Goal: Task Accomplishment & Management: Use online tool/utility

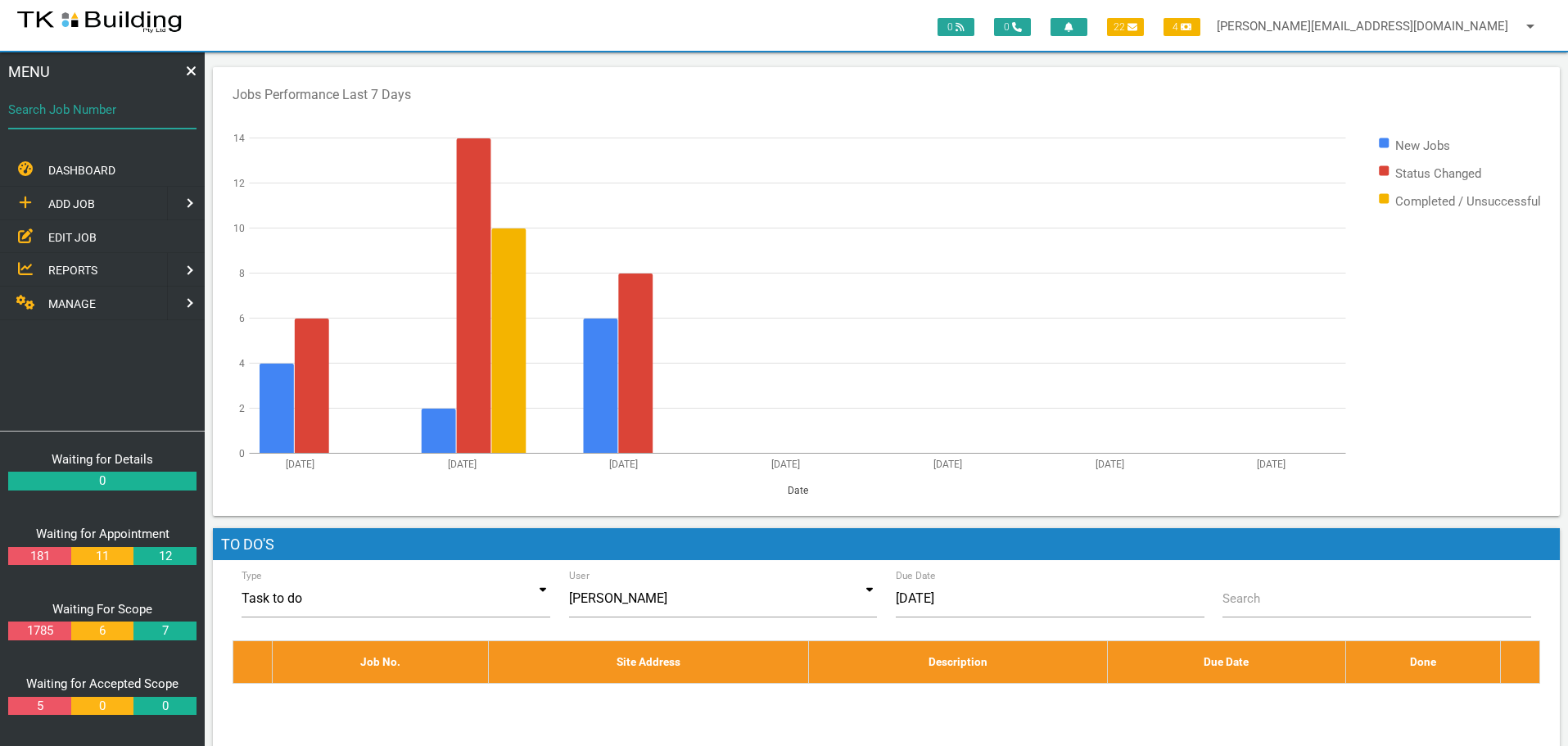
click at [111, 119] on input "Search Job Number" at bounding box center [102, 110] width 188 height 38
type input "28043"
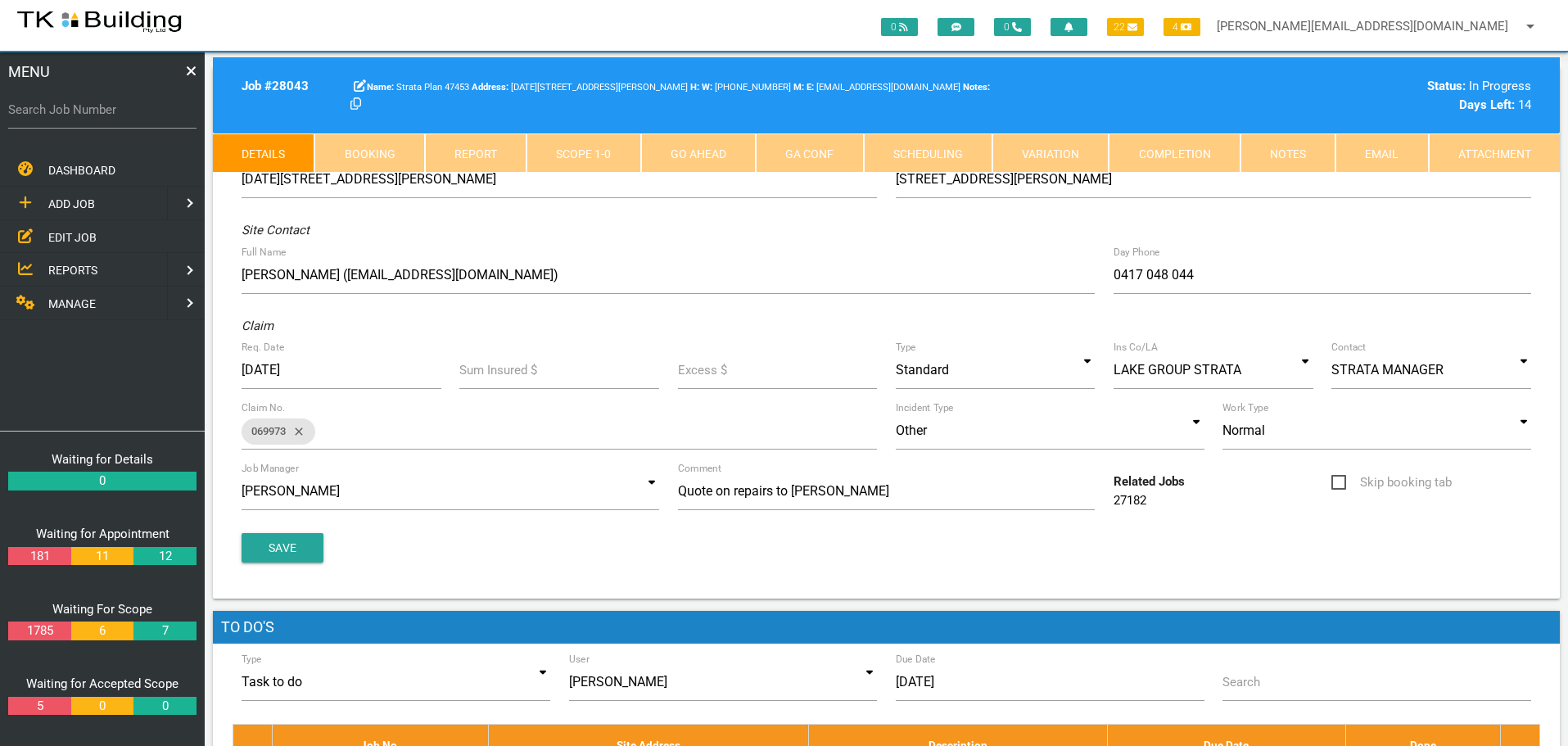
click at [1310, 149] on link "Notes" at bounding box center [1287, 153] width 95 height 40
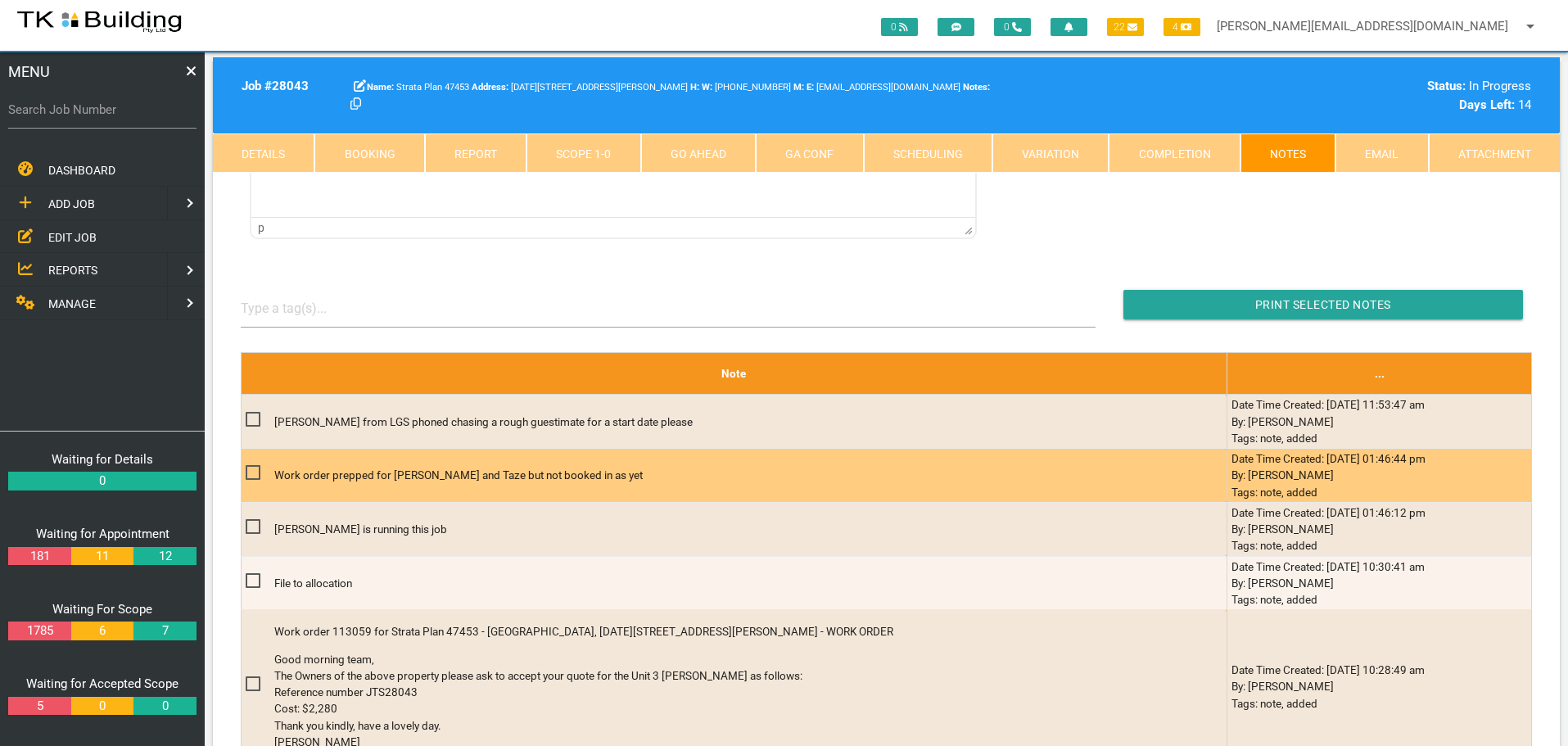
scroll to position [492, 0]
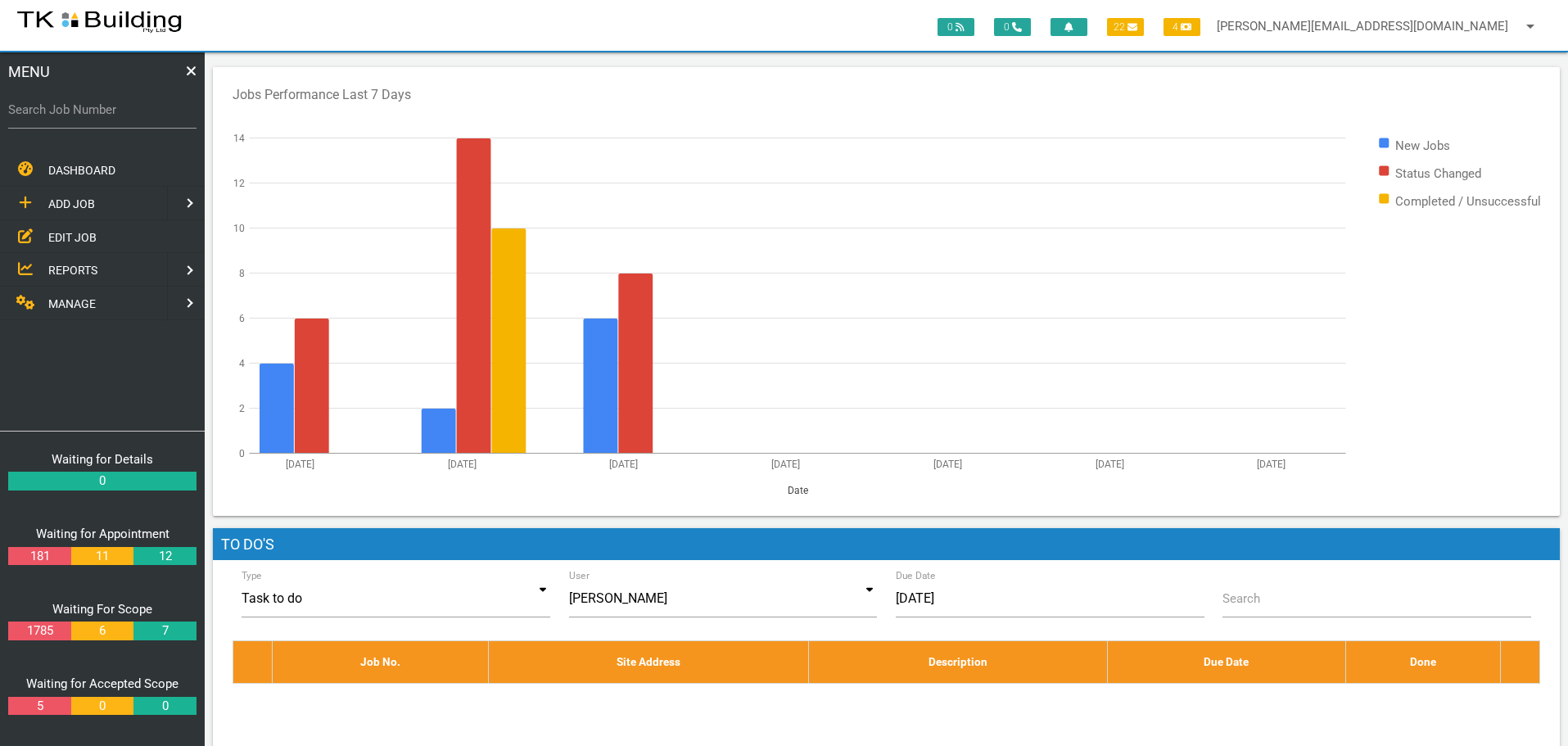
click at [90, 119] on label "Search Job Number" at bounding box center [102, 111] width 188 height 19
click at [90, 119] on input "Search Job Number" at bounding box center [102, 110] width 188 height 38
type input "27593"
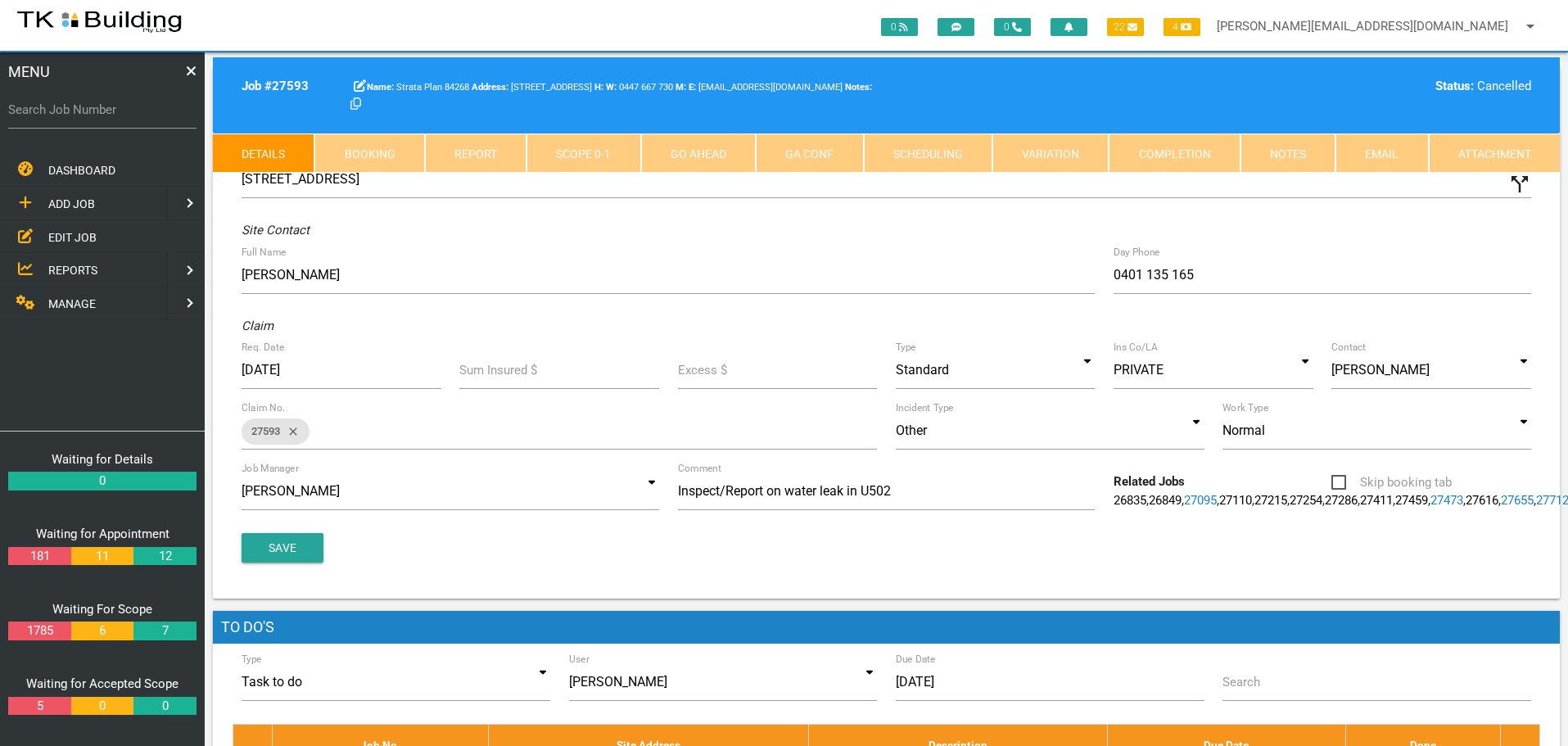
click at [1274, 150] on link "Notes" at bounding box center [1287, 153] width 95 height 40
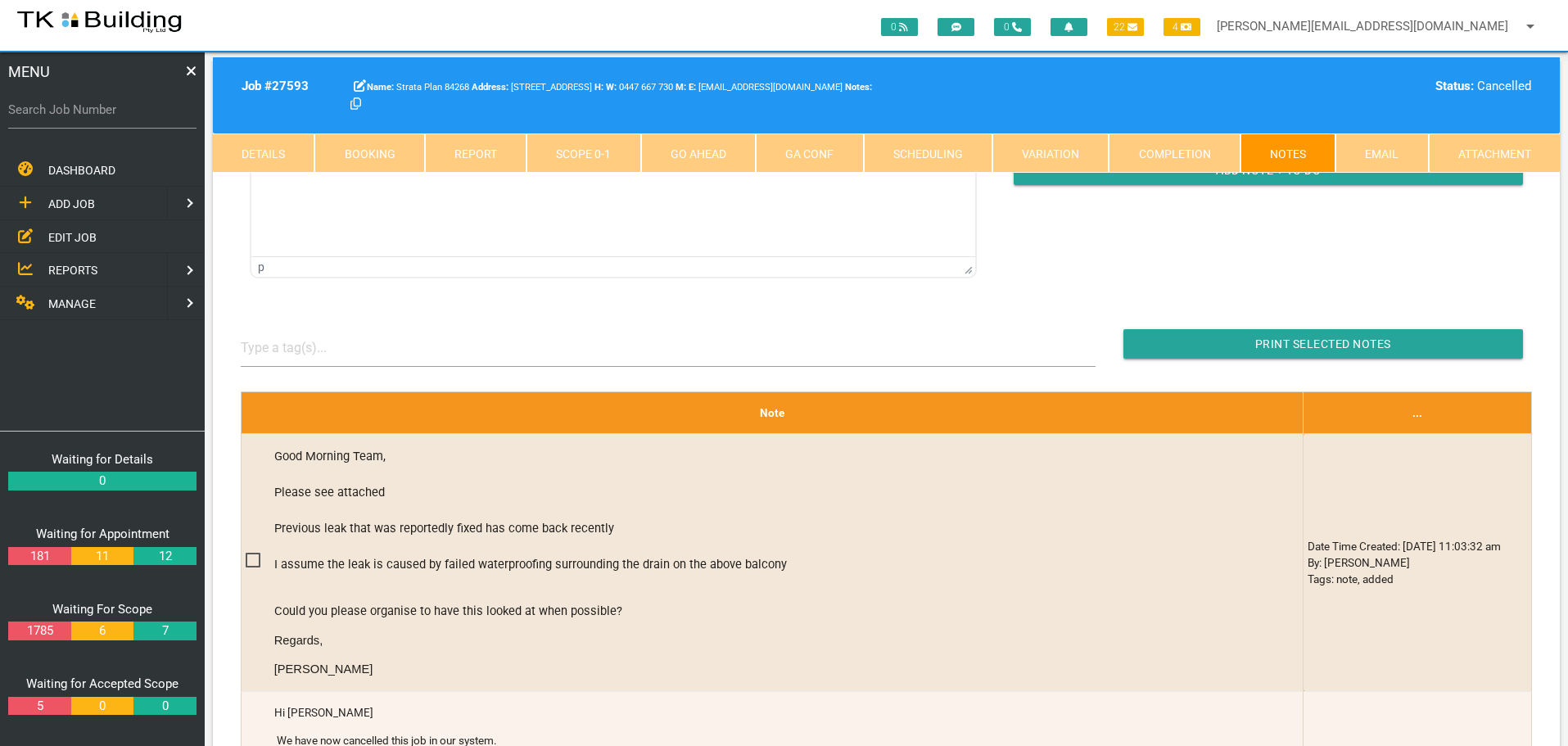
scroll to position [328, 0]
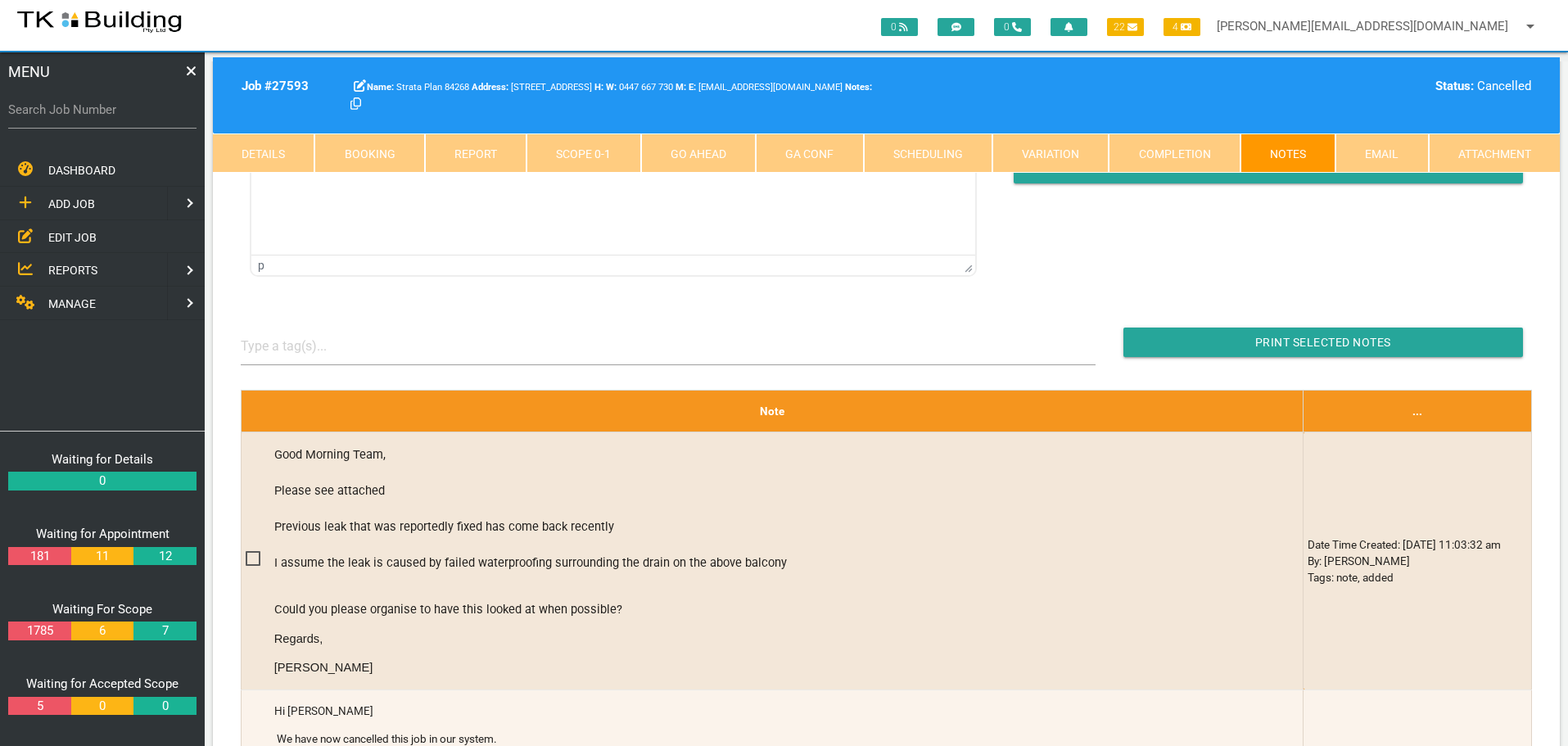
drag, startPoint x: 62, startPoint y: 230, endPoint x: 77, endPoint y: 235, distance: 15.8
click at [62, 230] on span "EDIT JOB" at bounding box center [72, 236] width 48 height 13
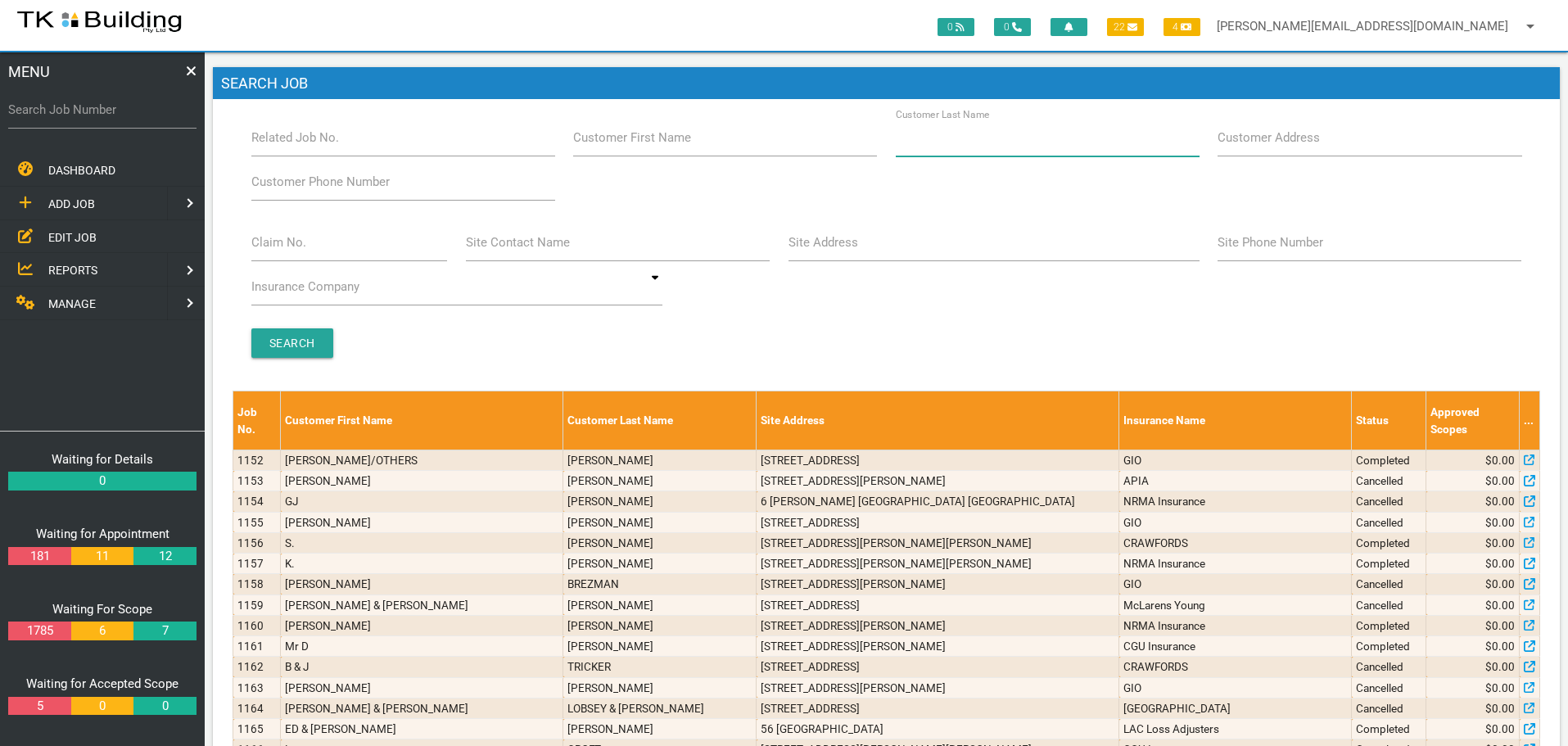
click at [1039, 146] on input "Customer Last Name" at bounding box center [1047, 138] width 303 height 38
type input "84267"
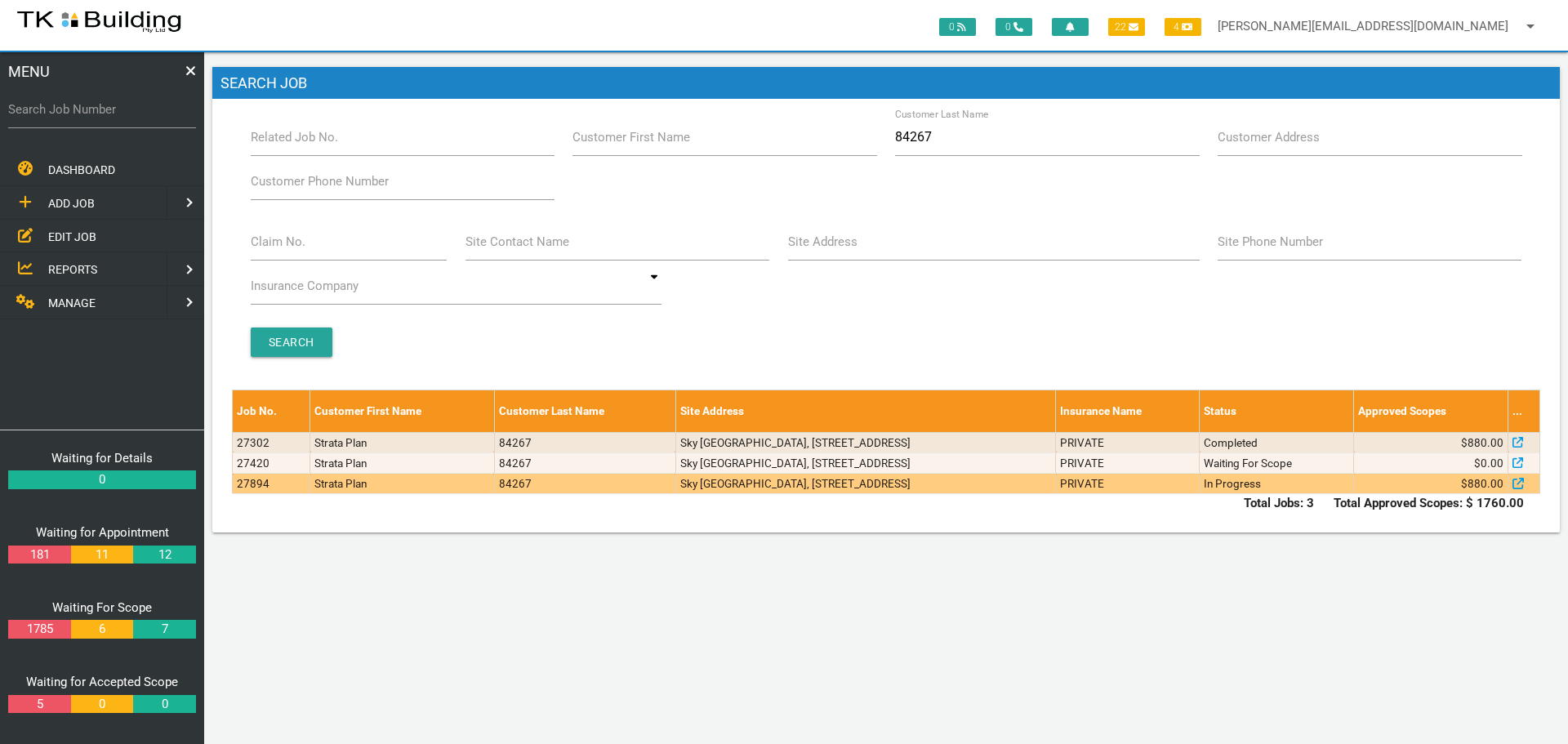
click at [1053, 483] on td "Sky Central West, 38 Smart St, Charlestown NSW 2290" at bounding box center [865, 484] width 380 height 21
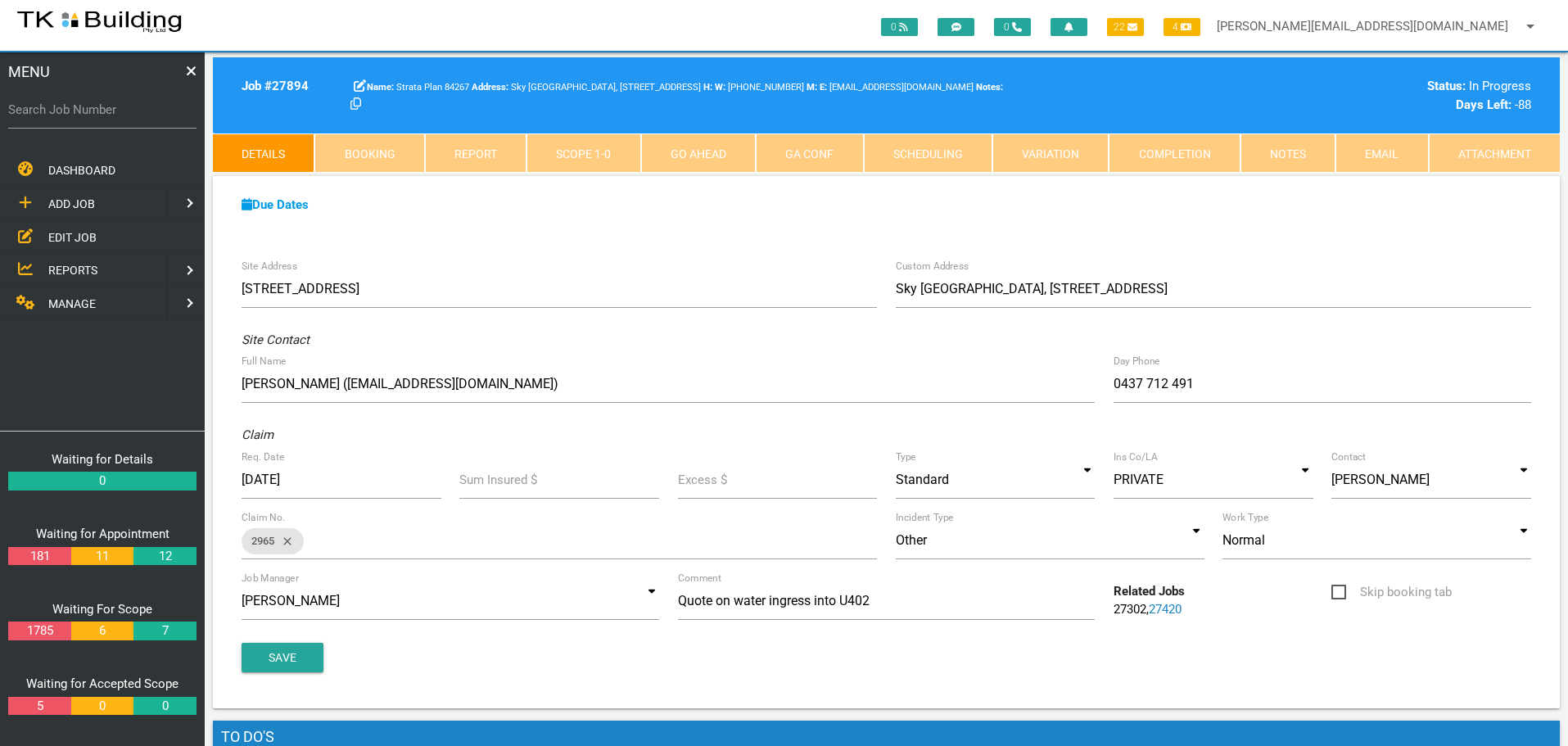
click at [1295, 156] on link "Notes" at bounding box center [1287, 153] width 95 height 40
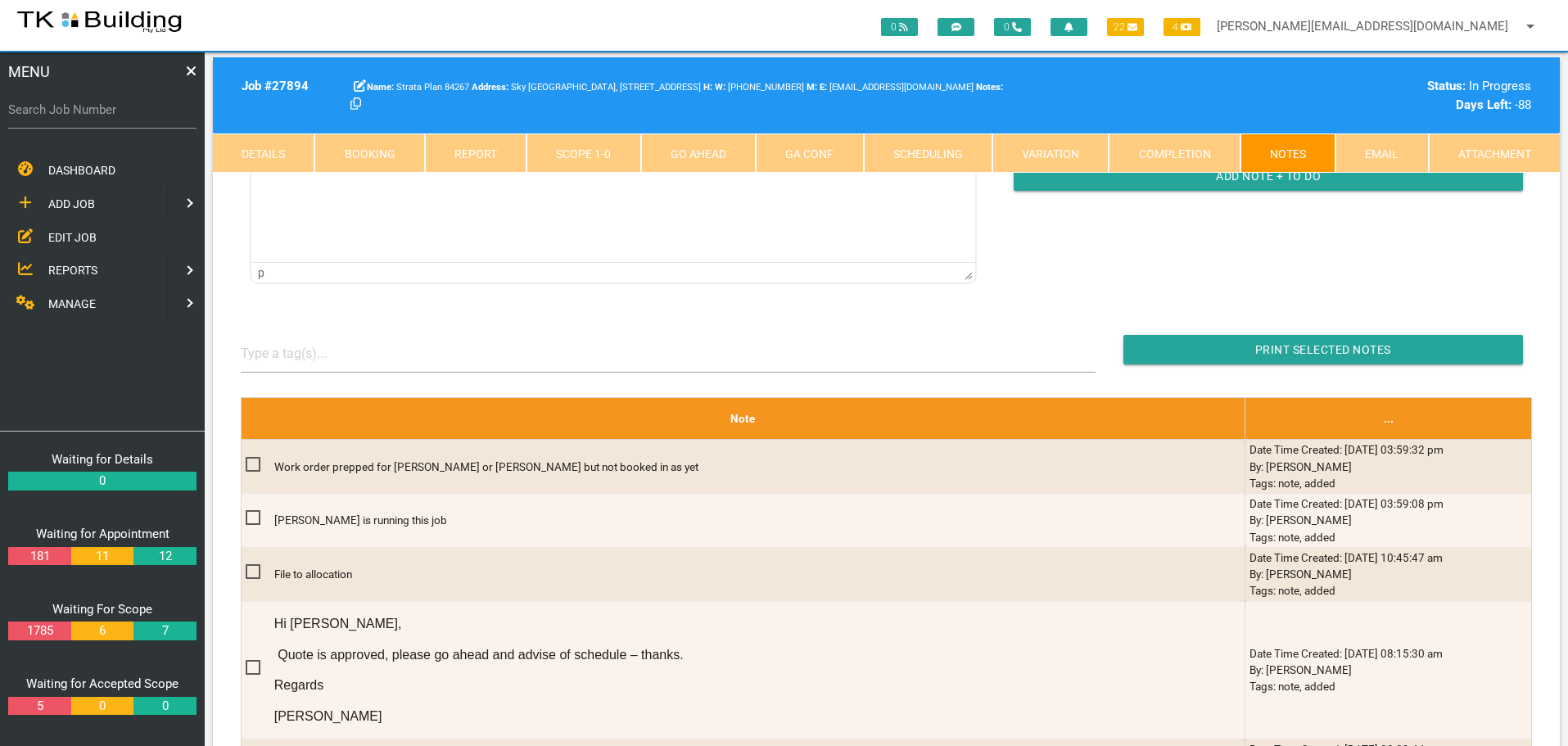
scroll to position [328, 0]
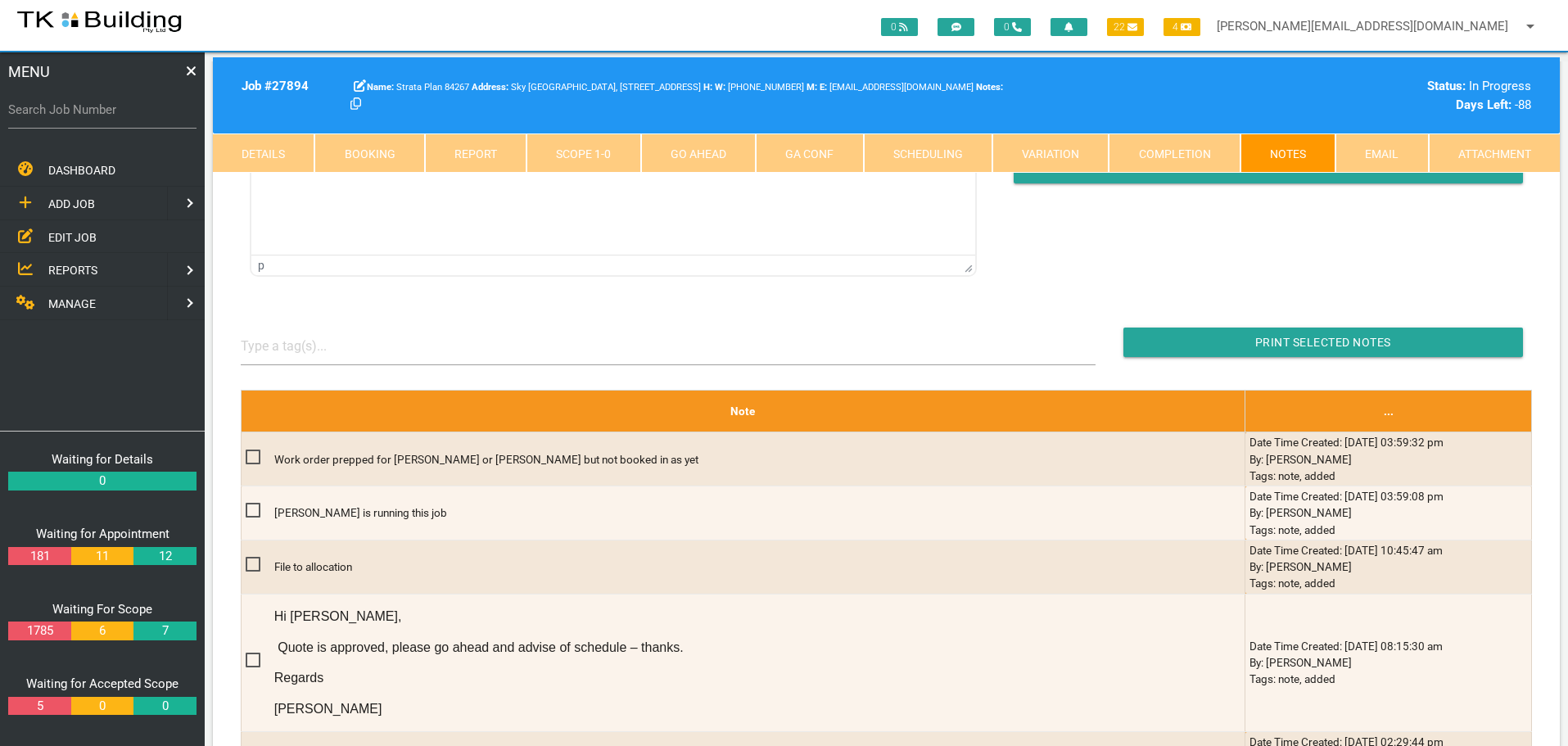
click at [590, 151] on link "Scope 1 - 0" at bounding box center [583, 153] width 113 height 40
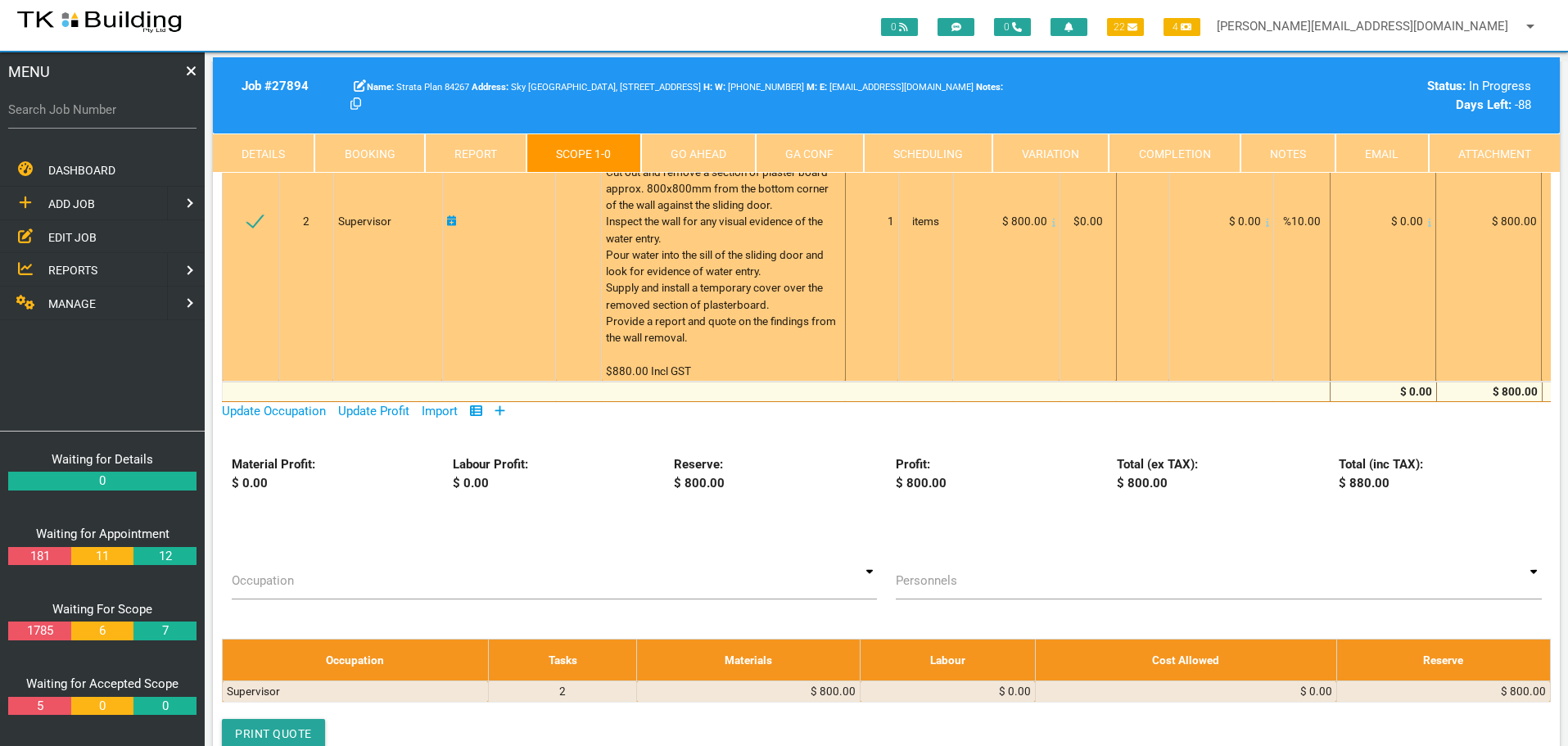
scroll to position [164, 0]
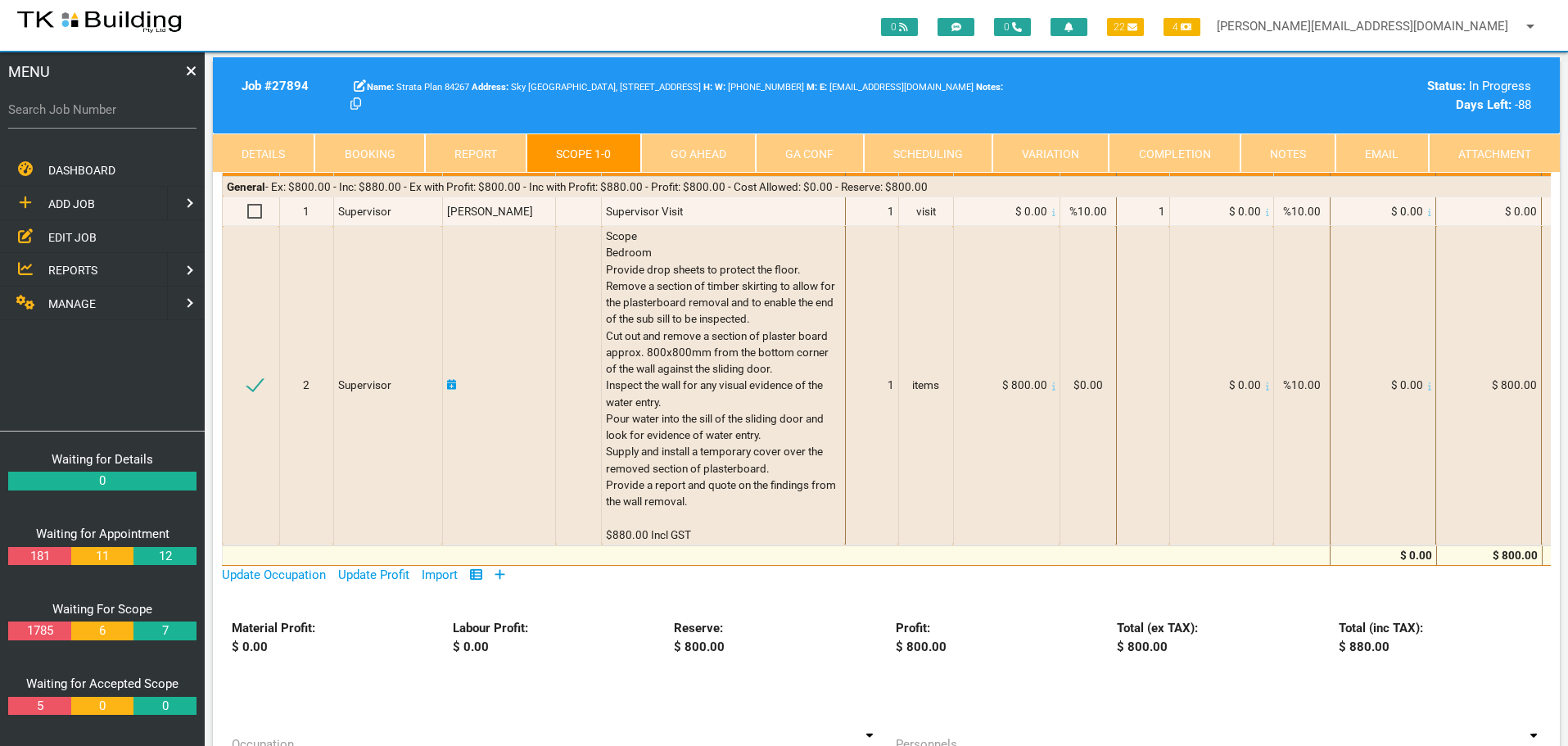
click at [1306, 152] on link "Notes" at bounding box center [1287, 153] width 95 height 40
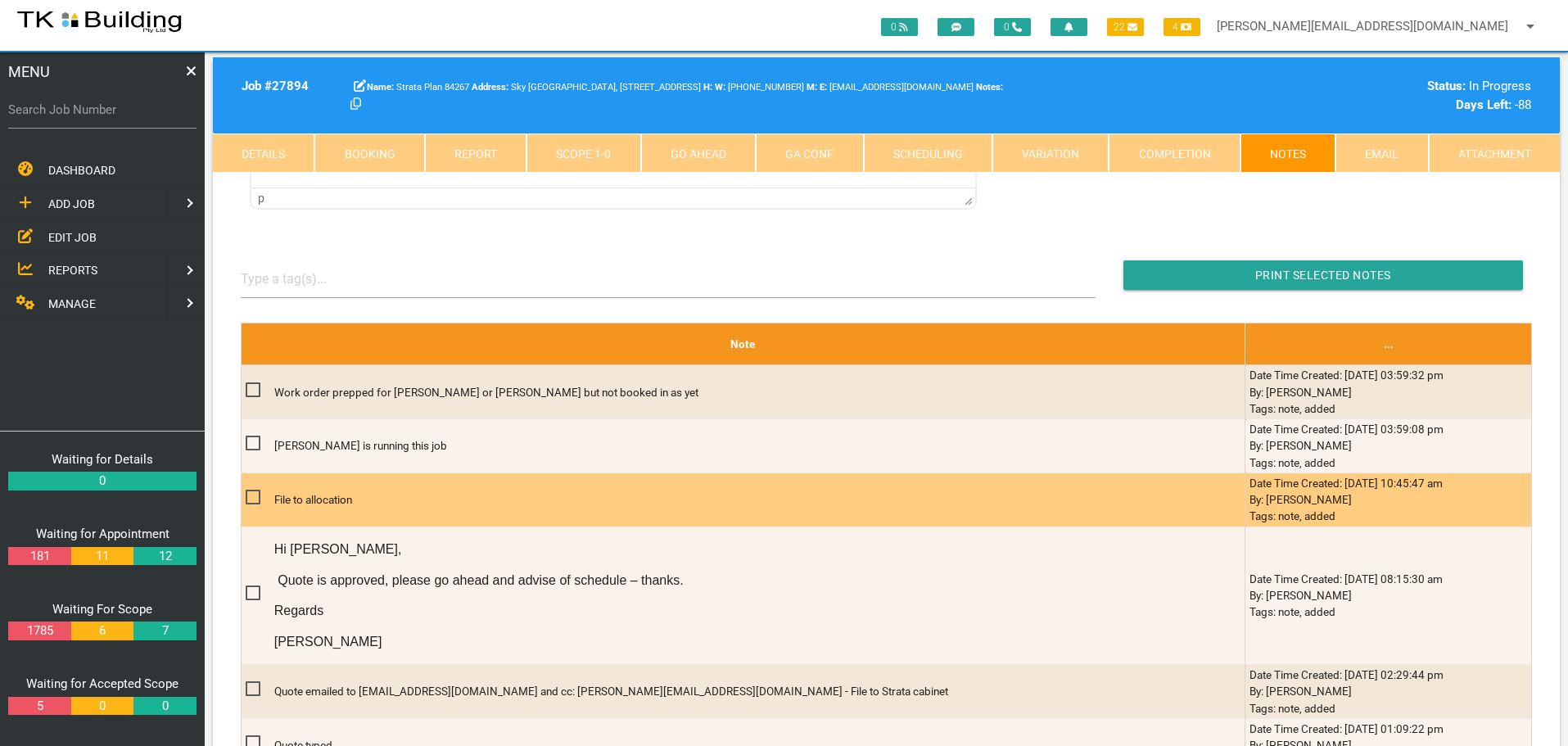
scroll to position [409, 0]
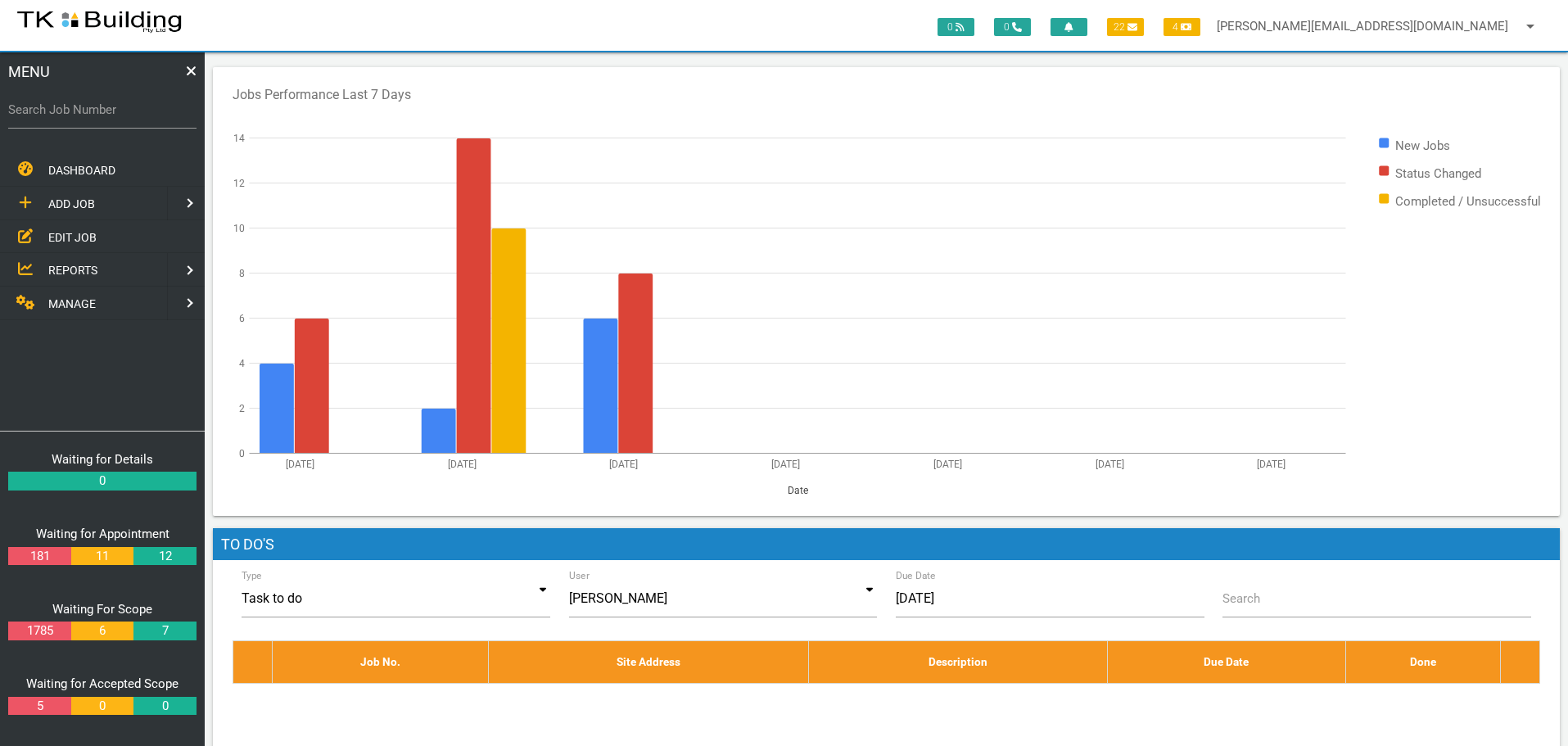
click at [66, 241] on span "EDIT JOB" at bounding box center [72, 236] width 48 height 13
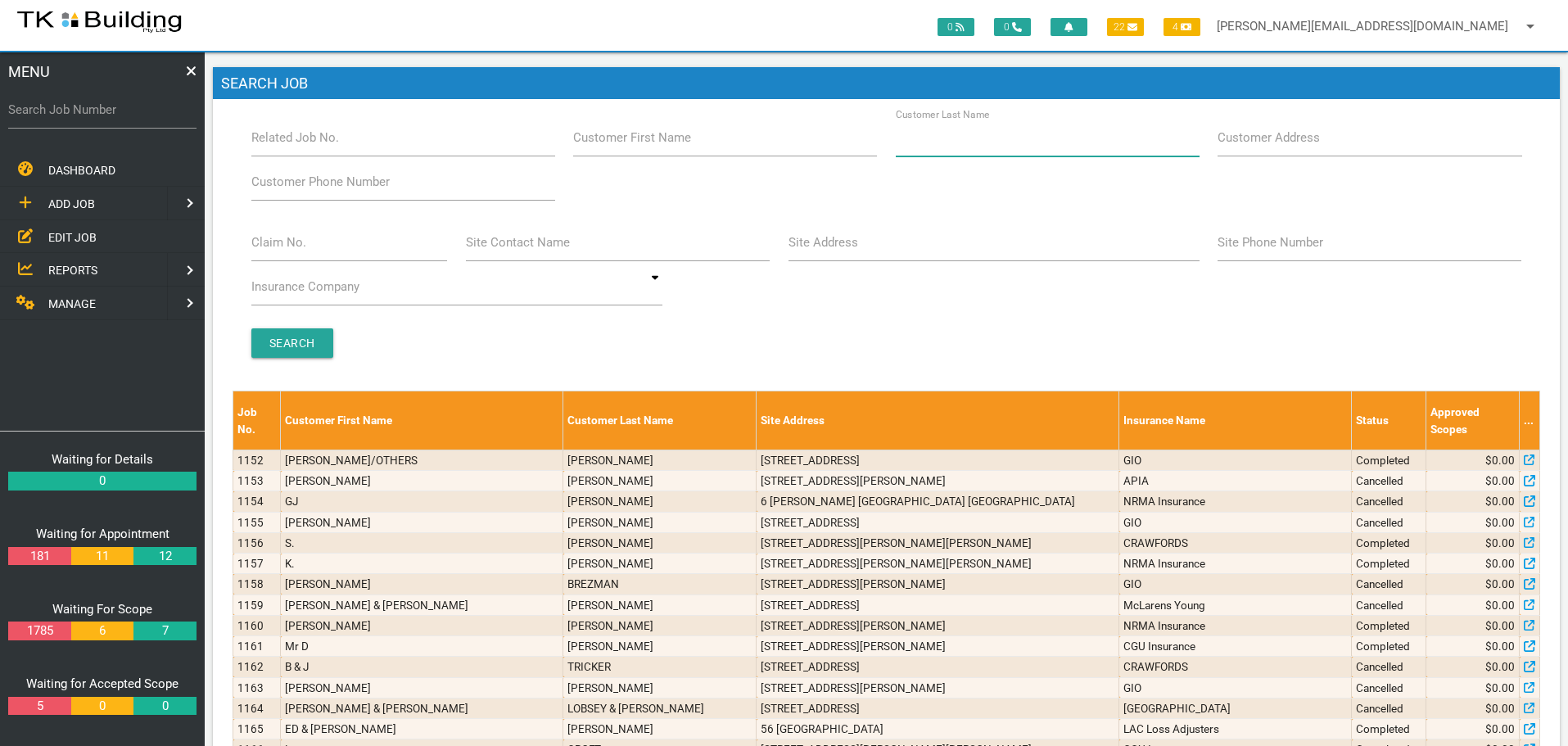
click at [1008, 148] on input "Customer Last Name" at bounding box center [1047, 138] width 303 height 38
type input "74206"
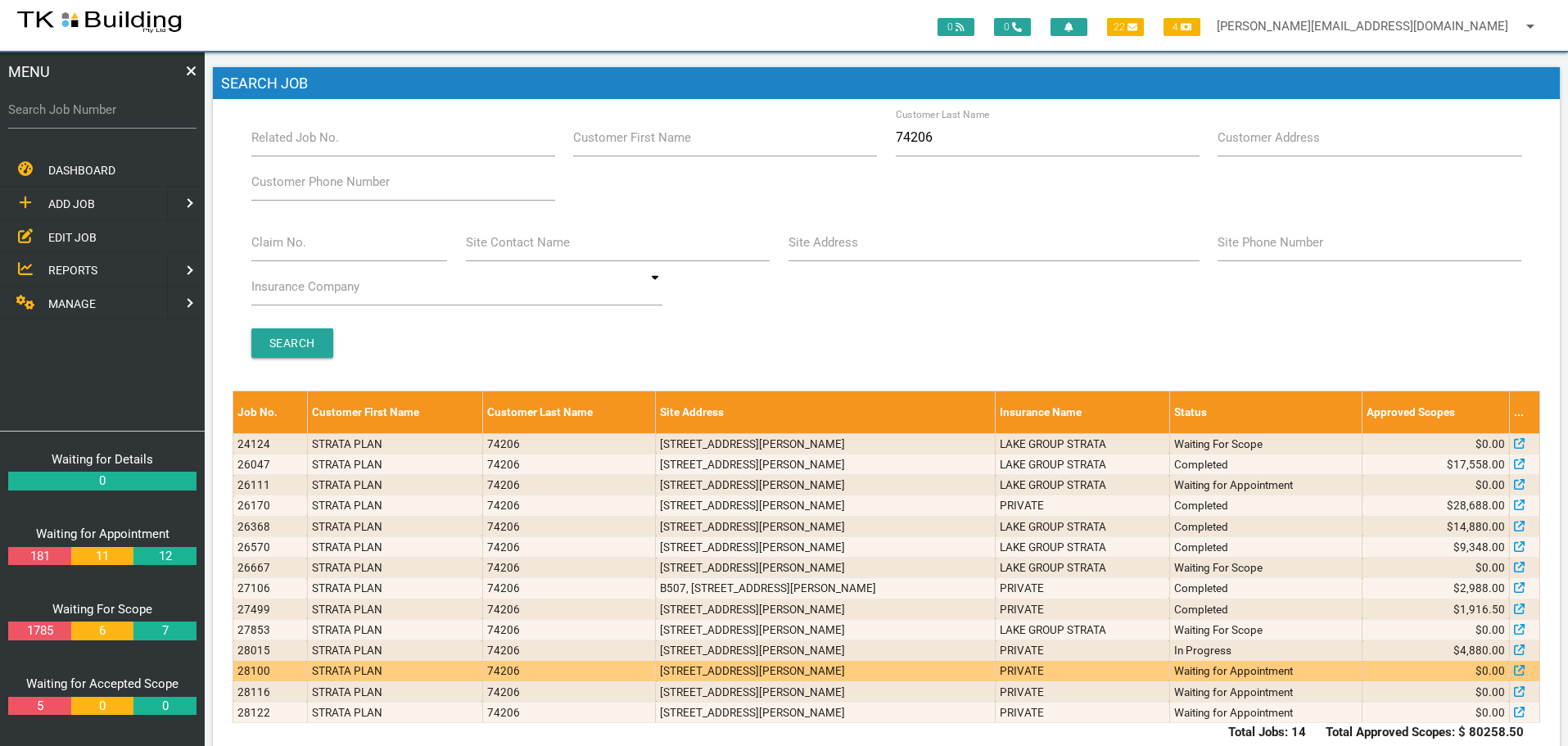
click at [692, 666] on td "n705/Bolton St, Newcastle NSW 2300, Australia" at bounding box center [826, 671] width 340 height 21
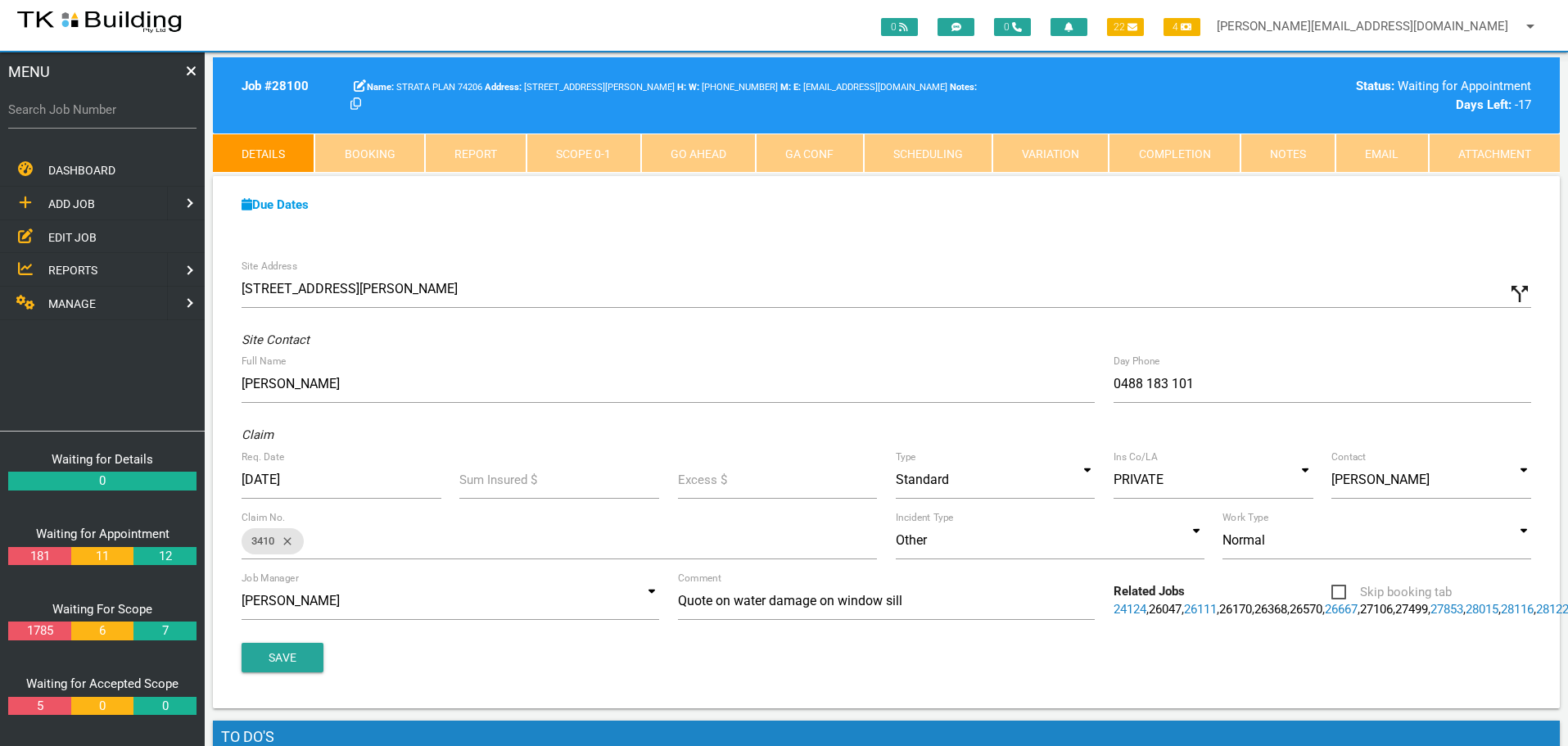
click at [1288, 148] on link "Notes" at bounding box center [1287, 153] width 95 height 40
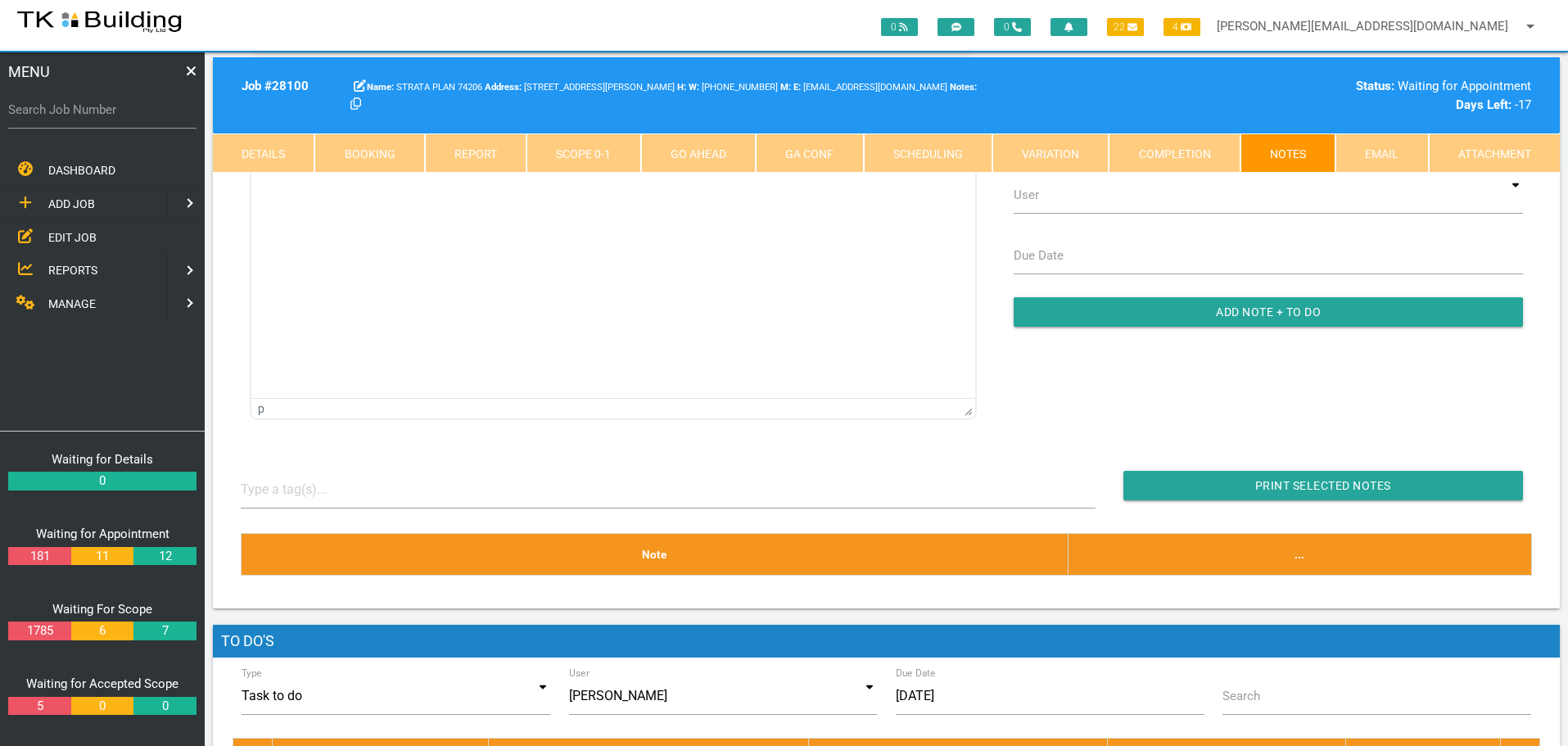
scroll to position [82, 0]
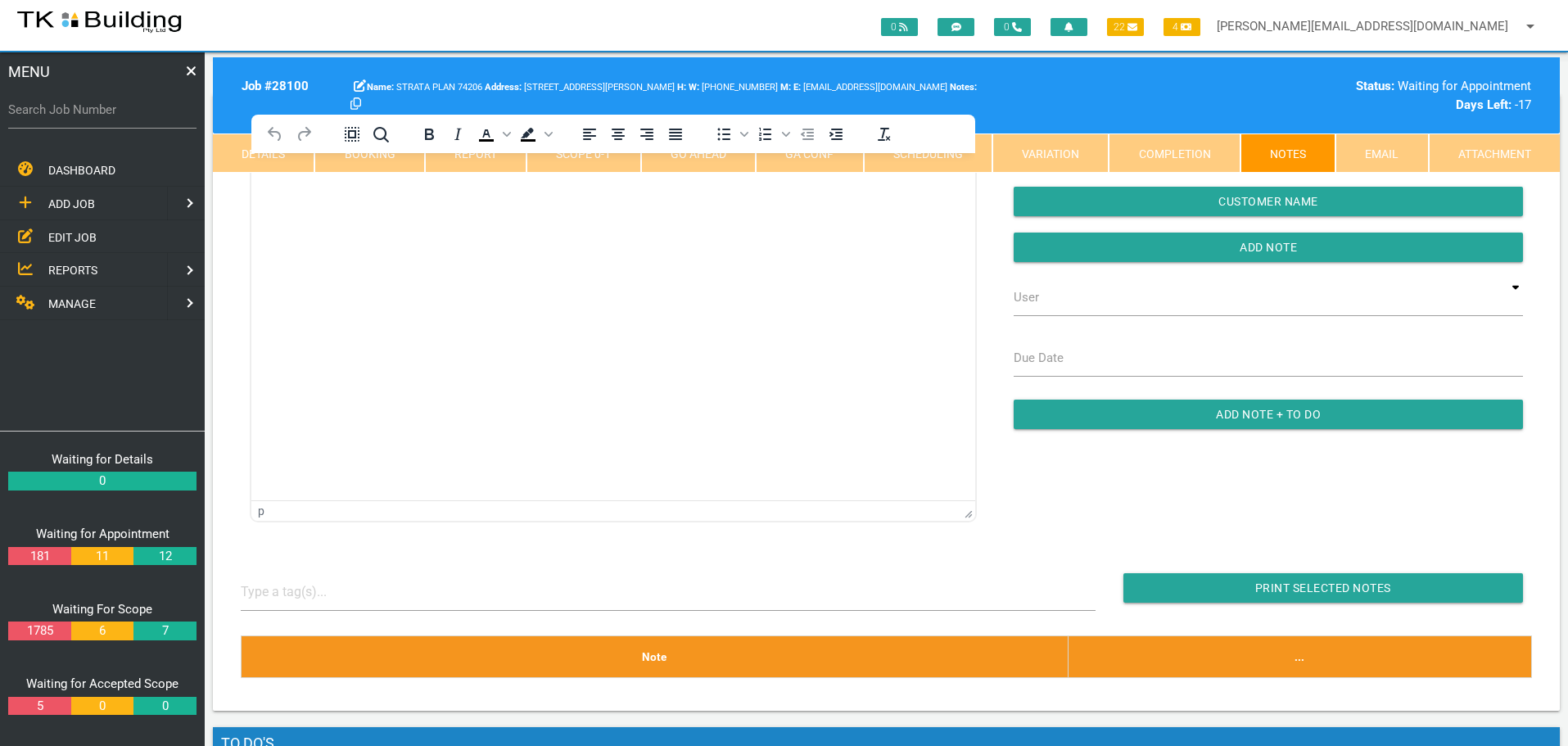
click at [95, 119] on label "Search Job Number" at bounding box center [102, 111] width 188 height 19
click at [95, 119] on input "Search Job Number" at bounding box center [102, 110] width 188 height 38
type input "27861"
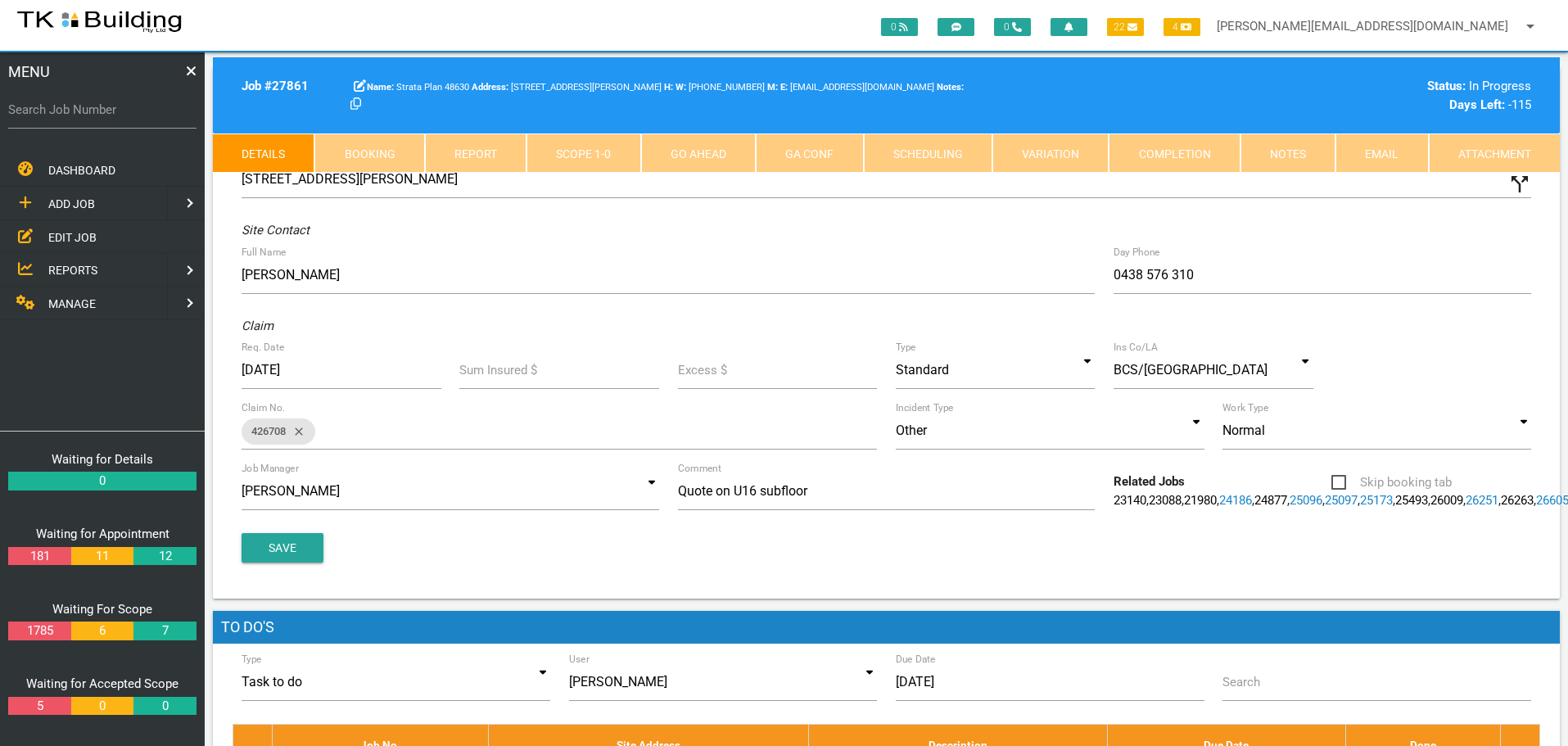
click at [1290, 148] on link "Notes" at bounding box center [1287, 153] width 95 height 40
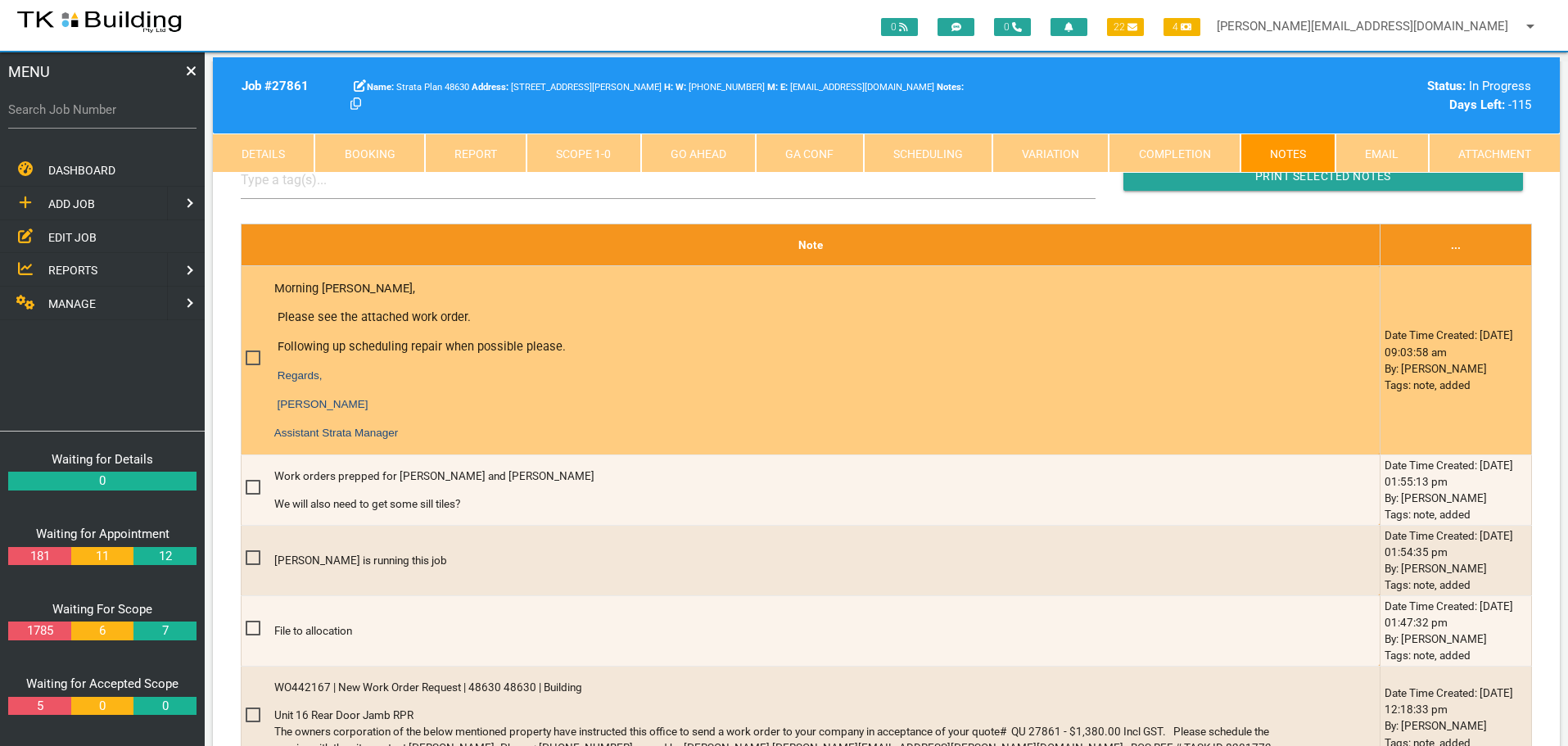
scroll to position [328, 0]
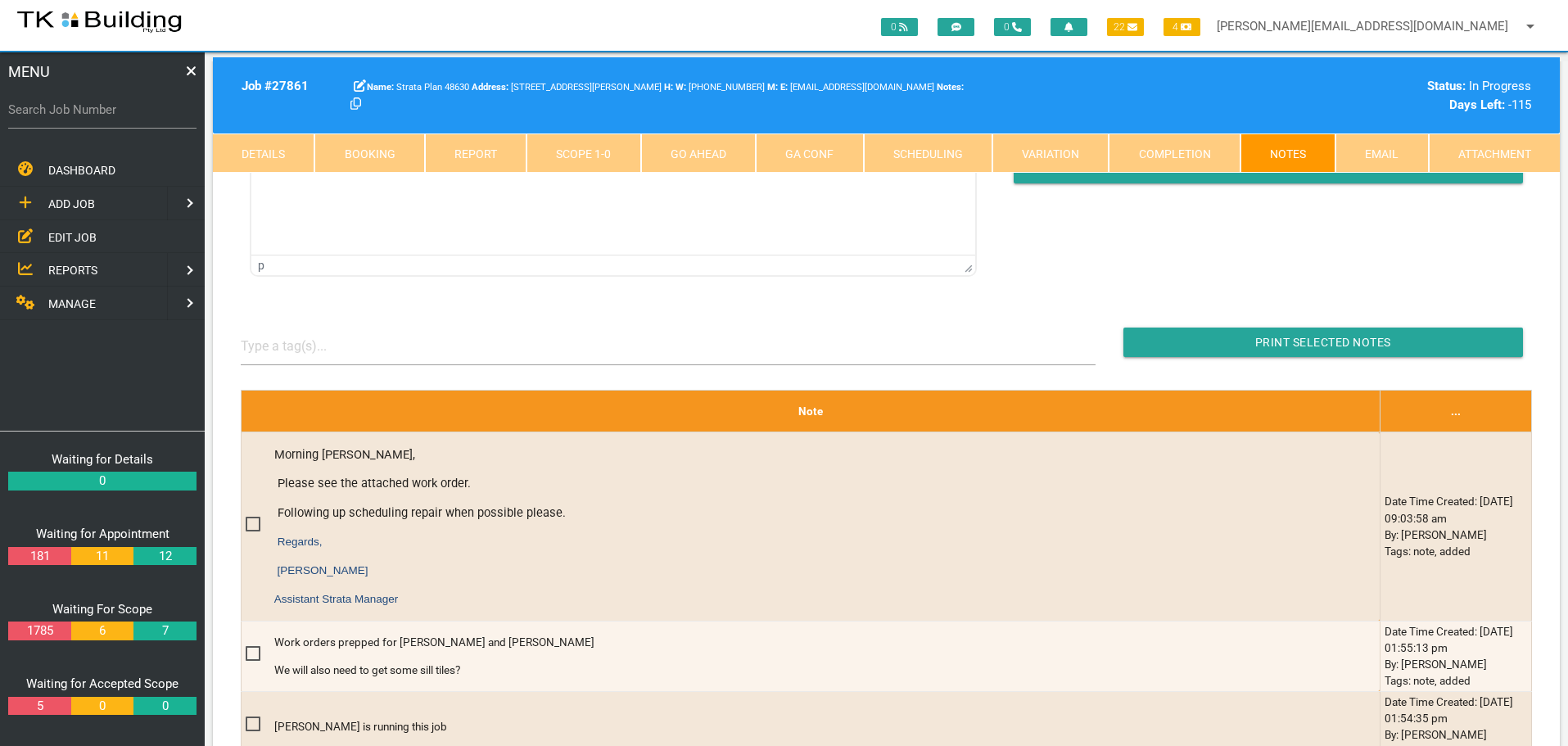
click at [607, 150] on link "Scope 1 - 0" at bounding box center [583, 153] width 113 height 40
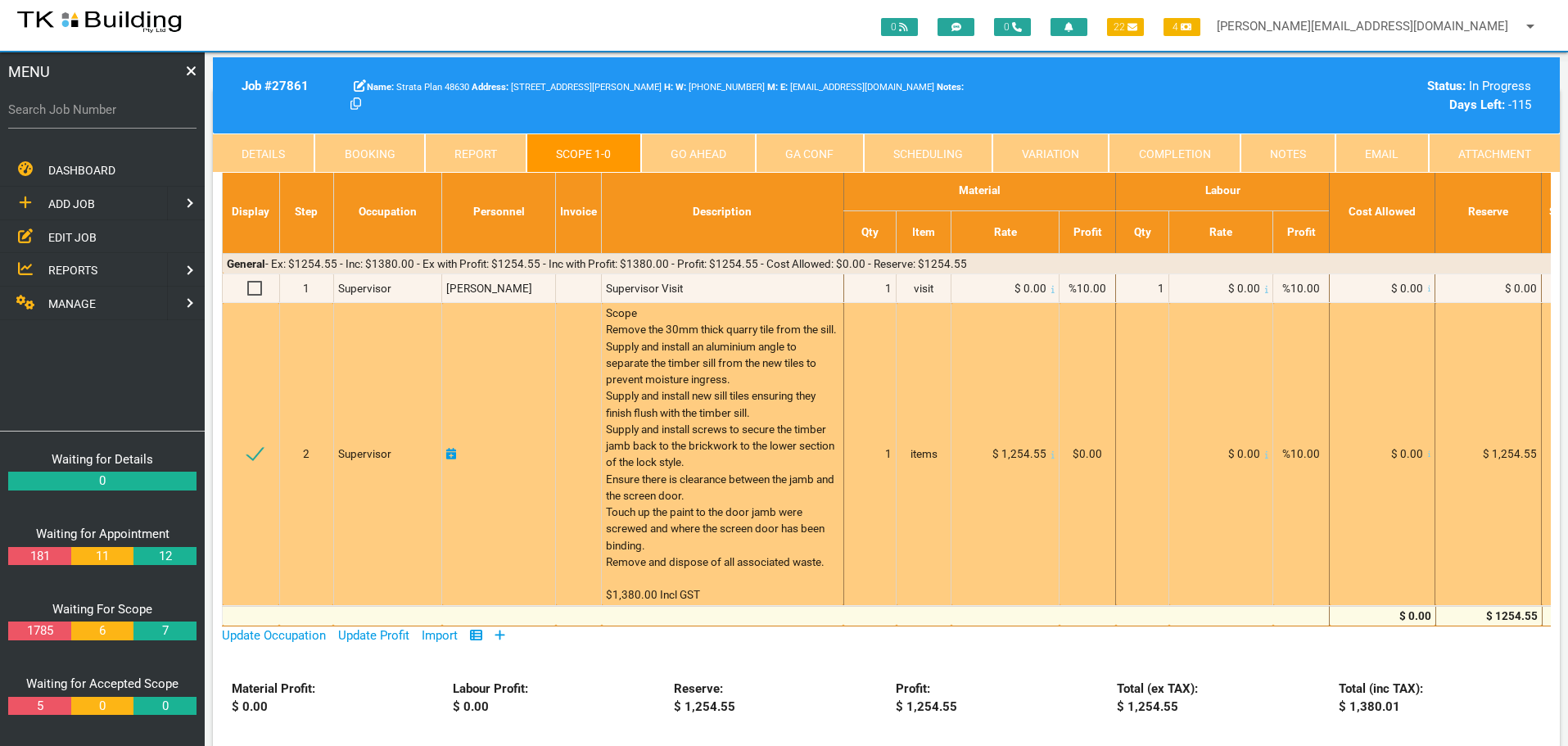
scroll to position [82, 0]
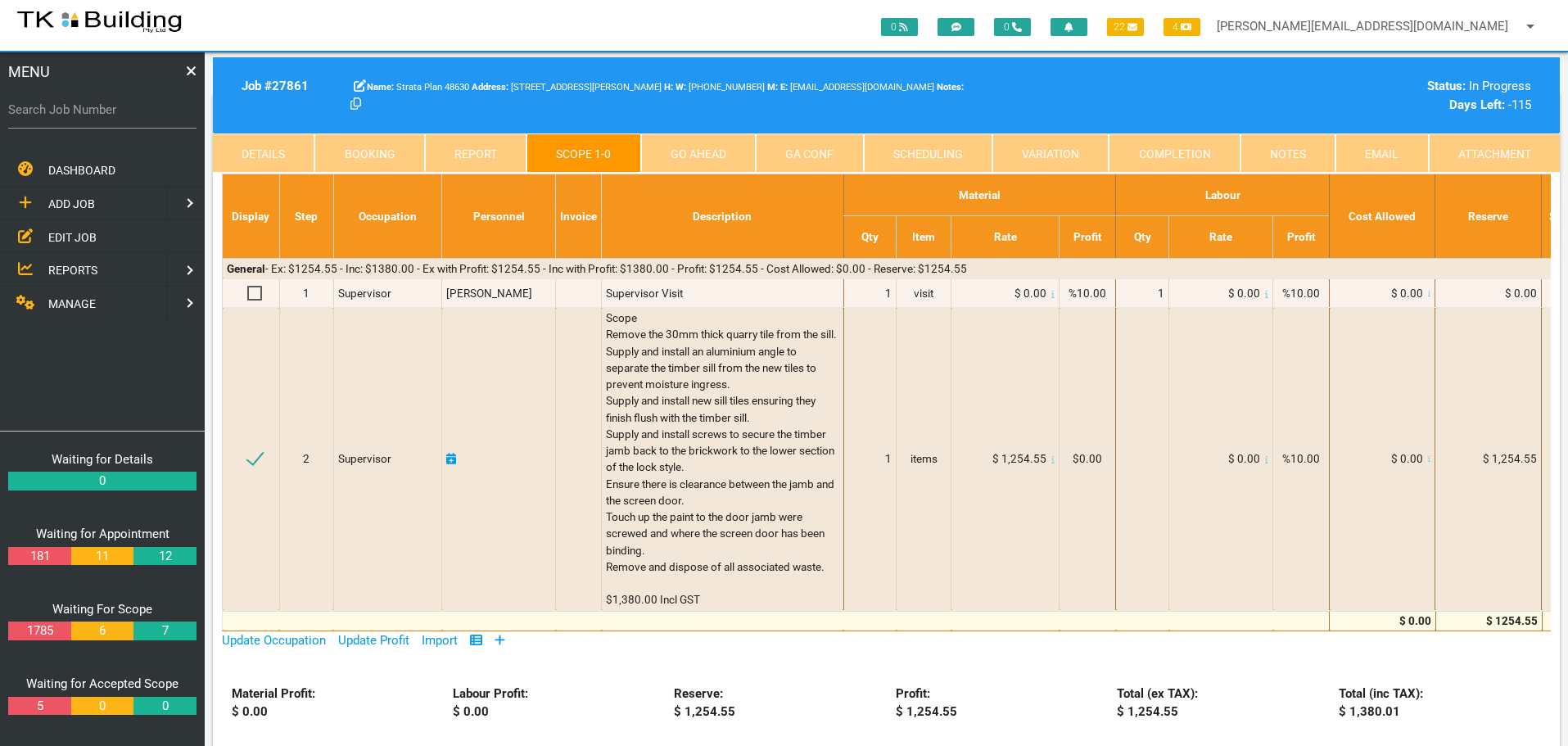
click at [1277, 156] on link "Notes" at bounding box center [1287, 153] width 95 height 40
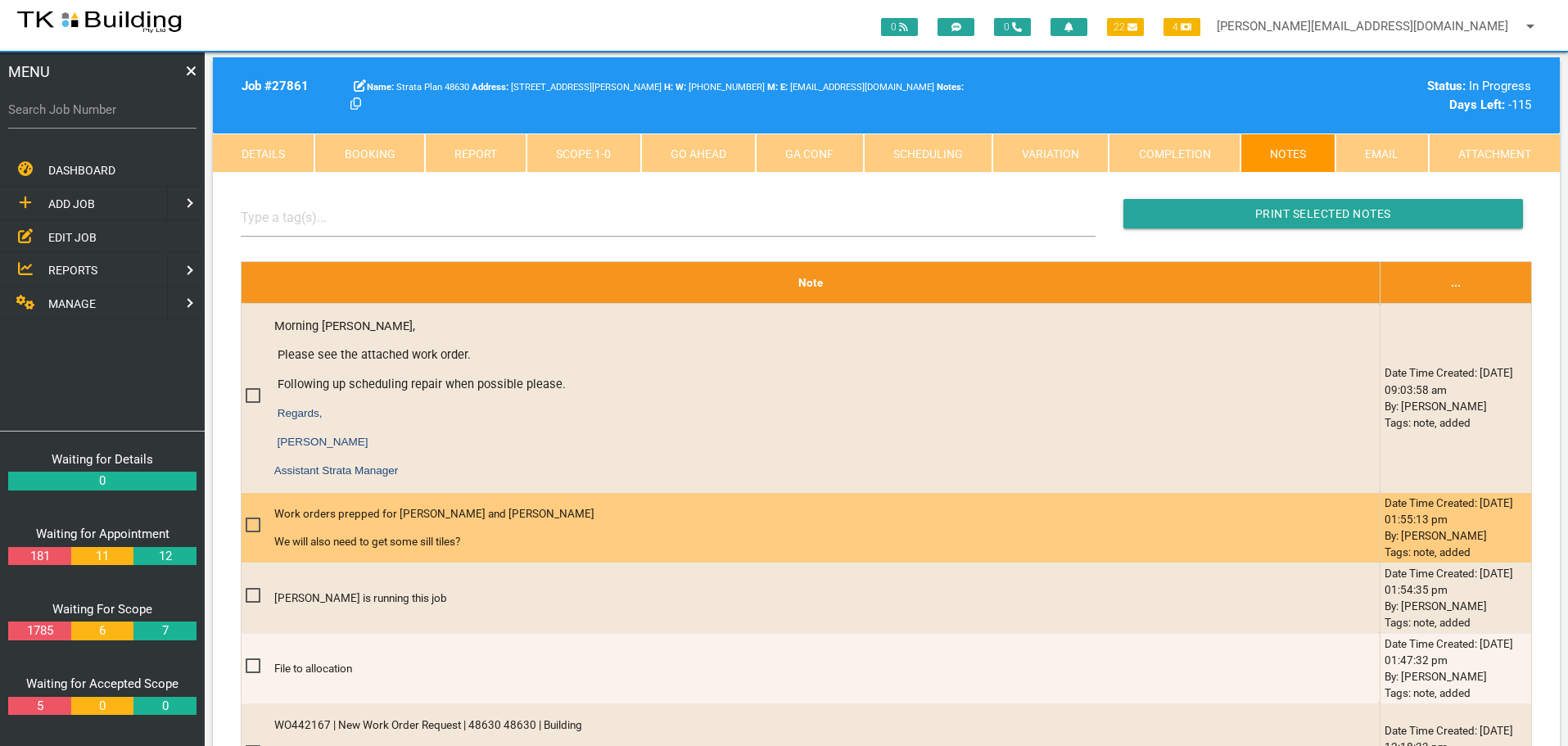
scroll to position [409, 0]
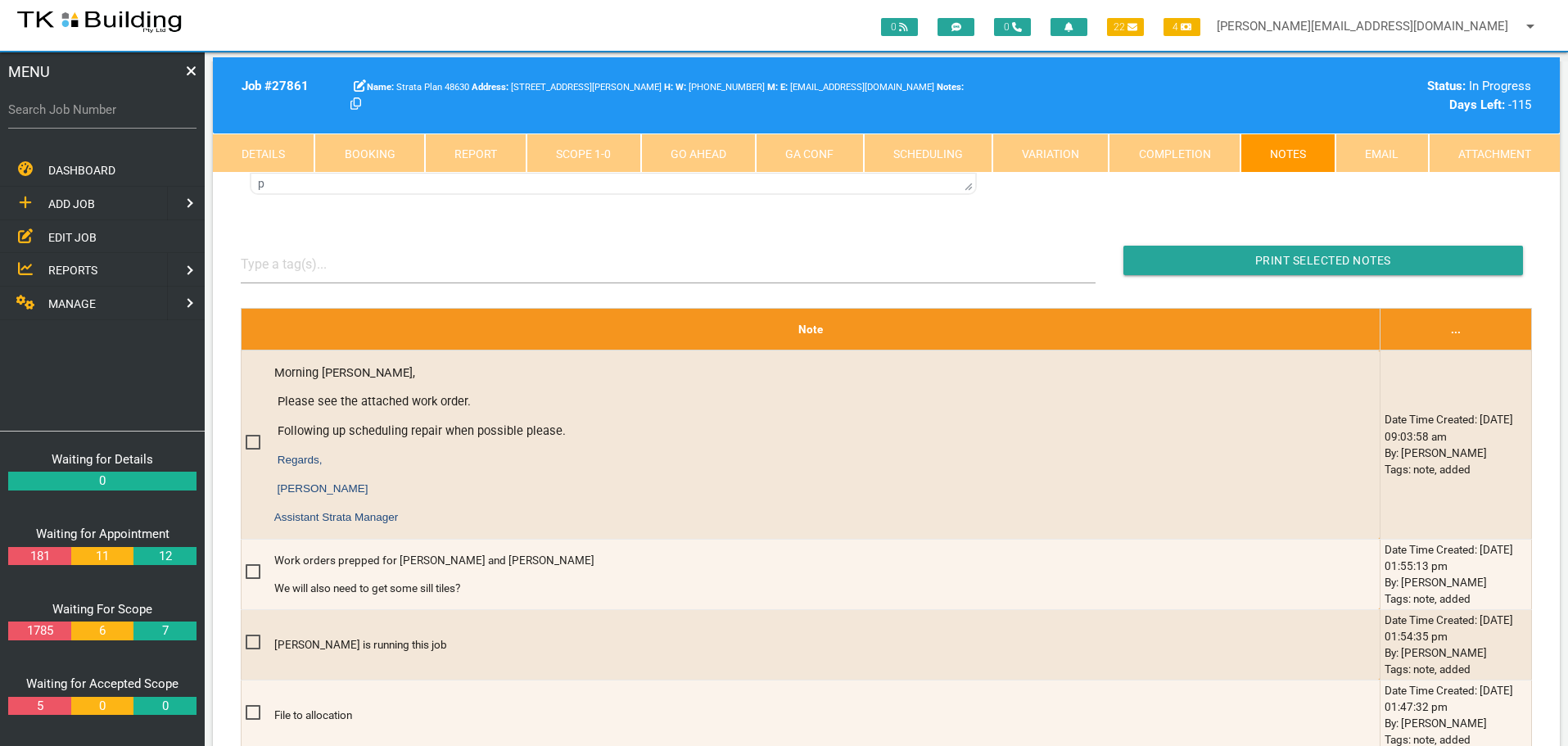
click at [277, 152] on link "Details" at bounding box center [263, 153] width 101 height 40
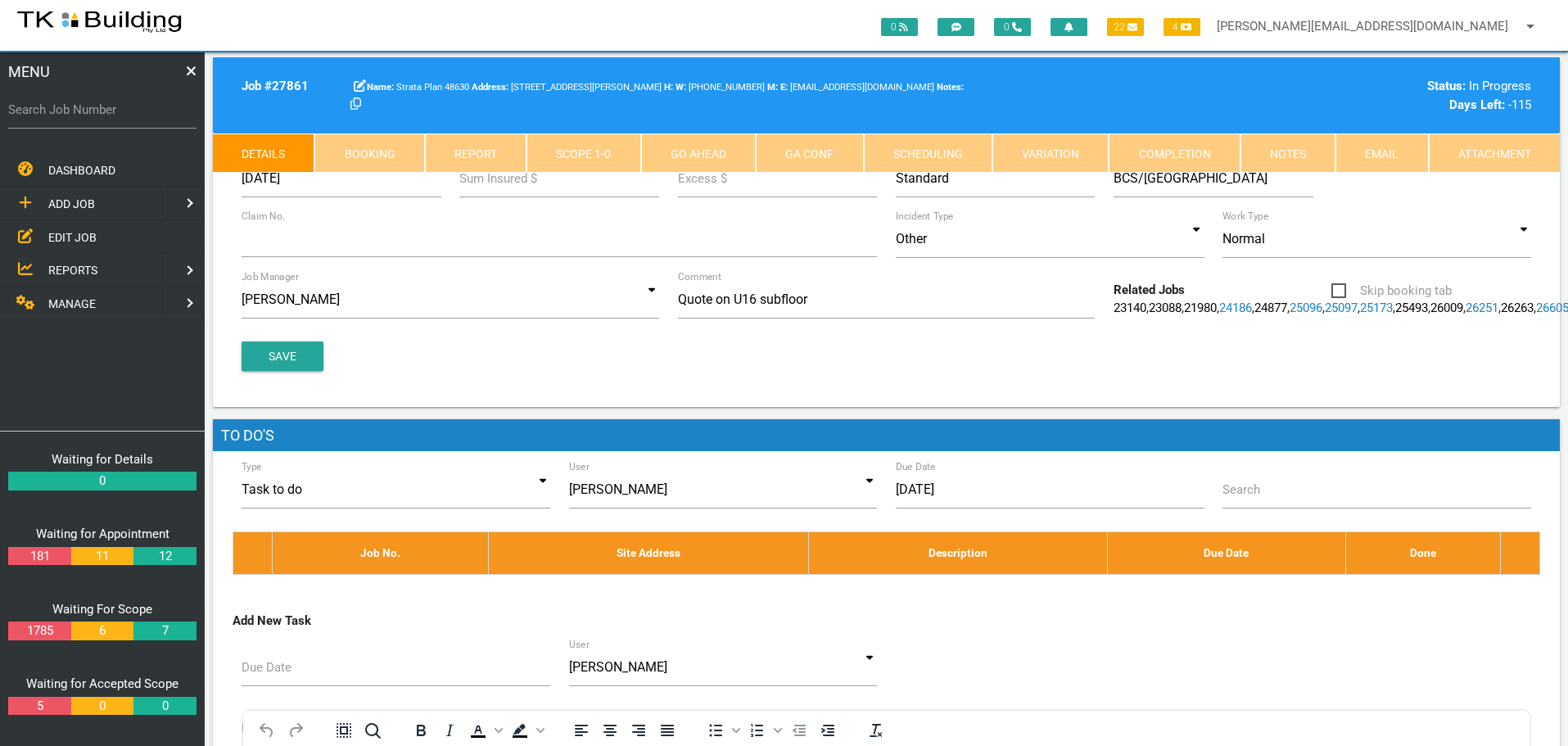
scroll to position [0, 0]
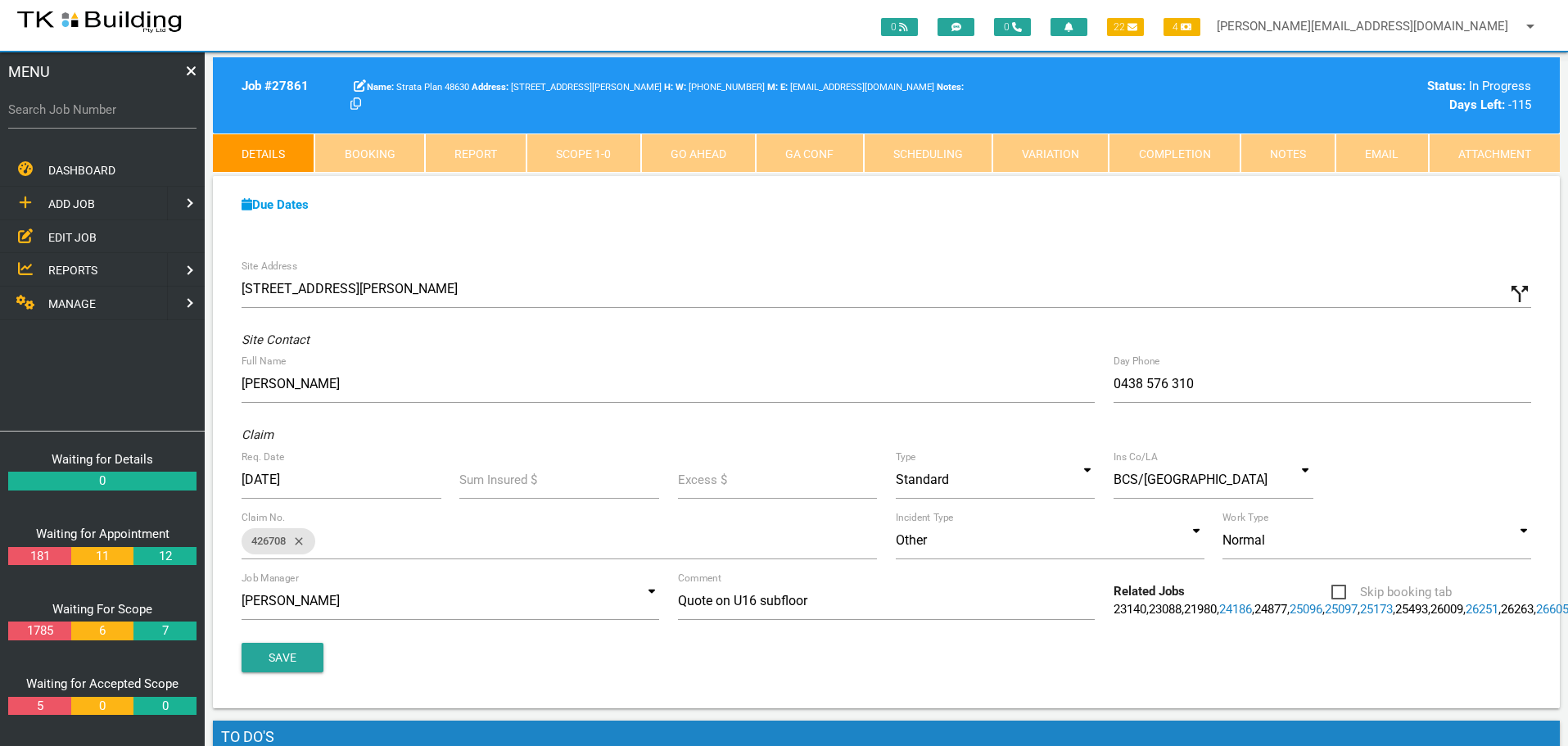
click at [1307, 160] on link "Notes" at bounding box center [1287, 153] width 95 height 40
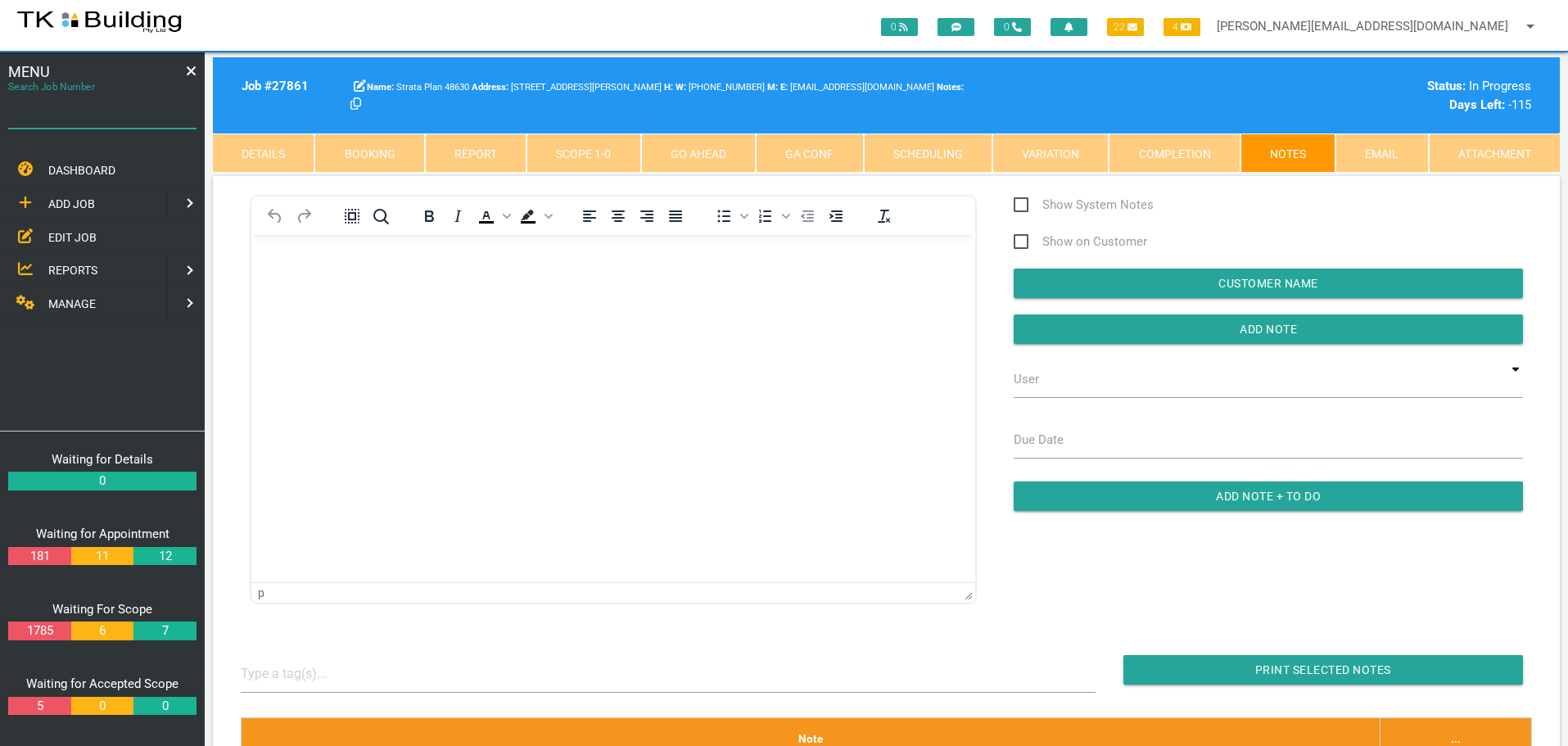
click at [69, 122] on input "Search Job Number" at bounding box center [102, 110] width 188 height 38
type input "28006"
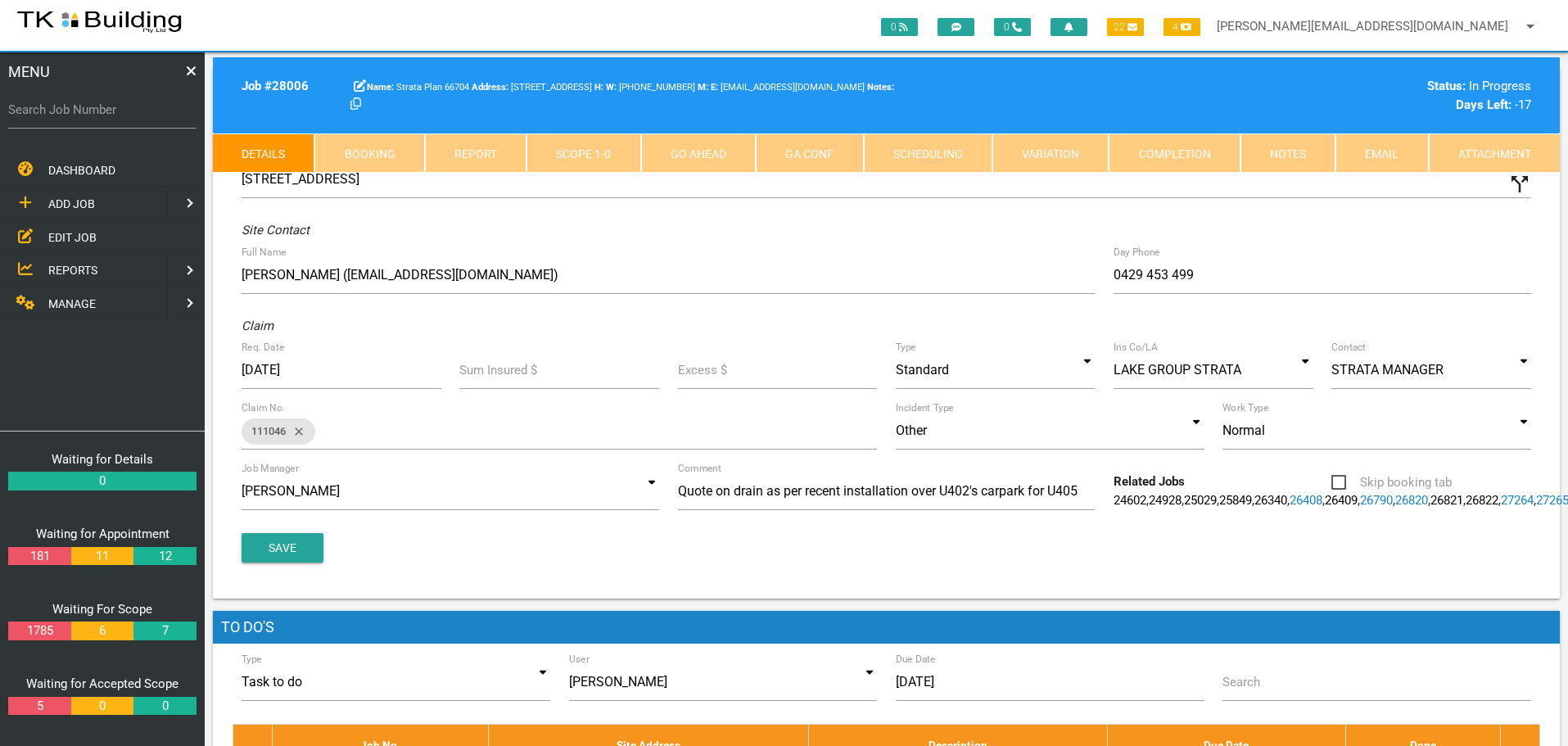
click at [1284, 150] on link "Notes" at bounding box center [1287, 153] width 95 height 40
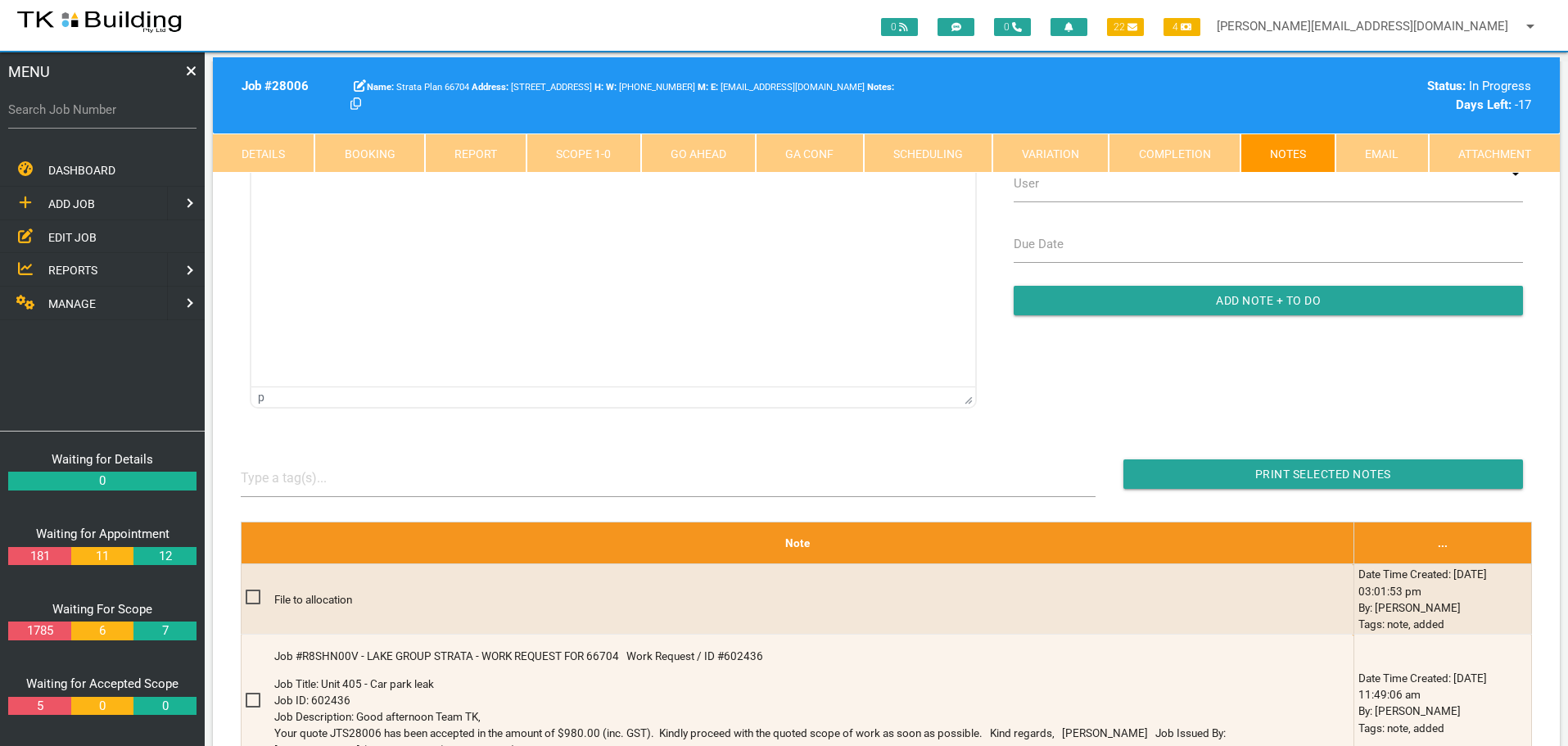
click at [570, 149] on link "Scope 1 - 0" at bounding box center [583, 153] width 113 height 40
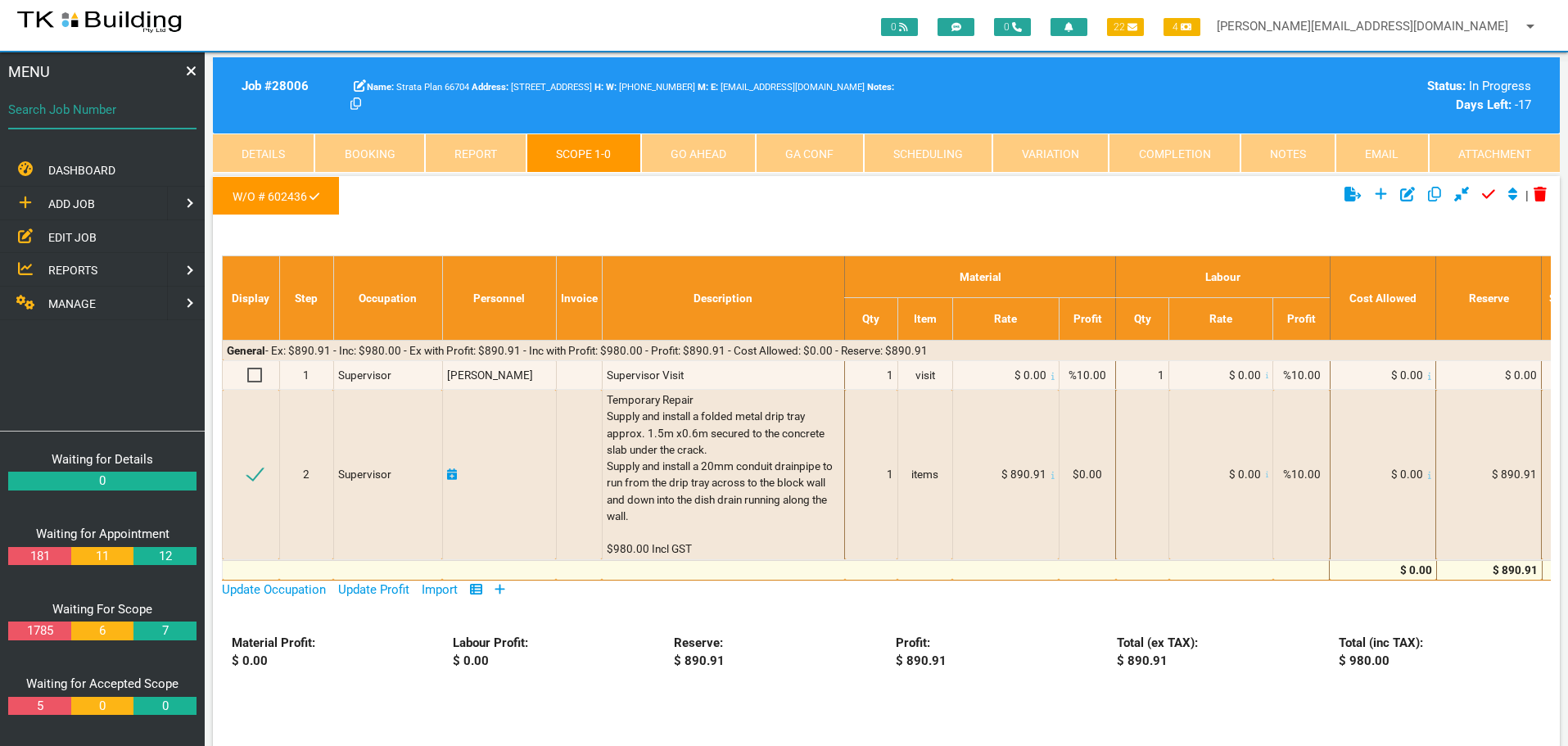
click at [96, 120] on input "Search Job Number" at bounding box center [102, 110] width 188 height 38
type input "27857"
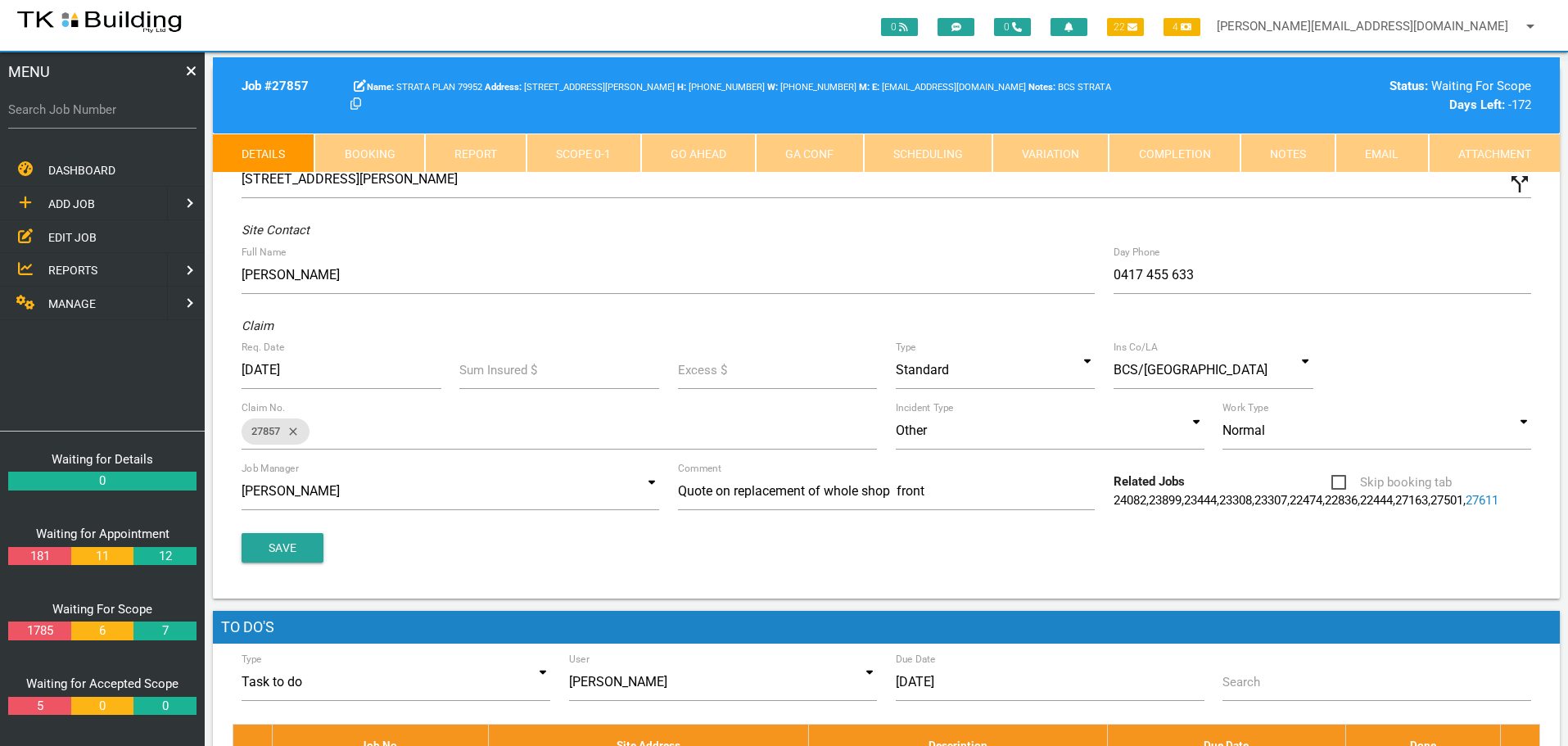
click at [1281, 147] on link "Notes" at bounding box center [1287, 153] width 95 height 40
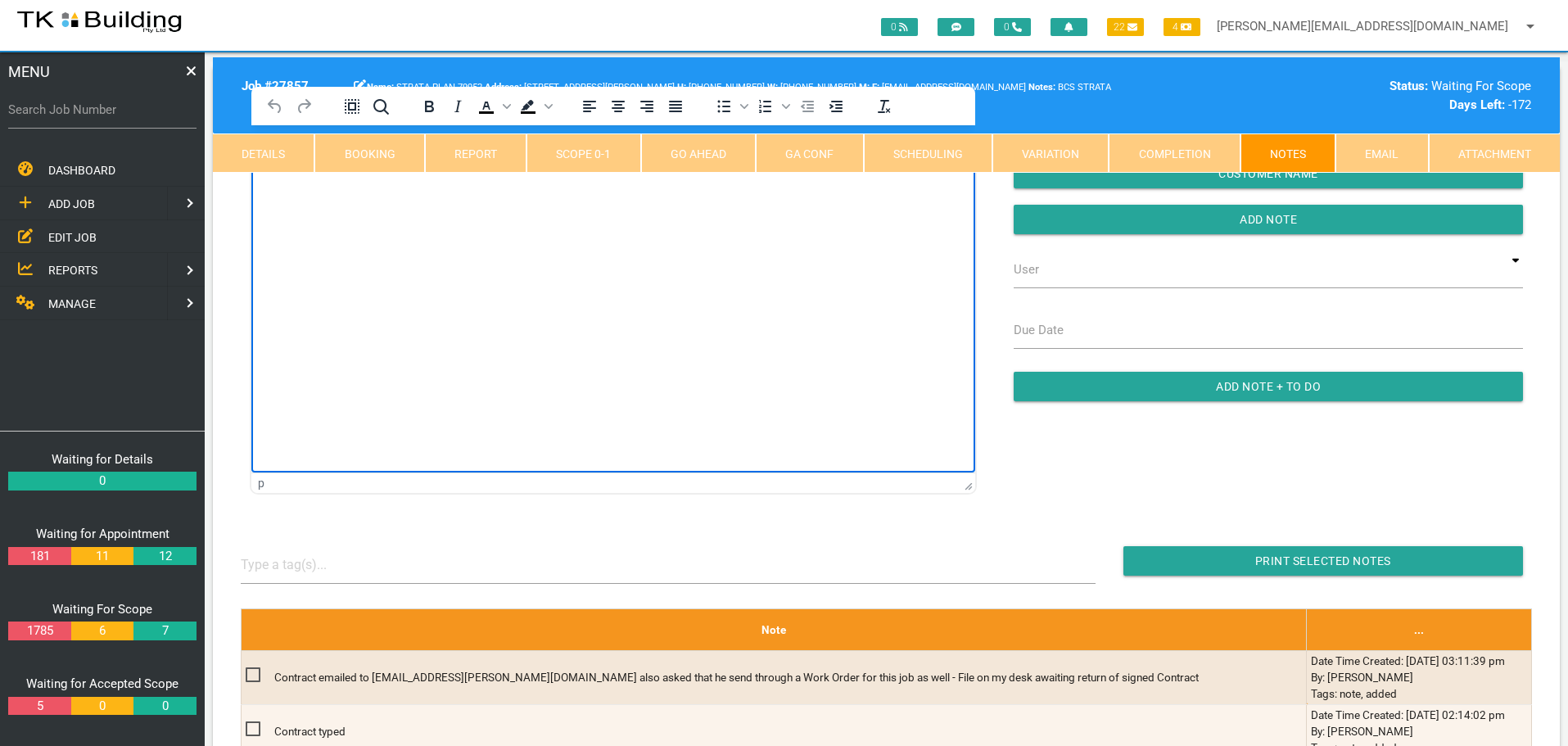
click at [302, 200] on html at bounding box center [613, 163] width 724 height 75
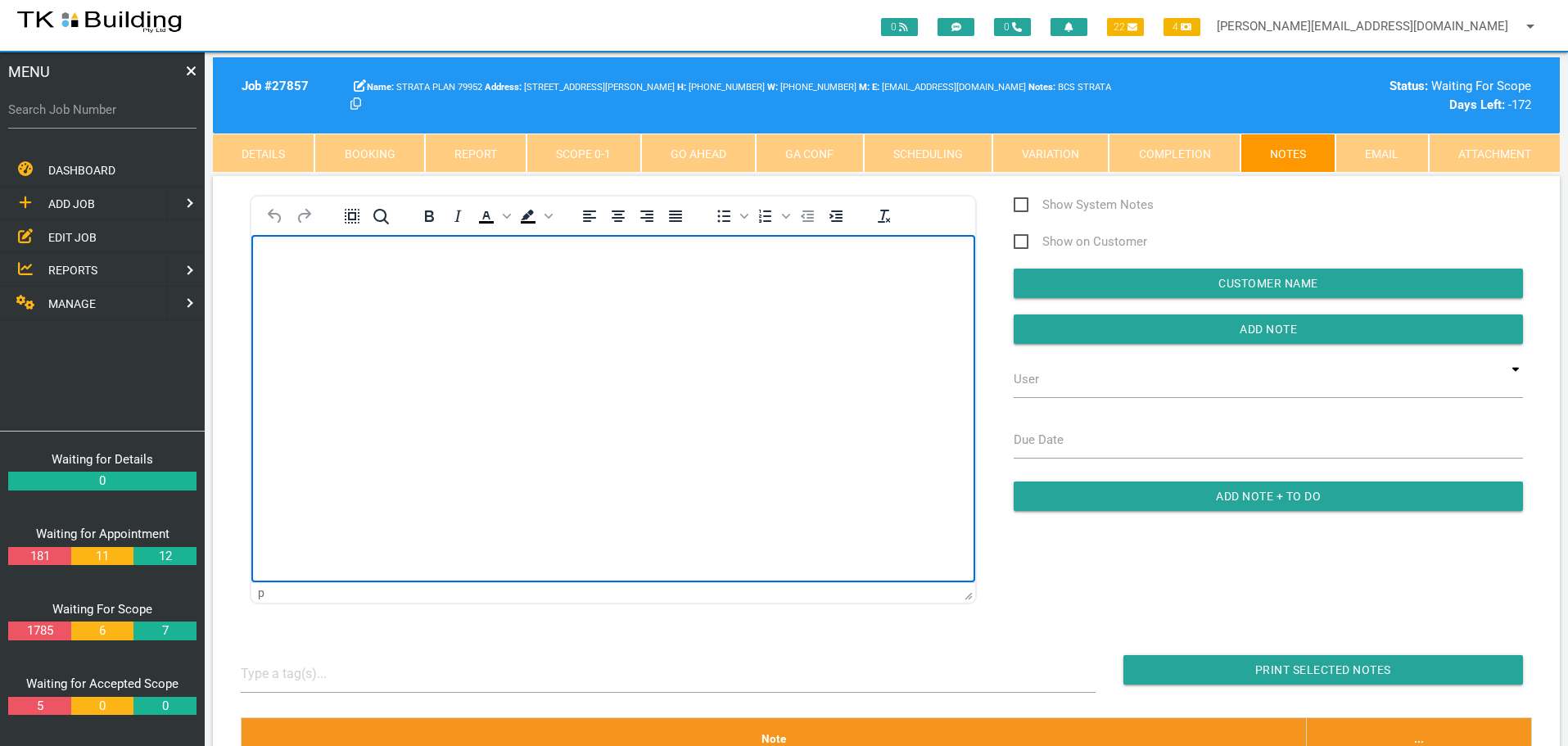
click at [272, 267] on p "Rich Text Area. Press ALT-0 for help." at bounding box center [613, 261] width 683 height 13
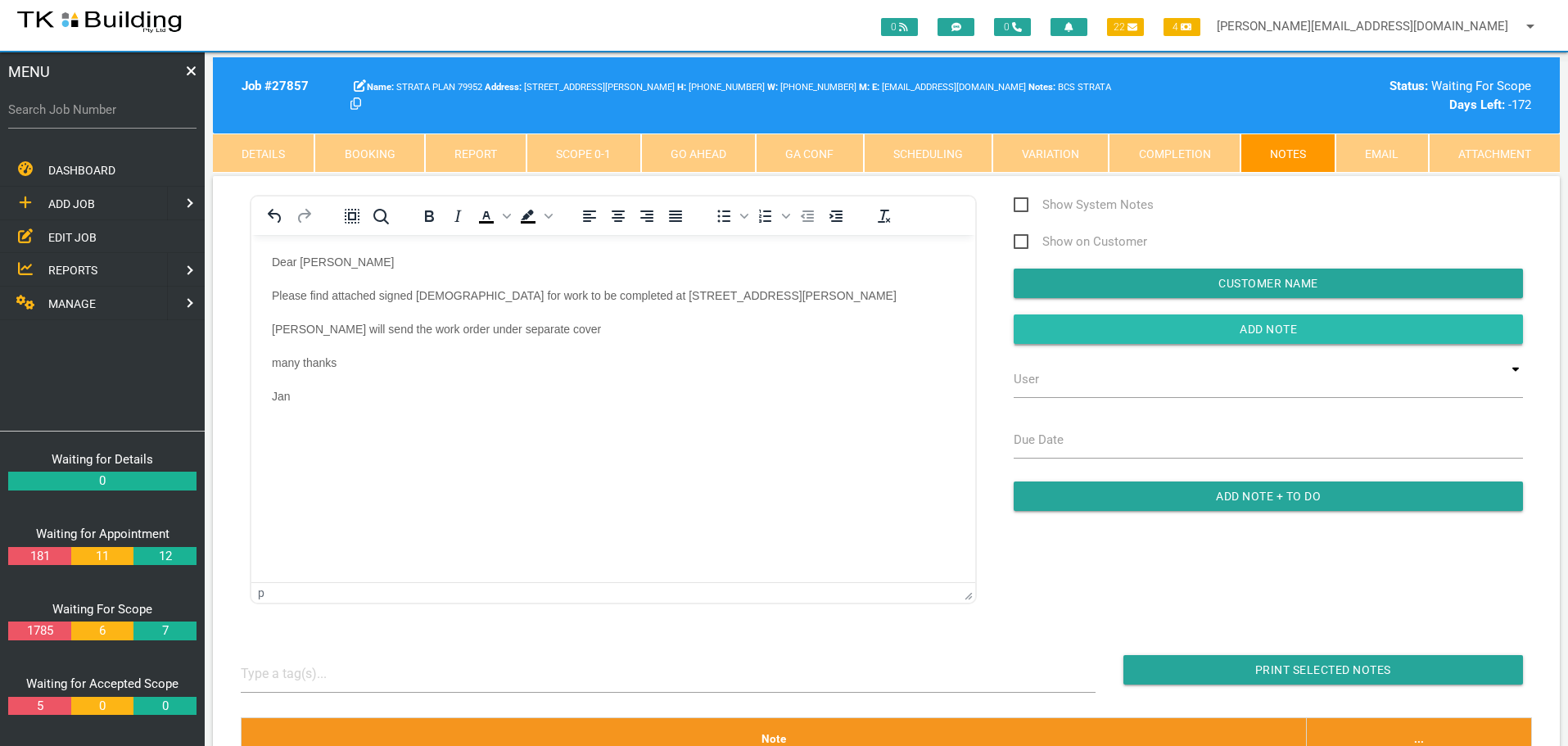
click at [1073, 338] on input "button" at bounding box center [1268, 329] width 509 height 29
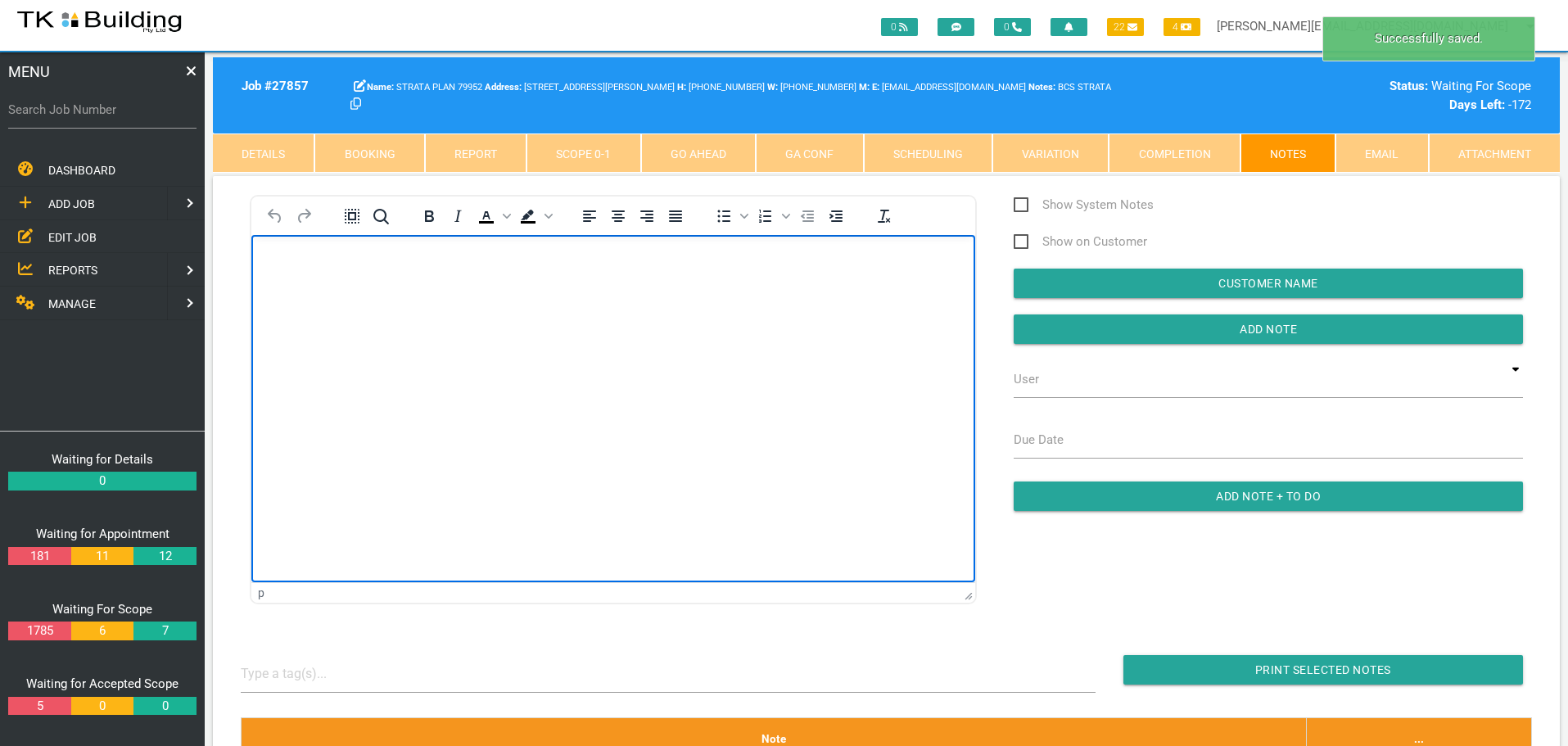
click at [281, 274] on body "Rich Text Area. Press ALT-0 for help." at bounding box center [613, 281] width 724 height 54
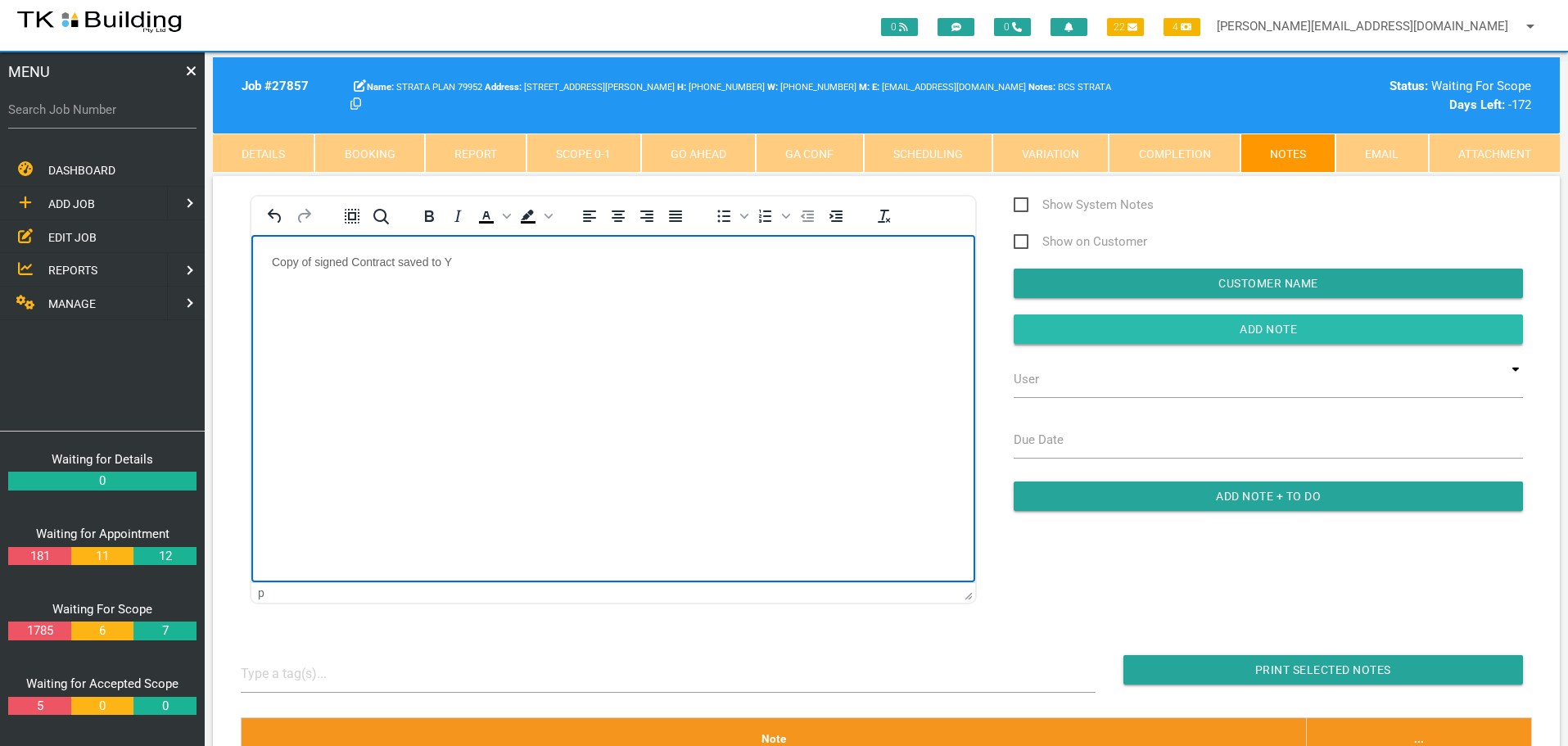
click at [1106, 338] on input "Add Note" at bounding box center [1268, 329] width 509 height 29
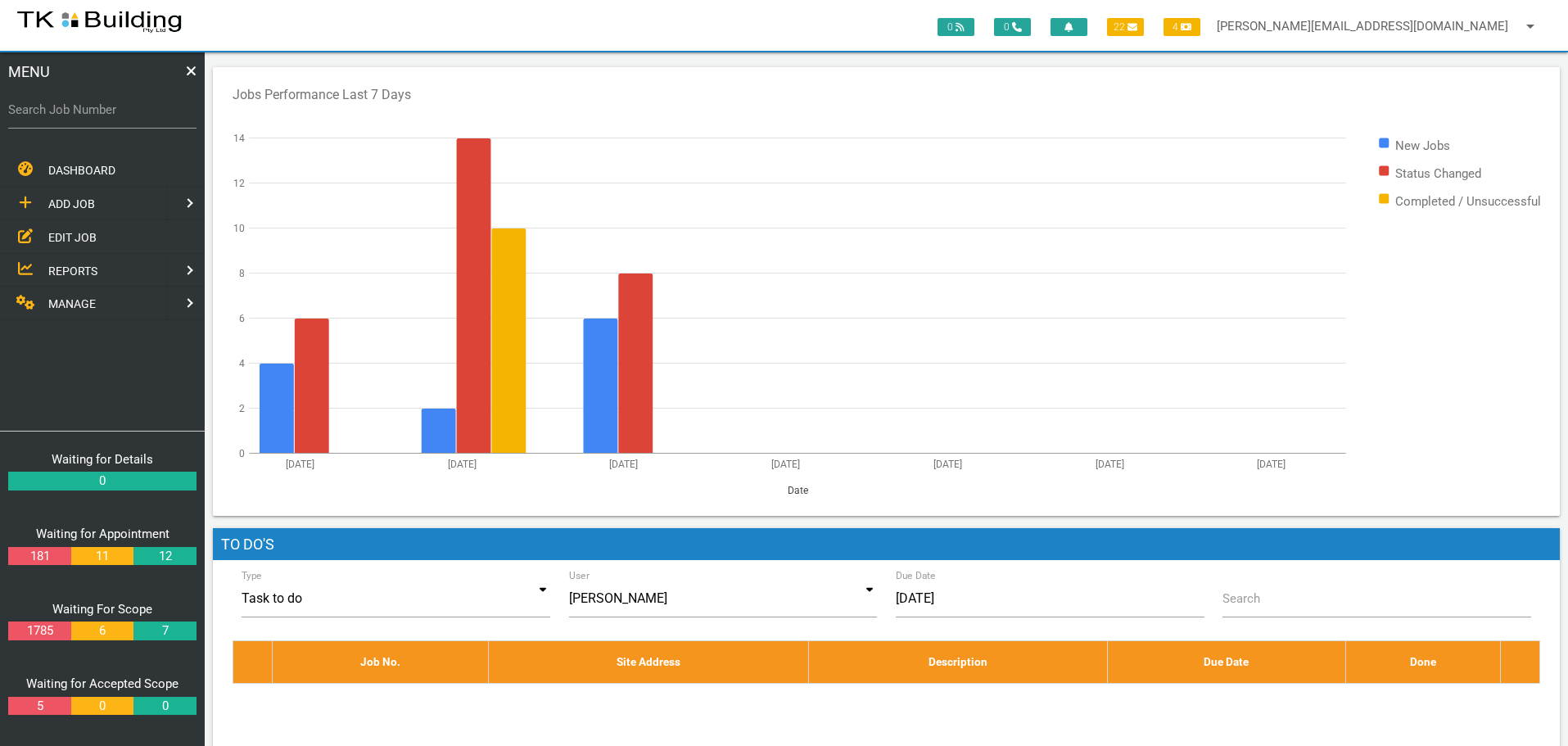
click at [63, 231] on span "EDIT JOB" at bounding box center [72, 236] width 48 height 13
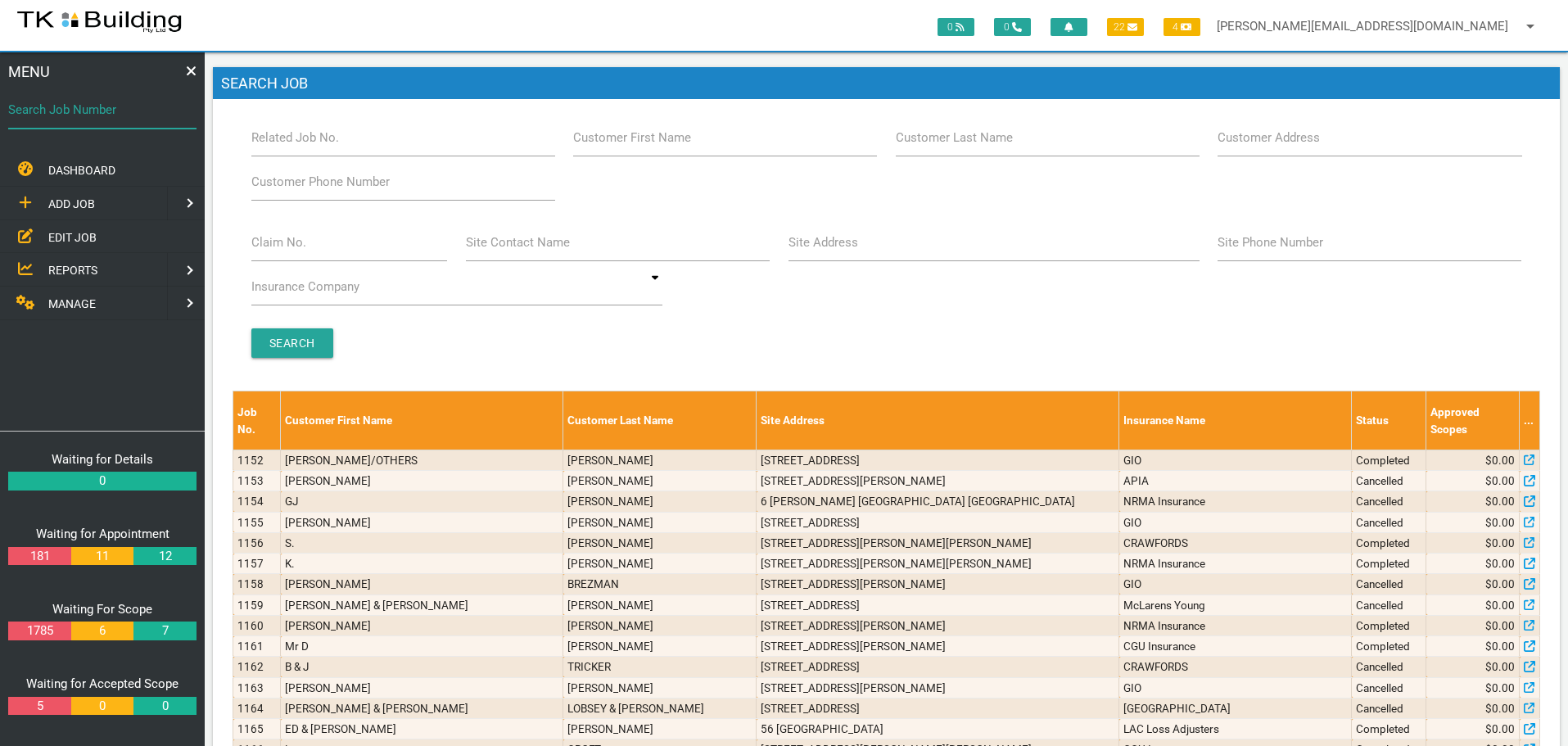
click at [107, 120] on input "Search Job Number" at bounding box center [102, 110] width 188 height 38
type input "27919"
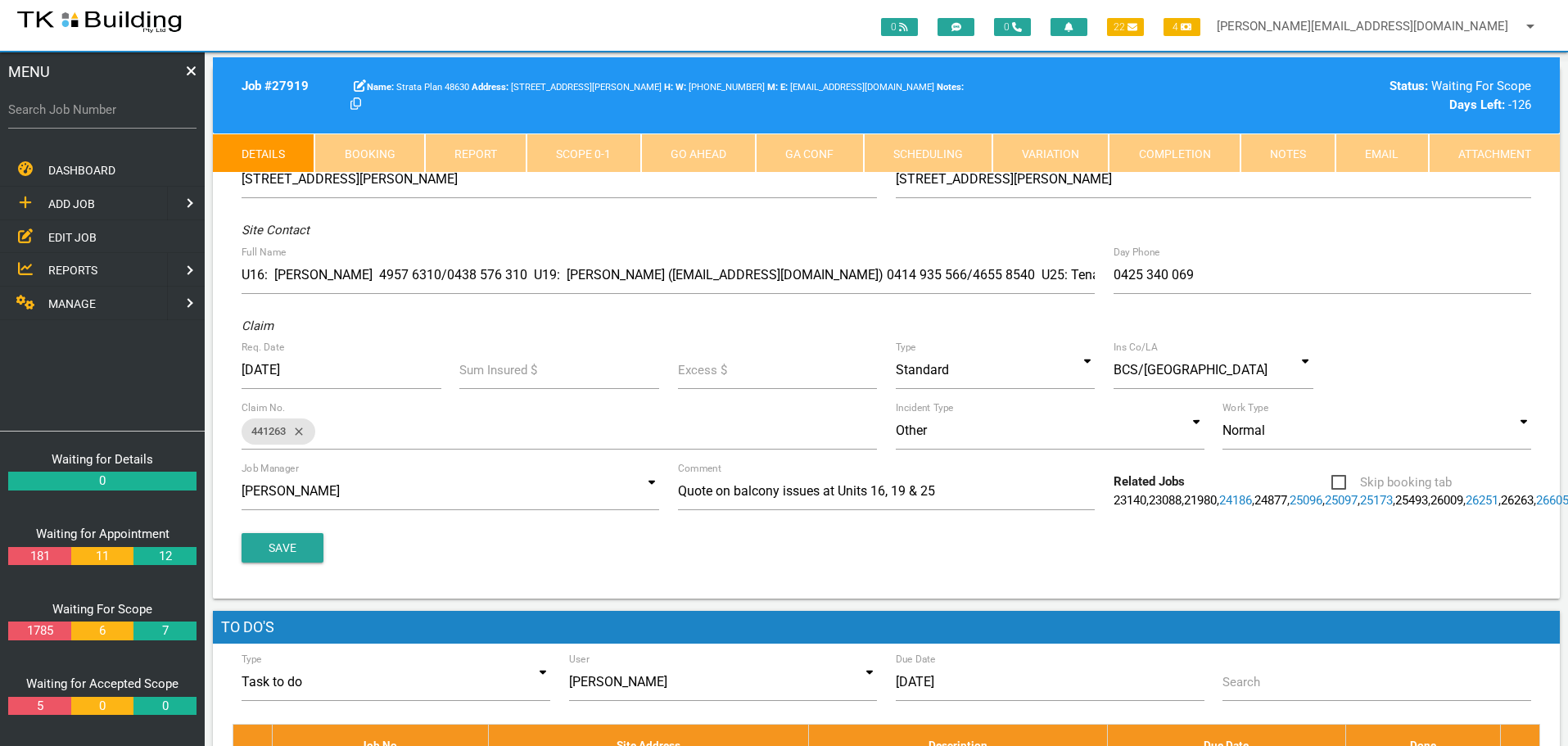
click at [1291, 150] on link "Notes" at bounding box center [1287, 153] width 95 height 40
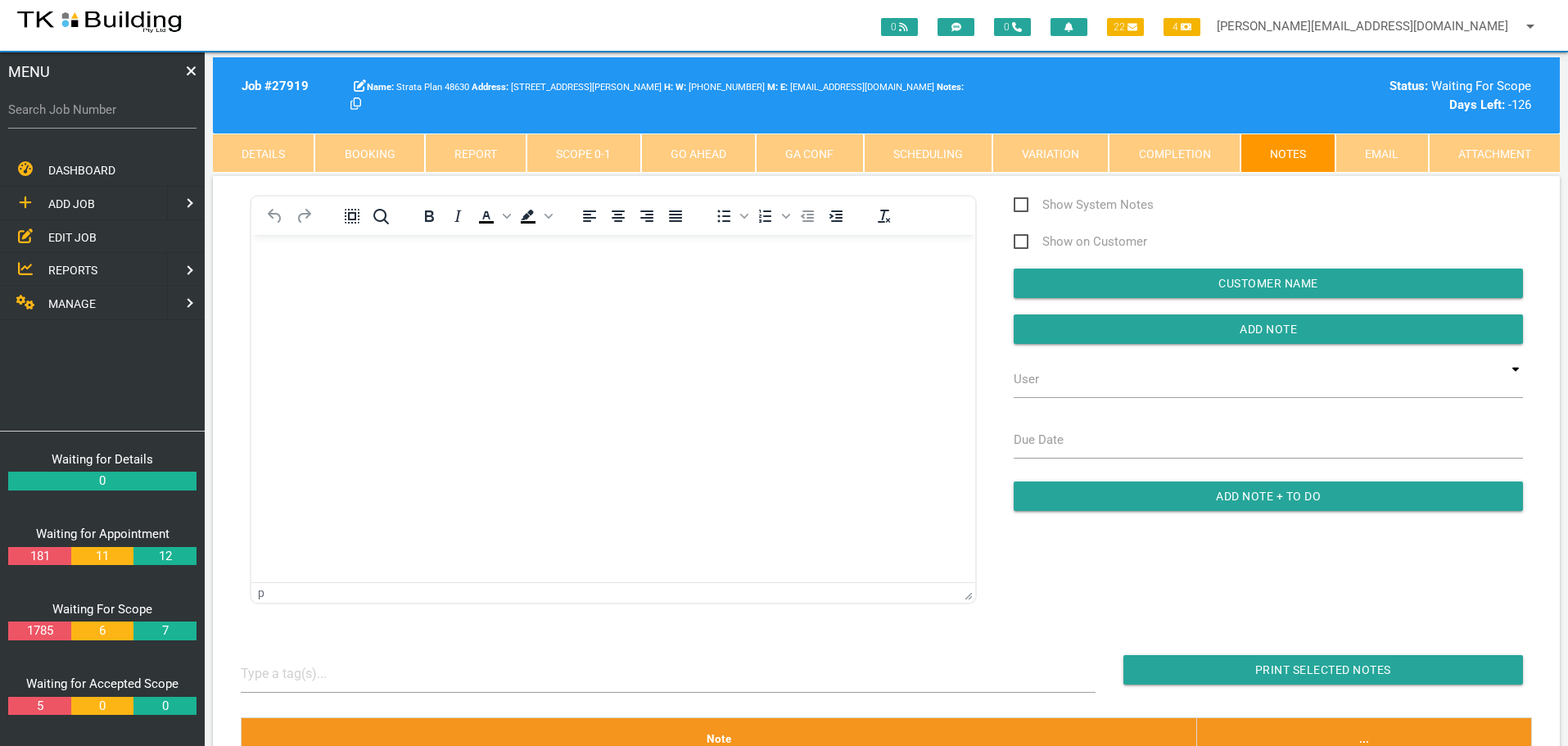
click at [272, 270] on body "Rich Text Area. Press ALT-0 for help." at bounding box center [613, 281] width 724 height 54
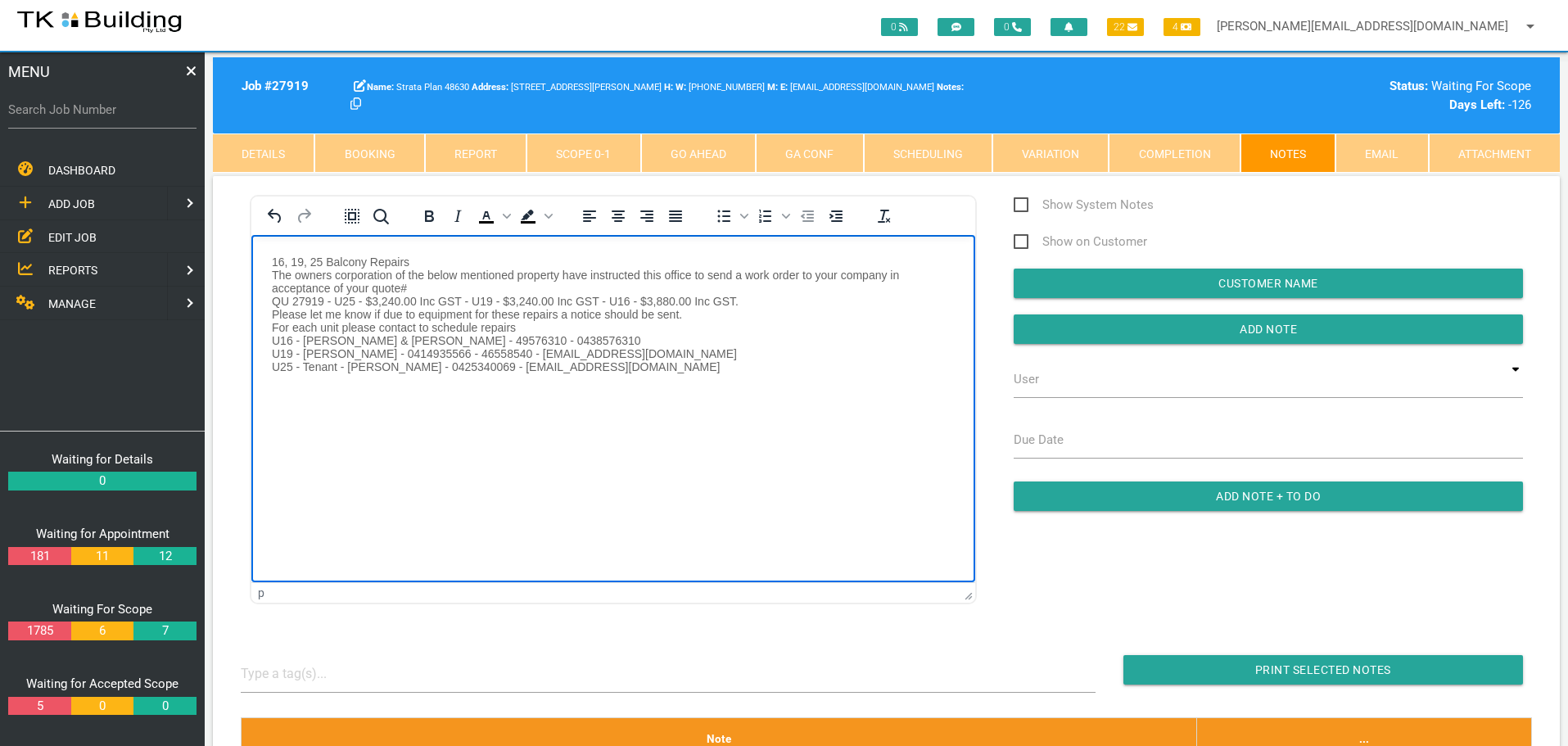
click at [272, 258] on p "16, 19, 25 Balcony Repairs The owners corporation of the below mentioned proper…" at bounding box center [613, 313] width 683 height 118
paste body "Rich Text Area. Press ALT-0 for help."
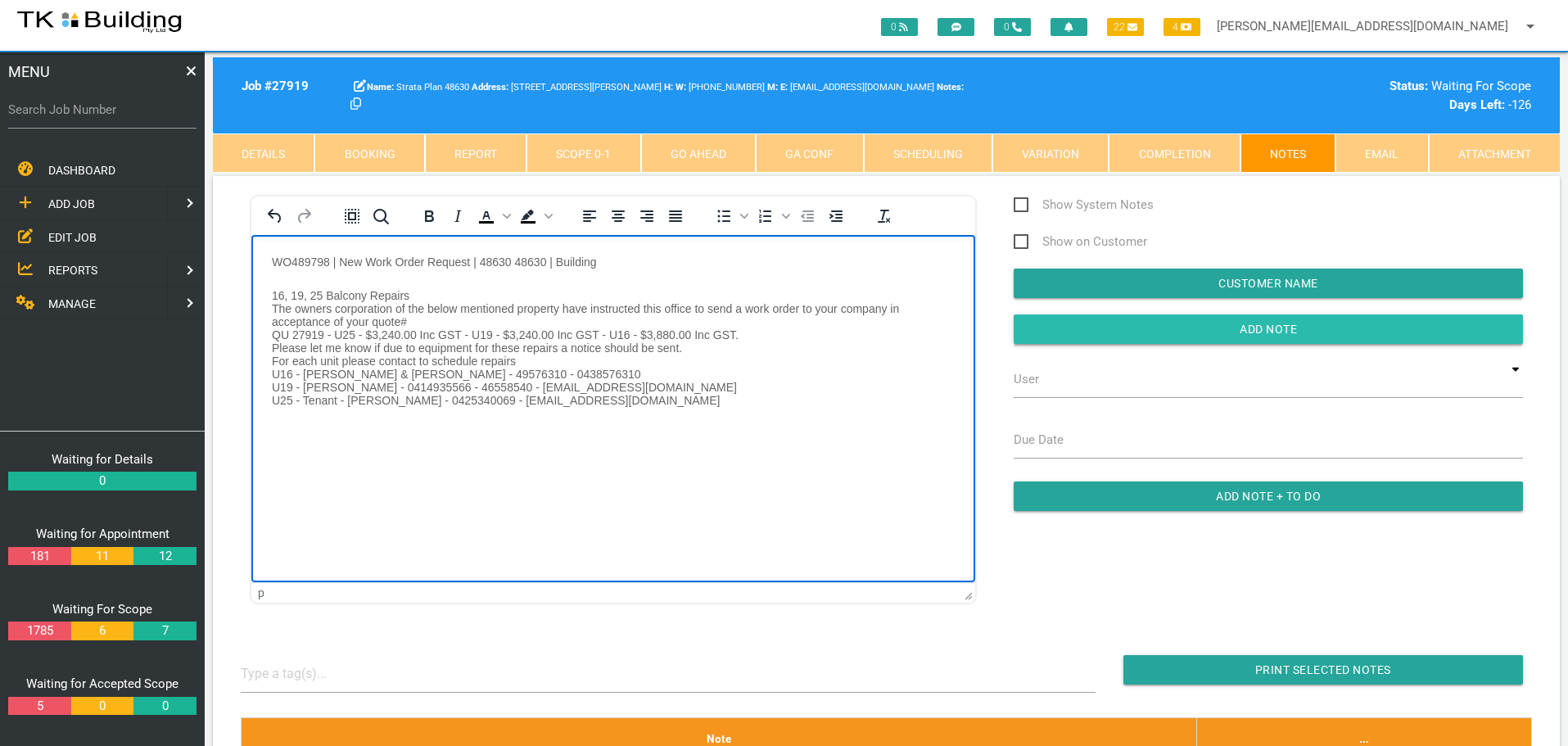
click at [1117, 326] on input "Add Note" at bounding box center [1268, 329] width 509 height 29
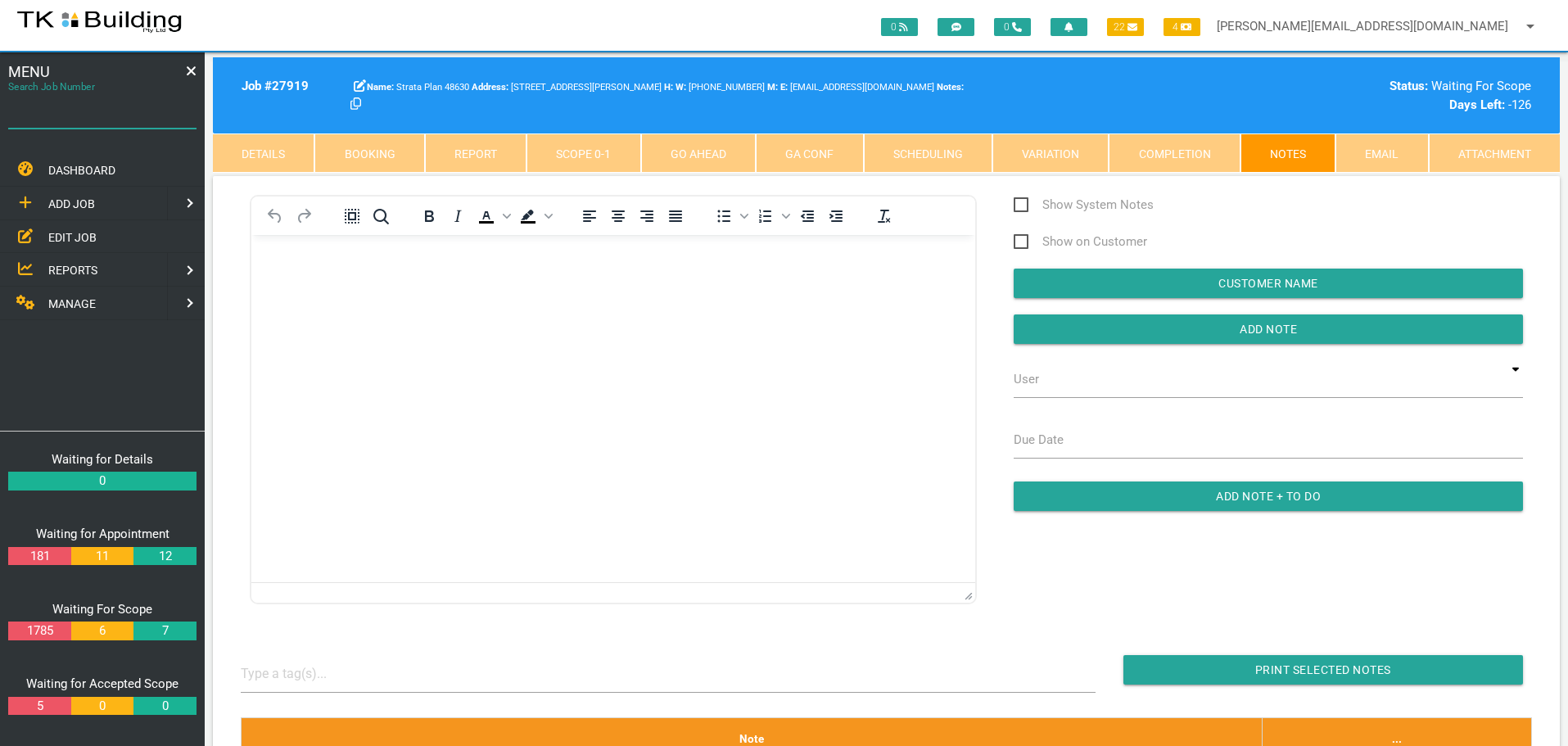
click at [64, 122] on input "Search Job Number" at bounding box center [102, 110] width 188 height 38
type input "28077"
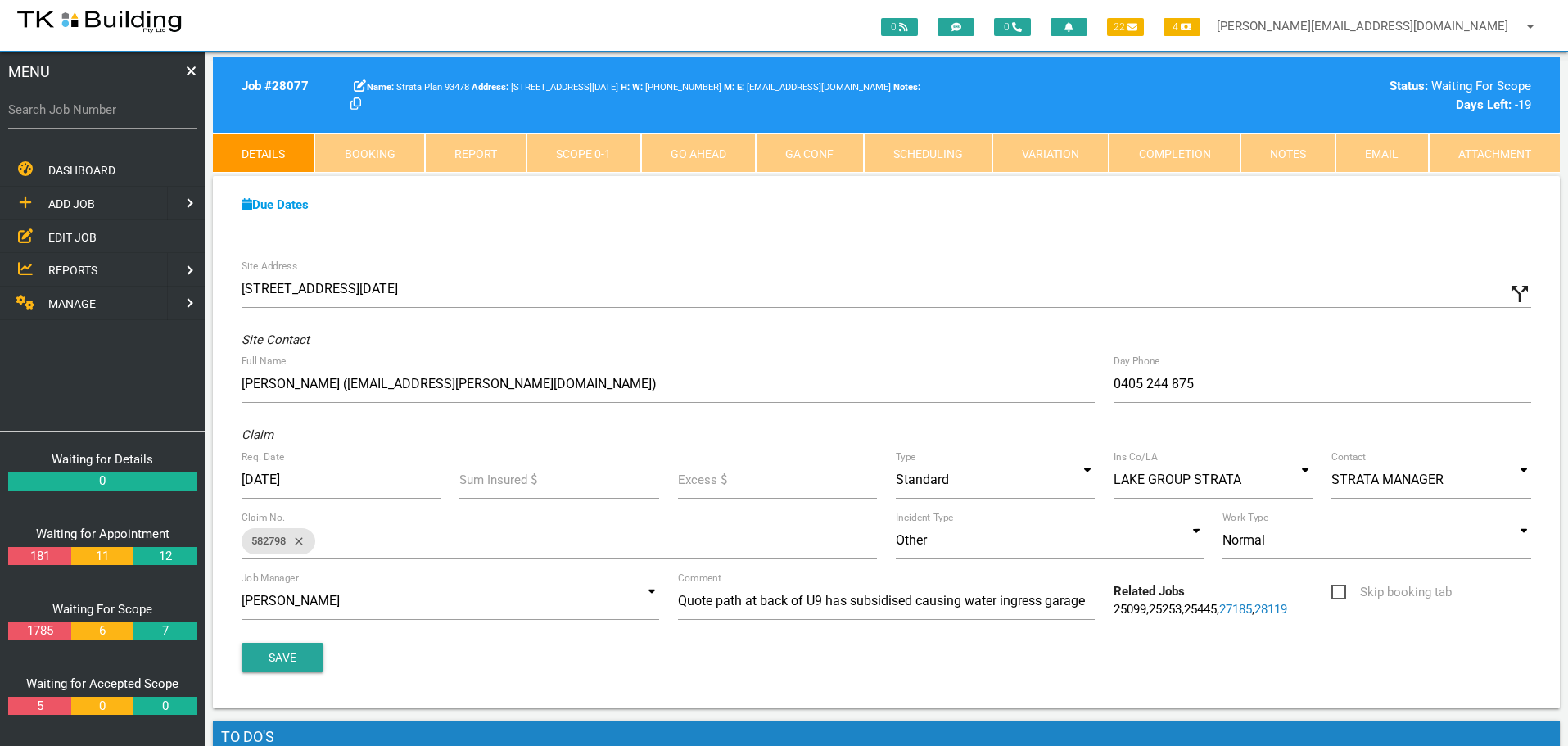
click at [1284, 149] on link "Notes" at bounding box center [1287, 153] width 95 height 40
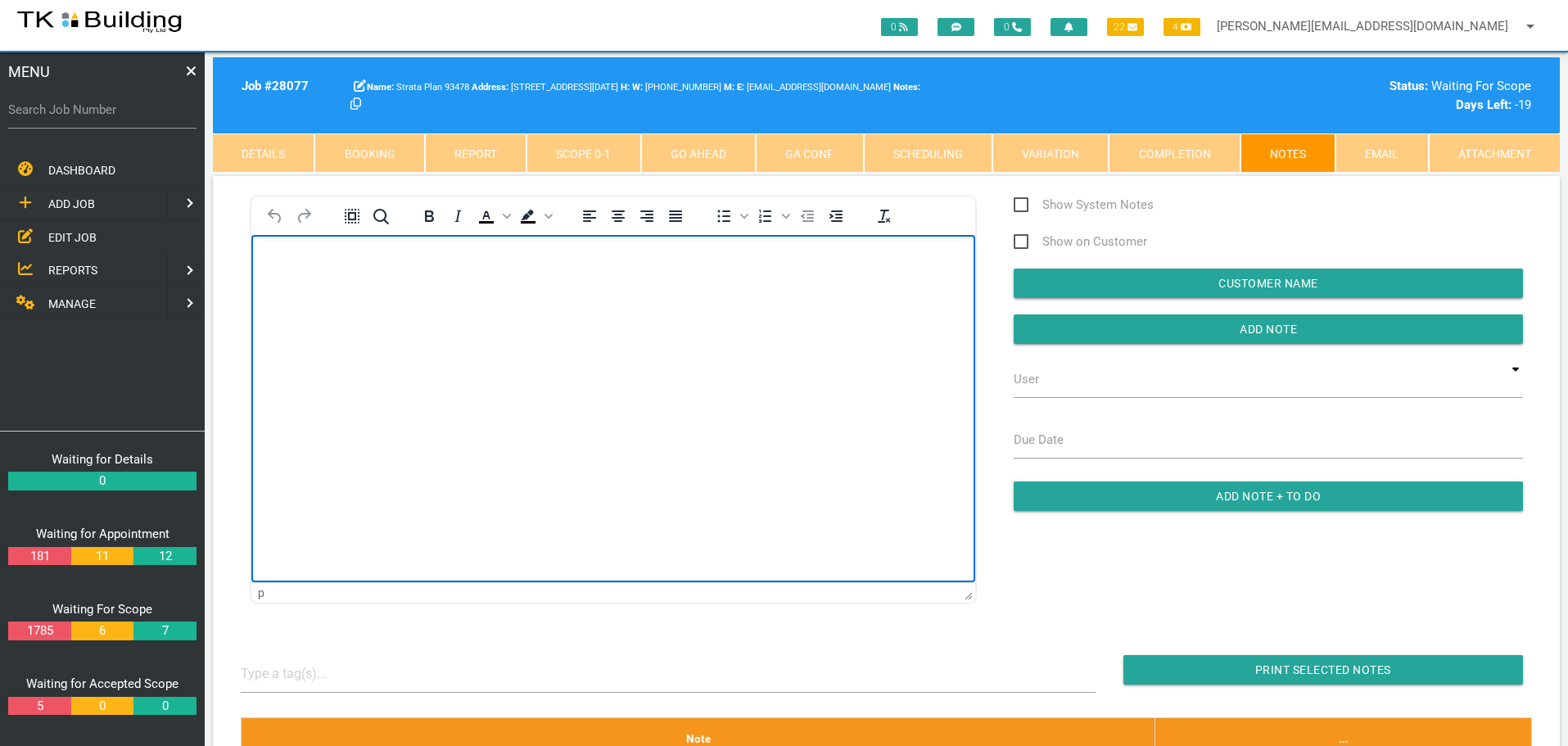
click at [298, 285] on body "Rich Text Area. Press ALT-0 for help." at bounding box center [613, 281] width 724 height 54
click at [288, 263] on p "Rich Text Area. Press ALT-0 for help." at bounding box center [613, 261] width 683 height 13
paste body "Rich Text Area. Press ALT-0 for help."
click at [284, 288] on p "Rich Text Area. Press ALT-0 for help." at bounding box center [613, 295] width 683 height 13
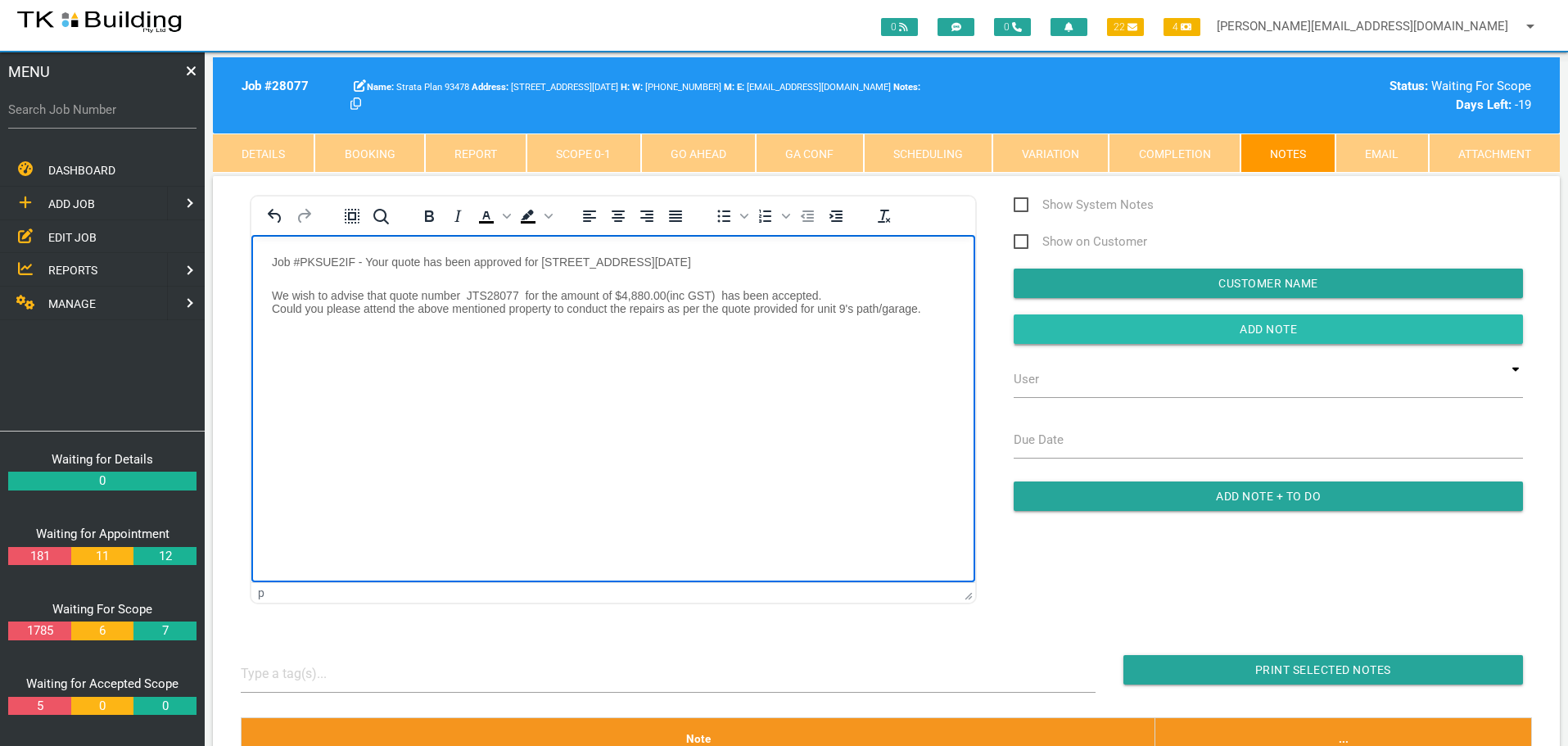
click at [1089, 327] on input "Add Note" at bounding box center [1268, 329] width 509 height 29
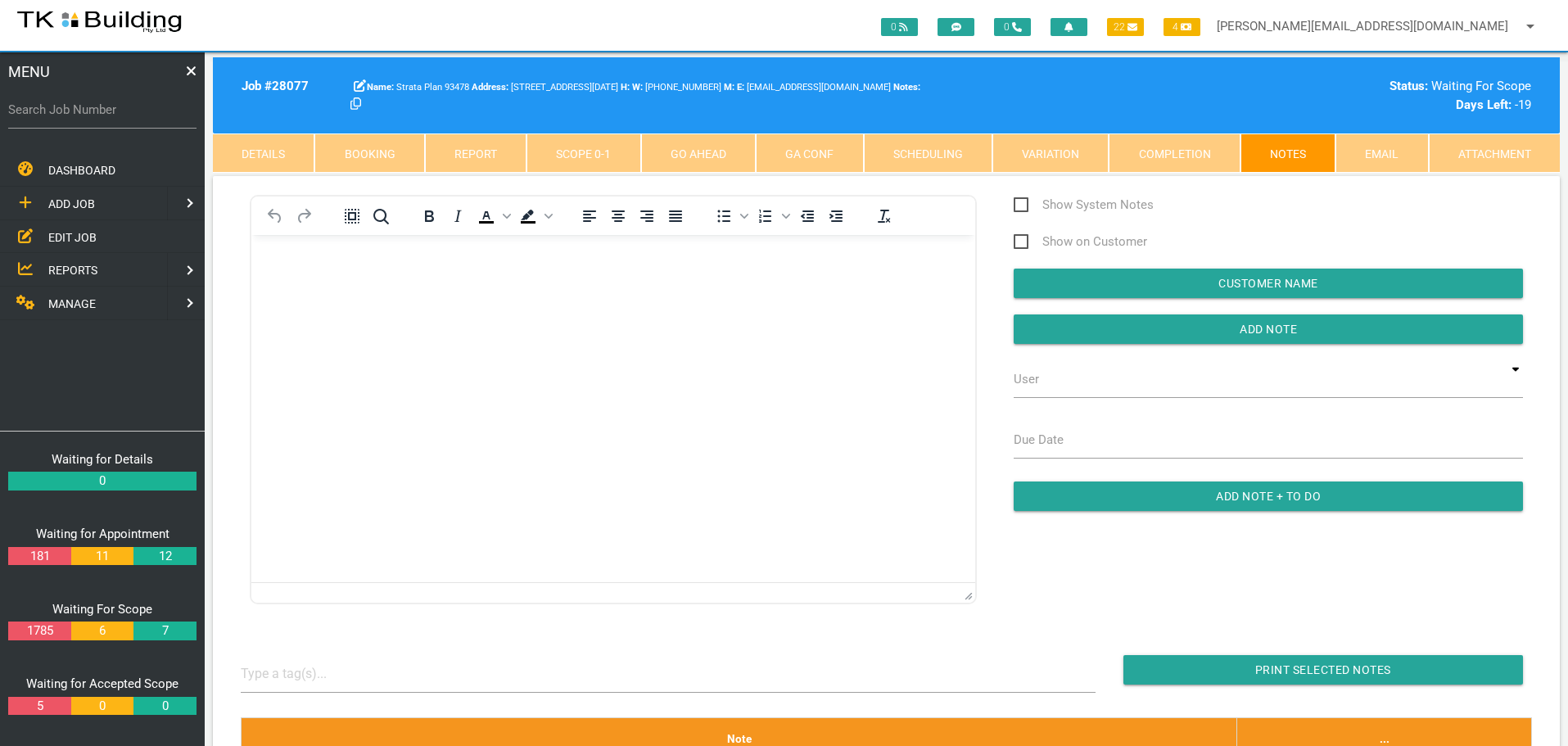
click at [284, 256] on p "Rich Text Area. Press ALT-0 for help." at bounding box center [613, 261] width 683 height 13
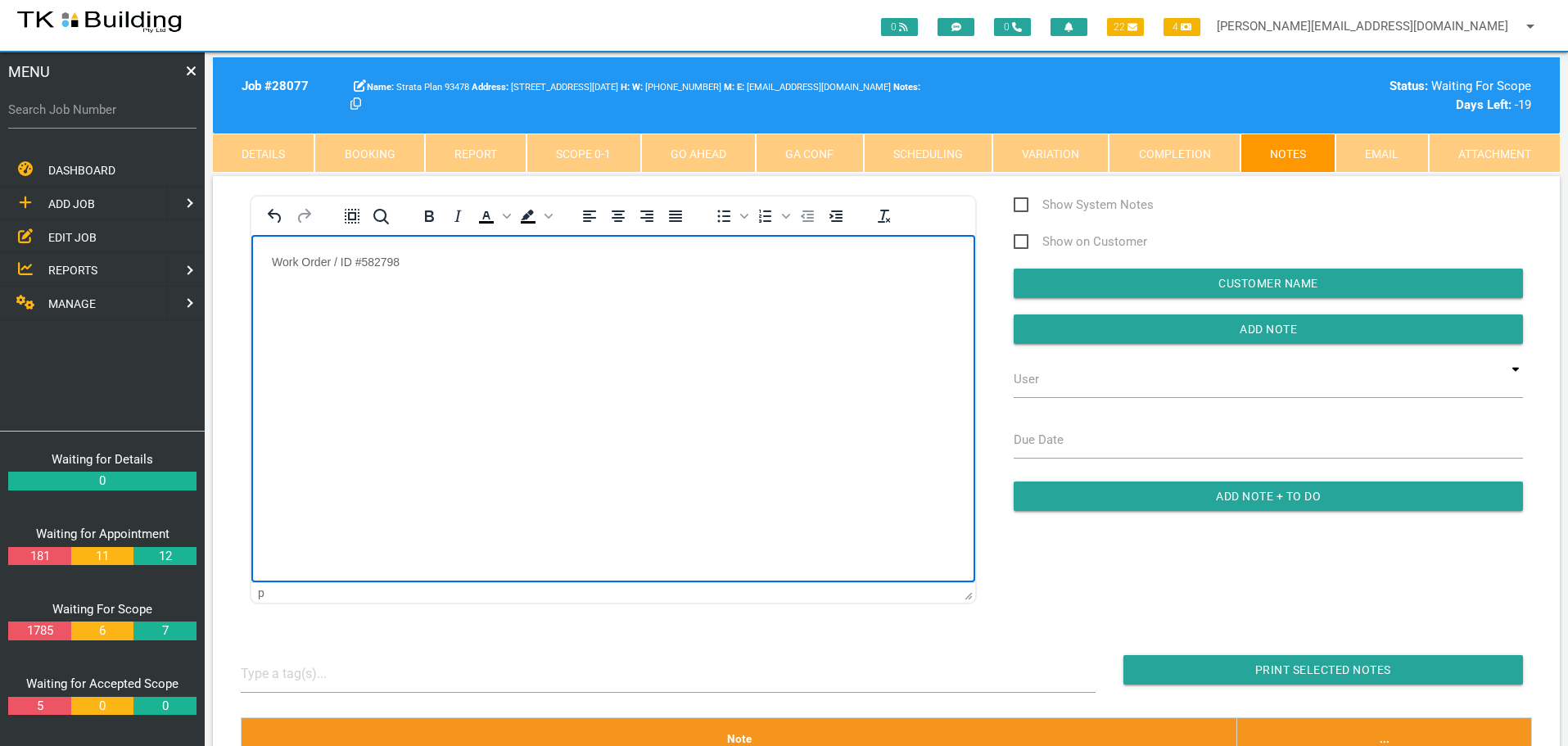
click at [280, 283] on body "Work Order / ID #582798" at bounding box center [613, 281] width 724 height 54
click at [413, 258] on p "Work Order / ID #582798" at bounding box center [613, 261] width 683 height 13
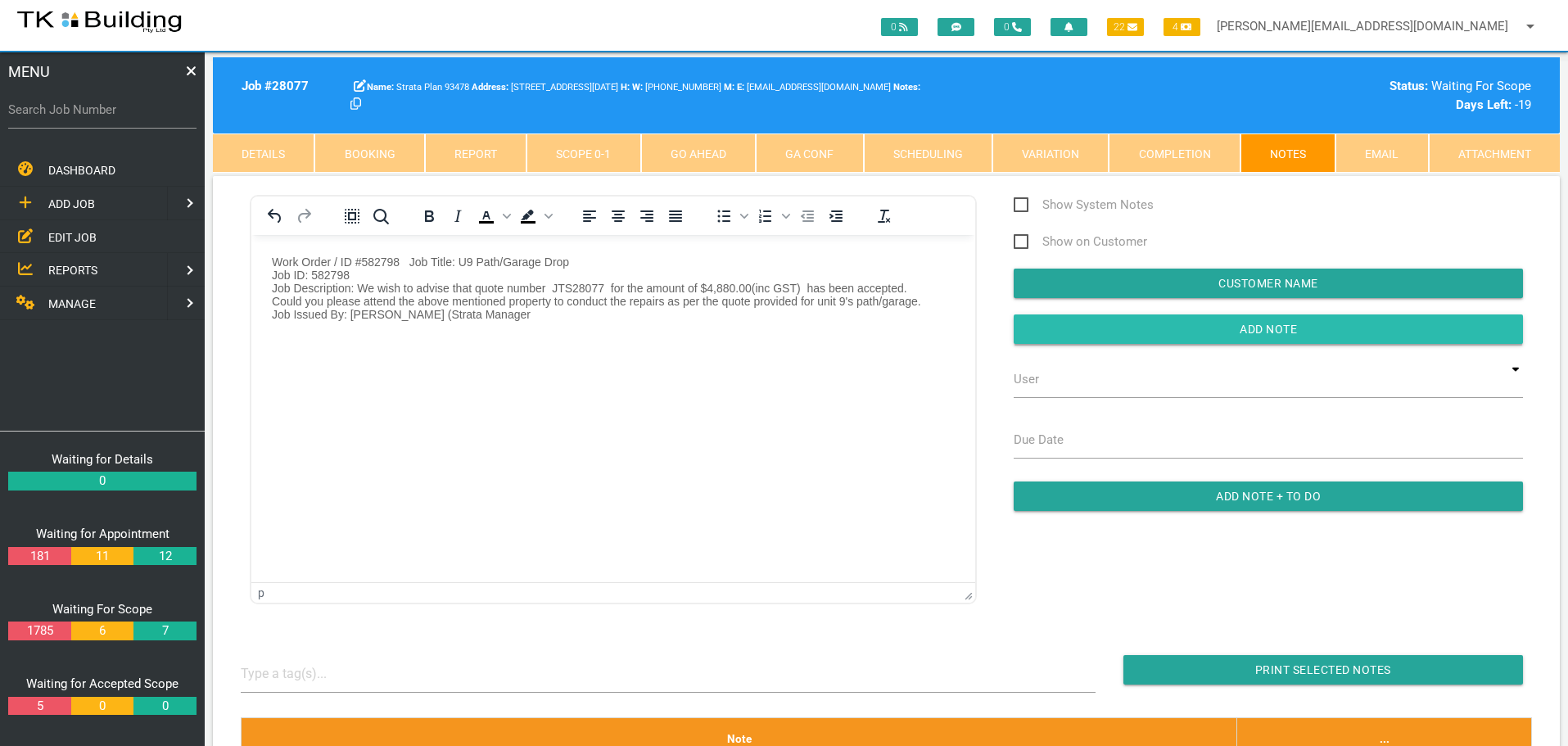
click at [1133, 329] on input "button" at bounding box center [1268, 329] width 509 height 29
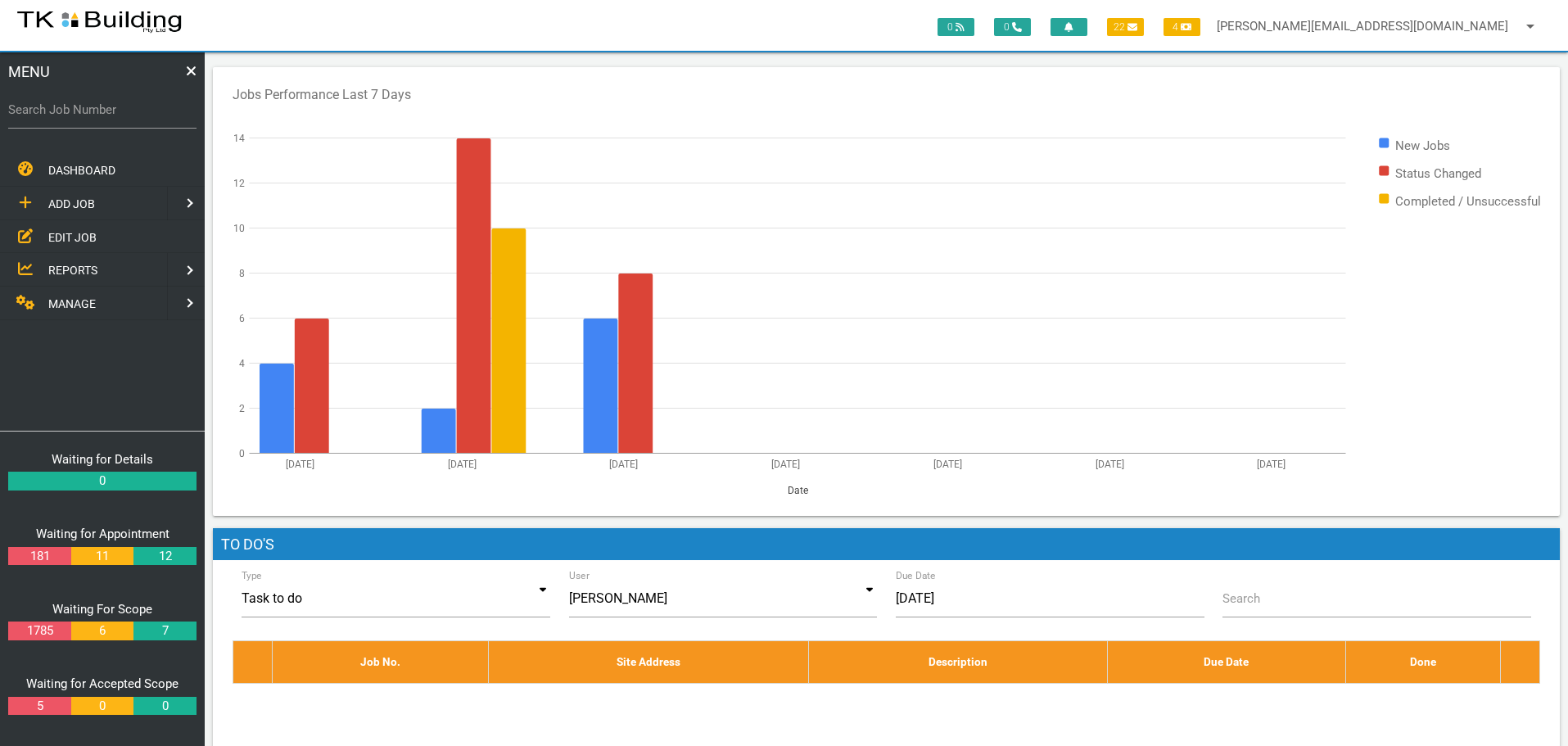
click at [68, 235] on span "EDIT JOB" at bounding box center [72, 236] width 48 height 13
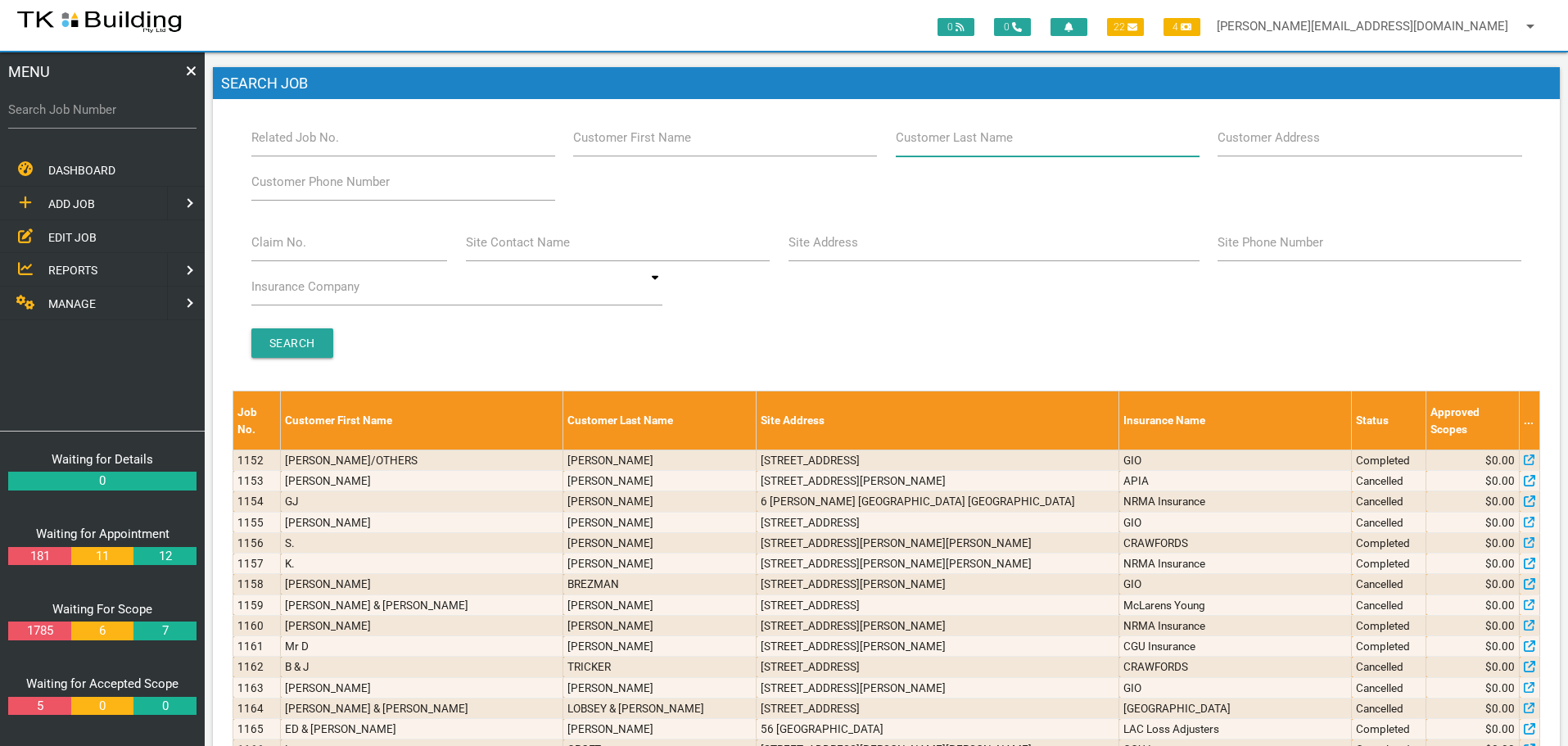
click at [1042, 147] on input "Customer Last Name" at bounding box center [1047, 138] width 303 height 38
type input "74206"
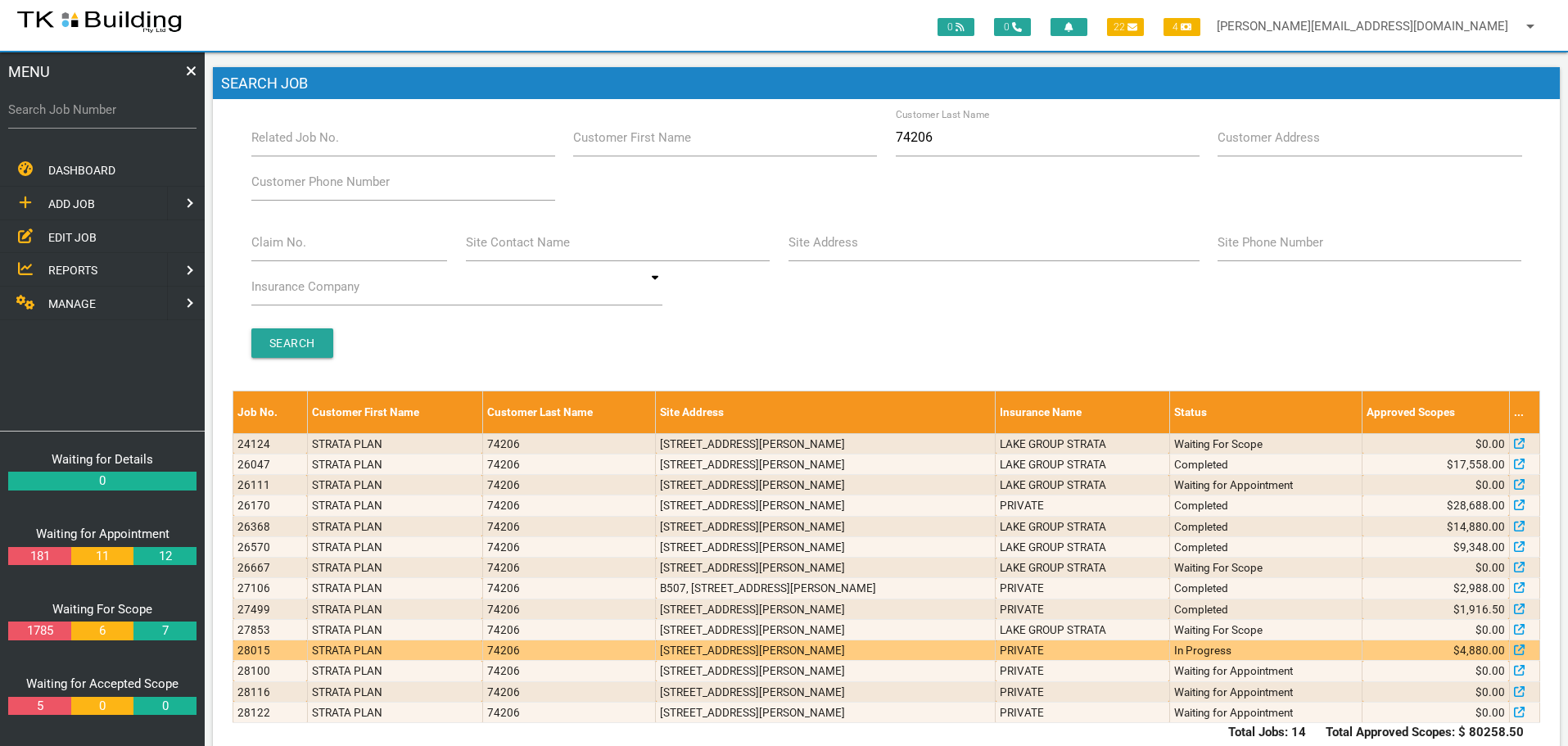
click at [877, 646] on td "[STREET_ADDRESS][PERSON_NAME]" at bounding box center [826, 651] width 340 height 21
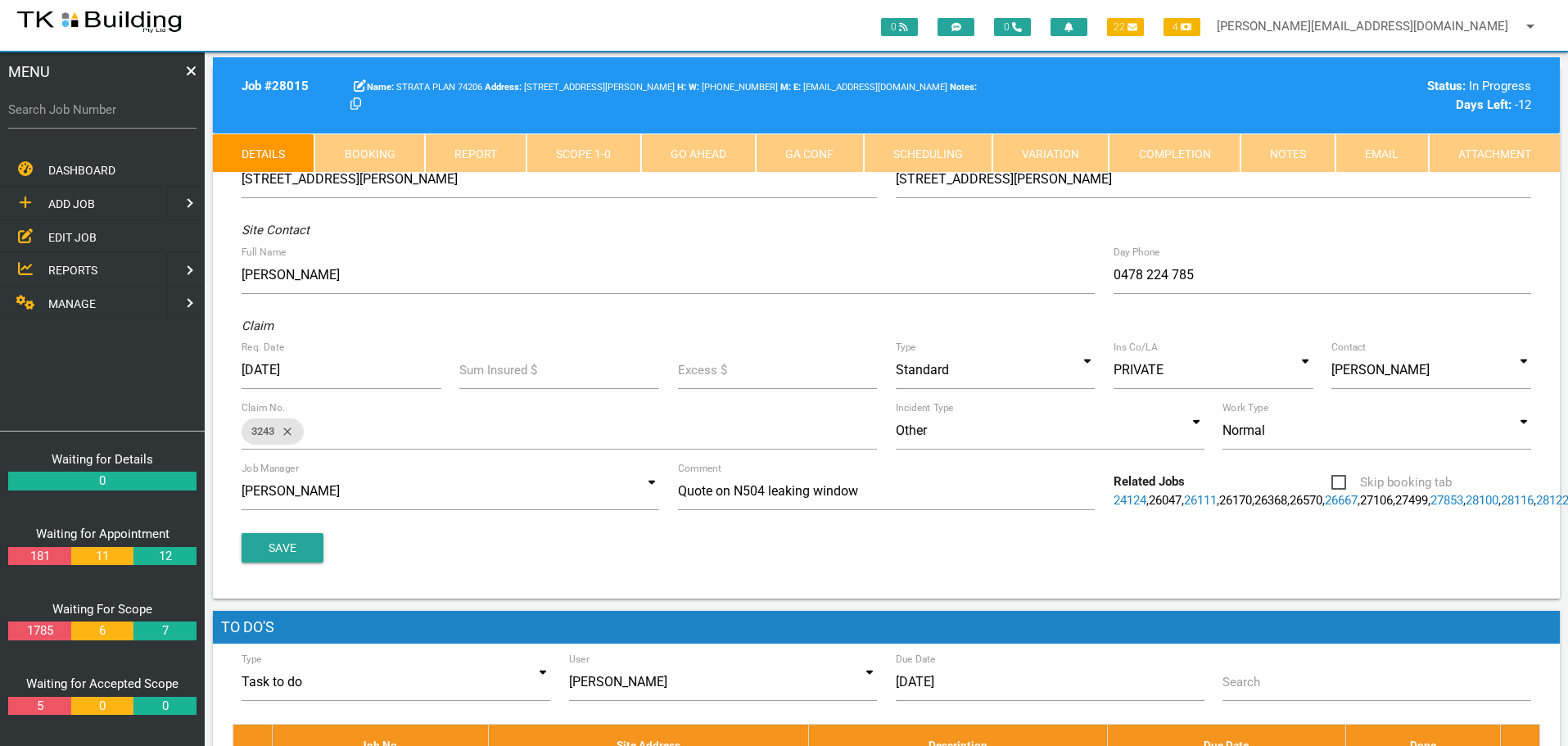
click at [590, 148] on link "Scope 1 - 0" at bounding box center [583, 153] width 113 height 40
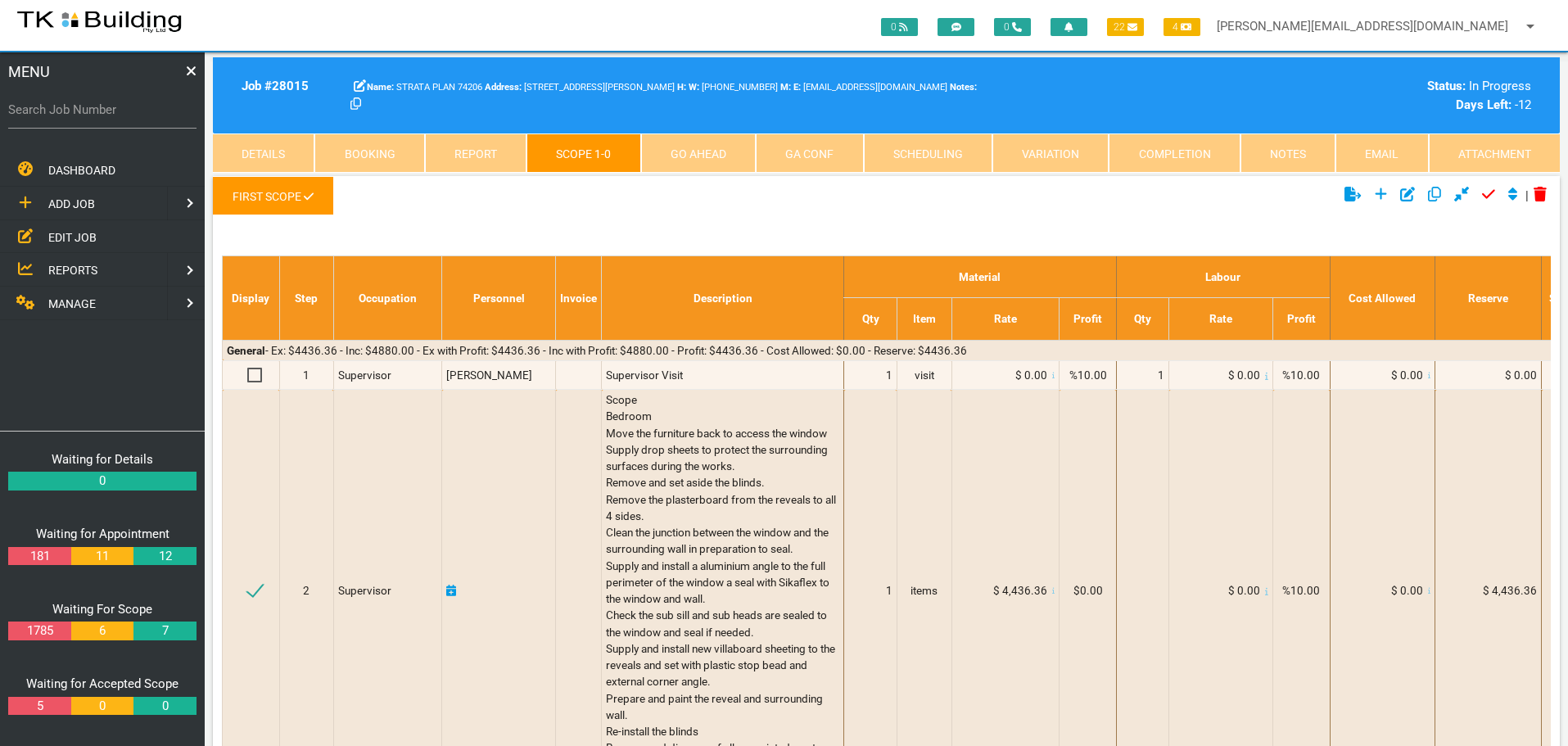
click at [1294, 151] on link "Notes" at bounding box center [1287, 153] width 95 height 40
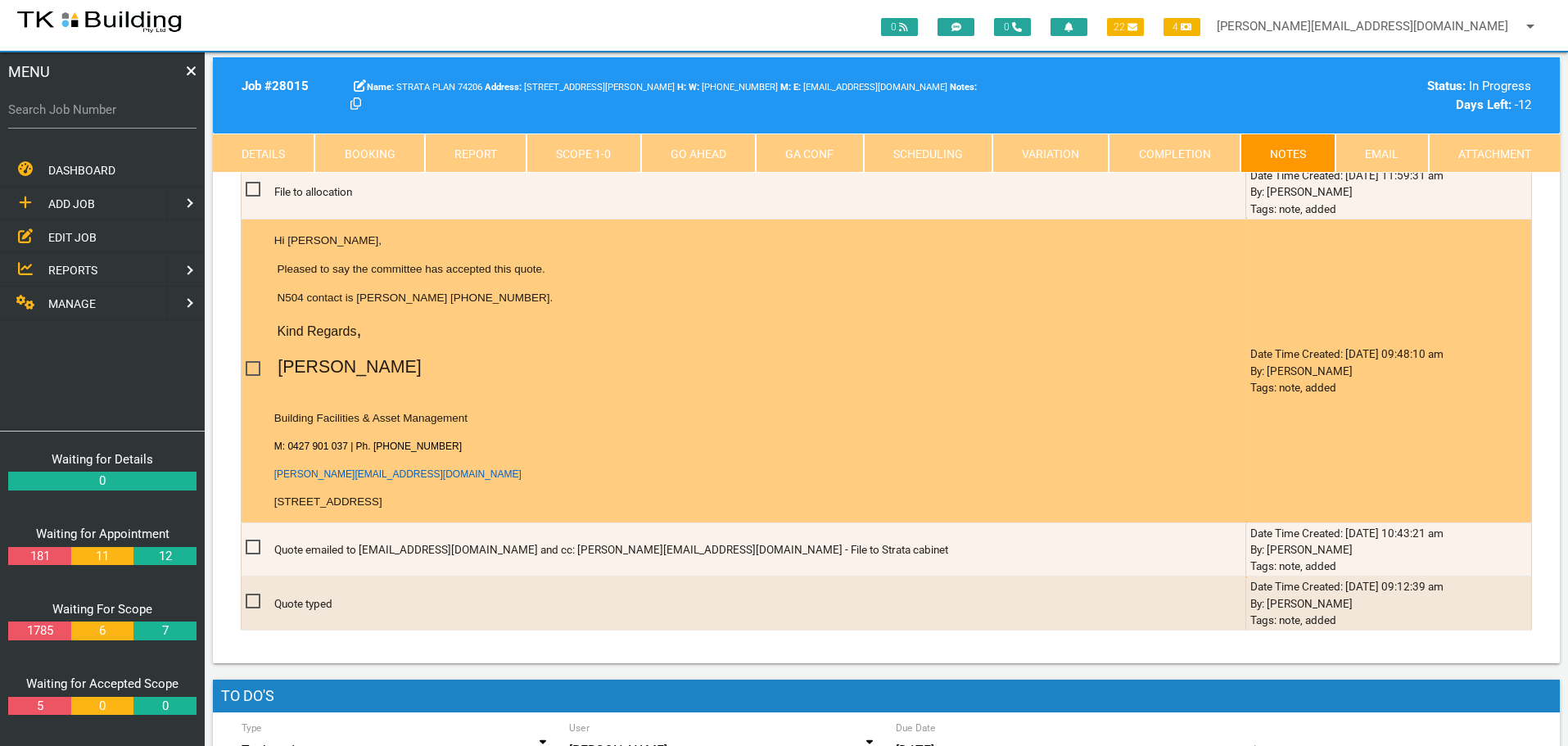
scroll to position [655, 0]
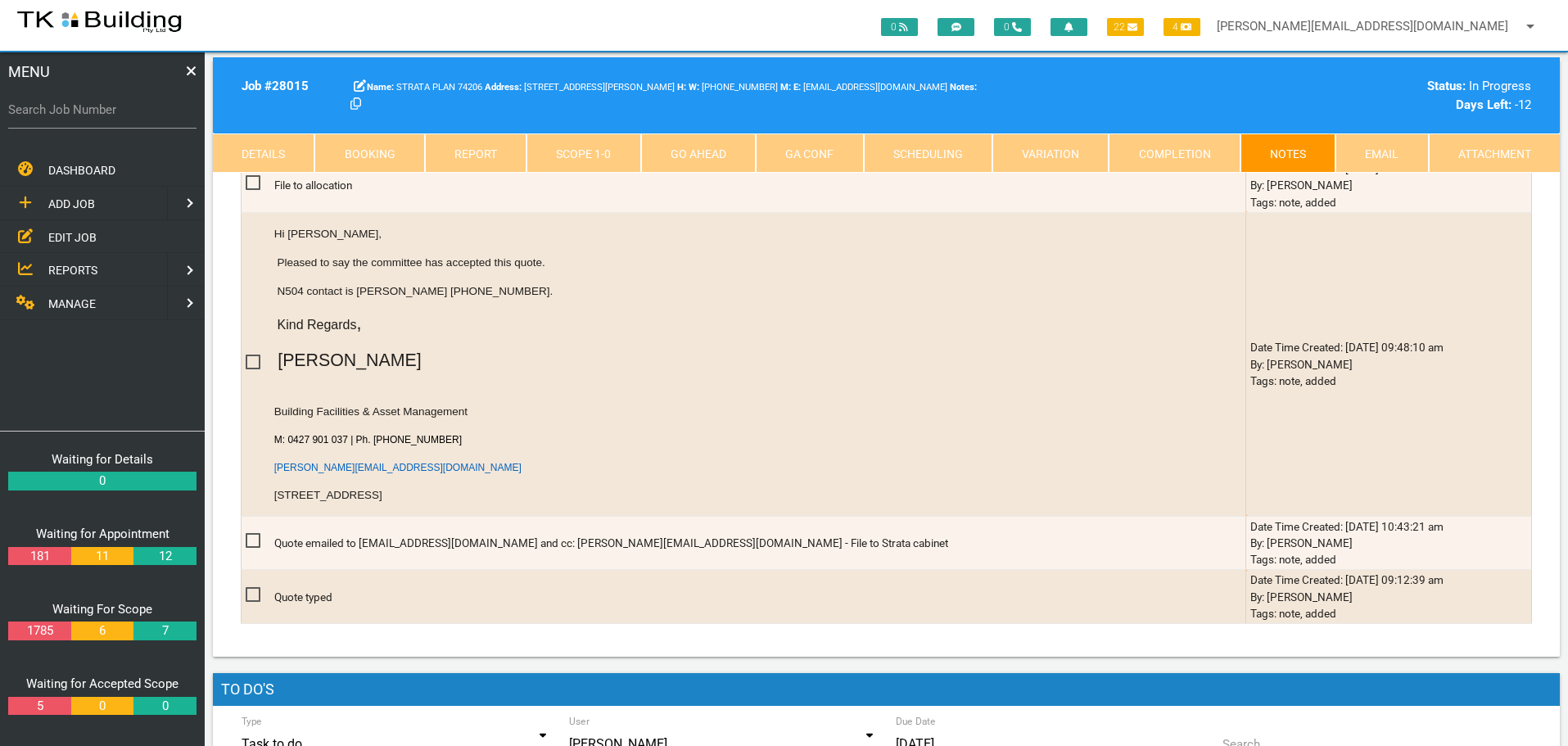
click at [59, 234] on span "EDIT JOB" at bounding box center [72, 236] width 48 height 13
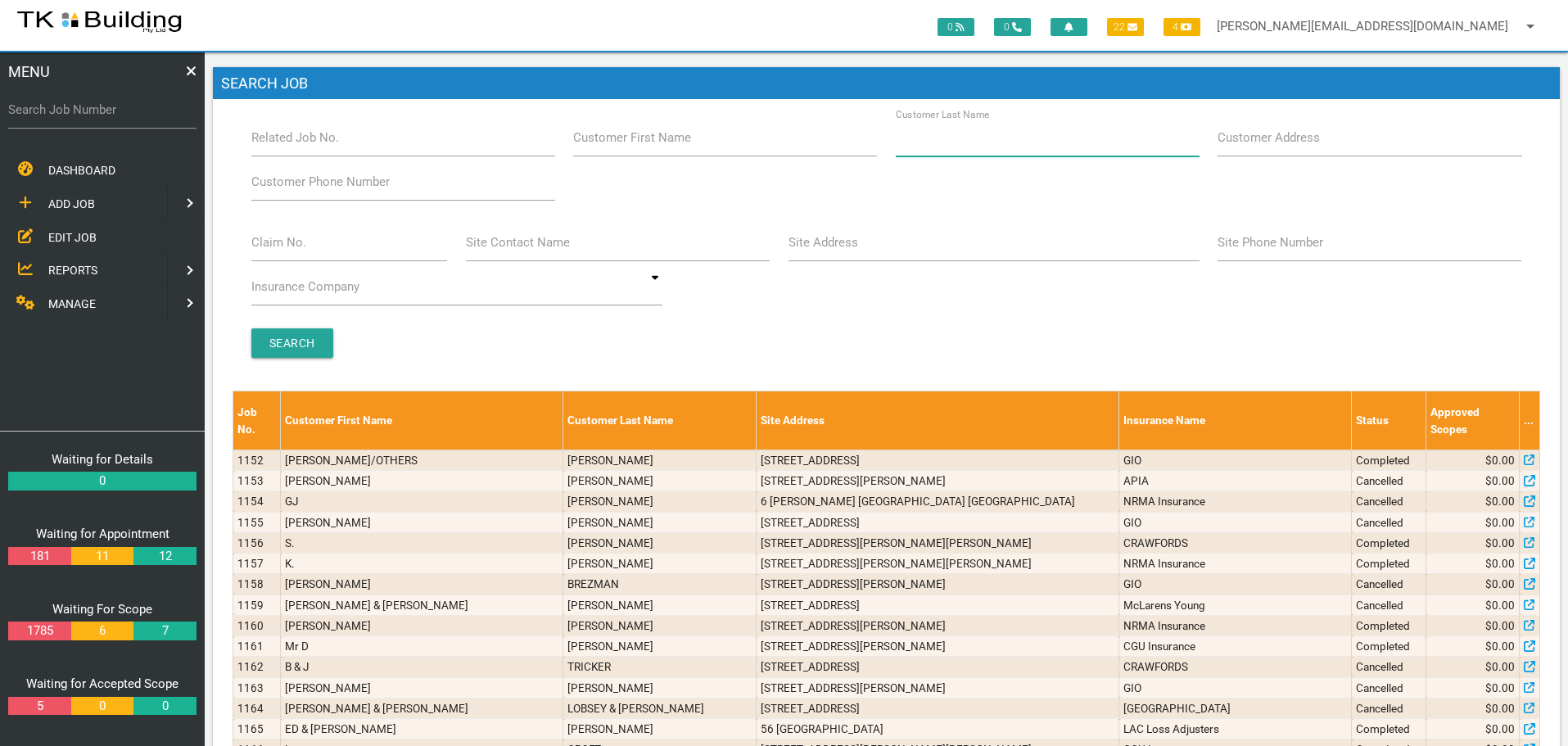
click at [1046, 144] on input "Customer Last Name" at bounding box center [1047, 138] width 303 height 38
type input "74206"
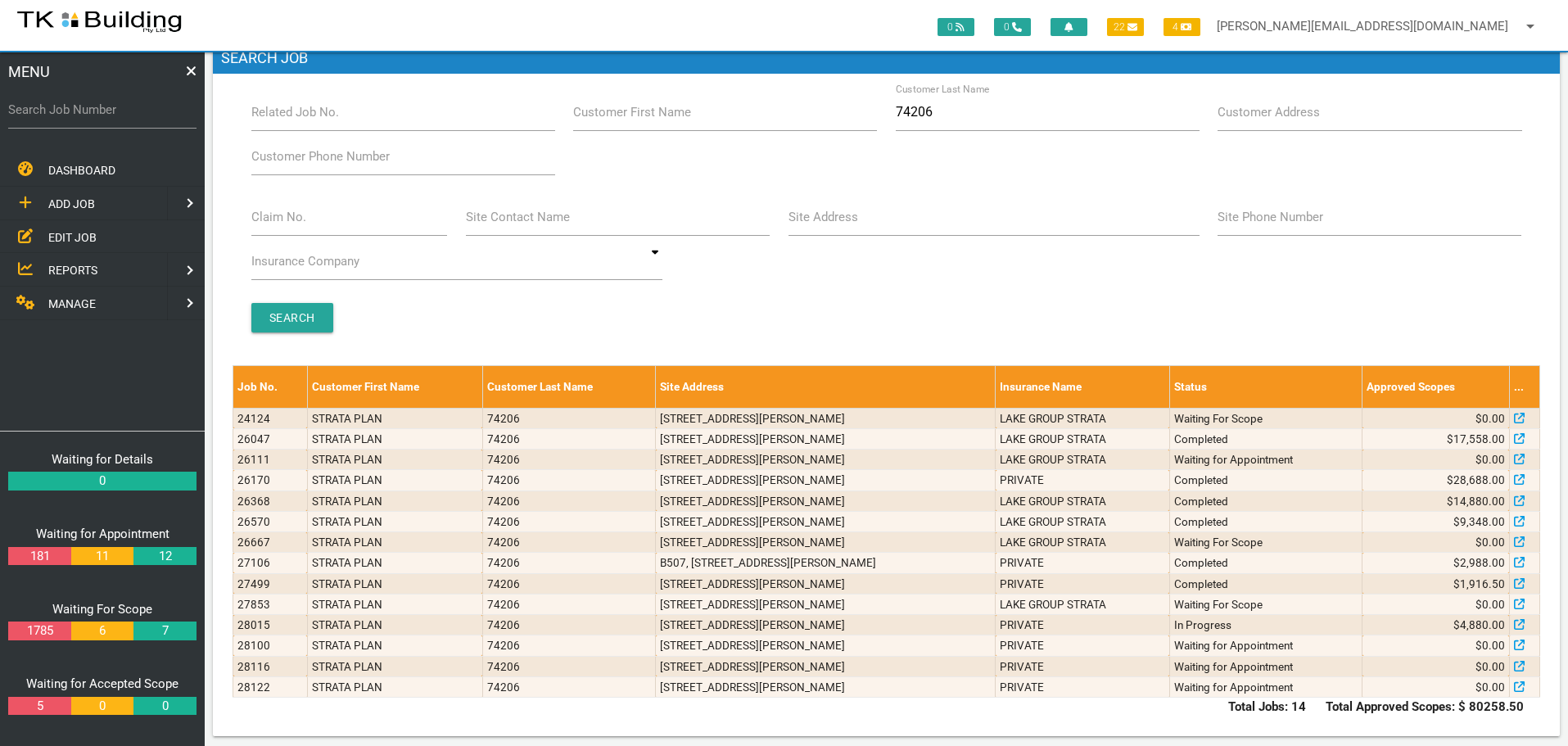
scroll to position [36, 0]
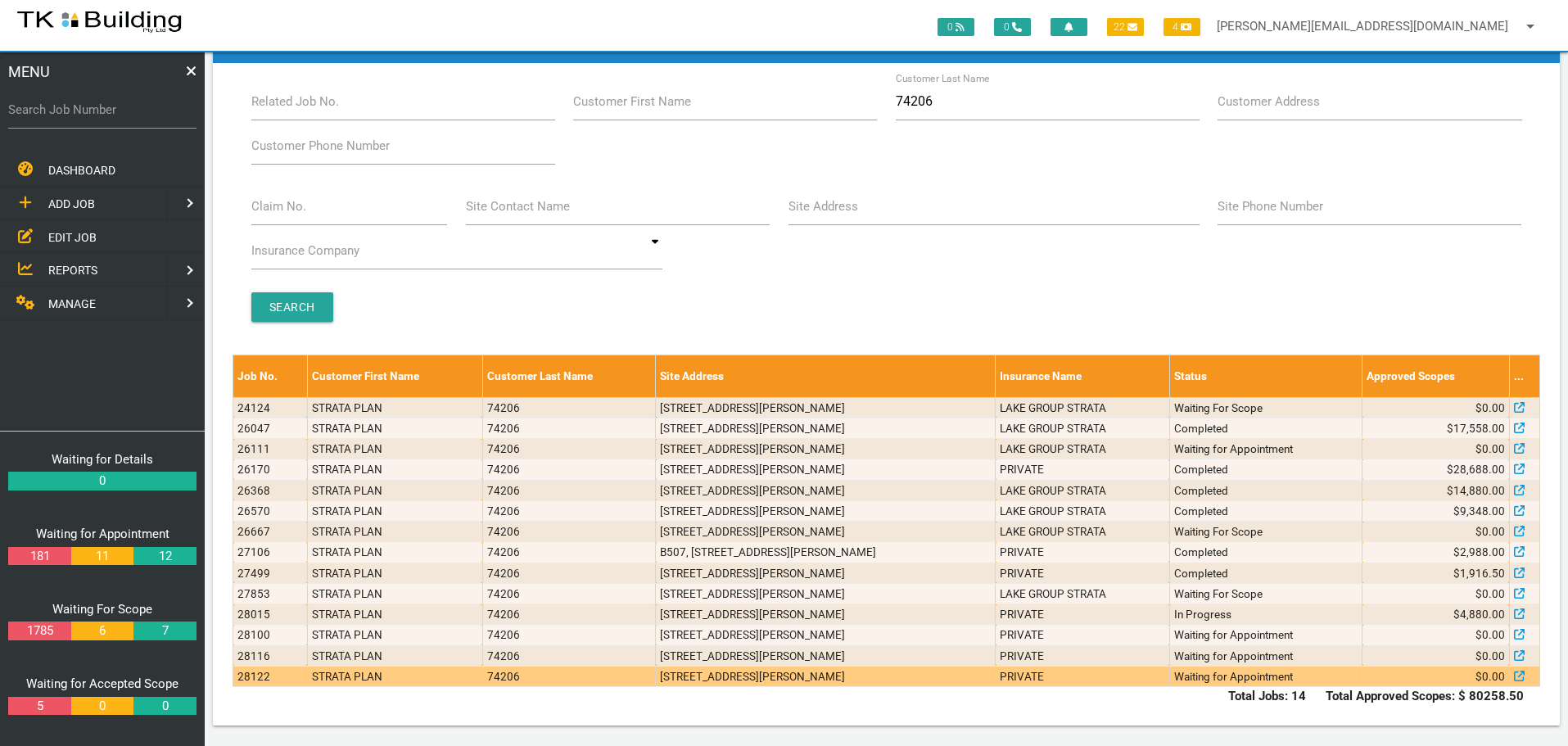
click at [784, 683] on td "n603/Bolton St, Bar Beach NSW 2300, Australia" at bounding box center [826, 676] width 340 height 21
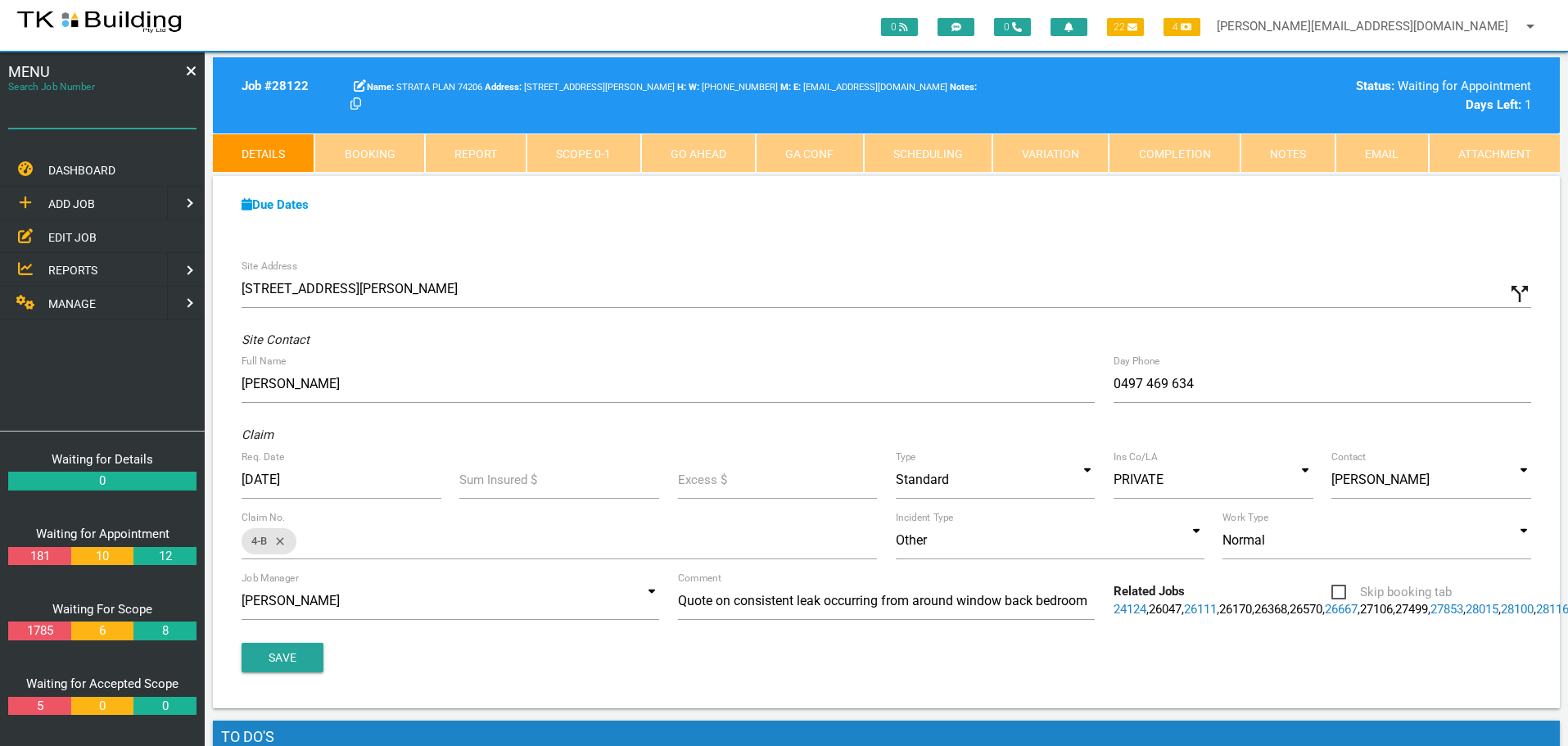
click at [95, 119] on input "Search Job Number" at bounding box center [102, 110] width 188 height 38
type input "28128"
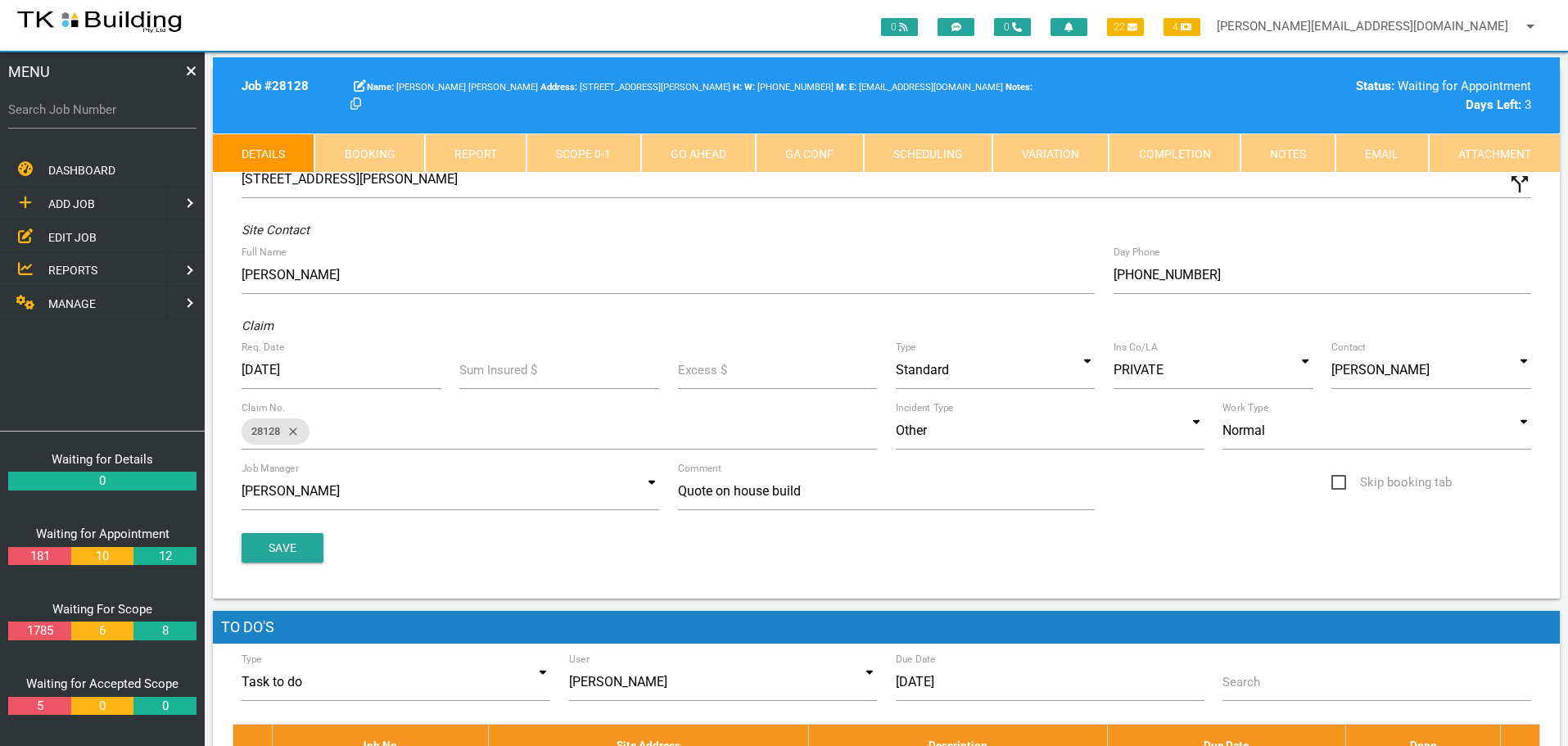
click at [380, 153] on link "Booking" at bounding box center [370, 153] width 110 height 40
select select "8"
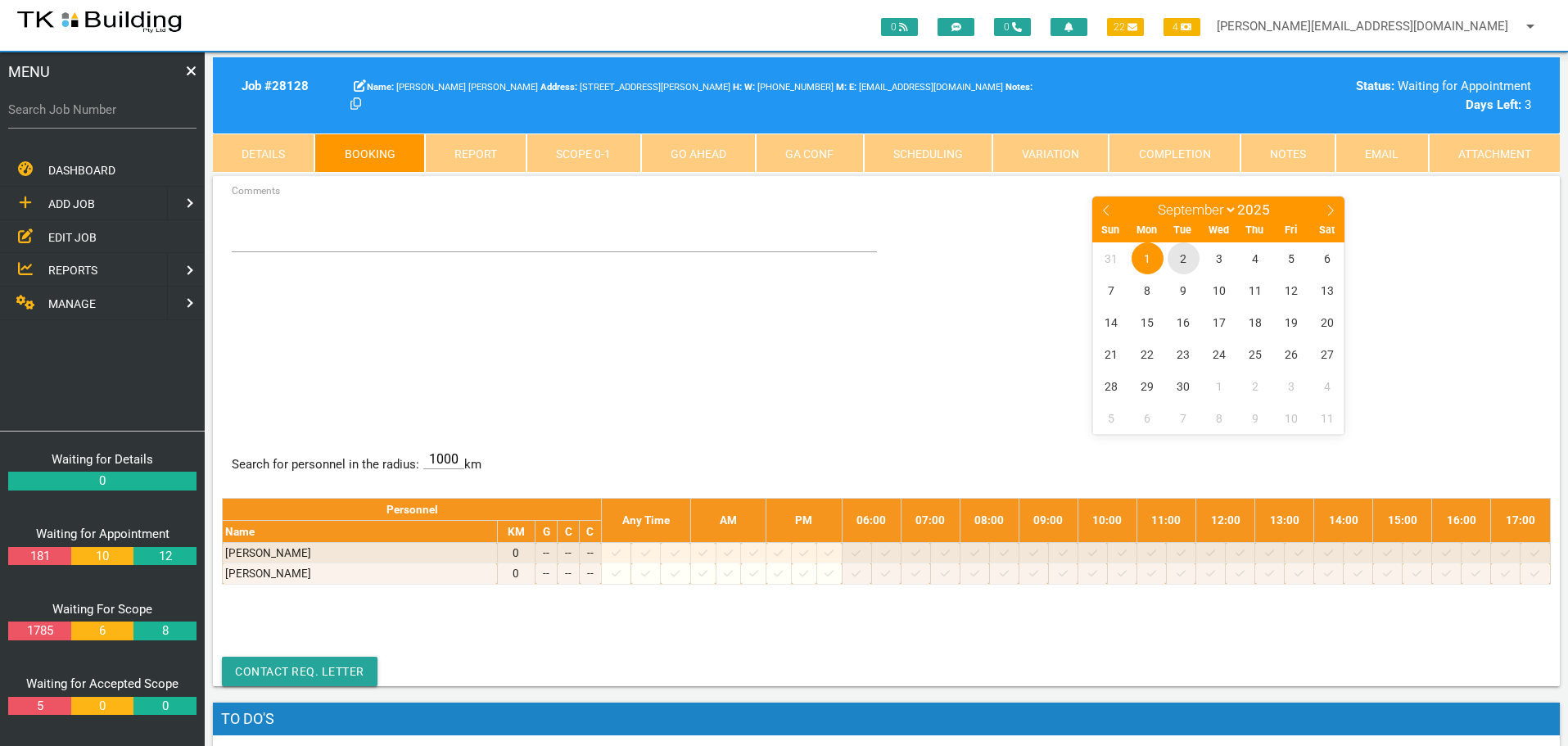
click at [1184, 260] on span "2" at bounding box center [1183, 258] width 32 height 32
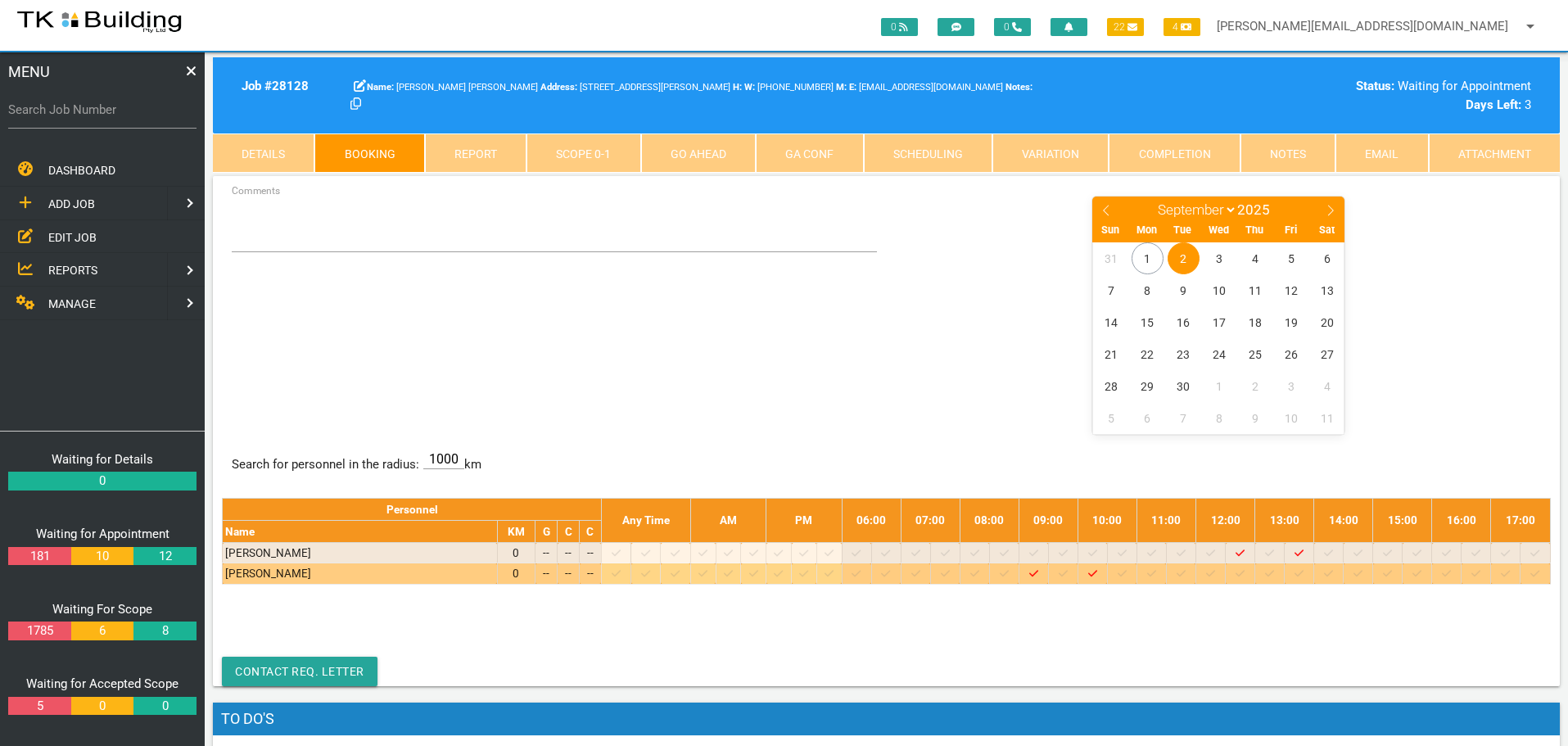
click at [1008, 573] on icon at bounding box center [1005, 573] width 9 height 10
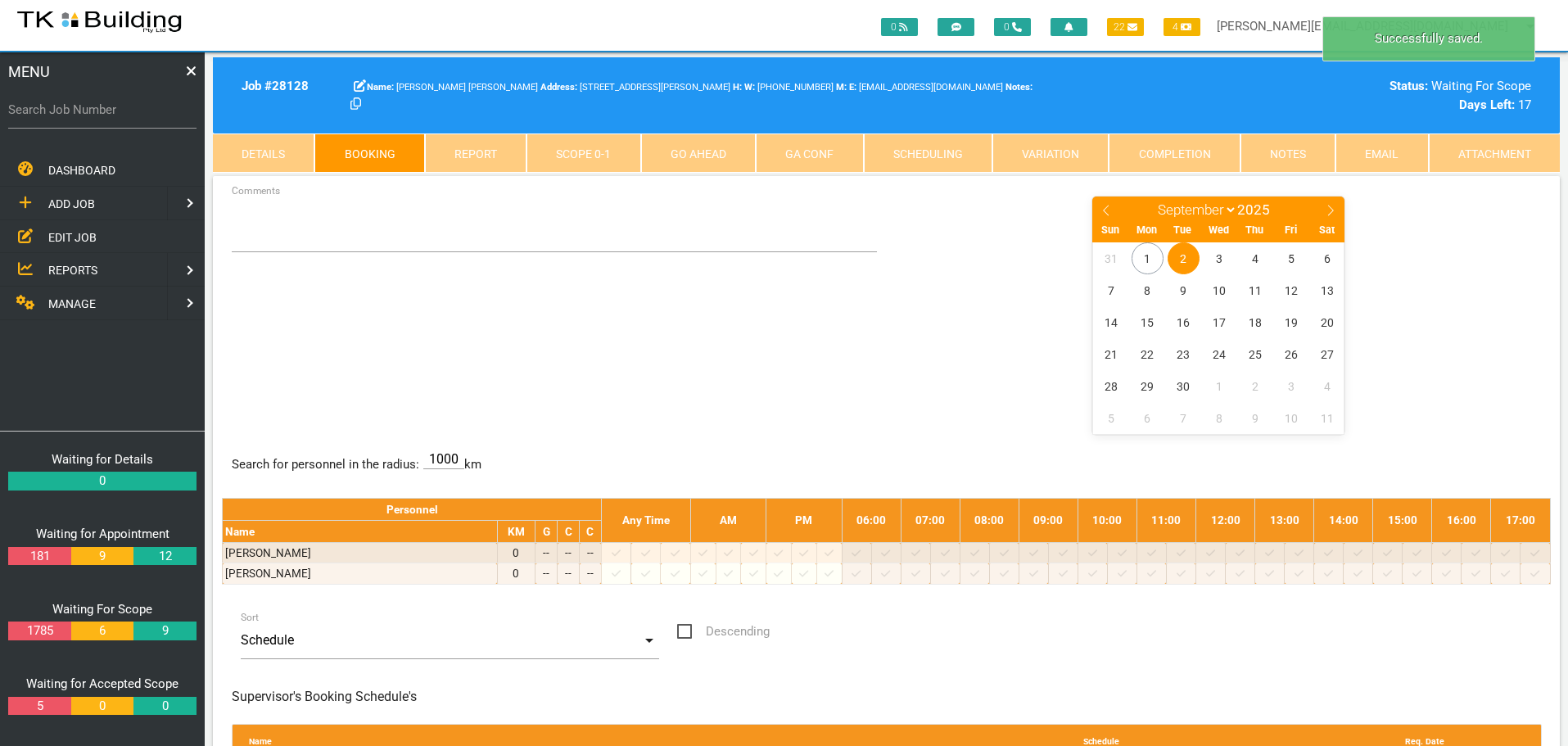
click at [1175, 253] on span "2" at bounding box center [1183, 258] width 32 height 32
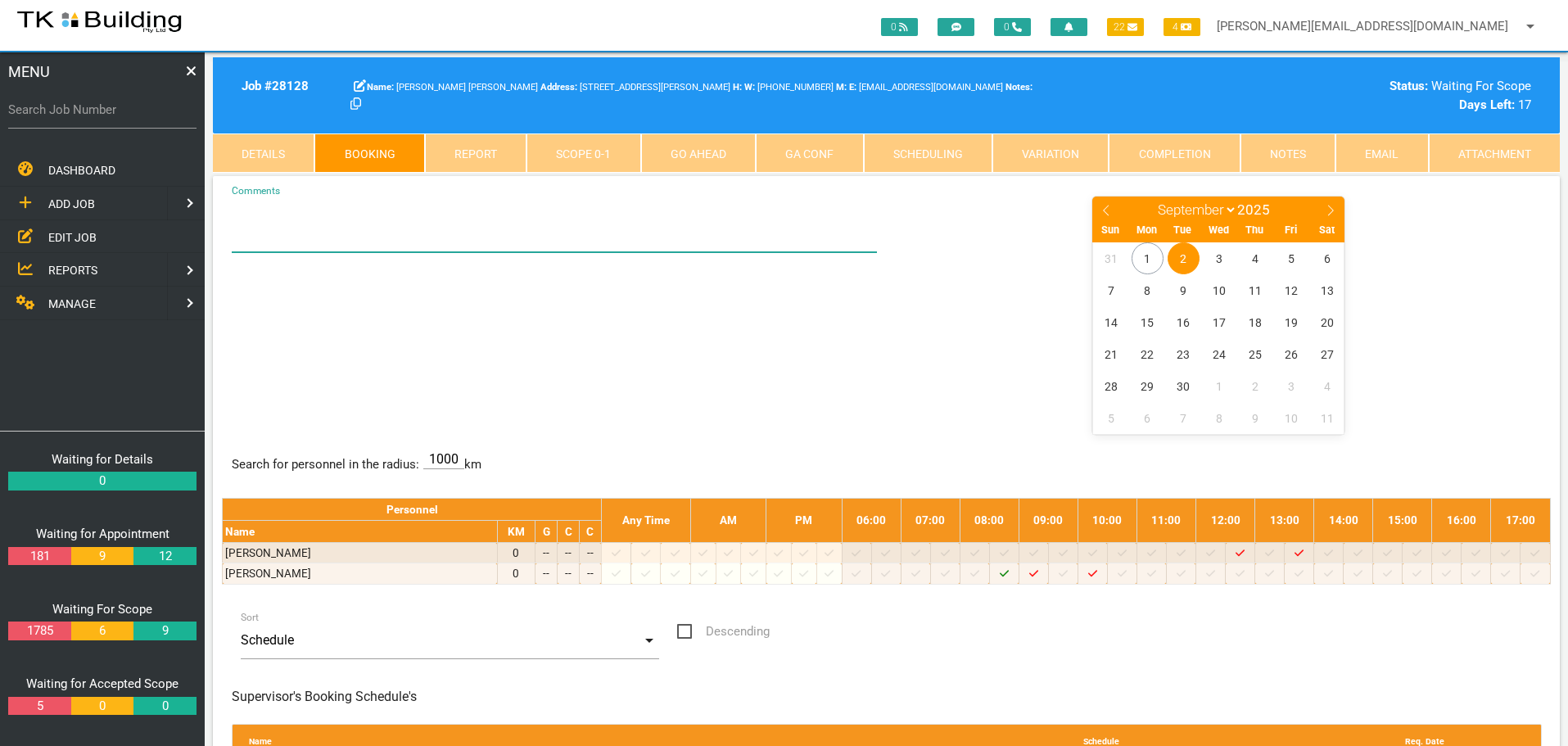
click at [272, 238] on textarea "Comments" at bounding box center [555, 223] width 646 height 58
type textarea "8.30AM - NO LATER SEE ALEX IN U5 - HIS NO IF NEEDED 0409 757 990"
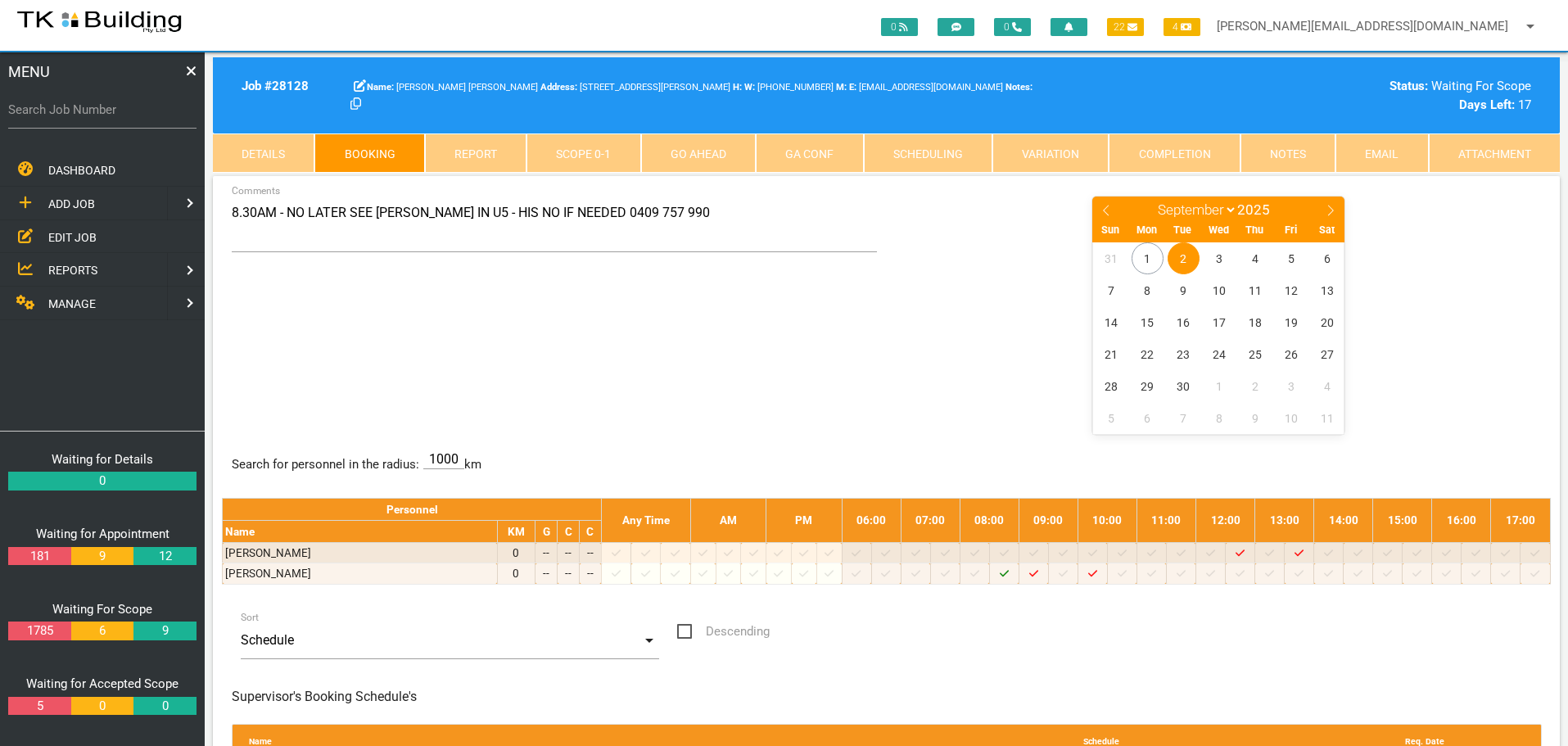
click at [472, 344] on div "8.30AM - NO LATER SEE ALEX IN U5 - HIS NO IF NEEDED 0409 757 990 Comments Janua…" at bounding box center [887, 314] width 1329 height 238
click at [115, 126] on input "Search Job Number" at bounding box center [102, 110] width 188 height 38
type input "28121"
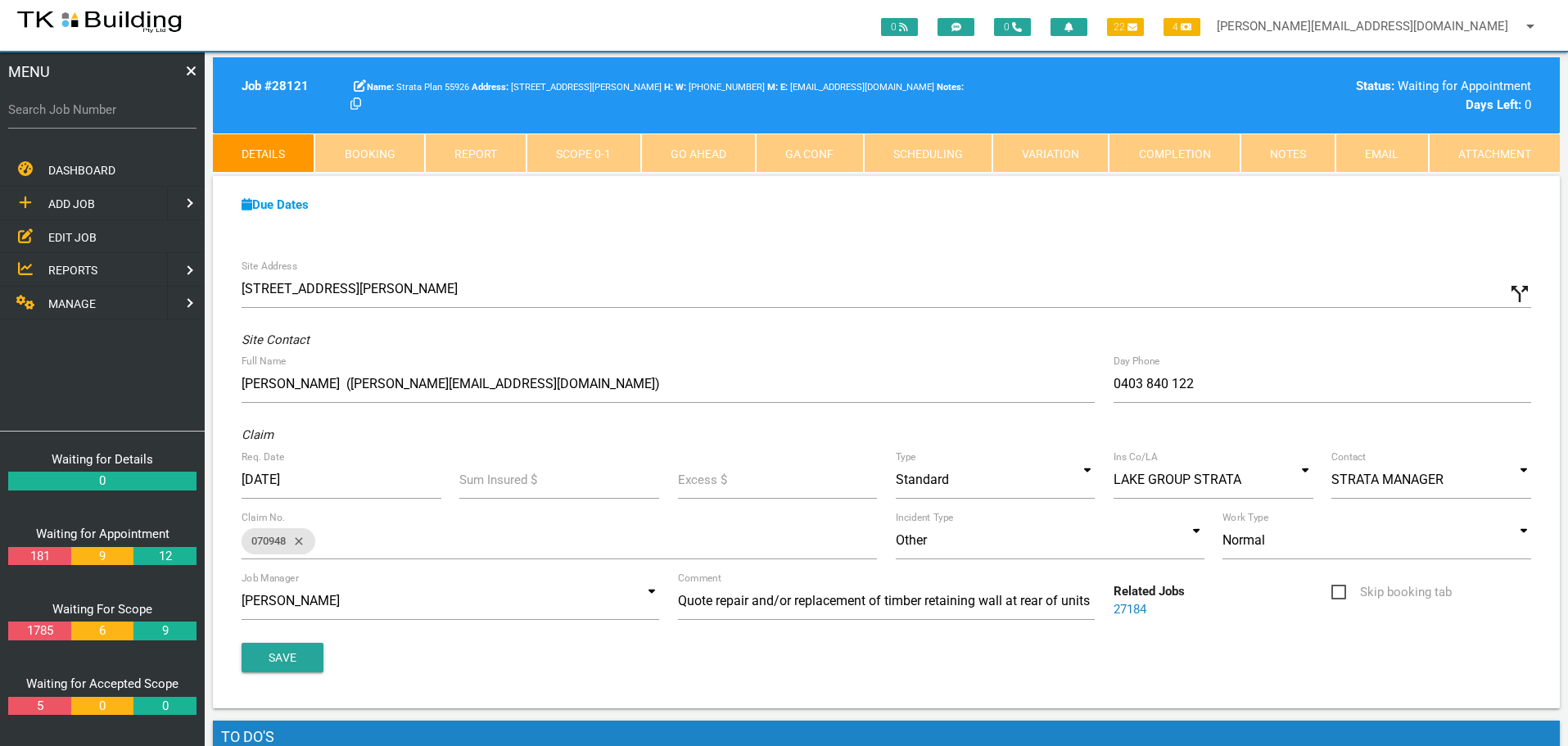
click at [372, 157] on link "Booking" at bounding box center [370, 153] width 110 height 40
select select "8"
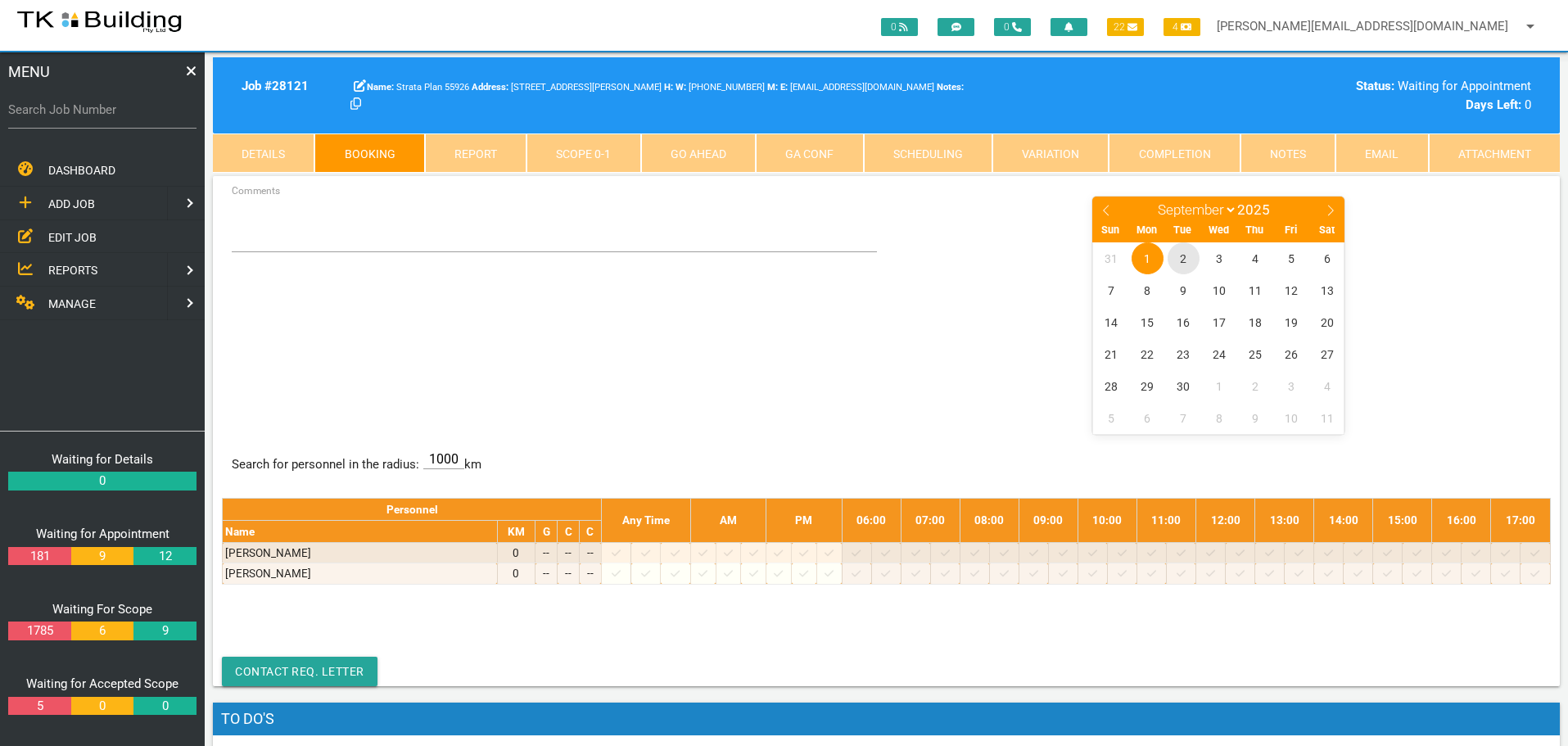
click at [1185, 257] on span "2" at bounding box center [1183, 258] width 32 height 32
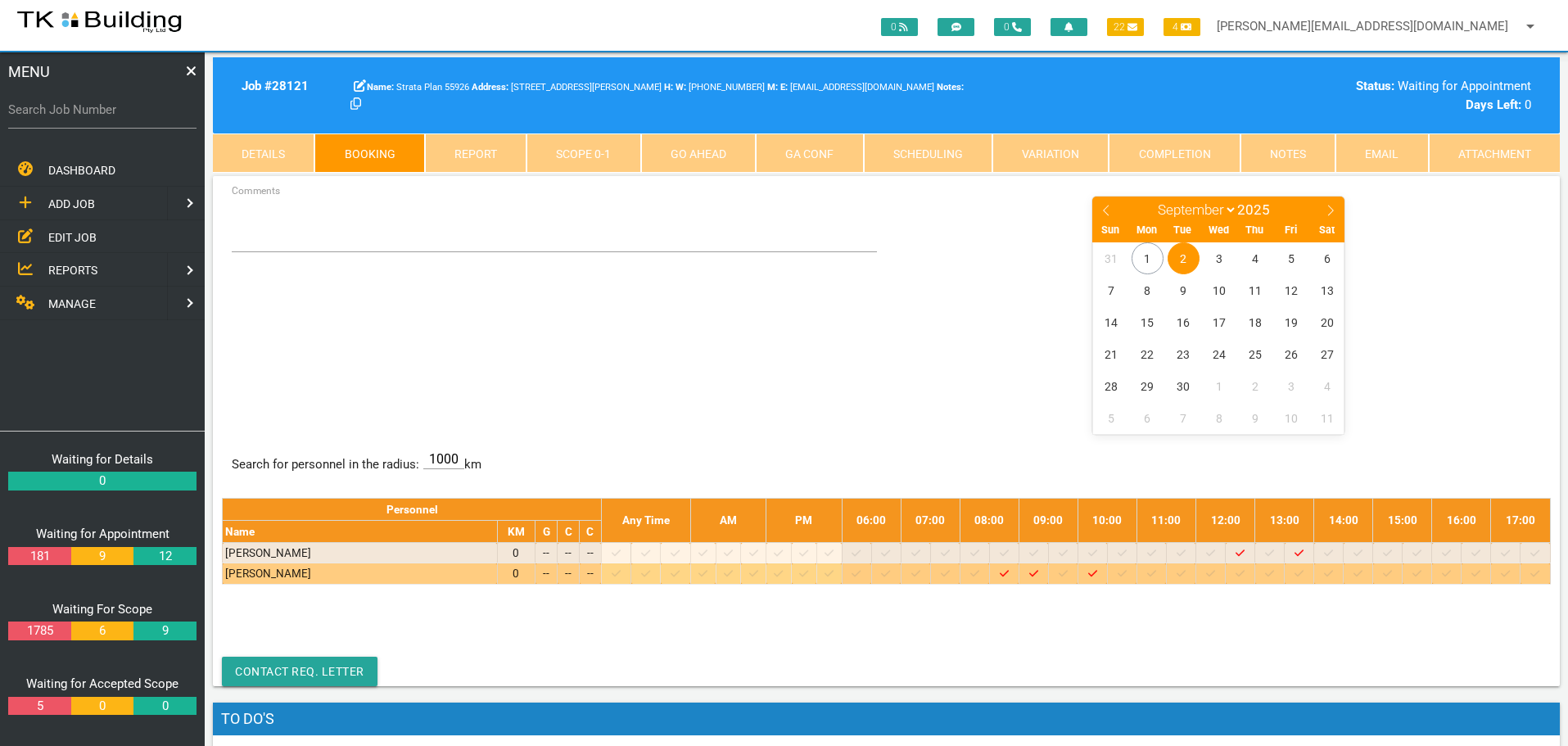
click at [1215, 574] on icon at bounding box center [1211, 573] width 9 height 7
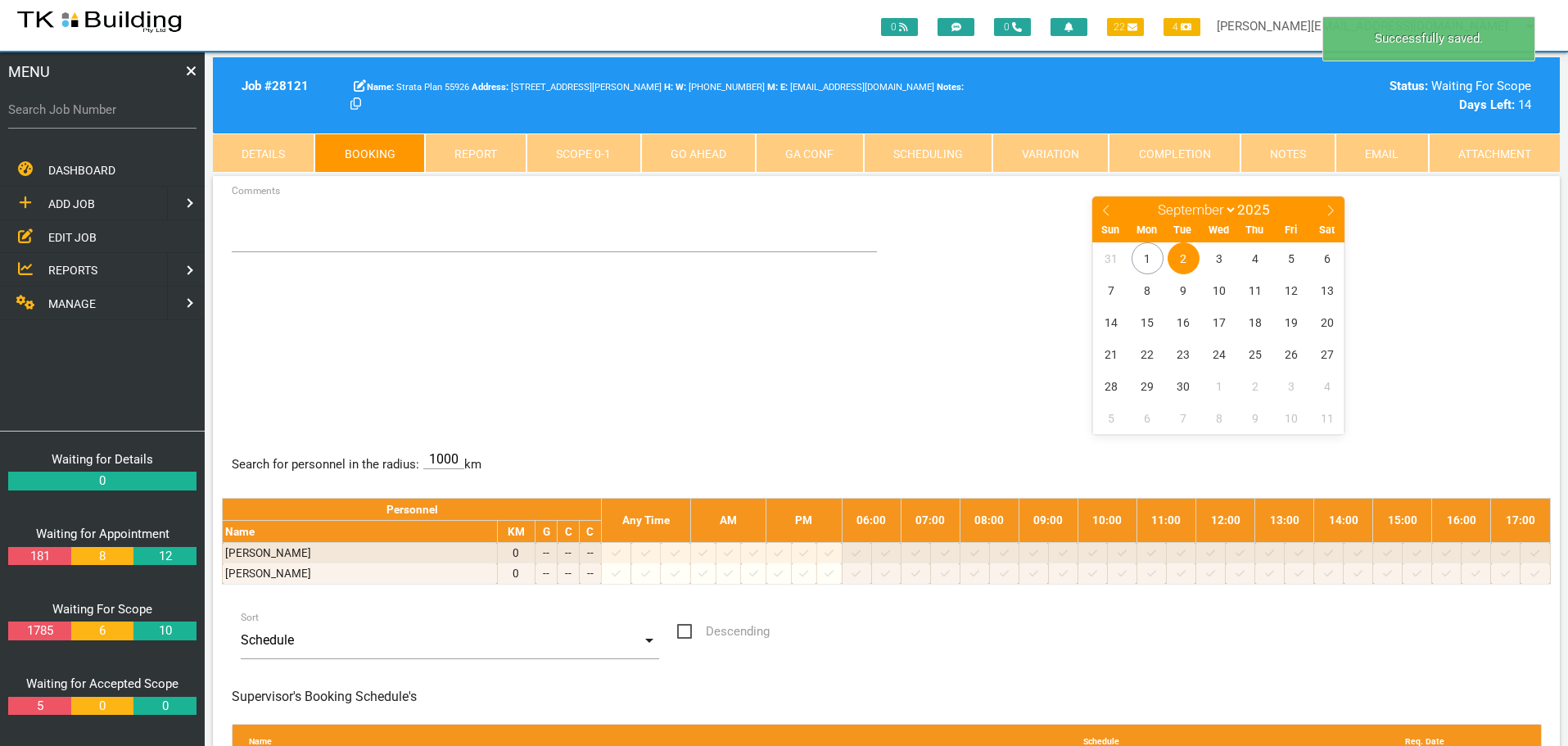
click at [1189, 250] on span "2" at bounding box center [1183, 258] width 32 height 32
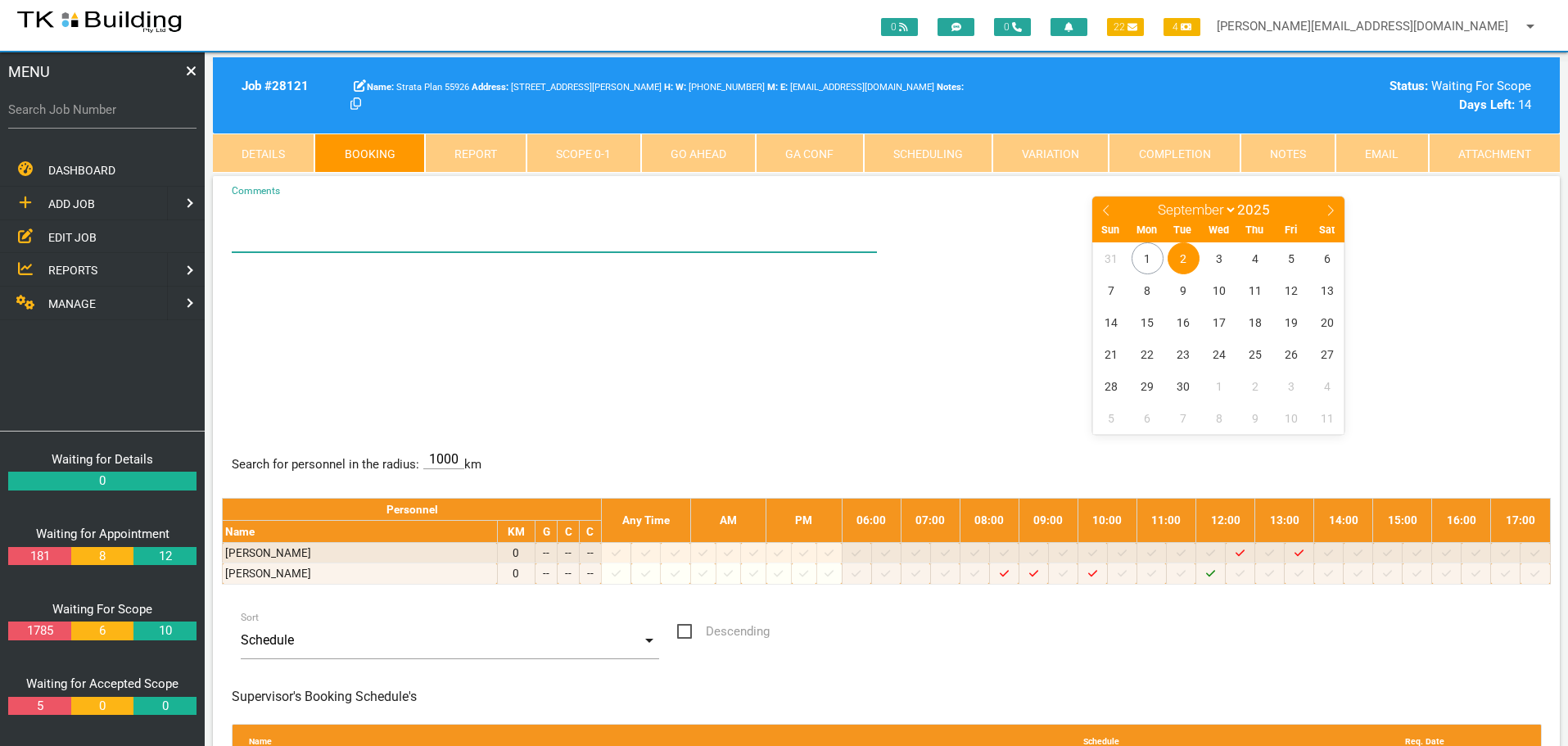
click at [248, 240] on textarea "Comments" at bounding box center [555, 223] width 646 height 58
type textarea "BET 12-1 - SEE KATE IN U2 - HER NO IF NEEDED 0403 840 122"
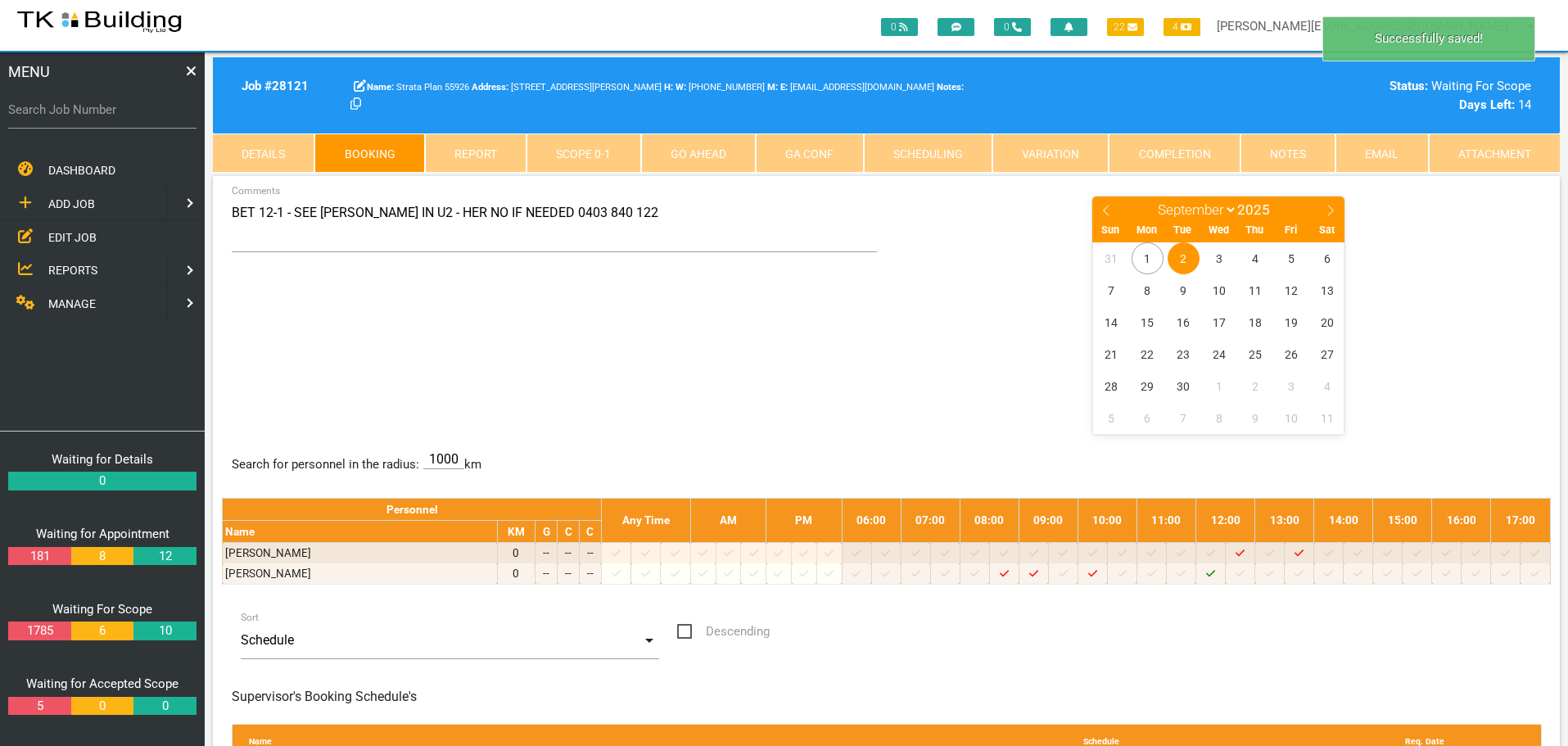
click at [581, 365] on div "BET 12-1 - SEE KATE IN U2 - HER NO IF NEEDED 0403 840 122 Comments January Febr…" at bounding box center [887, 314] width 1329 height 238
click at [70, 237] on span "EDIT JOB" at bounding box center [72, 236] width 48 height 13
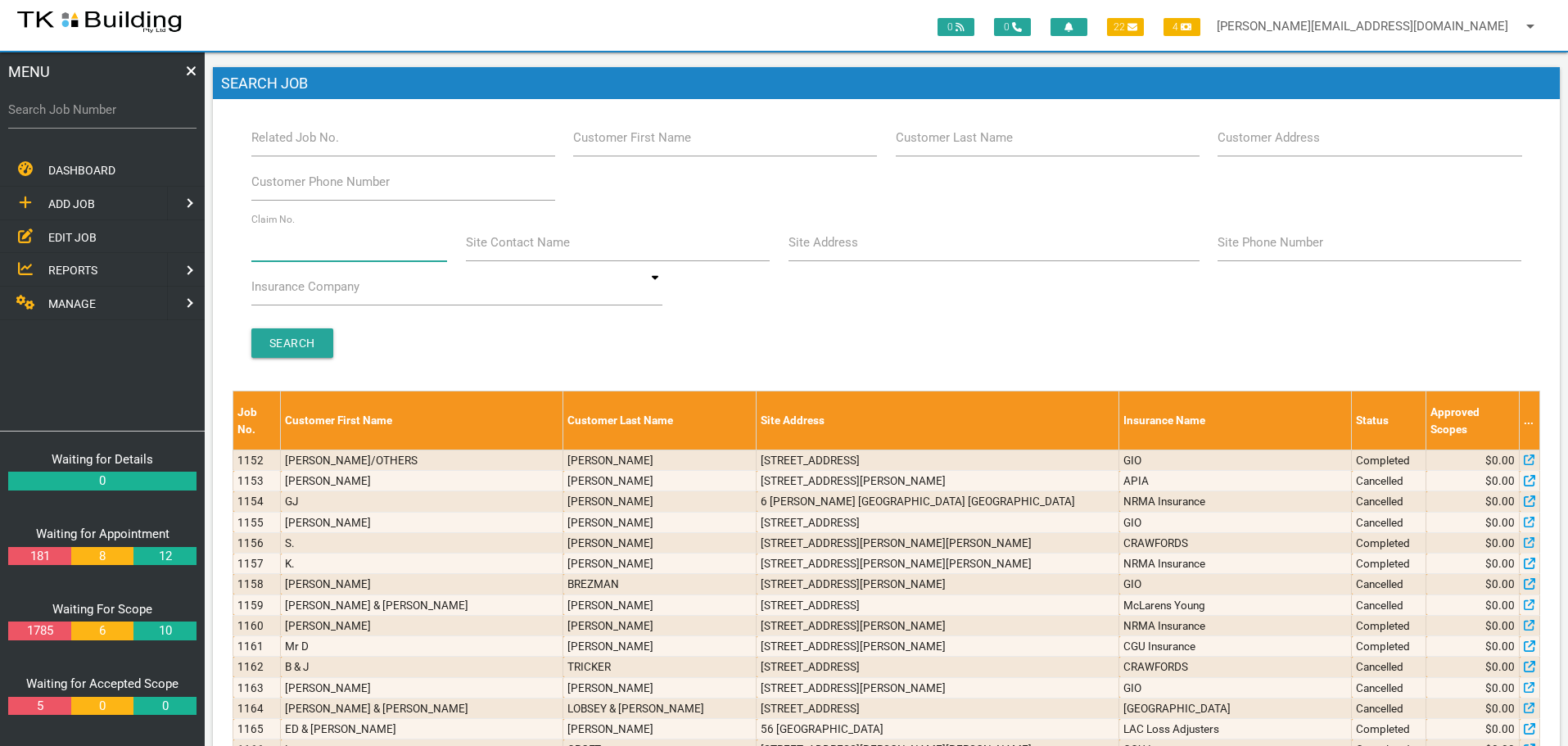
click at [293, 253] on input "Claim No." at bounding box center [350, 243] width 197 height 38
type input "36149"
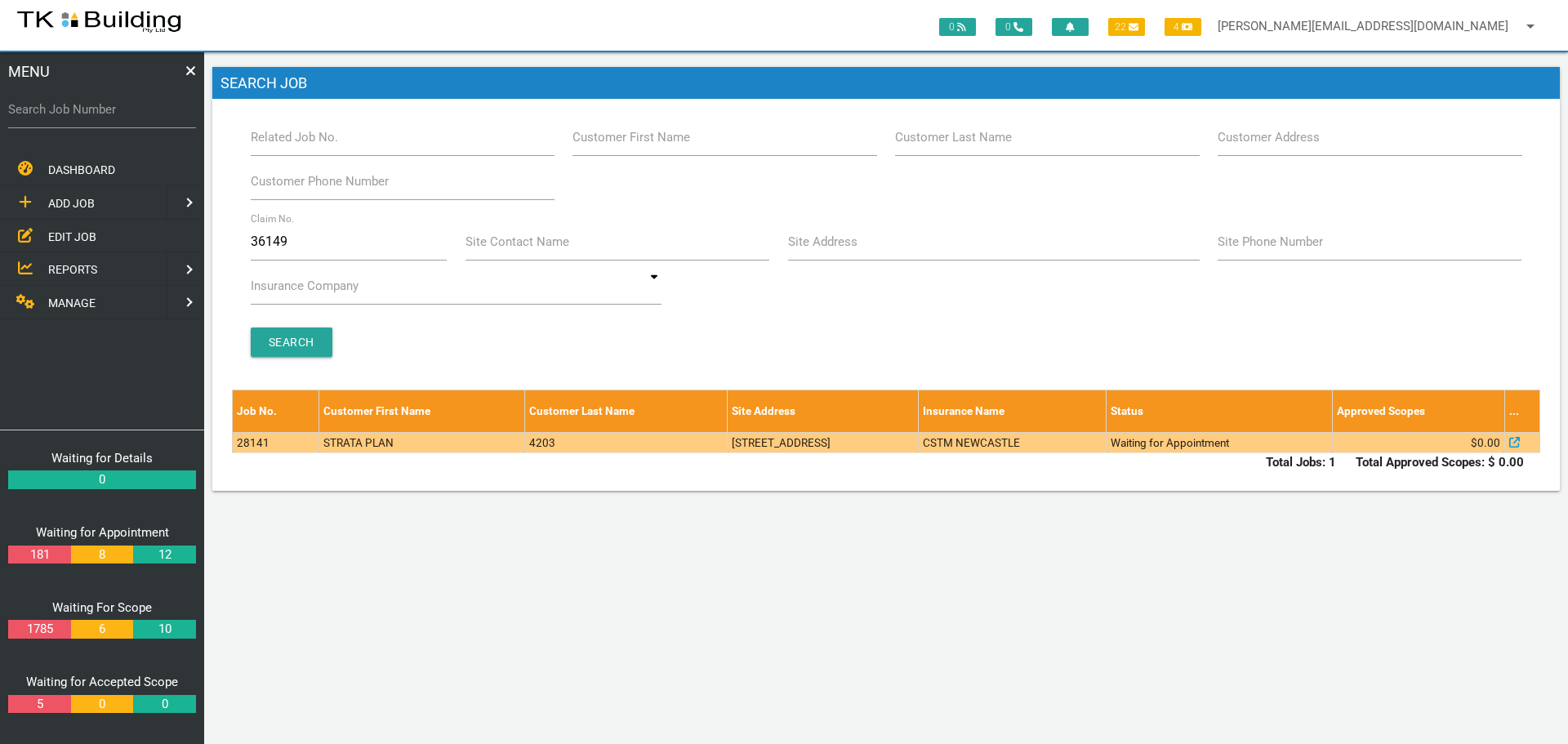
click at [467, 442] on td "STRATA PLAN" at bounding box center [422, 442] width 206 height 21
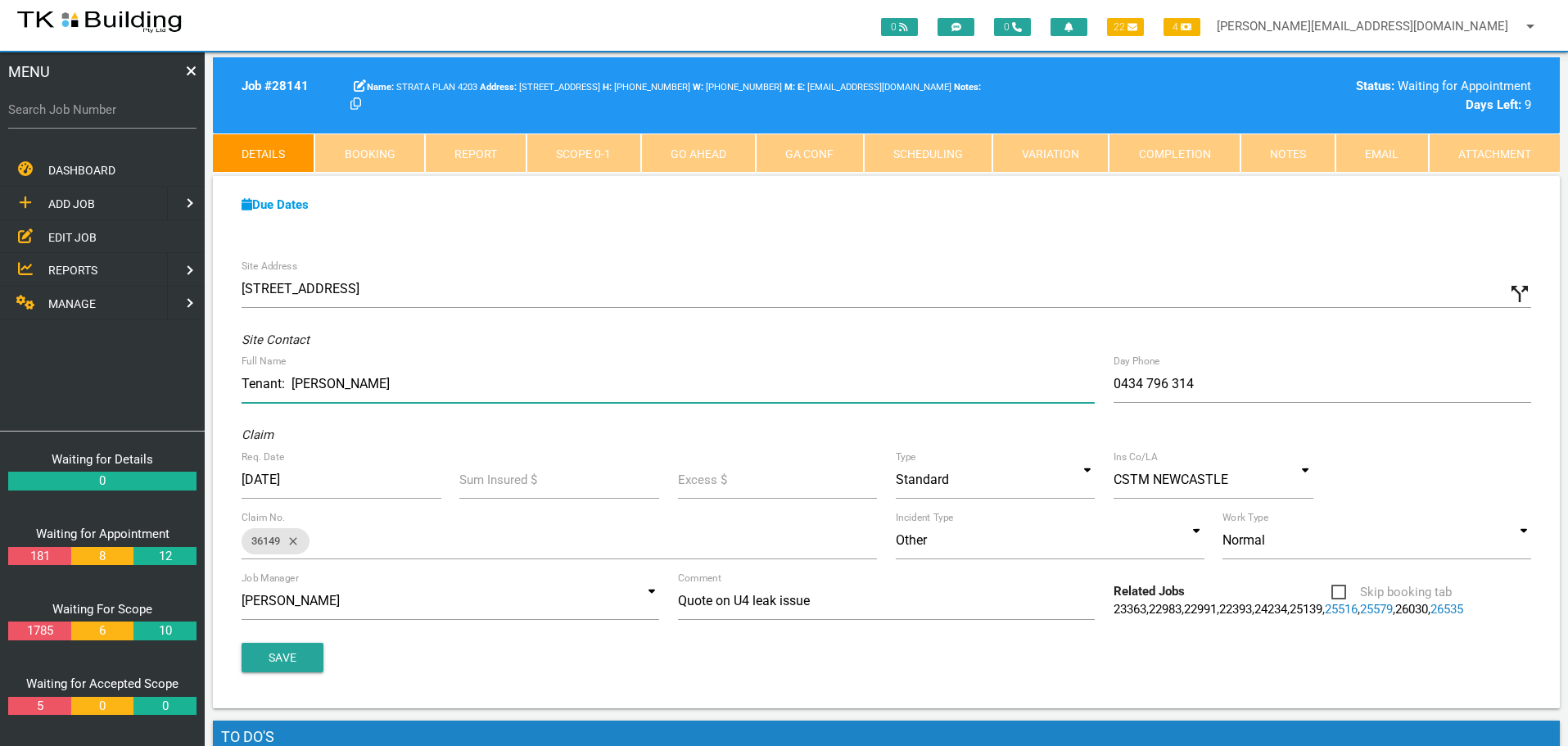
click at [415, 387] on input "Tenant: David Wildey" at bounding box center [668, 384] width 853 height 38
click at [71, 119] on label "Search Job Number" at bounding box center [102, 111] width 188 height 19
click at [71, 119] on input "Search Job Number" at bounding box center [102, 110] width 188 height 38
type input "27990"
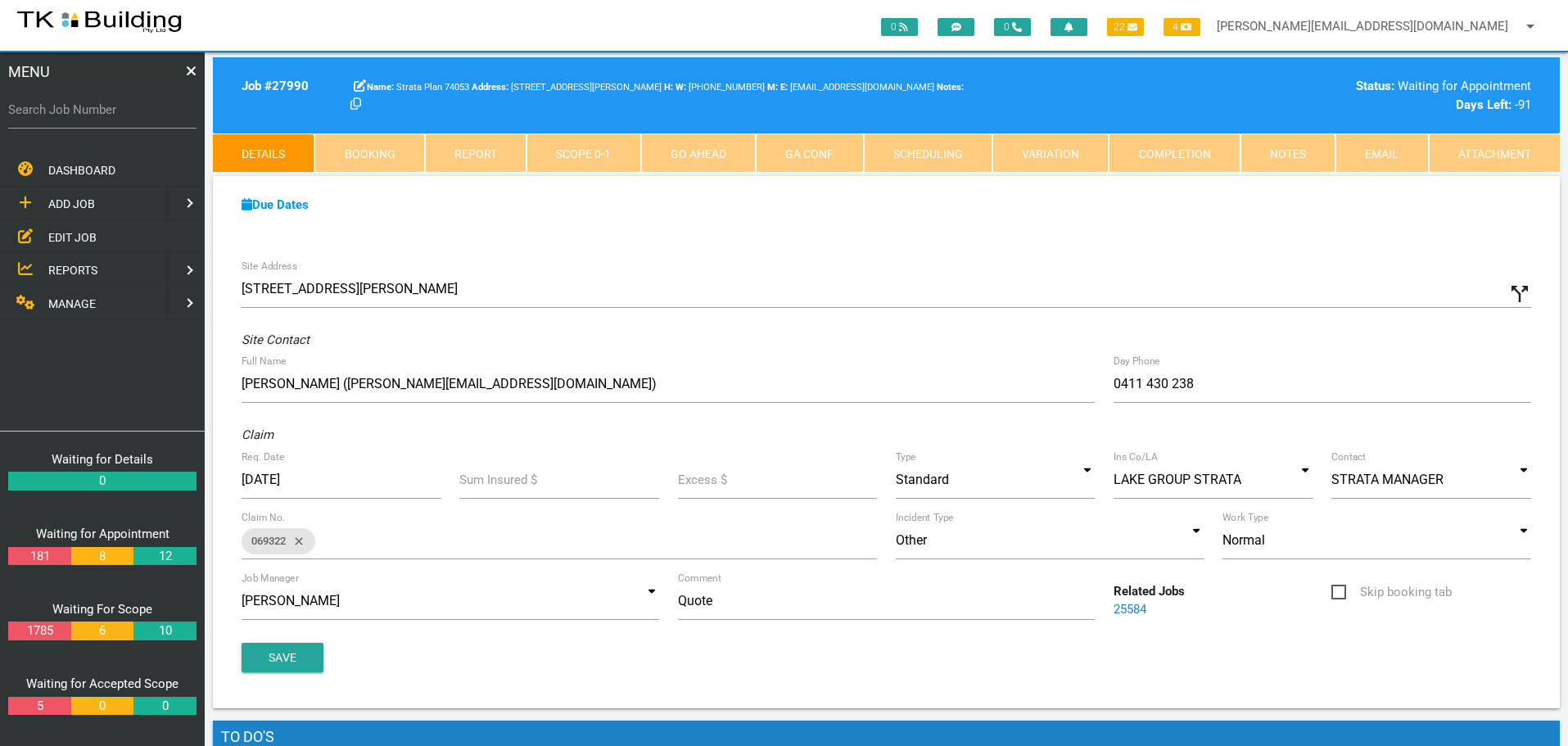
click at [405, 147] on link "Booking" at bounding box center [370, 153] width 110 height 40
select select "8"
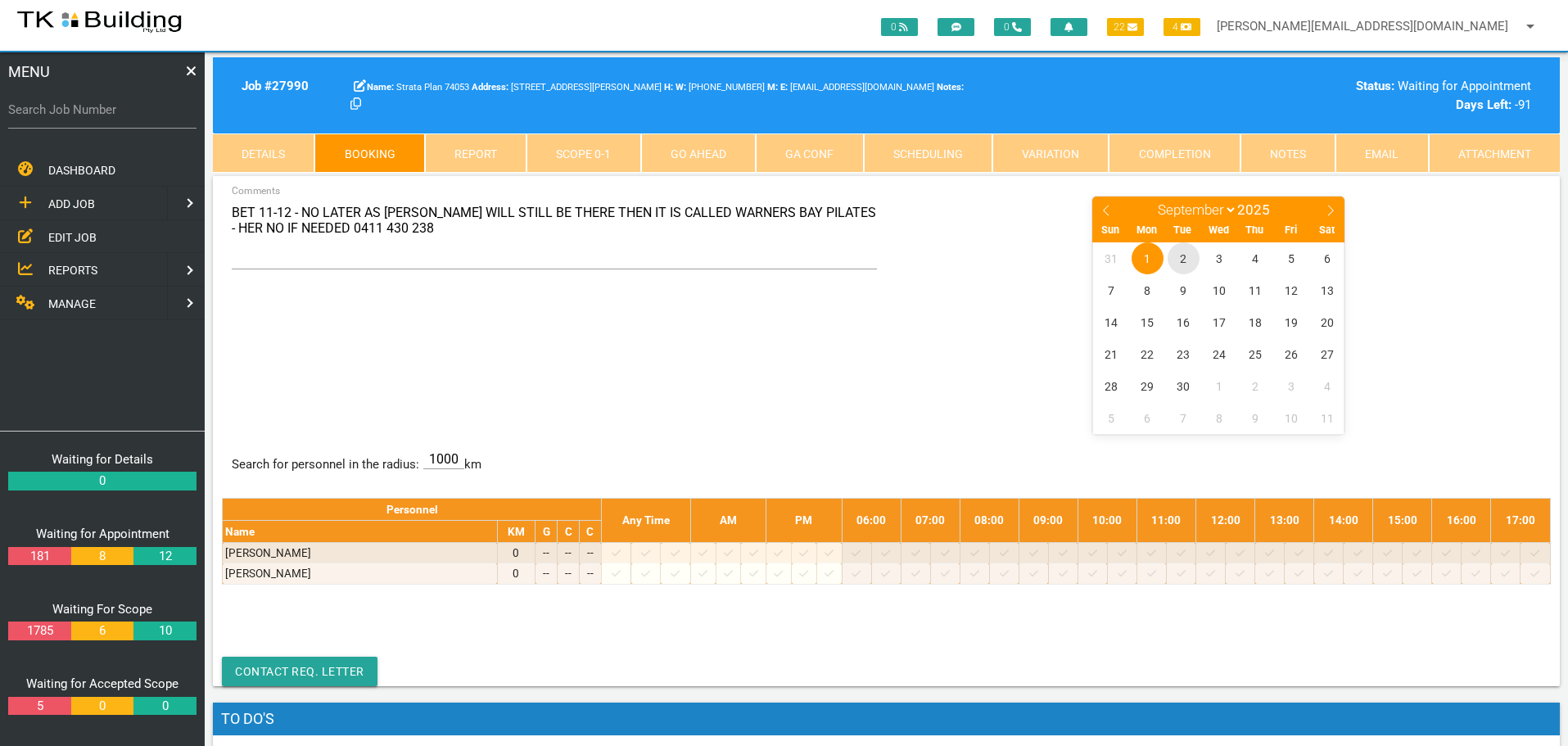
click at [1182, 257] on span "2" at bounding box center [1183, 258] width 32 height 32
click at [364, 346] on div "BET 11-12 - NO LATER AS JILLIAN WILL STILL BE THERE THEN IT IS CALLED WARNERS B…" at bounding box center [887, 314] width 1329 height 238
click at [76, 238] on span "EDIT JOB" at bounding box center [72, 236] width 48 height 13
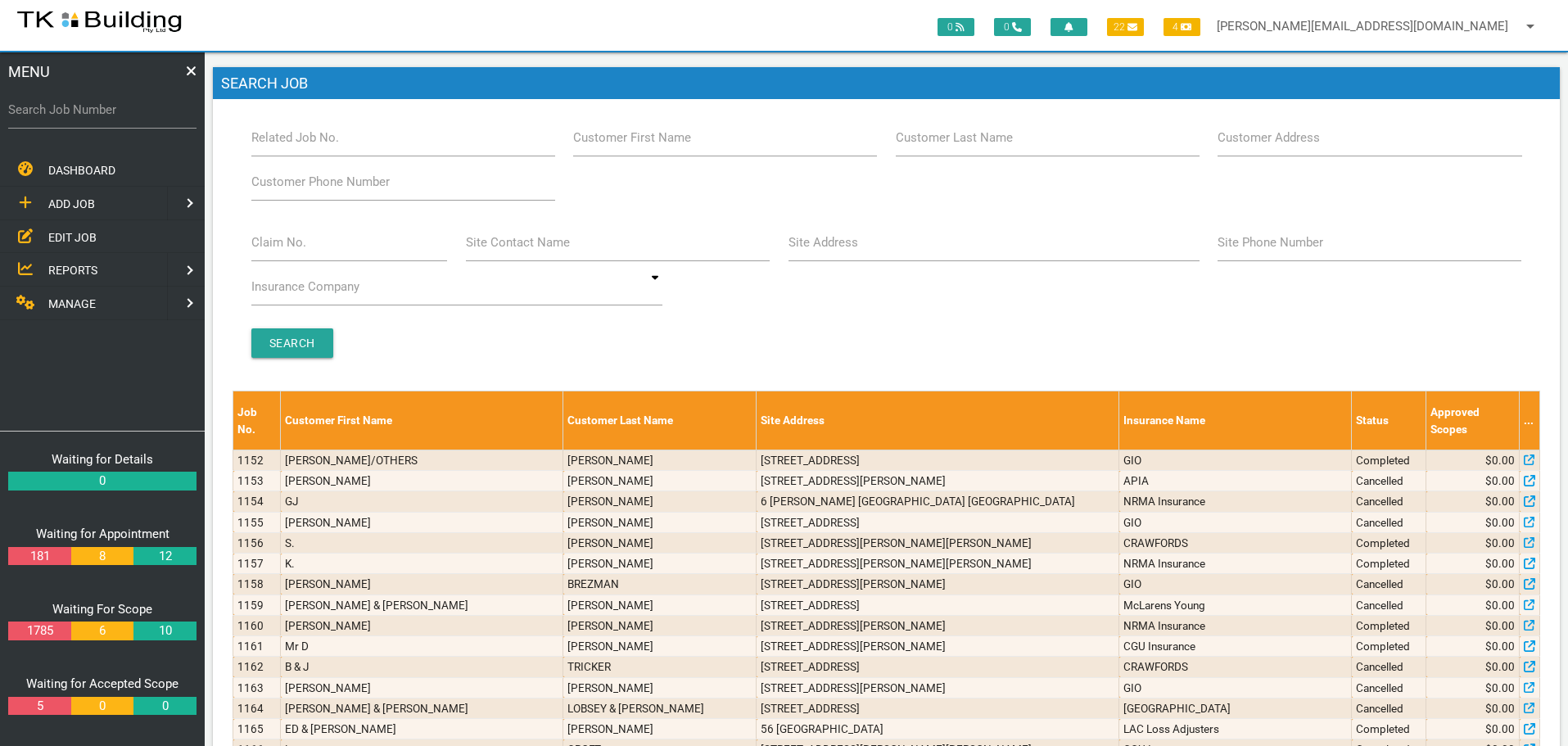
click at [849, 252] on label "Site Address" at bounding box center [823, 243] width 70 height 19
click at [849, 252] on input "Site Address" at bounding box center [993, 243] width 411 height 38
type input "29 grove"
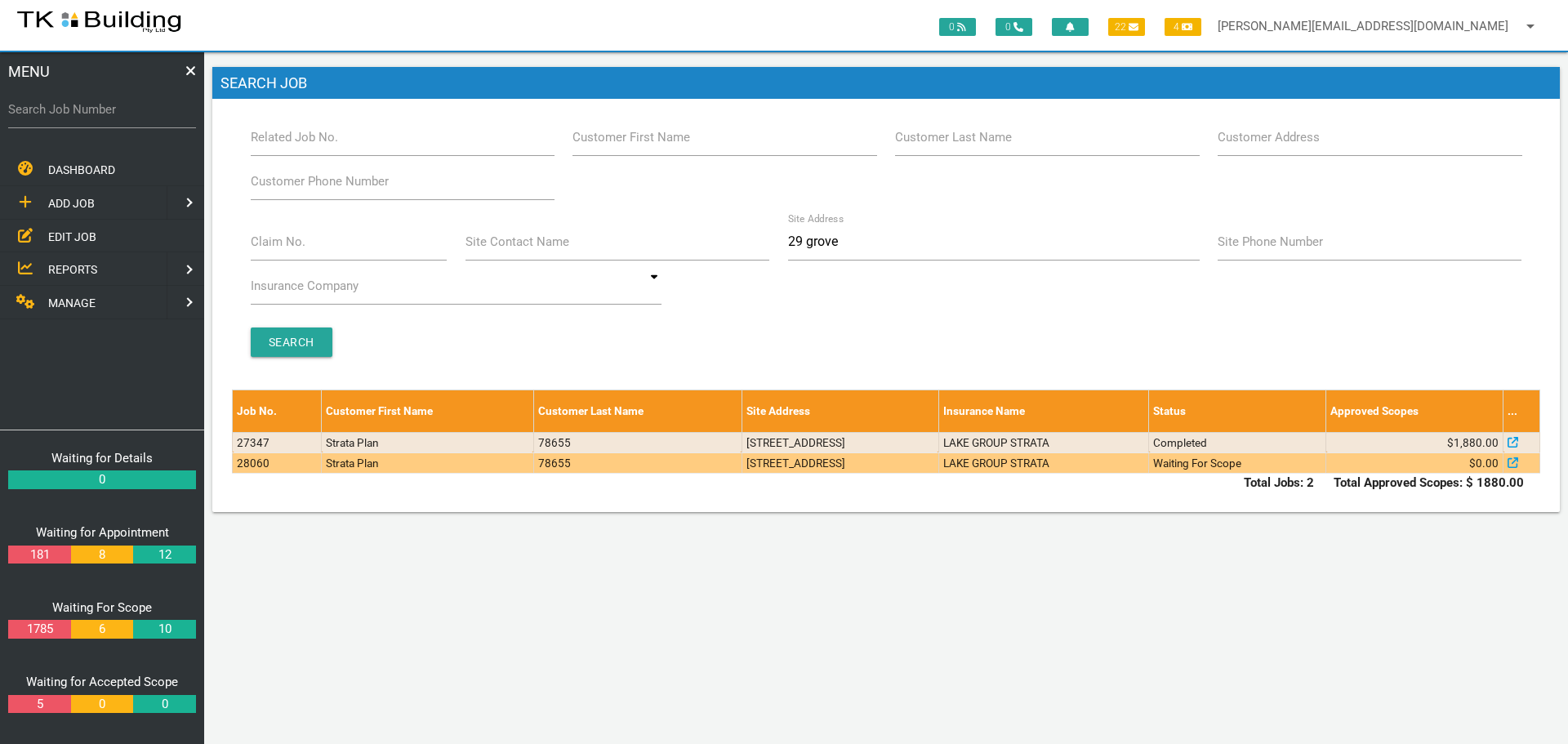
click at [933, 465] on td "4/29 Grove St, Waratah NSW 2298, Australia" at bounding box center [840, 463] width 197 height 21
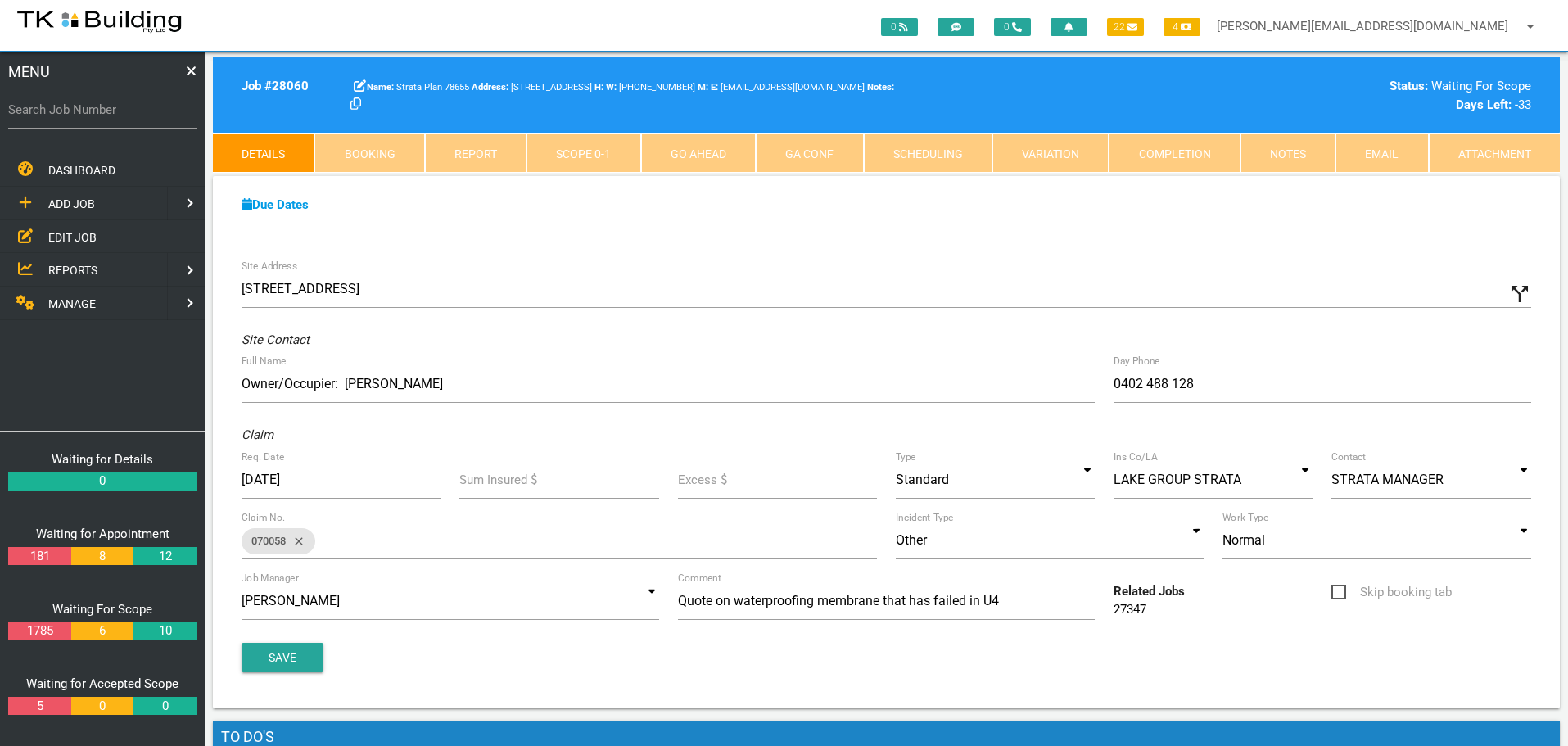
click at [1301, 148] on link "Notes" at bounding box center [1287, 153] width 95 height 40
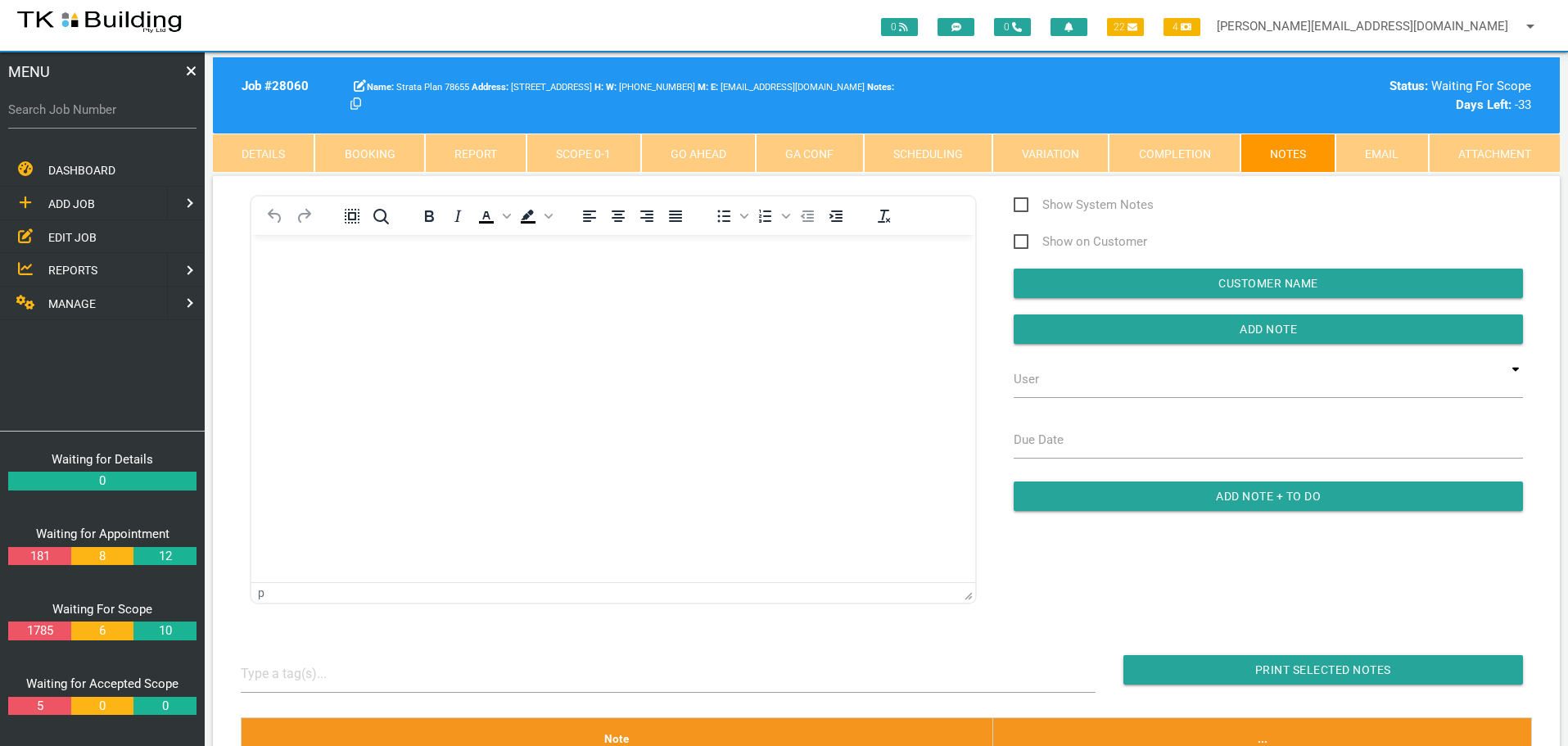
click at [401, 149] on link "Booking" at bounding box center [370, 153] width 110 height 40
select select "8"
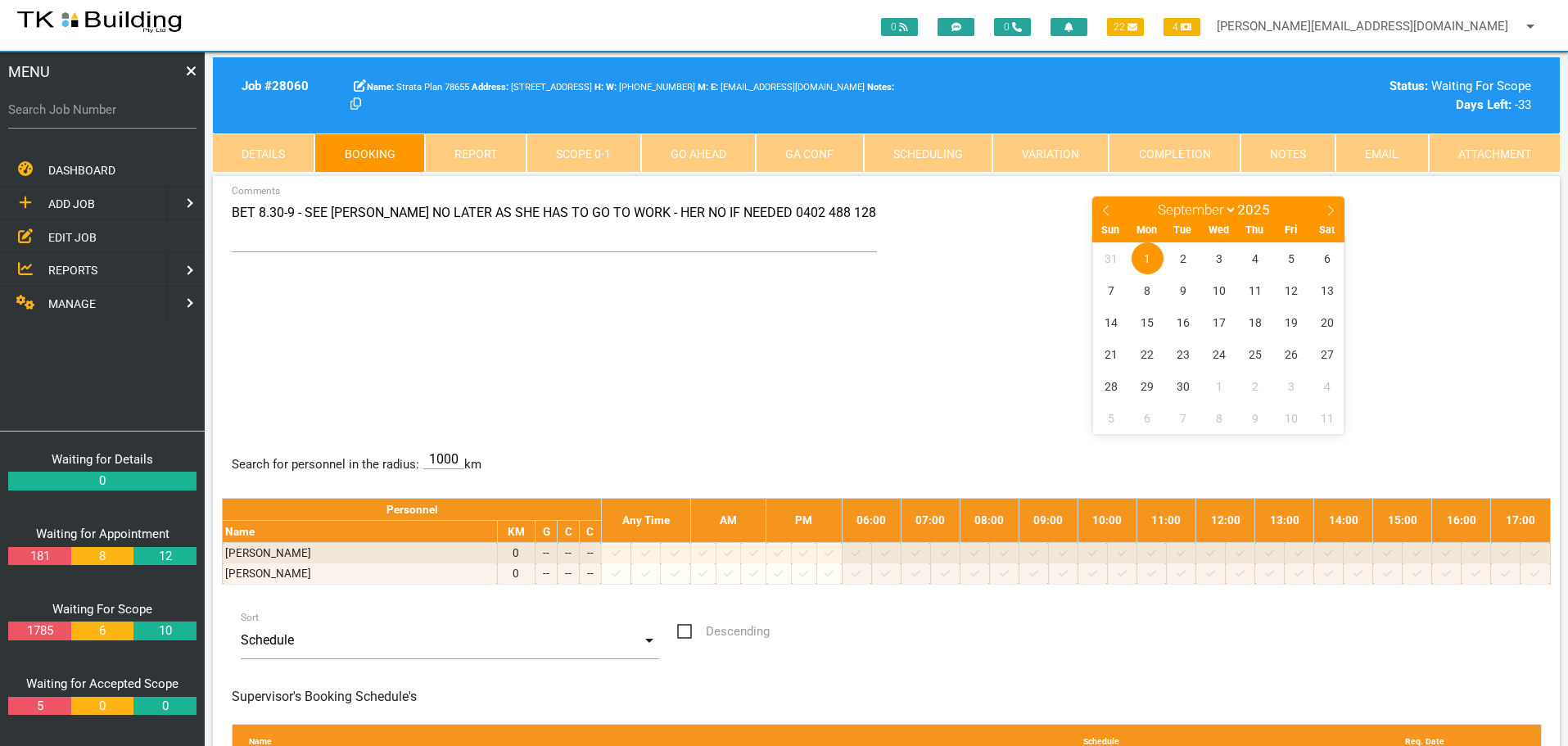
click at [272, 147] on link "Details" at bounding box center [263, 153] width 101 height 40
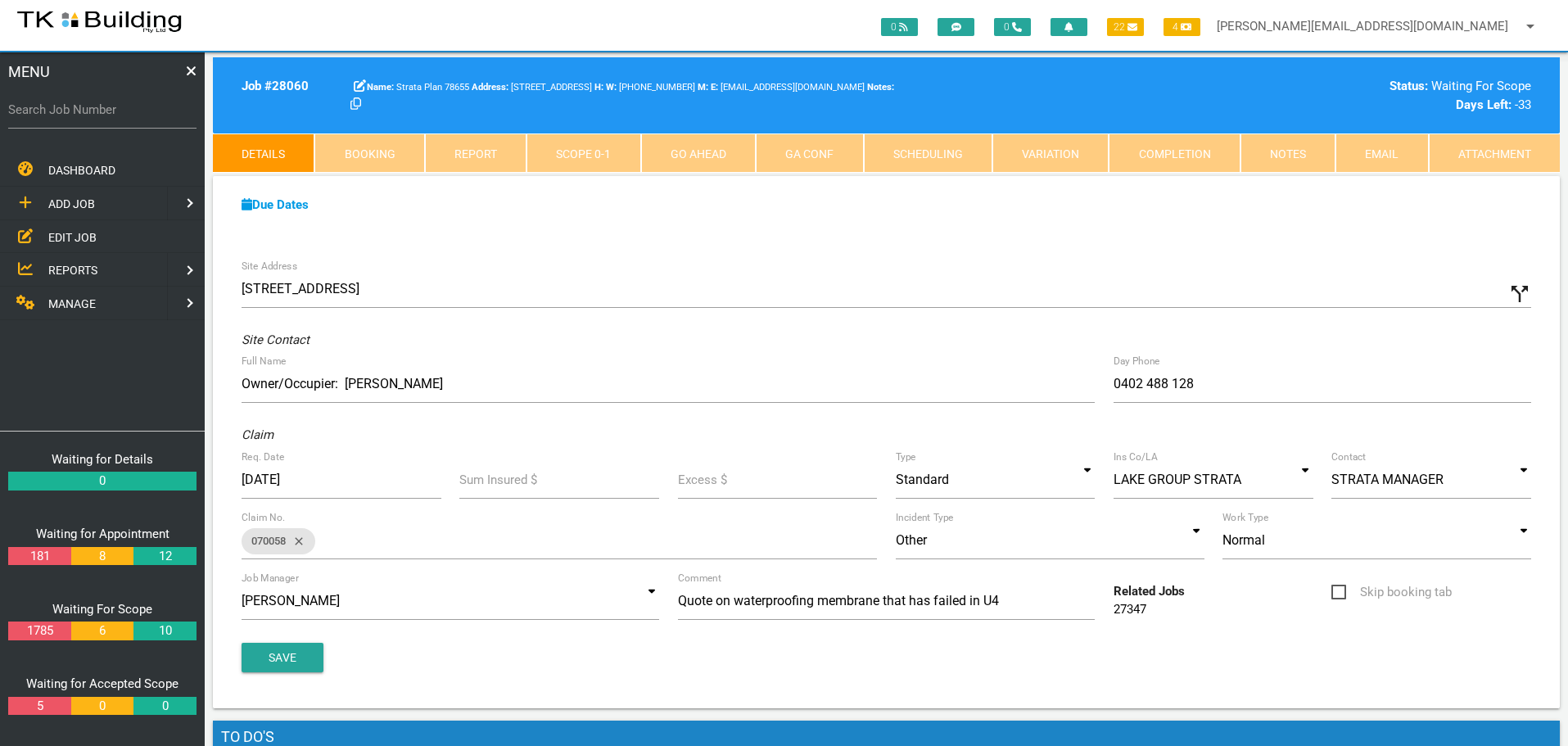
click at [404, 155] on link "Booking" at bounding box center [370, 153] width 110 height 40
select select "8"
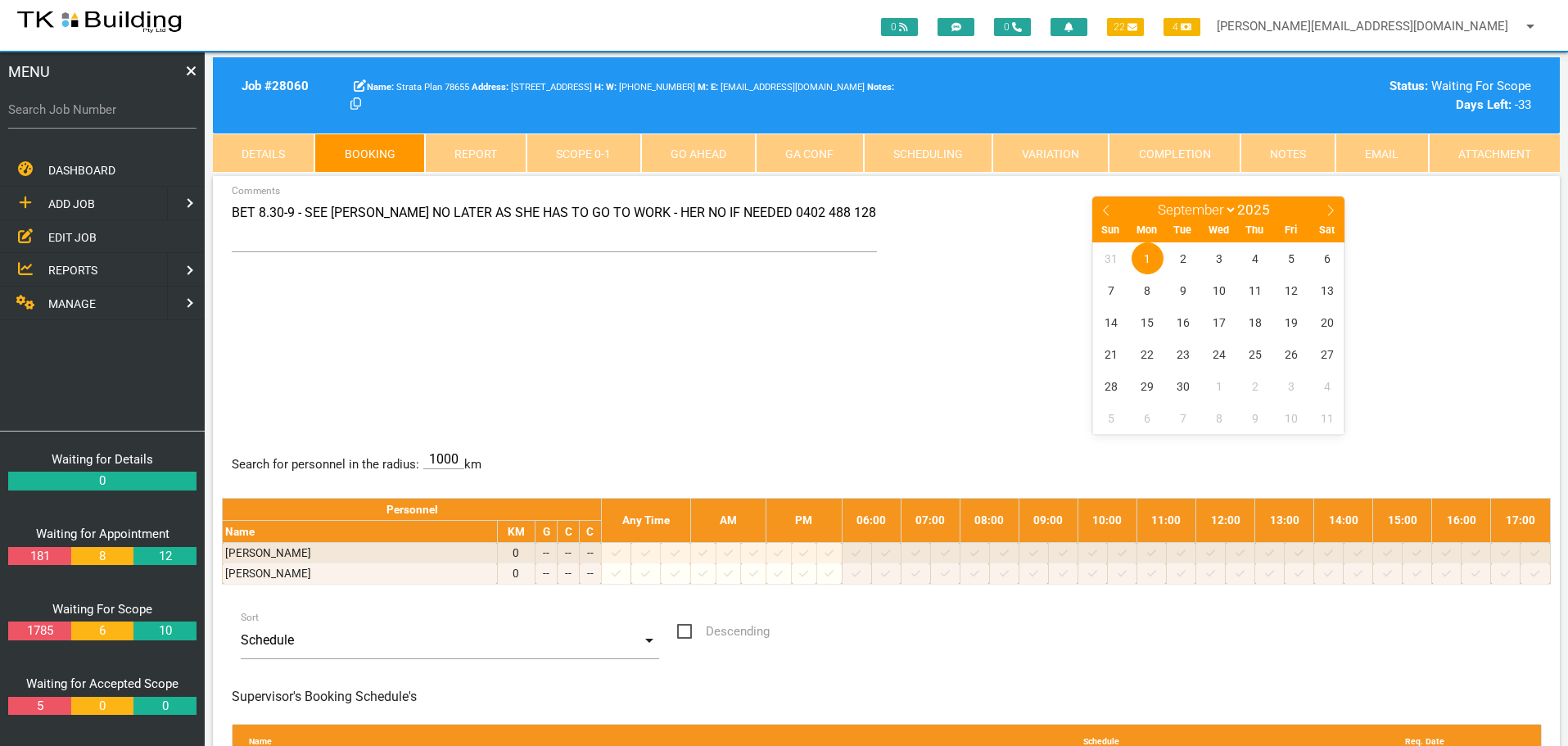
click at [260, 150] on link "Details" at bounding box center [263, 153] width 101 height 40
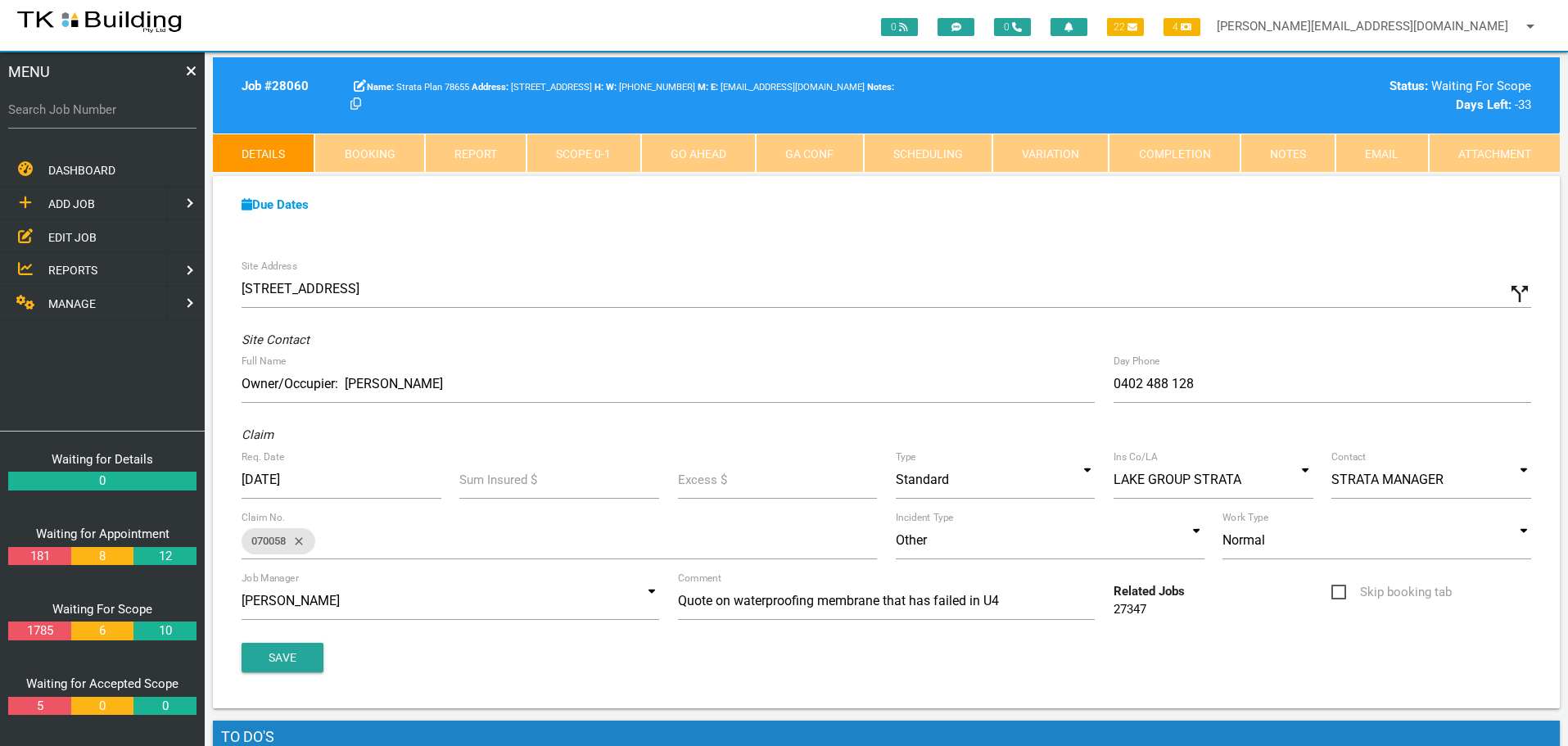
click at [1289, 146] on link "Notes" at bounding box center [1287, 153] width 95 height 40
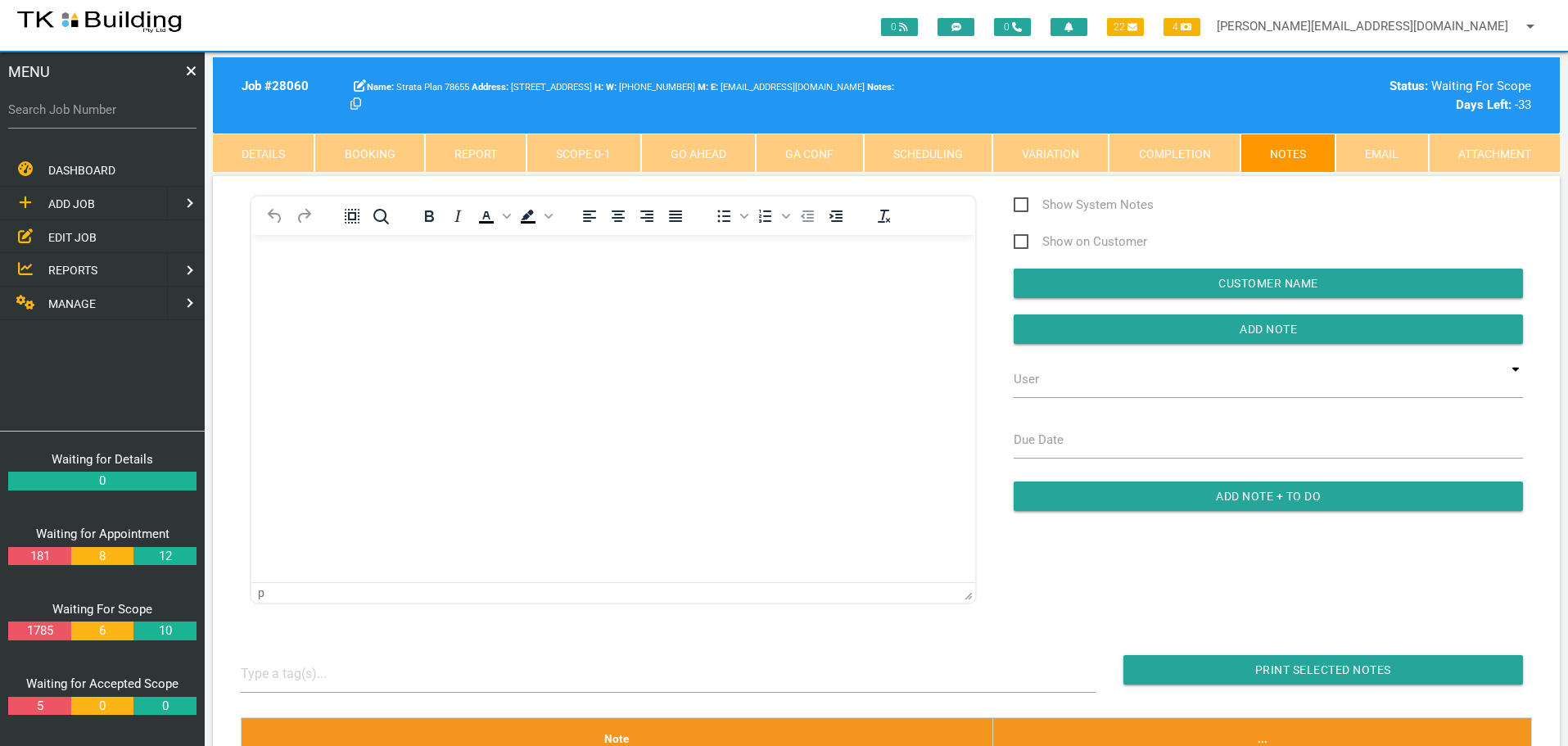
click at [376, 155] on link "Booking" at bounding box center [370, 153] width 110 height 40
select select "8"
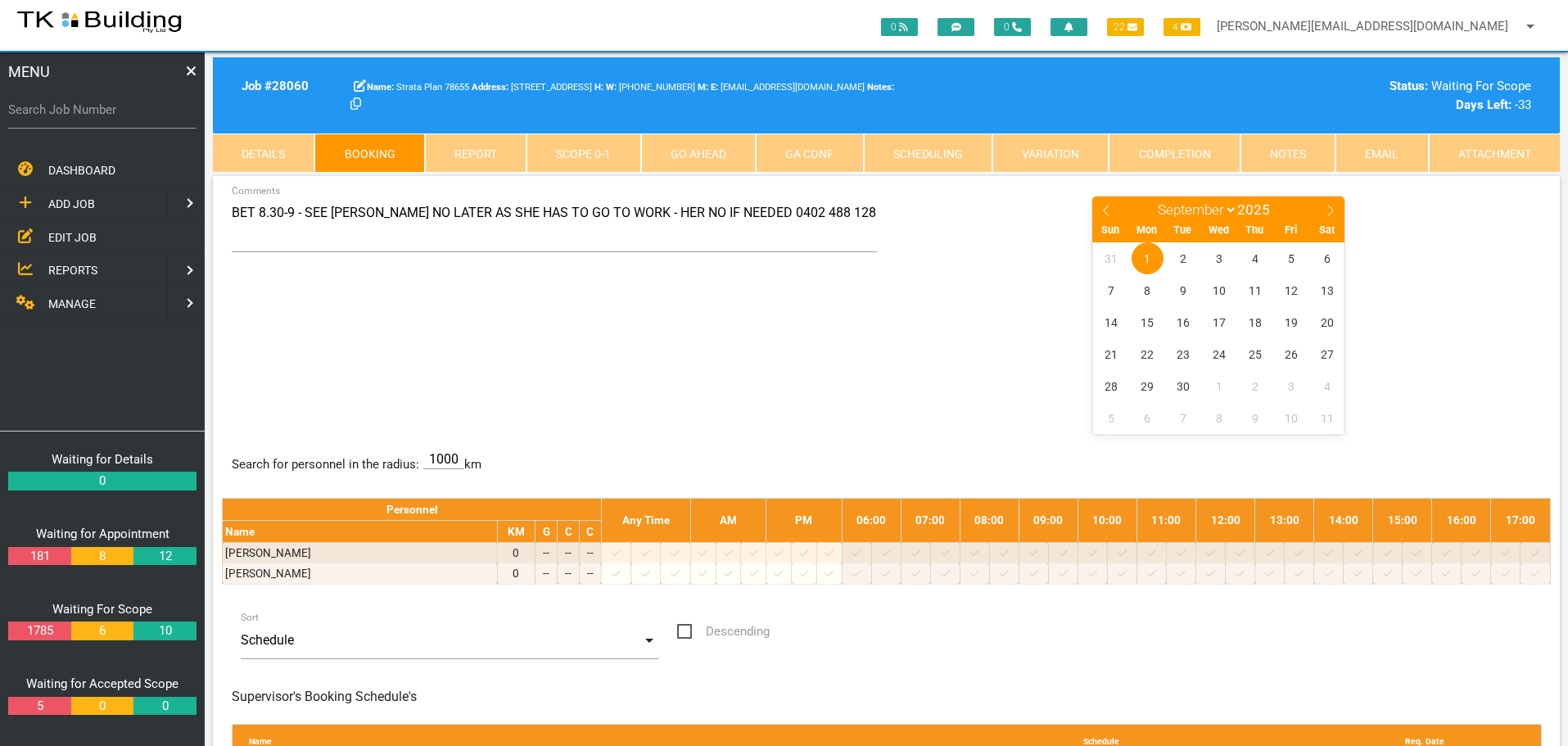
click at [1297, 155] on link "Notes" at bounding box center [1287, 153] width 95 height 40
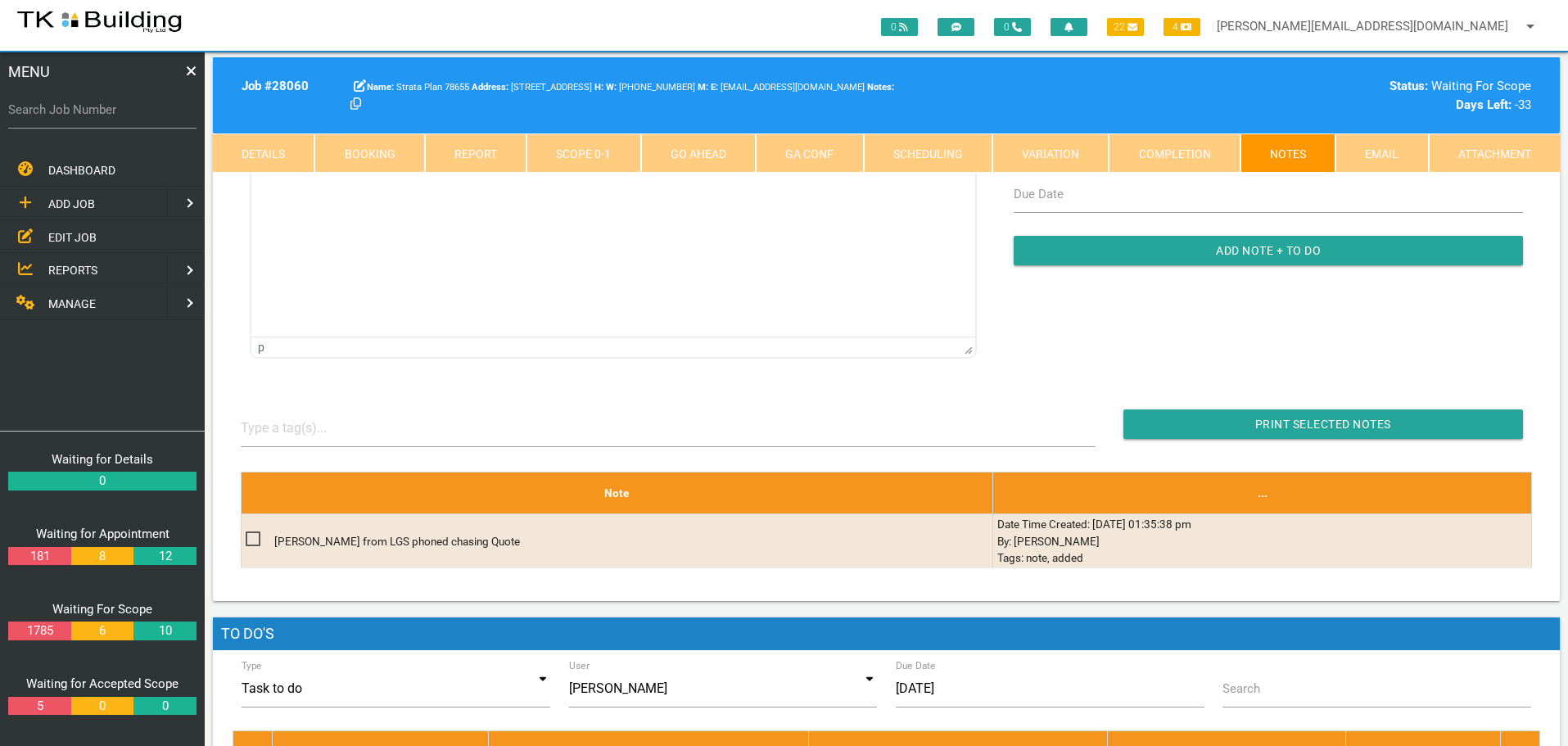
click at [289, 154] on link "Details" at bounding box center [263, 153] width 101 height 40
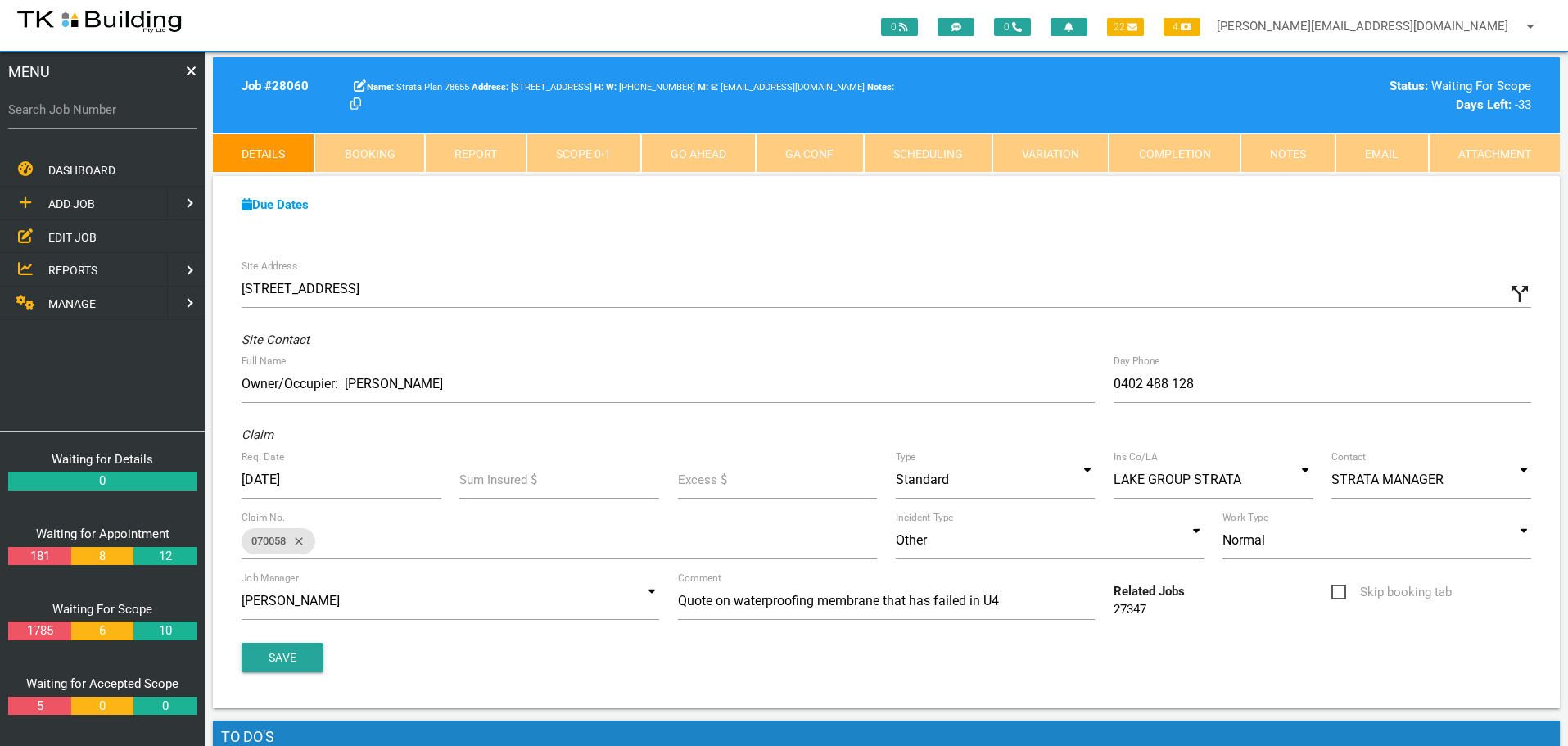
click at [336, 157] on link "Booking" at bounding box center [370, 153] width 110 height 40
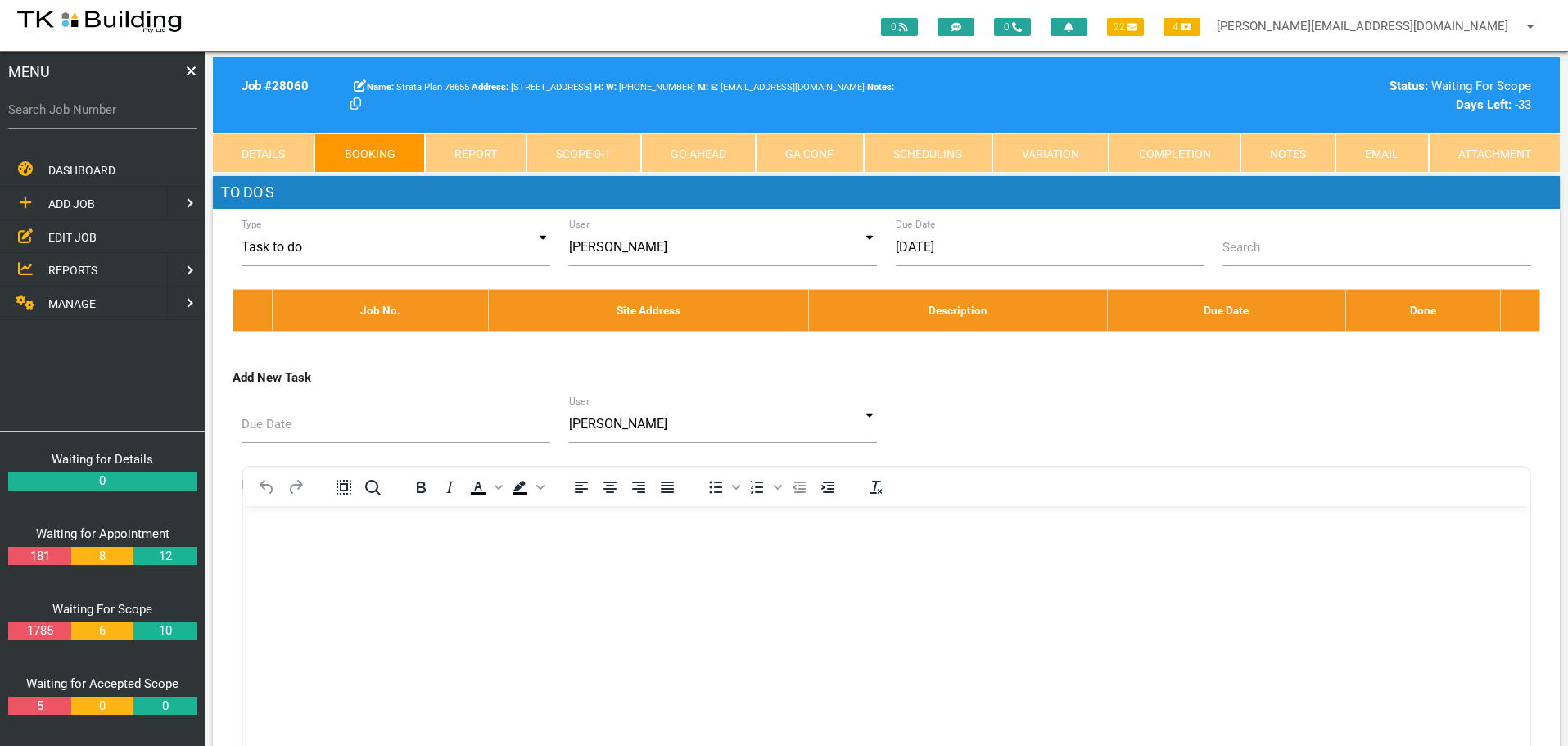
select select "8"
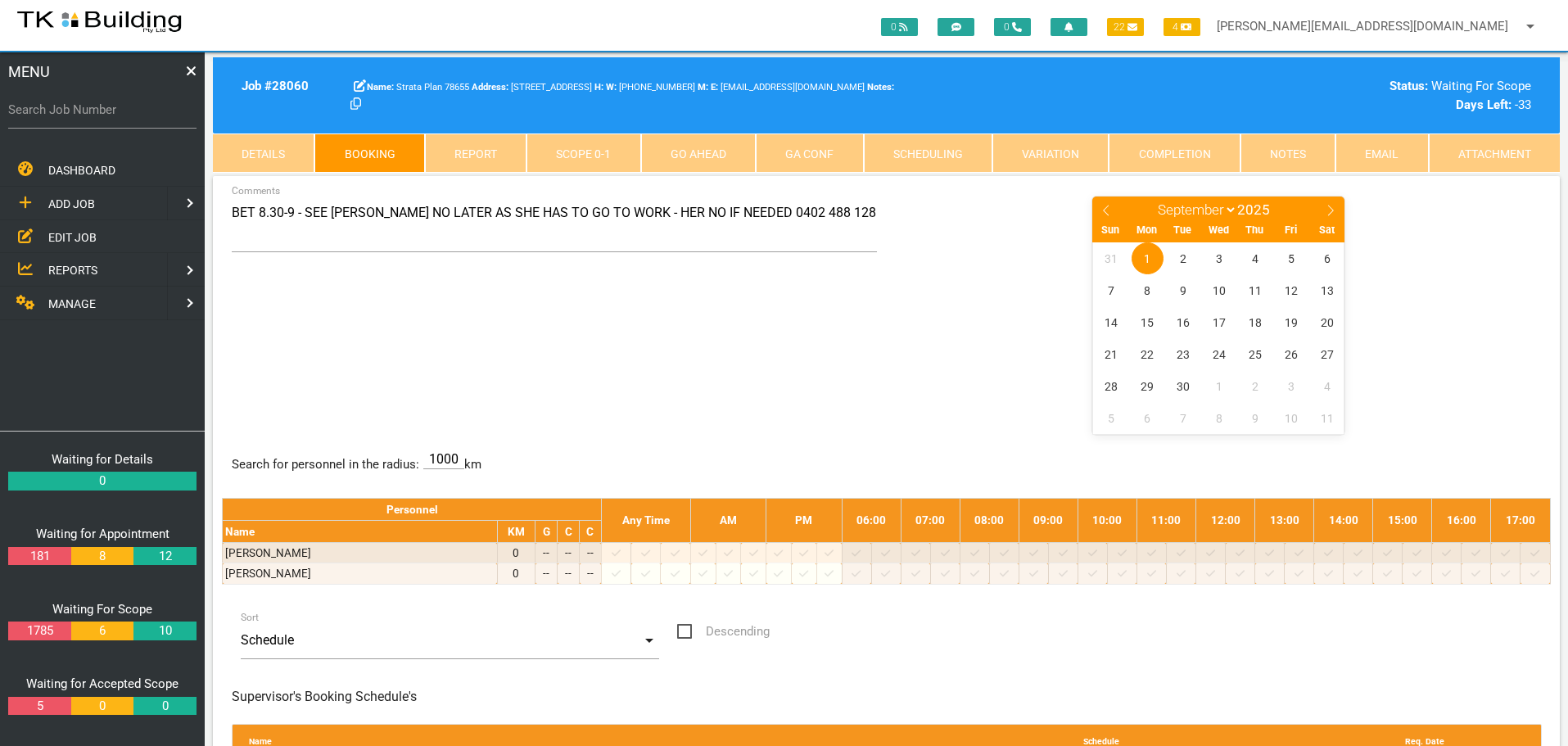
click at [89, 236] on span "EDIT JOB" at bounding box center [72, 236] width 48 height 13
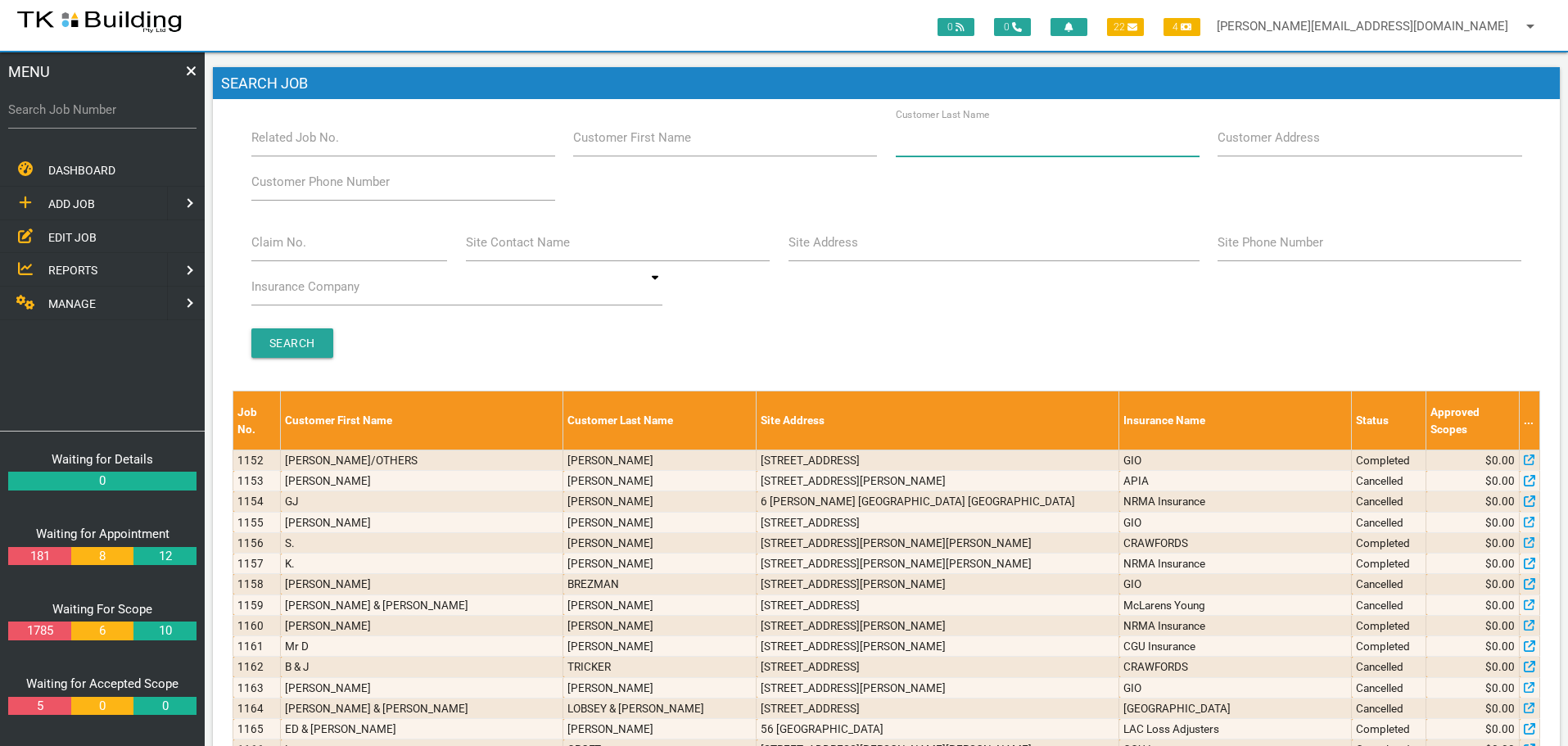
click at [1078, 149] on input "Customer Last Name" at bounding box center [1047, 138] width 303 height 38
type input "74206"
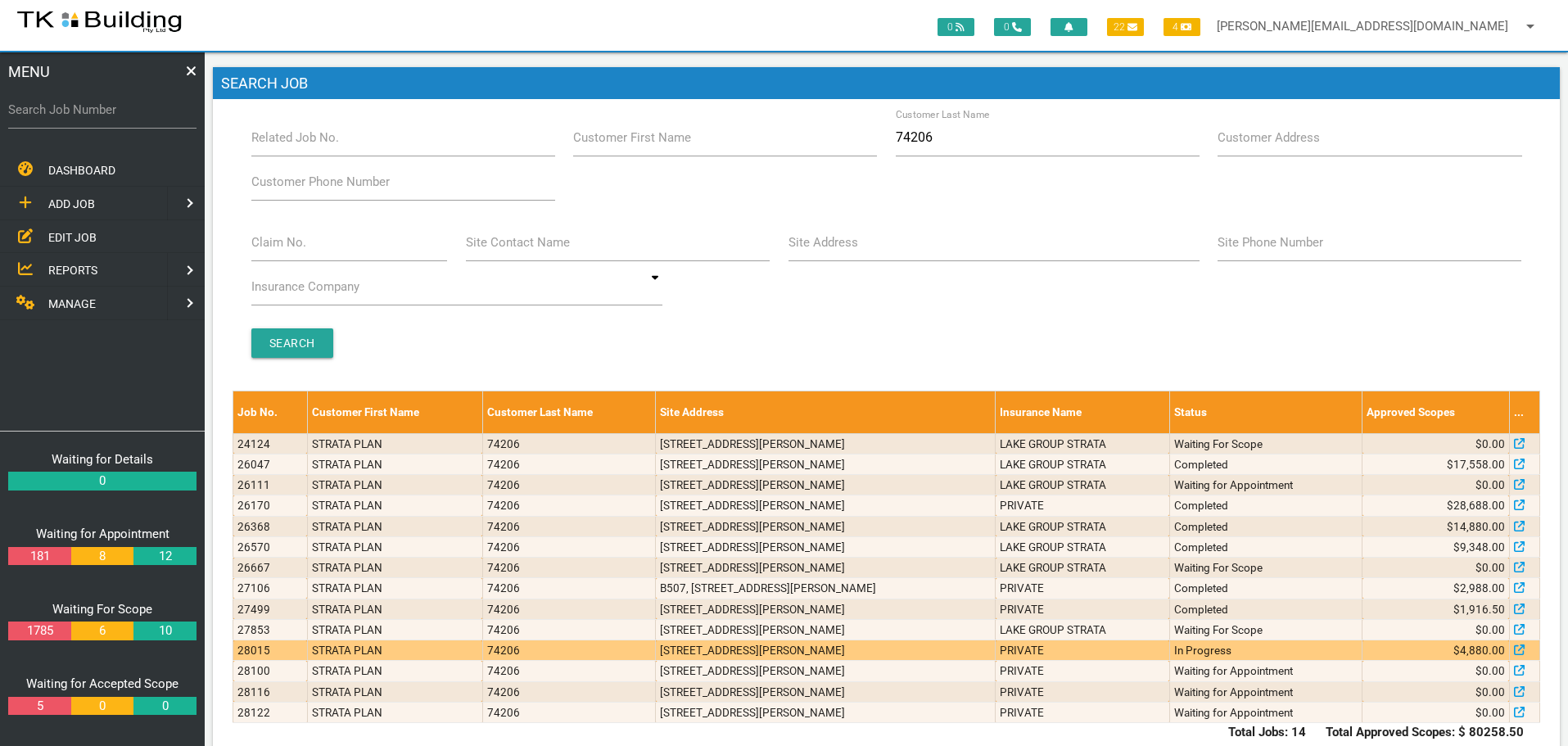
click at [964, 647] on td "N504/24 Bolton St, Newcastle NSW 2300" at bounding box center [826, 651] width 340 height 21
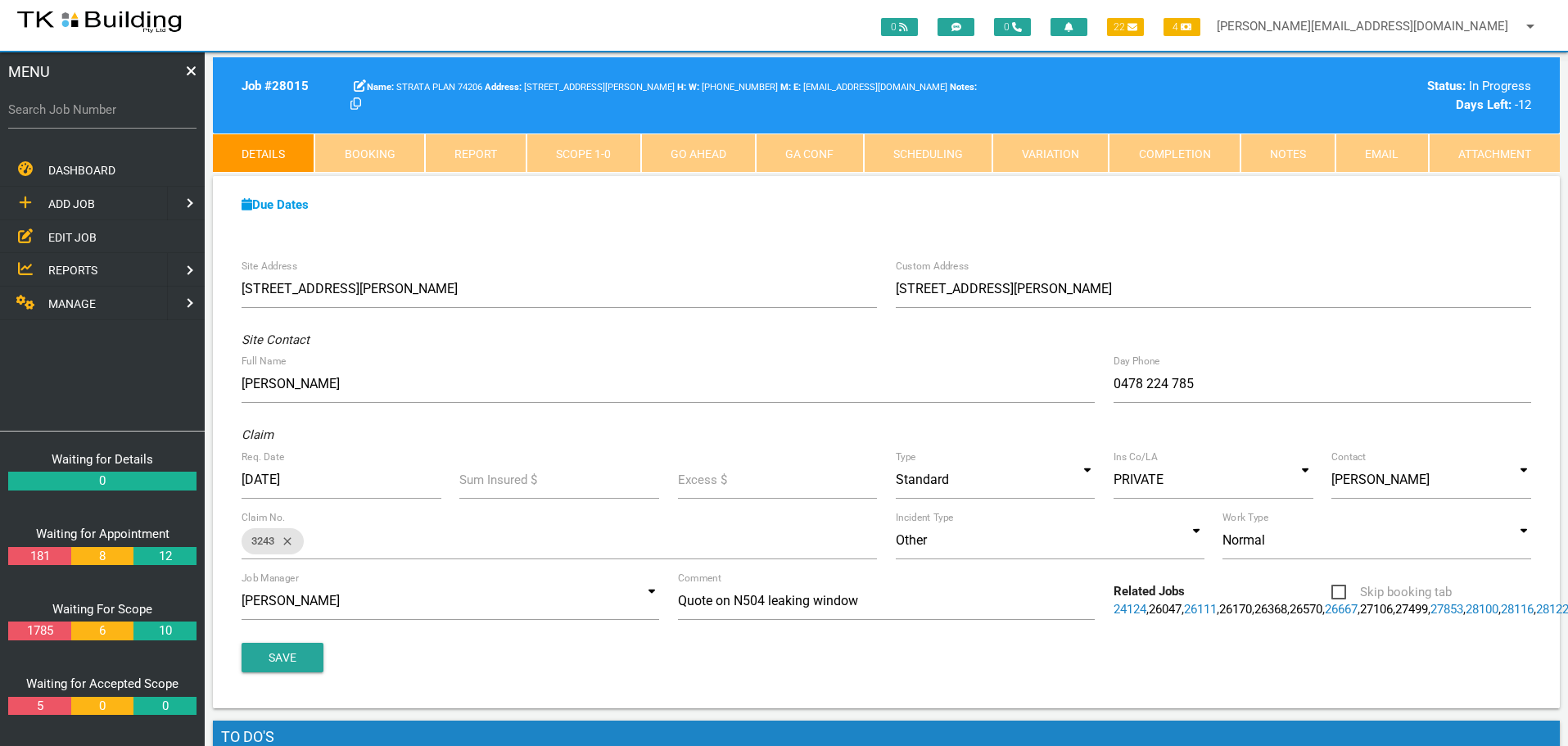
click at [1294, 150] on link "Notes" at bounding box center [1287, 153] width 95 height 40
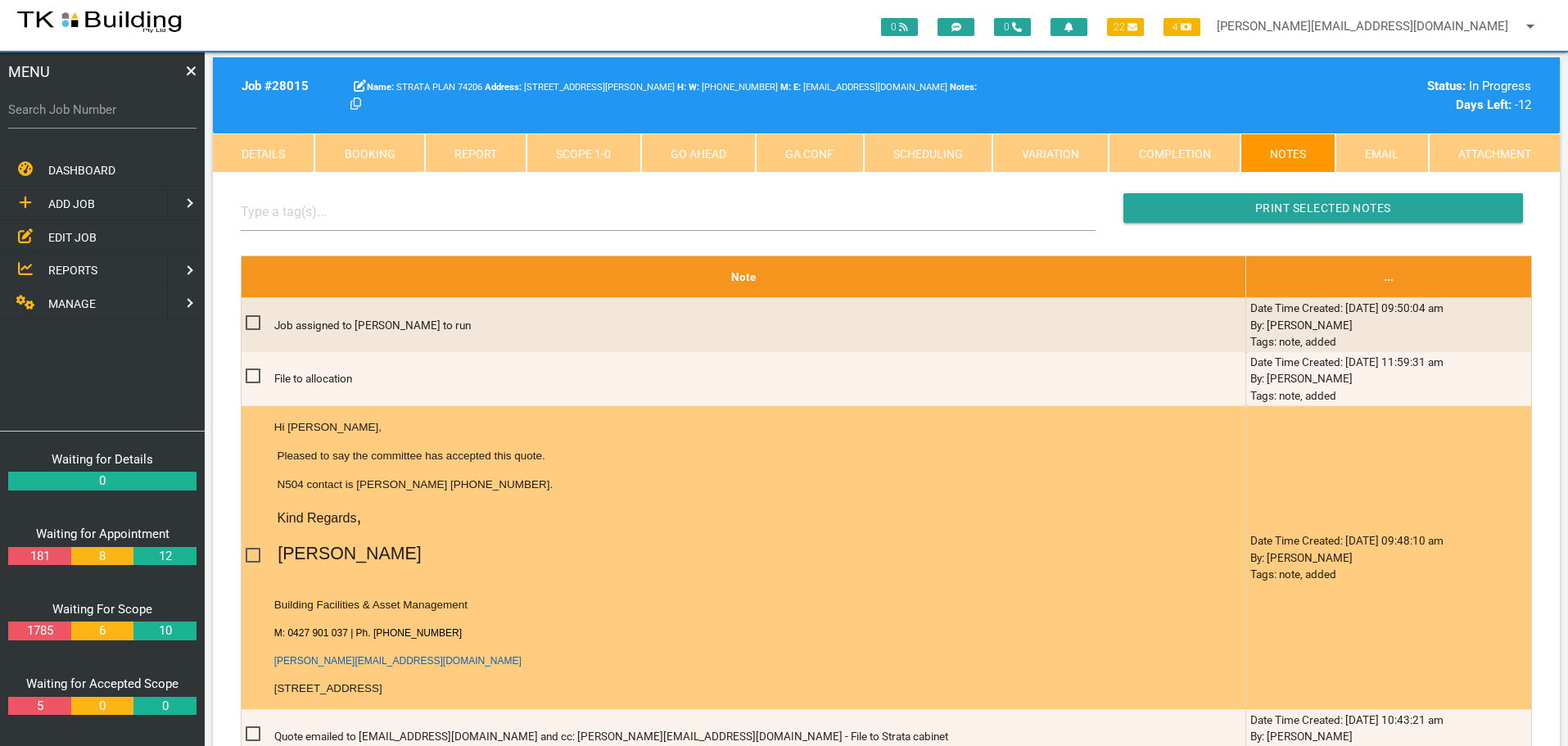
scroll to position [409, 0]
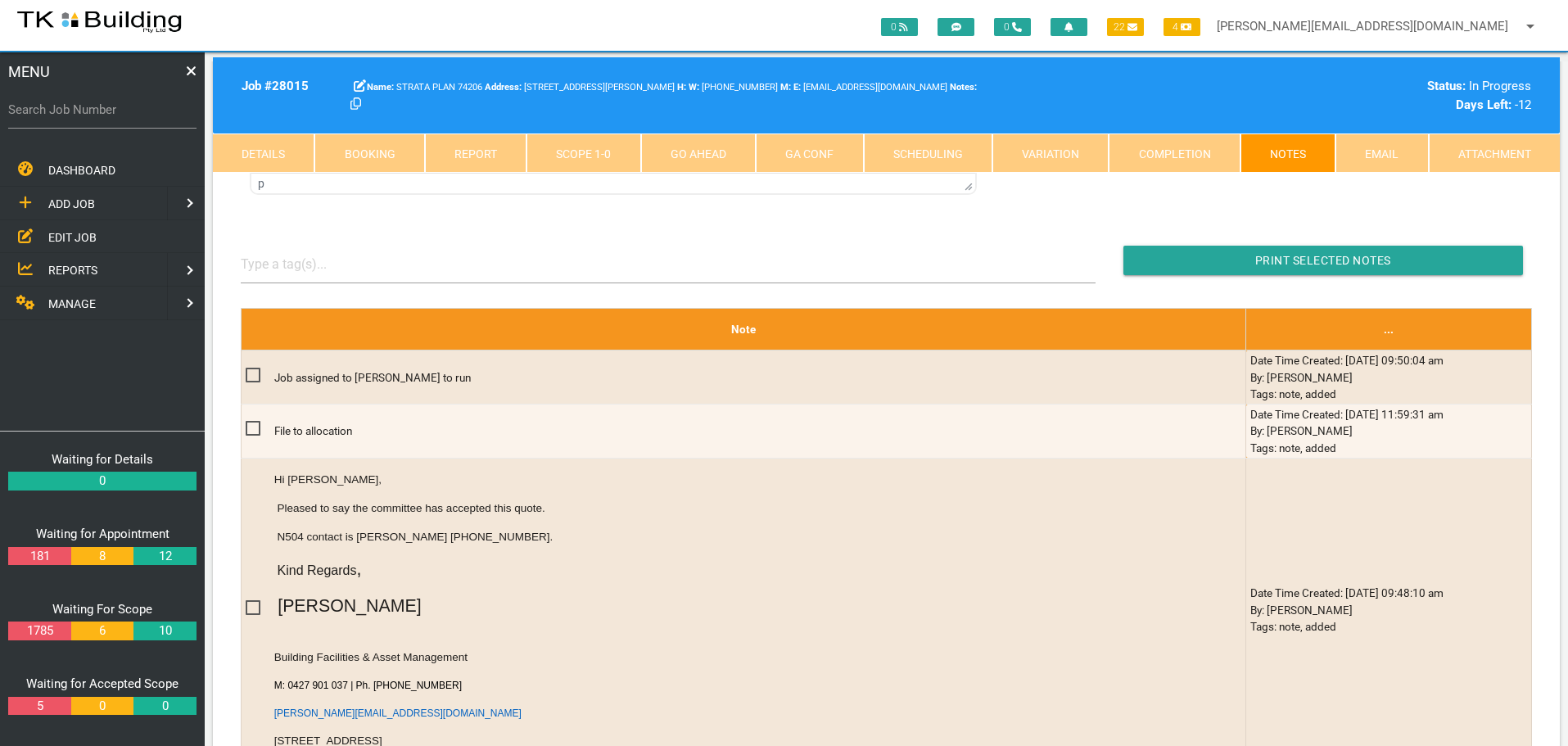
click at [570, 150] on link "Scope 1 - 0" at bounding box center [583, 153] width 113 height 40
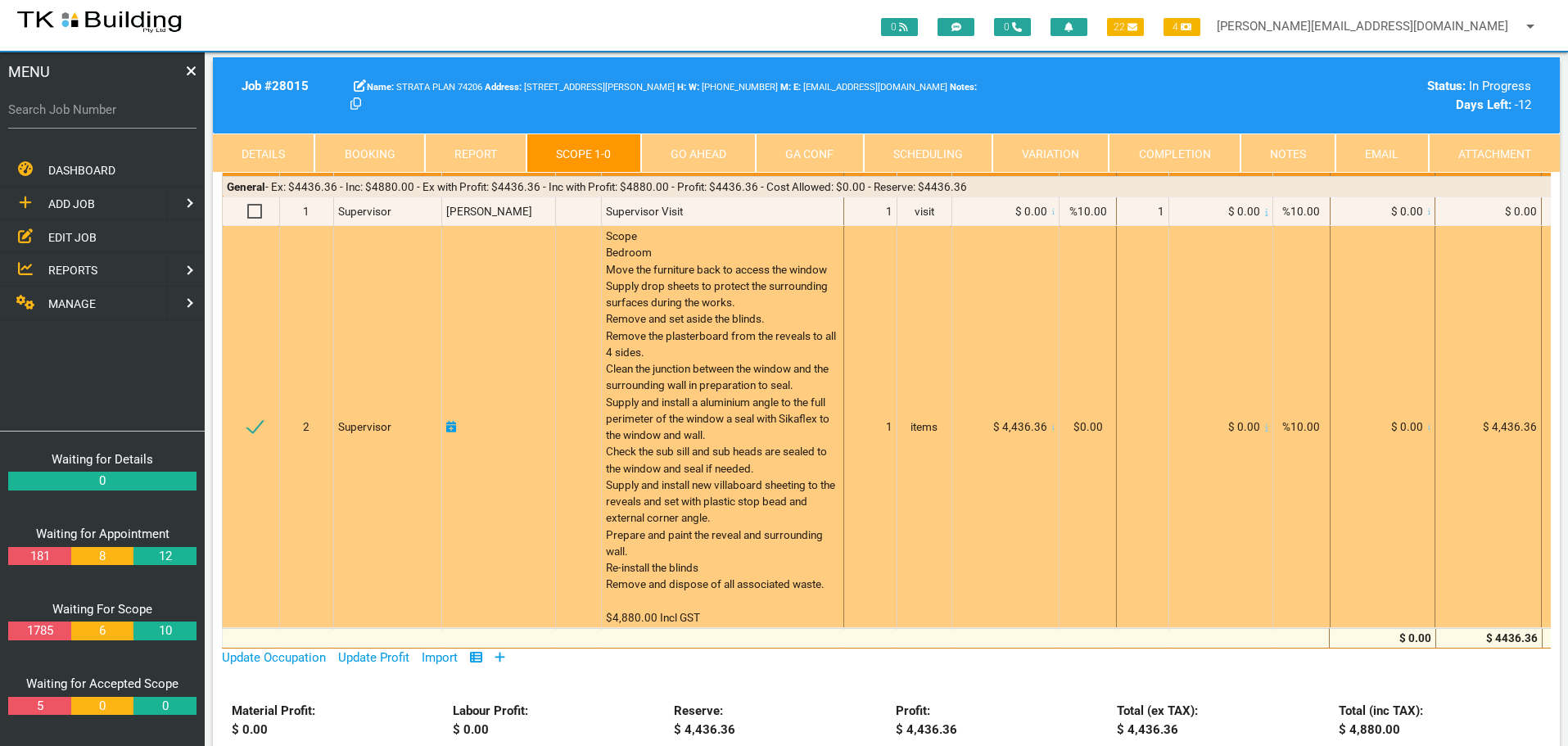
scroll to position [0, 0]
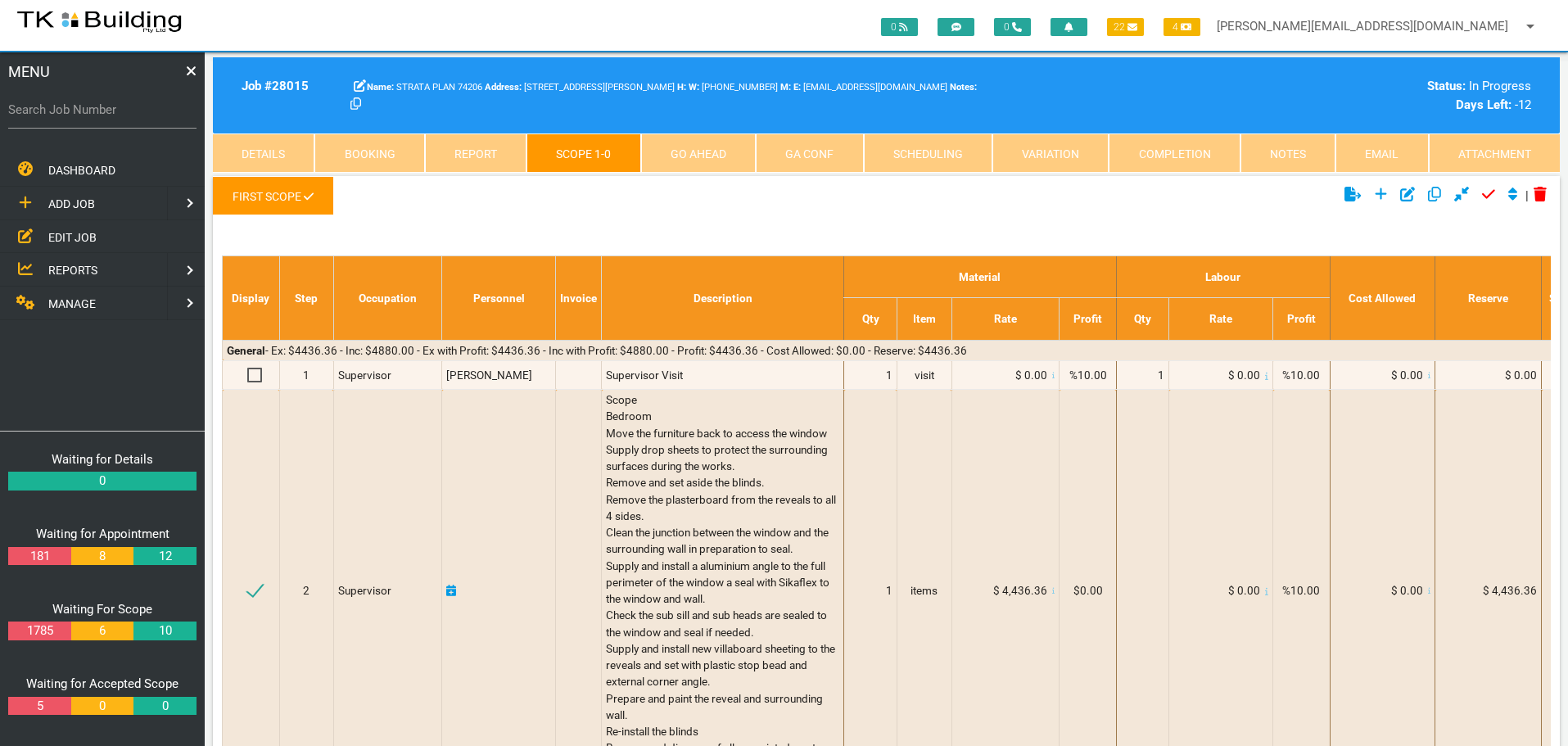
click at [255, 151] on link "Details" at bounding box center [263, 153] width 101 height 40
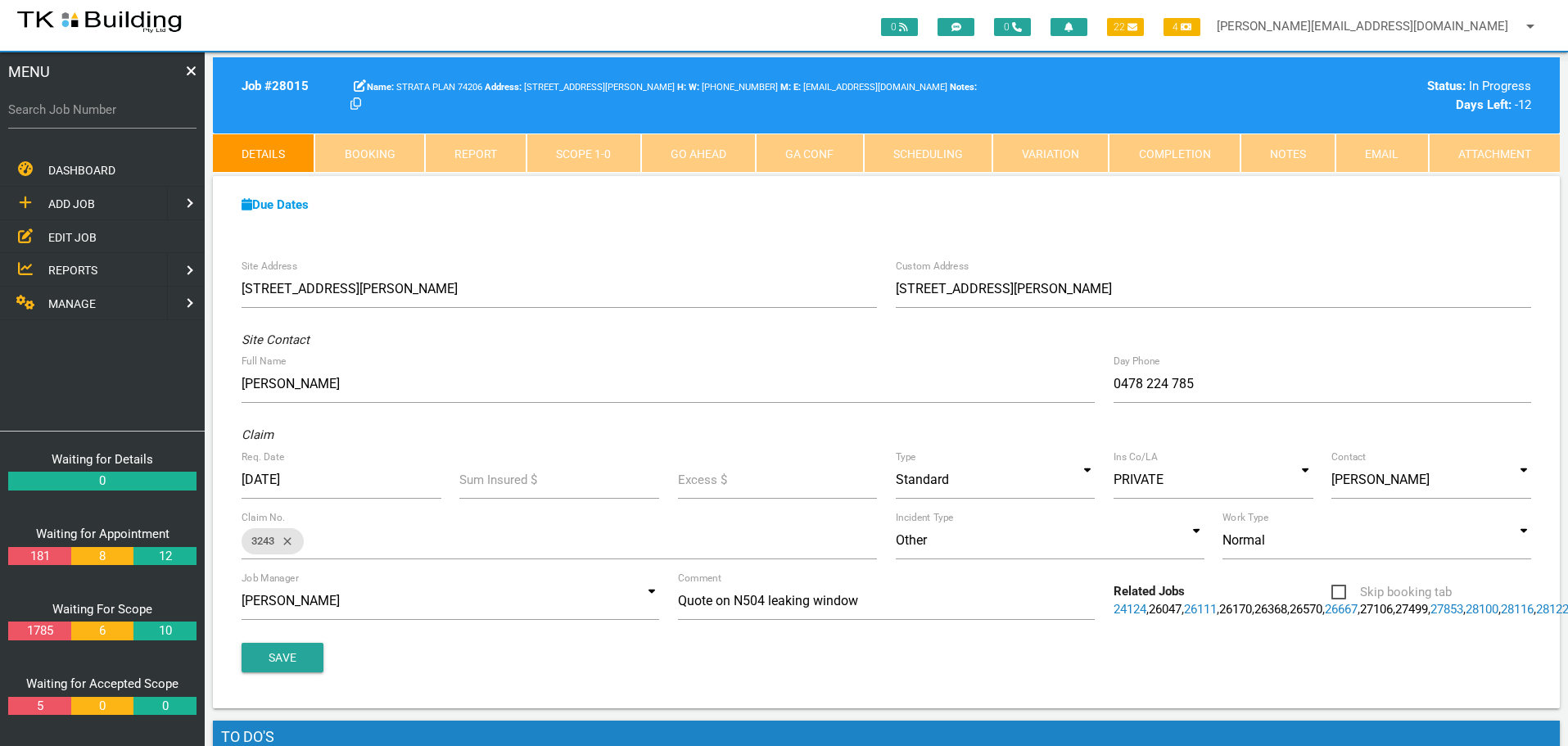
click at [613, 154] on link "Scope 1 - 0" at bounding box center [583, 153] width 113 height 40
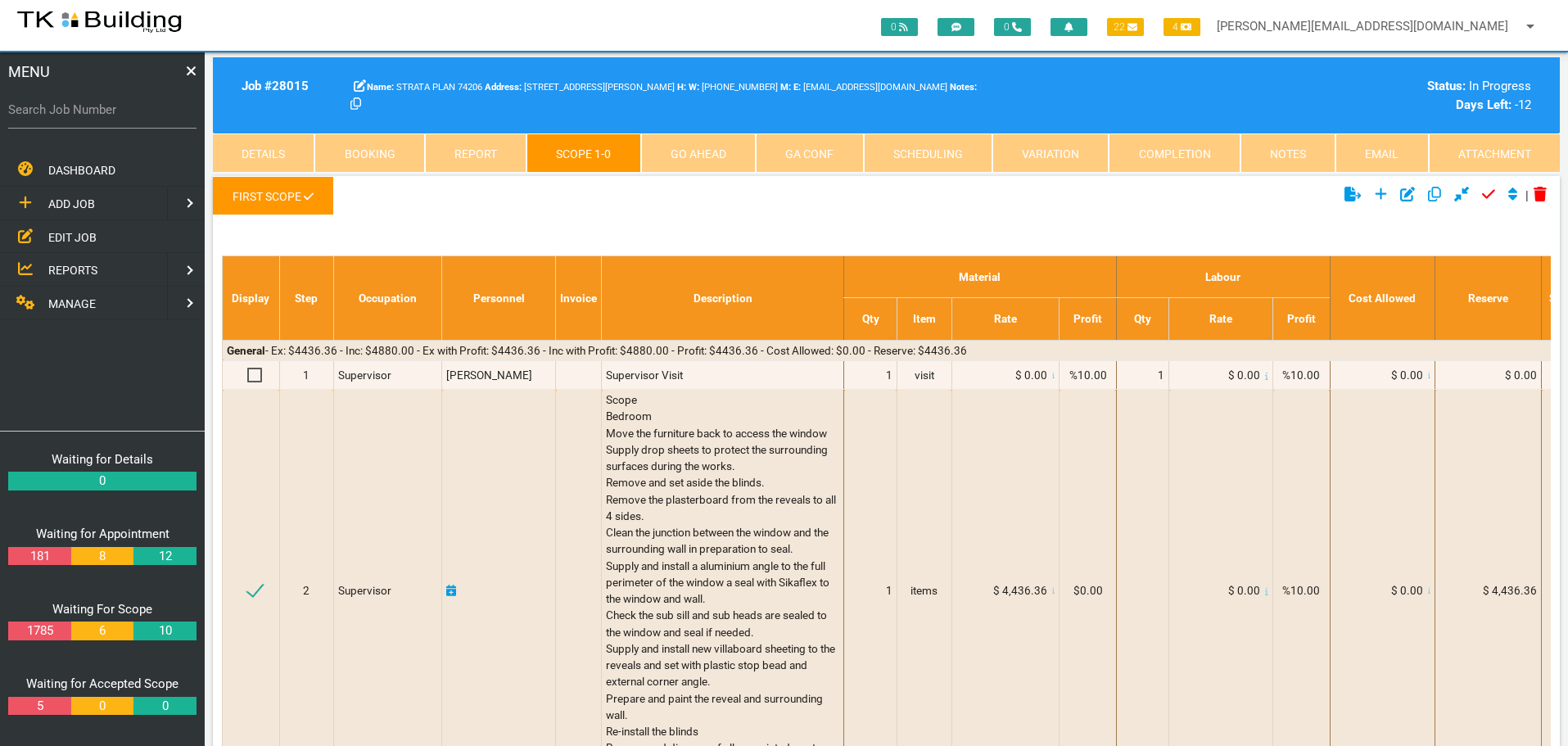
click at [1266, 154] on link "Notes" at bounding box center [1287, 153] width 95 height 40
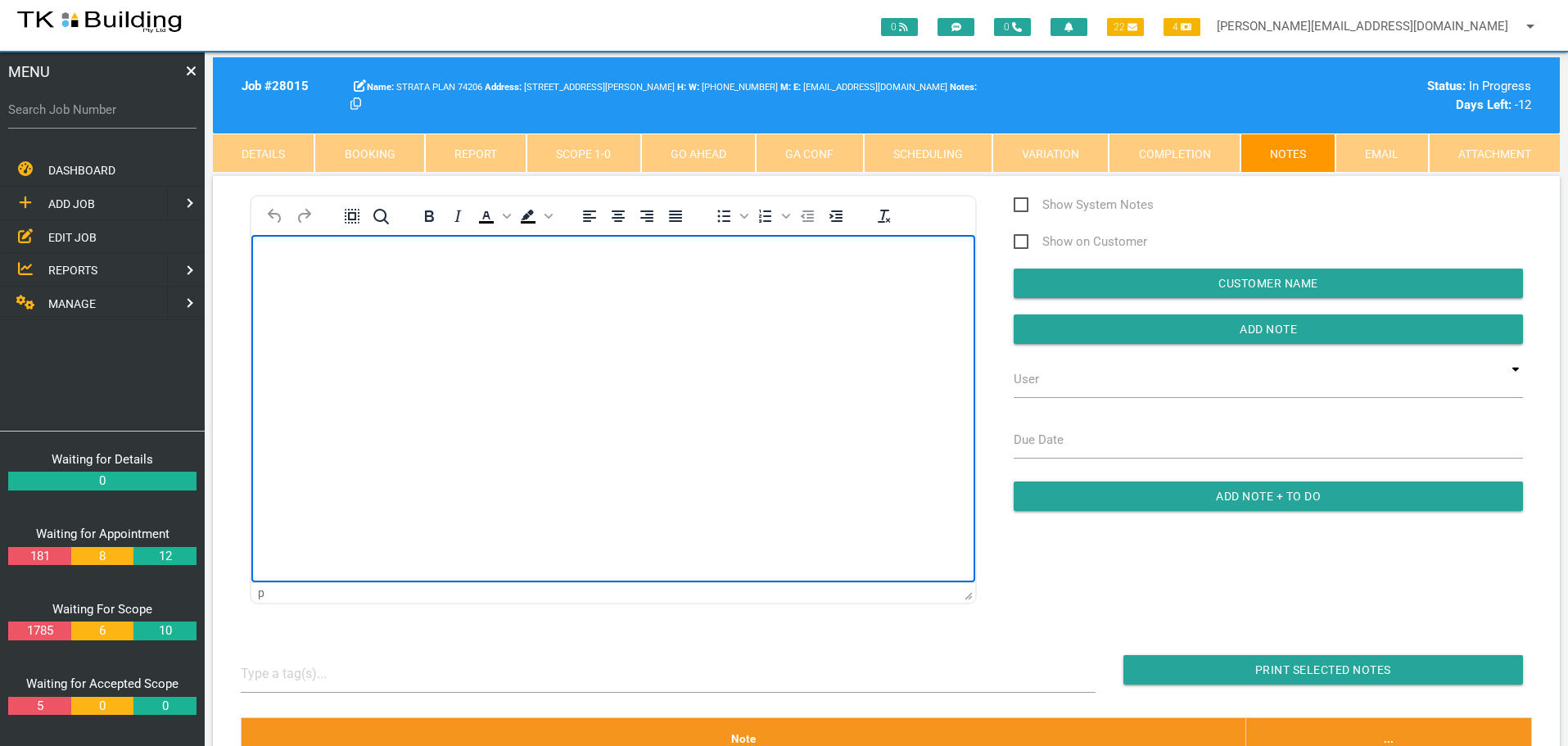
click at [414, 284] on body "Rich Text Area. Press ALT-0 for help." at bounding box center [613, 281] width 724 height 54
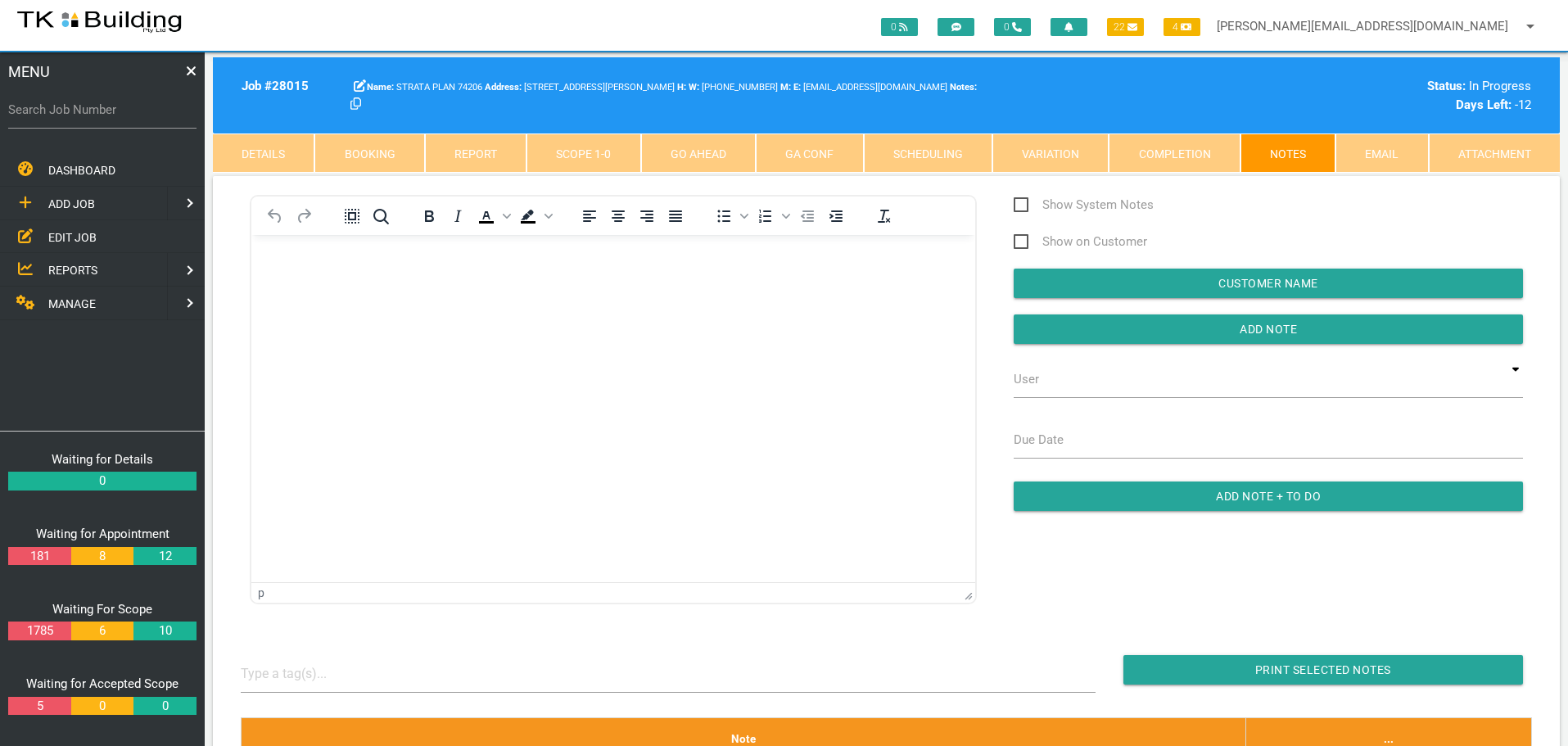
click at [78, 234] on span "EDIT JOB" at bounding box center [72, 236] width 48 height 13
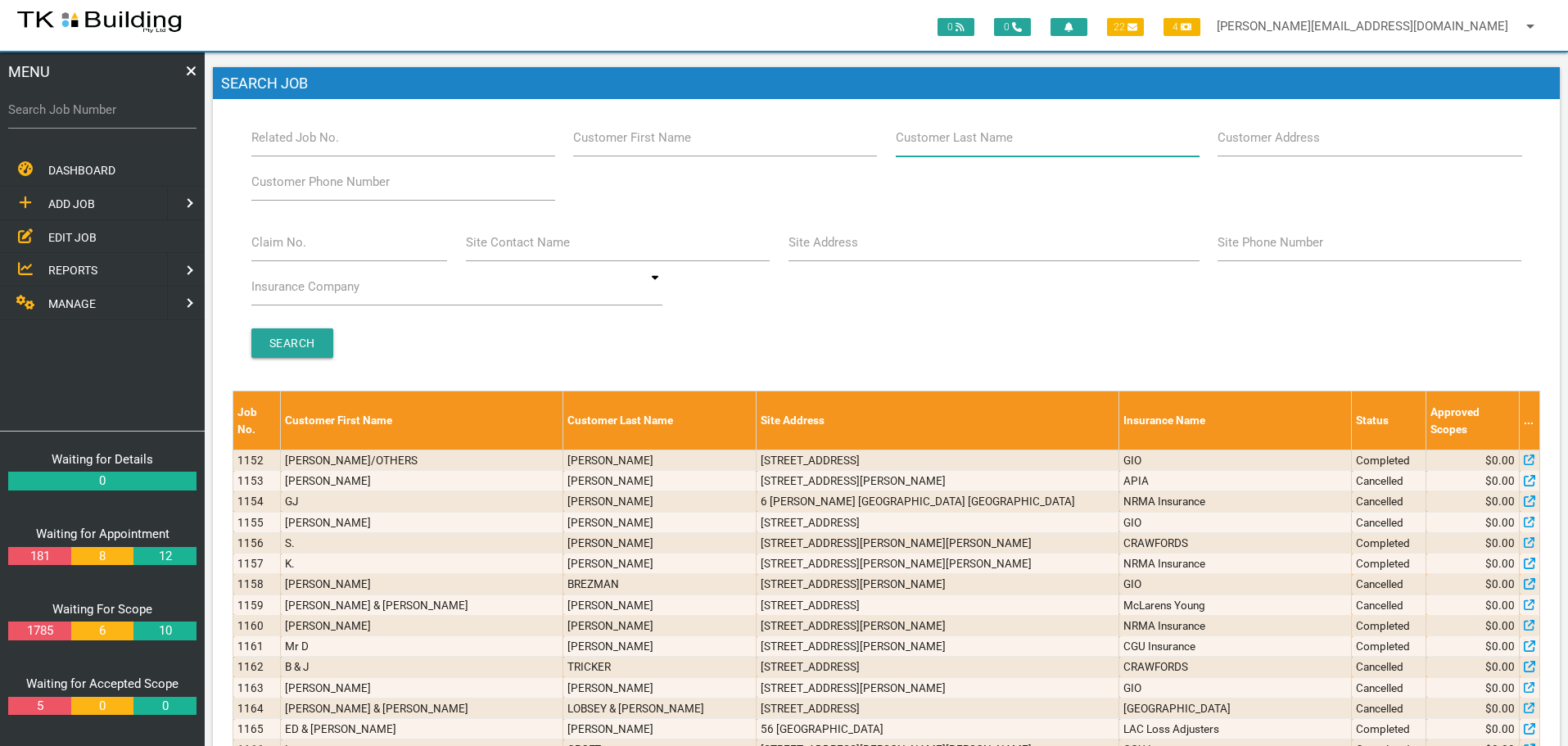
click at [924, 150] on input "Customer Last Name" at bounding box center [1047, 138] width 303 height 38
type input "74206"
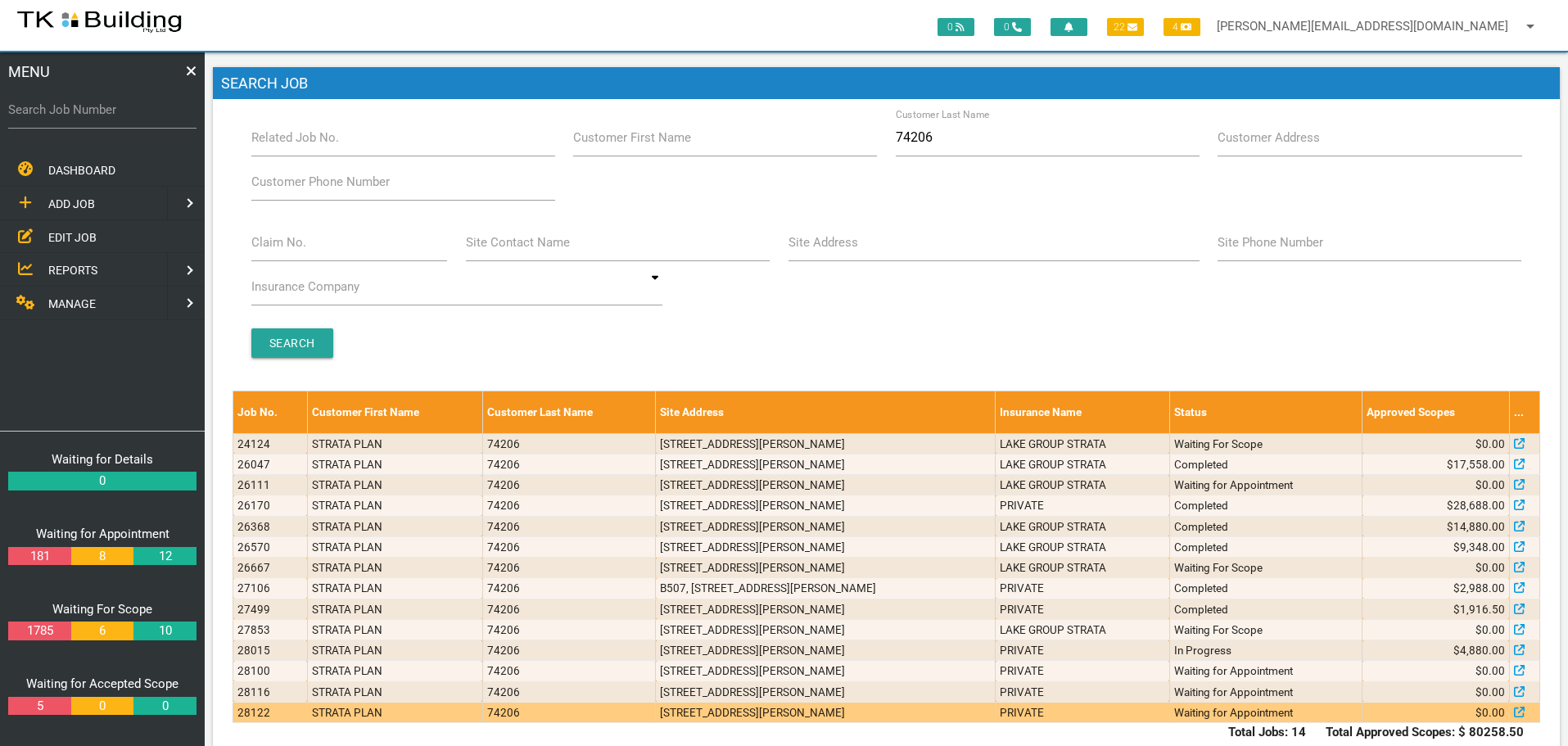
click at [712, 719] on td "n603/Bolton St, Bar Beach NSW 2300, Australia" at bounding box center [826, 712] width 340 height 21
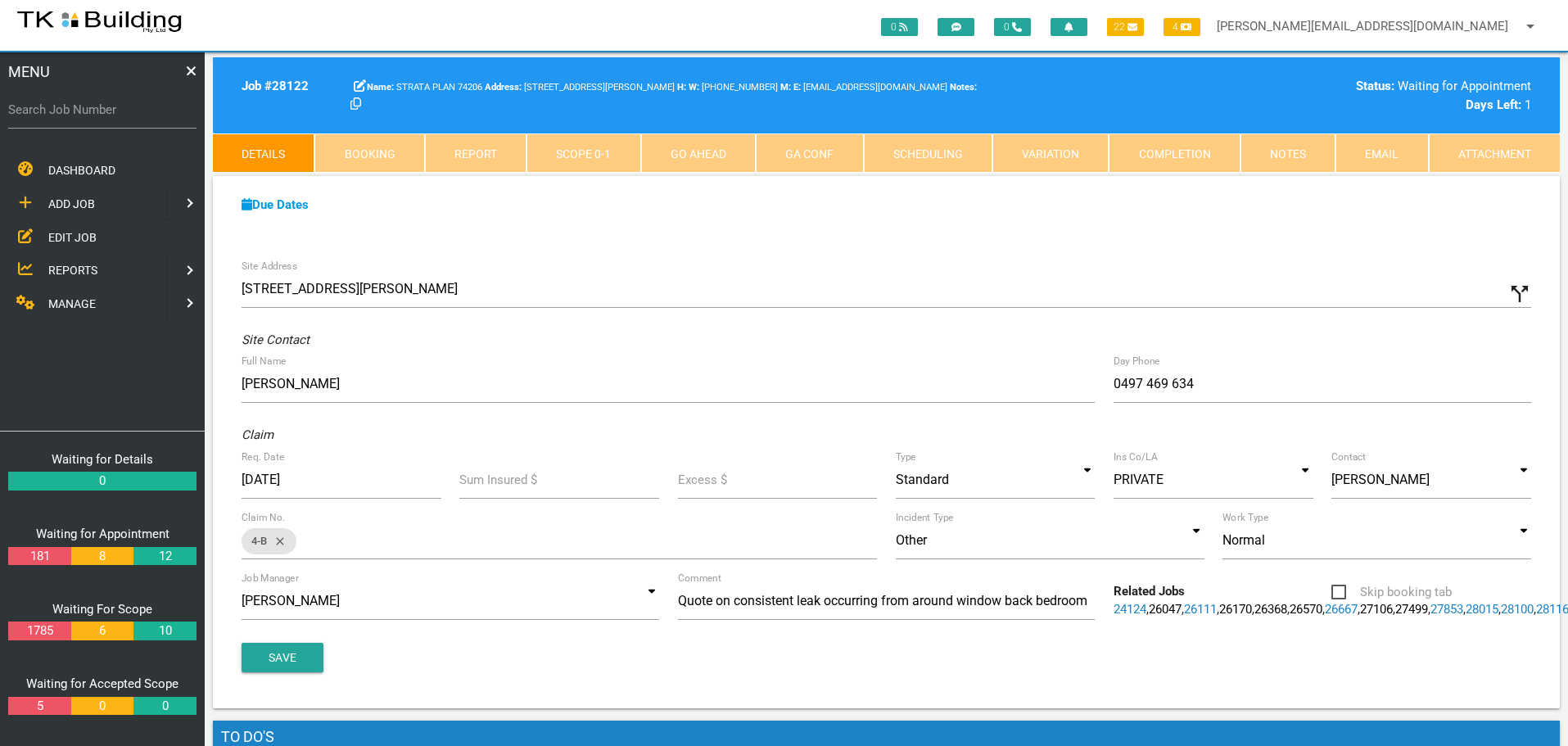
click at [78, 234] on span "EDIT JOB" at bounding box center [72, 236] width 48 height 13
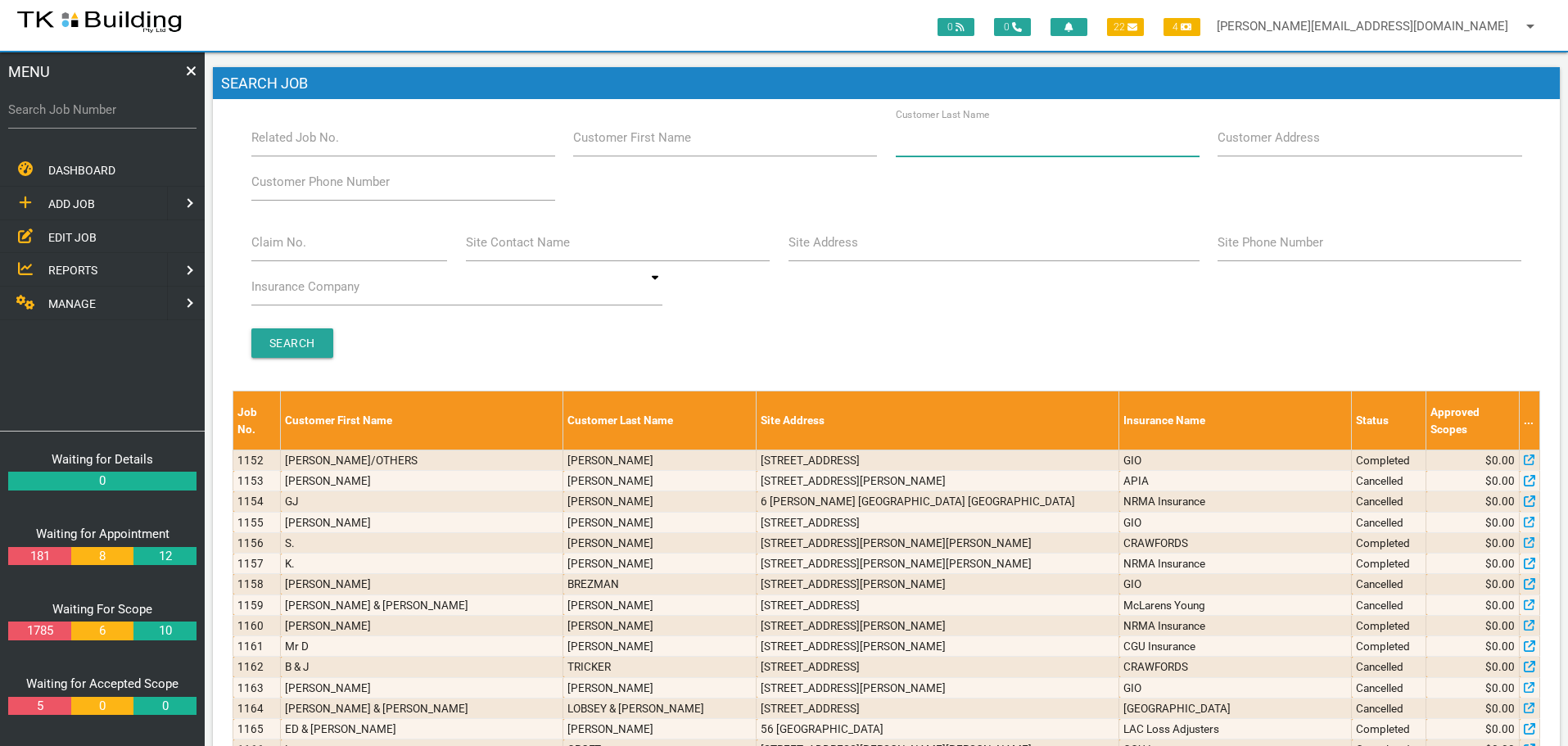
click at [974, 150] on input "Customer Last Name" at bounding box center [1047, 138] width 303 height 38
type input "91391"
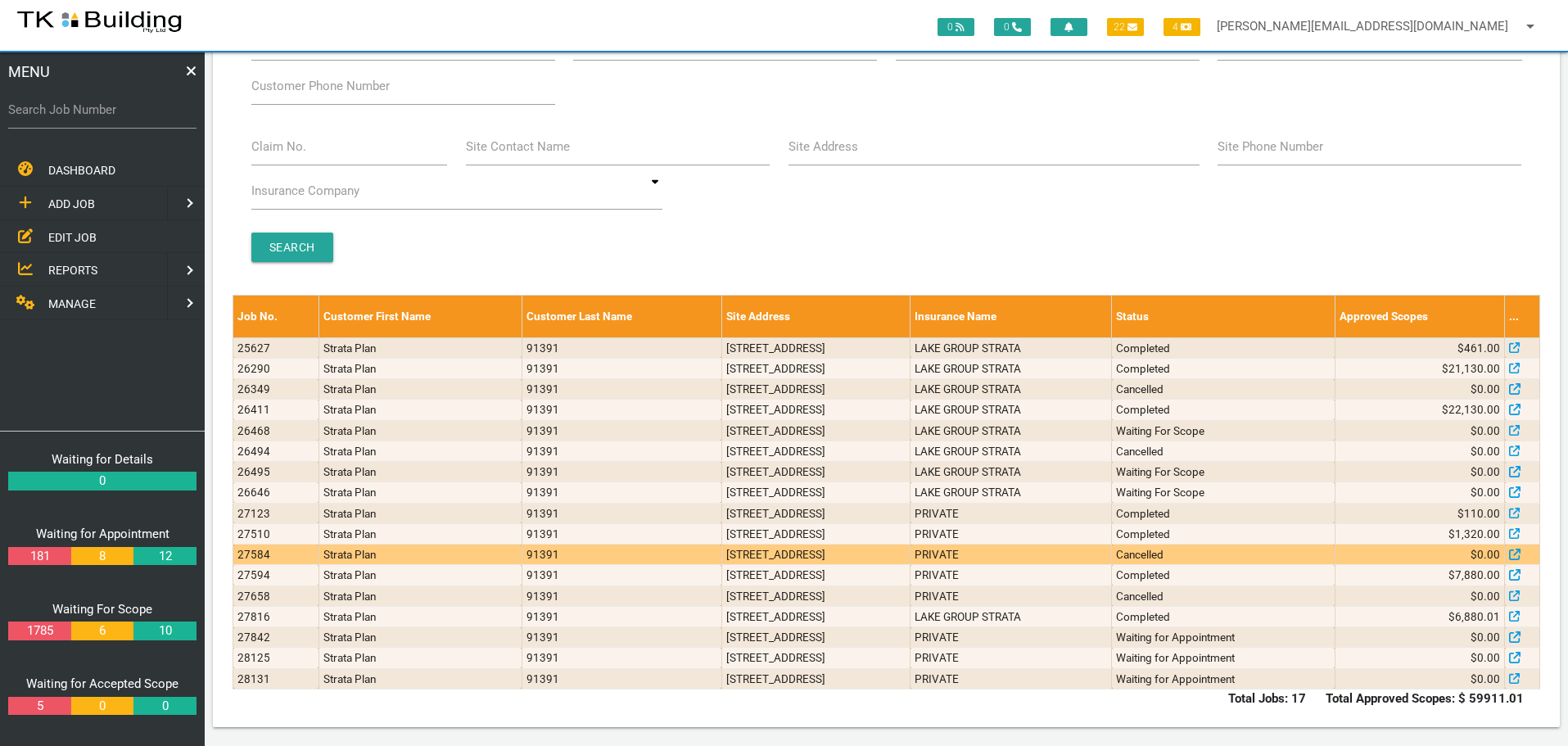
scroll to position [97, 0]
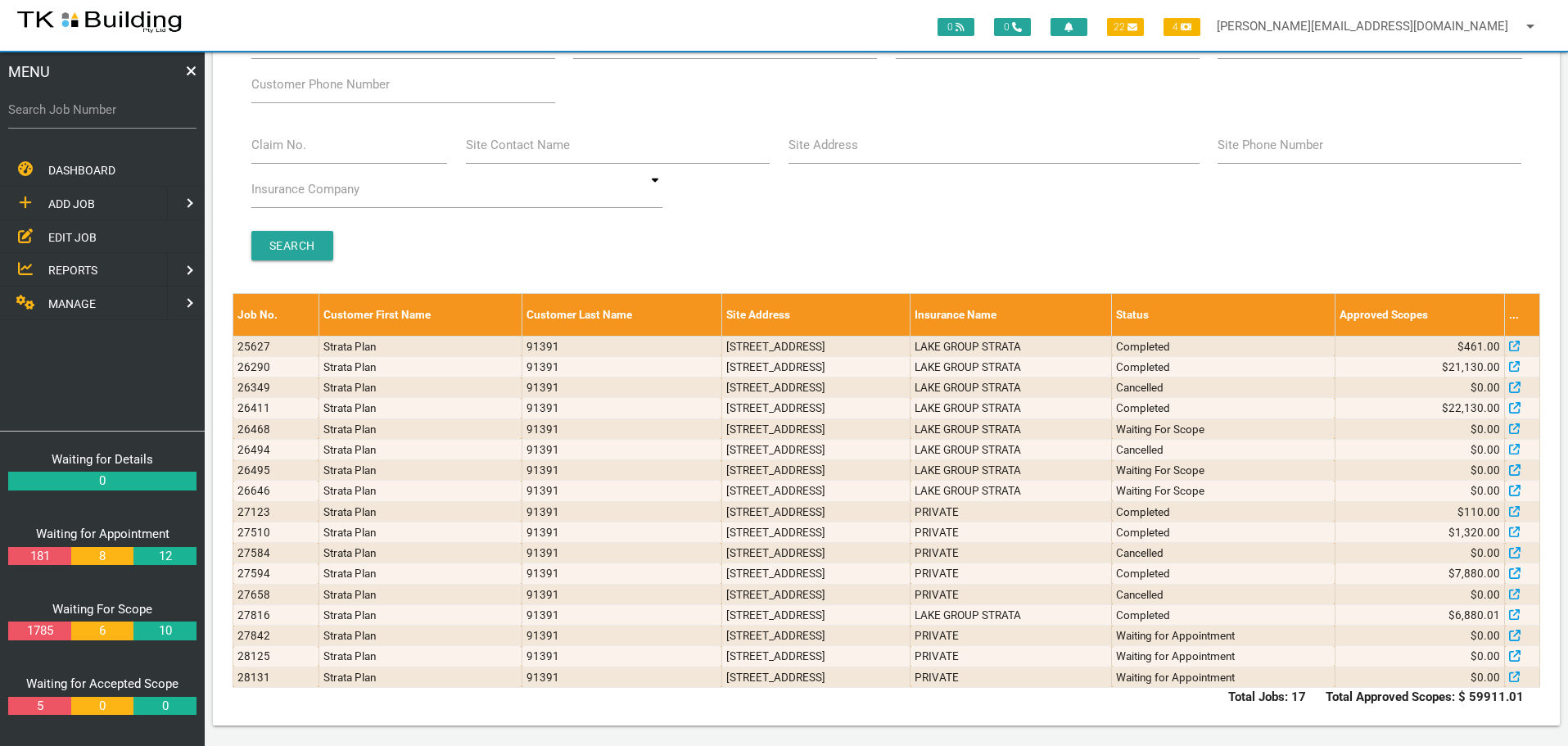
click at [84, 200] on span "ADD JOB" at bounding box center [71, 204] width 46 height 13
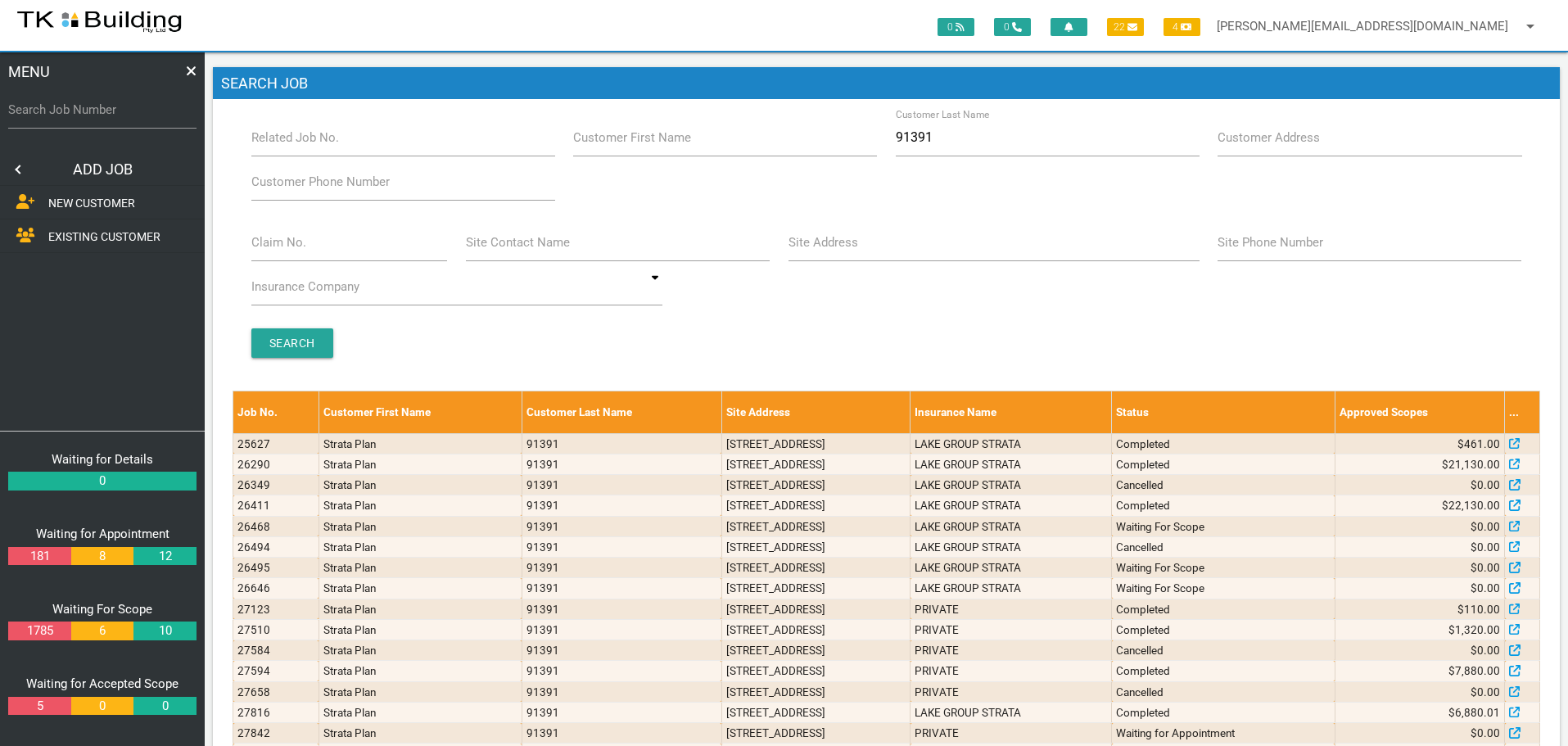
click at [107, 238] on span "EXISTING CUSTOMER" at bounding box center [104, 236] width 112 height 13
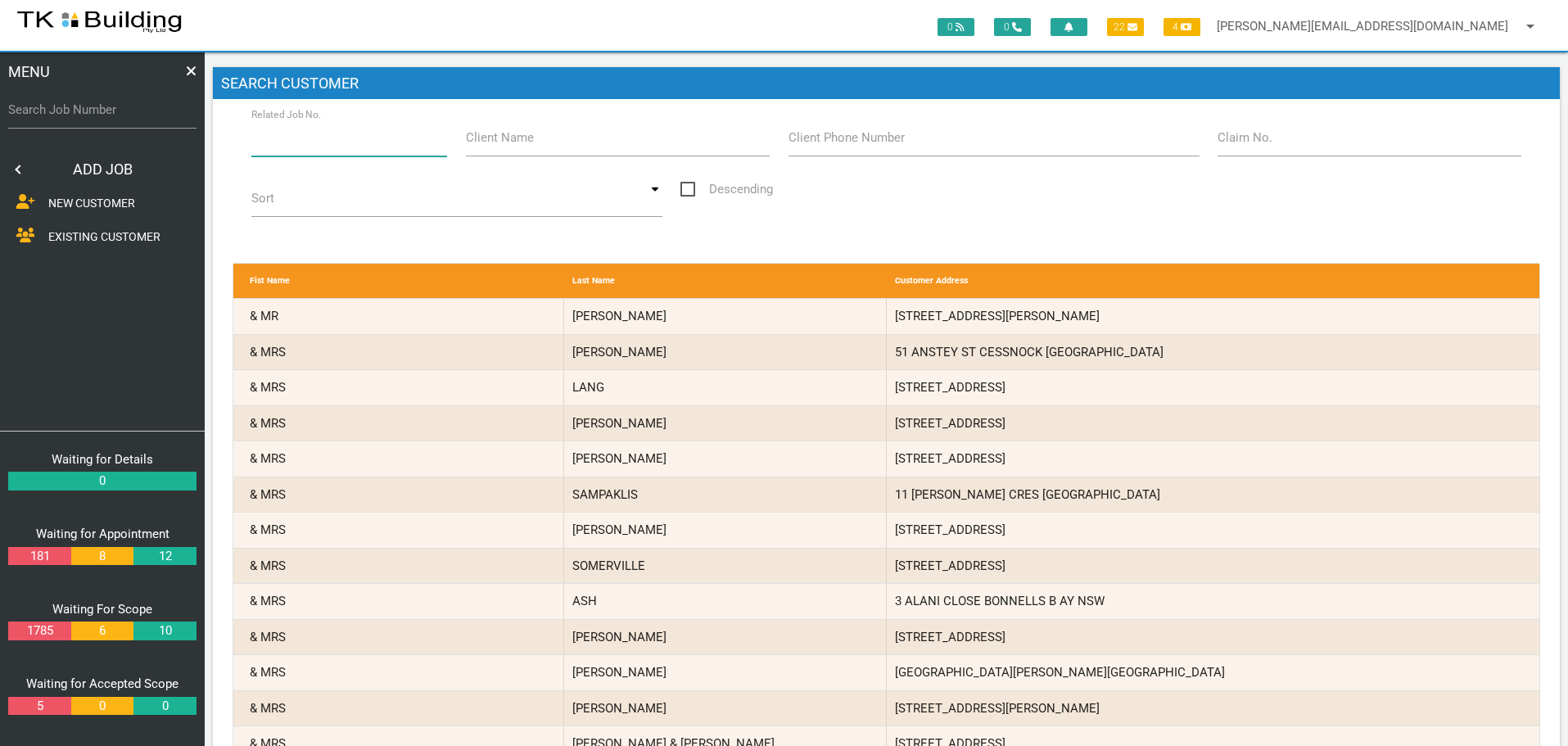
click at [341, 134] on input "Related Job No." at bounding box center [350, 138] width 197 height 38
type input "28131"
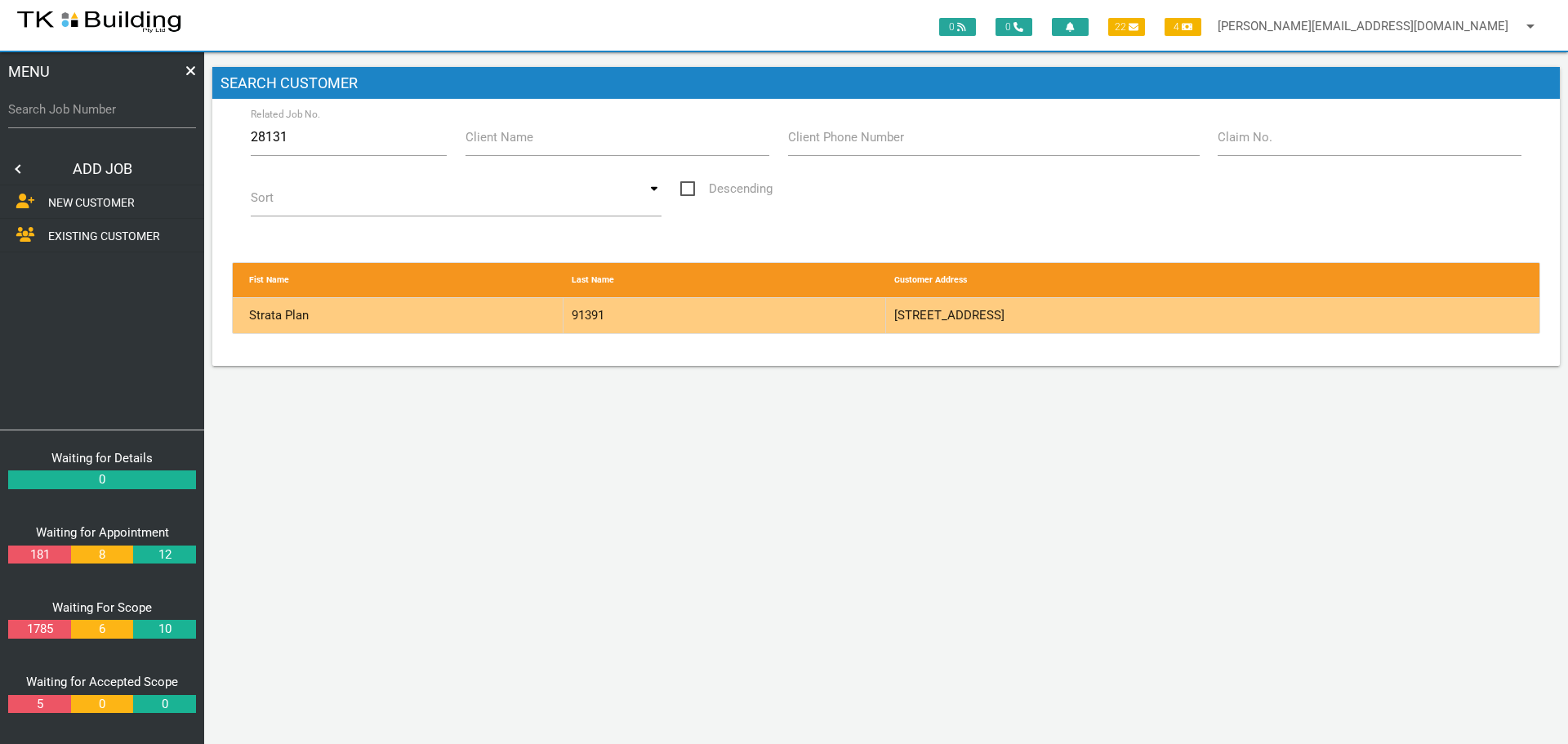
click at [841, 319] on div "91391" at bounding box center [725, 315] width 322 height 35
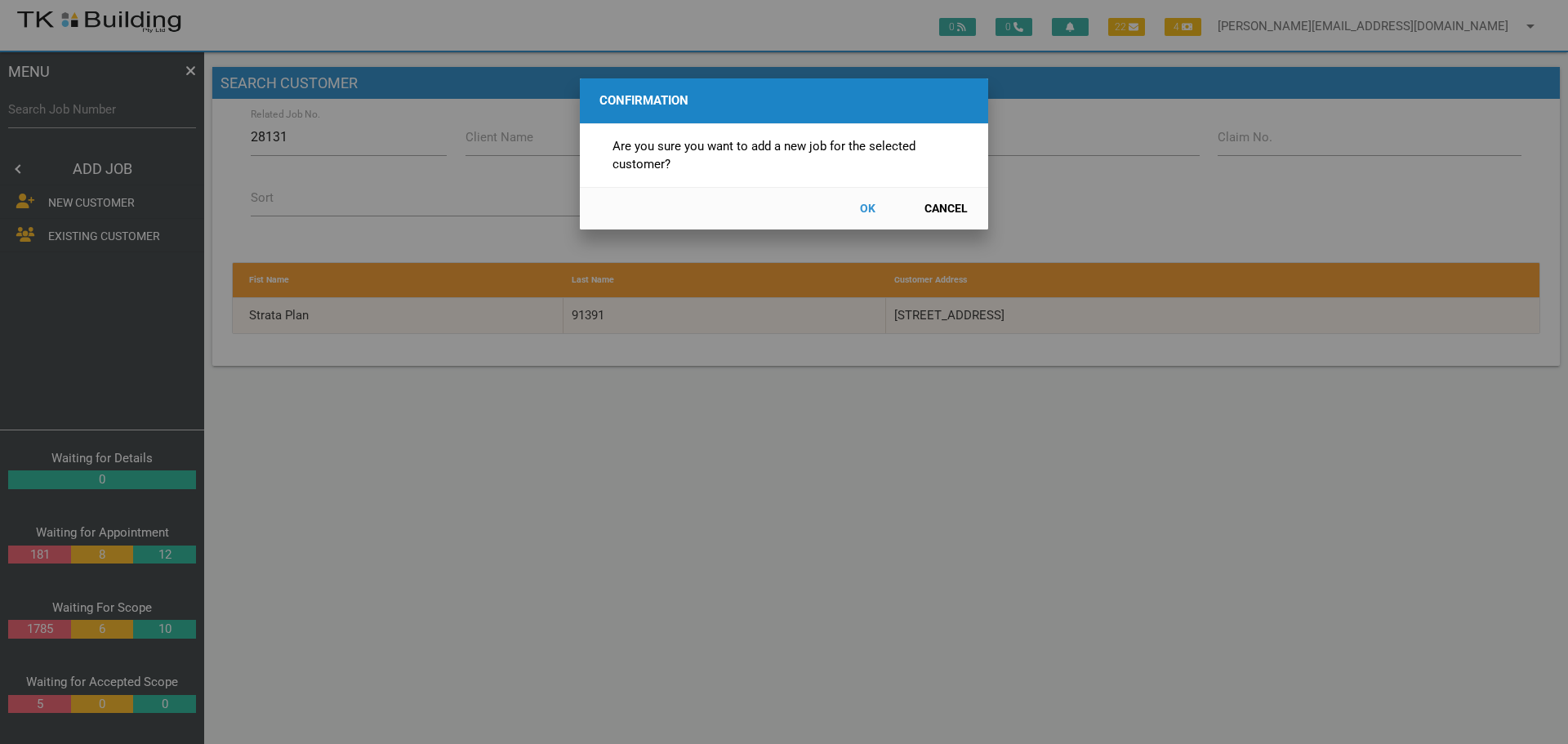
click at [867, 207] on button "OK" at bounding box center [867, 208] width 72 height 28
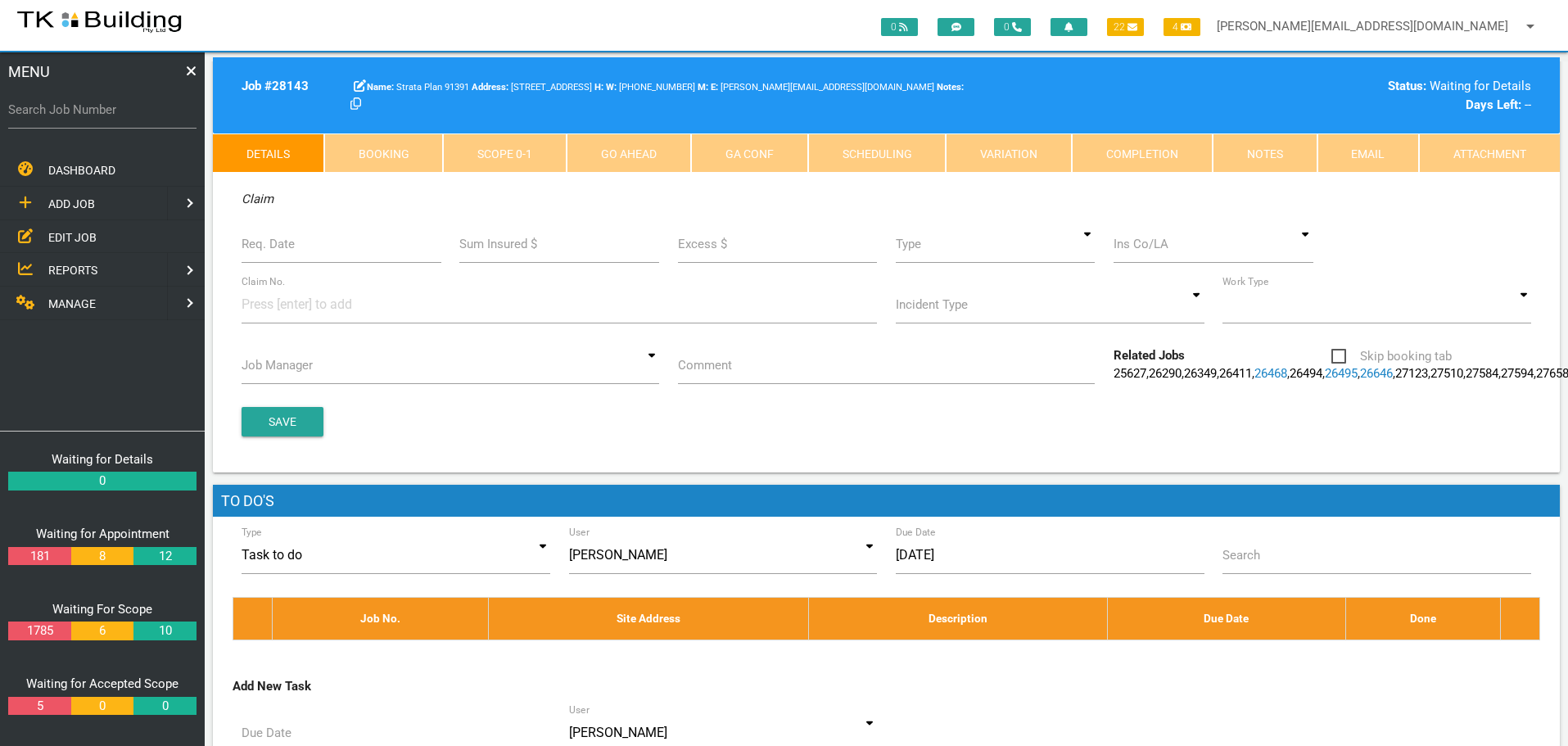
scroll to position [162, 0]
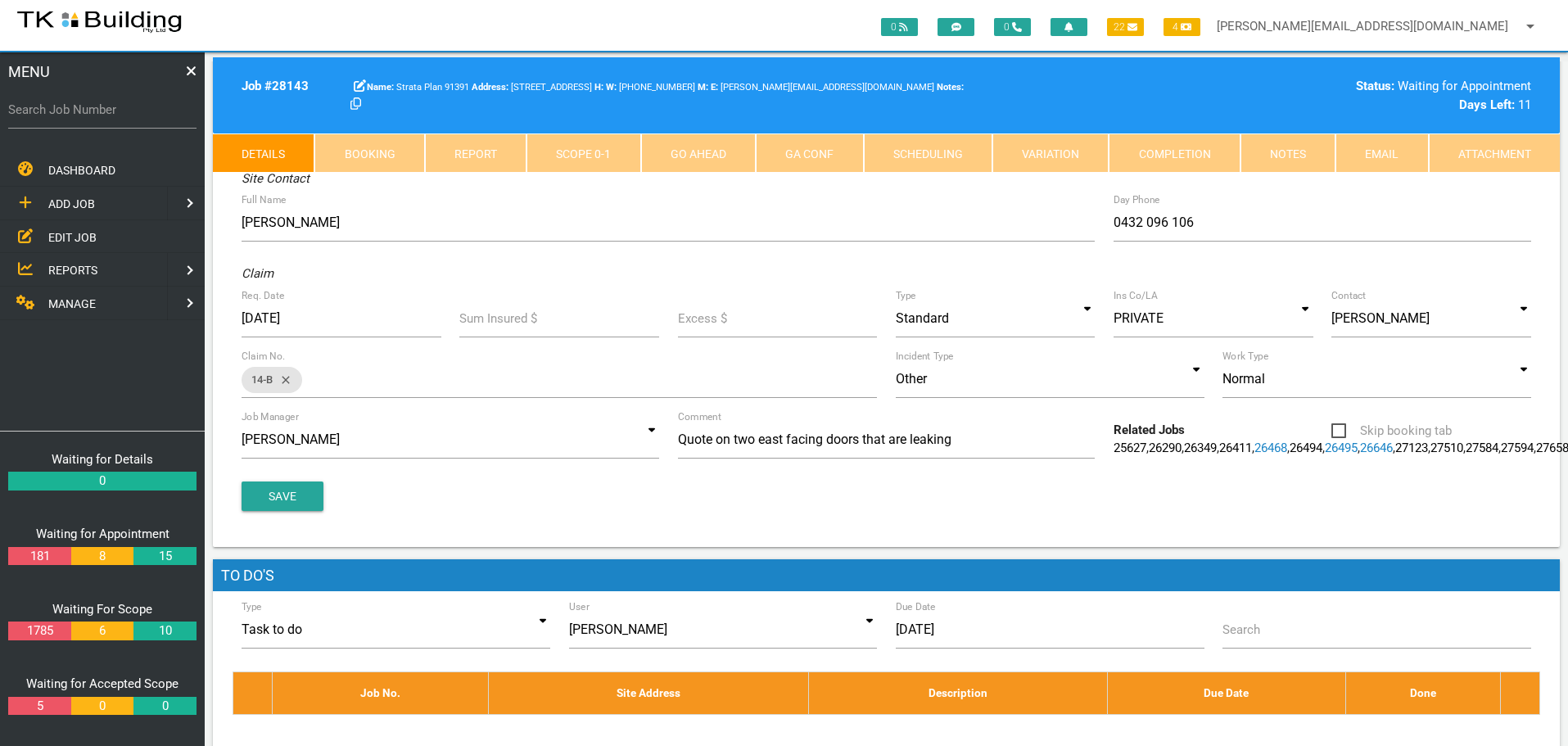
click at [113, 119] on label "Search Job Number" at bounding box center [102, 111] width 188 height 19
click at [113, 119] on input "Search Job Number" at bounding box center [102, 110] width 188 height 38
type input "27990"
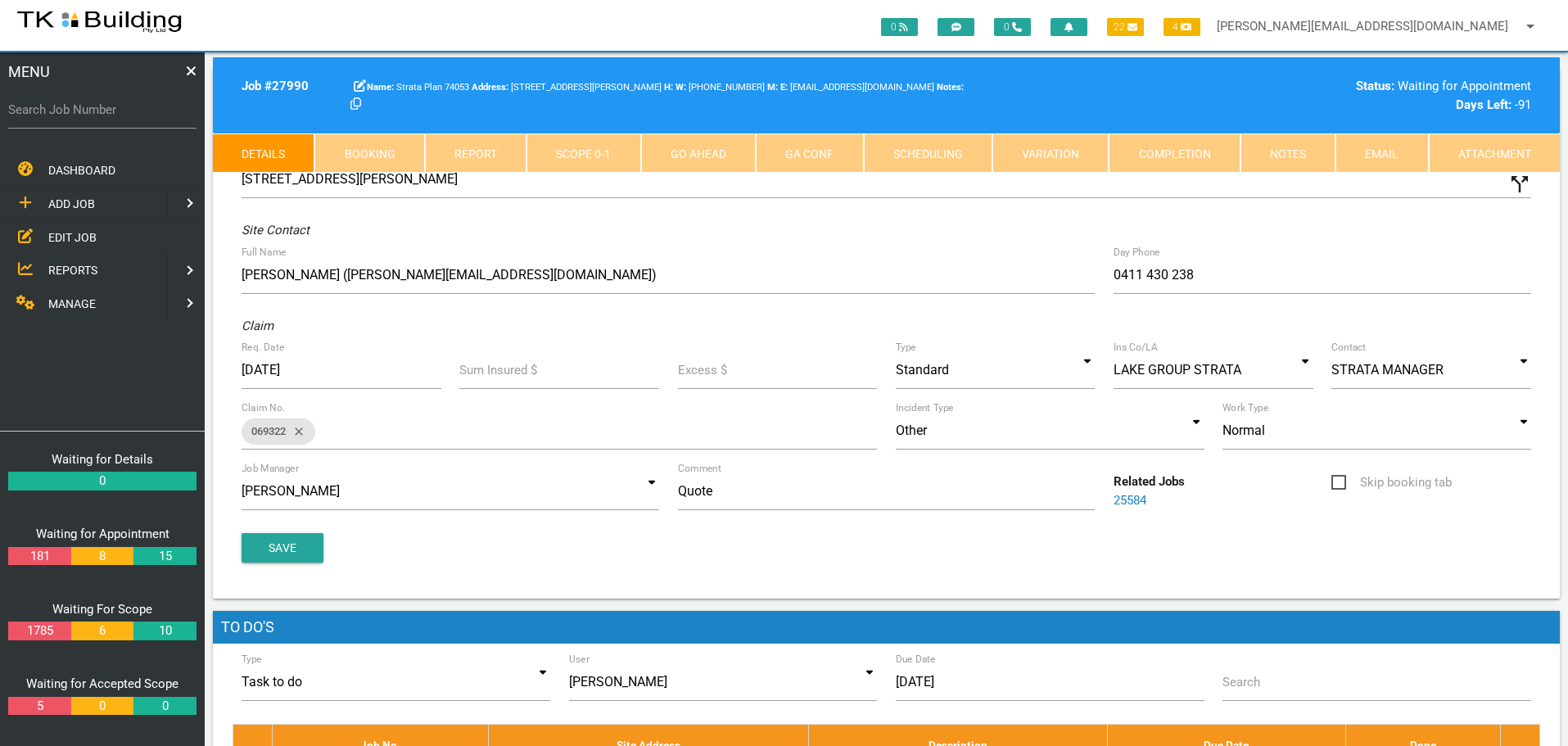
click at [371, 153] on link "Booking" at bounding box center [370, 153] width 110 height 40
select select "8"
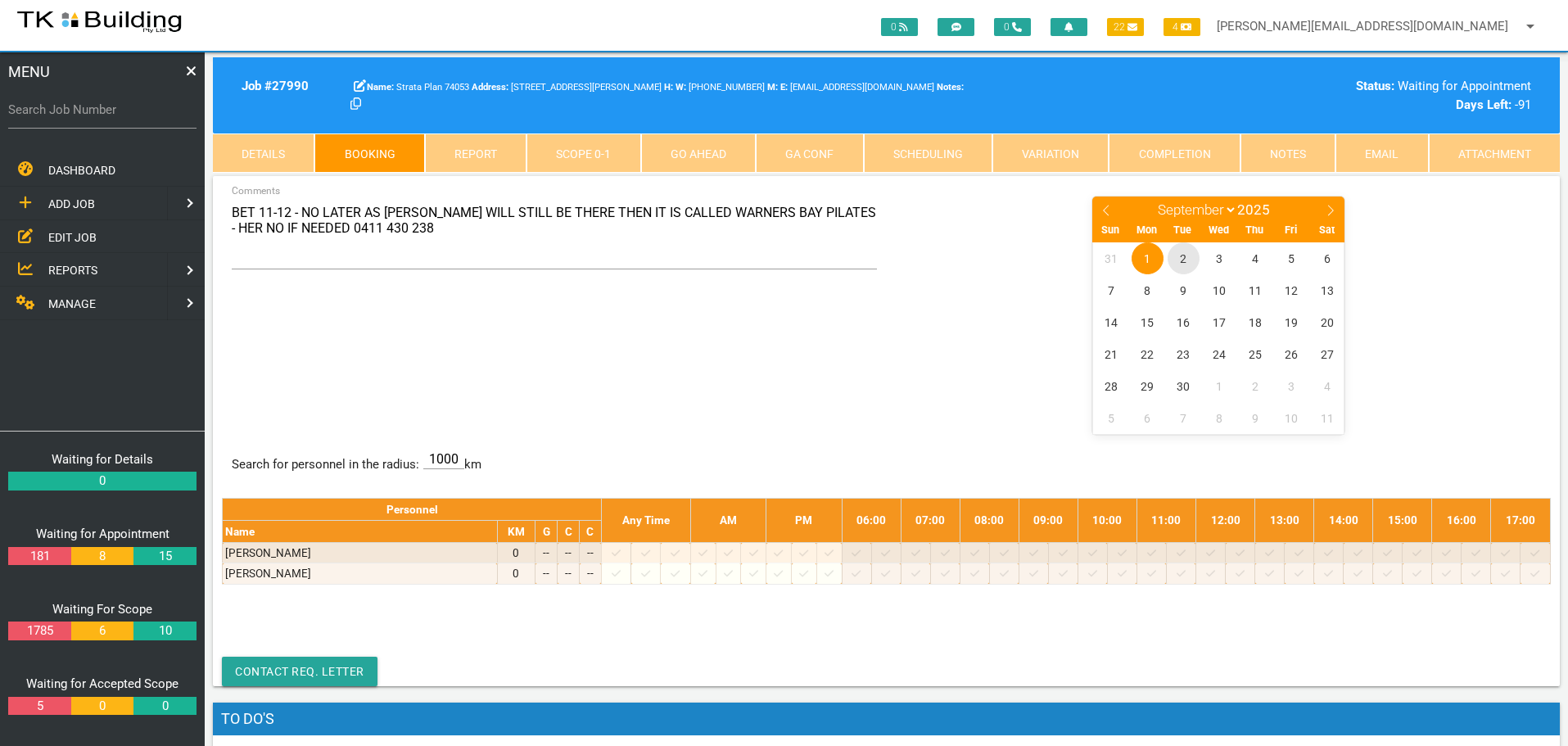
click at [1184, 260] on span "2" at bounding box center [1183, 258] width 32 height 32
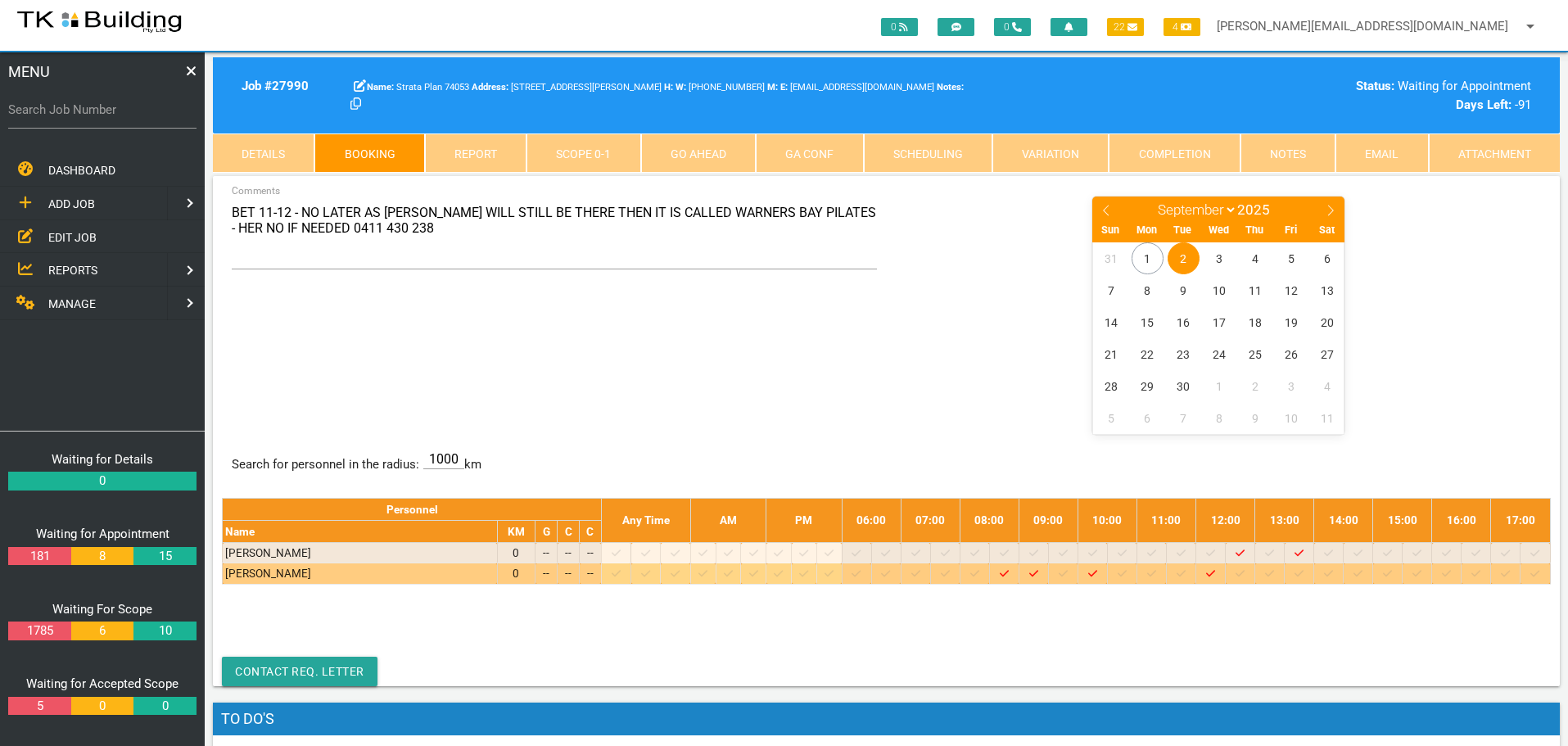
click at [1163, 572] on div at bounding box center [1151, 573] width 24 height 16
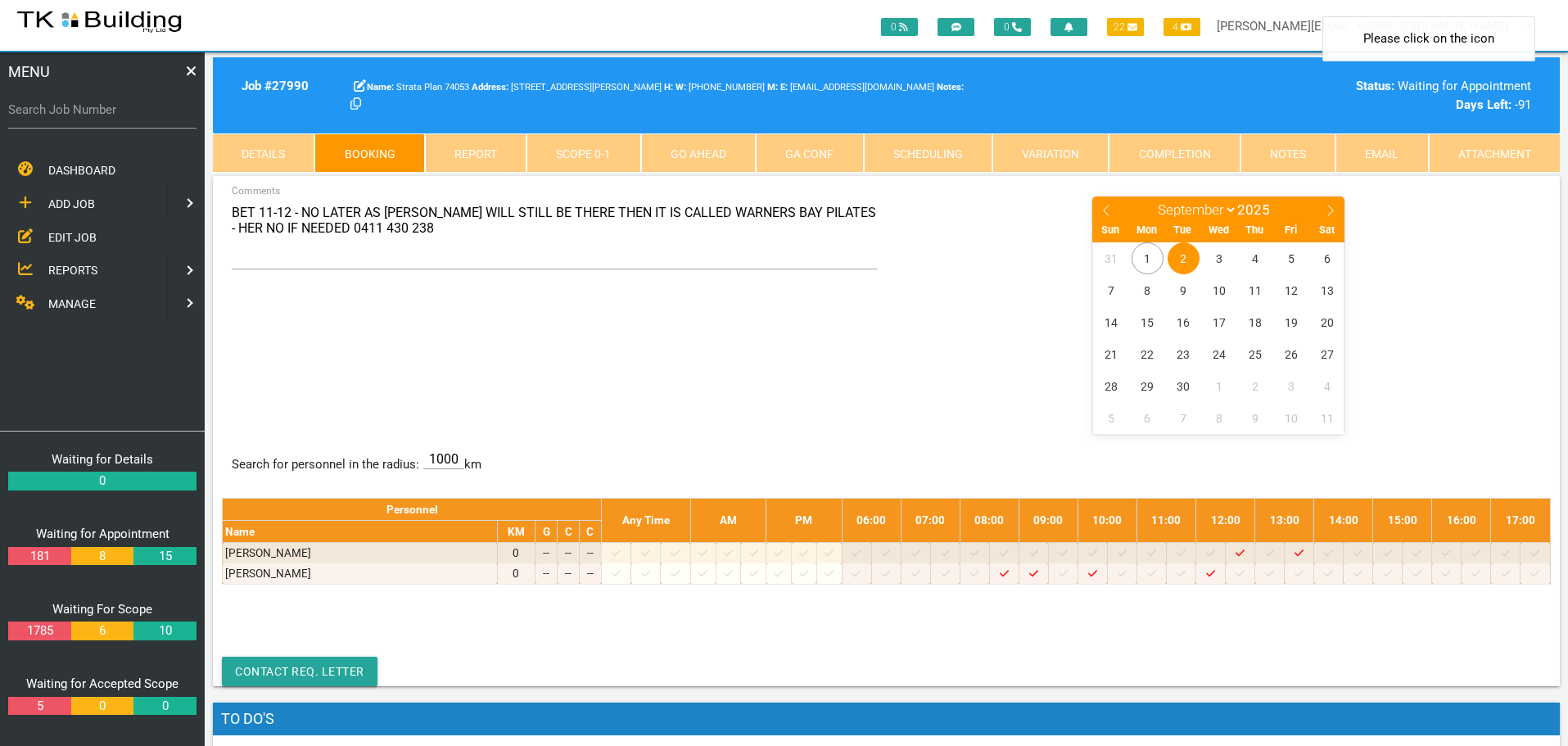
click at [1191, 260] on span "2" at bounding box center [1183, 258] width 32 height 32
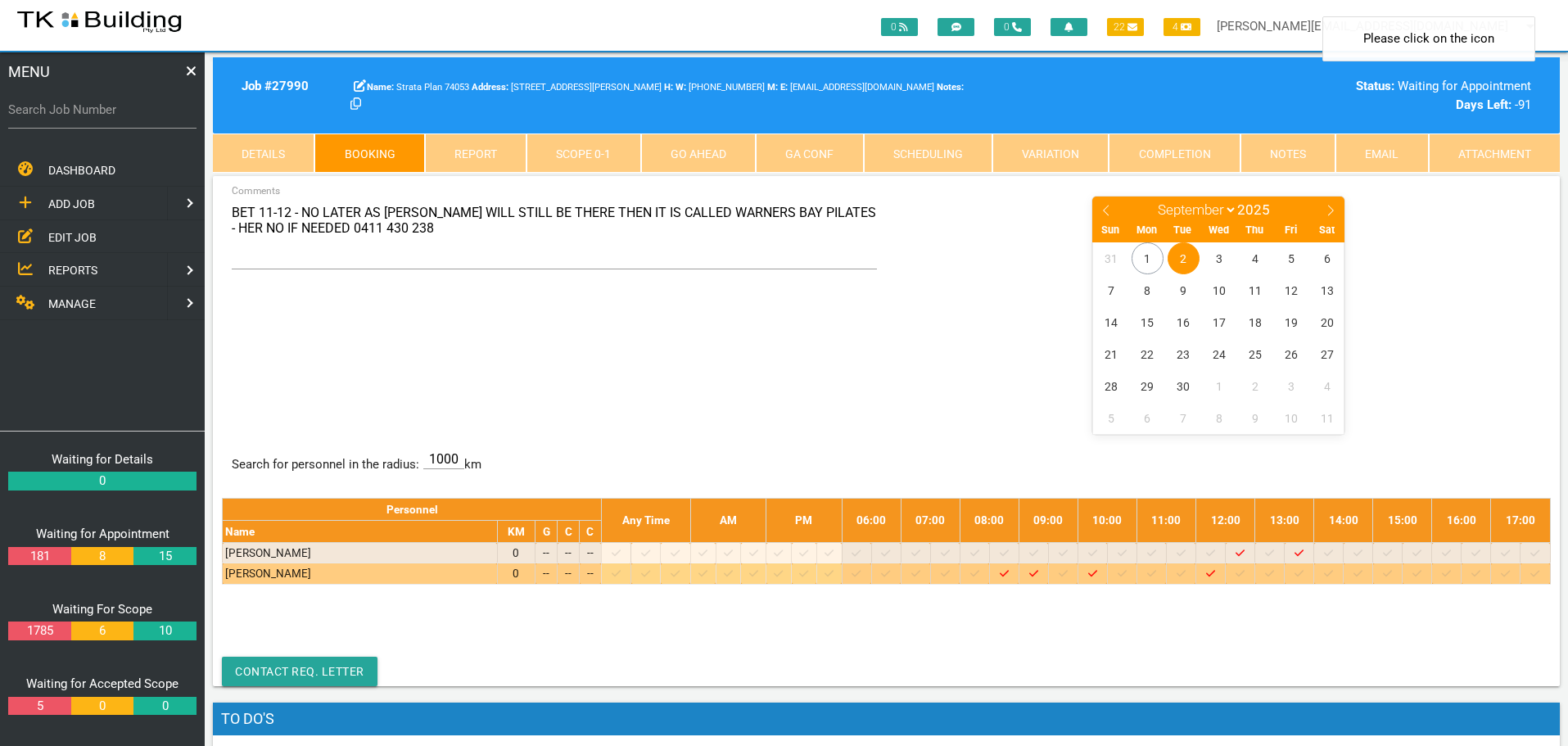
click at [1156, 573] on icon at bounding box center [1152, 573] width 9 height 10
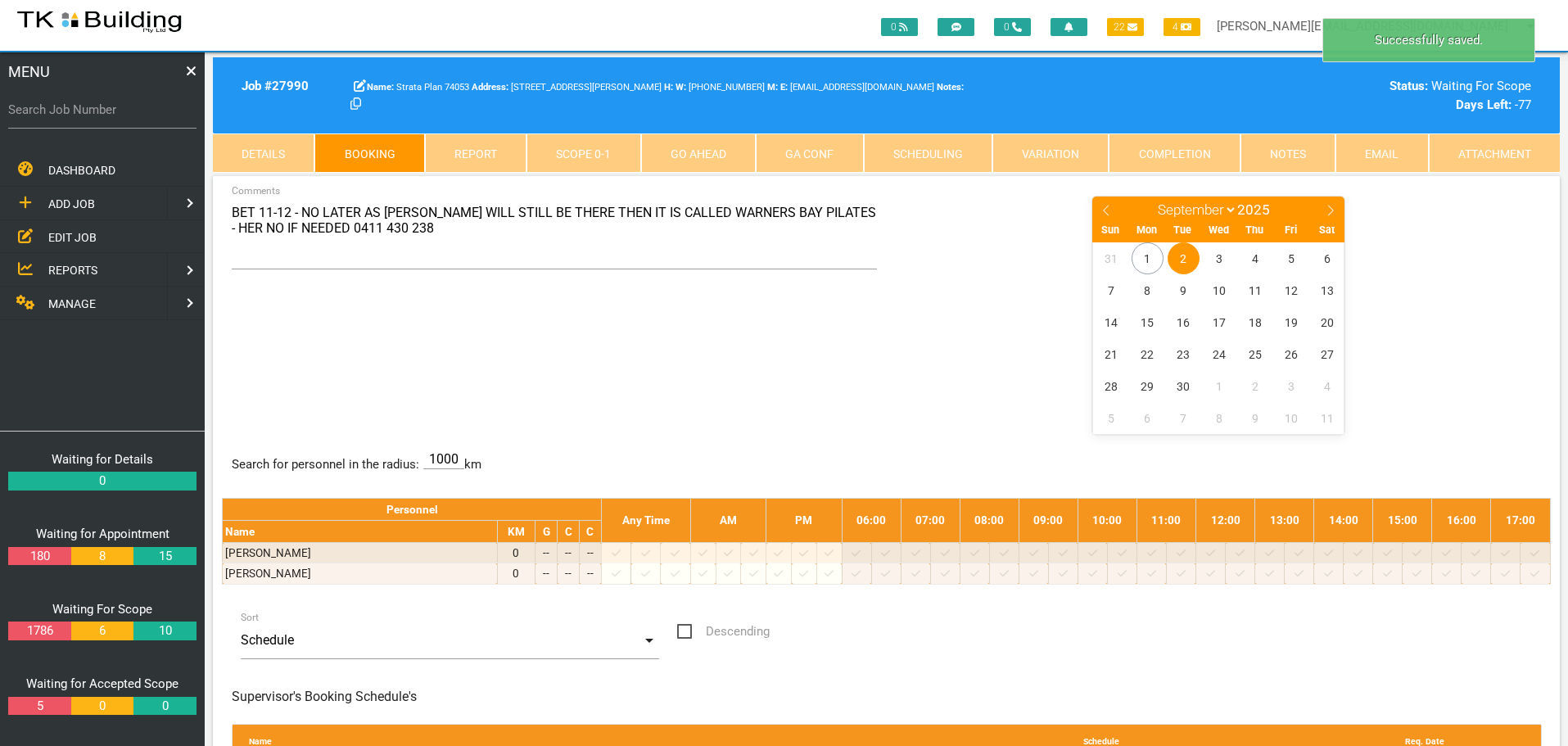
click at [1186, 257] on span "2" at bounding box center [1183, 258] width 32 height 32
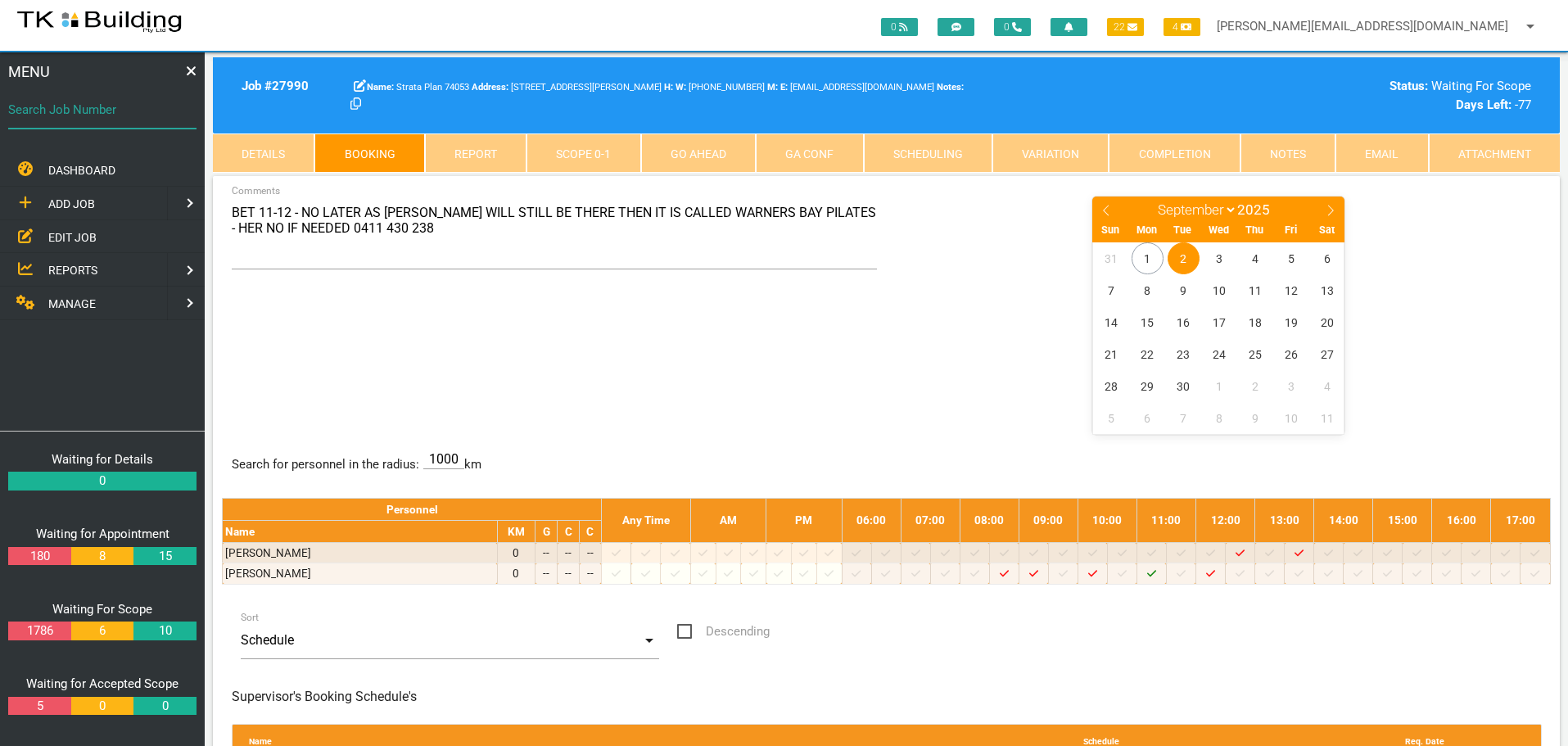
click at [106, 123] on input "Search Job Number" at bounding box center [102, 110] width 188 height 38
type input "28074"
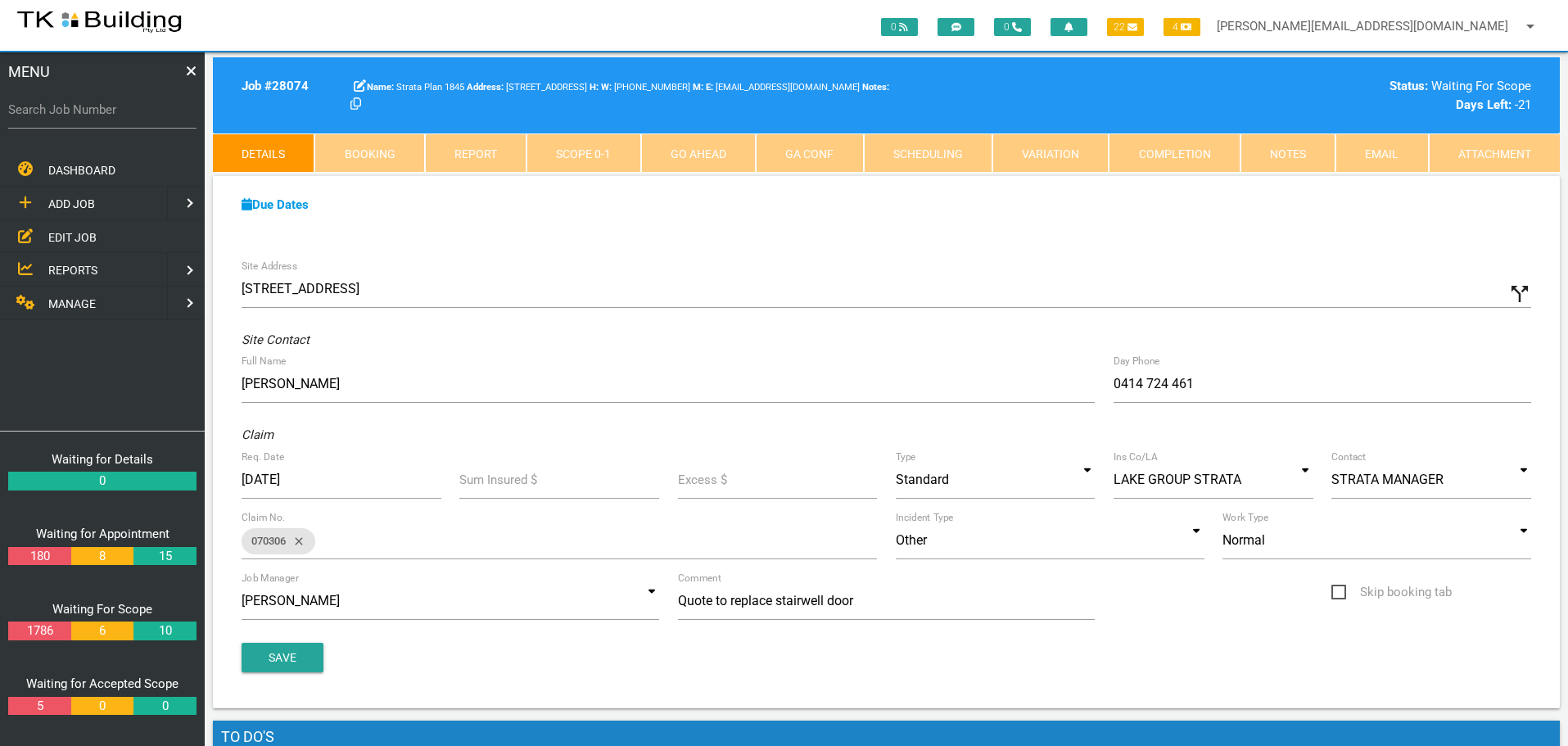
click at [1290, 155] on link "Notes" at bounding box center [1287, 153] width 95 height 40
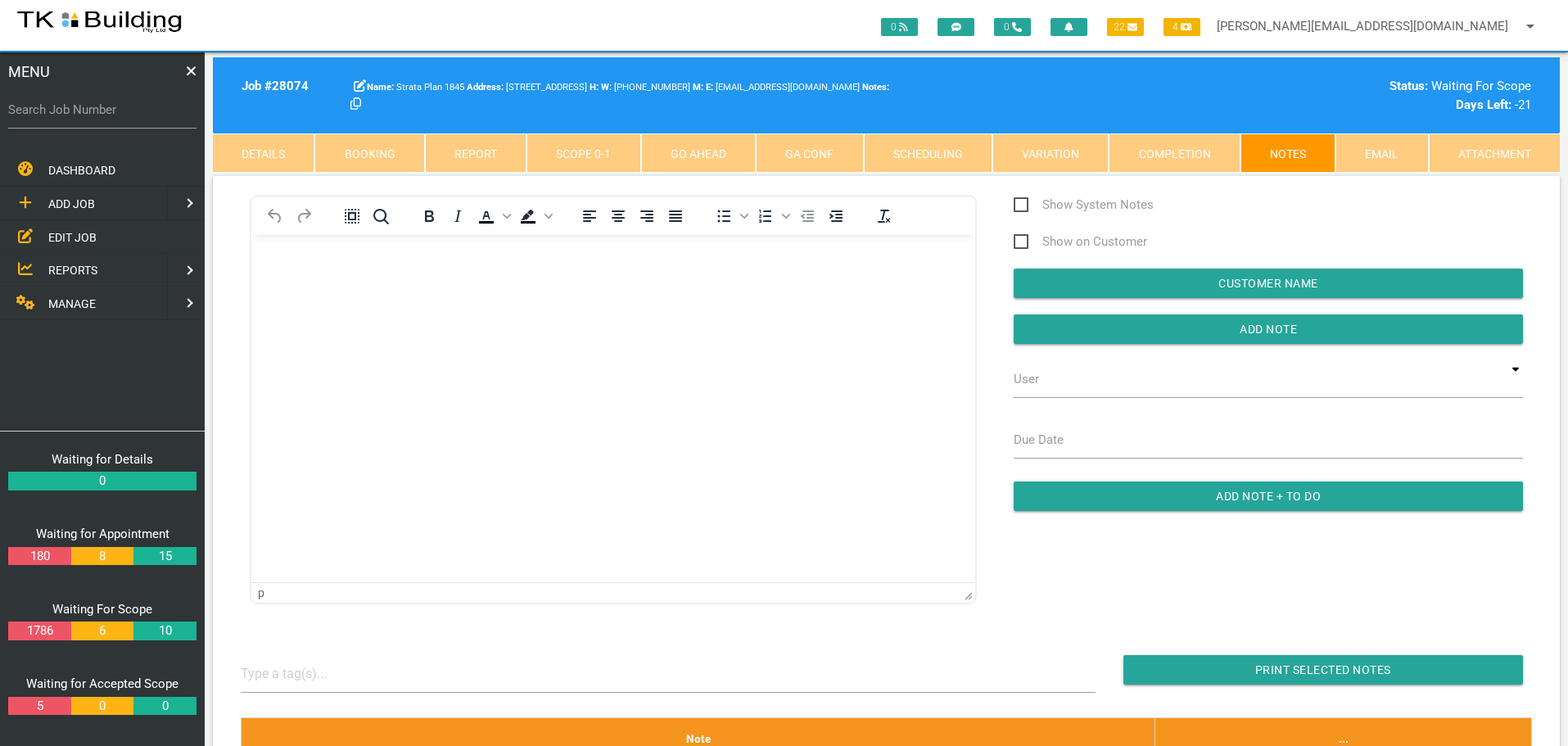
click at [297, 297] on body "Rich Text Area. Press ALT-0 for help." at bounding box center [613, 281] width 724 height 54
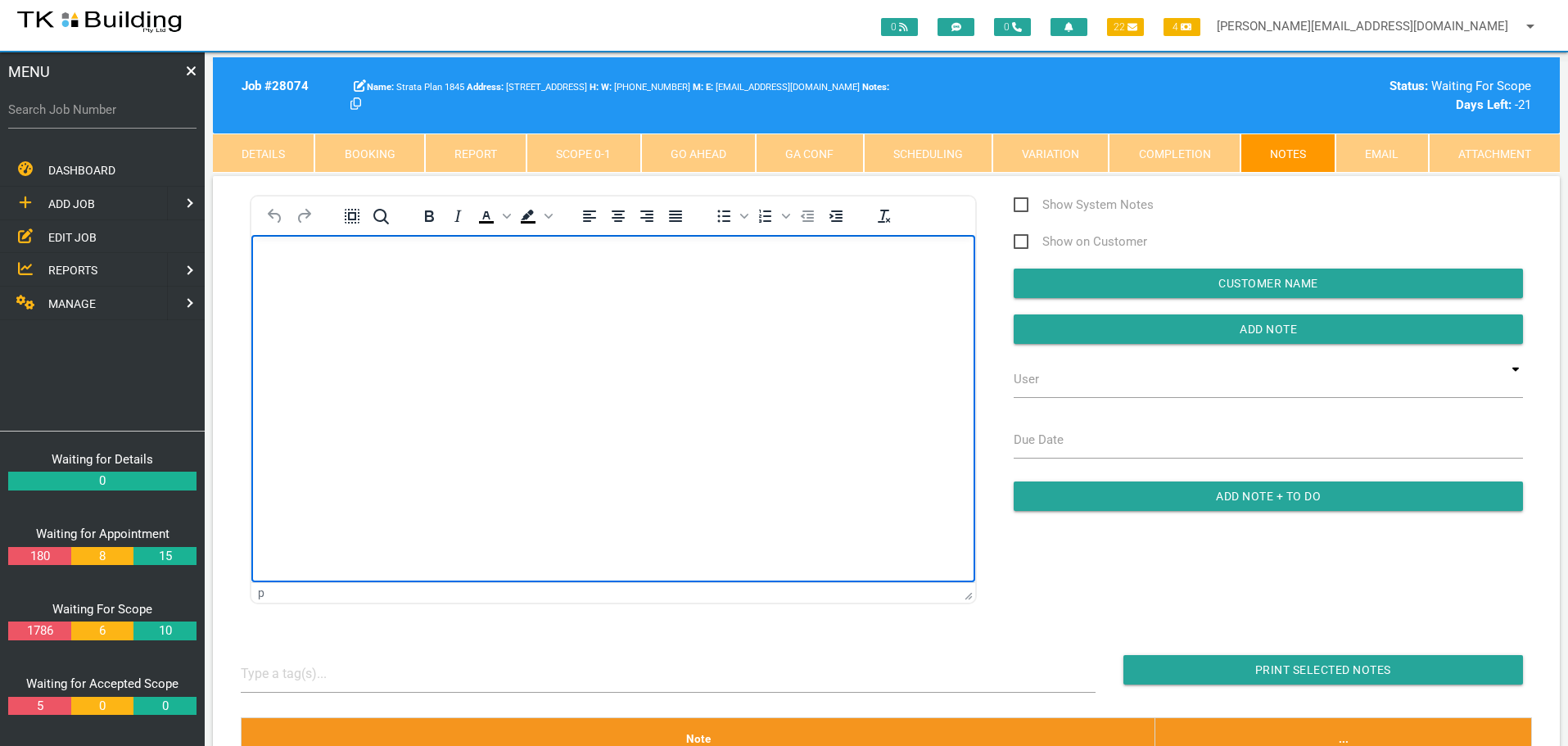
click at [303, 285] on body "Rich Text Area. Press ALT-0 for help." at bounding box center [613, 281] width 724 height 54
click at [271, 260] on body "Hey team Your quote #JTS28074 in the amount of $2,880.00 Incl GST has been acce…" at bounding box center [613, 294] width 724 height 80
paste body "Rich Text Area. Press ALT-0 for help."
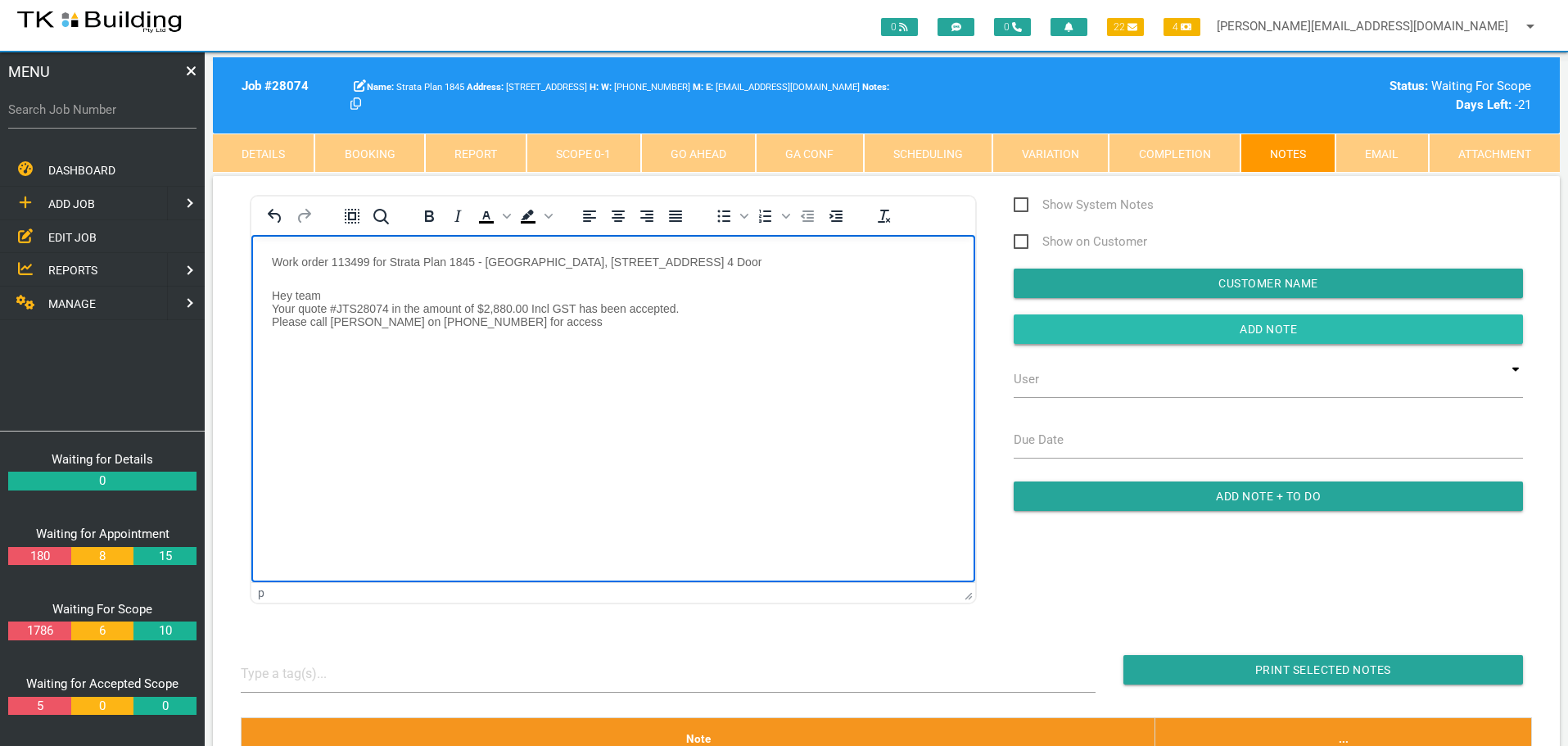
click at [1036, 329] on input "Add Note" at bounding box center [1268, 329] width 509 height 29
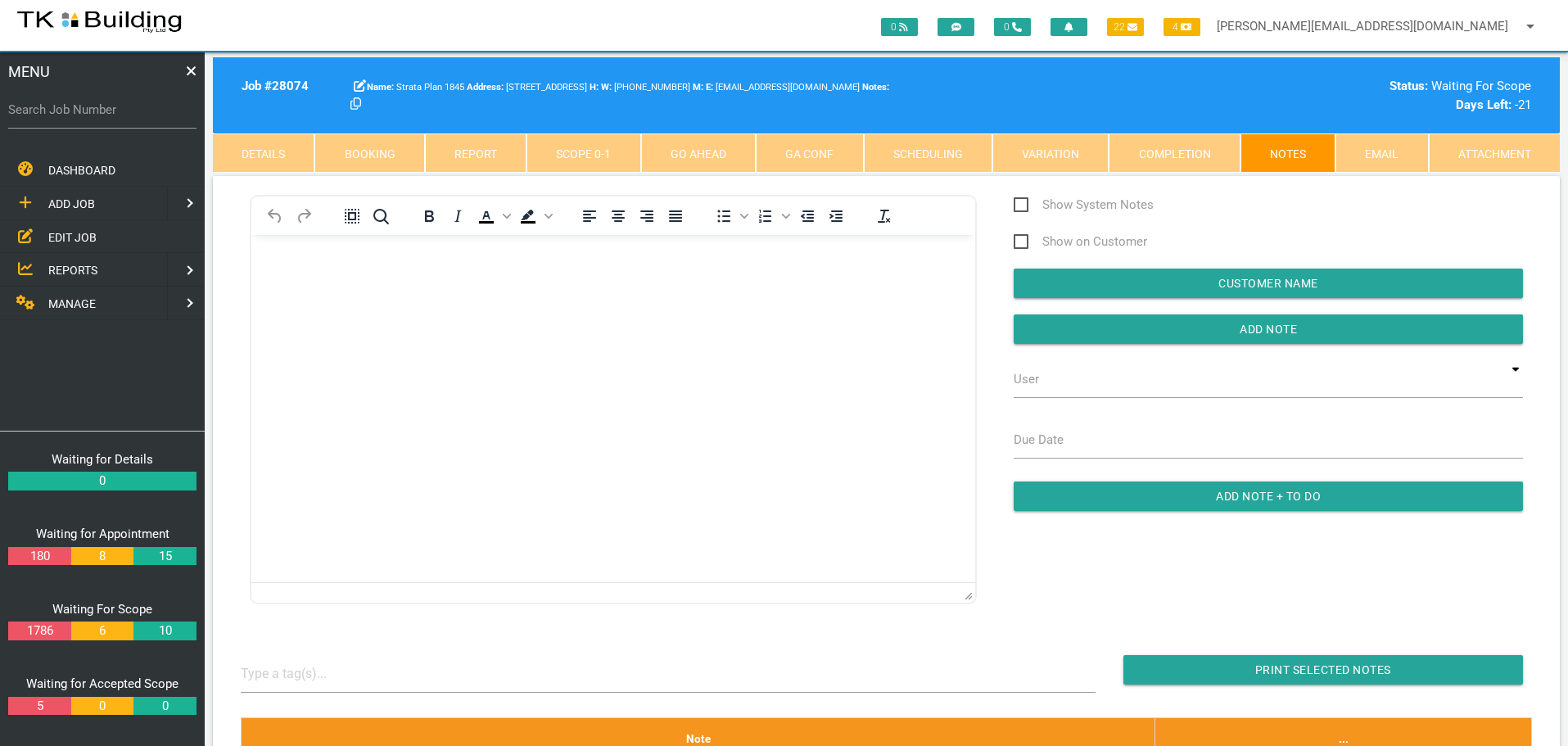
click at [90, 118] on label "Search Job Number" at bounding box center [102, 111] width 188 height 19
click at [90, 118] on input "Search Job Number" at bounding box center [102, 110] width 188 height 38
type input "27953"
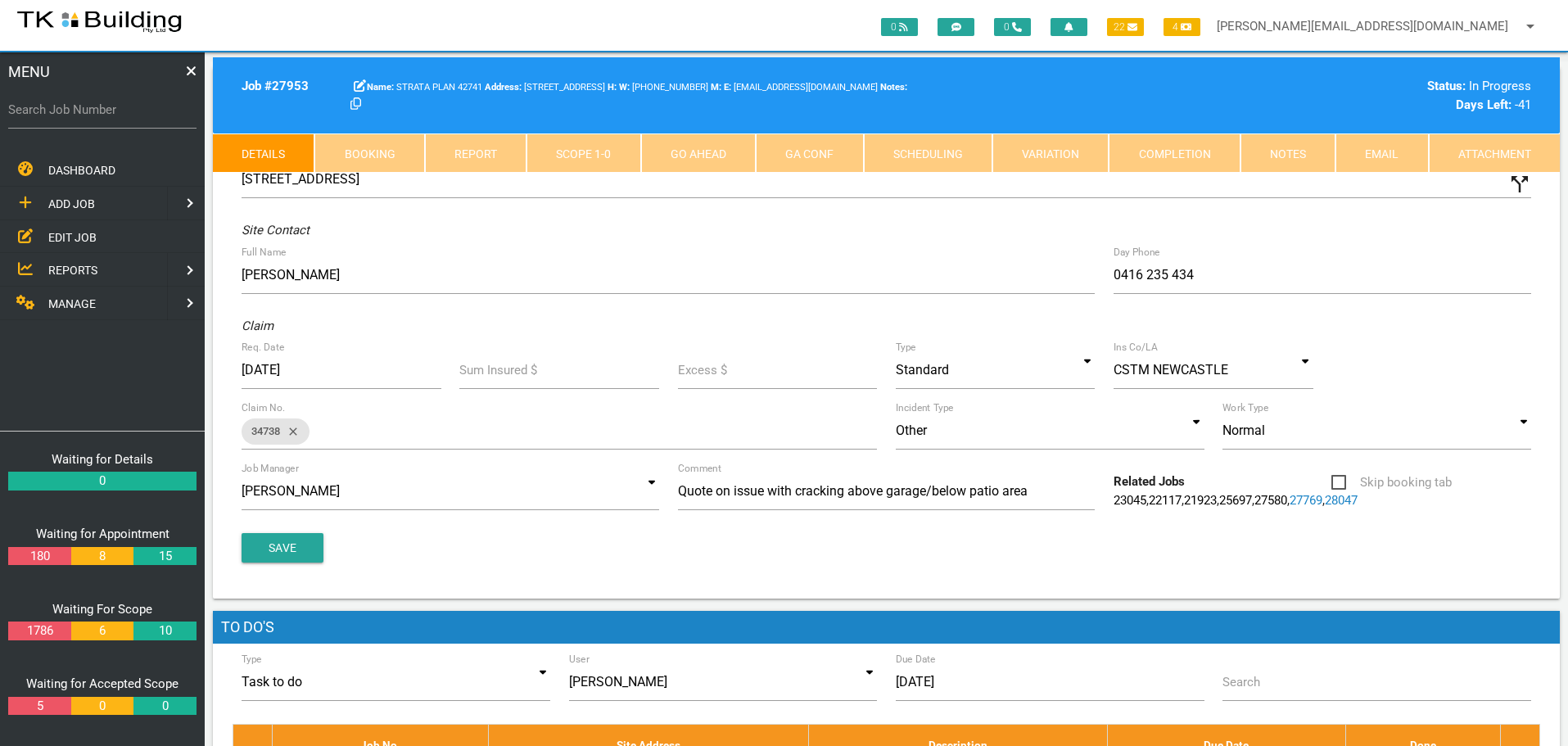
click at [1273, 150] on link "Notes" at bounding box center [1287, 153] width 95 height 40
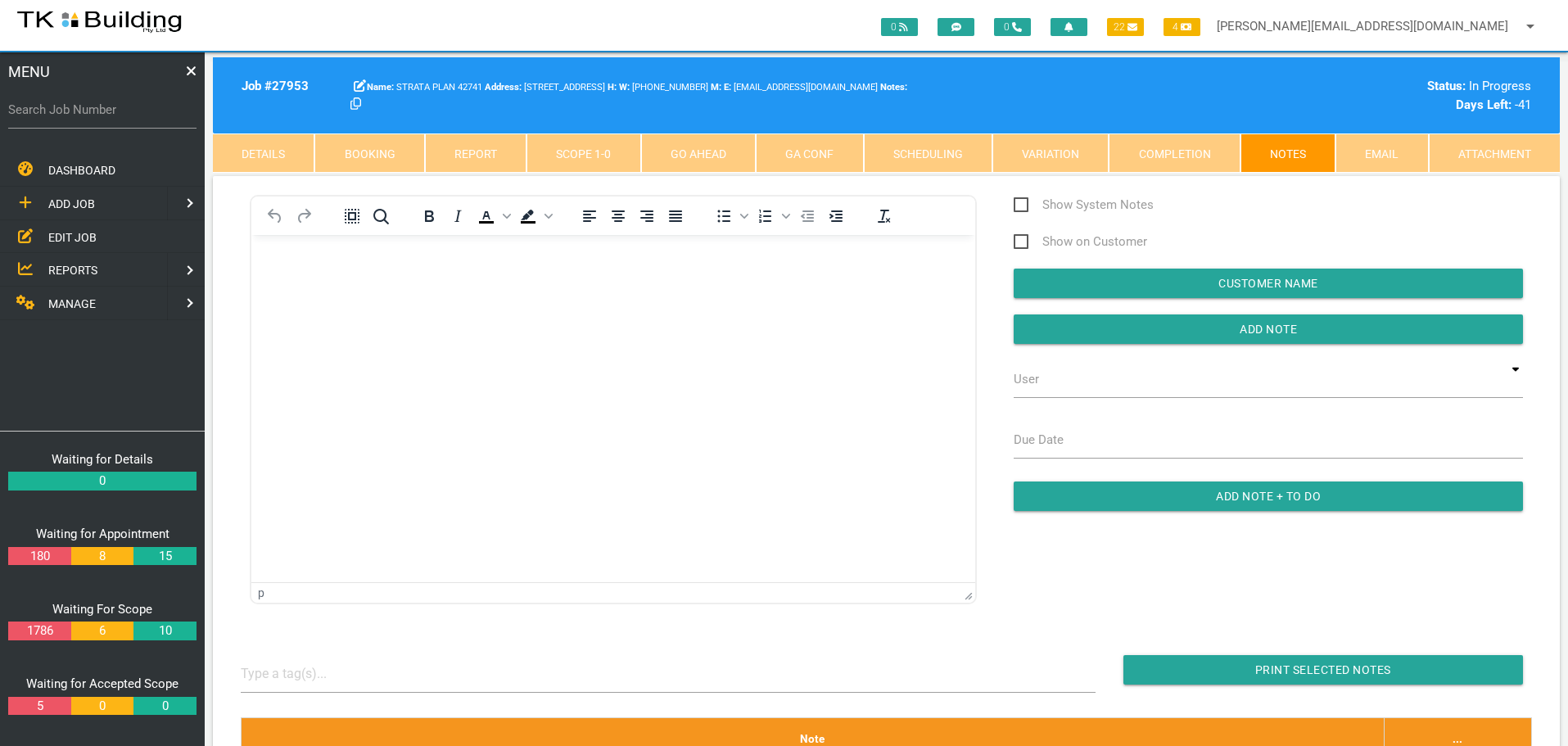
click at [377, 150] on link "Booking" at bounding box center [370, 153] width 110 height 40
select select "8"
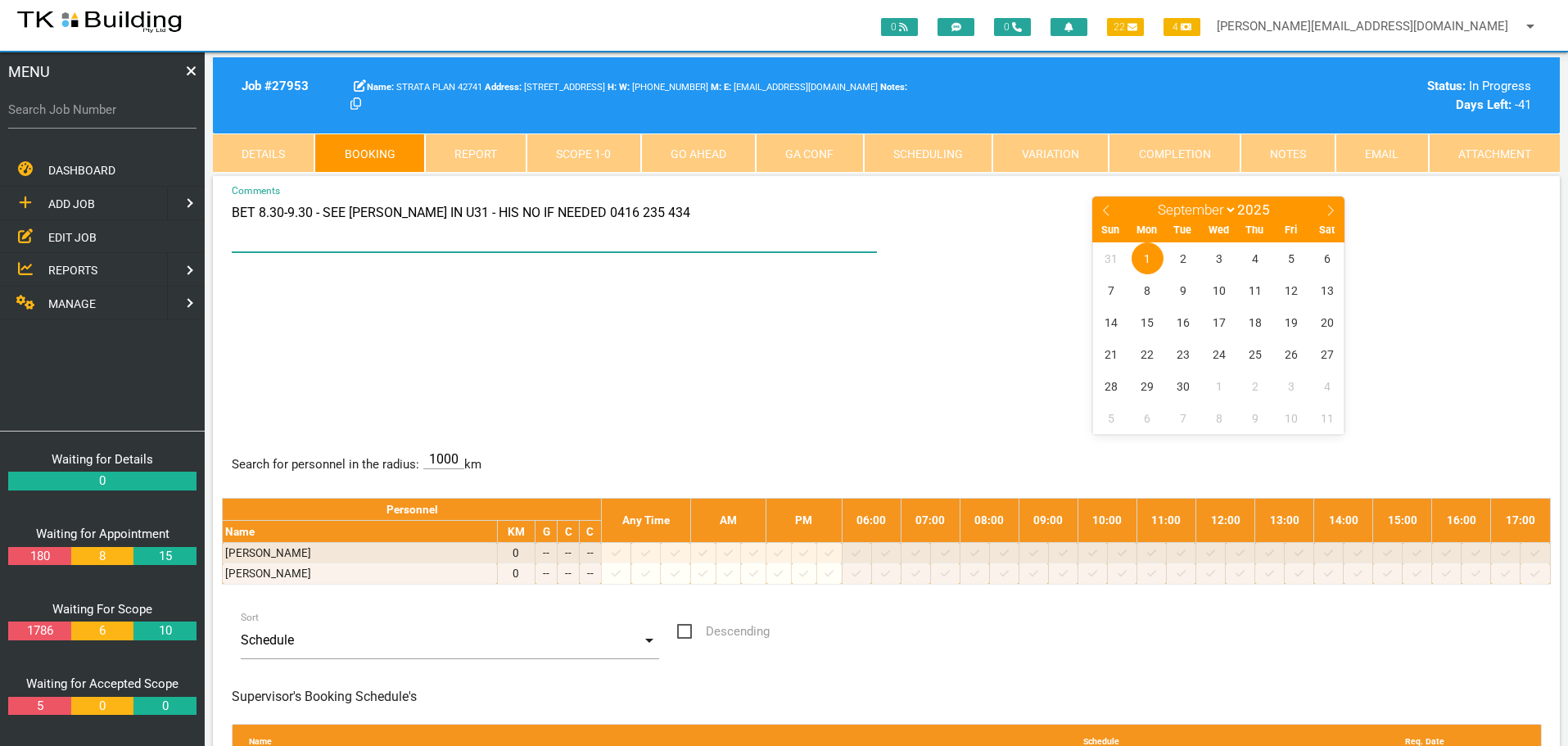
drag, startPoint x: 546, startPoint y: 212, endPoint x: 646, endPoint y: 216, distance: 100.1
click at [646, 216] on textarea "BET 8.30-9.30 - SEE GREG IN U31 - HIS NO IF NEEDED 0416 235 434" at bounding box center [555, 223] width 646 height 58
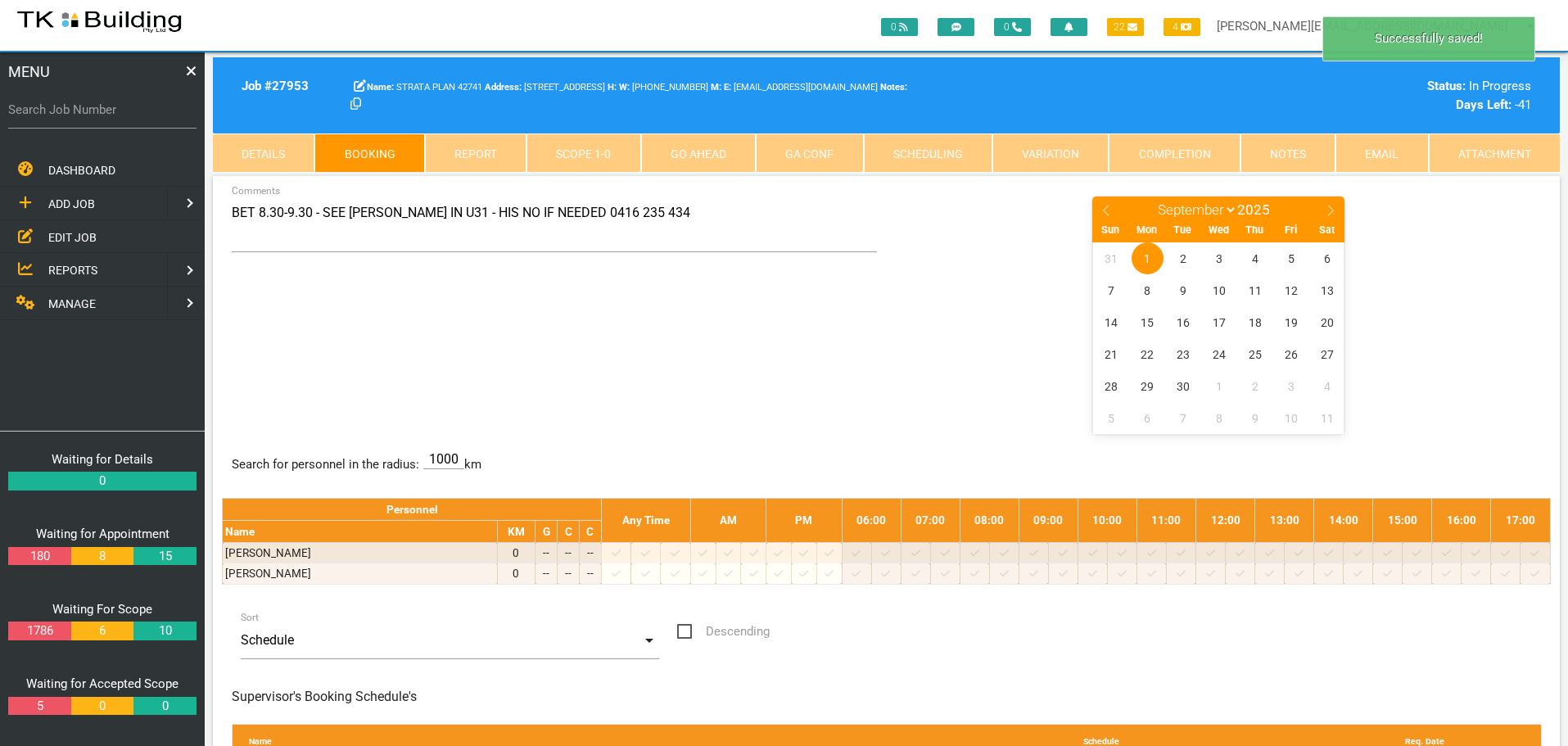
click at [1286, 152] on link "Notes" at bounding box center [1287, 153] width 95 height 40
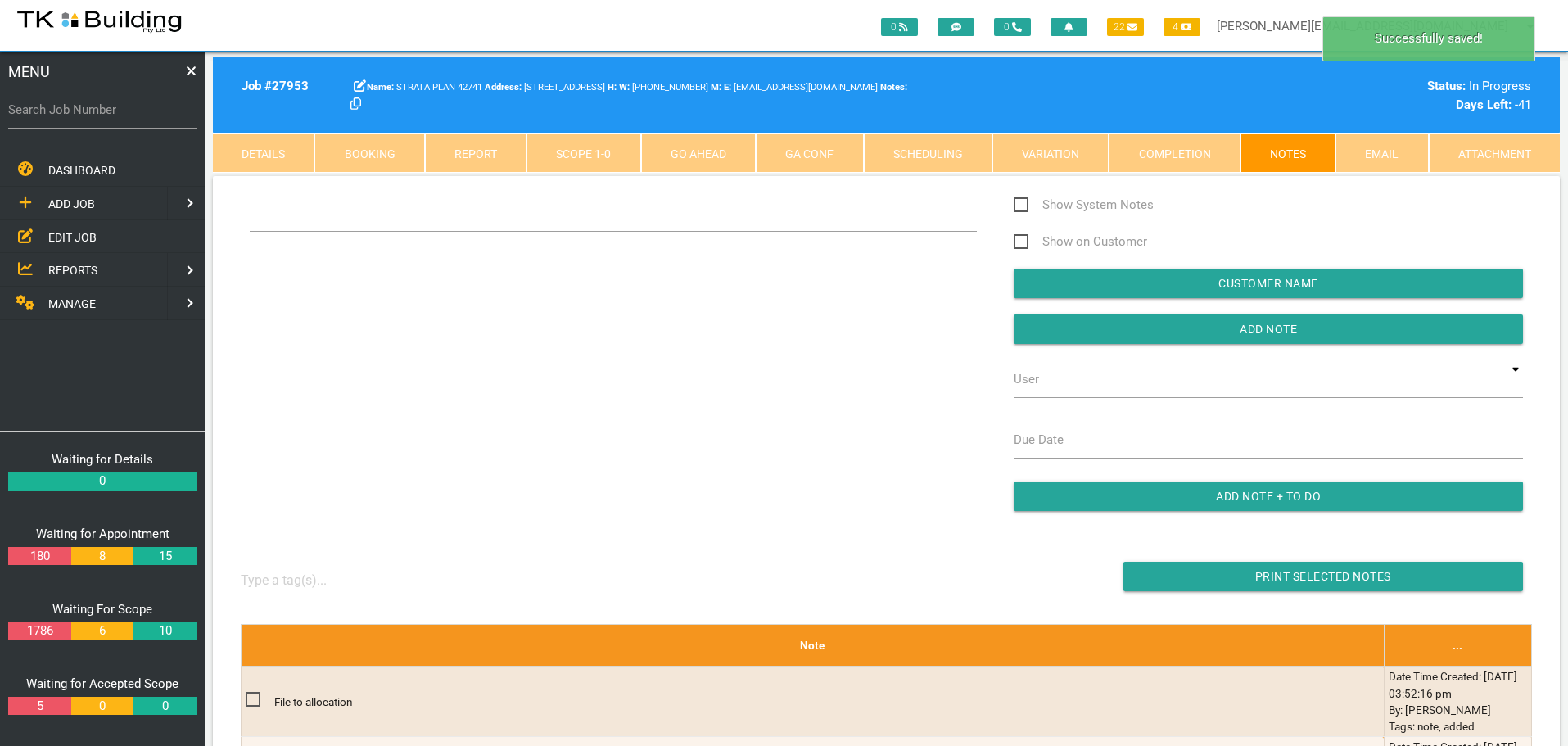
click at [284, 260] on div "Show System Notes Show on Customer Customer Name Add Note User TKB JobTracking …" at bounding box center [887, 361] width 1310 height 333
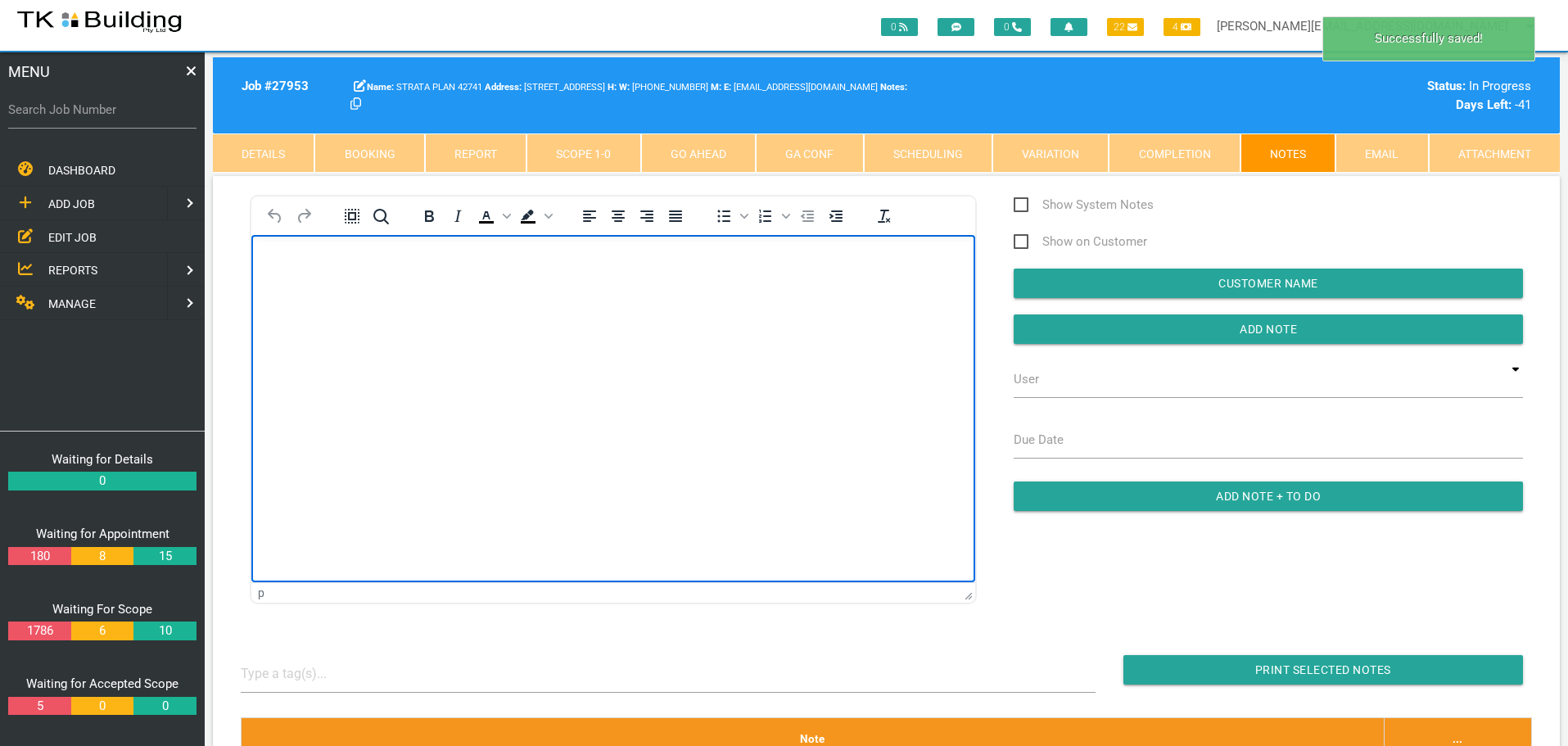
click at [275, 268] on body "Rich Text Area. Press ALT-0 for help." at bounding box center [613, 281] width 724 height 54
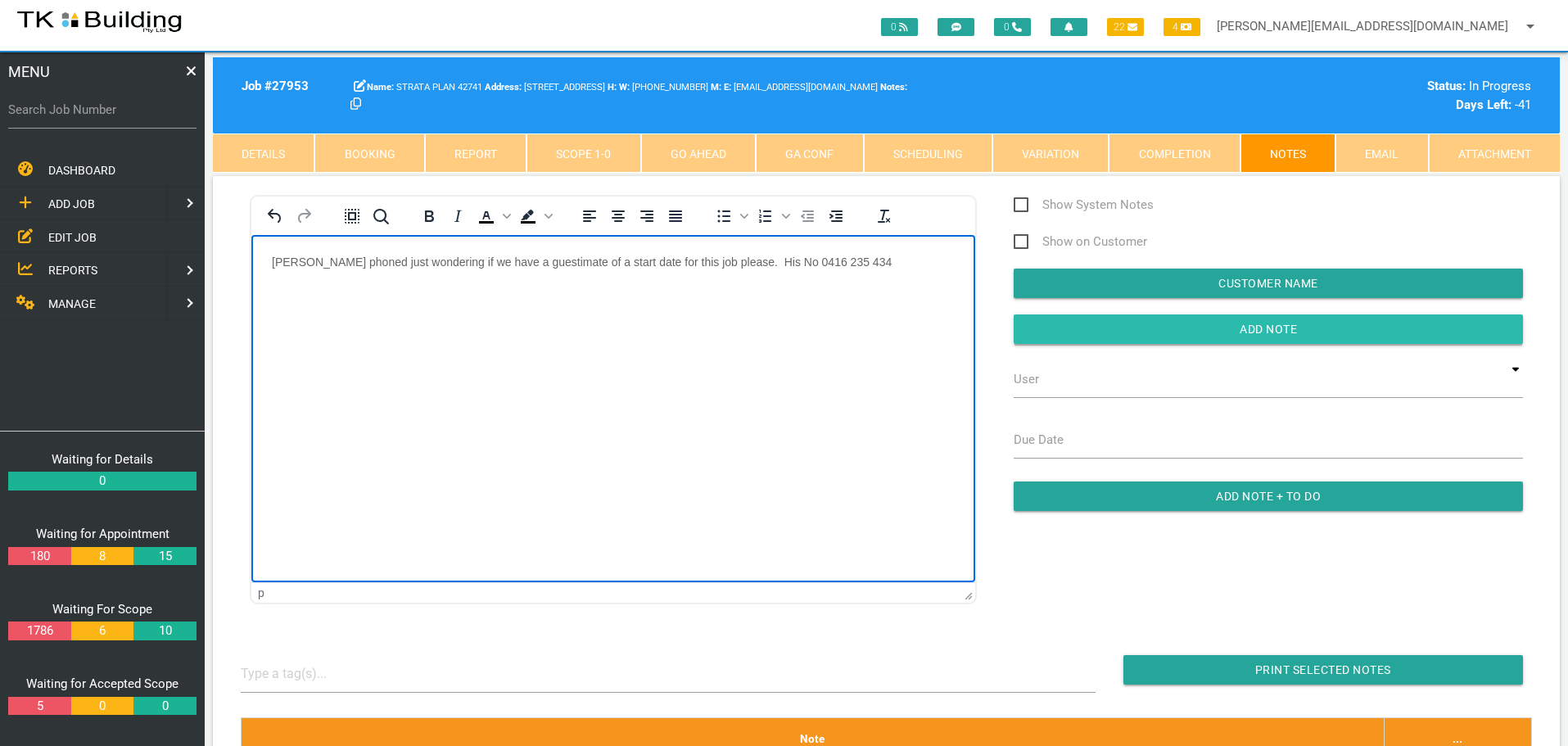
click at [1099, 336] on input "Add Note" at bounding box center [1268, 329] width 509 height 29
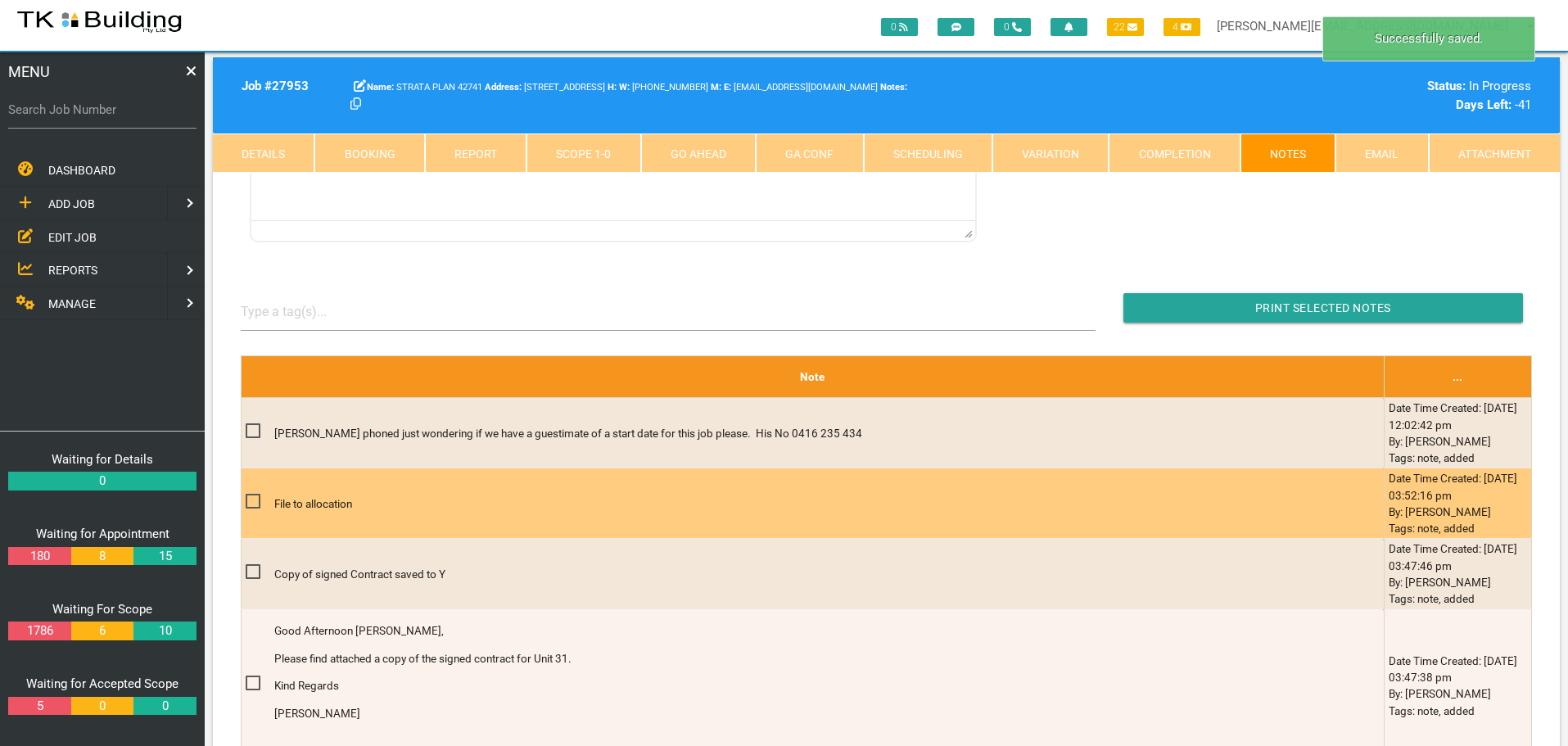
scroll to position [409, 0]
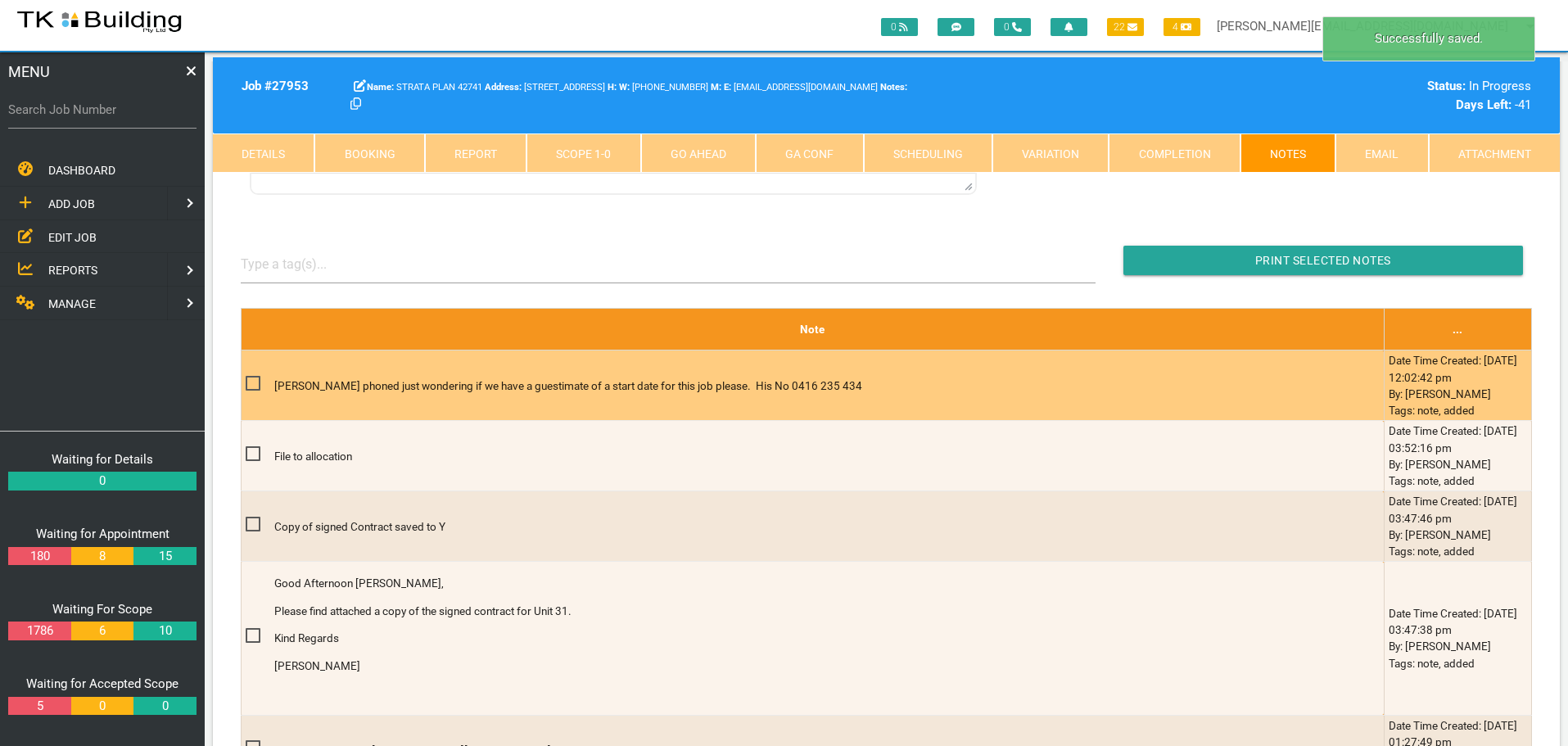
click at [252, 380] on span at bounding box center [260, 384] width 28 height 21
click at [252, 380] on input "checkbox" at bounding box center [250, 378] width 10 height 10
checkbox input "true"
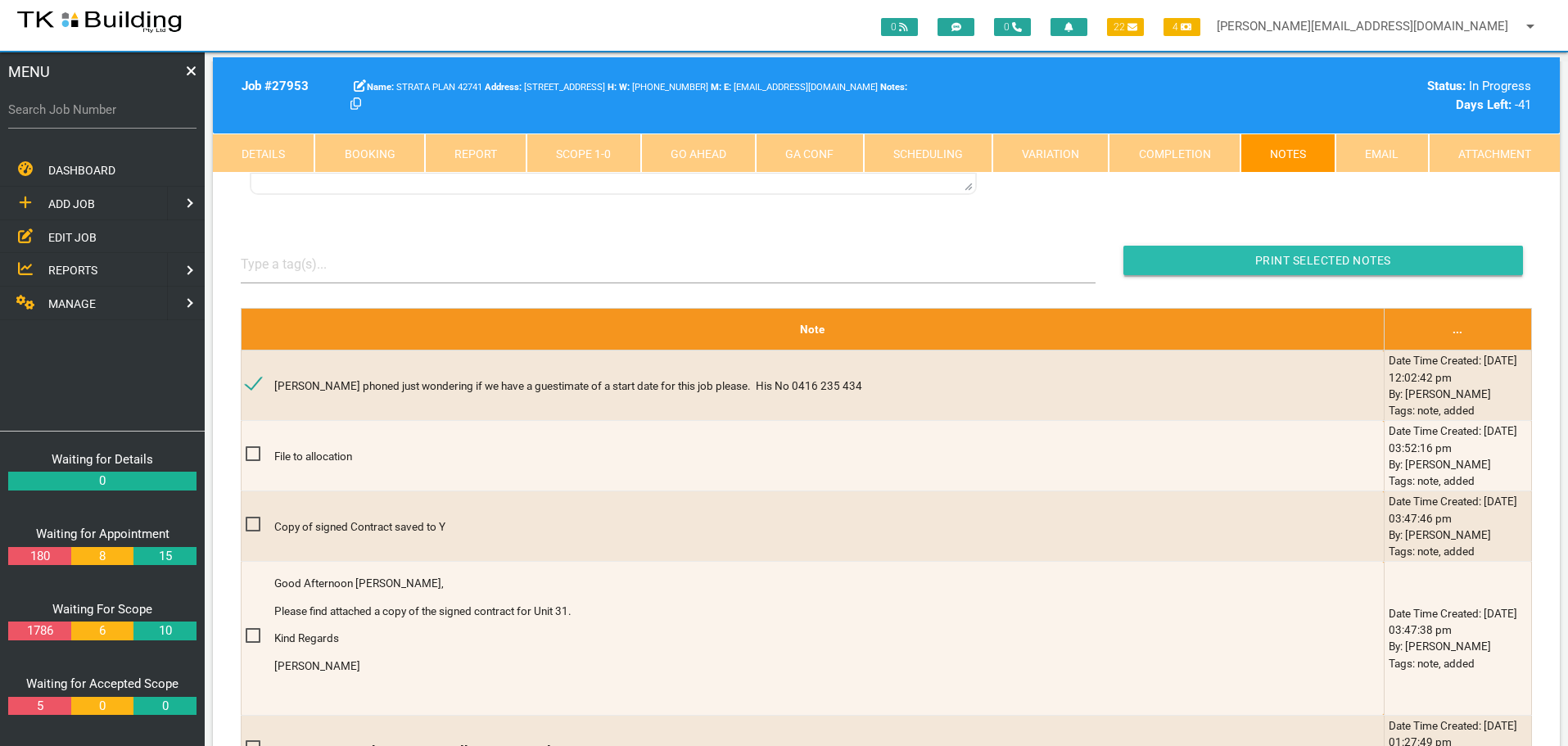
click at [1267, 268] on input "Print Selected Notes" at bounding box center [1323, 260] width 400 height 29
click at [96, 122] on input "Search Job Number" at bounding box center [102, 110] width 188 height 38
type input "28129"
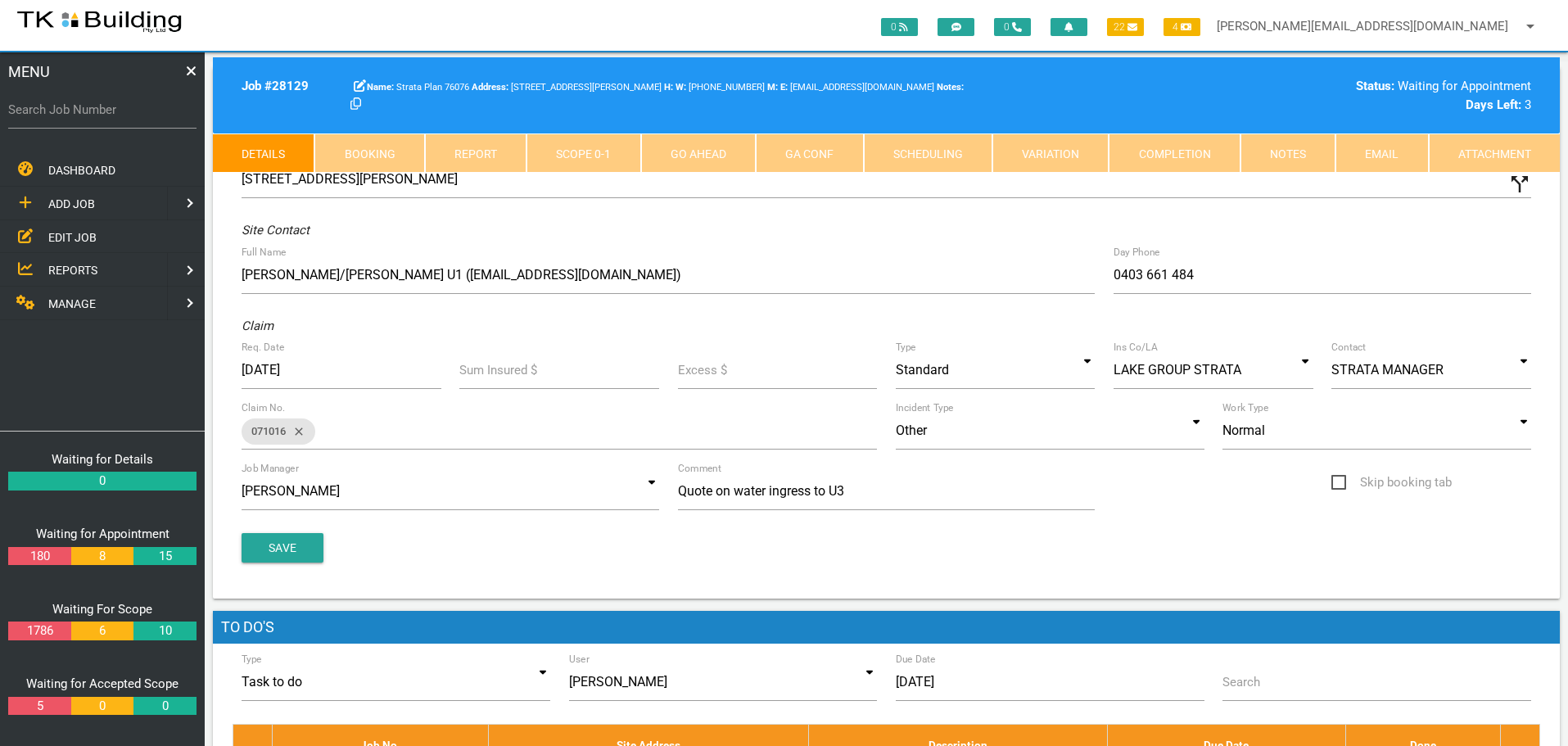
click at [374, 147] on link "Booking" at bounding box center [370, 153] width 110 height 40
select select "8"
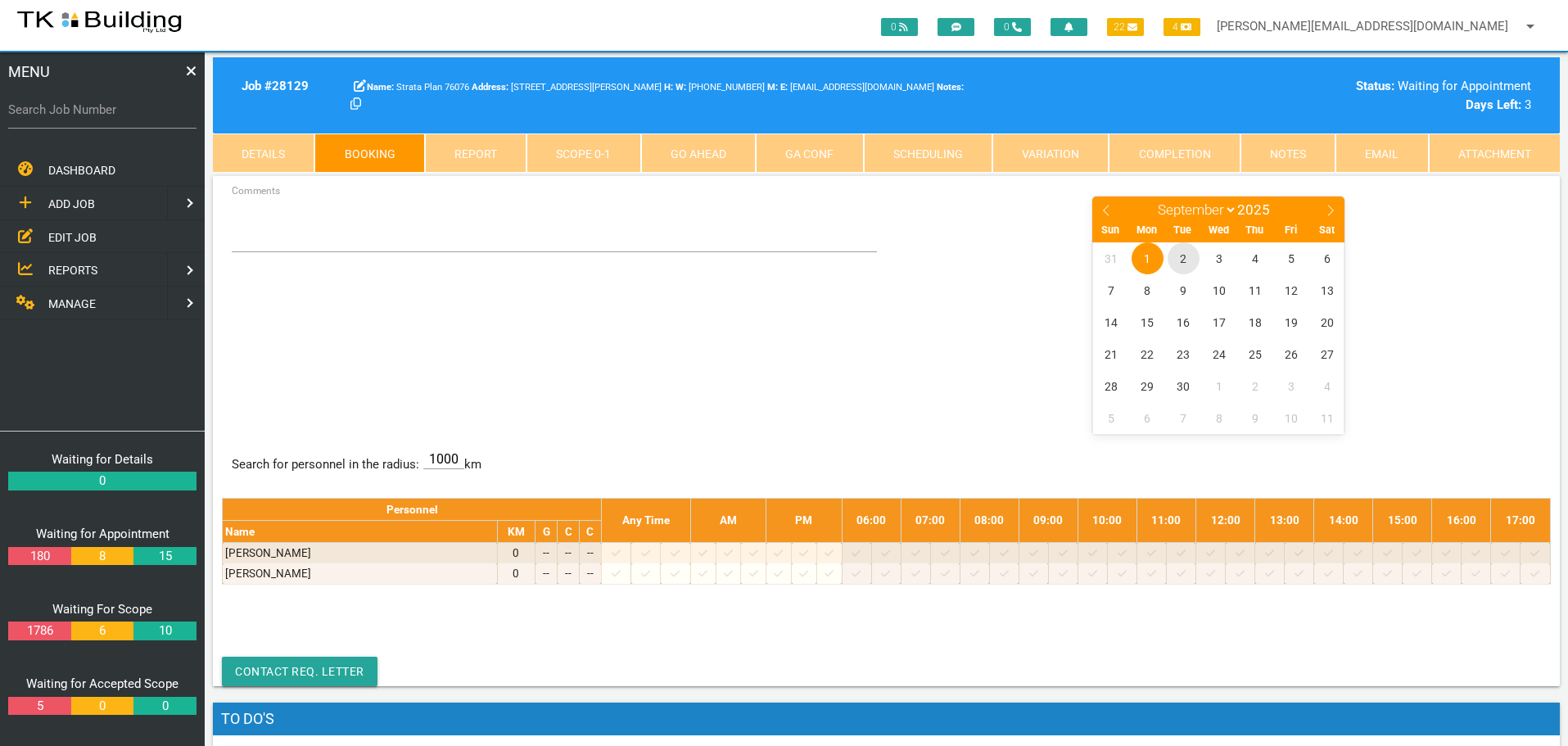
click at [1185, 254] on span "2" at bounding box center [1183, 258] width 32 height 32
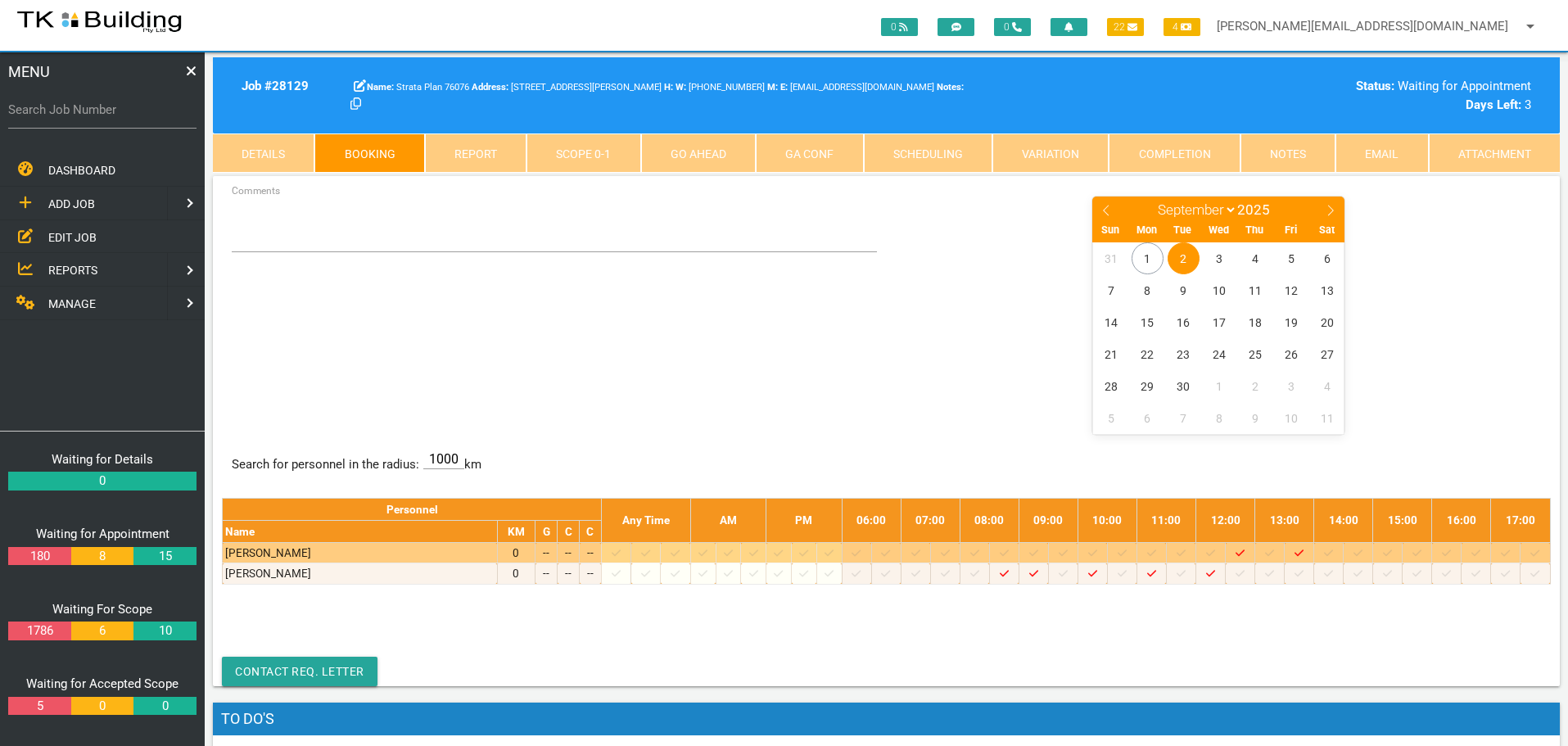
click at [950, 554] on icon at bounding box center [945, 553] width 9 height 10
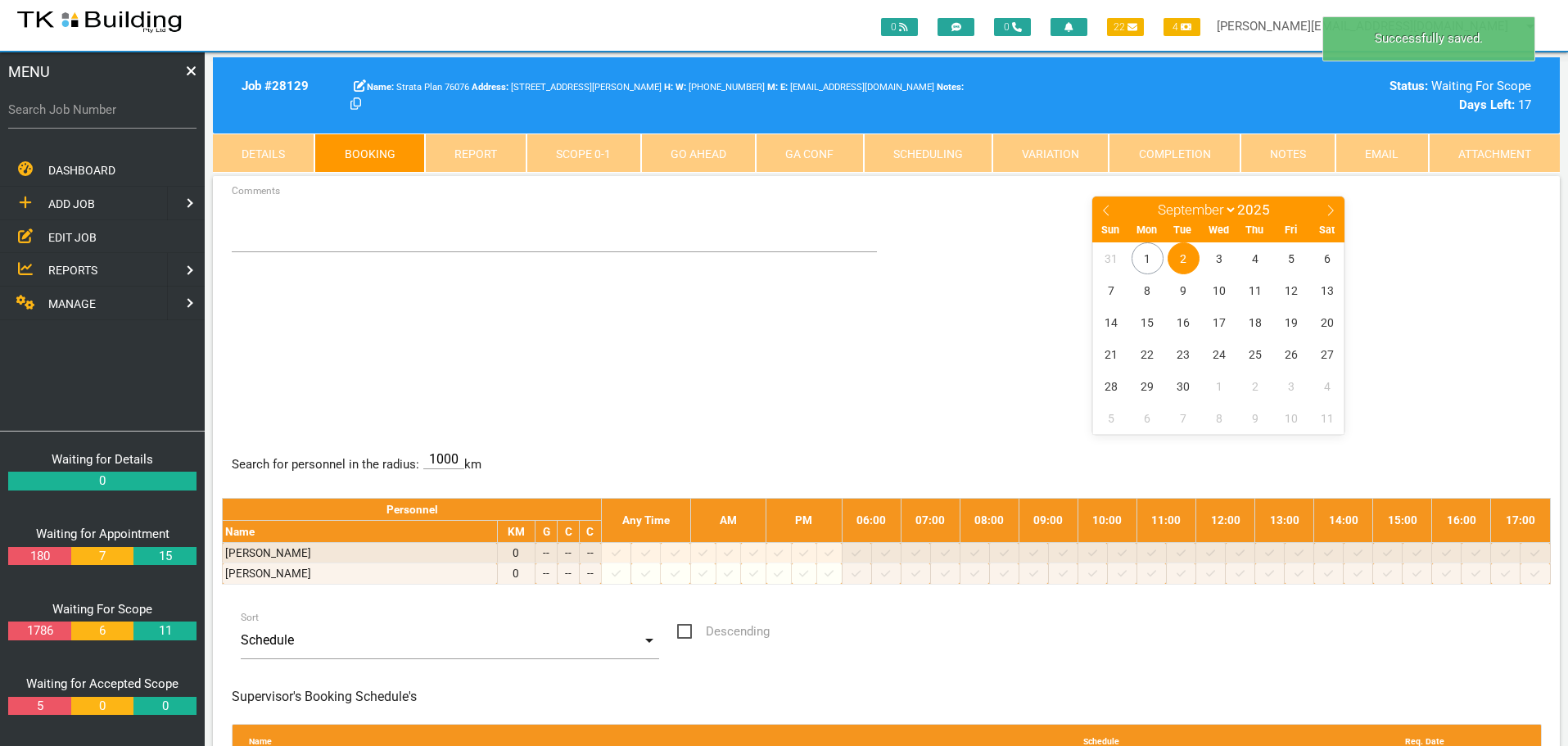
click at [1179, 256] on span "2" at bounding box center [1183, 258] width 32 height 32
click at [266, 228] on textarea "Comments" at bounding box center [555, 223] width 646 height 58
type textarea "7"
click at [1184, 255] on span "2" at bounding box center [1183, 258] width 32 height 32
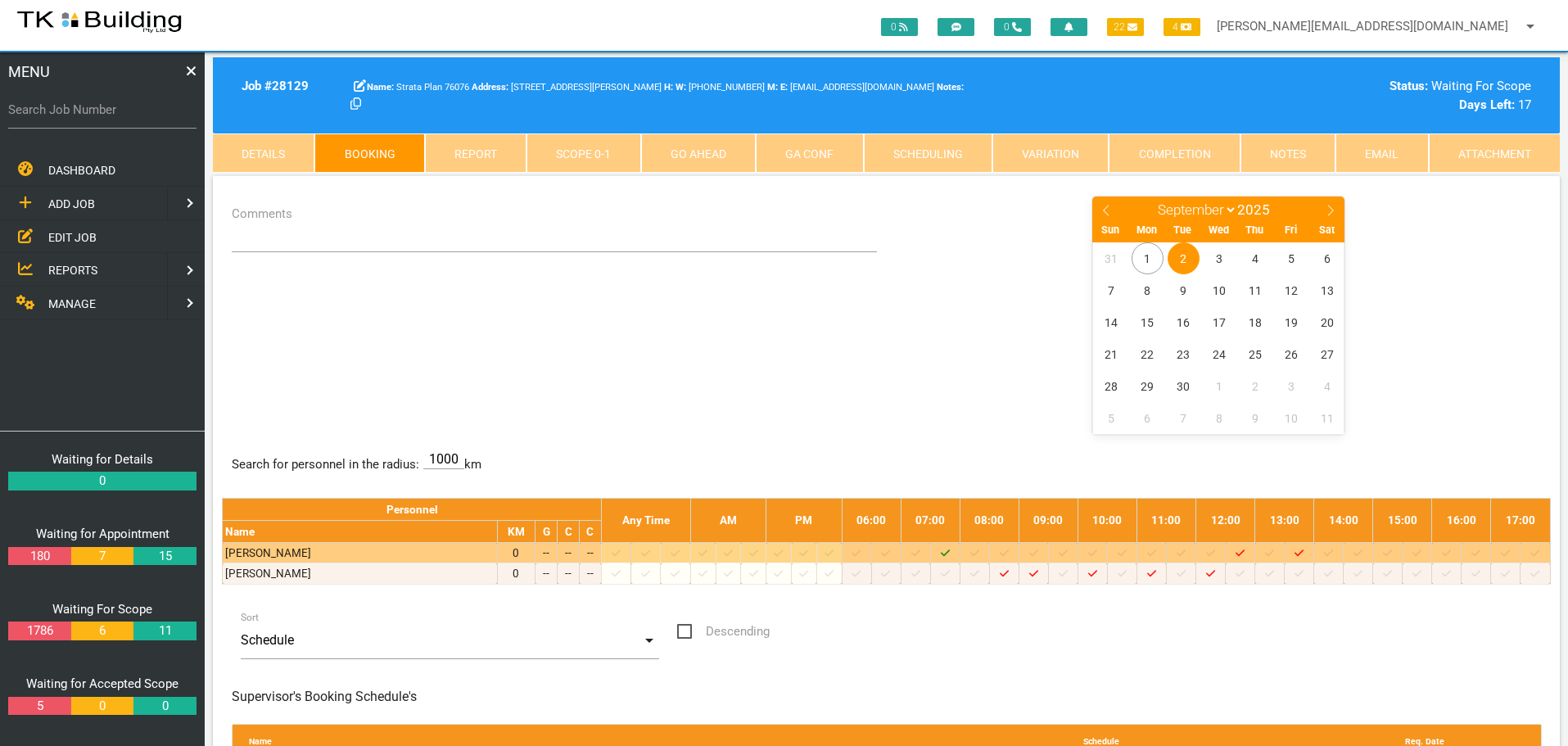
click at [950, 552] on icon "Job: 28129 Scope: First Scope Suburb: Charlestown Customer: Strata Plan 76076" at bounding box center [945, 553] width 9 height 10
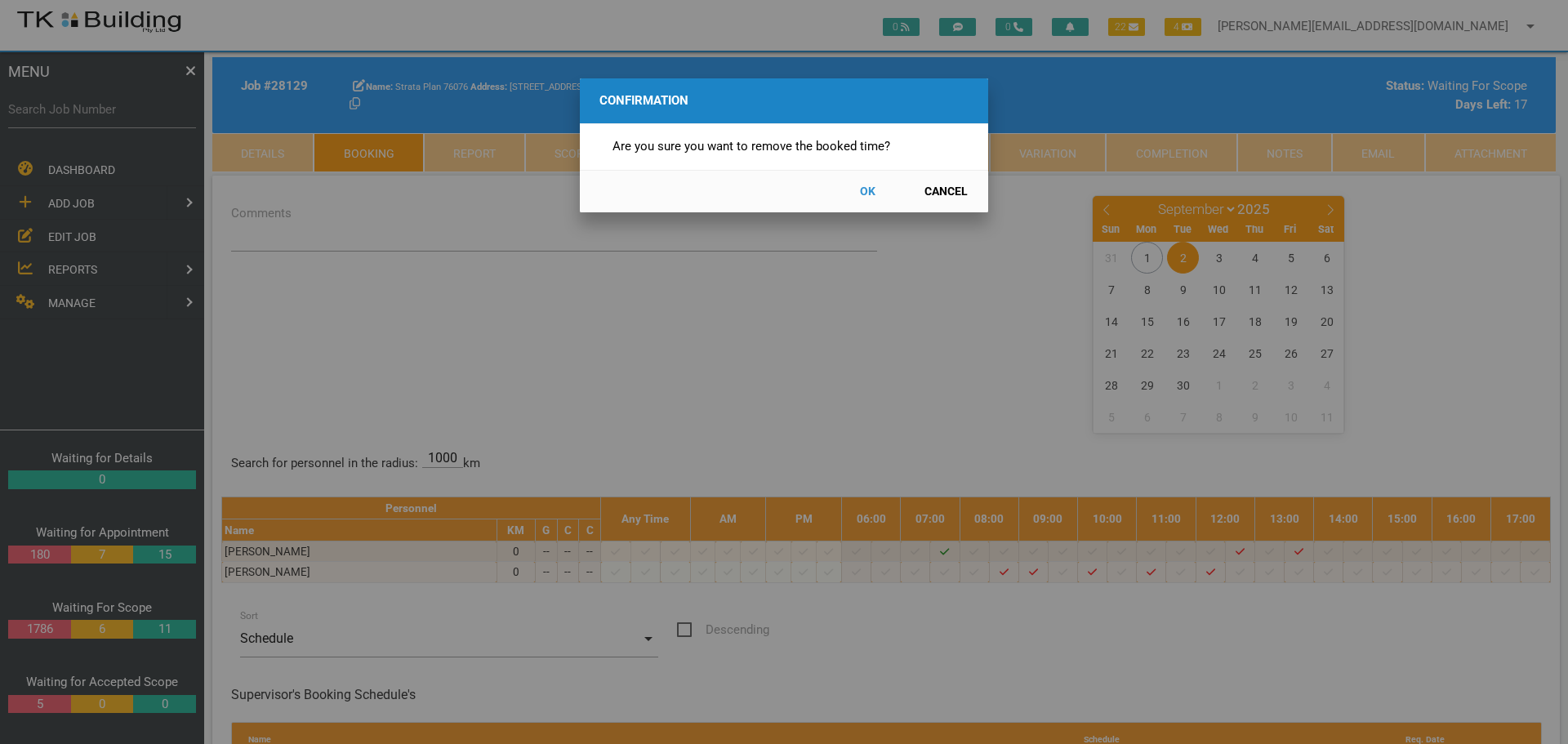
click at [861, 191] on button "OK" at bounding box center [867, 191] width 72 height 28
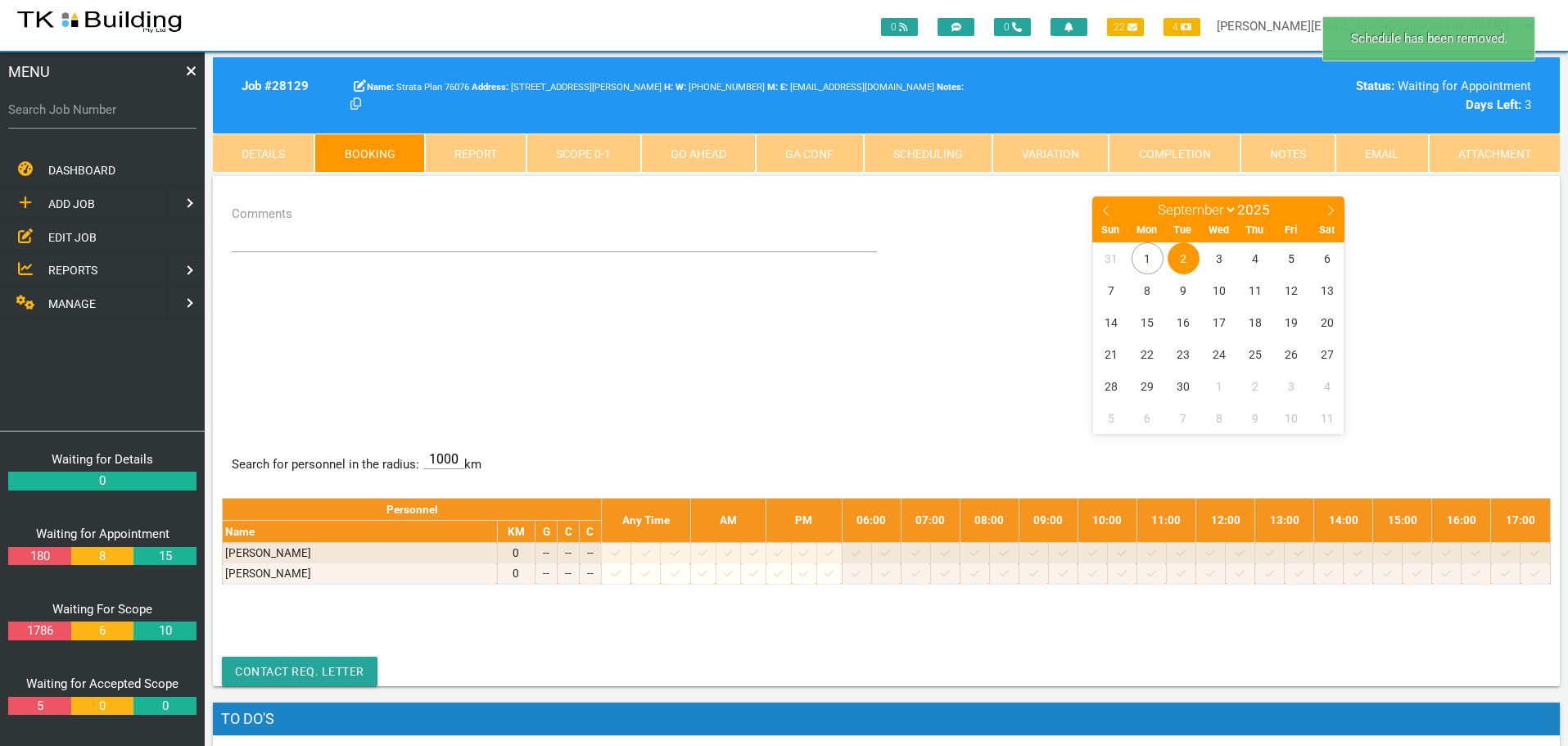
click at [1180, 252] on span "2" at bounding box center [1183, 258] width 32 height 32
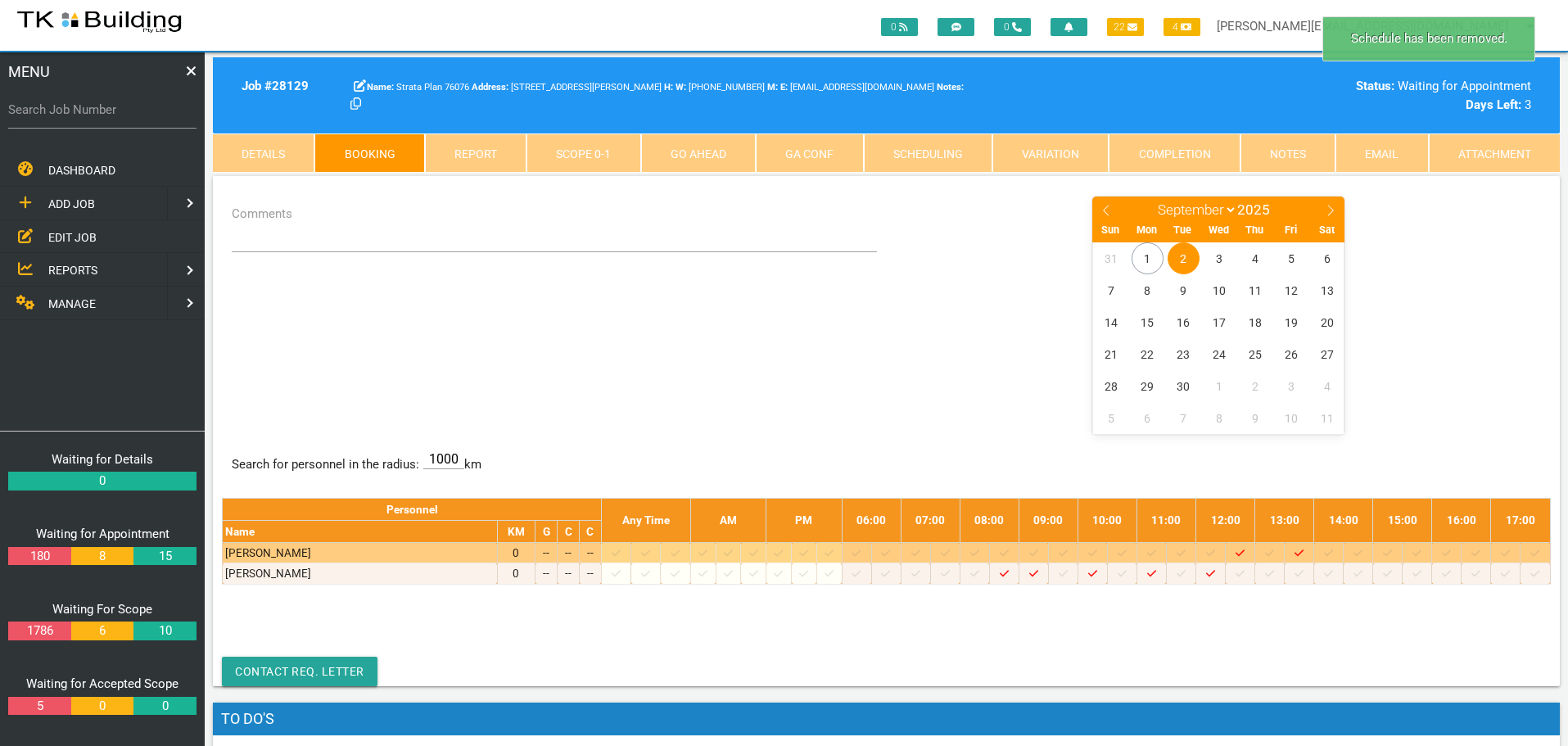
click at [950, 551] on icon at bounding box center [945, 553] width 9 height 10
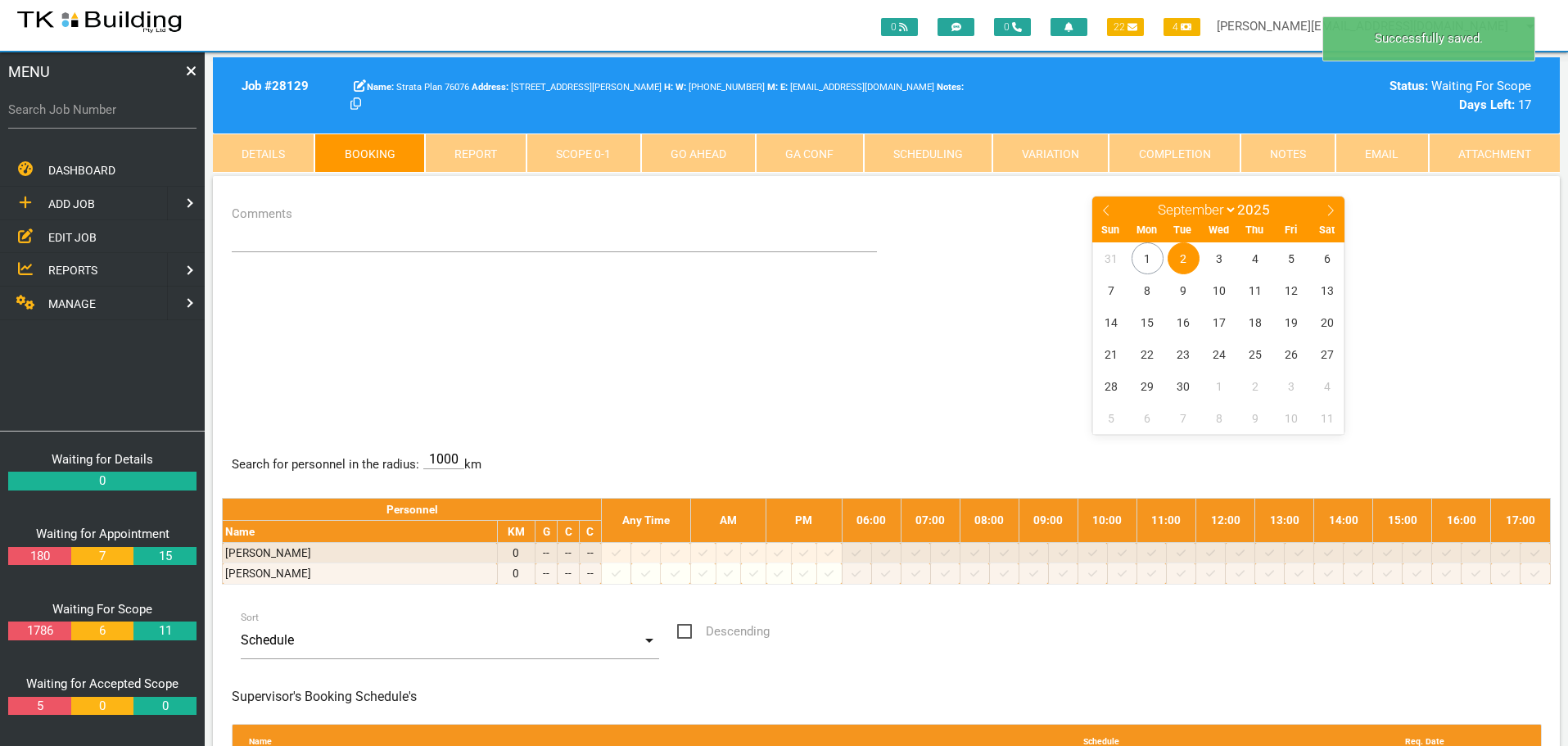
click at [1181, 258] on span "2" at bounding box center [1183, 258] width 32 height 32
click at [237, 232] on textarea "Comments" at bounding box center [555, 223] width 646 height 58
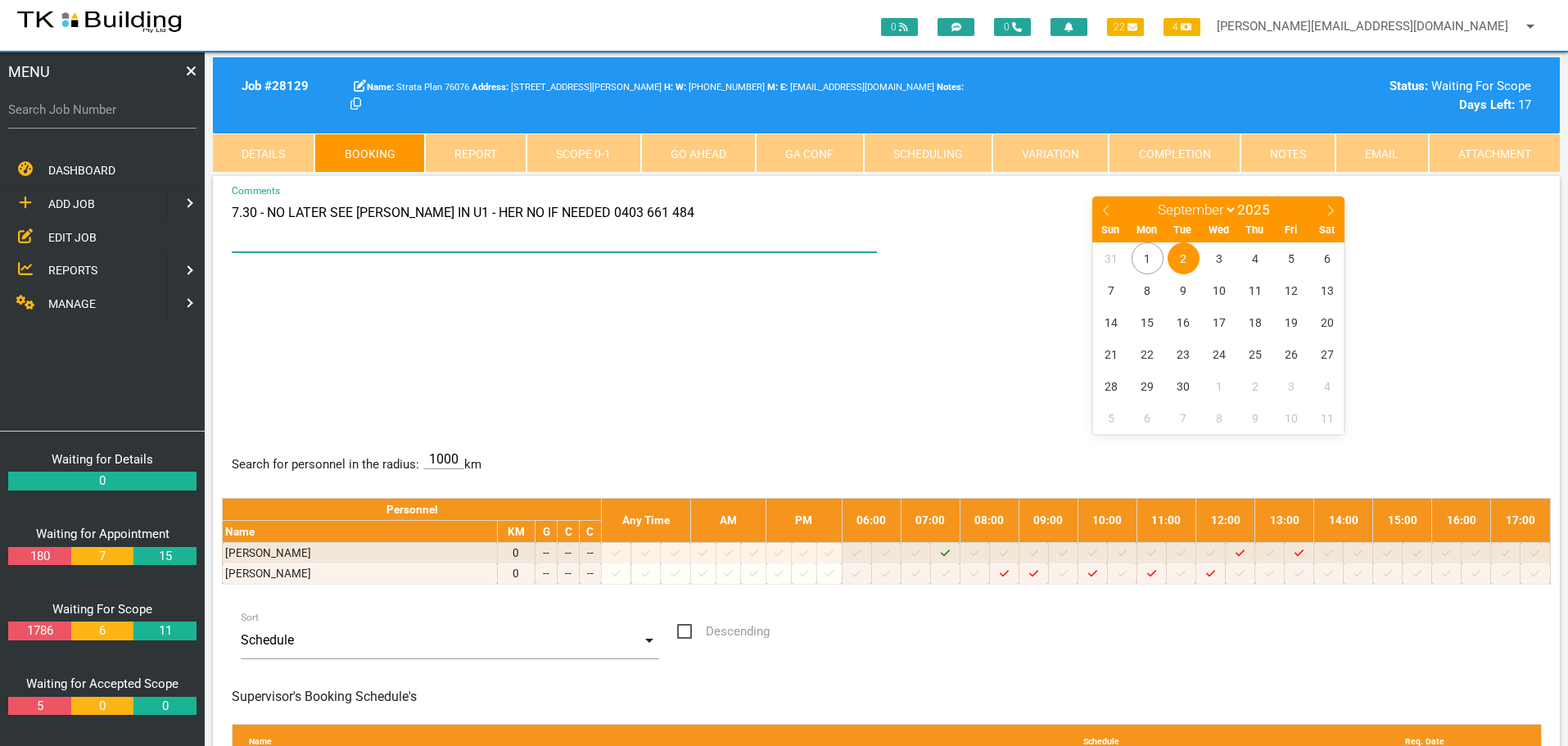
type textarea "7.30 - NO LATER SEE FIONA IN U1 - HER NO IF NEEDED 0403 661 484"
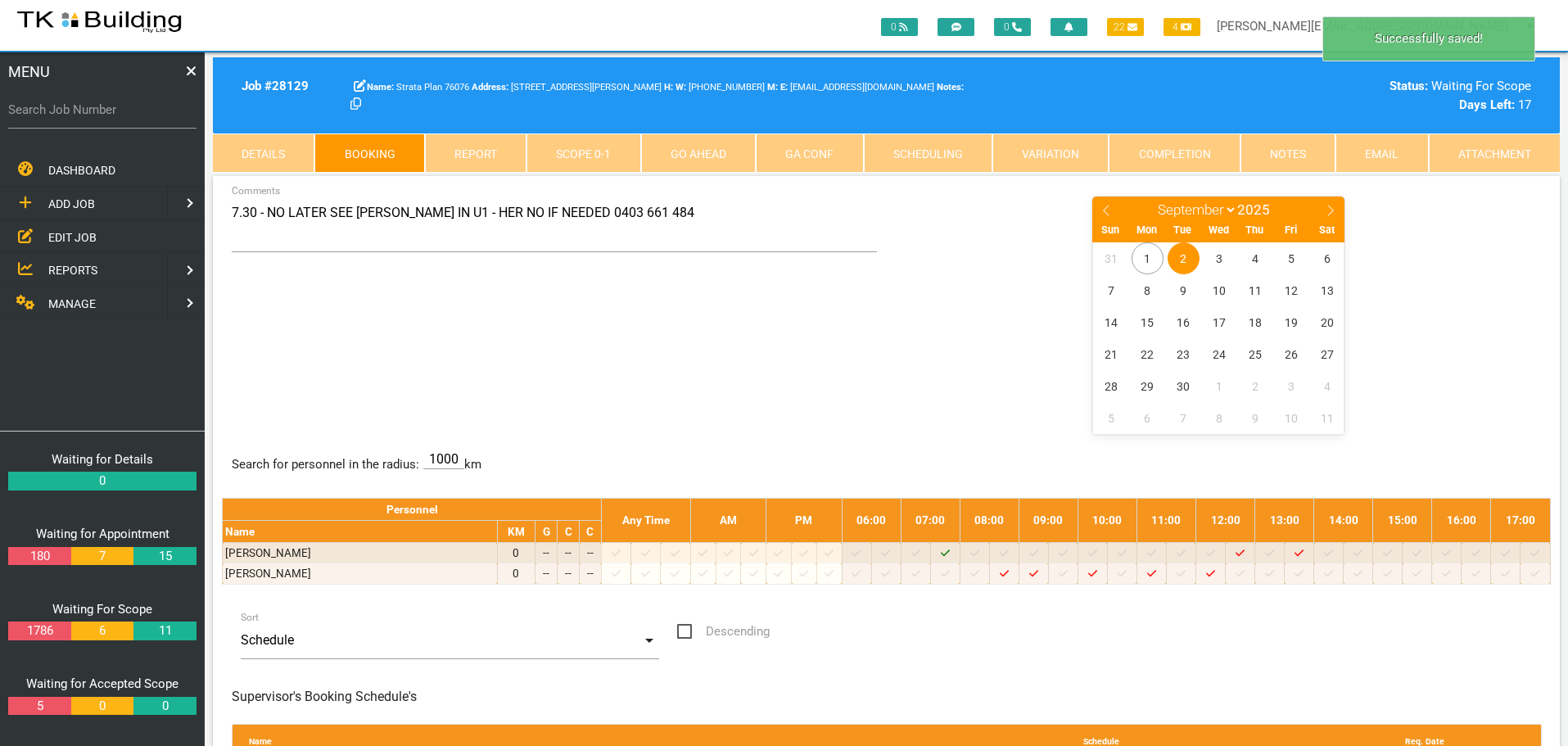
click at [836, 316] on div "7.30 - NO LATER SEE FIONA IN U1 - HER NO IF NEEDED 0403 661 484 Comments Januar…" at bounding box center [887, 314] width 1329 height 238
click at [65, 118] on label "Search Job Number" at bounding box center [102, 111] width 188 height 19
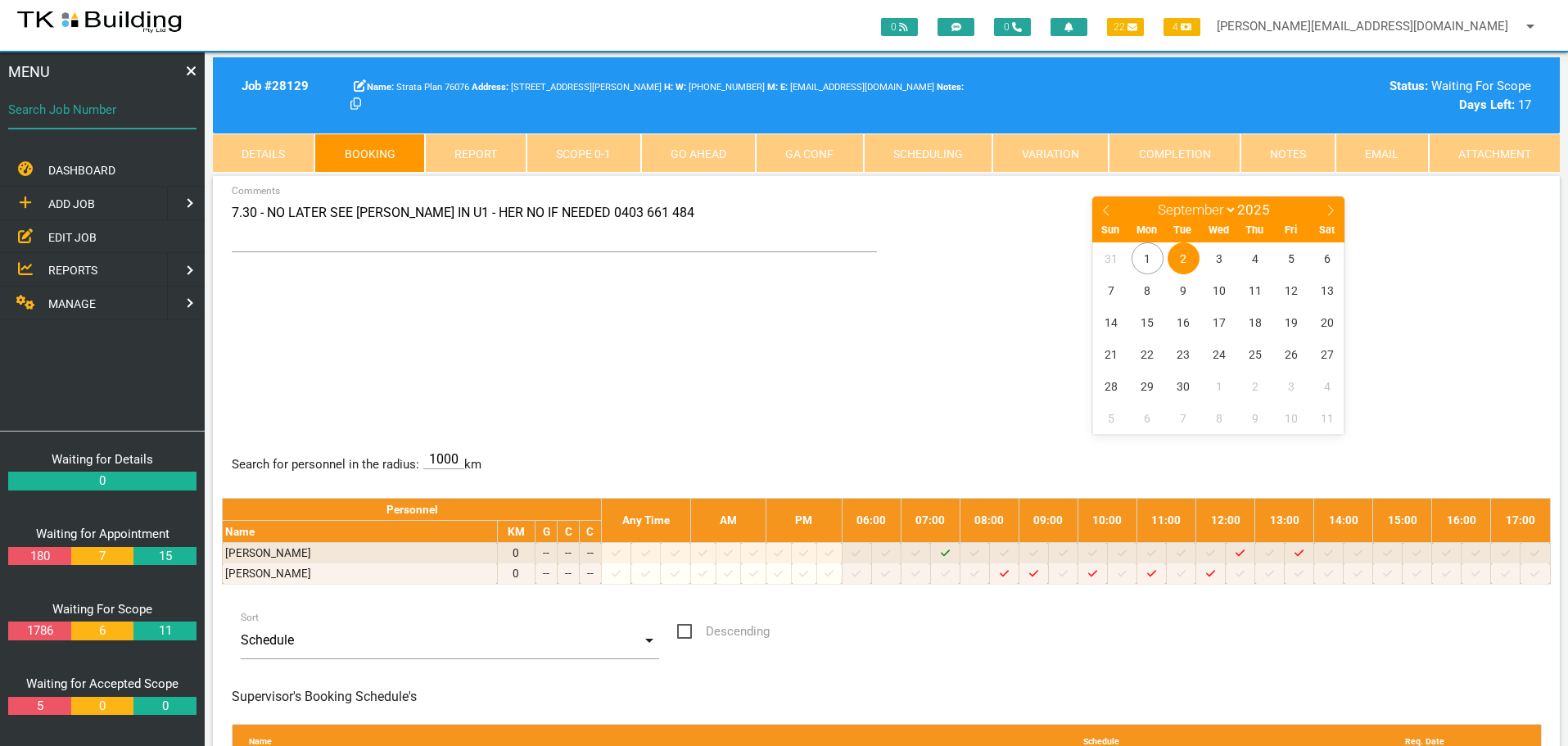
click at [65, 118] on input "Search Job Number" at bounding box center [102, 110] width 188 height 38
type input "28095"
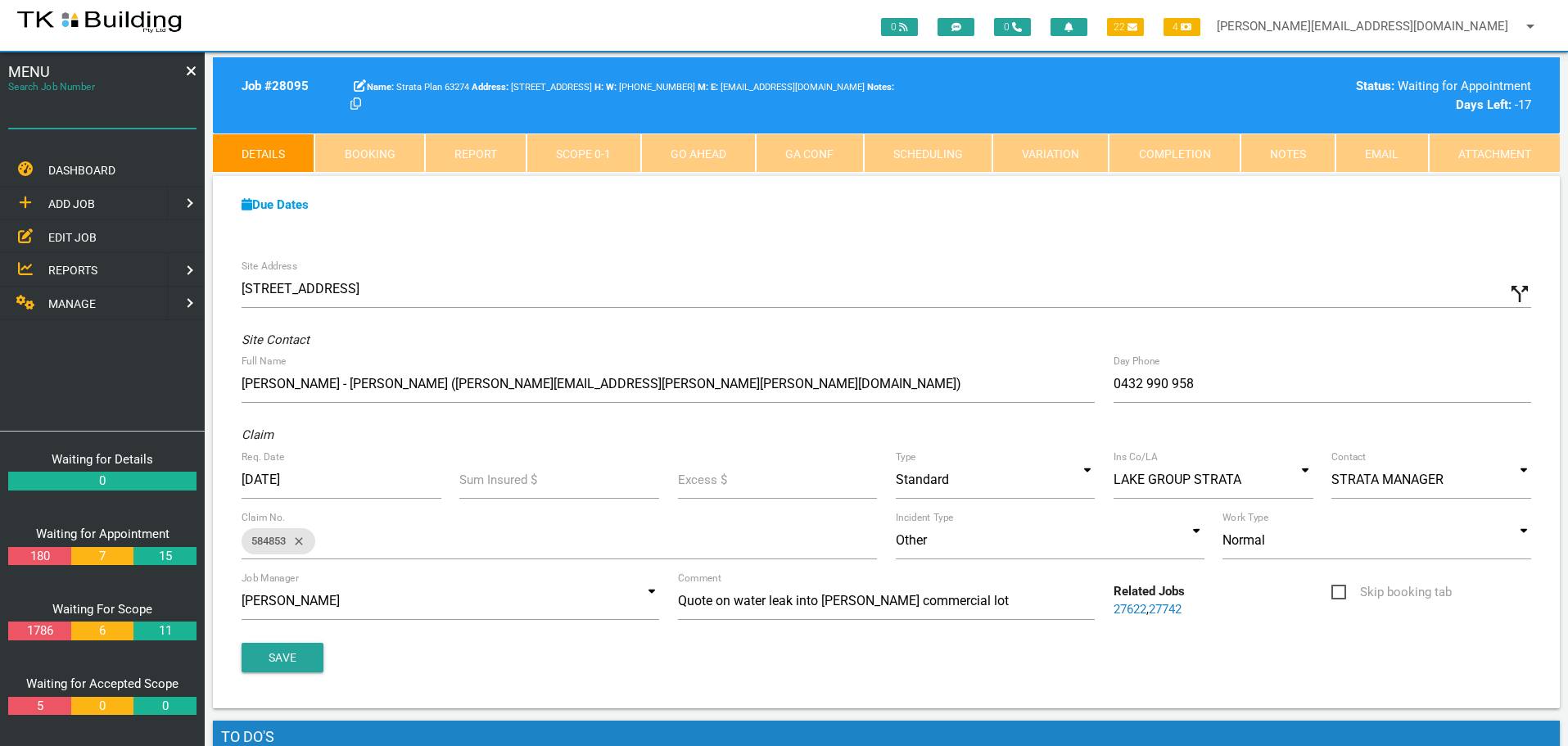
click at [95, 123] on input "Search Job Number" at bounding box center [102, 110] width 188 height 38
type input "28110"
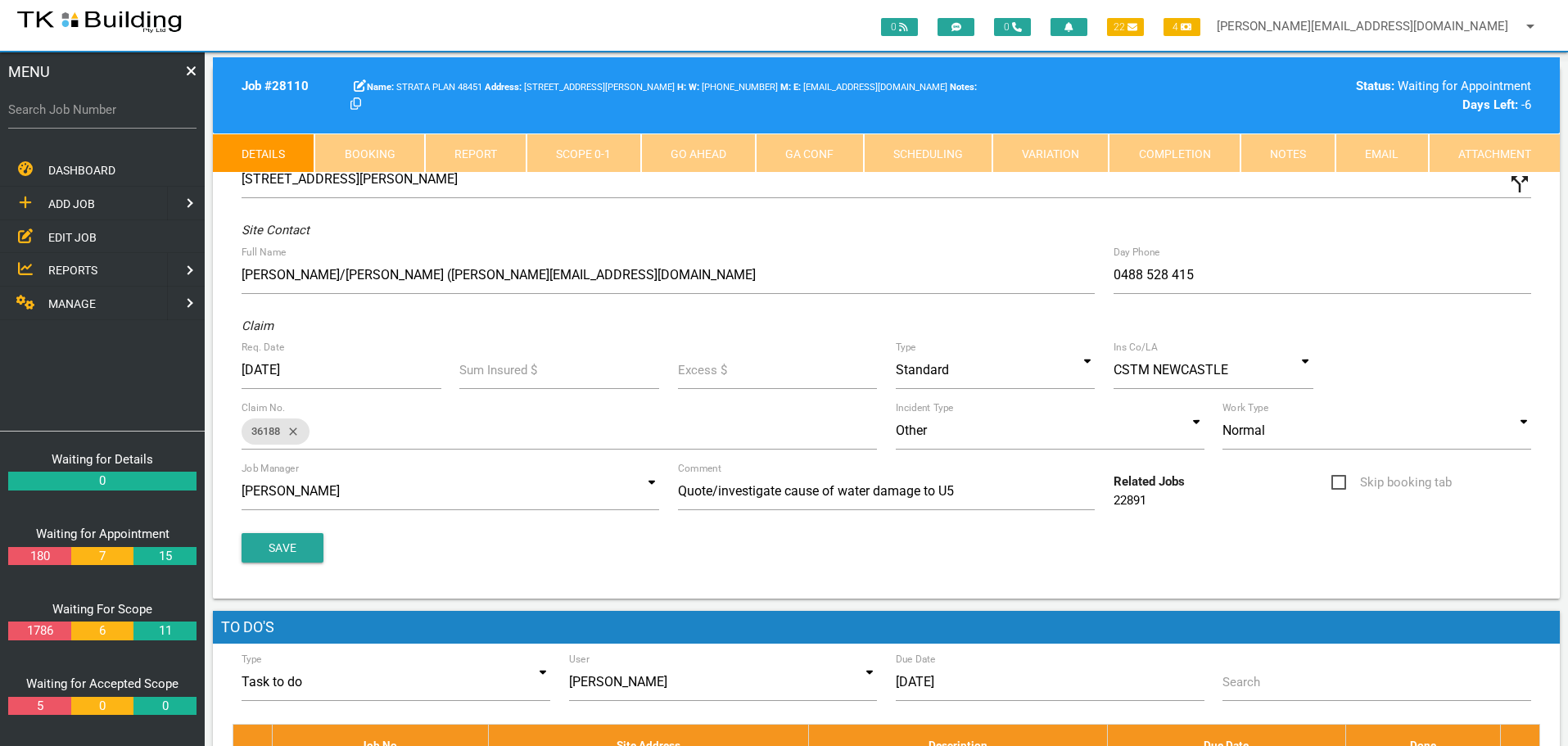
click at [372, 150] on link "Booking" at bounding box center [370, 153] width 110 height 40
select select "8"
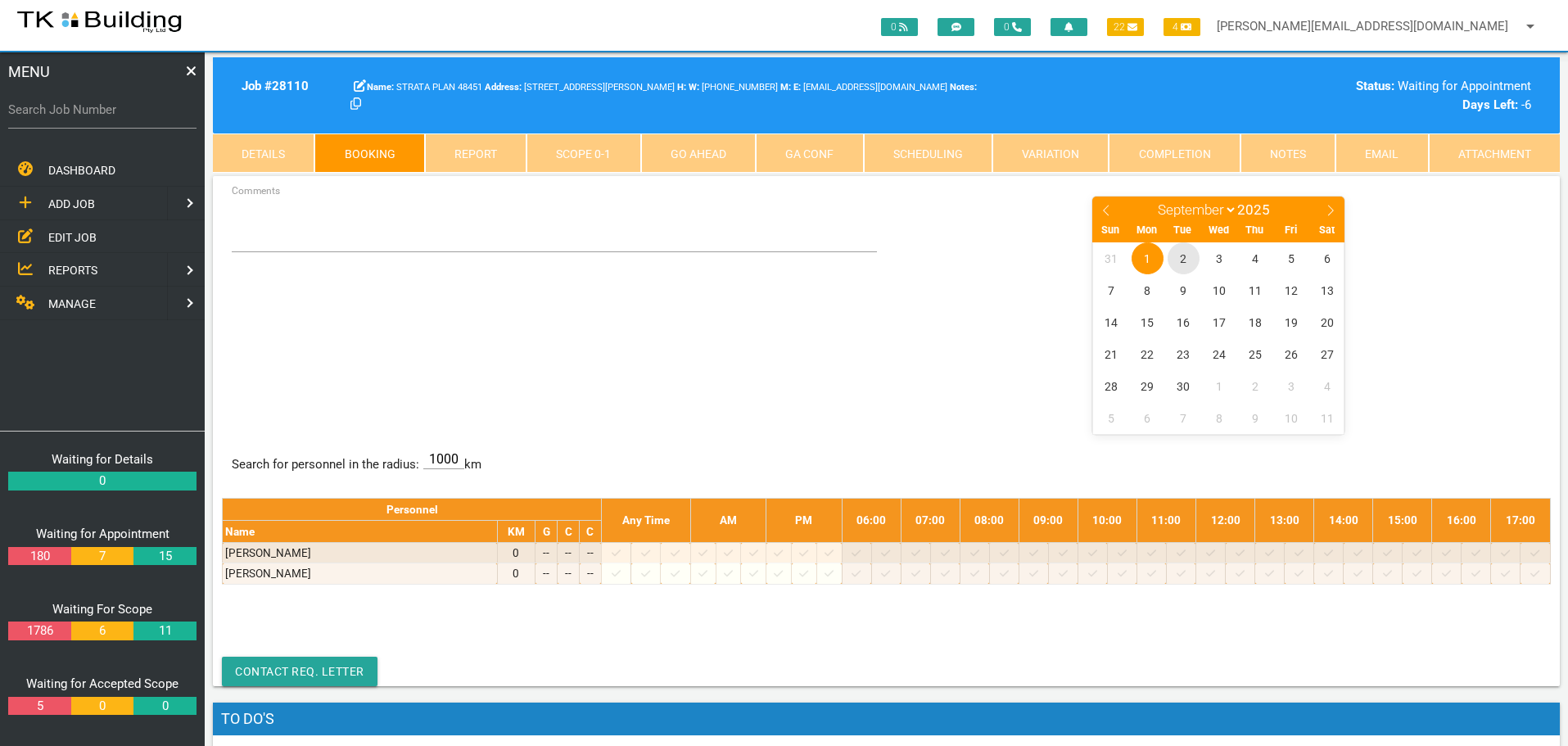
click at [1183, 254] on span "2" at bounding box center [1183, 258] width 32 height 32
click at [1252, 256] on span "4" at bounding box center [1256, 258] width 32 height 32
click at [1182, 252] on span "2" at bounding box center [1183, 258] width 32 height 32
click at [1255, 248] on span "4" at bounding box center [1256, 258] width 32 height 32
click at [89, 123] on input "Search Job Number" at bounding box center [102, 110] width 188 height 38
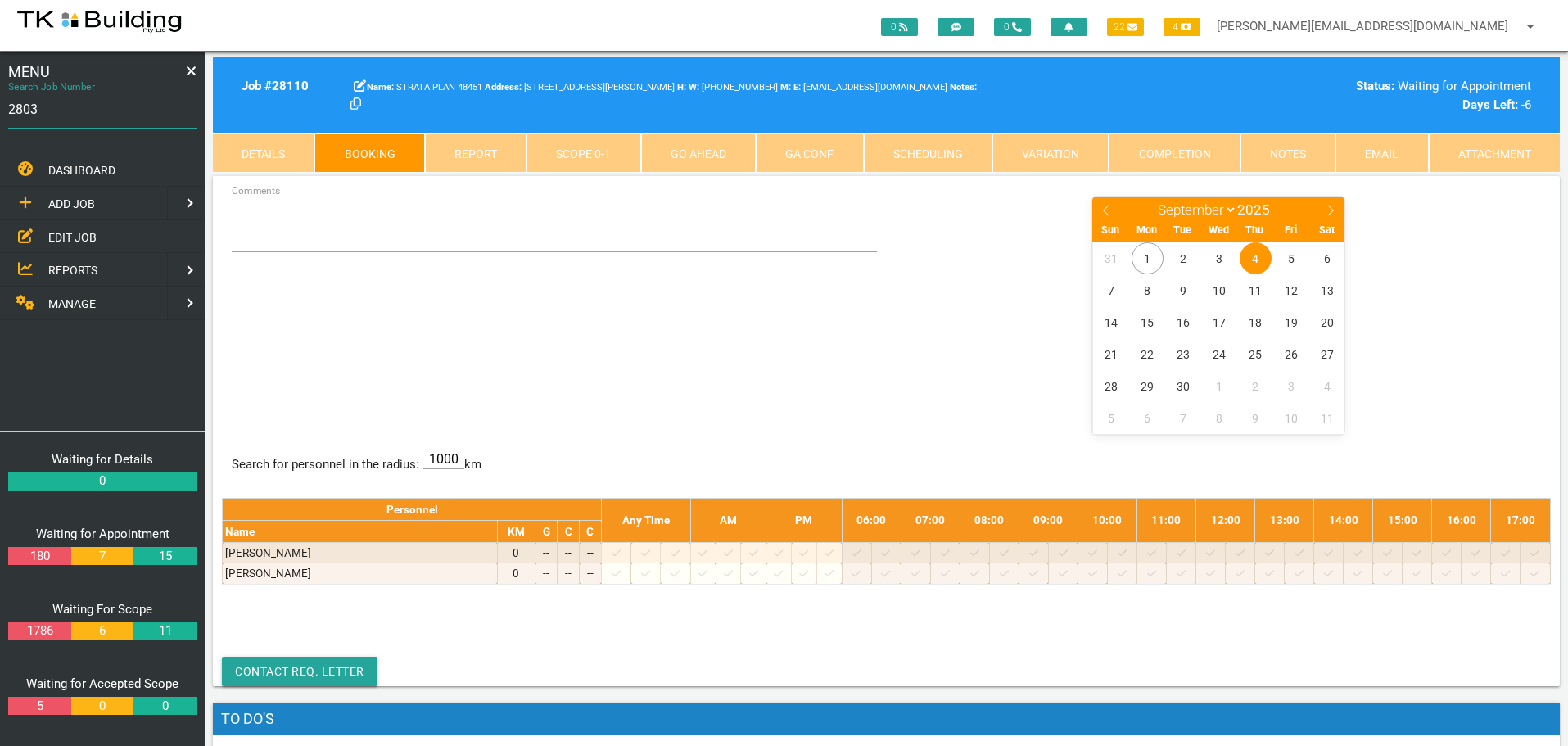
type input "28030"
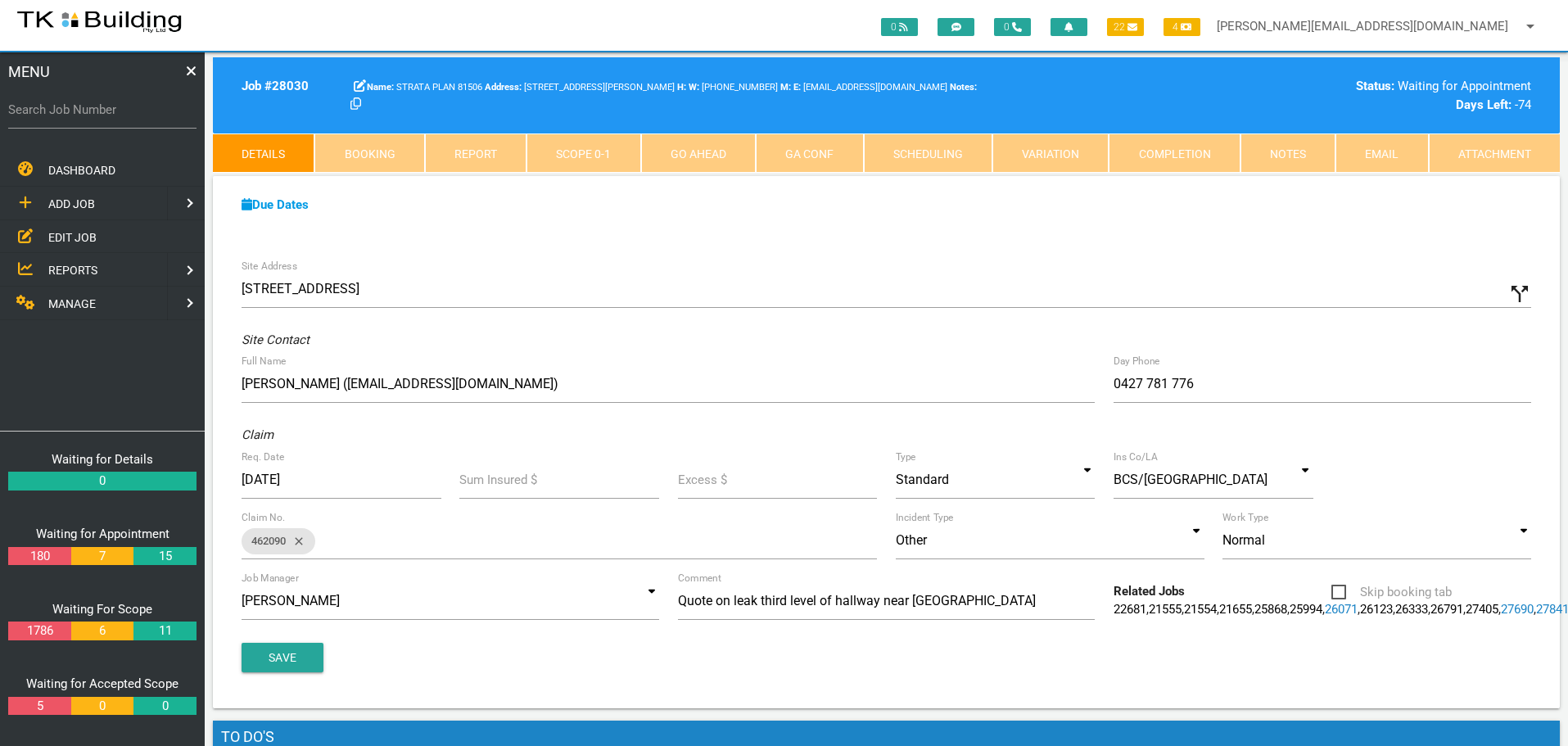
click at [72, 237] on span "EDIT JOB" at bounding box center [72, 236] width 48 height 13
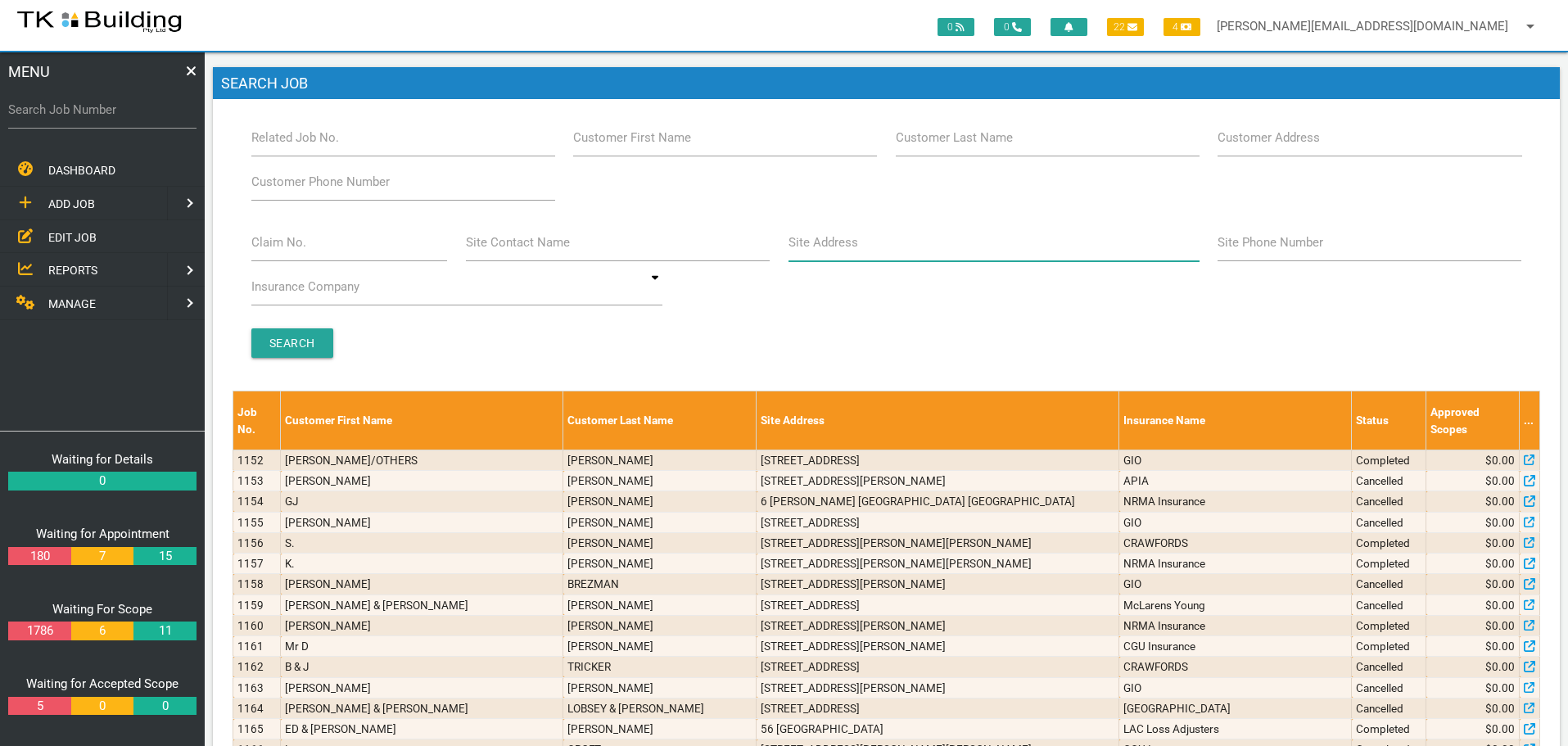
click at [859, 250] on input "Site Address" at bounding box center [993, 243] width 411 height 38
type input "221 Beaumont"
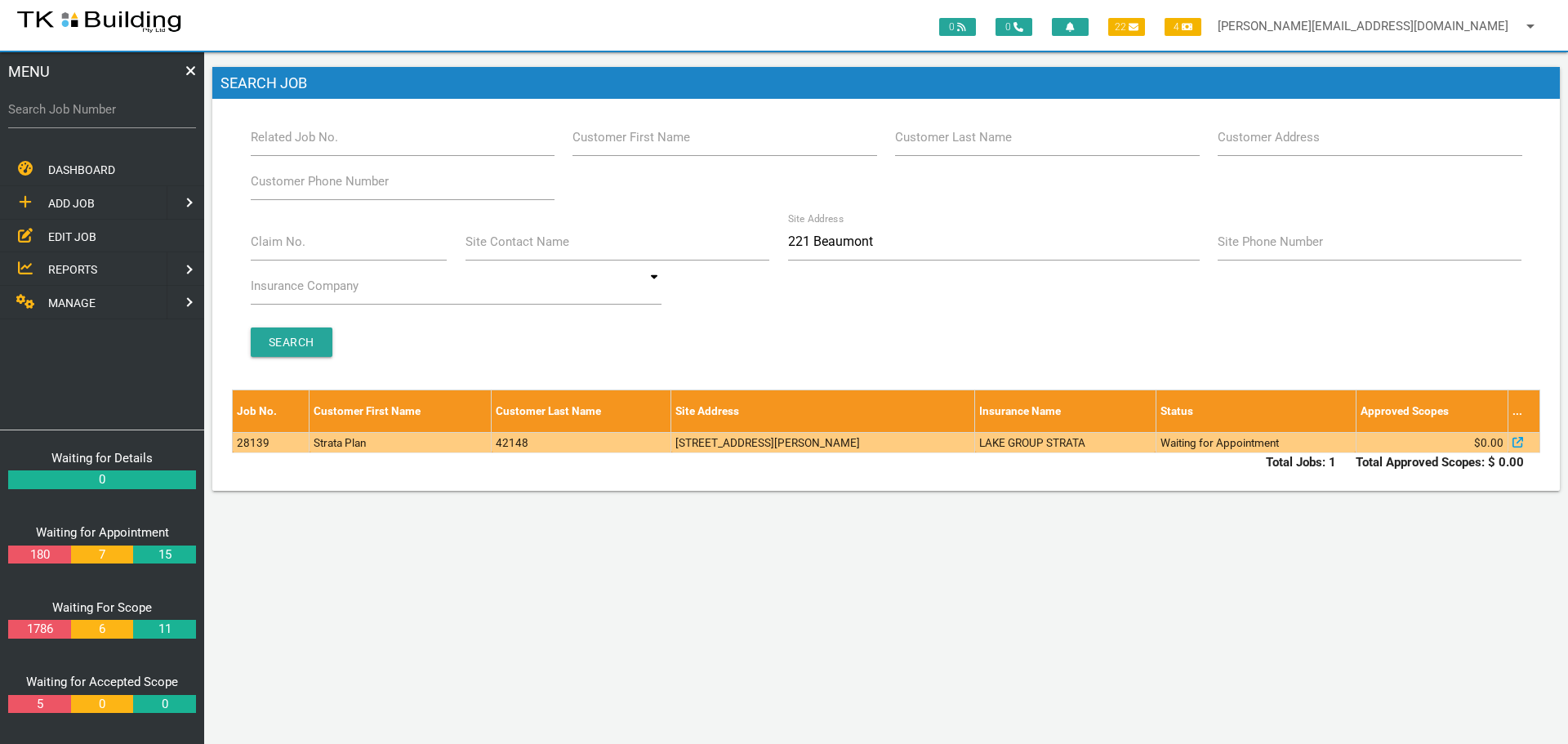
click at [772, 448] on td "3/221 Beaumont St, Hamilton South NSW 2303, Australia" at bounding box center [823, 442] width 304 height 21
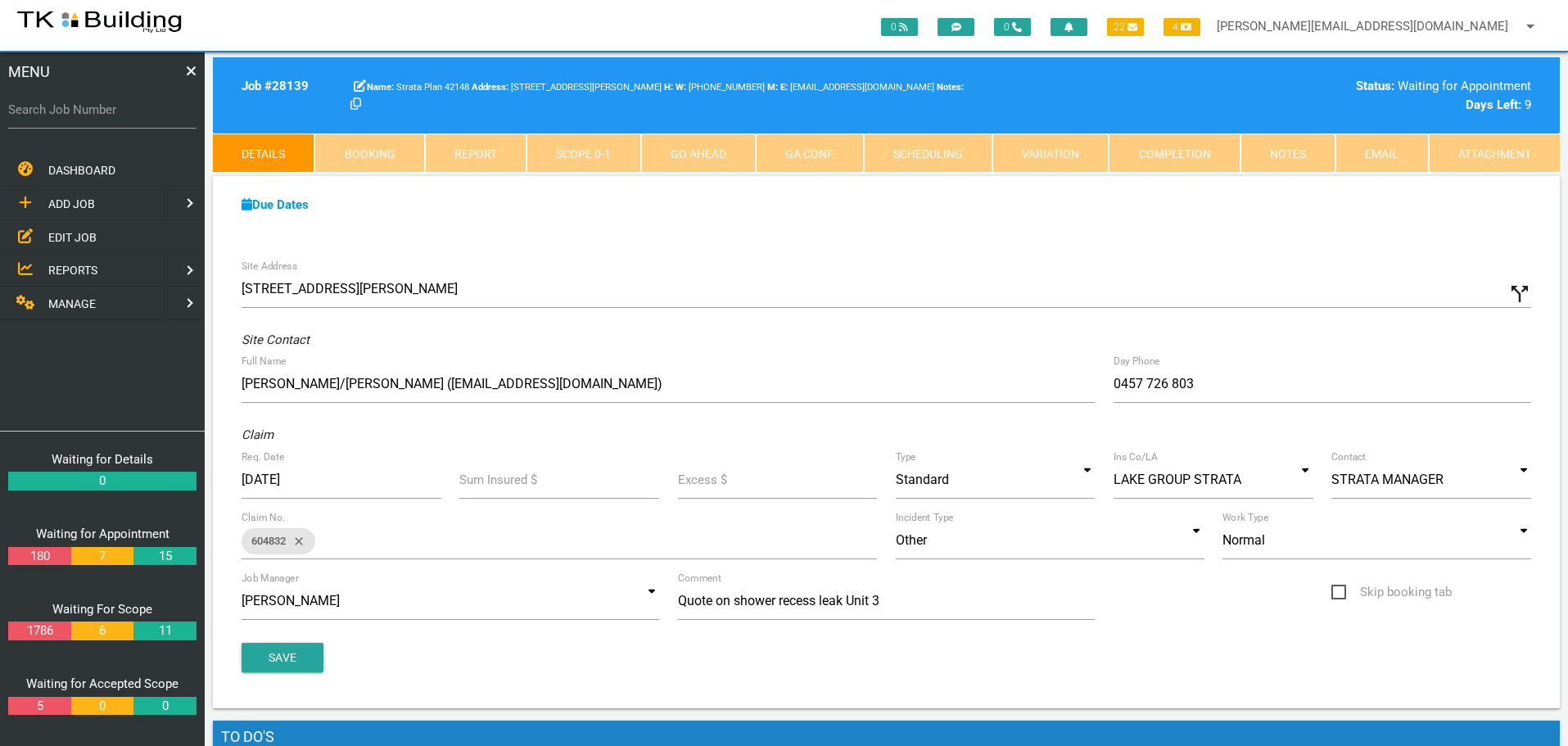
drag, startPoint x: 89, startPoint y: 119, endPoint x: 89, endPoint y: 141, distance: 22.0
click at [89, 141] on div "Search Job Number" at bounding box center [102, 122] width 188 height 62
click at [136, 121] on input "Search Job Number" at bounding box center [102, 110] width 188 height 38
type input "28096"
click at [389, 156] on link "Booking" at bounding box center [370, 153] width 110 height 40
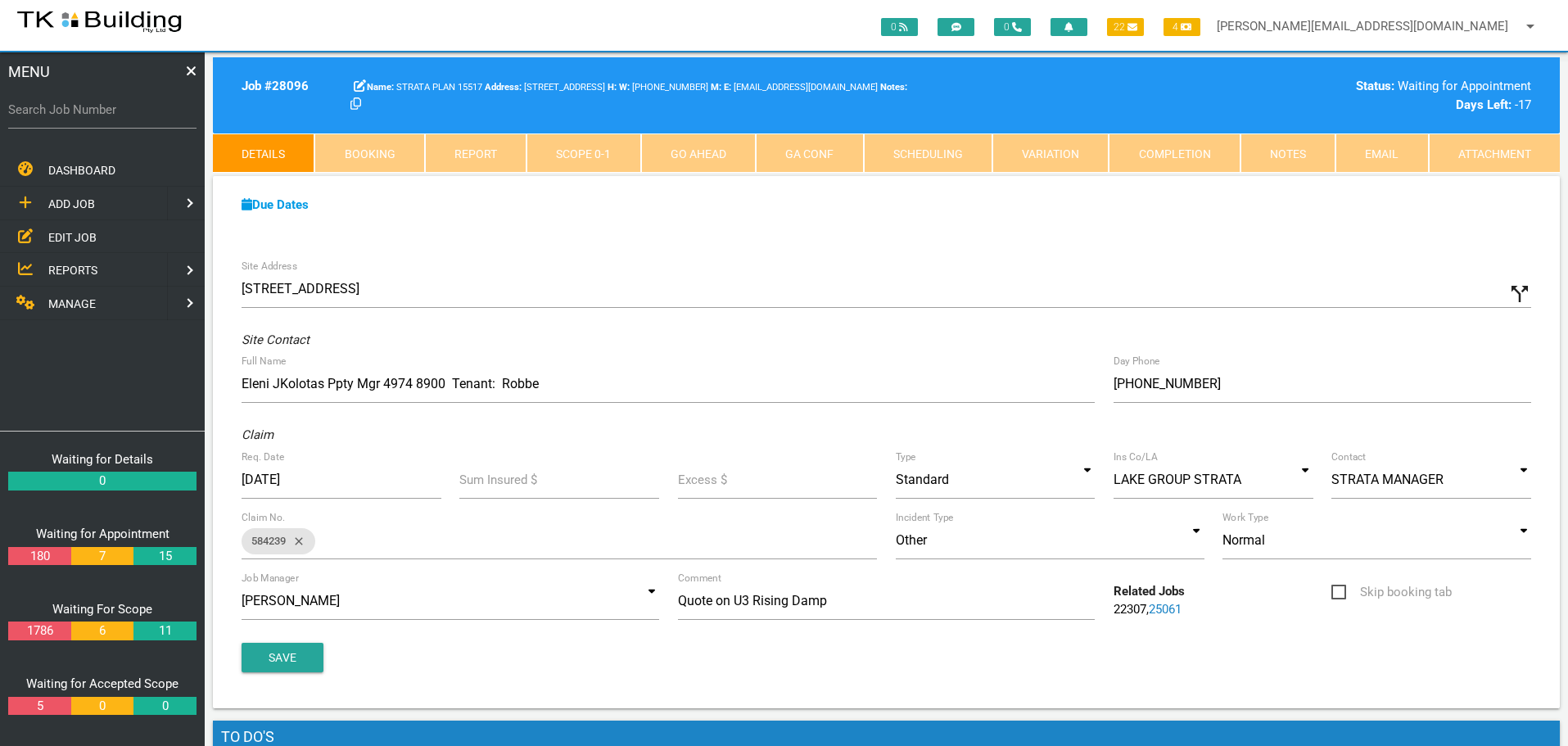
select select "8"
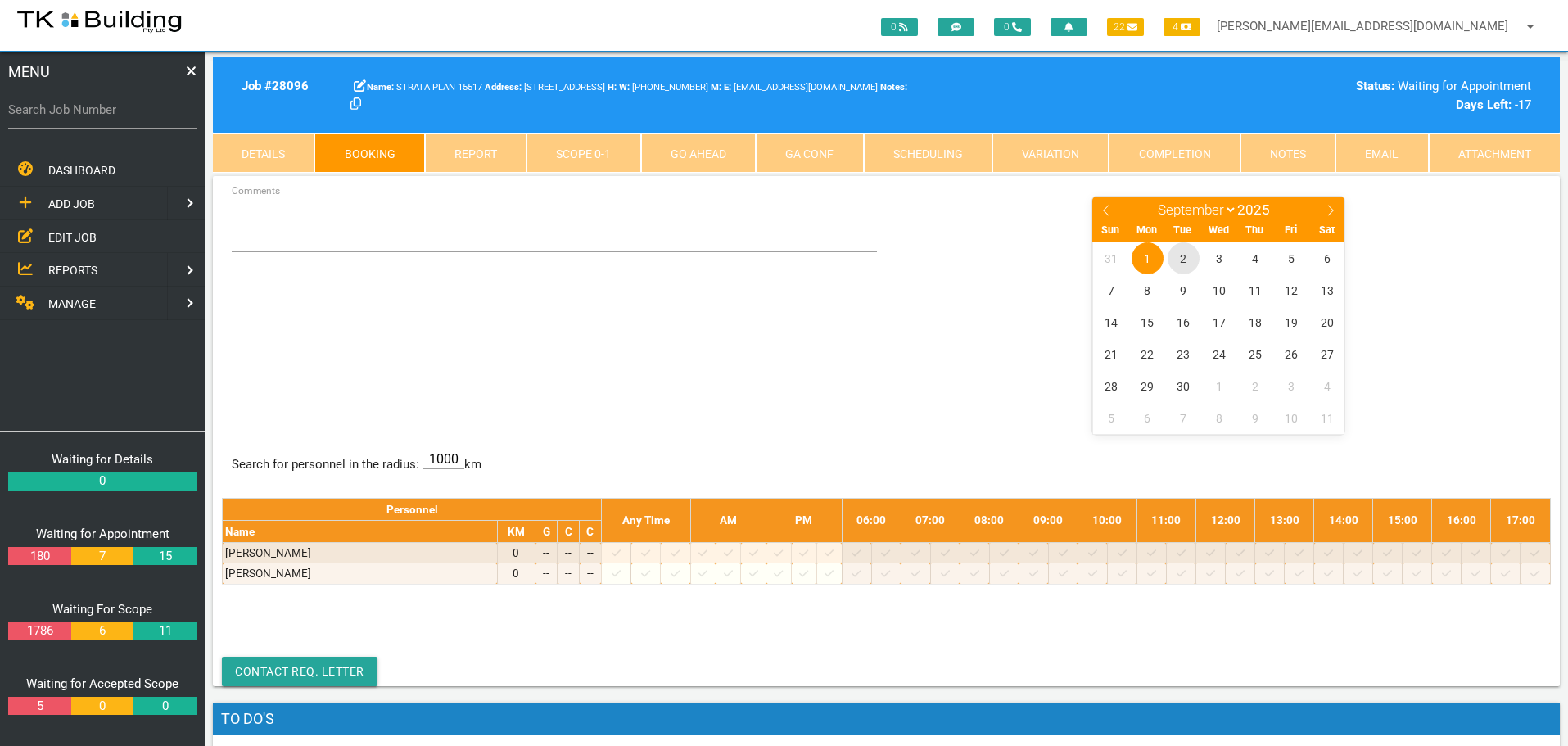
click at [1185, 257] on span "2" at bounding box center [1183, 258] width 32 height 32
click at [265, 236] on textarea "Comments" at bounding box center [555, 223] width 646 height 58
type textarea "A"
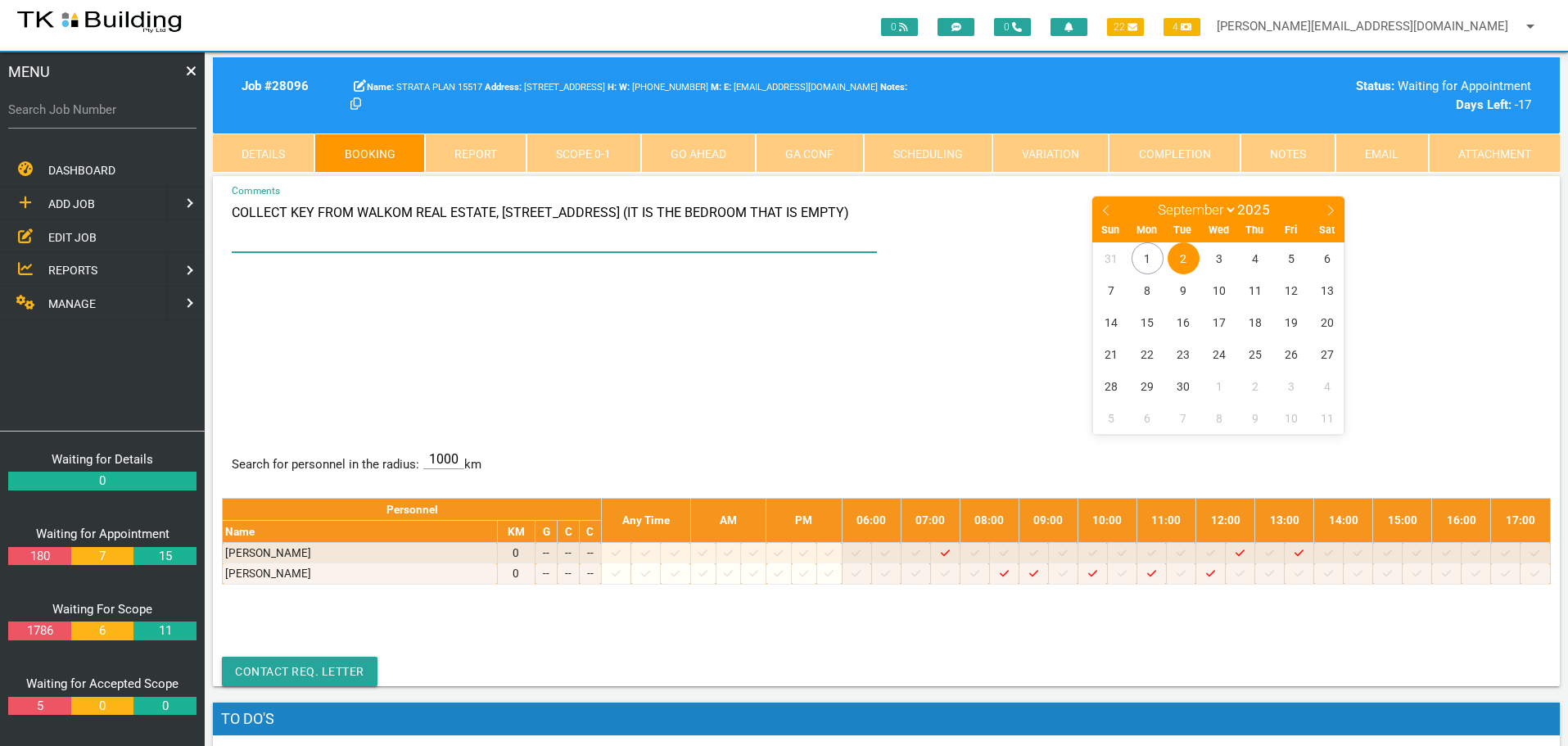
click at [234, 212] on textarea "COLLECT KEY FROM WALKOM REAL ESTATE, 443 HUNTER ST, NEWCASTLE (IT IS THE BEDROO…" at bounding box center [555, 223] width 646 height 58
type textarea "OK TO COLLECT KEY FROM WALKOM REAL ESTATE, 443 HUNTER ST, NEWCASTLE (IT IS THE …"
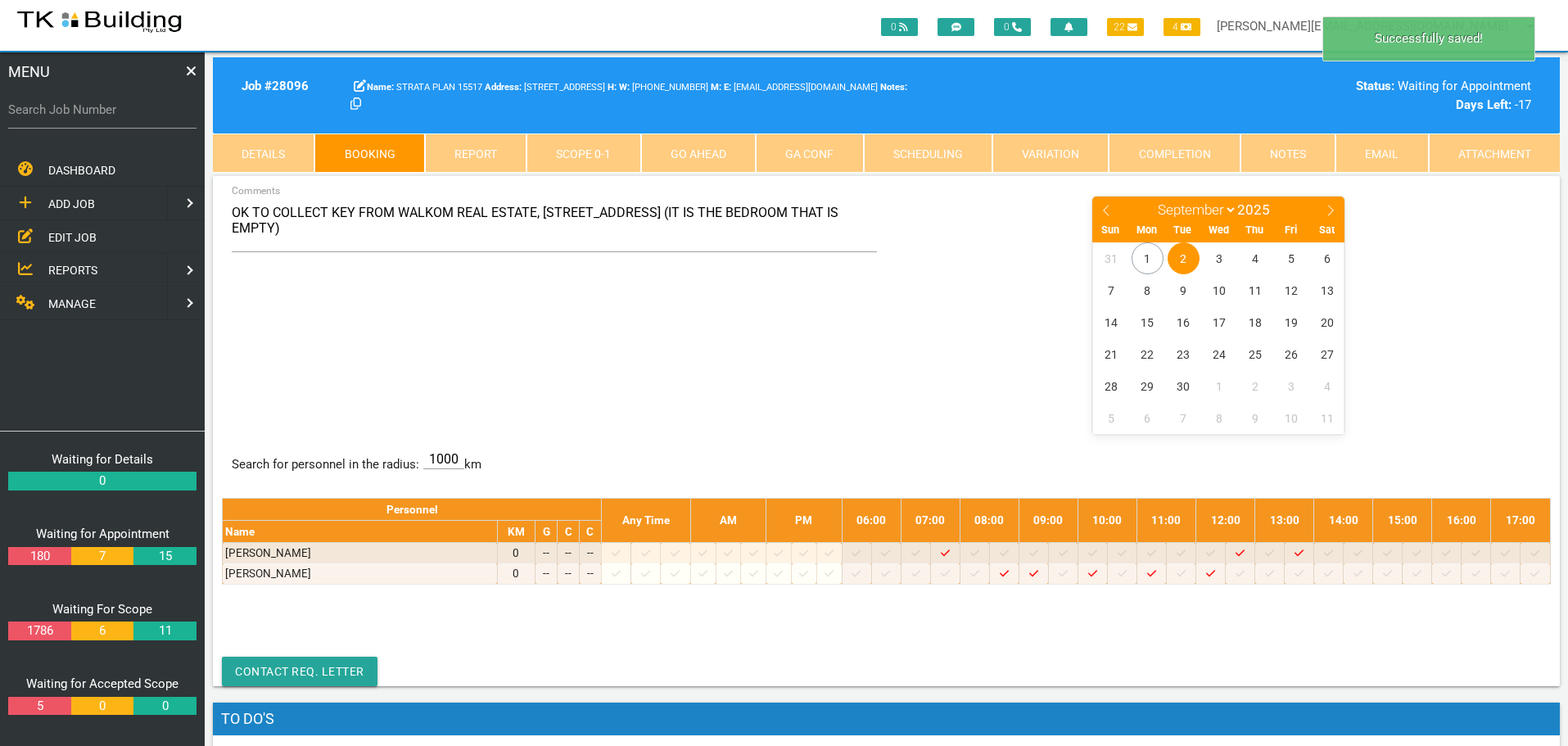
click at [457, 306] on div "OK TO COLLECT KEY FROM WALKOM REAL ESTATE, 443 HUNTER ST, NEWCASTLE (IT IS THE …" at bounding box center [887, 314] width 1329 height 238
click at [318, 237] on textarea "OK TO COLLECT KEY FROM WALKOM REAL ESTATE, 443 HUNTER ST, NEWCASTLE (IT IS THE …" at bounding box center [555, 223] width 646 height 58
click at [1182, 258] on span "2" at bounding box center [1183, 258] width 32 height 32
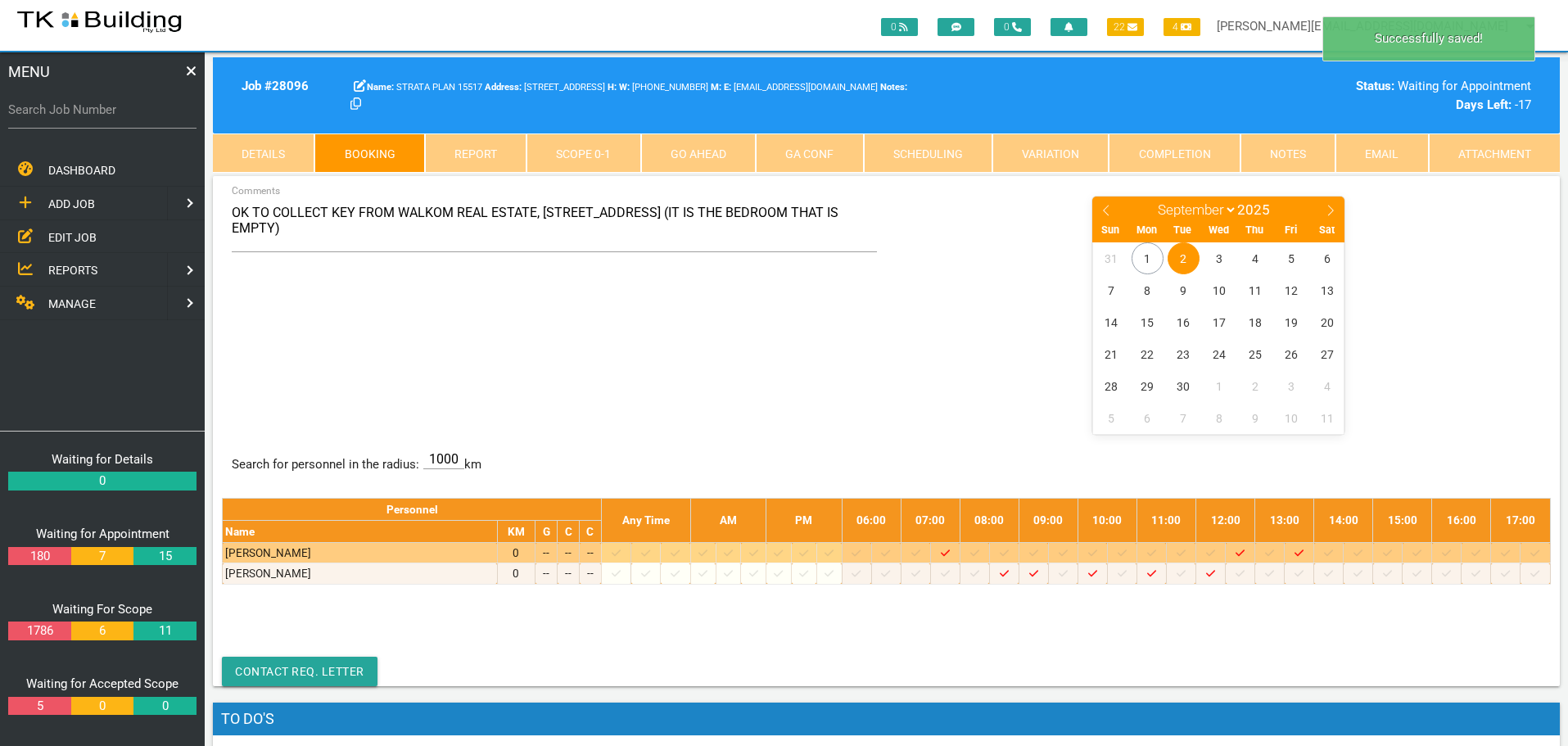
click at [1038, 552] on icon at bounding box center [1034, 553] width 9 height 10
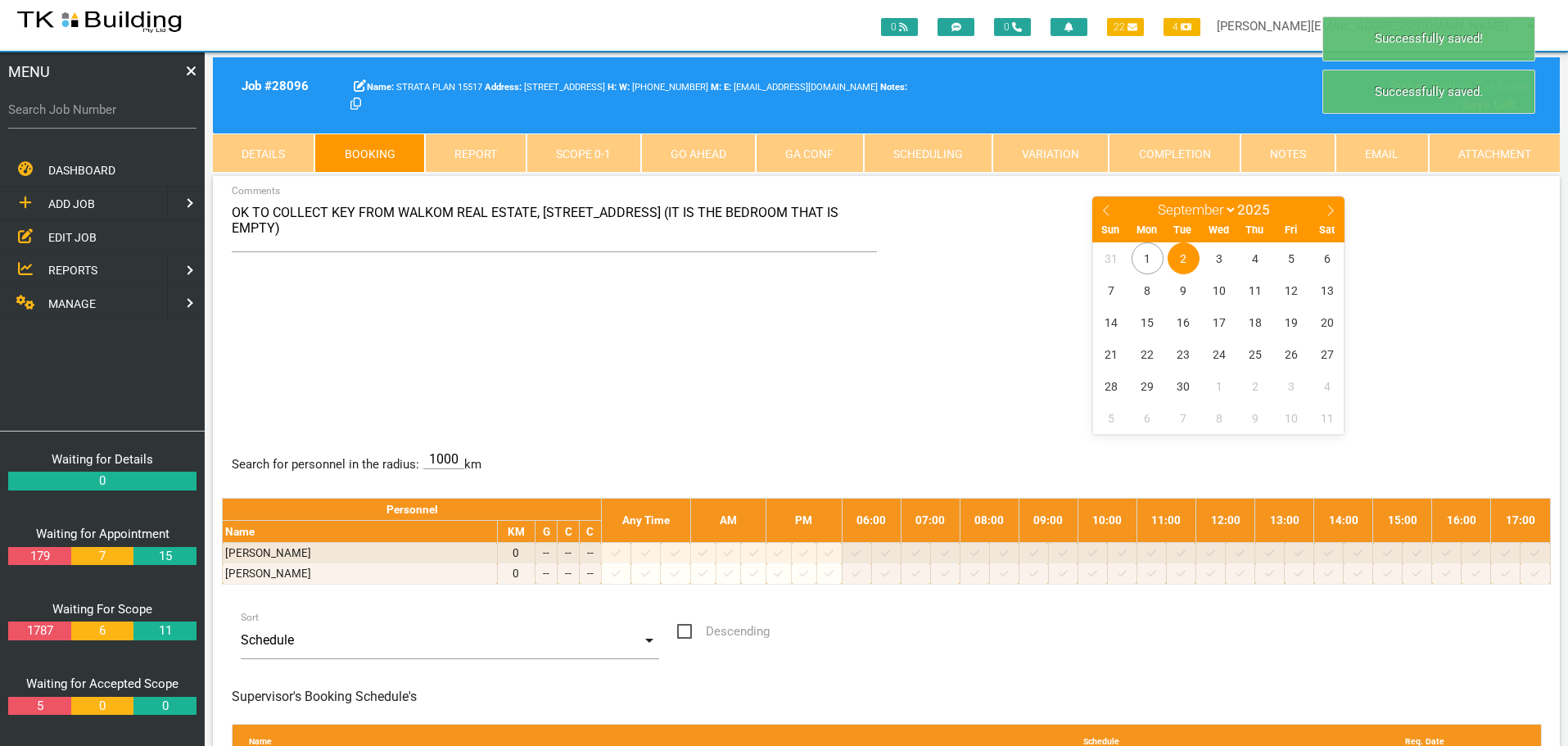
click at [1186, 261] on span "2" at bounding box center [1183, 258] width 32 height 32
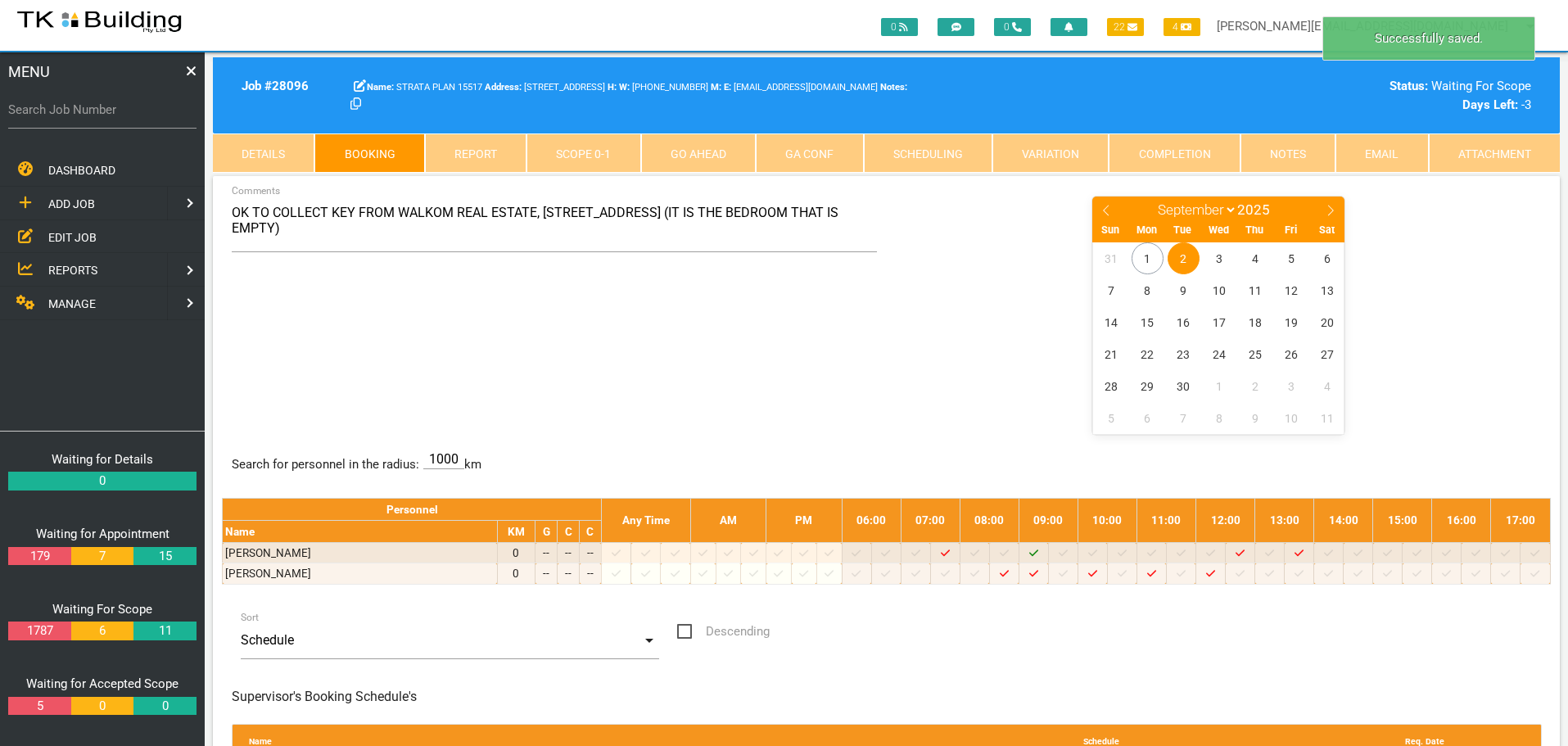
click at [115, 118] on label "Search Job Number" at bounding box center [102, 111] width 188 height 19
click at [115, 118] on input "Search Job Number" at bounding box center [102, 110] width 188 height 38
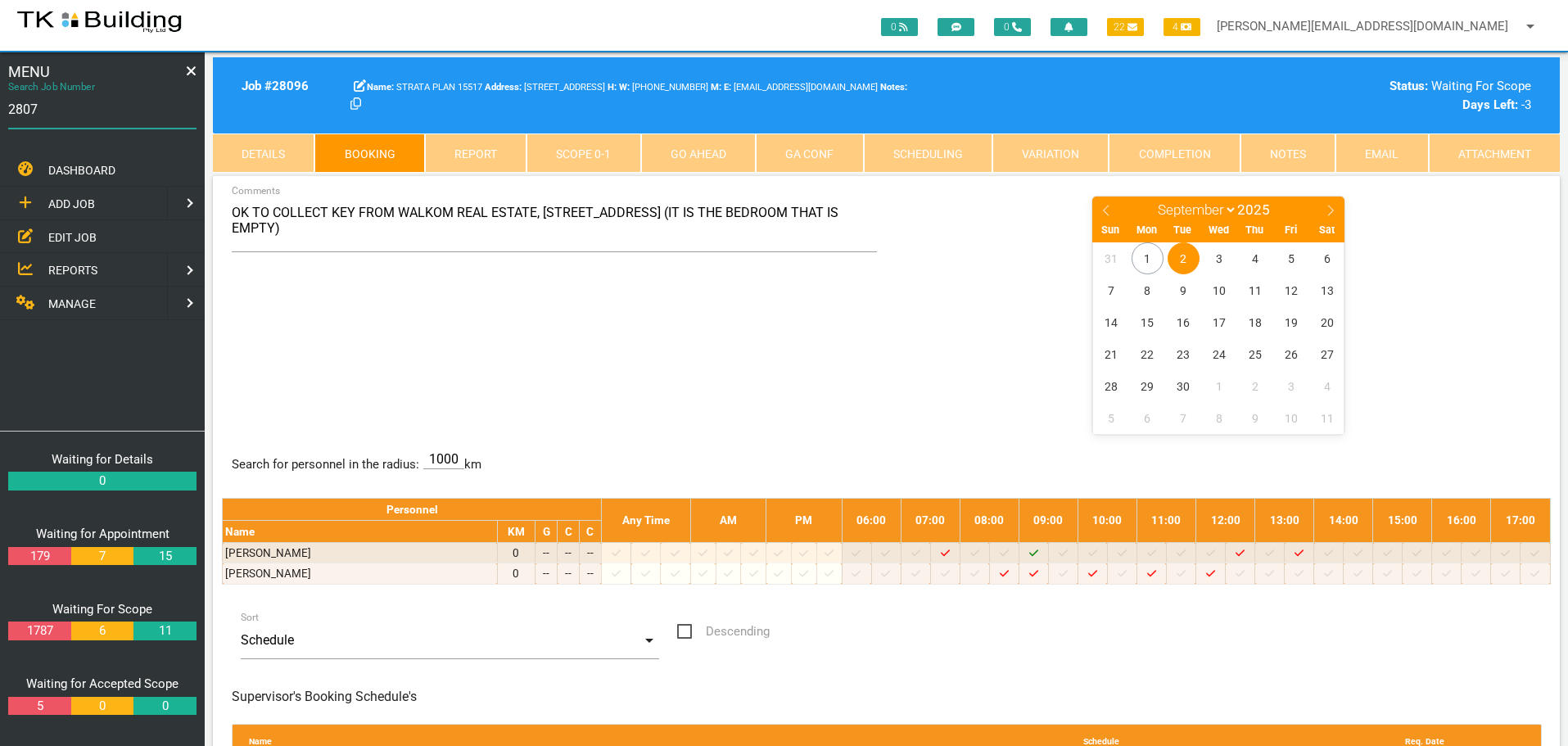
type input "28078"
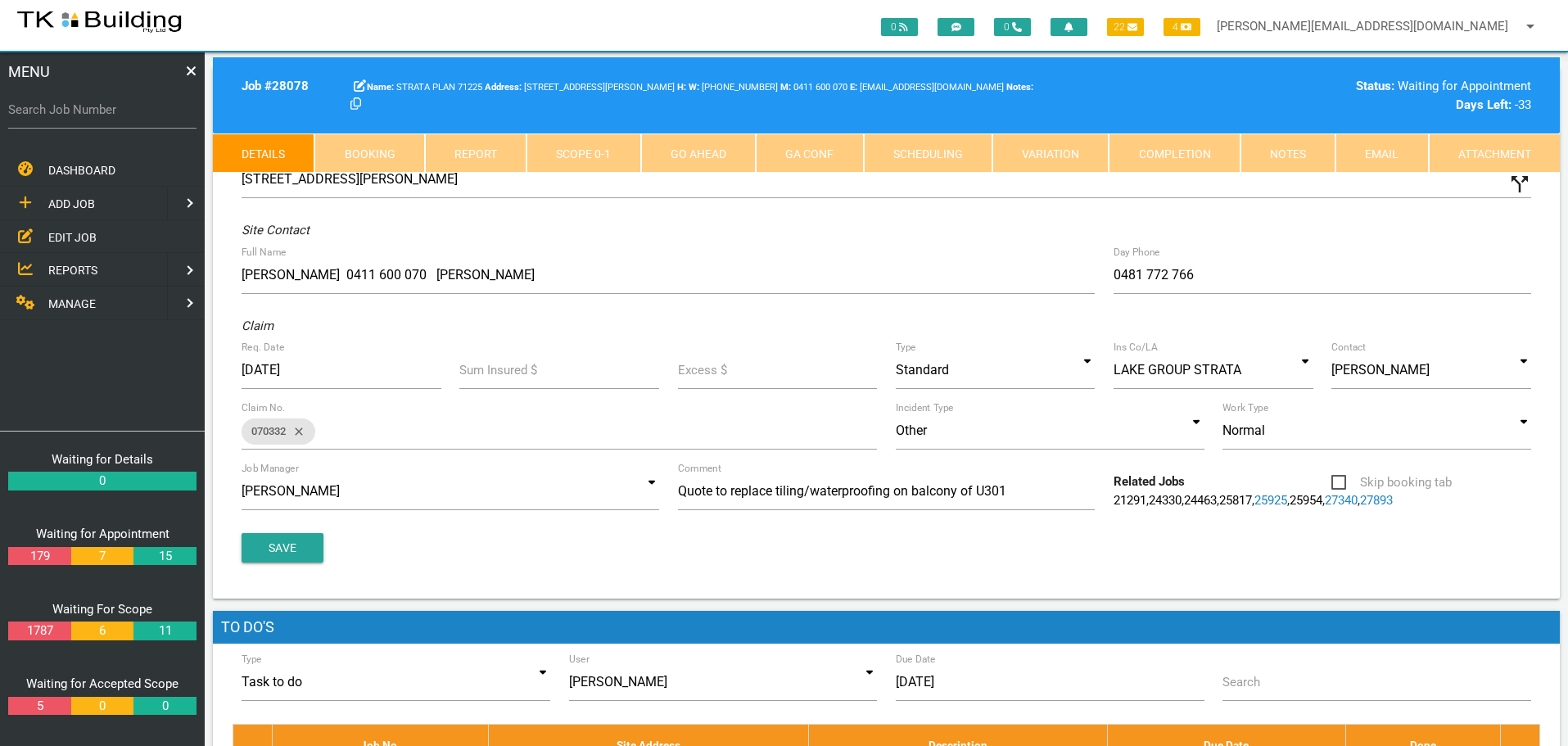
click at [369, 151] on link "Booking" at bounding box center [370, 153] width 110 height 40
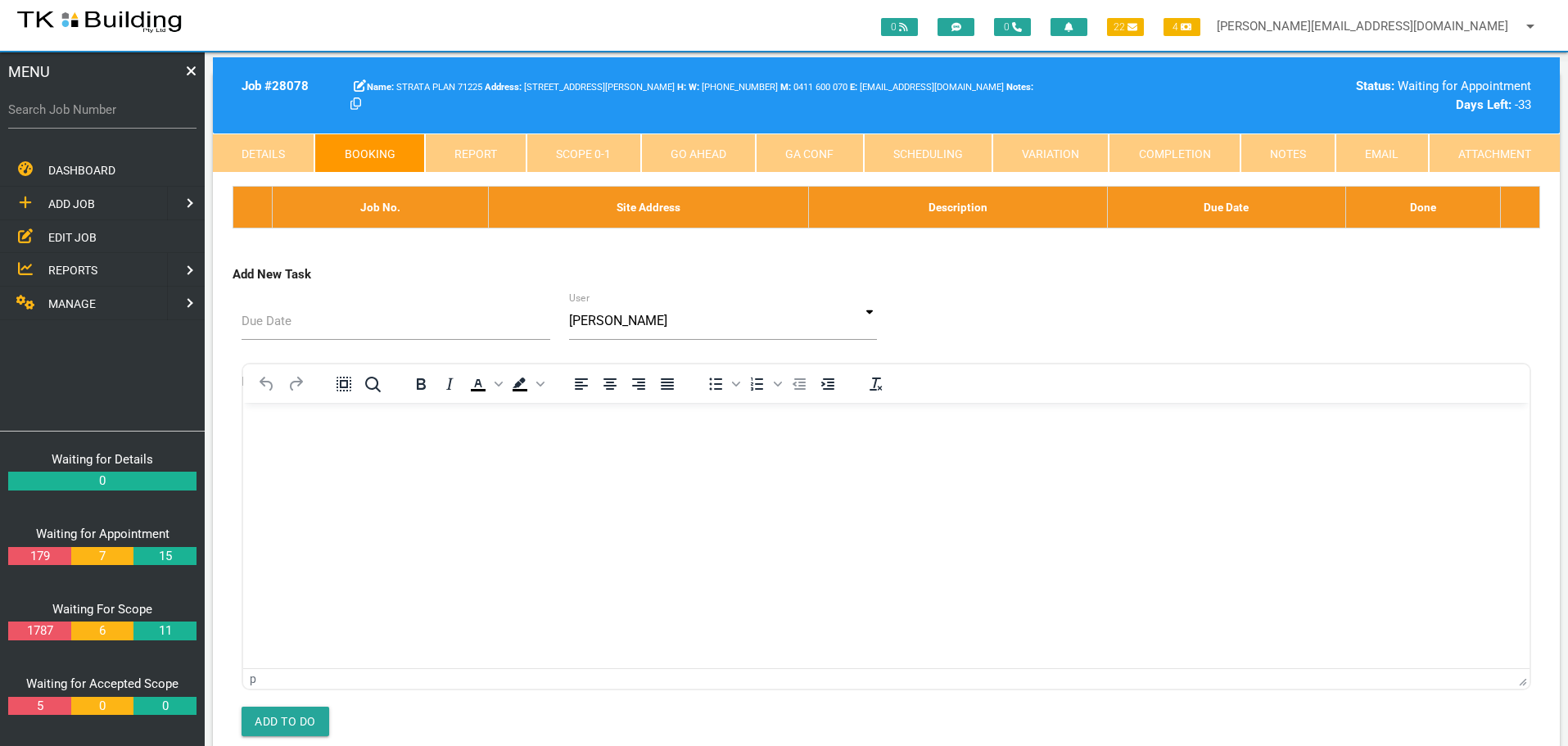
select select "8"
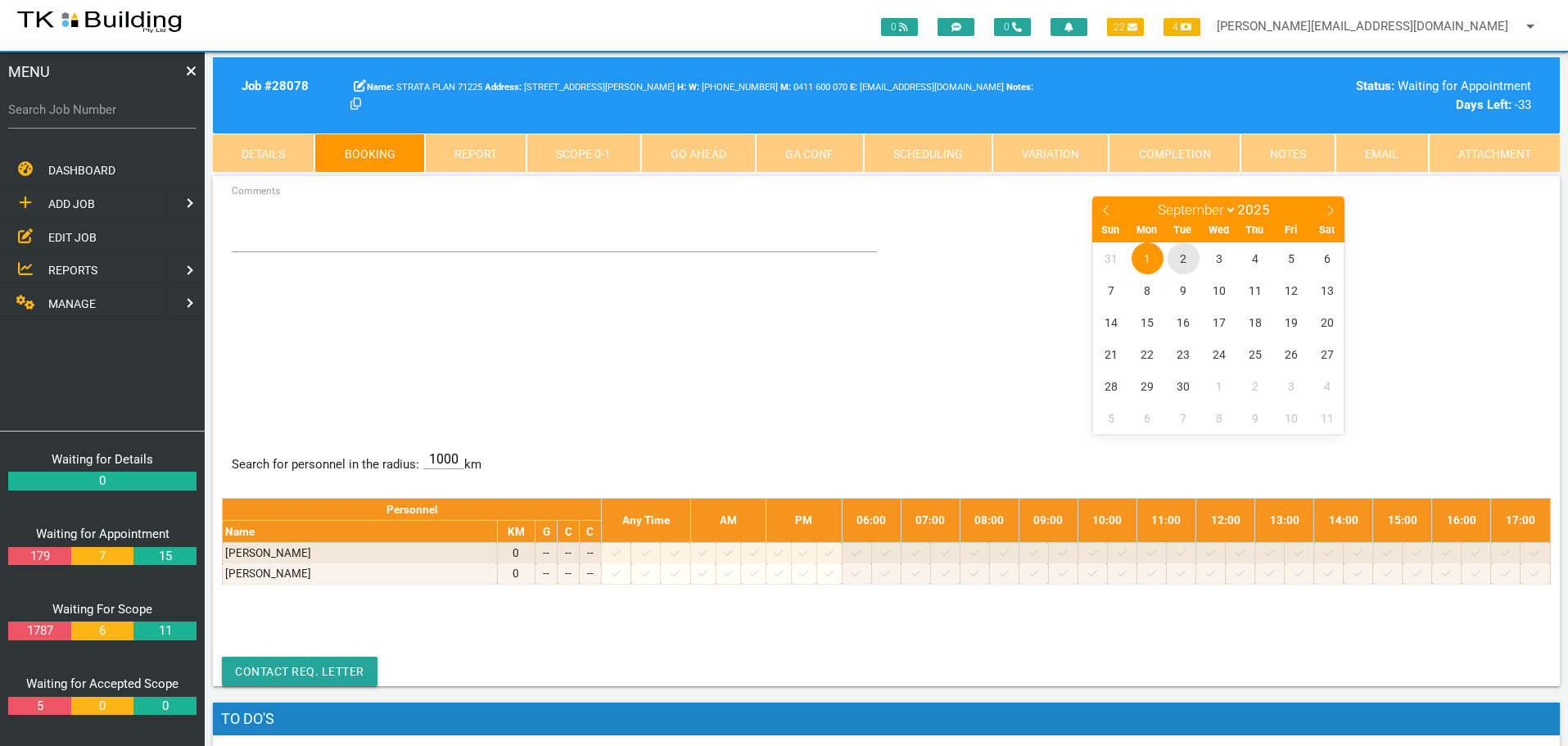
click at [1184, 258] on span "2" at bounding box center [1183, 258] width 32 height 32
click at [1183, 252] on span "2" at bounding box center [1183, 258] width 32 height 32
click at [311, 238] on textarea "Comments" at bounding box center [555, 223] width 646 height 58
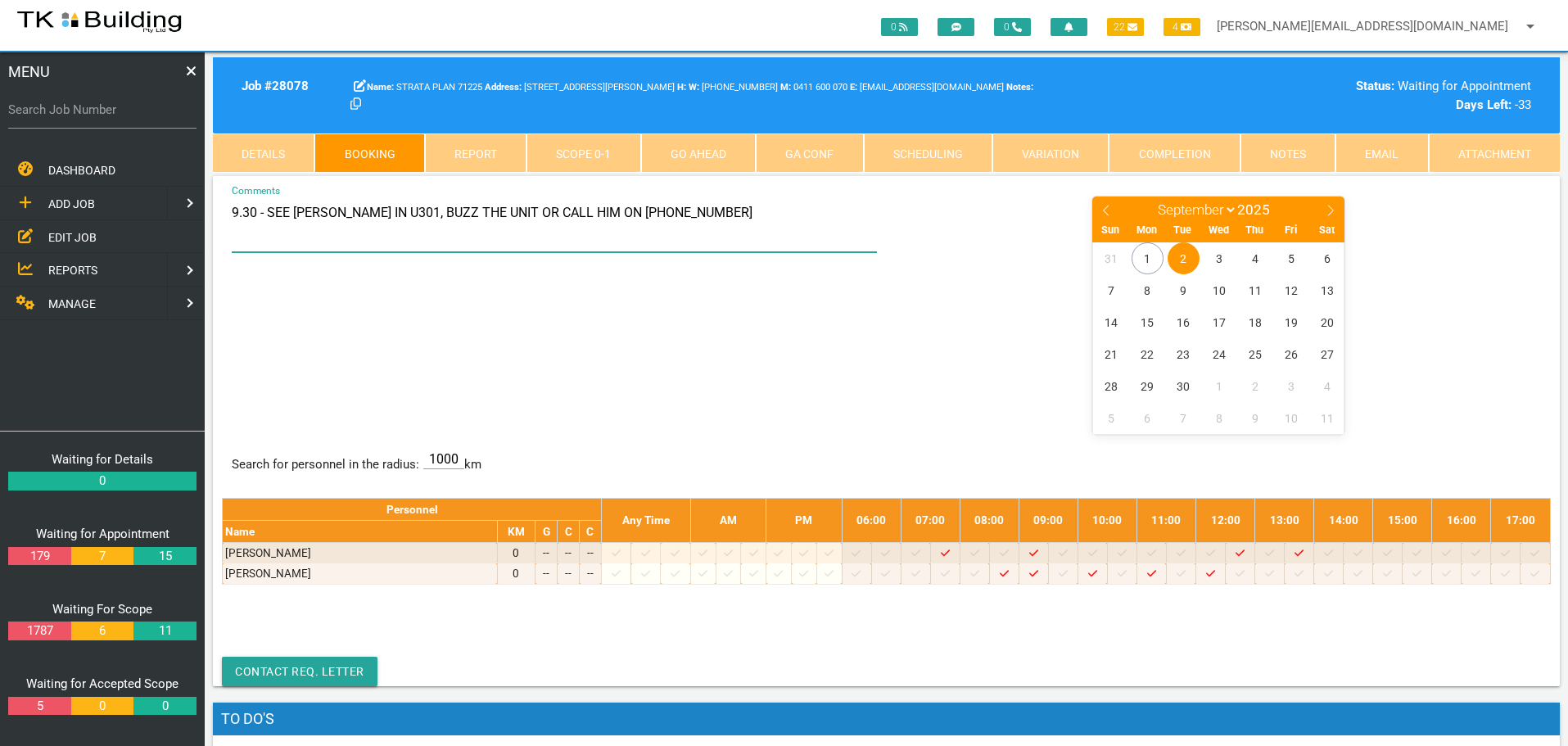
type textarea "9.30 - SEE JOHN IN U301, BUZZ THE UNIT OR CALL HIM ON 0481 772 766"
click at [883, 351] on div "9.30 - SEE JOHN IN U301, BUZZ THE UNIT OR CALL HIM ON 0481 772 766 Comments Jan…" at bounding box center [887, 314] width 1329 height 238
click at [1184, 253] on span "2" at bounding box center [1183, 258] width 32 height 32
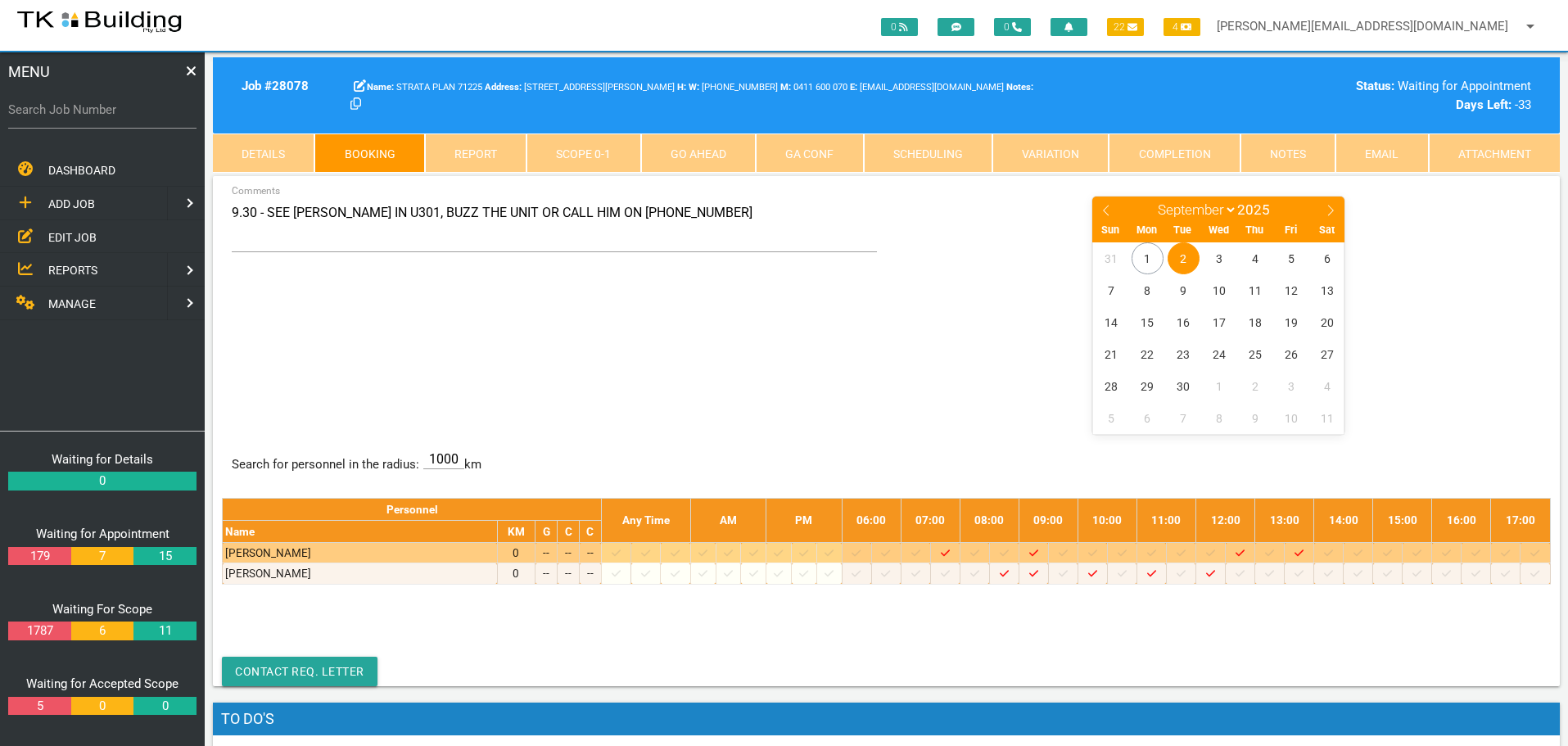
click at [1068, 551] on icon at bounding box center [1063, 553] width 9 height 10
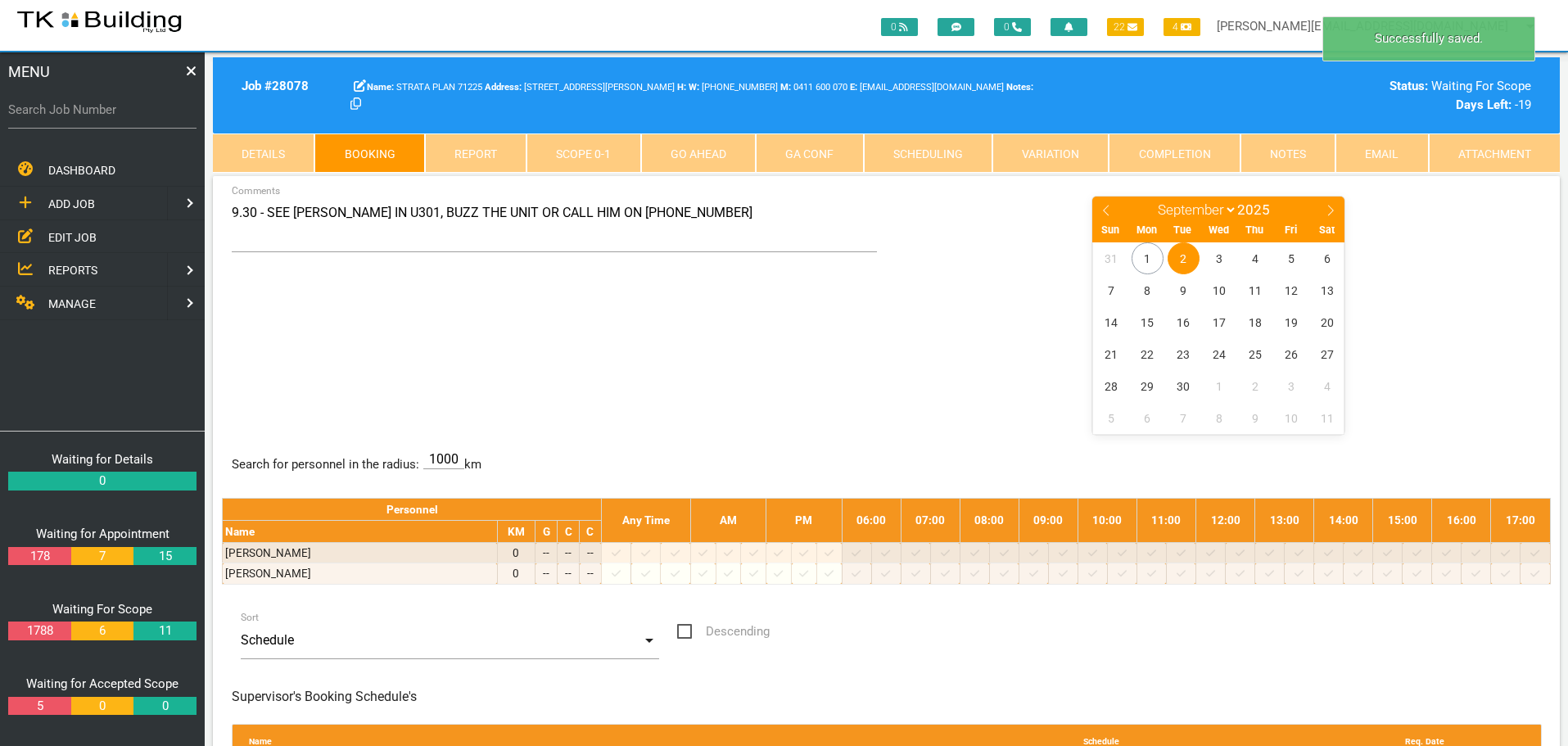
click at [1188, 254] on span "2" at bounding box center [1183, 258] width 32 height 32
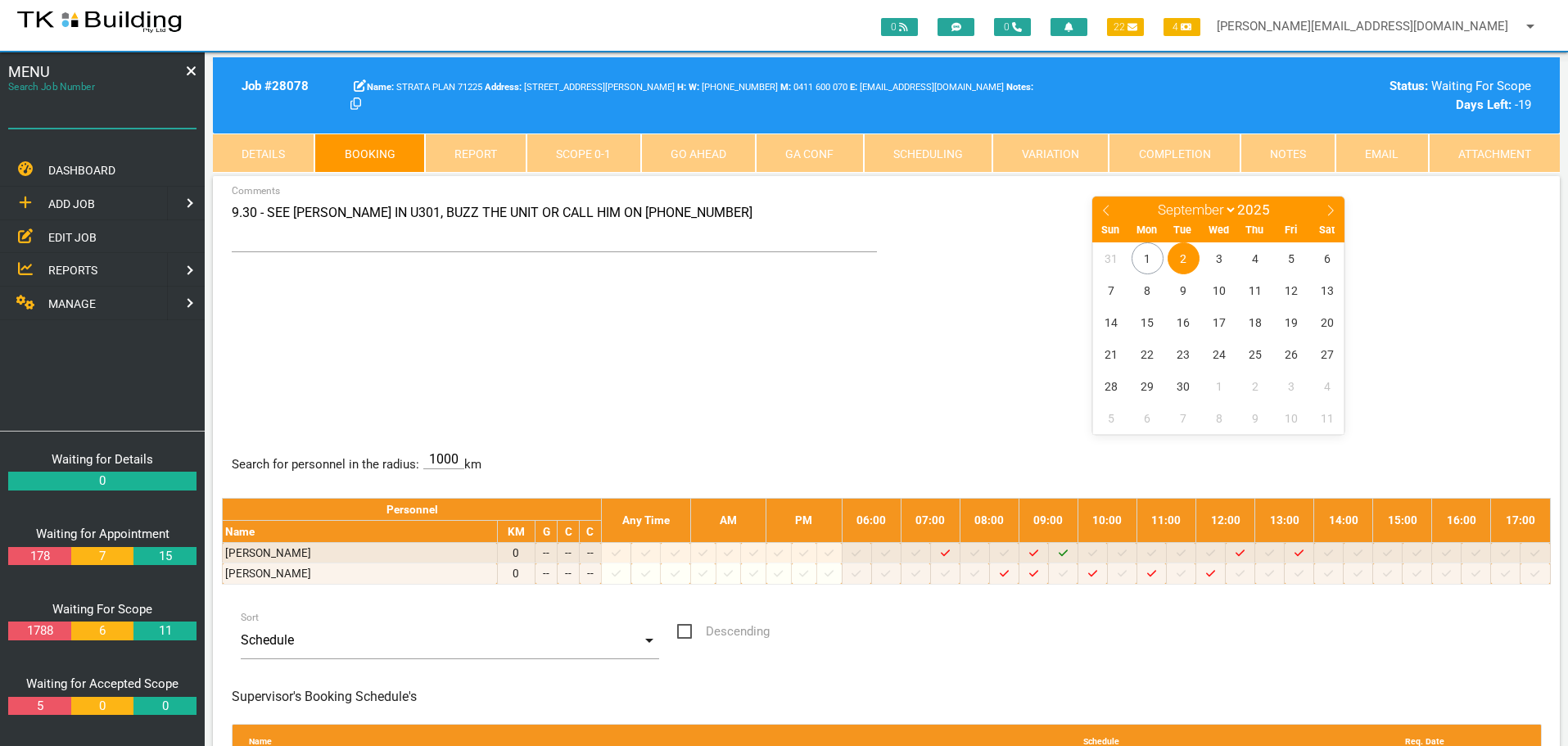
click at [93, 124] on input "Search Job Number" at bounding box center [102, 110] width 188 height 38
type input "28096"
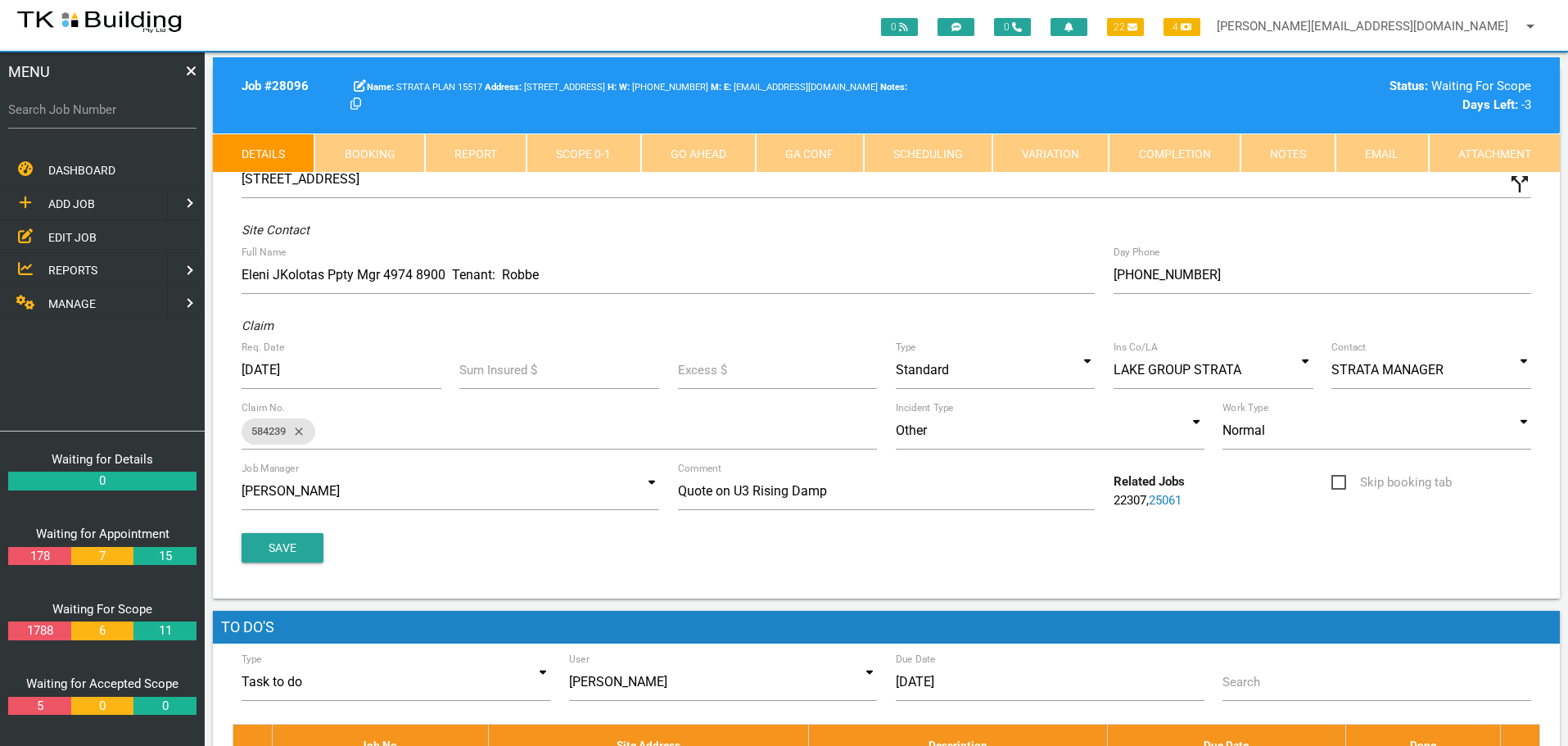
click at [390, 156] on link "Booking" at bounding box center [370, 153] width 110 height 40
select select "8"
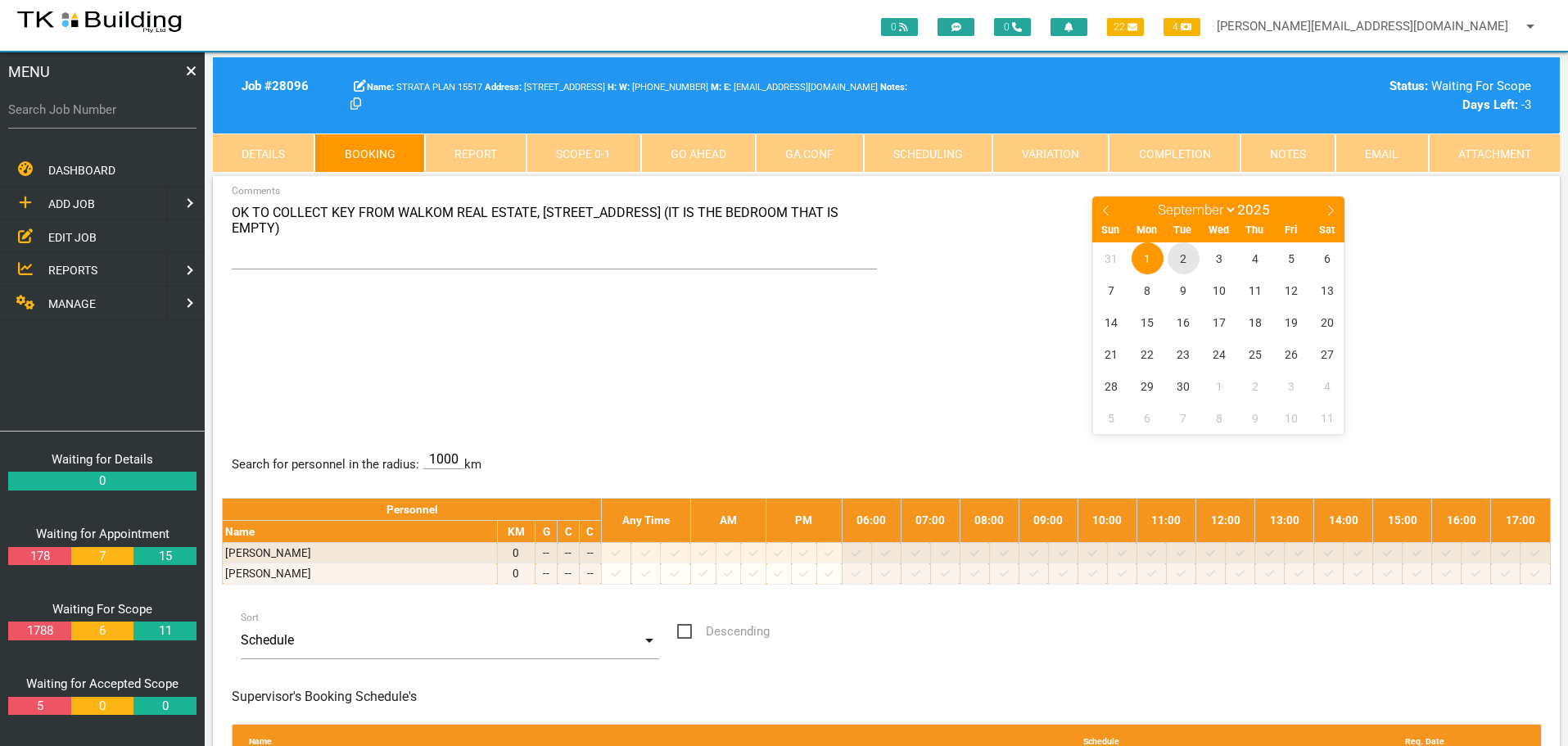
click at [1187, 258] on span "2" at bounding box center [1183, 258] width 32 height 32
click at [119, 124] on input "Search Job Number" at bounding box center [102, 110] width 188 height 38
type input "28095"
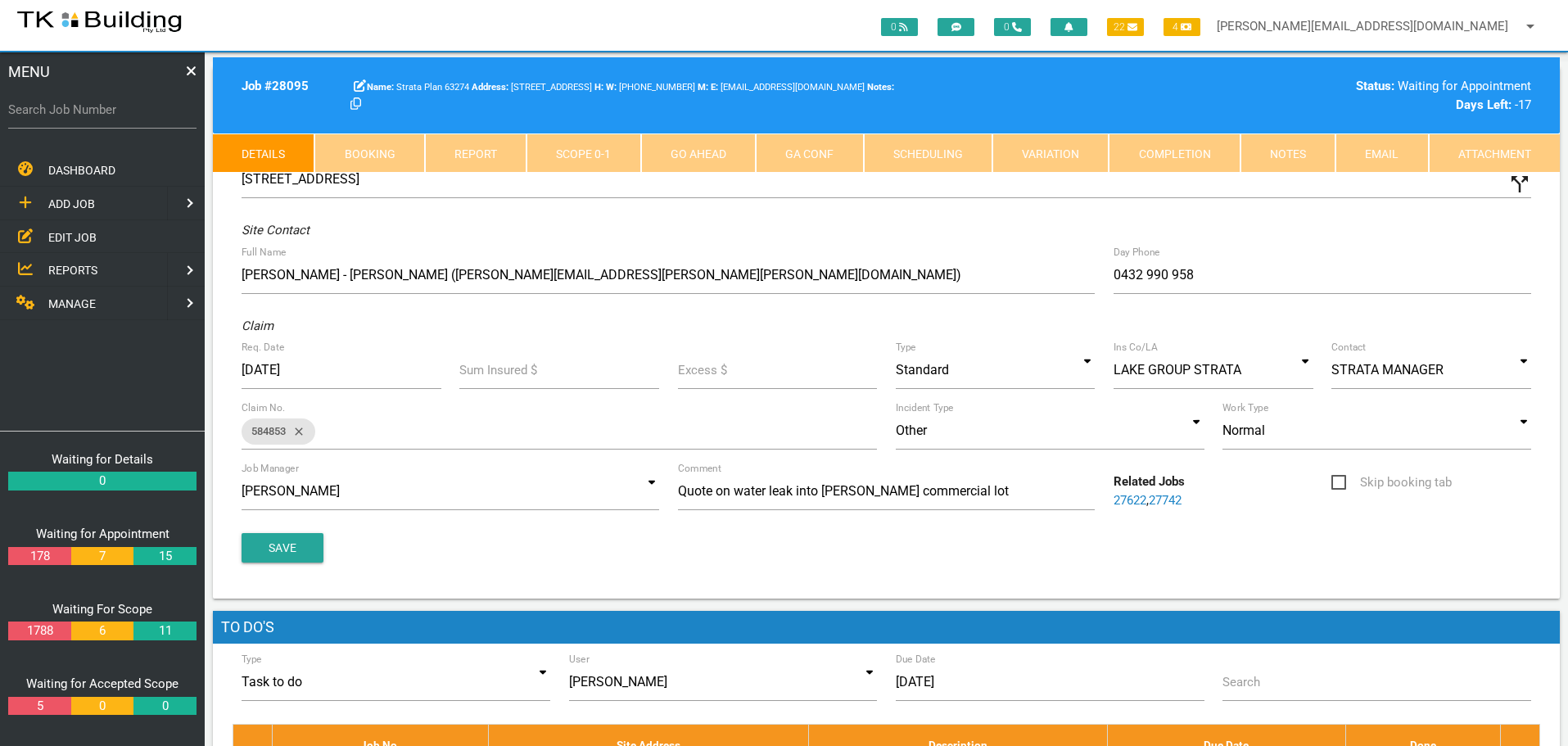
click at [389, 153] on link "Booking" at bounding box center [370, 153] width 110 height 40
select select "8"
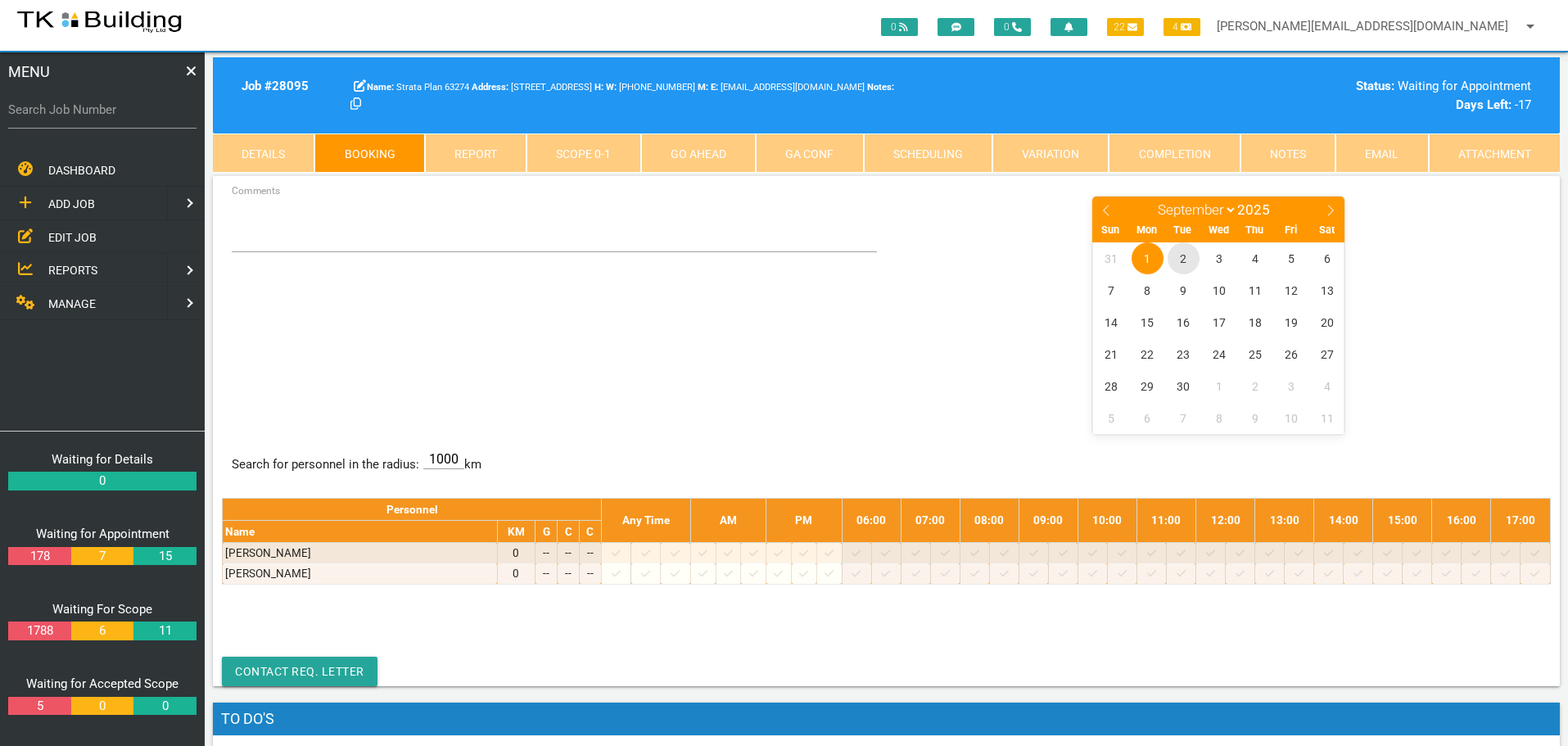
click at [1185, 257] on span "2" at bounding box center [1183, 258] width 32 height 32
click at [77, 239] on span "EDIT JOB" at bounding box center [72, 236] width 48 height 13
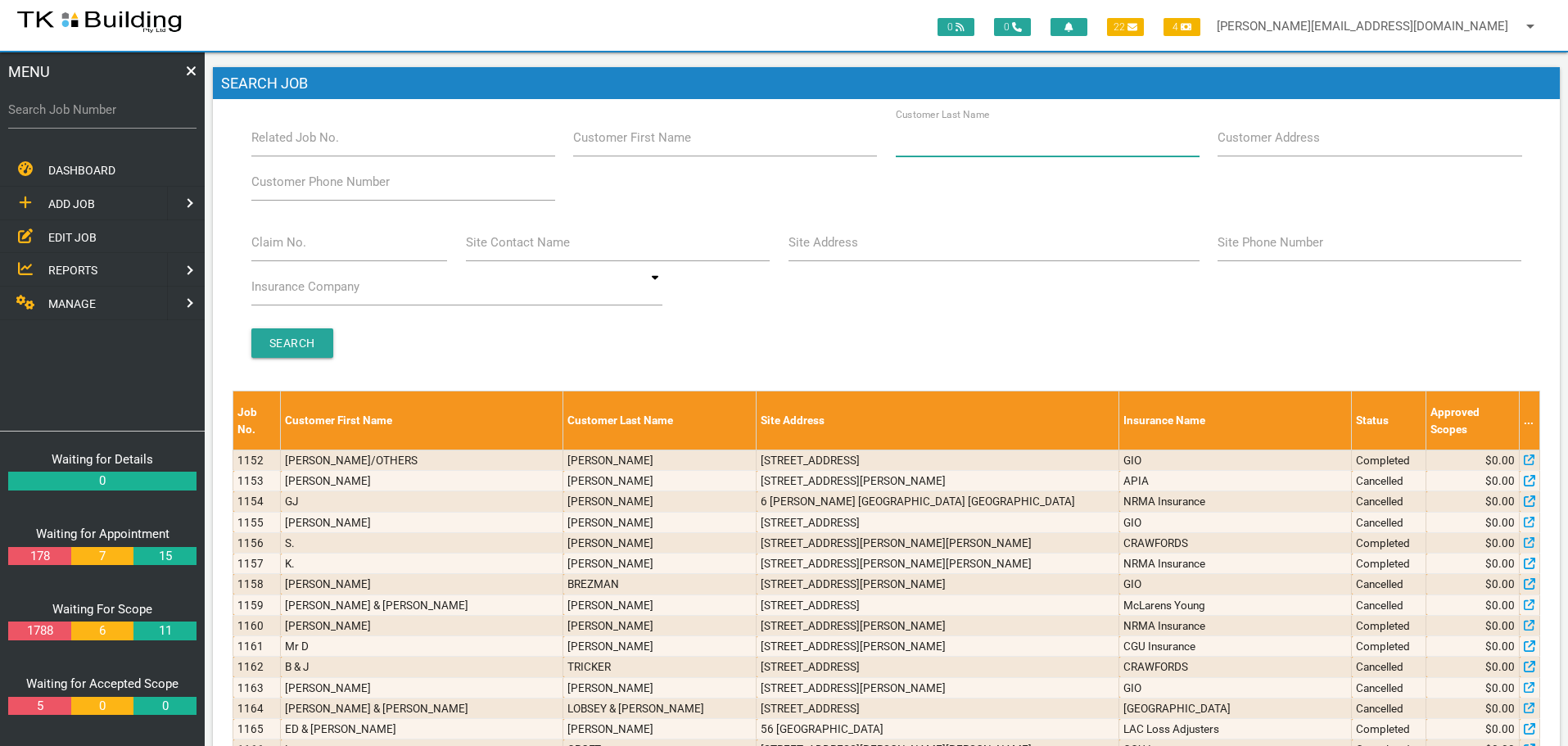
click at [1060, 140] on input "Customer Last Name" at bounding box center [1047, 138] width 303 height 38
type input "74206"
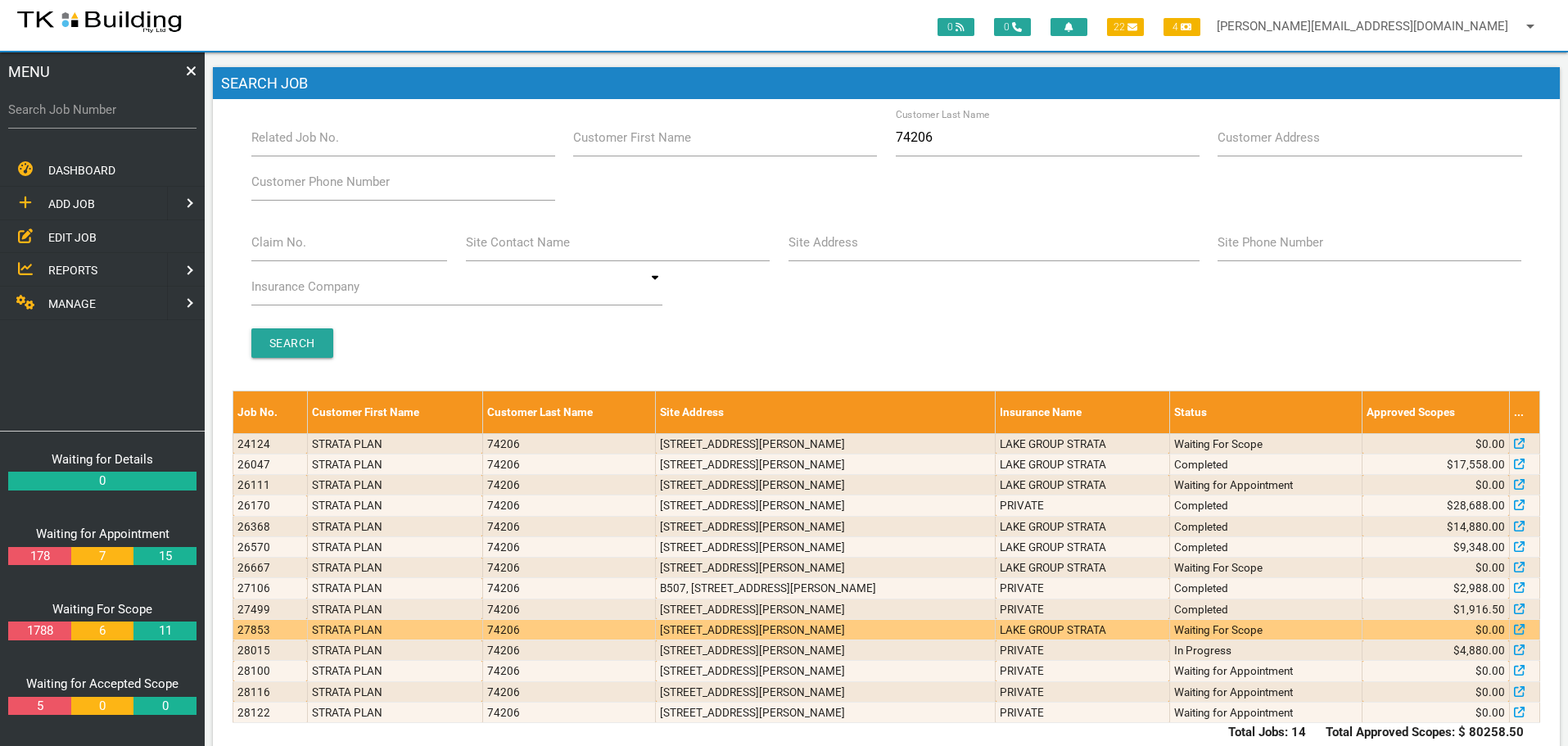
click at [681, 634] on td "N803, 24 Bolton St, Newcastle NSW 2300" at bounding box center [826, 630] width 340 height 21
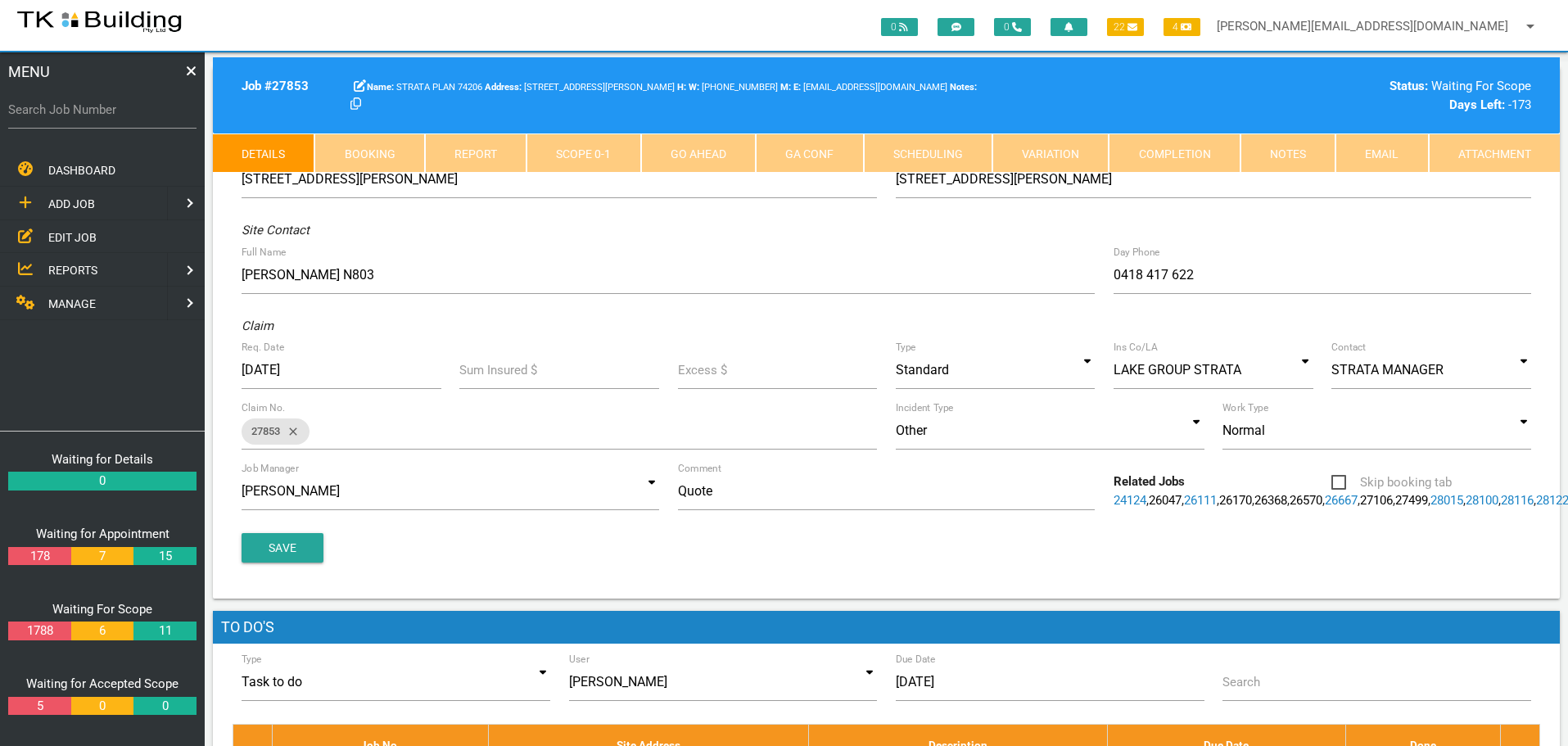
click at [1270, 158] on link "Notes" at bounding box center [1287, 153] width 95 height 40
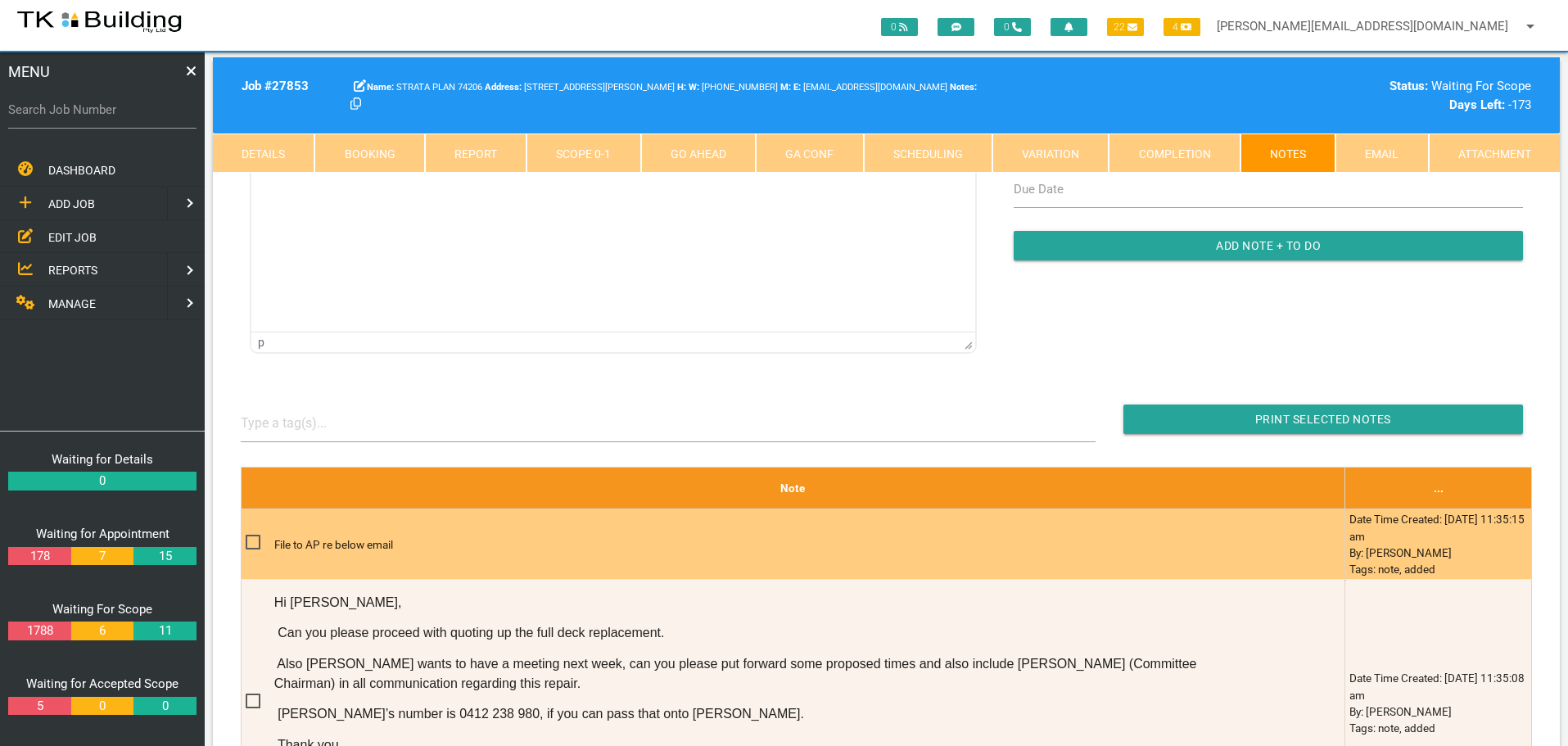
scroll to position [246, 0]
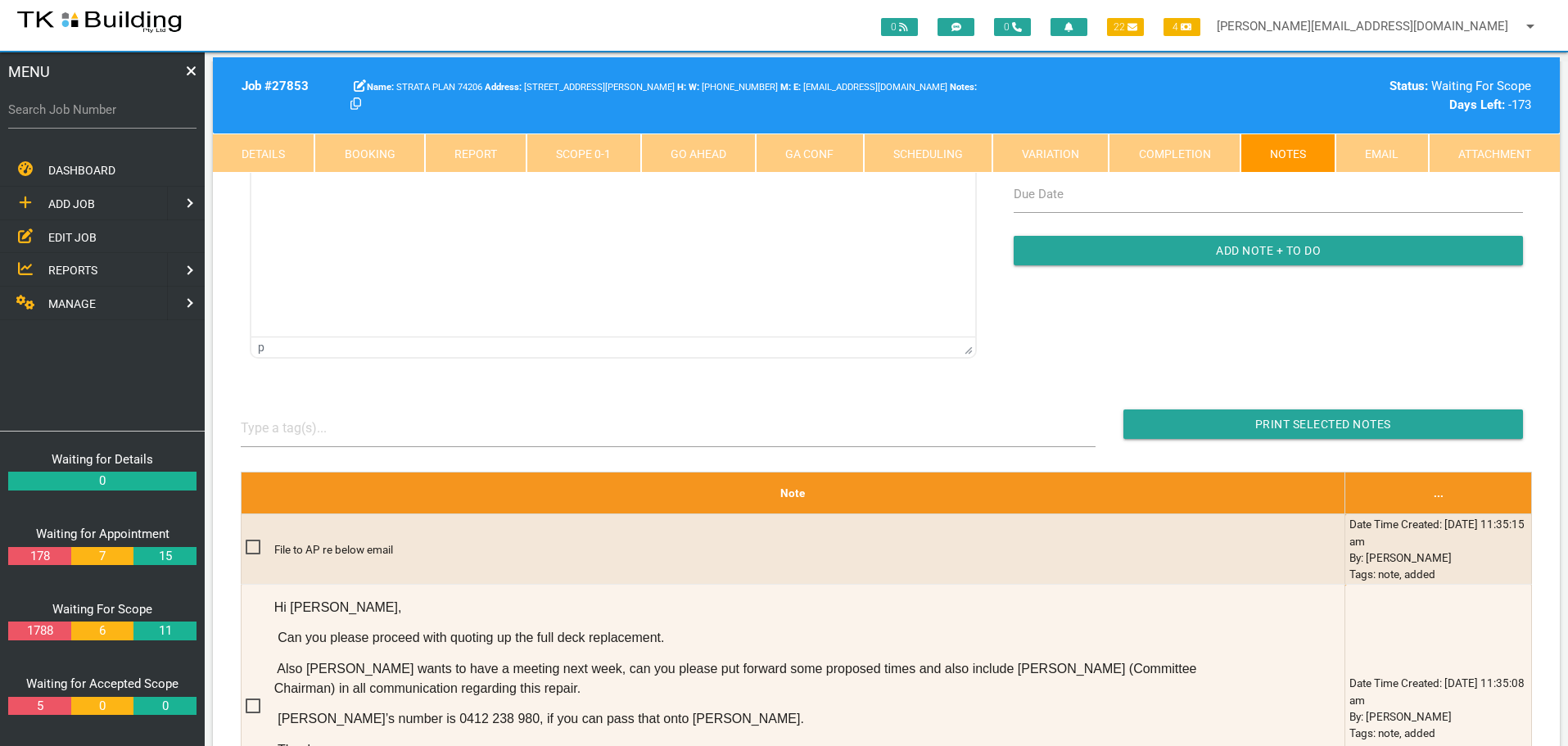
click at [101, 119] on label "Search Job Number" at bounding box center [102, 111] width 188 height 19
click at [101, 119] on input "Search Job Number" at bounding box center [102, 110] width 188 height 38
type input "27857"
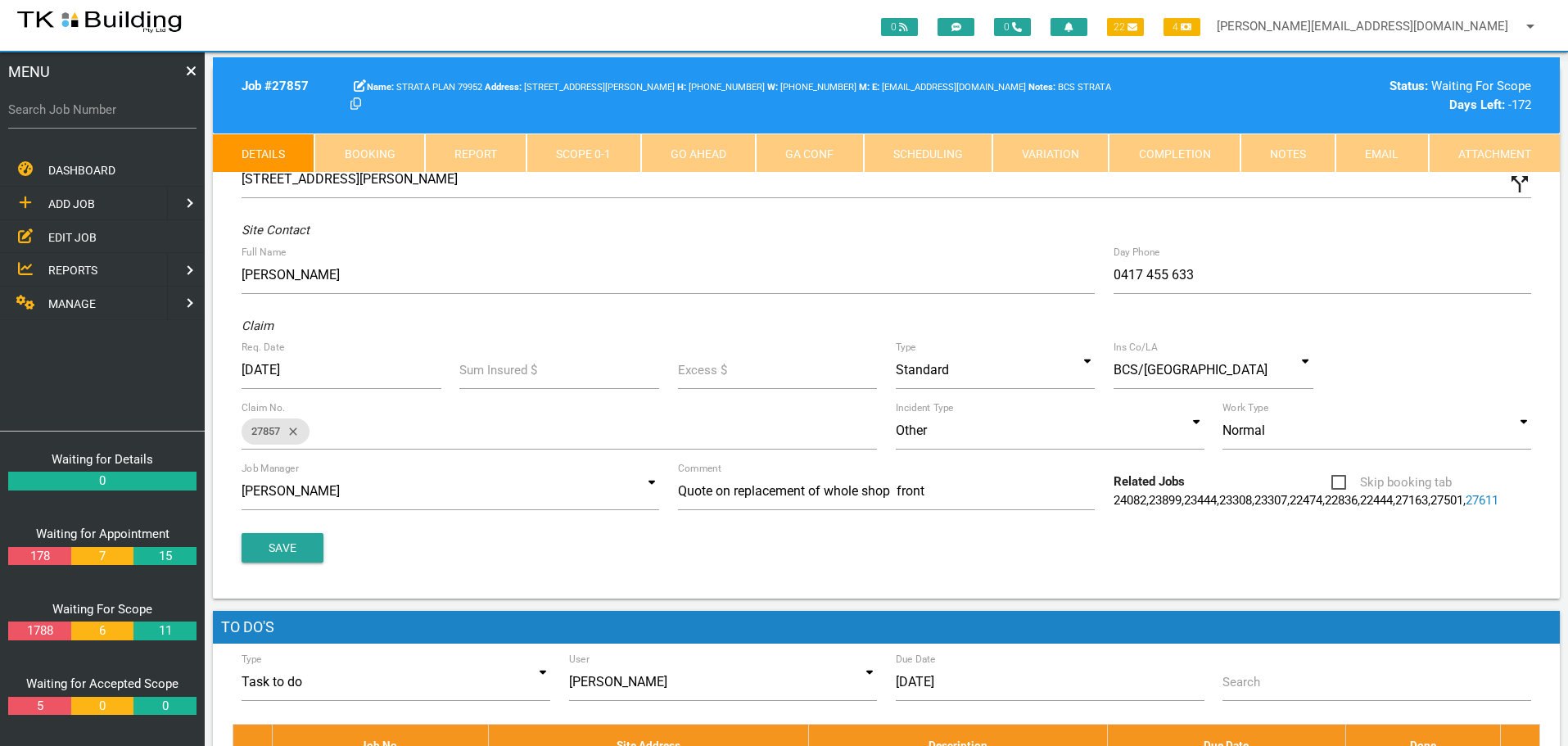
click at [1286, 155] on link "Notes" at bounding box center [1287, 153] width 95 height 40
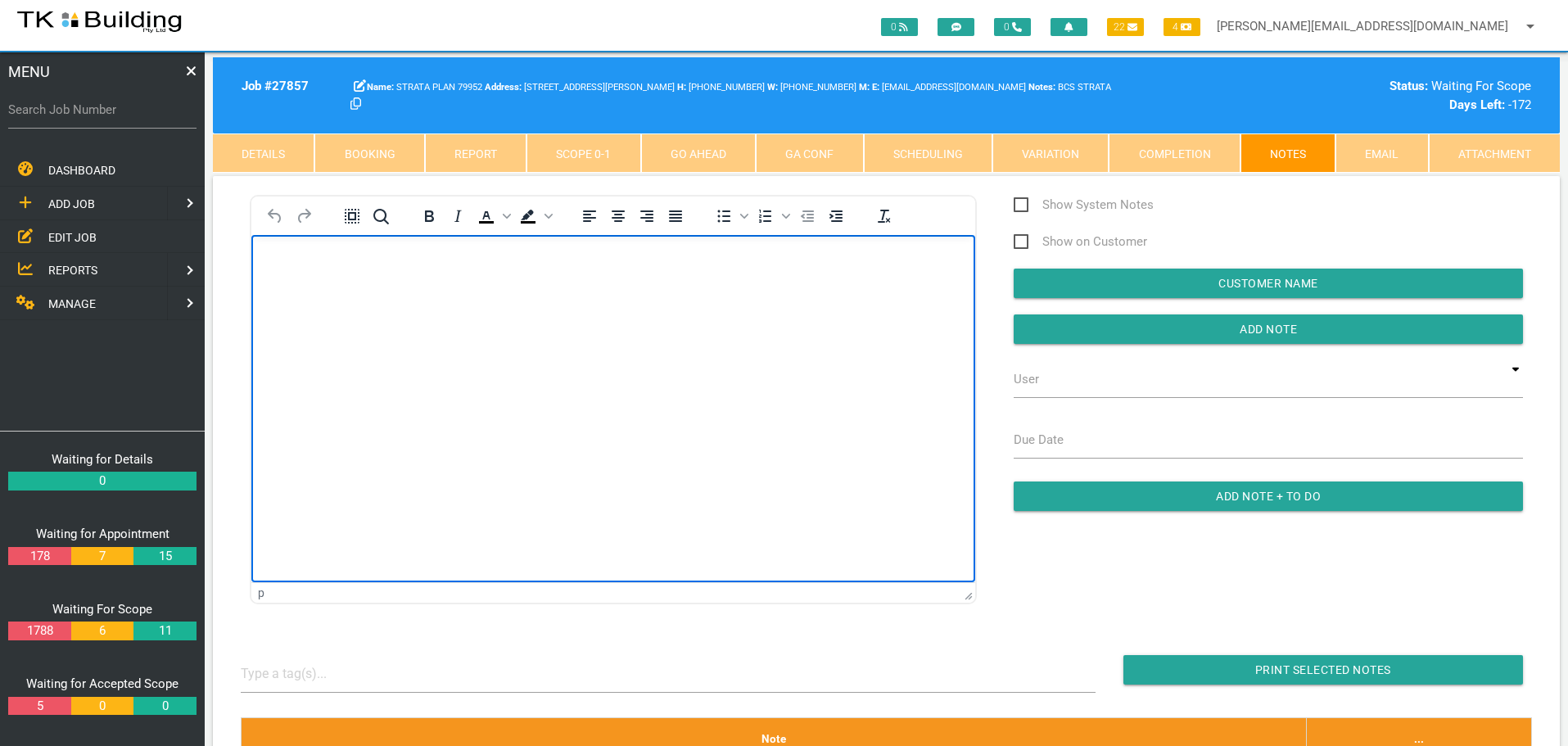
click at [283, 287] on body "Rich Text Area. Press ALT-0 for help." at bounding box center [613, 281] width 724 height 54
click at [268, 262] on body "Unit 1 Water Ingress - JTS27857 JTS27857 - $17,880.00 Incl. GST" at bounding box center [613, 287] width 724 height 67
paste body "Rich Text Area. Press ALT-0 for help."
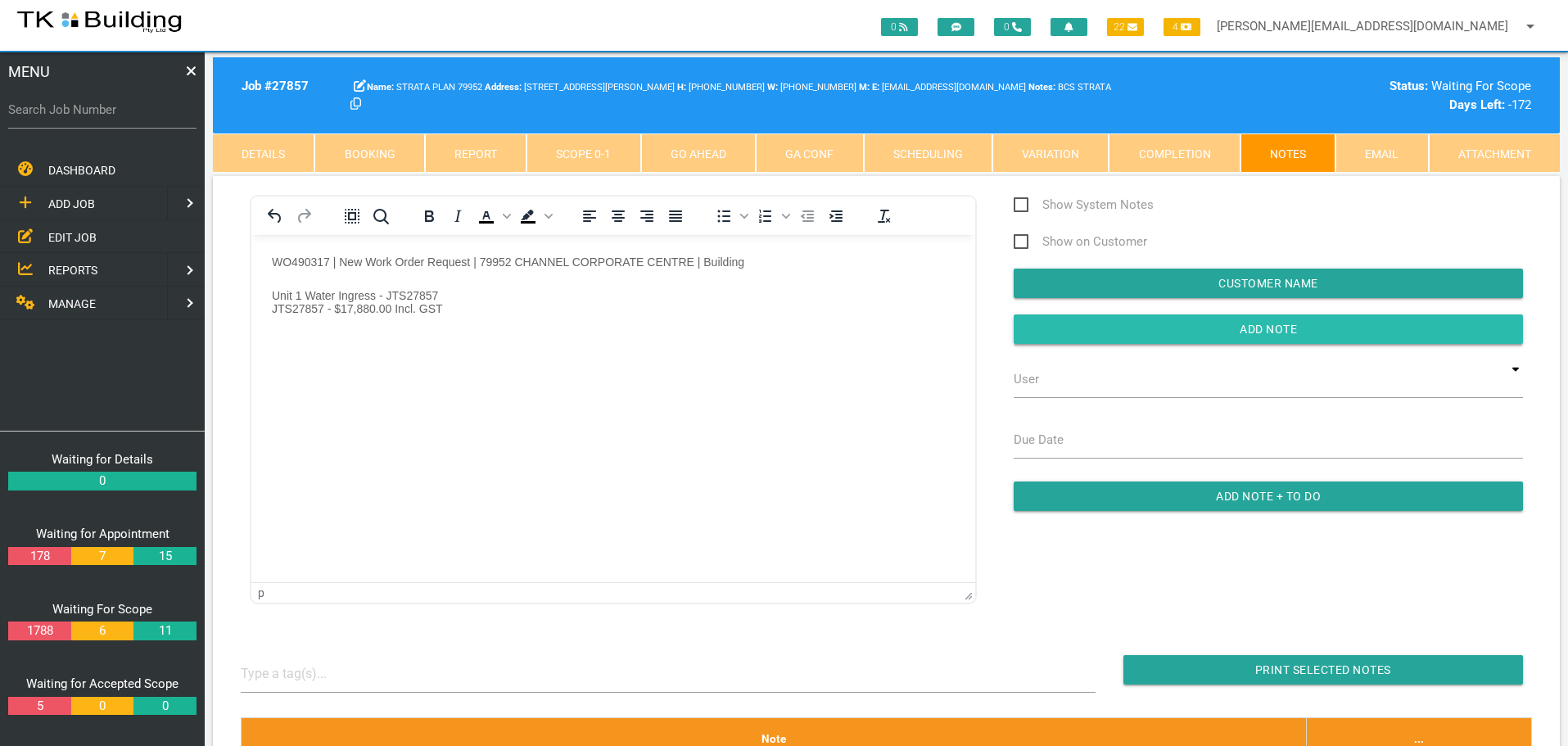
click at [1042, 331] on input "button" at bounding box center [1268, 329] width 509 height 29
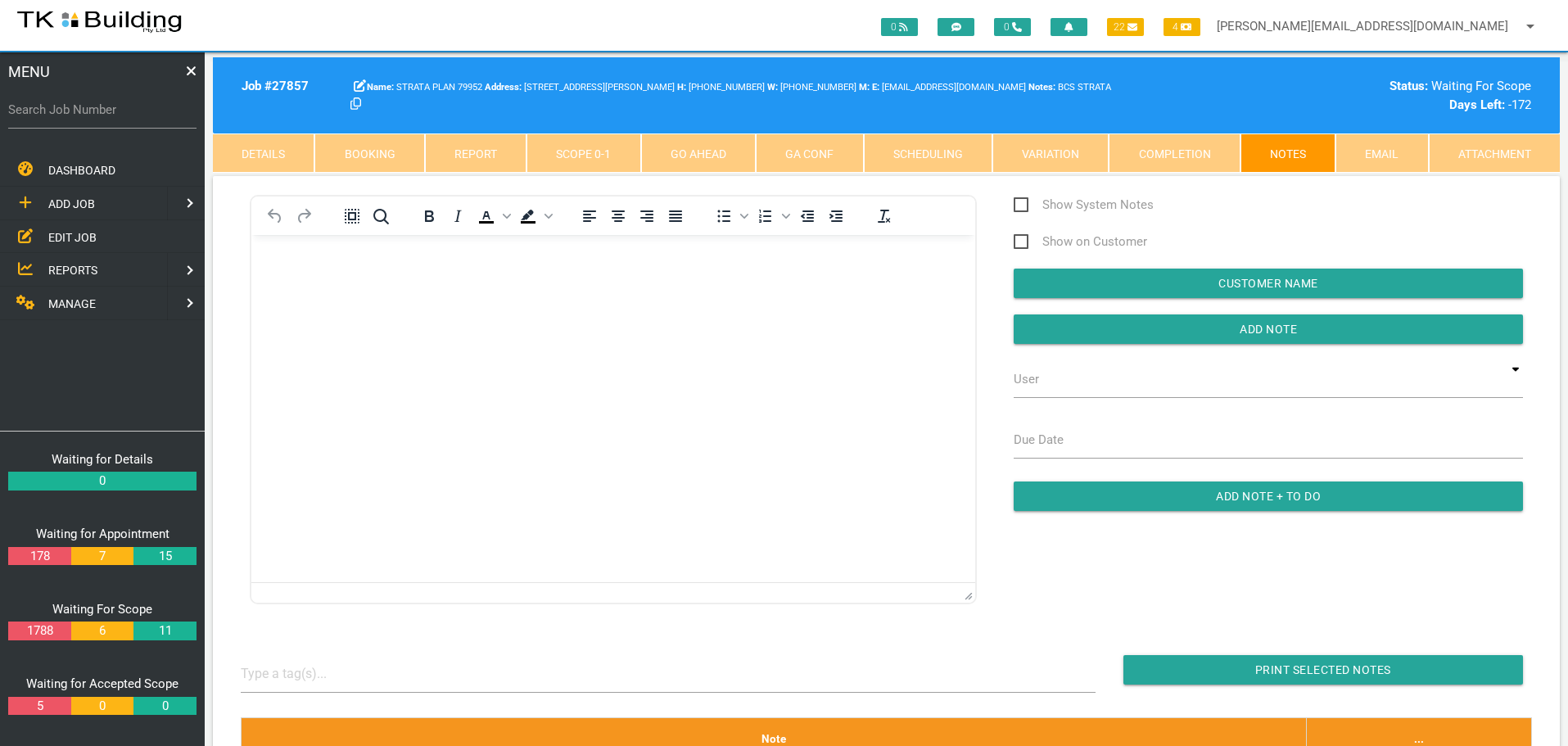
click at [95, 270] on span "REPORTS" at bounding box center [73, 270] width 49 height 13
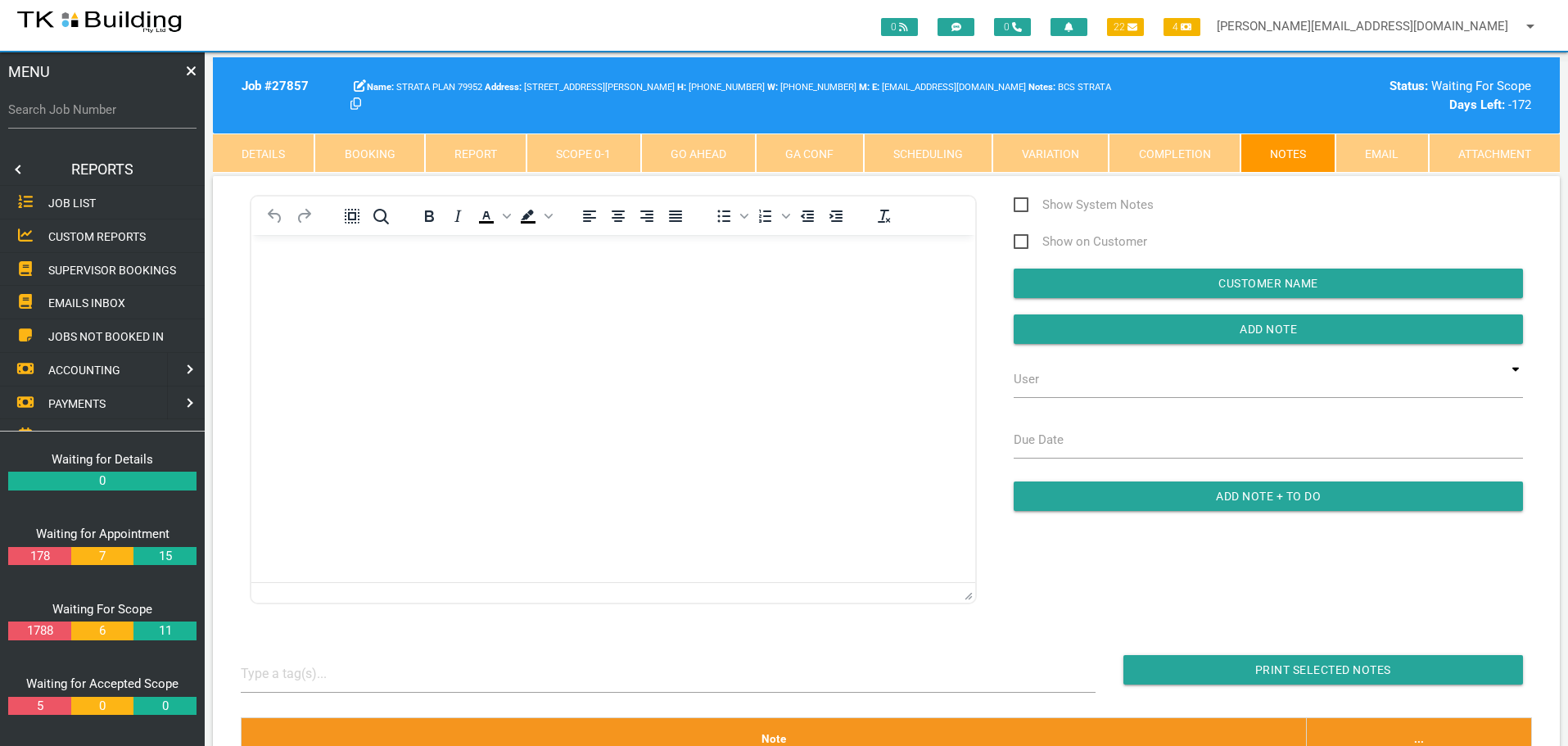
click at [95, 270] on span "SUPERVISOR BOOKINGS" at bounding box center [112, 269] width 128 height 13
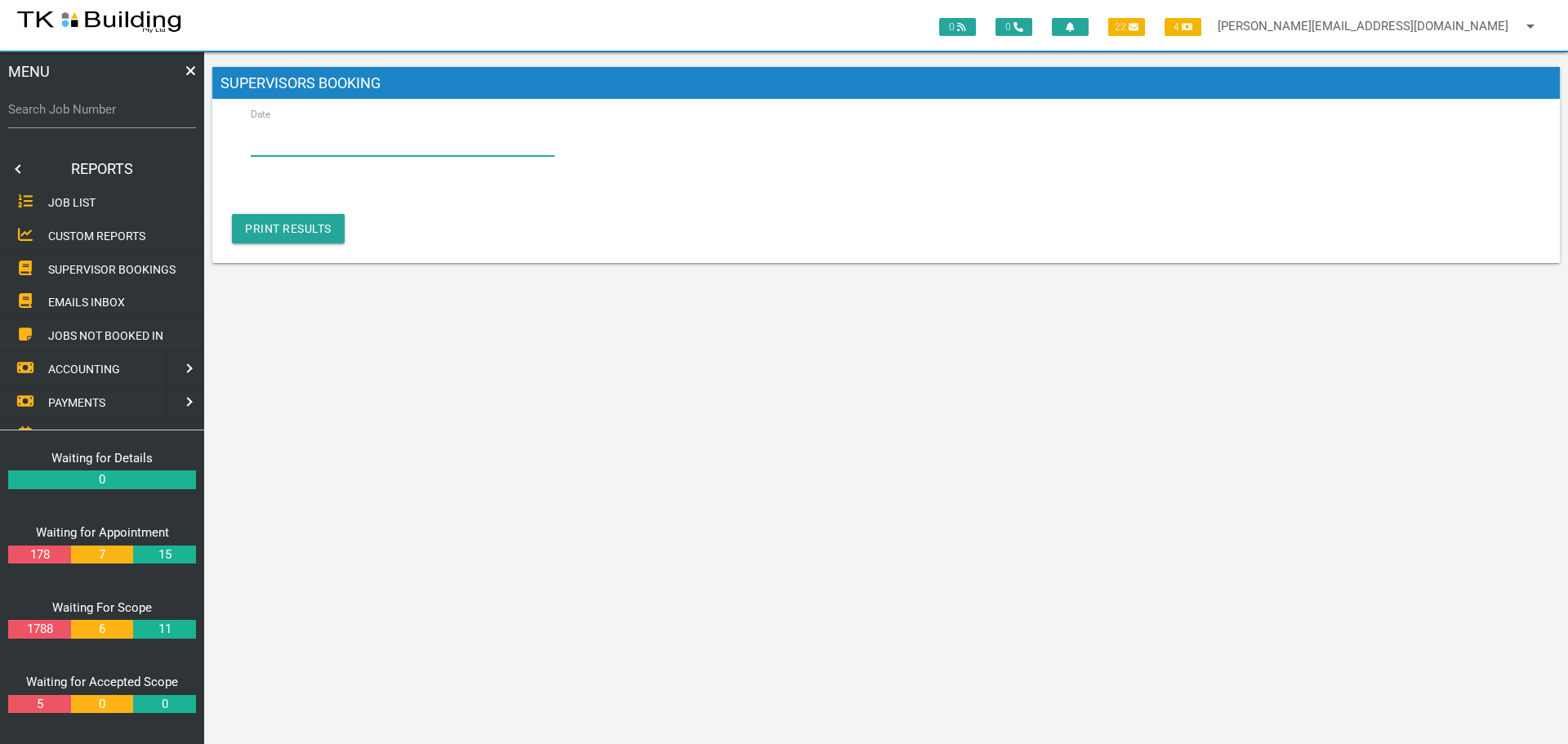
click at [350, 146] on input "Date" at bounding box center [403, 138] width 304 height 38
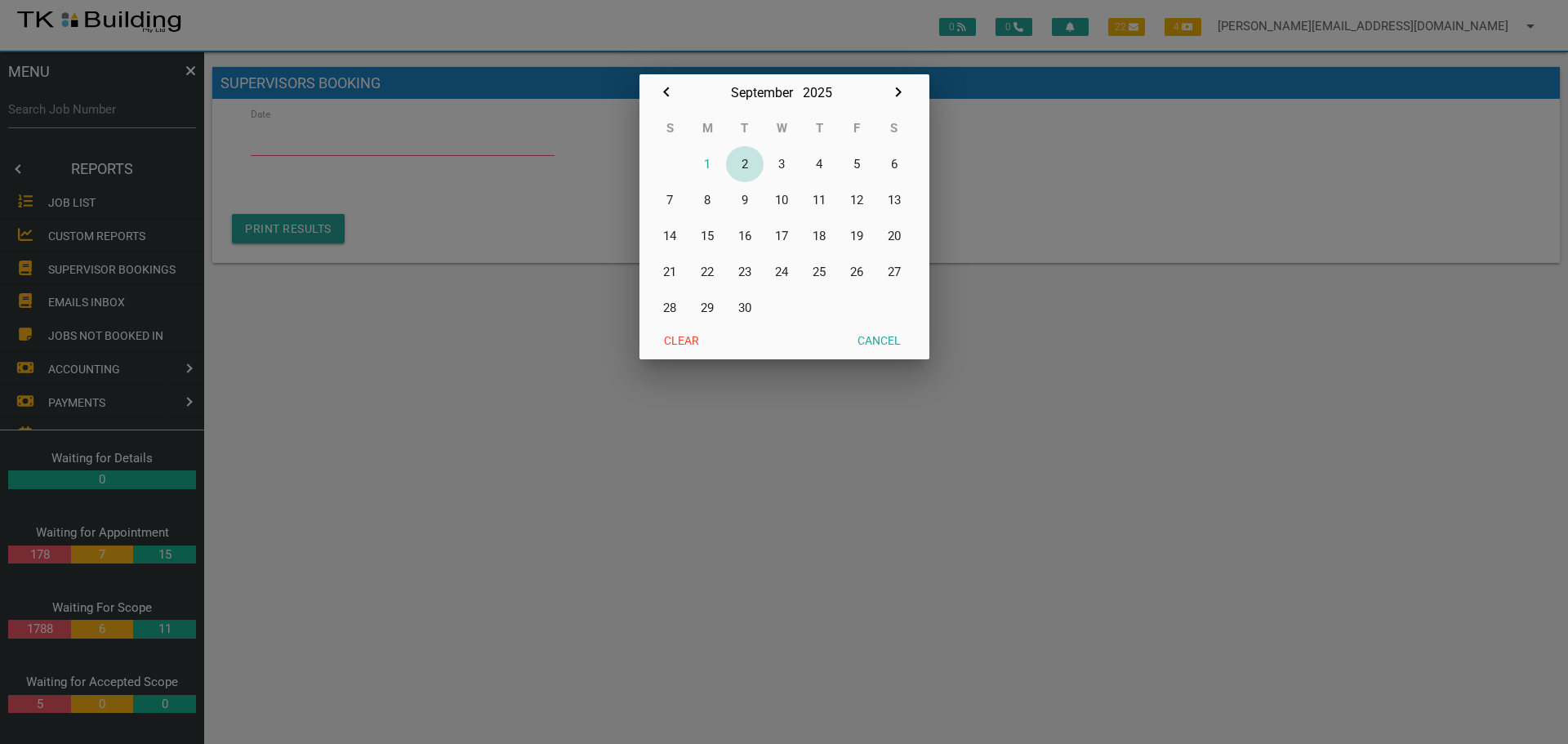
click at [749, 162] on button "2" at bounding box center [745, 164] width 38 height 36
type input "[DATE]"
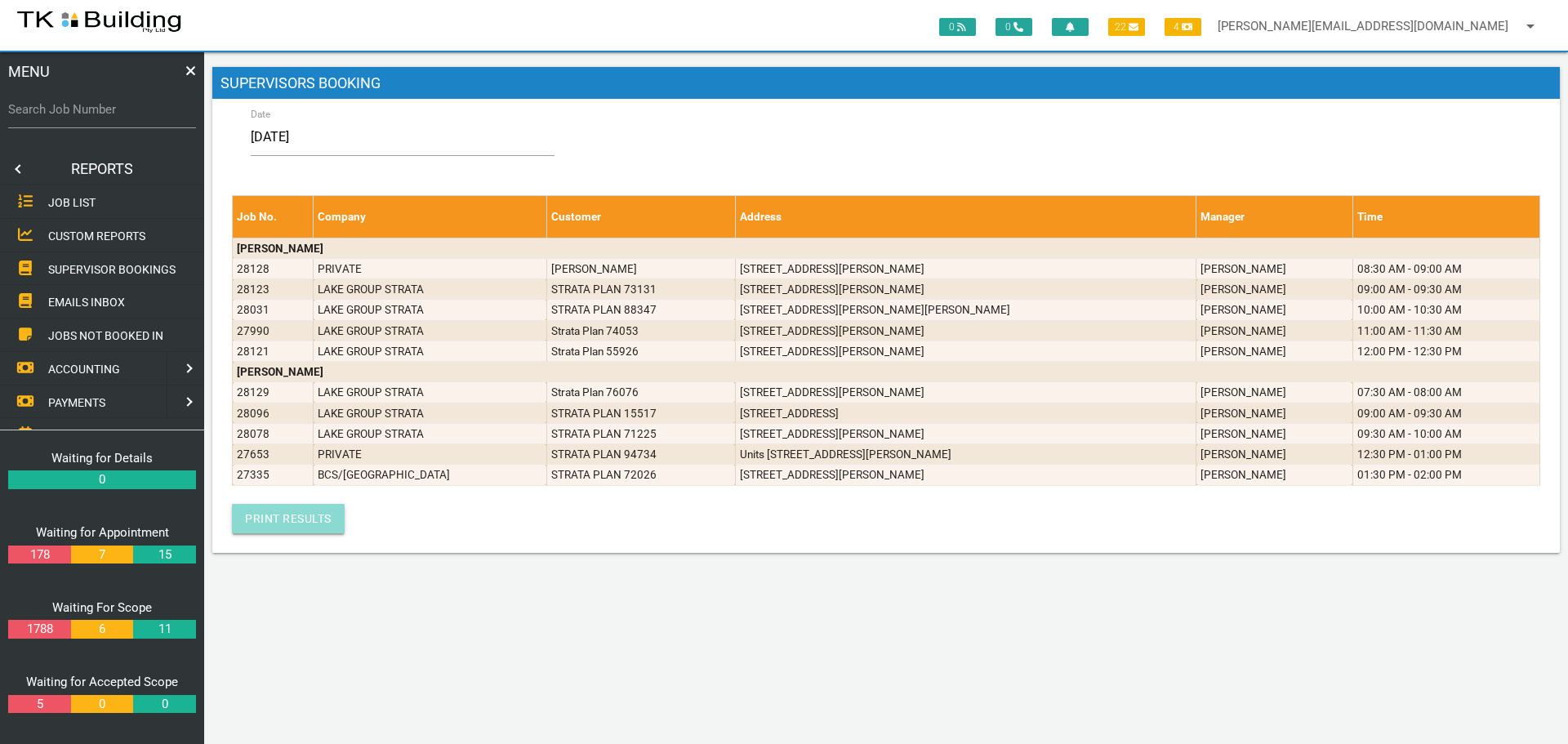
click at [256, 517] on link "Print Results" at bounding box center [289, 519] width 113 height 29
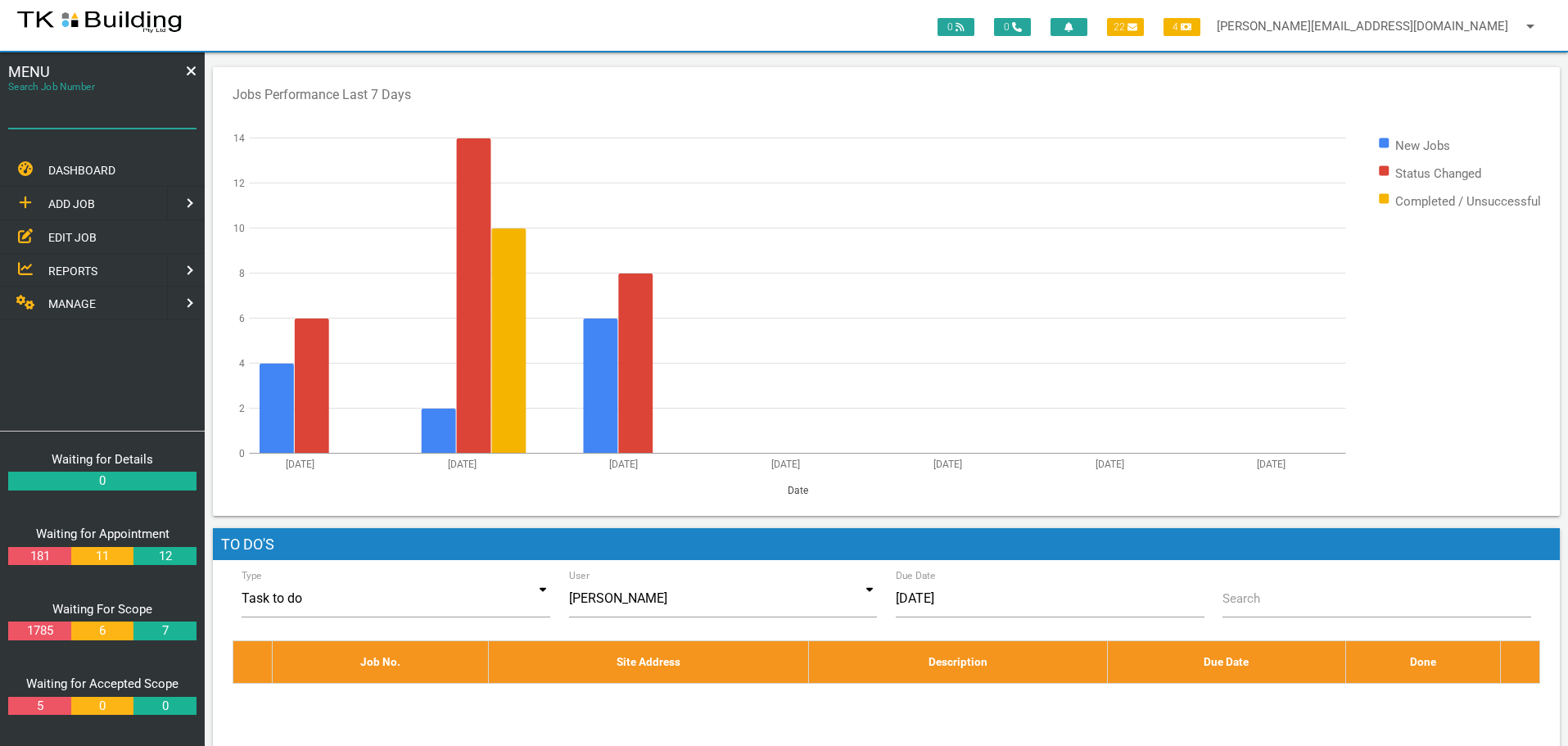
click at [65, 121] on input "Search Job Number" at bounding box center [102, 110] width 188 height 38
type input "27906"
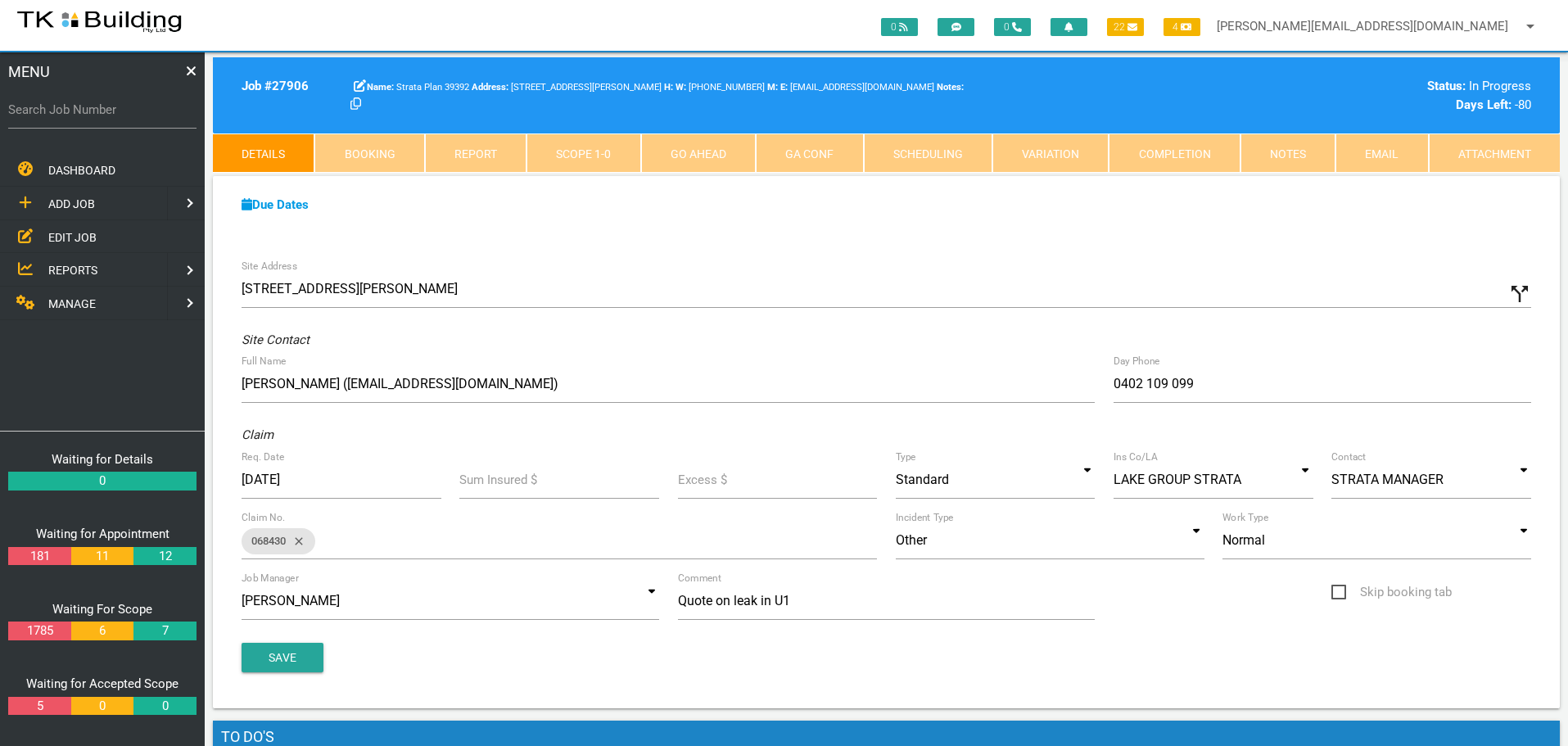
click at [56, 267] on span "REPORTS" at bounding box center [73, 270] width 49 height 13
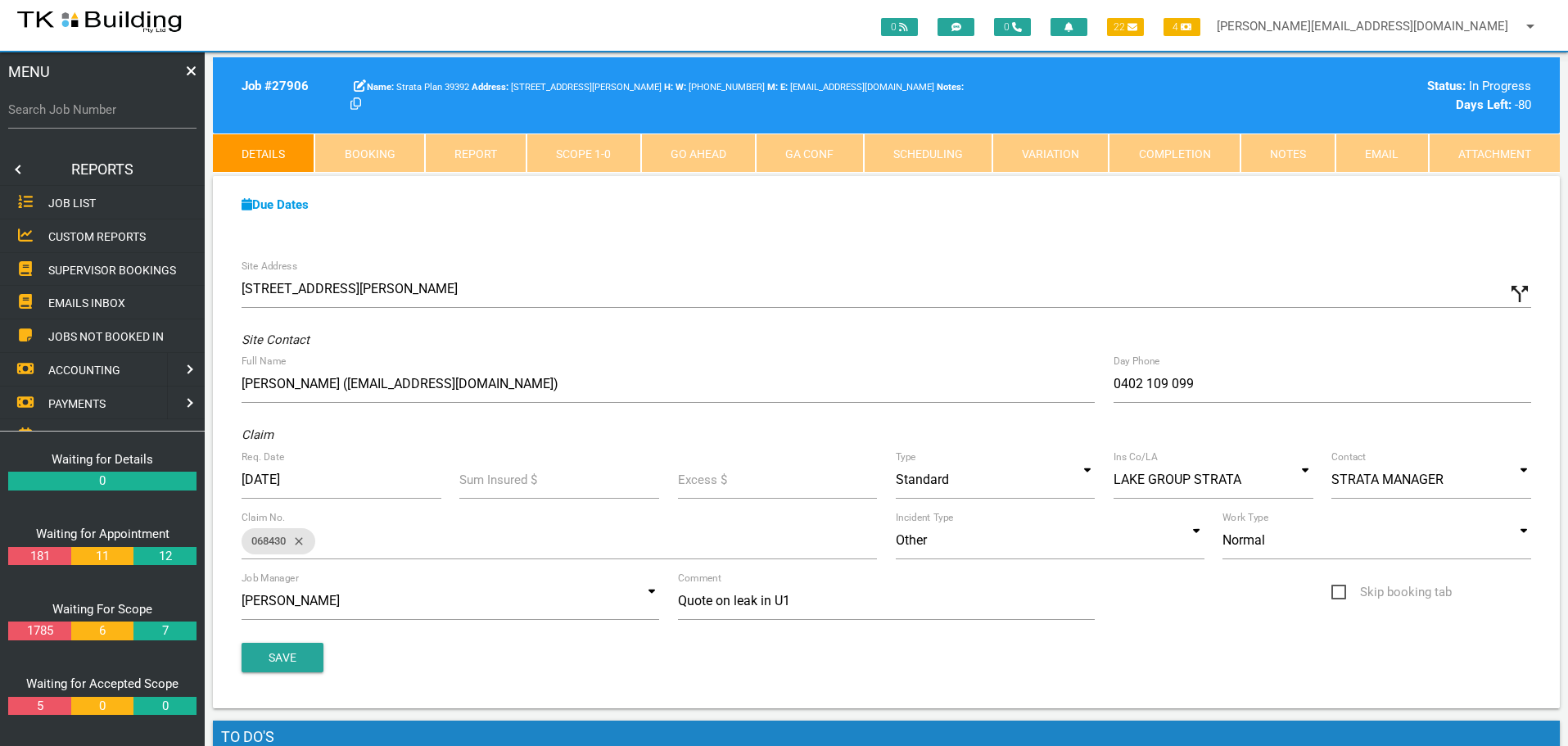
click at [56, 267] on span "SUPERVISOR BOOKINGS" at bounding box center [112, 269] width 128 height 13
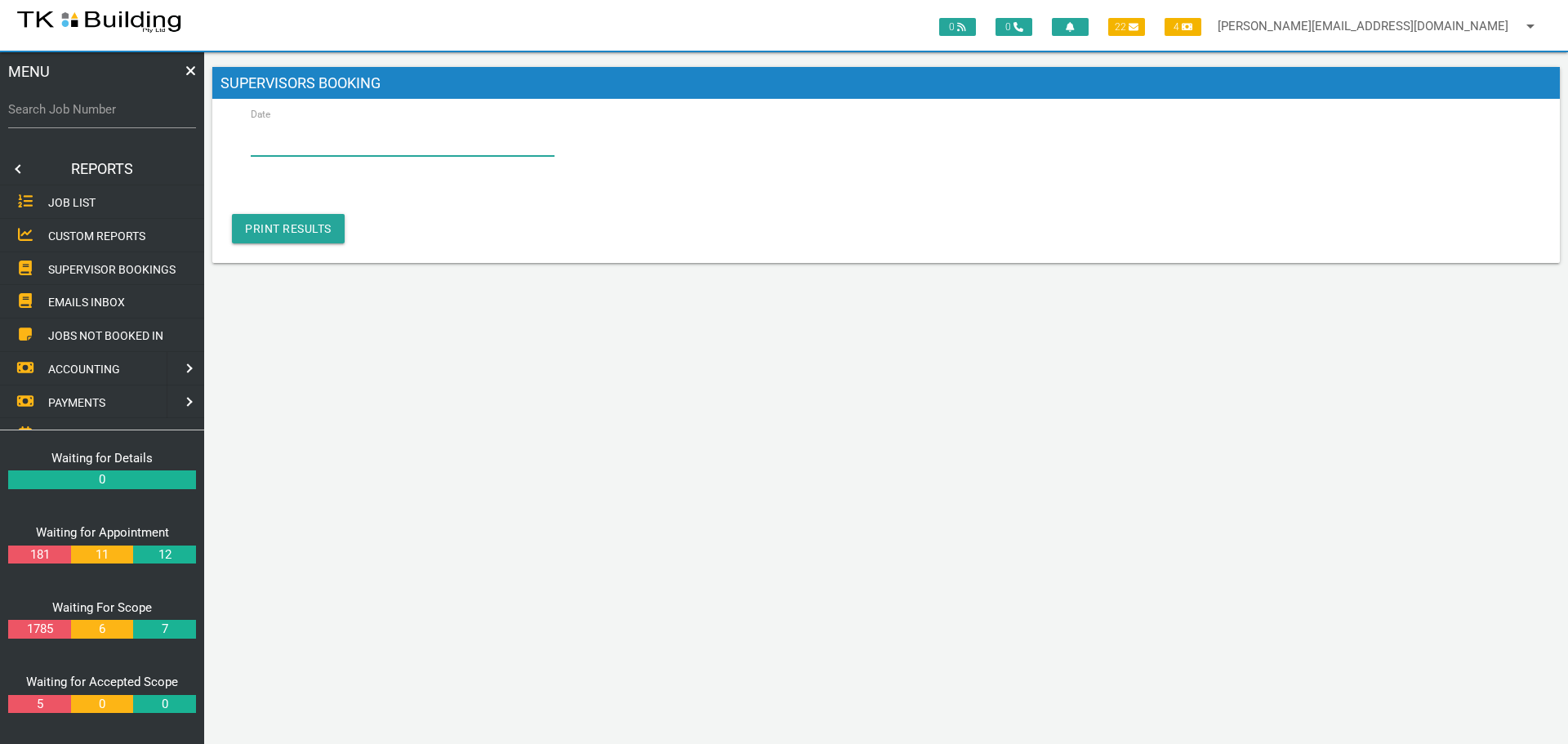
click at [327, 140] on input "Date" at bounding box center [403, 138] width 304 height 38
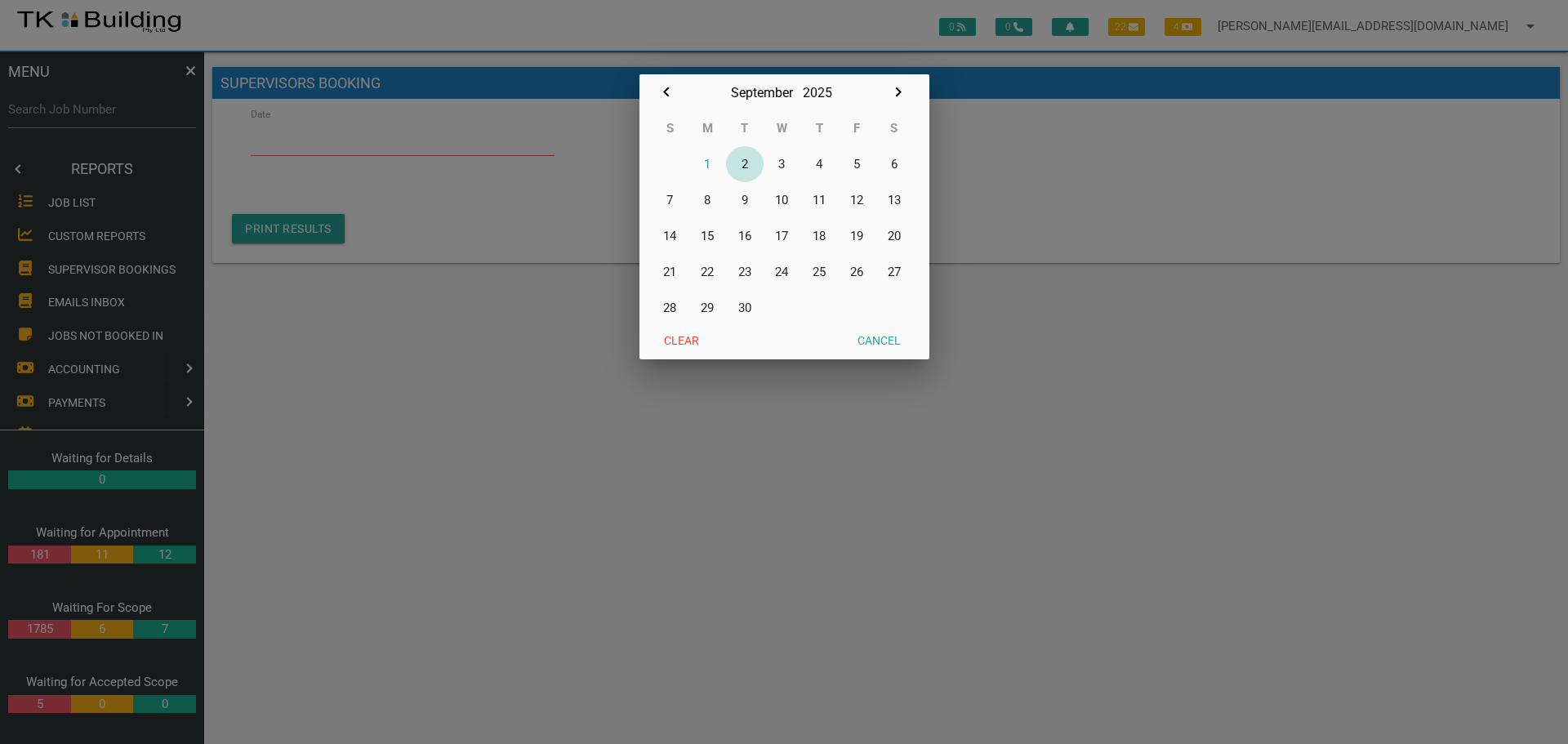
click at [748, 167] on button "2" at bounding box center [745, 164] width 38 height 36
type input "[DATE]"
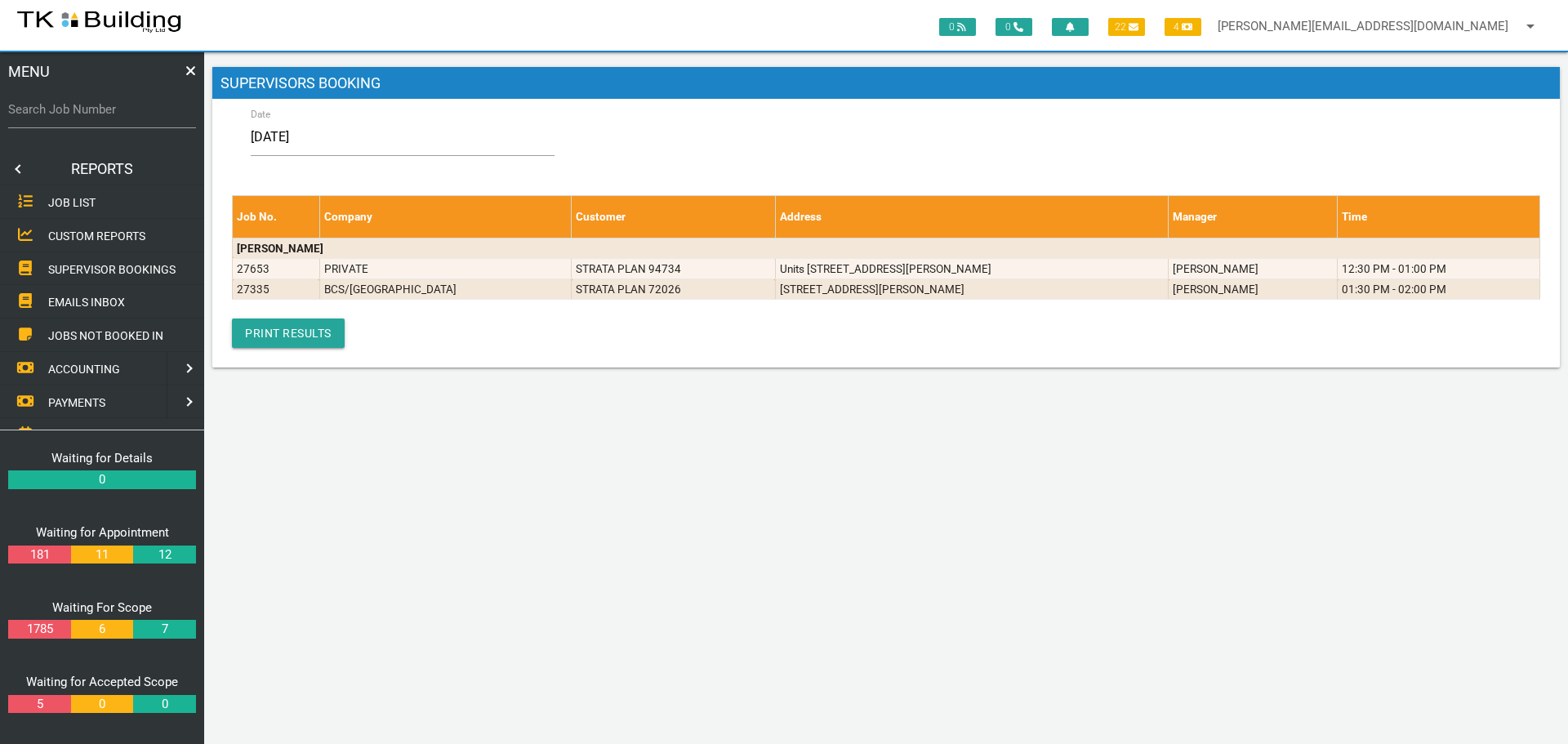
click at [20, 168] on link at bounding box center [16, 169] width 33 height 33
click at [78, 229] on span "EDIT JOB" at bounding box center [72, 236] width 48 height 13
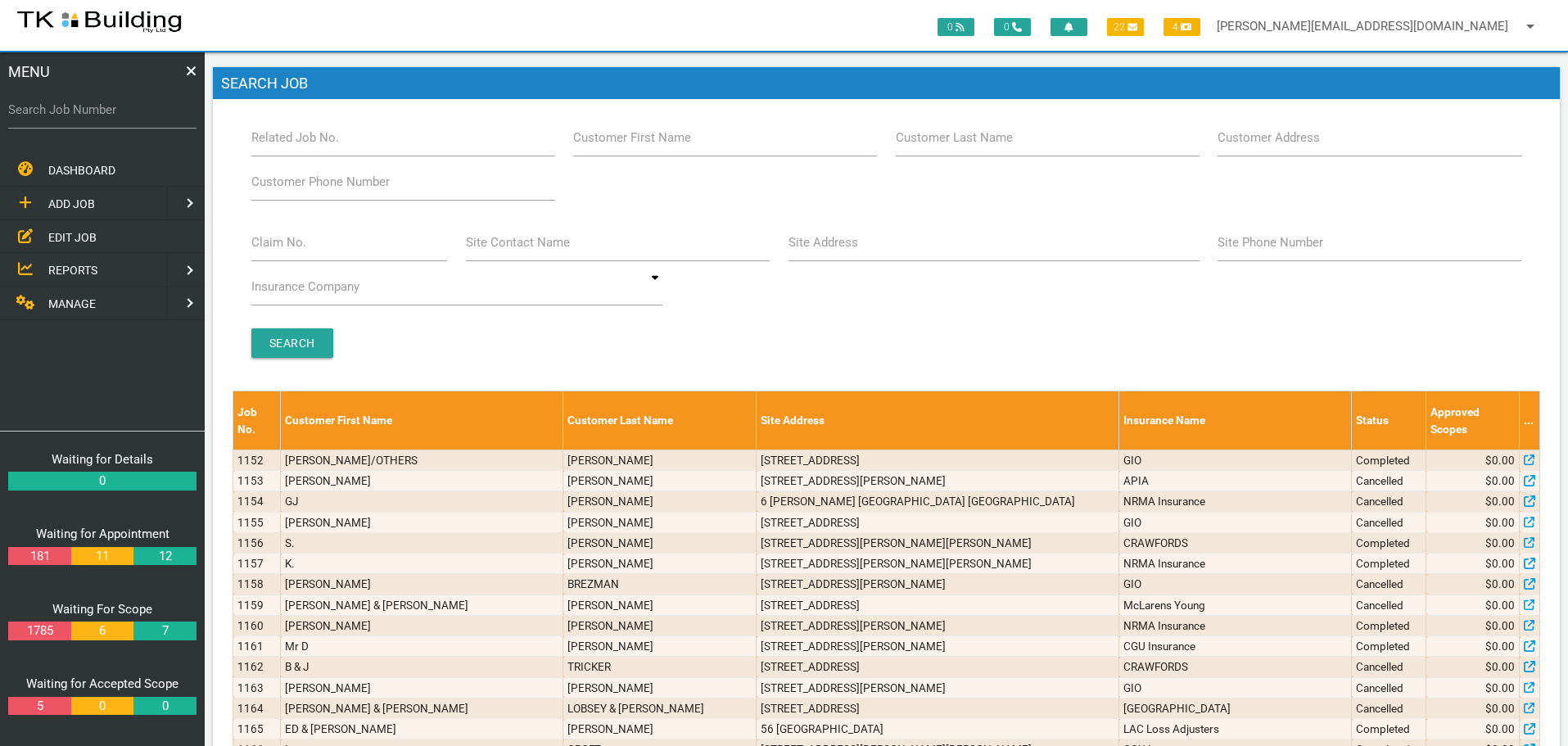
click at [87, 116] on label "Search Job Number" at bounding box center [102, 111] width 188 height 19
click at [87, 116] on input "Search Job Number" at bounding box center [102, 110] width 188 height 38
type input "28102"
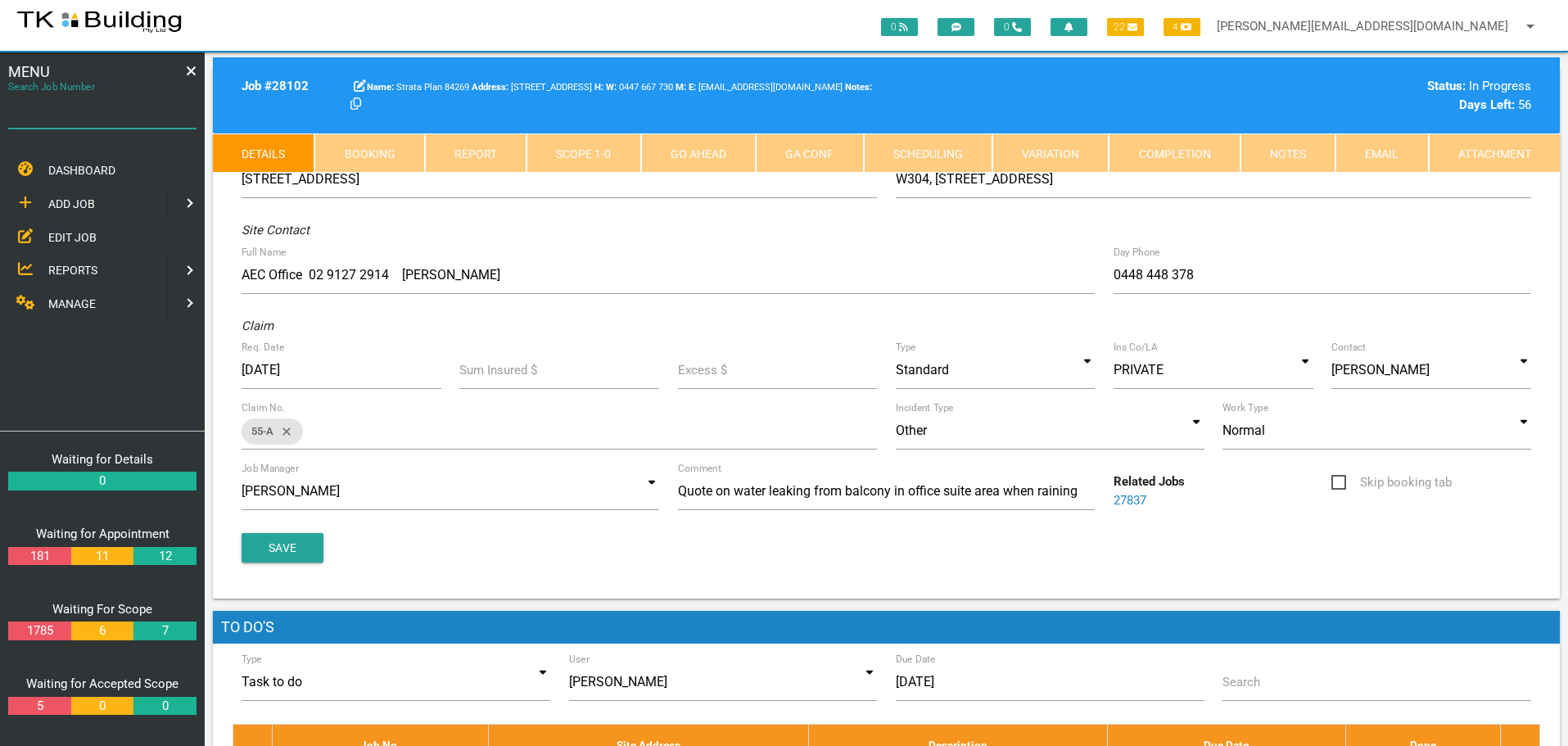
click at [79, 121] on input "Search Job Number" at bounding box center [102, 110] width 188 height 38
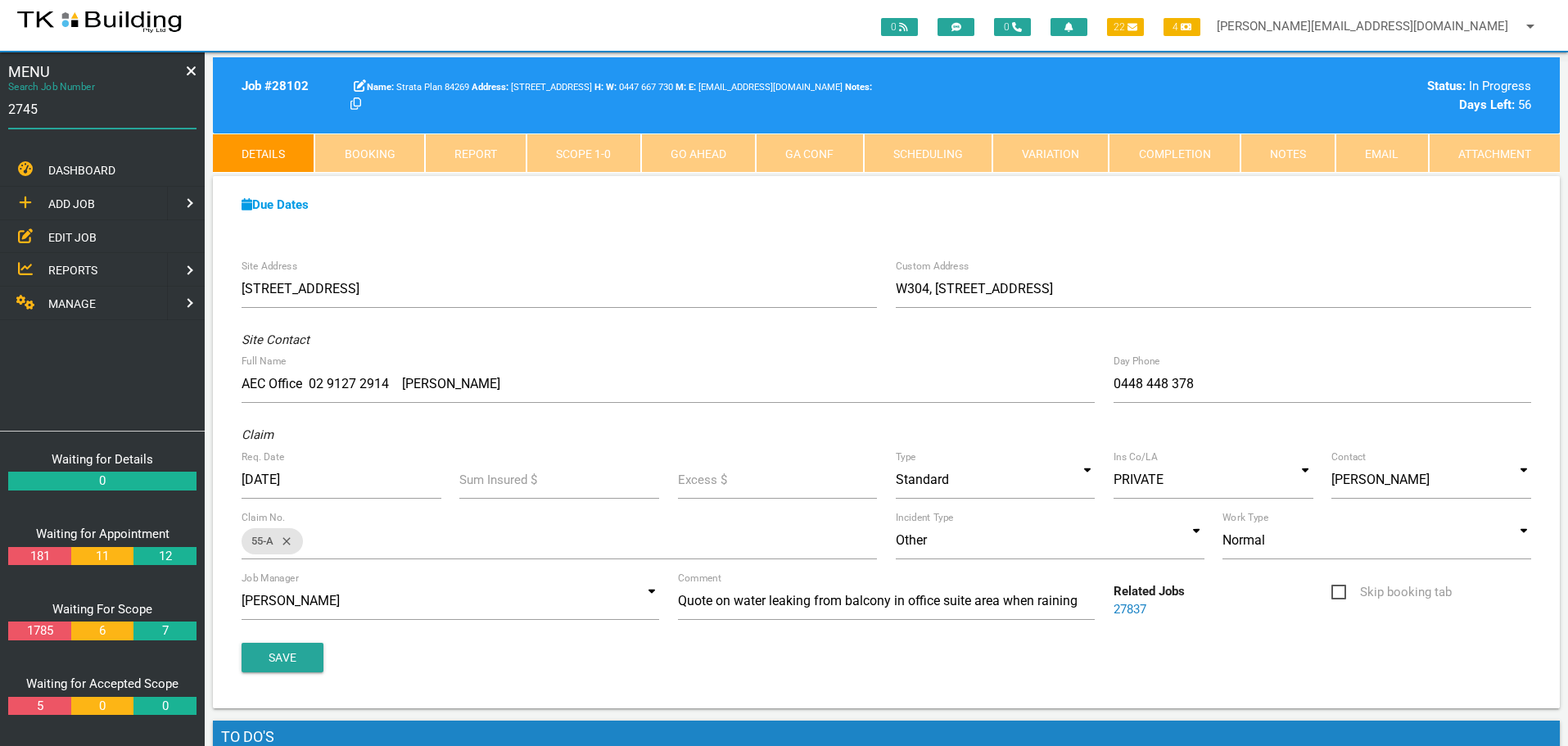
type input "27458"
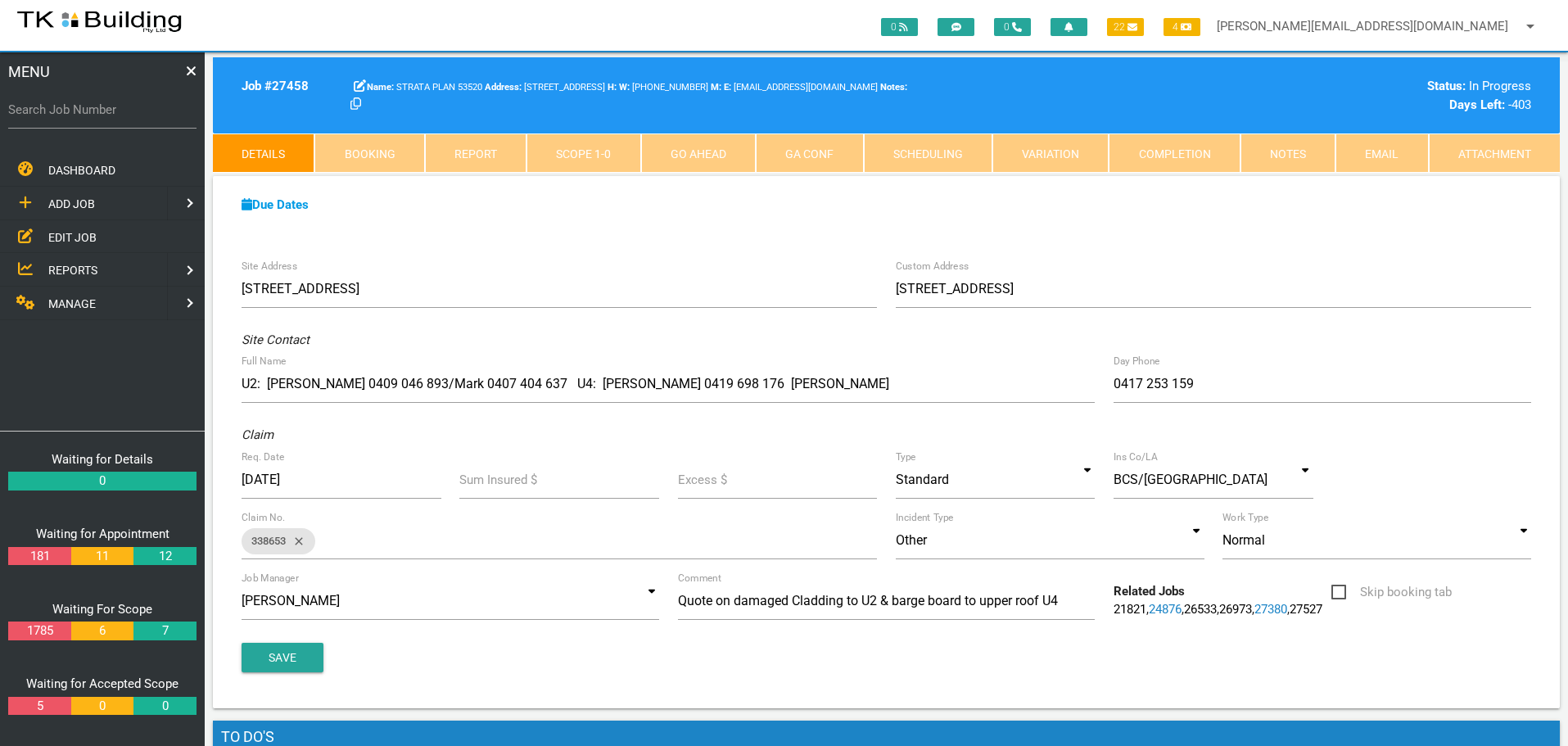
click at [75, 233] on span "EDIT JOB" at bounding box center [72, 236] width 48 height 13
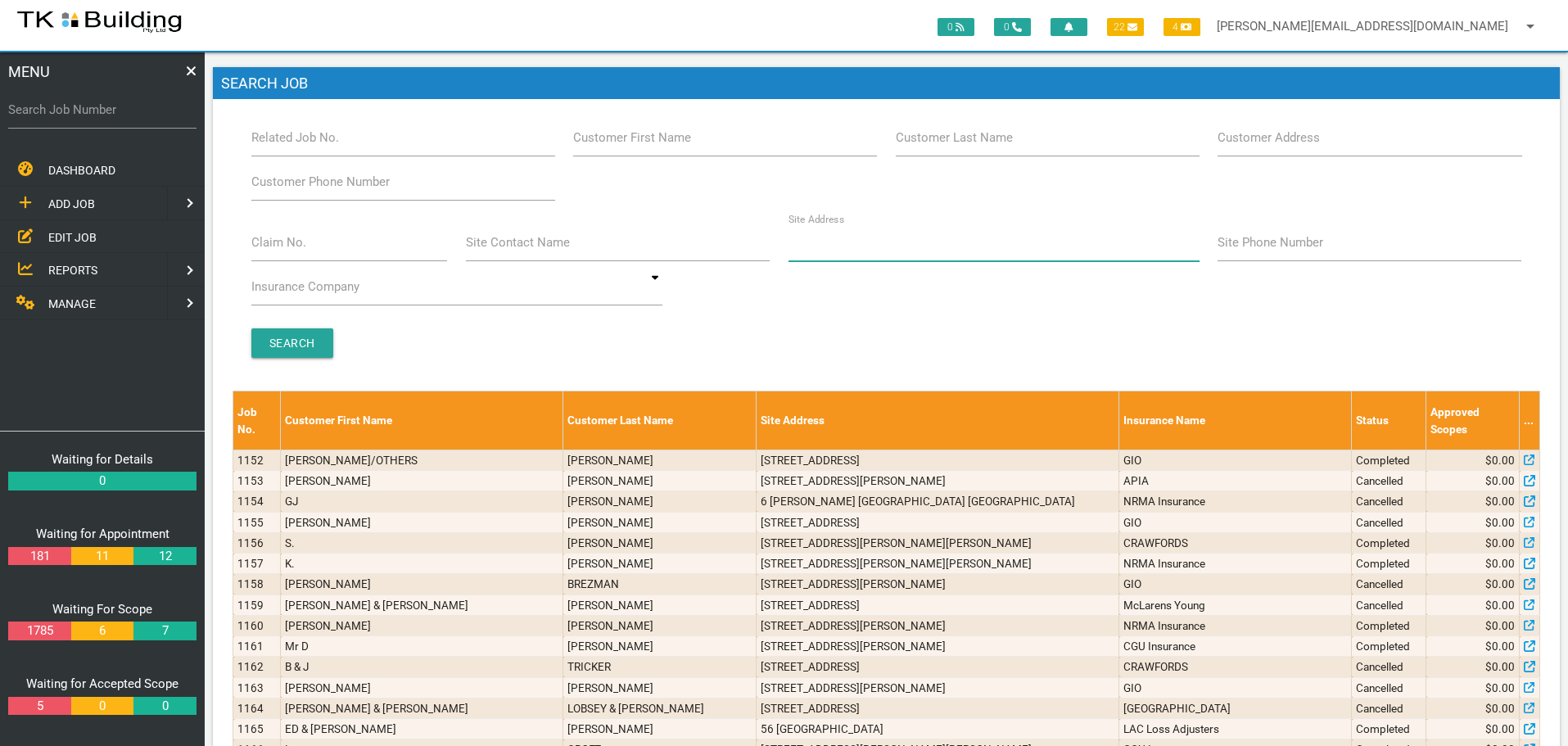
click at [827, 257] on input "Site Address" at bounding box center [993, 243] width 411 height 38
type input "452 [PERSON_NAME]"
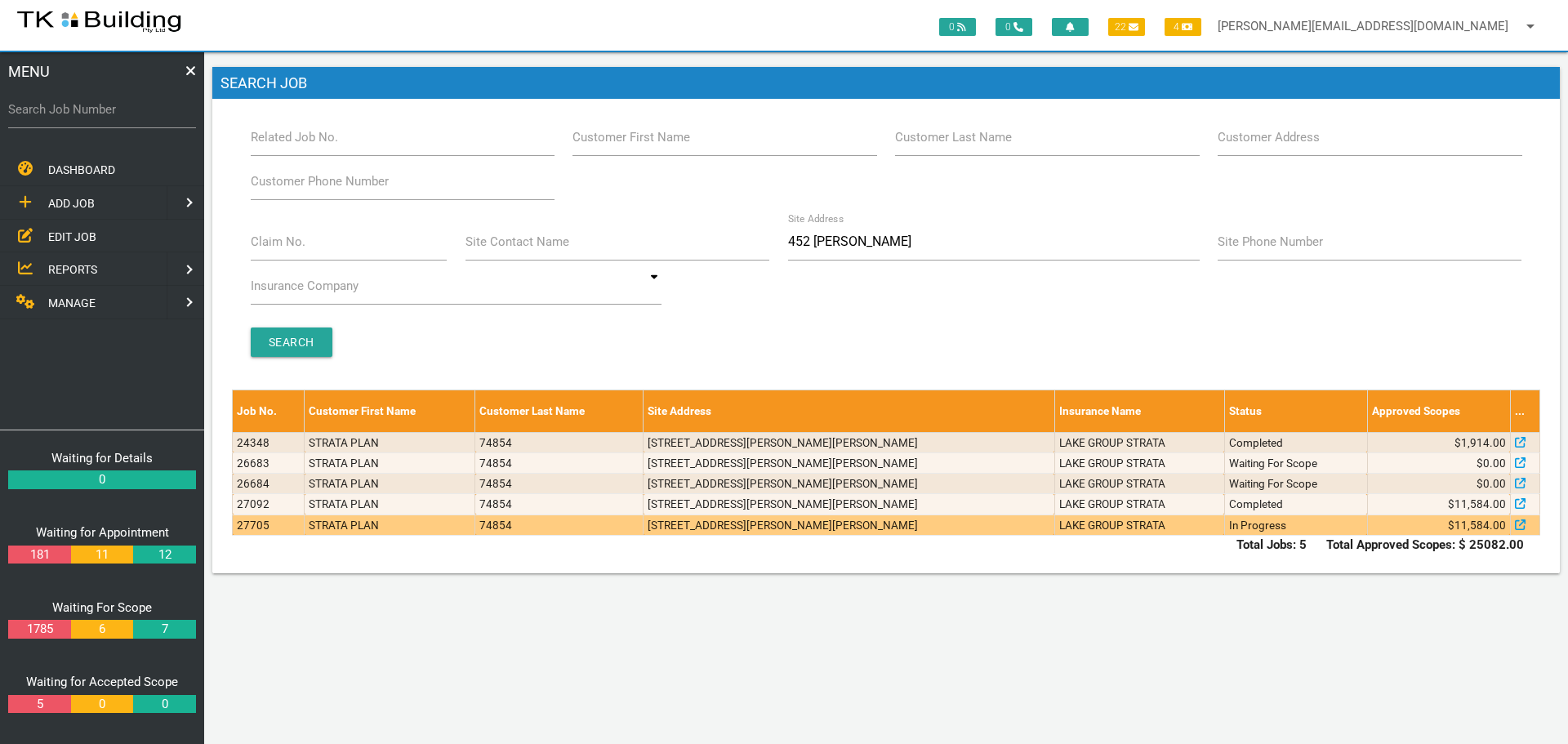
click at [873, 531] on td "[STREET_ADDRESS][PERSON_NAME][PERSON_NAME]" at bounding box center [850, 525] width 411 height 21
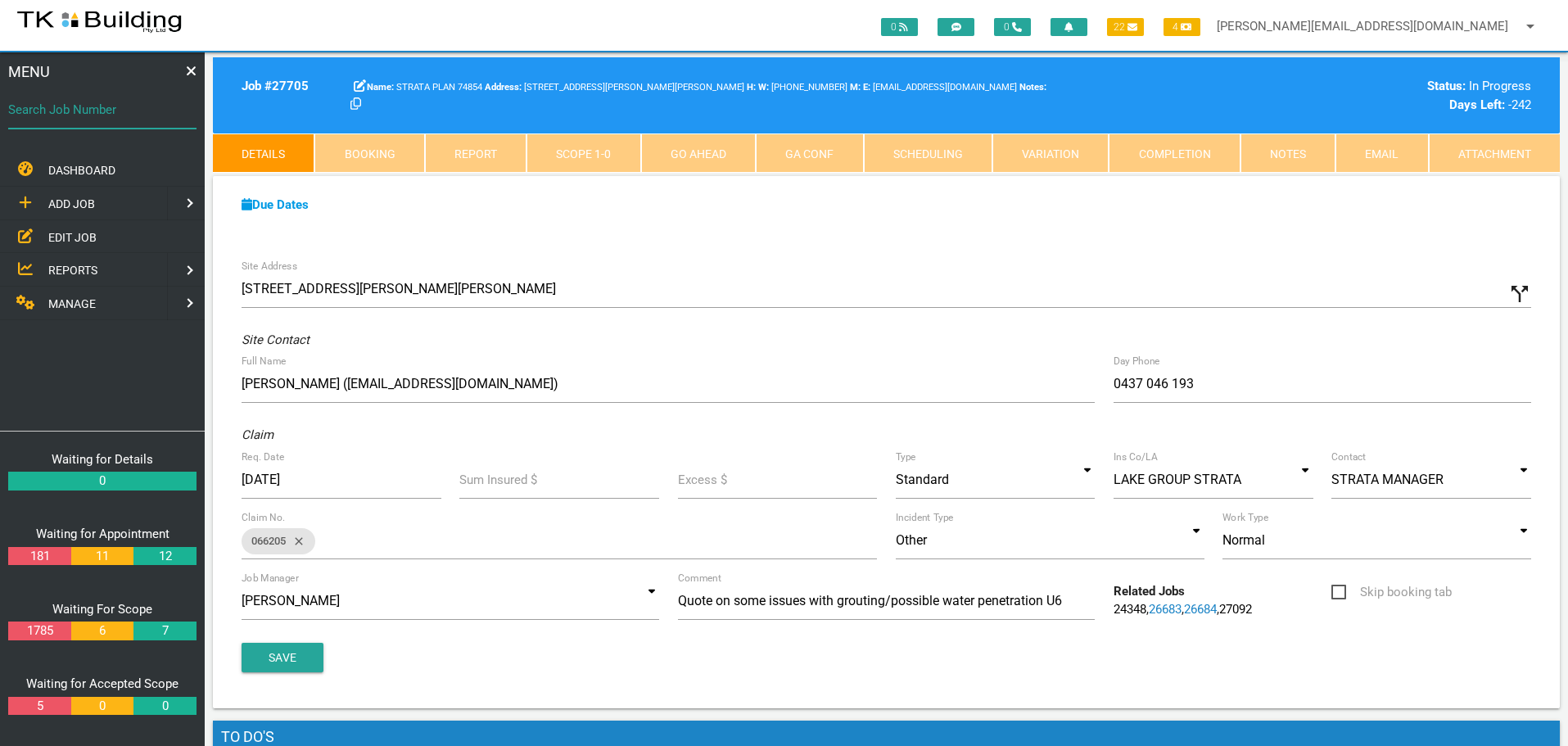
click at [131, 121] on input "Search Job Number" at bounding box center [102, 110] width 188 height 38
type input "27750"
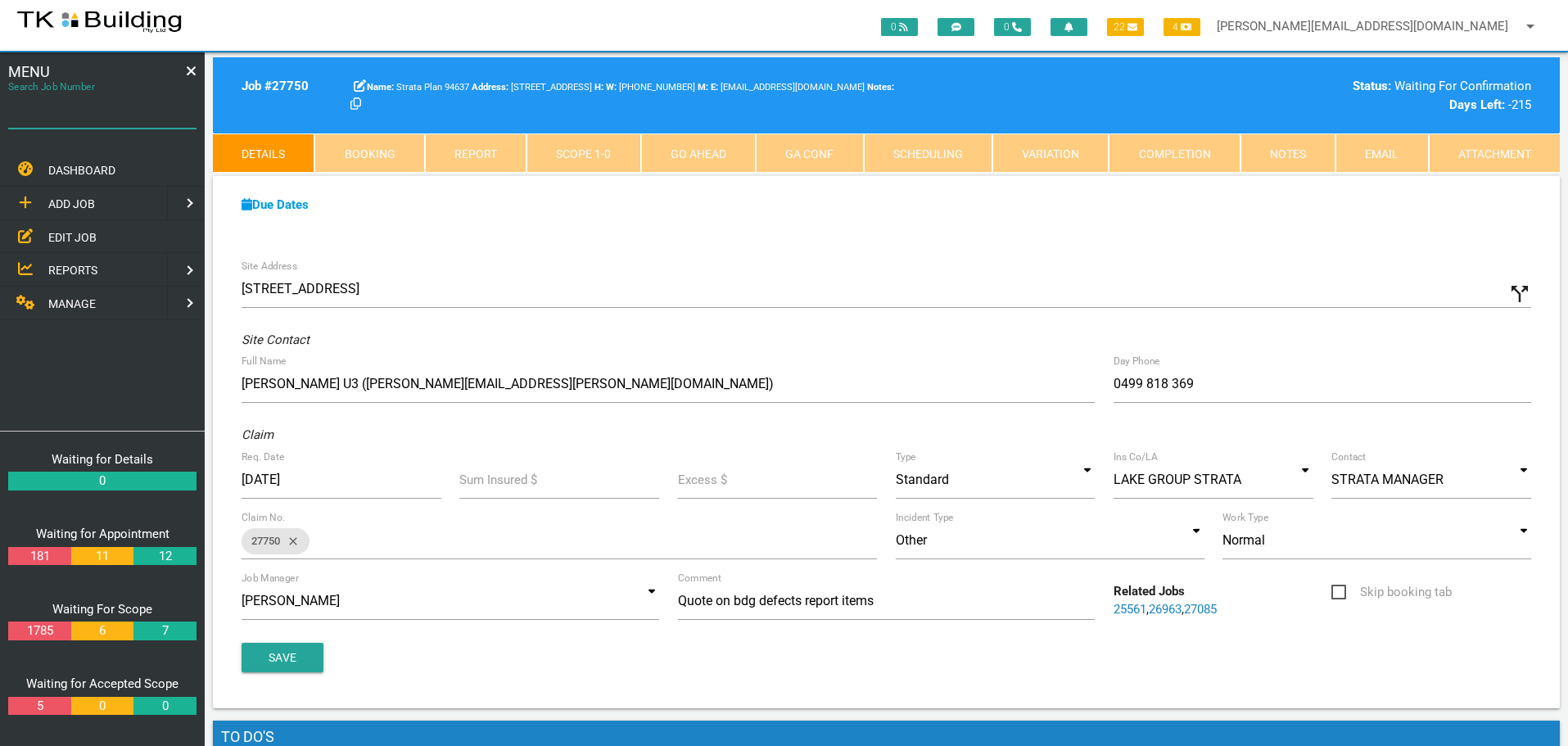
drag, startPoint x: 171, startPoint y: 97, endPoint x: 170, endPoint y: 106, distance: 9.1
click at [170, 106] on input "Search Job Number" at bounding box center [102, 110] width 188 height 38
click at [73, 237] on span "EDIT JOB" at bounding box center [72, 236] width 48 height 13
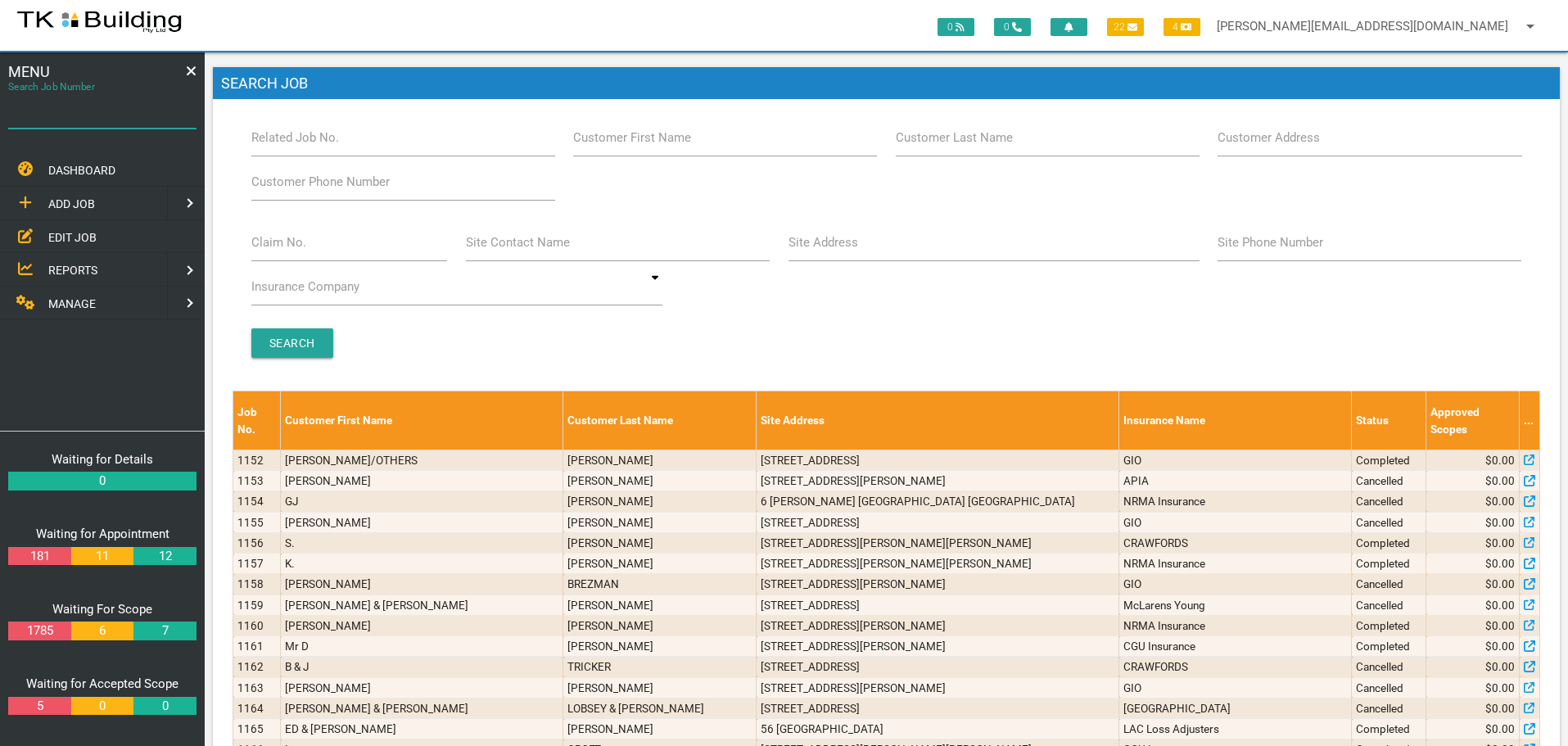
drag, startPoint x: 74, startPoint y: 123, endPoint x: 55, endPoint y: 93, distance: 35.5
click at [72, 119] on input "Search Job Number" at bounding box center [102, 110] width 188 height 38
type input "28031"
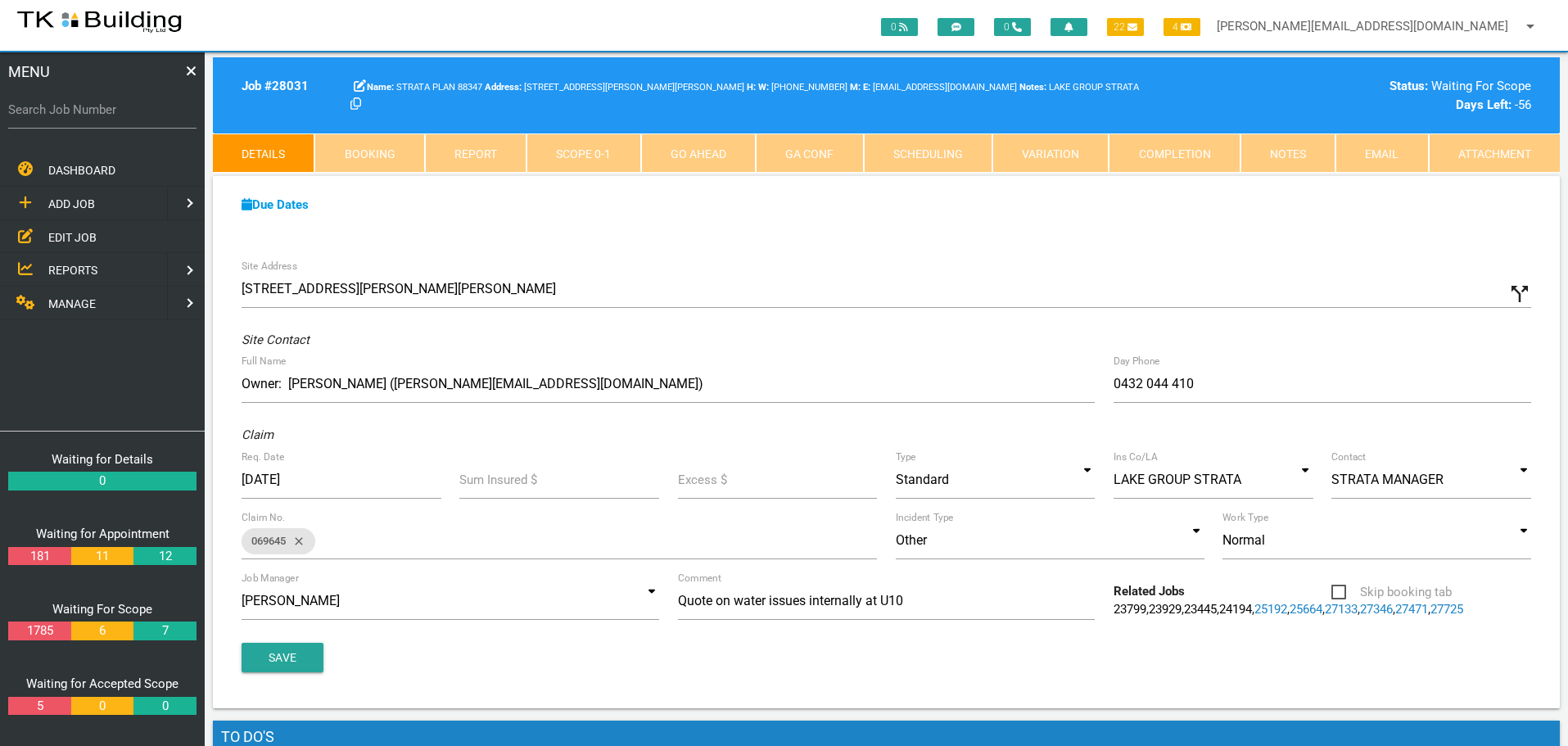
click at [402, 155] on link "Booking" at bounding box center [370, 153] width 110 height 40
select select "8"
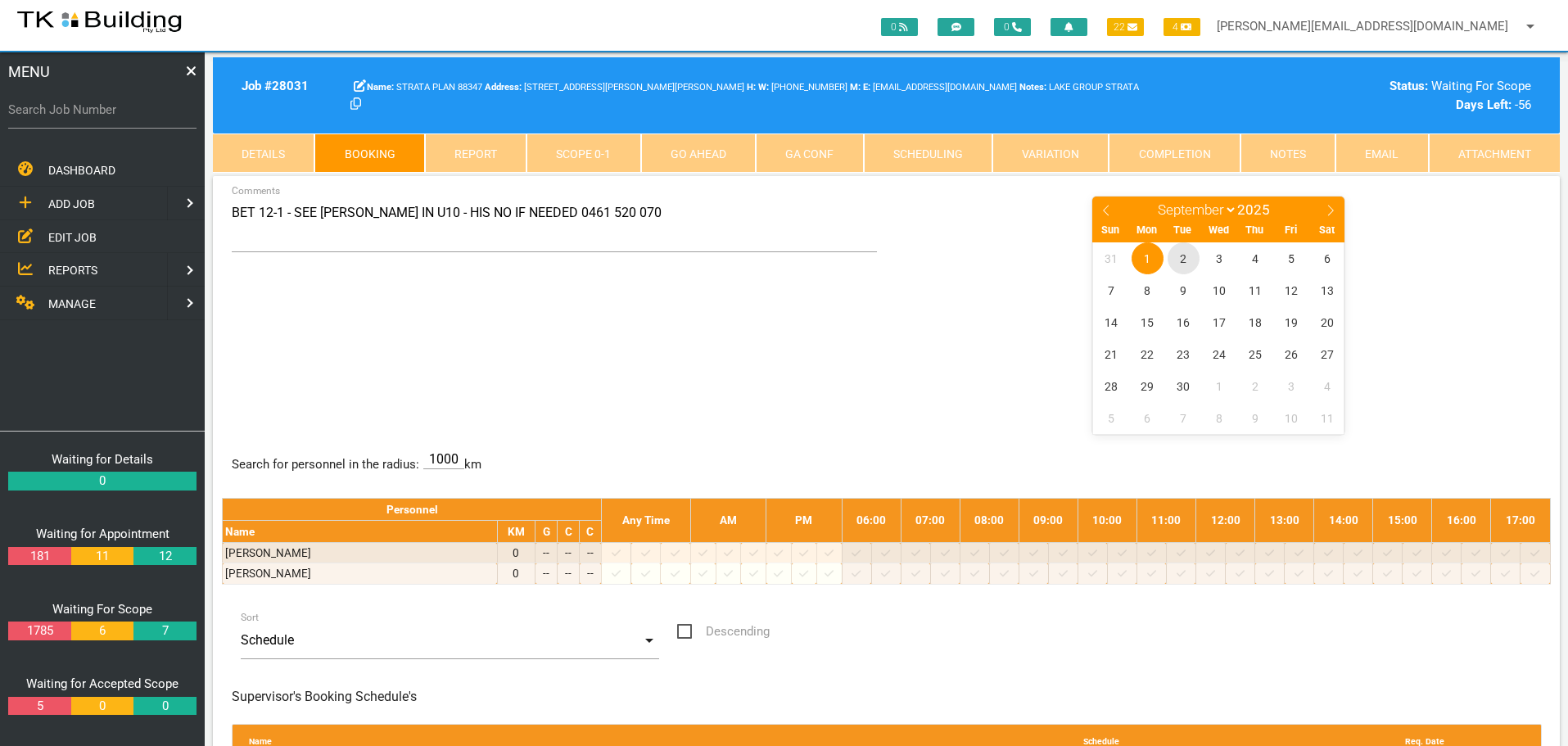
click at [1180, 260] on span "2" at bounding box center [1183, 258] width 32 height 32
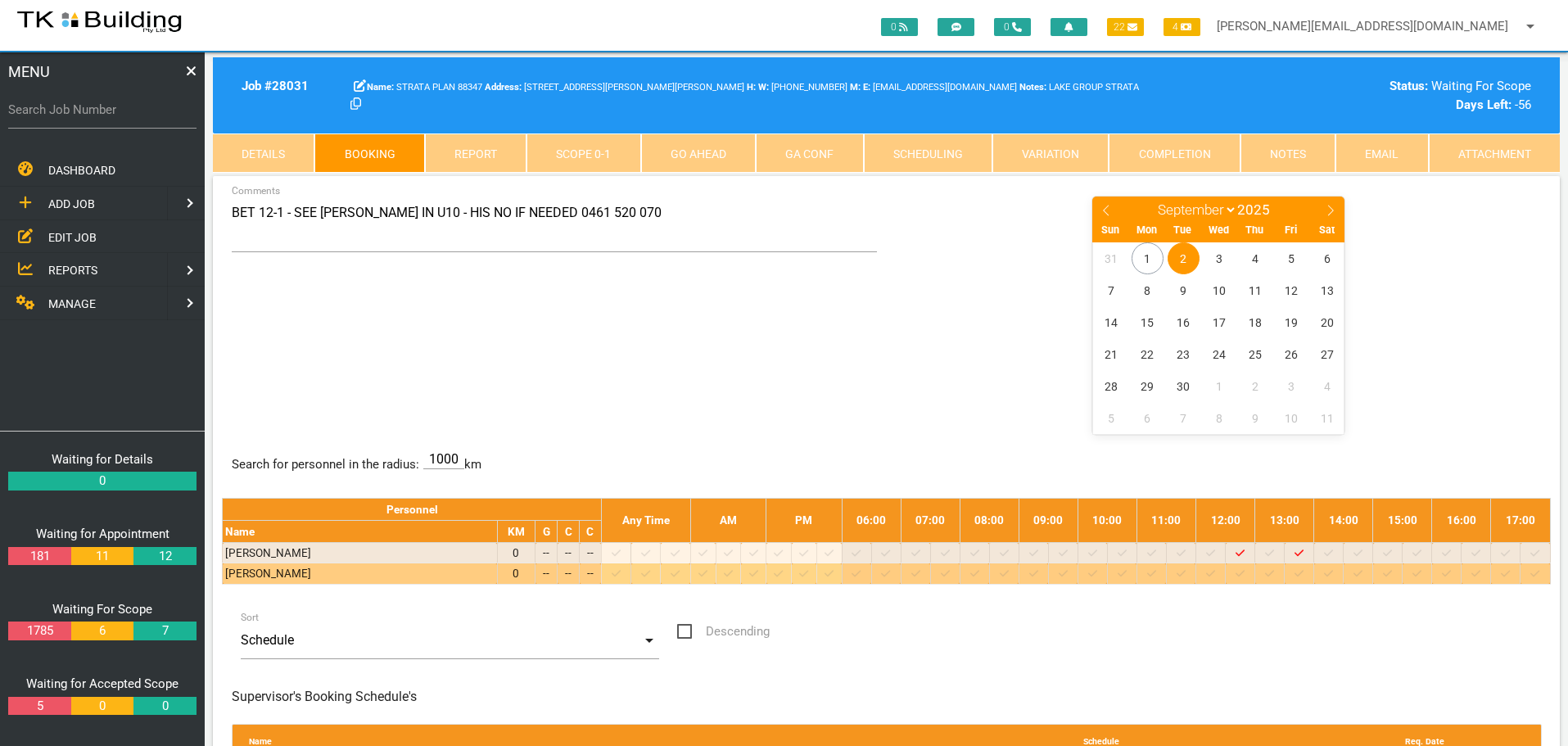
click at [1097, 574] on icon at bounding box center [1093, 573] width 9 height 7
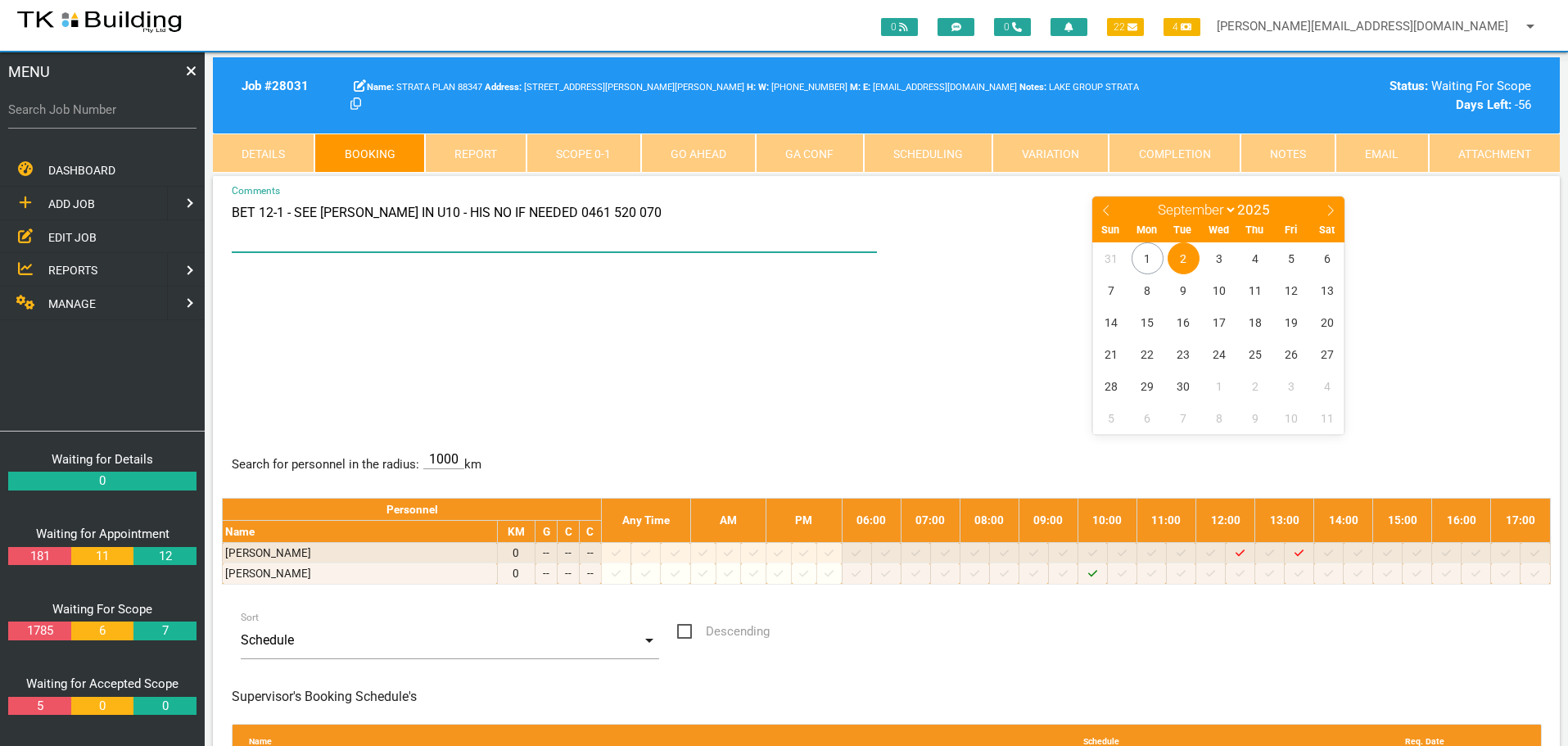
click at [233, 211] on textarea "BET 12-1 - SEE JOSHUA IN U10 - HIS NO IF NEEDED 0461 520 070" at bounding box center [555, 223] width 646 height 58
type textarea "10AM - FIRM TIME MICHAEL WILL BE MEETING YOU ON SITE FOR ACCESS AS UNIT IS VACA…"
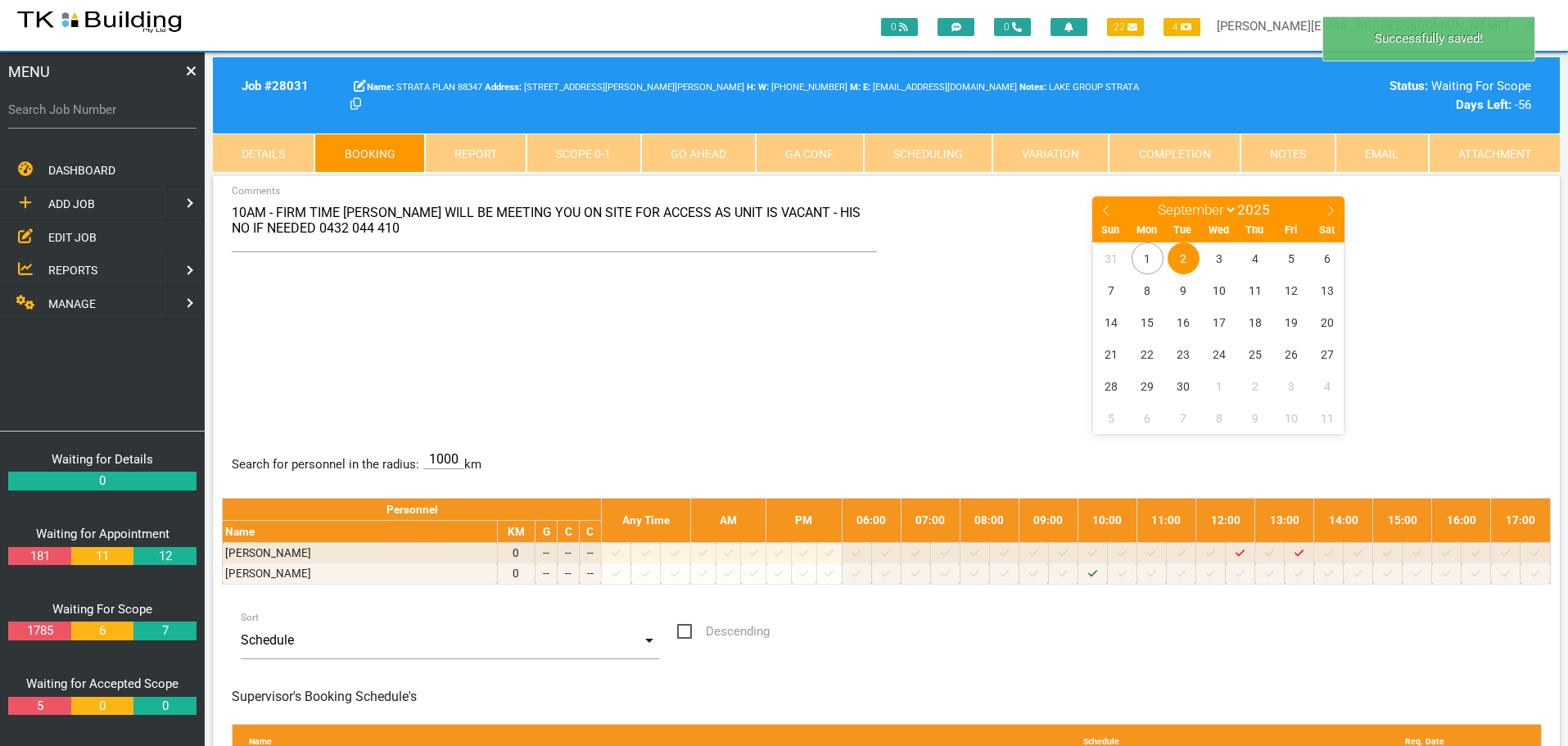
click at [548, 334] on div "10AM - FIRM TIME MICHAEL WILL BE MEETING YOU ON SITE FOR ACCESS AS UNIT IS VACA…" at bounding box center [887, 314] width 1329 height 238
click at [59, 119] on label "Search Job Number" at bounding box center [102, 111] width 188 height 19
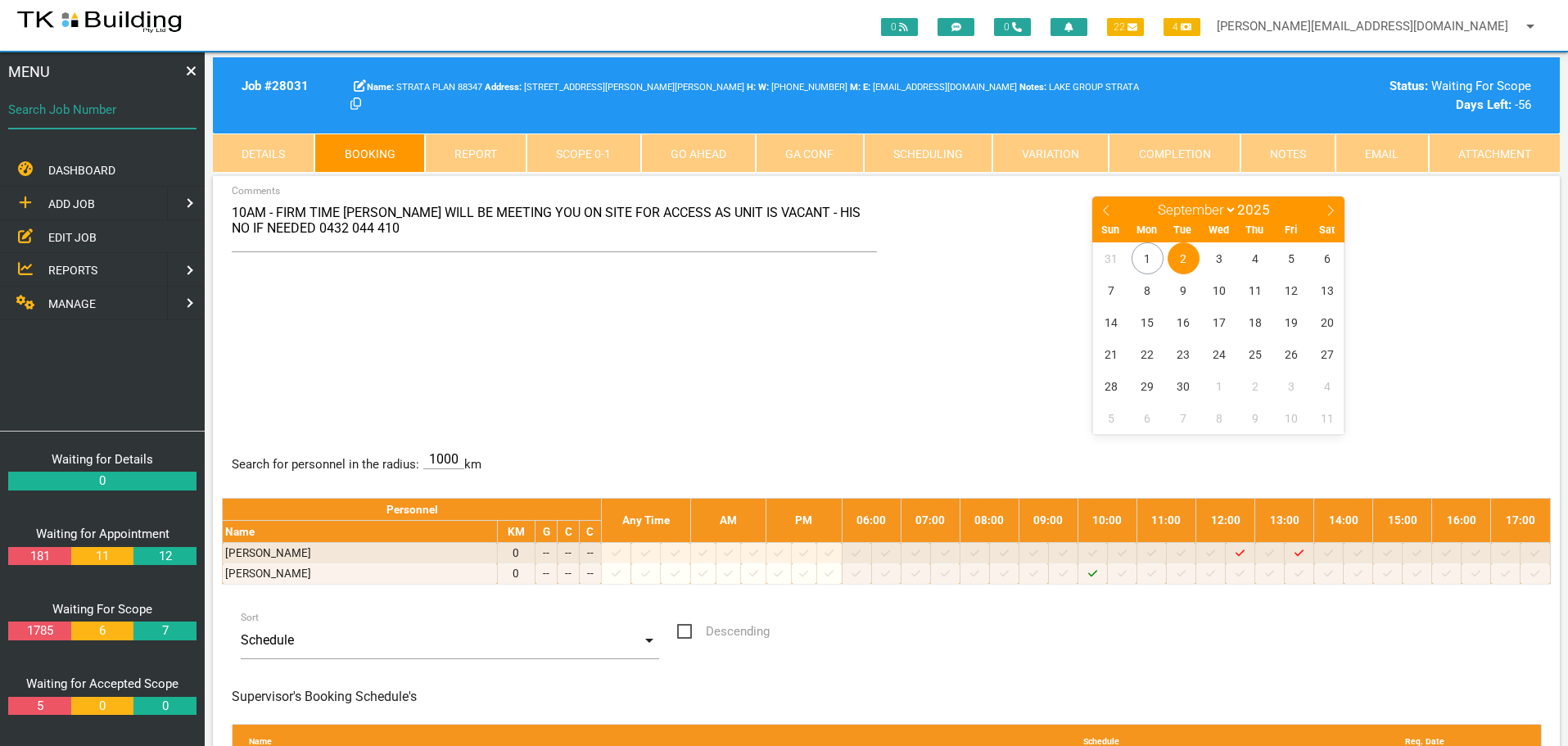
click at [59, 119] on input "Search Job Number" at bounding box center [102, 110] width 188 height 38
type input "28127"
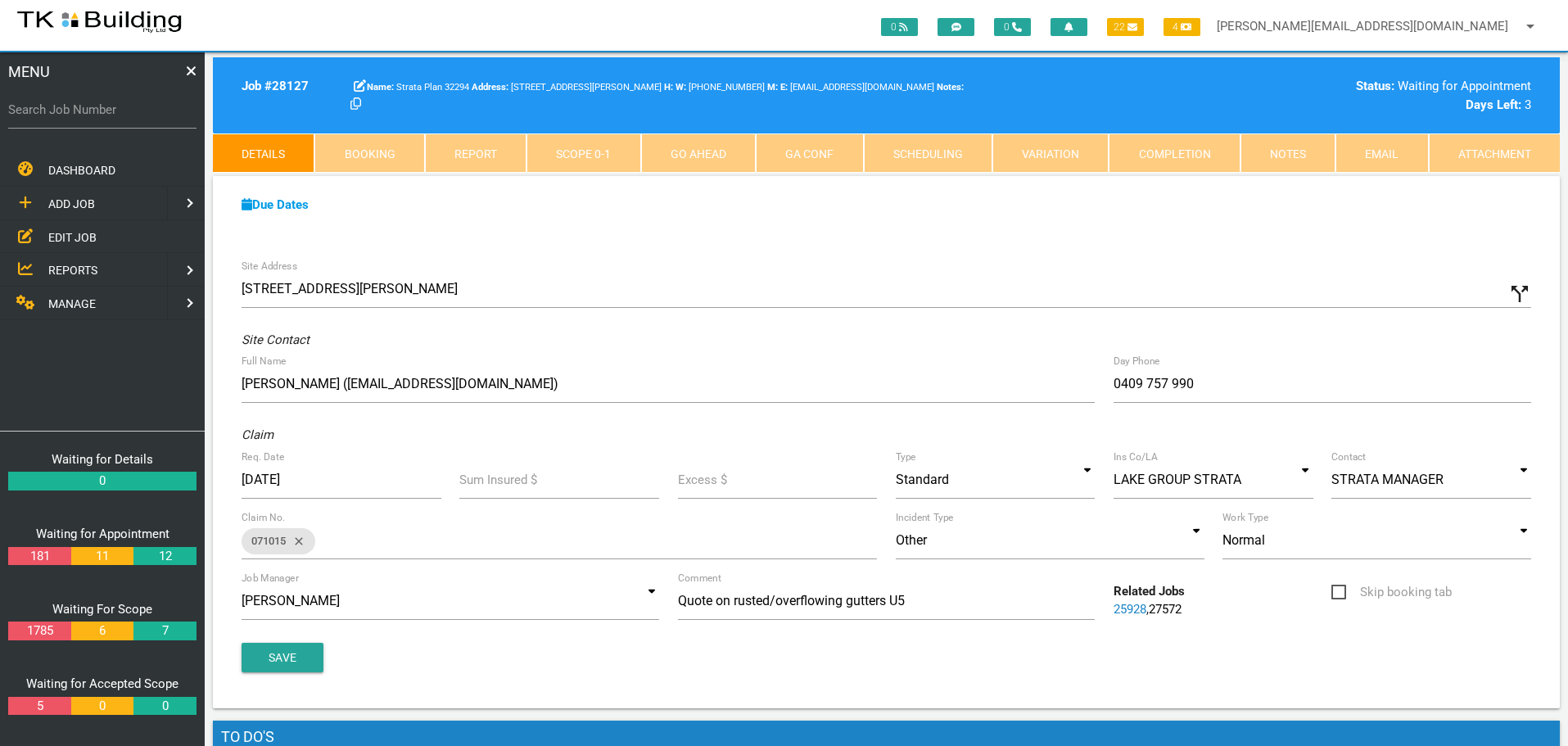
click at [371, 157] on link "Booking" at bounding box center [370, 153] width 110 height 40
select select "8"
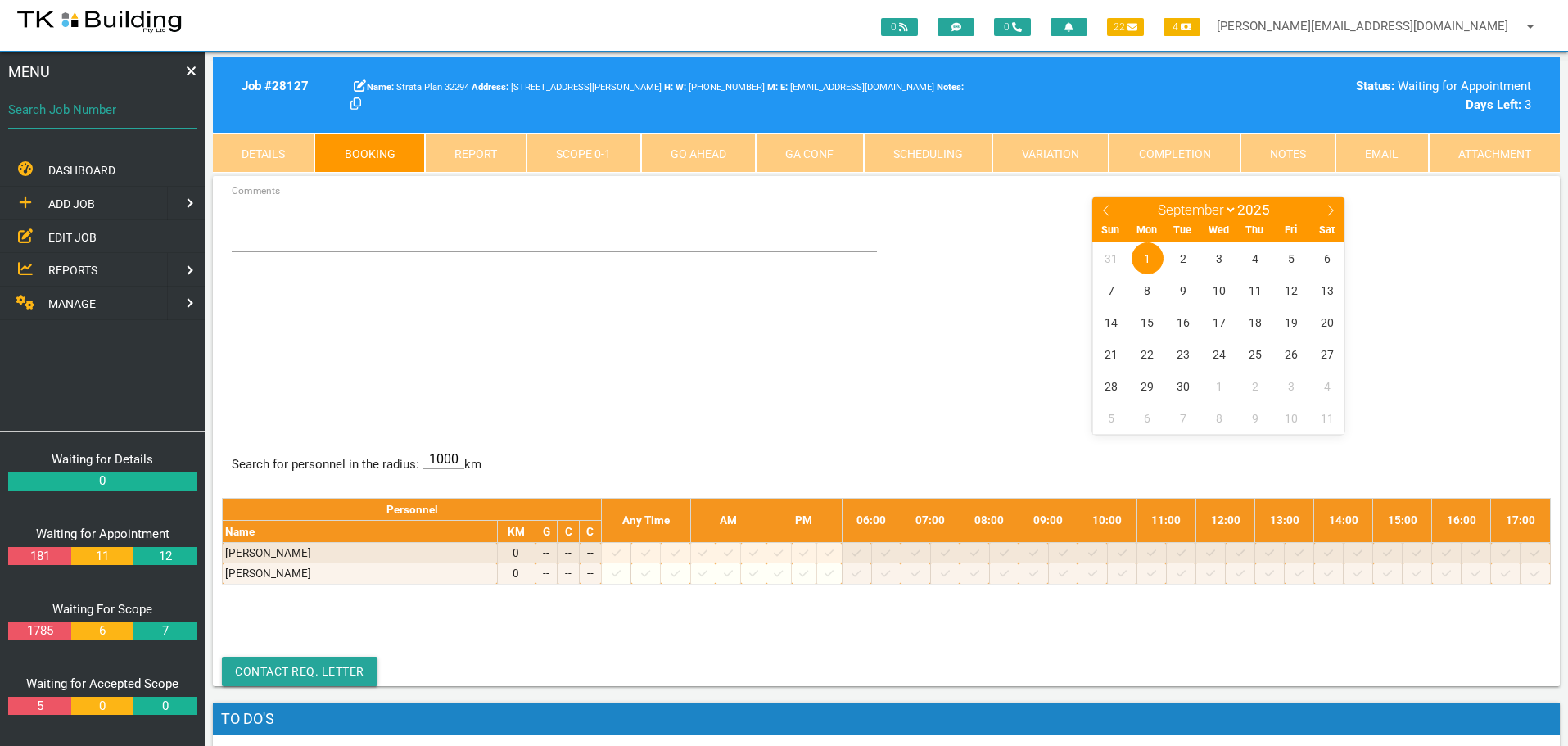
click at [105, 119] on input "Search Job Number" at bounding box center [102, 110] width 188 height 38
type input "28123"
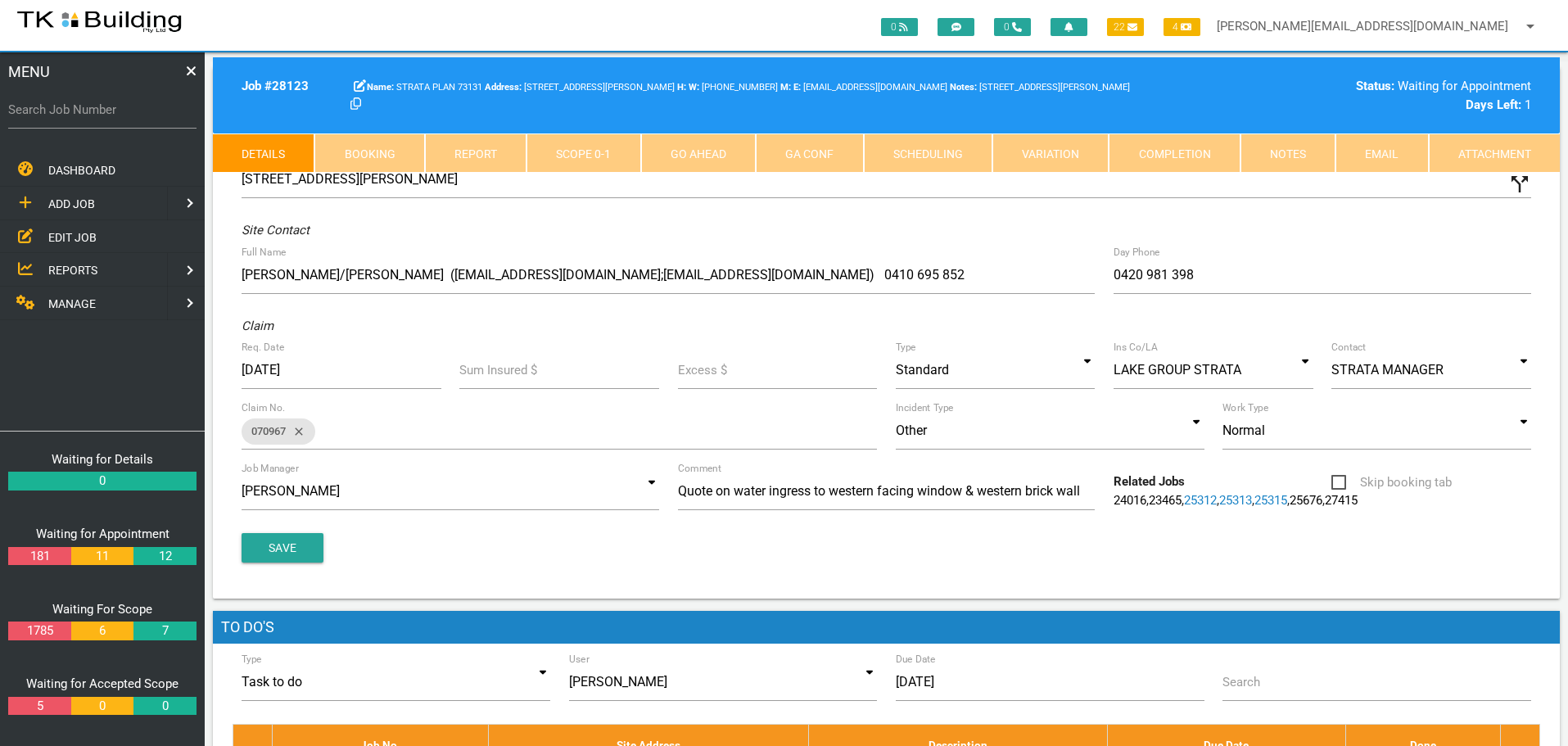
click at [380, 156] on link "Booking" at bounding box center [370, 153] width 110 height 40
select select "8"
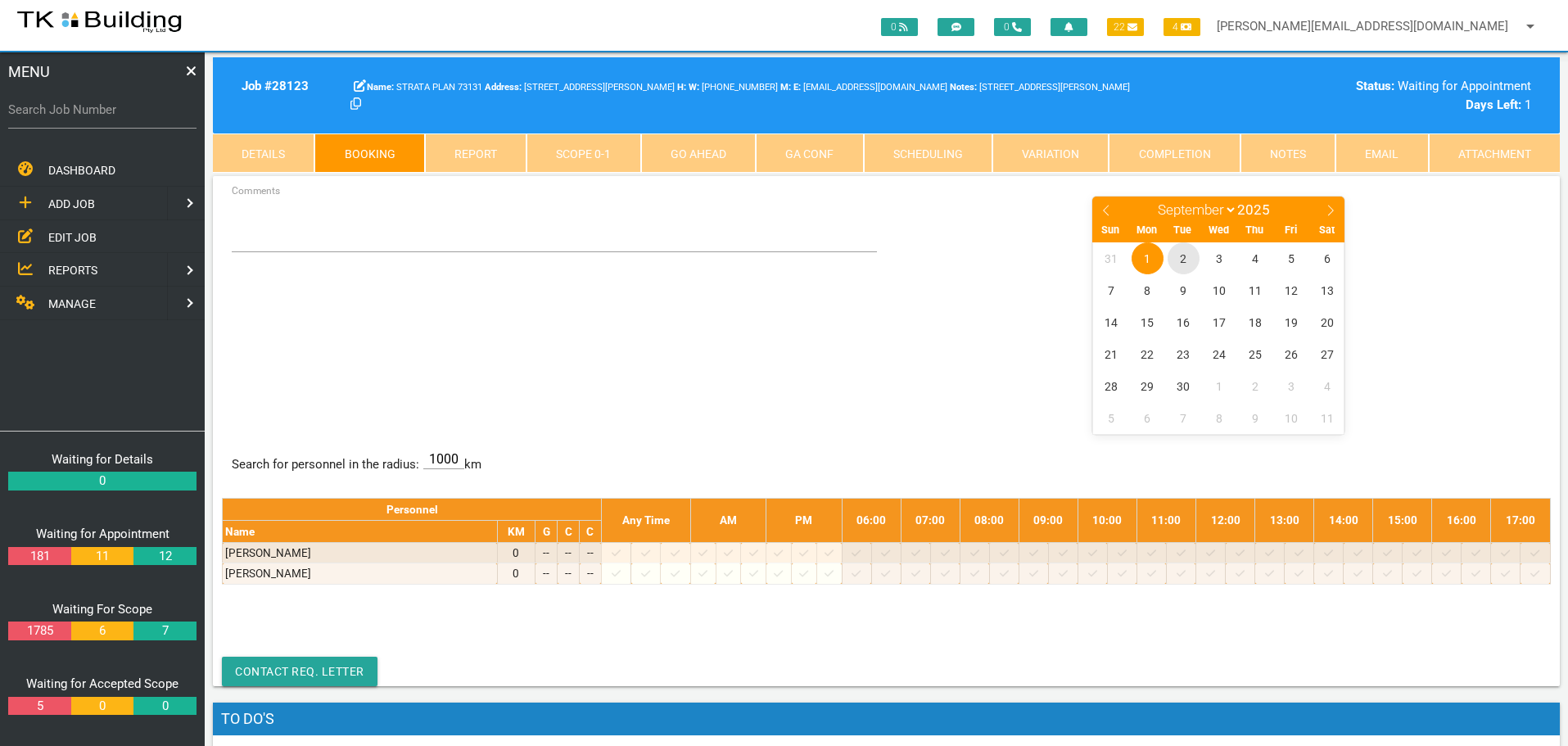
click at [1185, 257] on span "2" at bounding box center [1183, 258] width 32 height 32
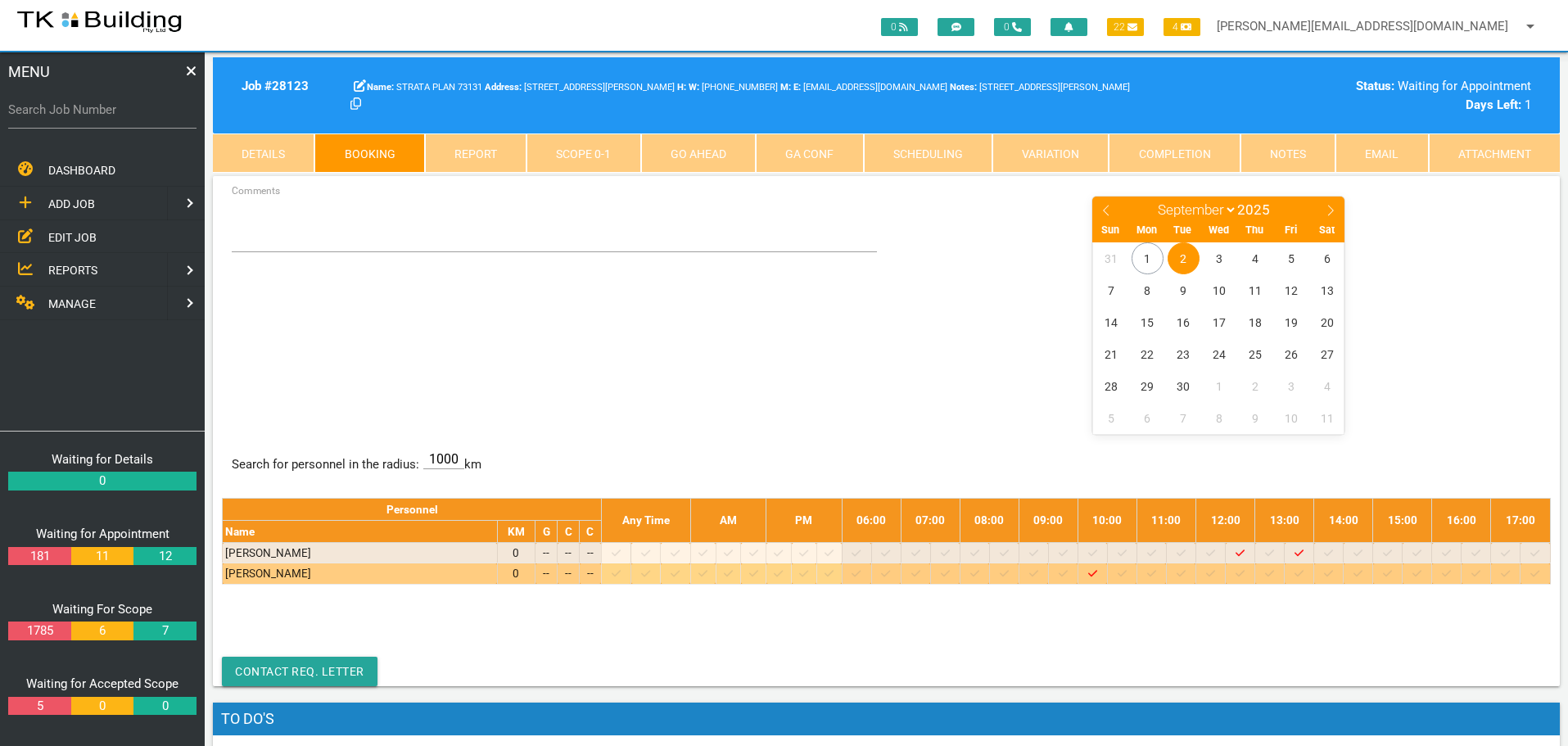
click at [1038, 574] on icon at bounding box center [1034, 573] width 9 height 10
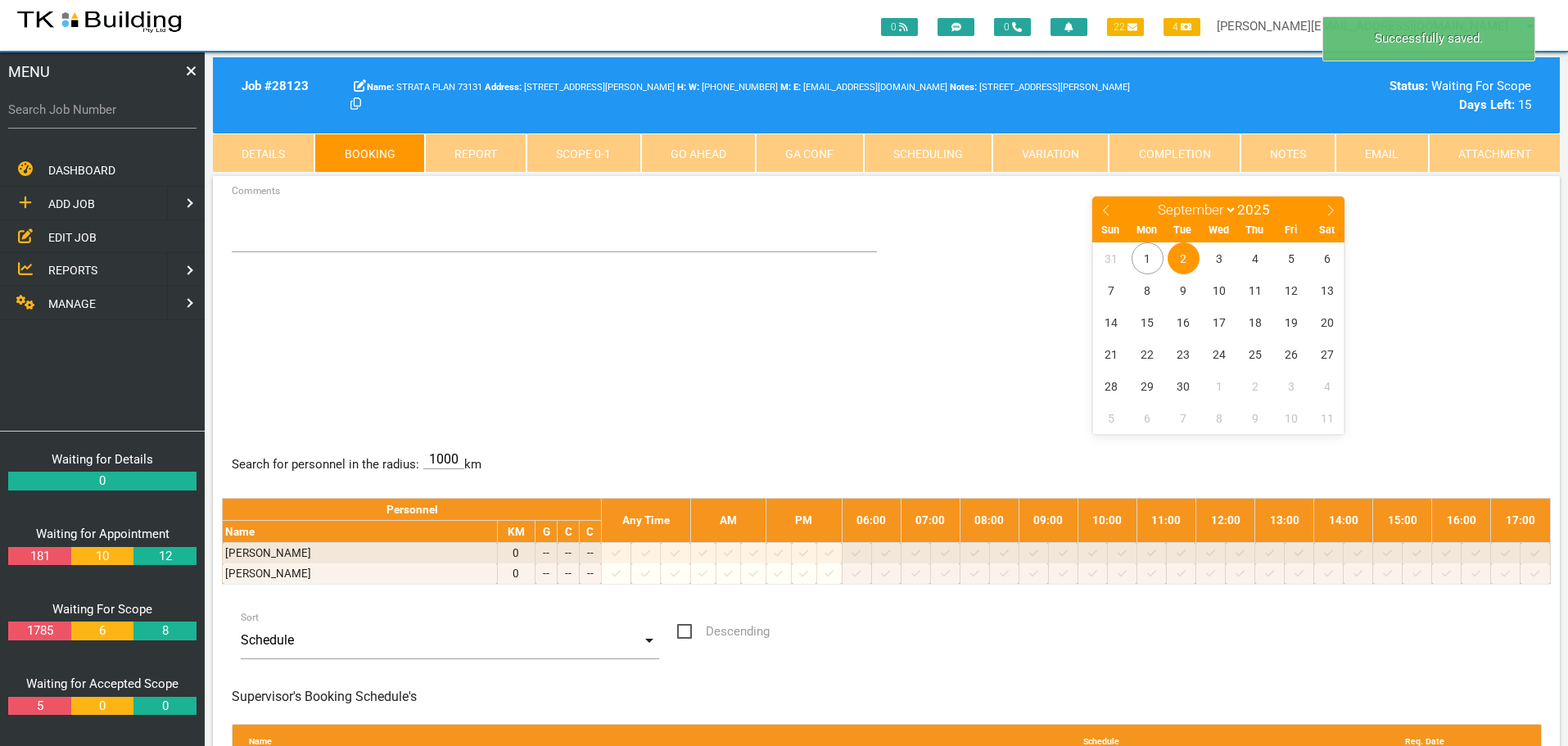
click at [1183, 255] on span "2" at bounding box center [1183, 258] width 32 height 32
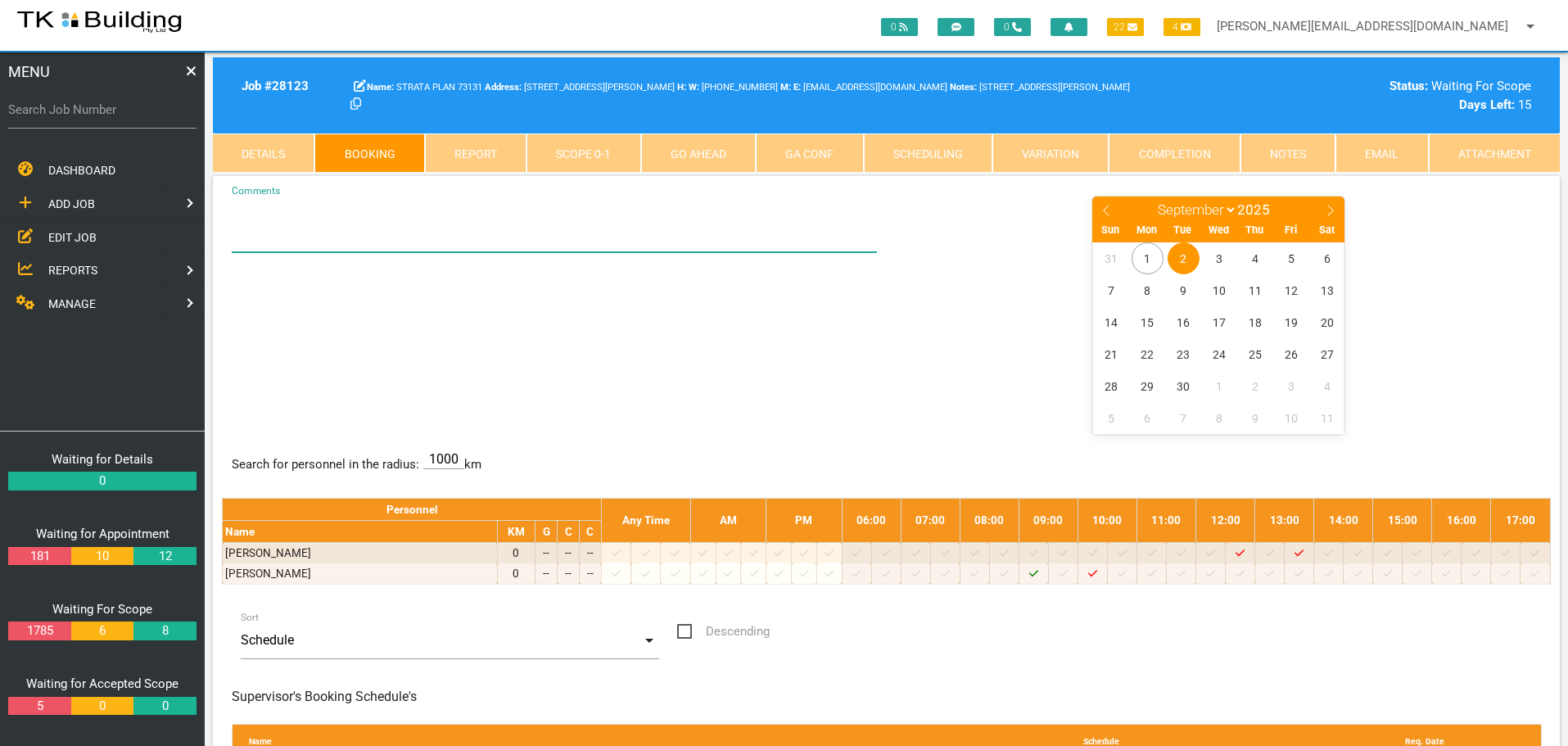
click at [248, 235] on textarea "Comments" at bounding box center [555, 223] width 646 height 58
type textarea "BET"
select select "8"
click at [279, 153] on link "Details" at bounding box center [263, 153] width 101 height 40
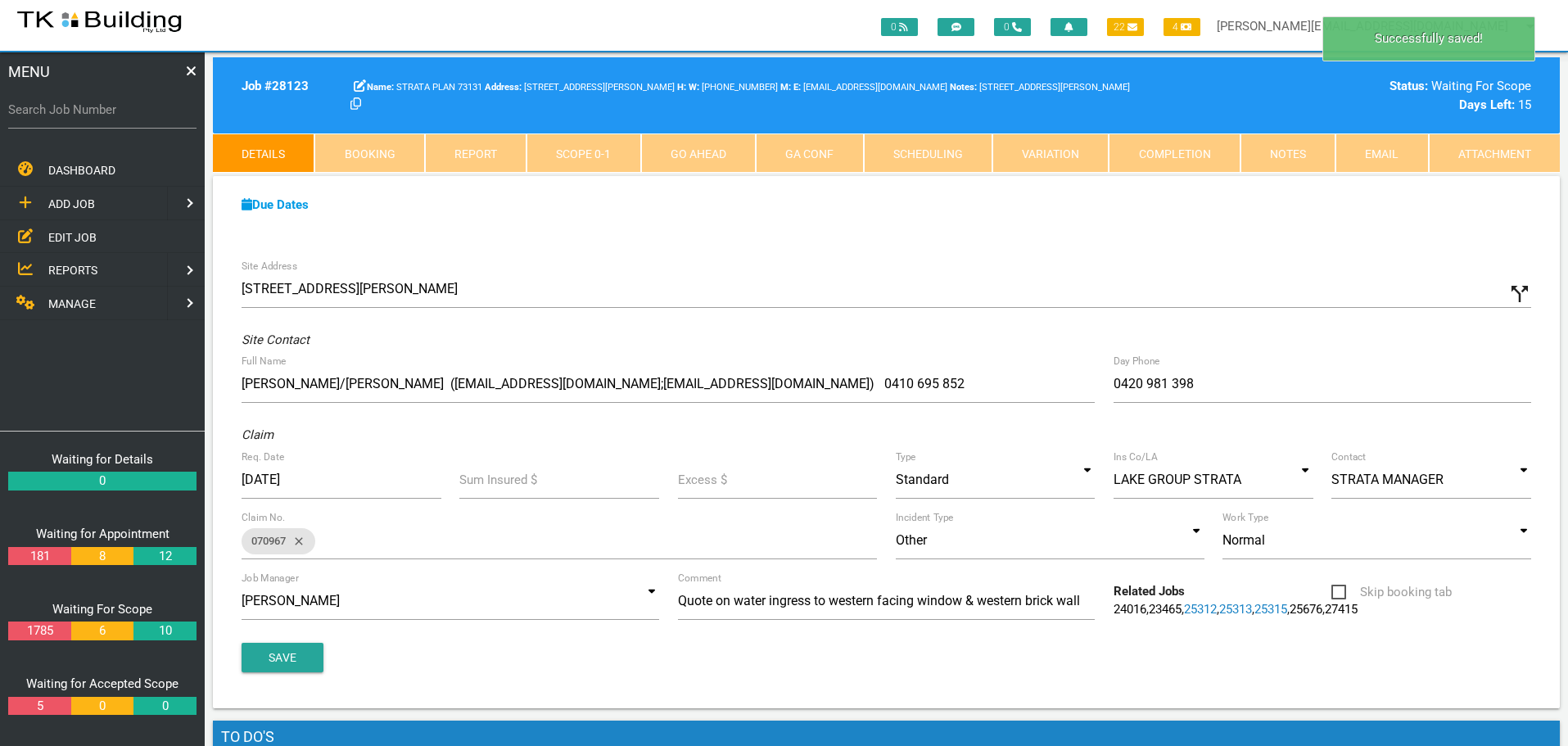
click at [381, 156] on link "Booking" at bounding box center [370, 153] width 110 height 40
select select "8"
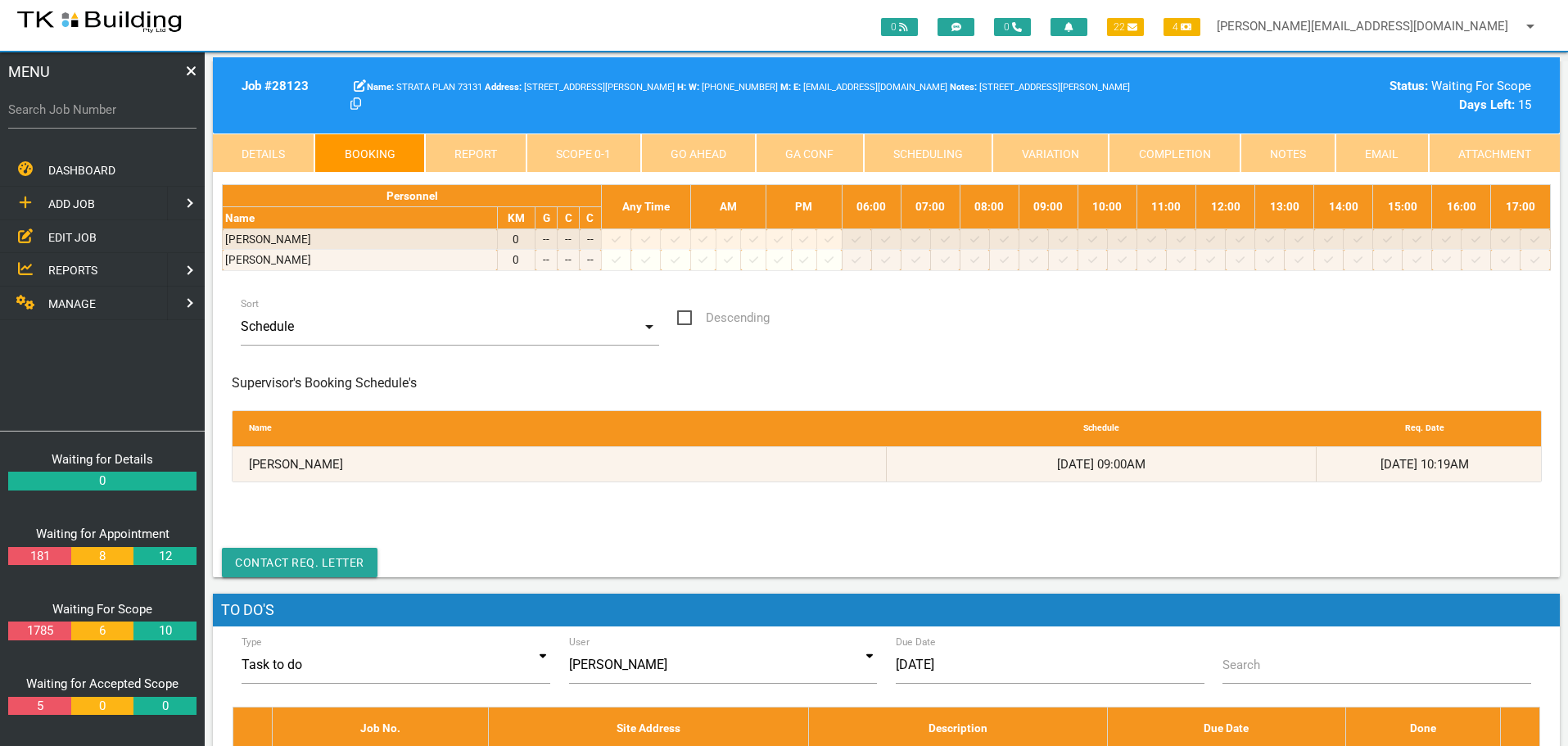
scroll to position [164, 0]
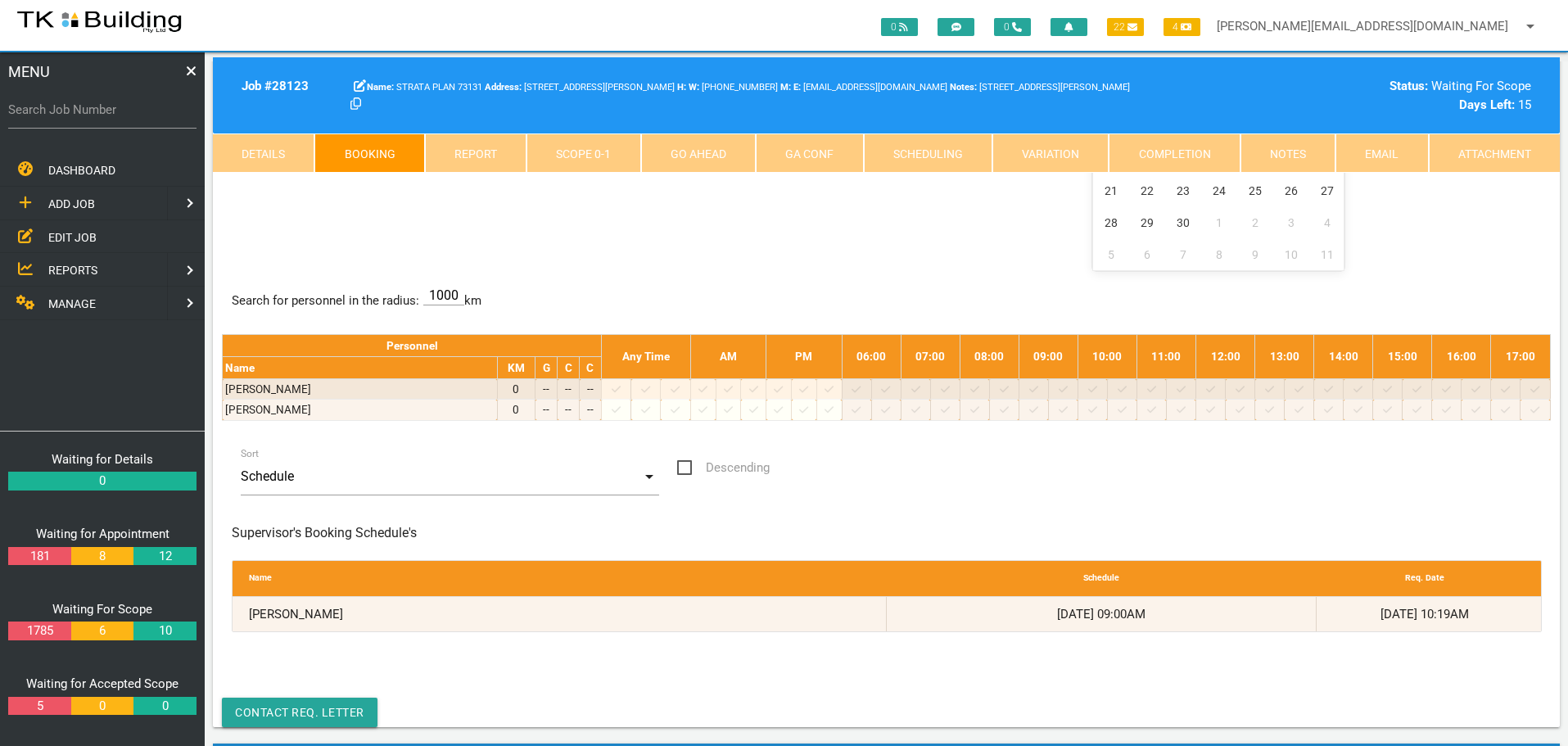
click at [82, 113] on label "Search Job Number" at bounding box center [102, 111] width 188 height 19
click at [82, 113] on input "Search Job Number" at bounding box center [102, 110] width 188 height 38
type input "28123"
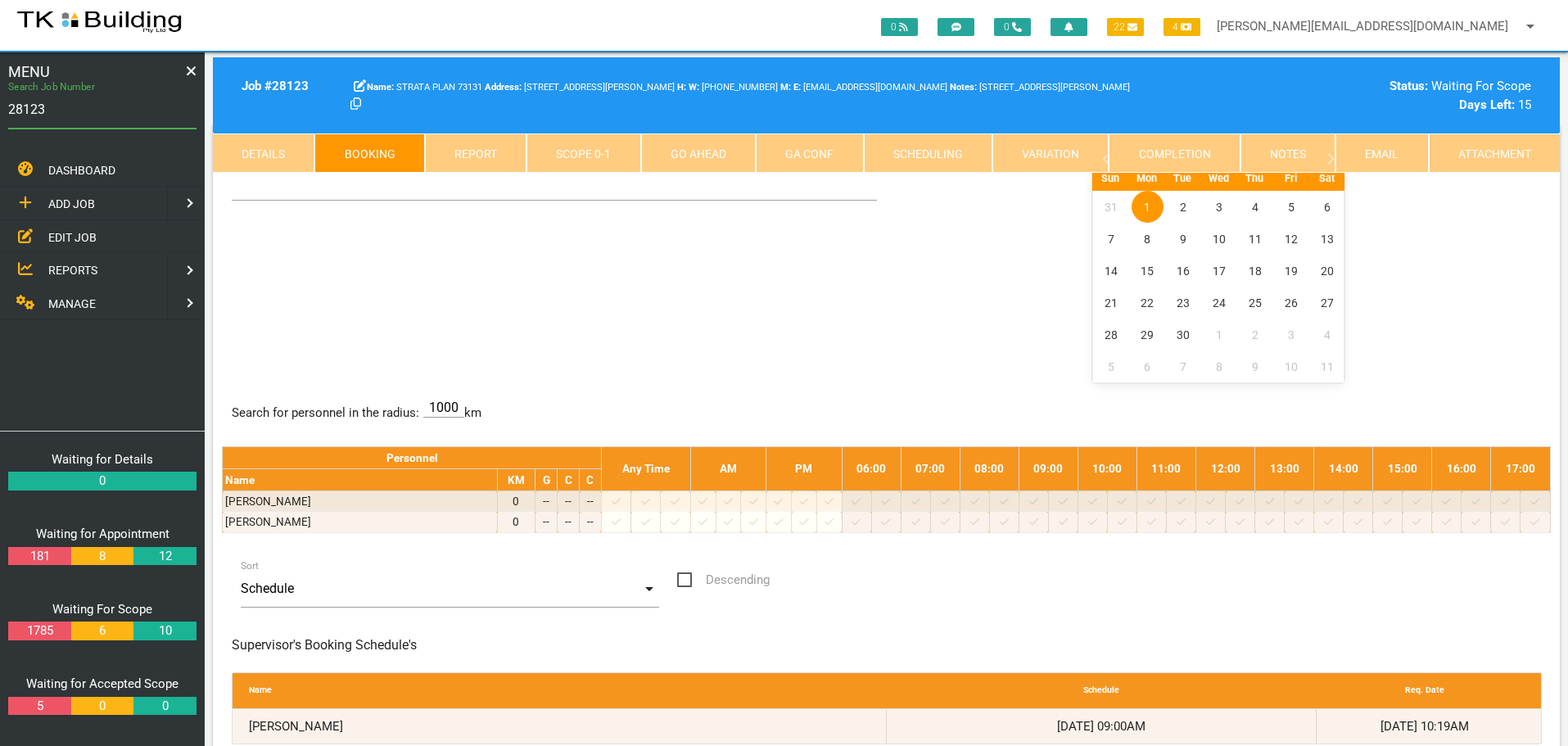
scroll to position [0, 0]
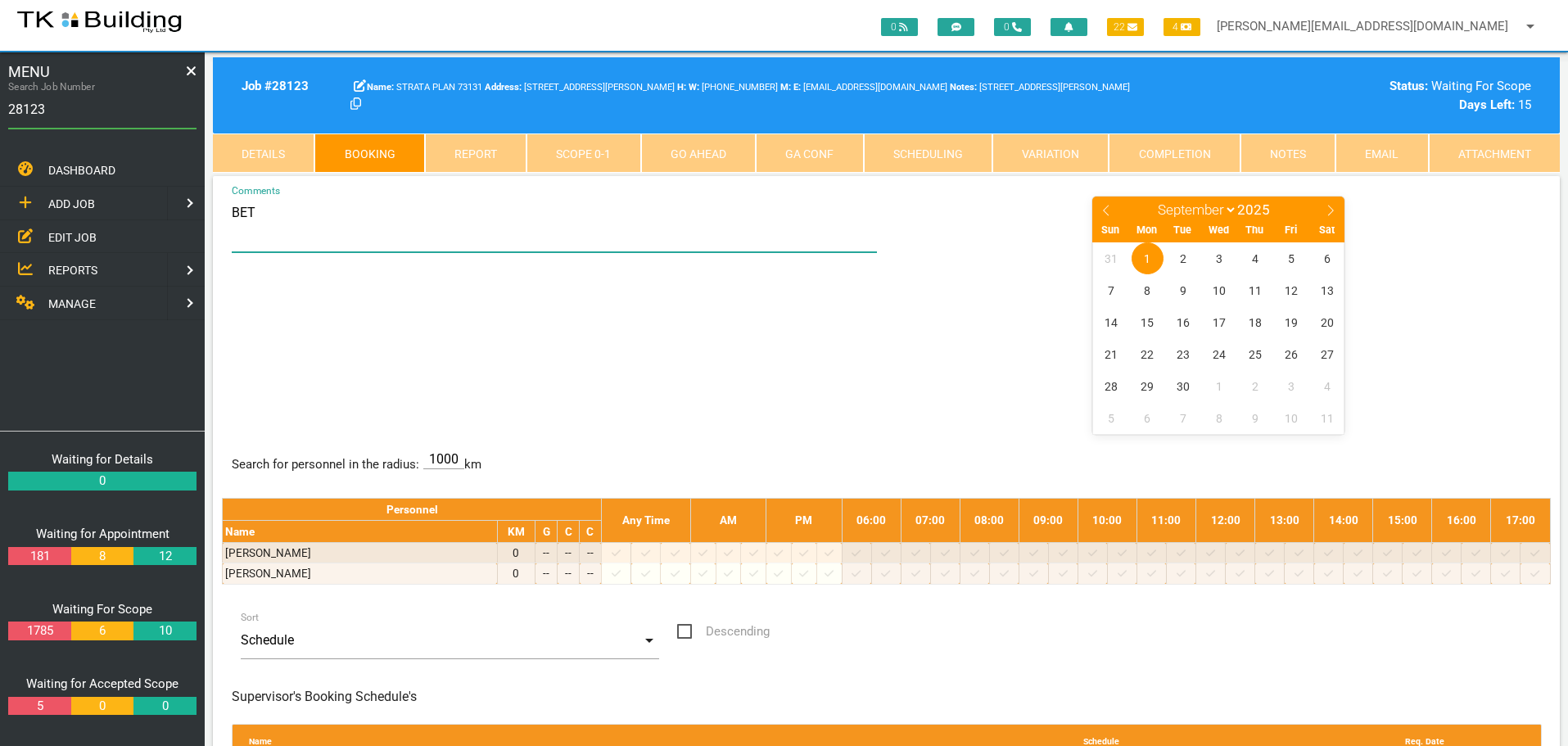
click at [327, 224] on textarea "BET" at bounding box center [555, 223] width 646 height 58
type textarea "BET 9-9.30 - SEE JACKIE IN U10 - HER NO IF NEEDED 0410 695 582"
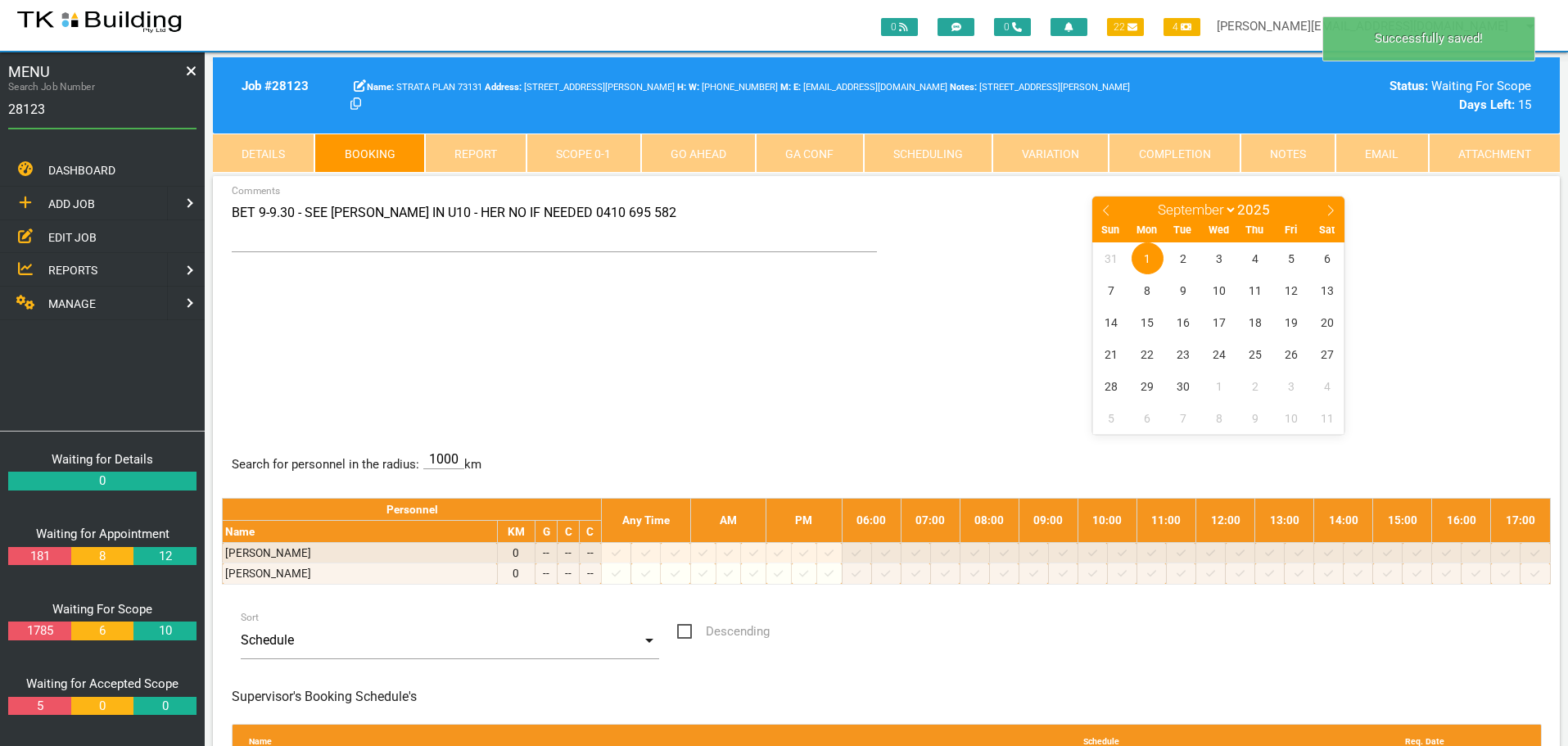
click at [782, 340] on div "BET 9-9.30 - SEE JACKIE IN U10 - HER NO IF NEEDED 0410 695 582 Comments January…" at bounding box center [887, 314] width 1329 height 238
click at [1182, 259] on span "2" at bounding box center [1183, 258] width 32 height 32
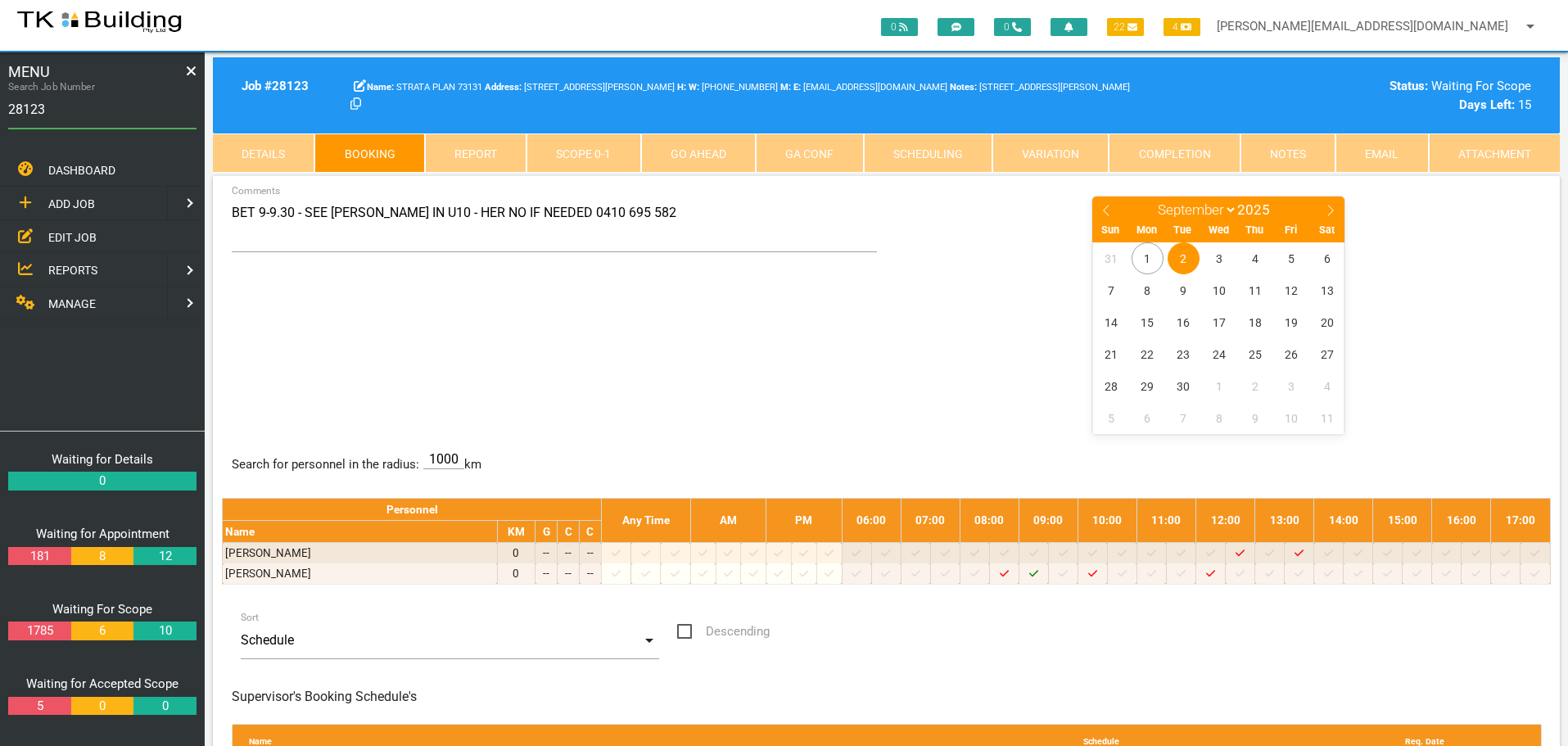
click at [64, 234] on span "EDIT JOB" at bounding box center [72, 236] width 48 height 13
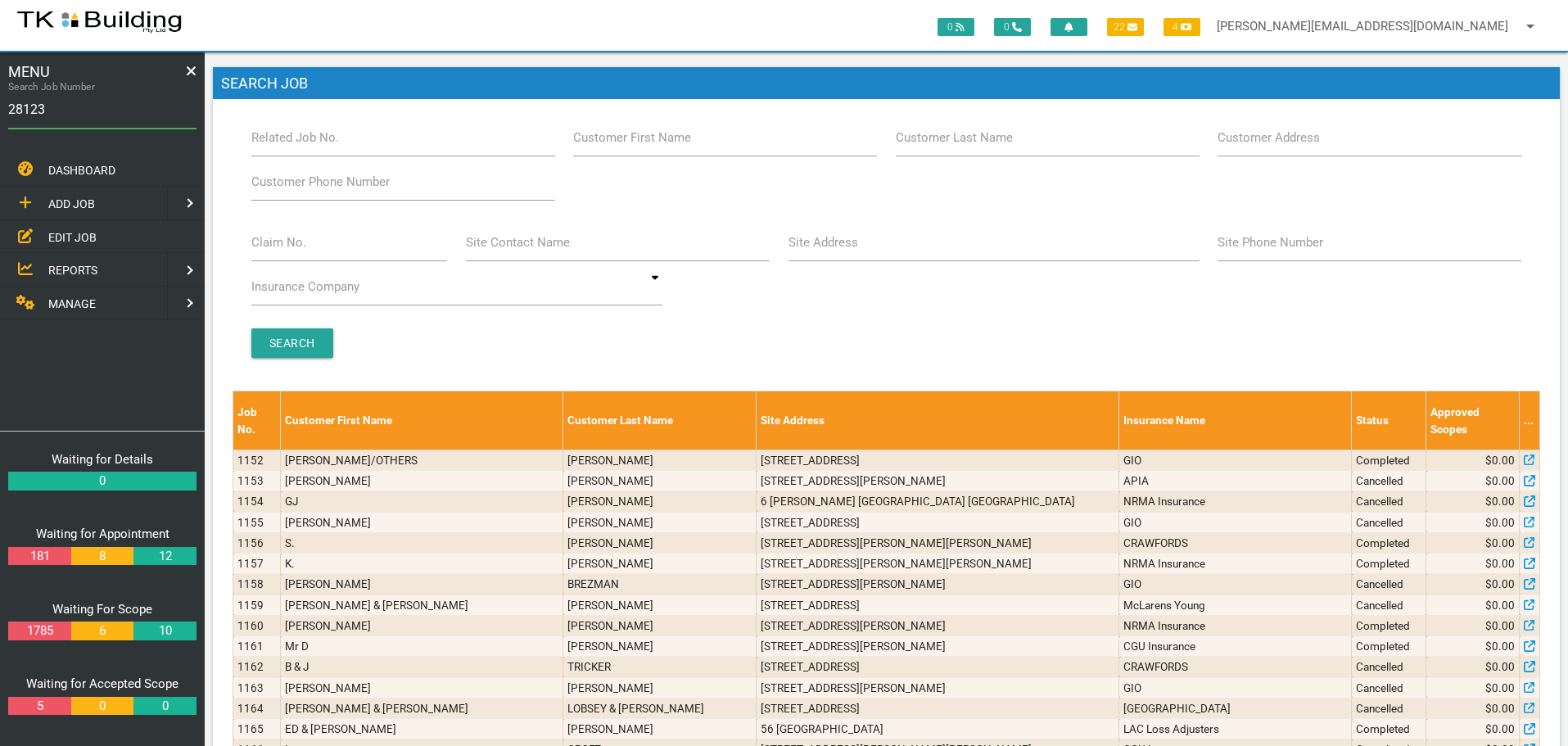
click at [291, 248] on label "Claim No." at bounding box center [279, 243] width 55 height 19
click at [291, 248] on input "Claim No." at bounding box center [350, 243] width 197 height 38
type input "071016"
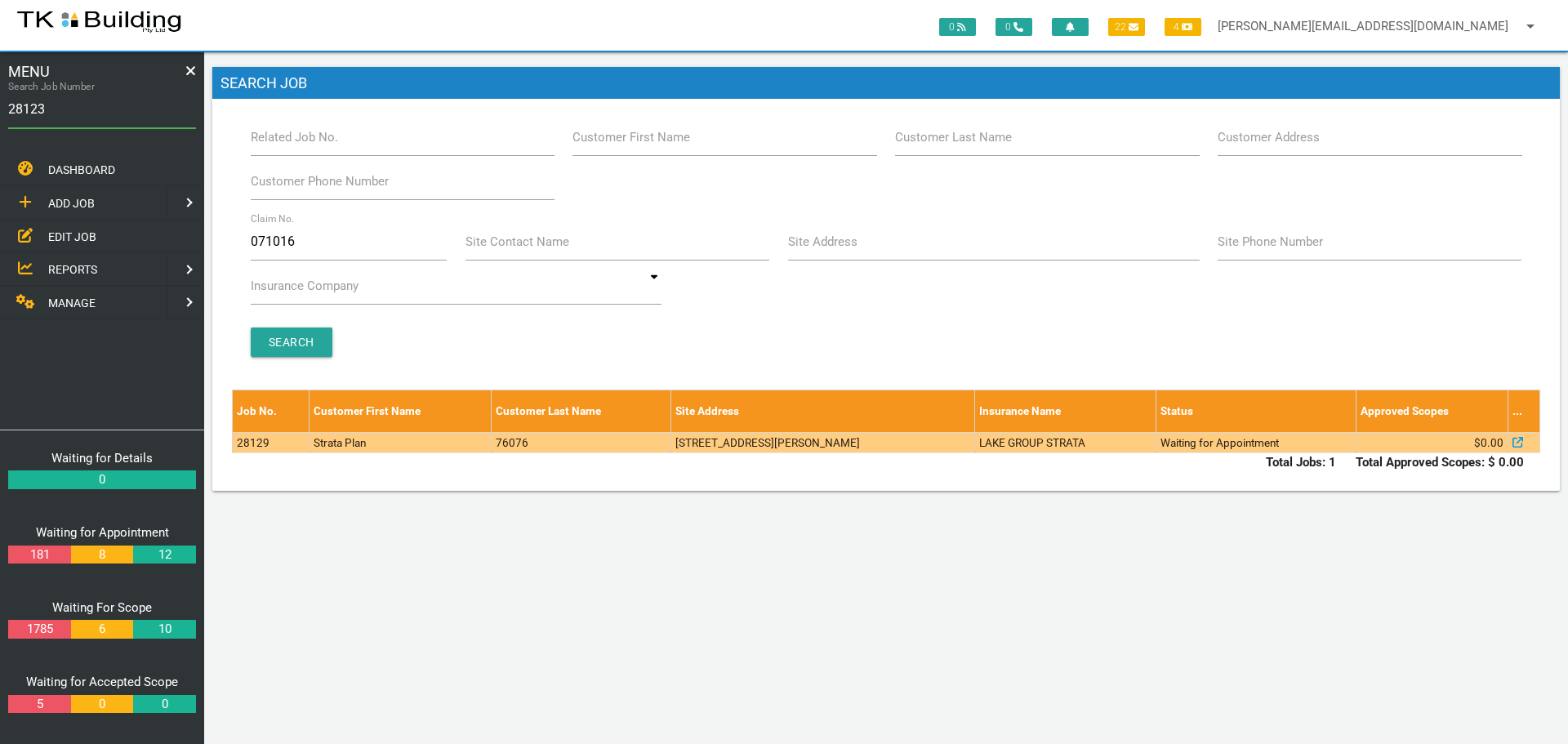
click at [819, 445] on td "[STREET_ADDRESS][PERSON_NAME]" at bounding box center [823, 442] width 304 height 21
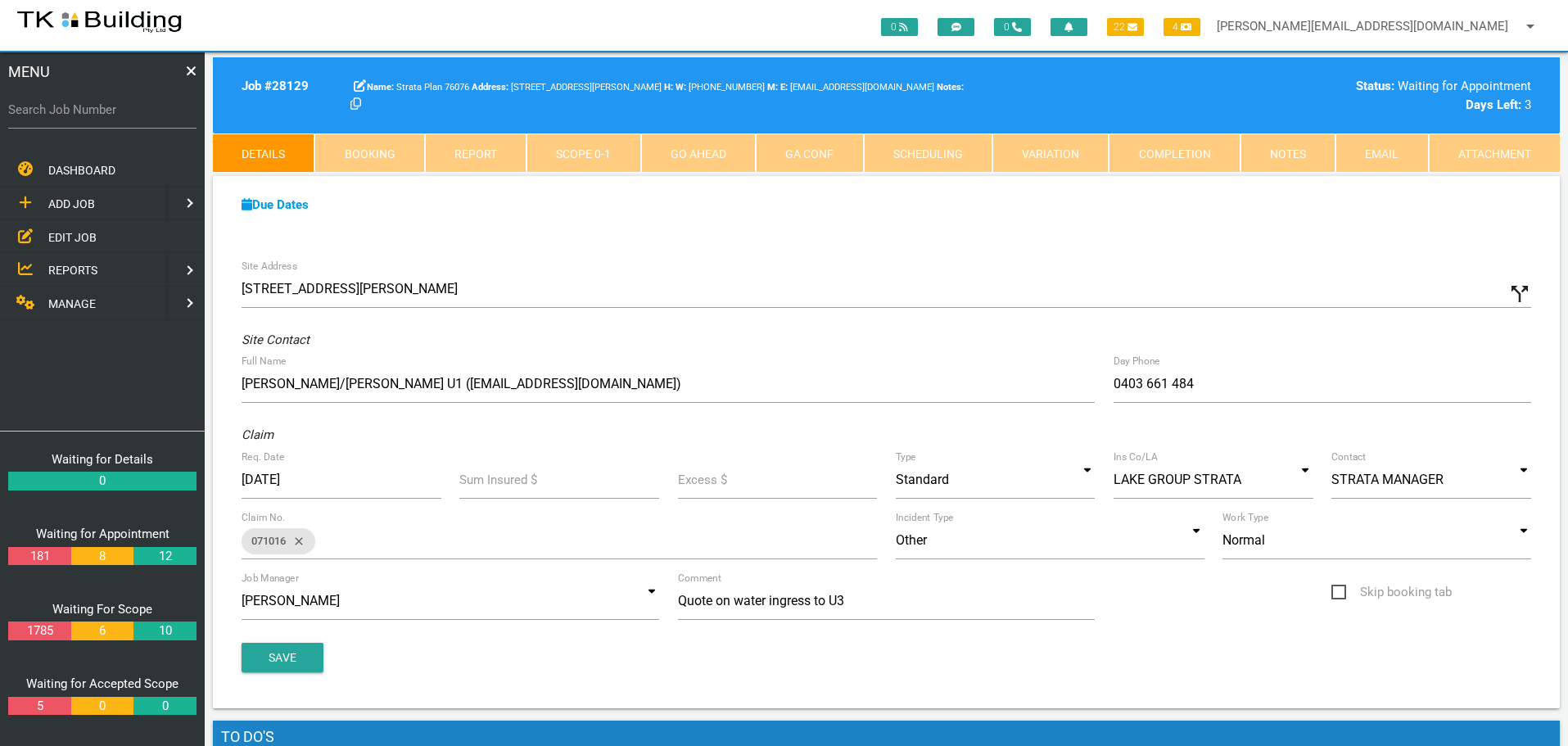
drag, startPoint x: 344, startPoint y: 424, endPoint x: 351, endPoint y: 481, distance: 57.4
click at [352, 487] on div "Site Address 1/21 Milson St, Charlestown NSW 2290, Australia call_split Custom …" at bounding box center [886, 479] width 1347 height 458
click at [58, 119] on label "Search Job Number" at bounding box center [102, 111] width 188 height 19
click at [58, 119] on input "Search Job Number" at bounding box center [102, 110] width 188 height 38
type input "28143"
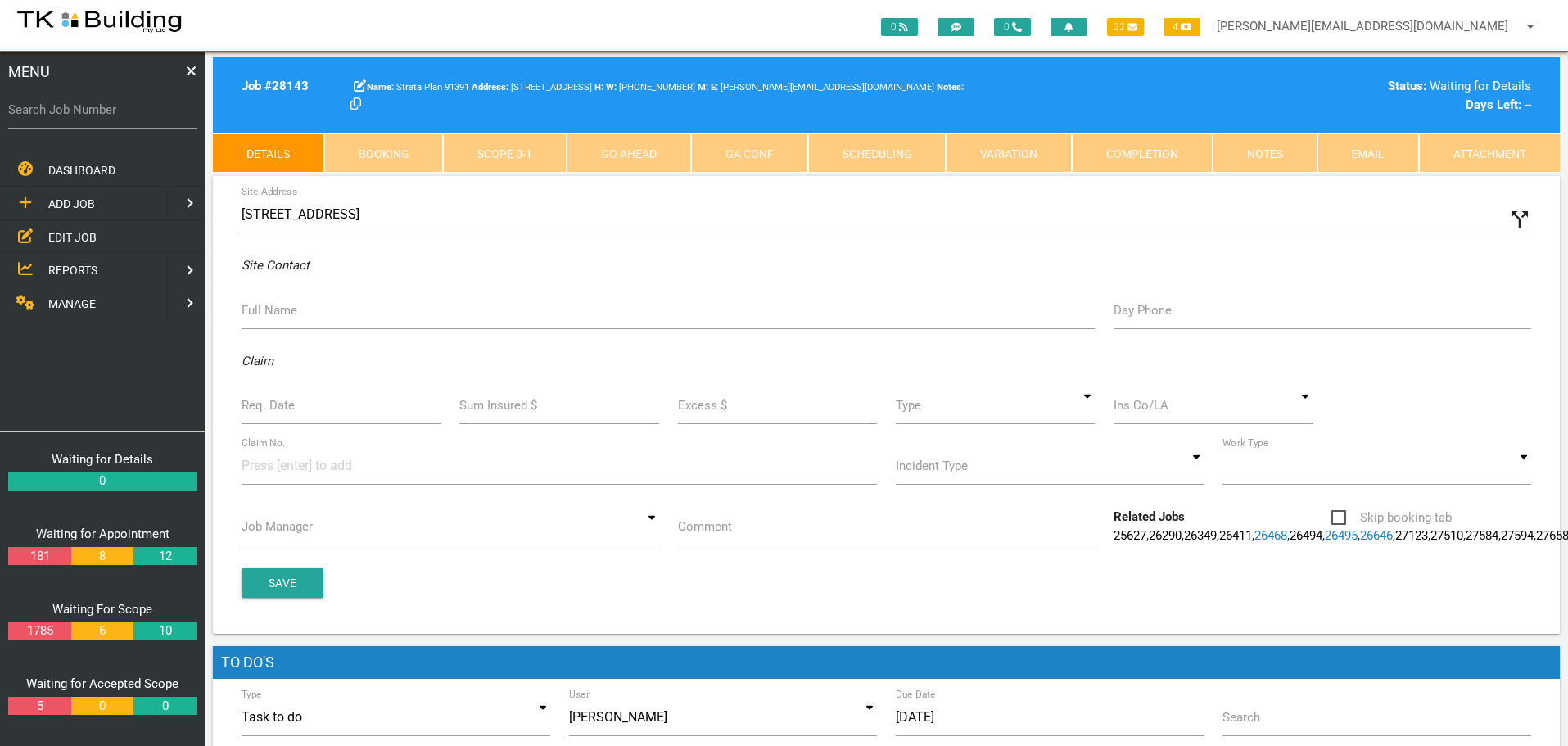
click at [241, 212] on div "Site Address 121 Union St, Cooks Hill NSW 2300, Australia call_split" at bounding box center [887, 217] width 1308 height 44
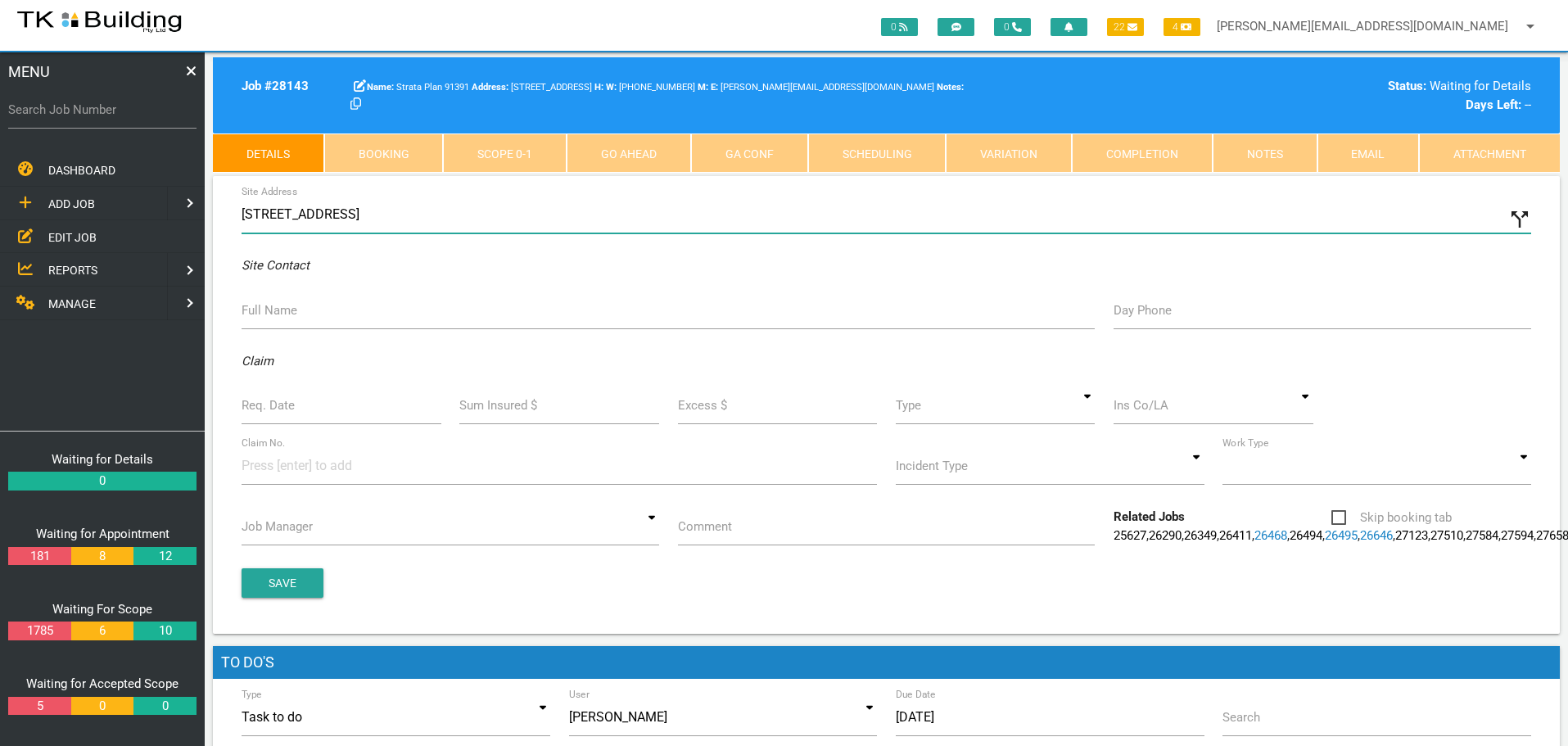
click at [244, 213] on input "121 Union St, Cooks Hill NSW 2300, Australia" at bounding box center [887, 215] width 1289 height 38
type input "116/121 Union St, Cooks Hill NSW 2300, Australia"
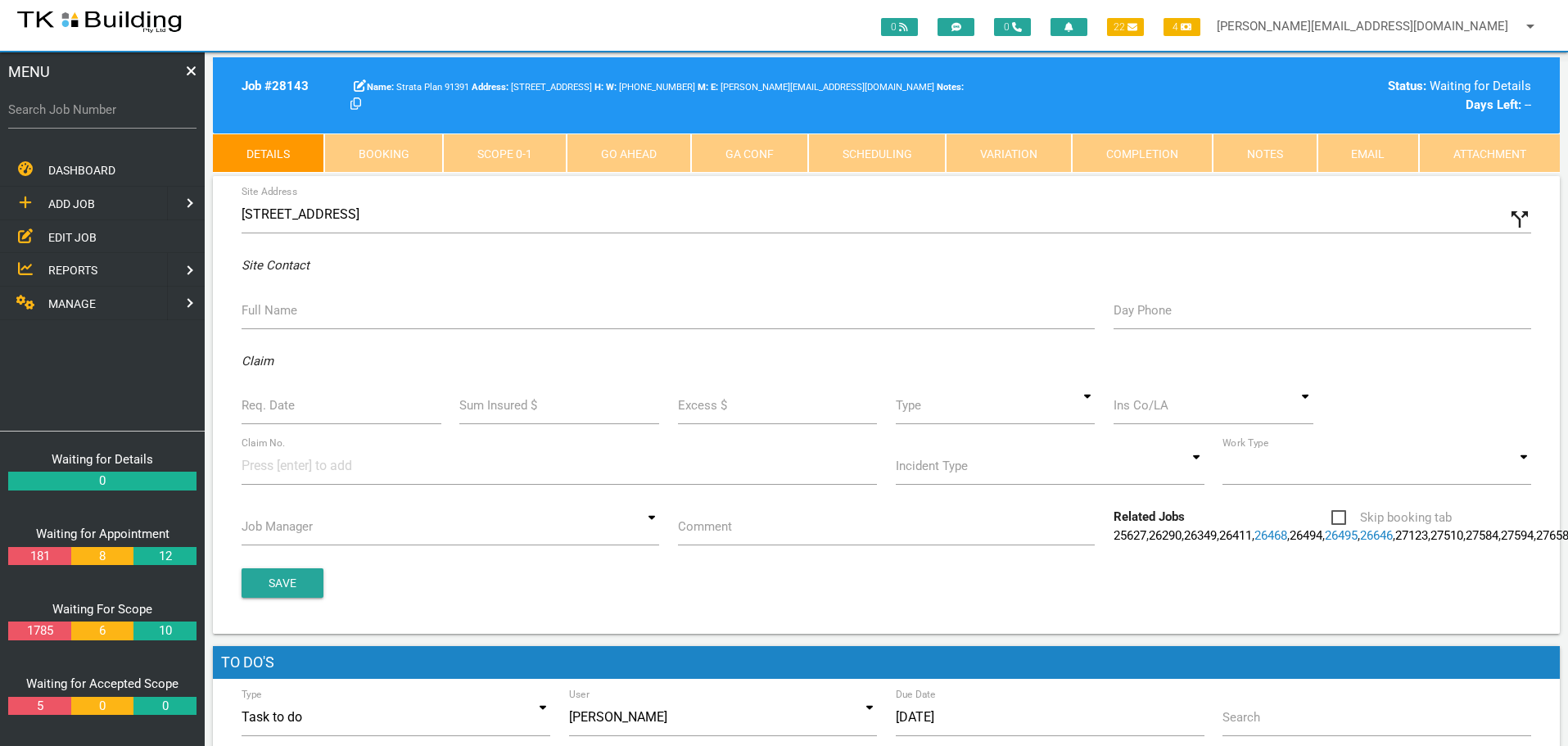
click at [257, 310] on label "Full Name" at bounding box center [269, 311] width 56 height 19
click at [257, 310] on input "Full Name" at bounding box center [668, 310] width 853 height 38
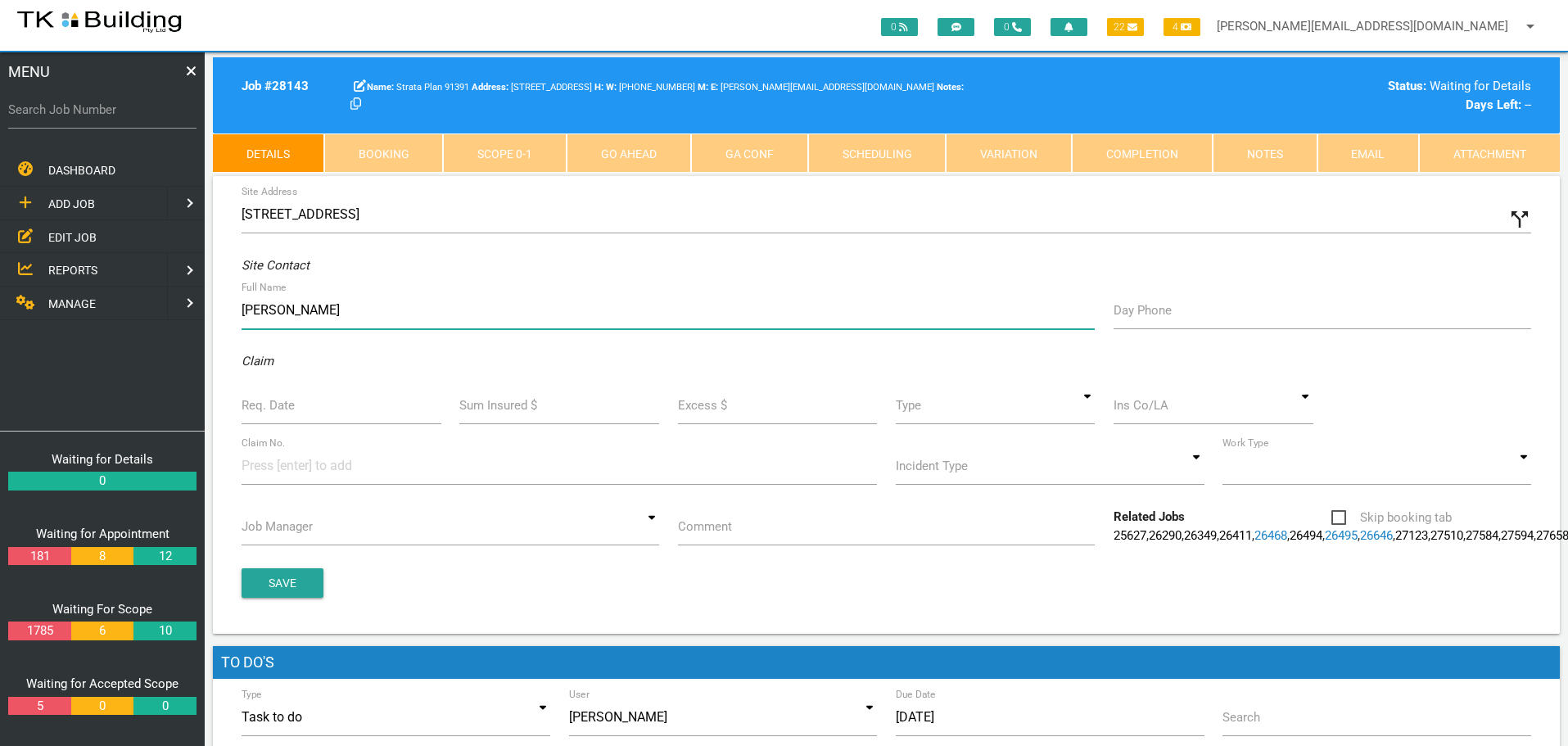
type input "Peter Krempin"
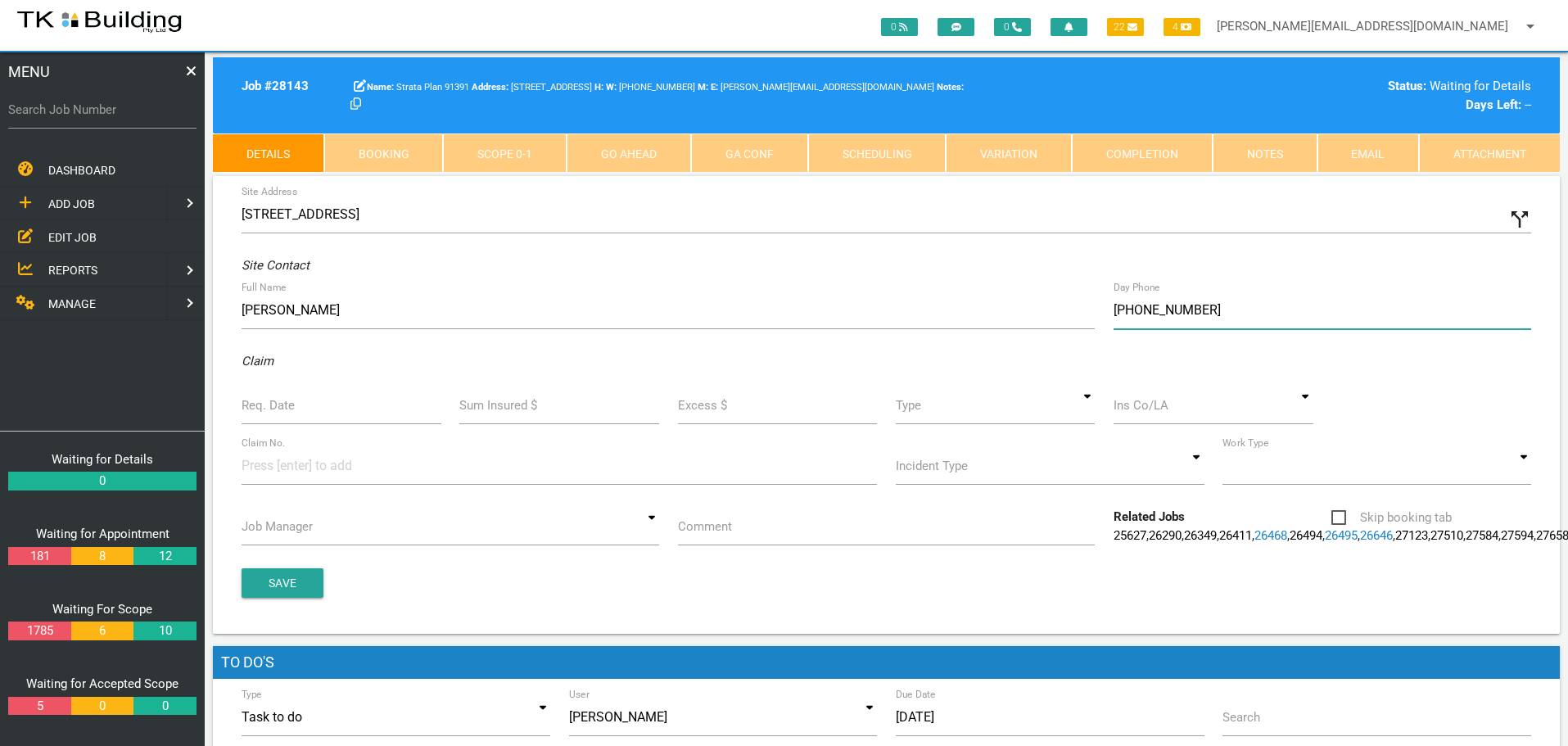
type input "(04) 3209 6106"
click at [313, 414] on input "Req. Date" at bounding box center [341, 406] width 199 height 38
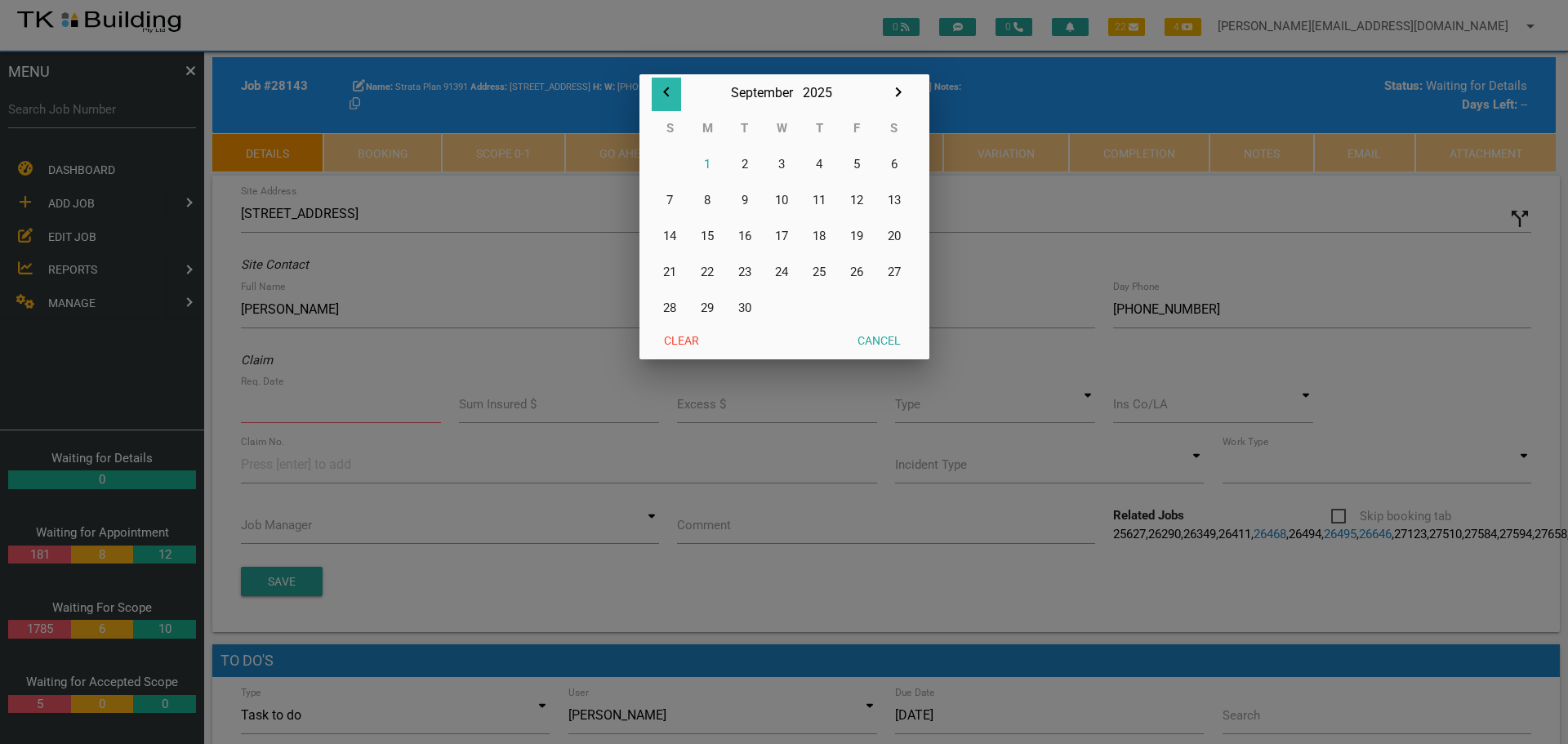
click at [663, 89] on icon "button" at bounding box center [667, 91] width 20 height 20
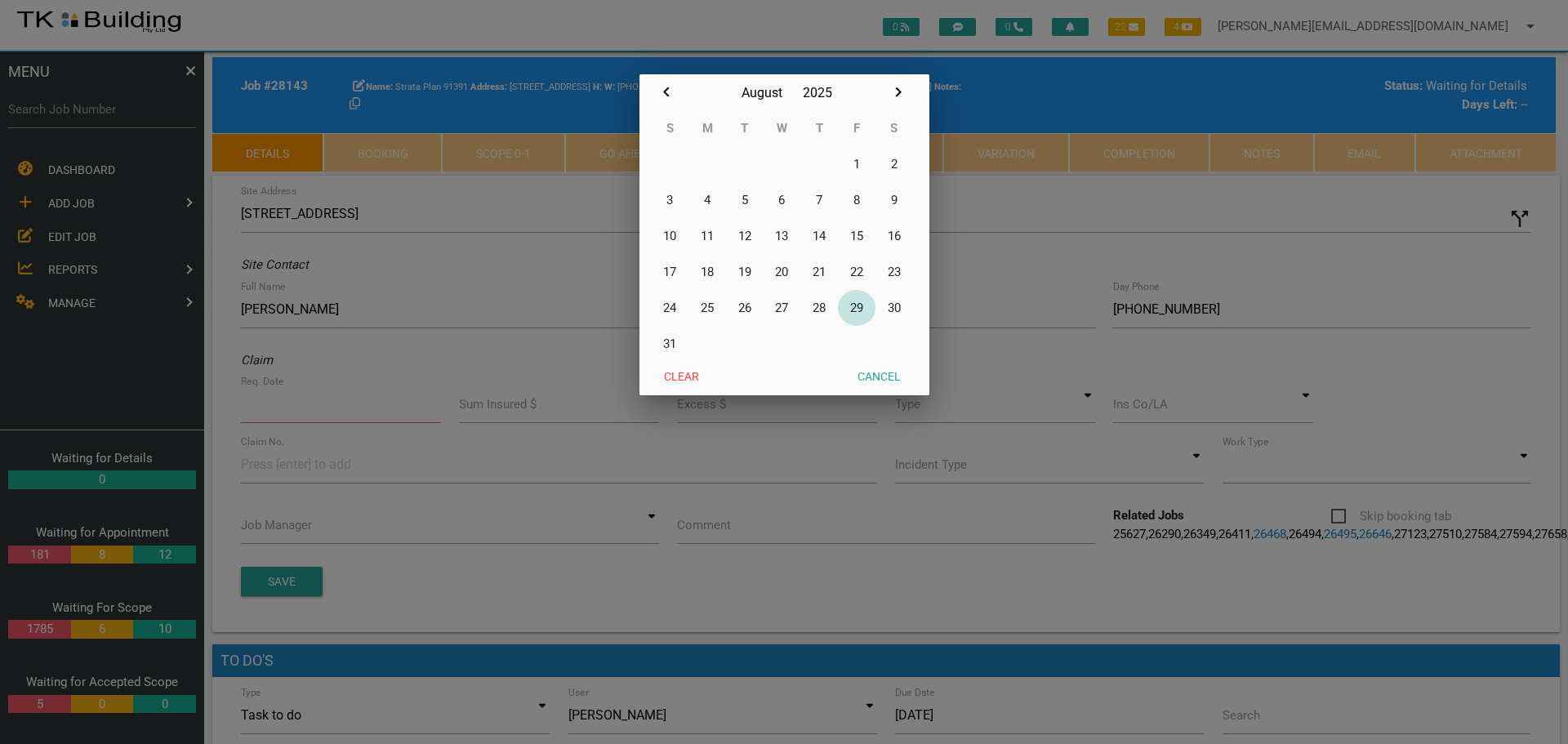
click at [860, 310] on button "29" at bounding box center [857, 308] width 38 height 36
type input "[DATE]"
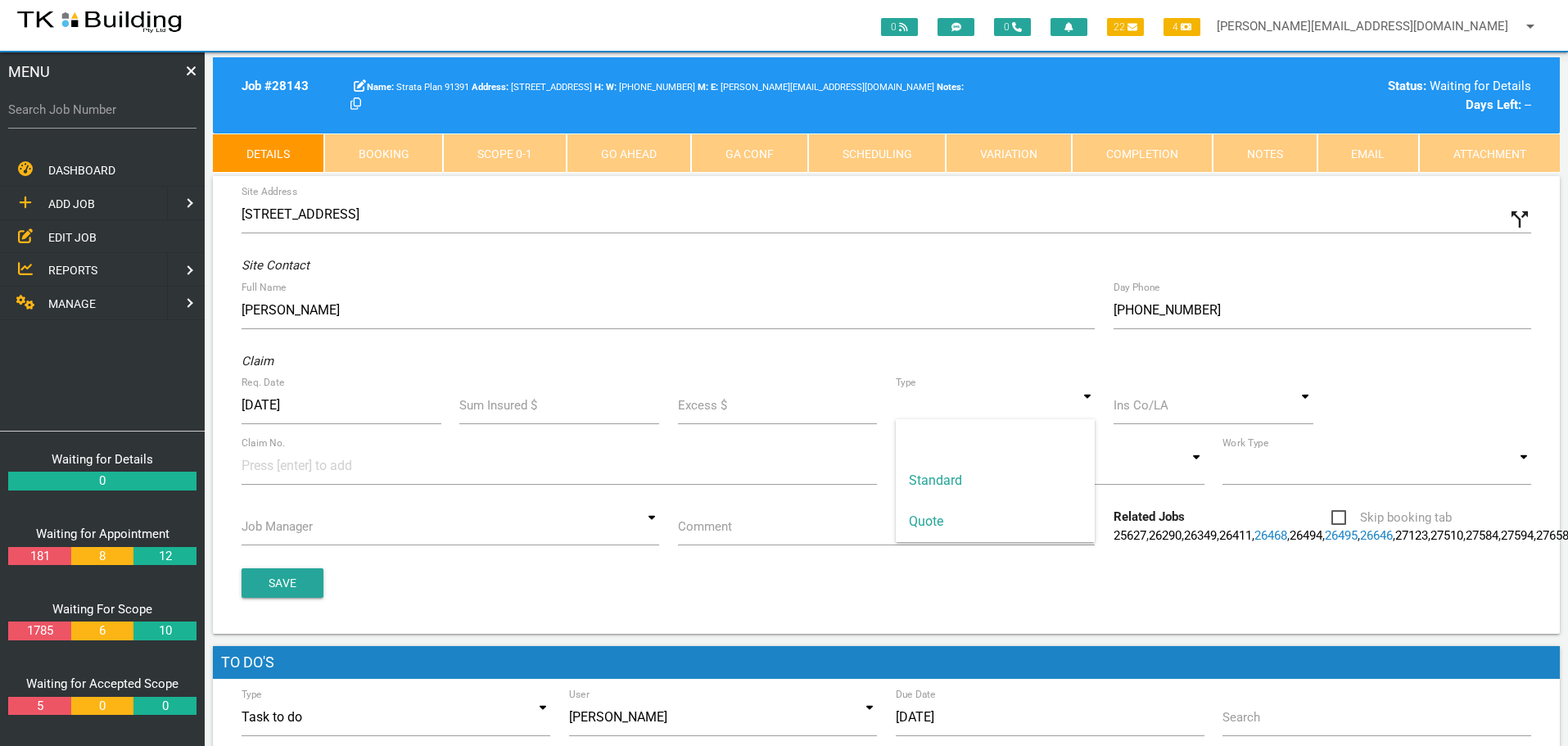
click at [1081, 412] on input at bounding box center [995, 406] width 199 height 38
drag, startPoint x: 955, startPoint y: 476, endPoint x: 969, endPoint y: 468, distance: 16.1
click at [961, 472] on span "Standard" at bounding box center [995, 480] width 199 height 41
type input "Standard"
click at [1132, 409] on input at bounding box center [1213, 406] width 199 height 38
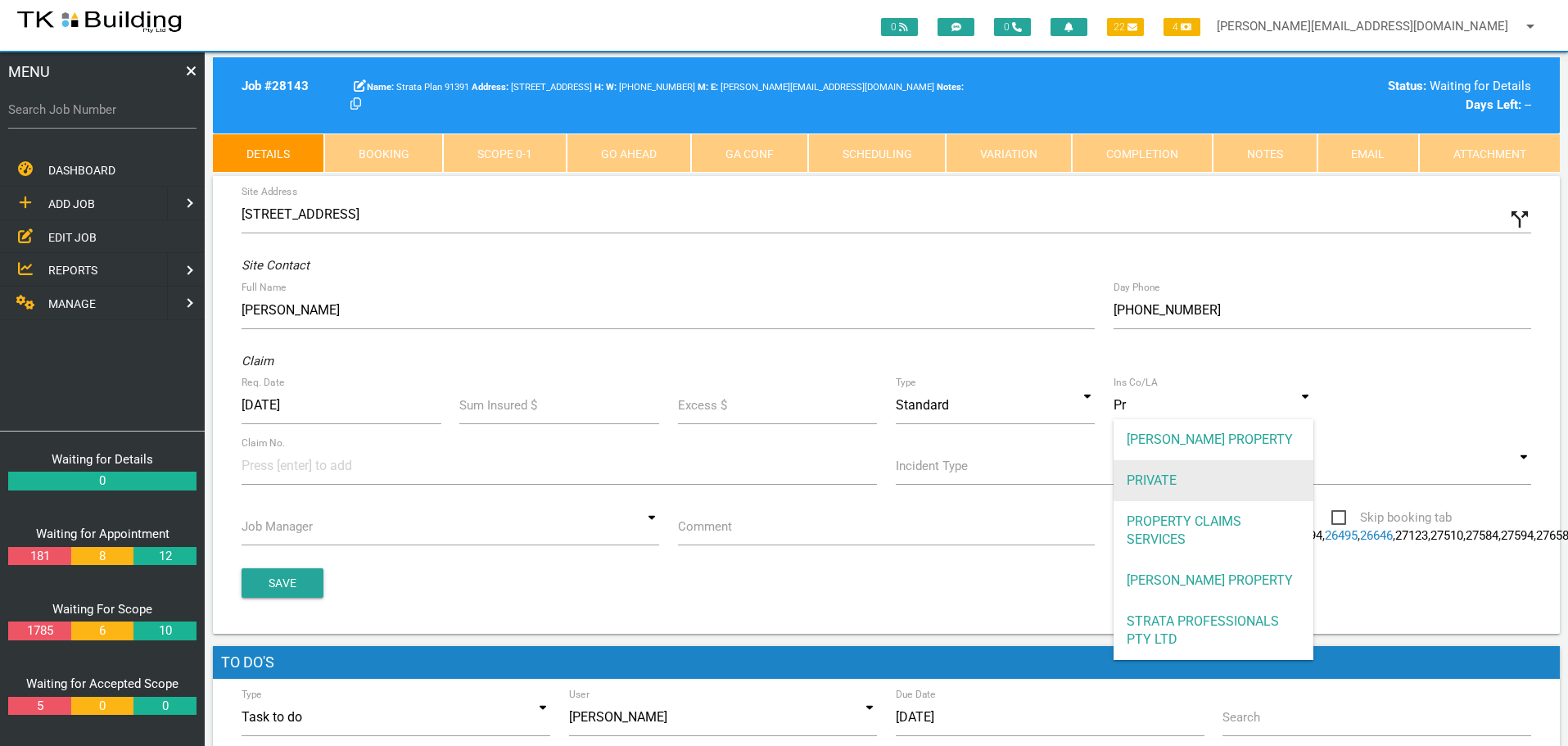
click at [1143, 478] on span "PRIVATE" at bounding box center [1213, 480] width 199 height 41
type input "PRIVATE"
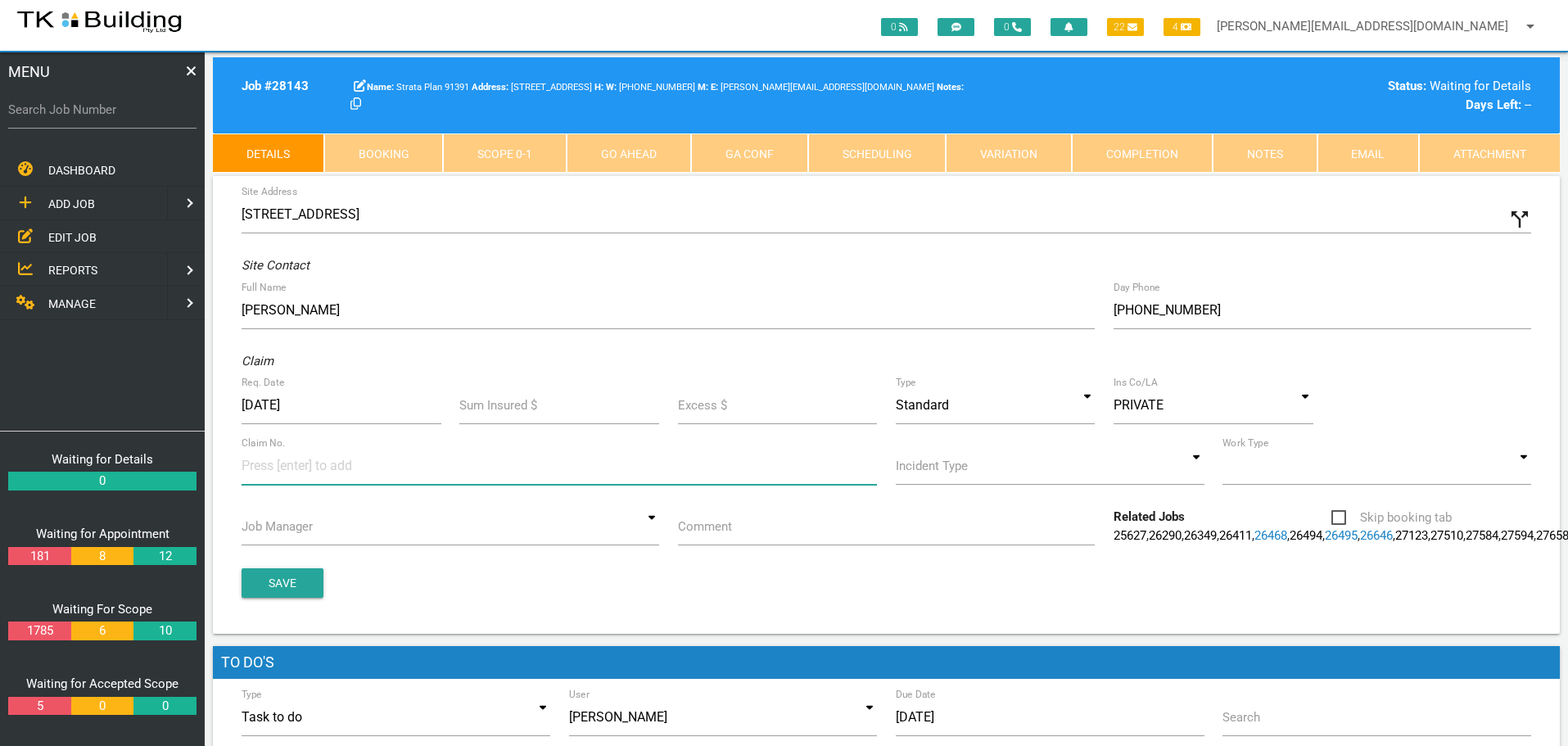
click at [268, 471] on input at bounding box center [303, 465] width 123 height 37
type input "14-B"
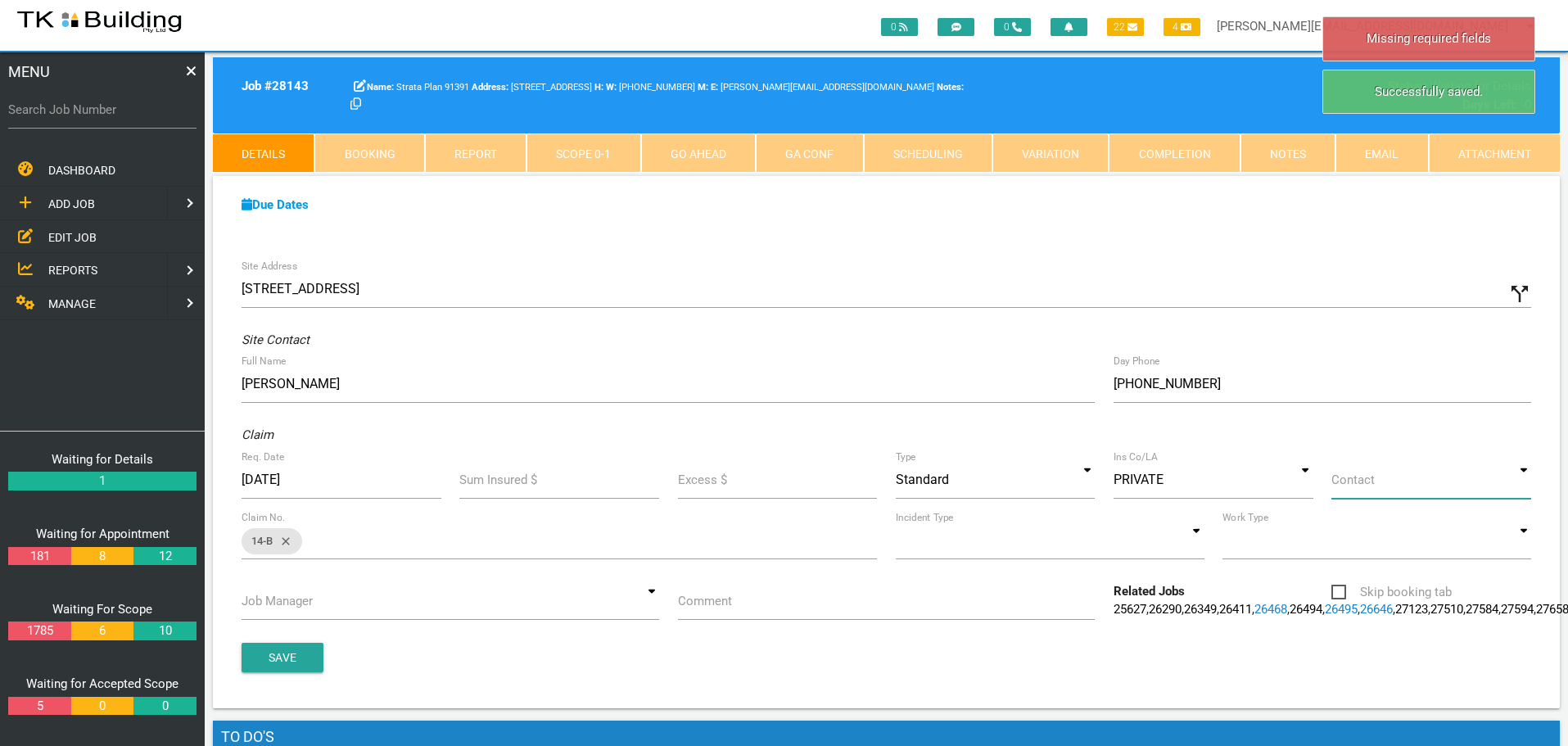
click at [1526, 483] on input at bounding box center [1431, 480] width 199 height 38
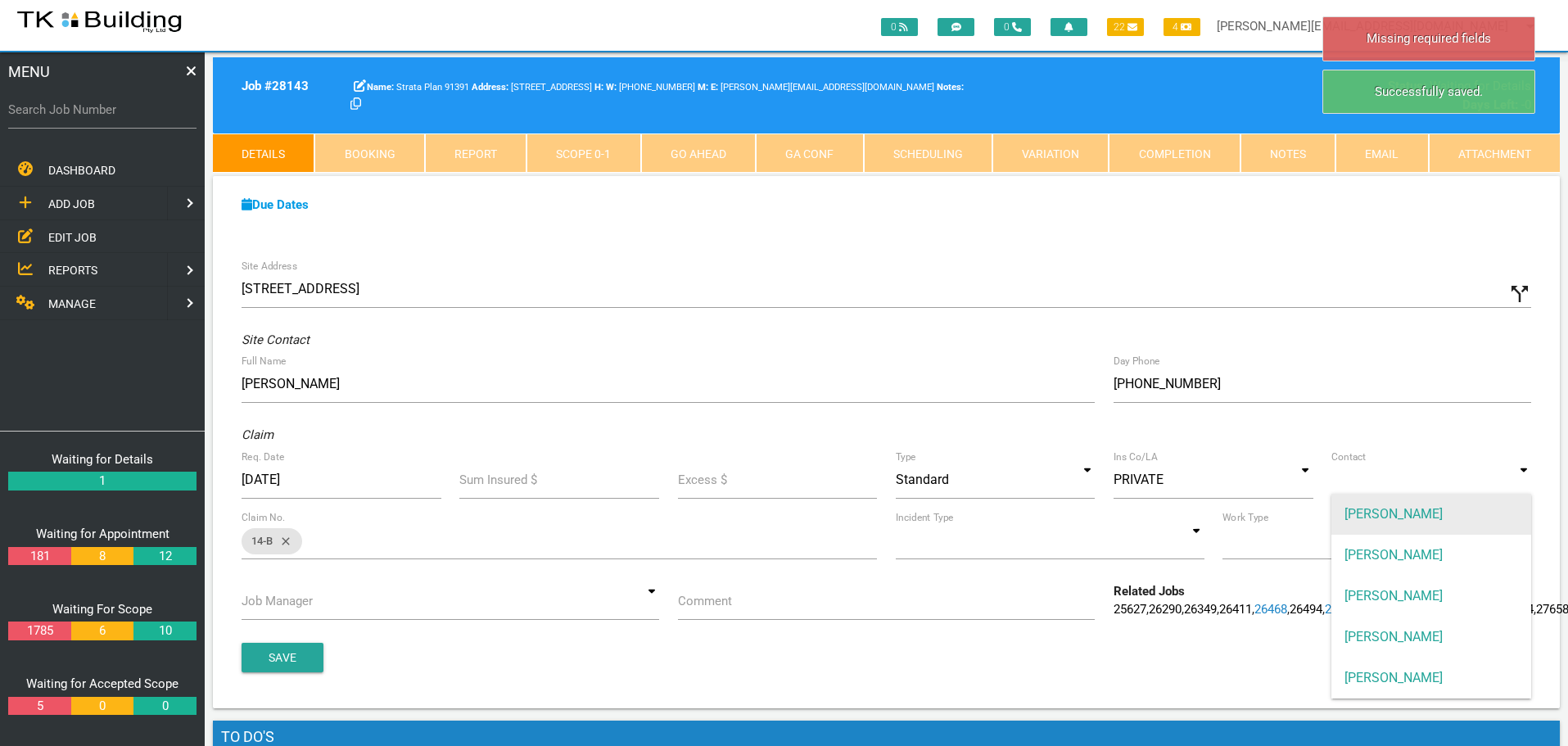
click at [1486, 512] on span "[PERSON_NAME]" at bounding box center [1431, 513] width 199 height 41
type input "[PERSON_NAME]"
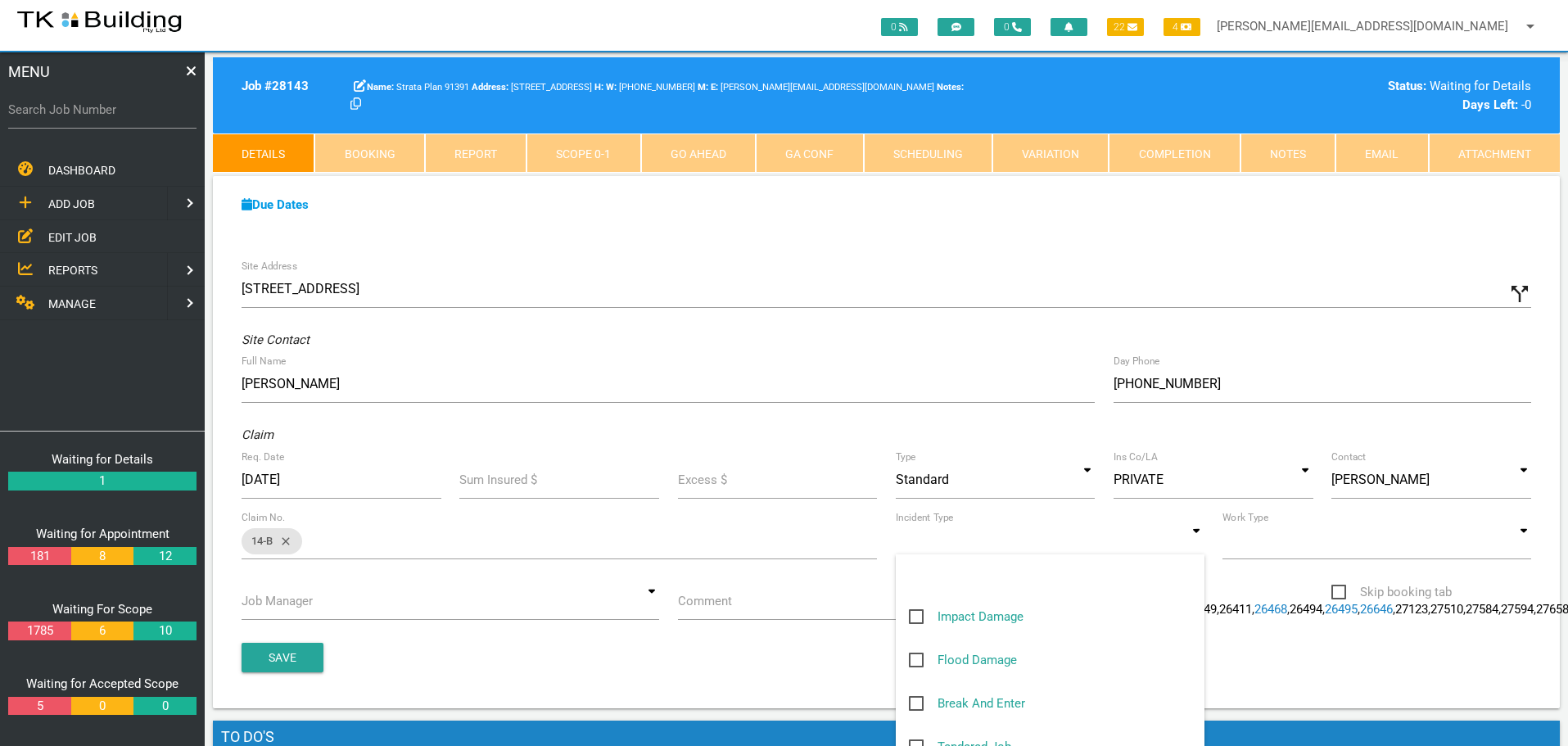
click at [1194, 540] on input at bounding box center [1050, 541] width 309 height 38
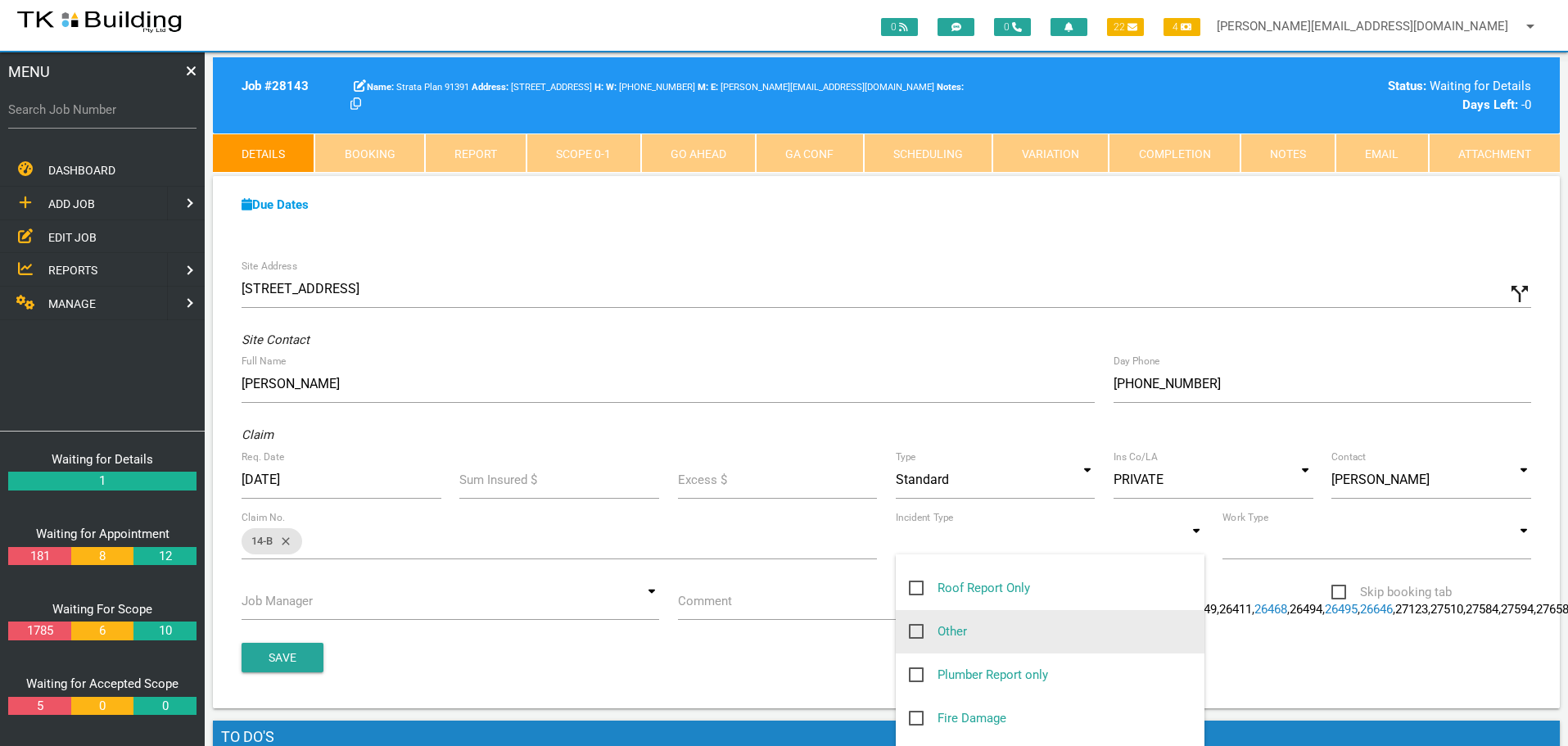
click at [914, 631] on span "Other" at bounding box center [939, 633] width 59 height 21
click at [914, 631] on input "Other" at bounding box center [914, 627] width 10 height 10
checkbox input "true"
type input "Other"
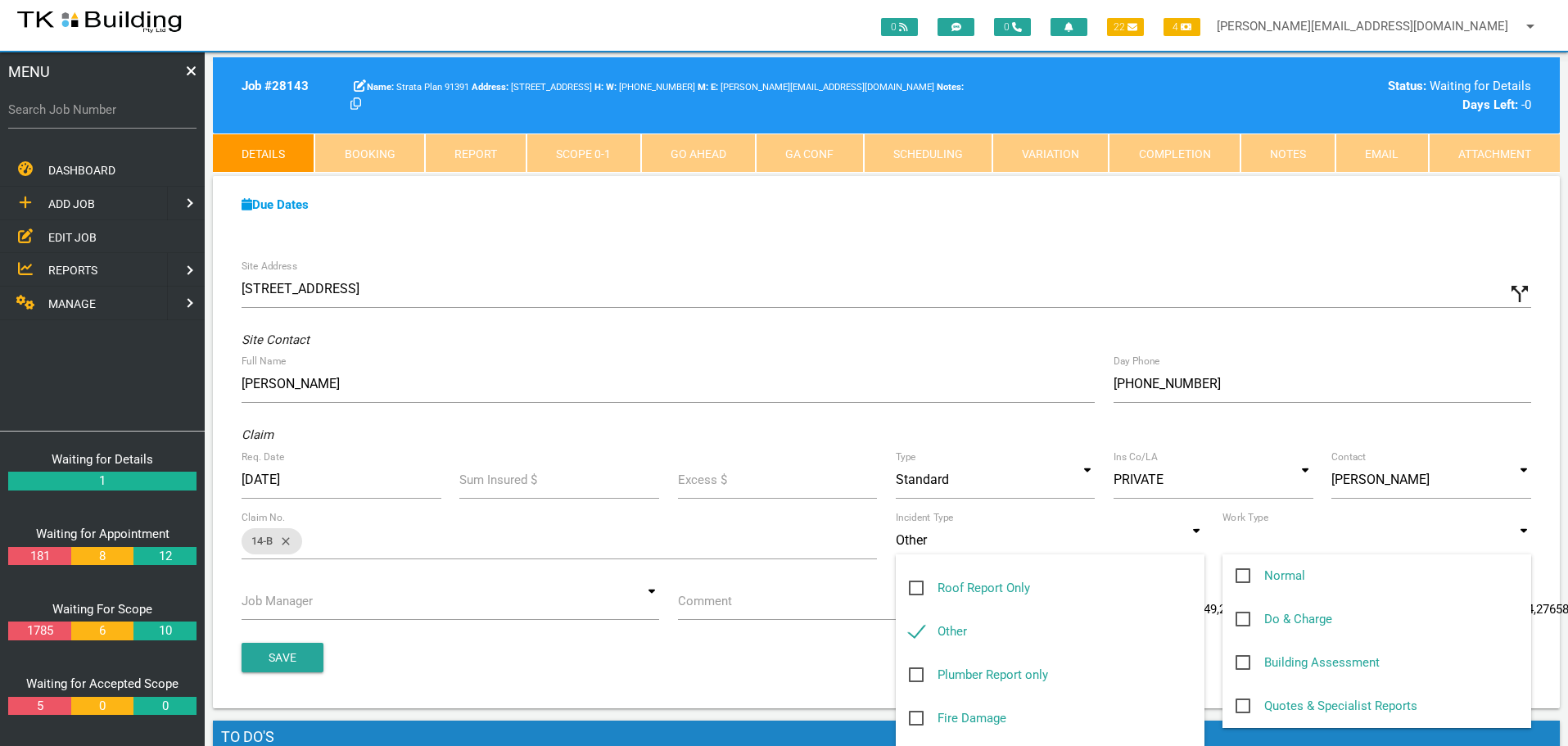
click at [1526, 547] on input at bounding box center [1376, 541] width 309 height 38
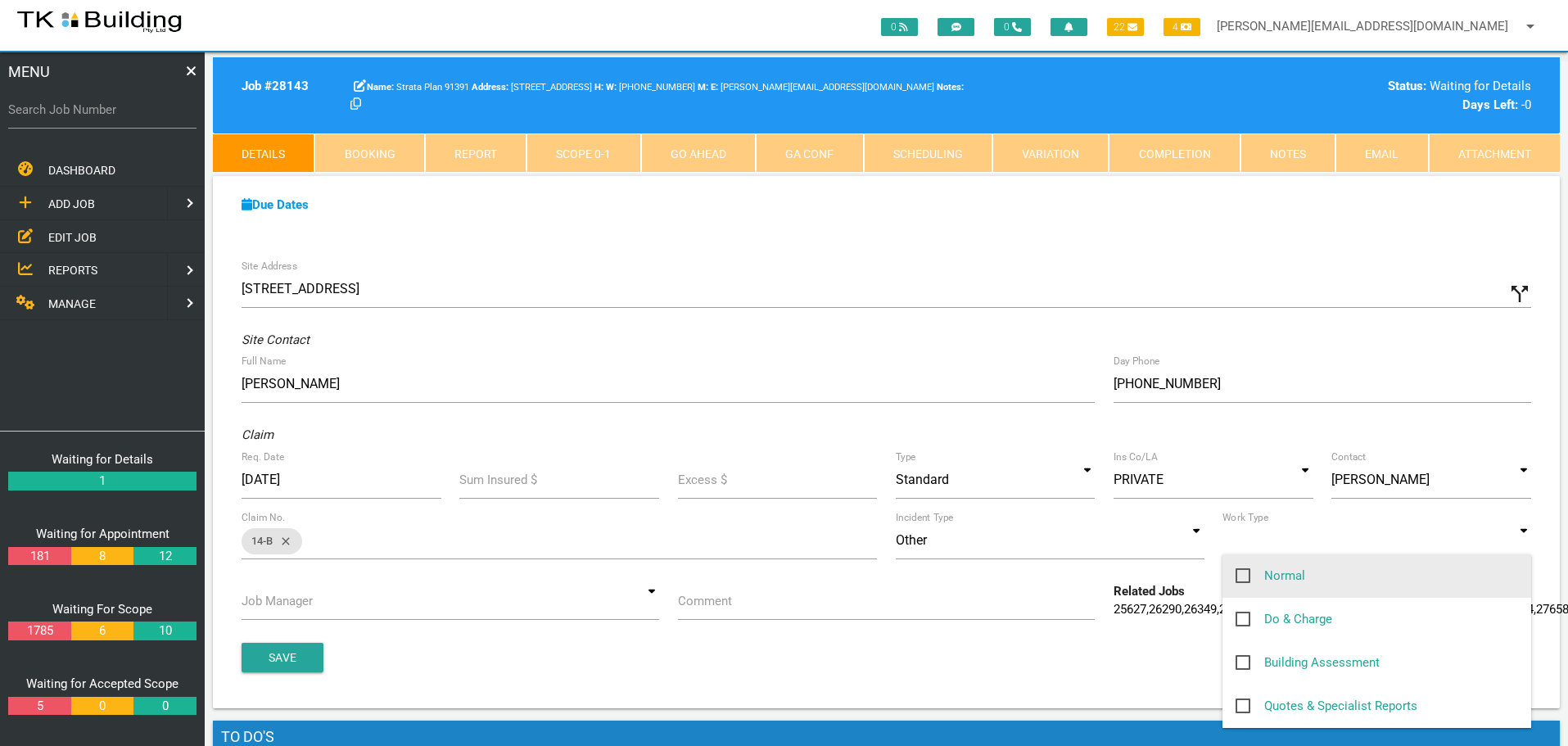
click at [1241, 573] on span "Normal" at bounding box center [1270, 577] width 70 height 21
click at [1241, 573] on input "Normal" at bounding box center [1240, 571] width 10 height 10
checkbox input "true"
type input "Normal"
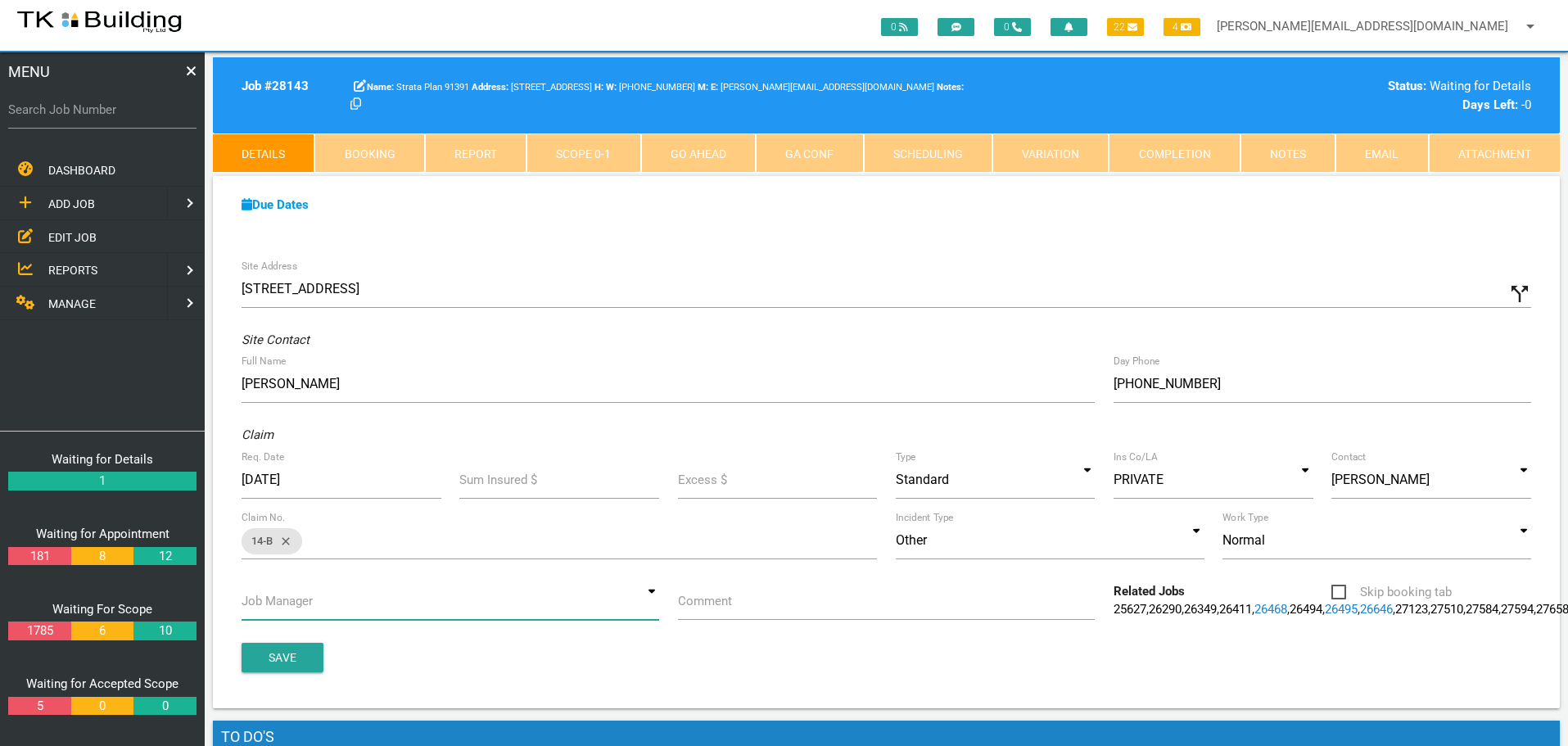
click at [653, 603] on input at bounding box center [451, 601] width 418 height 38
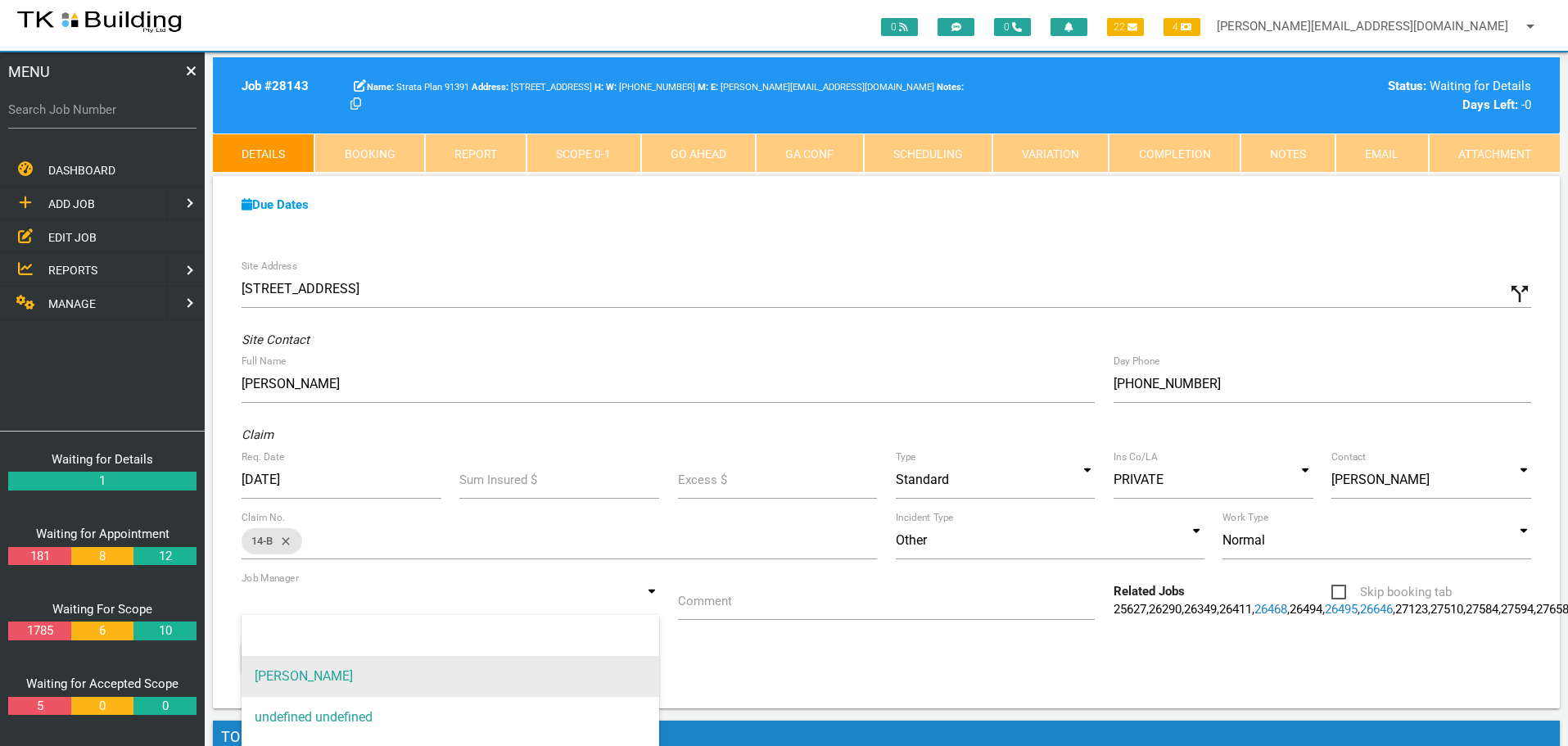
click at [426, 677] on span "[PERSON_NAME]" at bounding box center [451, 676] width 418 height 41
type input "[PERSON_NAME]"
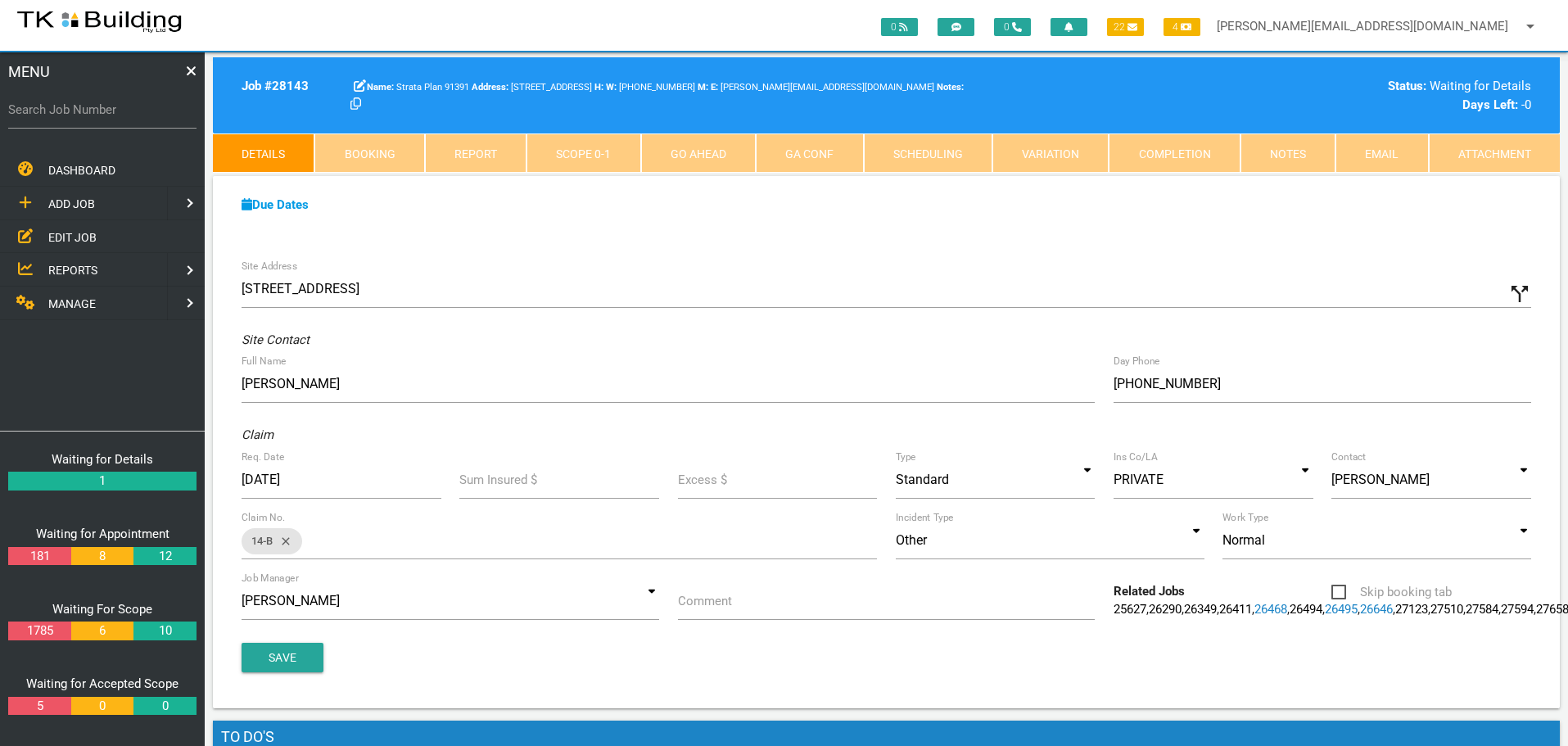
click at [723, 606] on label "Comment" at bounding box center [704, 601] width 54 height 19
click at [723, 606] on input "Comment" at bounding box center [887, 601] width 418 height 38
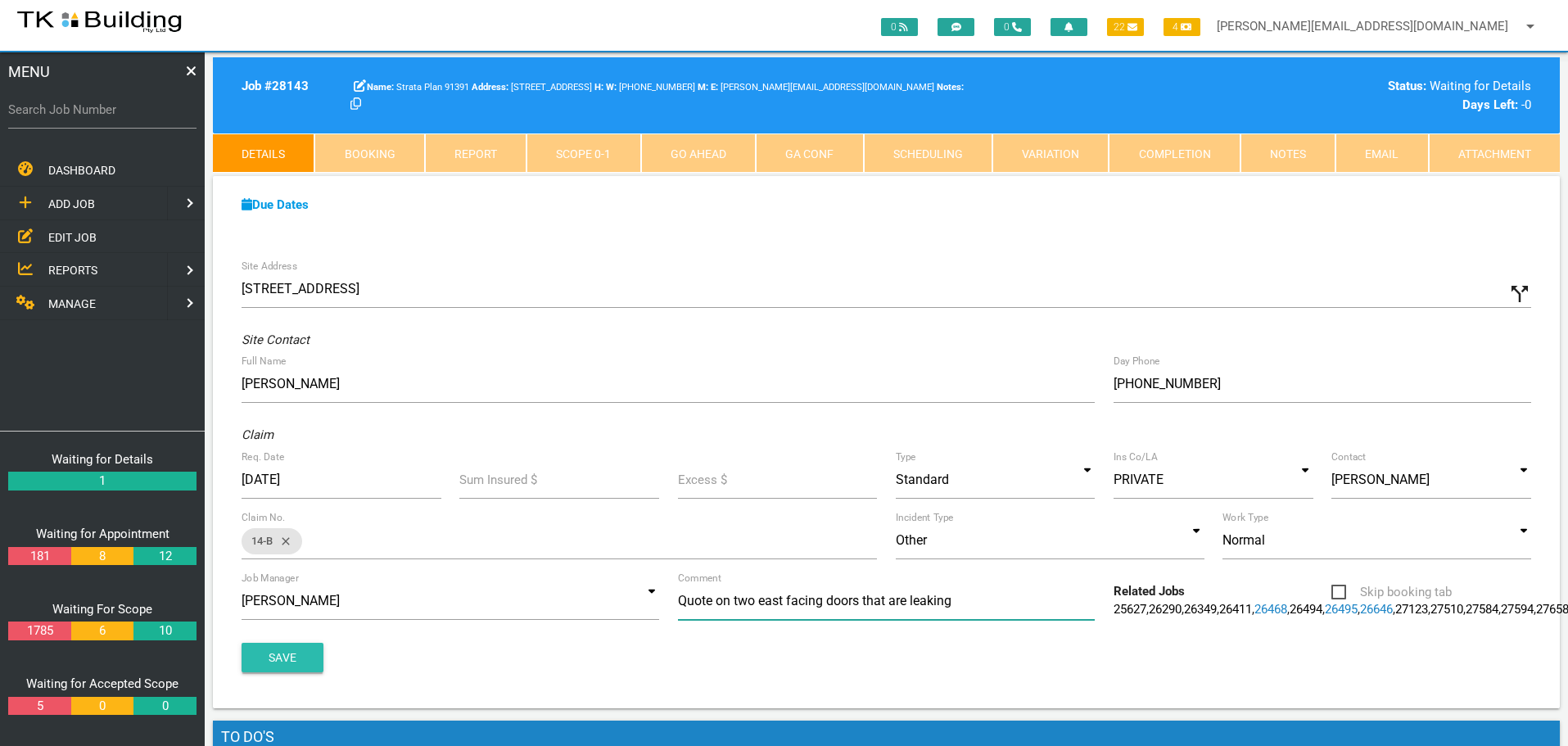
type input "Quote on two east facing doors that are leaking"
click at [271, 672] on button "Save" at bounding box center [283, 657] width 82 height 29
click at [72, 234] on span "EDIT JOB" at bounding box center [72, 236] width 48 height 13
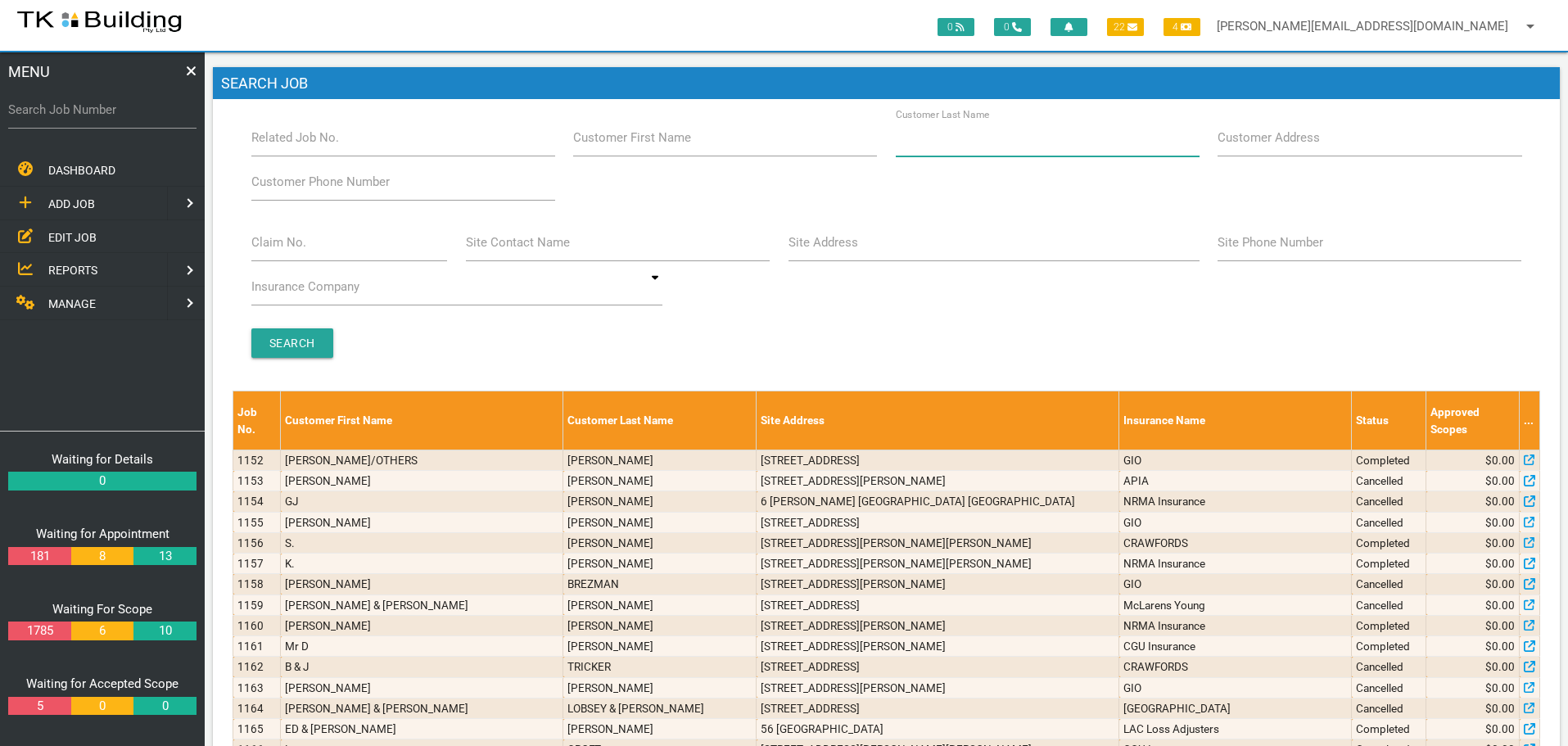
click at [1016, 146] on input "Customer Last Name" at bounding box center [1047, 138] width 303 height 38
type input "75542"
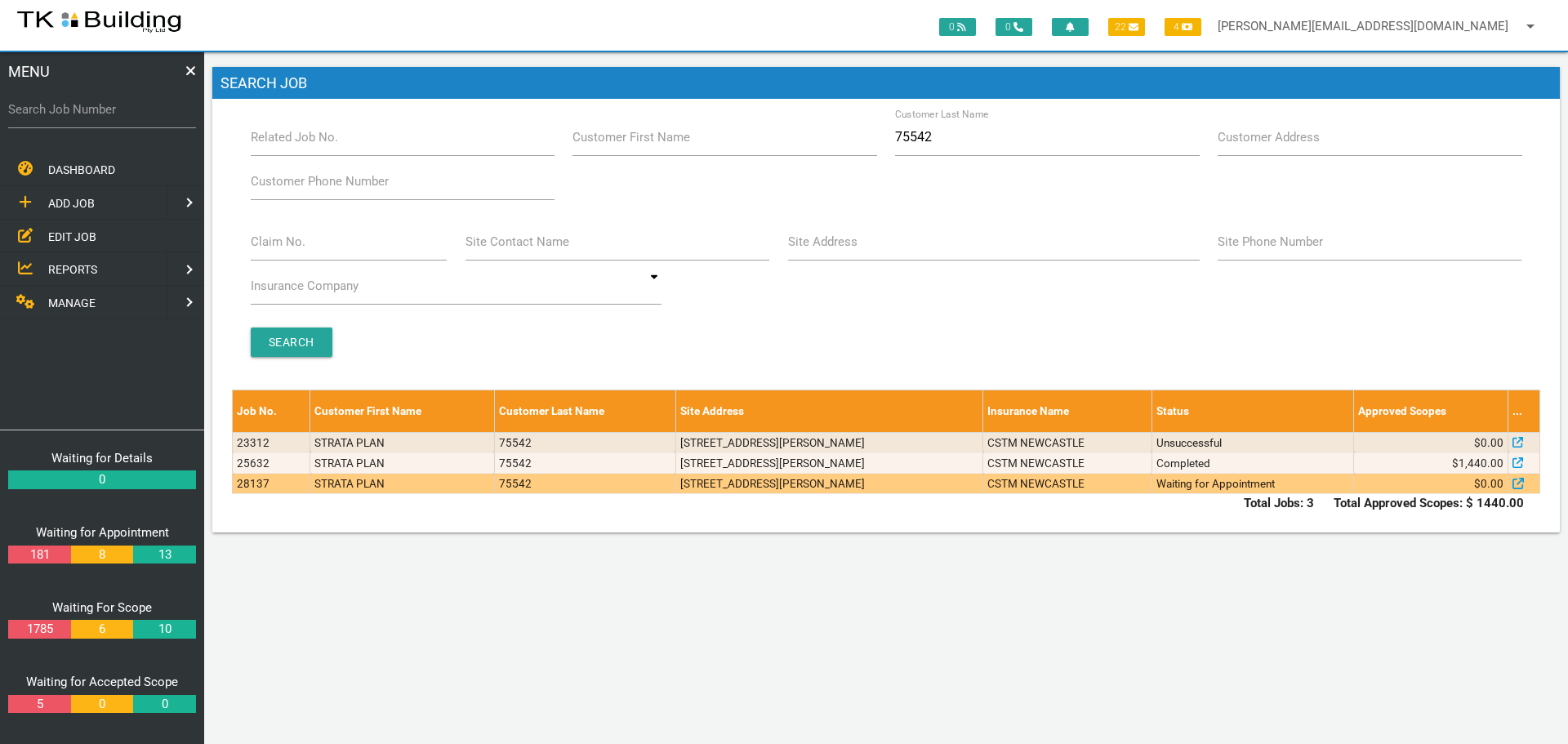
click at [437, 487] on td "STRATA PLAN" at bounding box center [402, 484] width 184 height 21
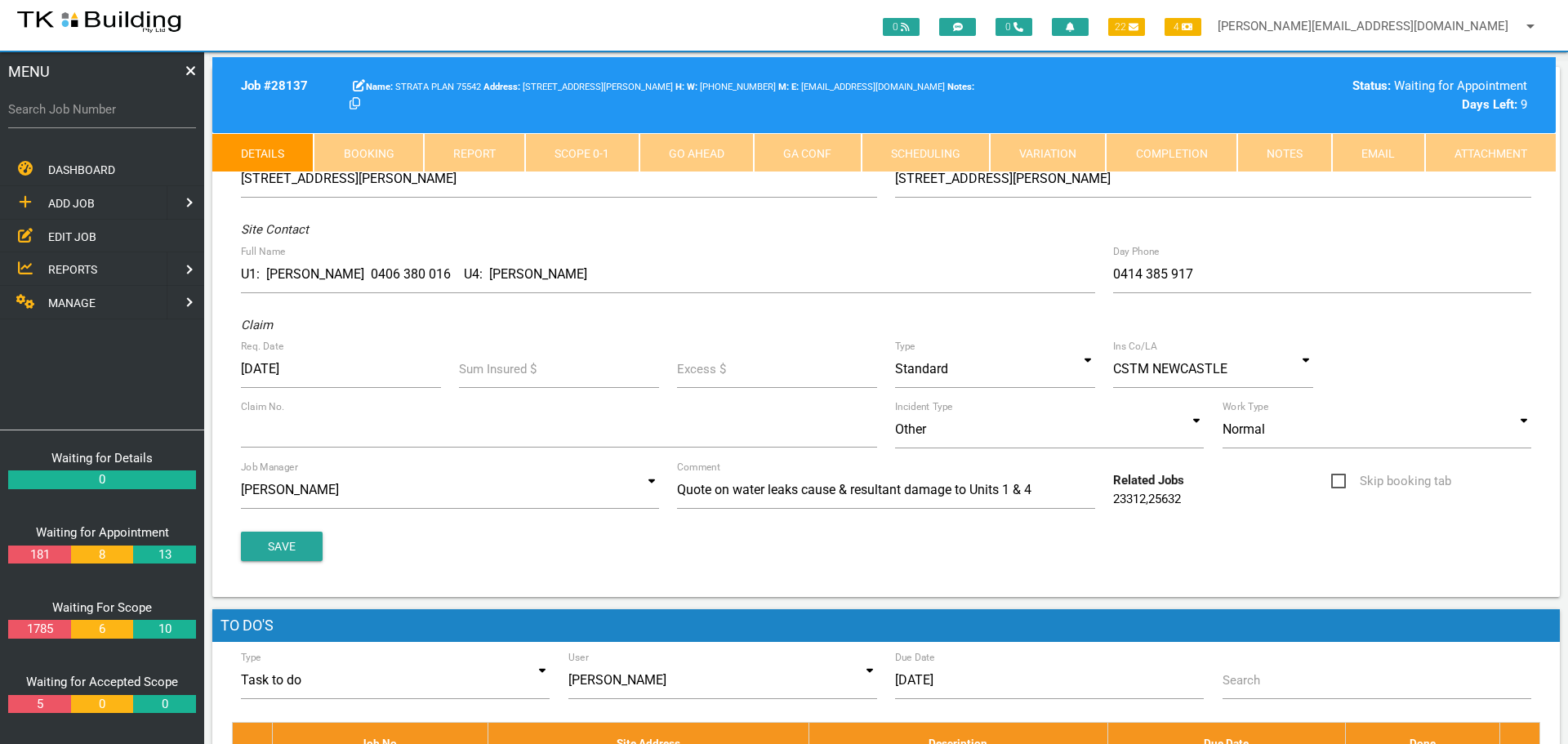
click at [437, 487] on div "0 0 22 4 sharon@tkbuilding.com.au arrow_drop_down Account Preferences Logout ME…" at bounding box center [886, 569] width 1364 height 1034
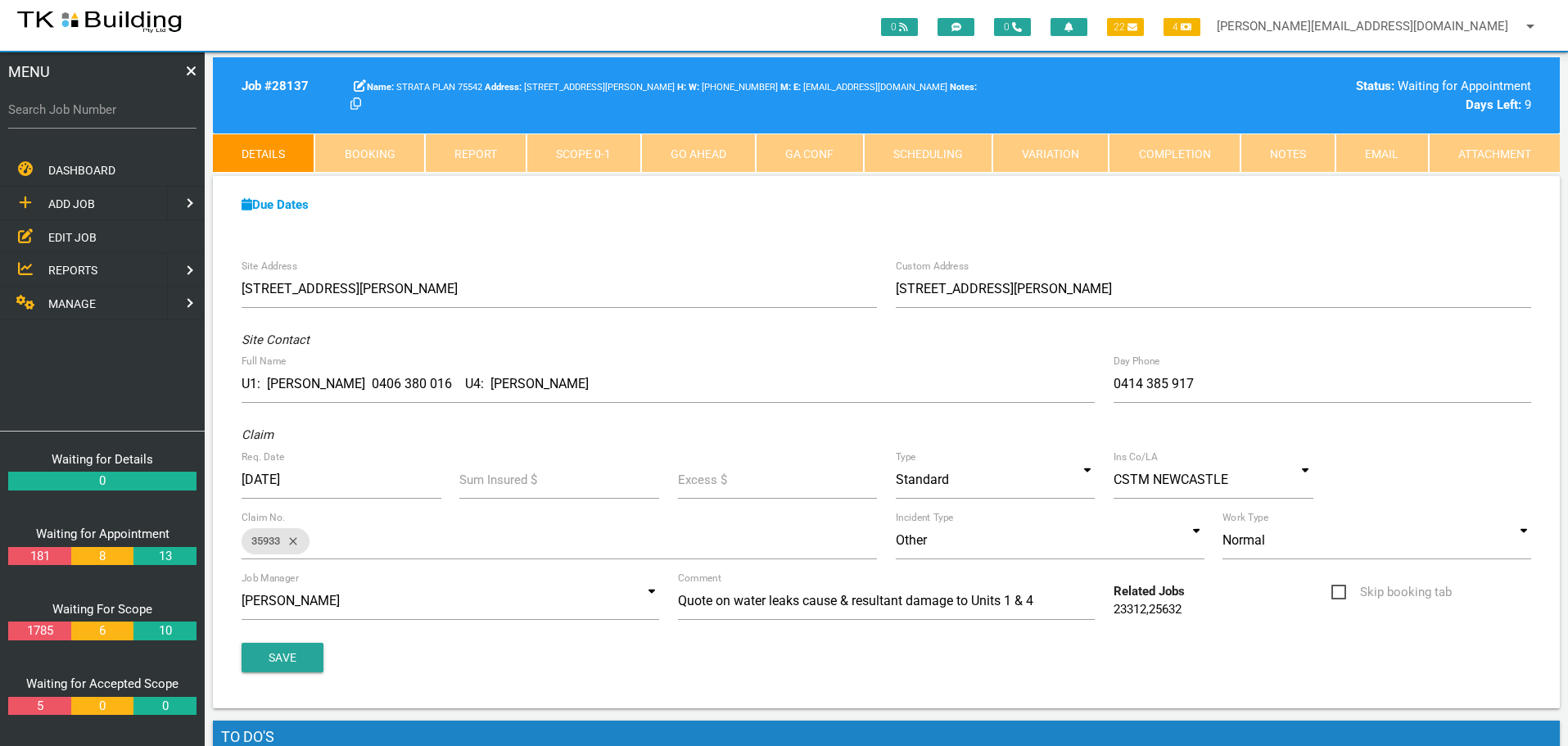
click at [64, 201] on span "ADD JOB" at bounding box center [71, 204] width 46 height 13
click at [73, 239] on span "EXISTING CUSTOMER" at bounding box center [104, 236] width 112 height 13
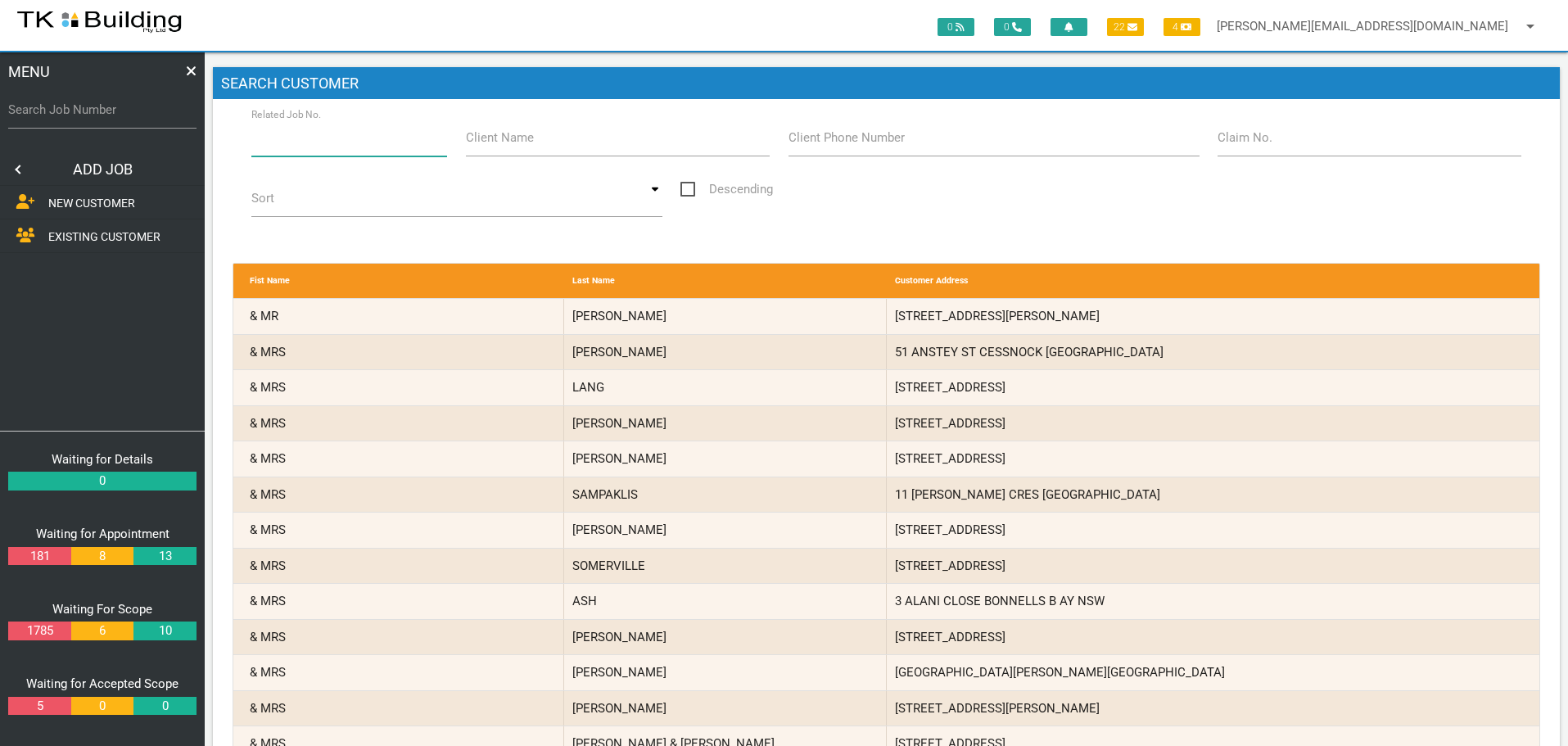
click at [361, 143] on input "Related Job No." at bounding box center [350, 138] width 197 height 38
type input "28137"
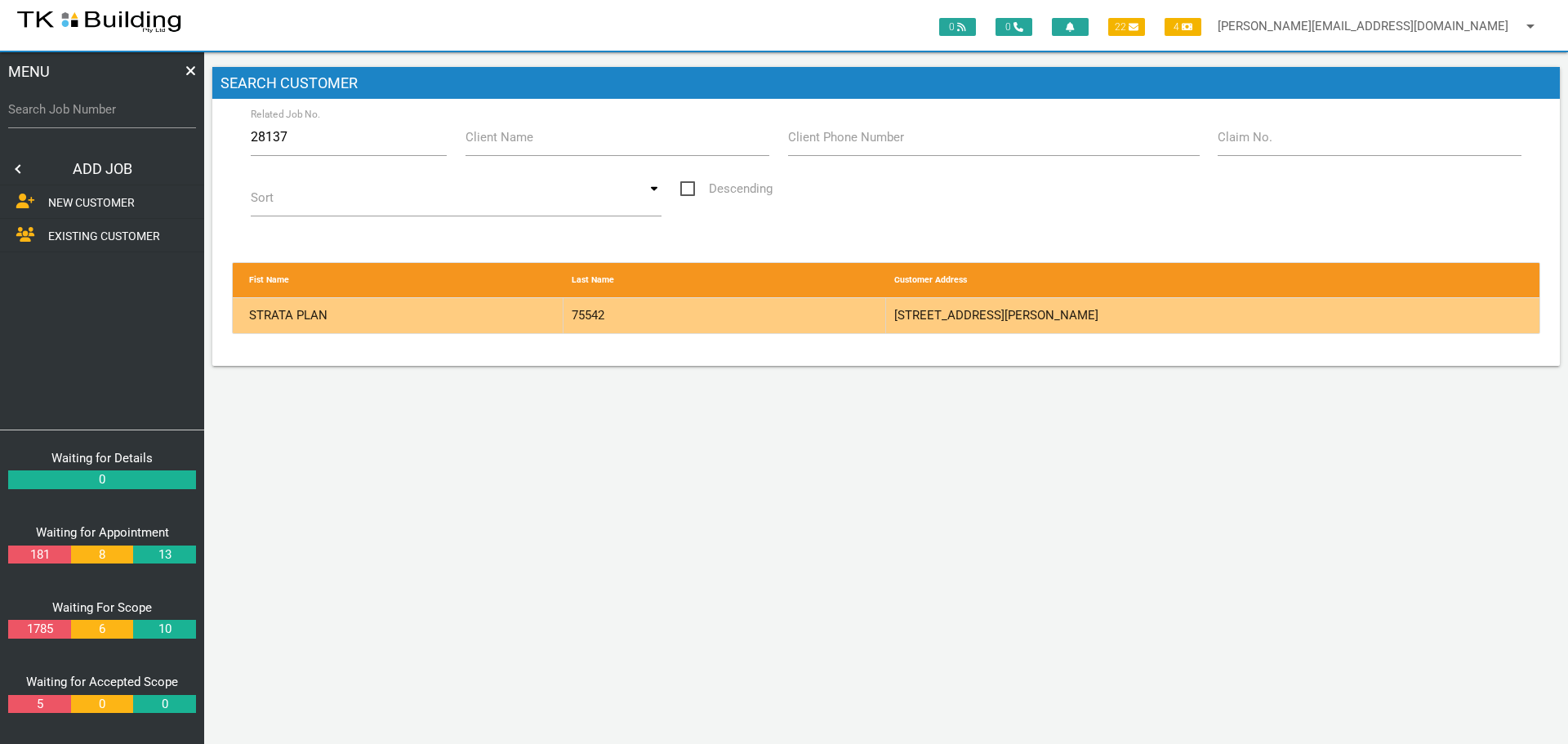
click at [797, 321] on div "75542" at bounding box center [725, 315] width 322 height 35
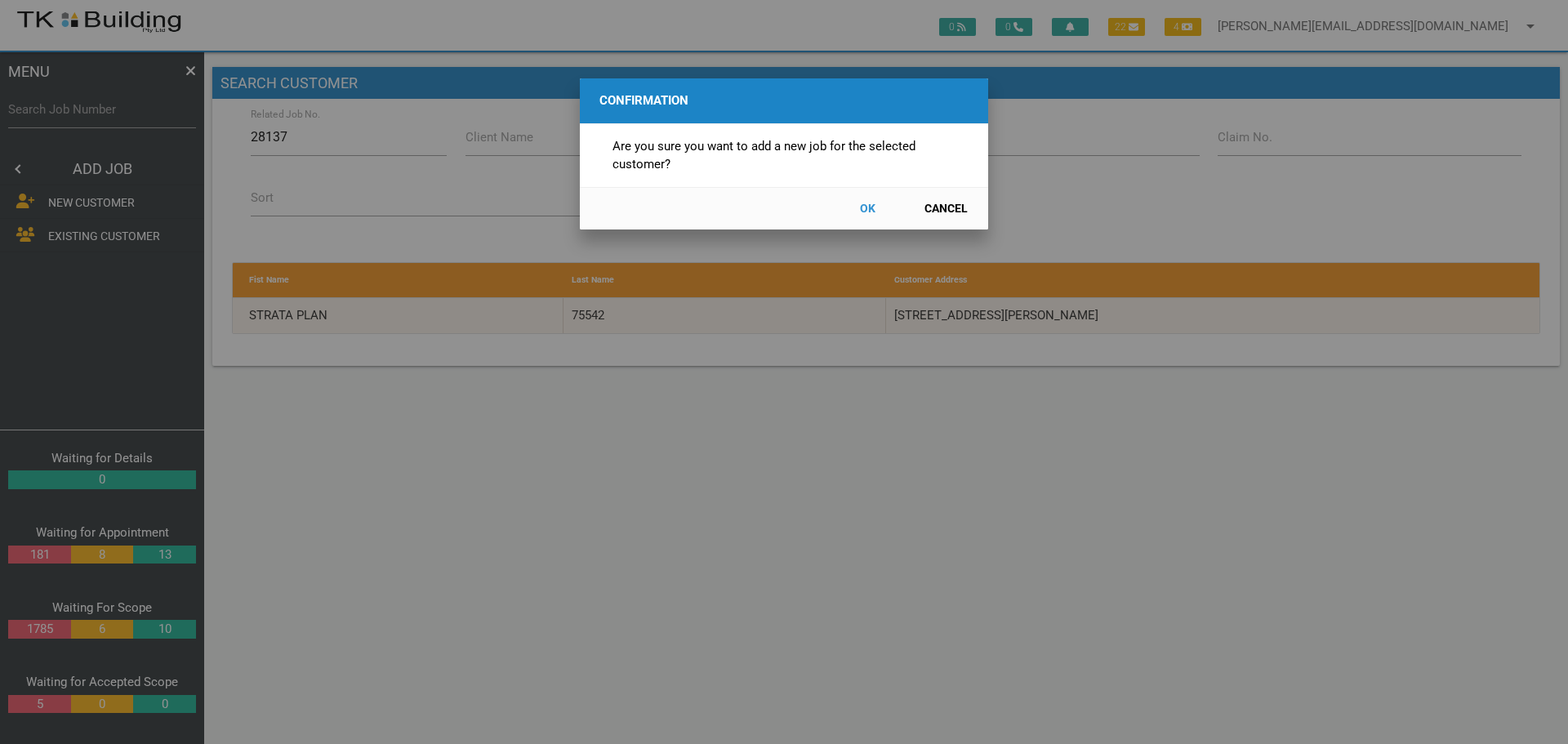
click at [866, 210] on button "OK" at bounding box center [867, 208] width 72 height 28
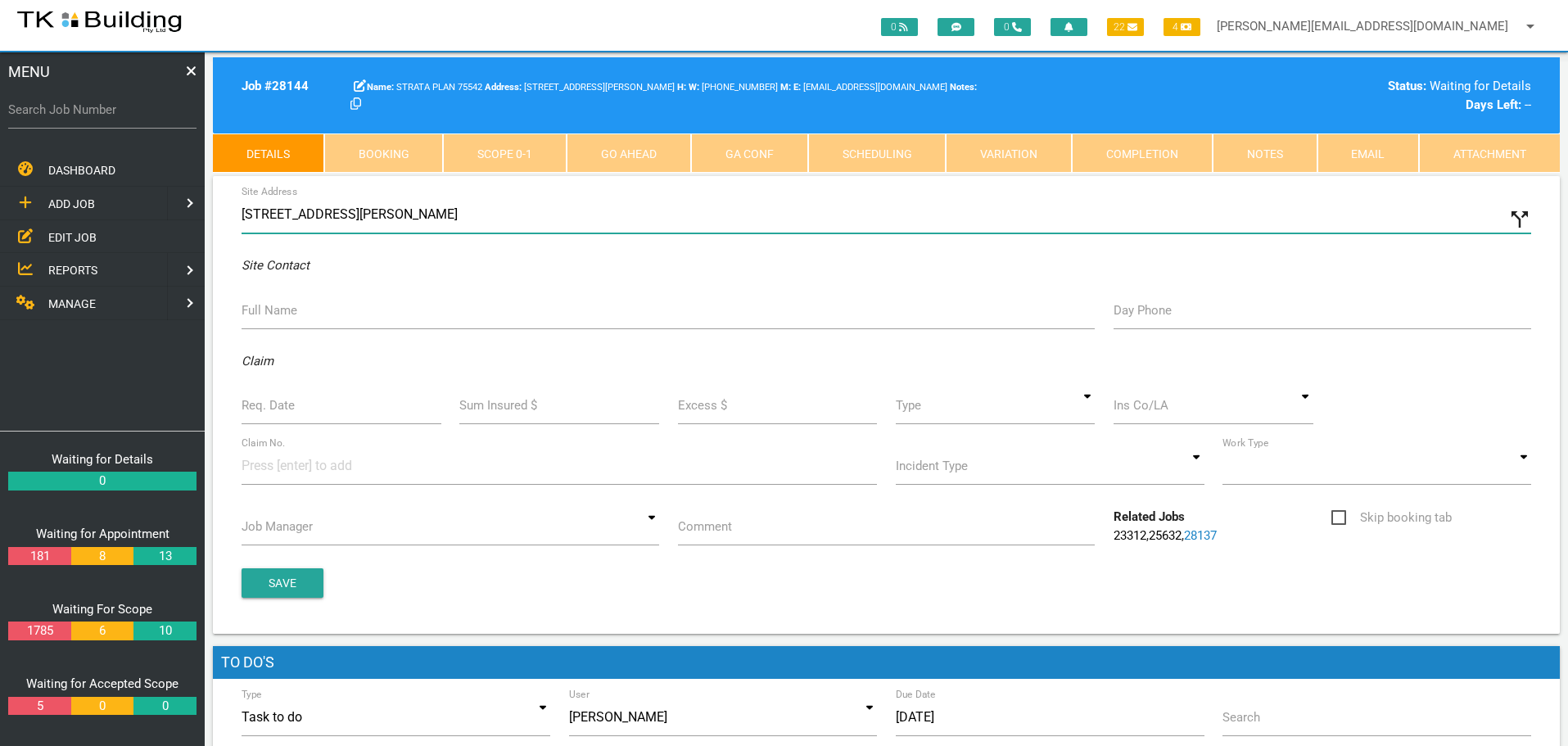
click at [242, 212] on input "21 Charles St, Warners Bay NSW 2282, Australia" at bounding box center [887, 215] width 1289 height 38
type input "2/21 Charles St, Warners Bay NSW 2282, Australia"
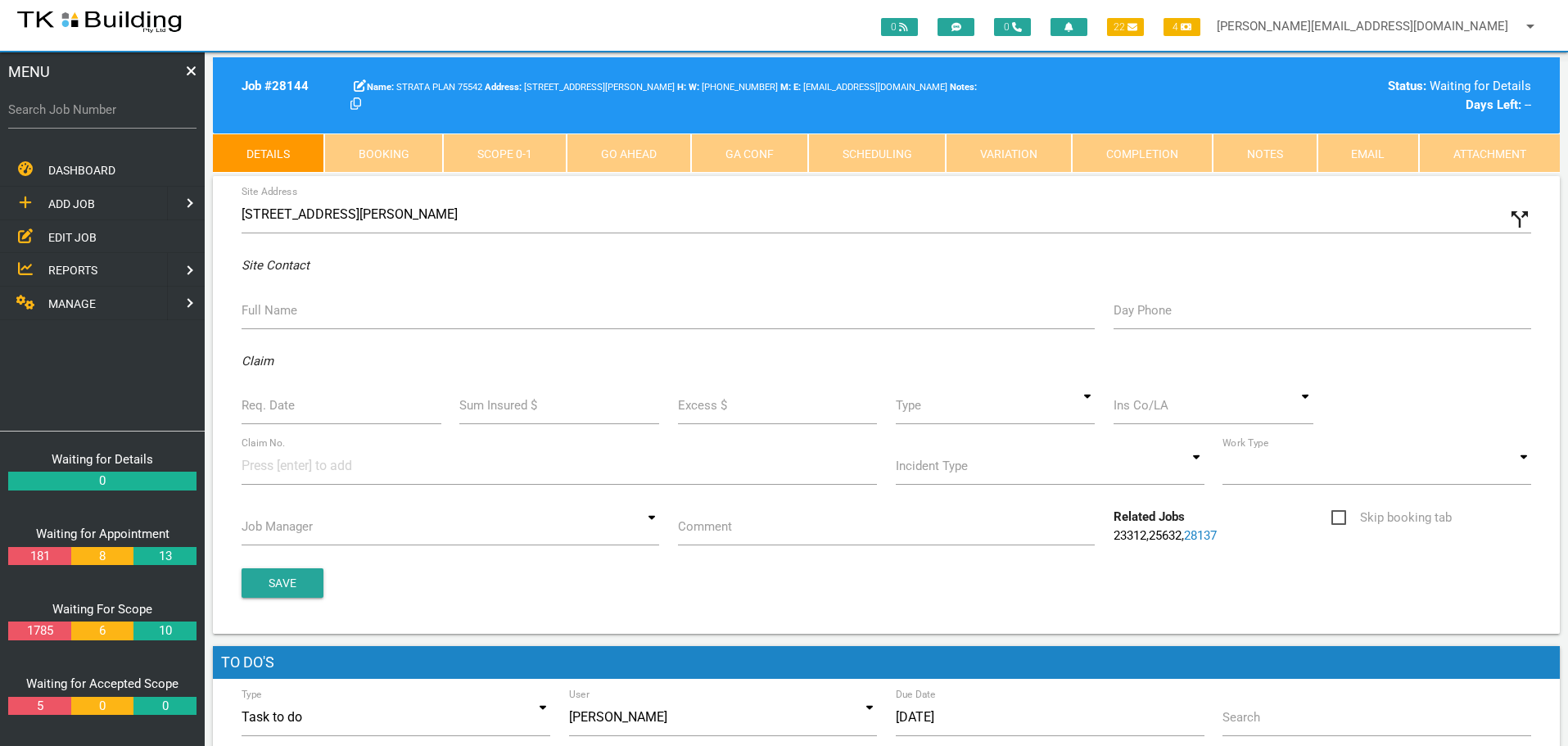
click at [278, 309] on label "Full Name" at bounding box center [269, 311] width 56 height 19
click at [278, 309] on input "Full Name" at bounding box center [668, 310] width 853 height 38
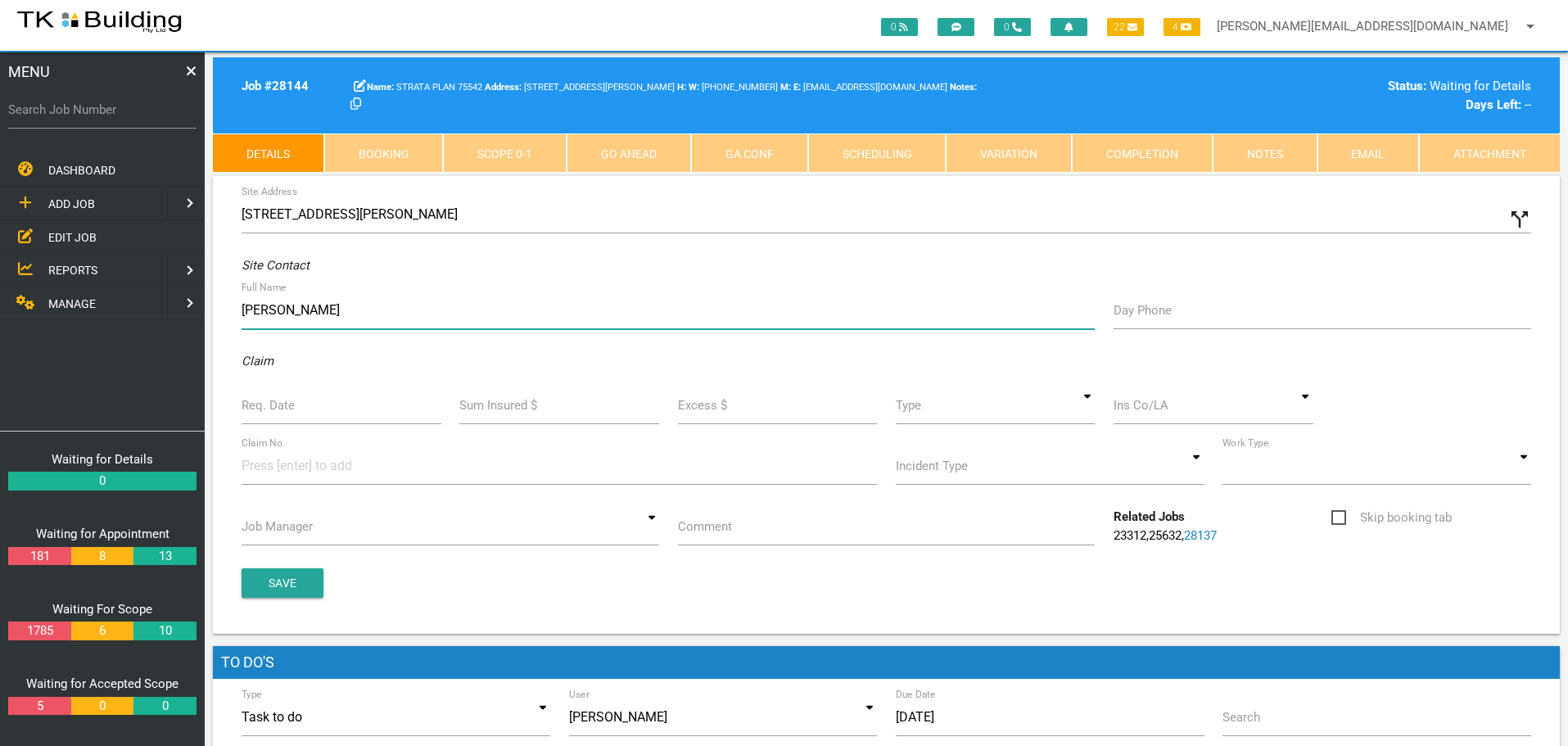
type input "Pauline"
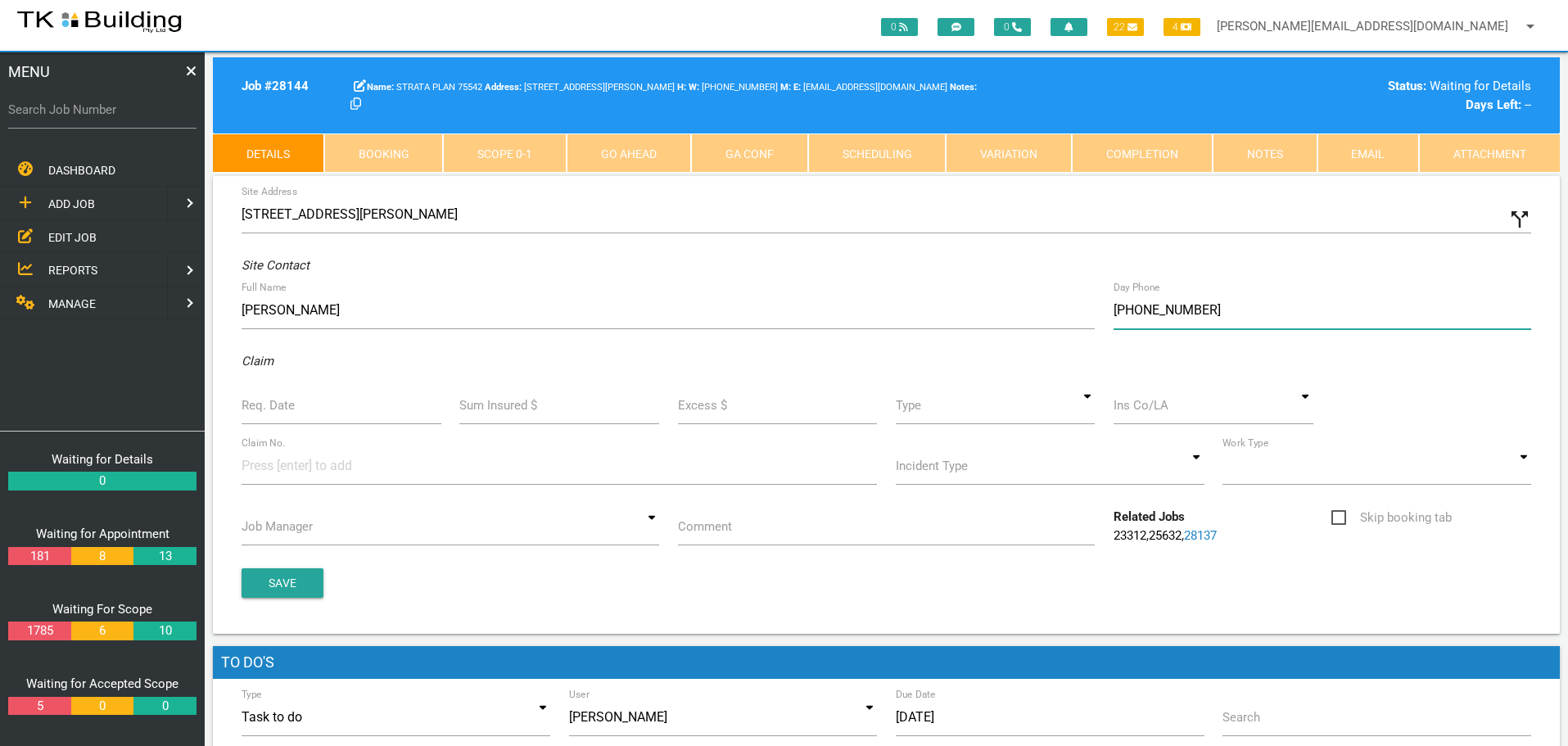
type input "(04) 0872 1188"
click at [298, 413] on input "Req. Date" at bounding box center [341, 406] width 199 height 38
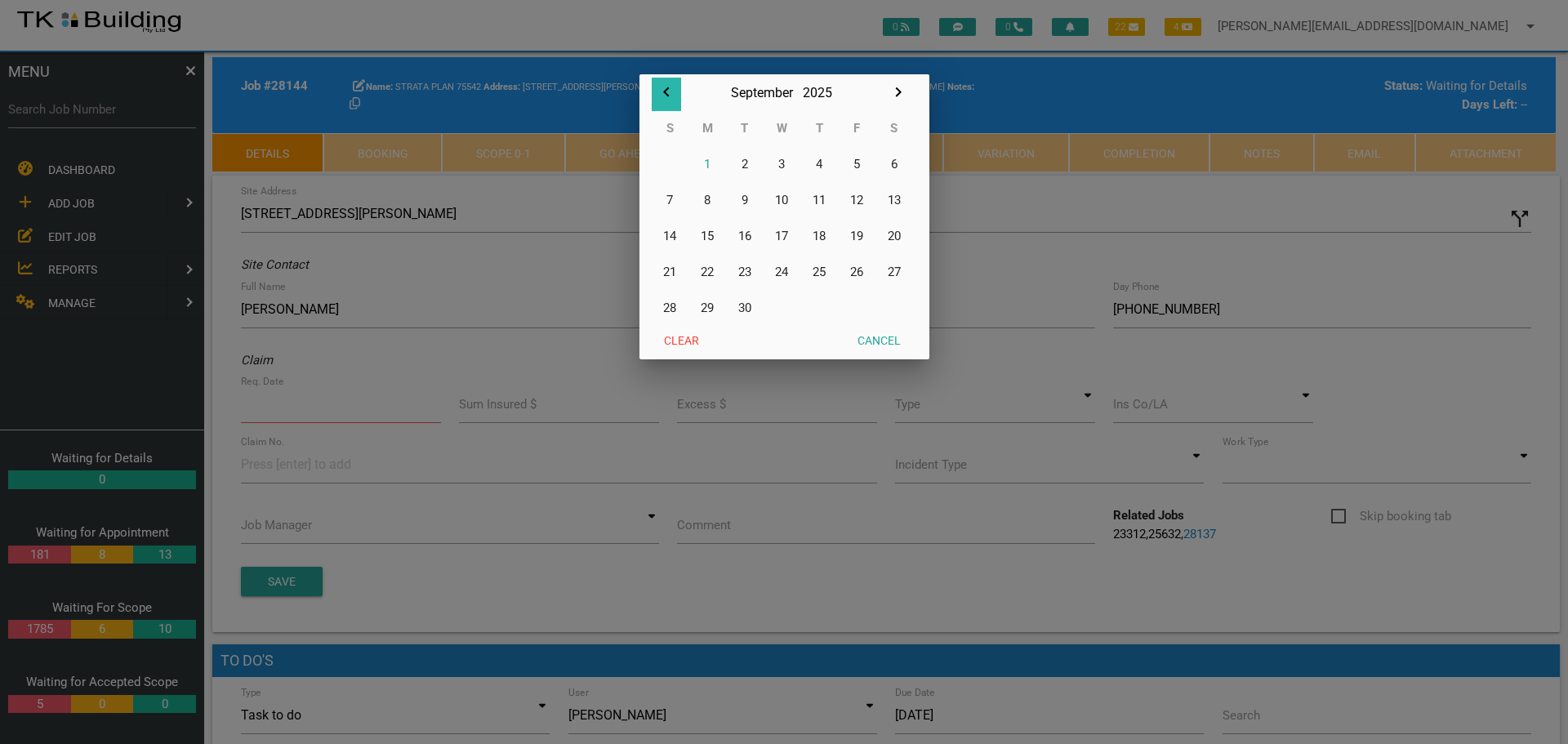
click at [665, 94] on icon "button" at bounding box center [667, 91] width 20 height 20
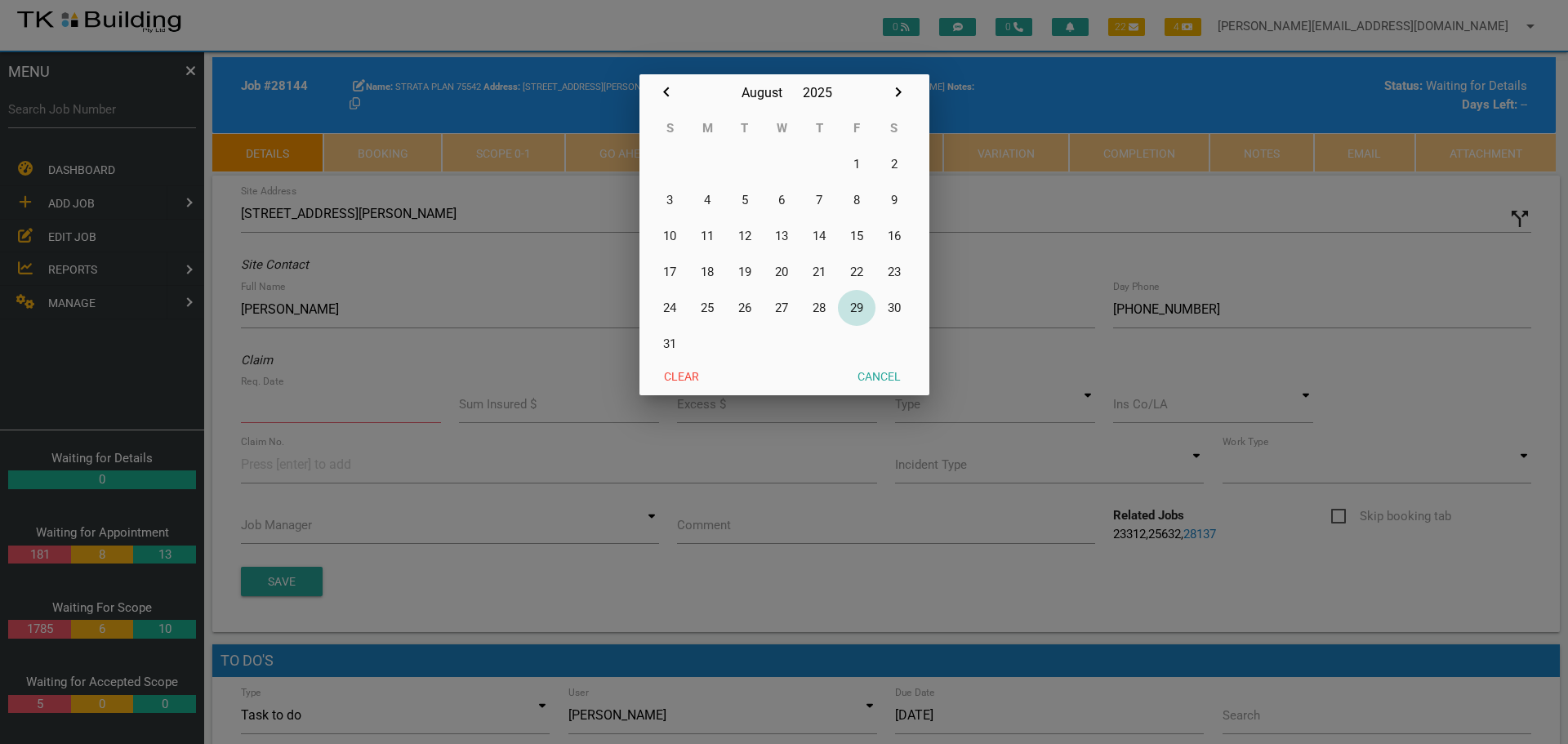
click at [857, 305] on button "29" at bounding box center [857, 308] width 38 height 36
type input "29/08/2025"
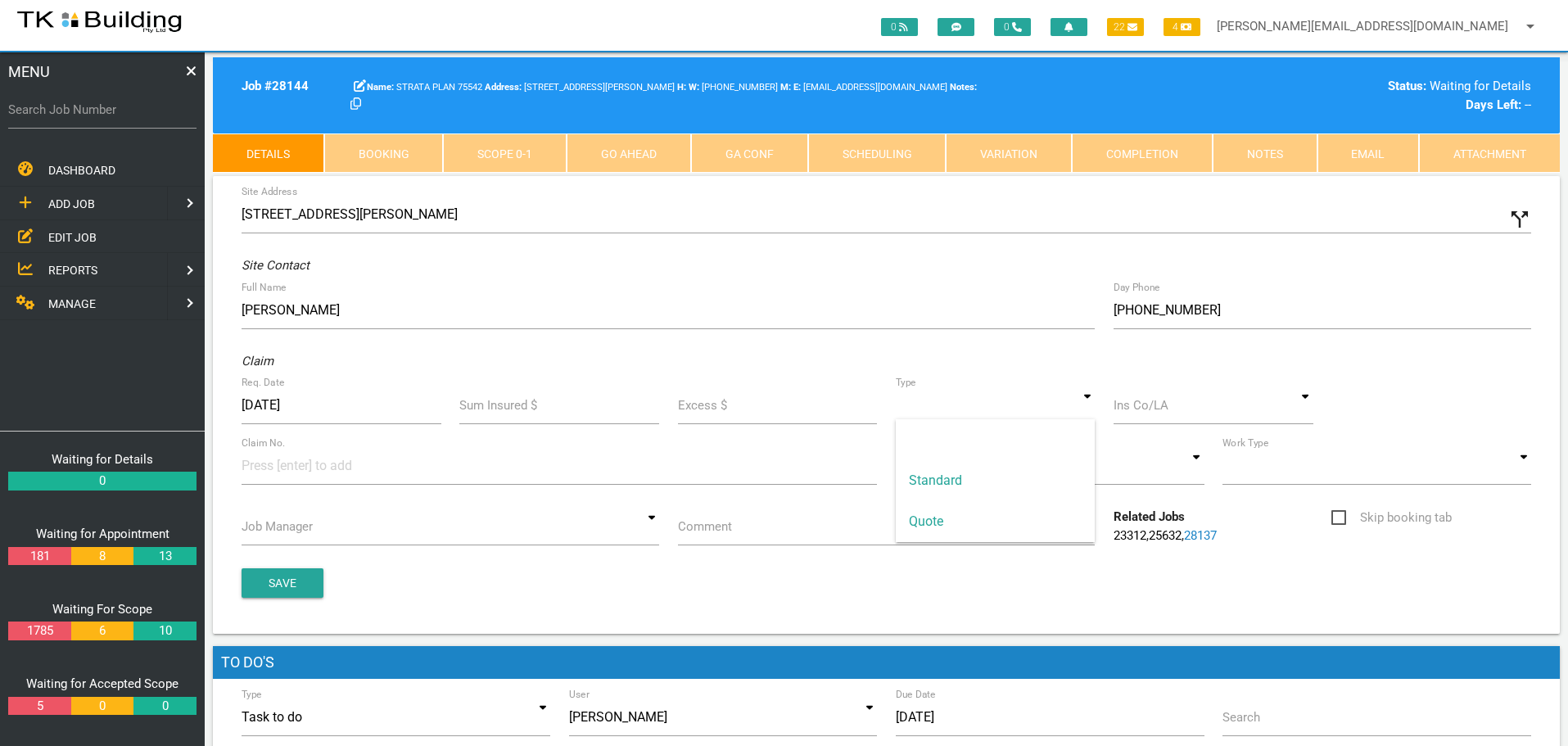
click at [1080, 408] on input at bounding box center [995, 406] width 199 height 38
drag, startPoint x: 1002, startPoint y: 487, endPoint x: 1021, endPoint y: 477, distance: 21.5
click at [1021, 477] on span "Standard" at bounding box center [995, 480] width 199 height 41
type input "Standard"
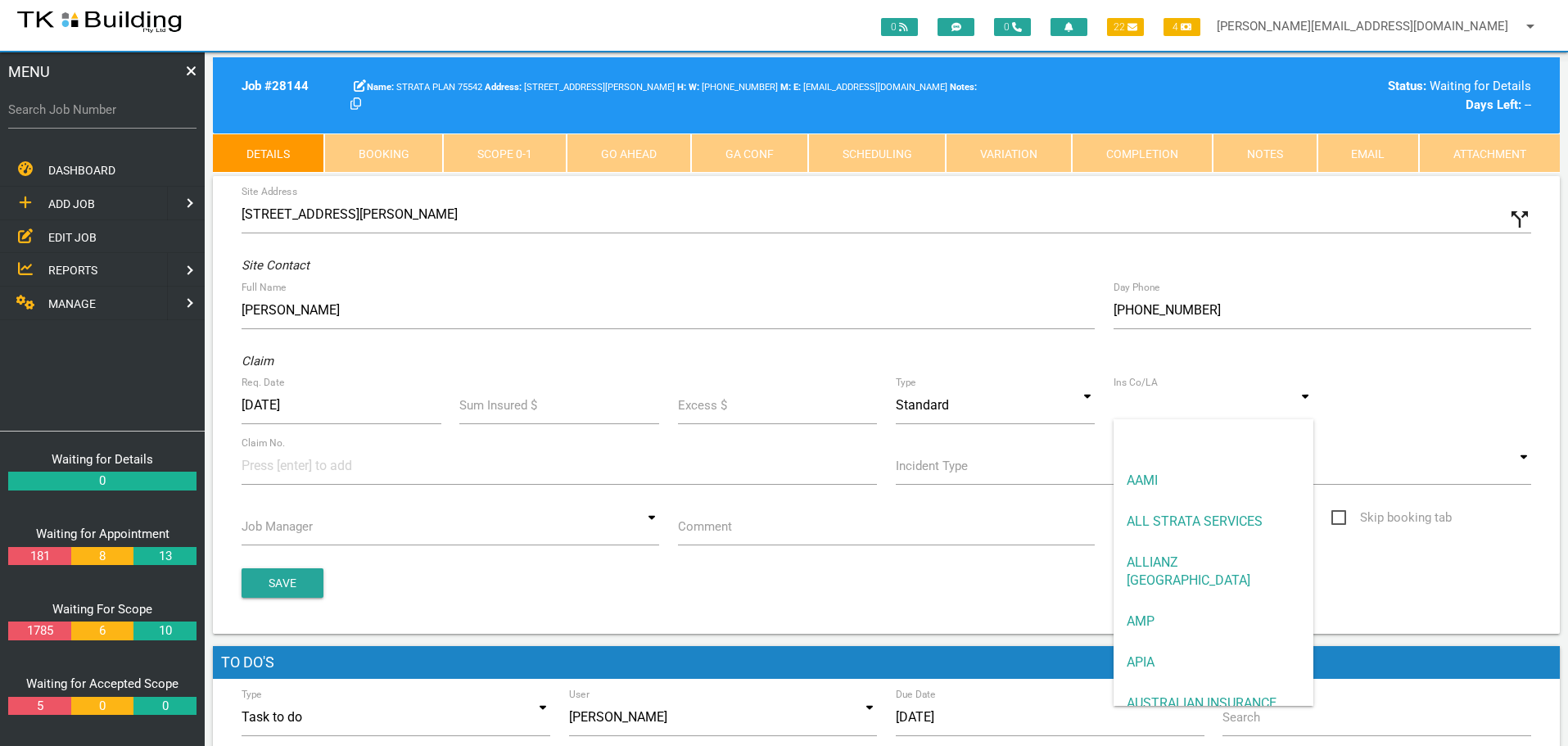
click at [1156, 407] on input at bounding box center [1213, 406] width 199 height 38
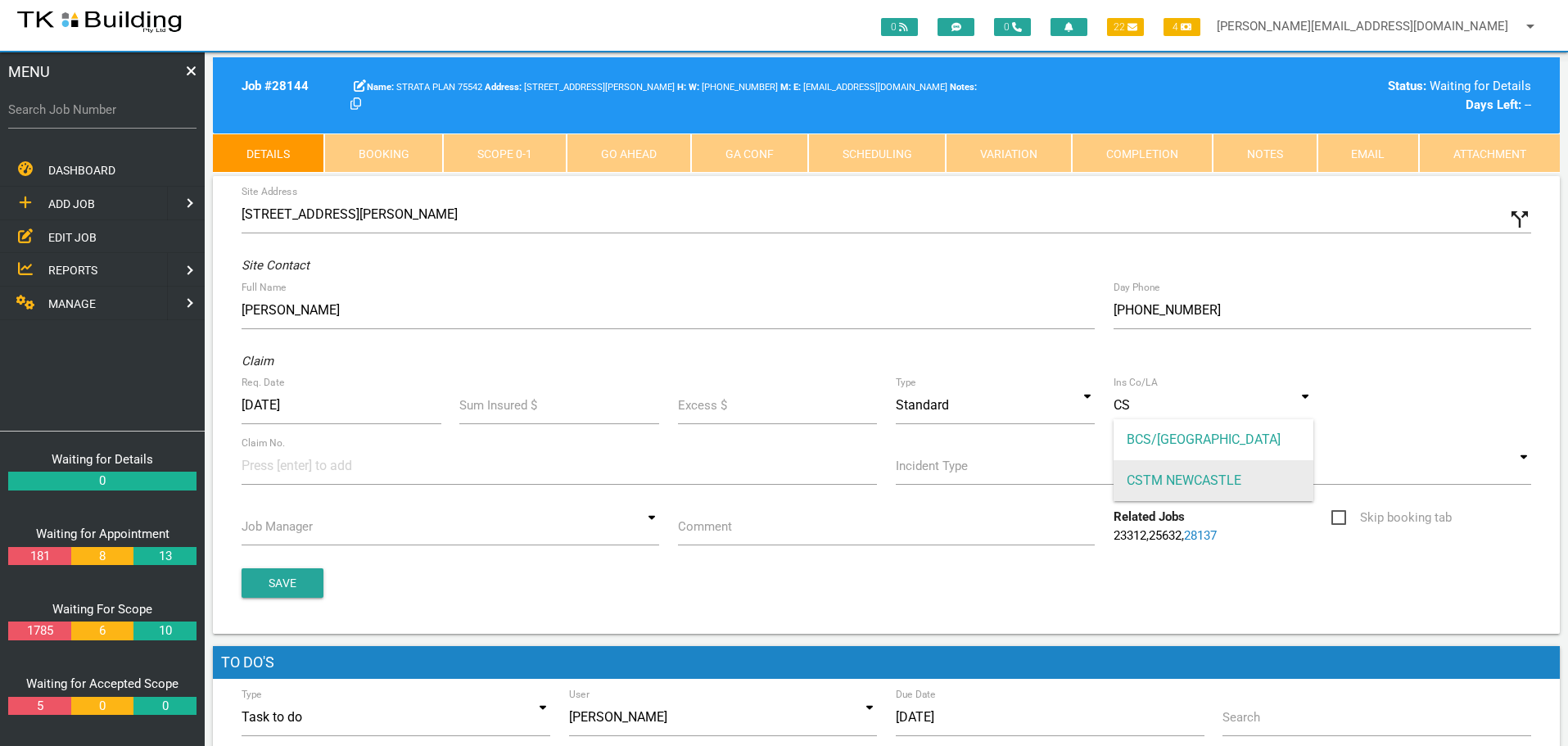
click at [1165, 481] on span "CSTM NEWCASTLE" at bounding box center [1213, 480] width 199 height 41
type input "CSTM NEWCASTLE"
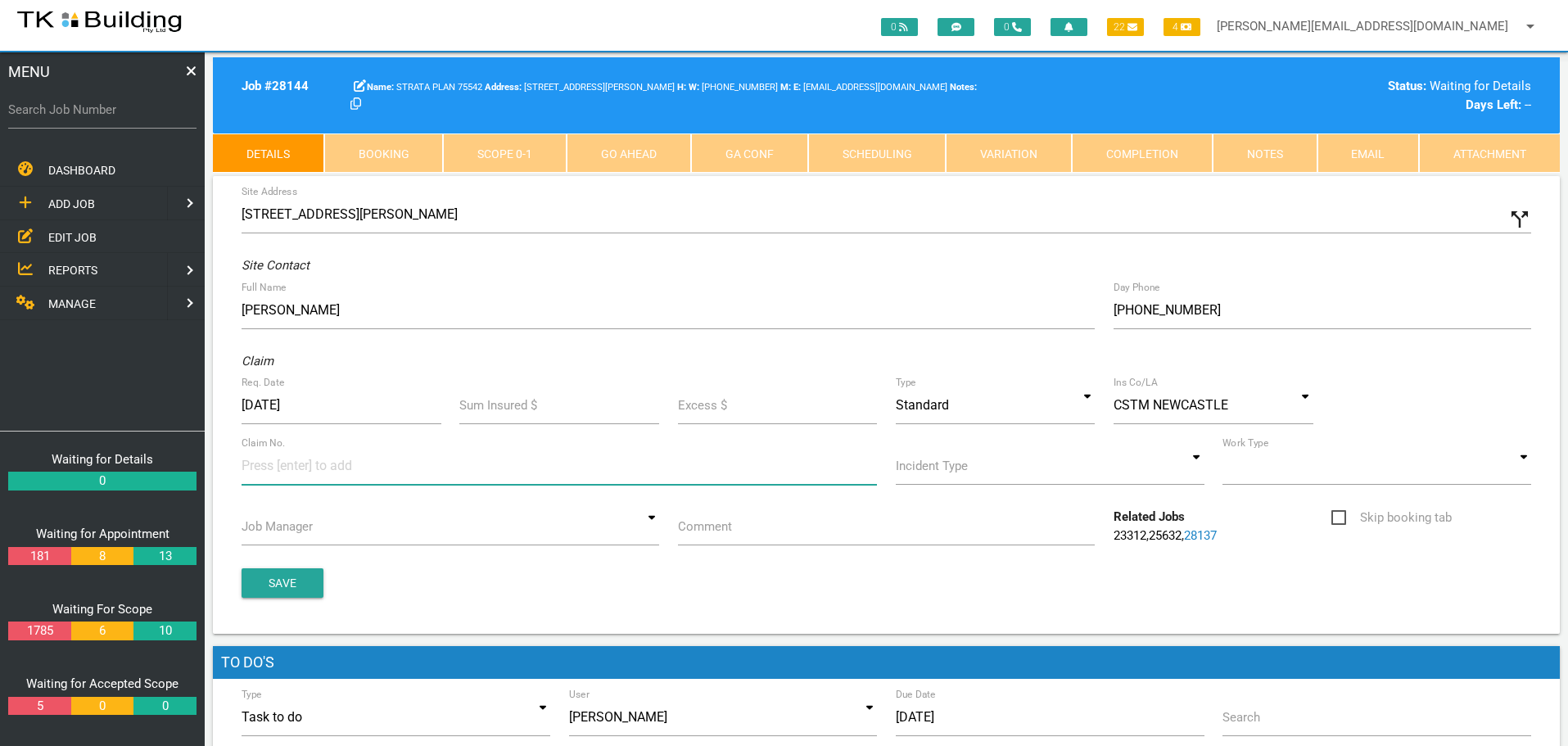
click at [261, 474] on input at bounding box center [303, 465] width 123 height 37
type input "36601"
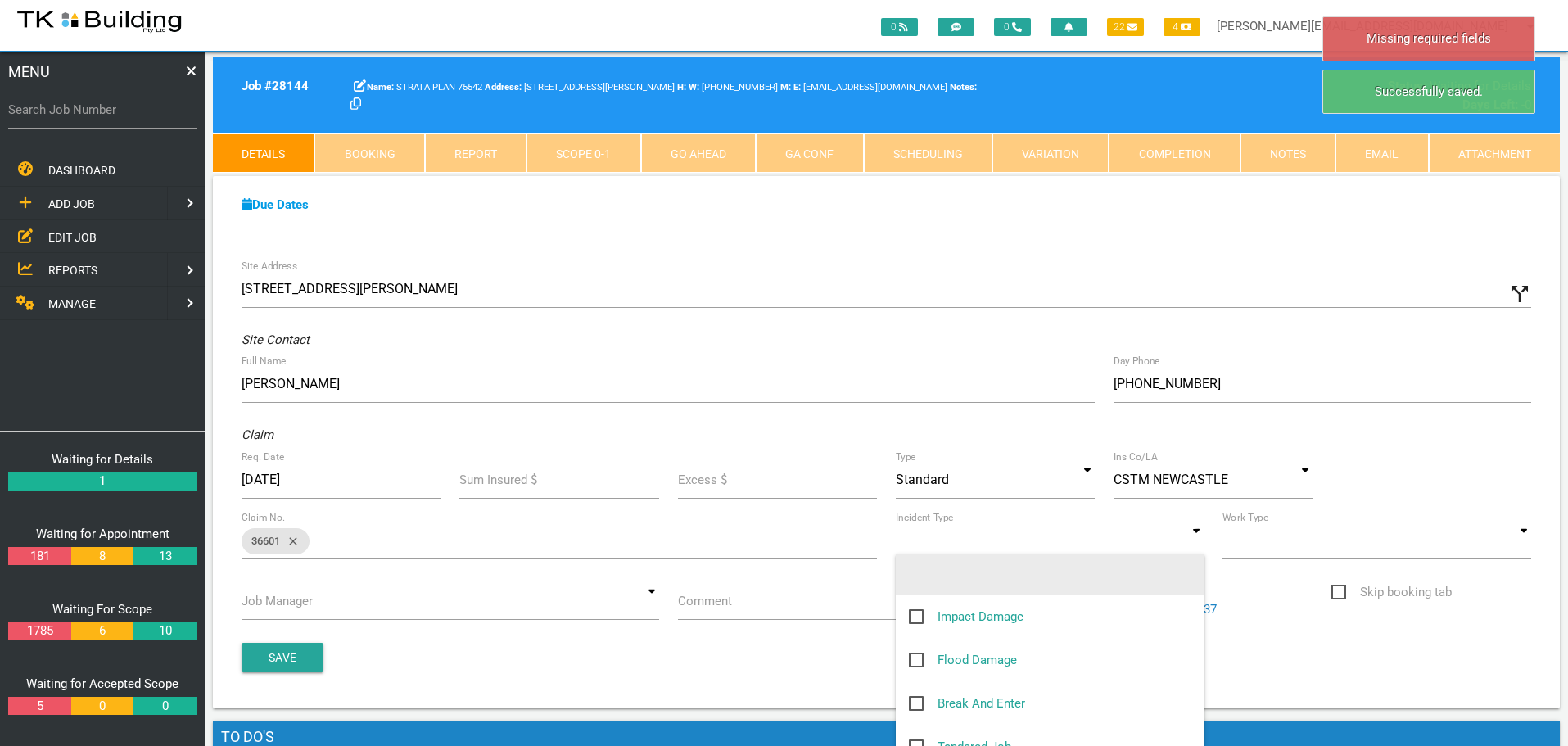
drag, startPoint x: 1198, startPoint y: 546, endPoint x: 1145, endPoint y: 582, distance: 64.1
click at [1198, 546] on input at bounding box center [1050, 541] width 309 height 38
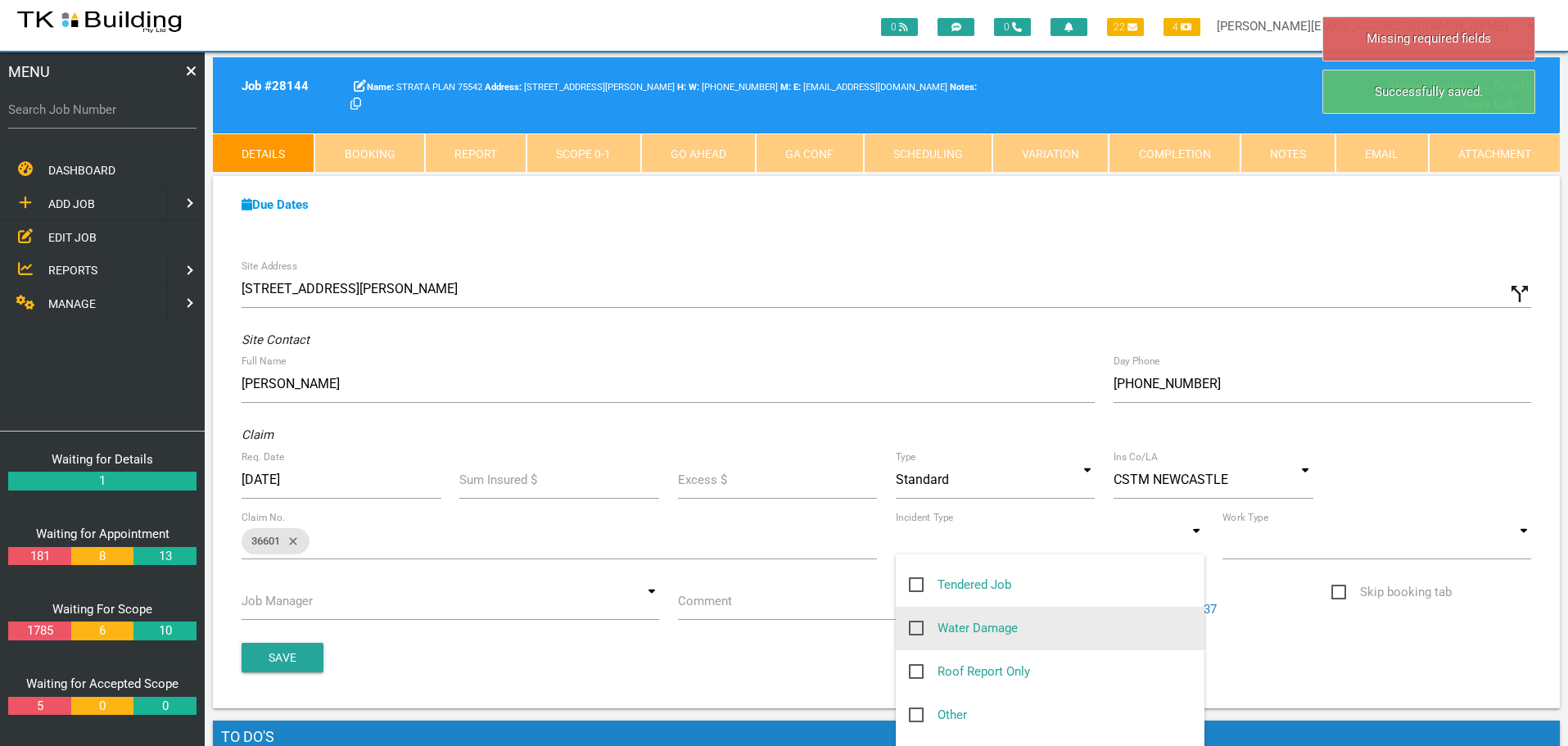
scroll to position [164, 0]
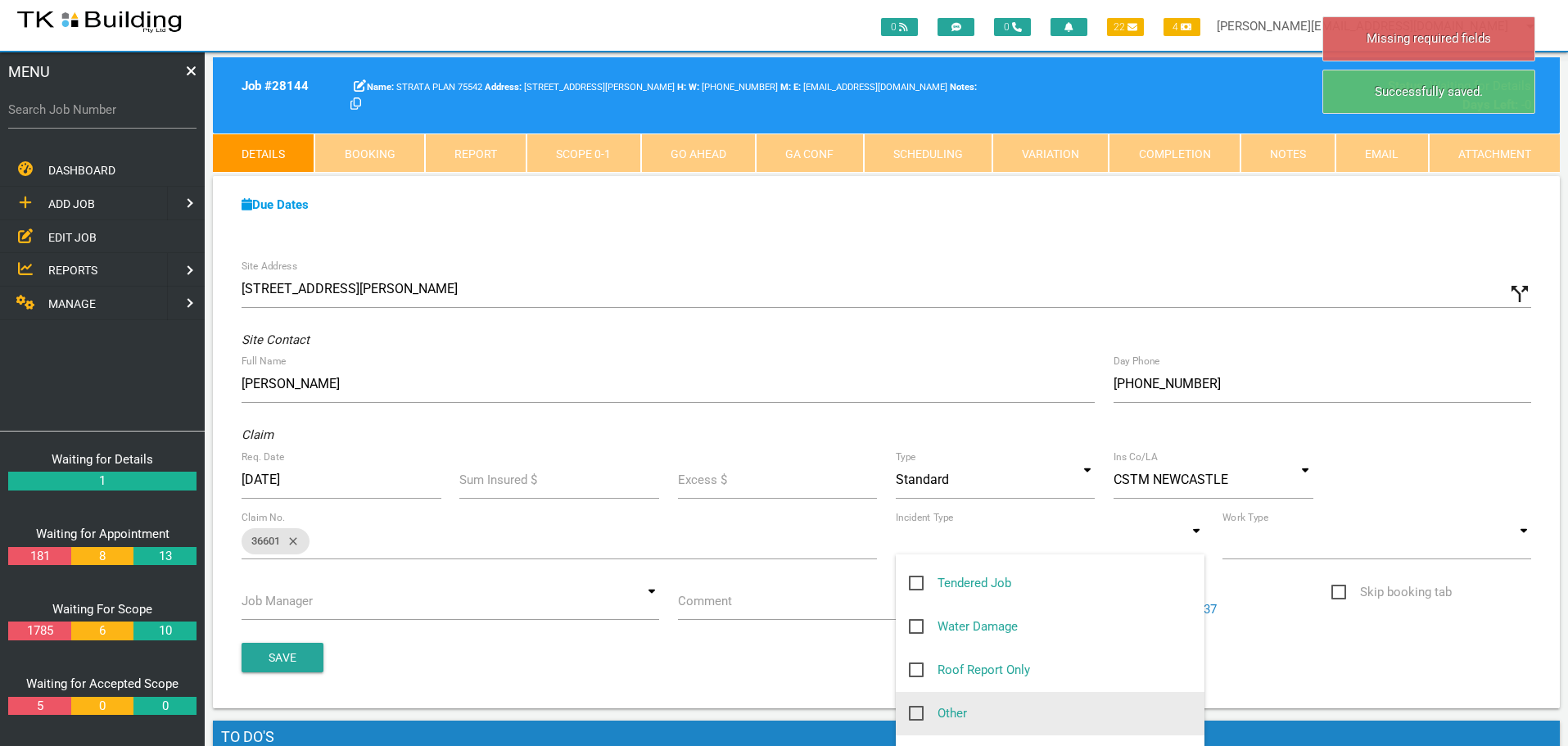
click at [916, 714] on span "Other" at bounding box center [939, 714] width 59 height 21
click at [916, 714] on input "Other" at bounding box center [914, 708] width 10 height 10
checkbox input "true"
type input "Other"
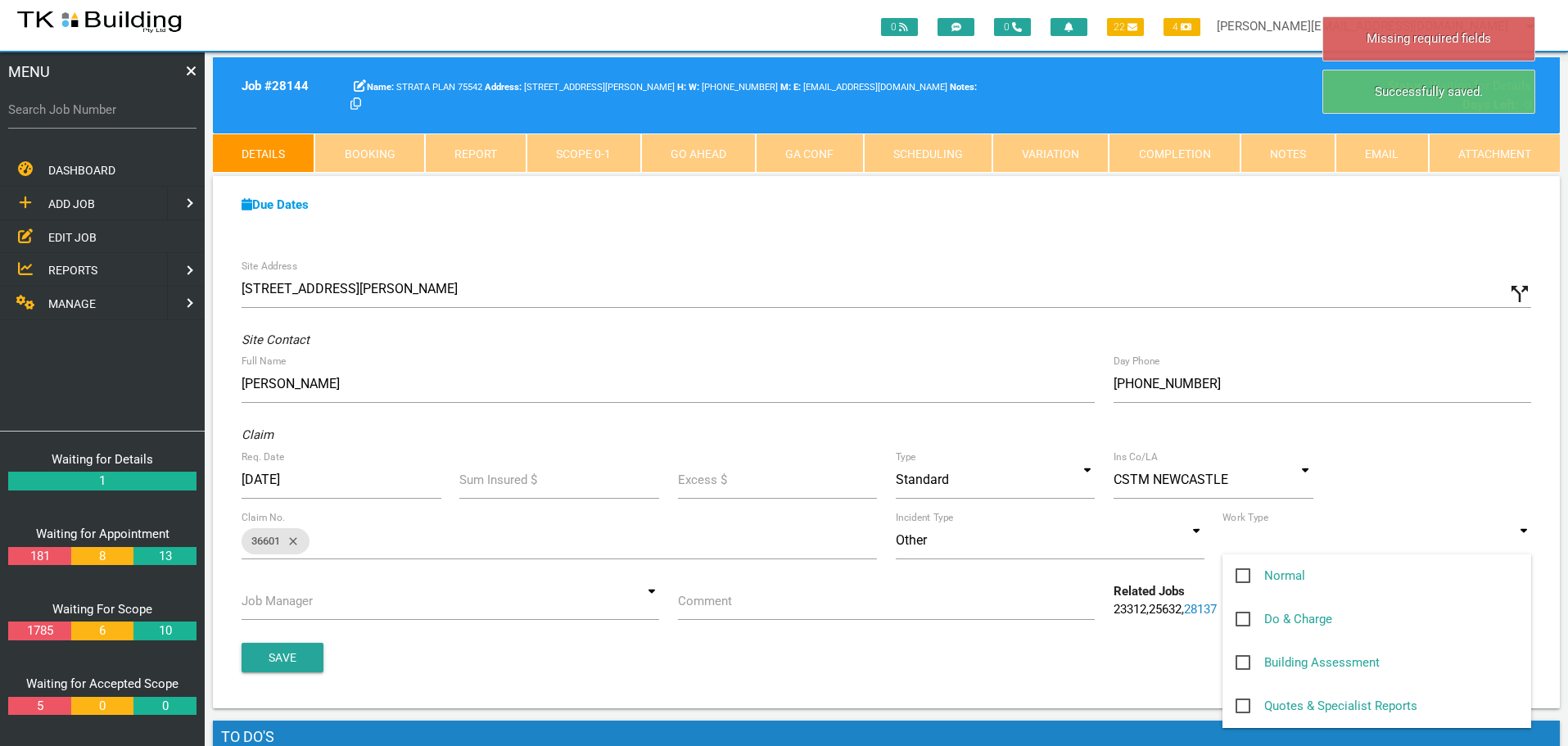
click at [1521, 545] on input at bounding box center [1376, 541] width 309 height 38
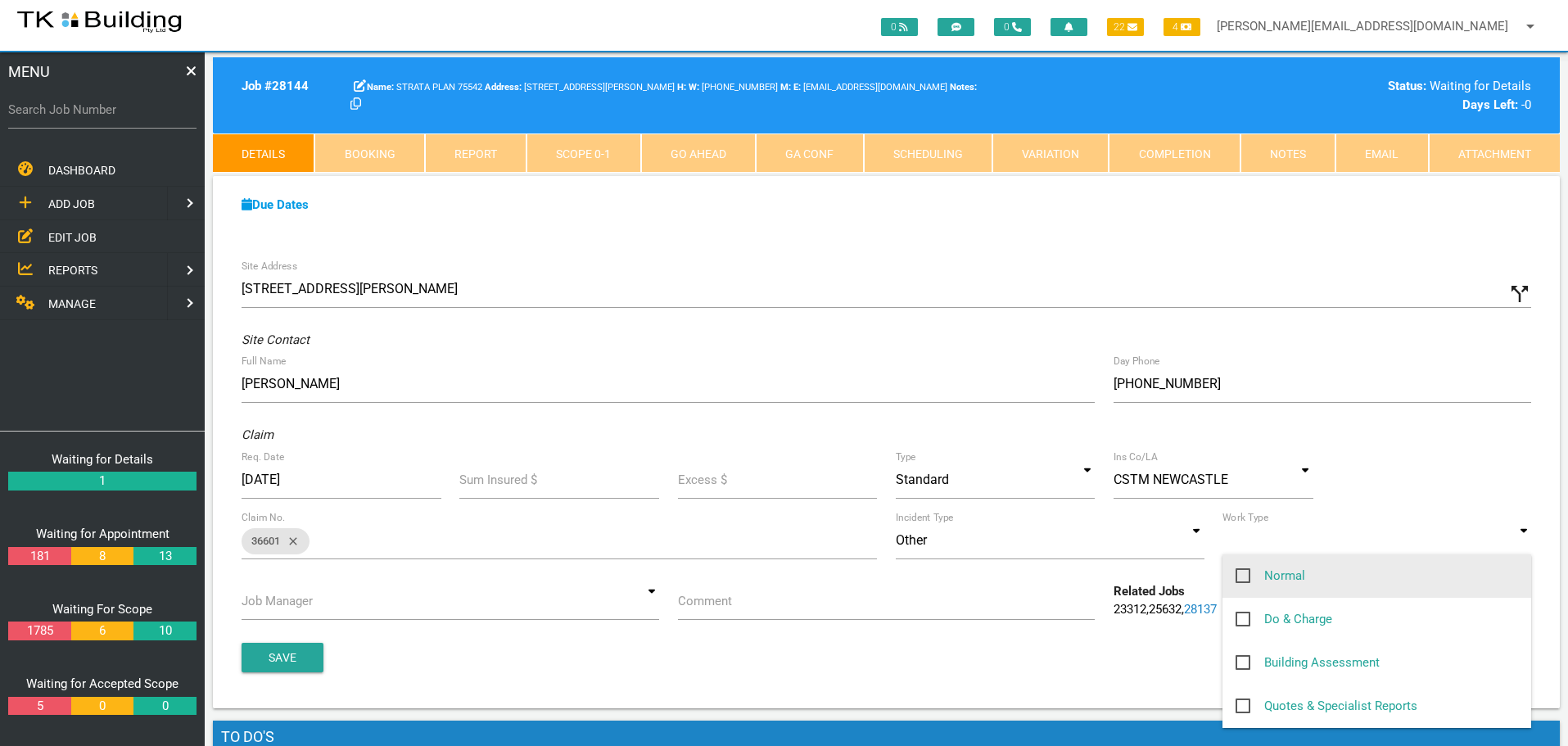
click at [1247, 579] on span "Normal" at bounding box center [1270, 577] width 70 height 21
click at [1247, 577] on input "Normal" at bounding box center [1240, 571] width 10 height 10
checkbox input "true"
type input "Normal"
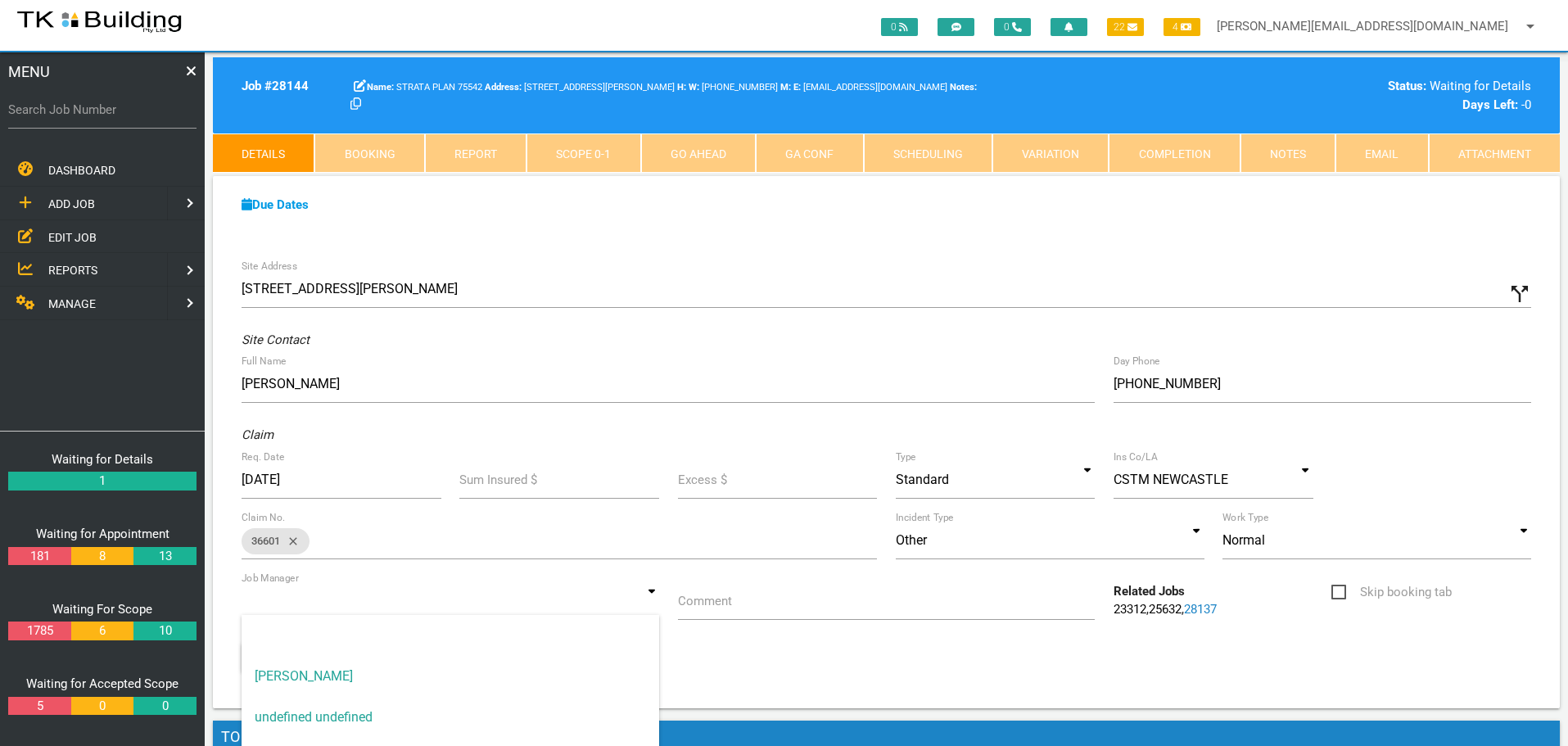
click at [648, 602] on input at bounding box center [451, 601] width 418 height 38
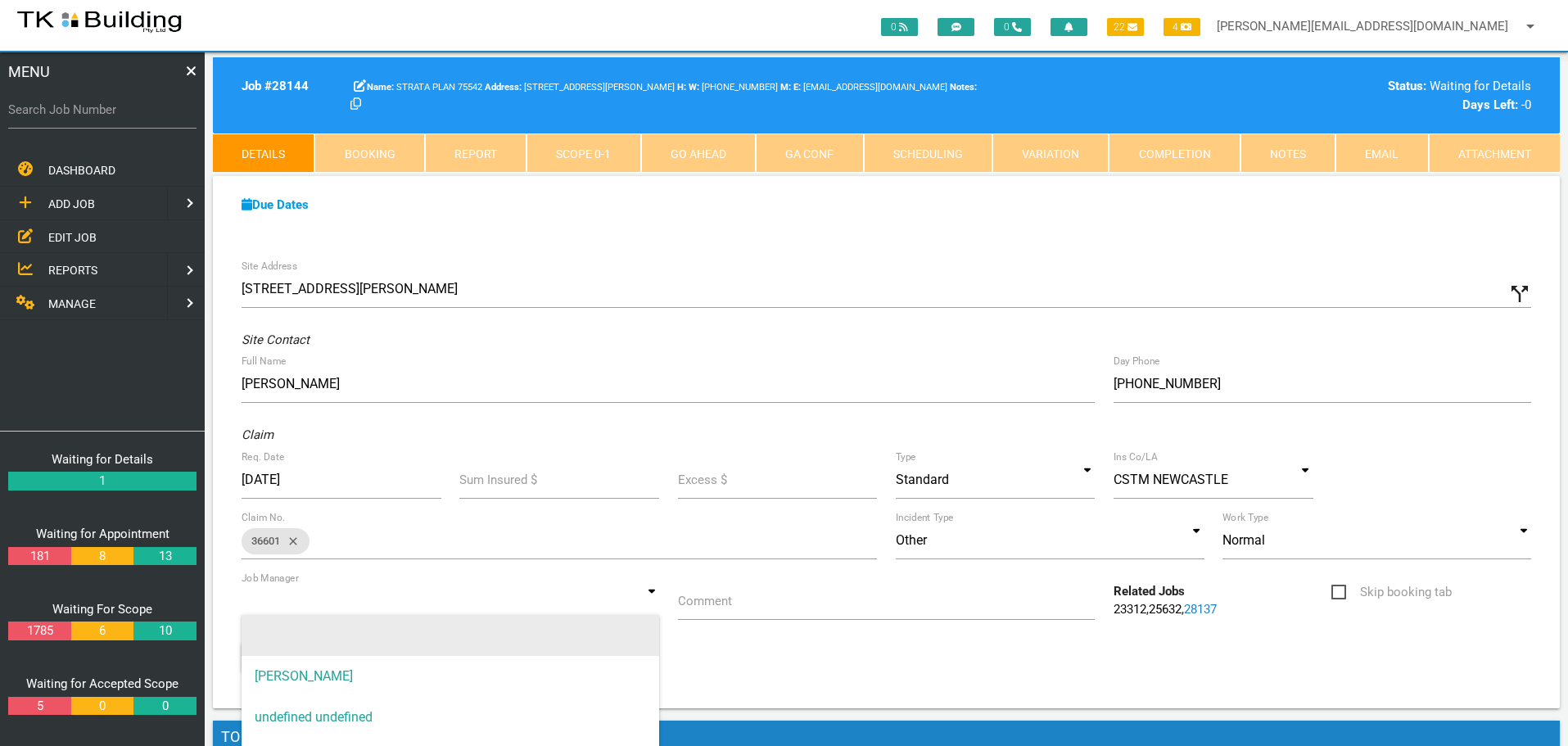
drag, startPoint x: 554, startPoint y: 684, endPoint x: 584, endPoint y: 652, distance: 43.9
click at [560, 676] on span "[PERSON_NAME]" at bounding box center [451, 676] width 418 height 41
type input "[PERSON_NAME]"
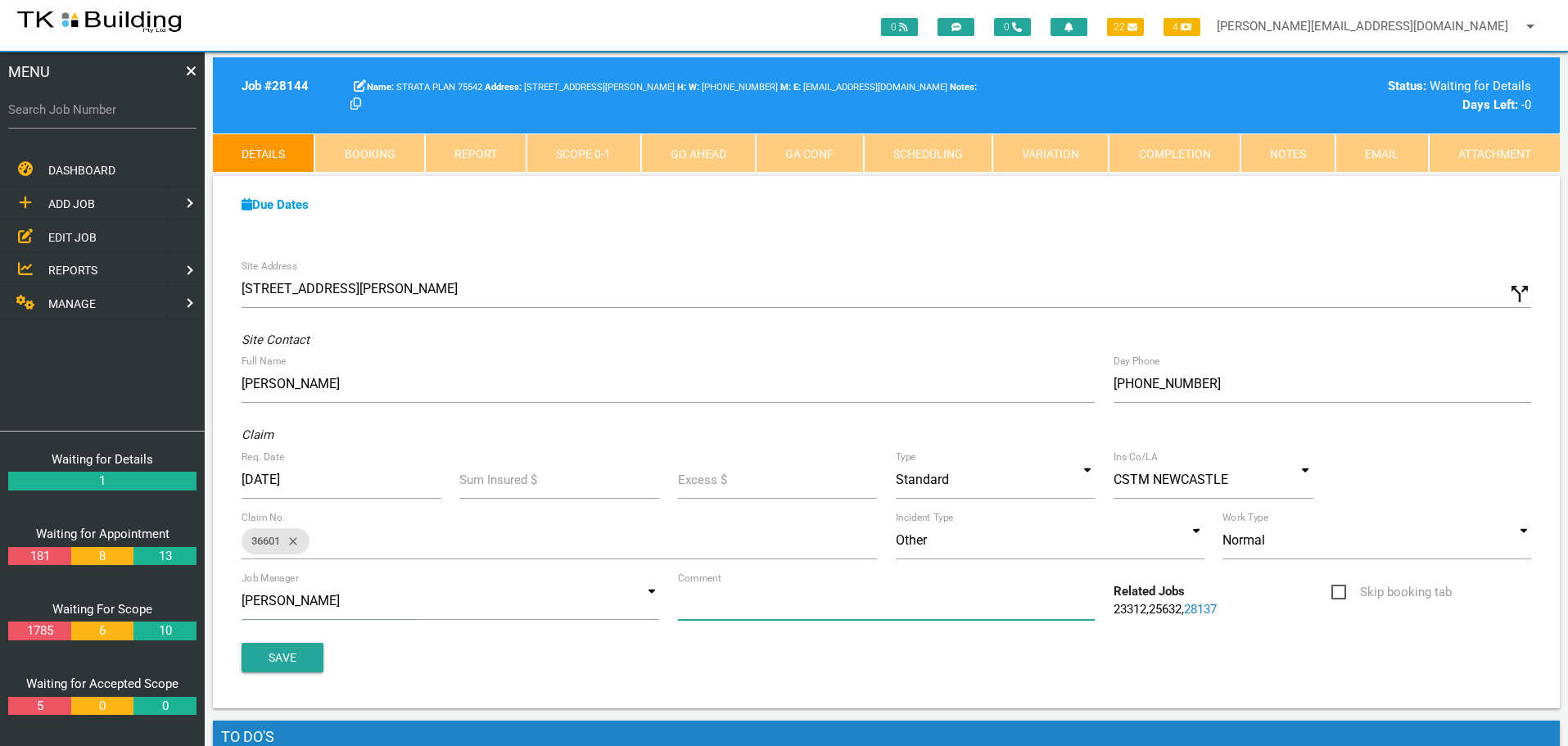
click at [736, 610] on input "Comment" at bounding box center [887, 601] width 418 height 38
type input "Quote on U2 rear door frame that has wood rot"
click at [302, 660] on button "Save" at bounding box center [283, 657] width 82 height 29
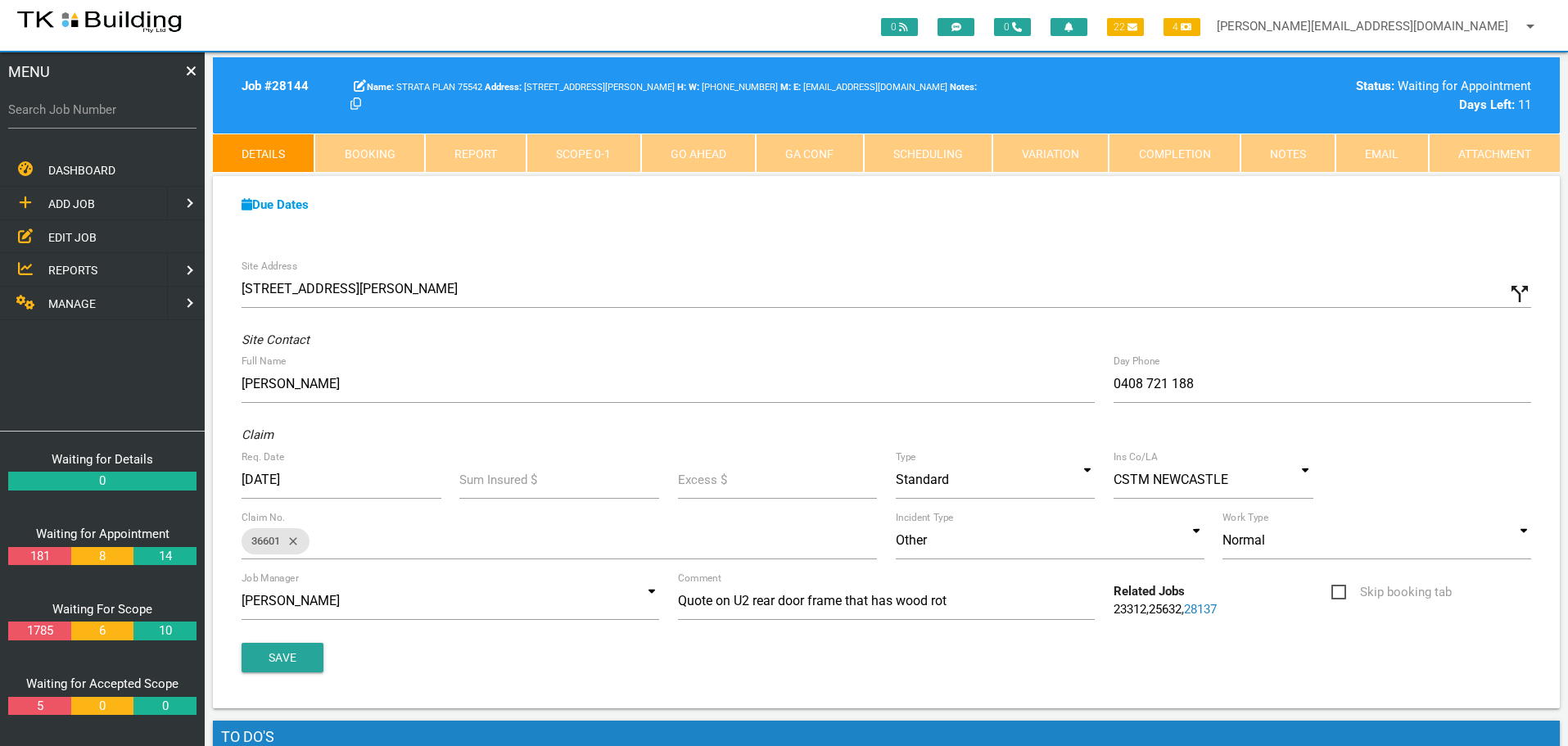
click at [71, 235] on span "EDIT JOB" at bounding box center [72, 236] width 48 height 13
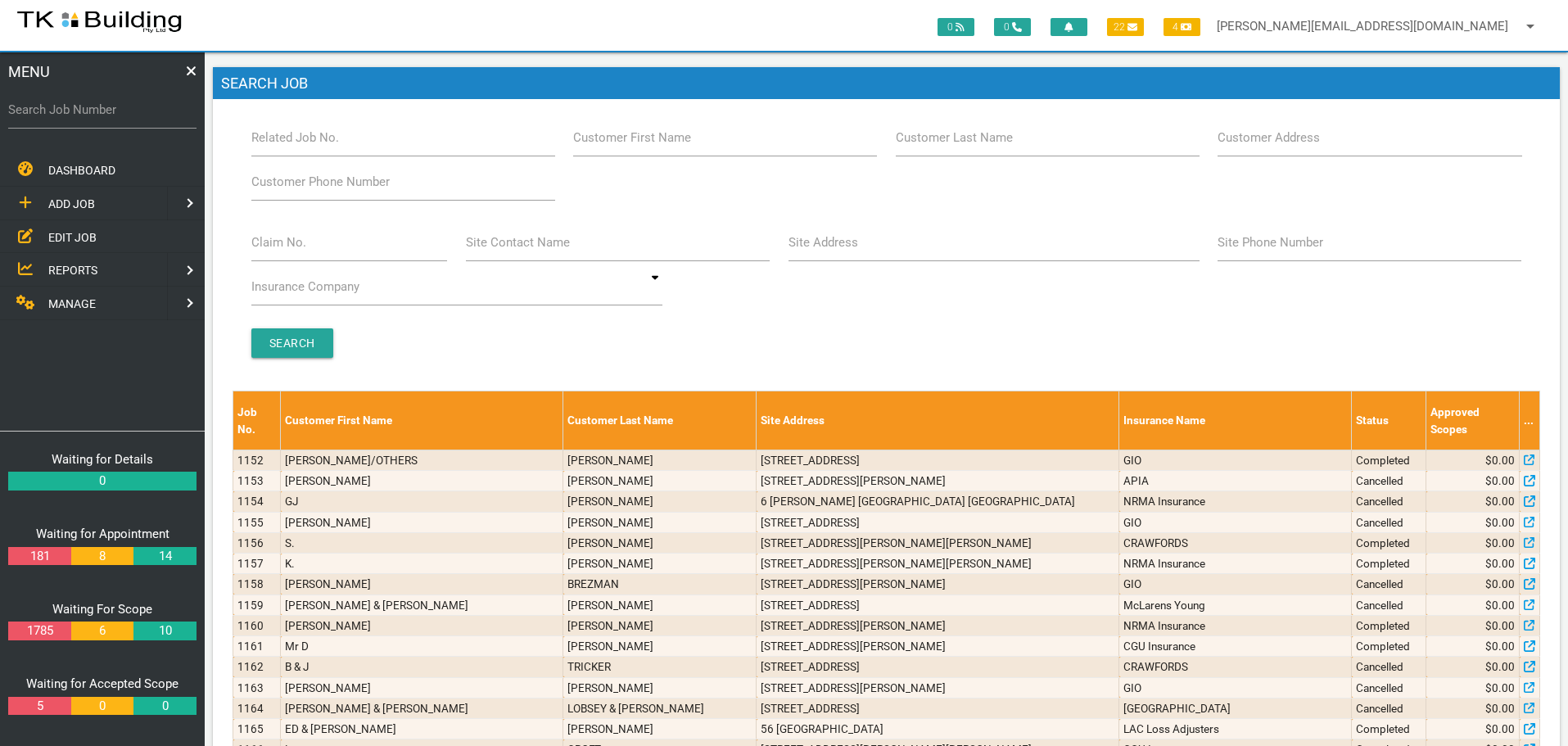
click at [1000, 142] on label "Customer Last Name" at bounding box center [955, 138] width 117 height 19
click at [1000, 142] on input "Customer Last Name" at bounding box center [1047, 138] width 303 height 38
type input "65259"
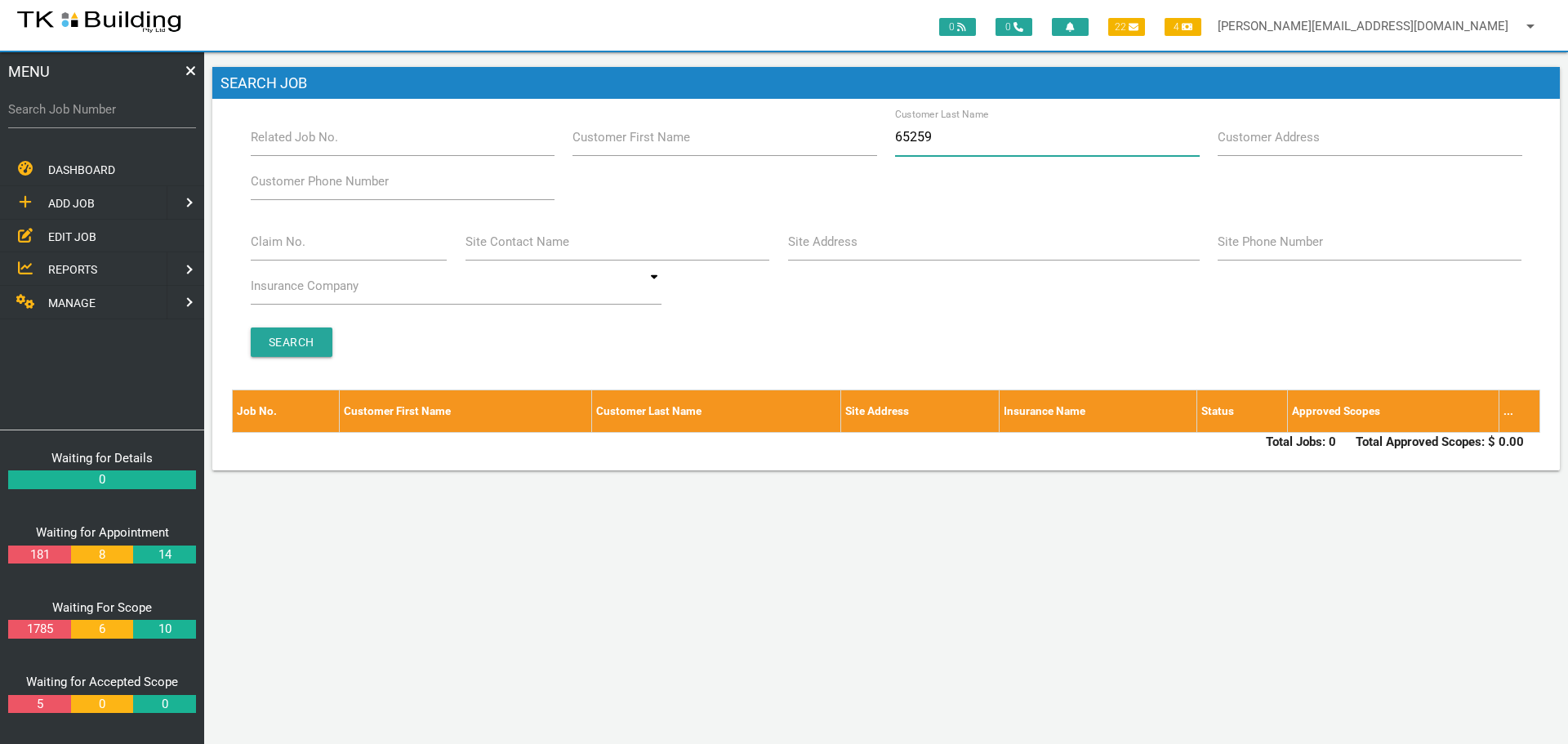
click at [971, 133] on input "65259" at bounding box center [1047, 138] width 304 height 38
type input "6"
click at [850, 246] on label "Site Address" at bounding box center [823, 242] width 70 height 19
click at [850, 246] on input "Site Address" at bounding box center [994, 242] width 412 height 38
type input "20 Portside"
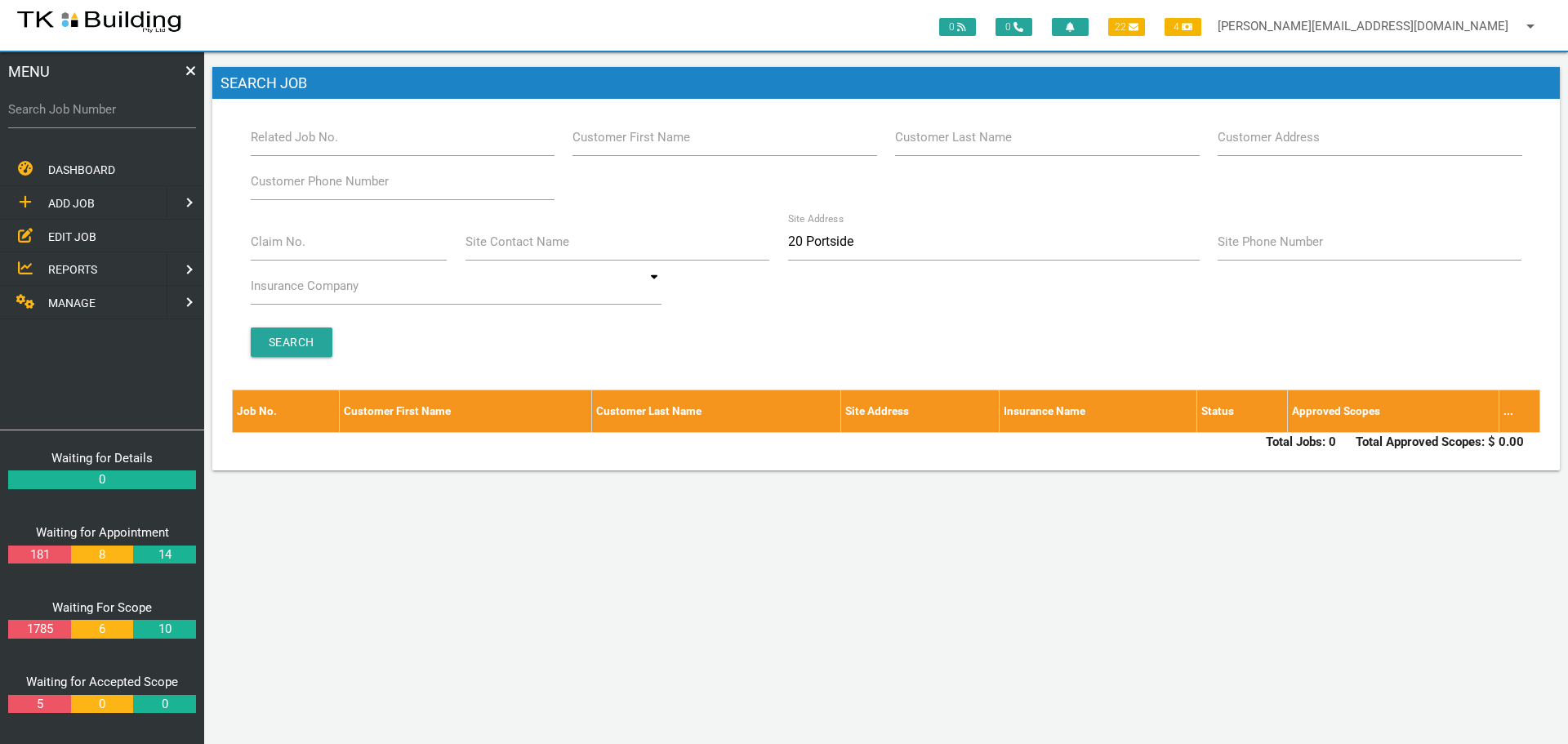
click at [83, 200] on span "ADD JOB" at bounding box center [71, 204] width 46 height 13
drag, startPoint x: 83, startPoint y: 200, endPoint x: 181, endPoint y: 189, distance: 98.6
click at [83, 200] on span "NEW CUSTOMER" at bounding box center [91, 203] width 87 height 13
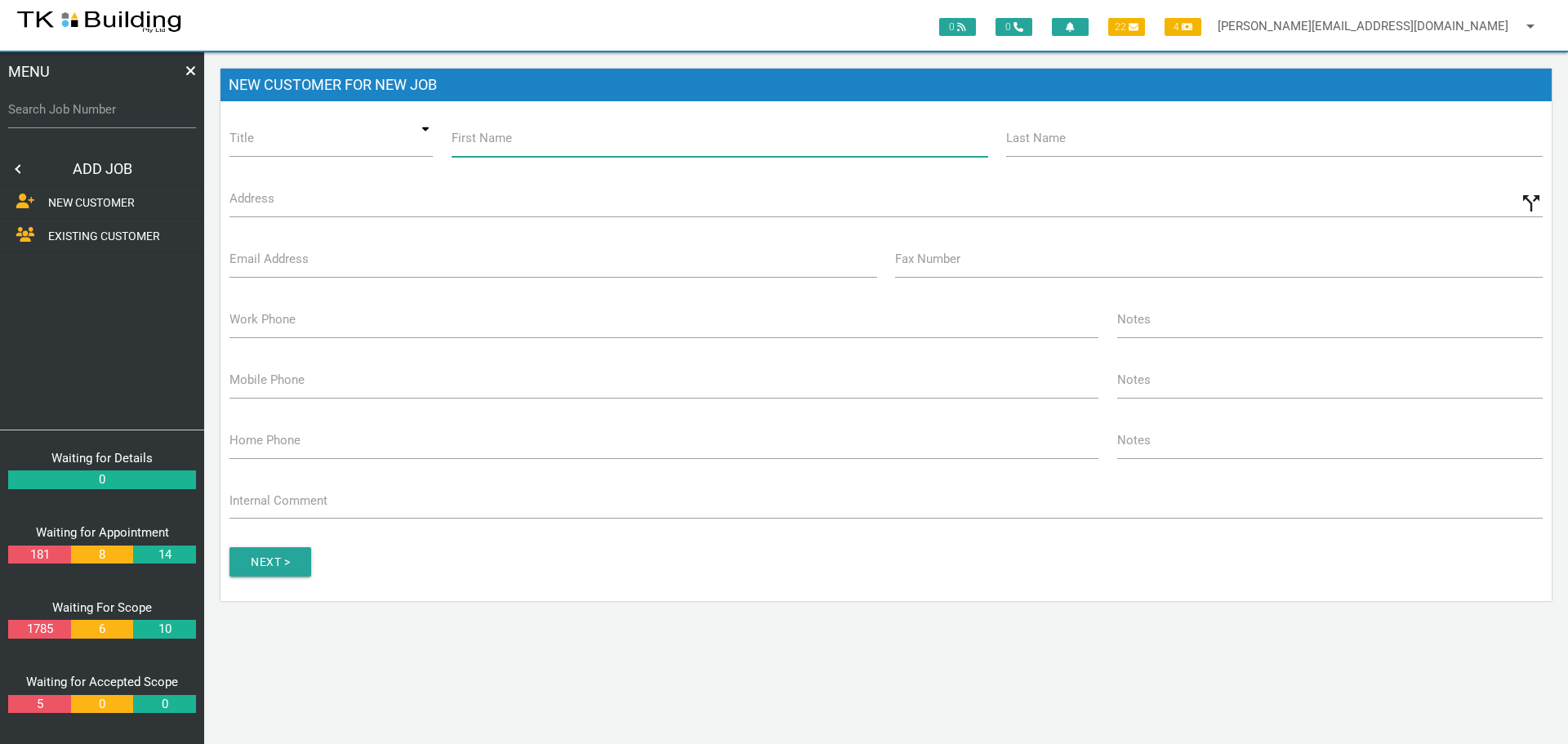
click at [547, 147] on input "First Name" at bounding box center [719, 138] width 536 height 38
type input "Strata Plan"
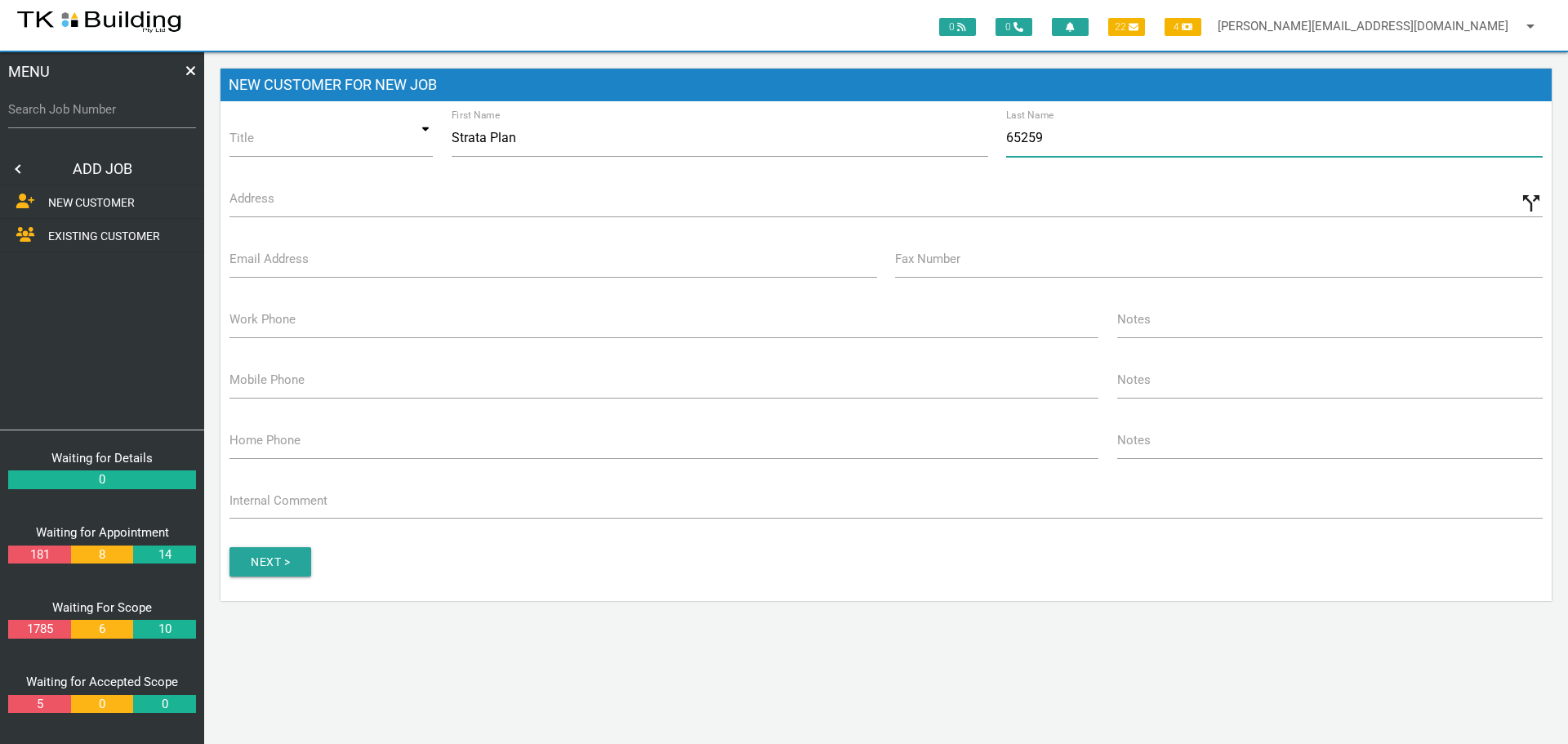
type input "65259"
click at [265, 206] on label "Address" at bounding box center [252, 199] width 45 height 19
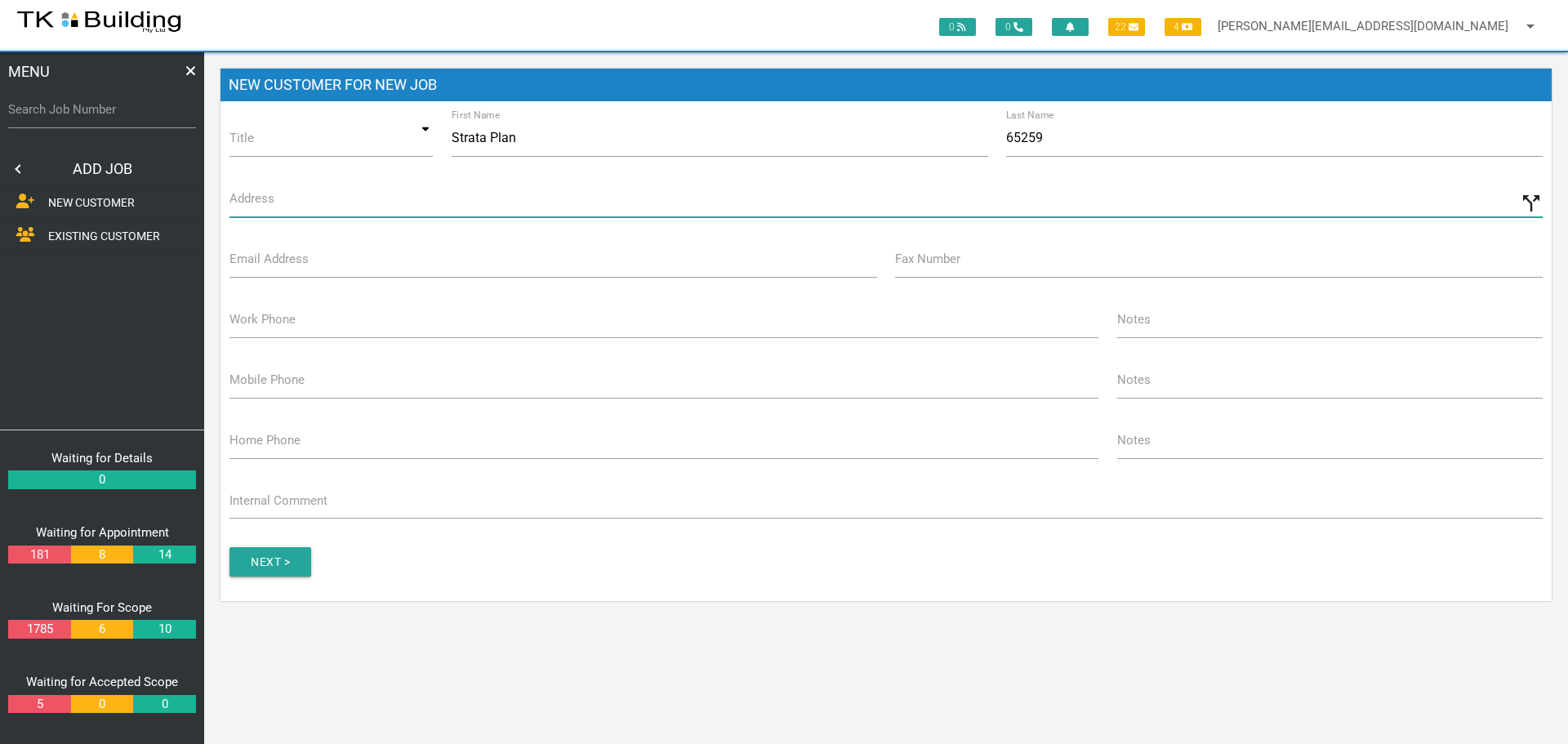
click at [265, 206] on input "Address" at bounding box center [885, 199] width 1313 height 38
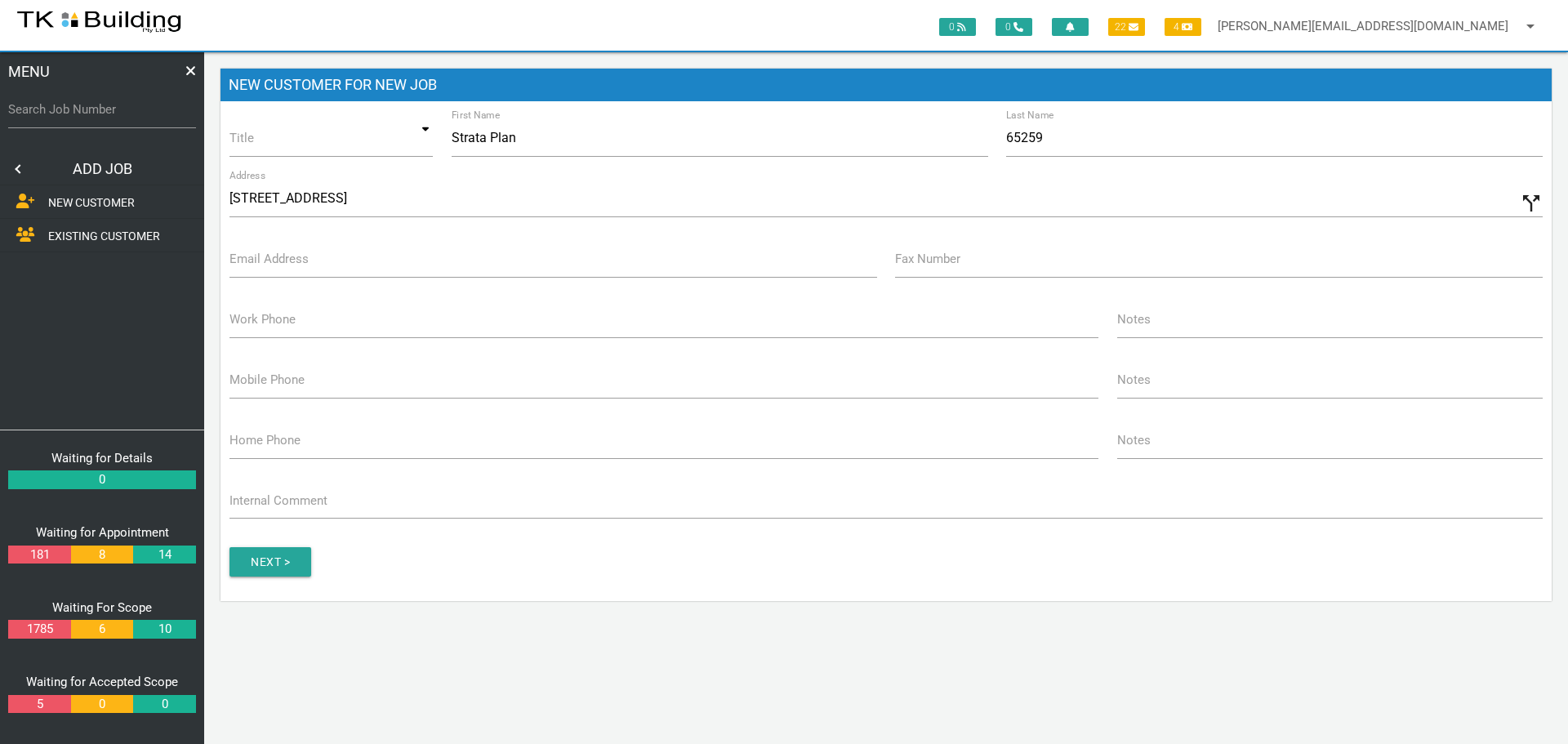
type input "20 Portside Cres, Maryville NSW 2293, Australia"
click at [285, 266] on label "Email Address" at bounding box center [269, 259] width 79 height 19
click at [285, 266] on input "Email Address" at bounding box center [553, 259] width 648 height 38
type input "bcs_newcastle@bcssm.com.au"
click at [262, 328] on label "Work Phone" at bounding box center [262, 320] width 66 height 19
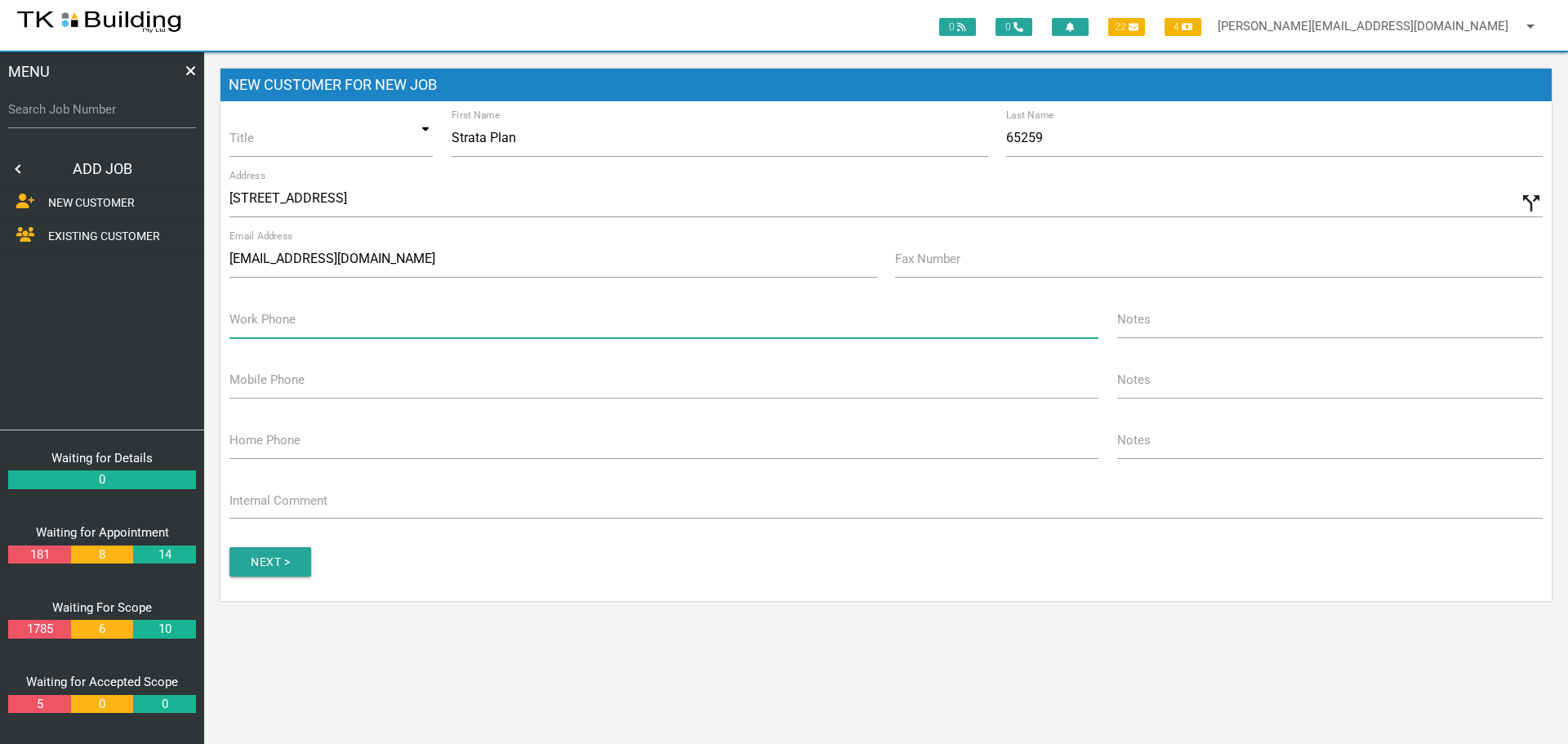
click at [262, 328] on input "Work Phone" at bounding box center [664, 320] width 869 height 38
type input "(02) 4927 4600"
click at [275, 551] on input "Next >" at bounding box center [270, 561] width 82 height 29
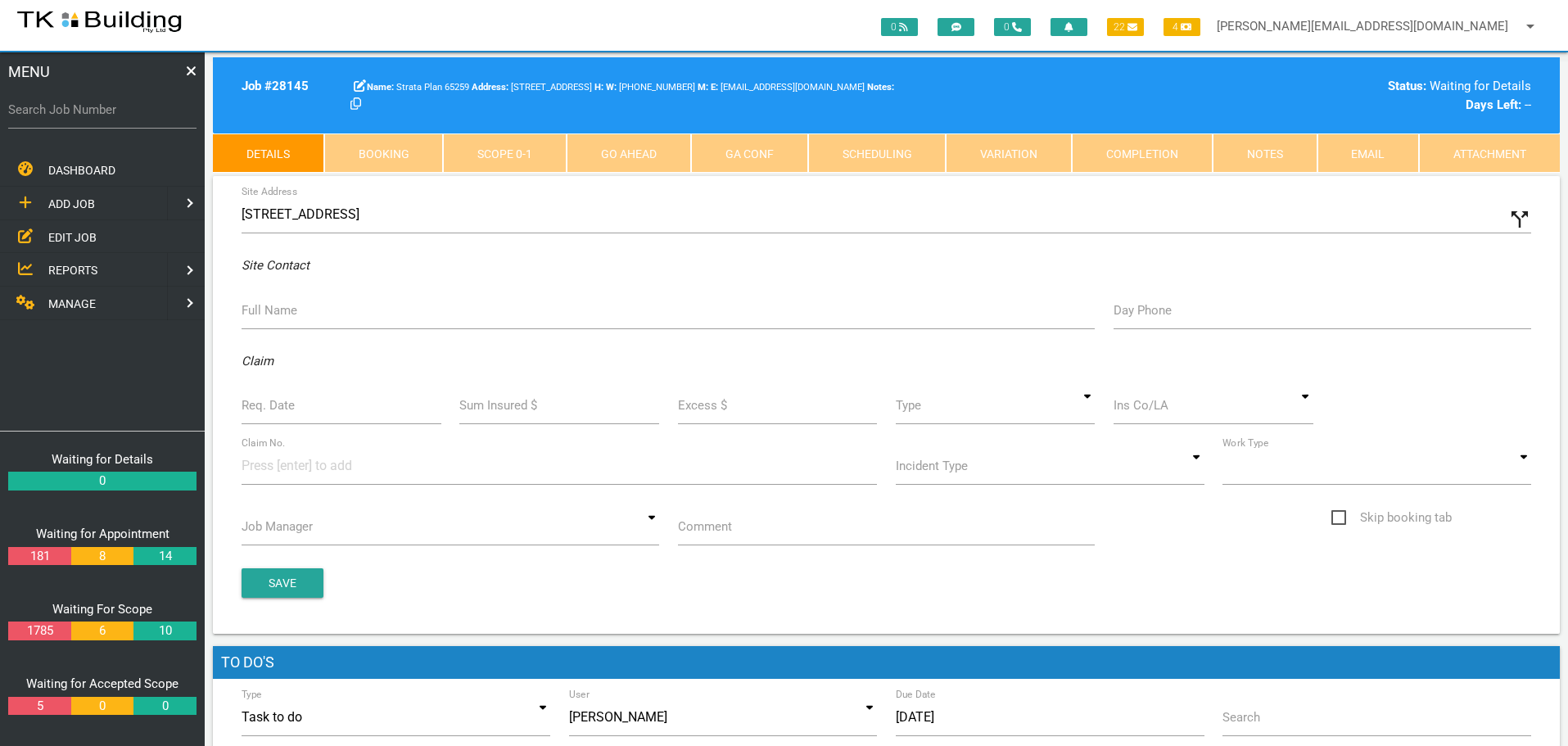
click at [271, 319] on label "Full Name" at bounding box center [269, 311] width 56 height 19
click at [271, 319] on input "Full Name" at bounding box center [668, 310] width 853 height 38
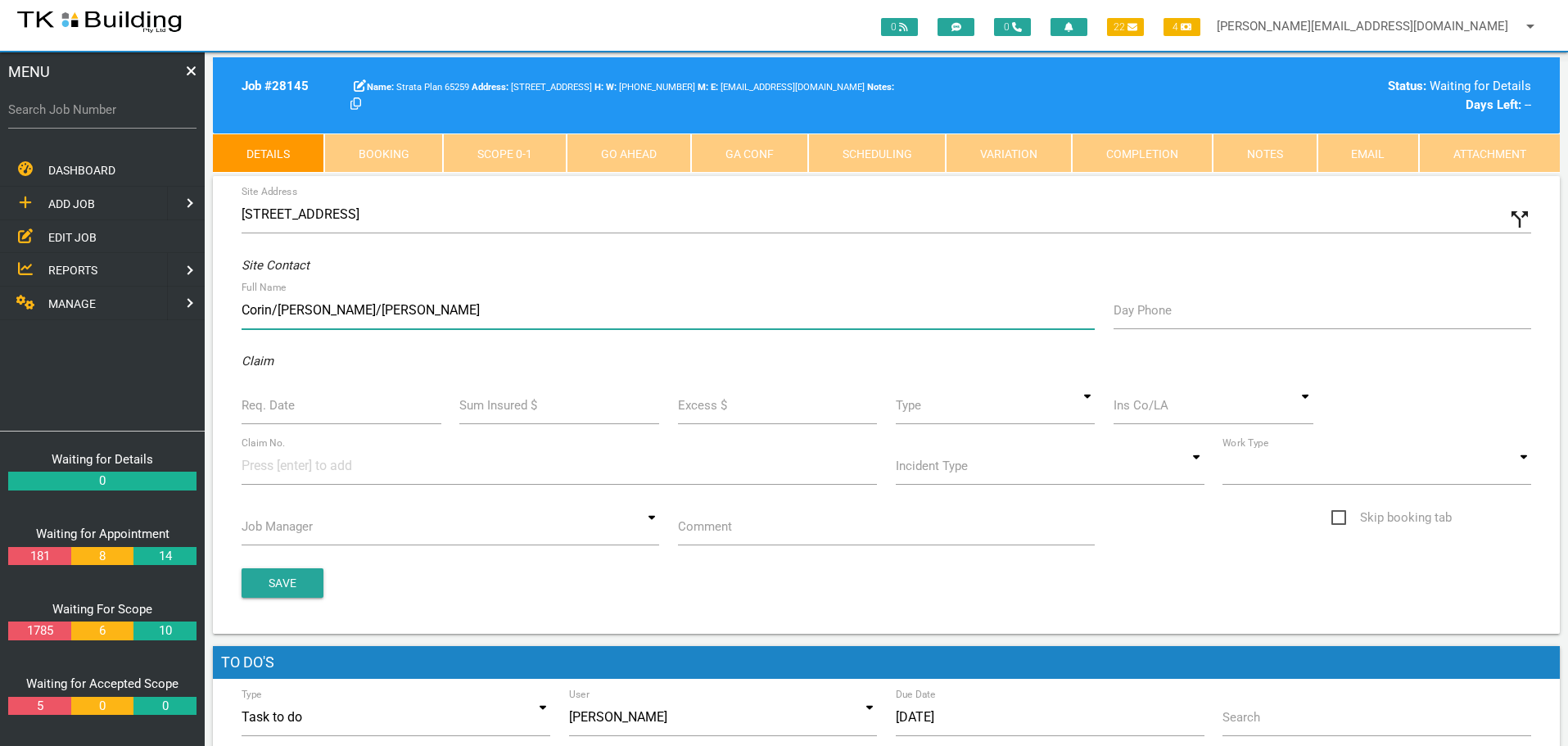
type input "Corin/Casey/Laura"
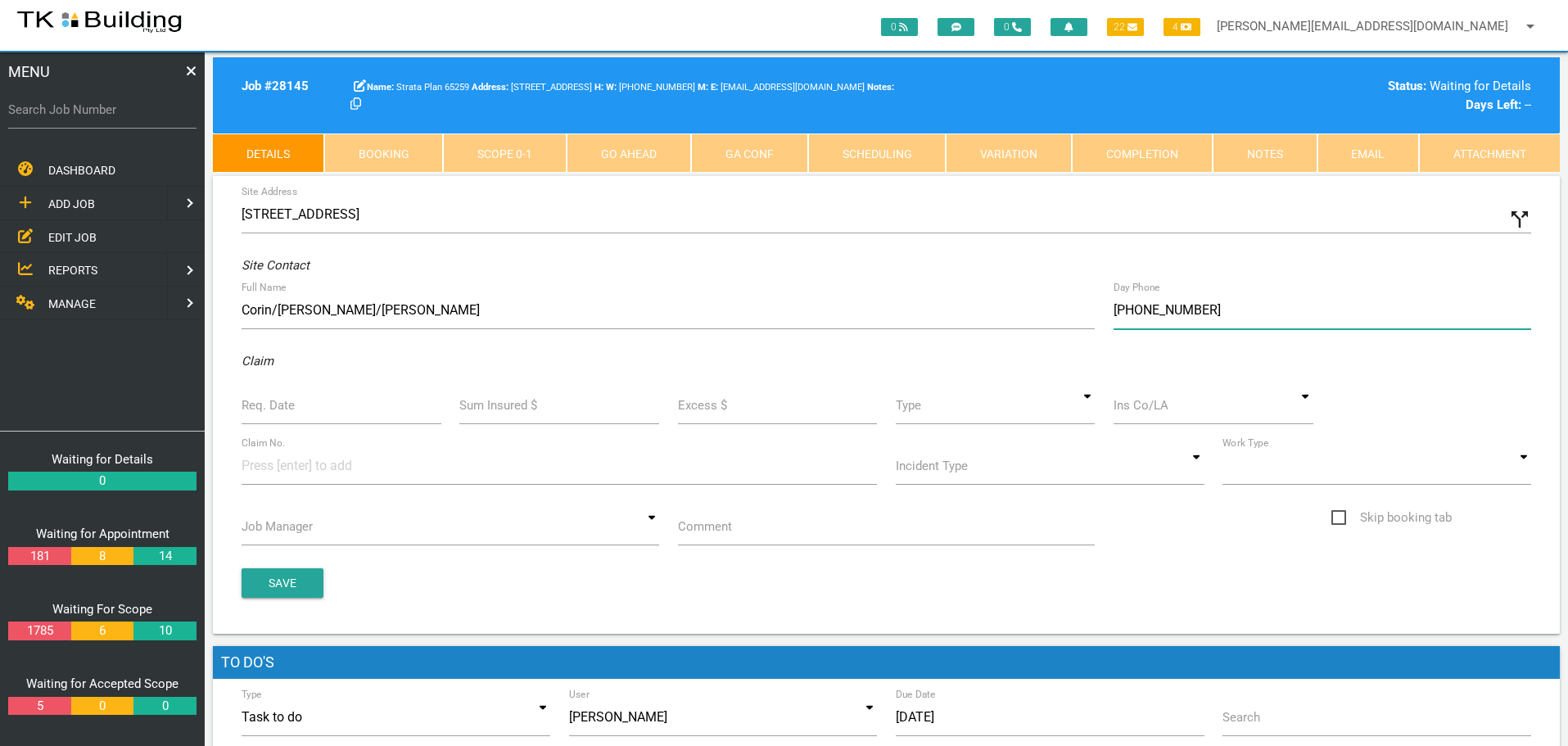
type input "[PHONE_NUMBER]"
click at [264, 405] on label "Req. Date" at bounding box center [268, 406] width 53 height 19
click at [264, 405] on input "Req. Date" at bounding box center [341, 406] width 199 height 38
click at [284, 417] on input "Req. Date" at bounding box center [341, 406] width 199 height 38
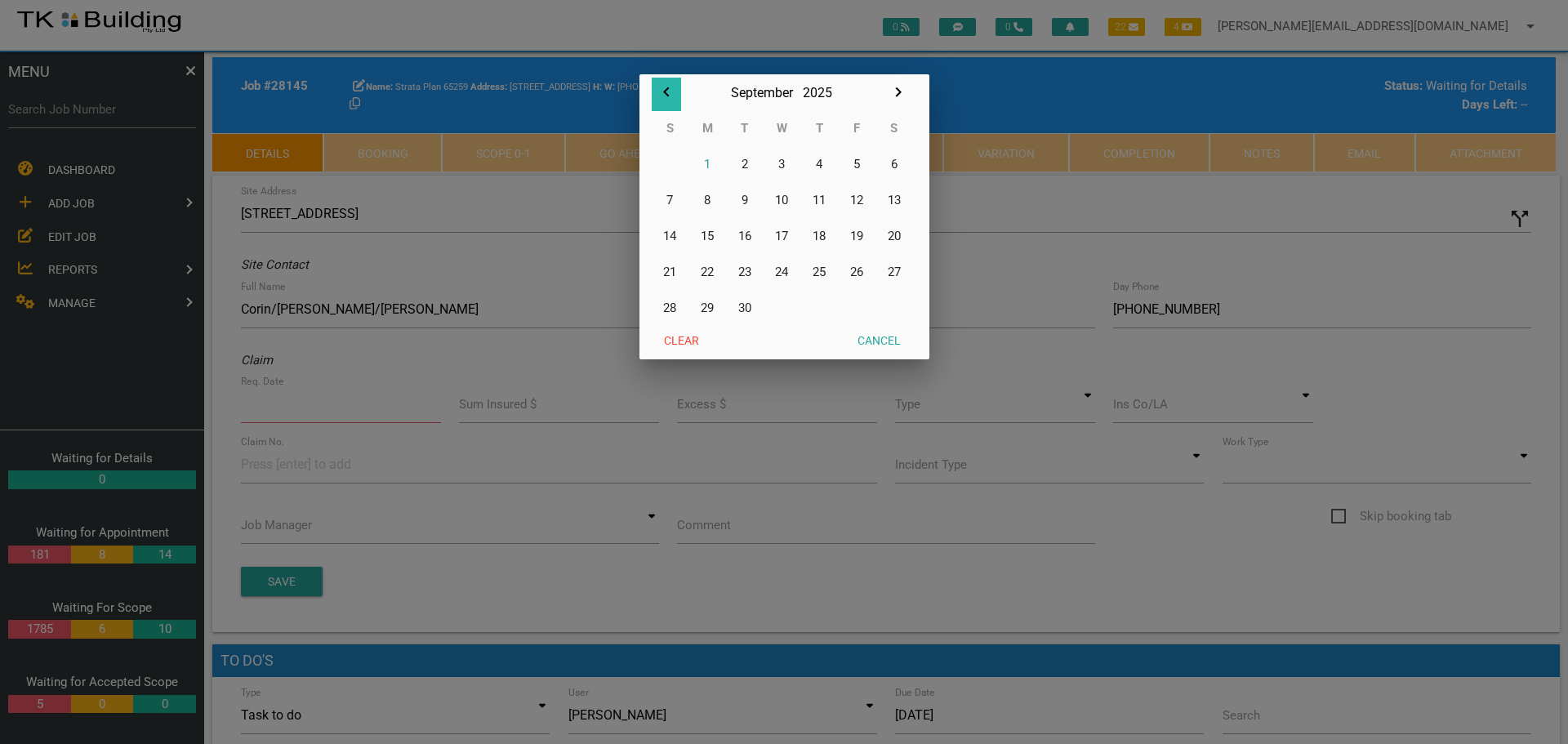
click at [667, 90] on icon "button" at bounding box center [666, 92] width 6 height 9
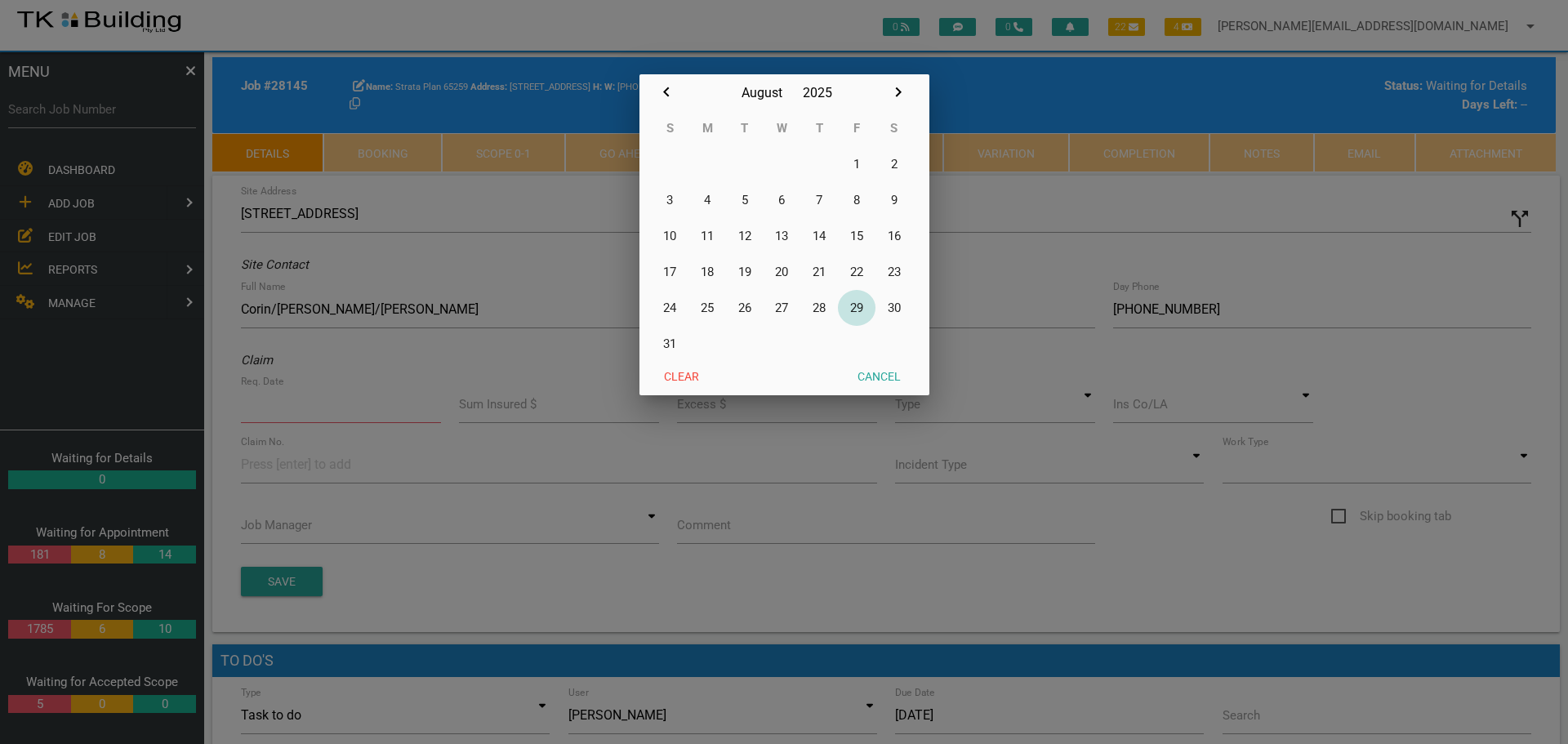
click at [857, 304] on button "29" at bounding box center [857, 308] width 38 height 36
type input "29/08/2025"
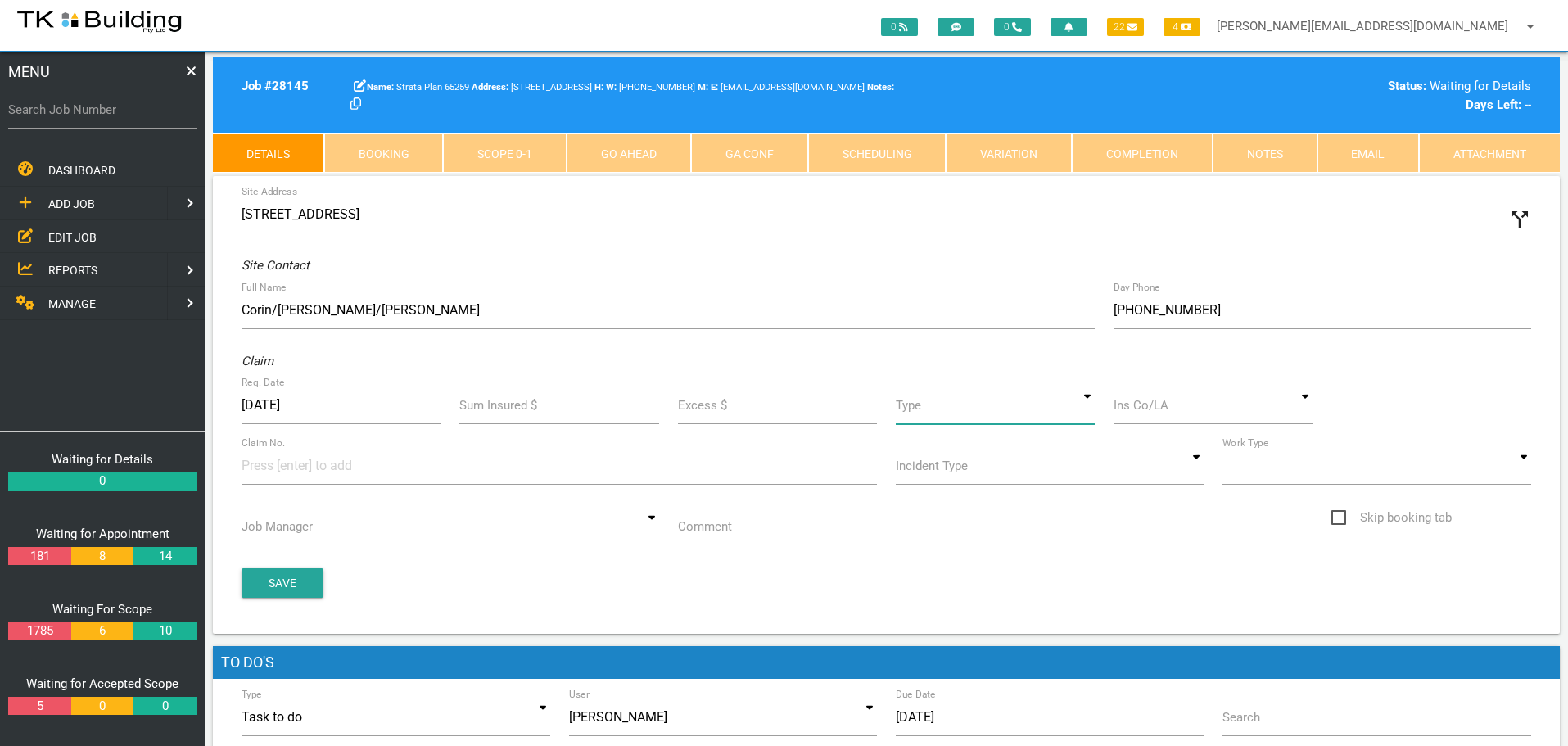
click at [1090, 413] on input at bounding box center [995, 406] width 199 height 38
click at [966, 481] on span "Standard" at bounding box center [995, 480] width 199 height 41
type input "Standard"
click at [1144, 410] on input at bounding box center [1213, 406] width 199 height 38
click at [1165, 437] on span "BCS/[GEOGRAPHIC_DATA]" at bounding box center [1213, 440] width 199 height 41
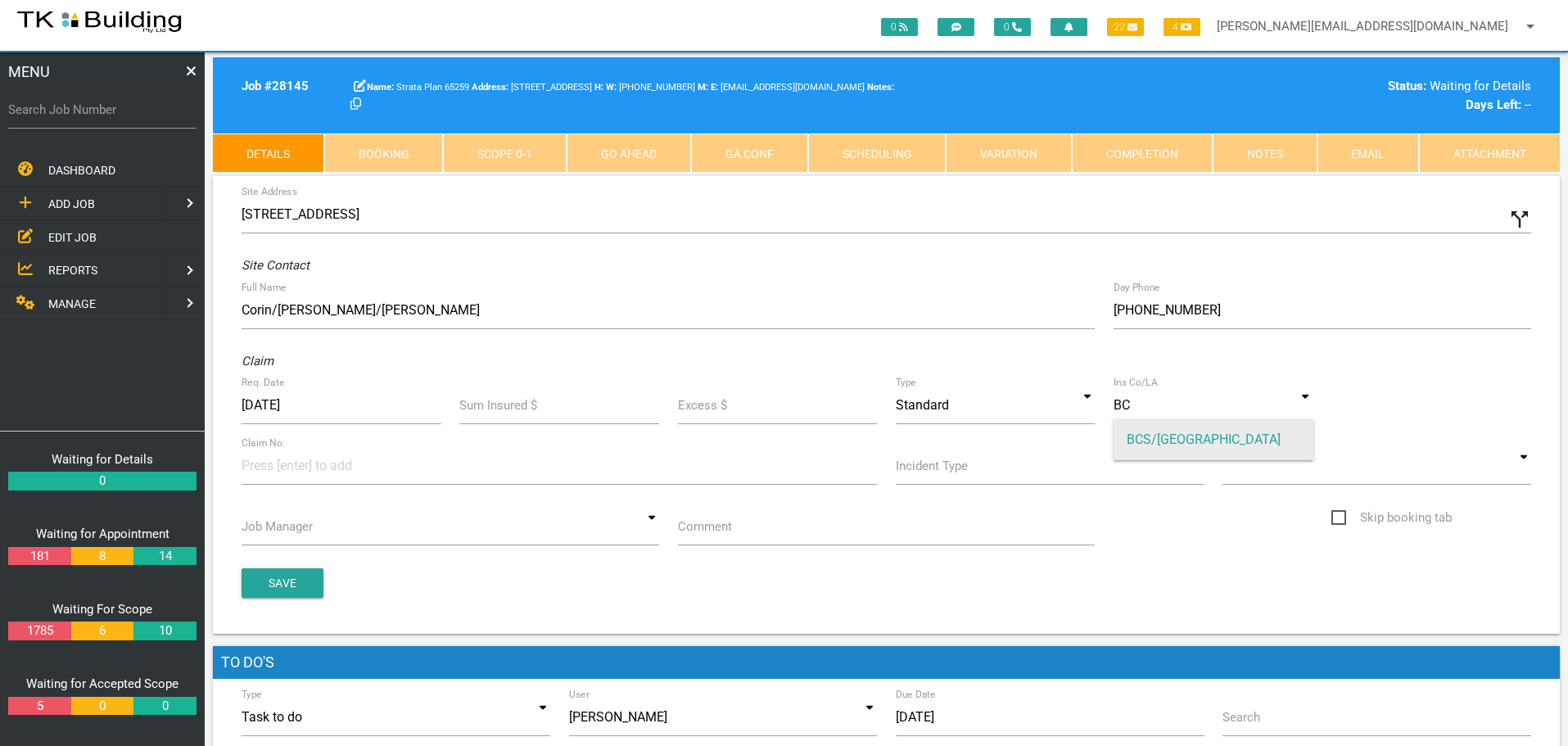
type input "BCS/[GEOGRAPHIC_DATA]"
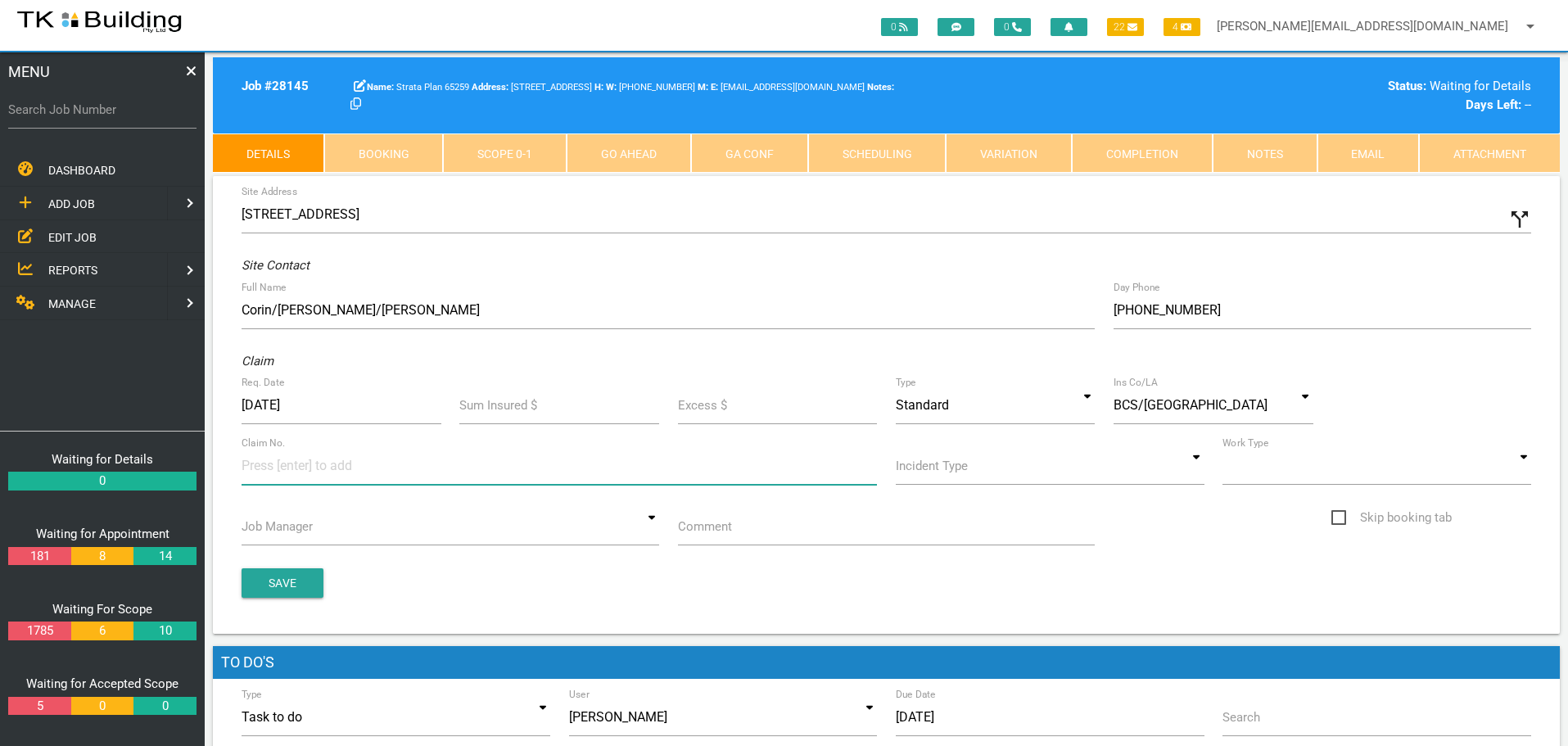
click at [267, 469] on input at bounding box center [303, 465] width 123 height 37
type input "489673"
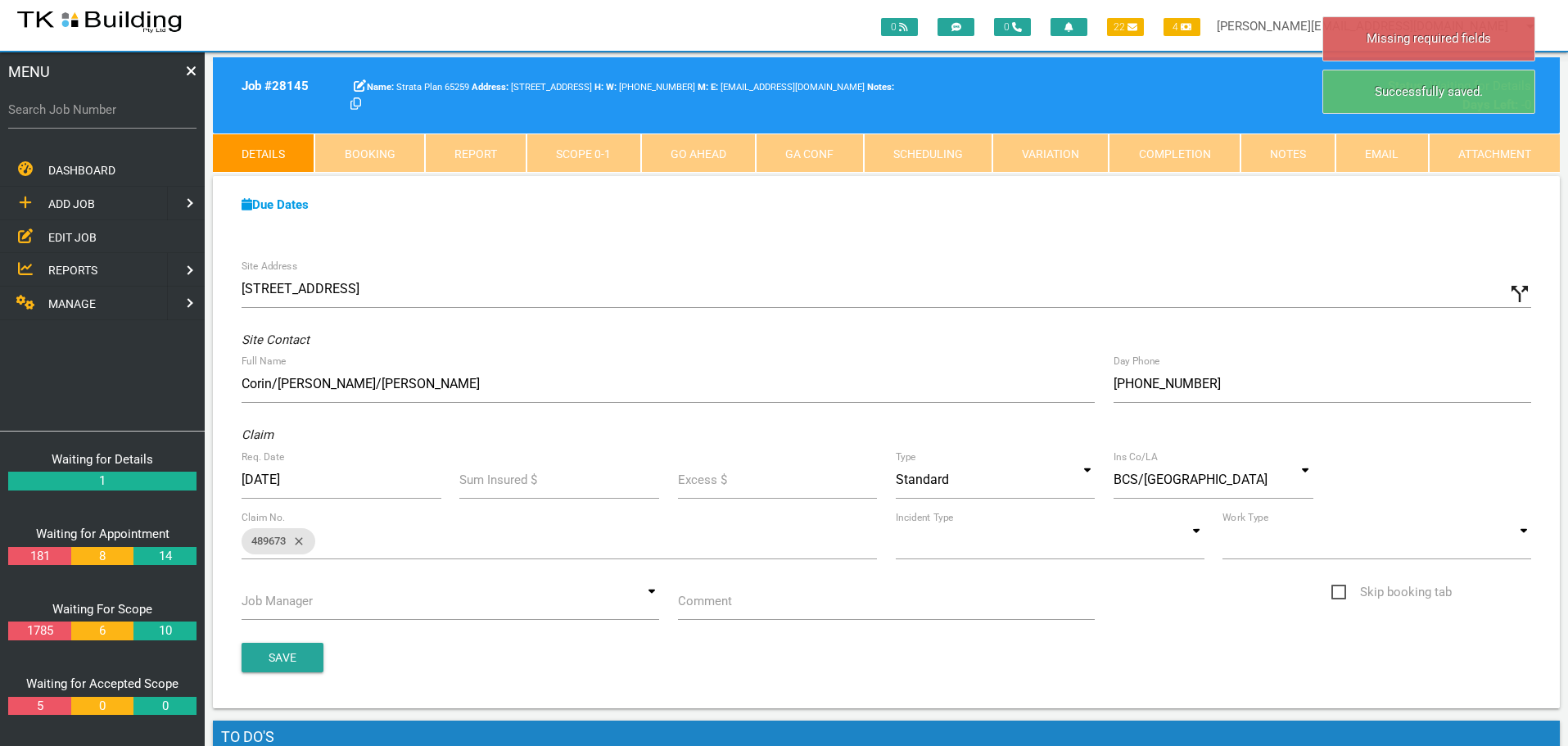
click at [1206, 542] on div "Incident Type Impact Damage Flood Damage Break And Enter Tendered Job Water Dam…" at bounding box center [1050, 544] width 327 height 44
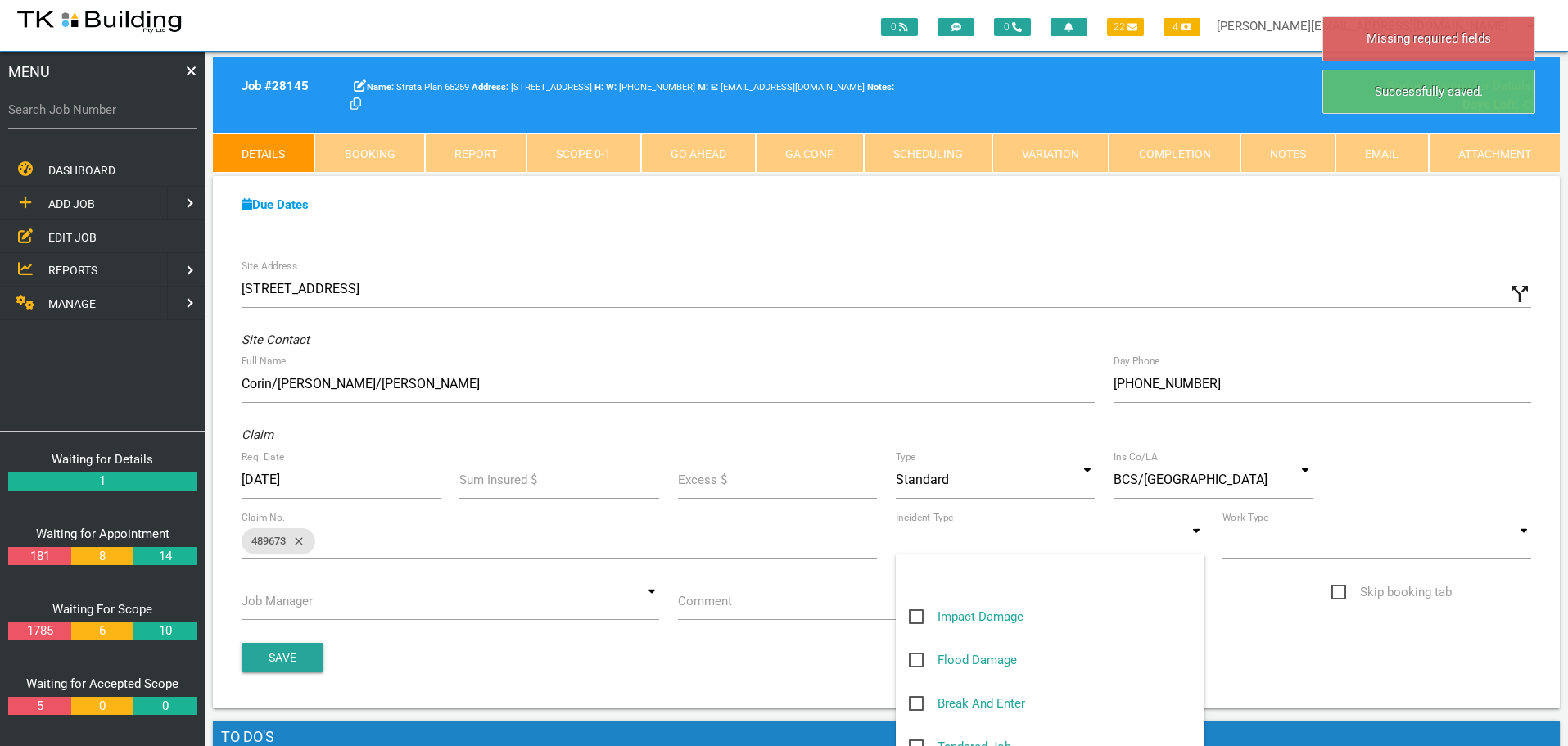
click at [1198, 542] on input at bounding box center [1050, 541] width 309 height 38
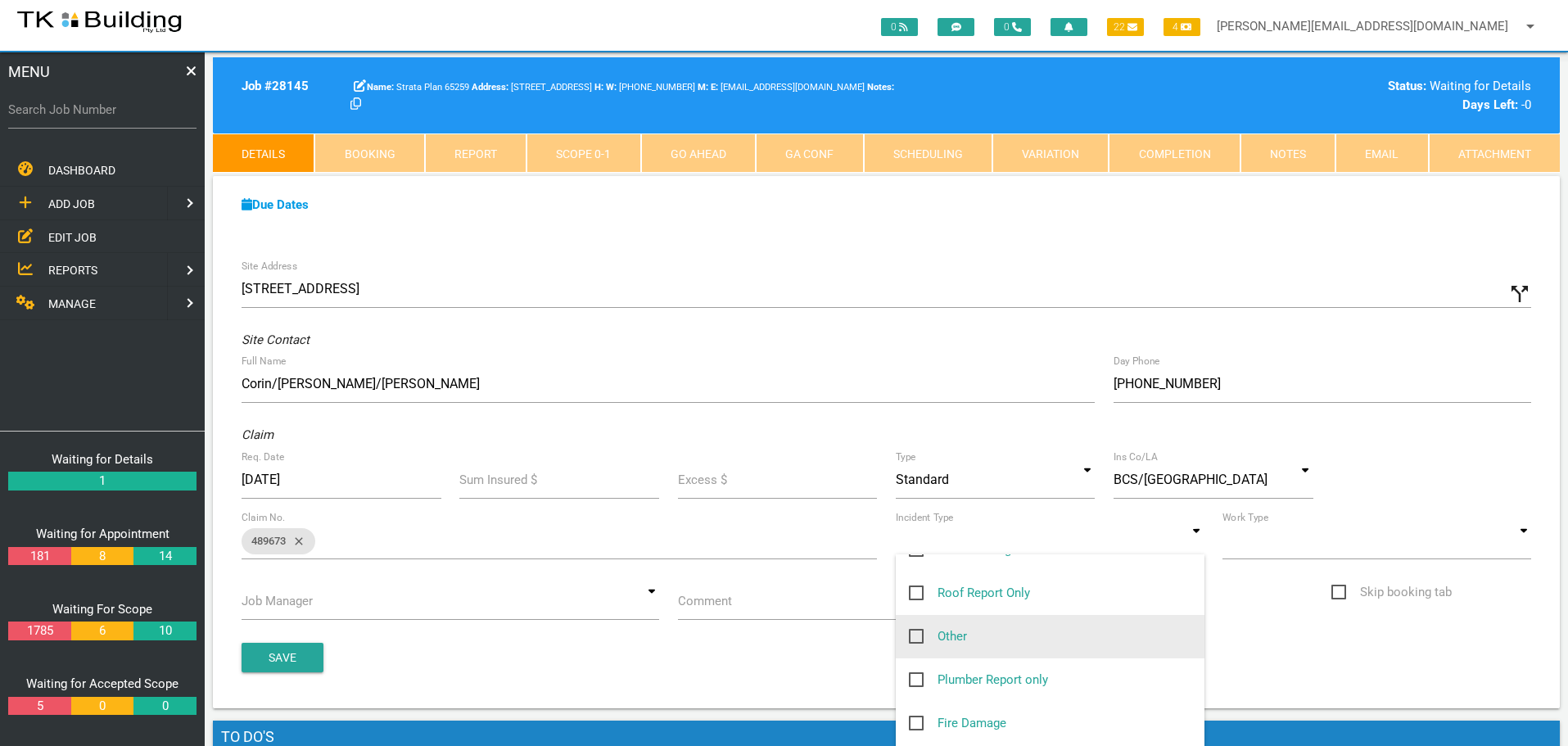
scroll to position [246, 0]
click at [917, 631] on span "Other" at bounding box center [939, 633] width 59 height 21
click at [917, 631] on input "Other" at bounding box center [914, 627] width 10 height 10
checkbox input "true"
type input "Other"
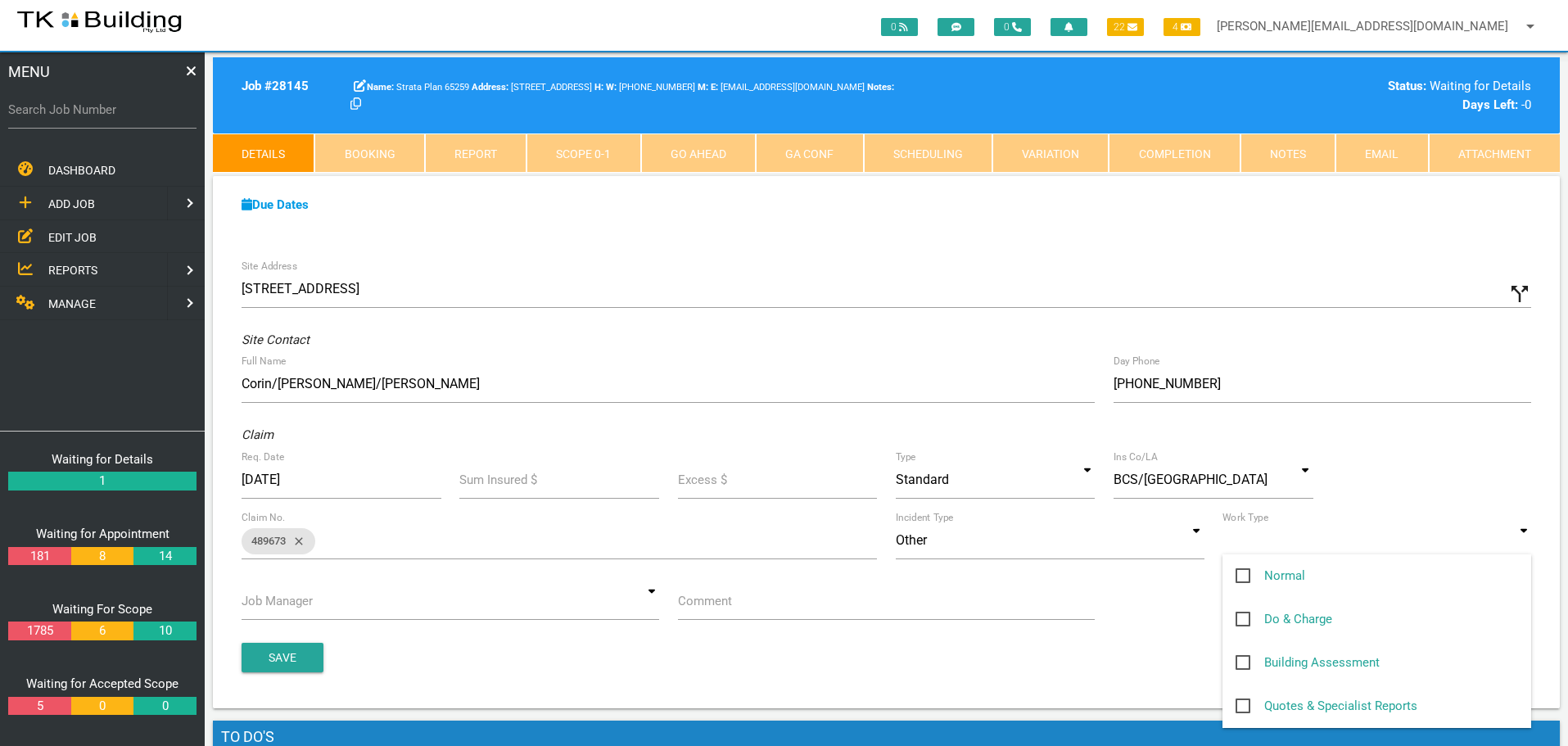
click at [1525, 543] on input at bounding box center [1376, 541] width 309 height 38
click at [1241, 575] on span "Normal" at bounding box center [1270, 577] width 70 height 21
click at [1241, 575] on input "Normal" at bounding box center [1240, 571] width 10 height 10
checkbox input "true"
type input "Normal"
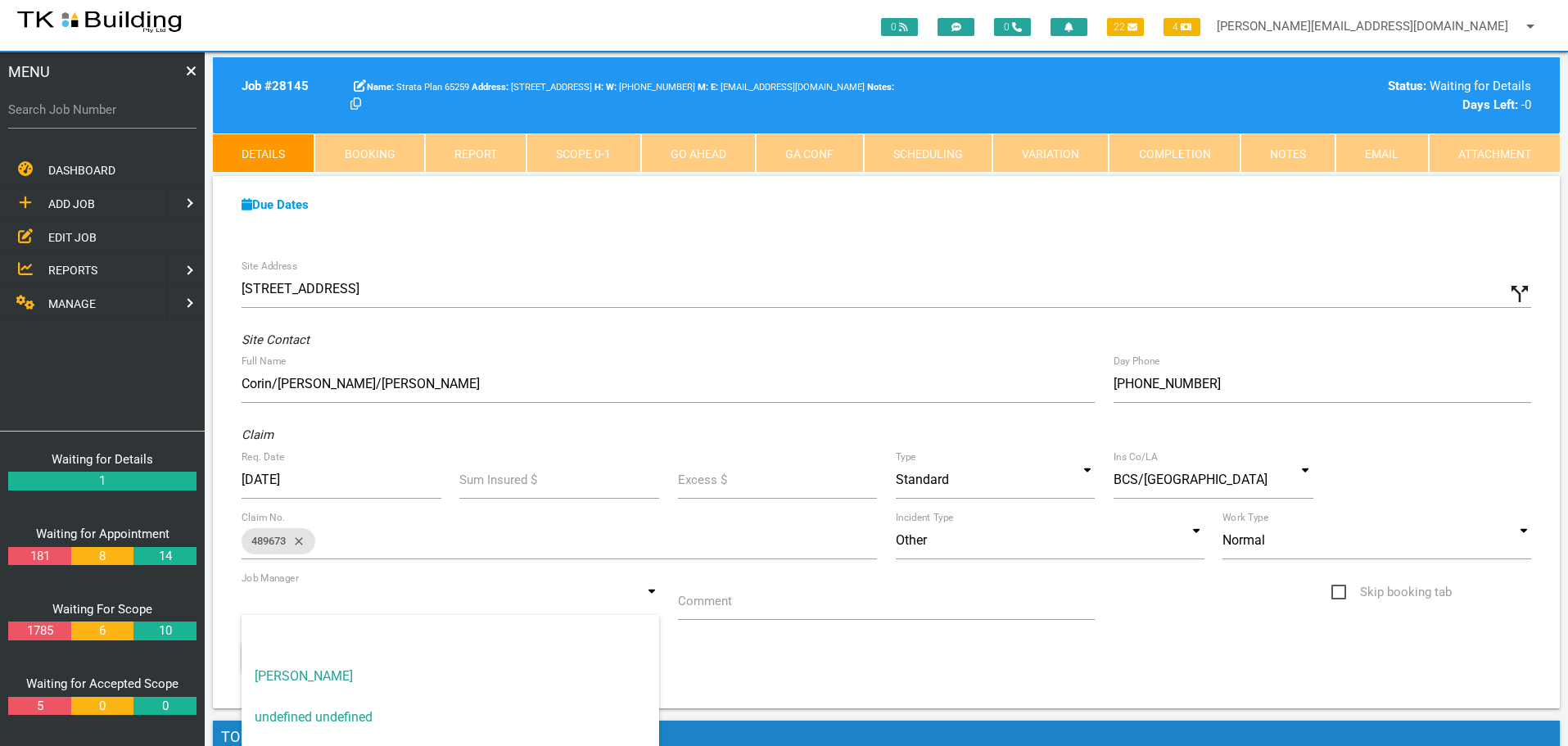
click at [646, 603] on input at bounding box center [451, 601] width 418 height 38
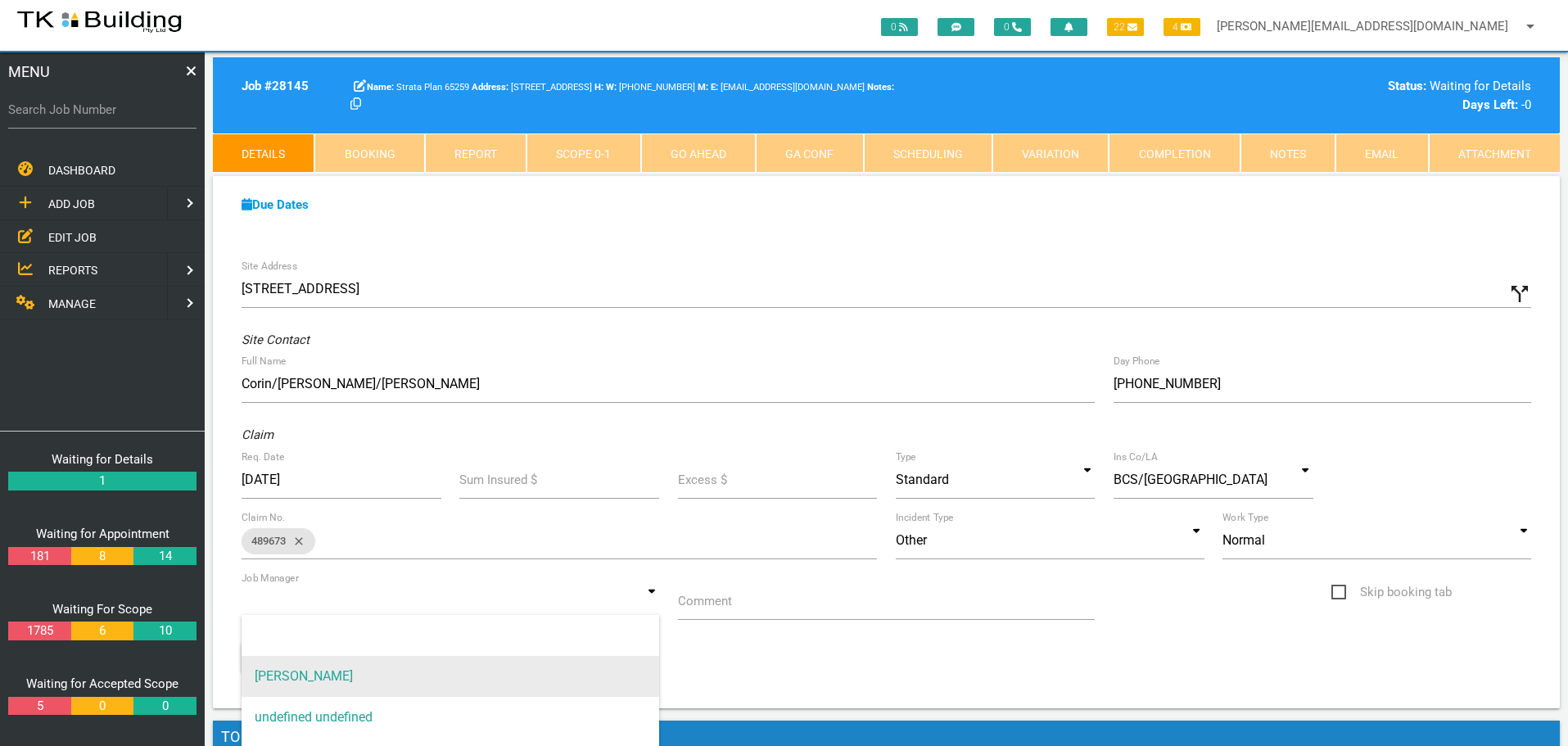
drag, startPoint x: 590, startPoint y: 669, endPoint x: 597, endPoint y: 663, distance: 9.2
click at [590, 668] on span "[PERSON_NAME]" at bounding box center [451, 676] width 418 height 41
type input "[PERSON_NAME]"
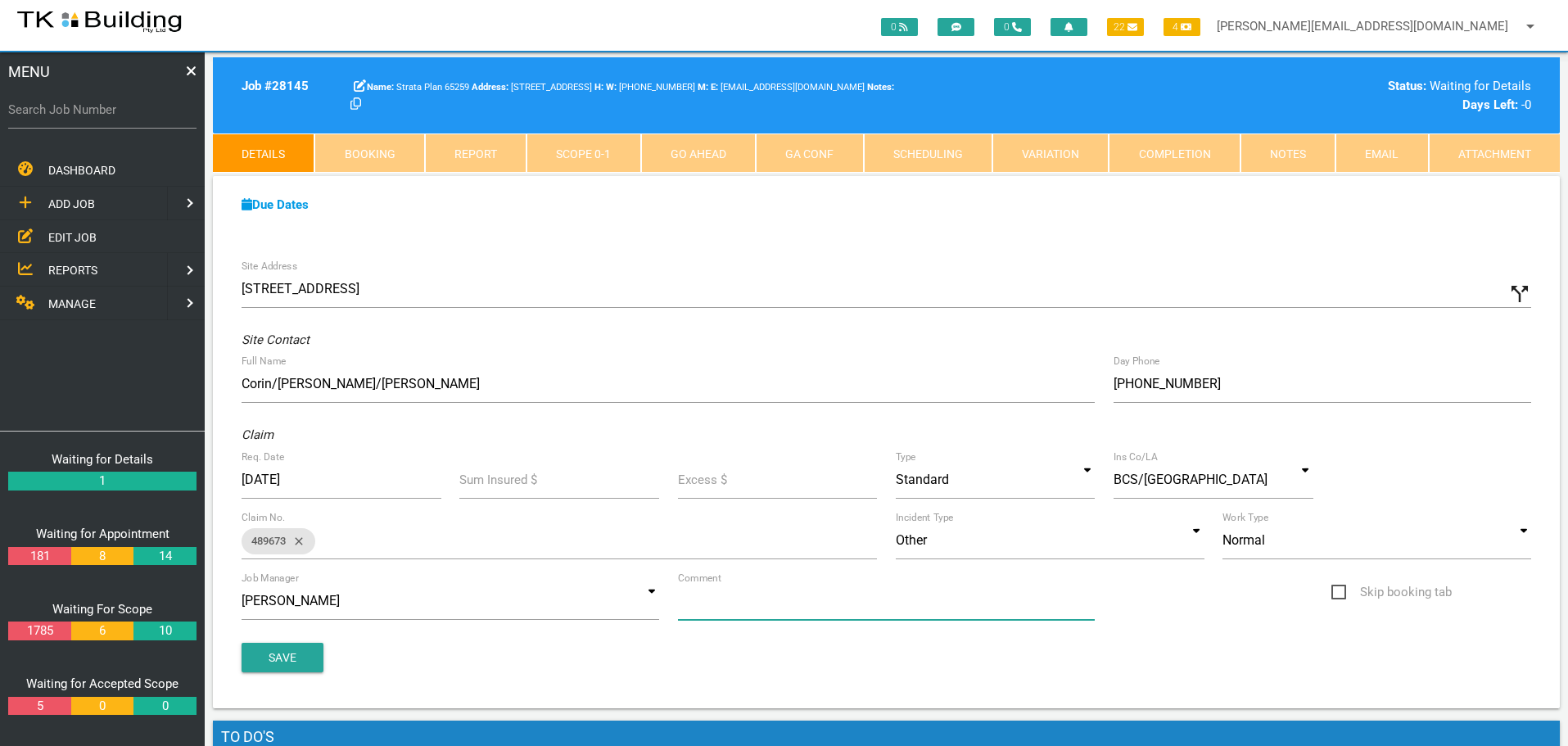
click at [791, 607] on input "Comment" at bounding box center [887, 601] width 418 height 38
type input "Quote on U1 water leak repair"
click at [284, 669] on button "Save" at bounding box center [283, 657] width 82 height 29
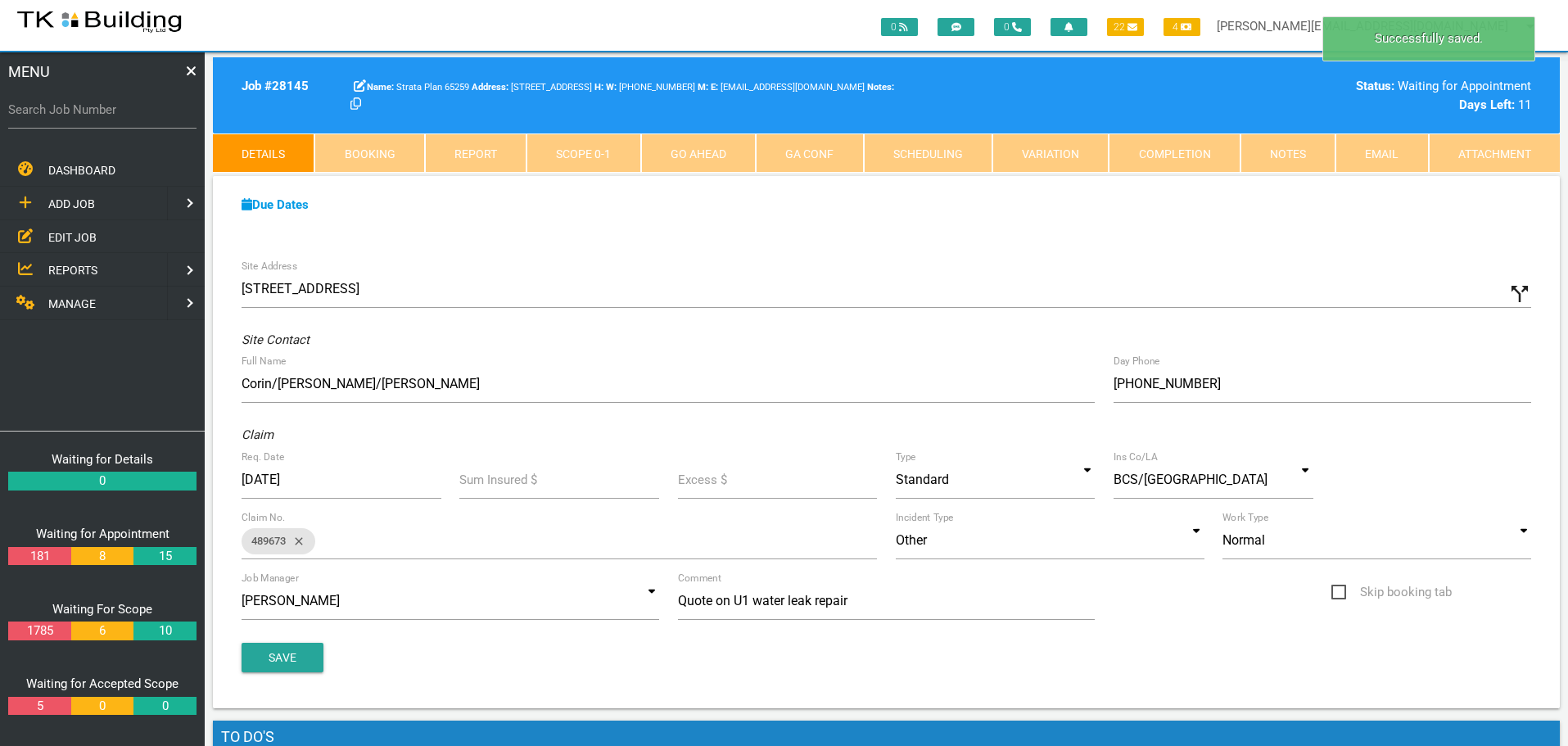
click at [1284, 159] on link "Notes" at bounding box center [1287, 153] width 95 height 40
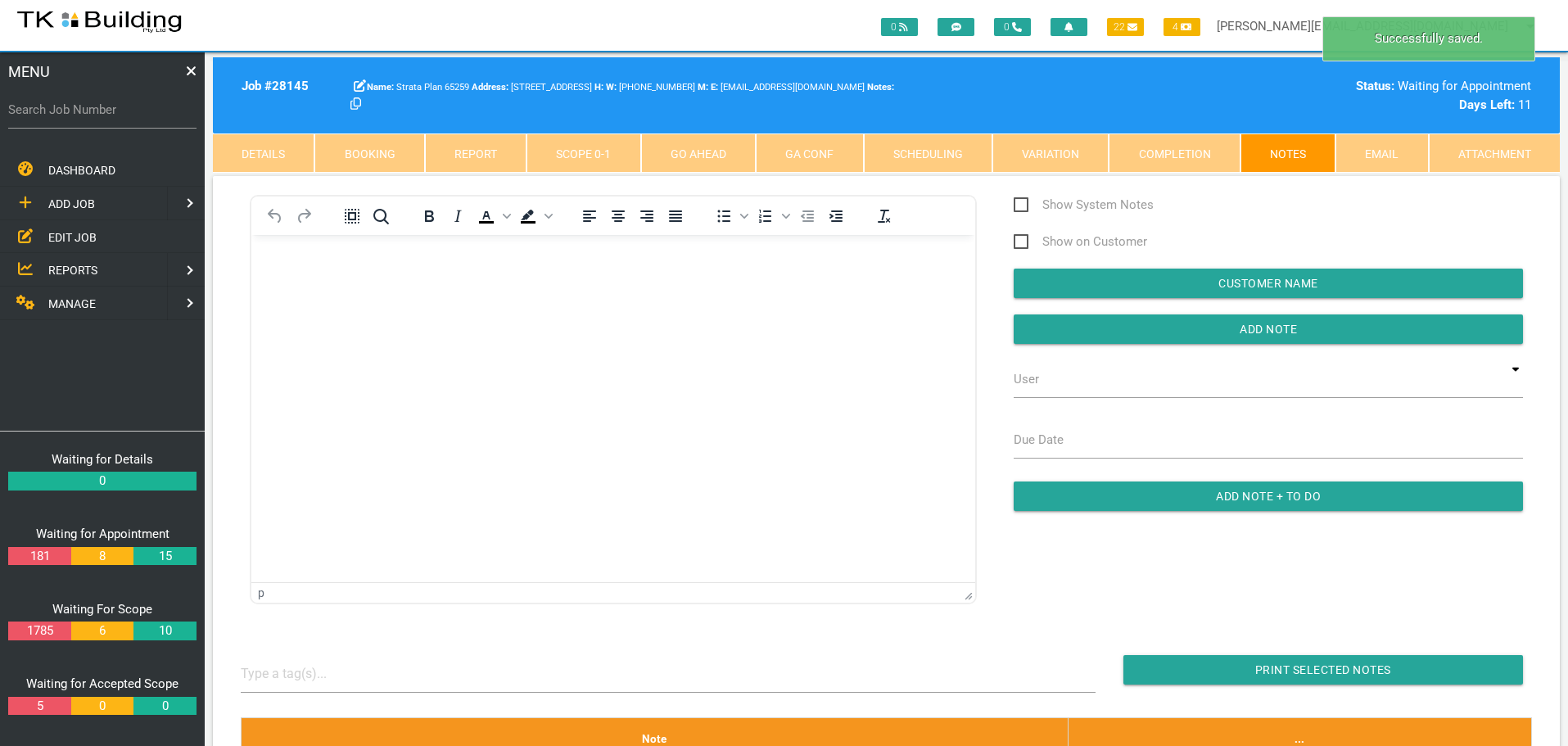
scroll to position [0, 0]
click at [288, 268] on body "Rich Text Area. Press ALT-0 for help." at bounding box center [613, 281] width 724 height 54
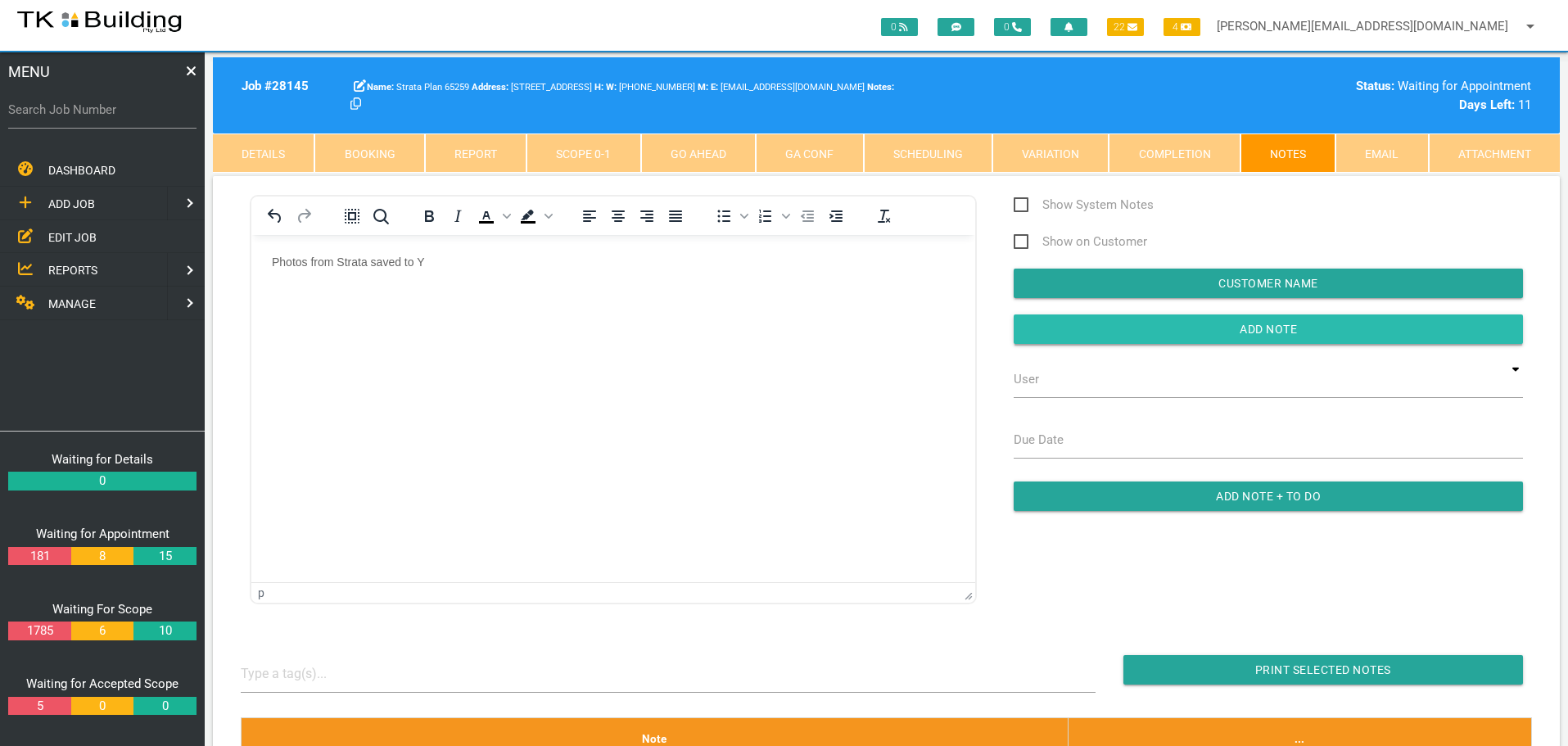
click at [1051, 331] on input "button" at bounding box center [1268, 329] width 509 height 29
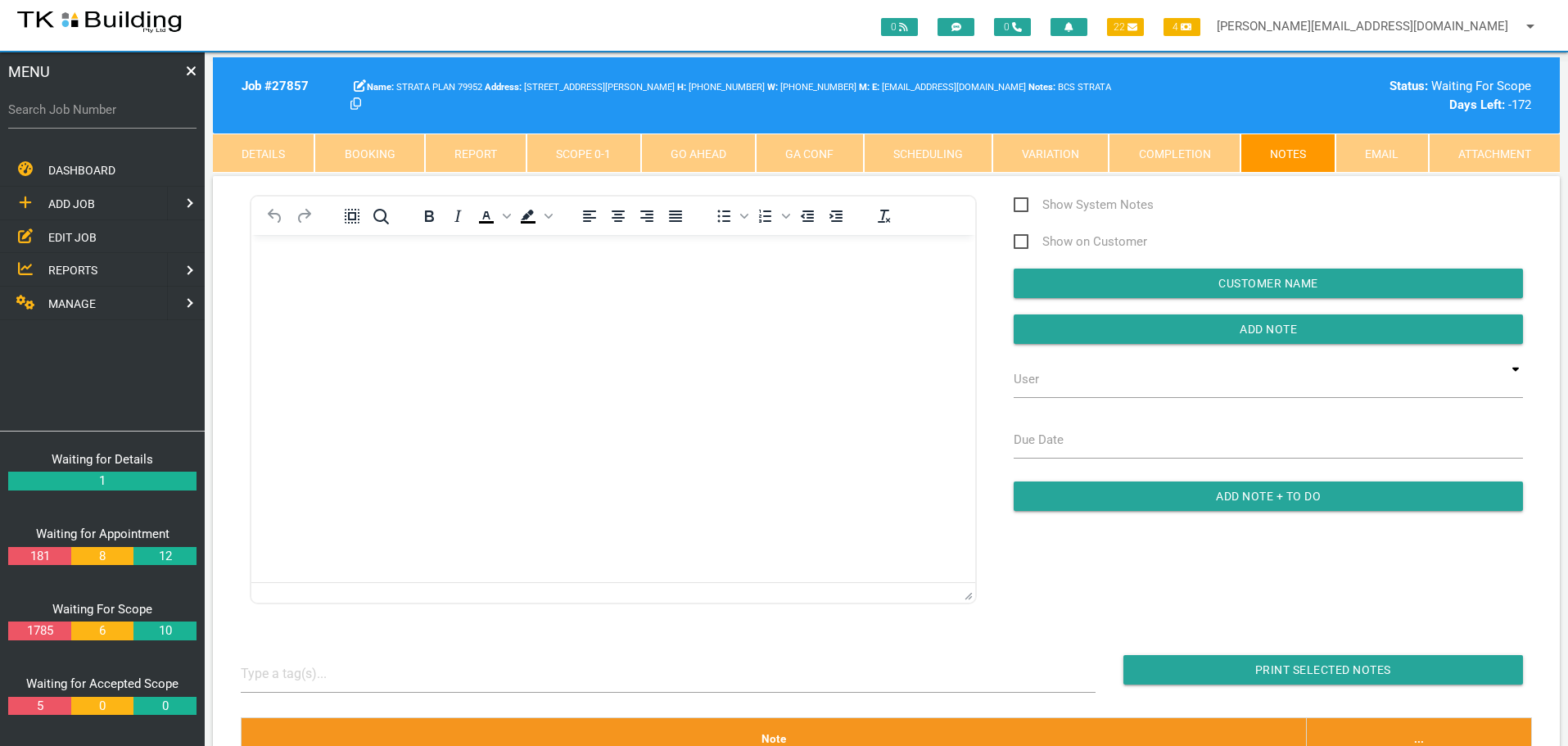
click at [60, 234] on span "EDIT JOB" at bounding box center [72, 236] width 48 height 13
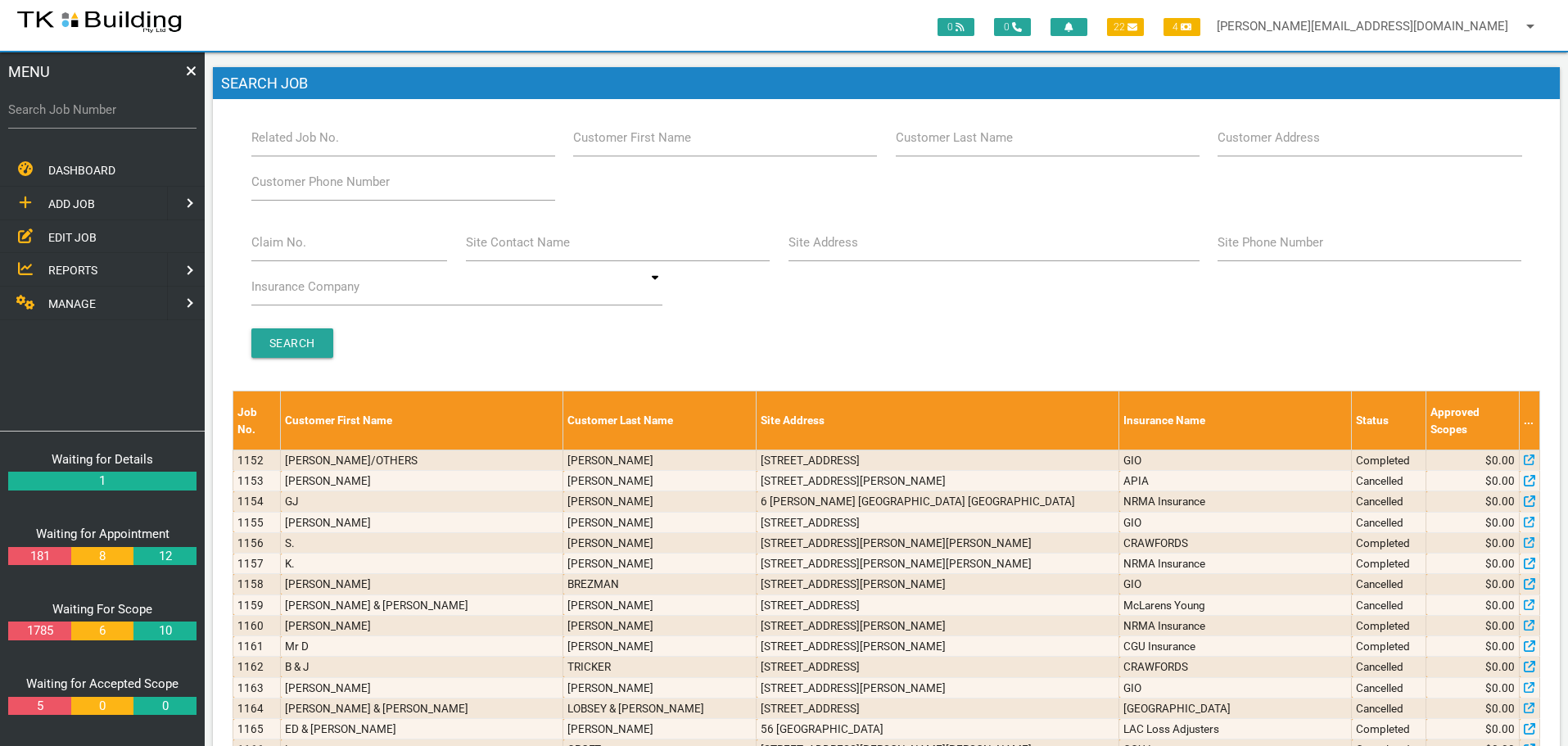
click at [836, 248] on label "Site Address" at bounding box center [823, 243] width 70 height 19
click at [836, 248] on input "Site Address" at bounding box center [993, 243] width 411 height 38
type input "115 main"
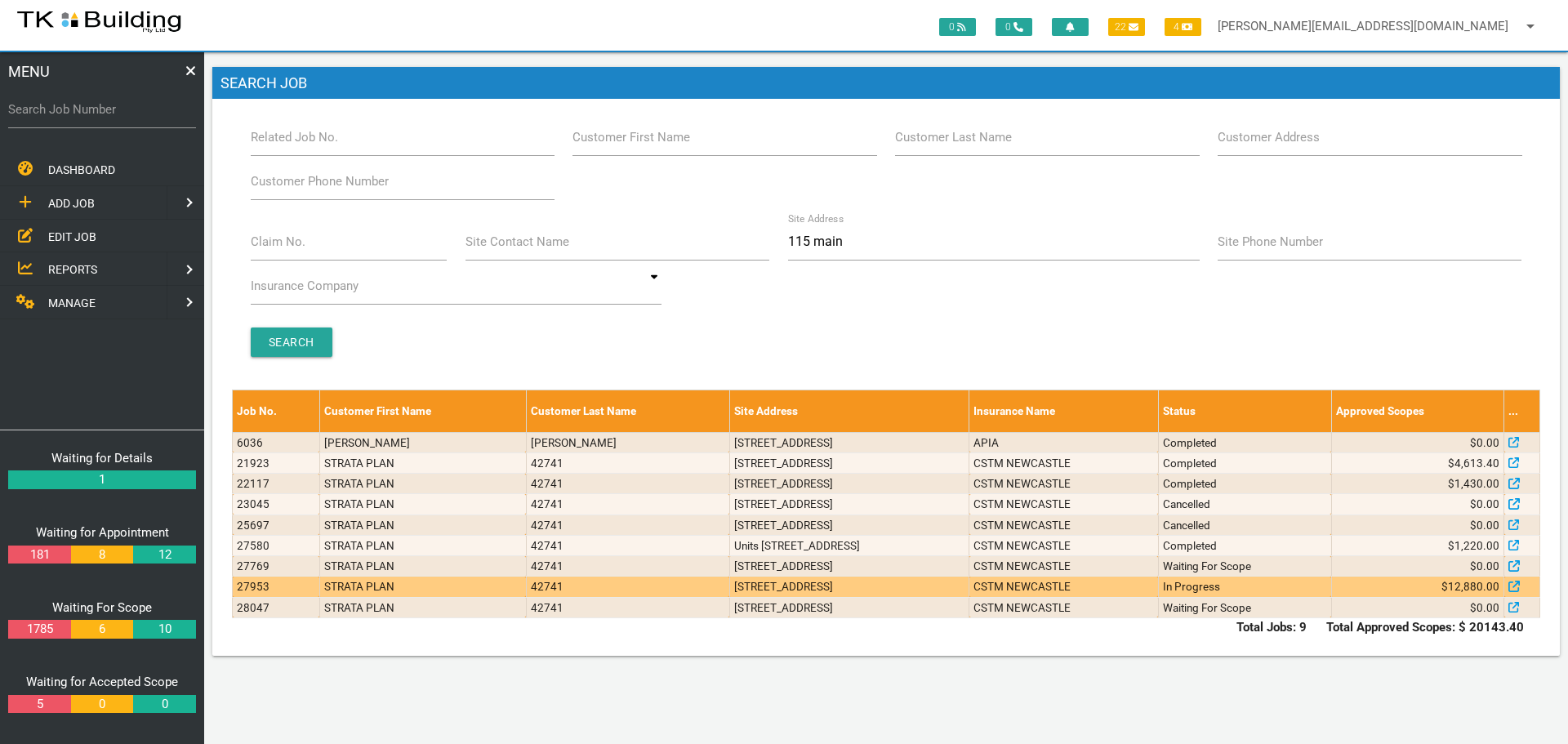
click at [969, 584] on td "[STREET_ADDRESS]" at bounding box center [850, 587] width 240 height 21
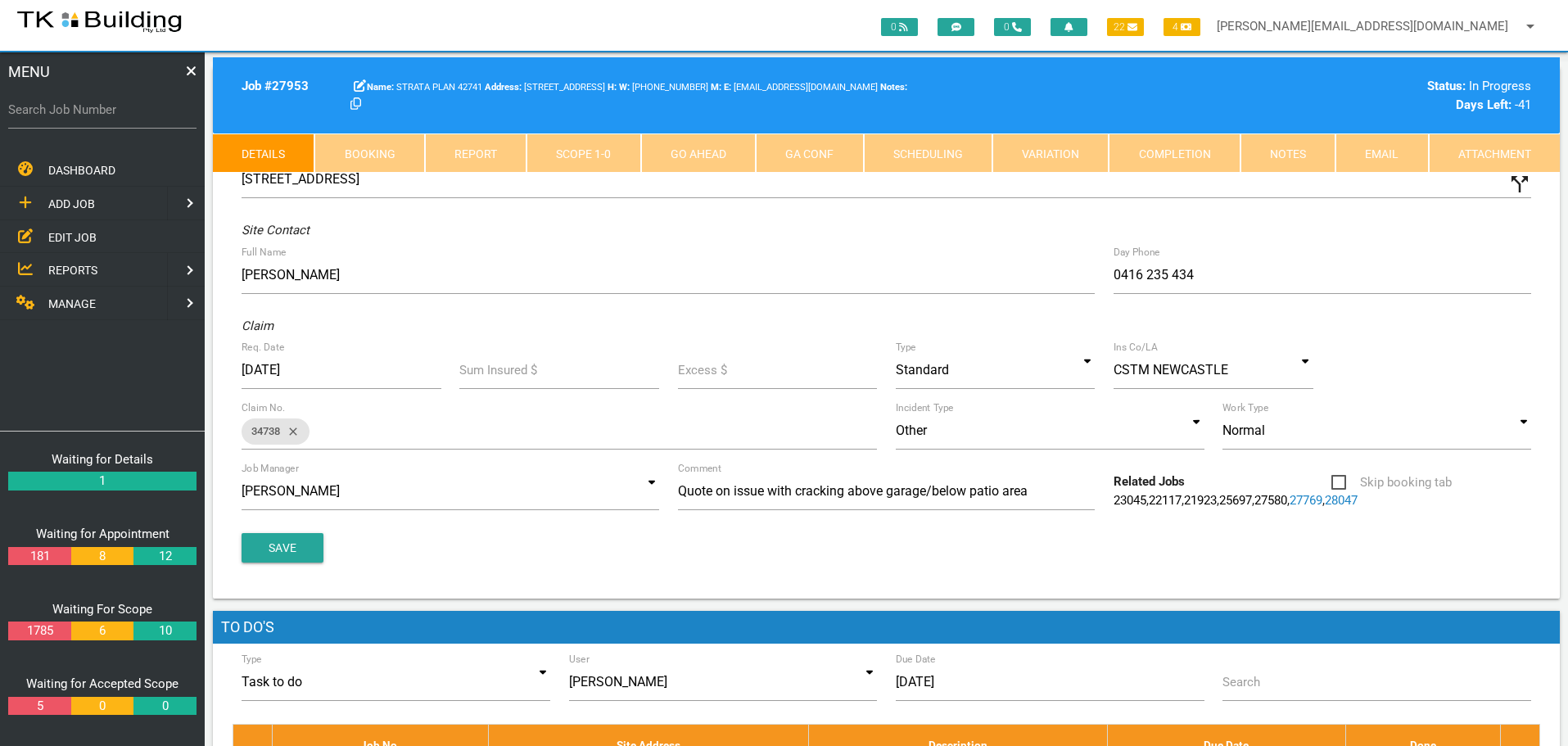
click at [1302, 154] on link "Notes" at bounding box center [1287, 153] width 95 height 40
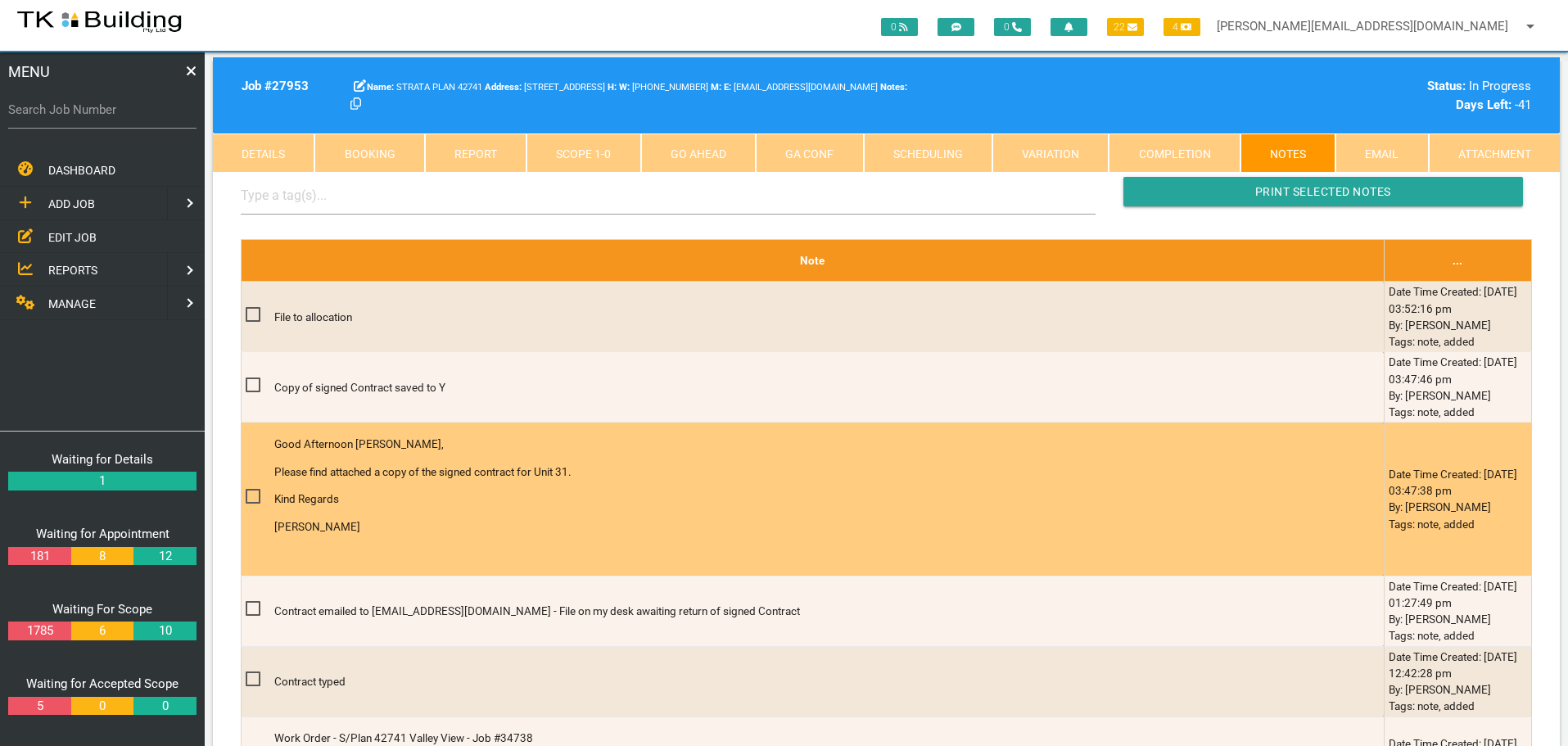
scroll to position [328, 0]
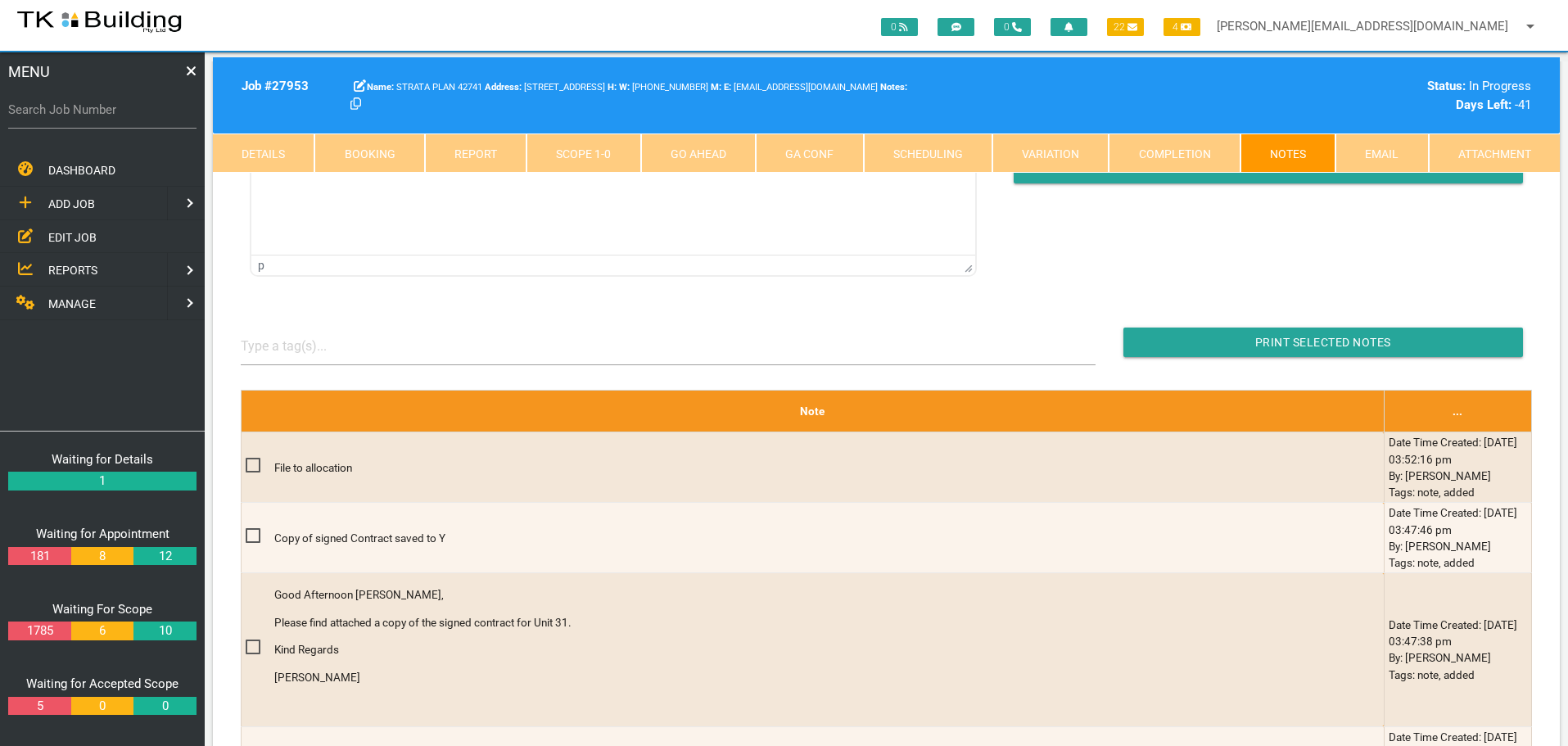
click at [290, 152] on link "Details" at bounding box center [263, 153] width 101 height 40
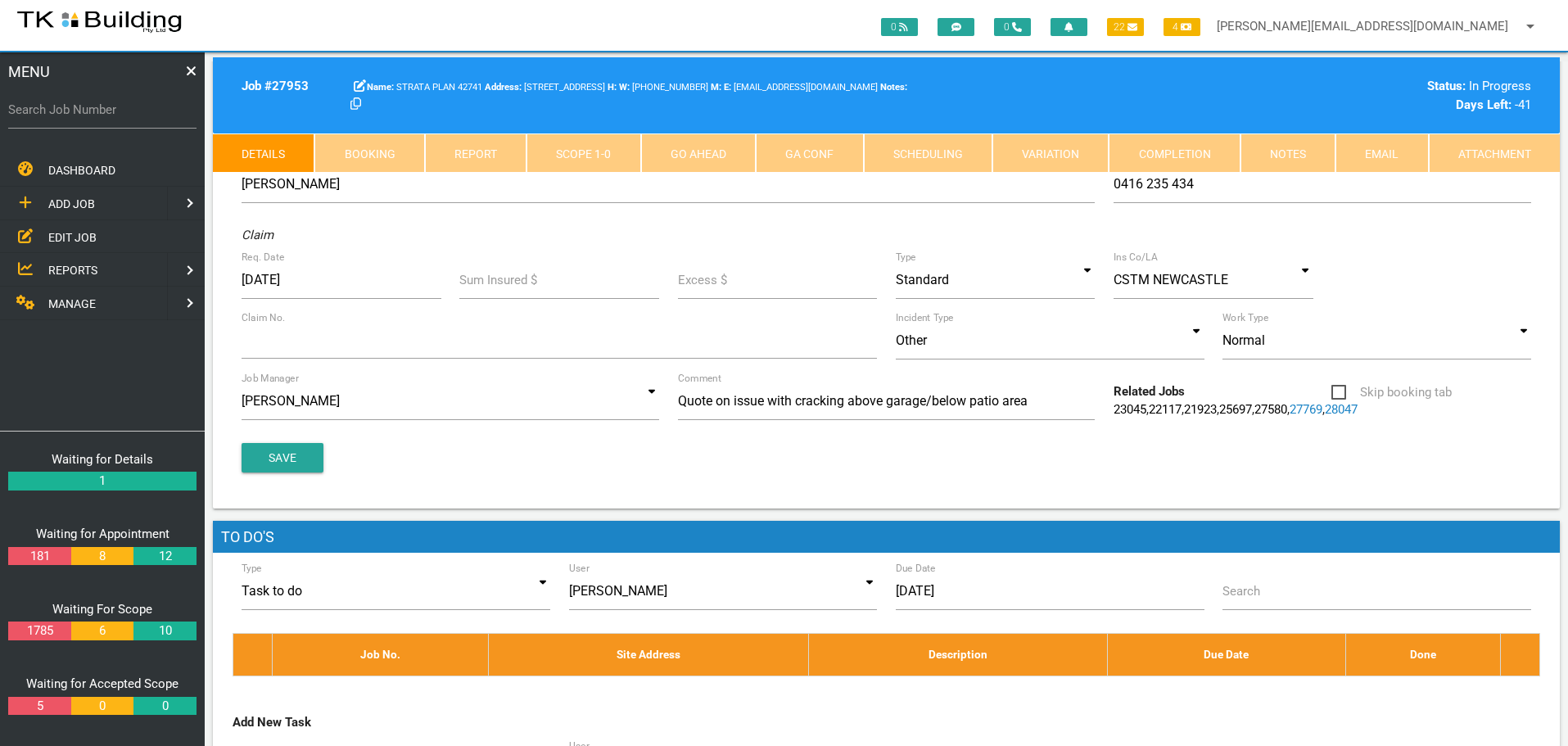
scroll to position [0, 0]
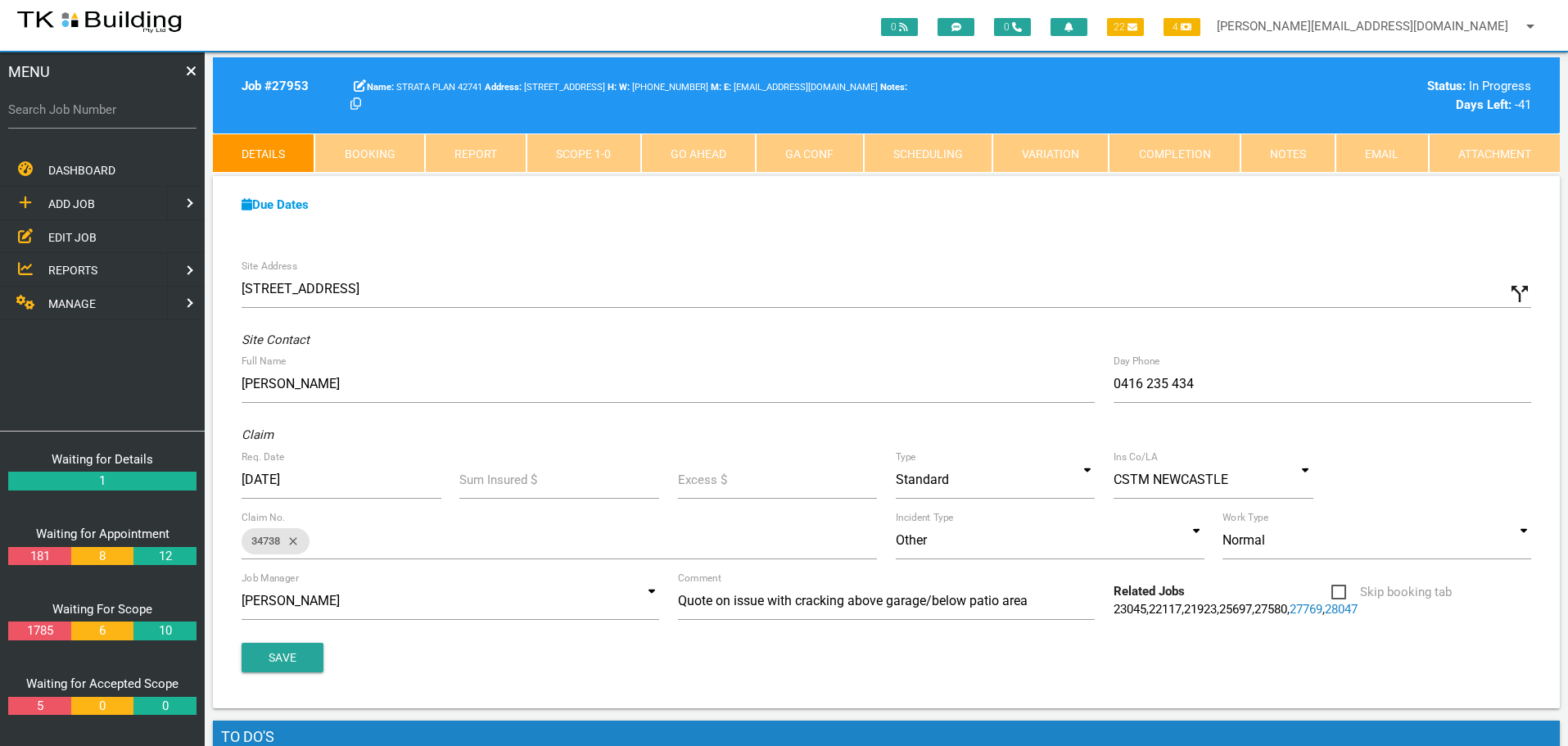
click at [585, 141] on link "Scope 1 - 0" at bounding box center [583, 153] width 113 height 40
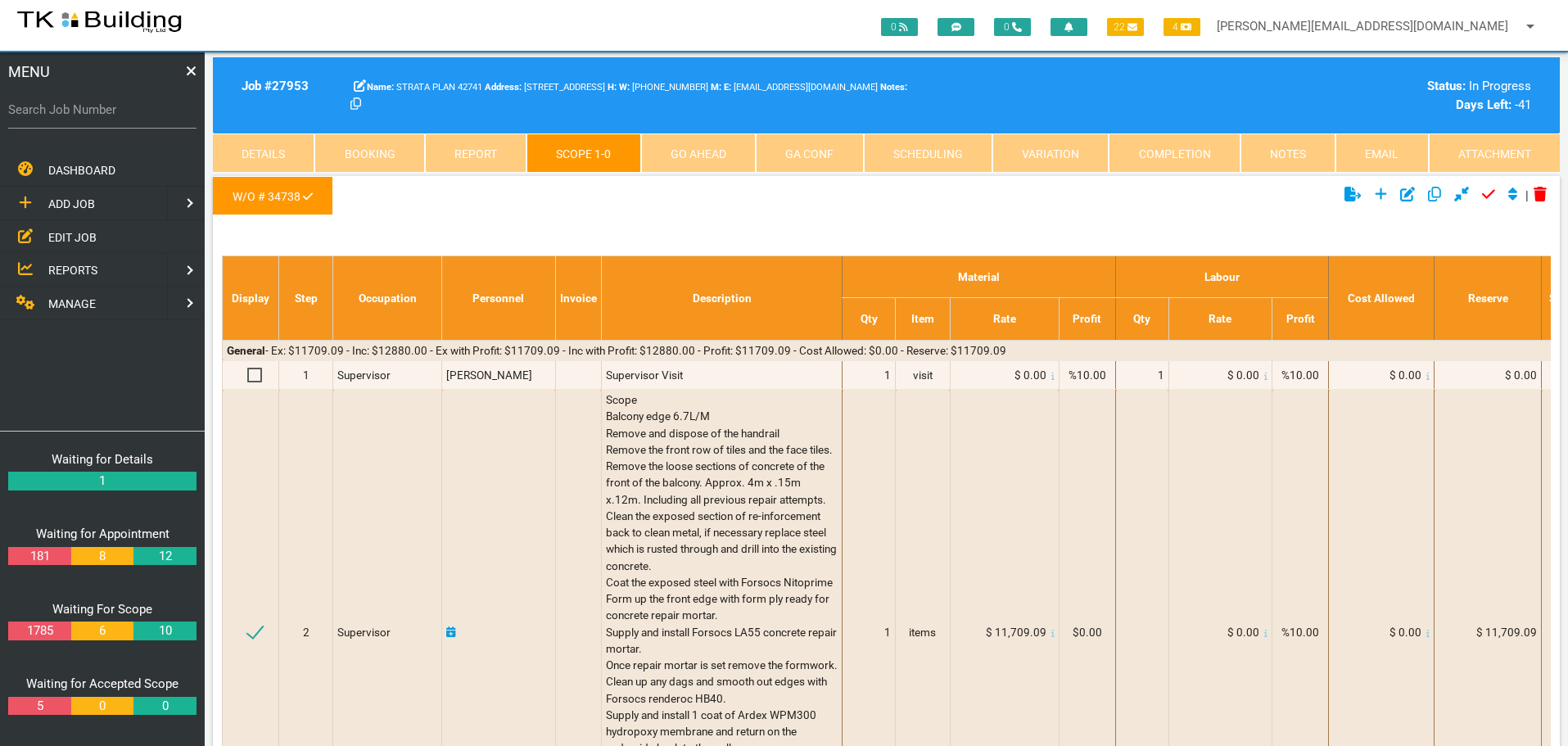
click at [1285, 160] on link "Notes" at bounding box center [1287, 153] width 95 height 40
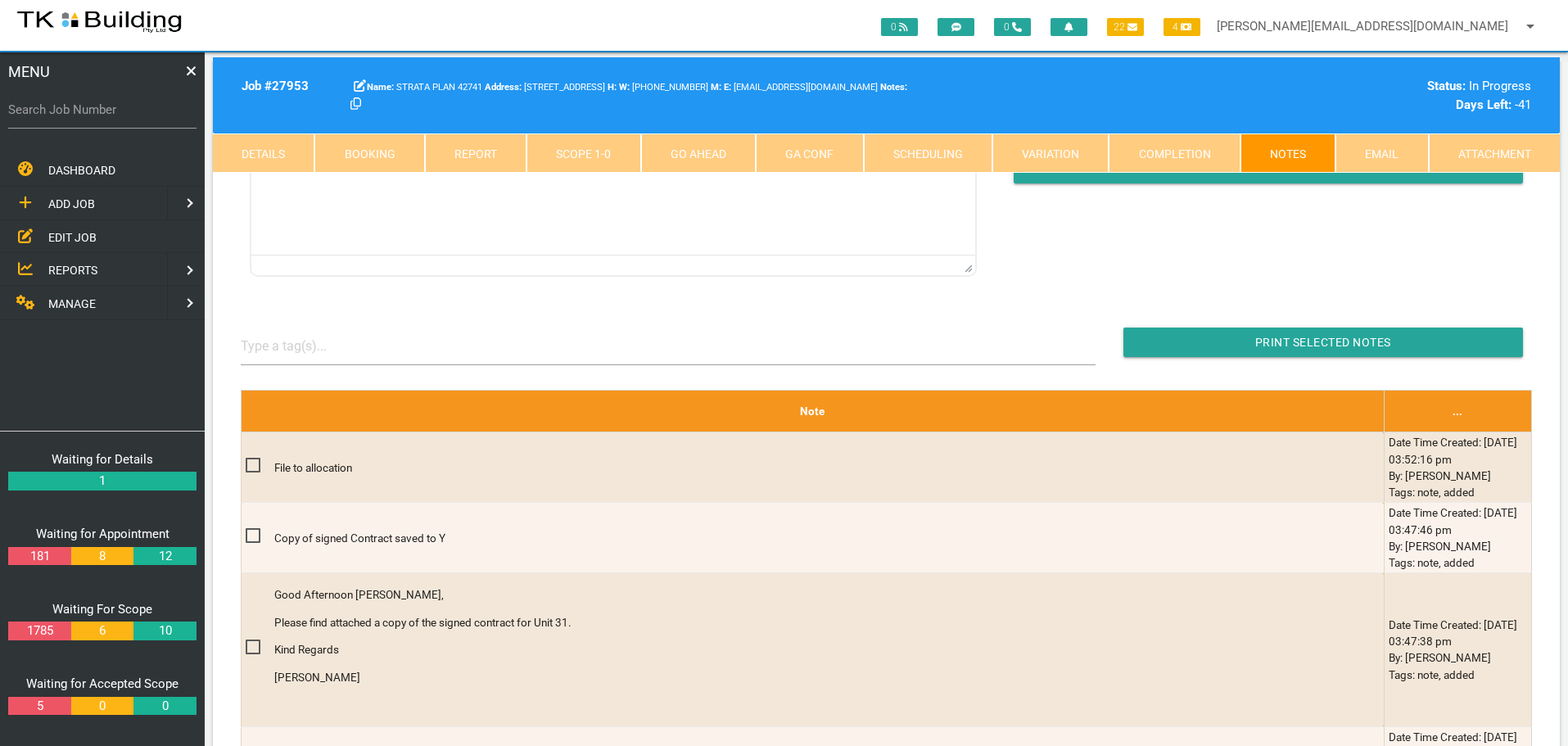
scroll to position [359, 0]
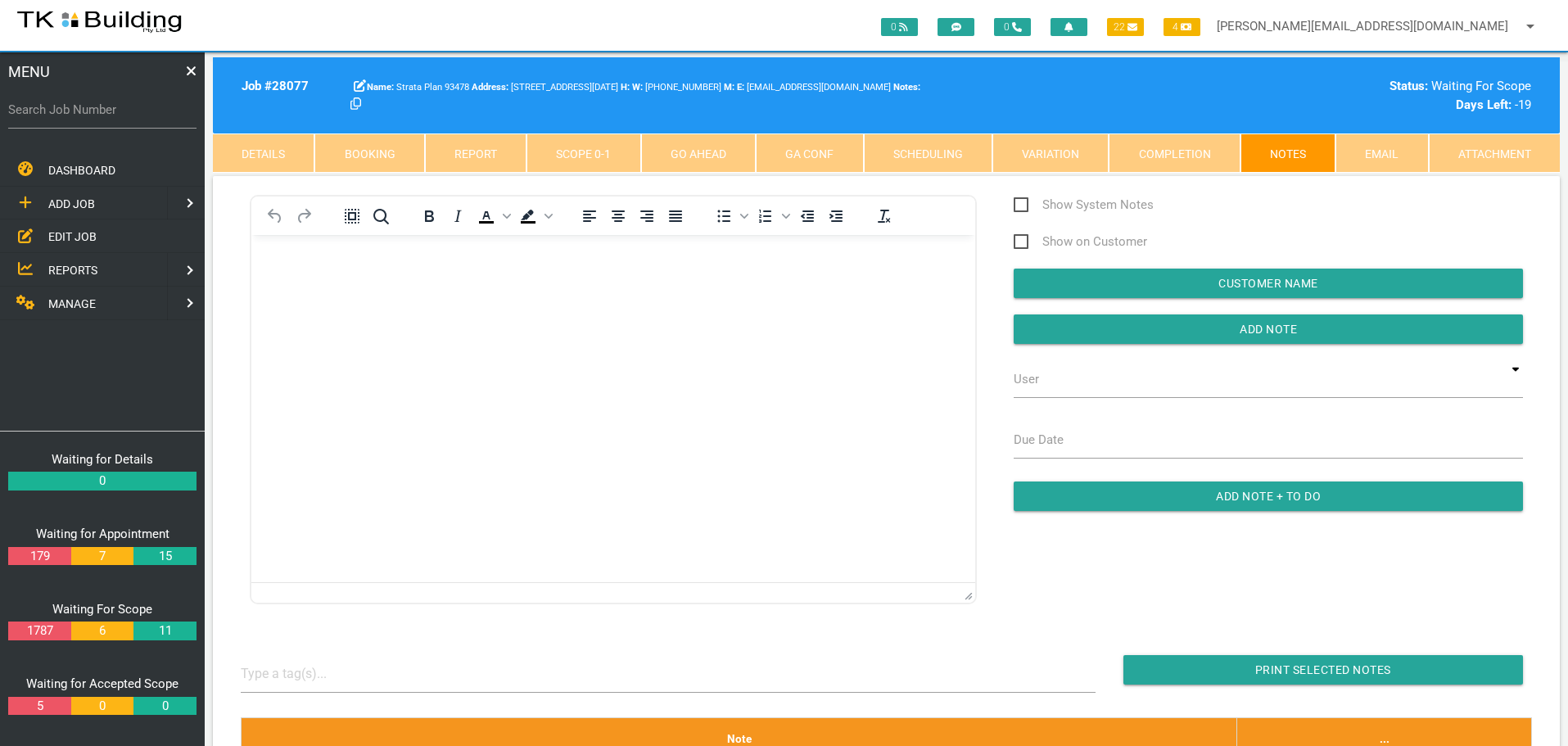
click at [71, 264] on span "REPORTS" at bounding box center [73, 270] width 49 height 13
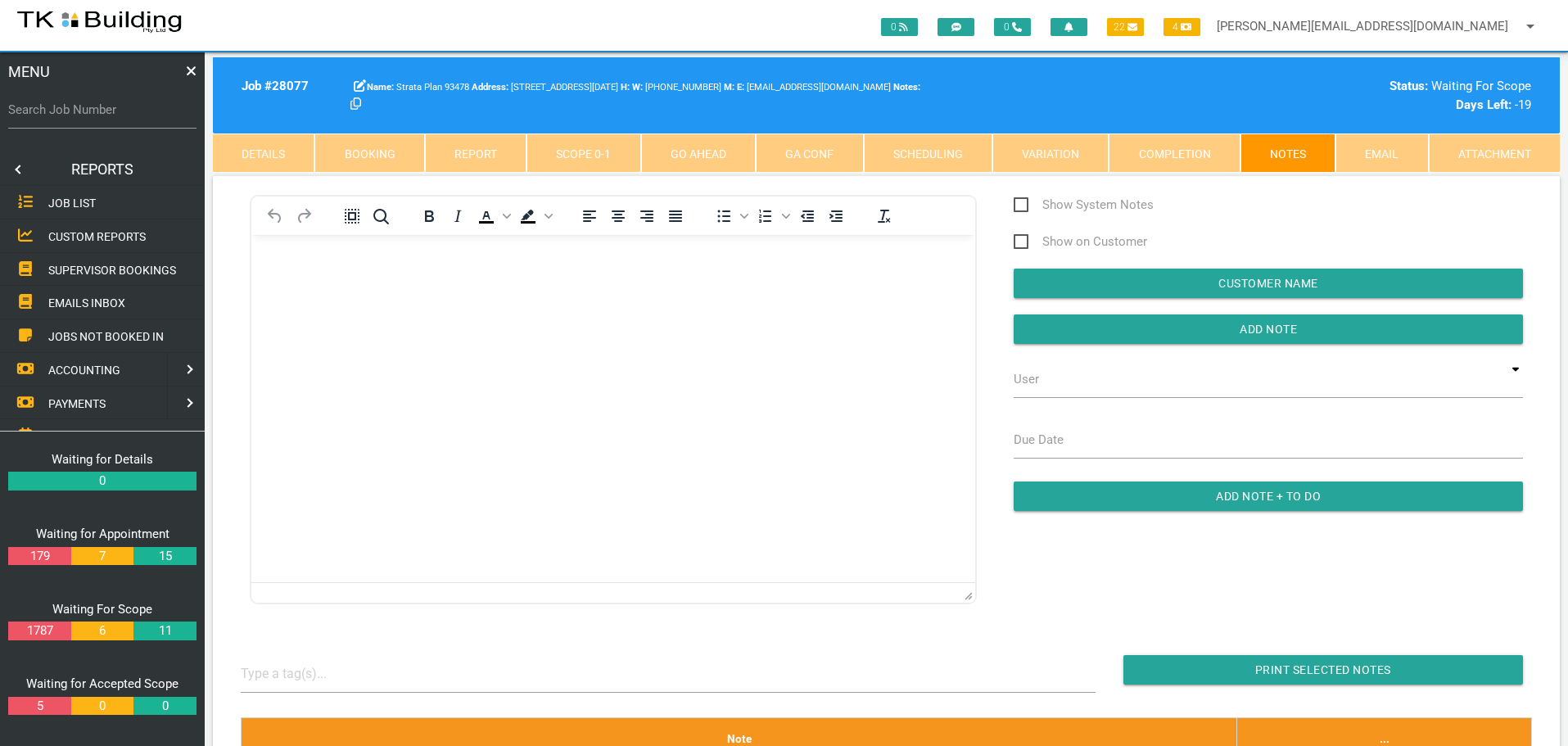
drag, startPoint x: 78, startPoint y: 270, endPoint x: 137, endPoint y: 248, distance: 63.0
click at [78, 270] on span "SUPERVISOR BOOKINGS" at bounding box center [112, 269] width 128 height 13
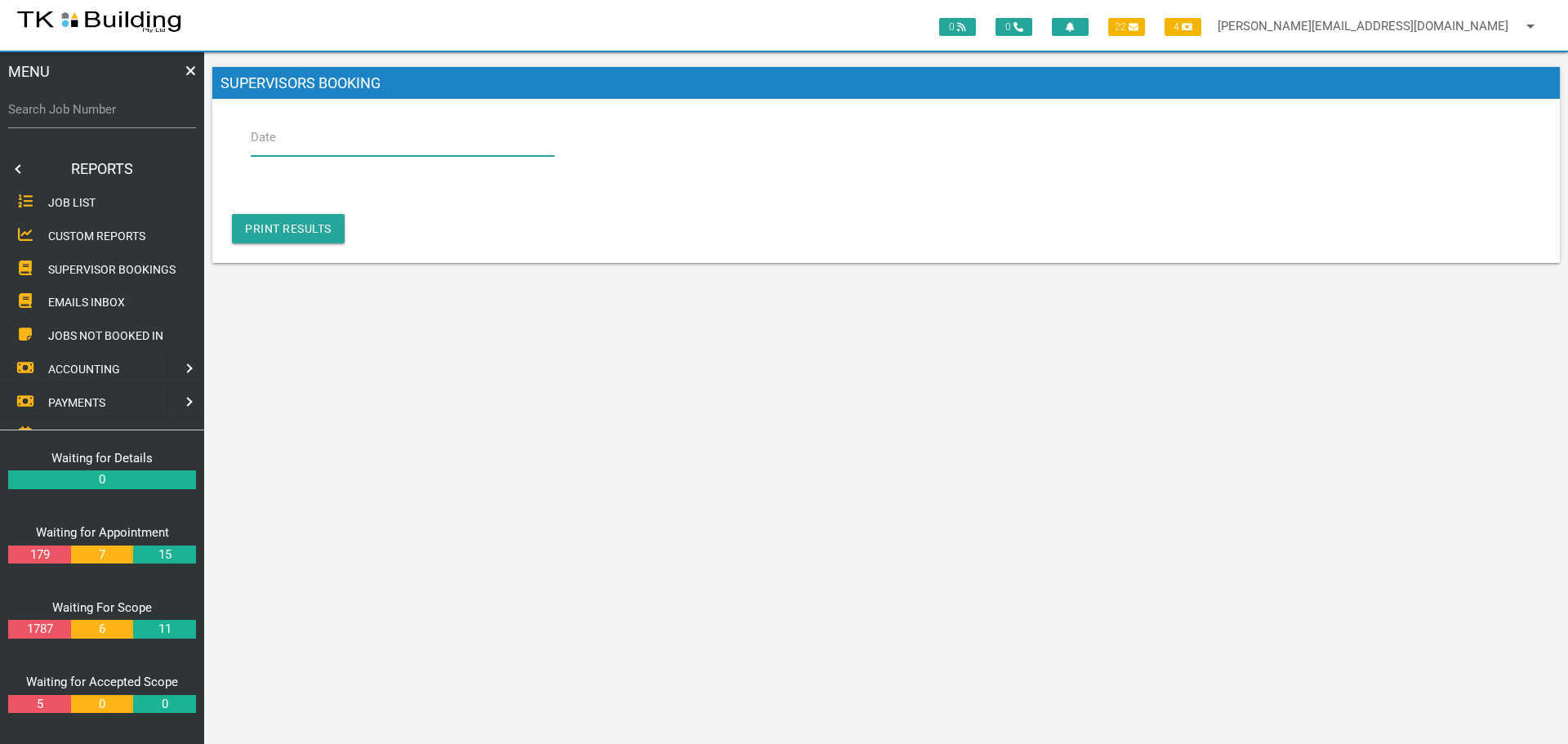
click at [318, 150] on input "Date" at bounding box center [403, 138] width 304 height 38
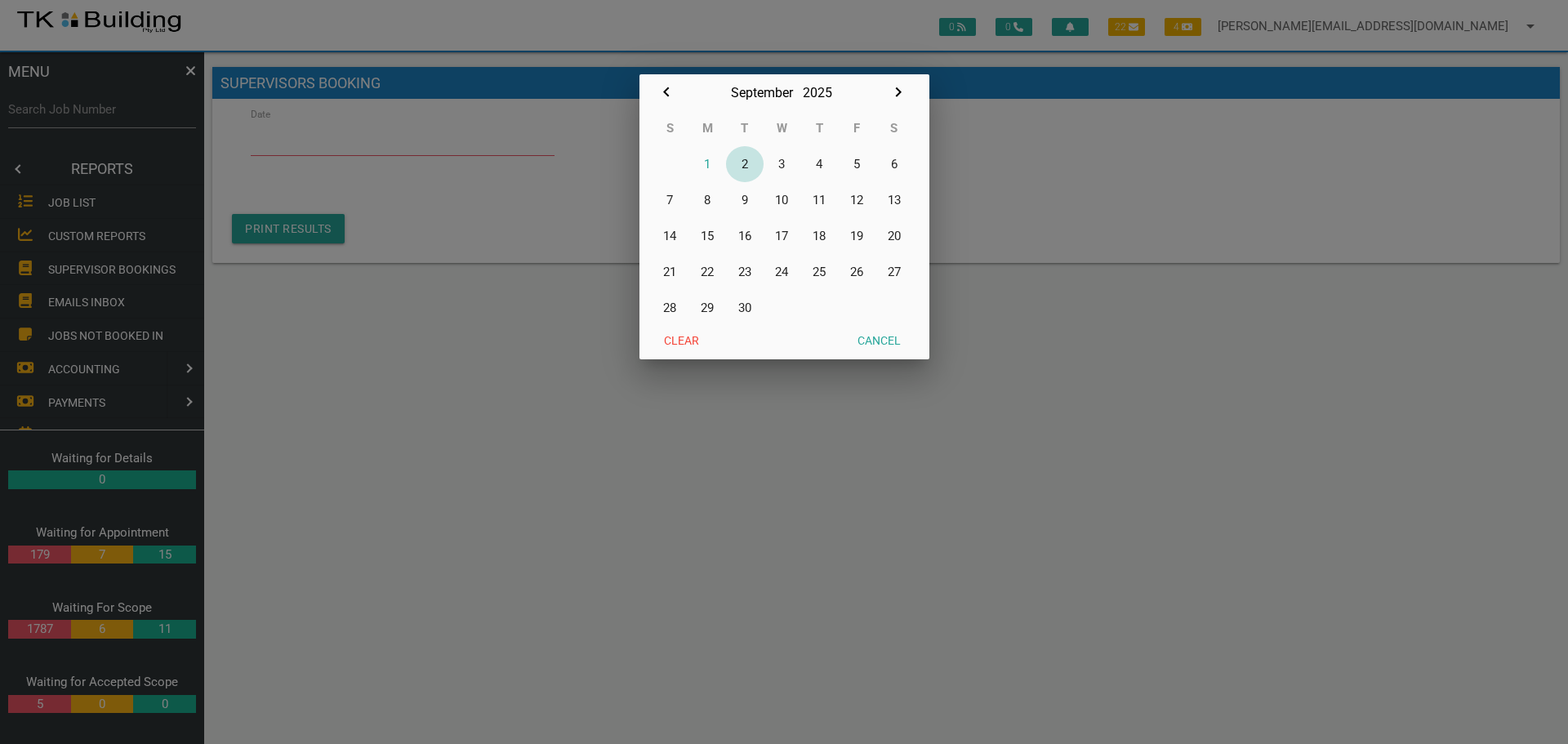
click at [746, 159] on button "2" at bounding box center [745, 164] width 38 height 36
type input "[DATE]"
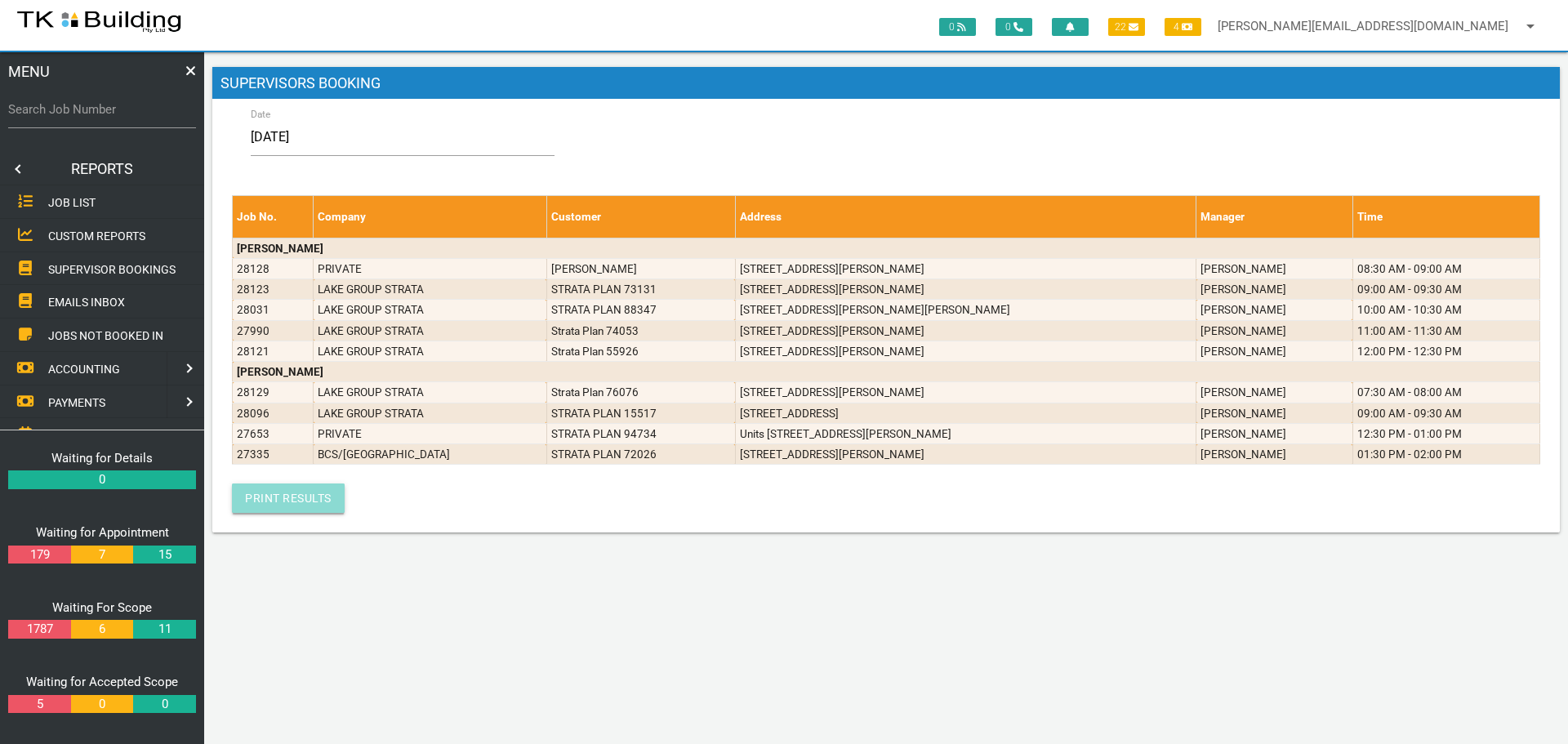
click at [283, 498] on link "Print Results" at bounding box center [289, 498] width 113 height 29
click at [107, 120] on input "Search Job Number" at bounding box center [102, 109] width 188 height 38
type input "28074"
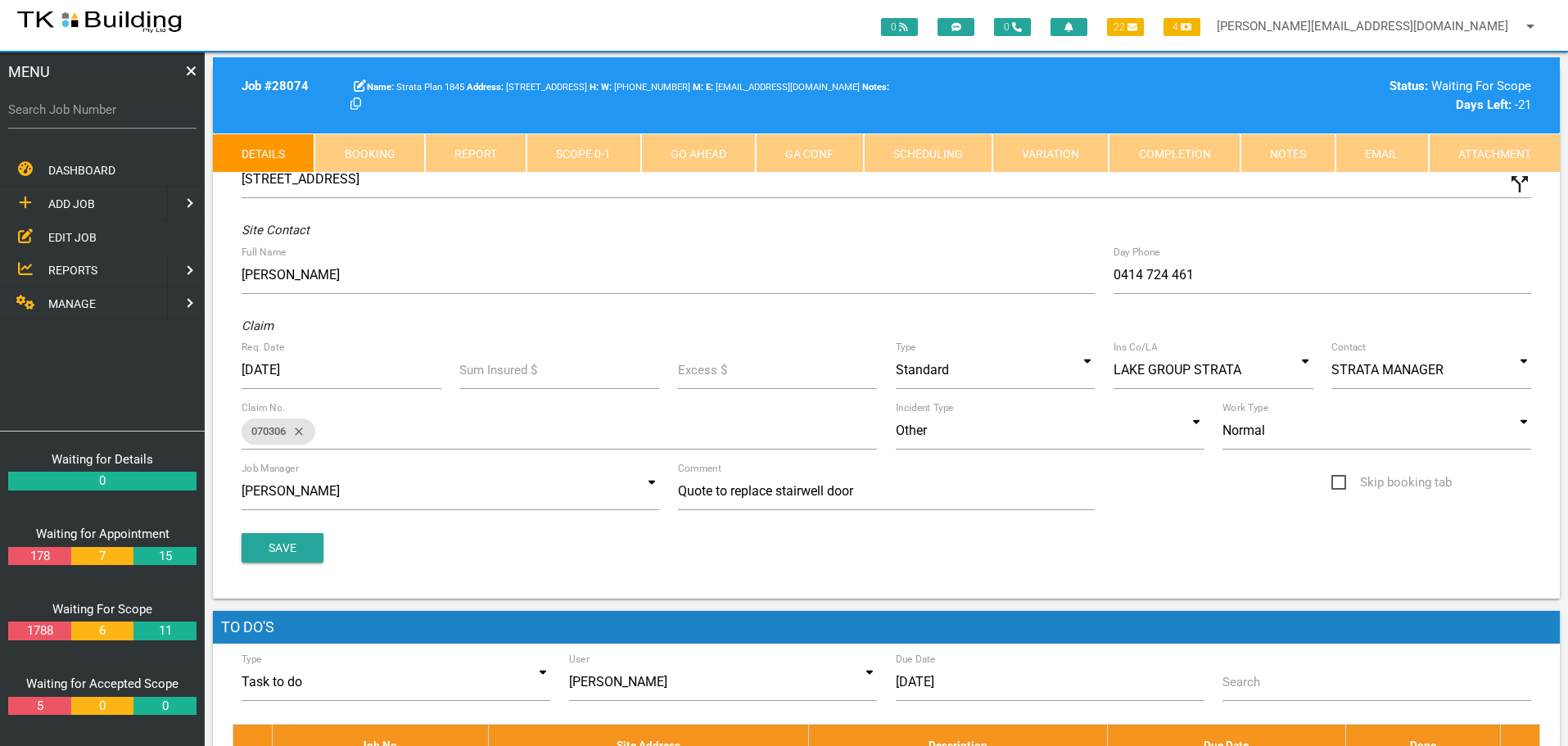
click at [598, 156] on link "Scope 0 - 1" at bounding box center [583, 153] width 113 height 40
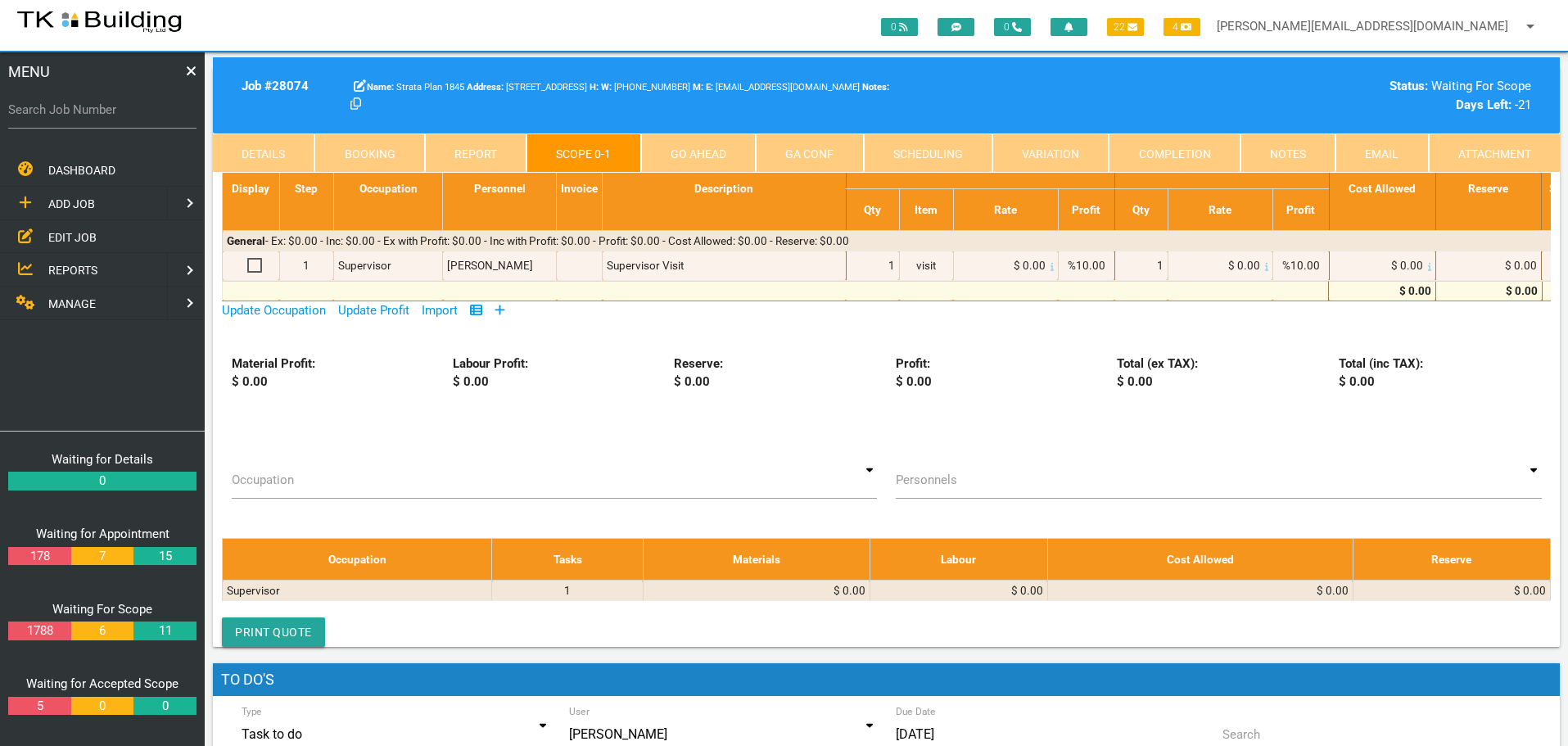
click at [505, 309] on icon at bounding box center [500, 309] width 9 height 9
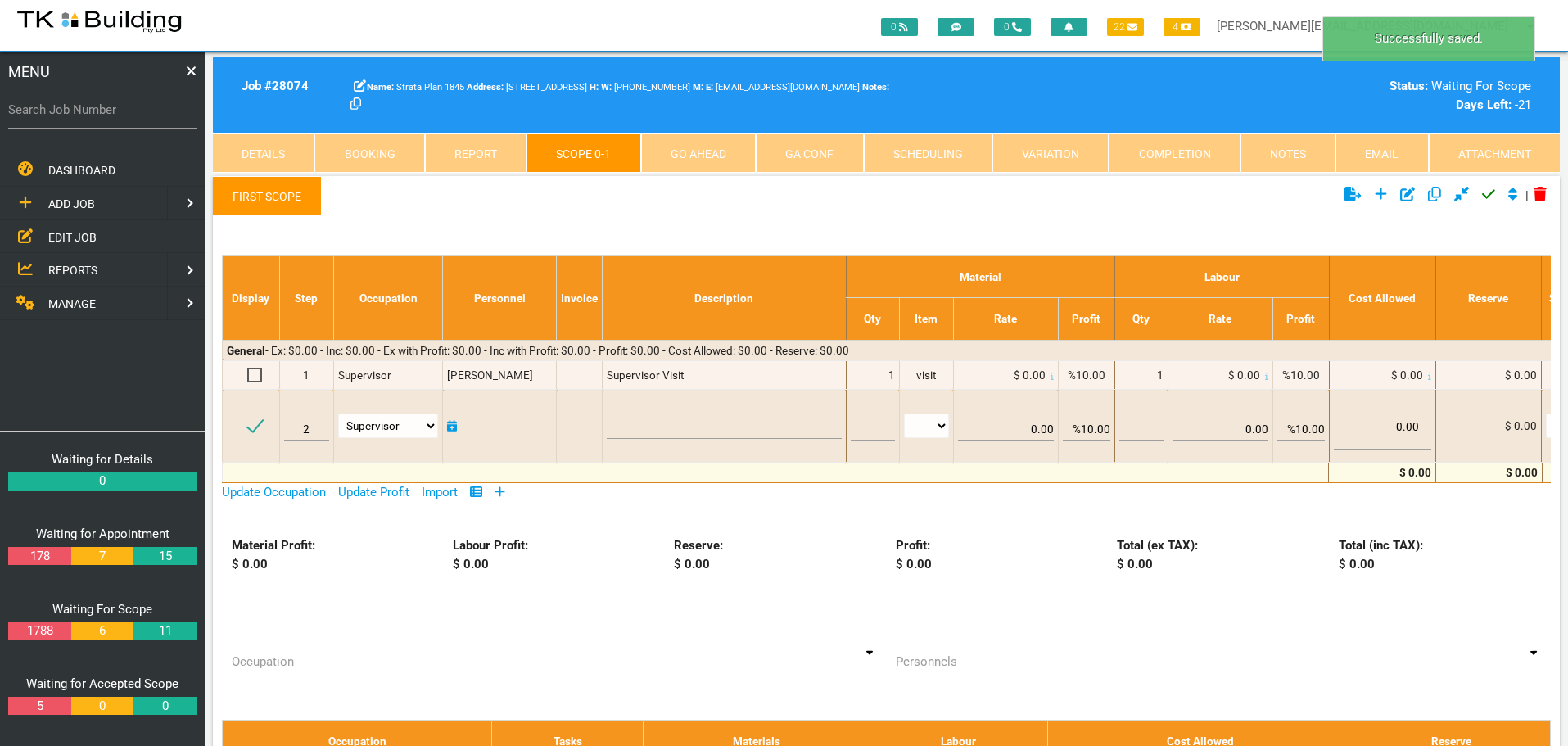
click at [267, 189] on link "First Scope" at bounding box center [267, 196] width 109 height 40
click at [267, 188] on link "First Scope" at bounding box center [267, 196] width 109 height 40
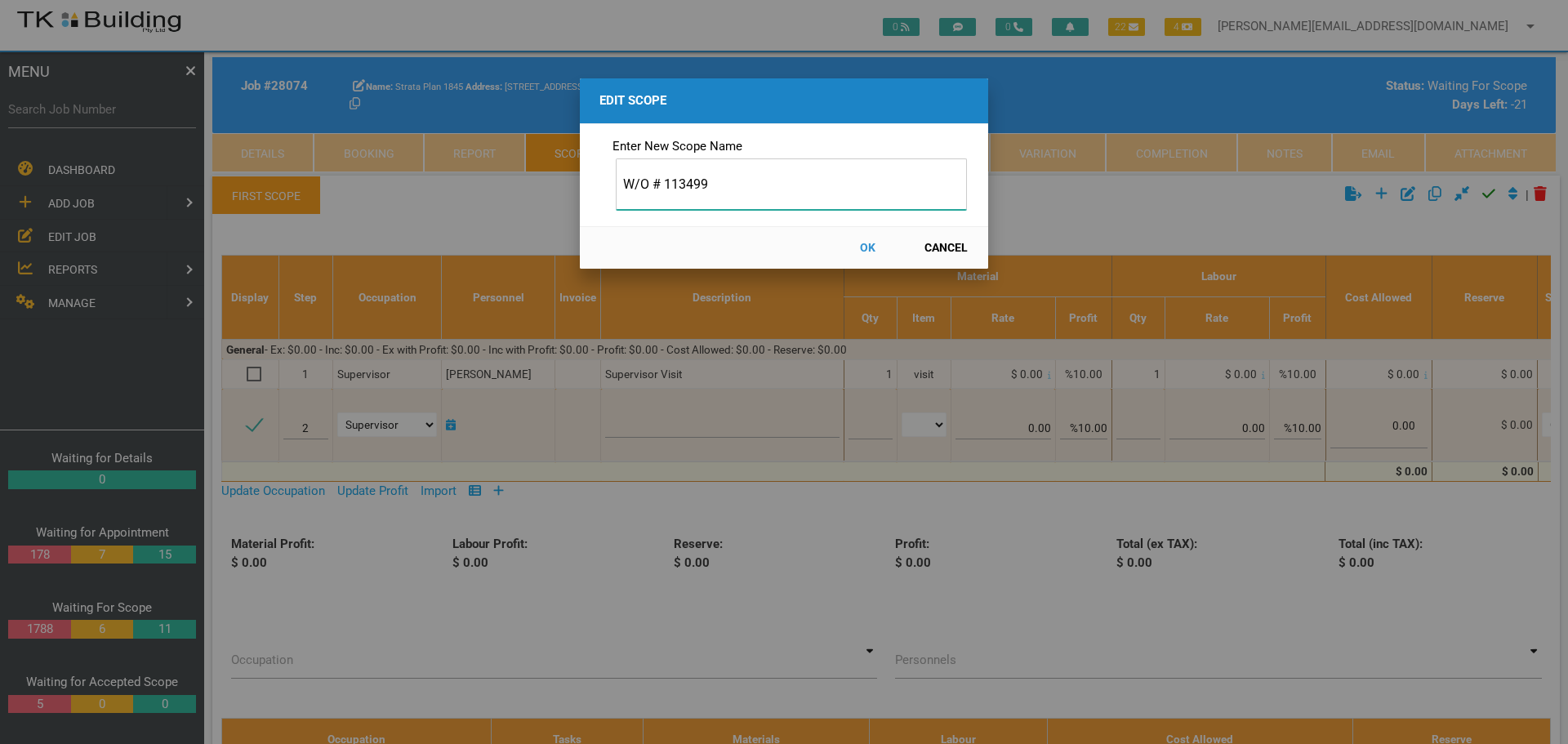
type input "W/O # 113499"
click at [874, 247] on button "OK" at bounding box center [867, 248] width 72 height 28
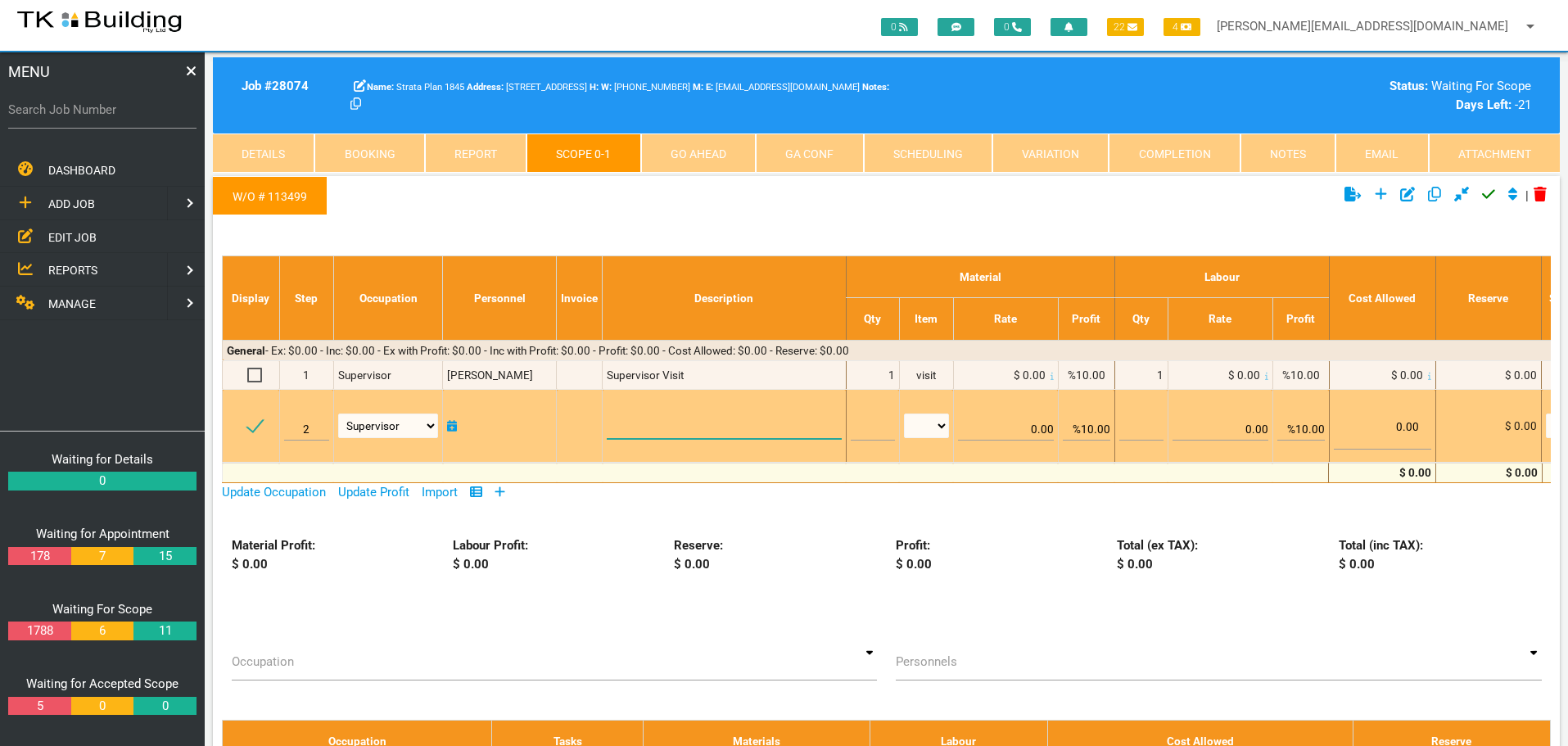
click at [639, 419] on textarea at bounding box center [724, 420] width 234 height 37
paste textarea "Scope Pre order a special size fire door to fit the opening. 2020x795x45mm paci…"
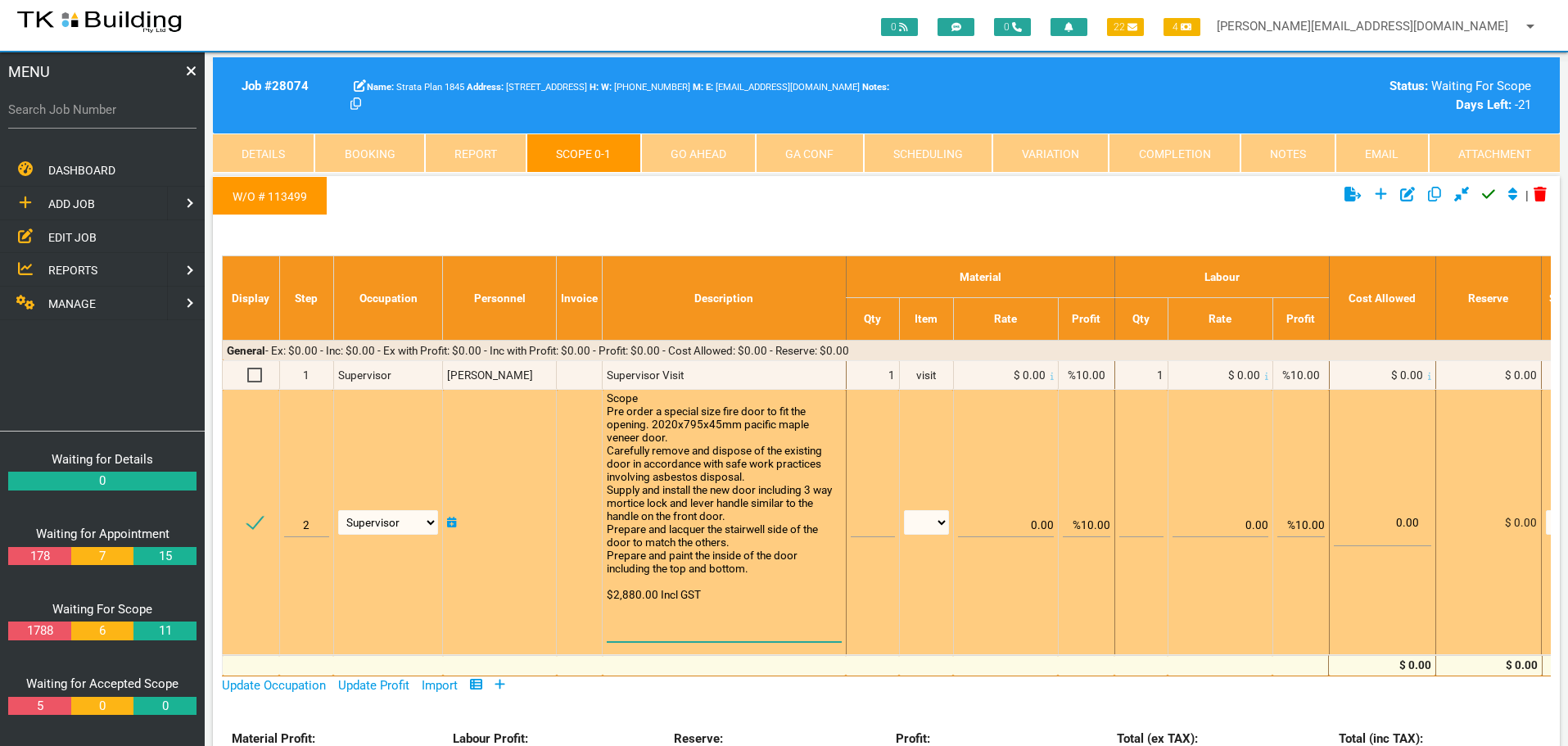
scroll to position [1, 0]
type textarea "Scope Pre order a special size fire door to fit the opening. 2020x795x45mm paci…"
click at [863, 524] on input "text" at bounding box center [872, 518] width 44 height 39
type input "1"
click at [938, 523] on select "patch LM hrs m3 items m2 m" at bounding box center [926, 523] width 45 height 25
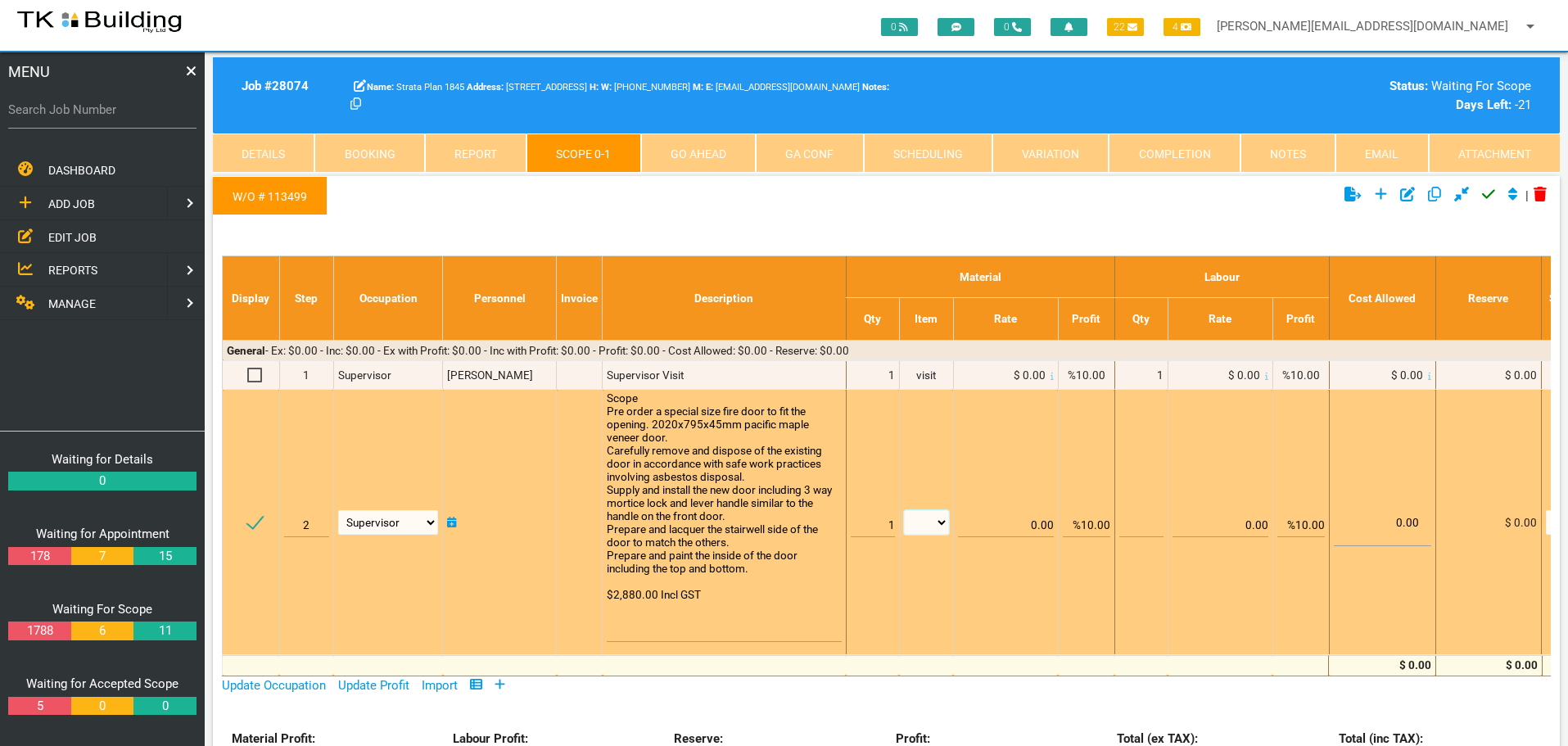
select select "items"
click at [904, 511] on select "patch LM hrs m3 items m2 m" at bounding box center [926, 523] width 45 height 25
click at [1087, 524] on input "%10.00" at bounding box center [1086, 518] width 47 height 39
type input "0.00"
click at [1056, 457] on tr "2 Accommodation Air Conditioning Appliance Installation Appliance Repairs Arbor…" at bounding box center [959, 522] width 1473 height 266
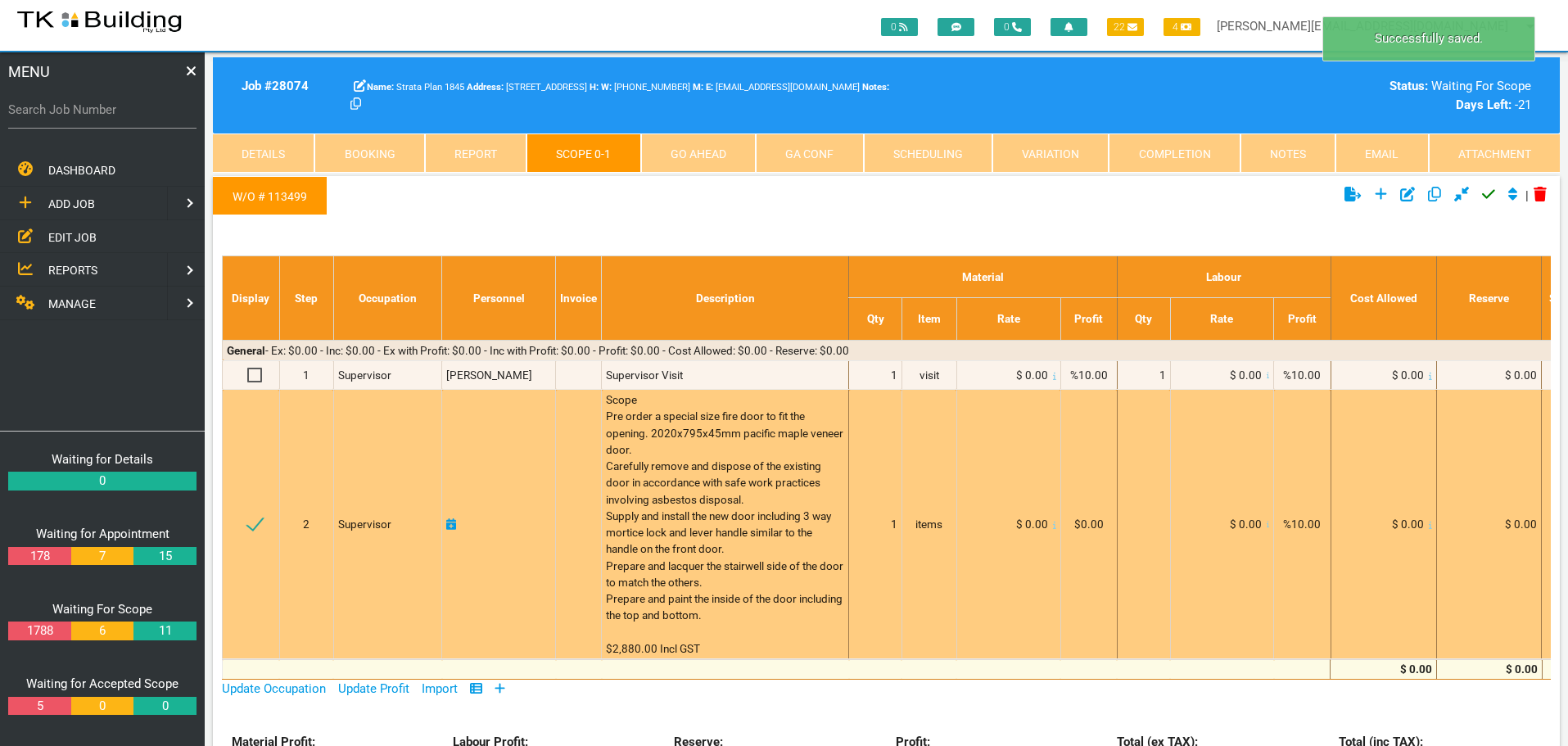
click at [1053, 528] on icon at bounding box center [1054, 526] width 3 height 8
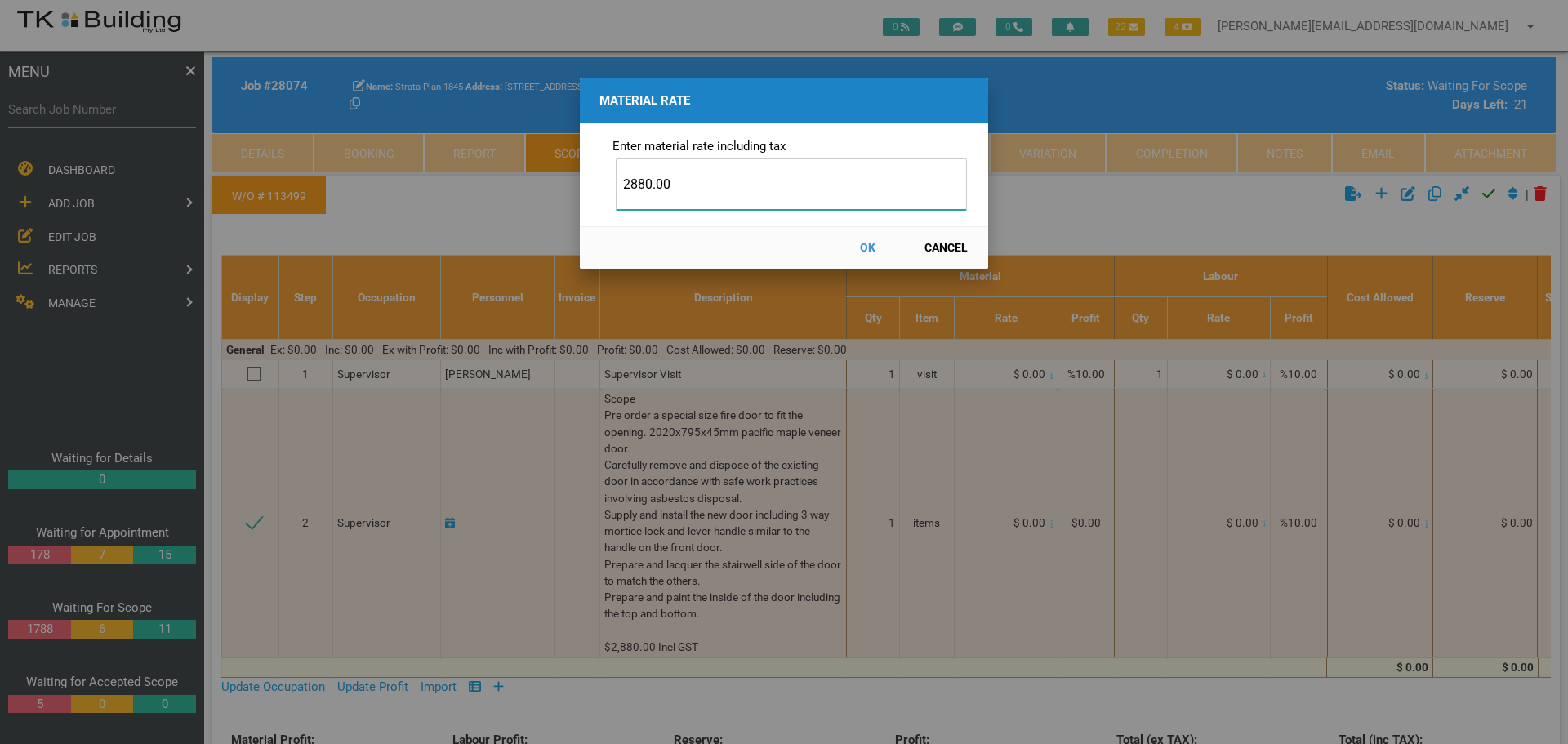
type input "2880.00"
click at [867, 247] on button "OK" at bounding box center [867, 248] width 72 height 28
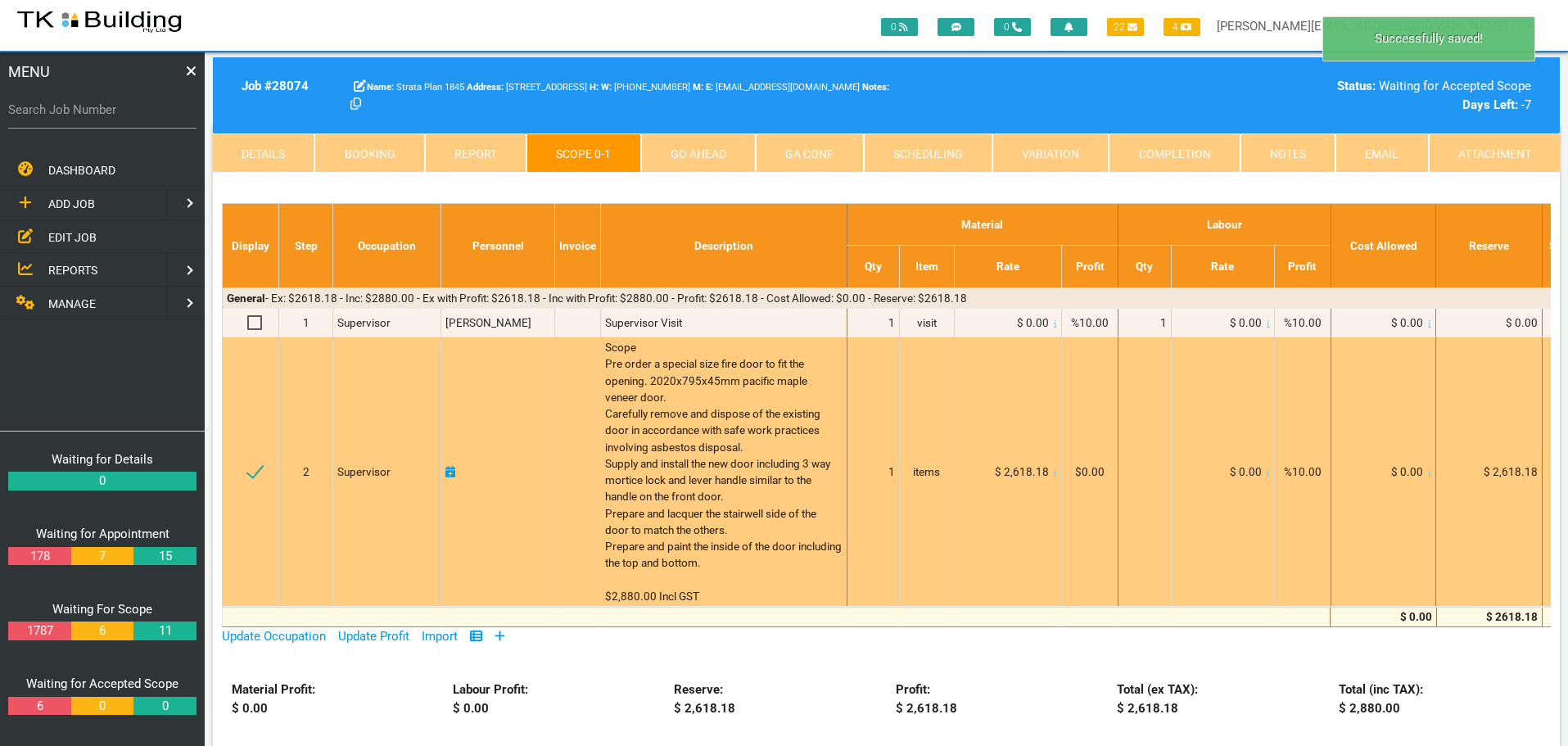
scroll to position [0, 0]
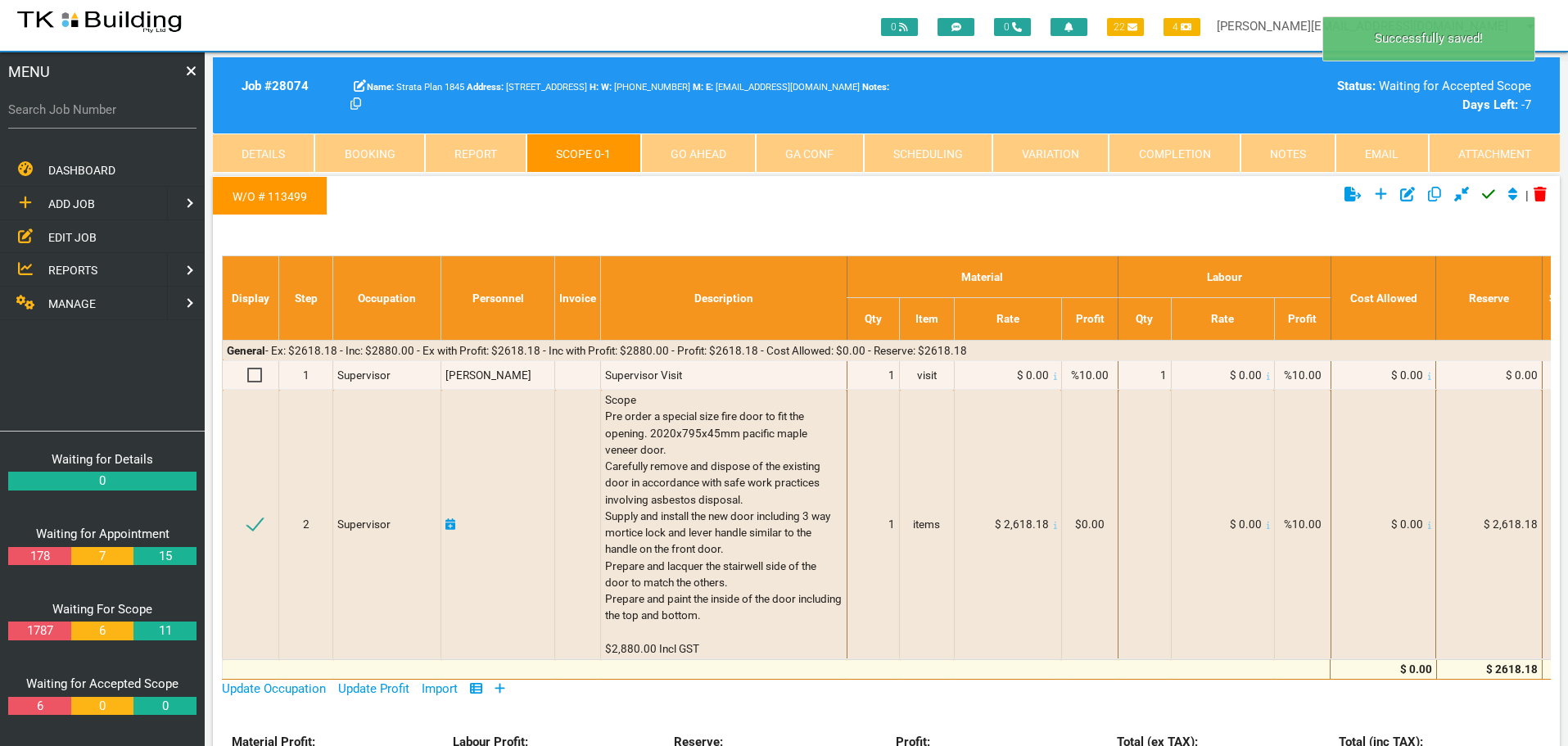
click at [1485, 198] on icon at bounding box center [1489, 195] width 13 height 9
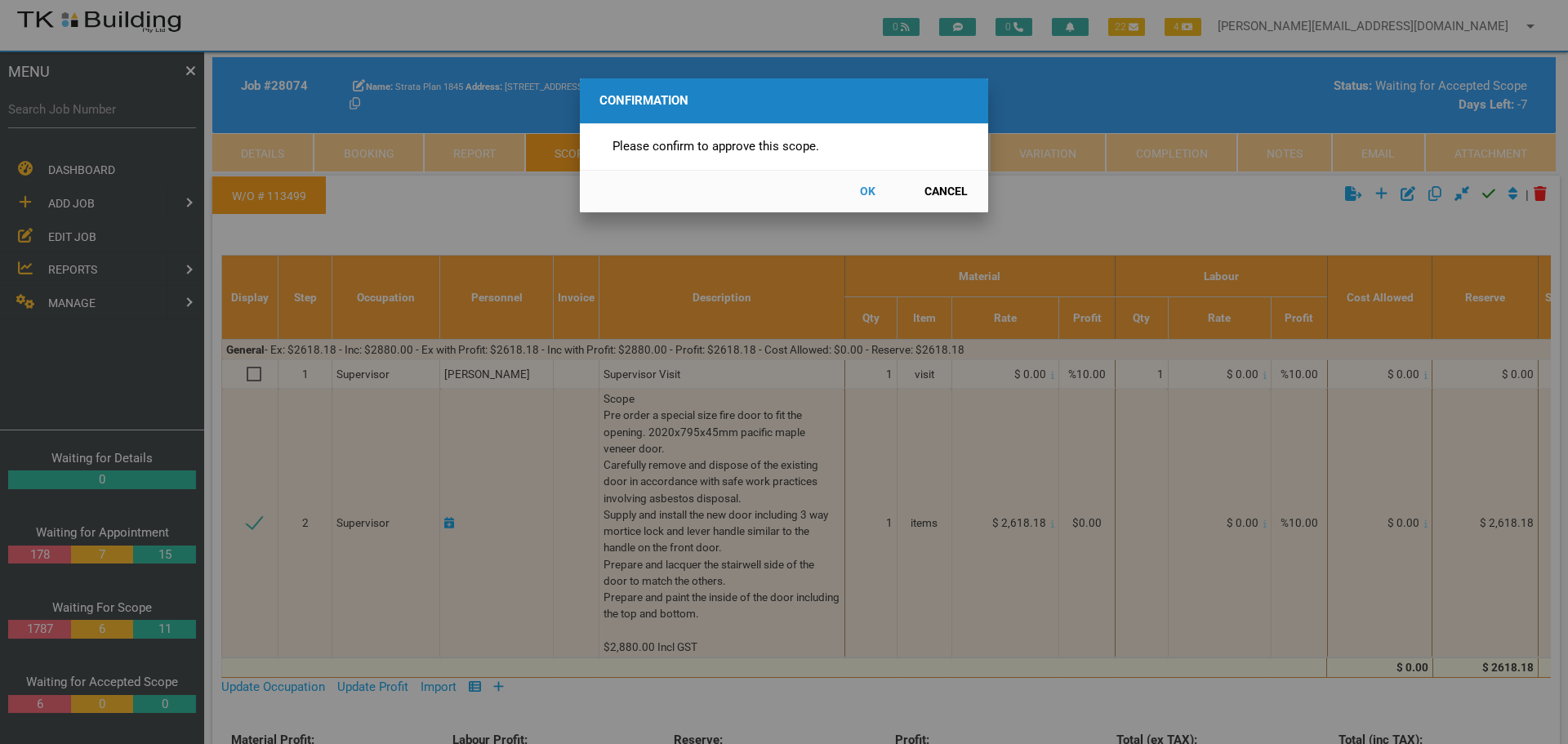
click at [866, 189] on button "OK" at bounding box center [867, 191] width 72 height 28
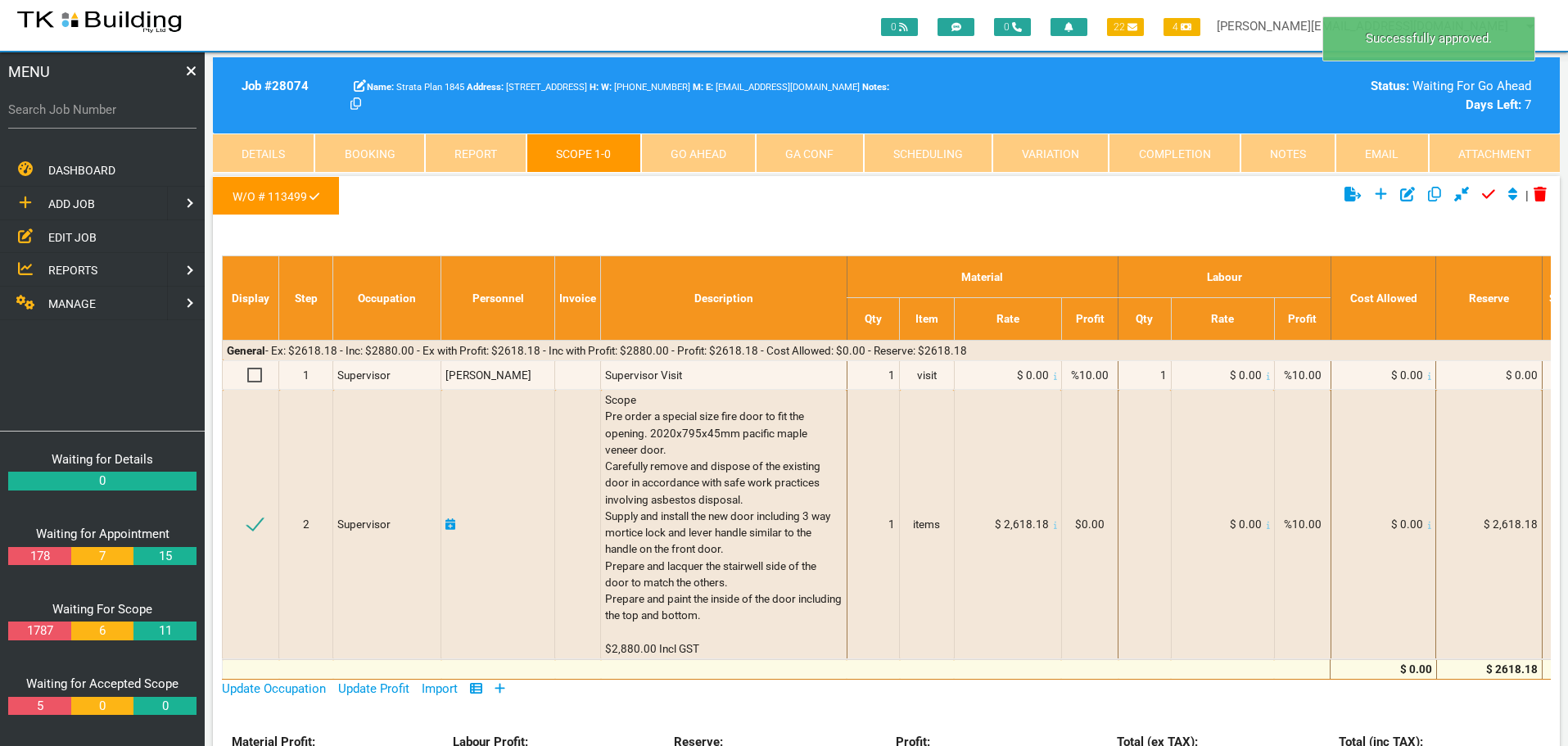
scroll to position [52, 0]
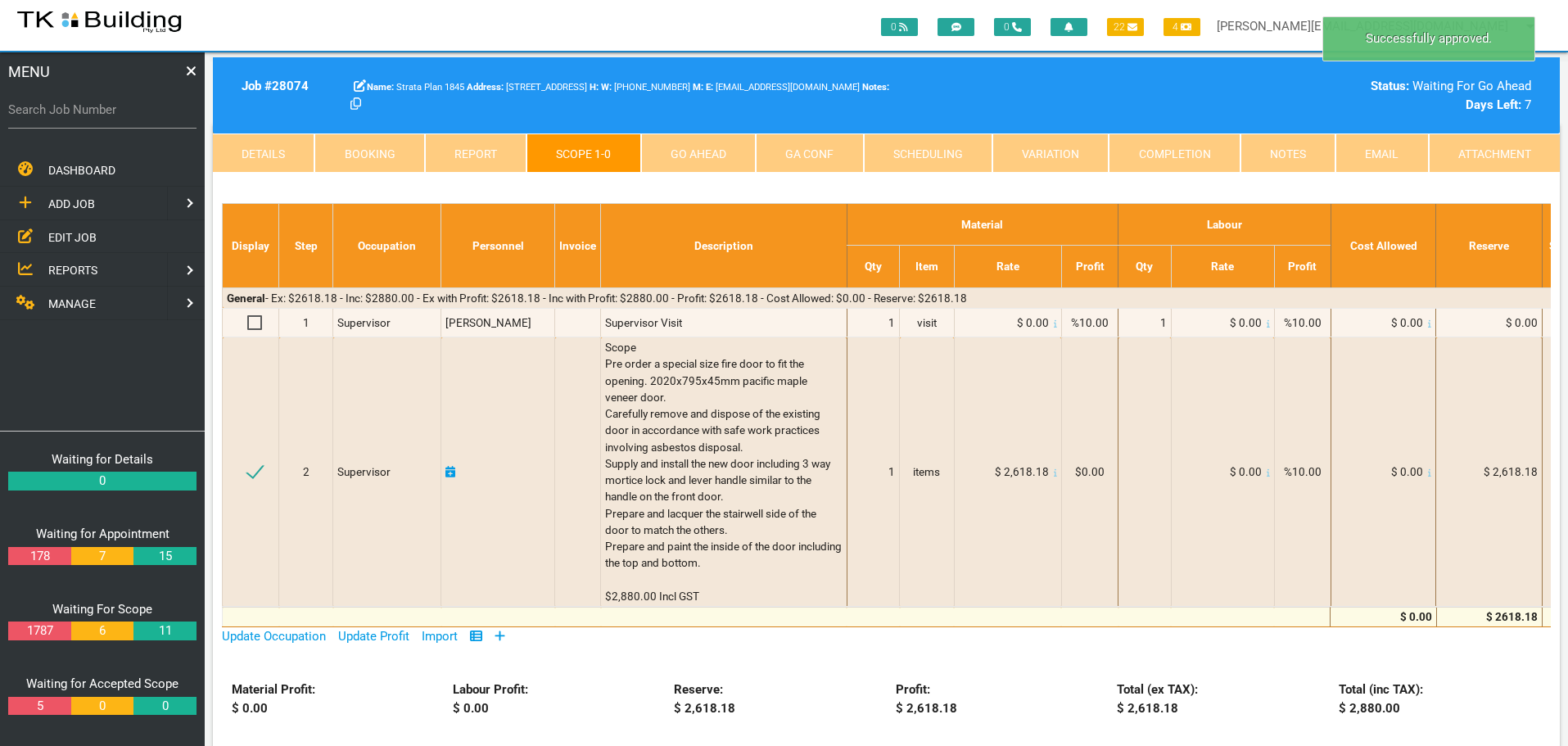
click at [715, 147] on link "Go Ahead" at bounding box center [698, 153] width 114 height 40
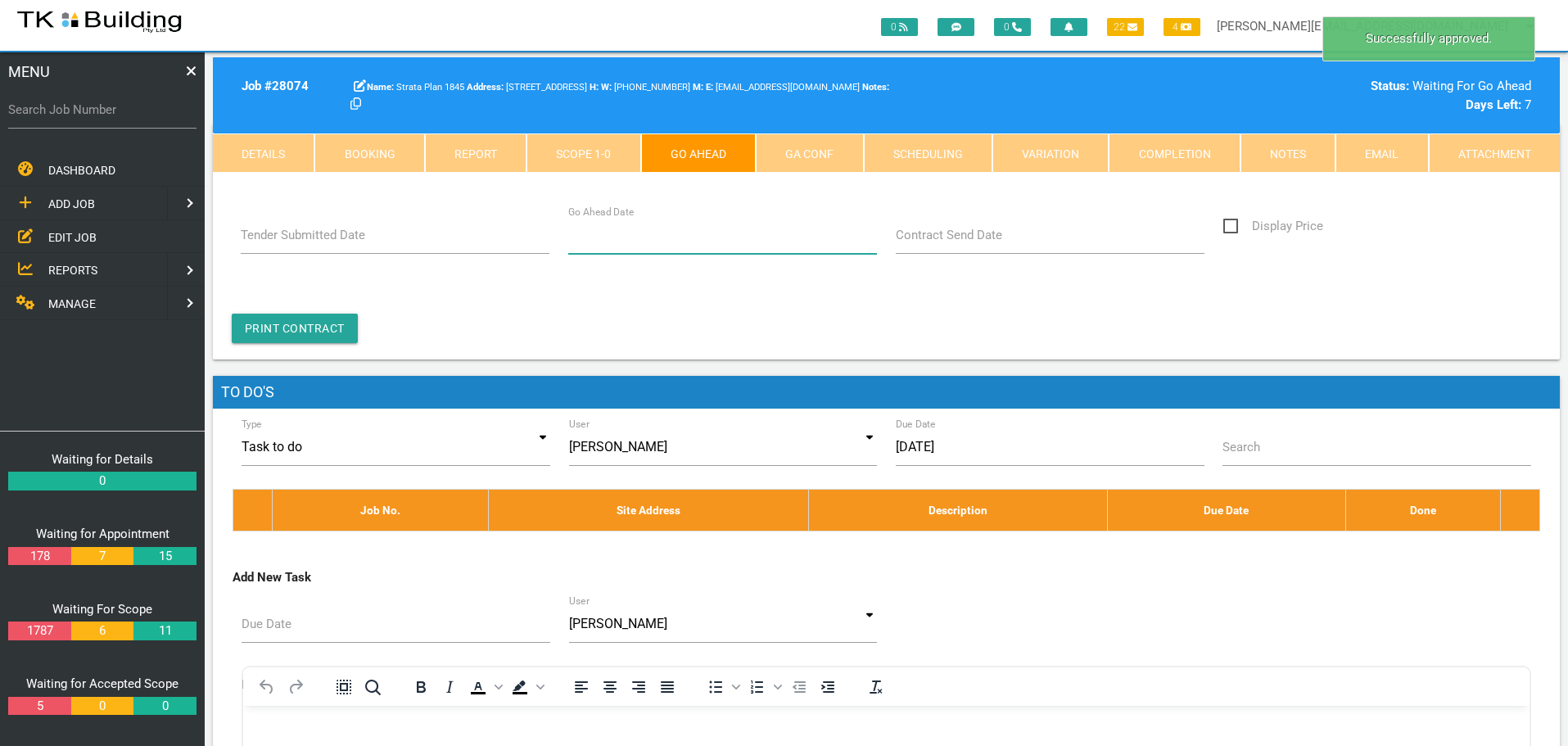
click at [698, 240] on input "Go Ahead Date" at bounding box center [722, 235] width 309 height 38
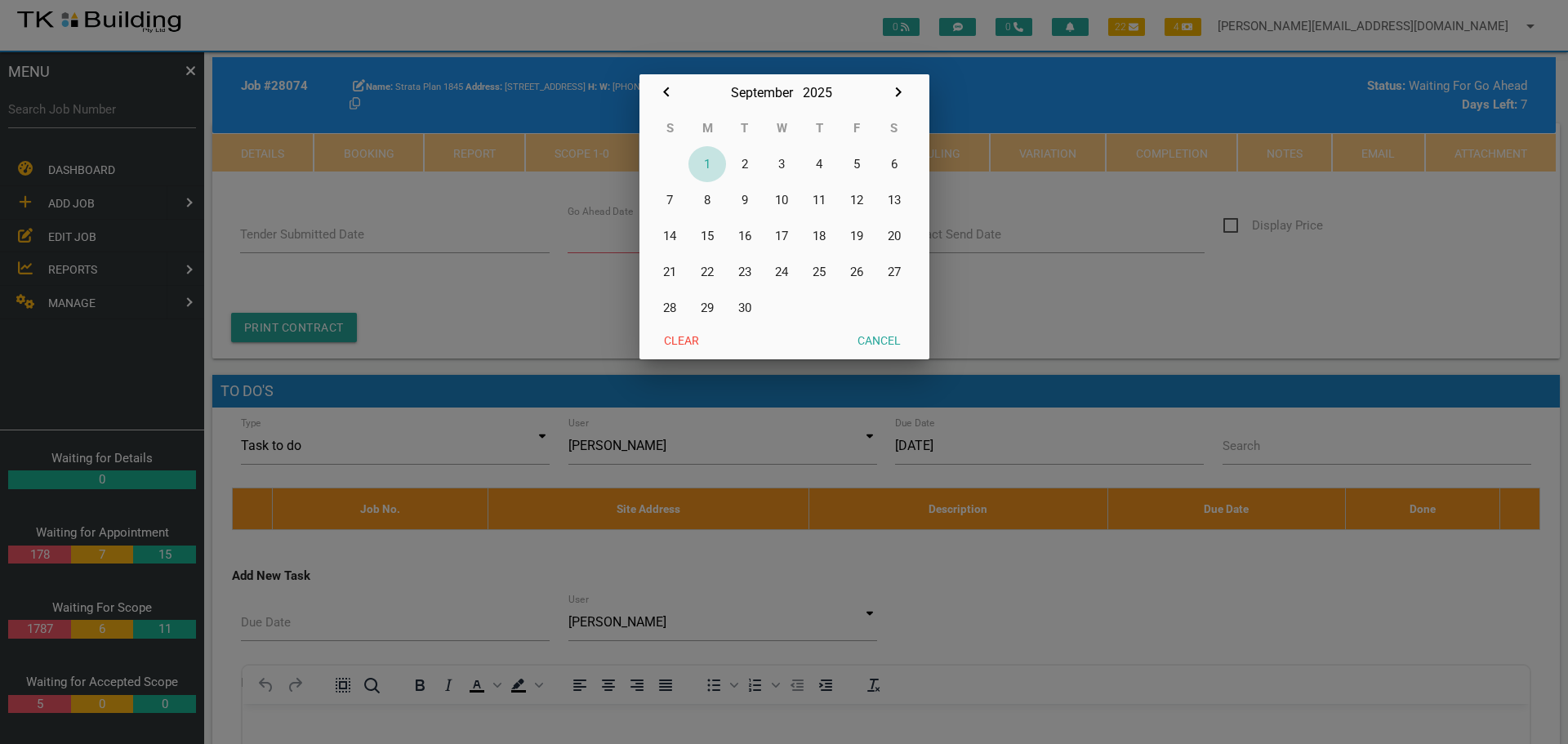
click at [708, 164] on button "1" at bounding box center [707, 164] width 38 height 36
type input "[DATE]"
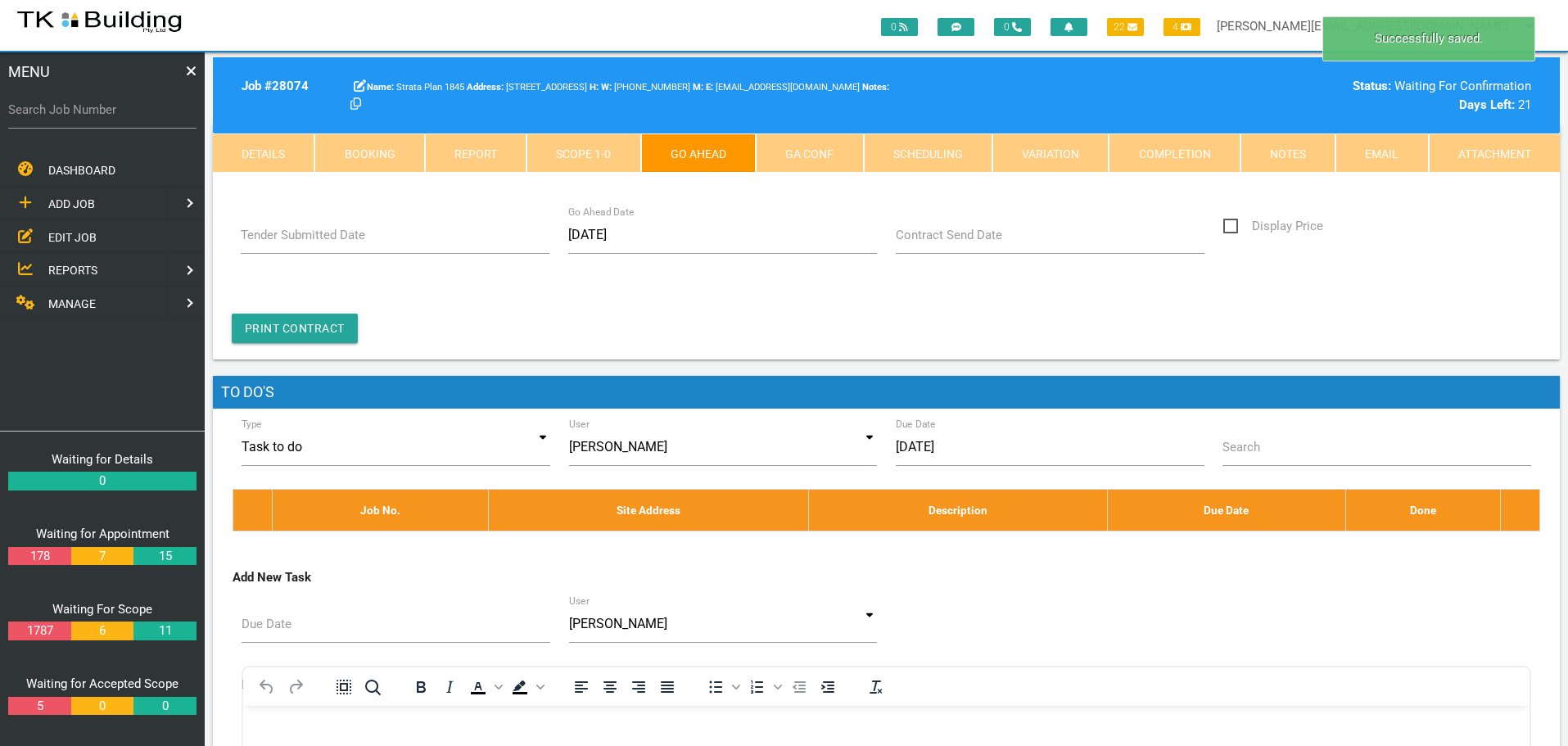
click at [980, 237] on label "Contract Send Date" at bounding box center [949, 235] width 107 height 19
click at [980, 237] on input "Contract Send Date" at bounding box center [1050, 235] width 309 height 38
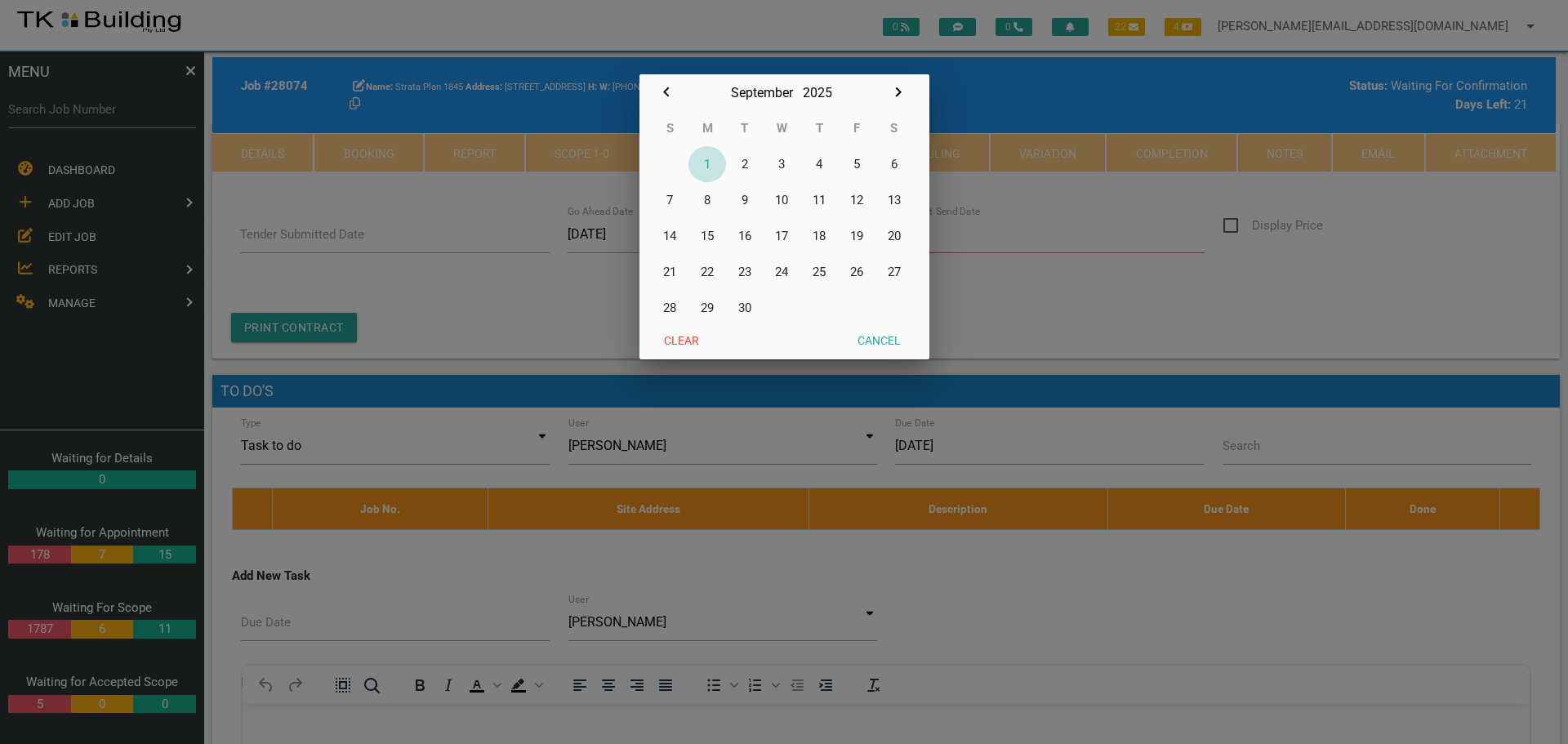
click at [708, 163] on button "1" at bounding box center [707, 164] width 38 height 36
type input "[DATE]"
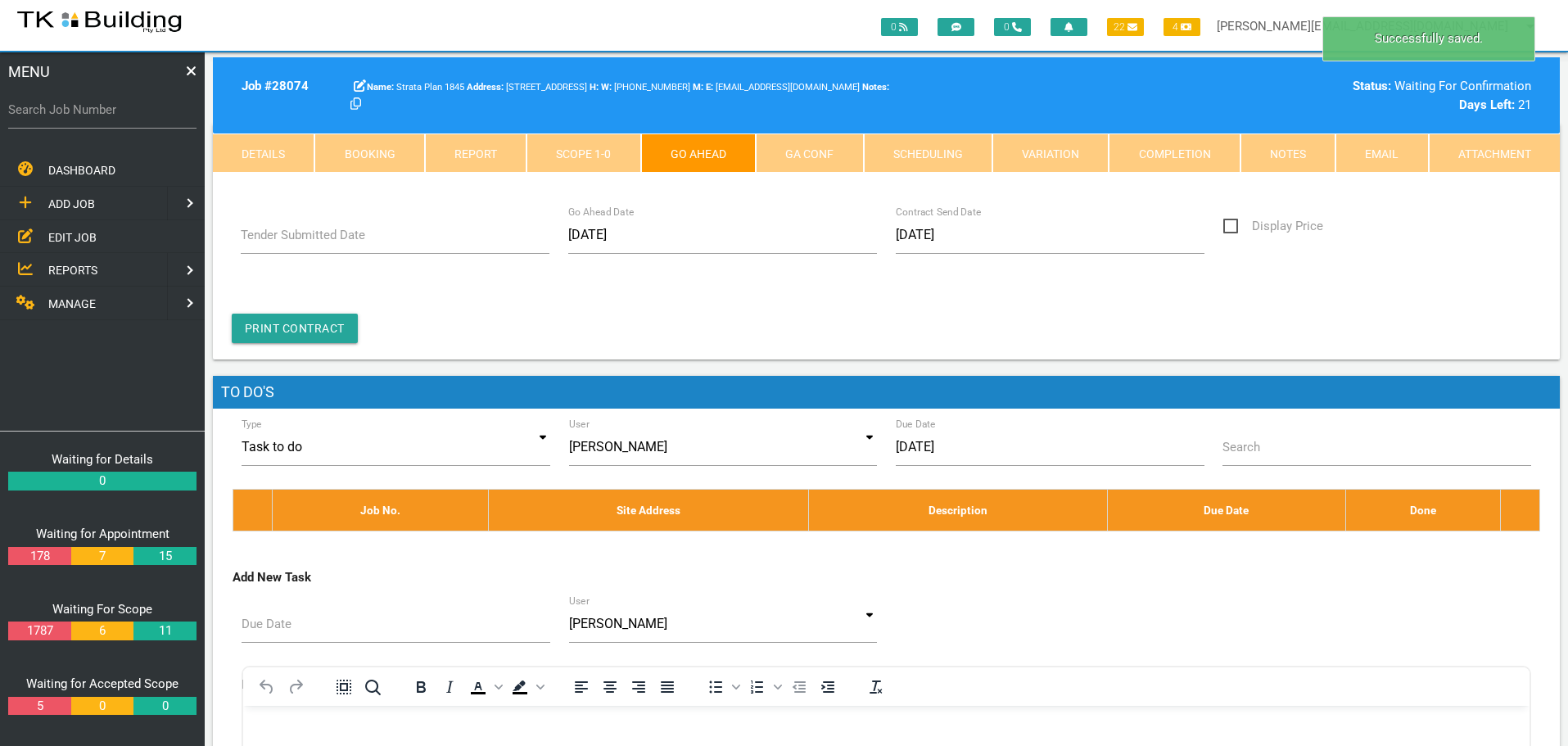
click at [834, 145] on link "GA Conf" at bounding box center [809, 153] width 107 height 40
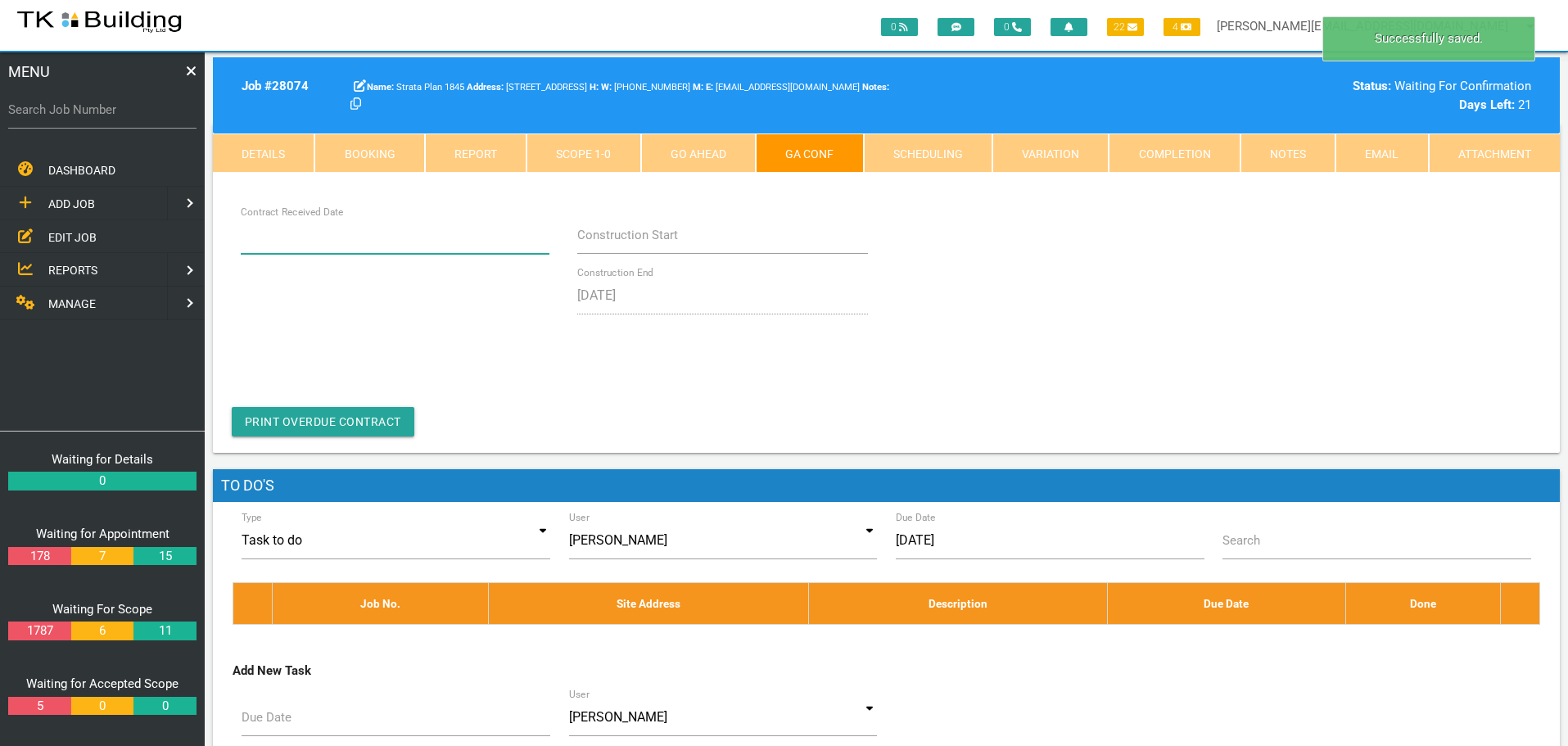
click at [377, 241] on input "Contract Received Date" at bounding box center [395, 235] width 309 height 38
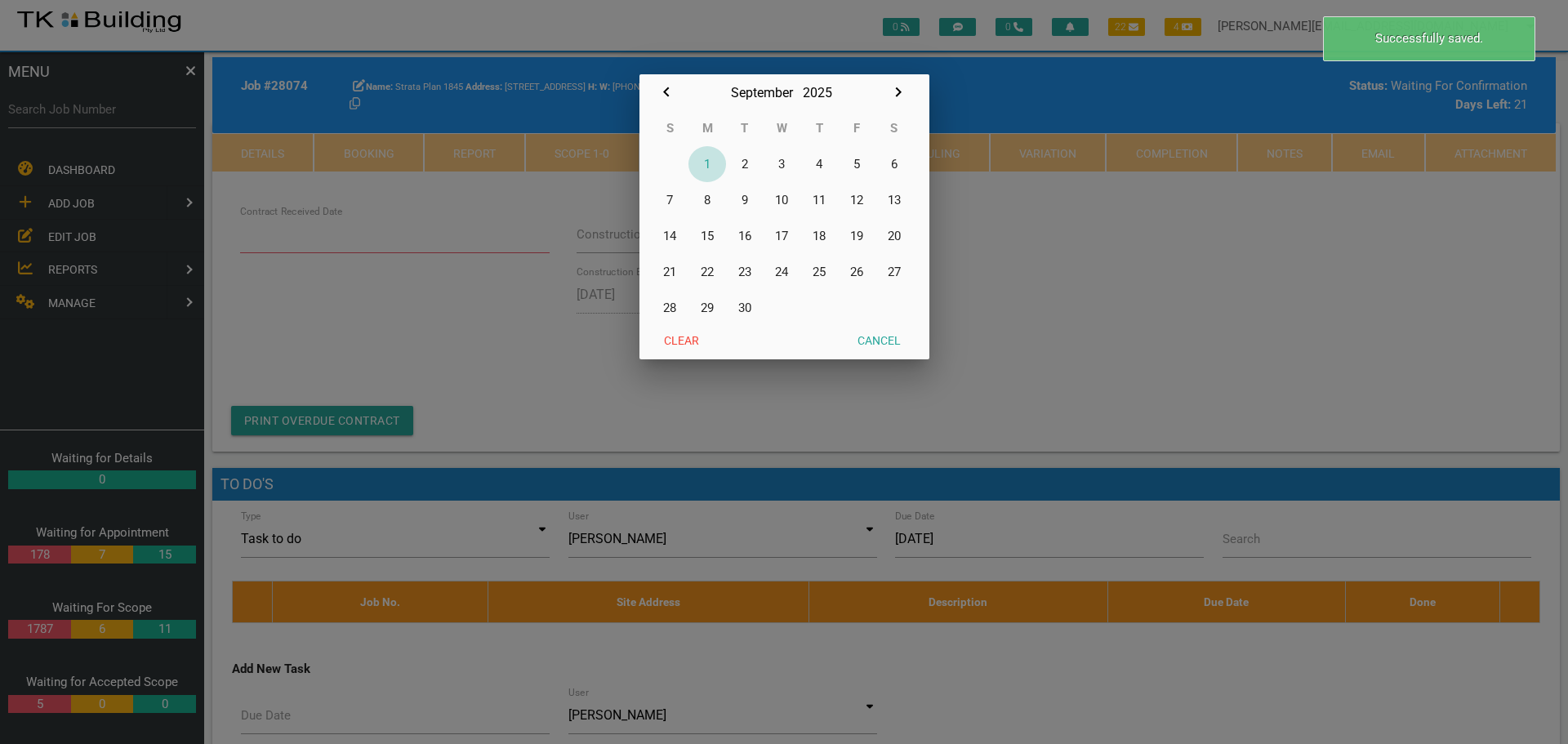
click at [706, 162] on button "1" at bounding box center [707, 164] width 38 height 36
type input "[DATE]"
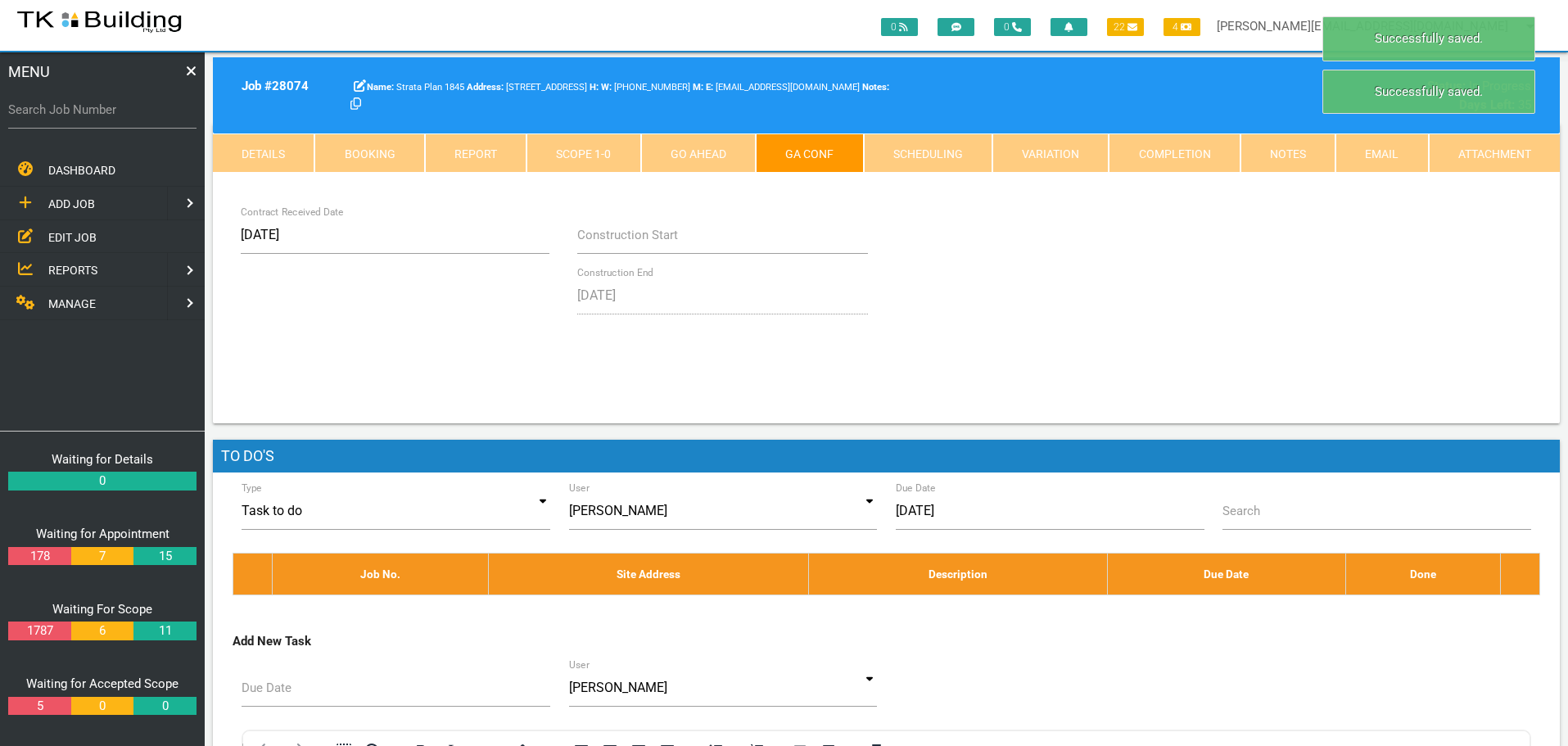
click at [1285, 138] on link "Notes" at bounding box center [1287, 153] width 95 height 40
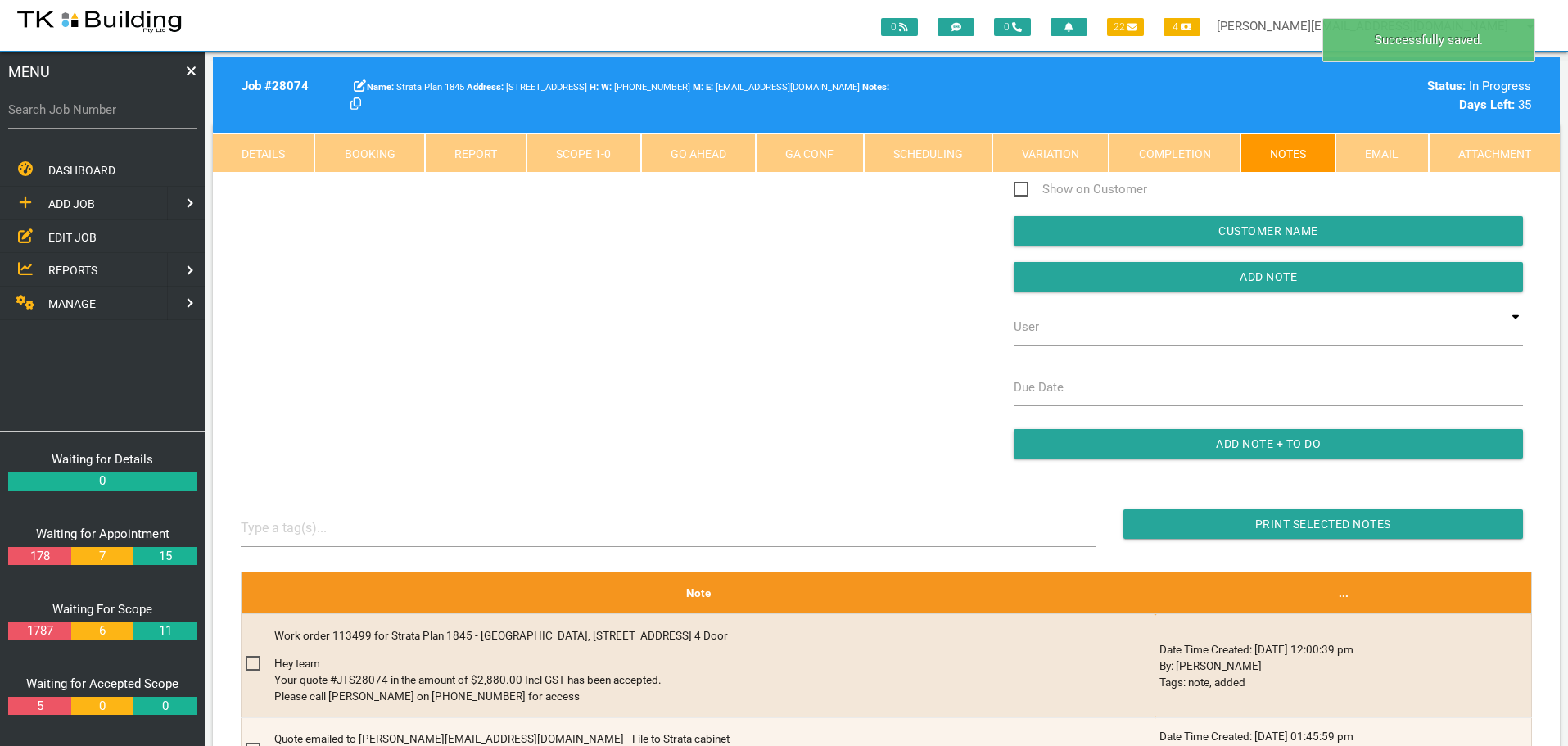
click at [469, 251] on div "Show System Notes Show on Customer Customer Name Add Note User TKB JobTracking …" at bounding box center [887, 309] width 1310 height 333
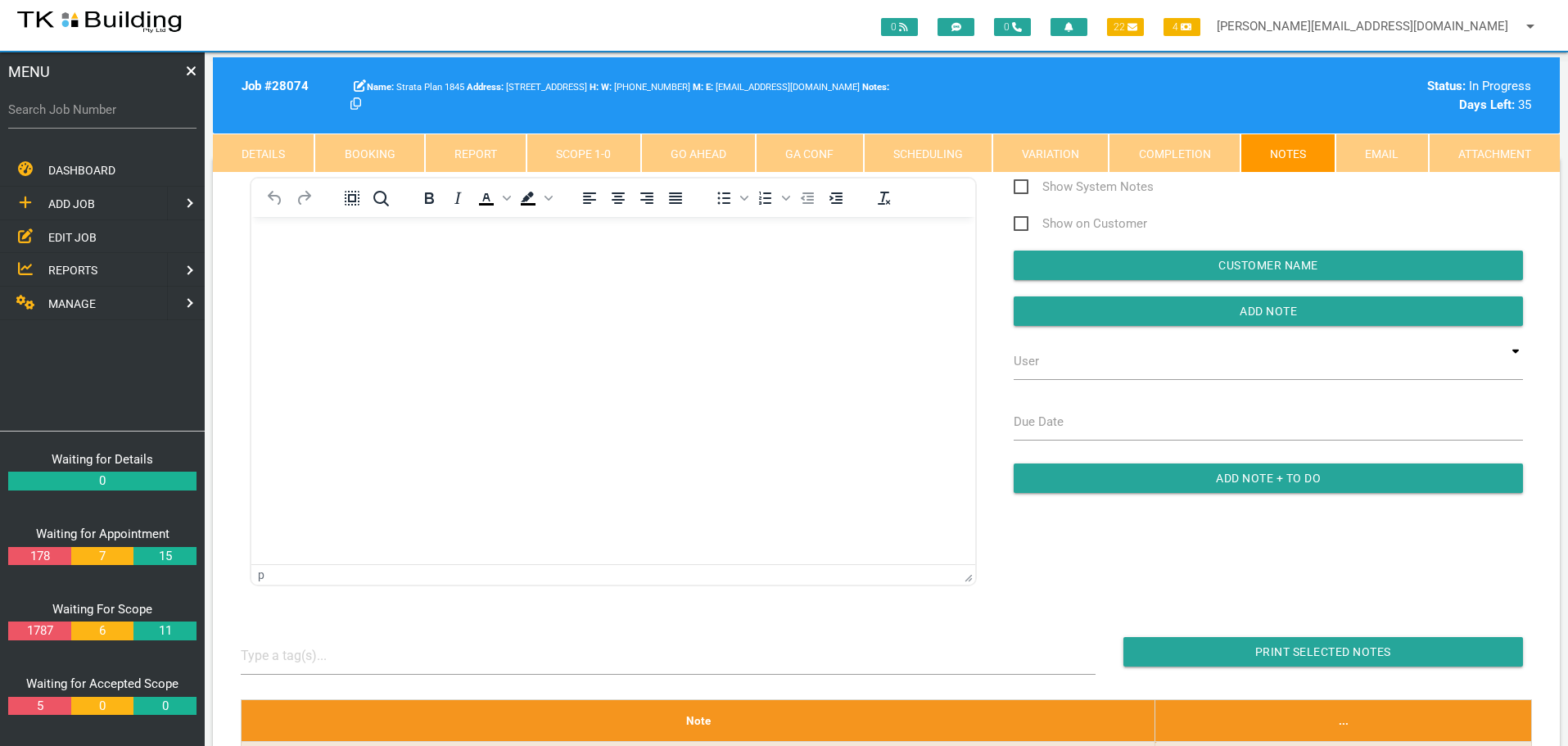
scroll to position [0, 0]
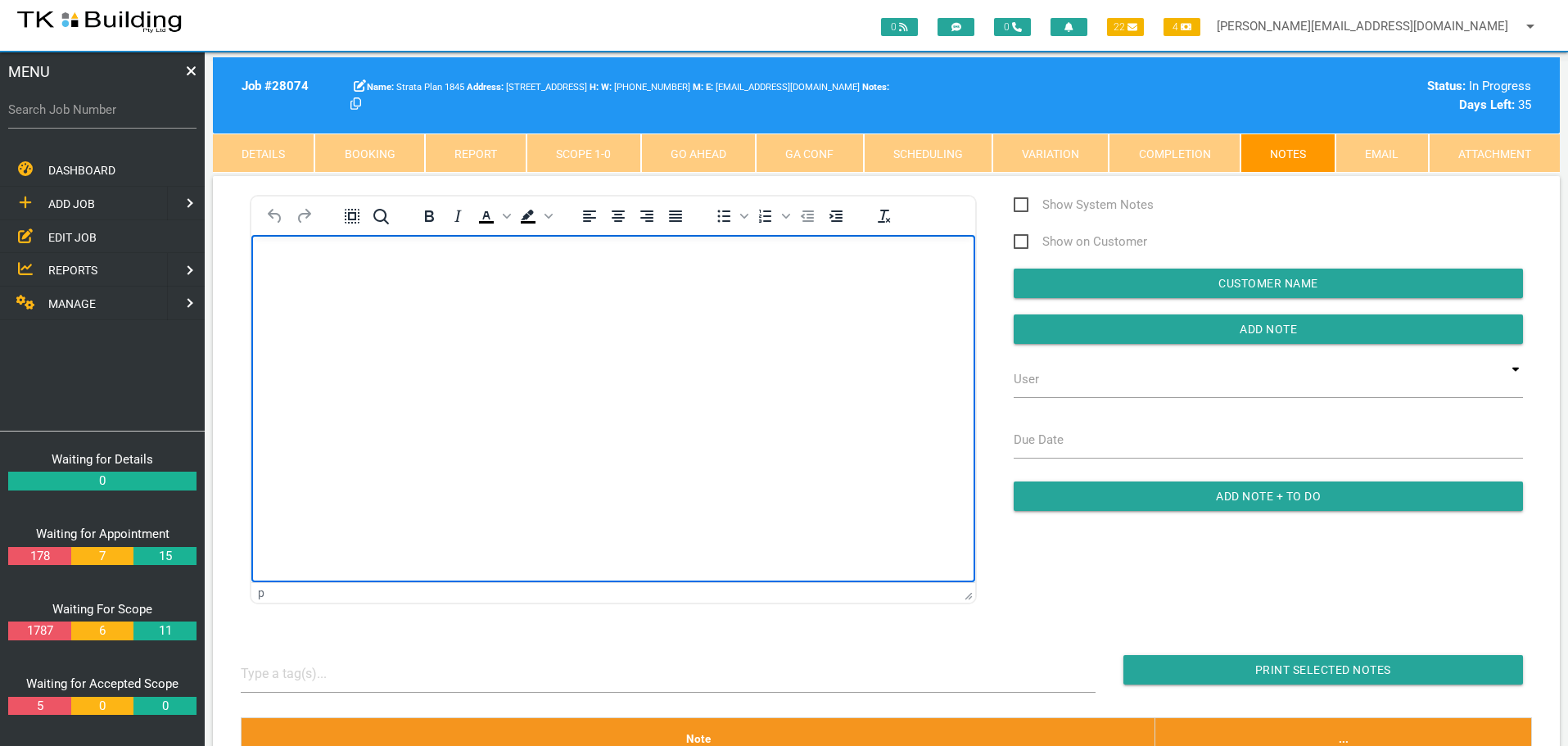
click at [348, 309] on html at bounding box center [613, 271] width 724 height 75
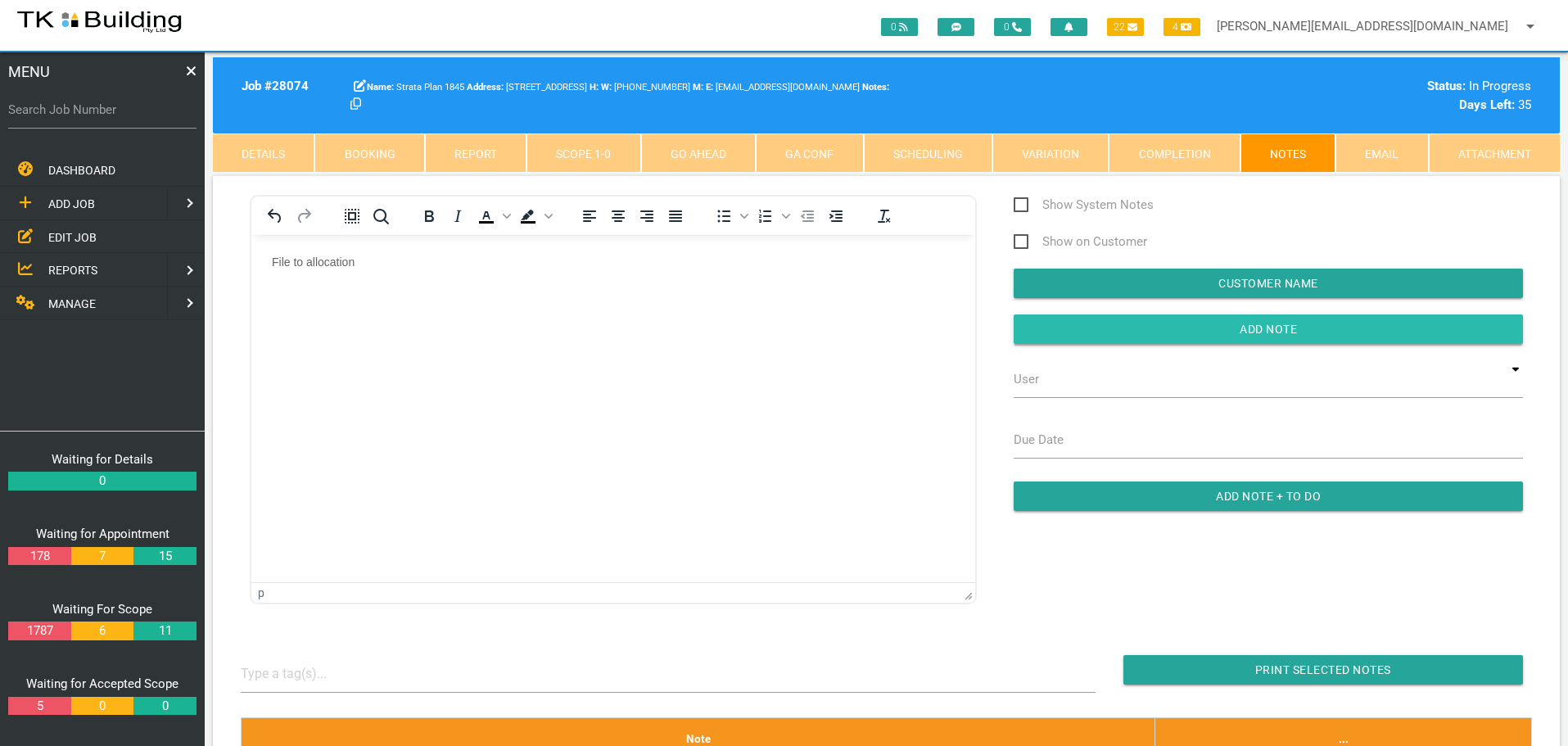
click at [1112, 331] on input "button" at bounding box center [1268, 329] width 509 height 29
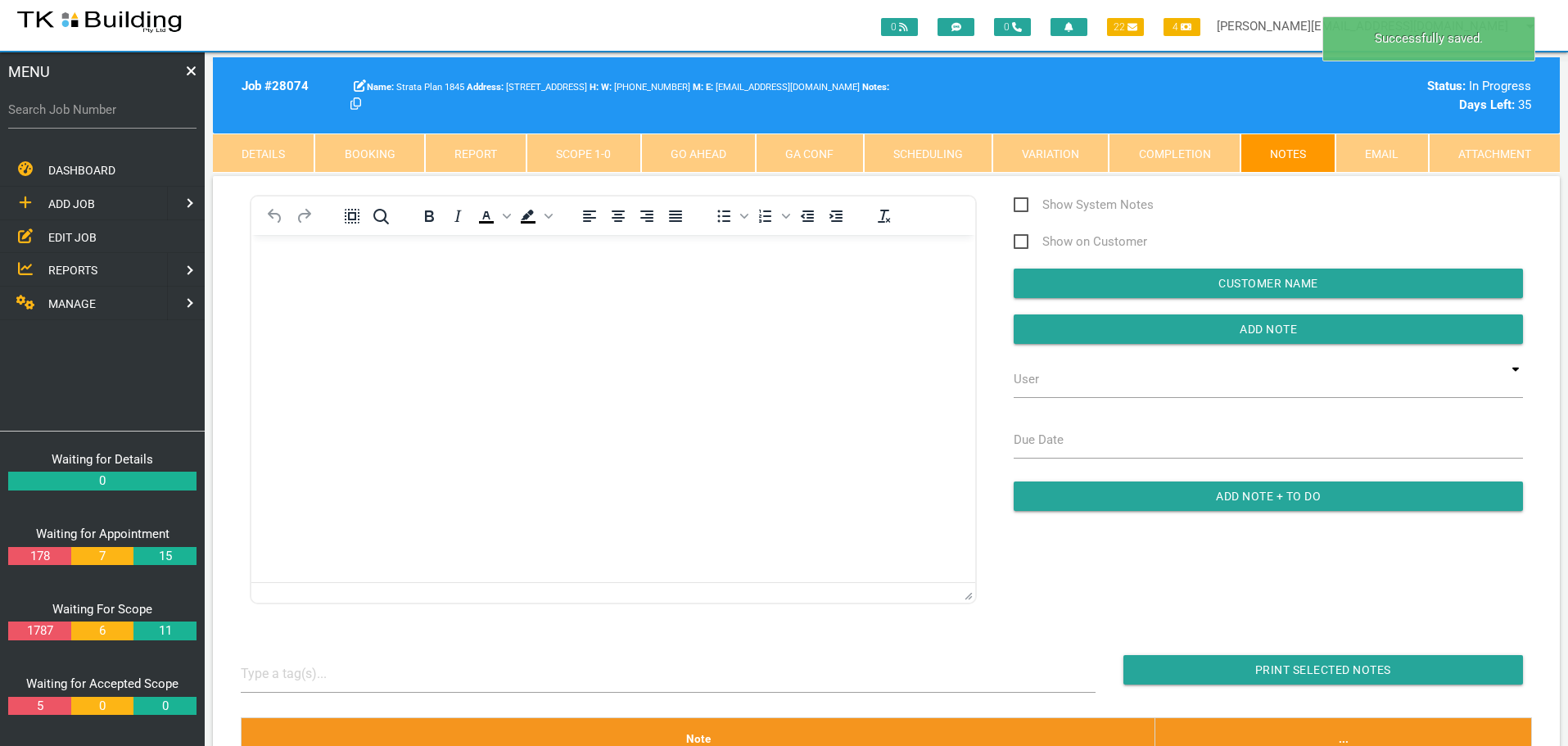
click at [577, 158] on link "Scope 1 - 0" at bounding box center [583, 153] width 113 height 40
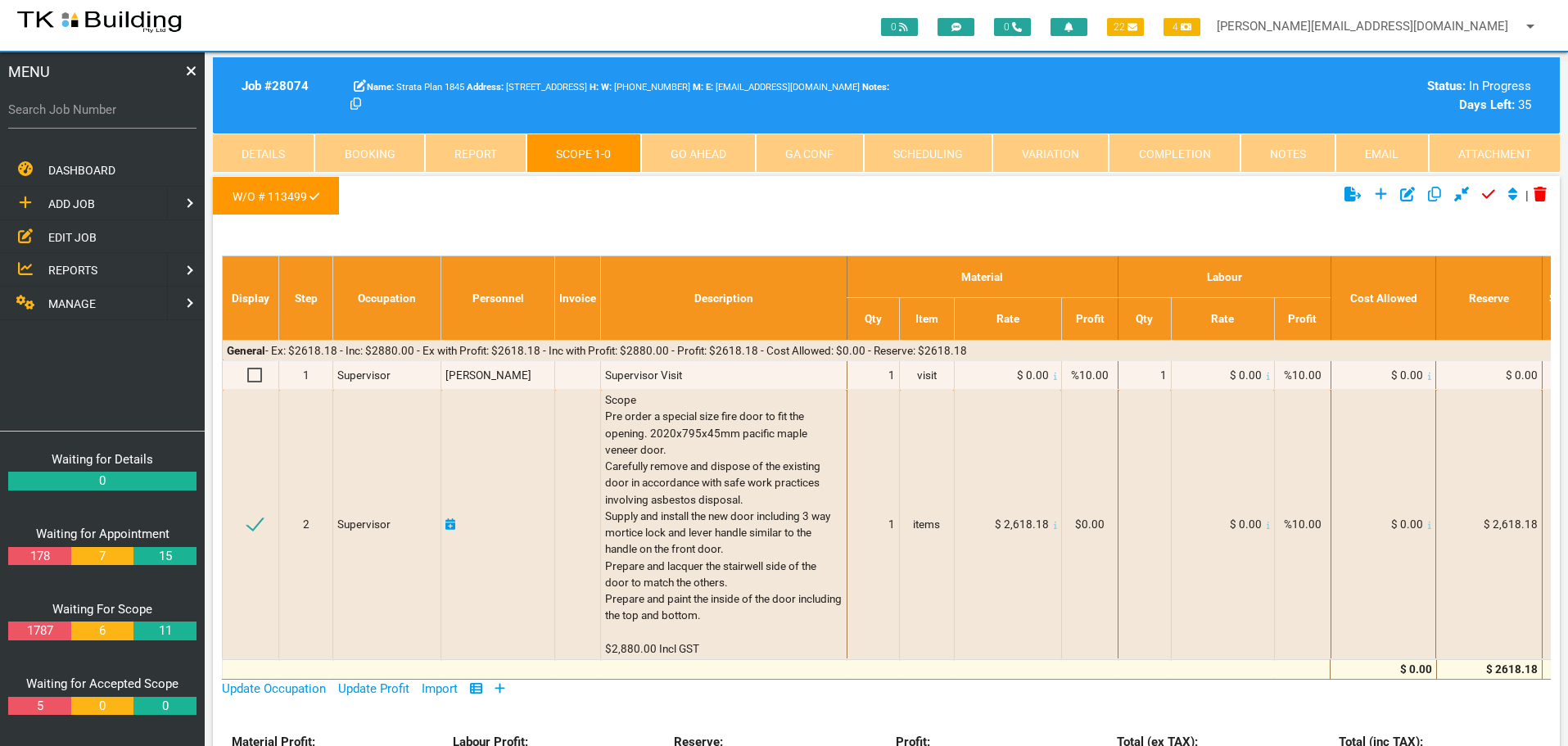
click at [1266, 155] on link "Notes" at bounding box center [1287, 153] width 95 height 40
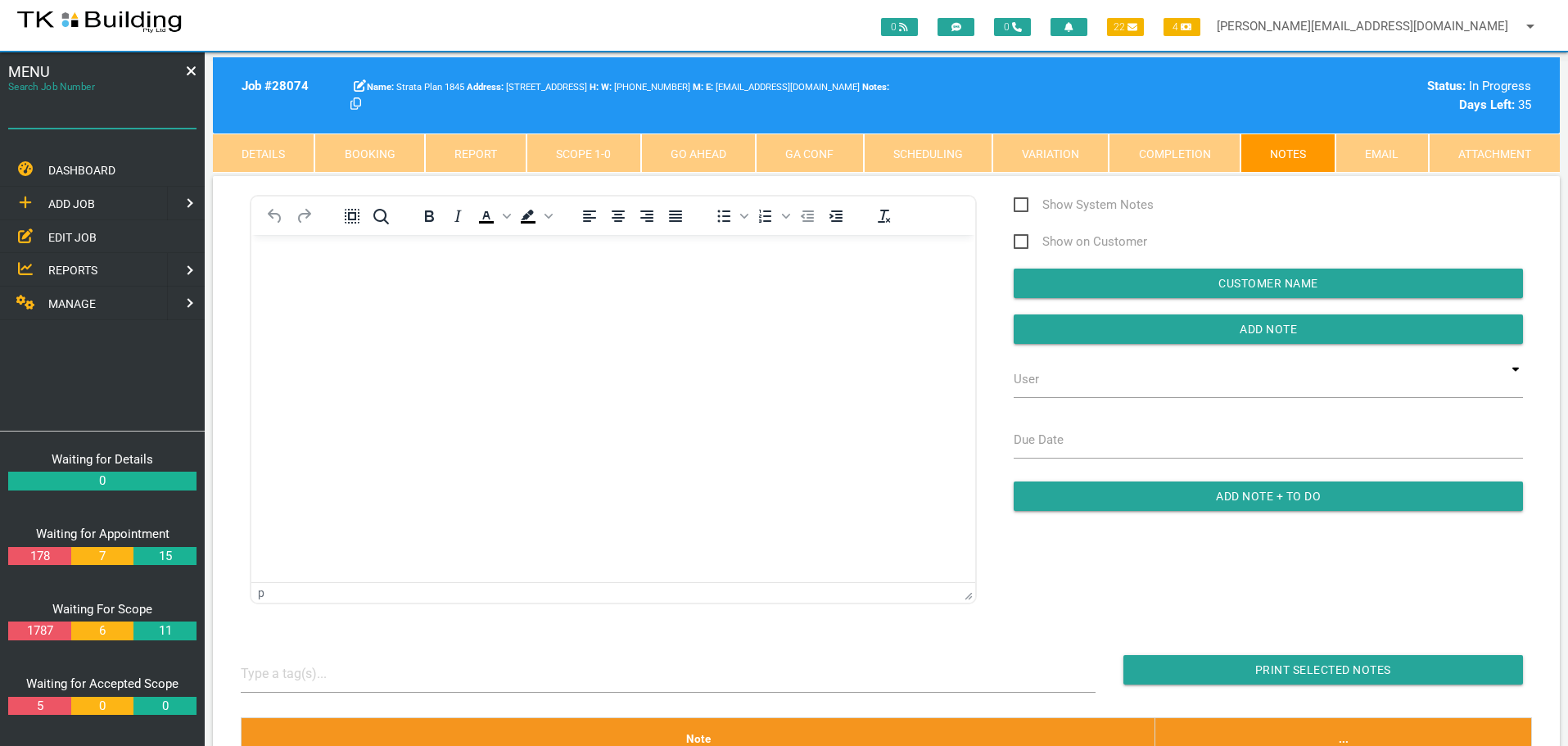
click at [102, 125] on input "Search Job Number" at bounding box center [102, 110] width 188 height 38
type input "28077"
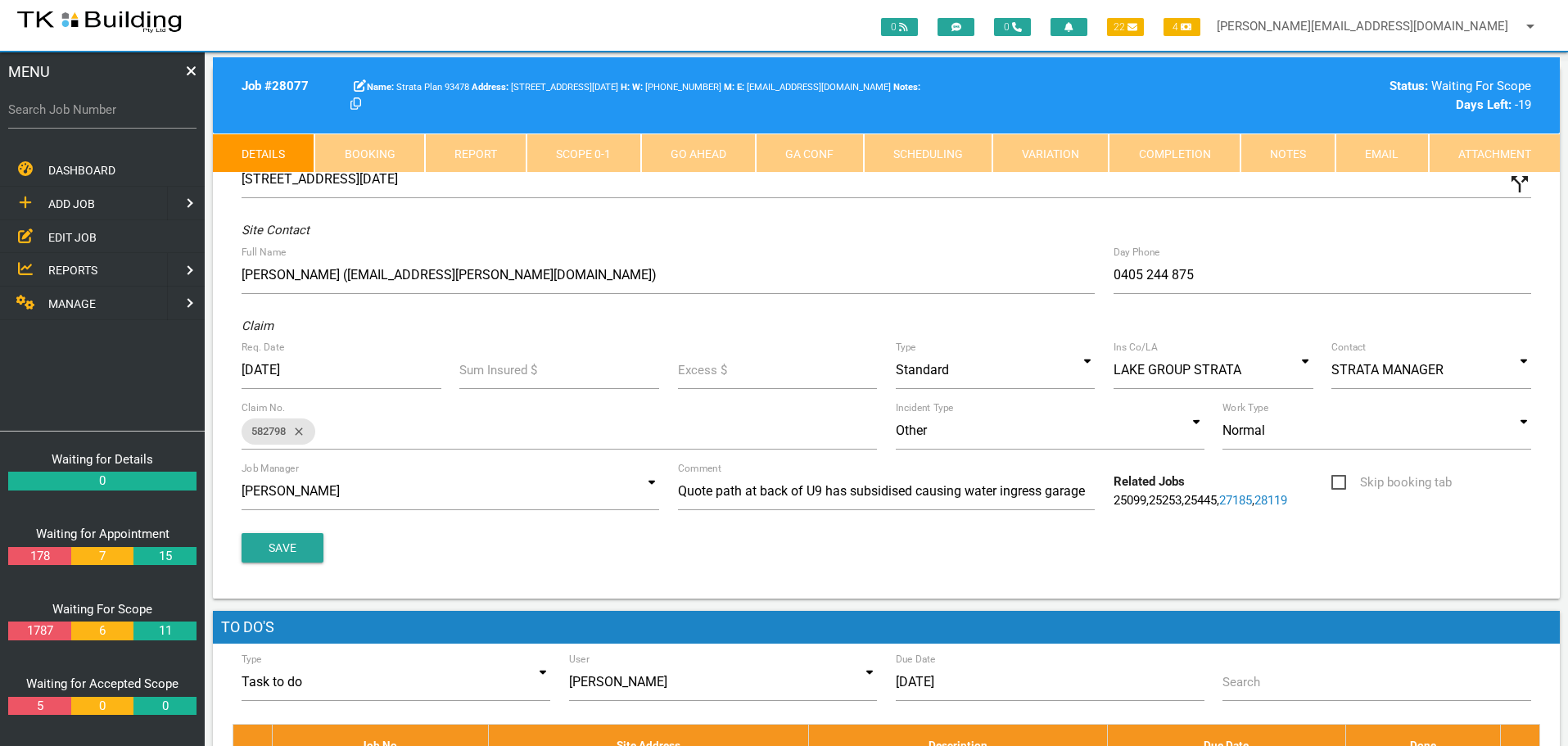
click at [567, 161] on link "Scope 0 - 1" at bounding box center [583, 153] width 113 height 40
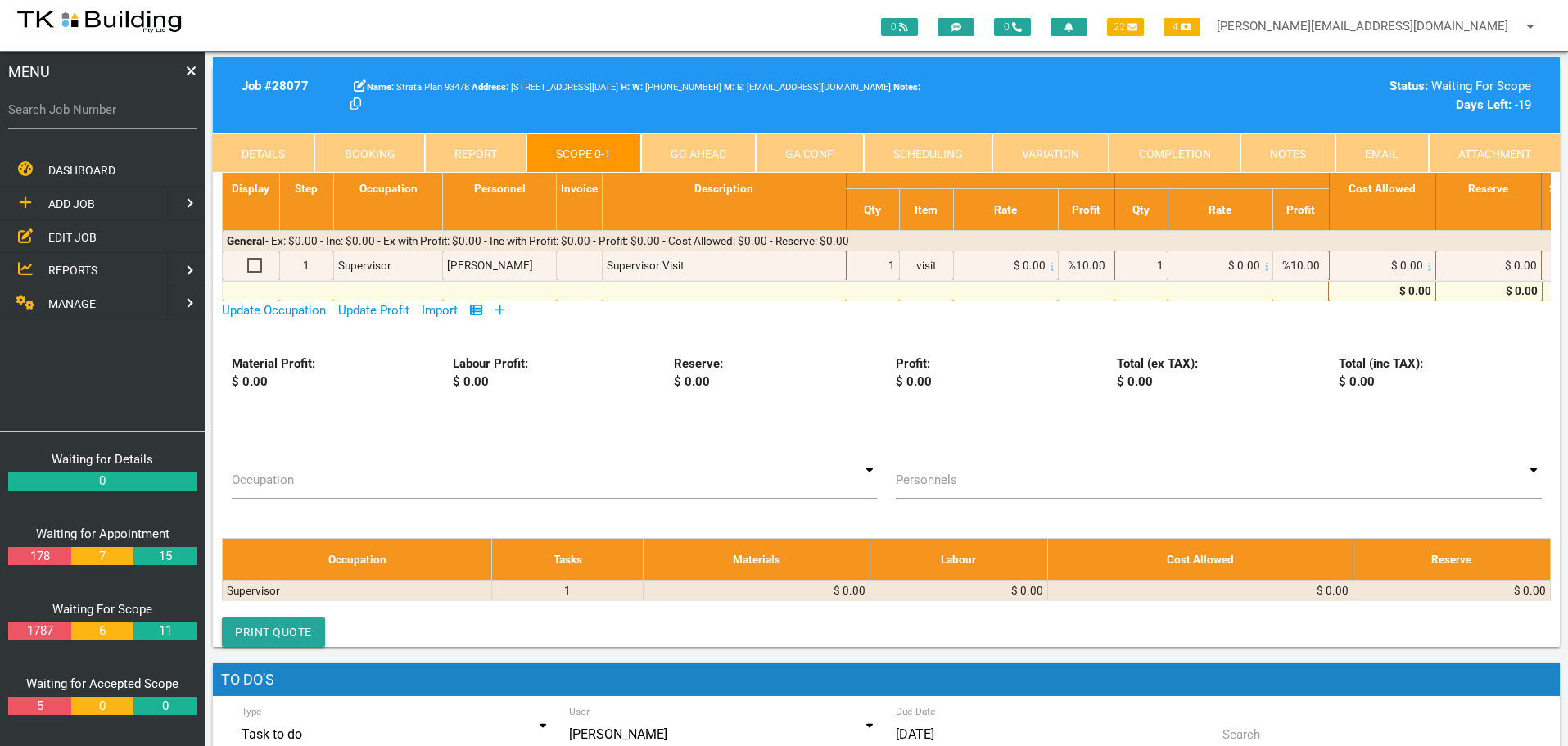
click at [505, 309] on icon at bounding box center [500, 309] width 9 height 9
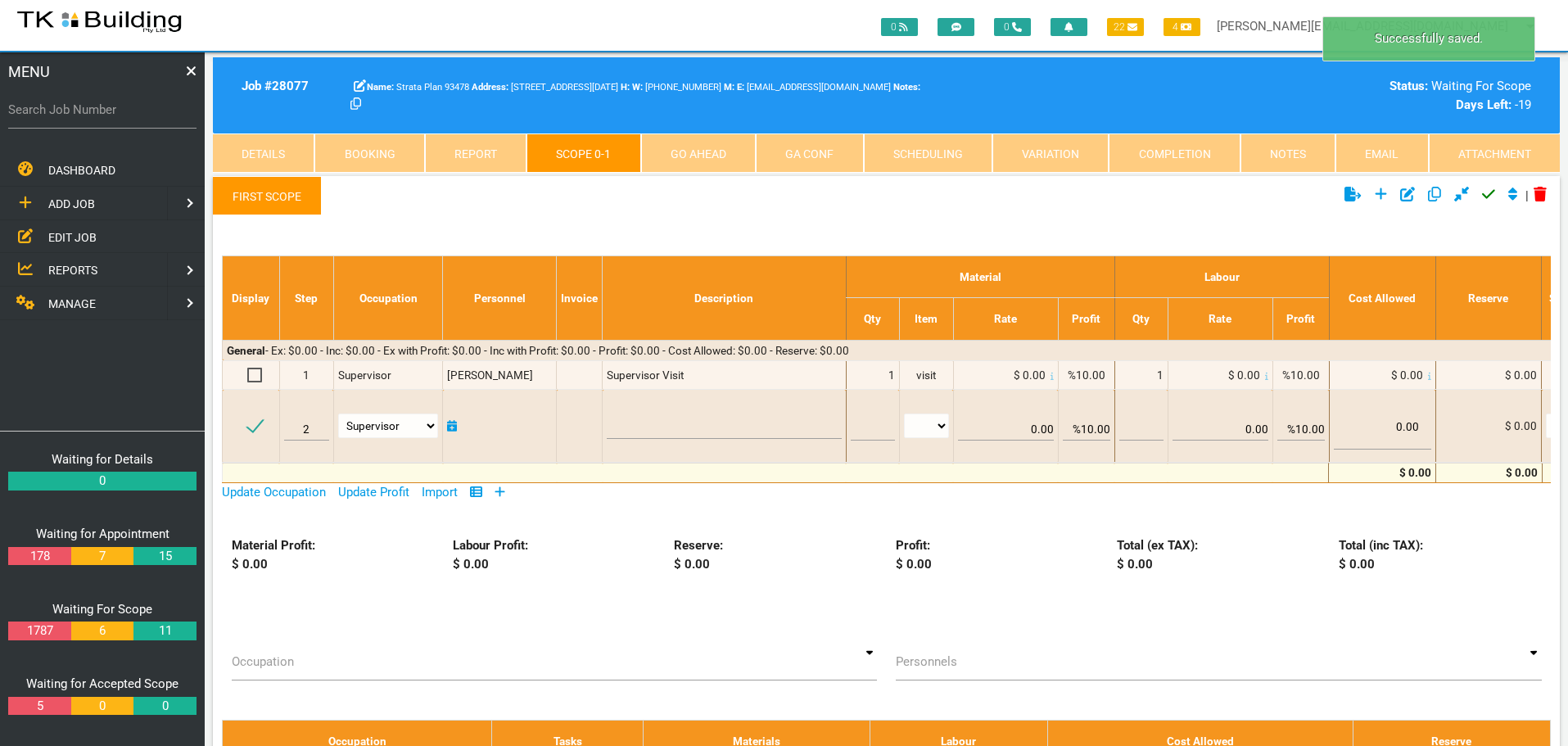
click at [269, 195] on link "First Scope" at bounding box center [267, 196] width 109 height 40
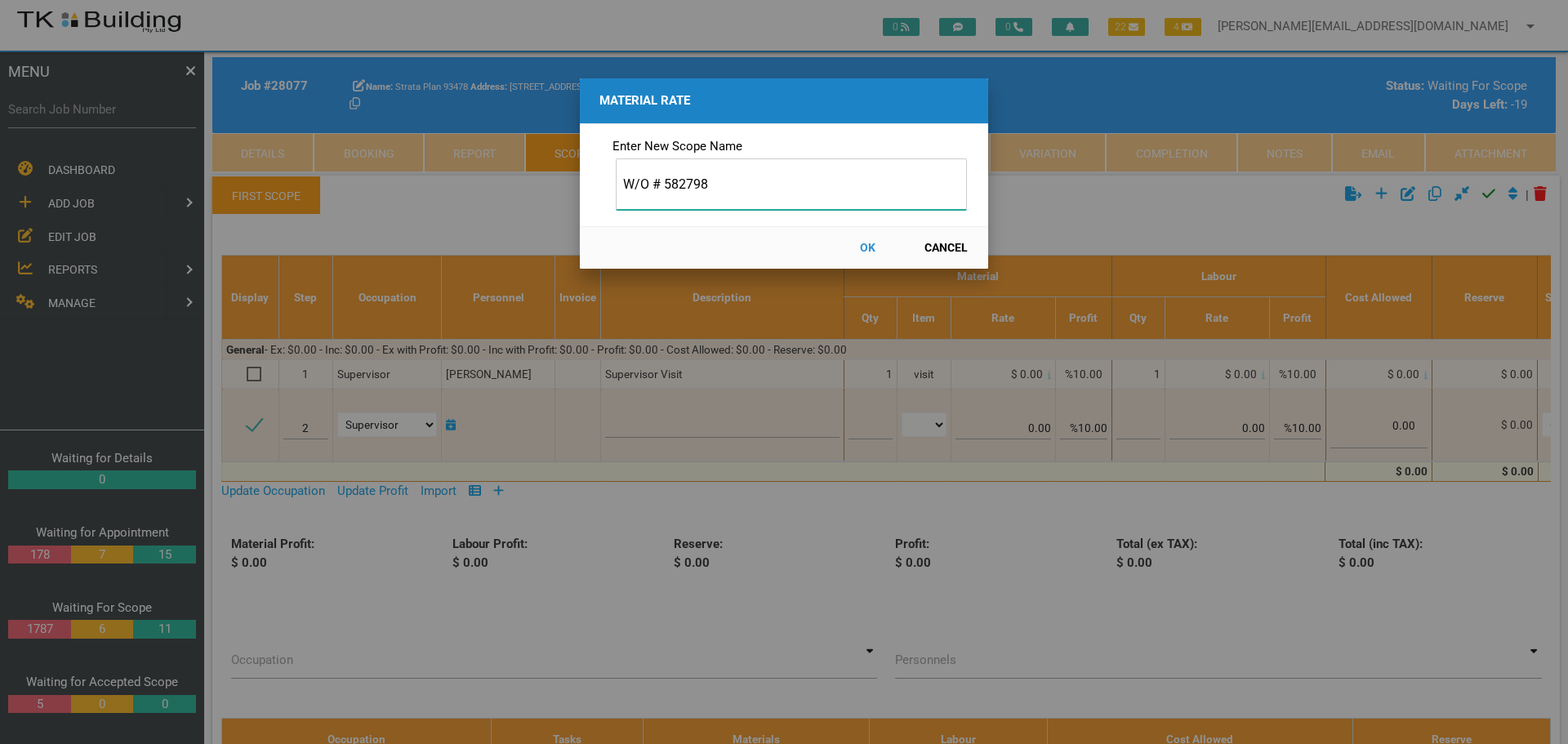
type input "W/O # 582798"
click at [864, 246] on button "OK" at bounding box center [867, 248] width 72 height 28
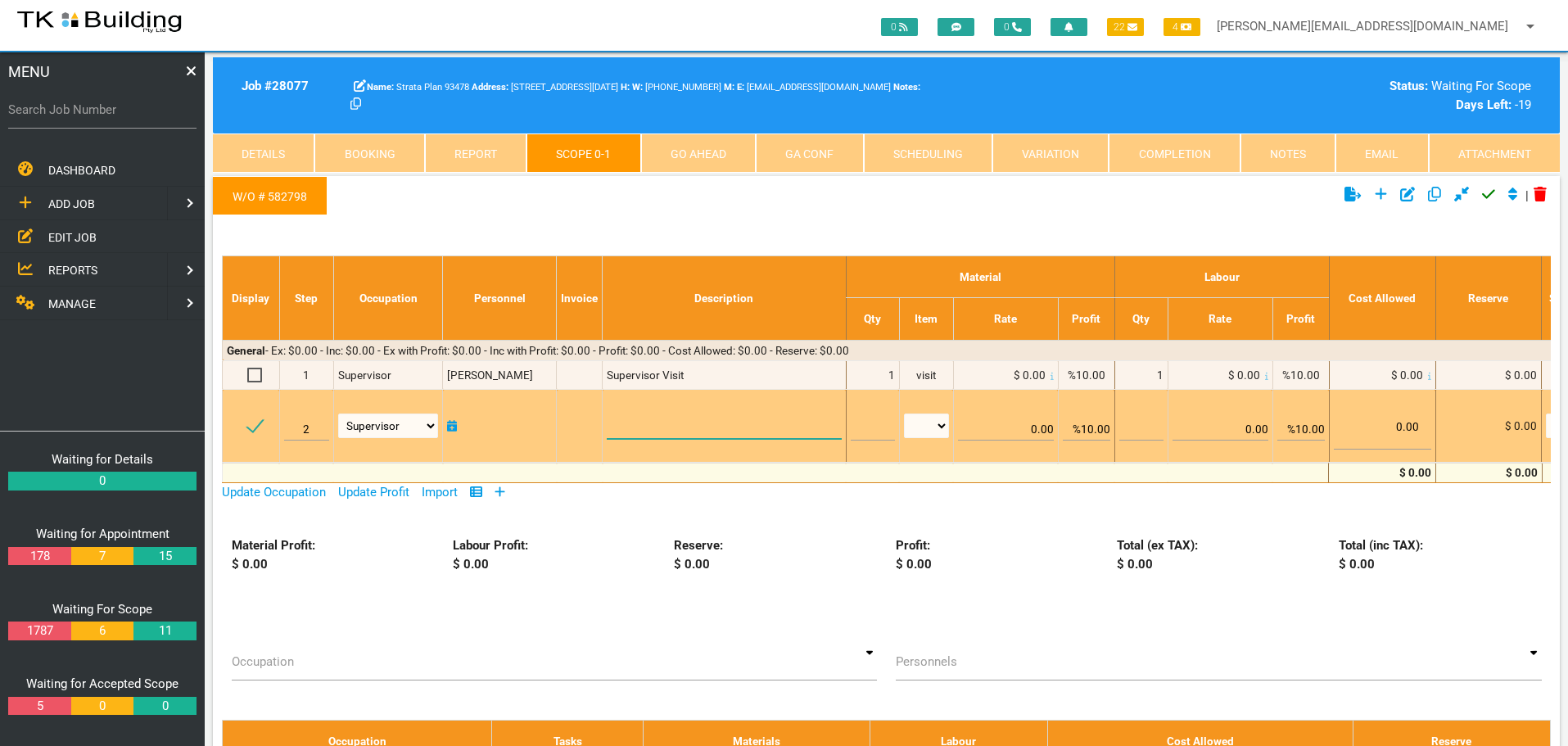
click at [628, 428] on textarea at bounding box center [724, 420] width 234 height 37
paste textarea "Unit 9 Rear Concrete Path Remove and dispose of the rear concrete path (7m x 1.…"
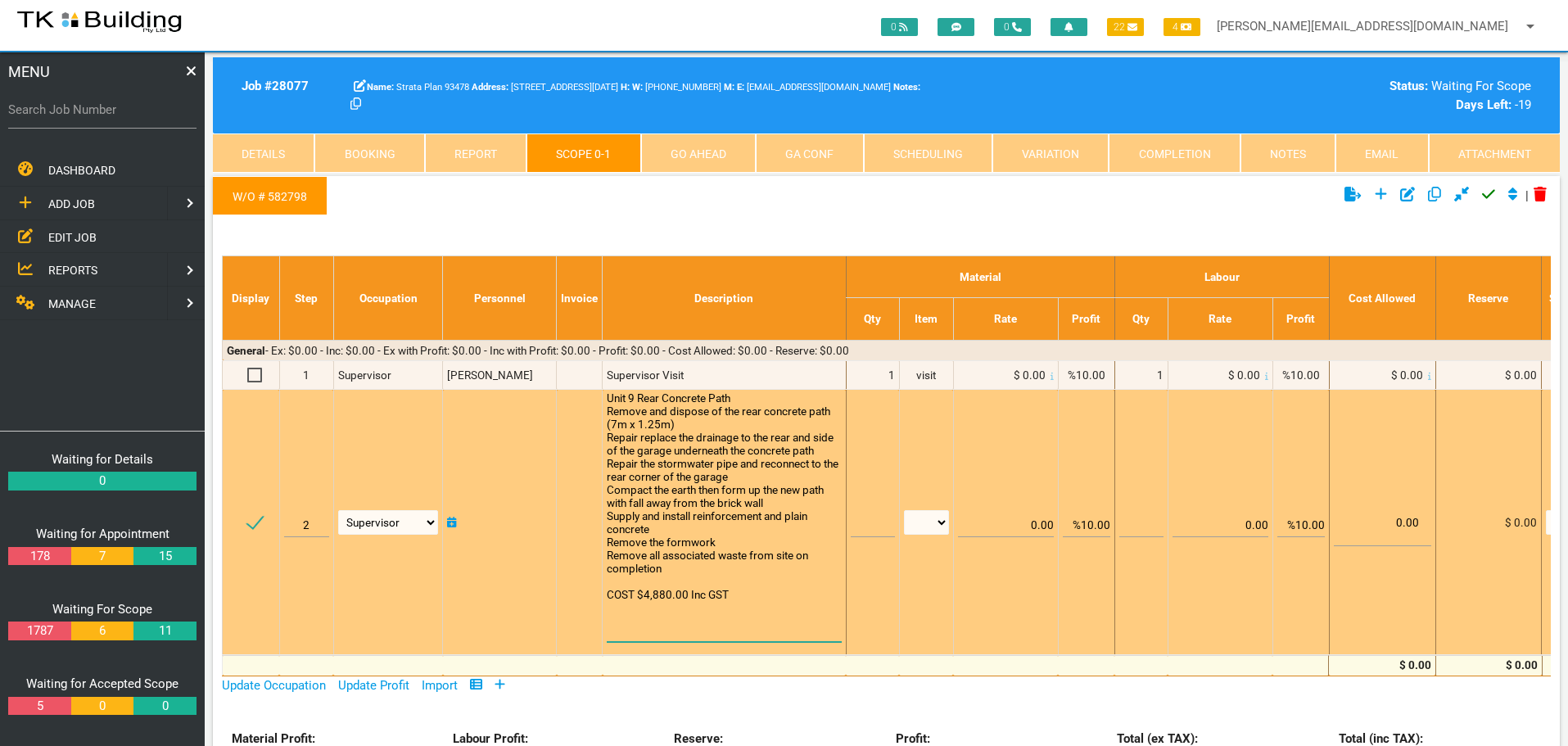
type textarea "Unit 9 Rear Concrete Path Remove and dispose of the rear concrete path (7m x 1.…"
click at [871, 529] on input "text" at bounding box center [872, 518] width 44 height 39
type input "1"
click at [940, 523] on select "patch LM hrs m3 items m2 m" at bounding box center [926, 523] width 45 height 25
select select "items"
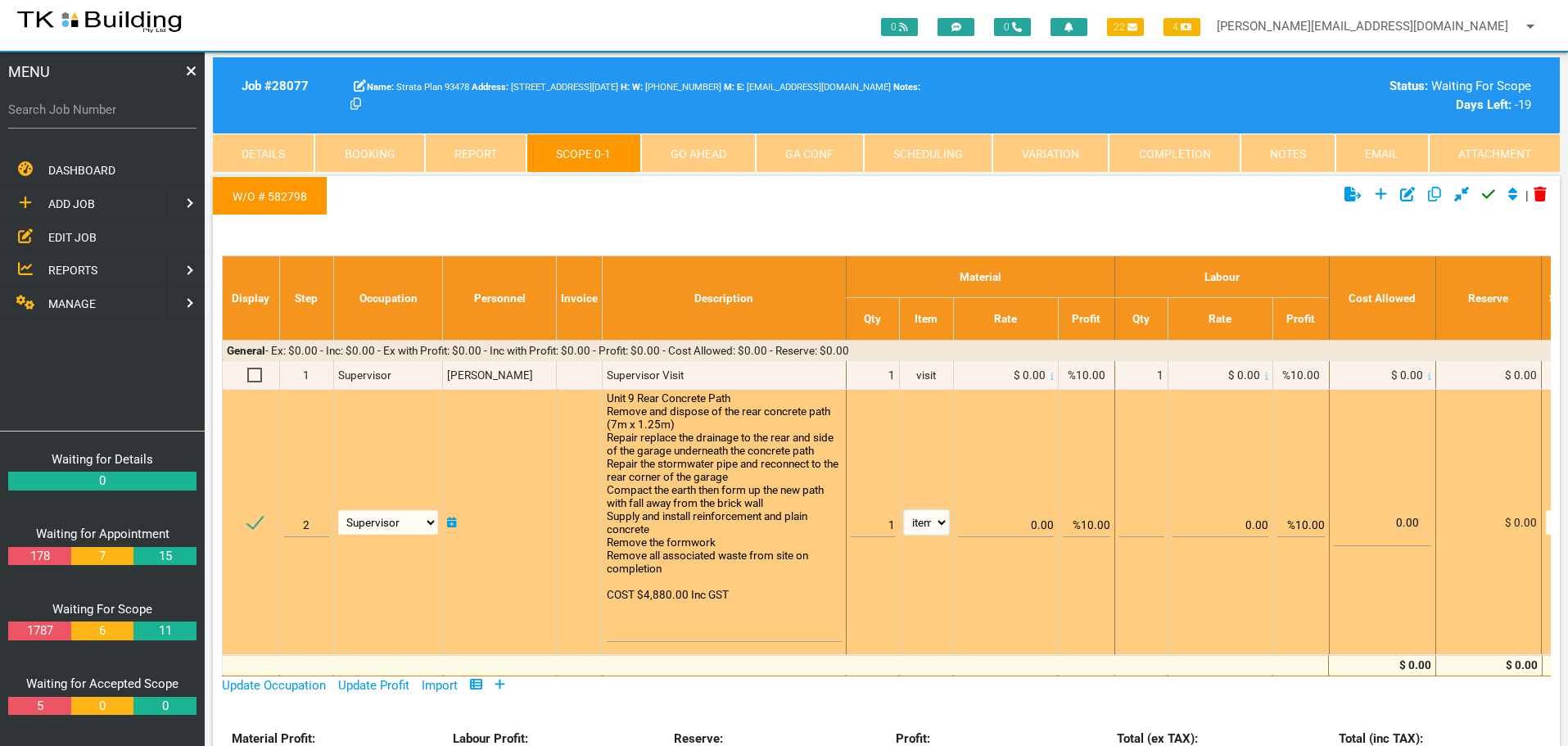
click at [904, 511] on select "patch LM hrs m3 items m2 m" at bounding box center [926, 523] width 45 height 25
click at [1086, 524] on input "%10.00" at bounding box center [1086, 518] width 47 height 39
type input "0.00"
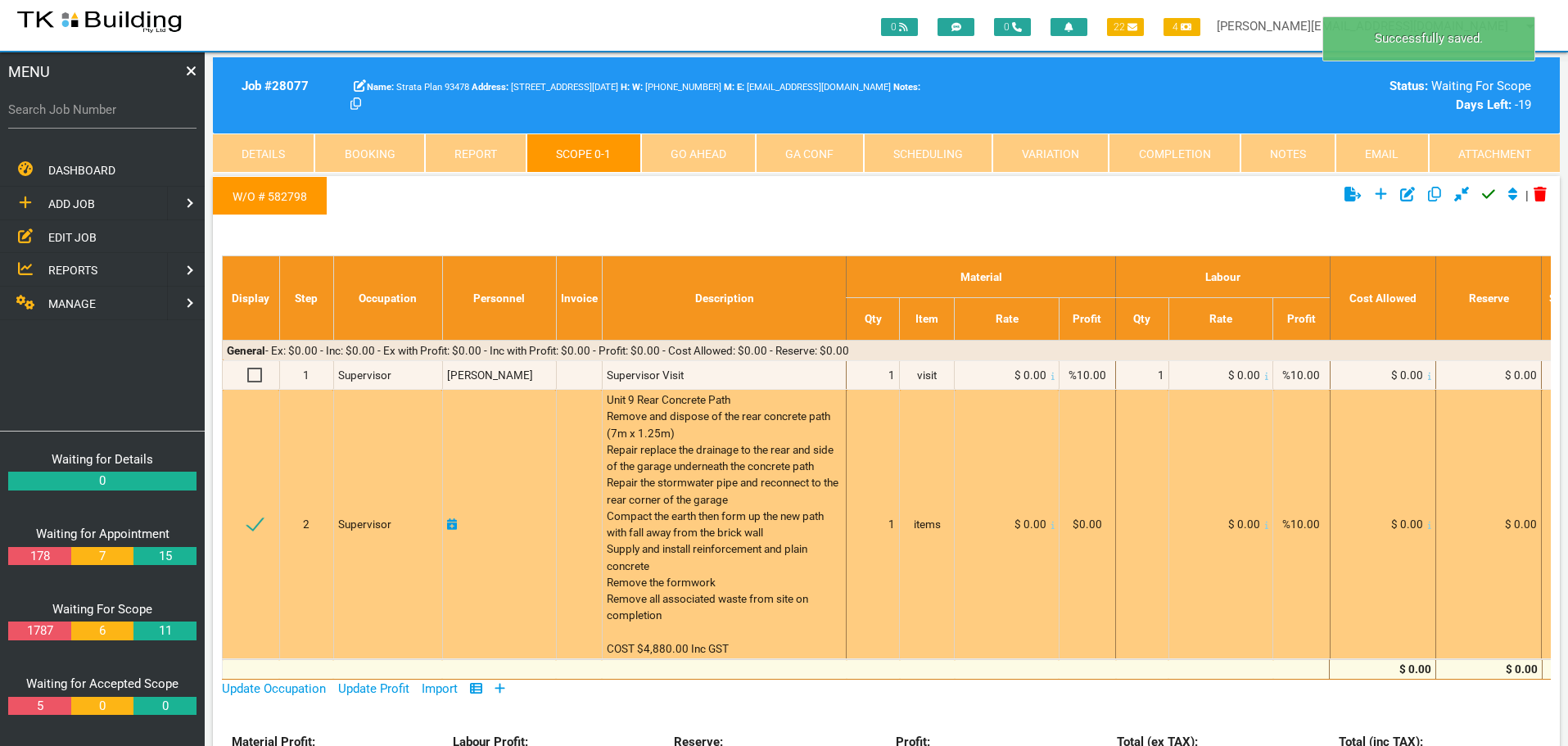
click at [1051, 527] on icon at bounding box center [1052, 525] width 3 height 9
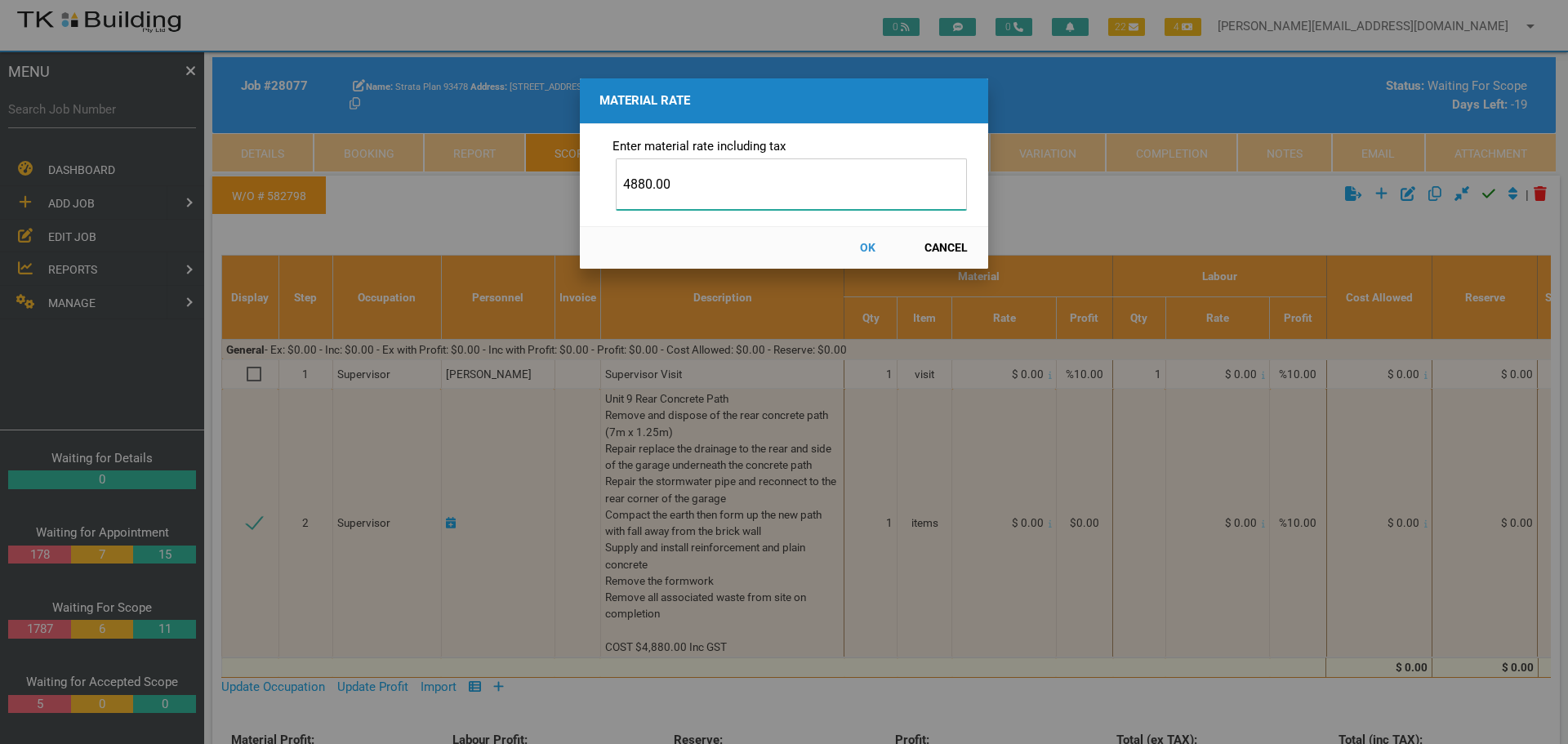
type input "4880.00"
click at [867, 248] on button "OK" at bounding box center [867, 248] width 72 height 28
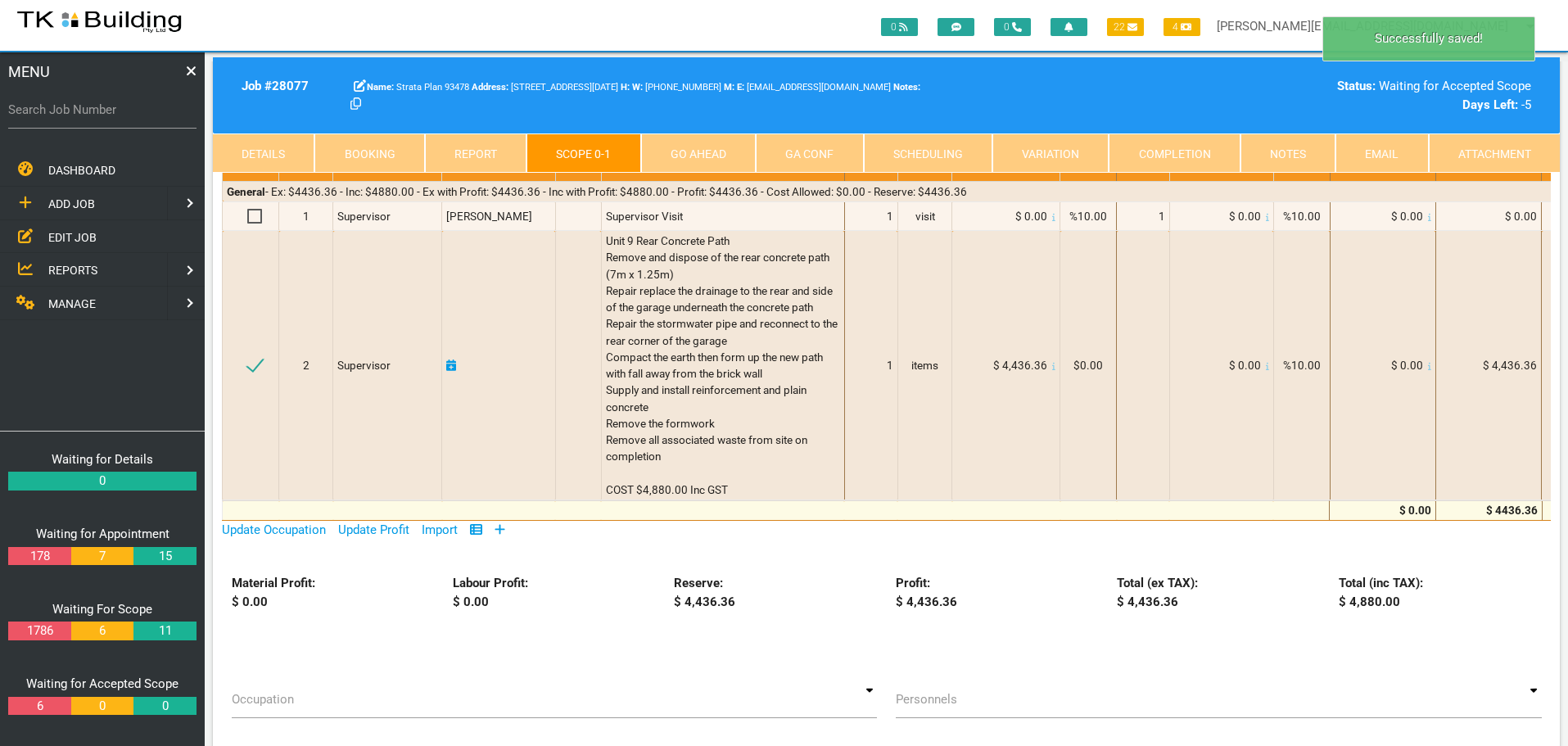
scroll to position [0, 0]
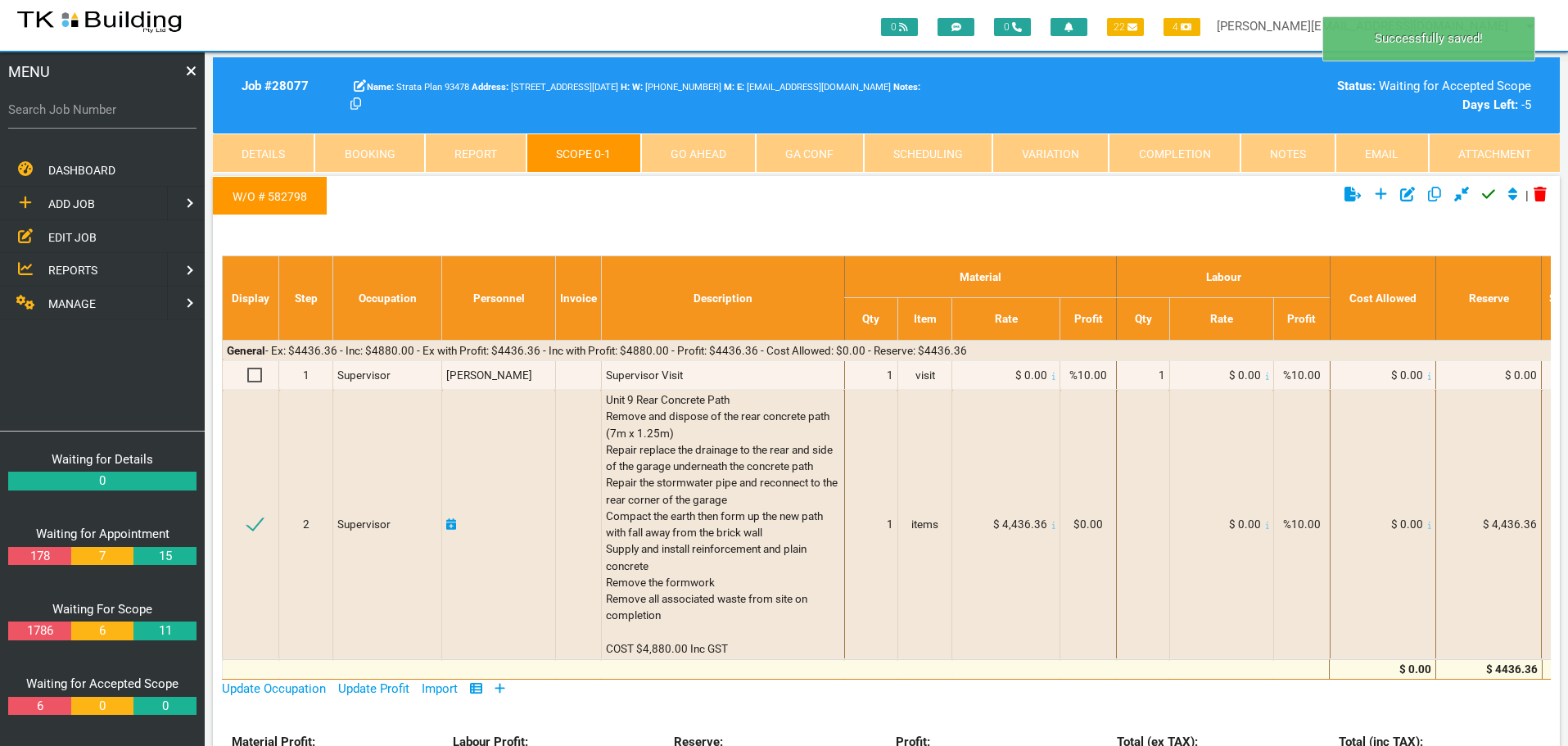
click at [1482, 197] on icon at bounding box center [1489, 195] width 13 height 9
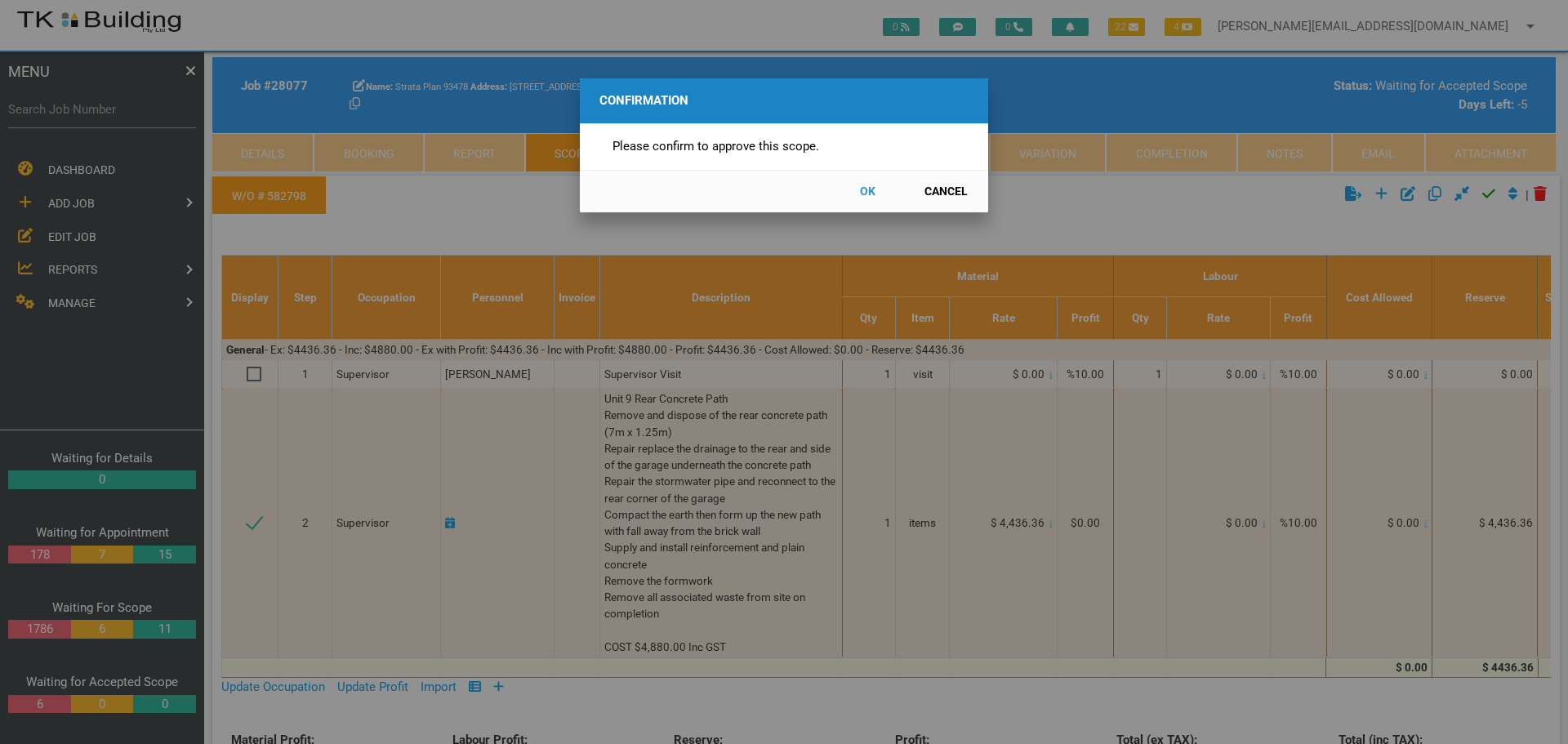
click at [866, 189] on button "OK" at bounding box center [867, 191] width 72 height 28
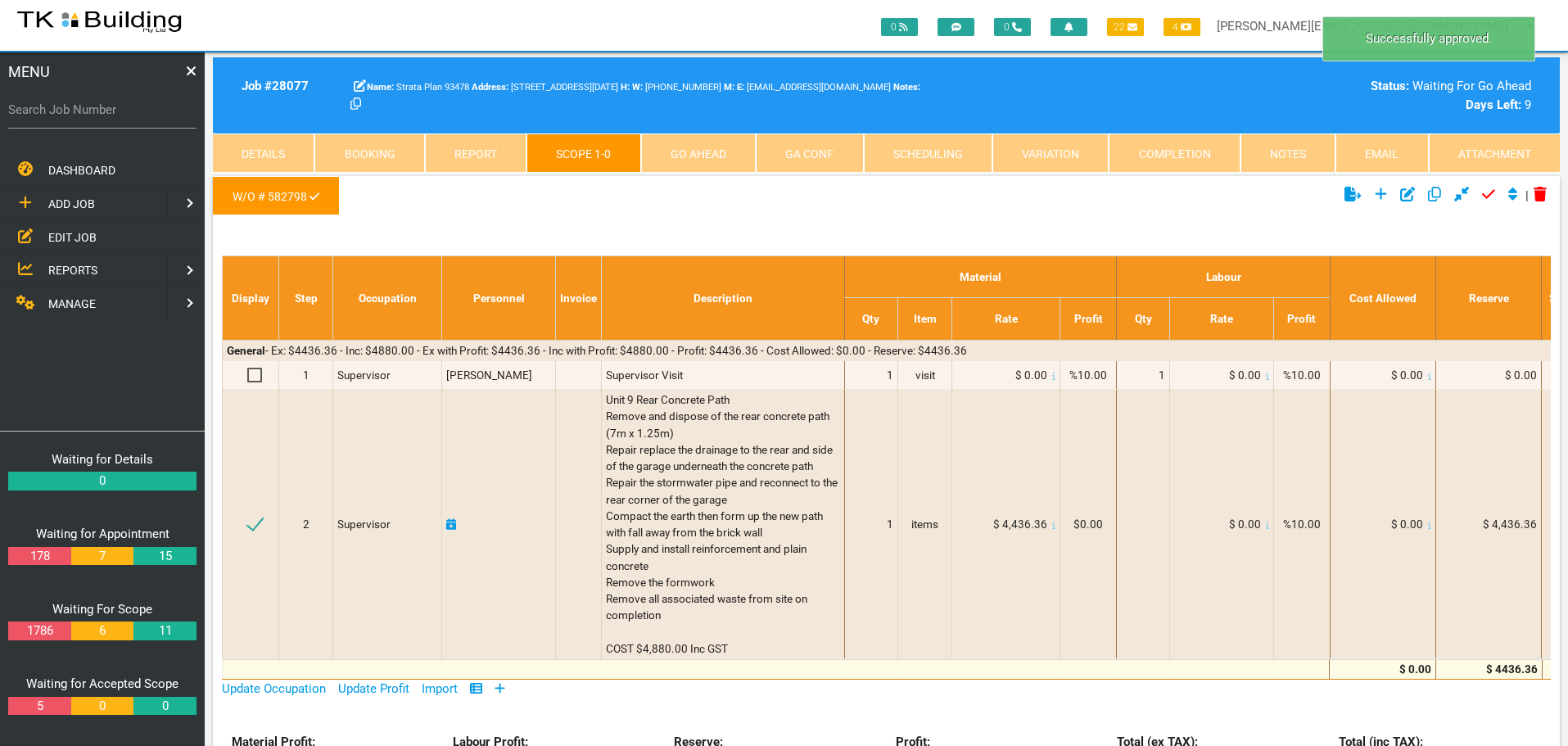
scroll to position [52, 0]
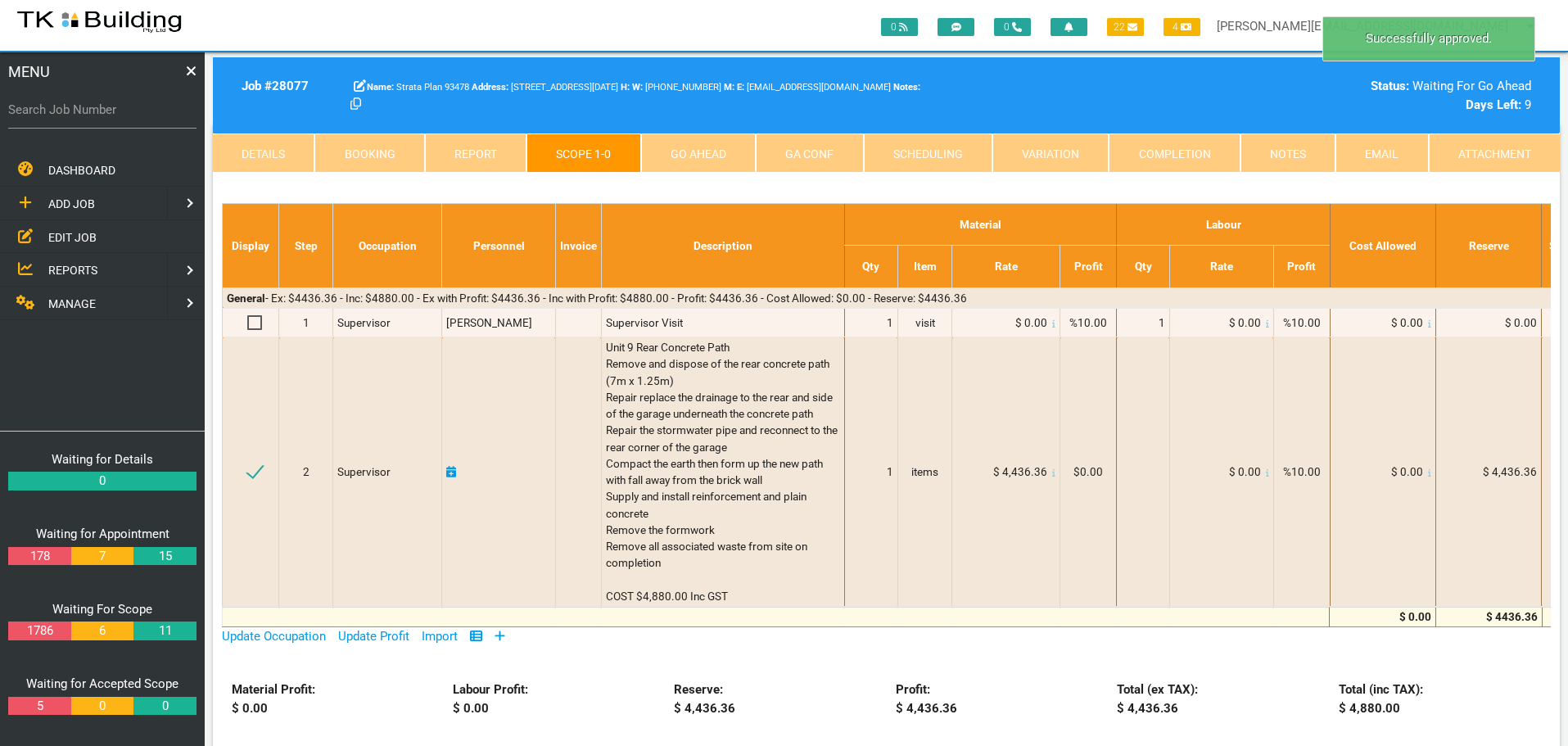
click at [704, 147] on link "Go Ahead" at bounding box center [698, 153] width 114 height 40
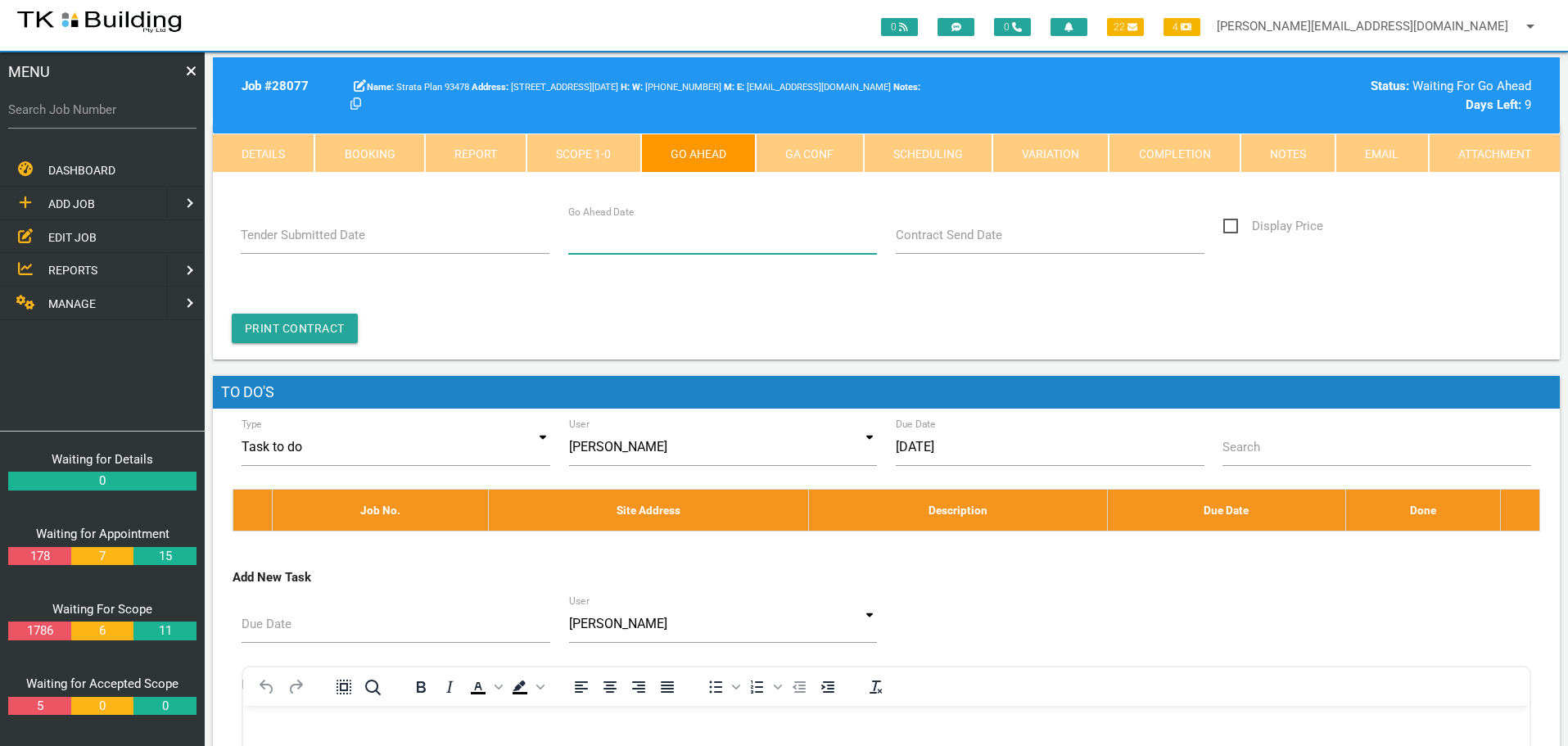
click at [649, 247] on input "Go Ahead Date" at bounding box center [722, 235] width 309 height 38
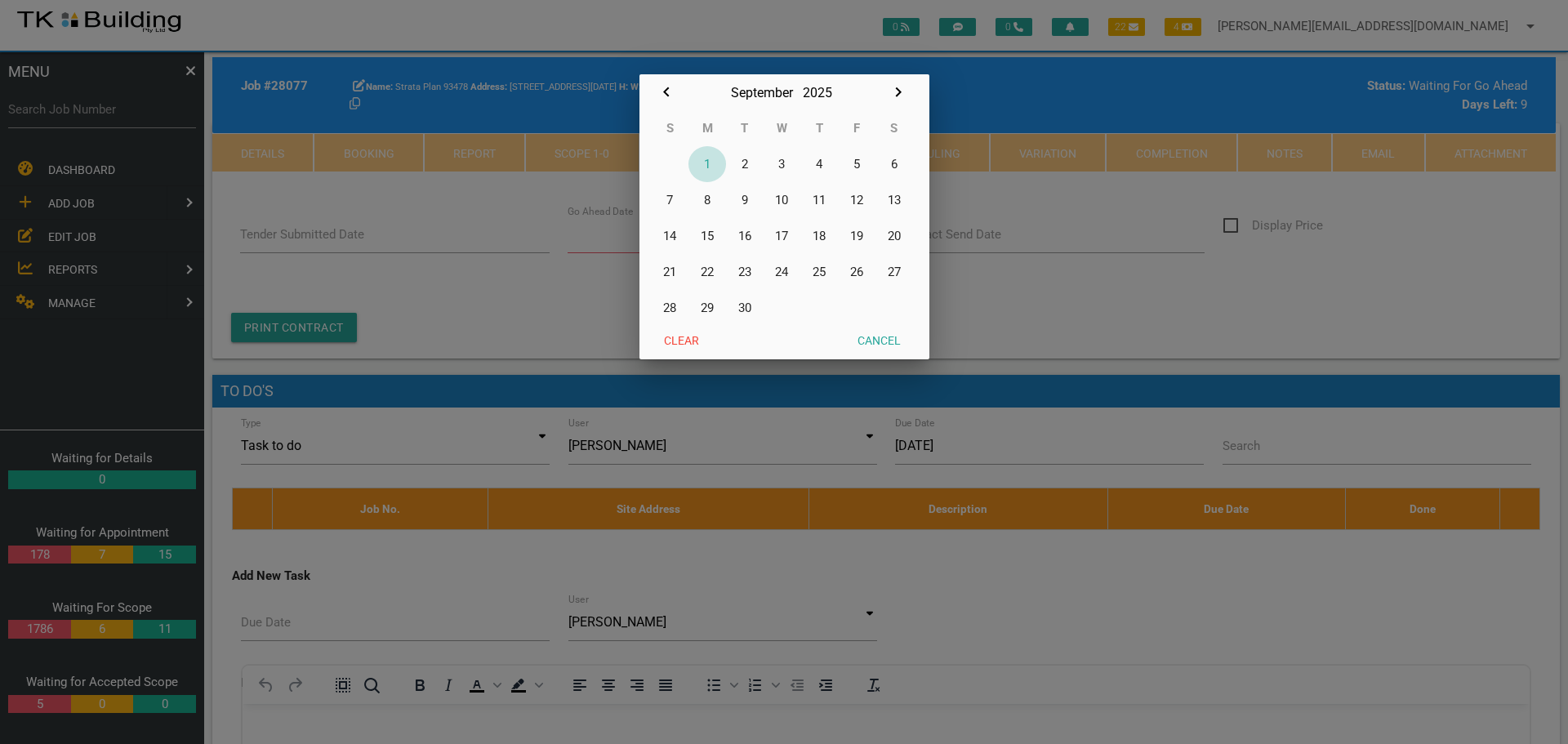
click at [709, 162] on button "1" at bounding box center [707, 164] width 38 height 36
type input "[DATE]"
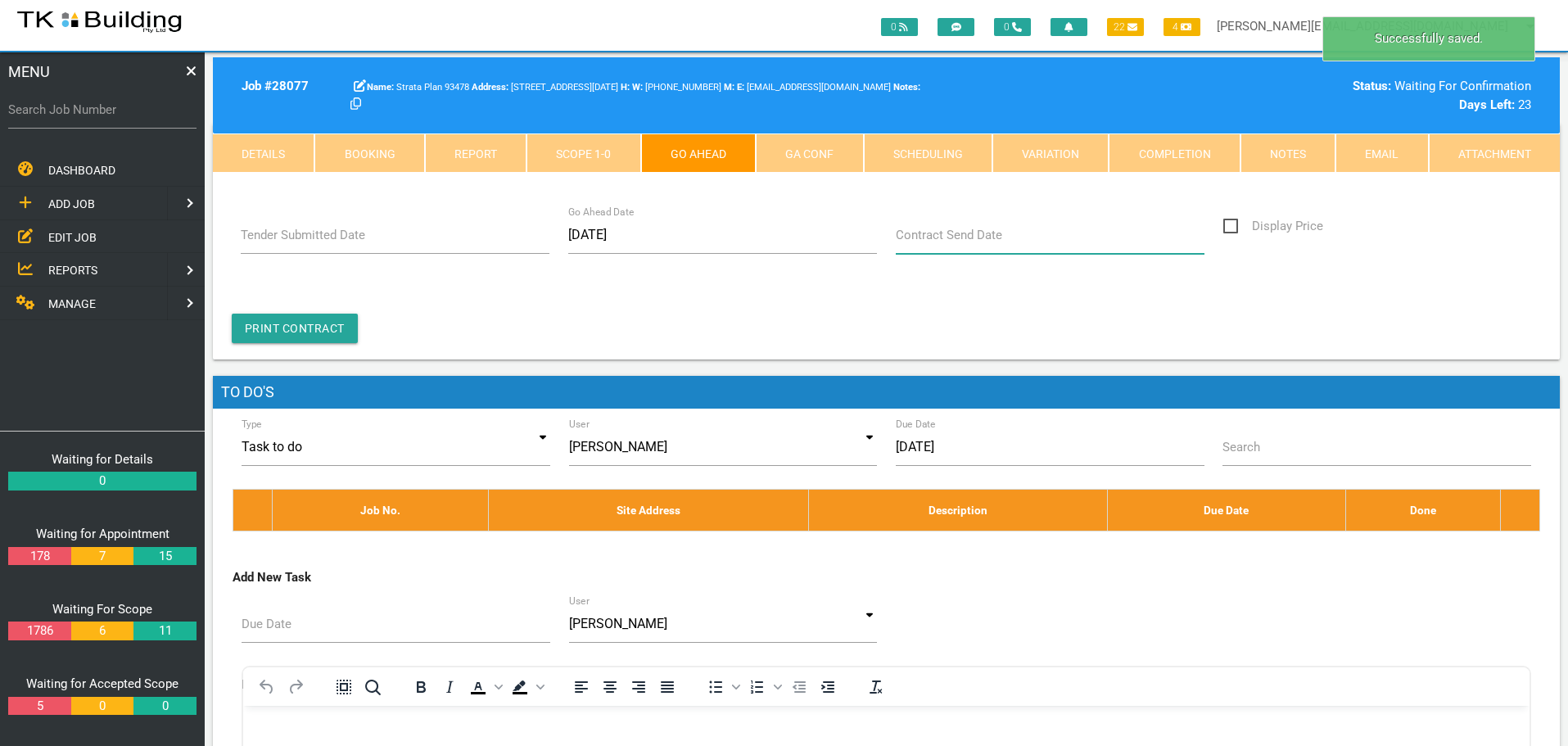
click at [948, 247] on input "Contract Send Date" at bounding box center [1050, 235] width 309 height 38
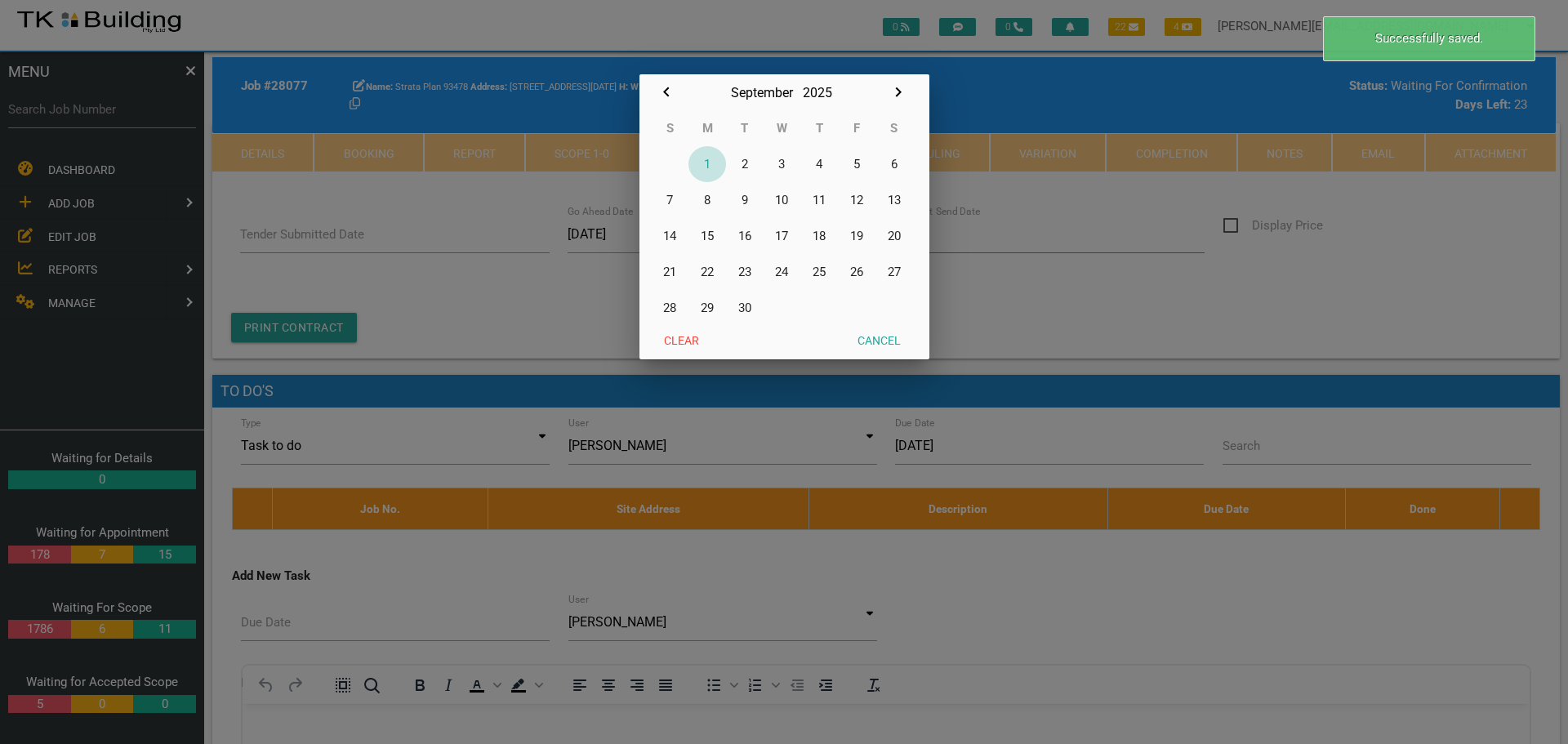
click at [710, 164] on button "1" at bounding box center [707, 164] width 38 height 36
type input "[DATE]"
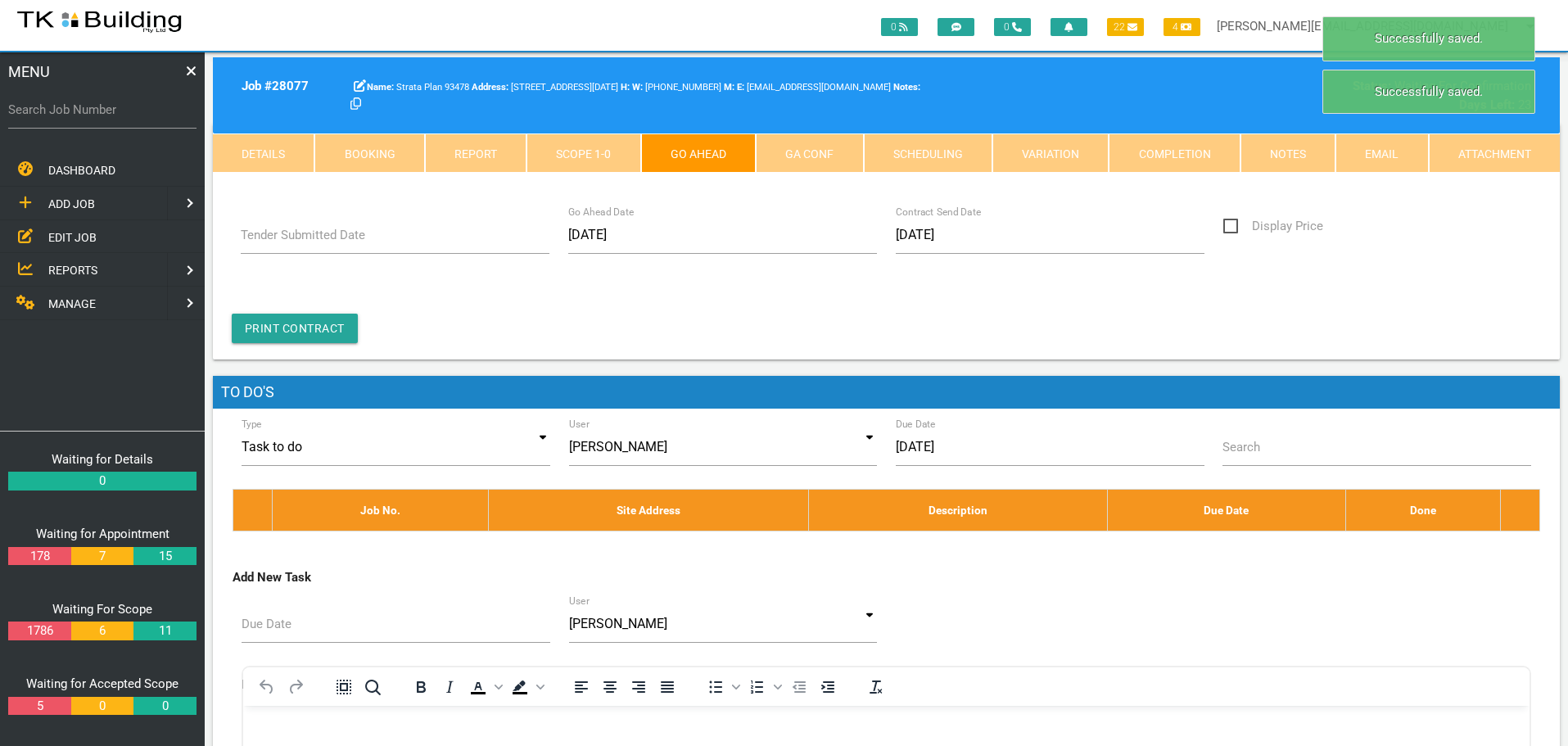
click at [836, 146] on link "GA Conf" at bounding box center [809, 153] width 107 height 40
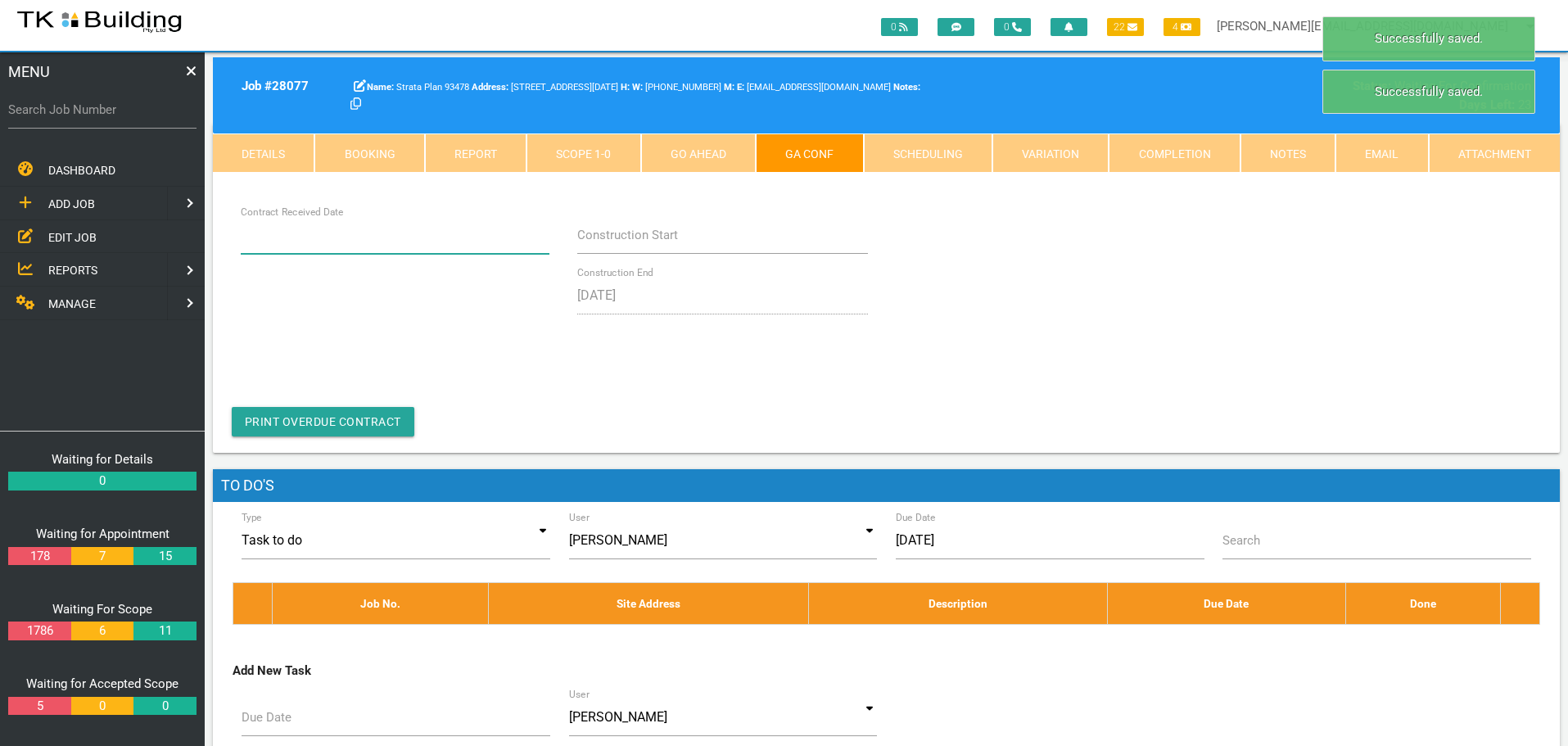
click at [398, 248] on input "Contract Received Date" at bounding box center [395, 235] width 309 height 38
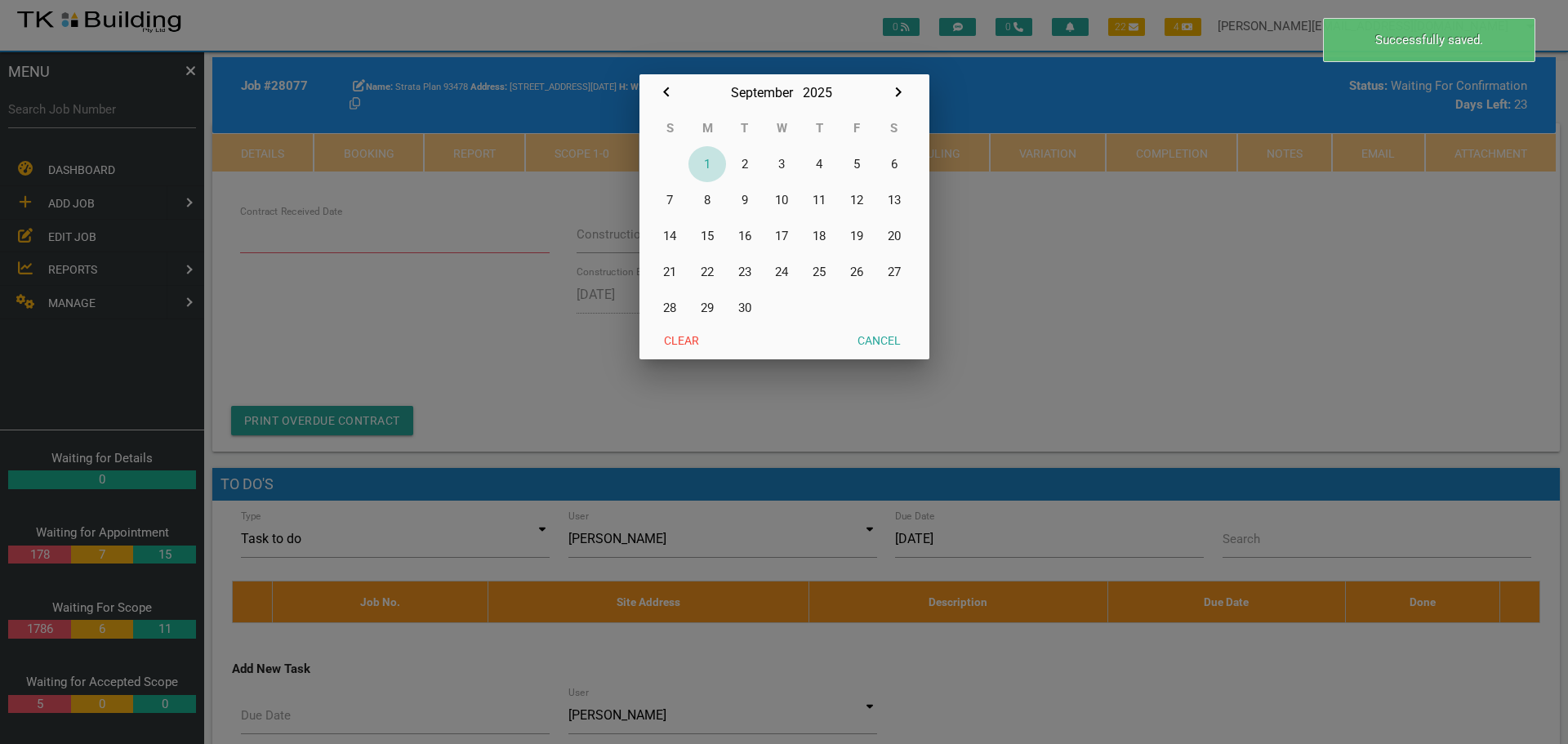
click at [706, 163] on button "1" at bounding box center [707, 164] width 38 height 36
type input "[DATE]"
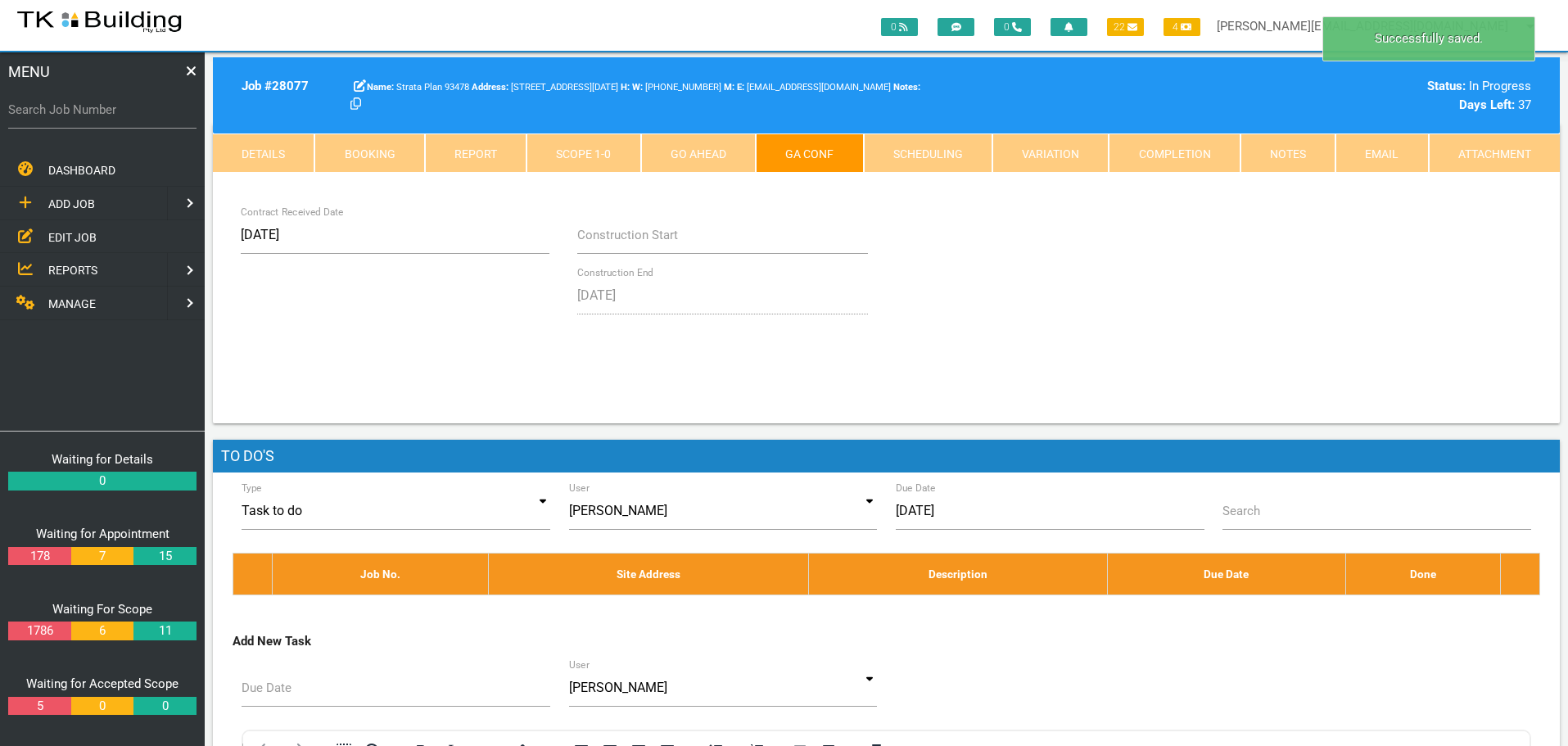
click at [1297, 148] on link "Notes" at bounding box center [1287, 153] width 95 height 40
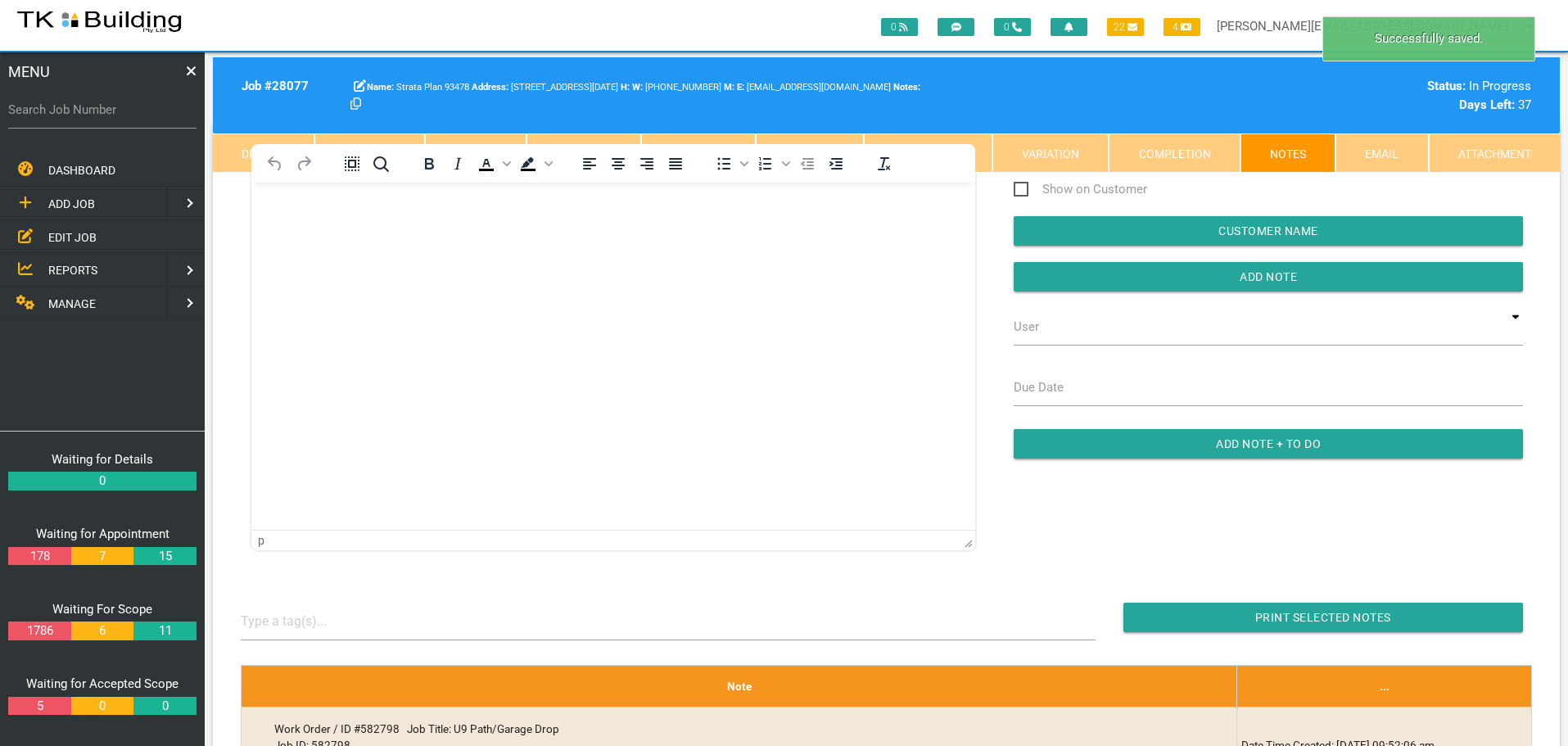
scroll to position [0, 0]
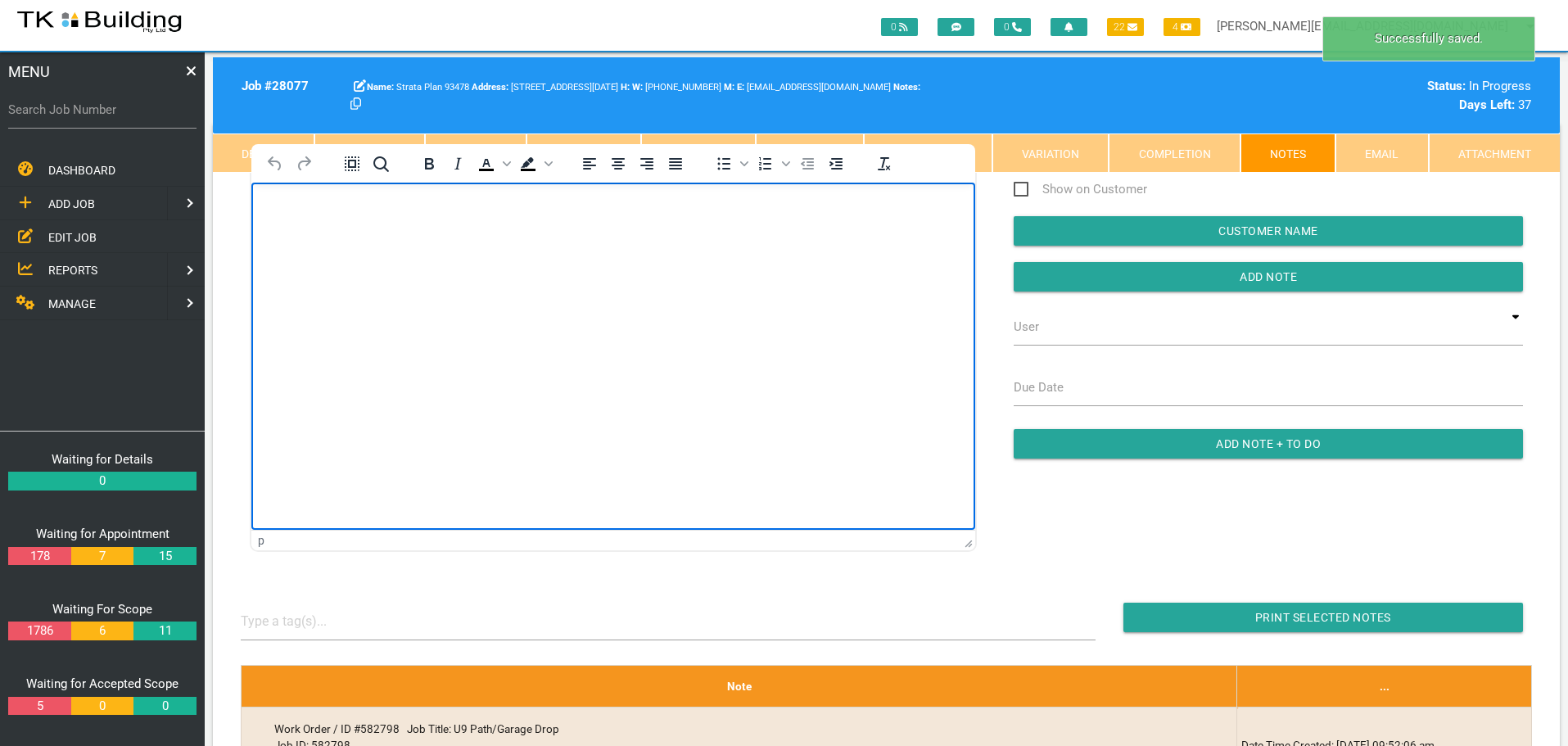
click at [393, 256] on html at bounding box center [613, 218] width 724 height 75
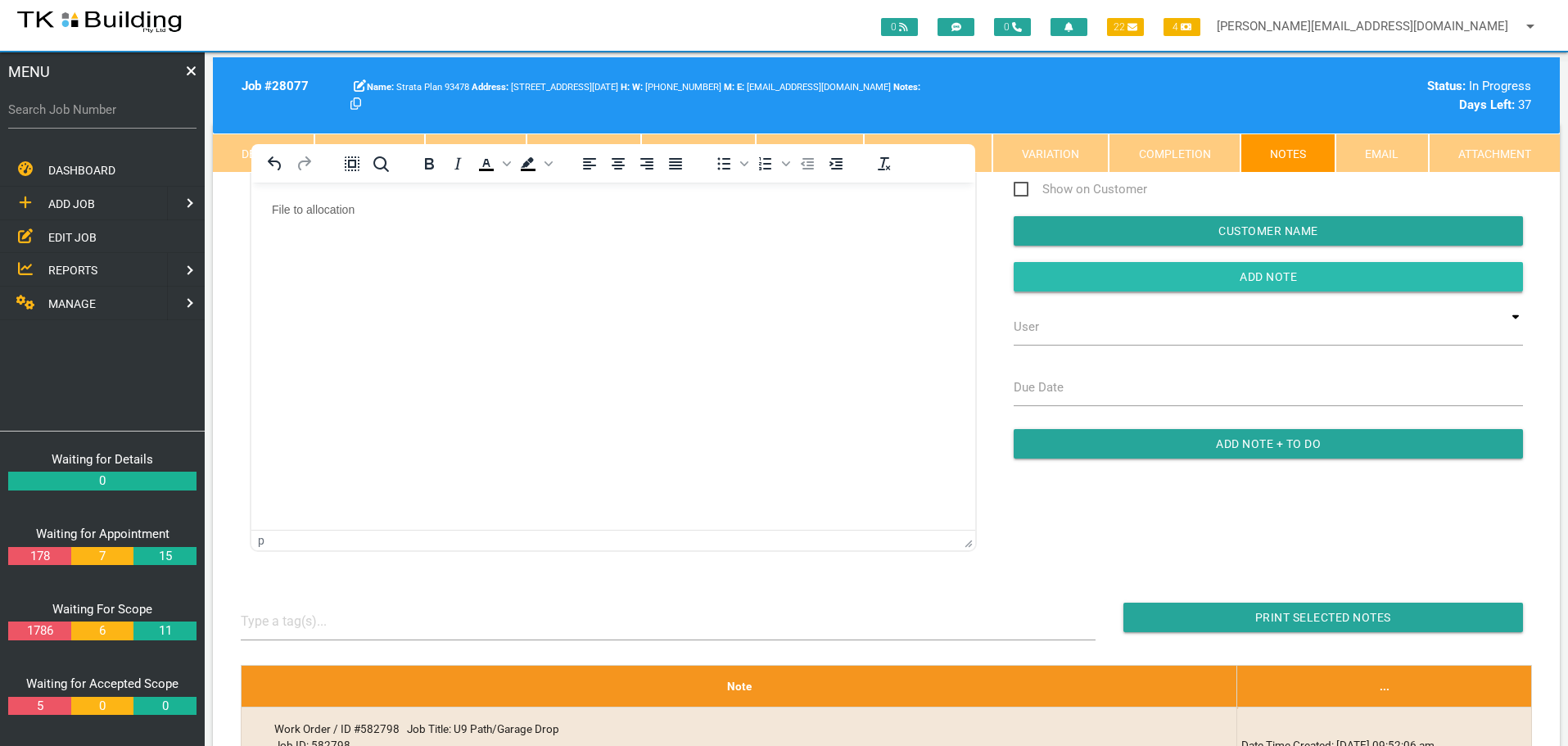
click at [1156, 269] on input "button" at bounding box center [1268, 276] width 509 height 29
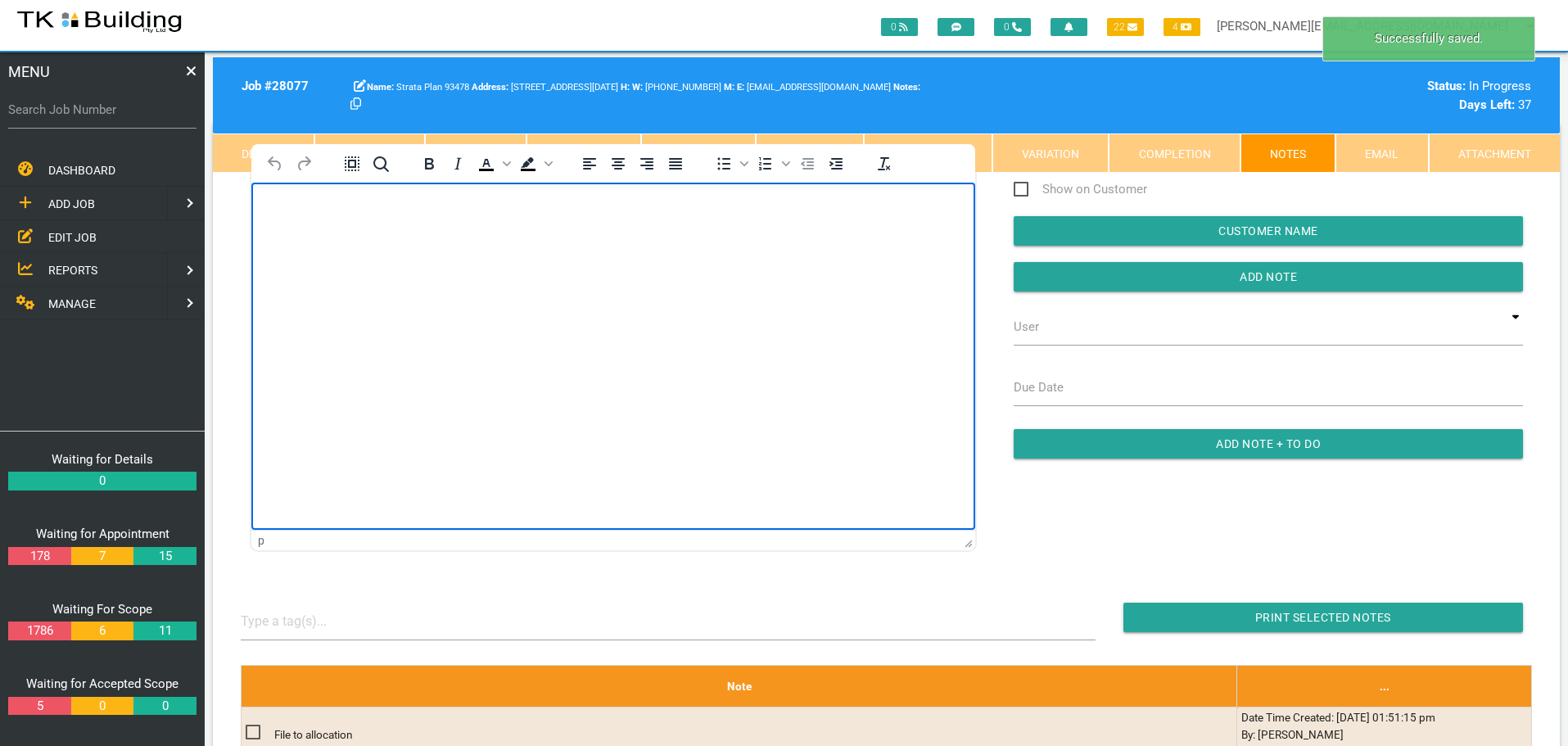
click at [546, 256] on html at bounding box center [613, 218] width 724 height 75
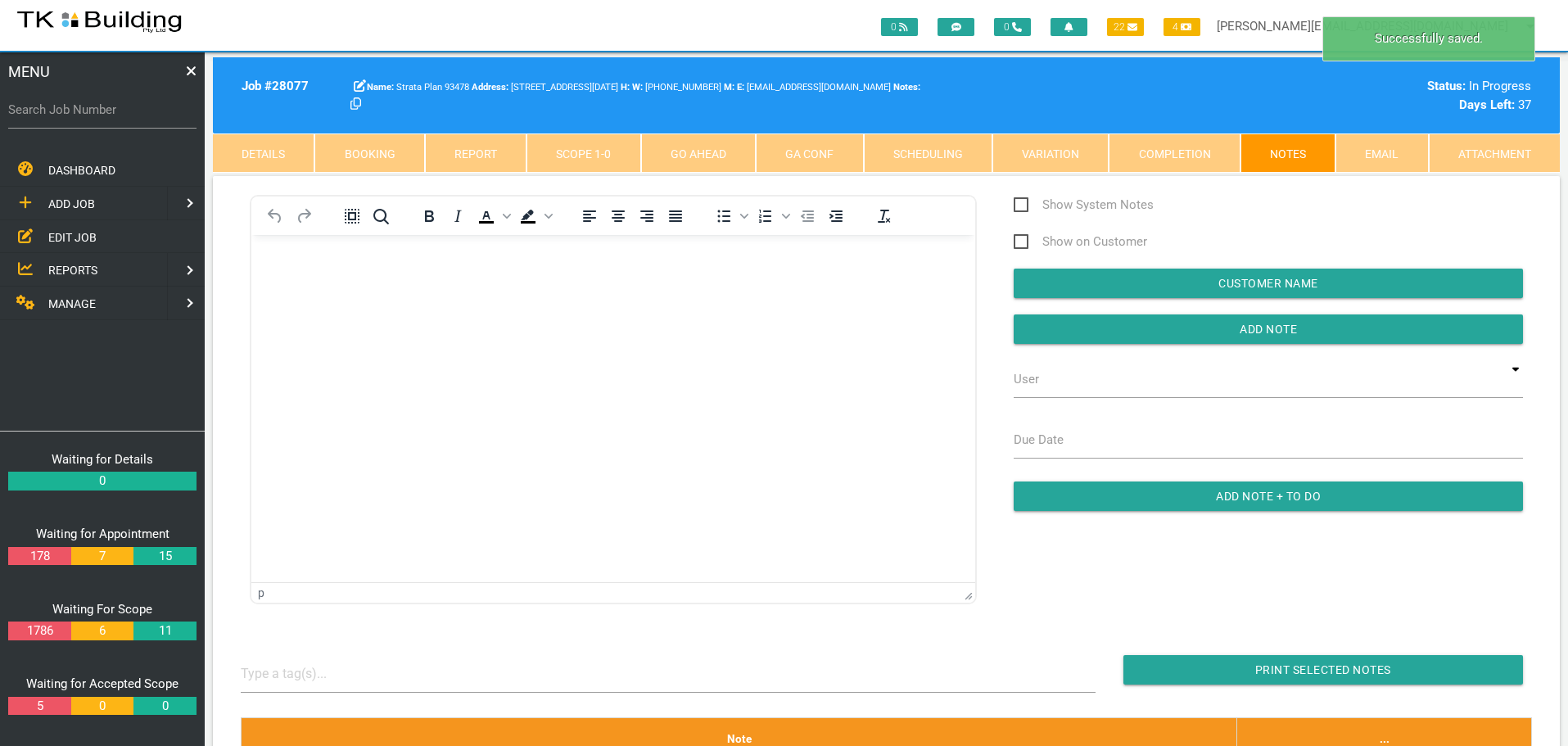
click at [576, 151] on link "Scope 1 - 0" at bounding box center [583, 153] width 113 height 40
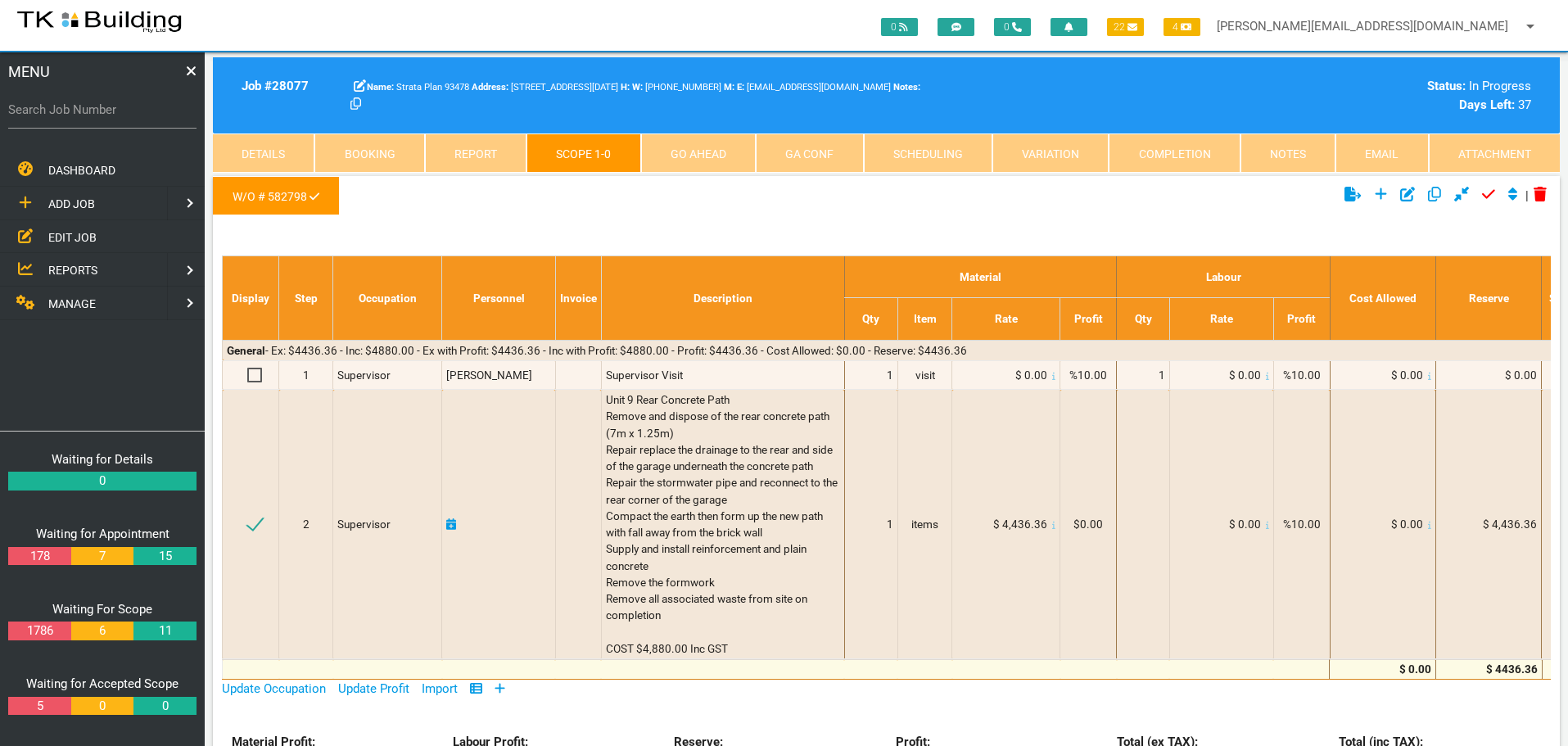
click at [1304, 150] on link "Notes" at bounding box center [1287, 153] width 95 height 40
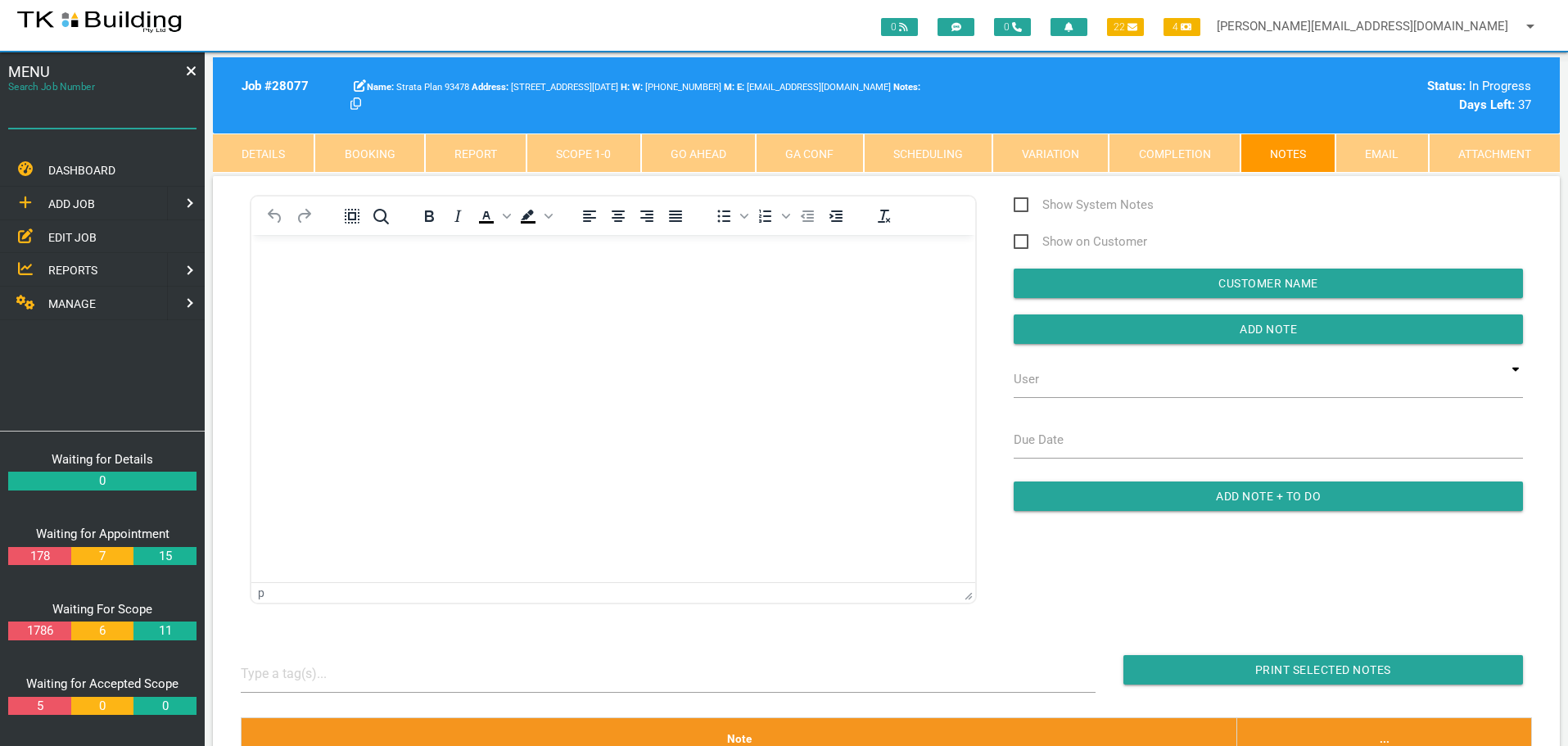
click at [105, 120] on input "Search Job Number" at bounding box center [102, 110] width 188 height 38
type input "27946"
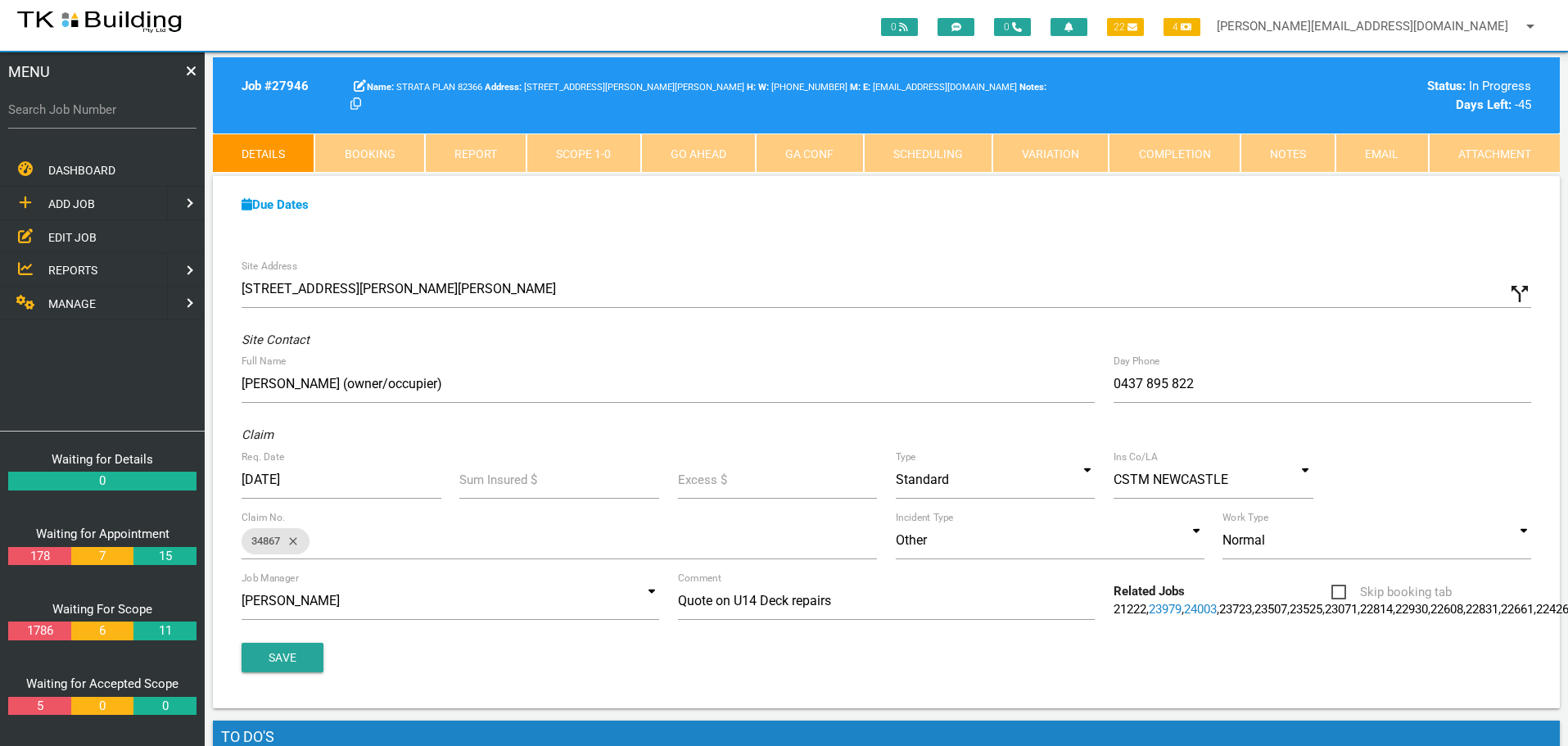
click at [593, 156] on link "Scope 1 - 0" at bounding box center [583, 153] width 113 height 40
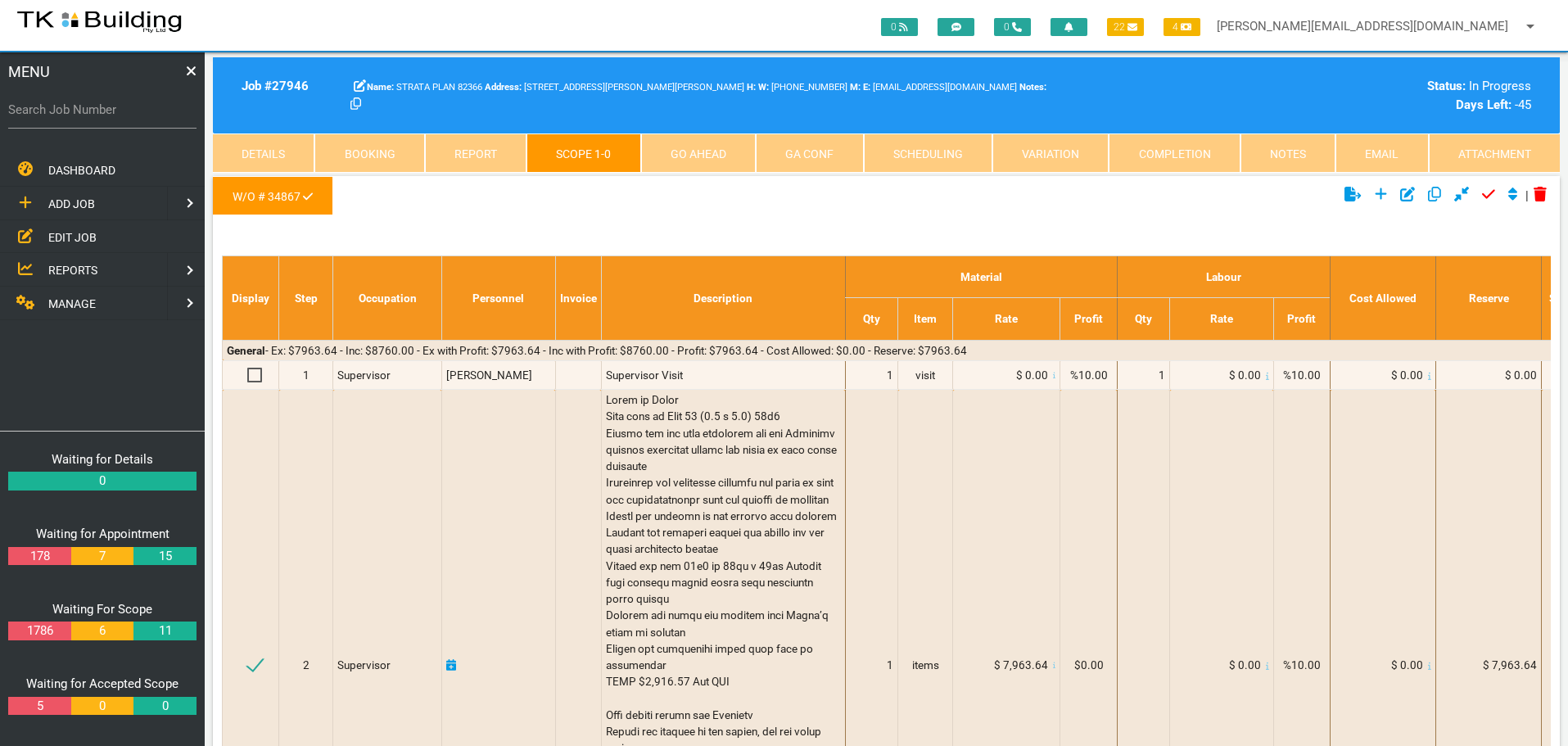
click at [1197, 158] on link "Completion" at bounding box center [1174, 153] width 131 height 40
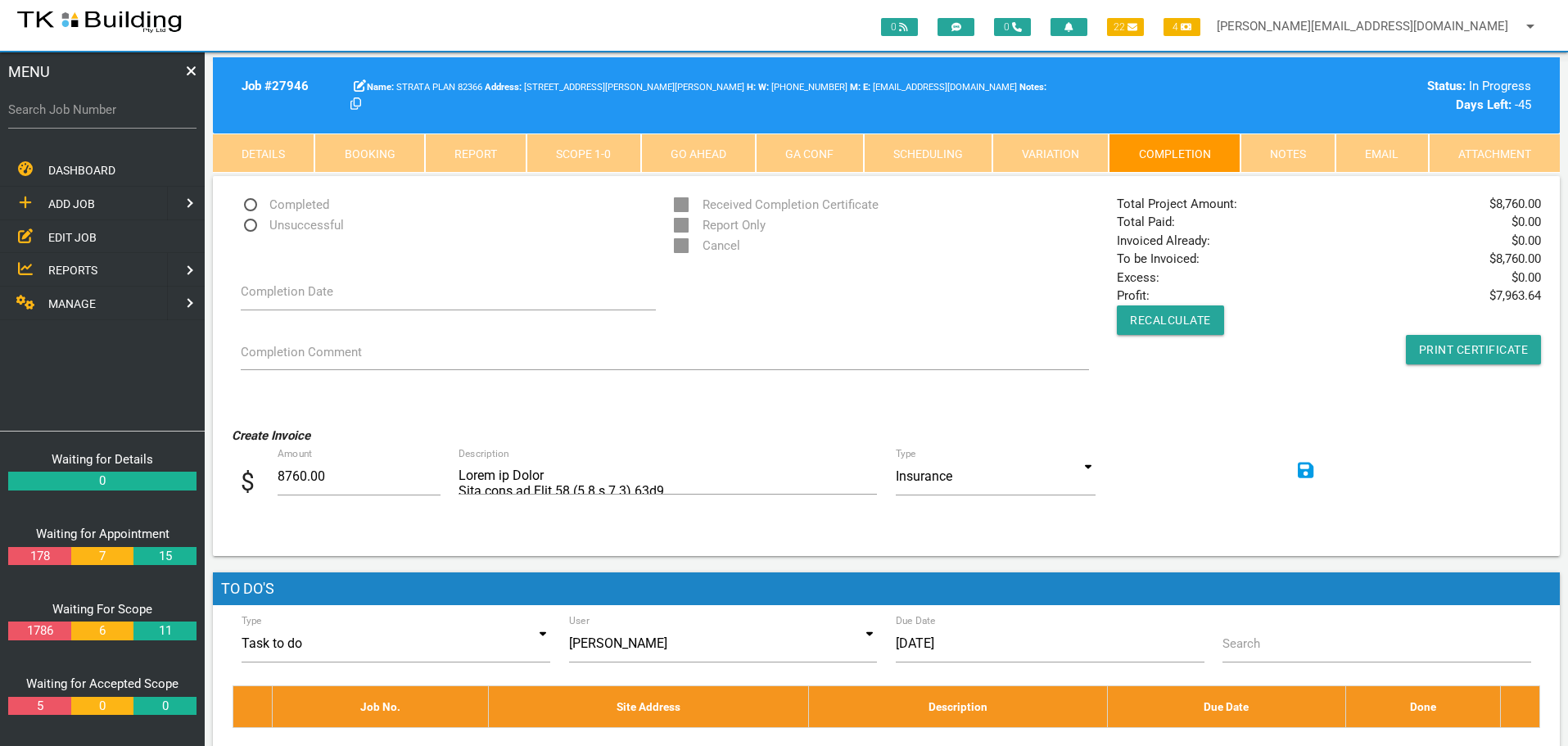
click at [250, 204] on span "Completed" at bounding box center [285, 205] width 89 height 21
click at [250, 204] on input "Completed" at bounding box center [246, 200] width 10 height 10
radio input "true"
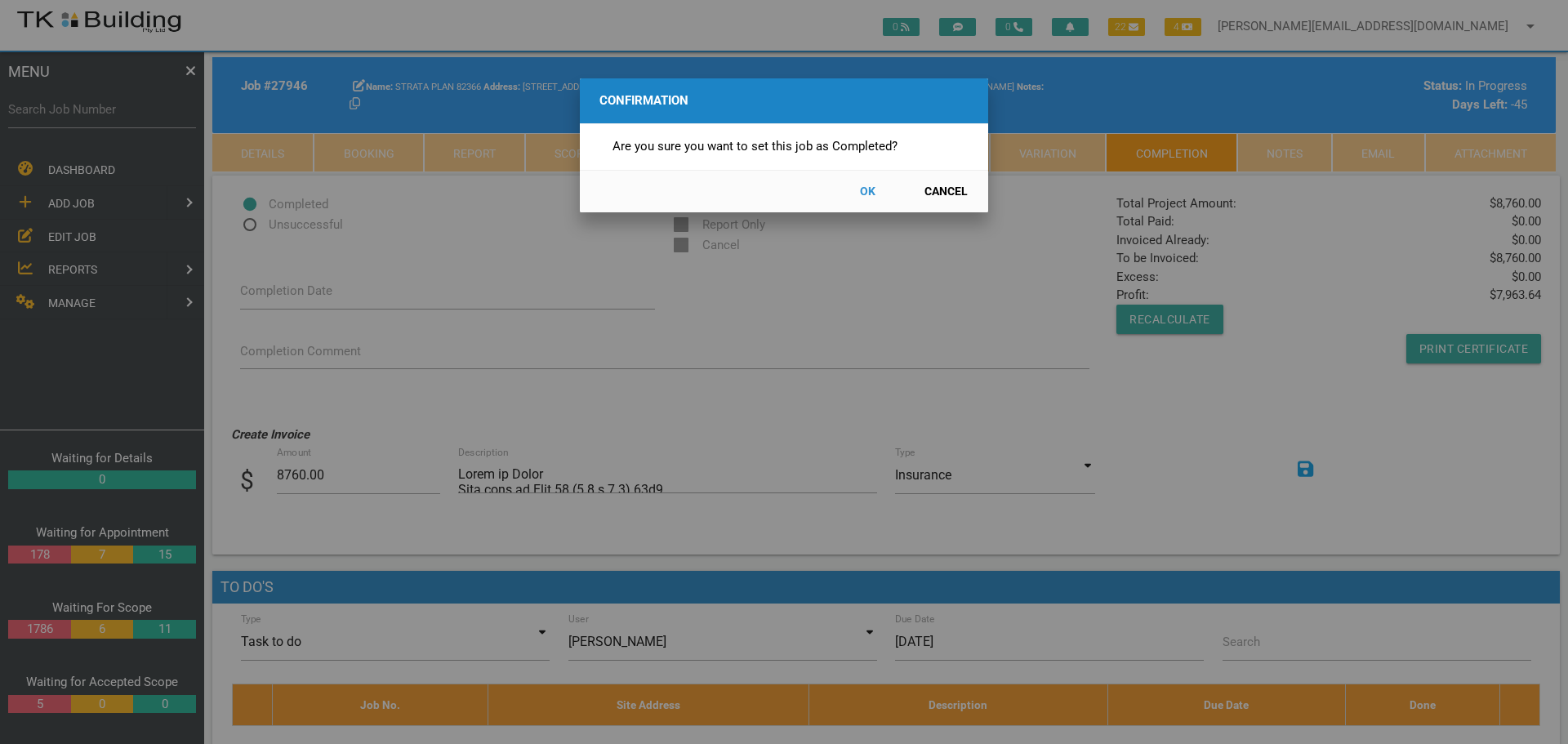
click at [862, 187] on button "OK" at bounding box center [867, 191] width 72 height 28
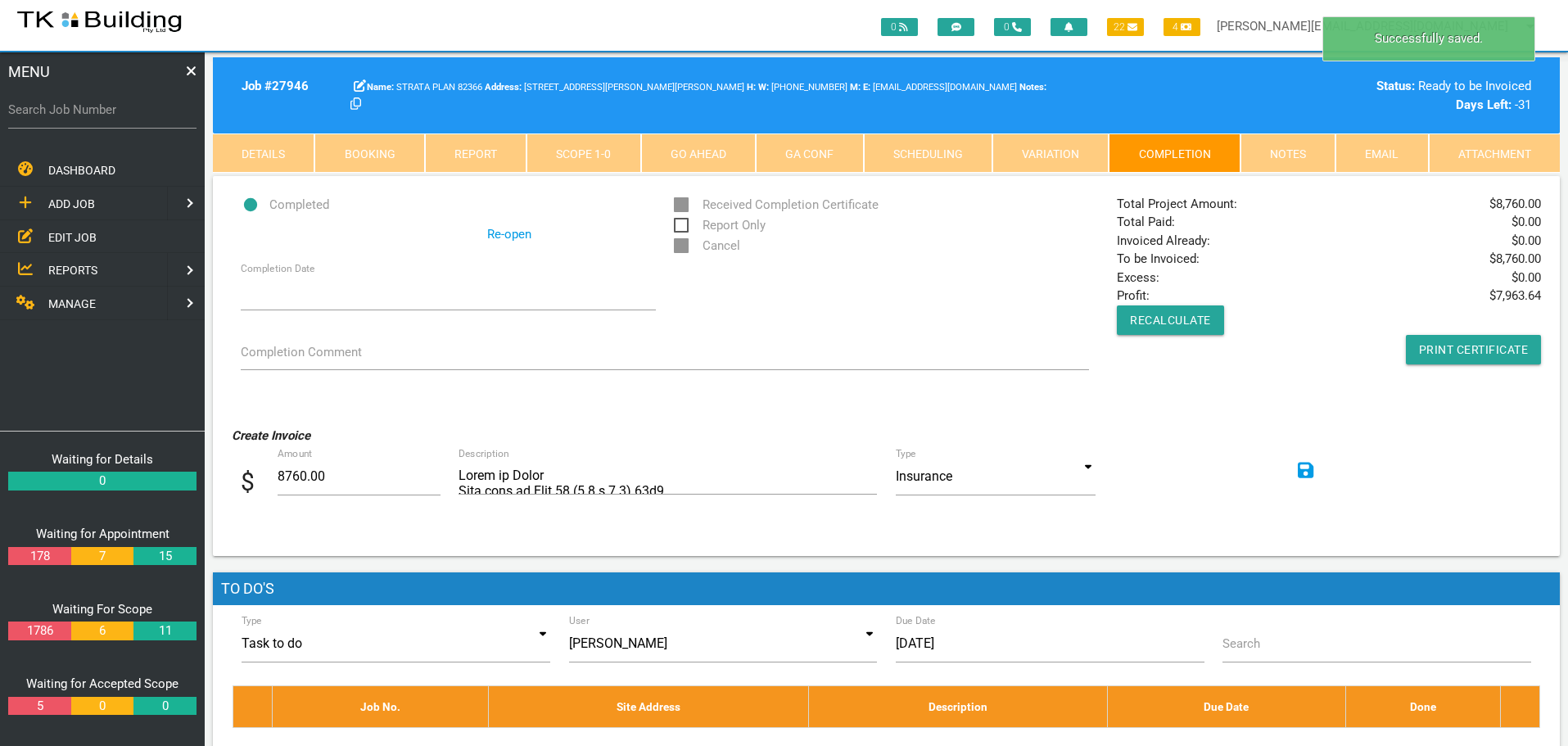
click at [1305, 469] on icon at bounding box center [1305, 470] width 16 height 16
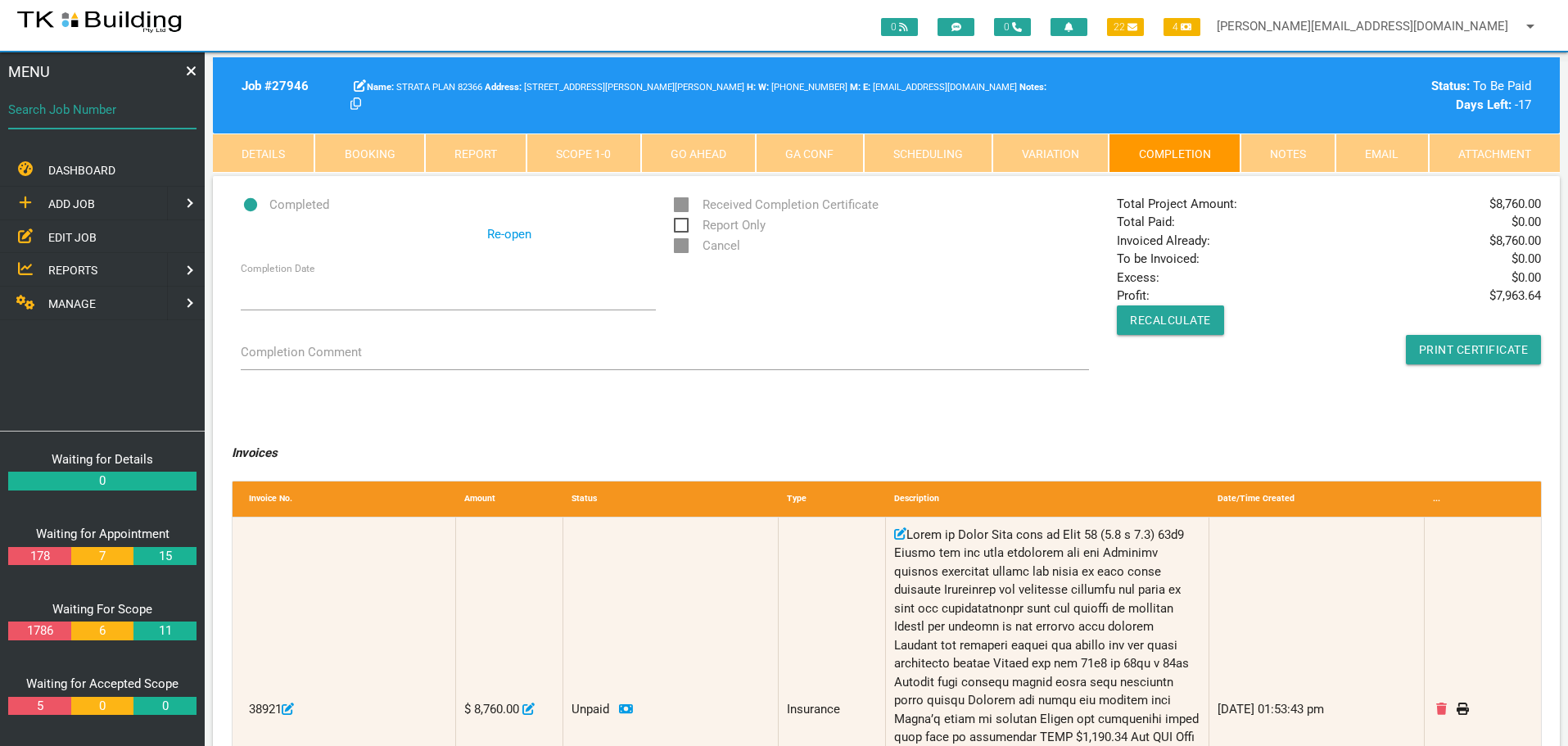
click at [139, 119] on input "Search Job Number" at bounding box center [102, 110] width 188 height 38
type input "27843"
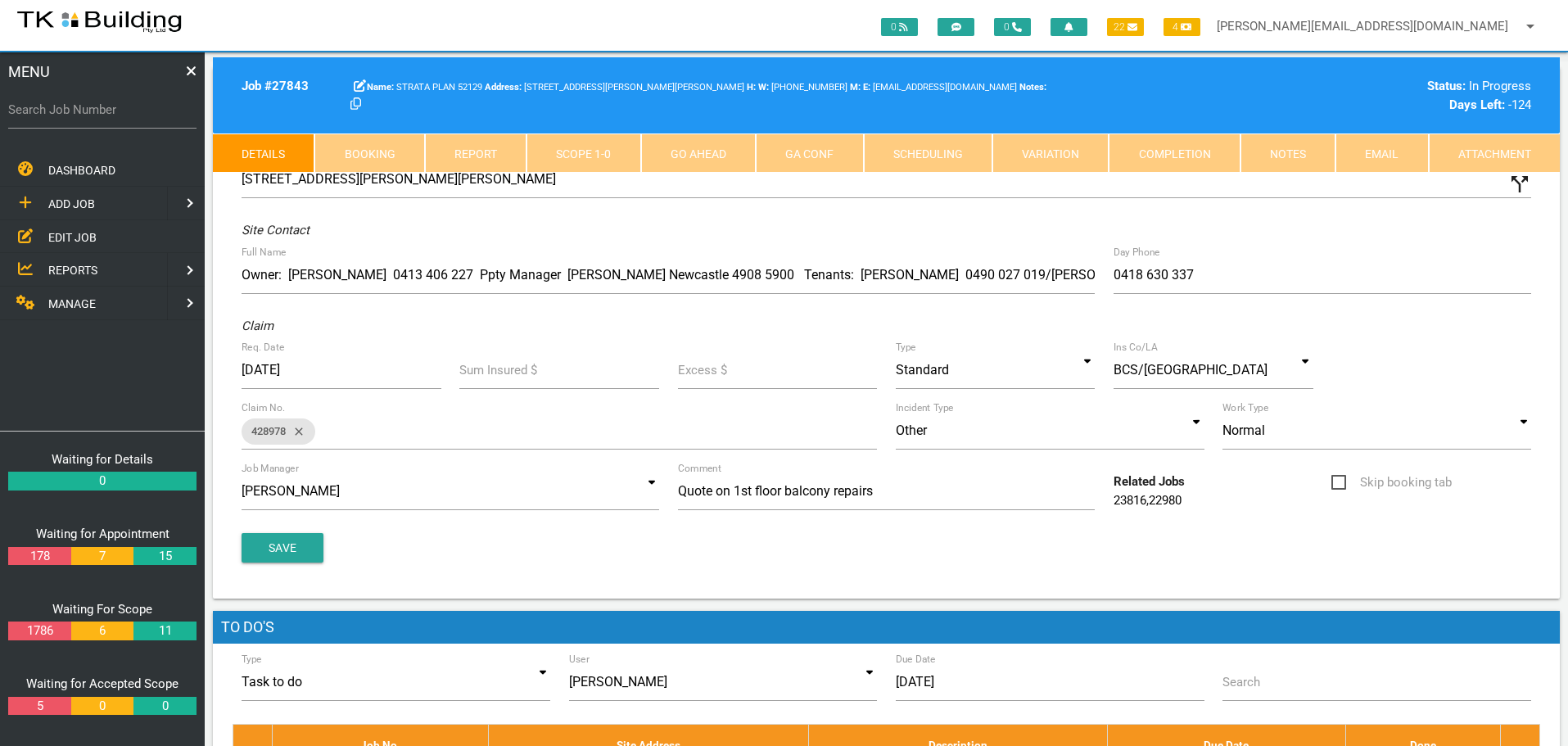
click at [1298, 156] on link "Notes" at bounding box center [1287, 153] width 95 height 40
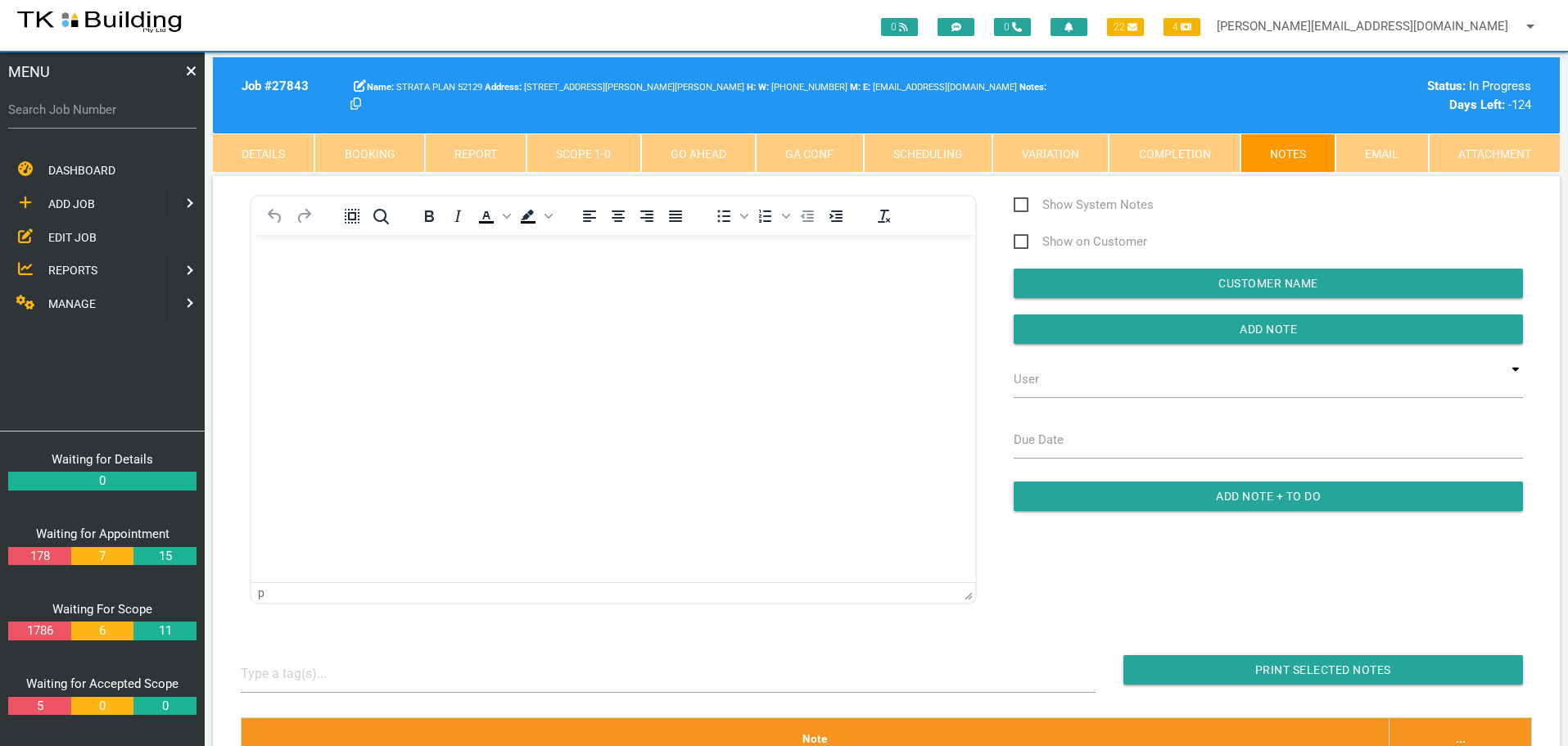
click at [1198, 149] on link "Completion" at bounding box center [1174, 153] width 131 height 40
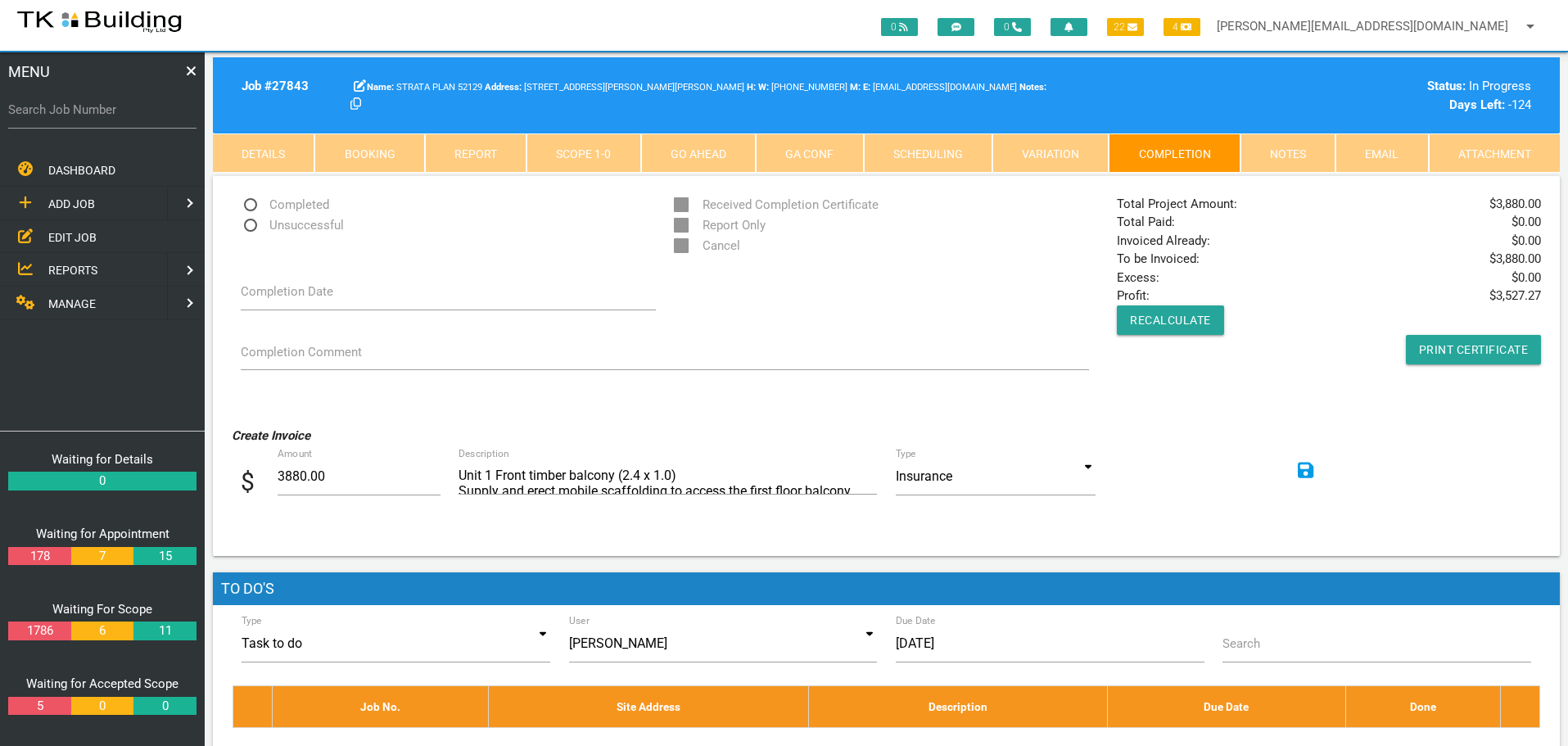
click at [252, 201] on span "Completed" at bounding box center [285, 205] width 89 height 21
click at [251, 201] on input "Completed" at bounding box center [246, 200] width 10 height 10
radio input "true"
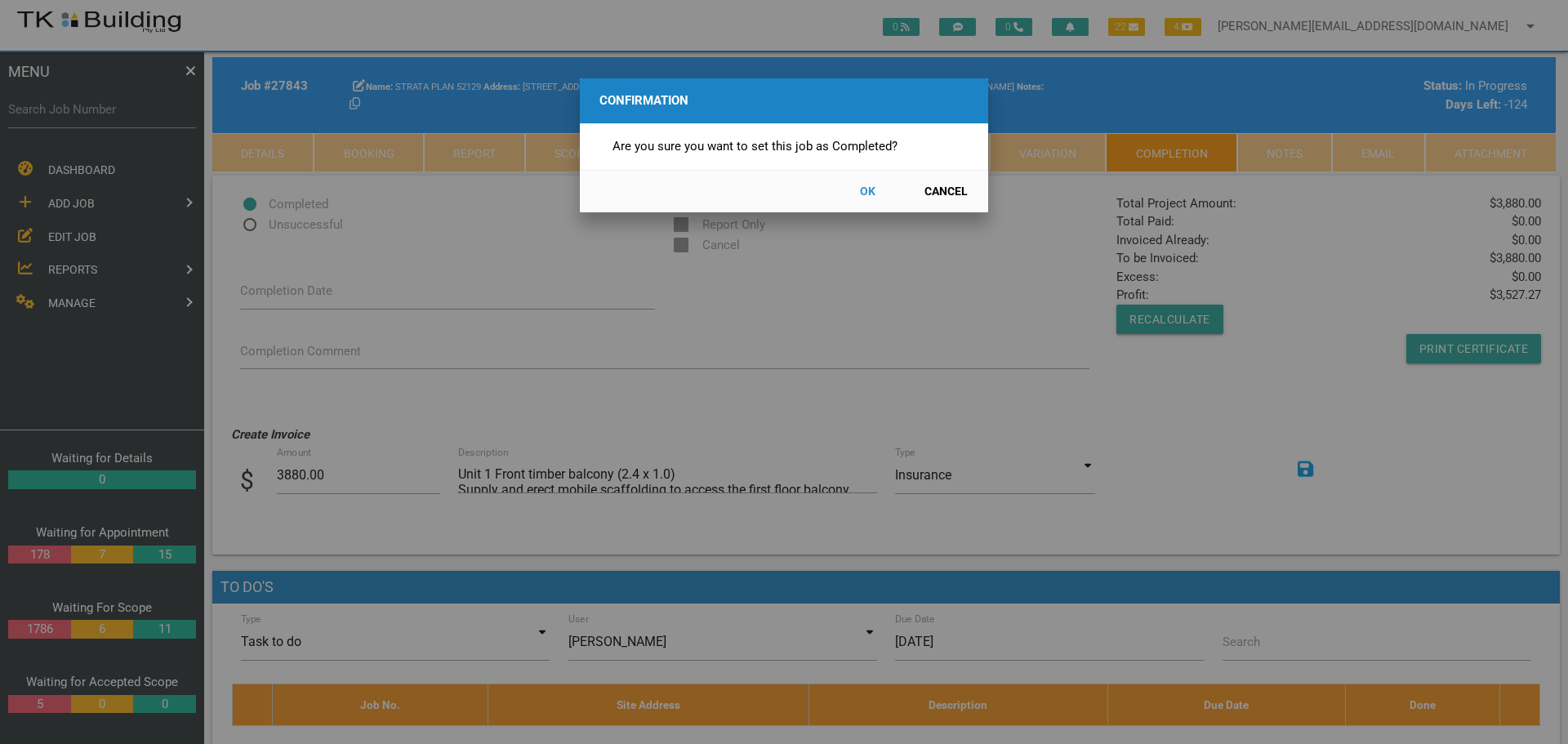
click at [865, 186] on button "OK" at bounding box center [867, 191] width 72 height 28
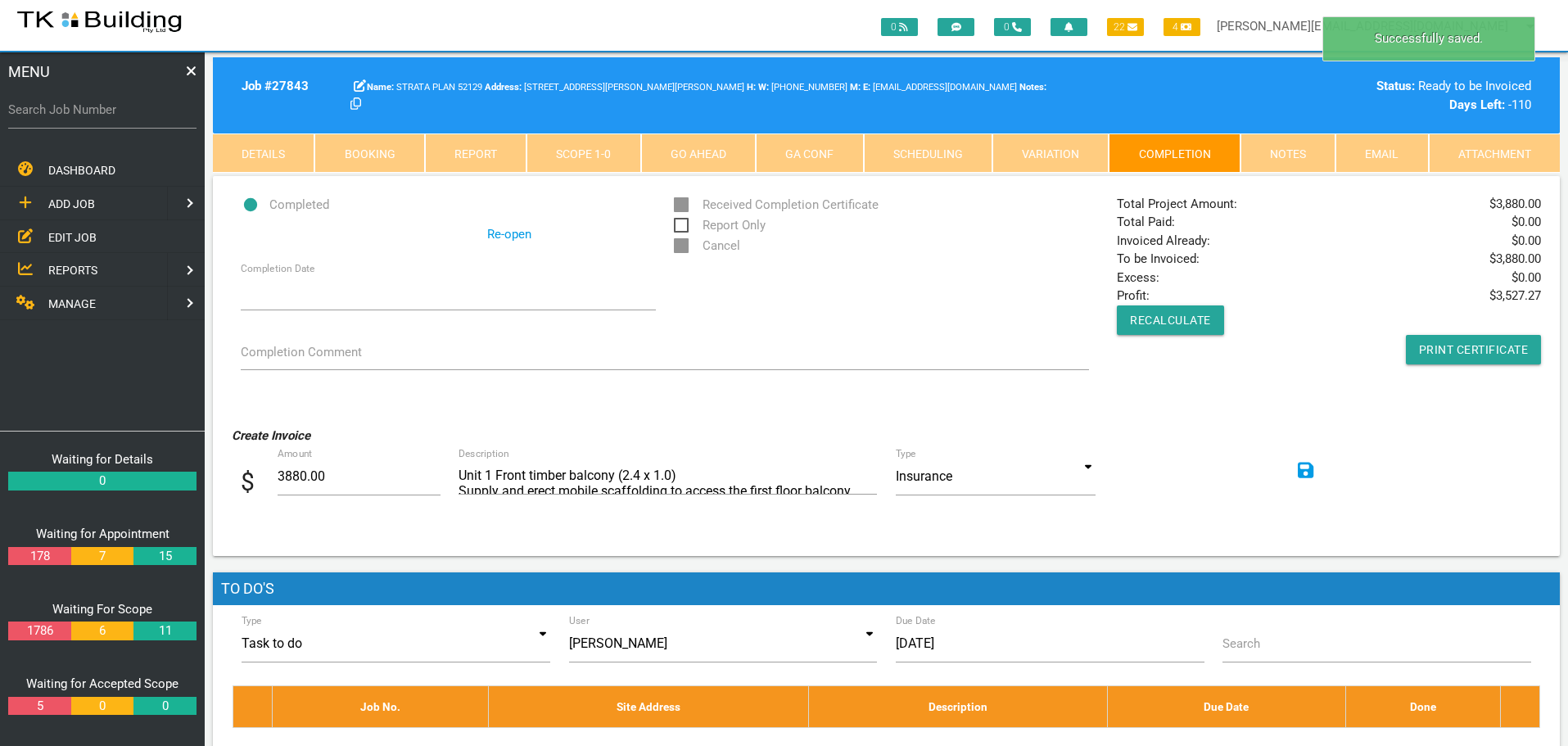
click at [1305, 469] on icon at bounding box center [1305, 471] width 16 height 19
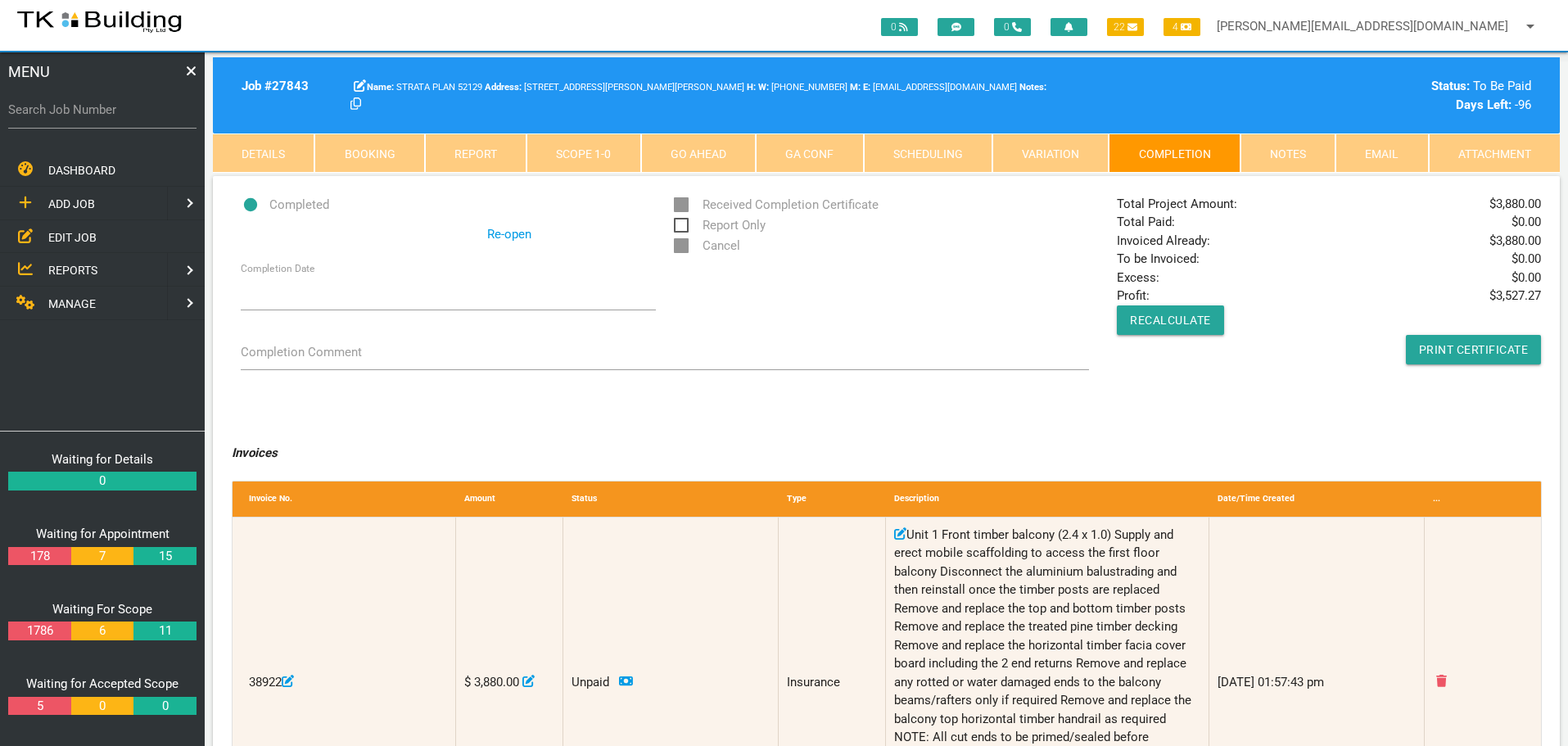
click at [109, 115] on label "Search Job Number" at bounding box center [102, 111] width 188 height 19
click at [109, 115] on input "Search Job Number" at bounding box center [102, 110] width 188 height 38
type input "27857"
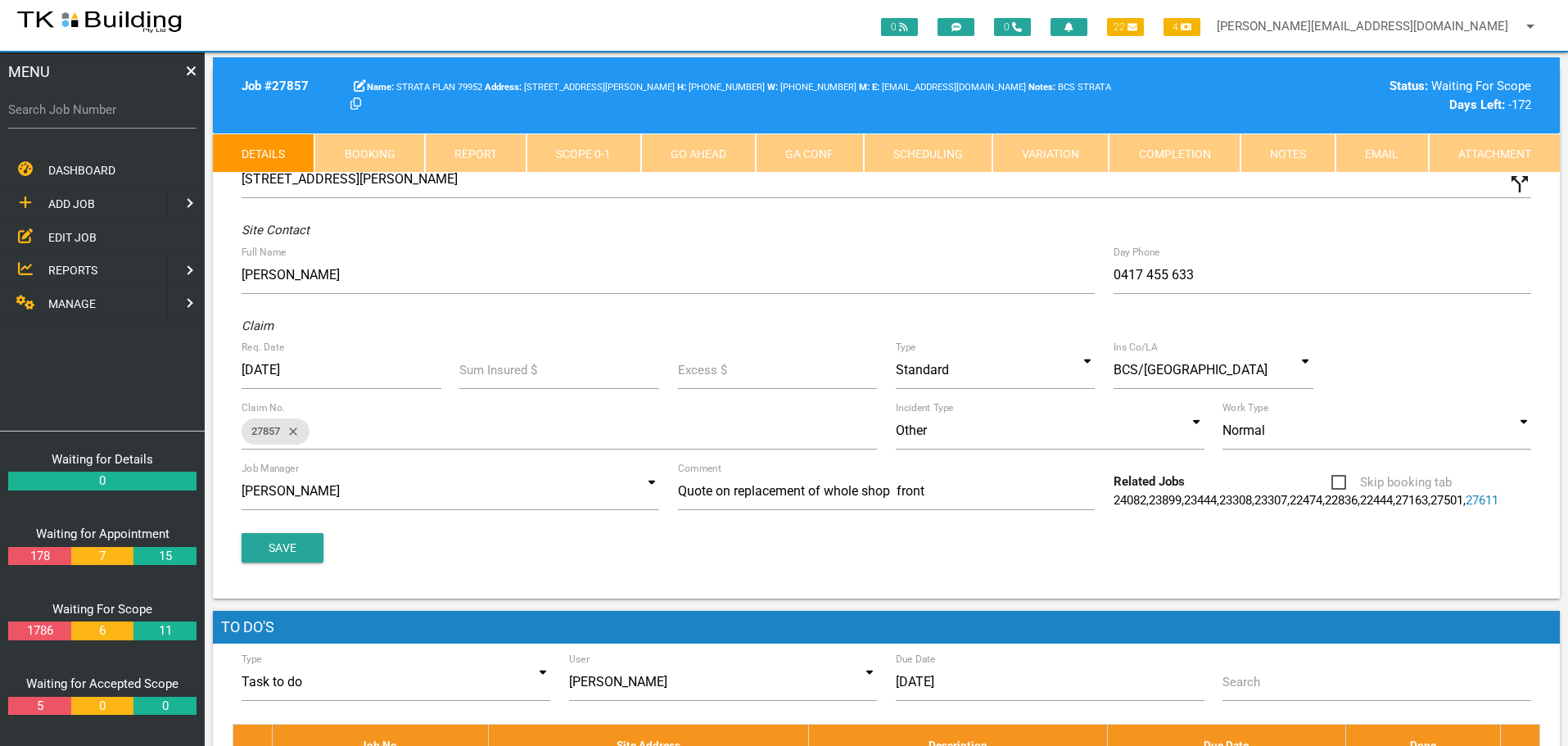
click at [573, 154] on link "Scope 0 - 1" at bounding box center [583, 153] width 113 height 40
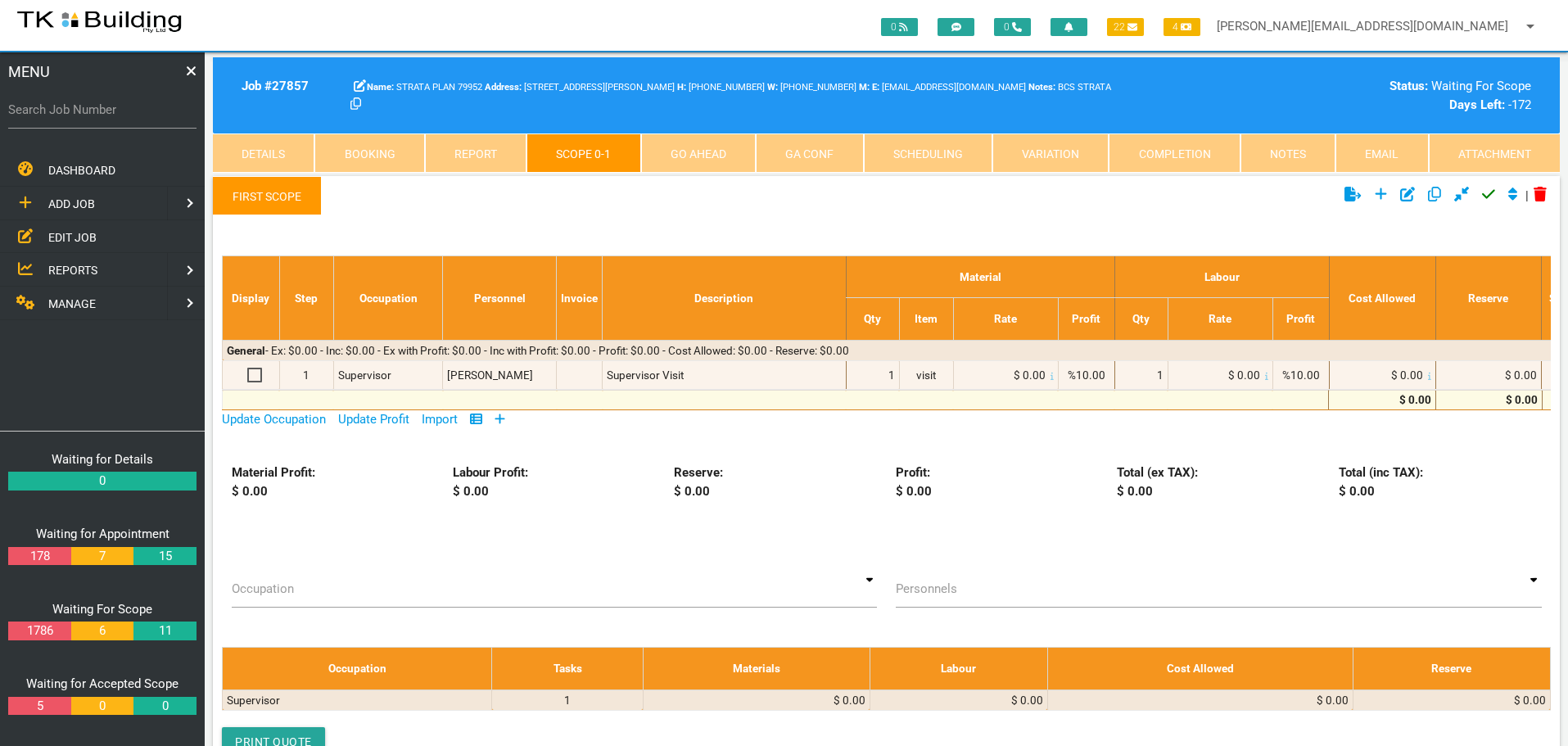
click at [264, 200] on link "First Scope" at bounding box center [267, 196] width 109 height 40
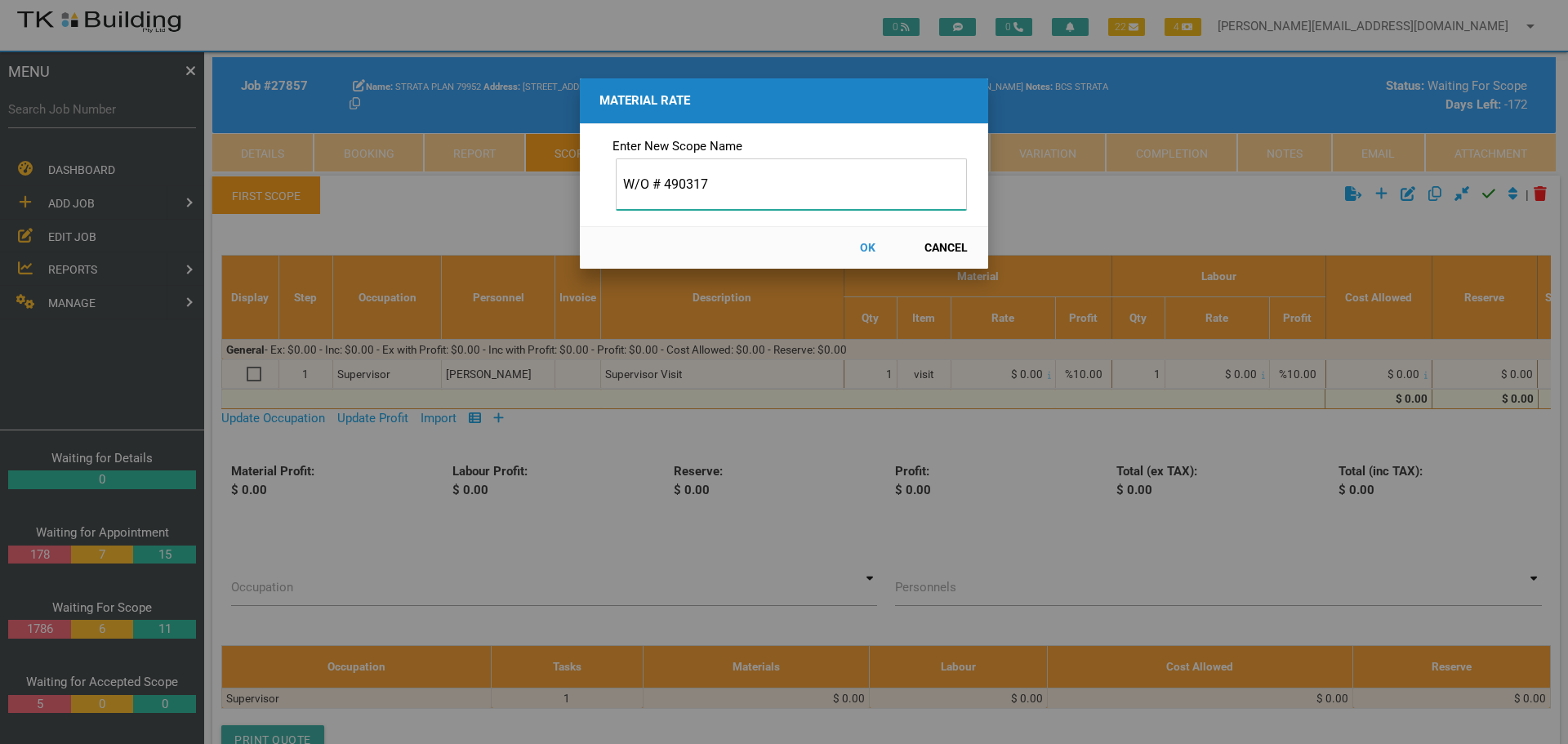
type input "W/O # 490317"
click at [869, 245] on button "OK" at bounding box center [867, 248] width 72 height 28
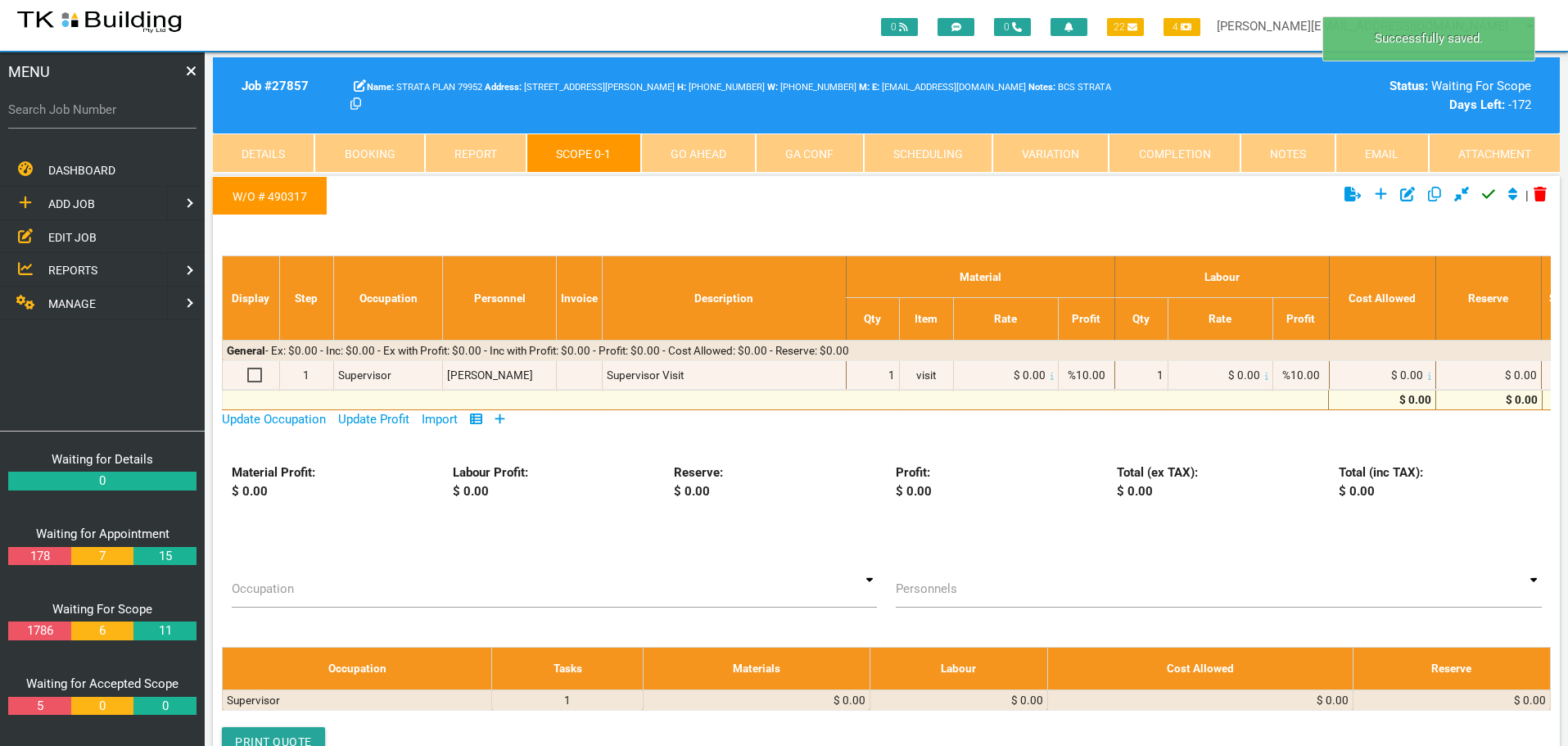
click at [502, 420] on icon at bounding box center [499, 419] width 10 height 12
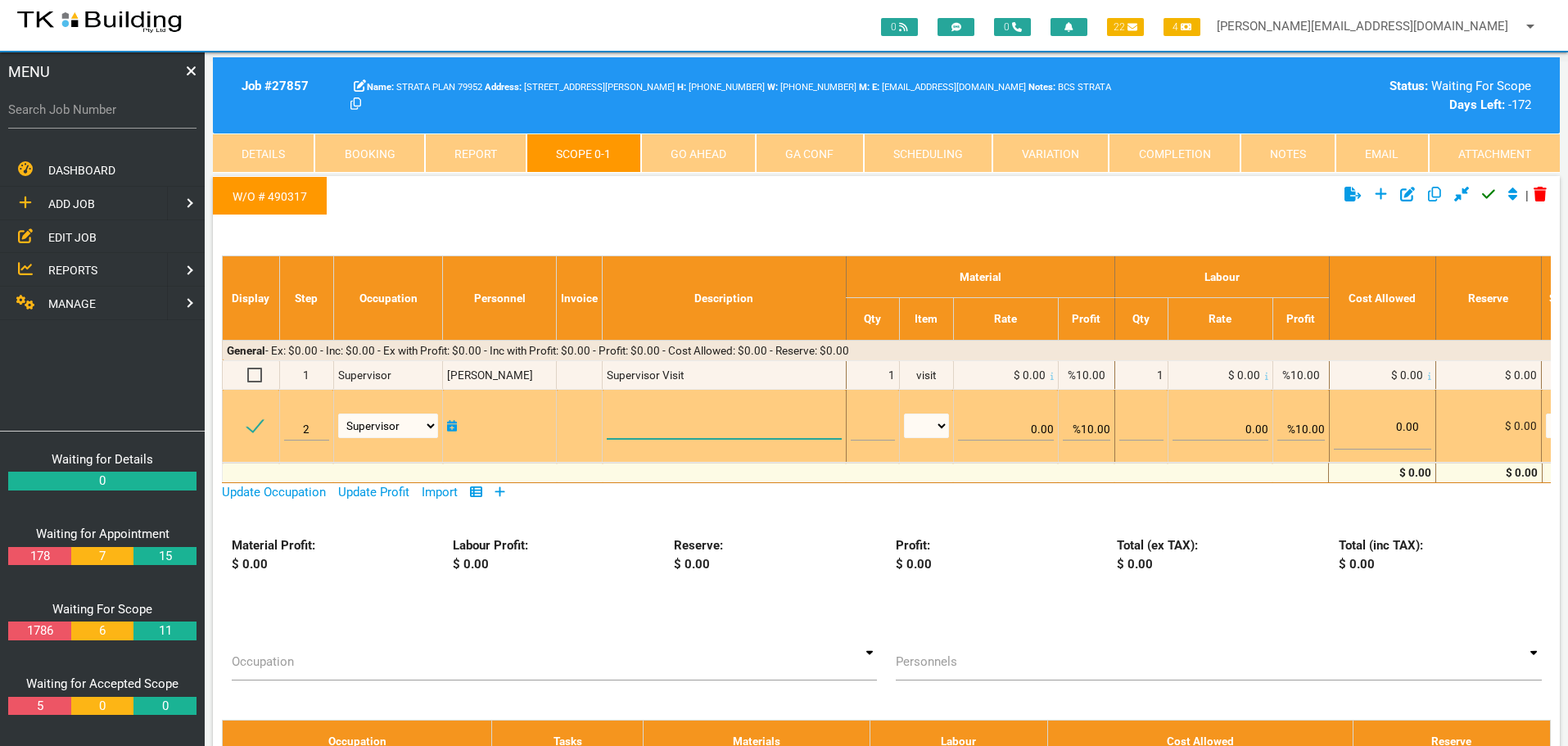
click at [636, 417] on textarea at bounding box center [724, 420] width 234 height 37
paste textarea "Scope Shop Front 7030mm x 2350mm Board off the shop front from inside the shop …"
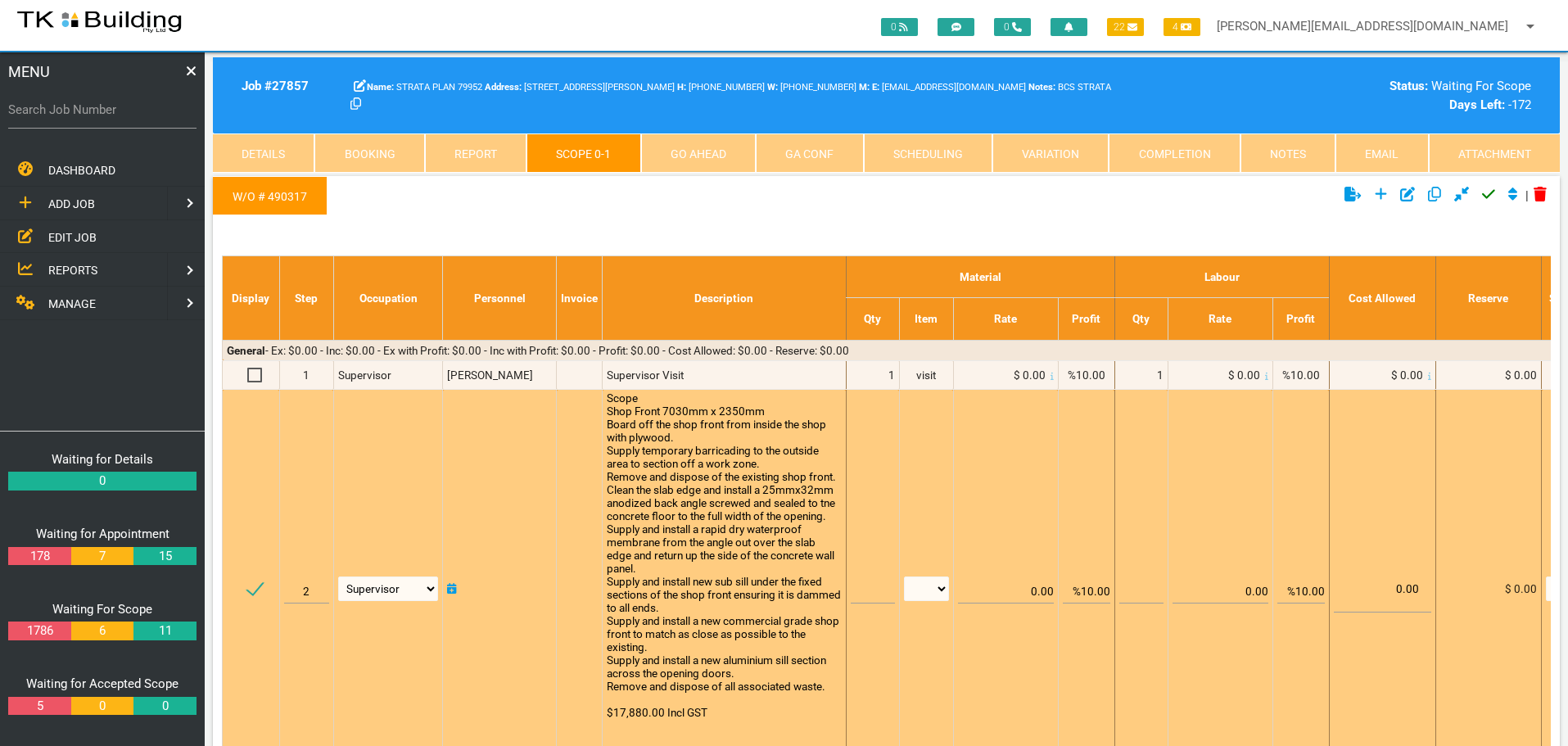
scroll to position [1, 0]
type textarea "Scope Shop Front 7030mm x 2350mm Board off the shop front from inside the shop …"
click at [862, 592] on input "text" at bounding box center [872, 584] width 44 height 39
type input "1"
click at [936, 587] on select "patch LM hrs m3 items m2 m" at bounding box center [926, 589] width 45 height 25
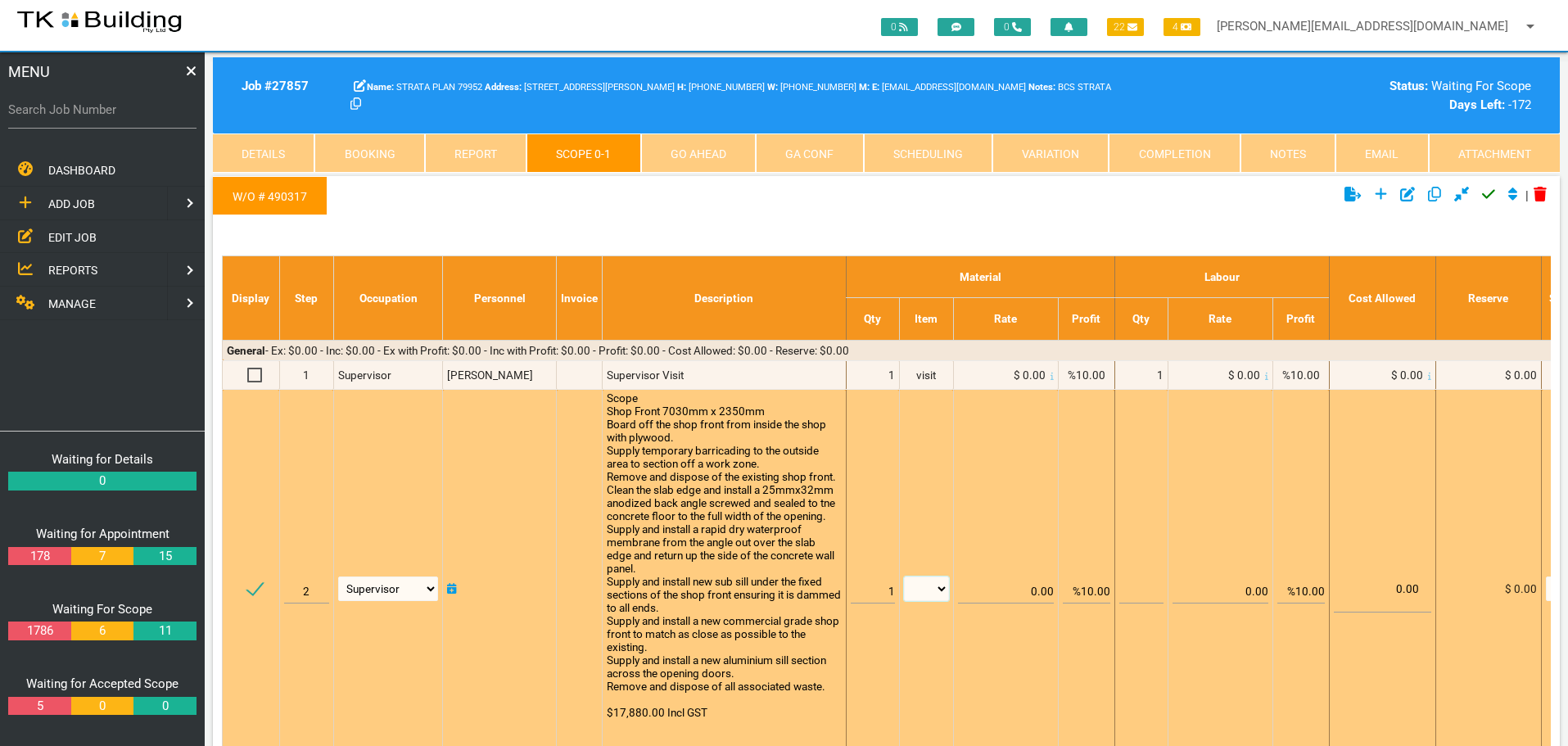
select select "items"
click at [904, 577] on select "patch LM hrs m3 items m2 m" at bounding box center [926, 589] width 45 height 25
click at [1091, 589] on input "%10.00" at bounding box center [1086, 584] width 47 height 39
type input "0.00"
click at [1069, 484] on td "0.00" at bounding box center [1086, 588] width 57 height 398
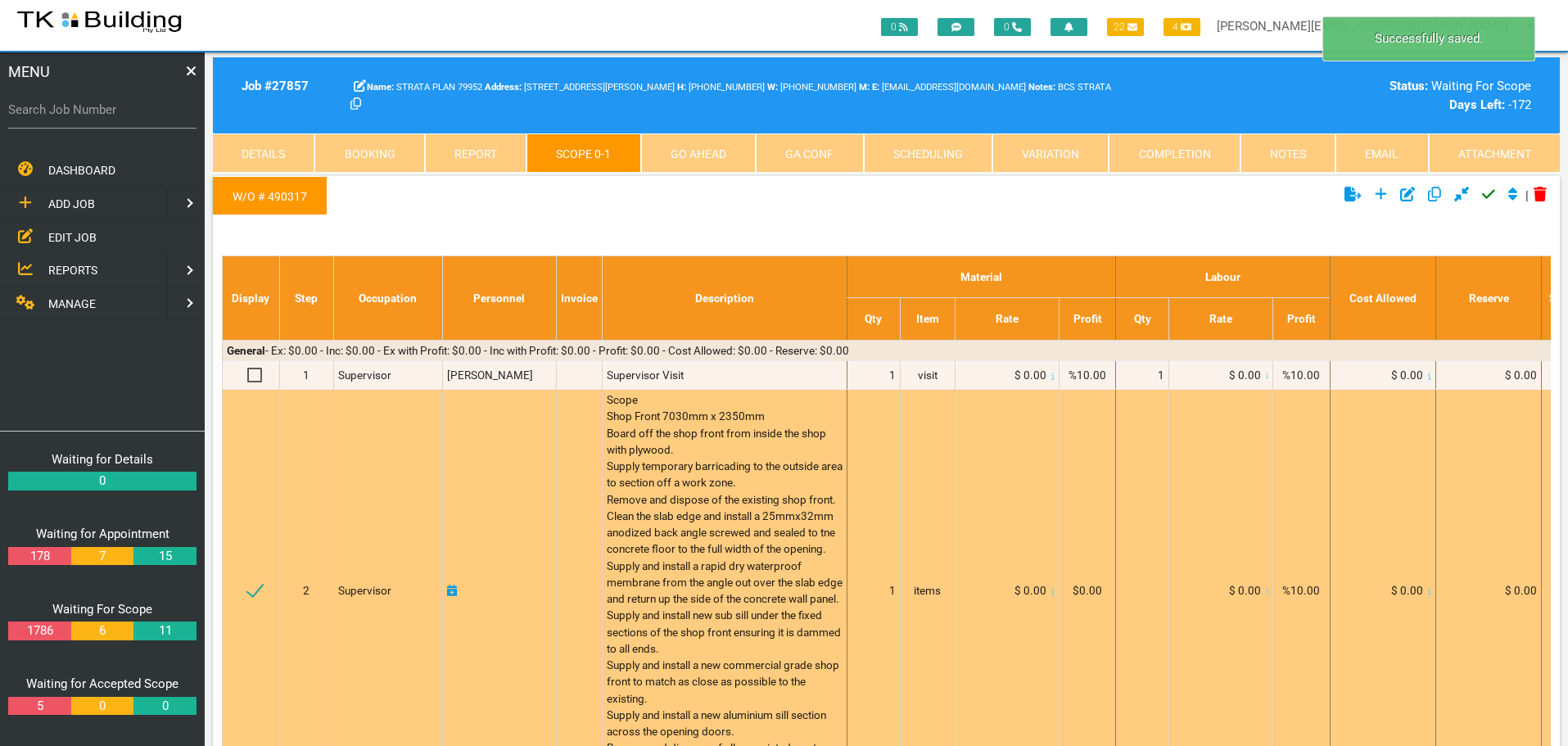
click at [1051, 596] on icon at bounding box center [1052, 591] width 3 height 9
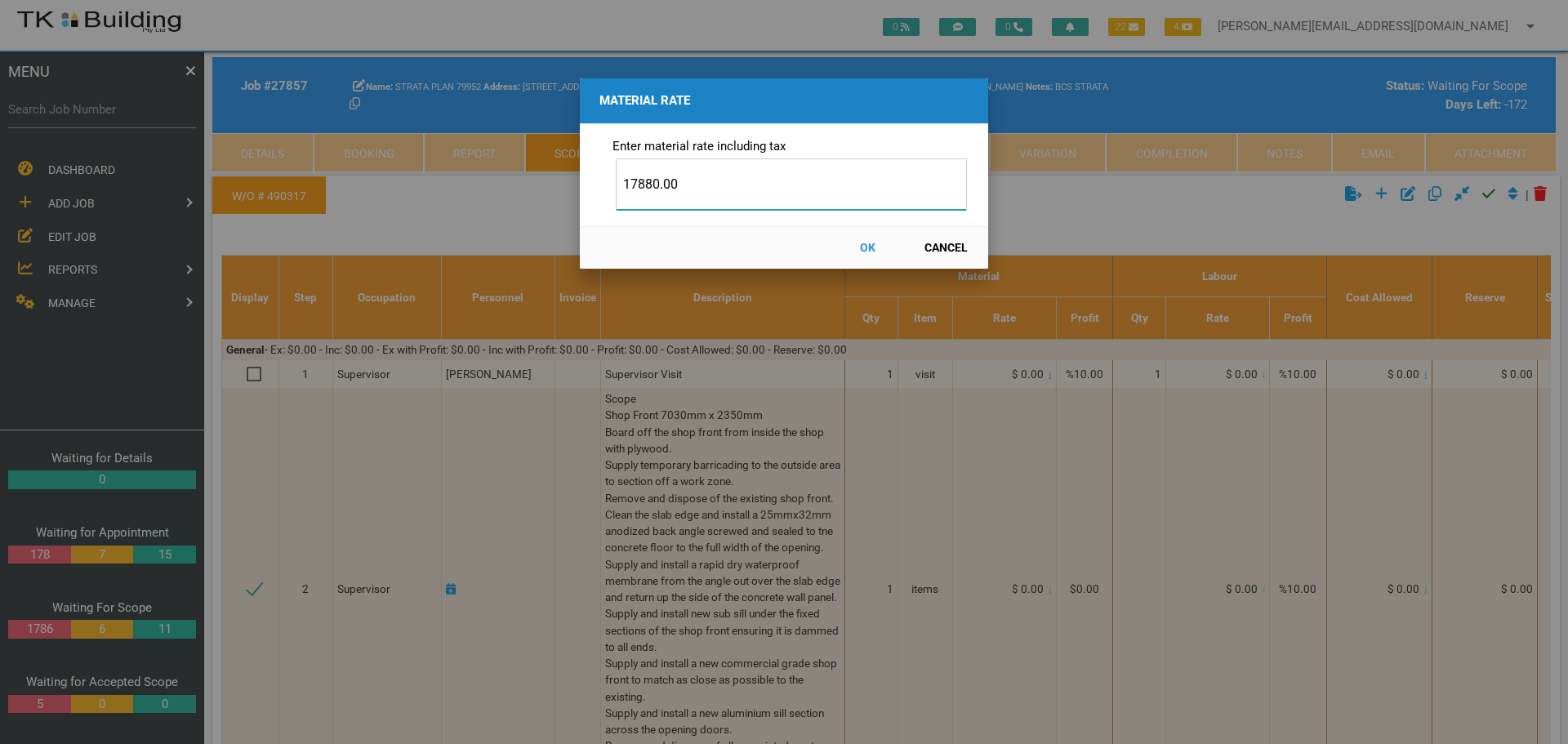
type input "17880.00"
click at [864, 245] on button "OK" at bounding box center [867, 248] width 72 height 28
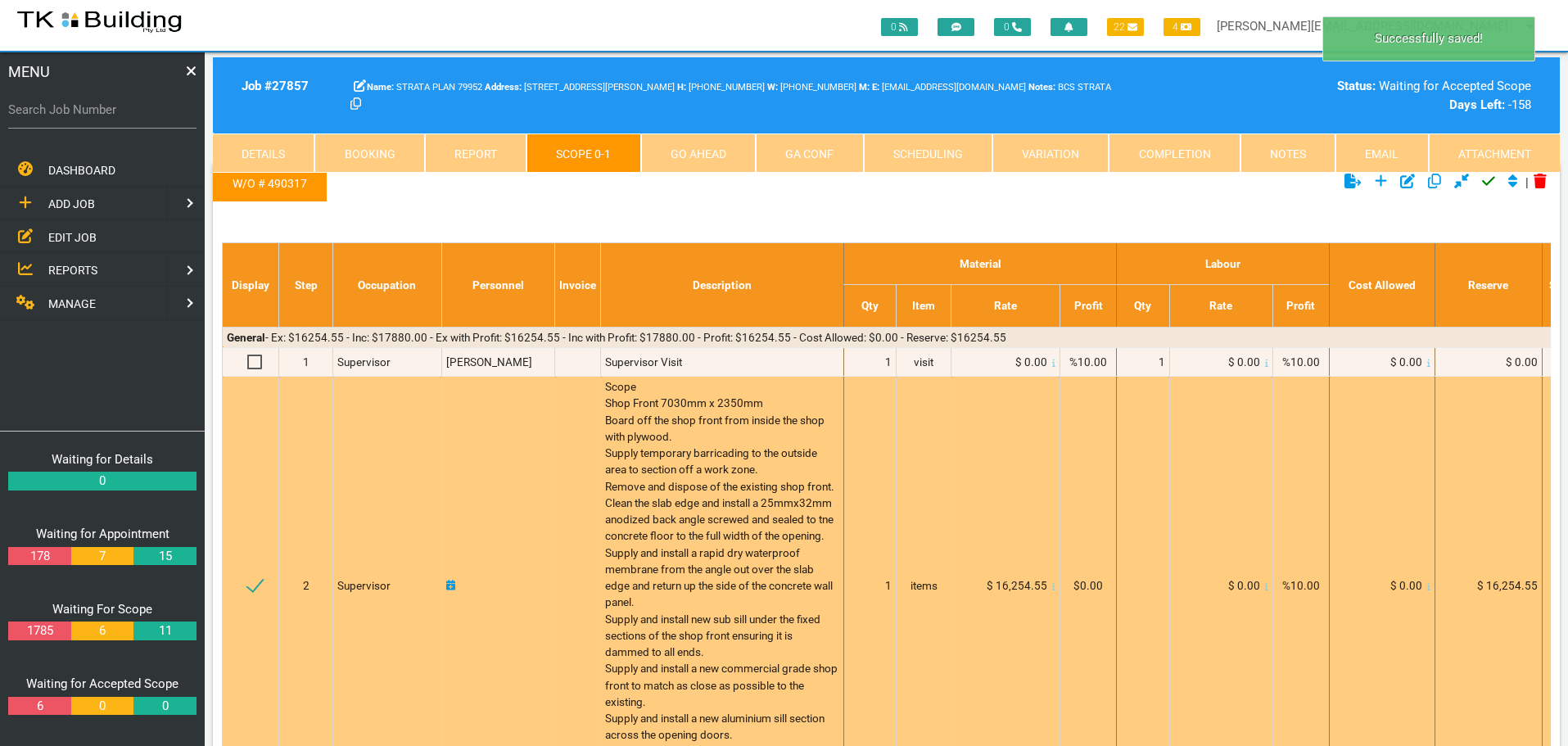
scroll to position [0, 0]
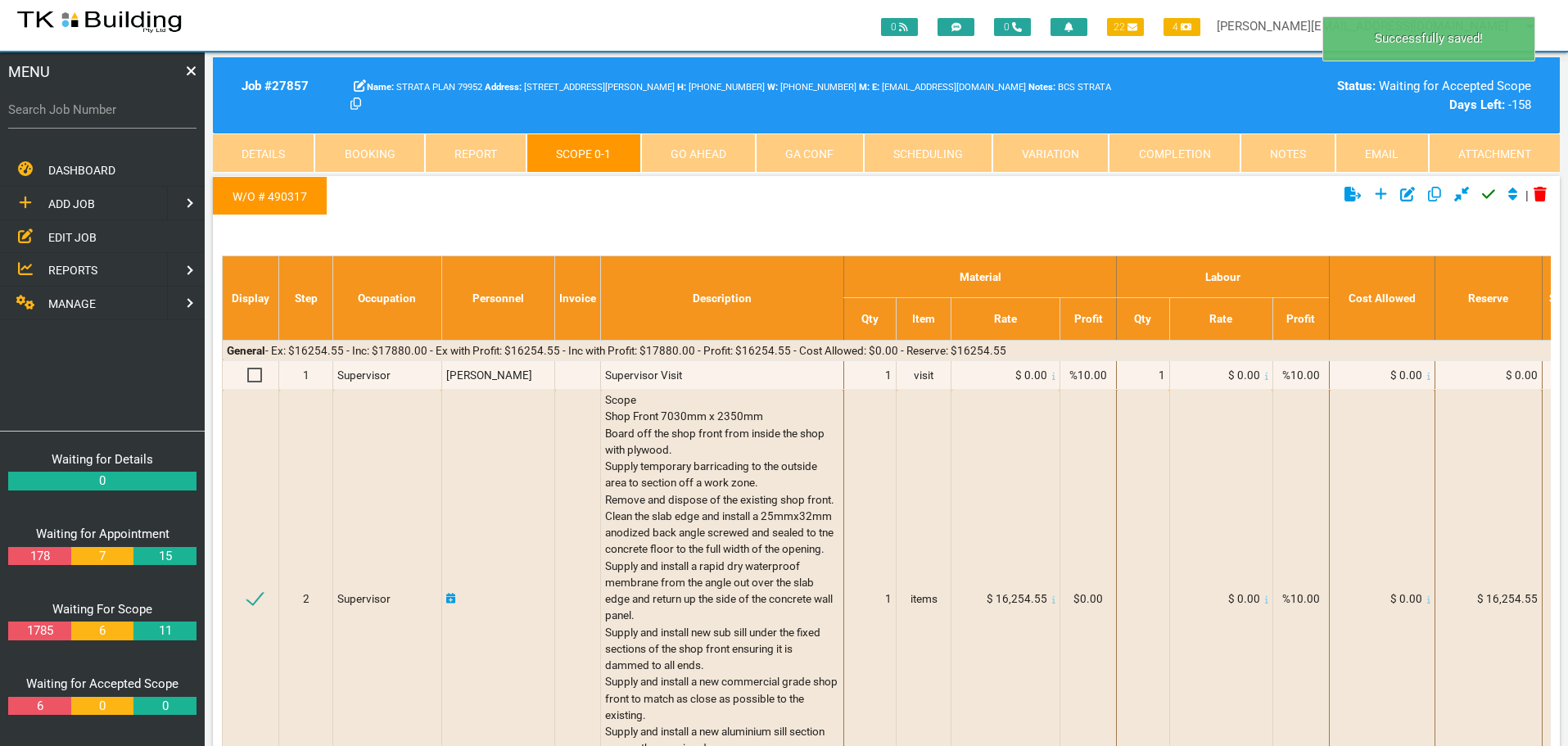
click at [1486, 194] on icon "Click to approve current scope" at bounding box center [1489, 195] width 13 height 15
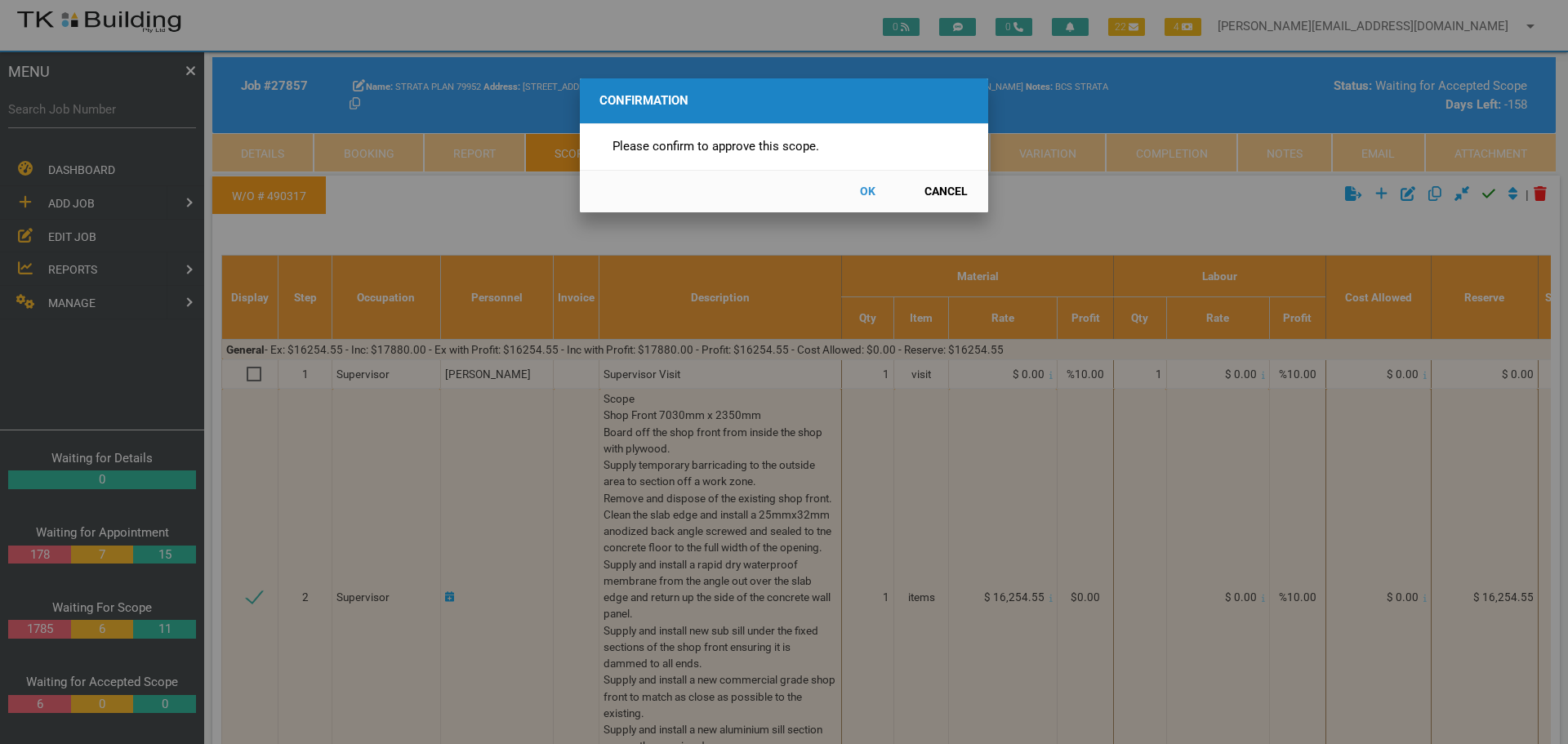
click at [864, 190] on button "OK" at bounding box center [867, 191] width 72 height 28
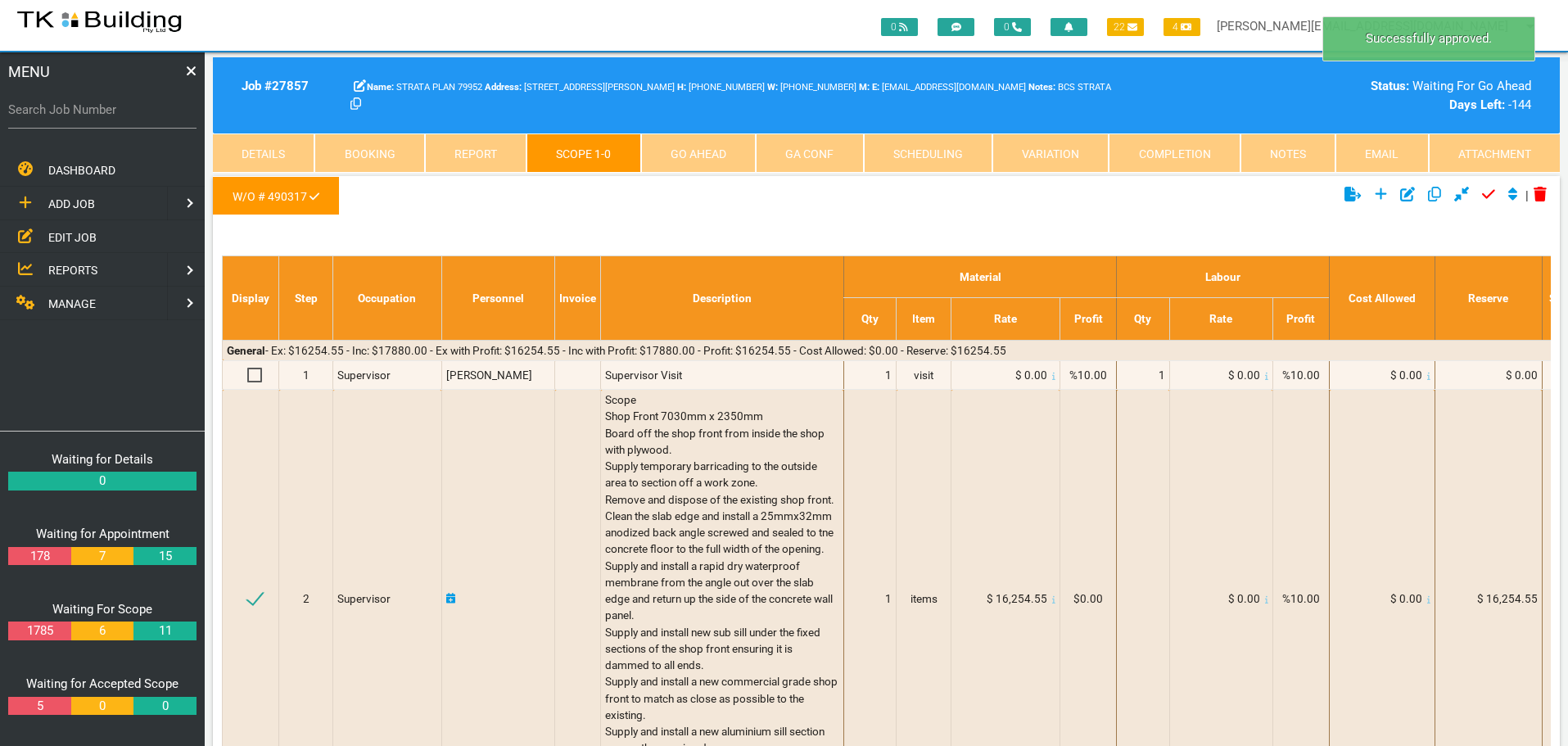
scroll to position [52, 0]
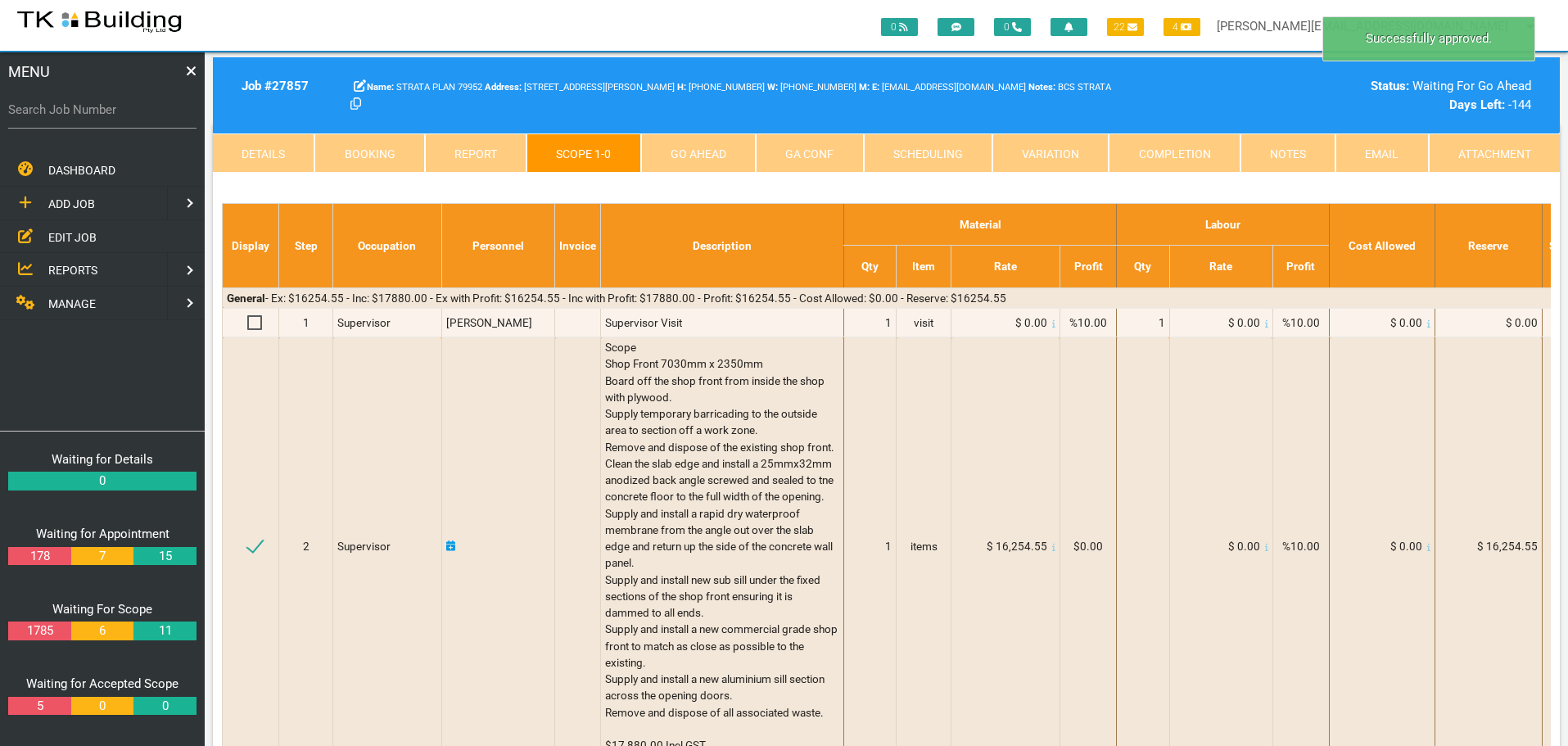
click at [722, 150] on link "Go Ahead" at bounding box center [698, 153] width 114 height 40
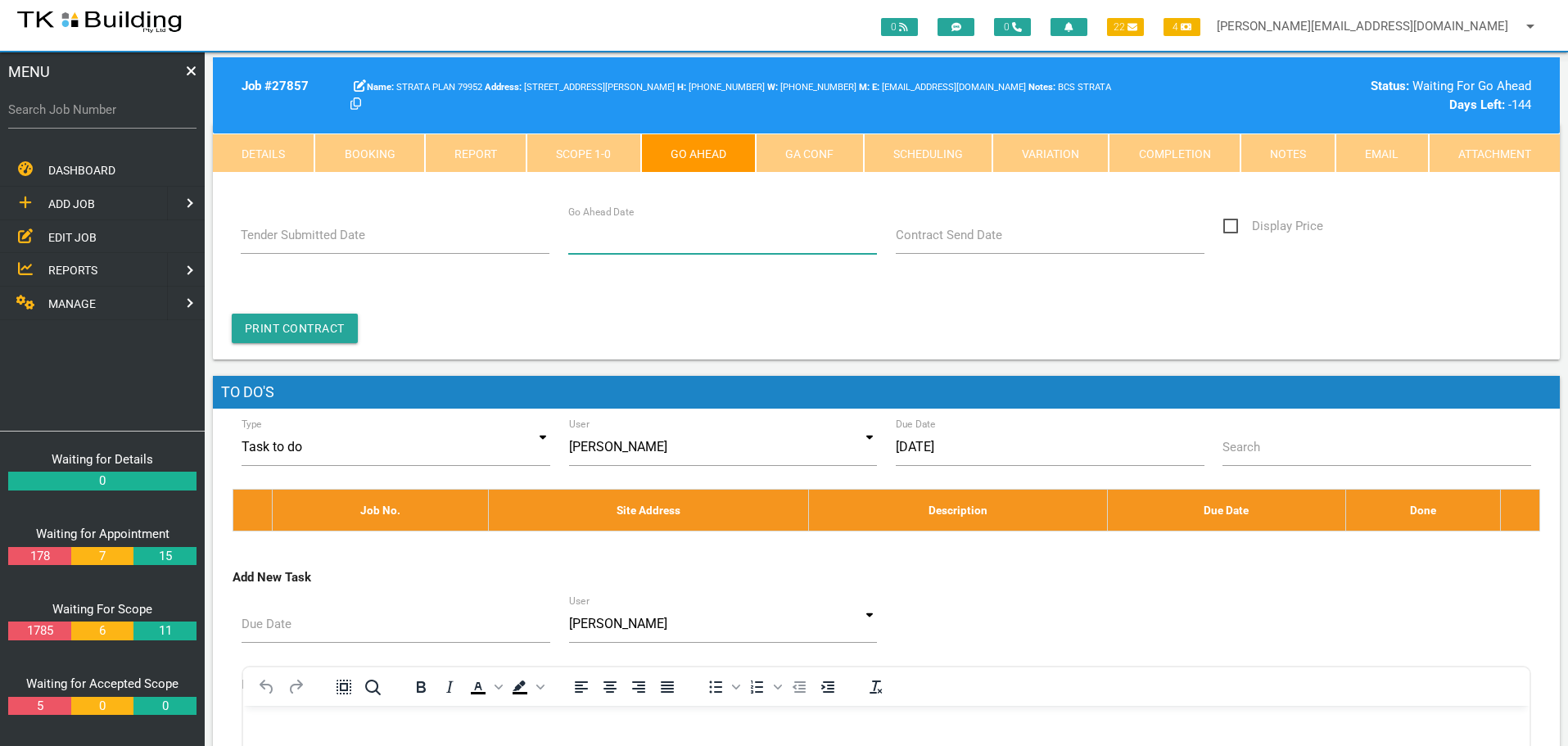
click at [678, 246] on input "Go Ahead Date" at bounding box center [722, 235] width 309 height 38
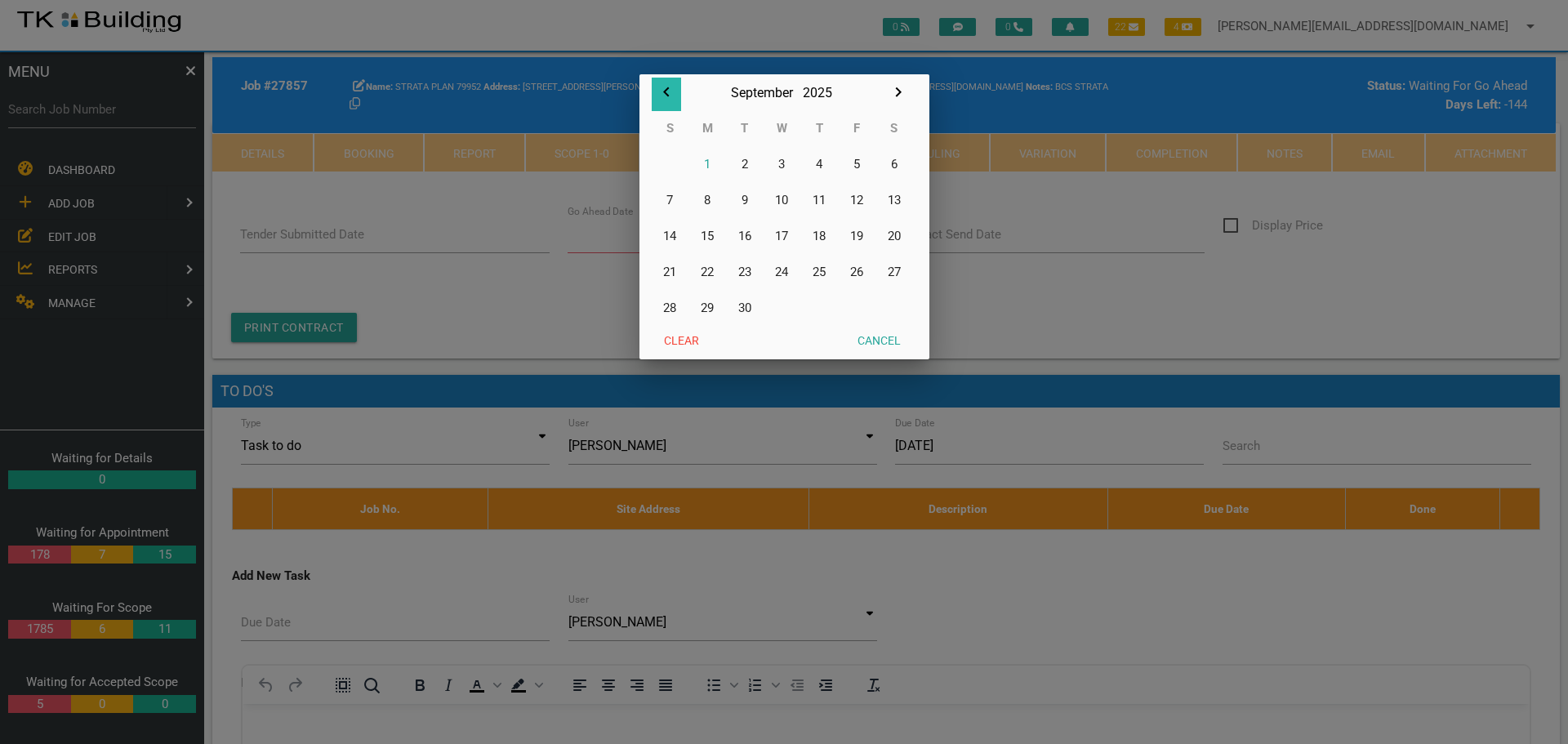
click at [668, 89] on icon "button" at bounding box center [666, 92] width 6 height 9
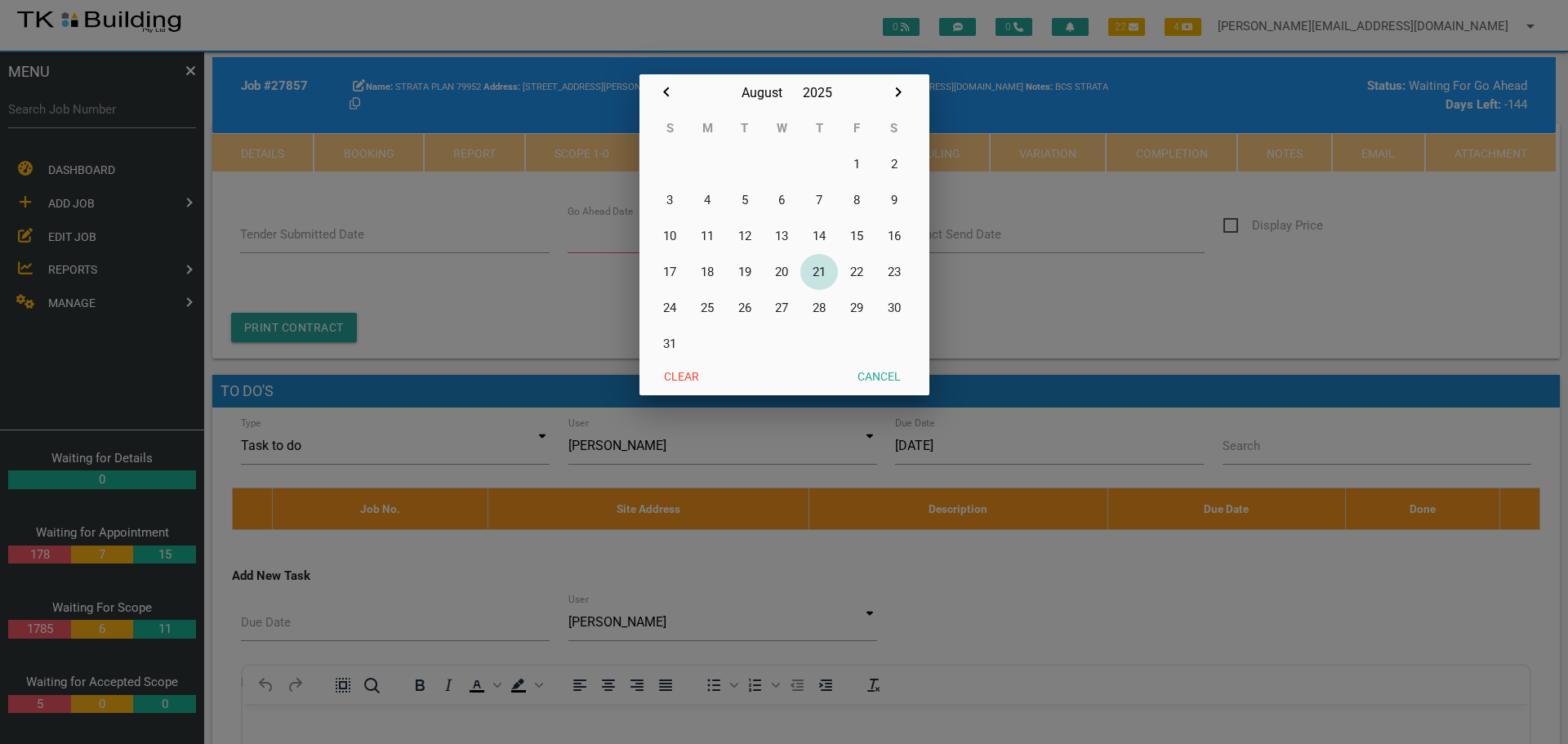
click at [819, 270] on button "21" at bounding box center [819, 272] width 38 height 36
type input "21/08/2025"
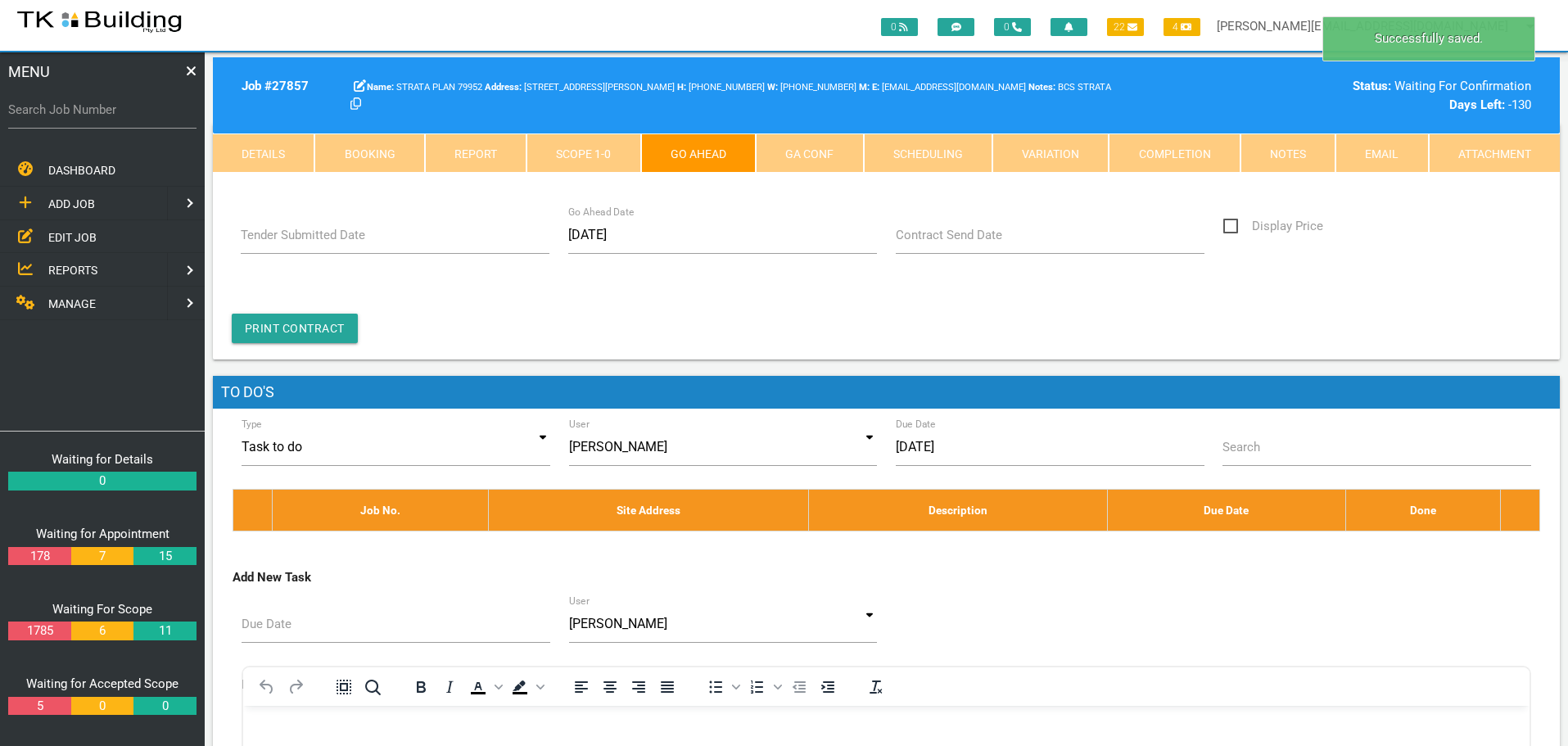
click at [1276, 154] on link "Notes" at bounding box center [1287, 153] width 95 height 40
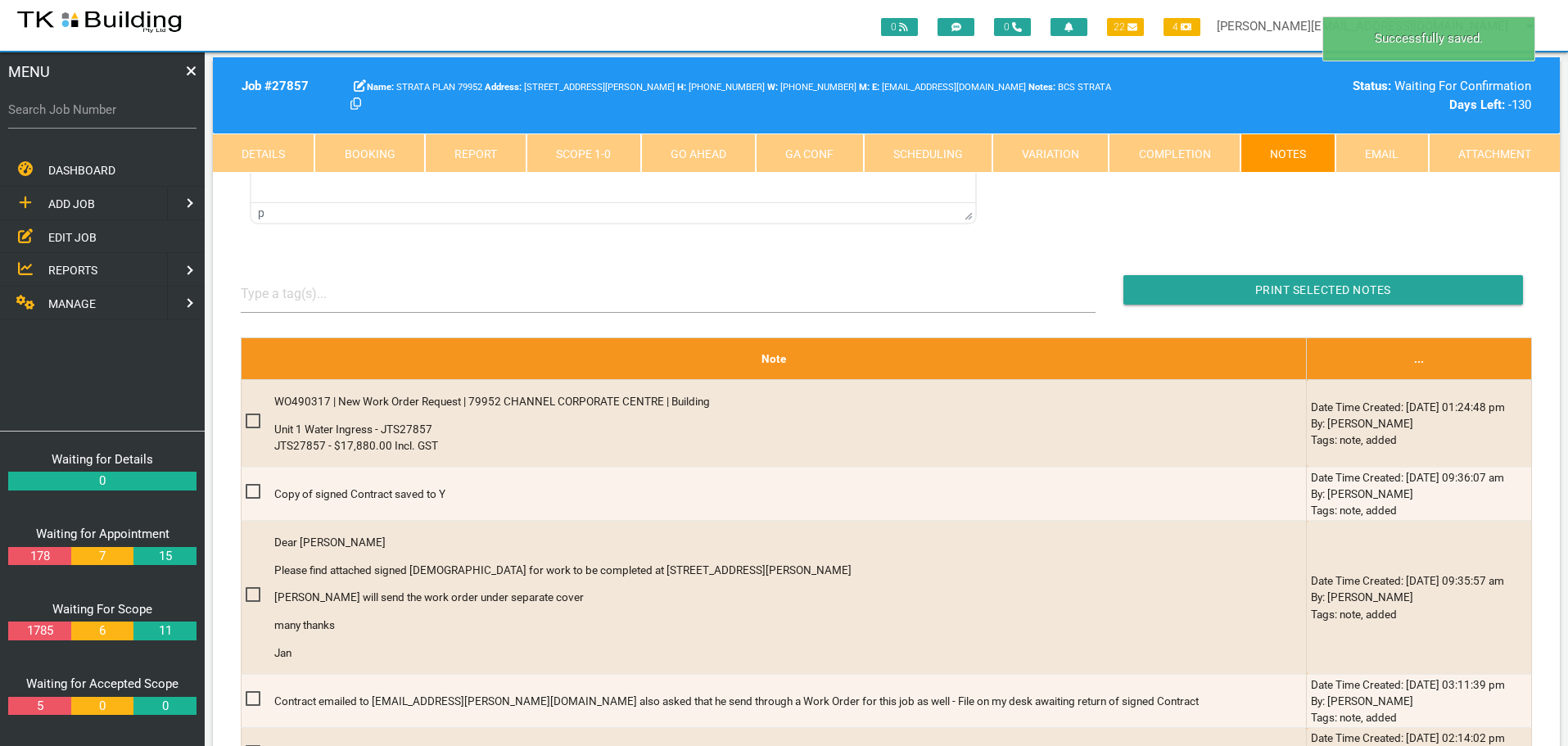
scroll to position [0, 0]
click at [732, 150] on link "Go Ahead" at bounding box center [698, 153] width 114 height 40
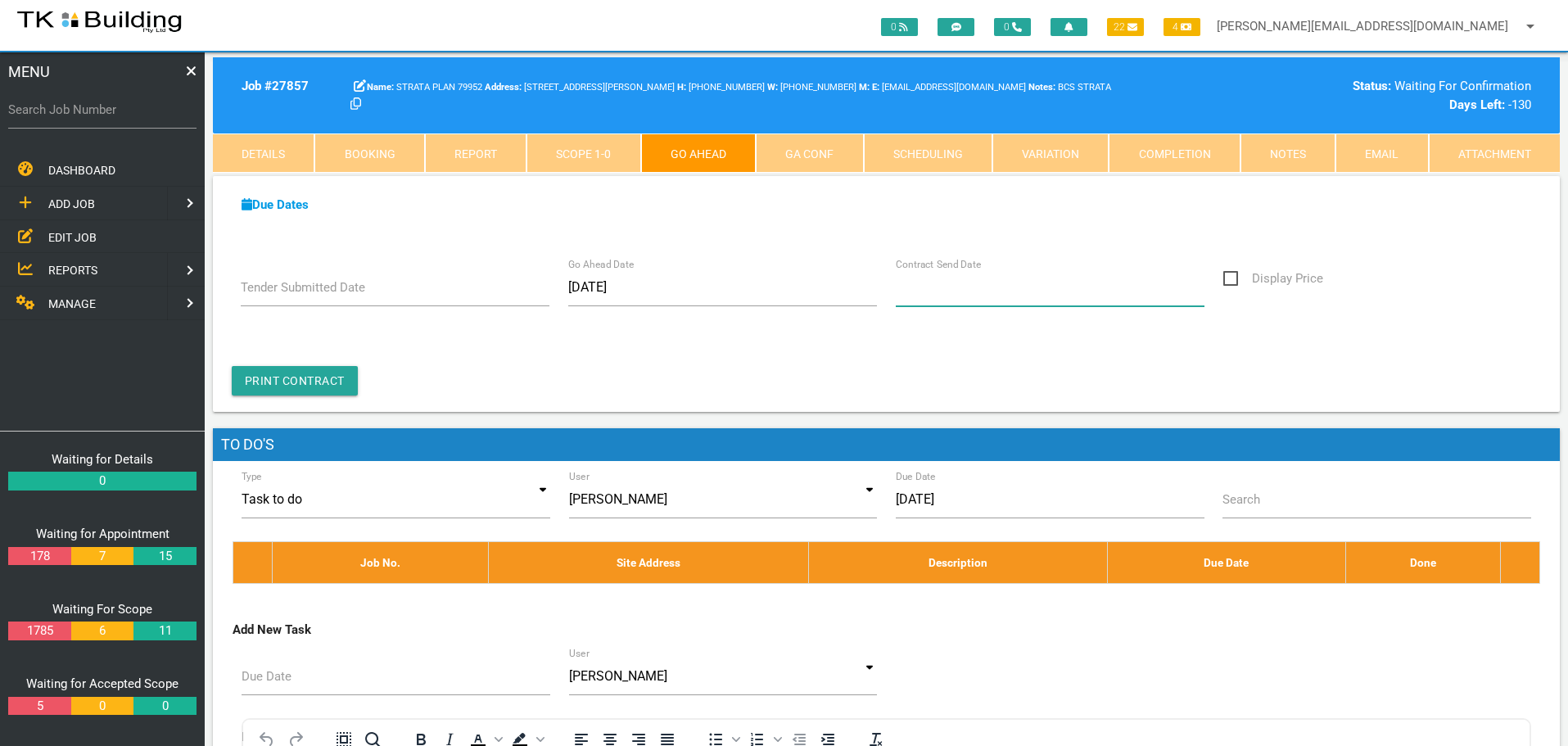
click at [967, 301] on input "Contract Send Date" at bounding box center [1050, 287] width 309 height 38
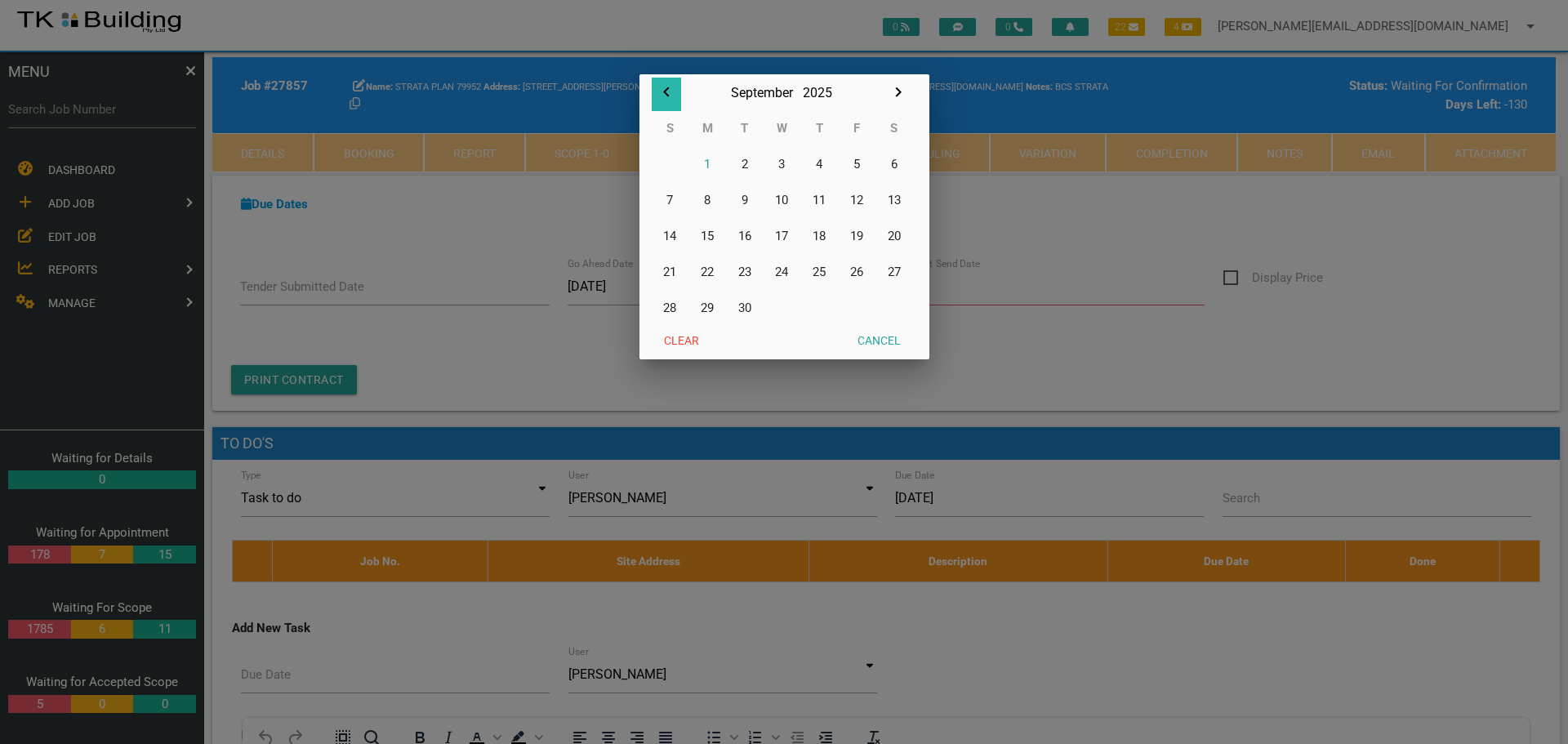
click at [668, 93] on icon "button" at bounding box center [667, 91] width 20 height 20
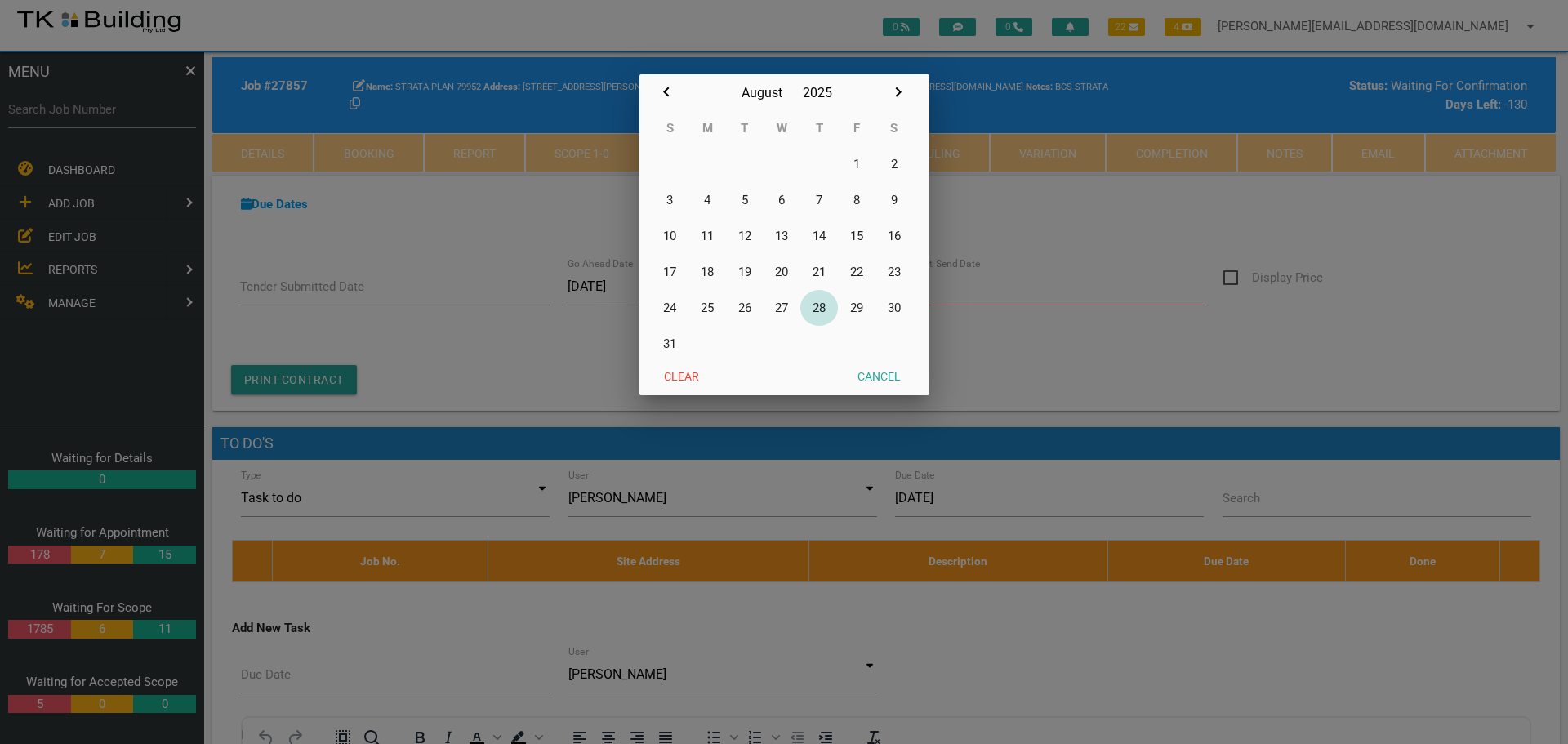
click at [820, 308] on button "28" at bounding box center [819, 308] width 38 height 36
type input "[DATE]"
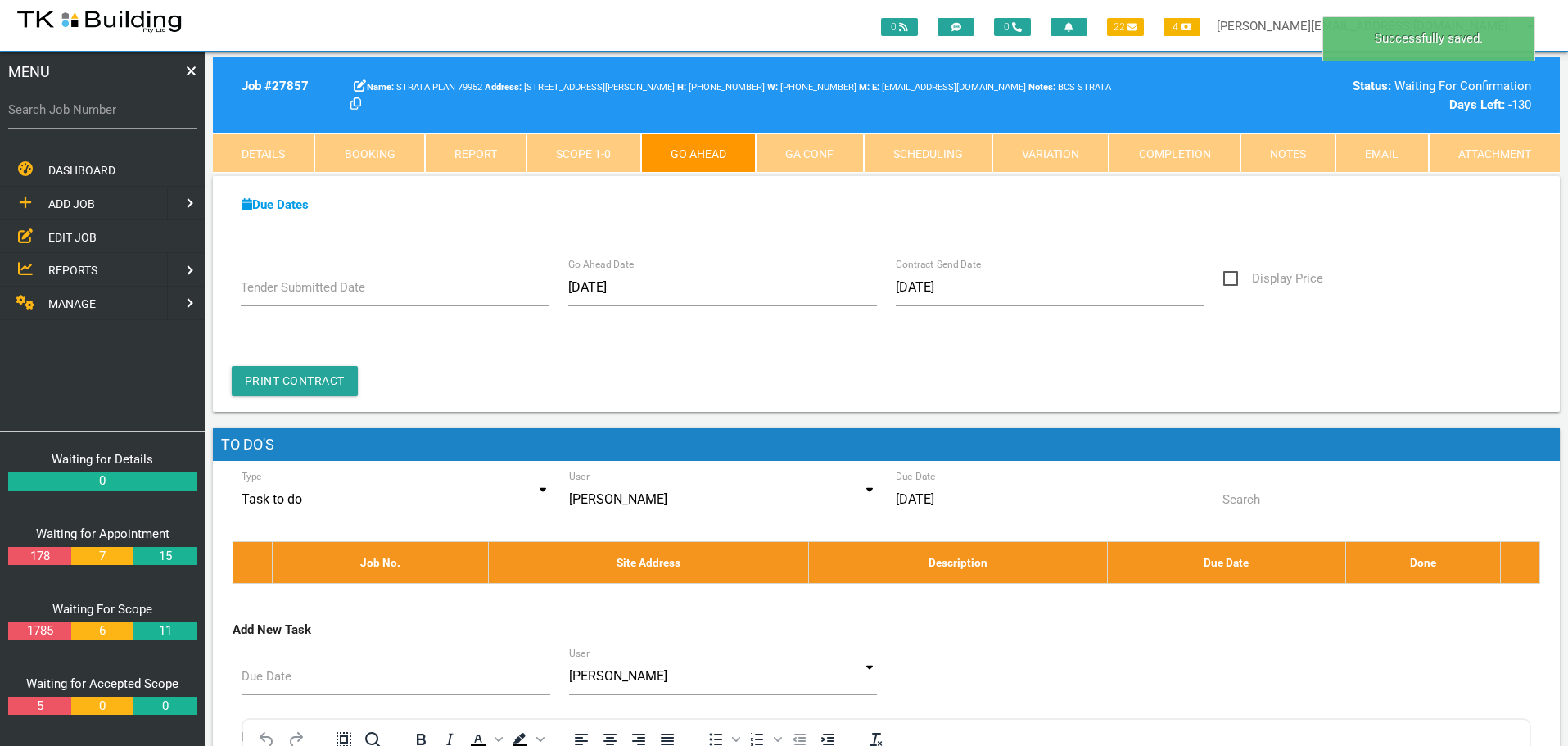
click at [811, 153] on link "GA Conf" at bounding box center [809, 153] width 107 height 40
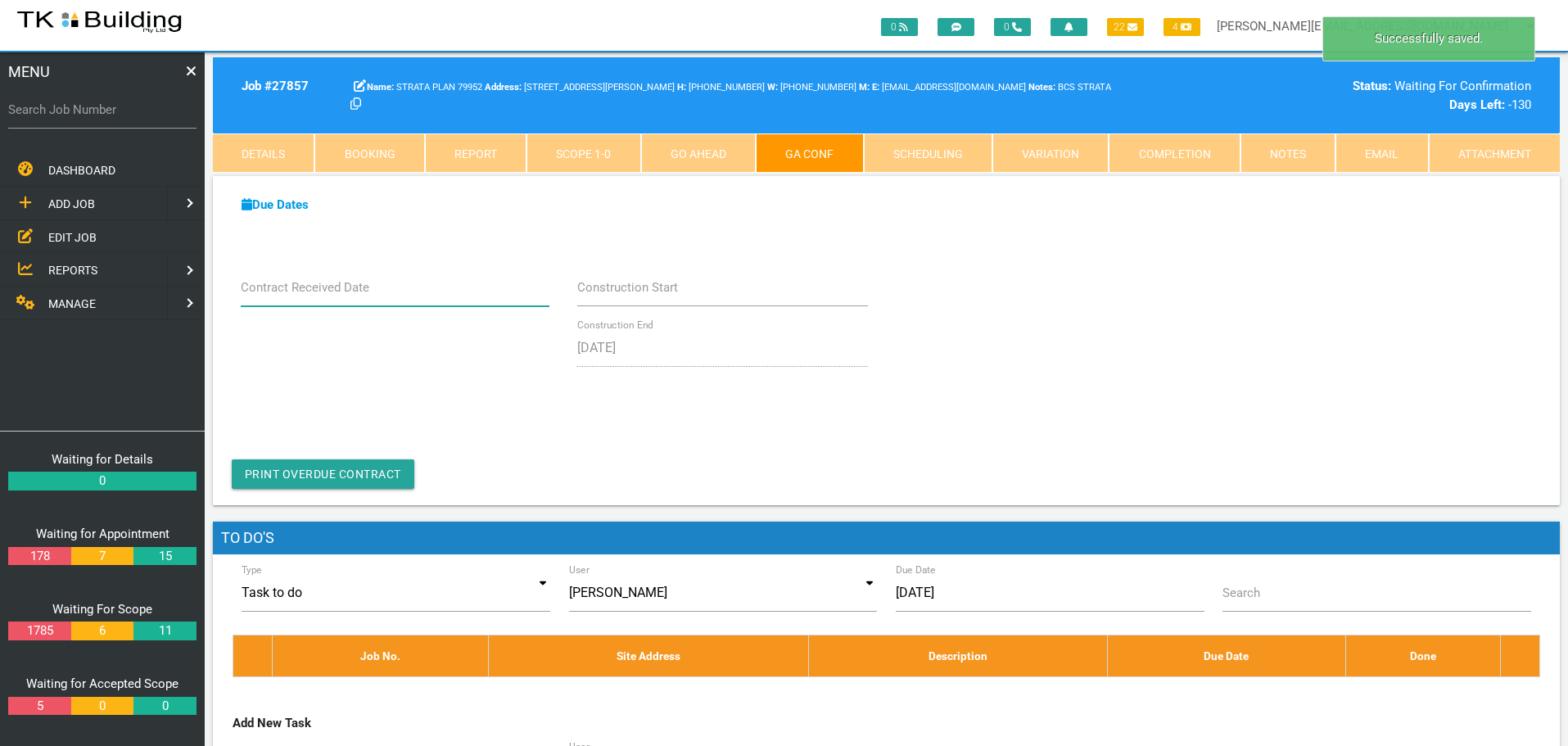
click at [402, 295] on input "Contract Received Date" at bounding box center [395, 287] width 309 height 38
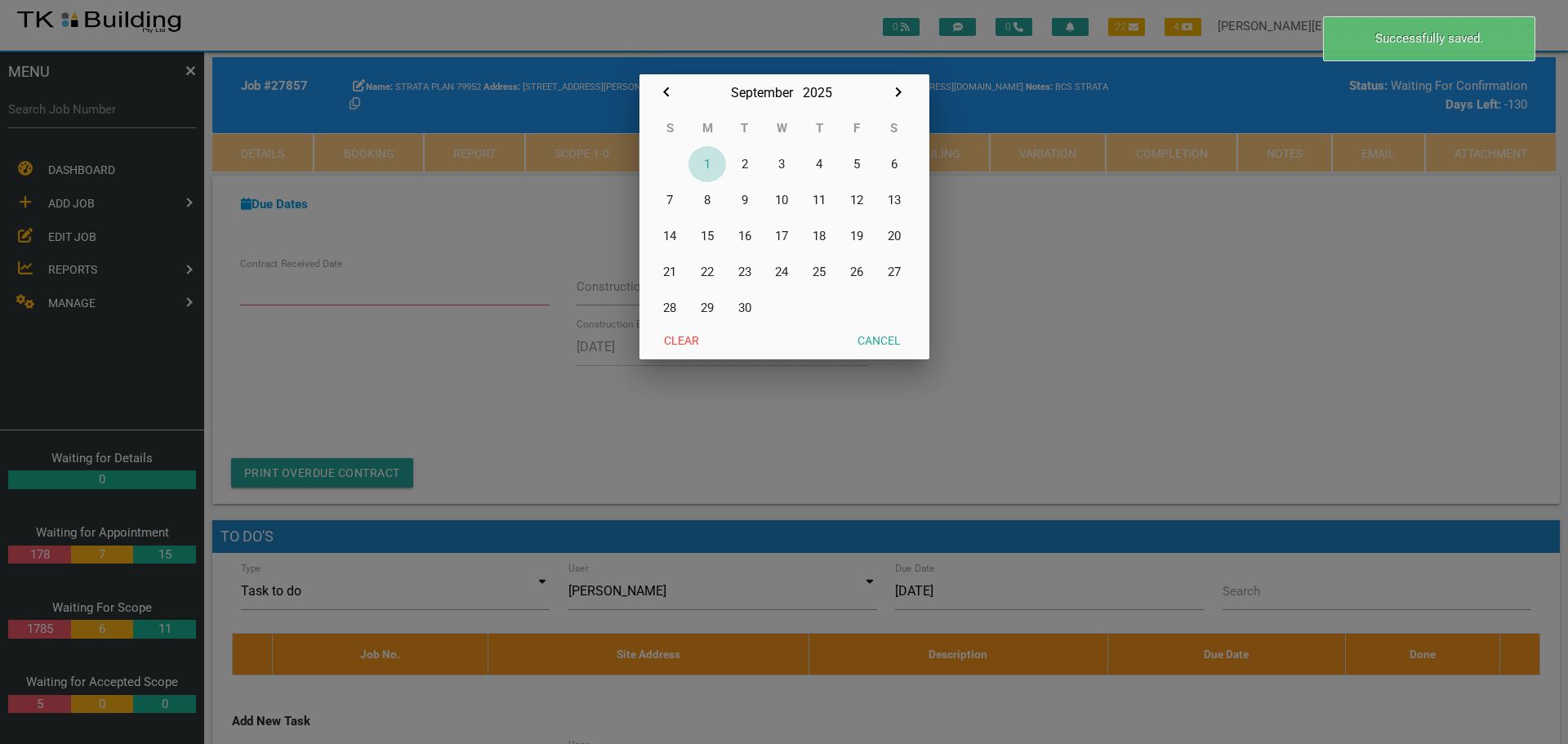
click at [706, 160] on button "1" at bounding box center [707, 164] width 38 height 36
type input "[DATE]"
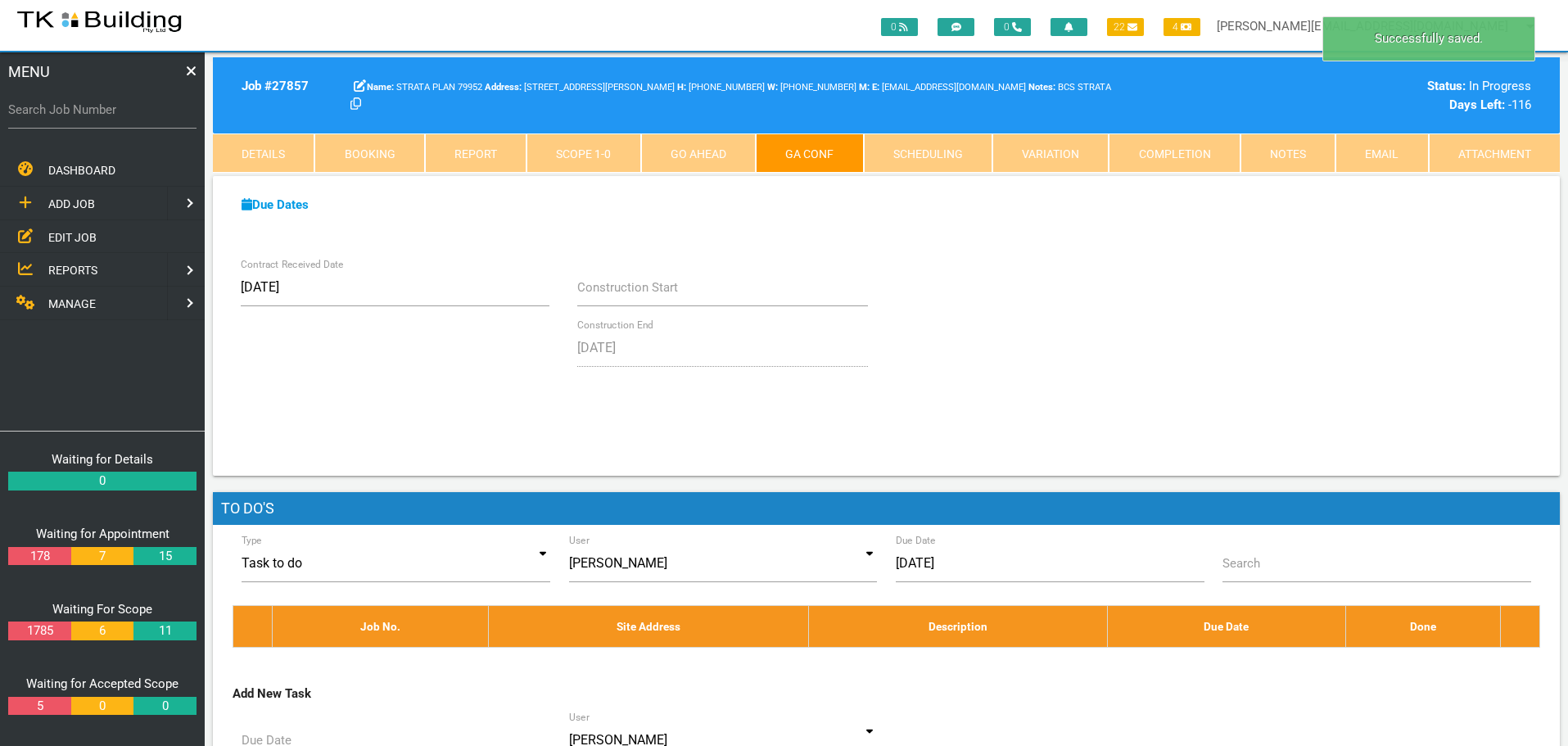
click at [1298, 152] on link "Notes" at bounding box center [1287, 153] width 95 height 40
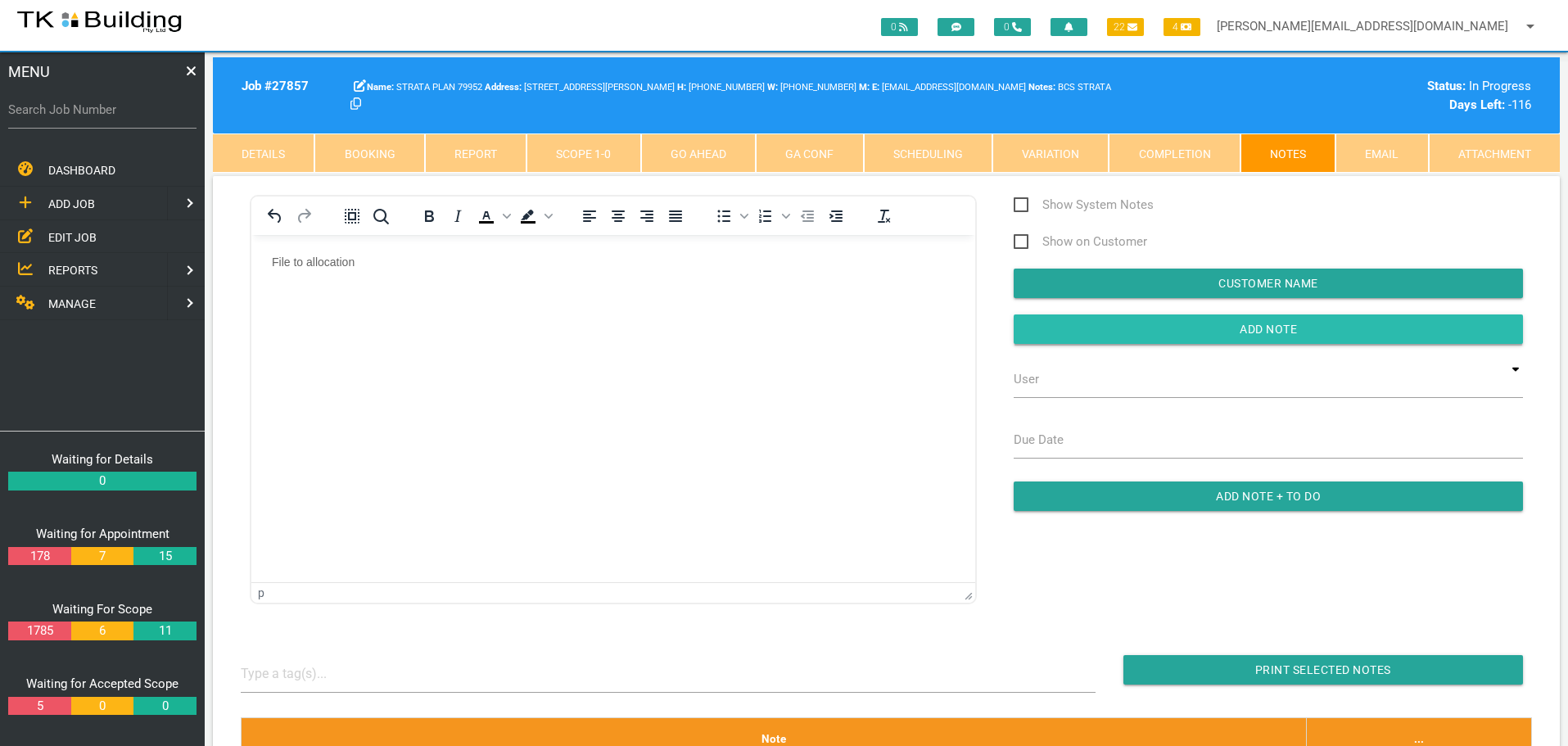
click at [1218, 324] on input "button" at bounding box center [1268, 329] width 509 height 29
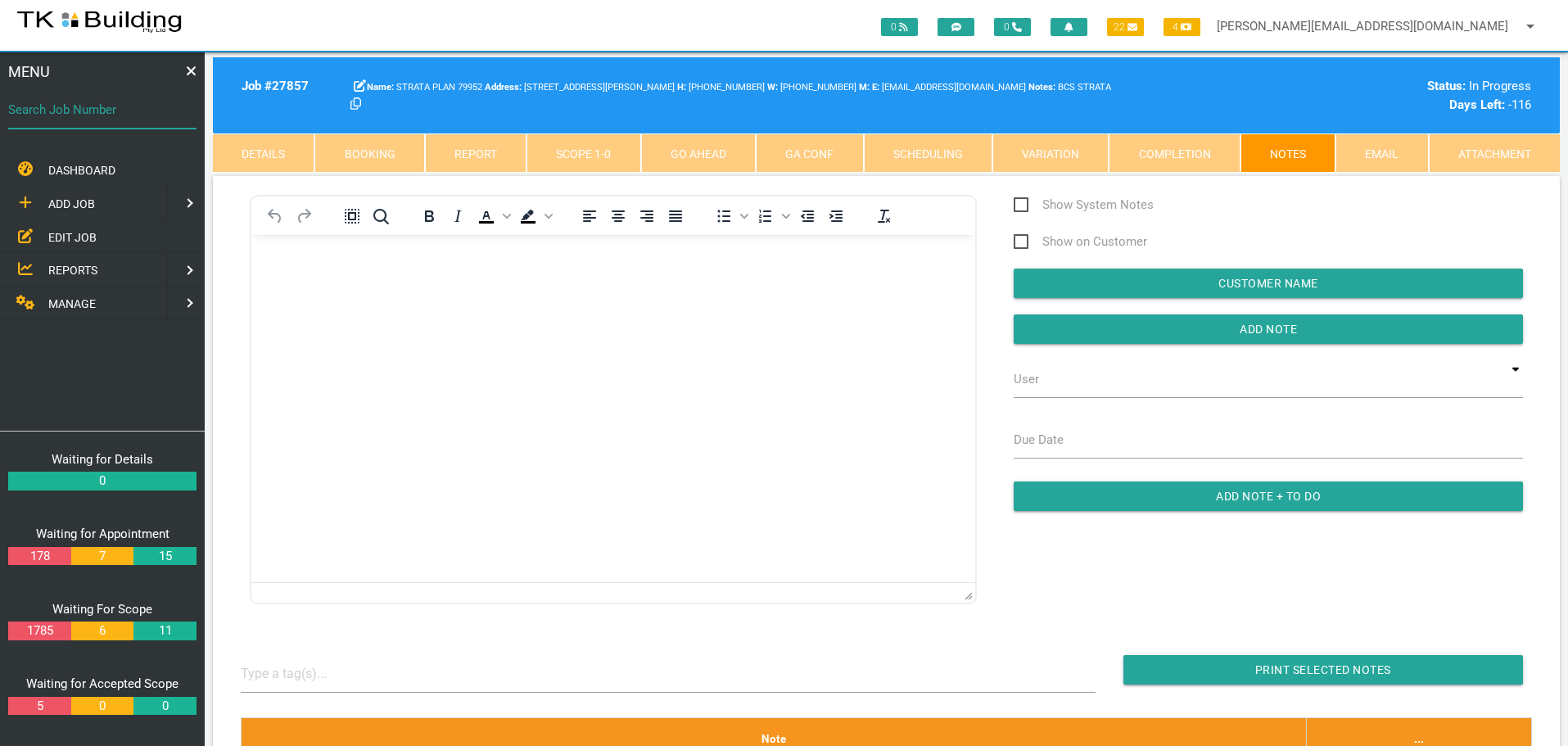
click at [90, 123] on input "Search Job Number" at bounding box center [102, 110] width 188 height 38
type input "28067"
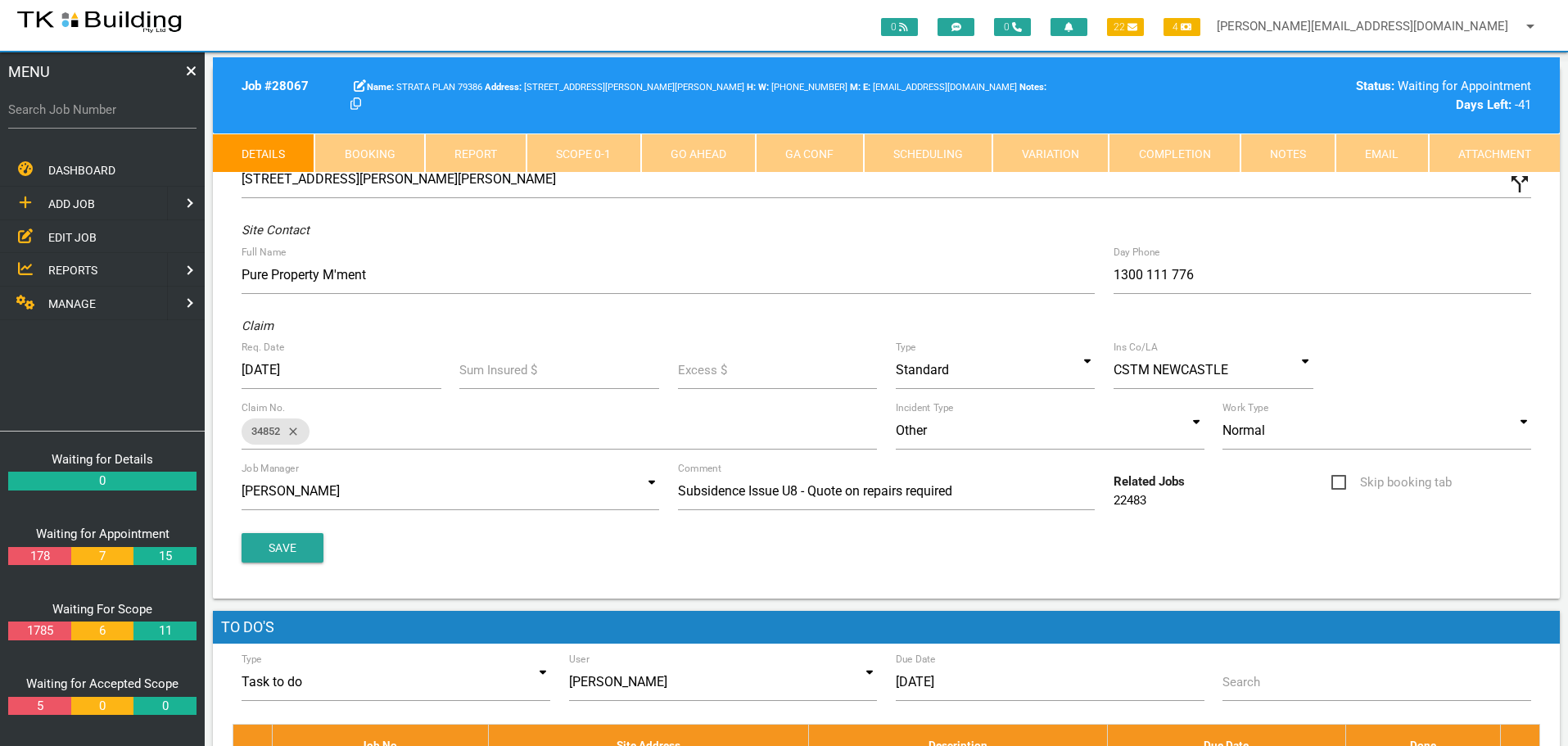
click at [352, 145] on link "Booking" at bounding box center [370, 153] width 110 height 40
select select "8"
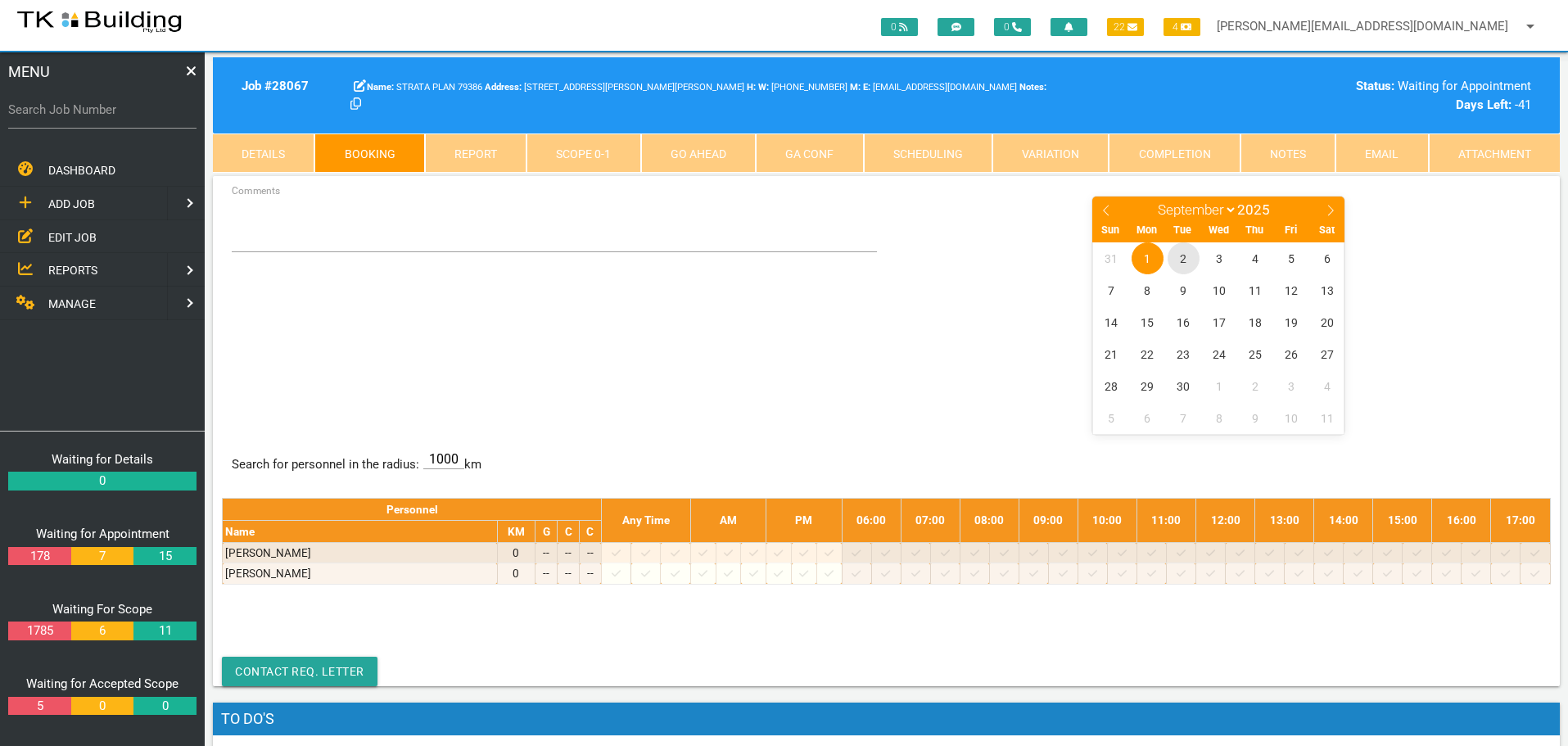
click at [1181, 255] on span "2" at bounding box center [1183, 258] width 32 height 32
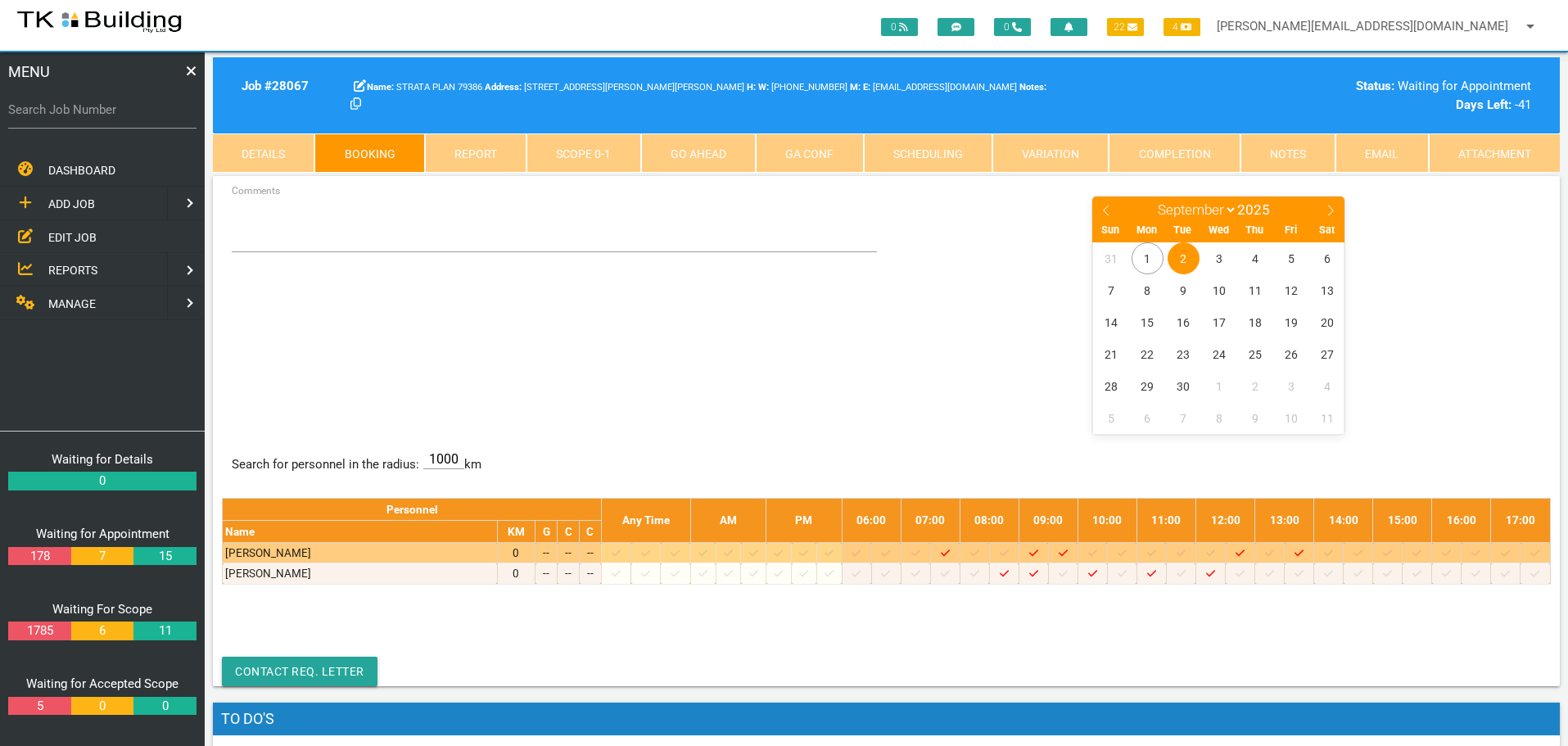
click at [1156, 554] on icon at bounding box center [1152, 553] width 9 height 10
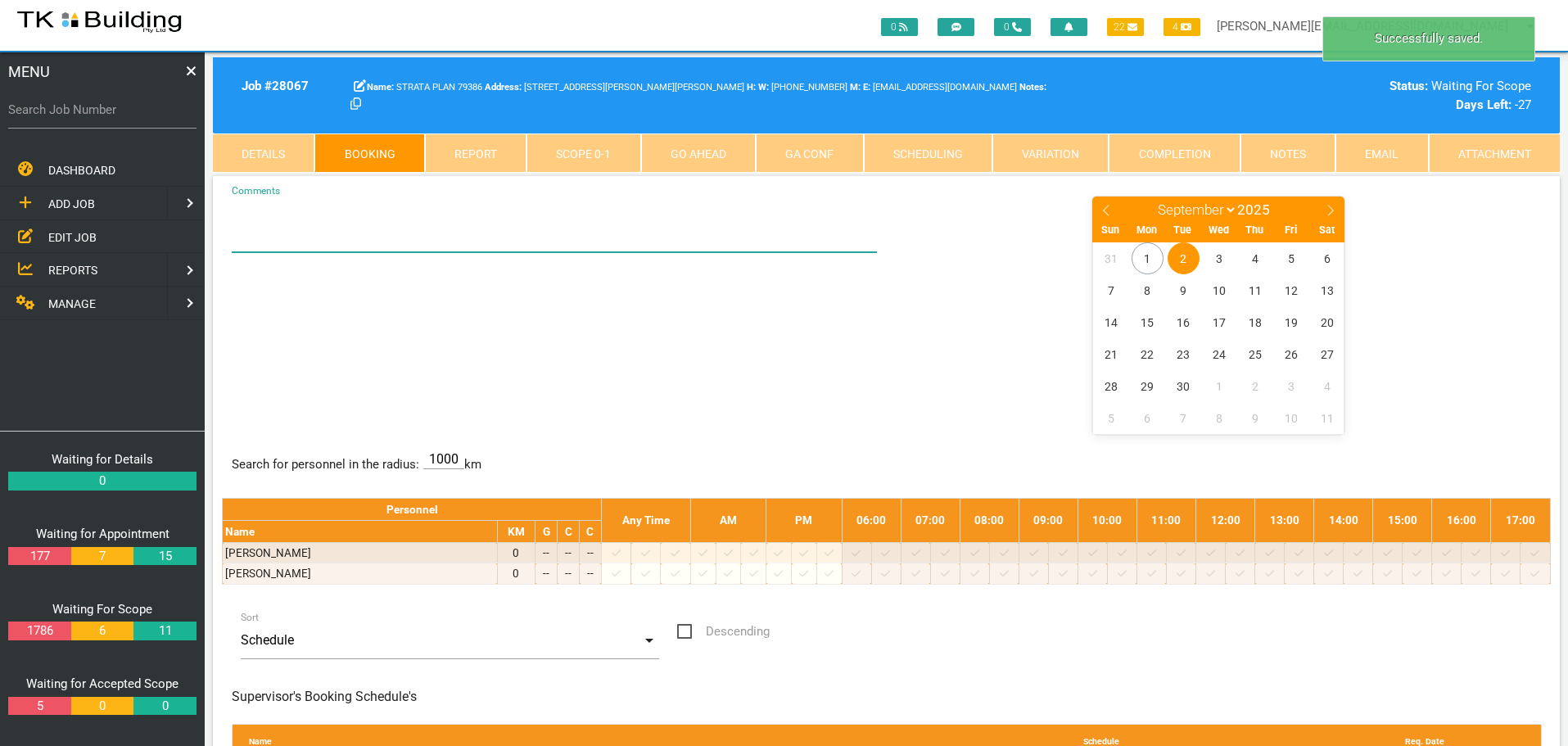
click at [319, 236] on textarea "Comments" at bounding box center [555, 223] width 646 height 58
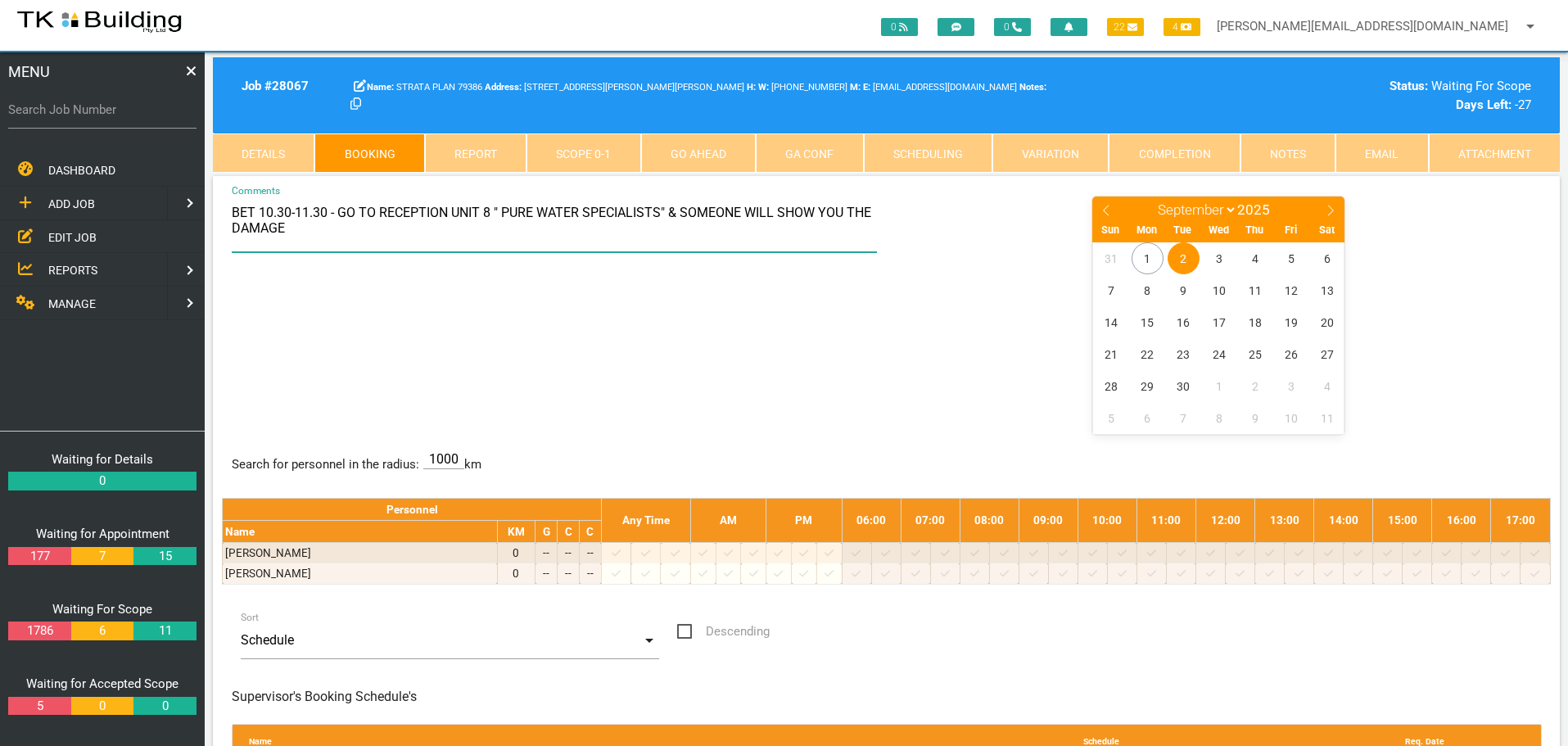
type textarea "BET 10.30-11.30 - GO TO RECEPTION UNIT 8 " PURE WATER SPECIALISTS" & SOMEONE WI…"
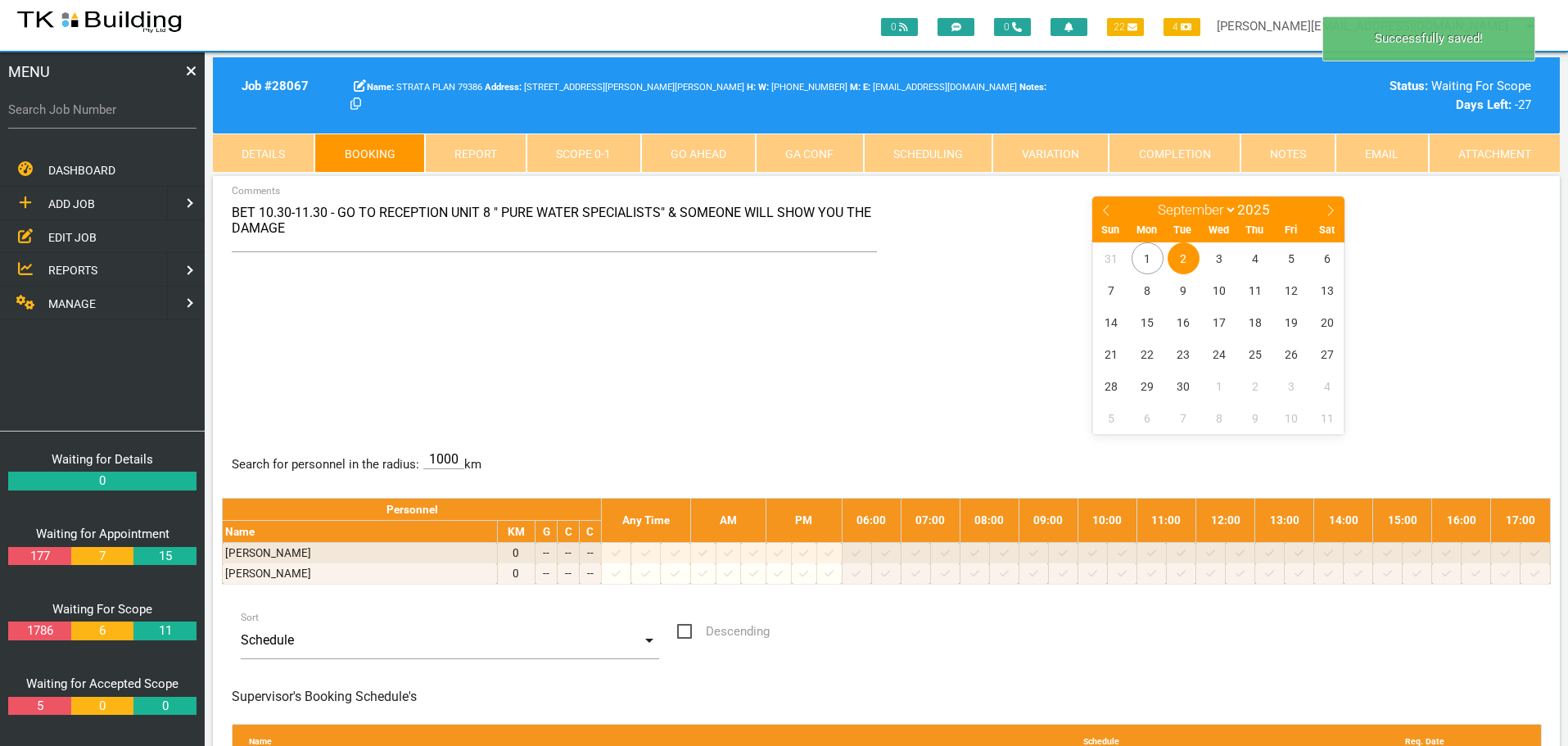
click at [523, 306] on div "BET 10.30-11.30 - GO TO RECEPTION UNIT 8 " PURE WATER SPECIALISTS" & SOMEONE WI…" at bounding box center [887, 314] width 1329 height 238
click at [64, 236] on span "EDIT JOB" at bounding box center [72, 236] width 48 height 13
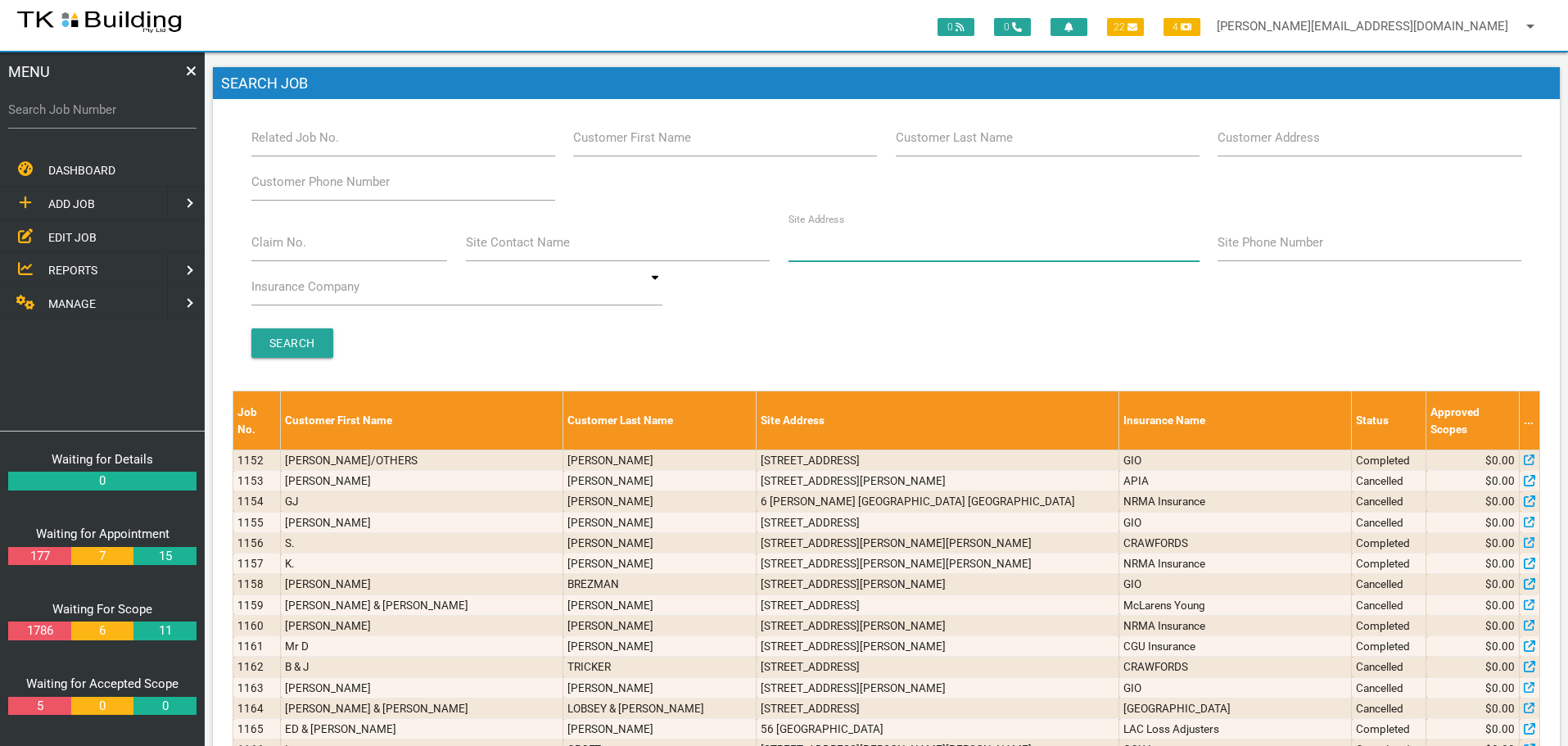
click at [859, 253] on input "Site Address" at bounding box center [993, 243] width 411 height 38
type input "111 king"
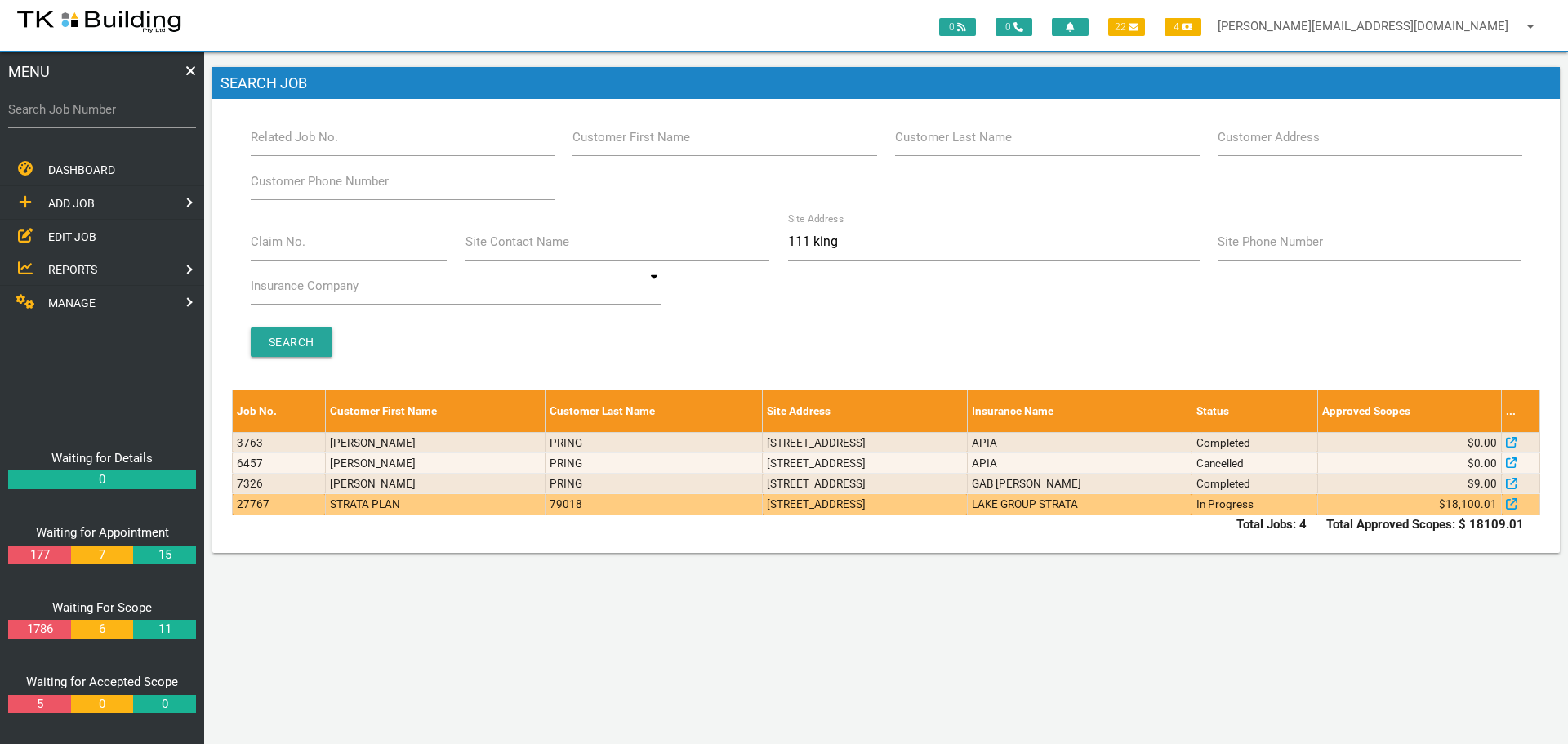
click at [932, 500] on td "111 King St, Newcastle NSW 2300, Australia" at bounding box center [865, 504] width 205 height 21
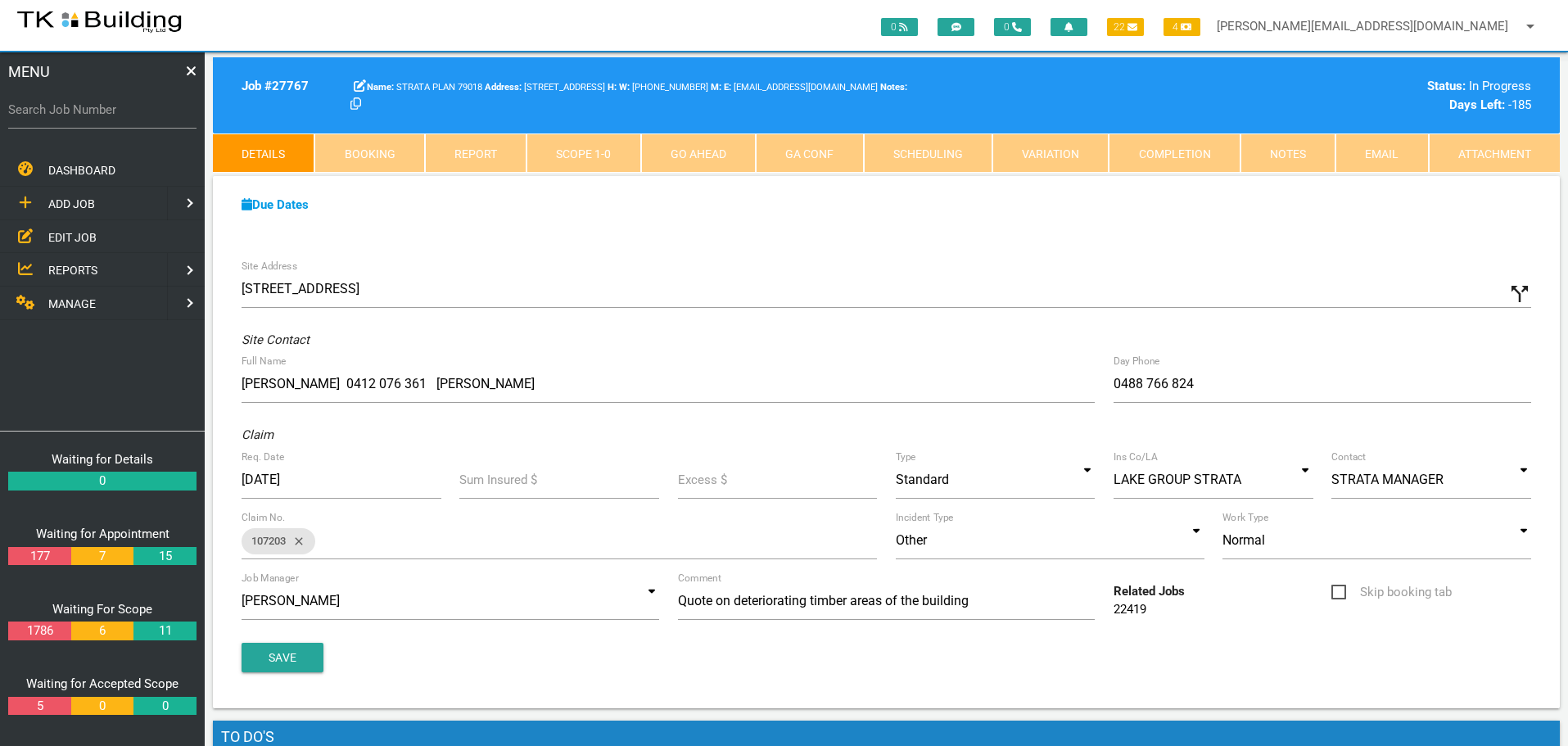
click at [565, 150] on link "Scope 1 - 0" at bounding box center [583, 153] width 113 height 40
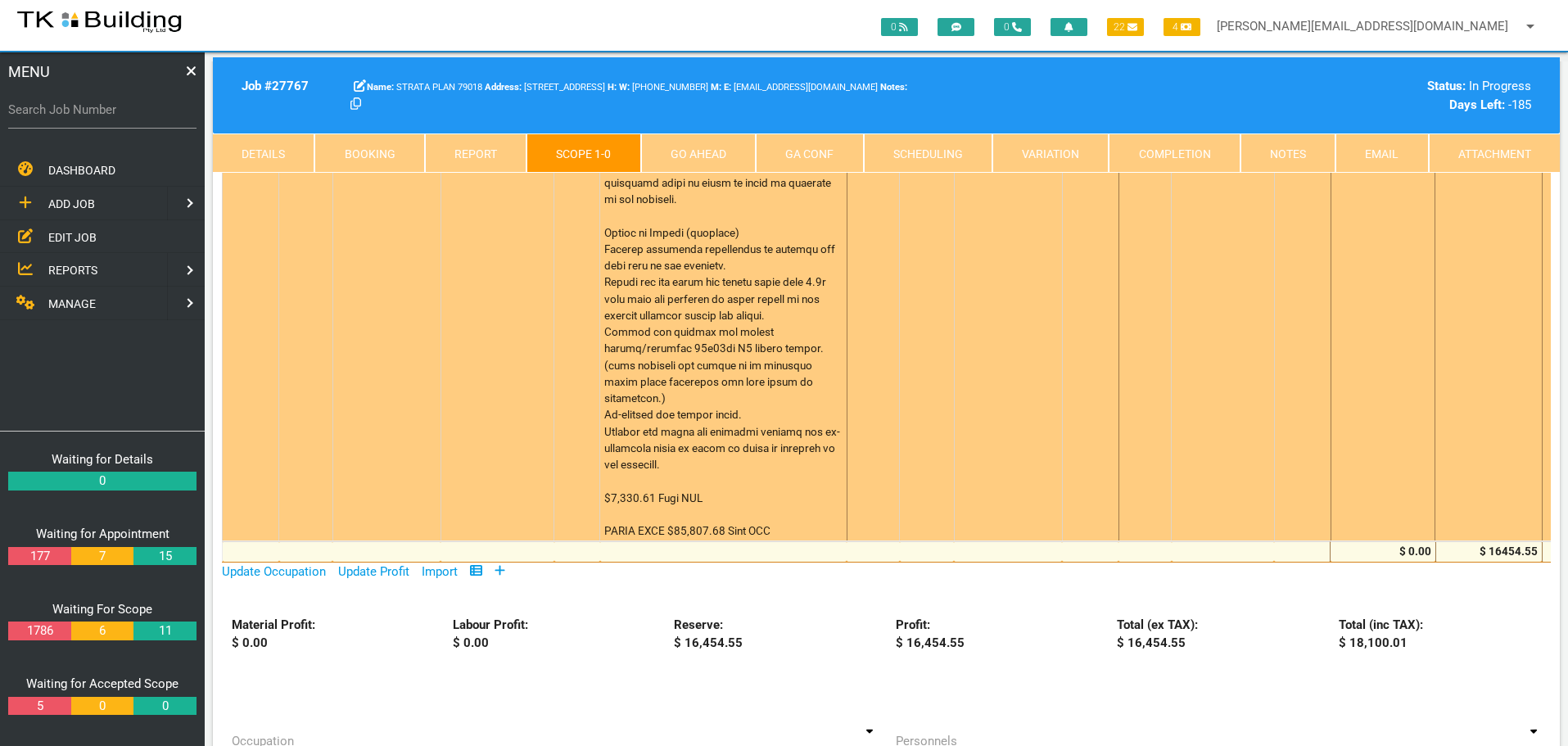
scroll to position [1228, 0]
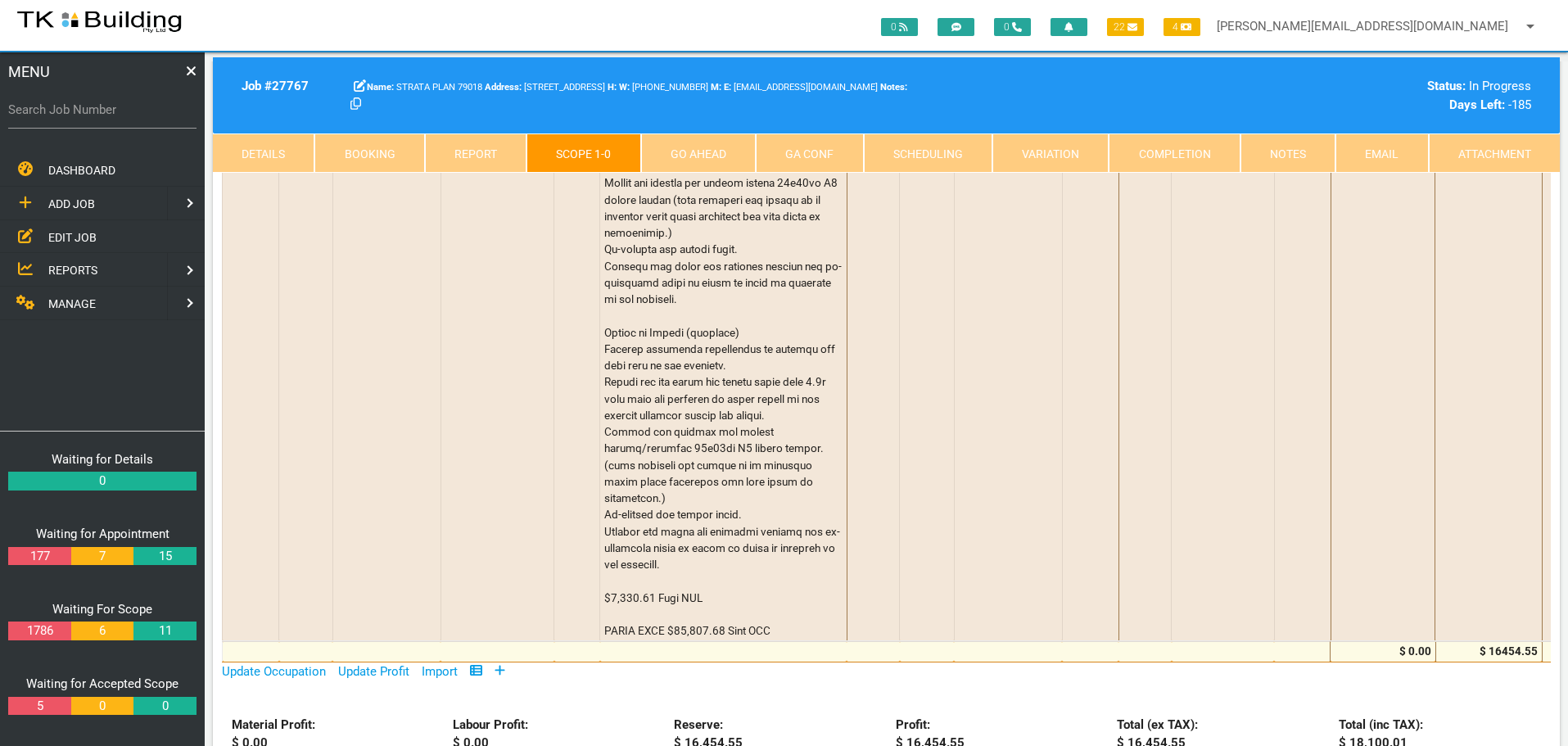
click at [1296, 156] on link "Notes" at bounding box center [1287, 153] width 95 height 40
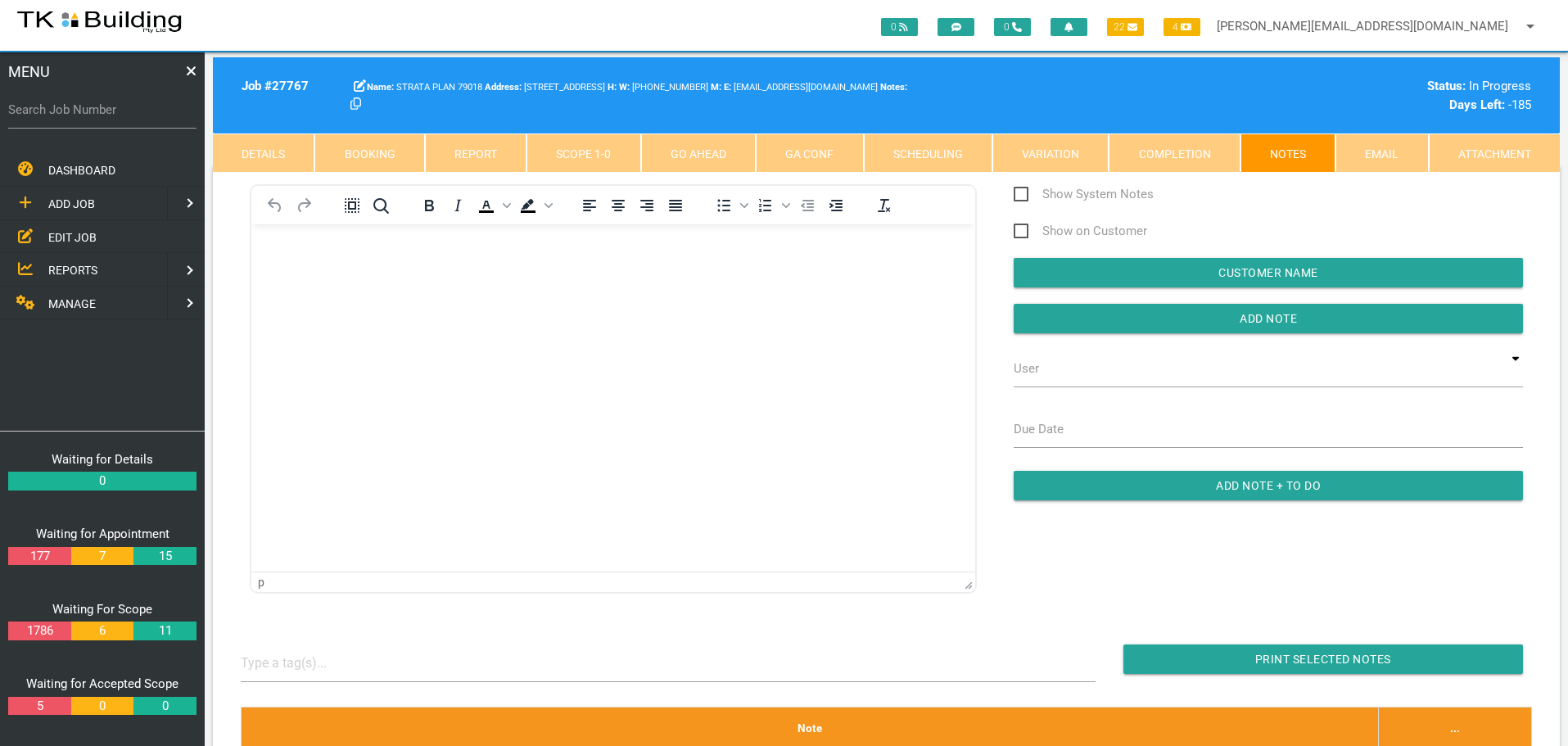
scroll to position [0, 0]
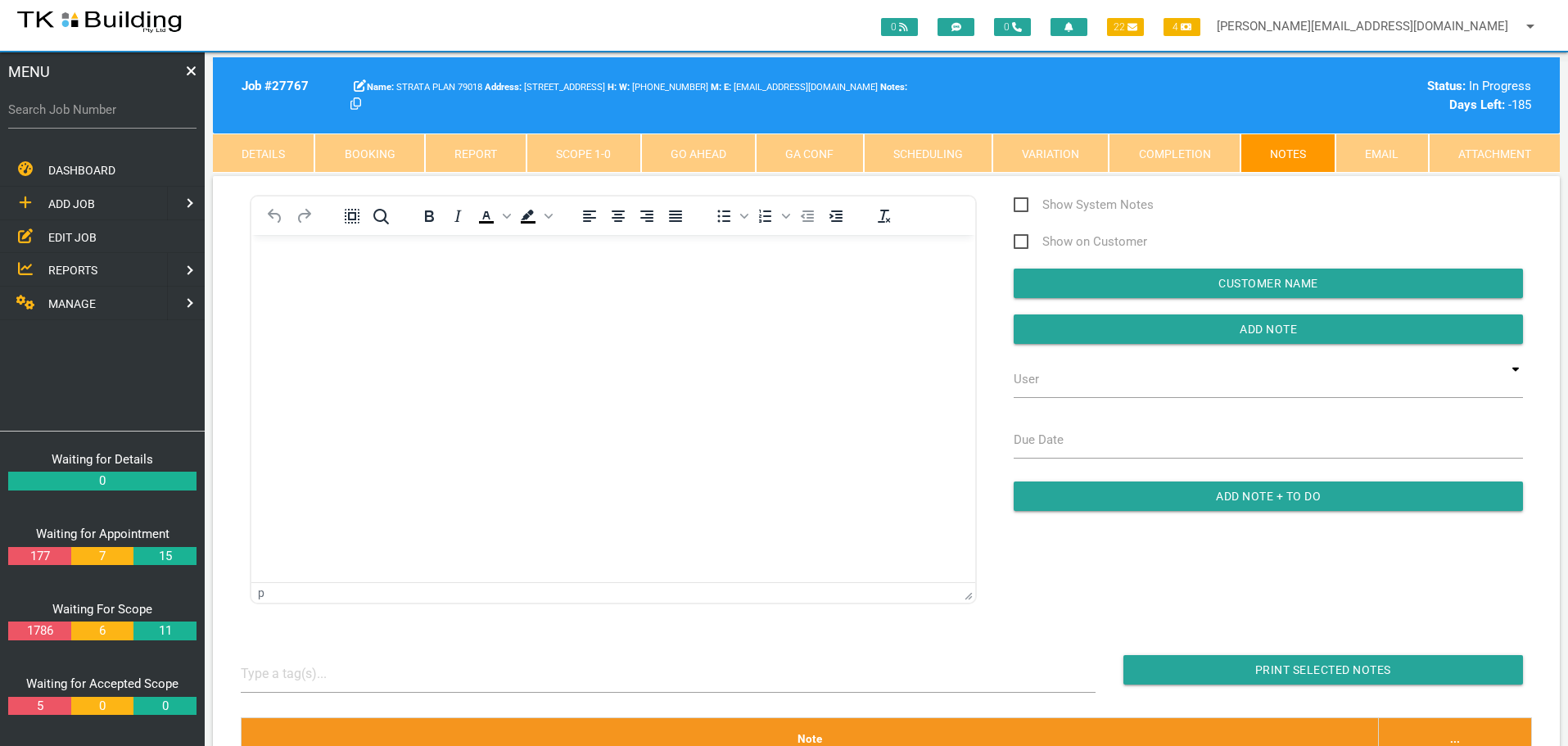
click at [582, 147] on link "Scope 1 - 0" at bounding box center [583, 153] width 113 height 40
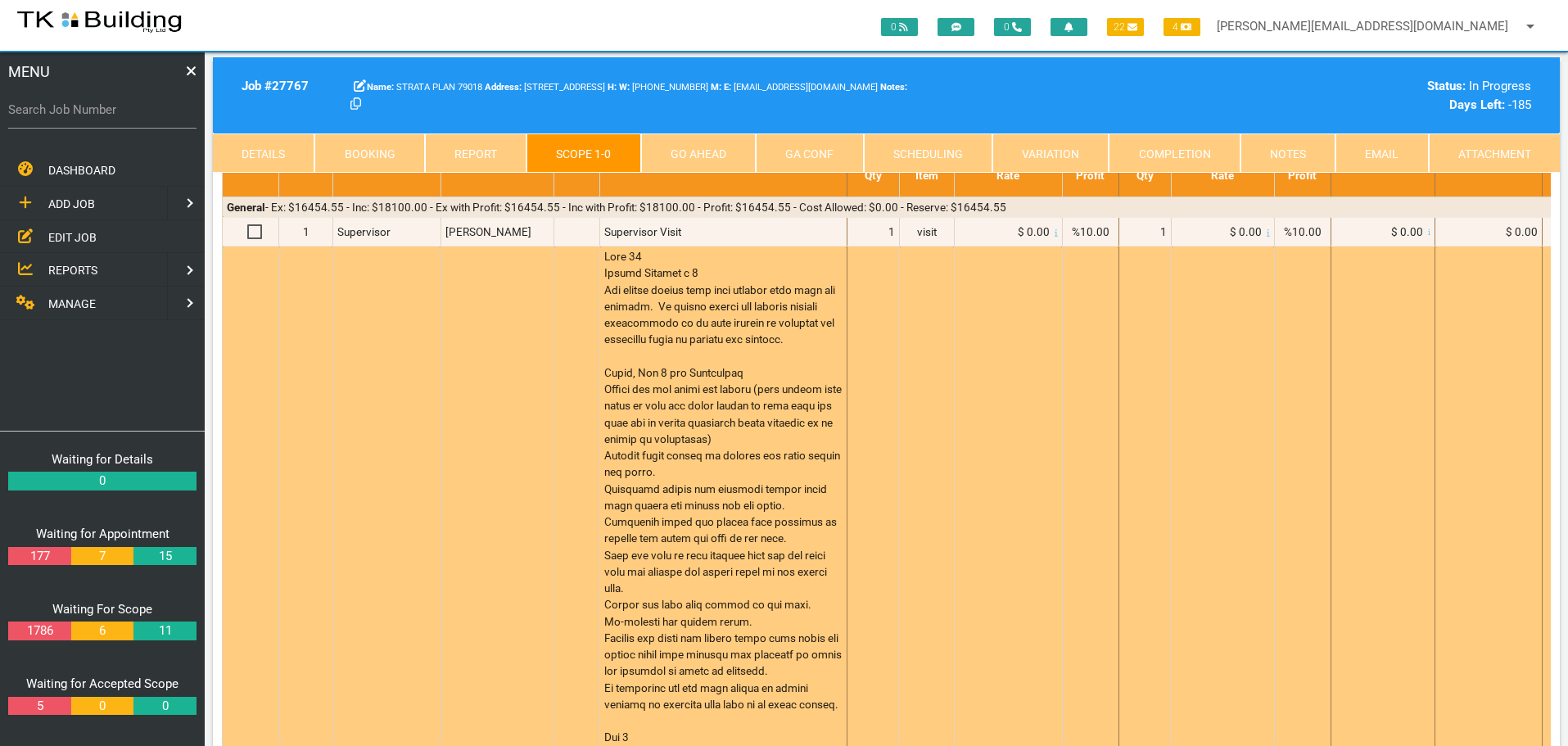
scroll to position [164, 0]
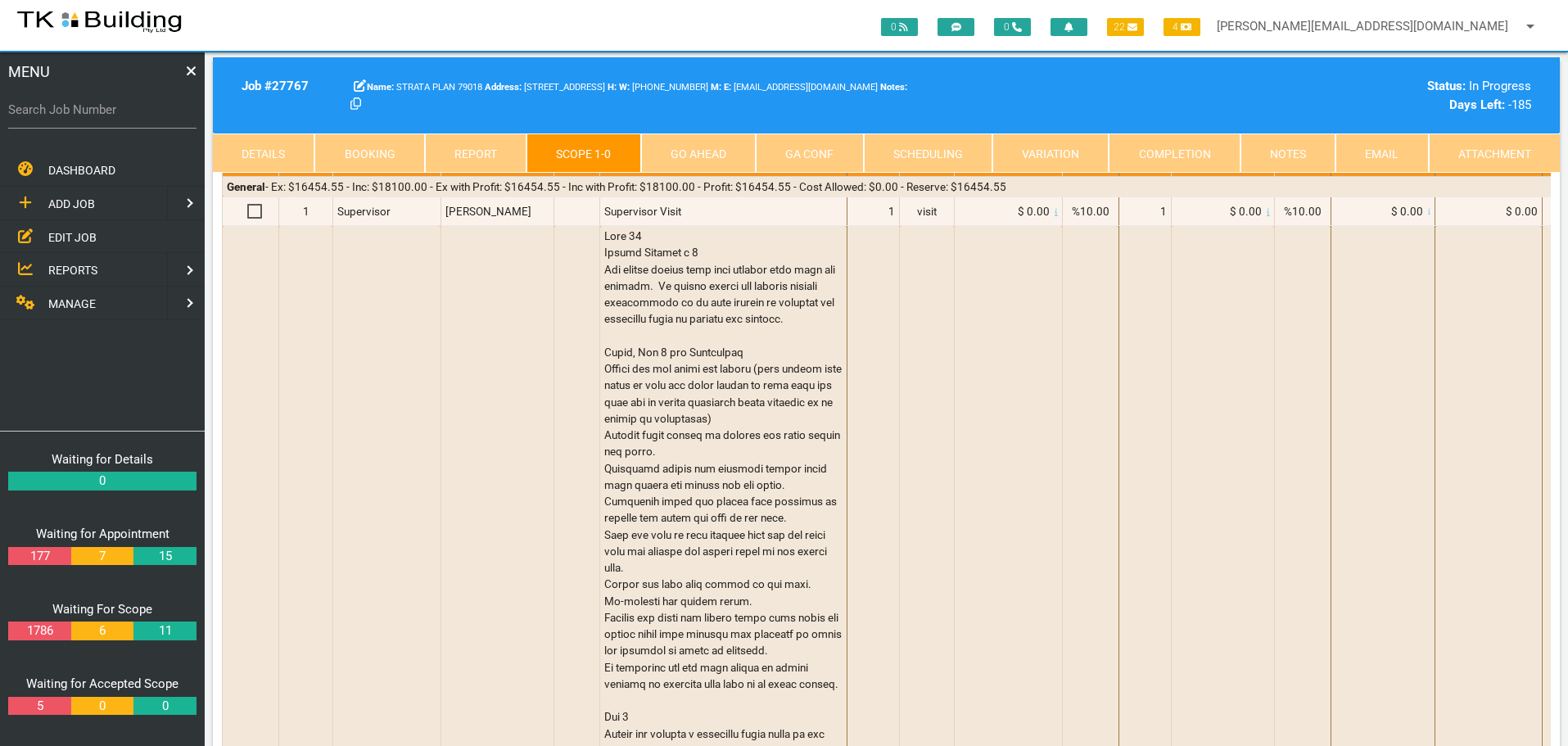
click at [366, 147] on link "Booking" at bounding box center [370, 153] width 110 height 40
select select "8"
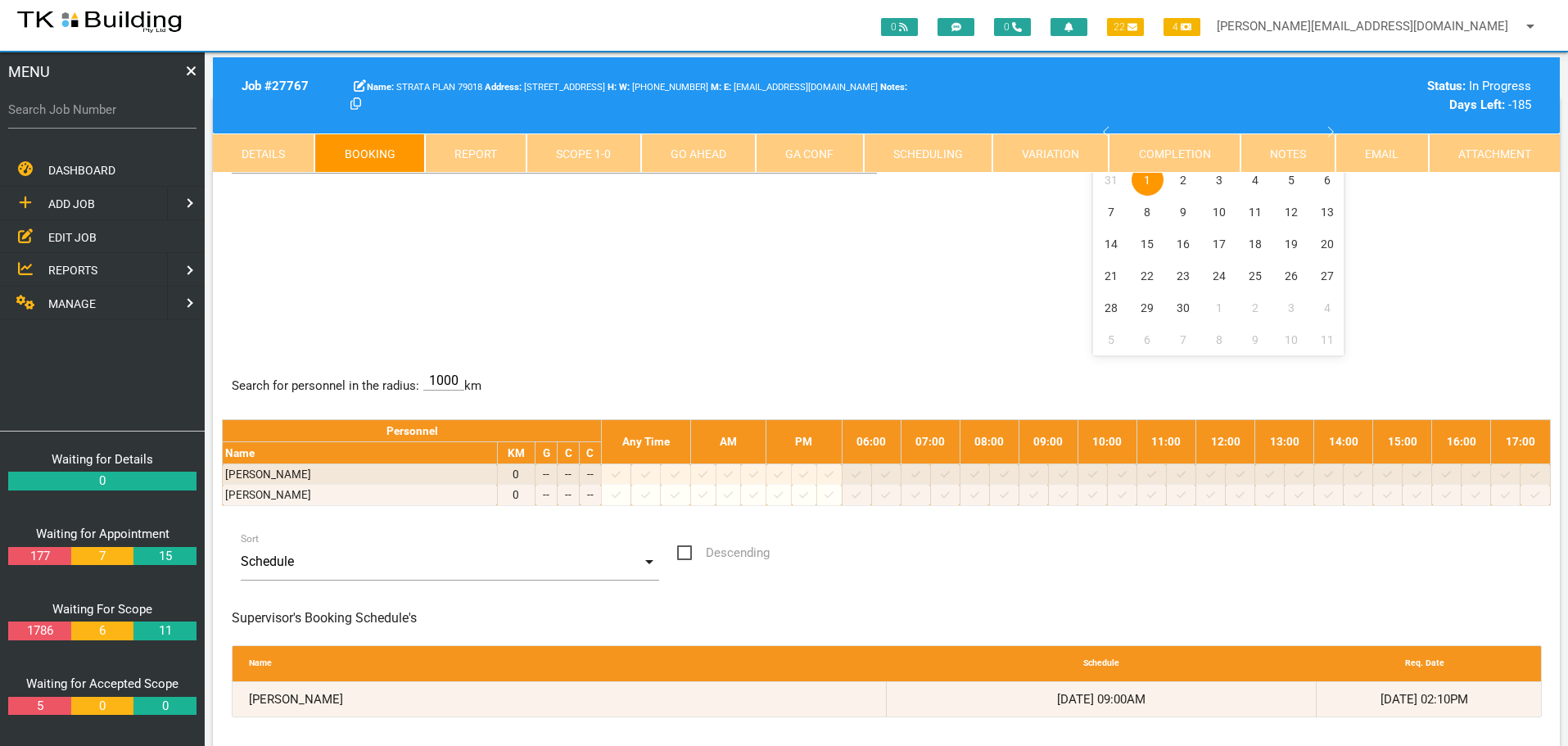
scroll to position [0, 0]
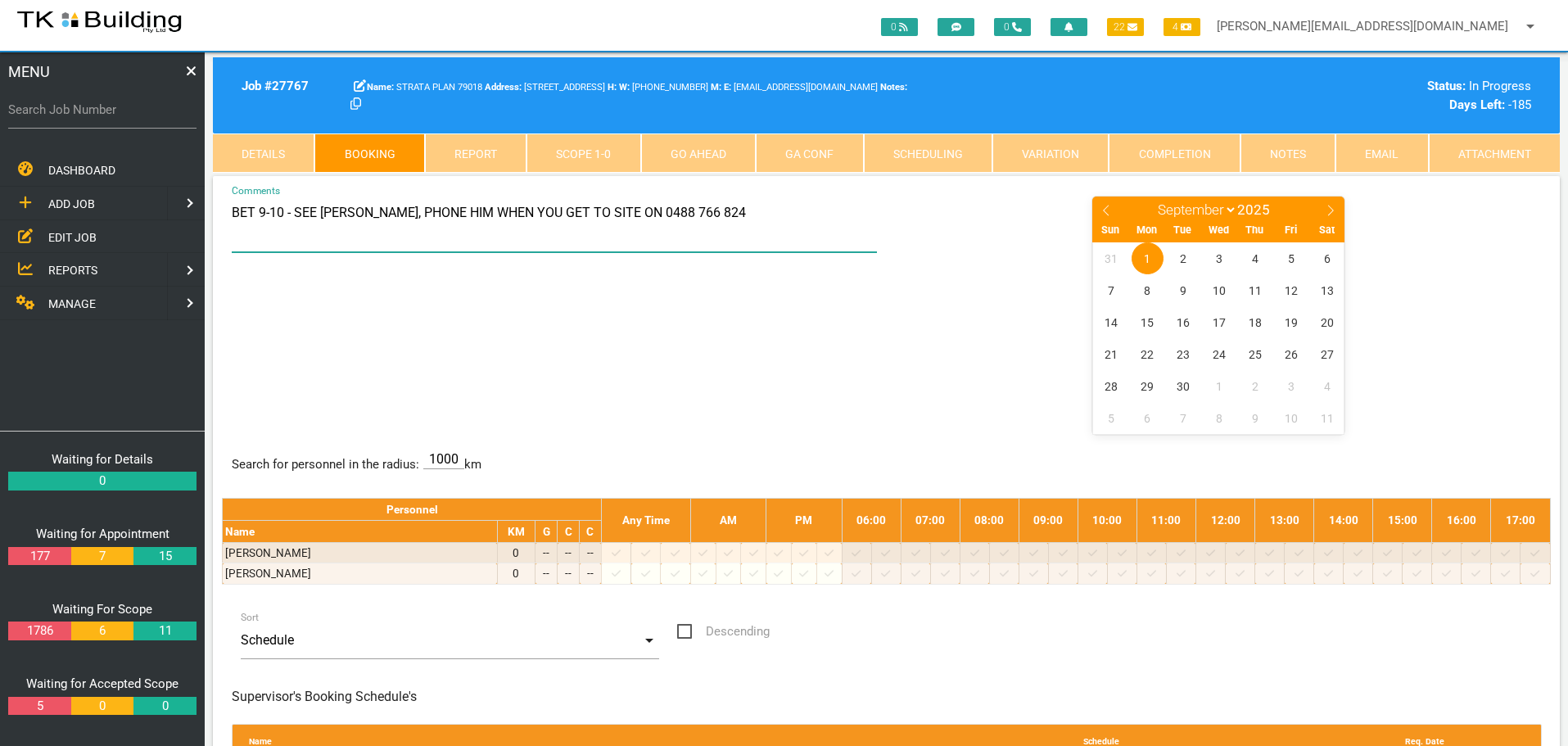
drag, startPoint x: 676, startPoint y: 212, endPoint x: 773, endPoint y: 217, distance: 97.1
click at [773, 217] on textarea "BET 9-10 - SEE DAVID CHANDLER, PHONE HIM WHEN YOU GET TO SITE ON 0488 766 824" at bounding box center [555, 223] width 646 height 58
click at [1288, 150] on link "Notes" at bounding box center [1287, 153] width 95 height 40
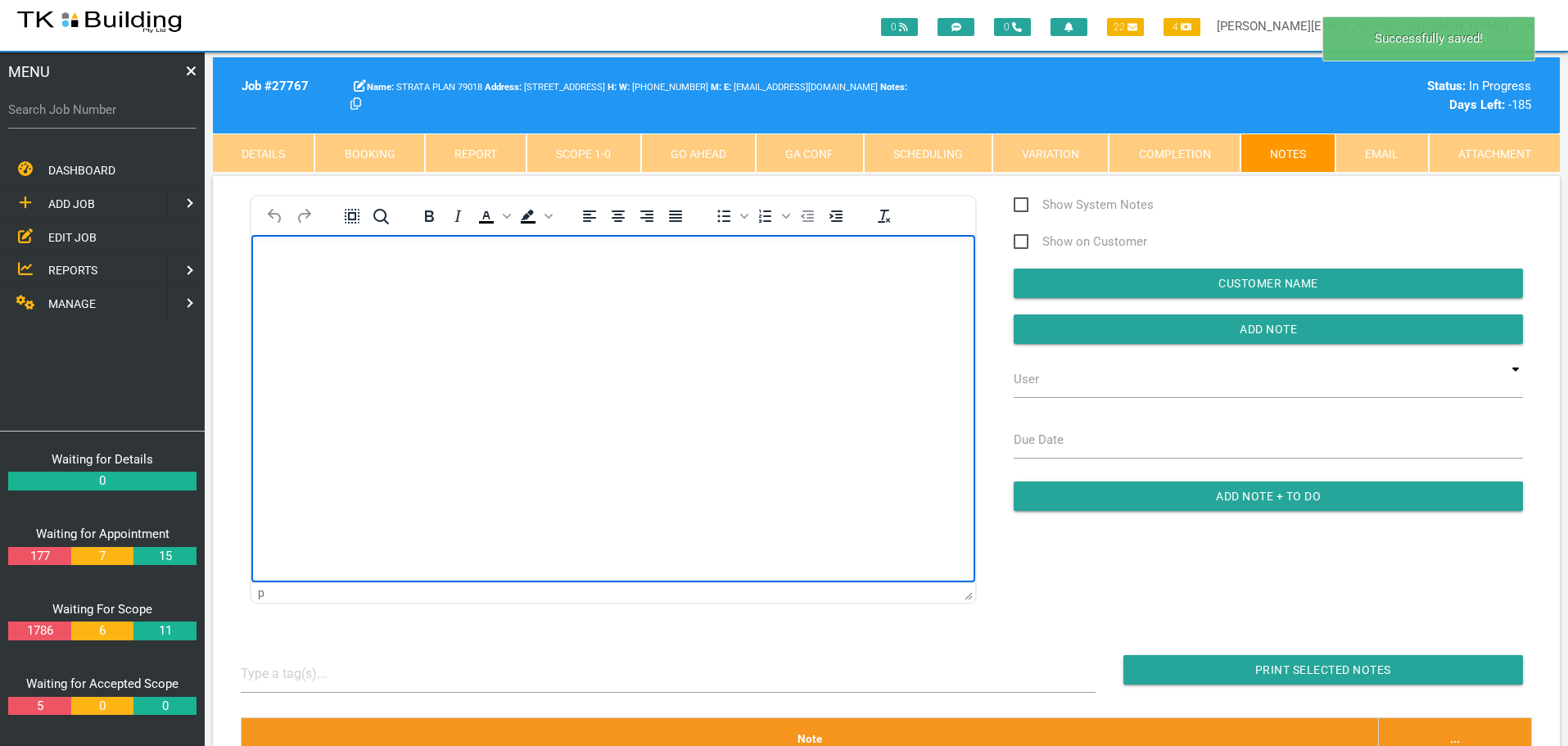
click at [272, 253] on html at bounding box center [613, 271] width 724 height 75
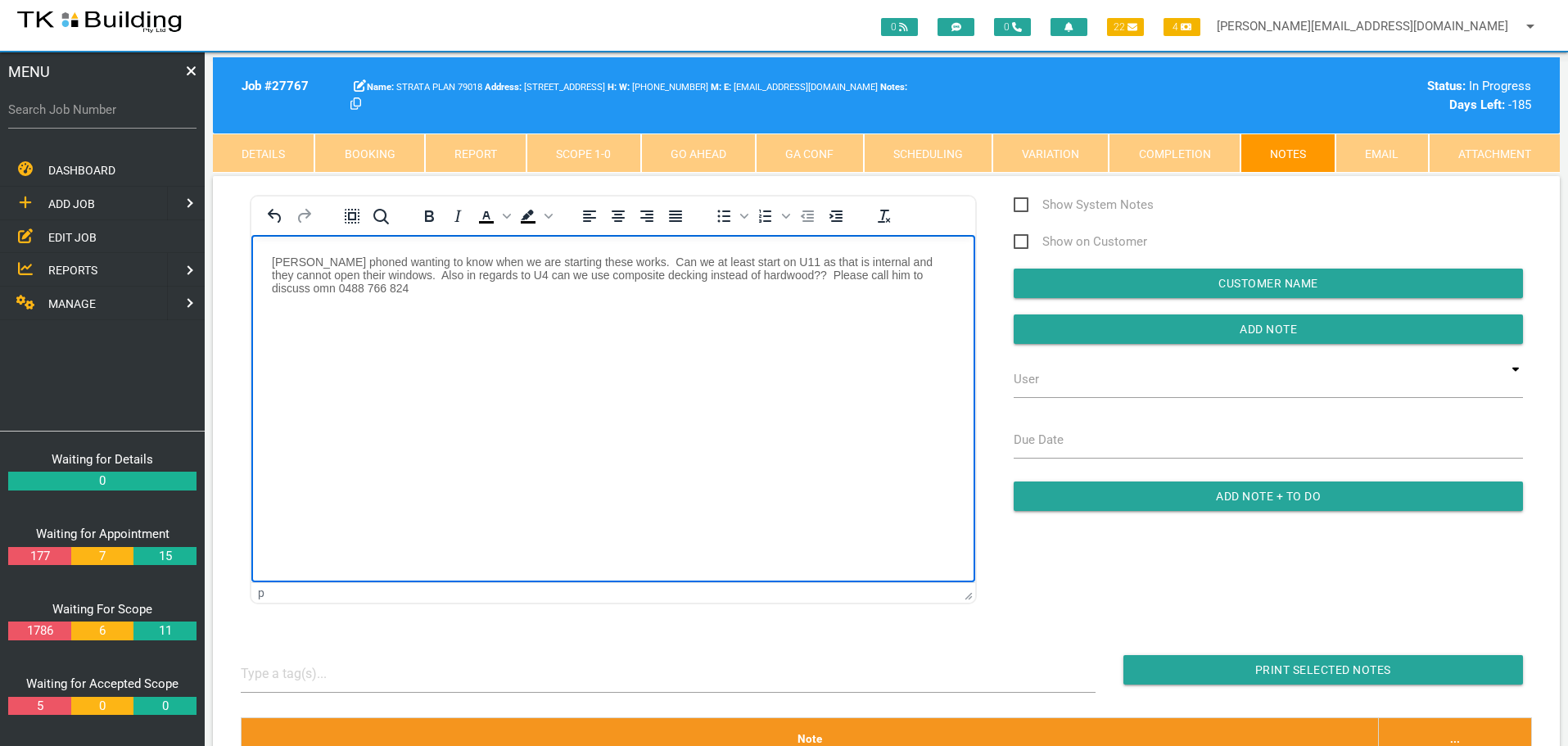
click at [279, 291] on p "David Chandler phoned wanting to know when we are starting these works. Can we …" at bounding box center [613, 274] width 683 height 40
click at [1088, 330] on input "Add Note" at bounding box center [1268, 329] width 509 height 29
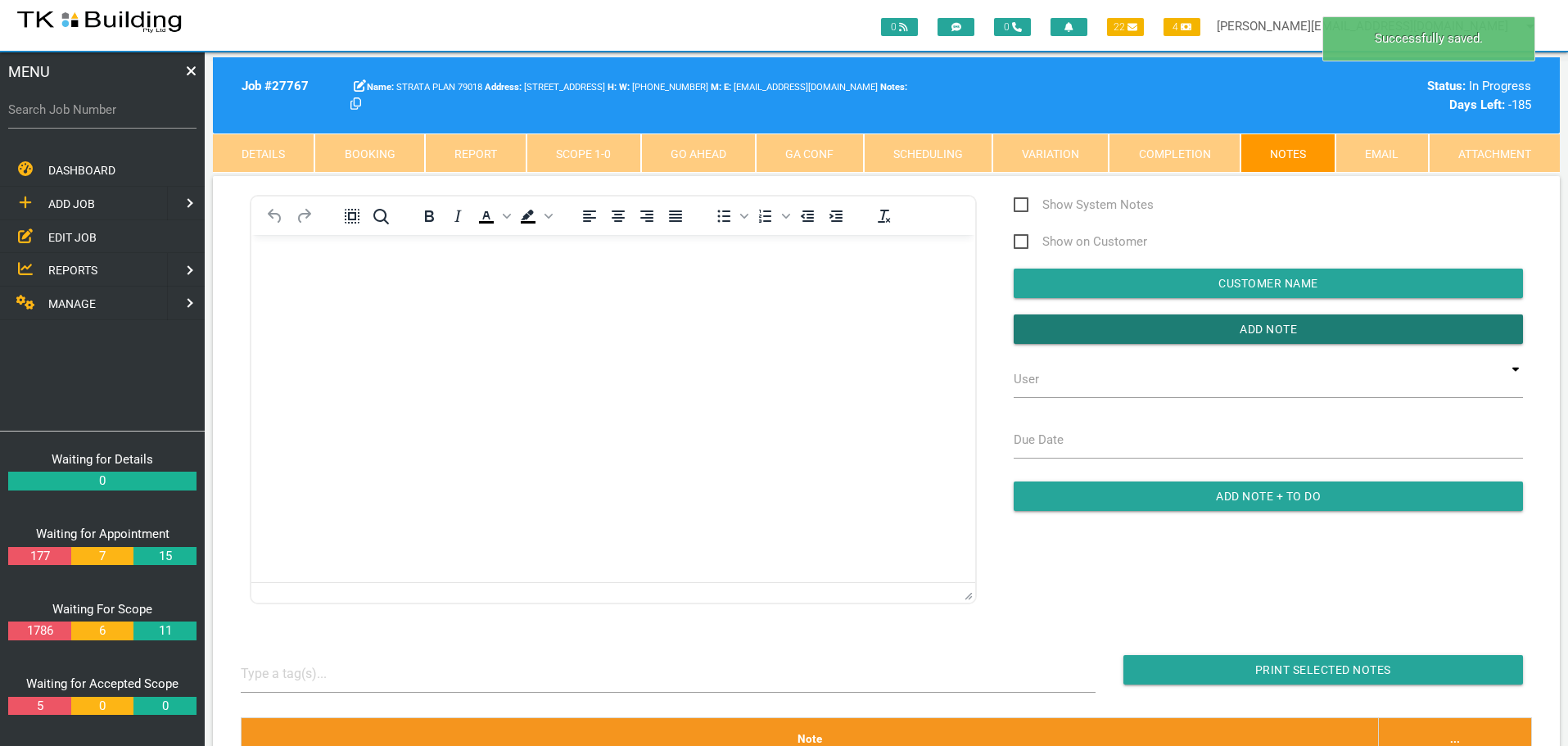
scroll to position [409, 0]
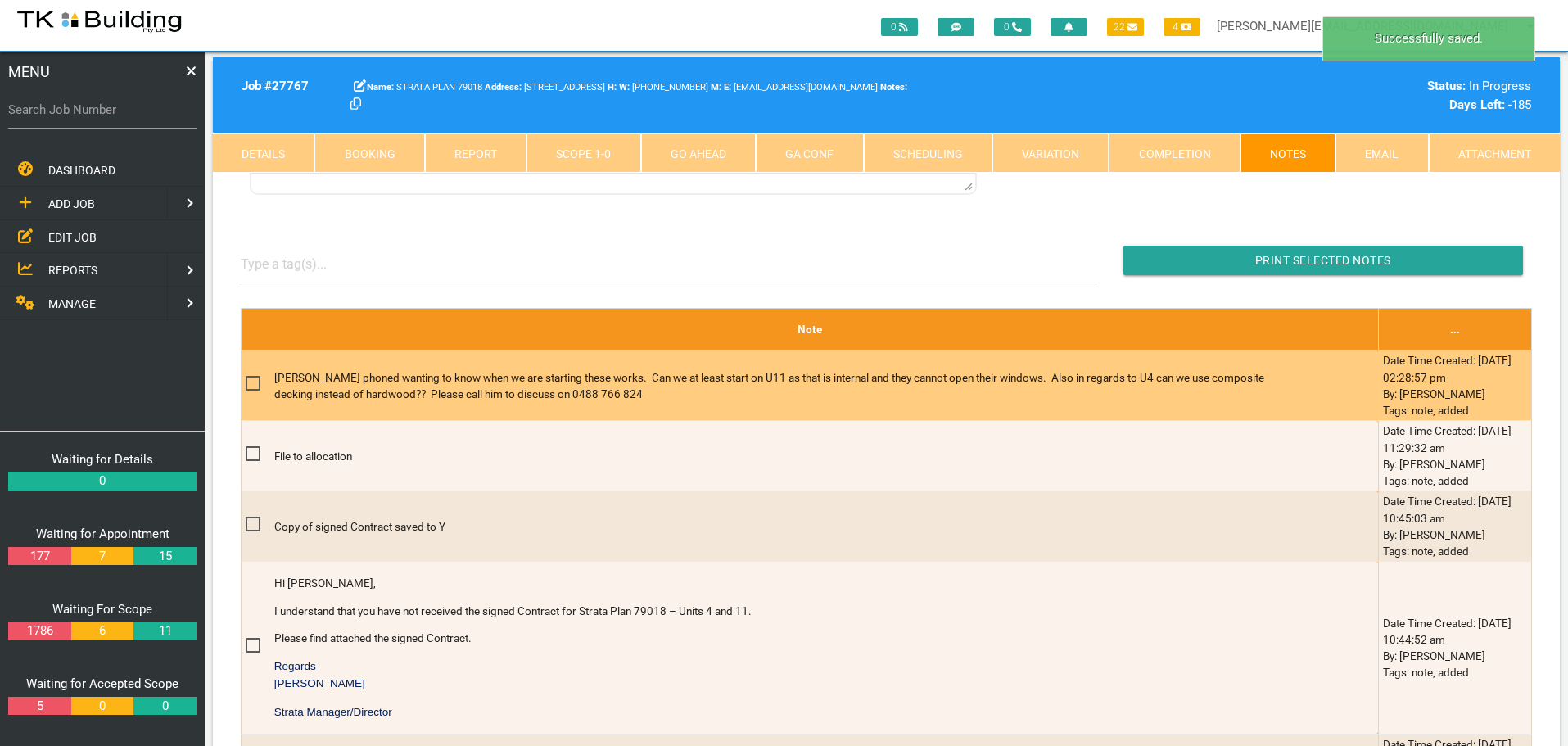
click at [248, 380] on span at bounding box center [260, 384] width 28 height 21
click at [248, 380] on input "checkbox" at bounding box center [250, 378] width 10 height 10
checkbox input "true"
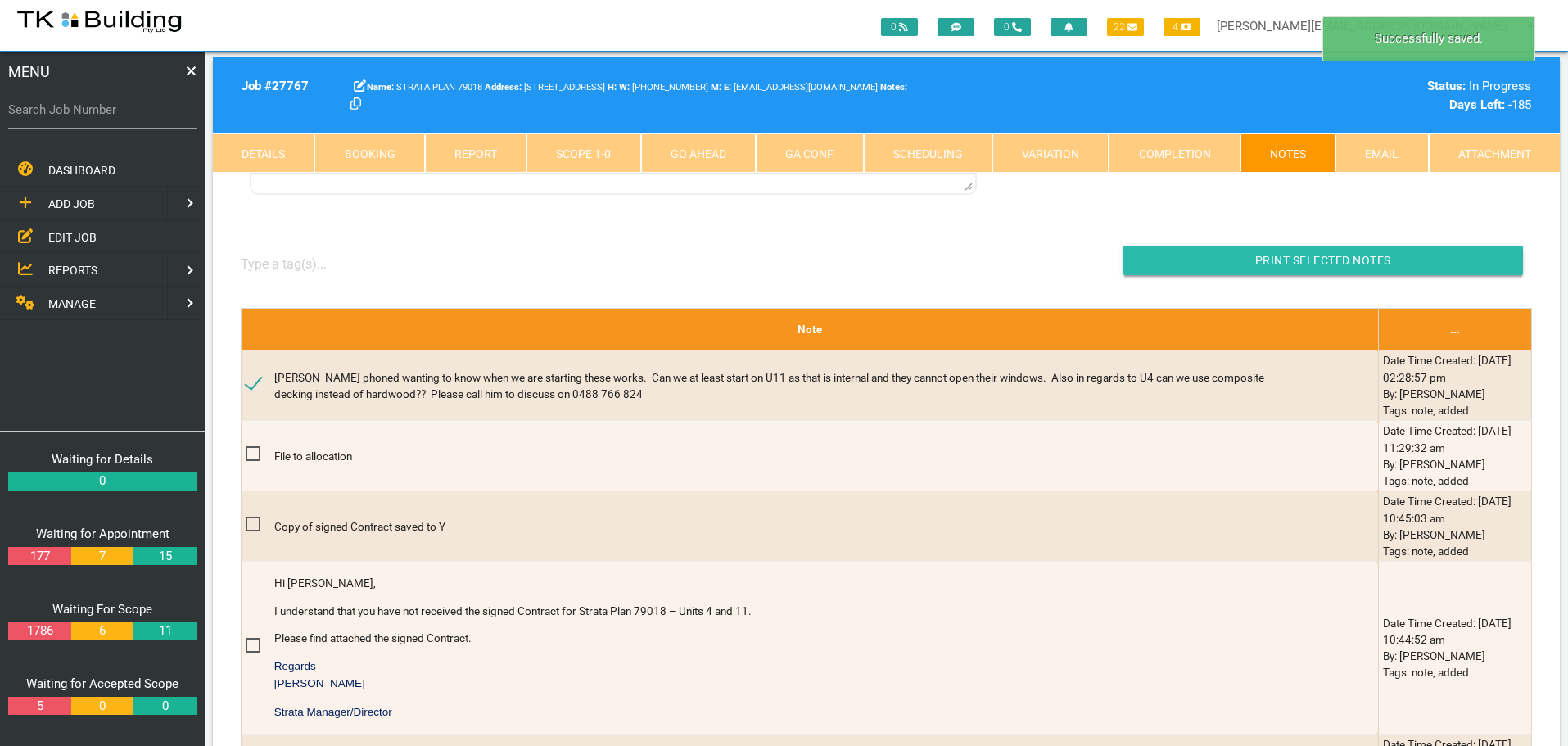
click at [1211, 260] on input "Print Selected Notes" at bounding box center [1323, 260] width 400 height 29
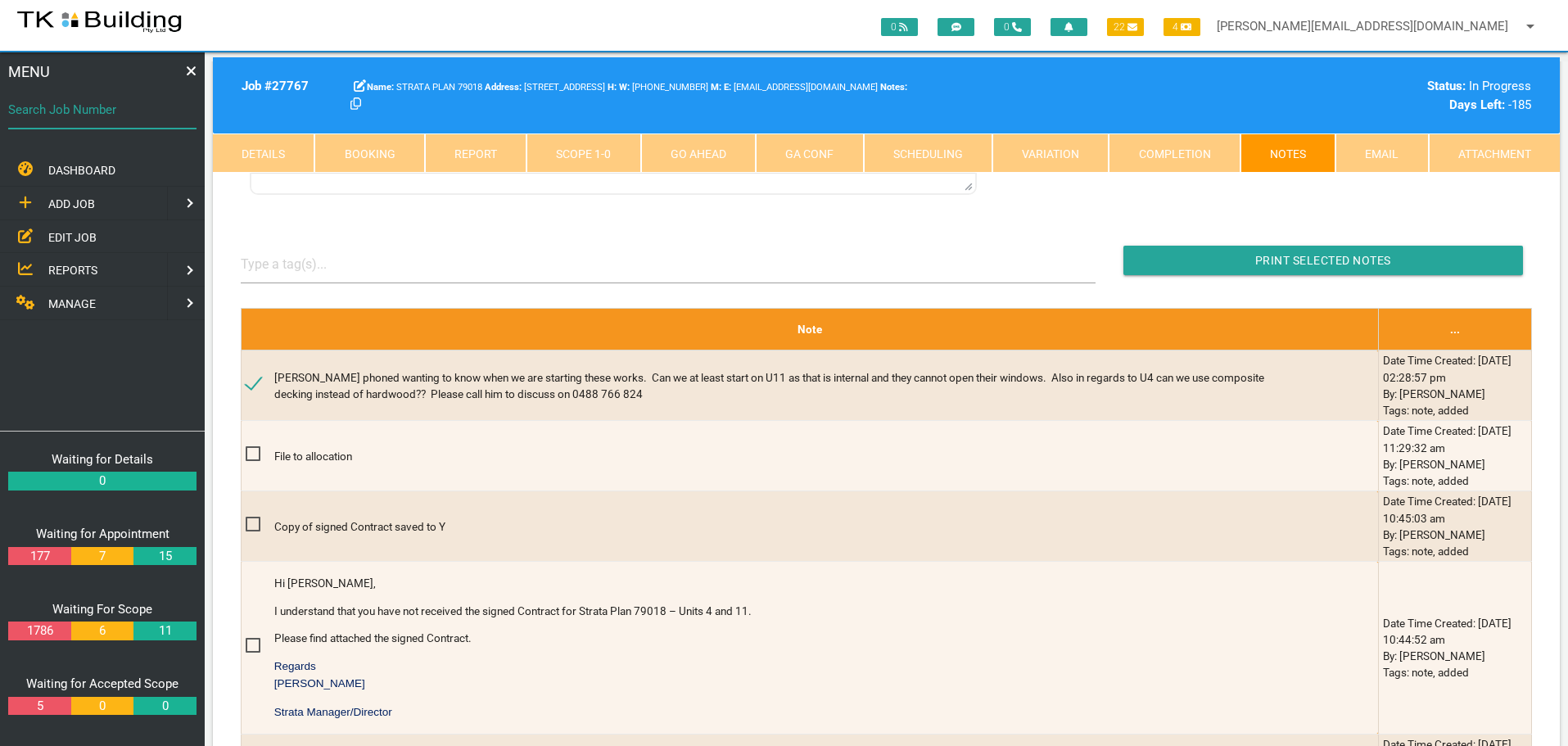
click at [134, 123] on input "Search Job Number" at bounding box center [102, 110] width 188 height 38
type input "28067"
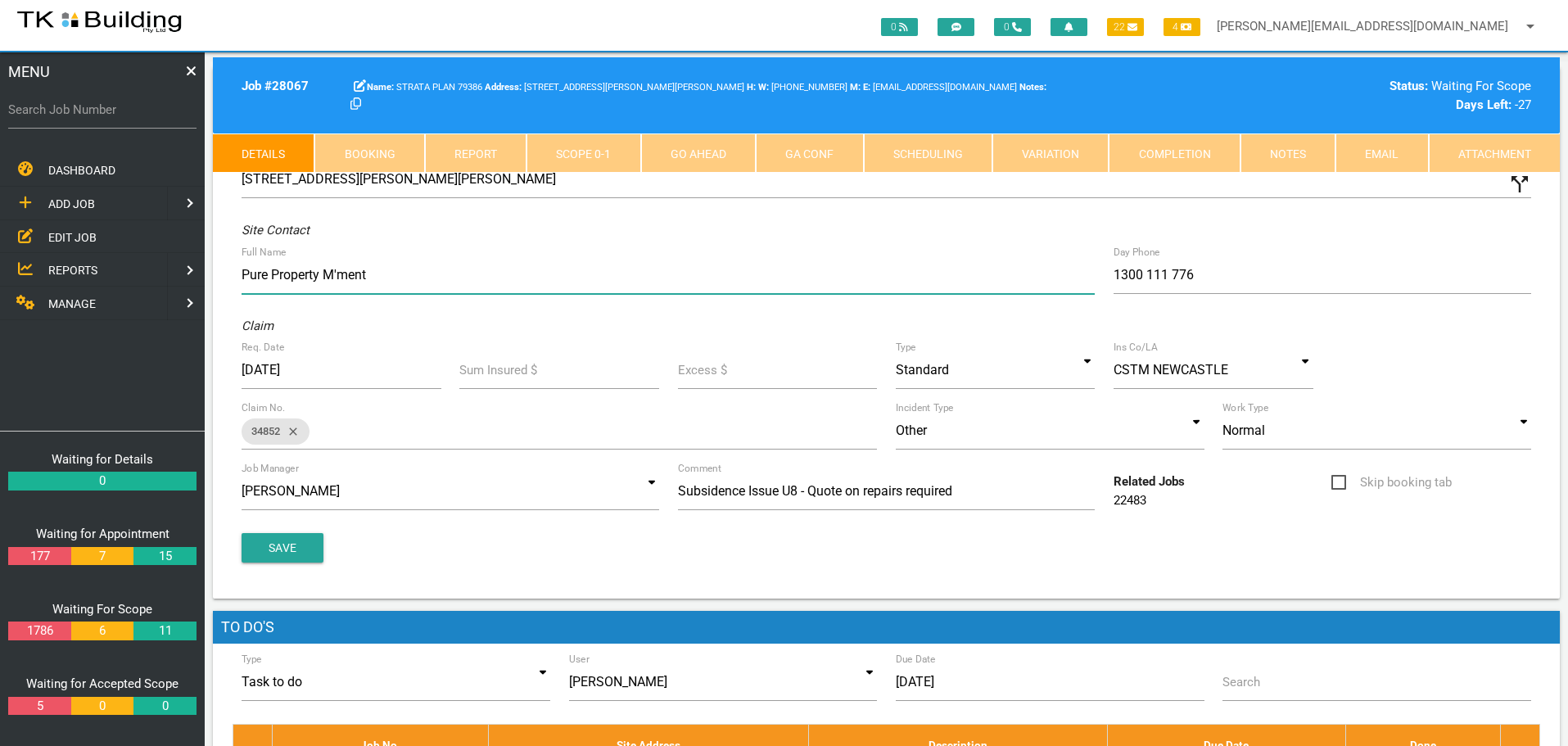
click at [416, 271] on input "Pure Property M'ment" at bounding box center [668, 275] width 853 height 38
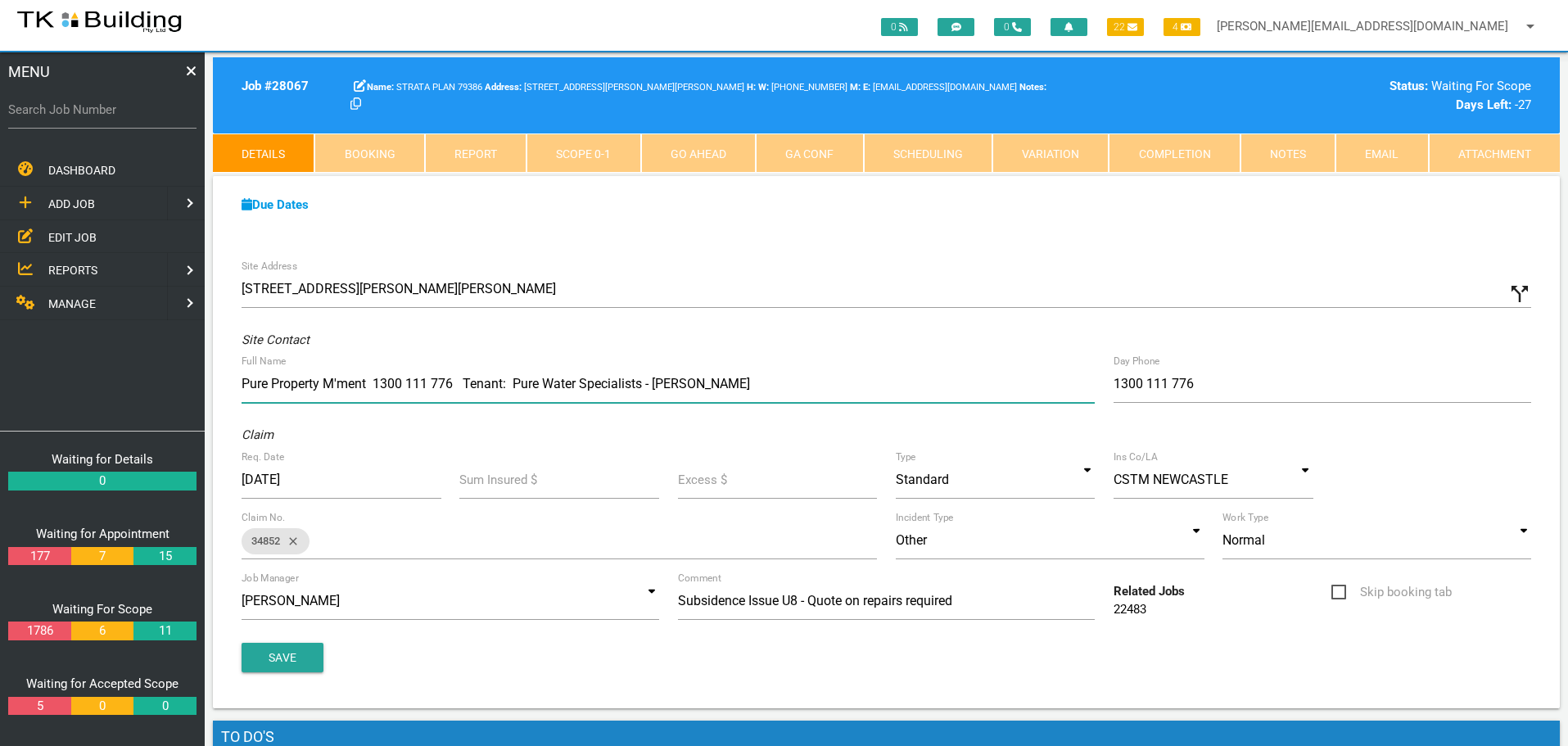
type input "Pure Property M'ment 1300 111 776 Tenant: Pure Water Specialists - Michael"
click at [280, 653] on button "Save" at bounding box center [283, 657] width 82 height 29
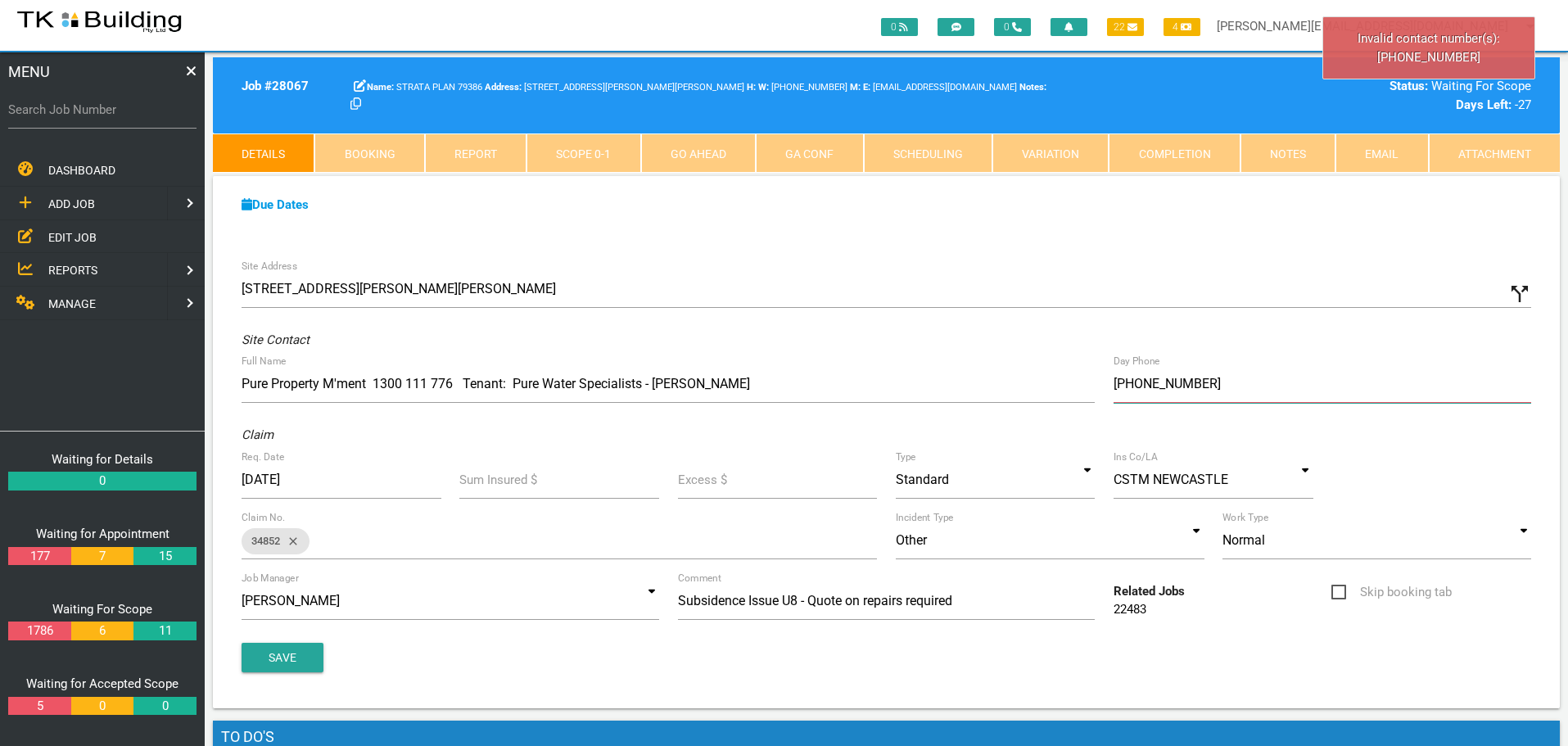
click at [1127, 382] on input "(14) 1602 6175" at bounding box center [1322, 384] width 418 height 38
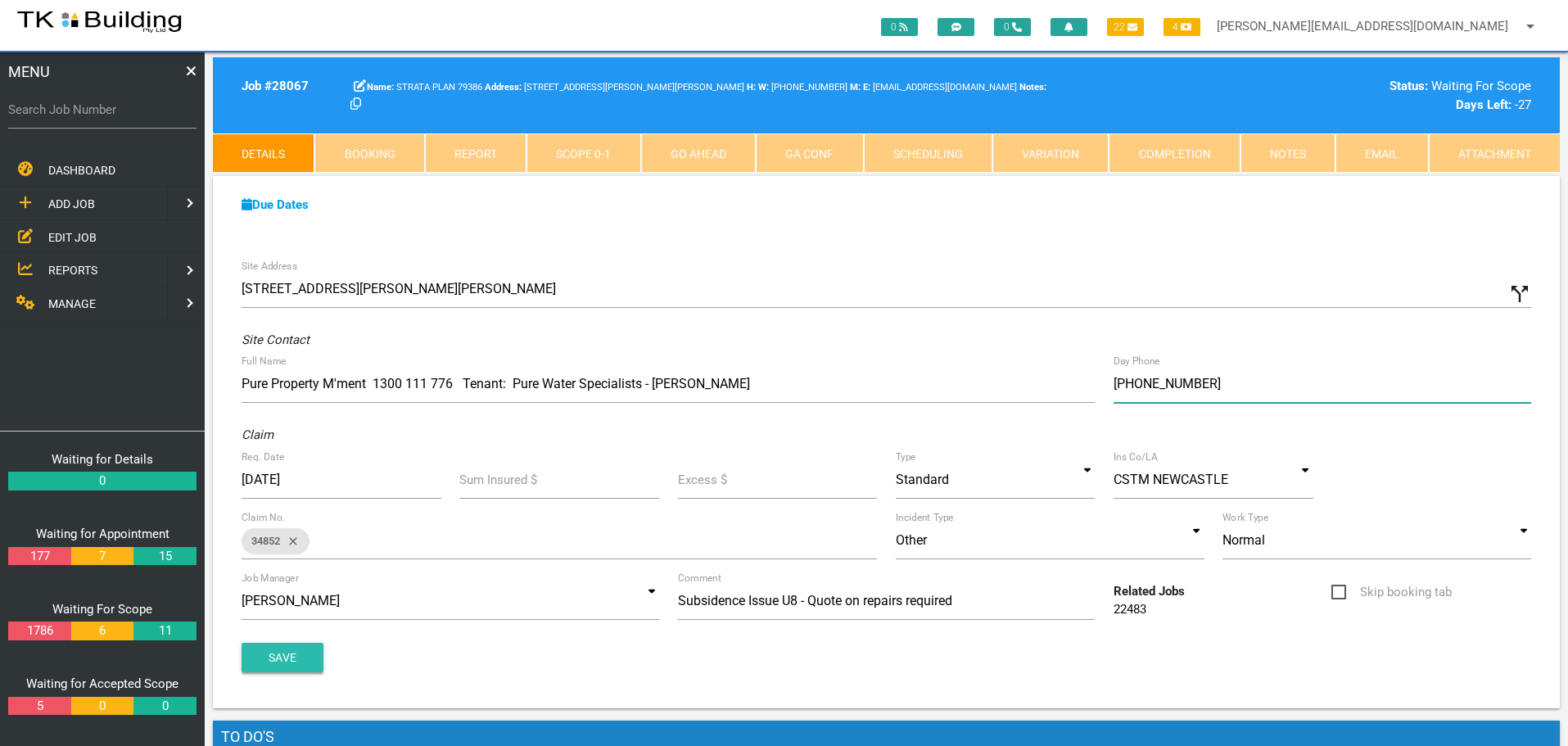
type input "(04) 1602 6175"
click at [294, 652] on button "Save" at bounding box center [283, 657] width 82 height 29
click at [126, 113] on label "Search Job Number" at bounding box center [102, 111] width 188 height 19
click at [126, 113] on input "Search Job Number" at bounding box center [102, 110] width 188 height 38
type input "28078"
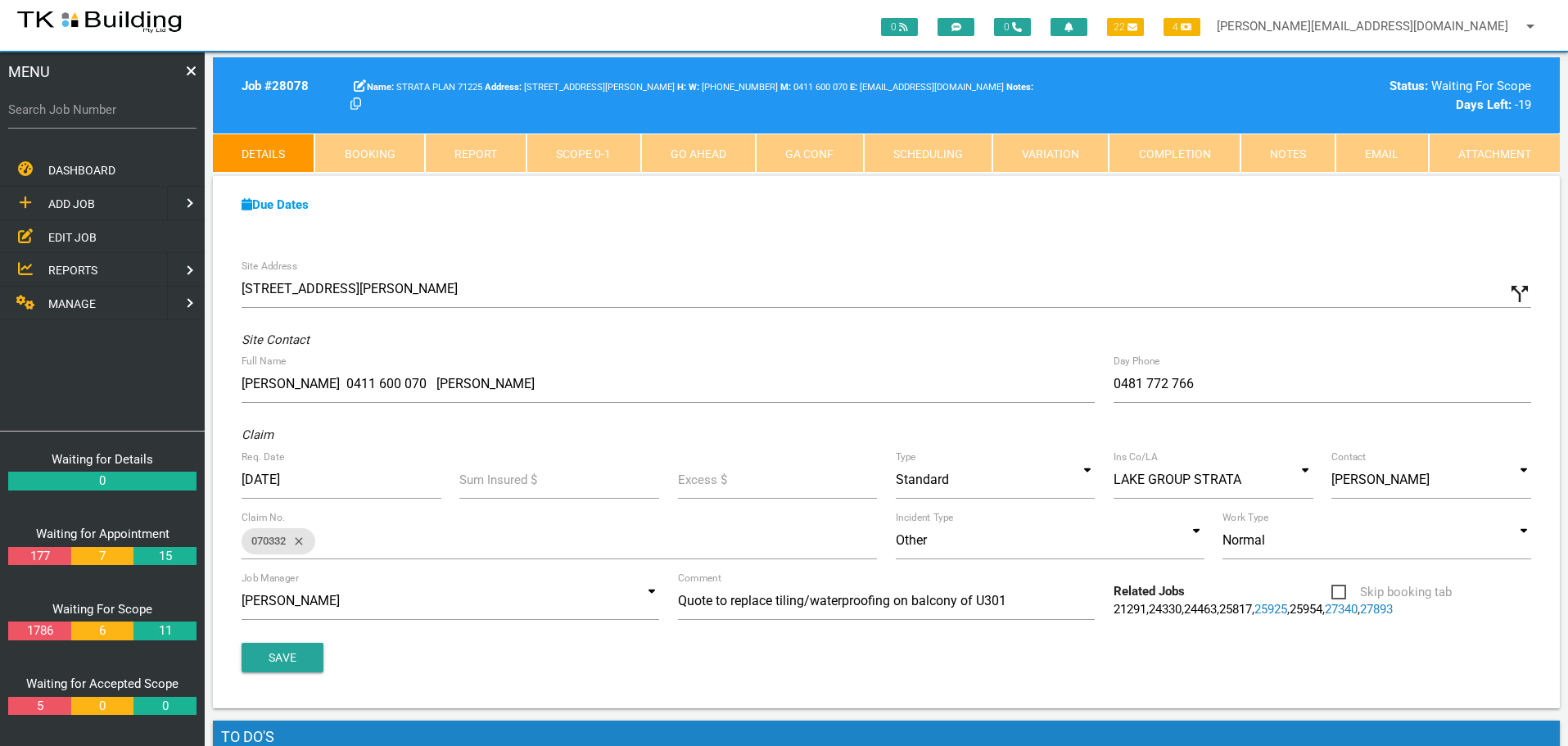
click at [339, 153] on link "Booking" at bounding box center [370, 153] width 110 height 40
select select "8"
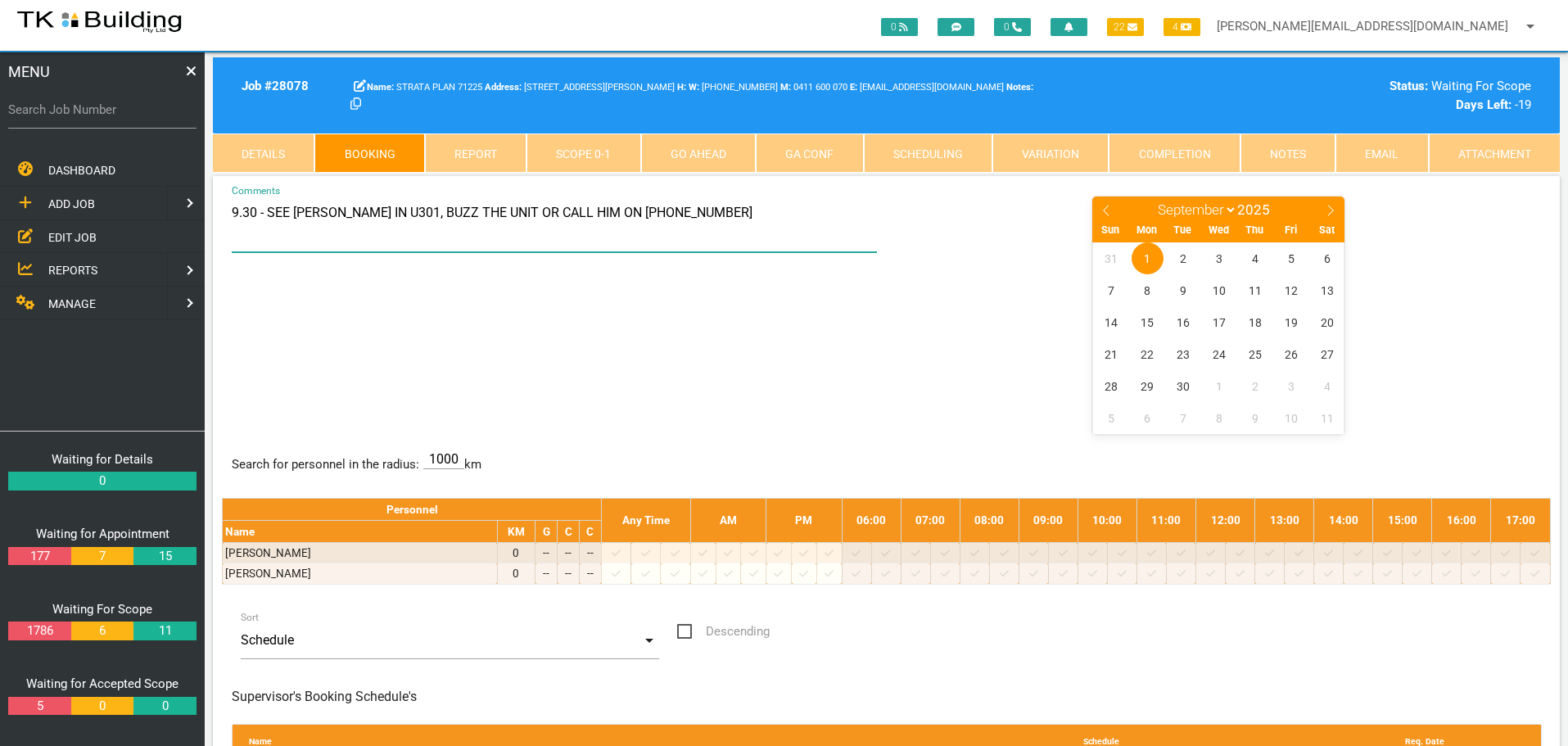
click at [778, 217] on textarea "9.30 - SEE JOHN IN U301, BUZZ THE UNIT OR CALL HIM ON 0481 772 766" at bounding box center [555, 223] width 646 height 58
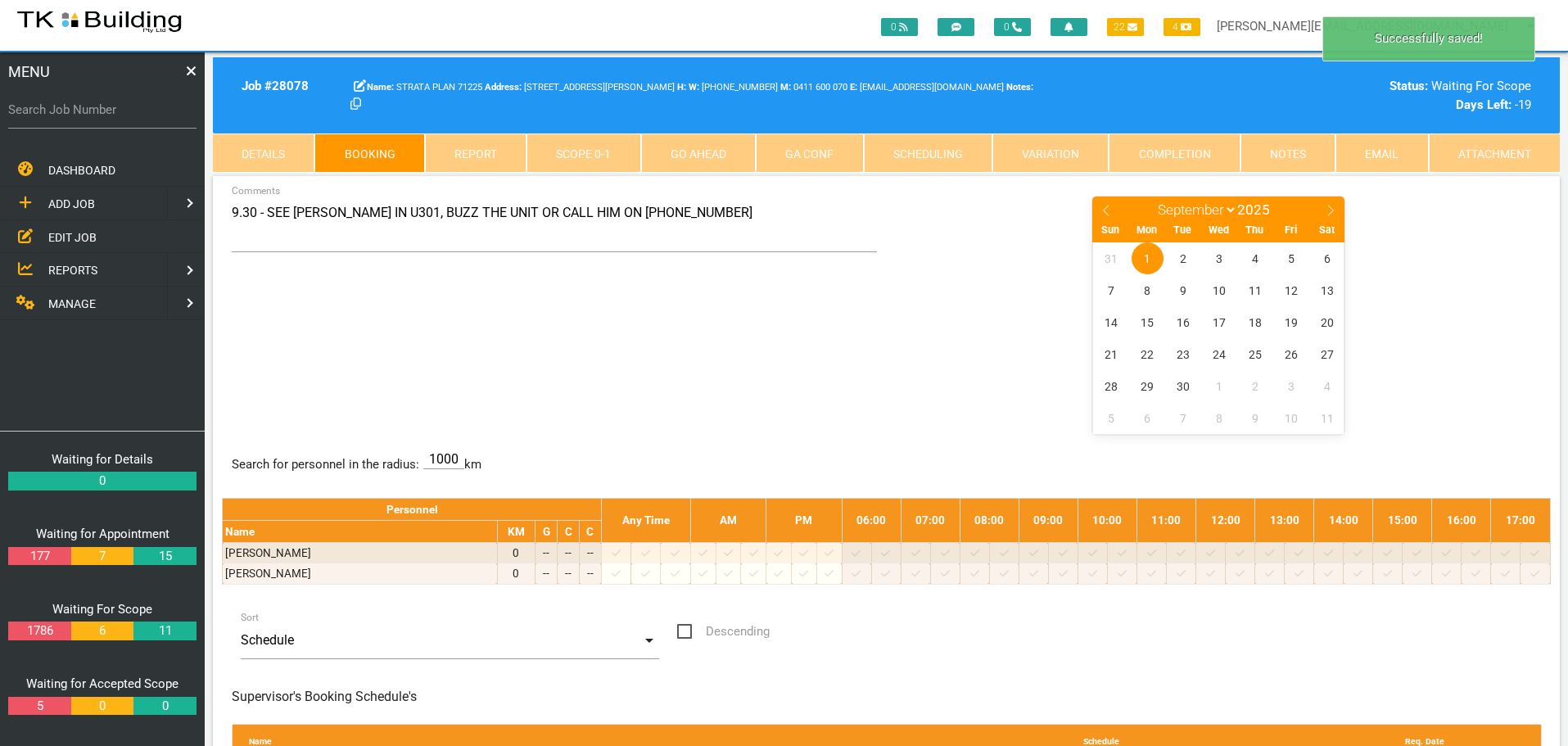
click at [126, 113] on label "Search Job Number" at bounding box center [102, 111] width 188 height 19
click at [126, 113] on input "Search Job Number" at bounding box center [102, 110] width 188 height 38
type input "28067"
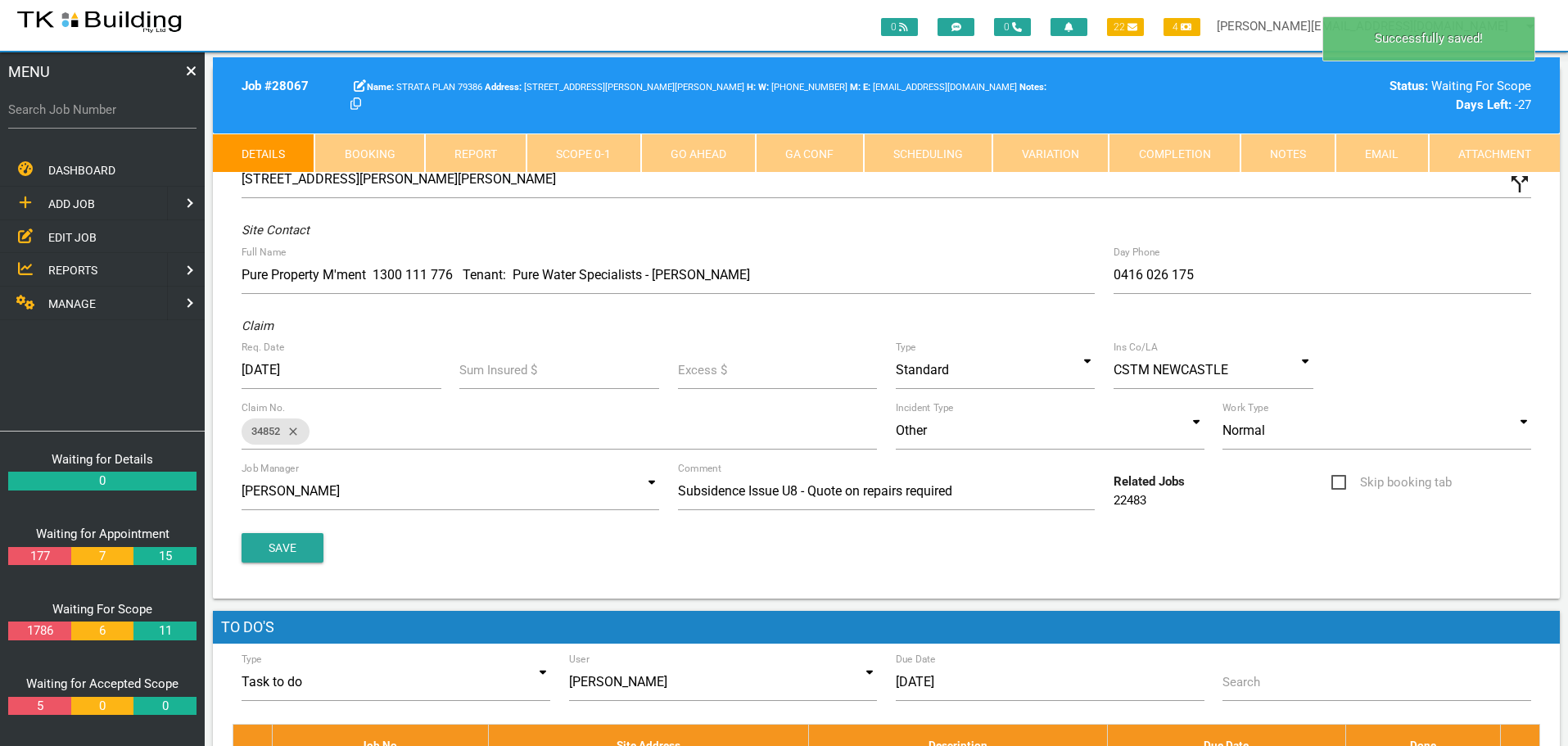
click at [379, 144] on link "Booking" at bounding box center [370, 153] width 110 height 40
select select "8"
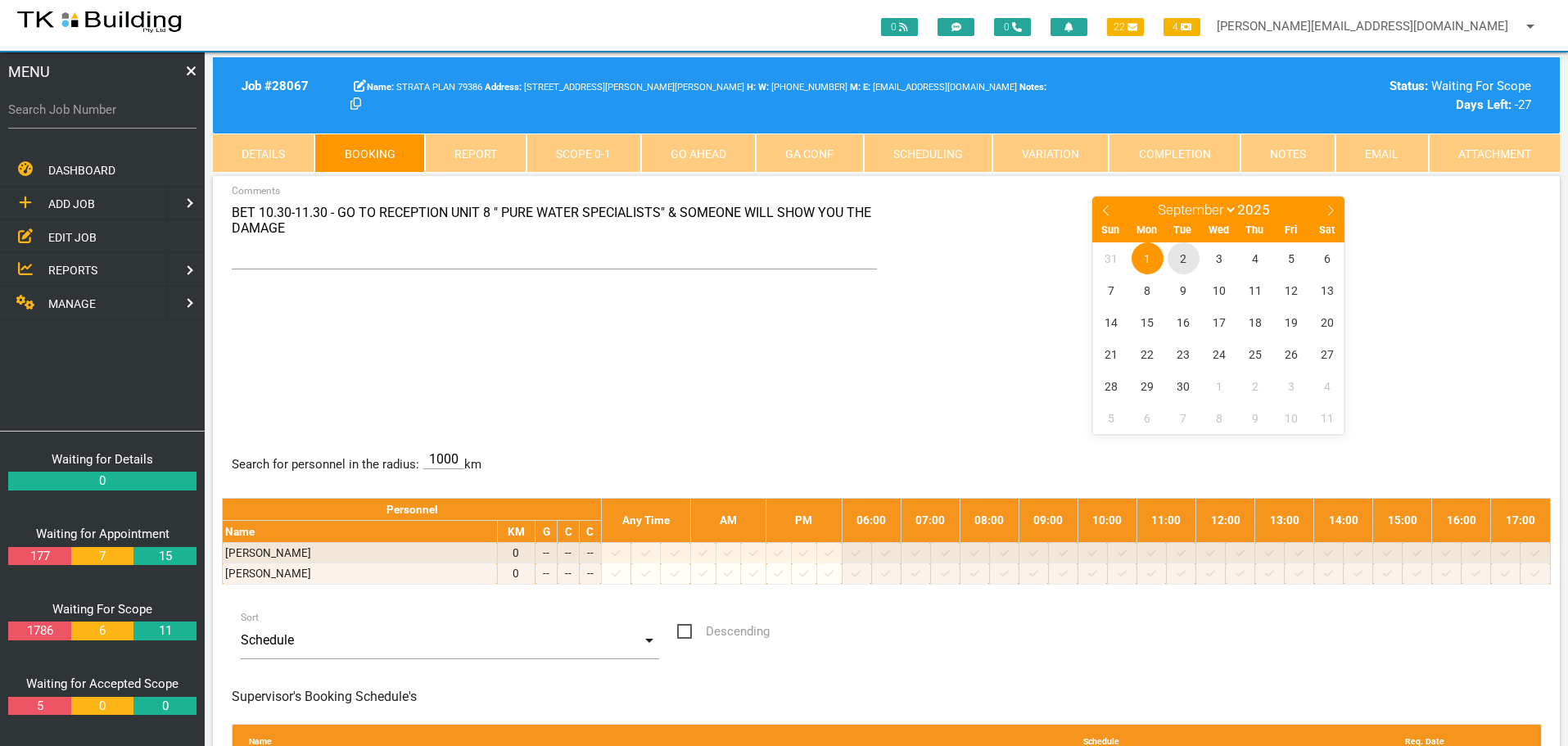
click at [1185, 260] on span "2" at bounding box center [1183, 258] width 32 height 32
click at [74, 269] on span "REPORTS" at bounding box center [73, 270] width 49 height 13
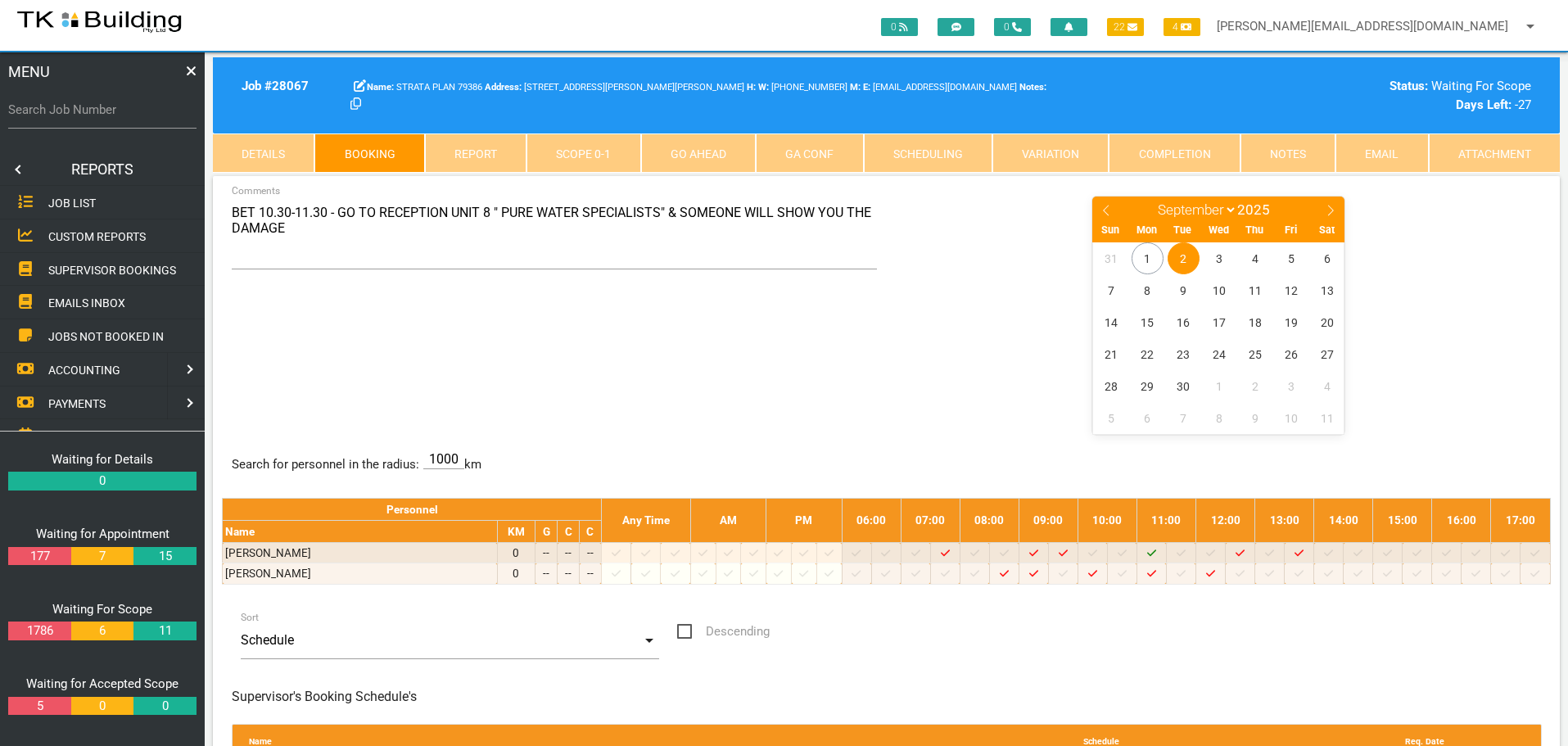
click at [74, 269] on span "SUPERVISOR BOOKINGS" at bounding box center [112, 269] width 128 height 13
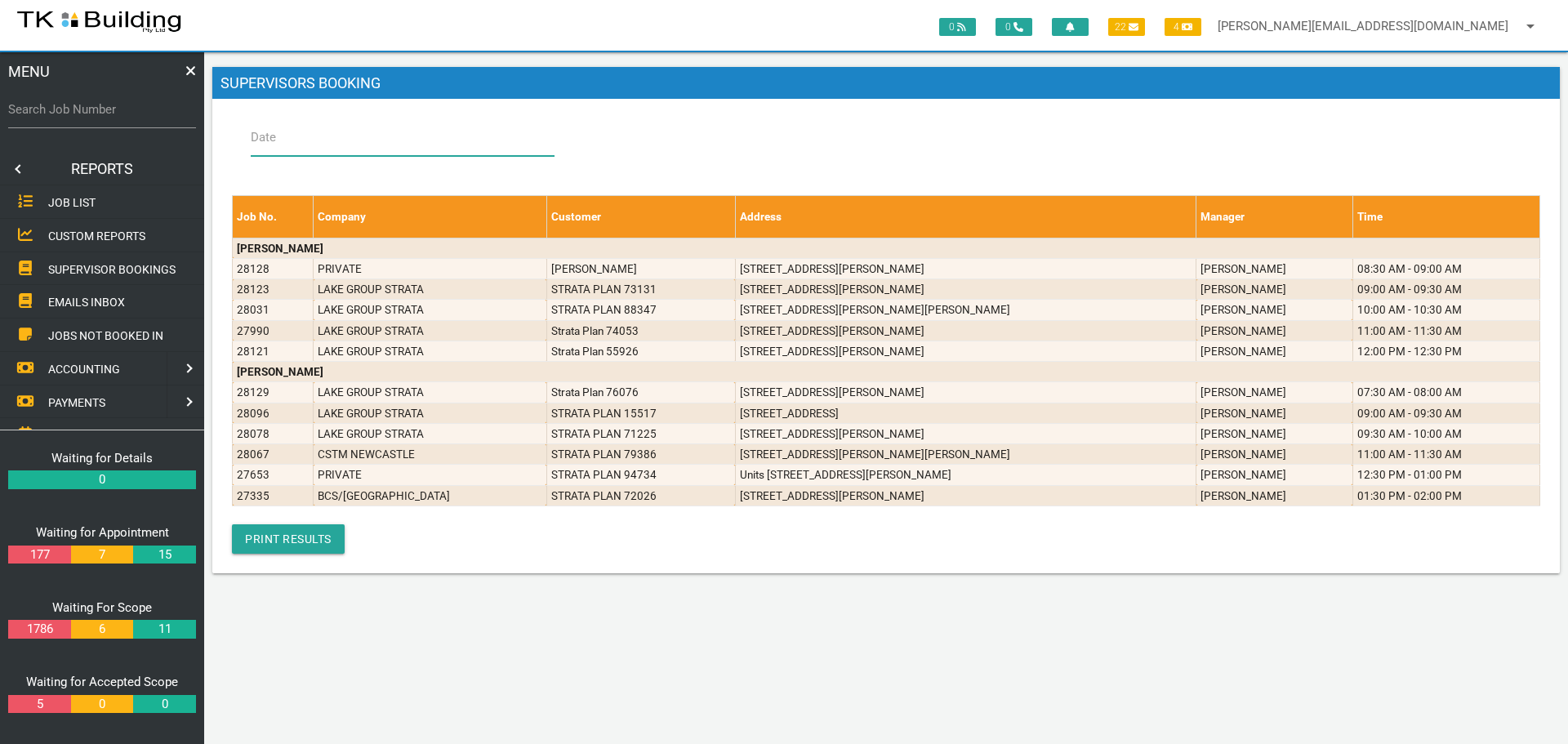
click at [317, 130] on input "Date" at bounding box center [403, 138] width 304 height 38
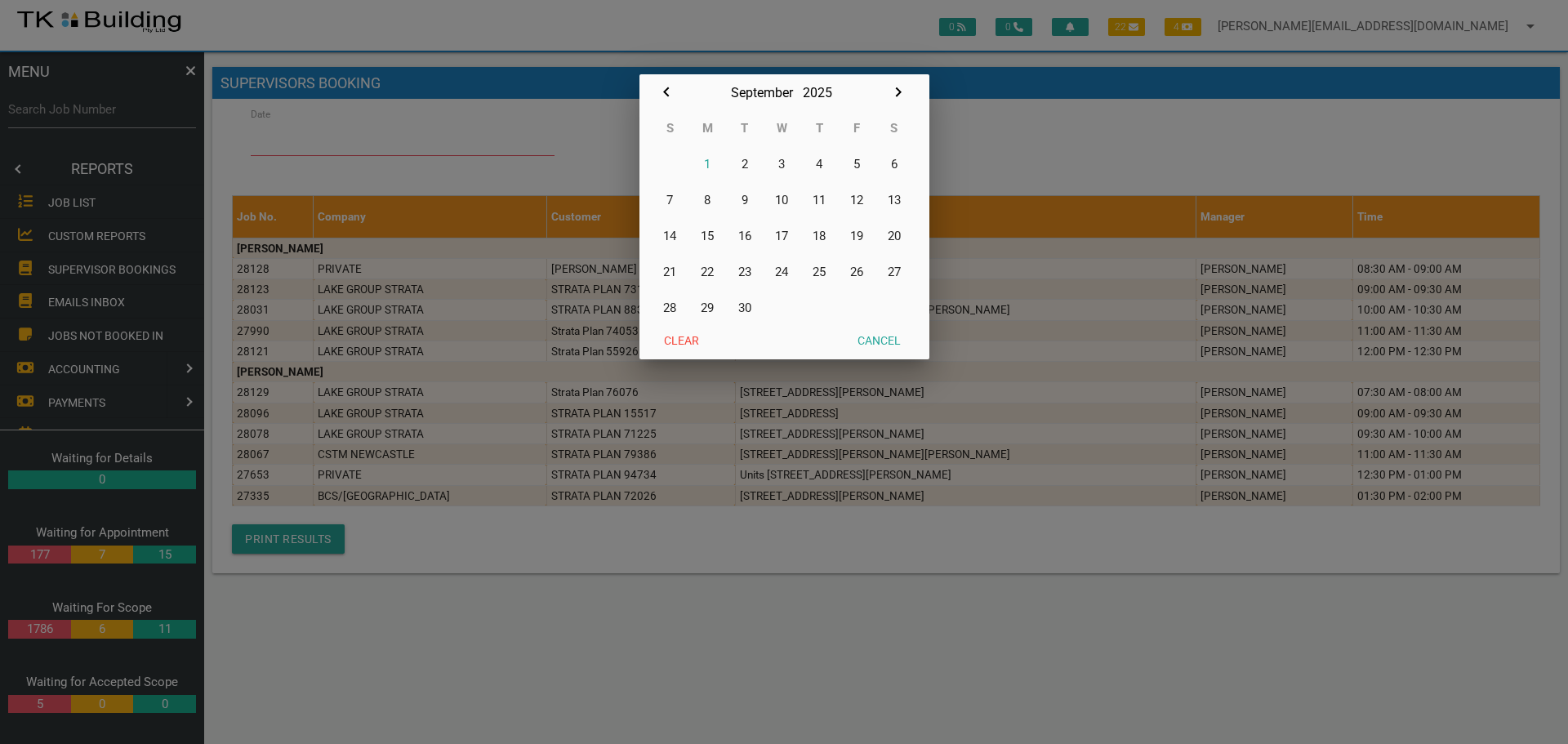
click at [524, 130] on div at bounding box center [784, 278] width 1568 height 931
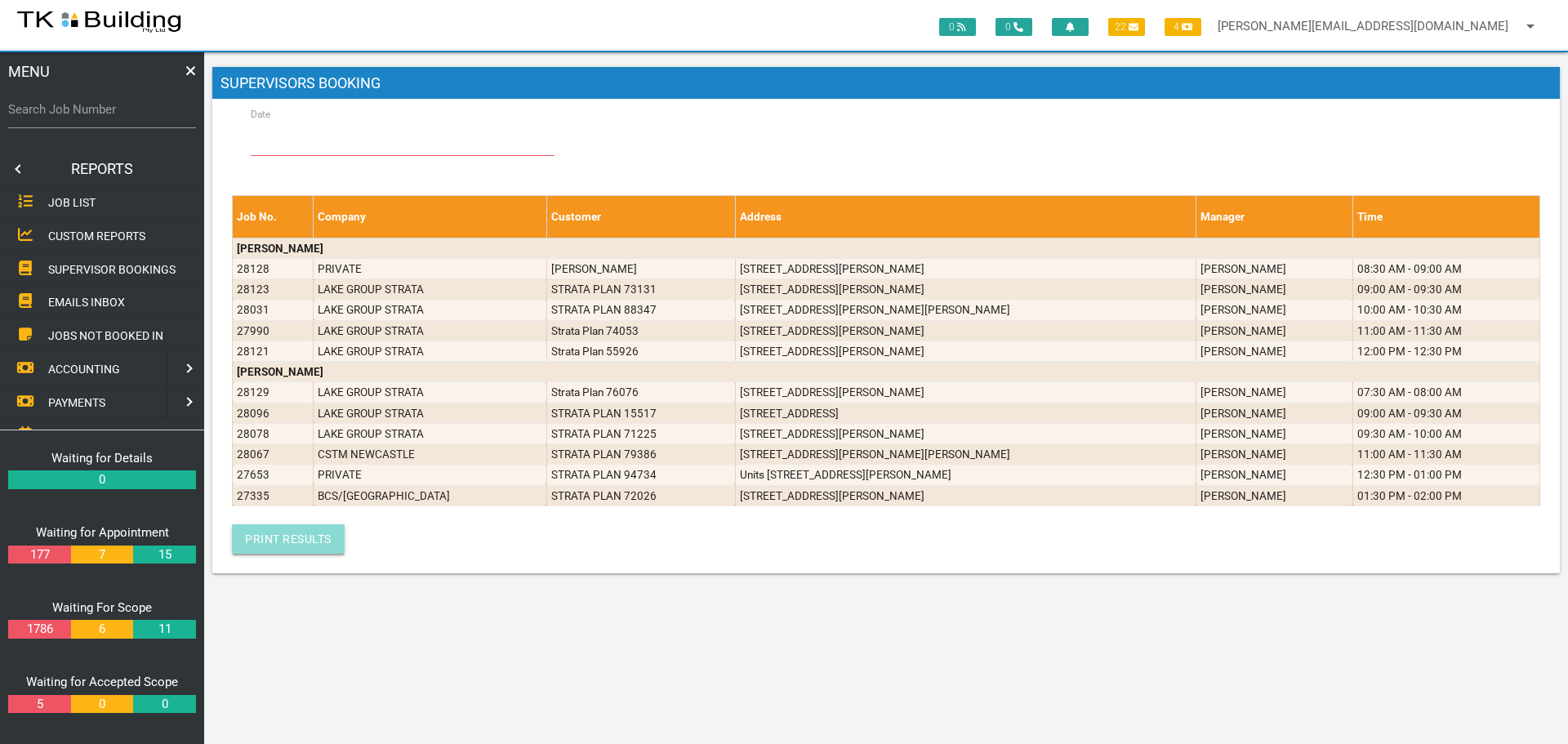
click at [287, 537] on link "Print Results" at bounding box center [289, 538] width 113 height 29
click at [21, 168] on link at bounding box center [16, 169] width 33 height 33
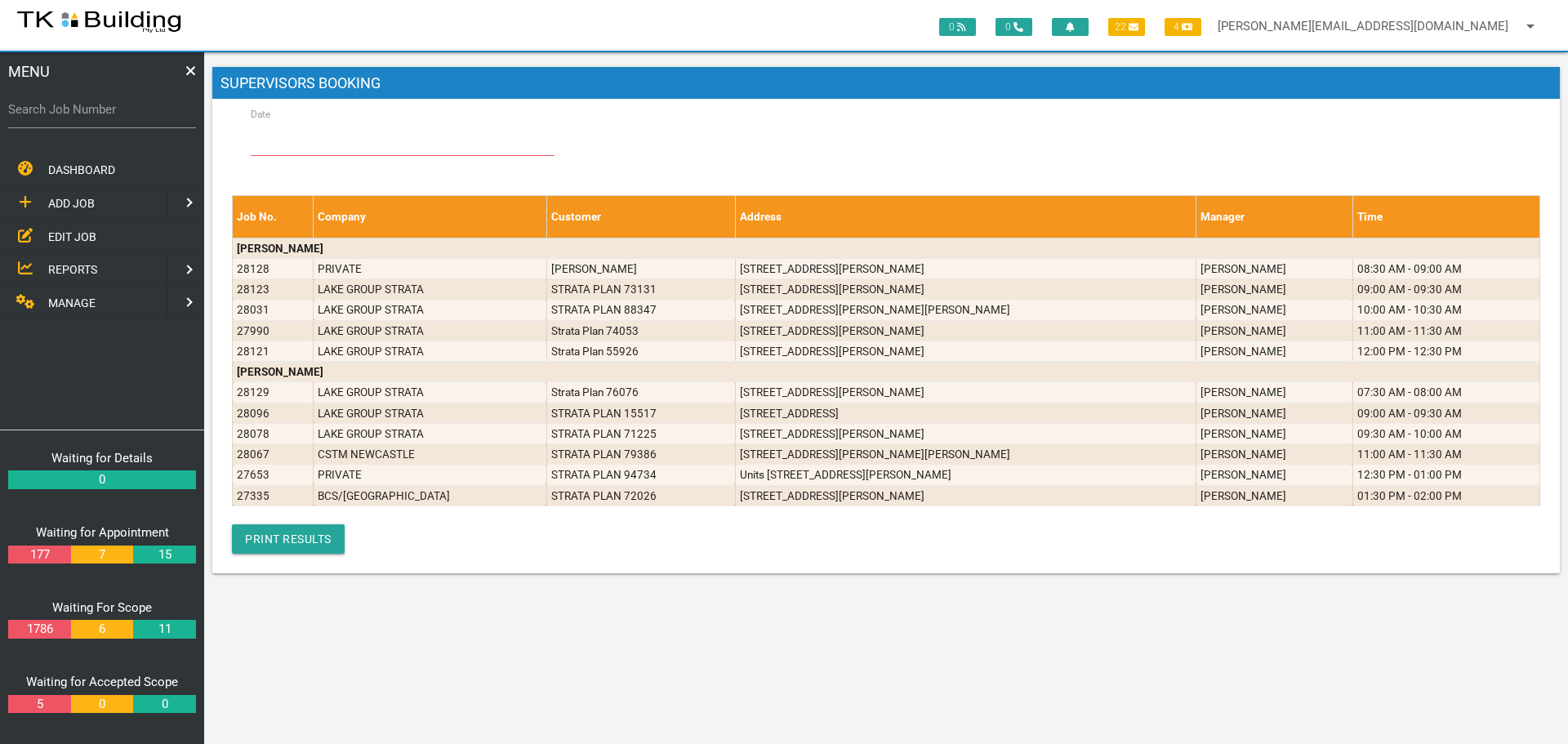
click at [128, 118] on label "Search Job Number" at bounding box center [102, 110] width 188 height 19
click at [128, 118] on input "Search Job Number" at bounding box center [102, 109] width 188 height 38
type input "28127"
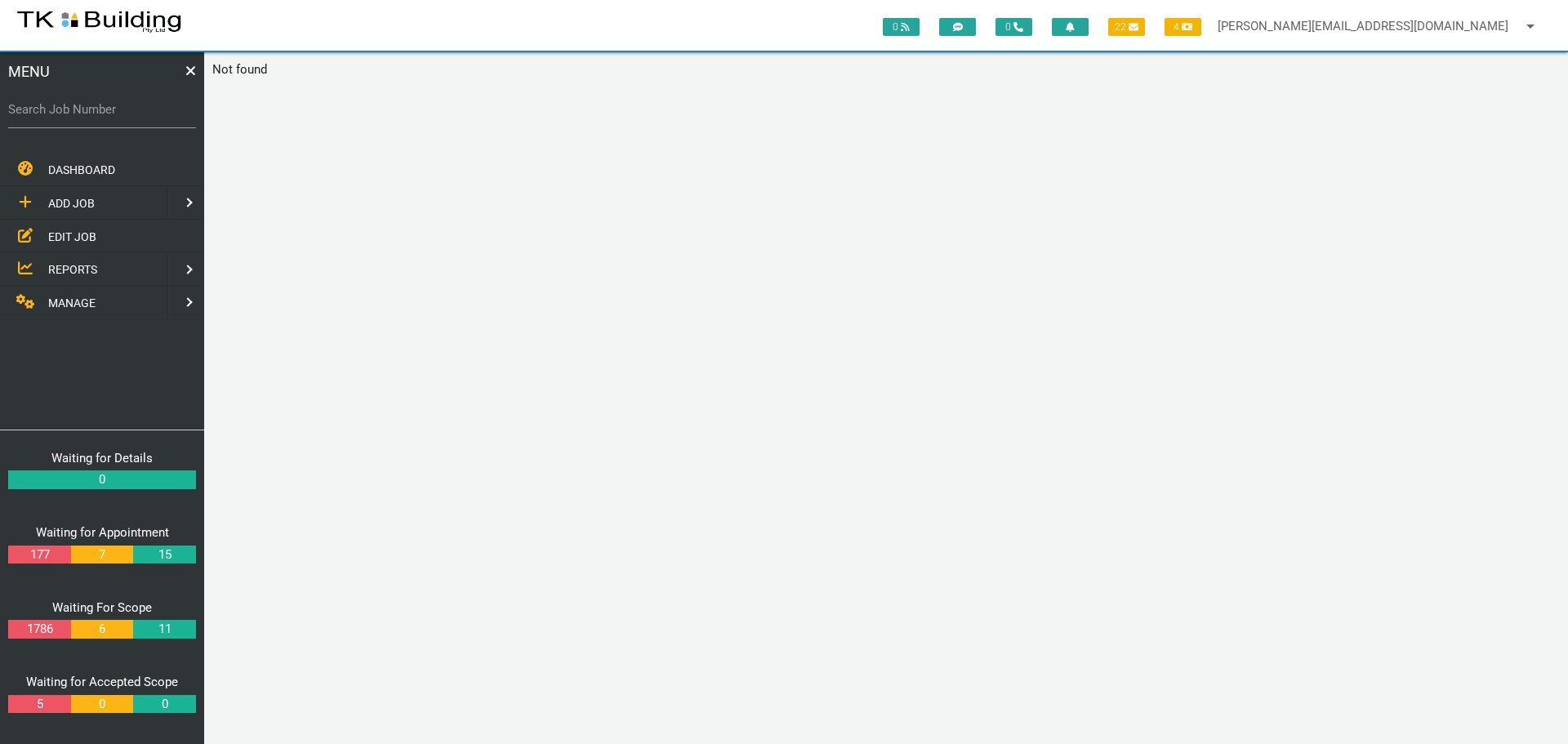
click at [131, 111] on label "Search Job Number" at bounding box center [102, 110] width 188 height 19
click at [131, 111] on input "Search Job Number" at bounding box center [102, 109] width 188 height 38
type input "28127"
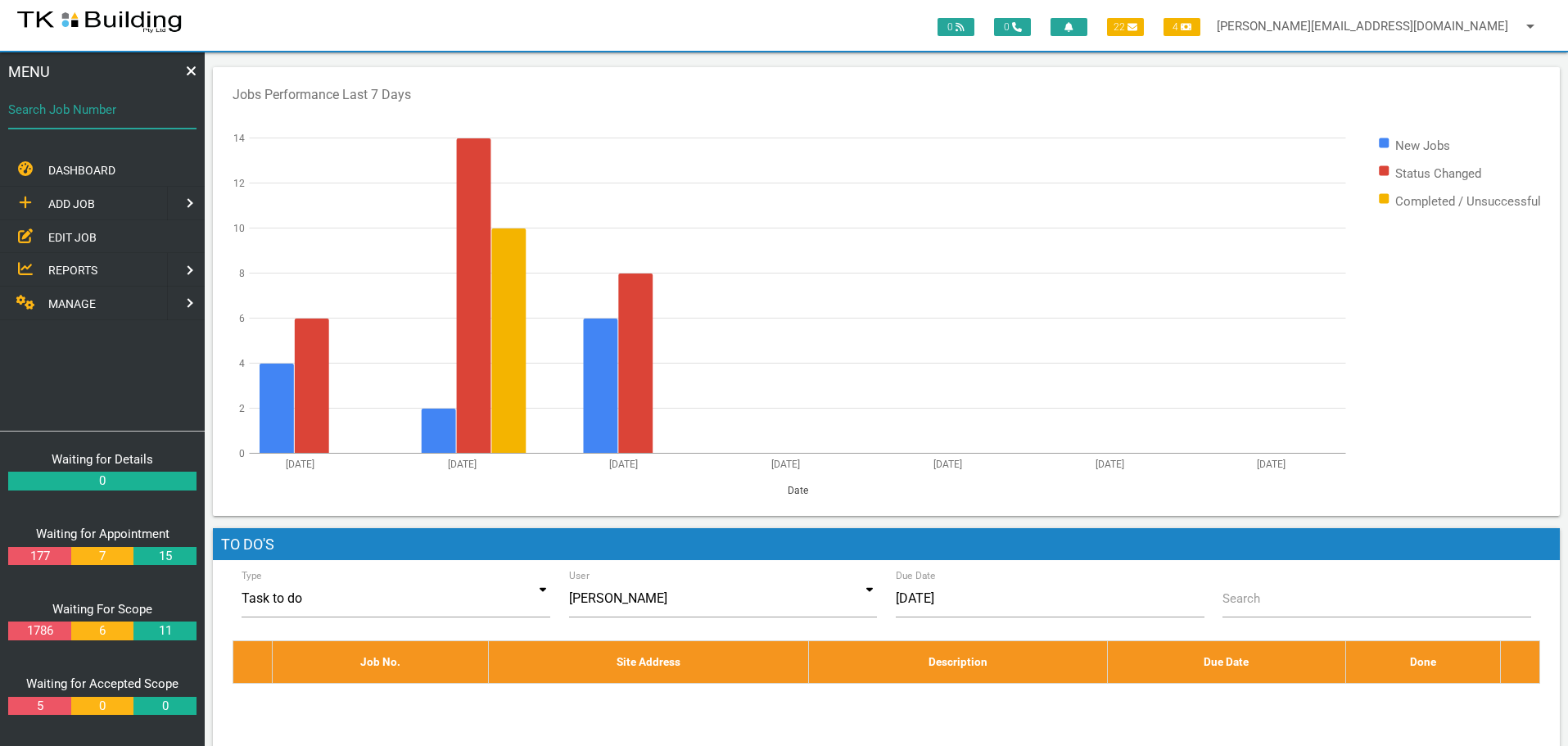
click at [70, 124] on input "Search Job Number" at bounding box center [102, 110] width 188 height 38
type input "28128"
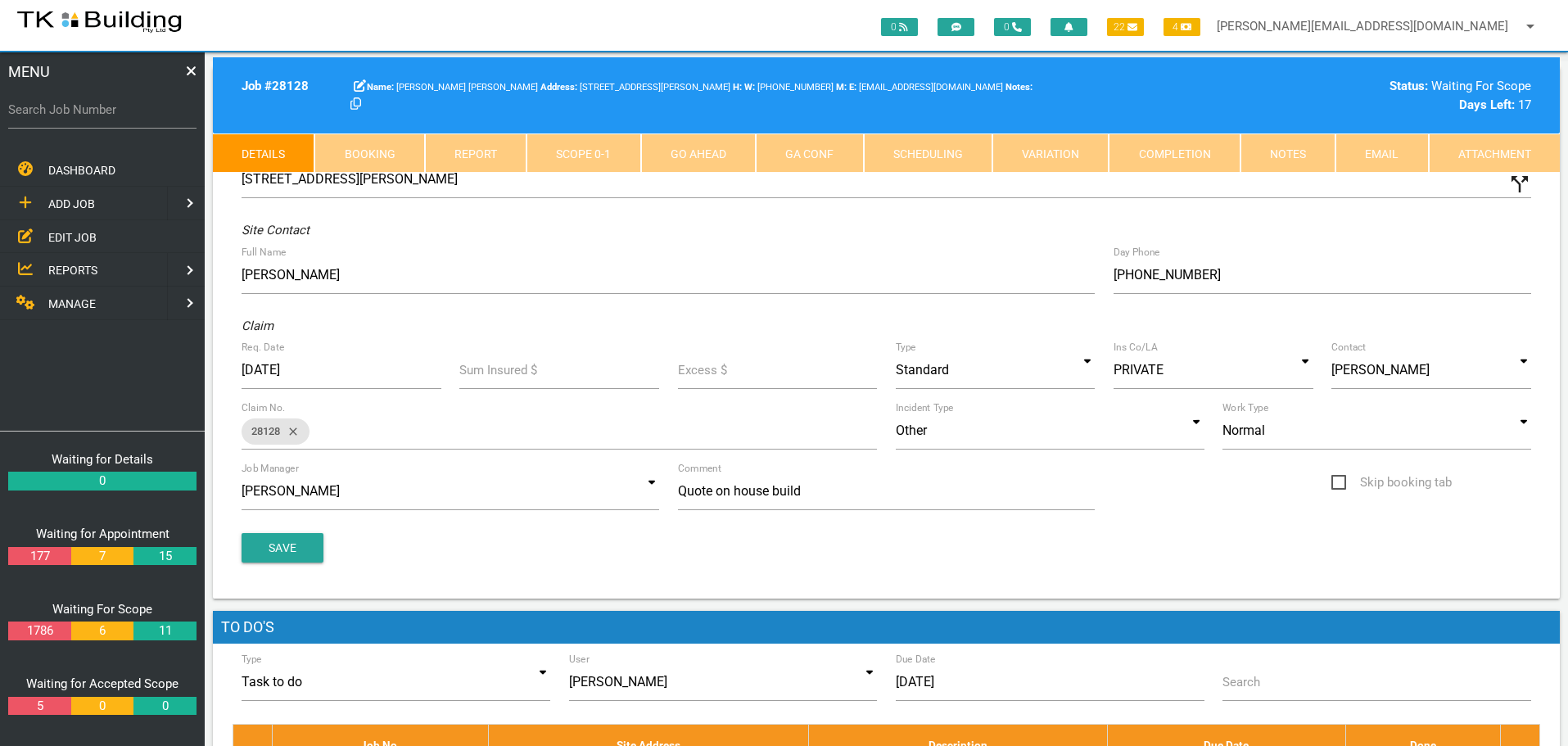
click at [365, 144] on link "Booking" at bounding box center [370, 153] width 110 height 40
select select "8"
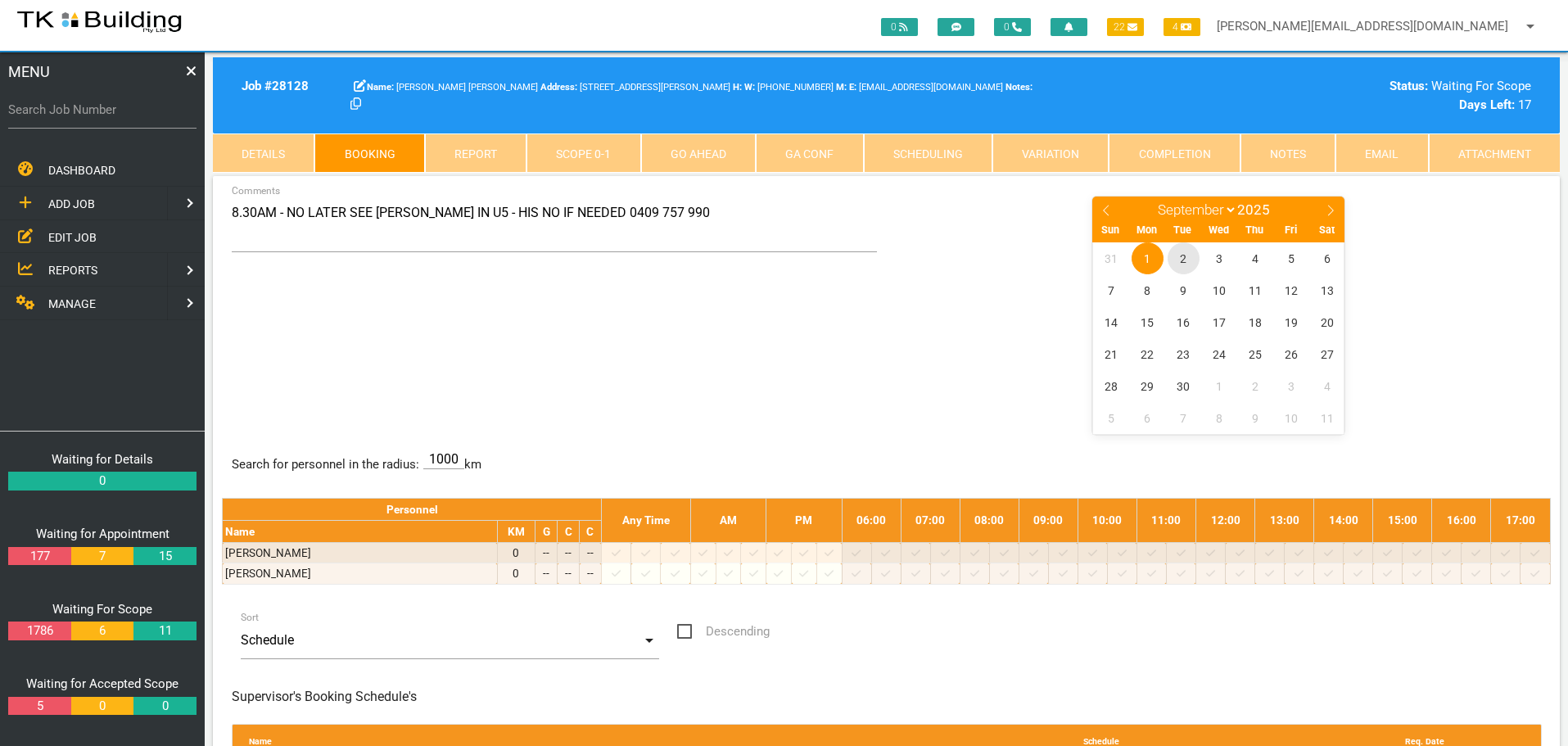
click at [1185, 258] on span "2" at bounding box center [1183, 258] width 32 height 32
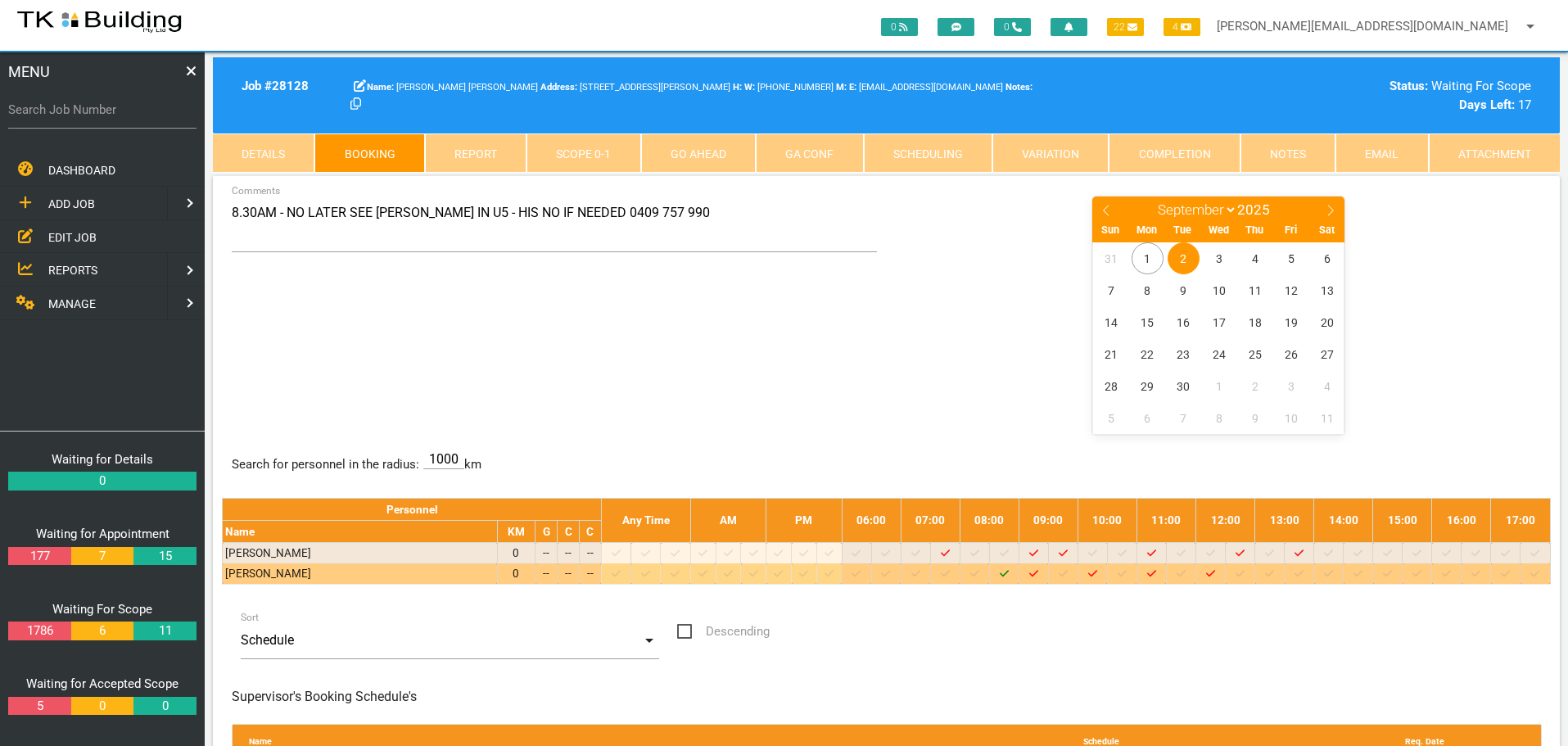
click at [1008, 572] on icon "Job: 28128 Scope: First Scope Suburb: Edgeworth Customer: [PERSON_NAME]" at bounding box center [1005, 573] width 9 height 10
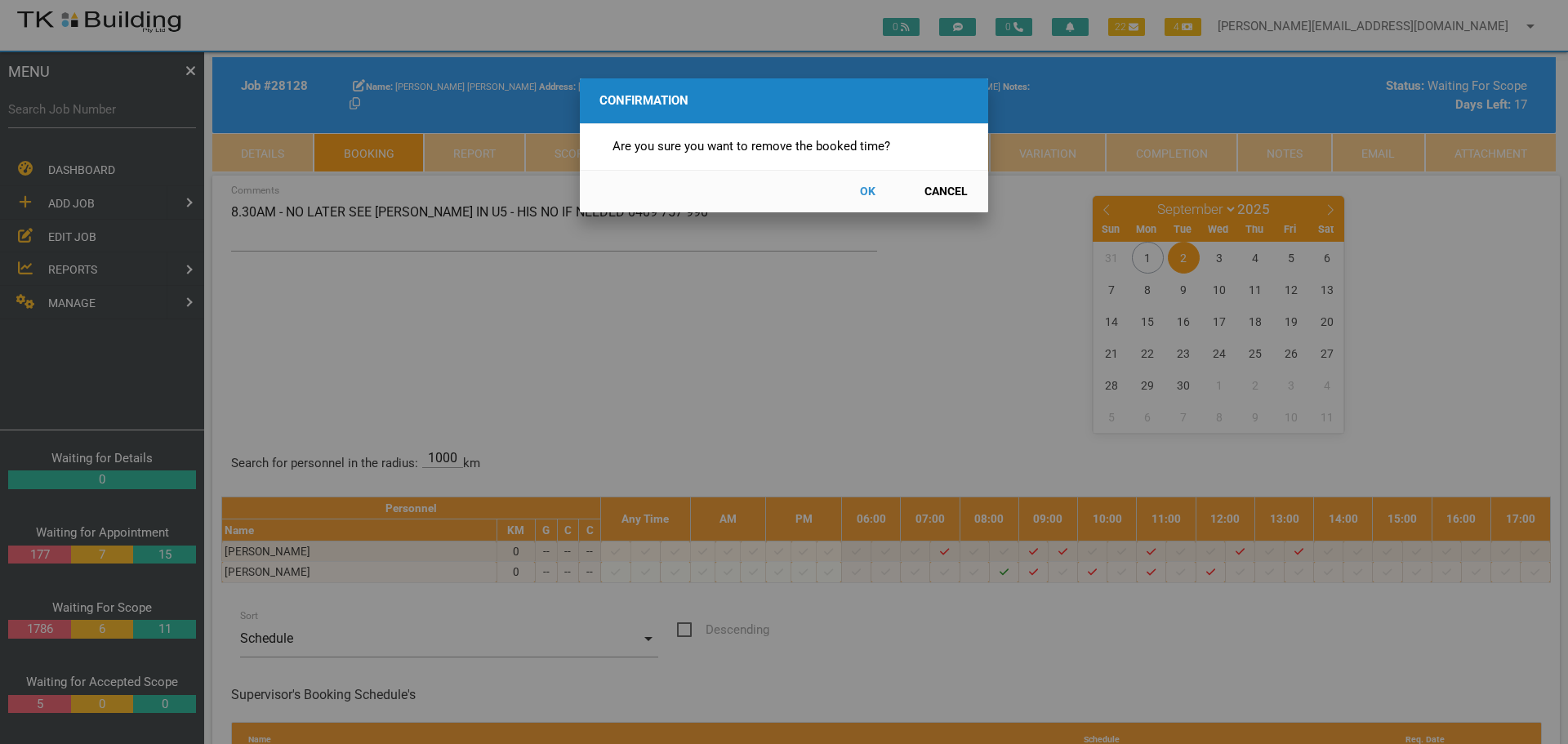
click at [865, 184] on button "OK" at bounding box center [867, 191] width 72 height 28
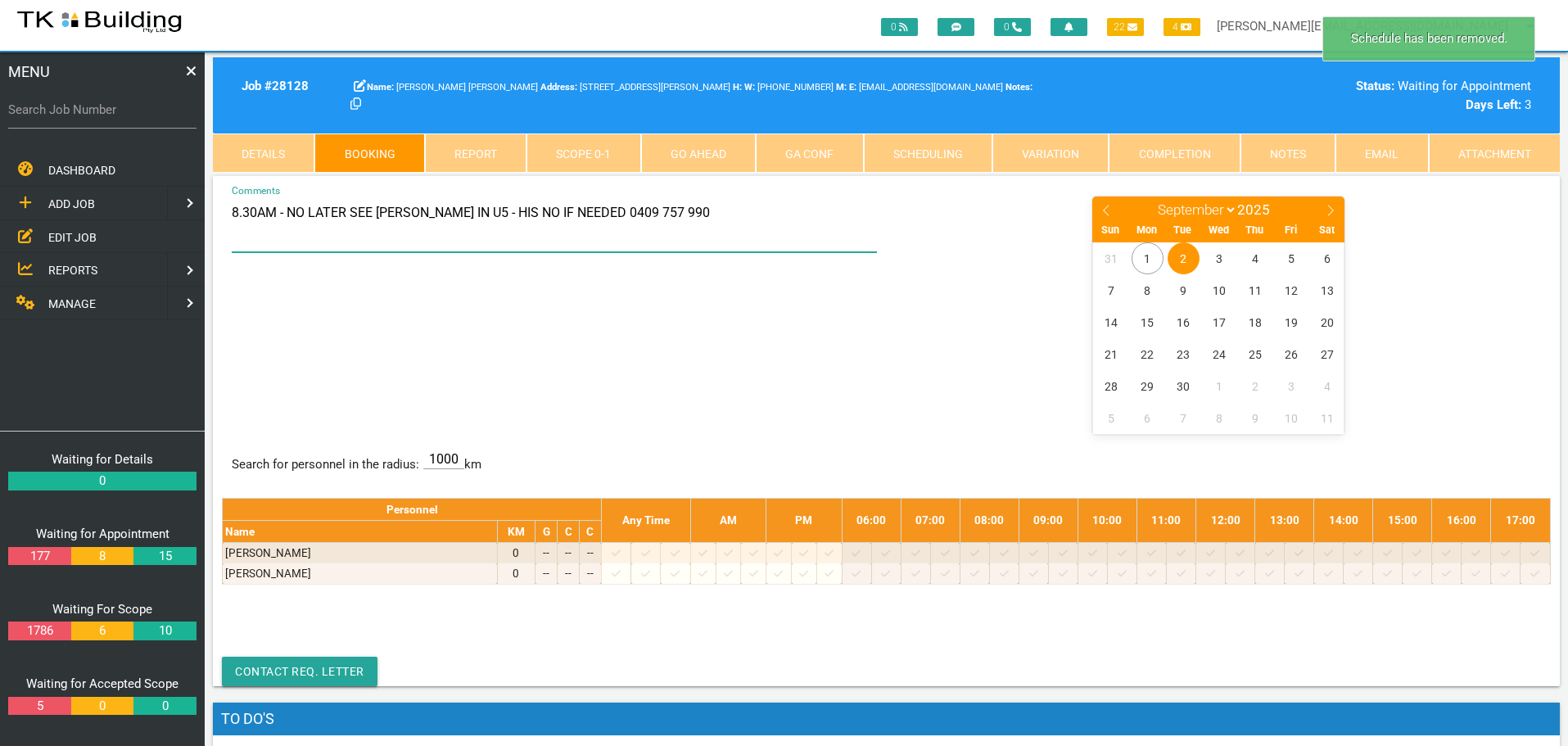
drag, startPoint x: 233, startPoint y: 210, endPoint x: 701, endPoint y: 238, distance: 468.8
click at [701, 238] on textarea "8.30AM - NO LATER SEE [PERSON_NAME] IN U5 - HIS NO IF NEEDED 0409 757 990" at bounding box center [555, 223] width 646 height 58
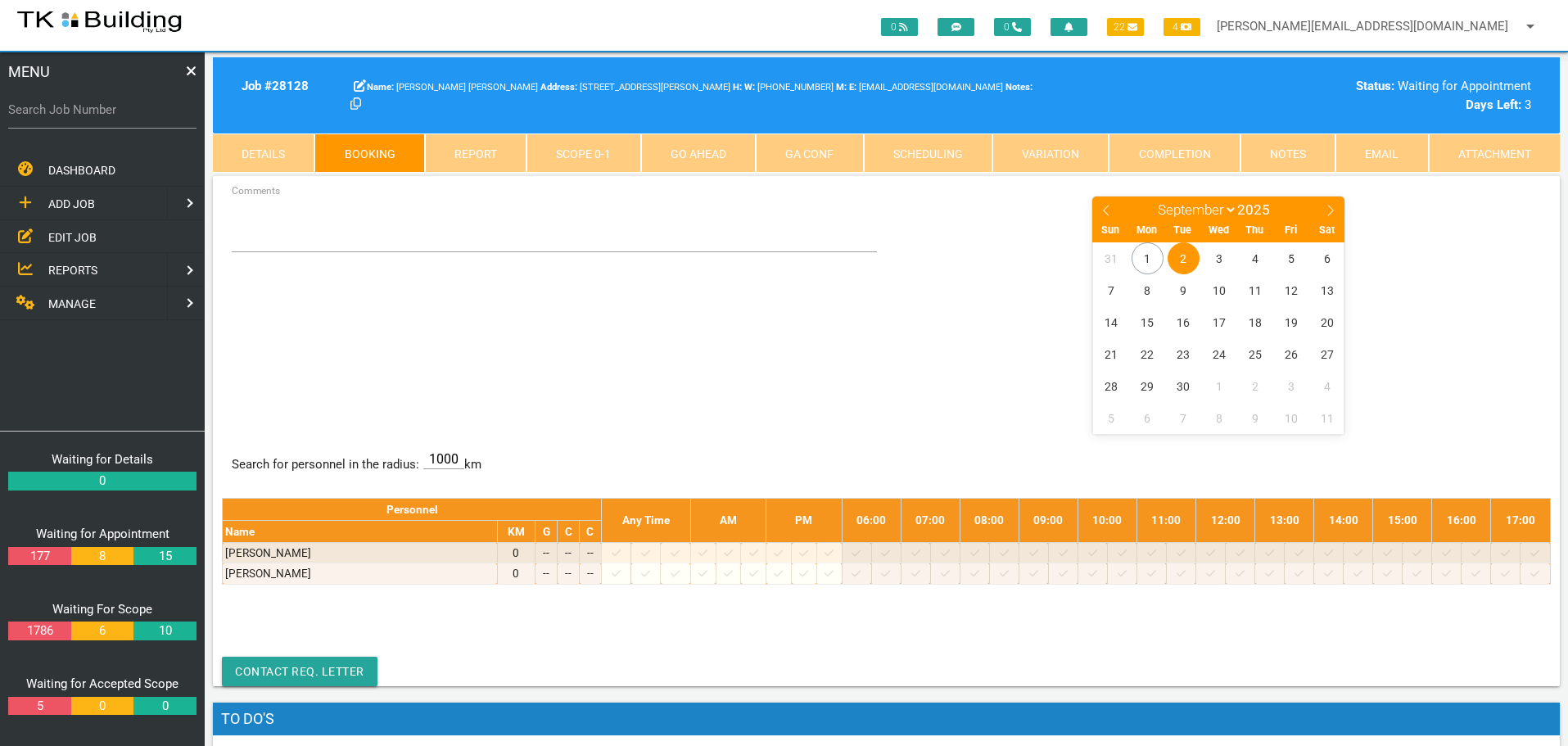
click at [92, 113] on label "Search Job Number" at bounding box center [102, 111] width 188 height 19
click at [92, 113] on input "Search Job Number" at bounding box center [102, 110] width 188 height 38
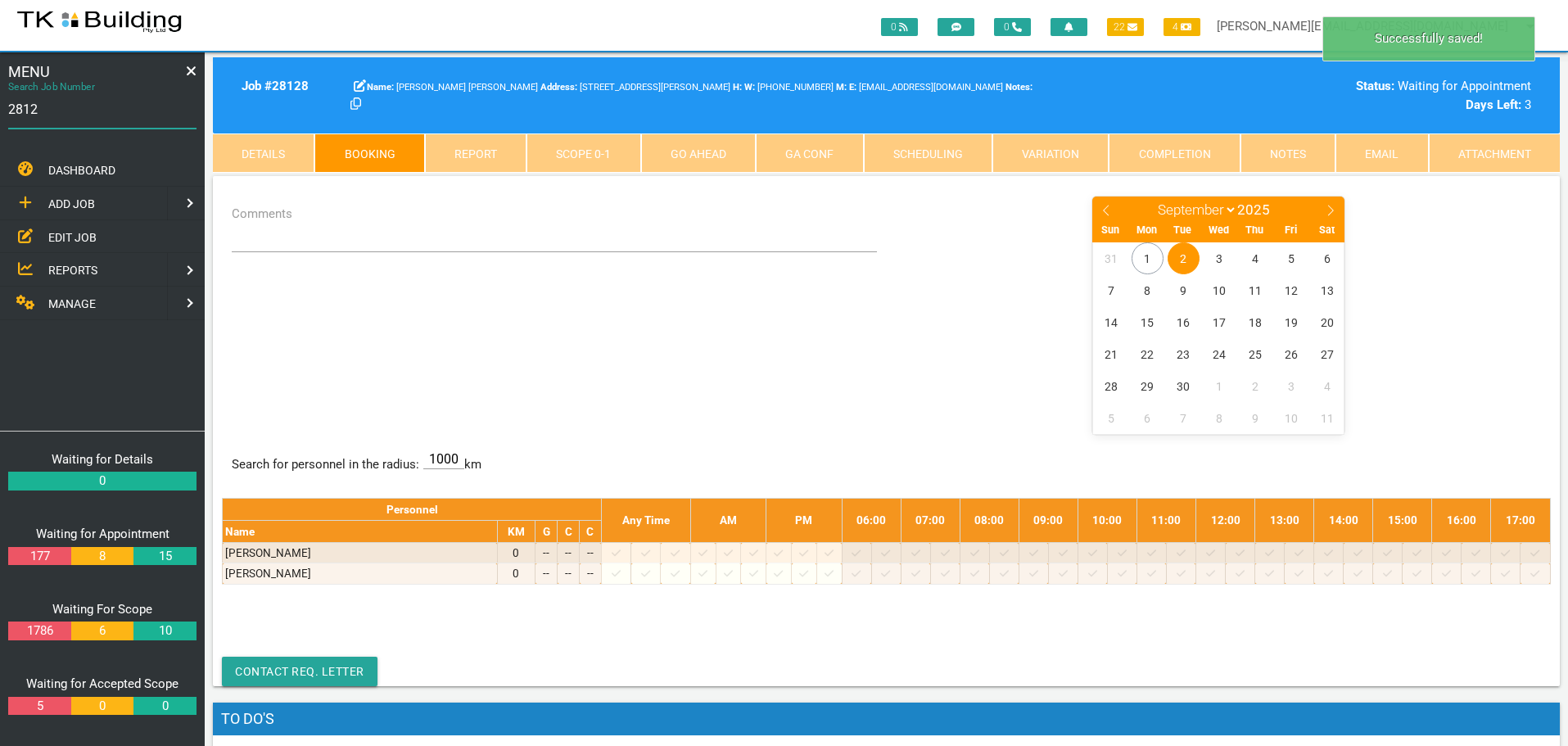
type input "28127"
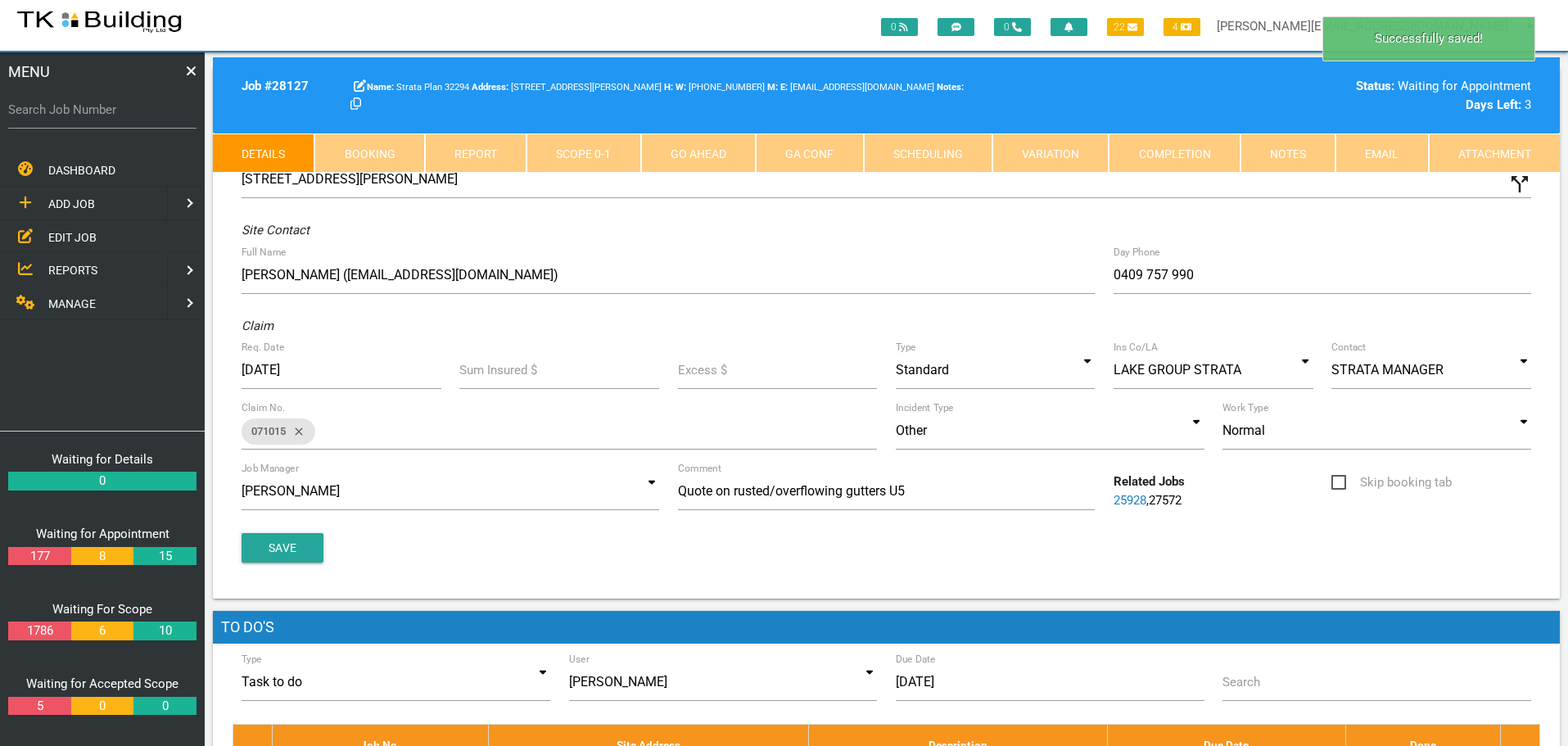
click at [359, 147] on link "Booking" at bounding box center [370, 153] width 110 height 40
select select "8"
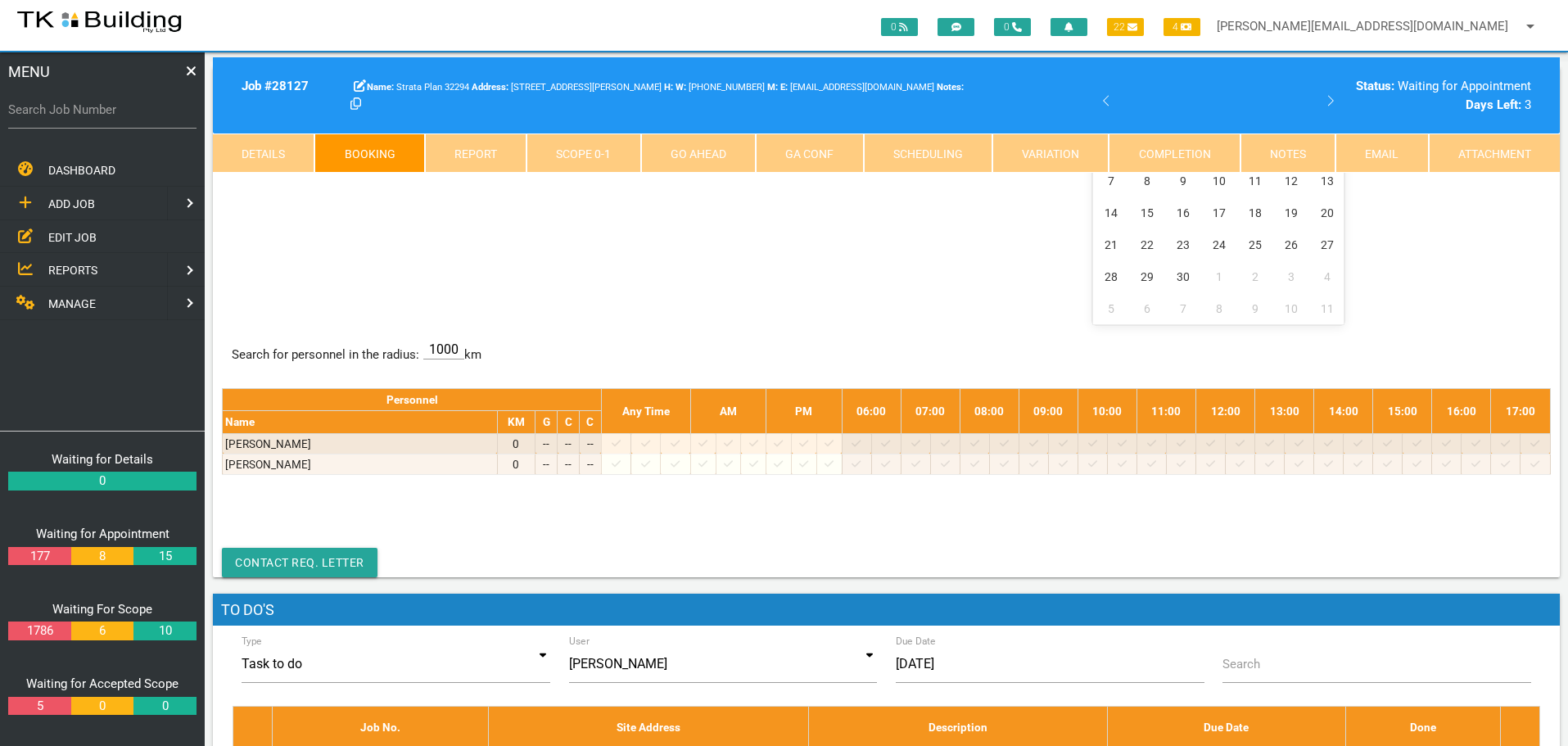
click at [370, 212] on div "Comments January February March April May June July August September October No…" at bounding box center [887, 204] width 1329 height 238
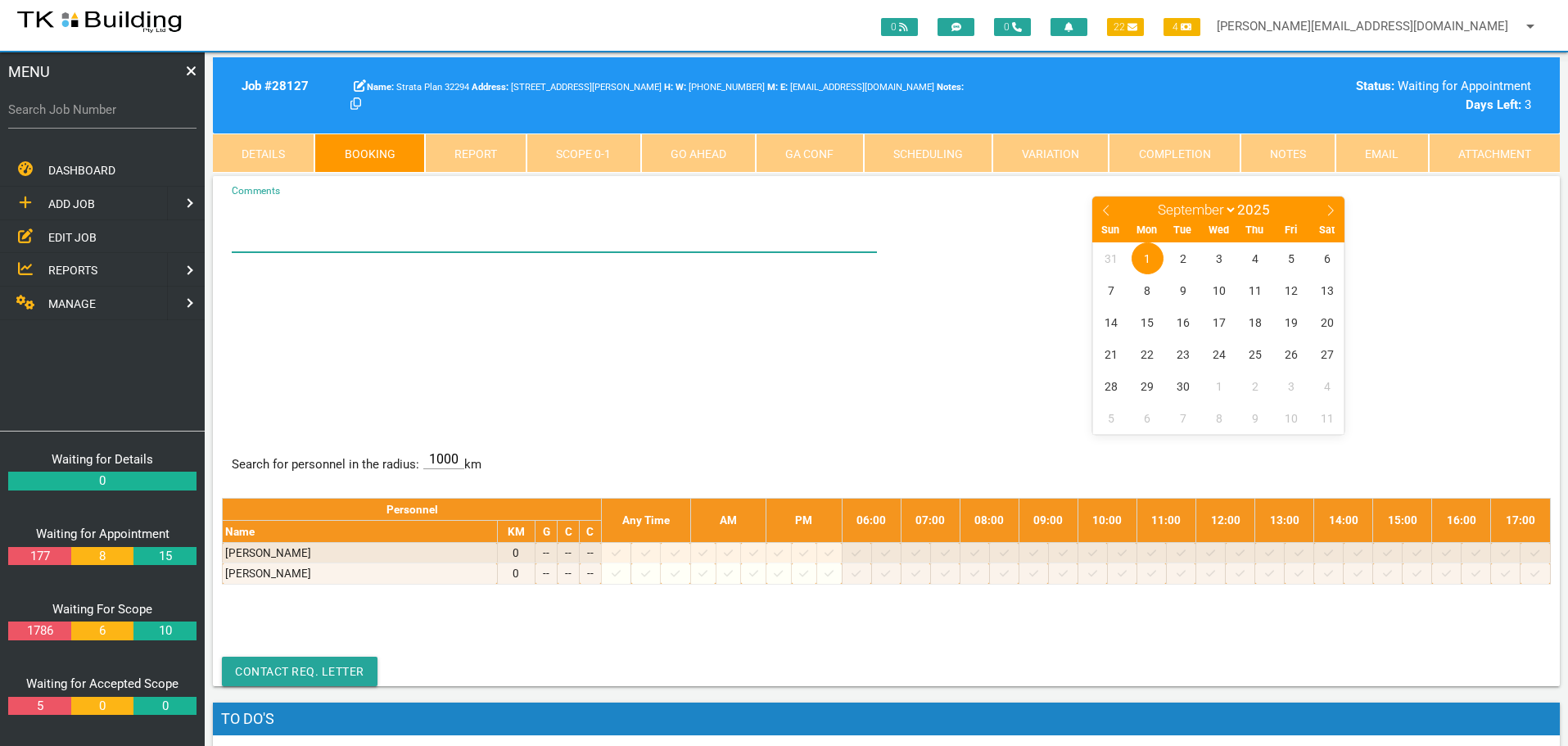
click at [321, 238] on textarea "Comments" at bounding box center [555, 223] width 646 height 58
paste textarea "8.30AM - NO LATER SEE [PERSON_NAME] IN U5 - HIS NO IF NEEDED 0409 757 990"
type textarea "8.30AM - NO LATER SEE [PERSON_NAME] IN U5 - HIS NO IF NEEDED 0409 757 990"
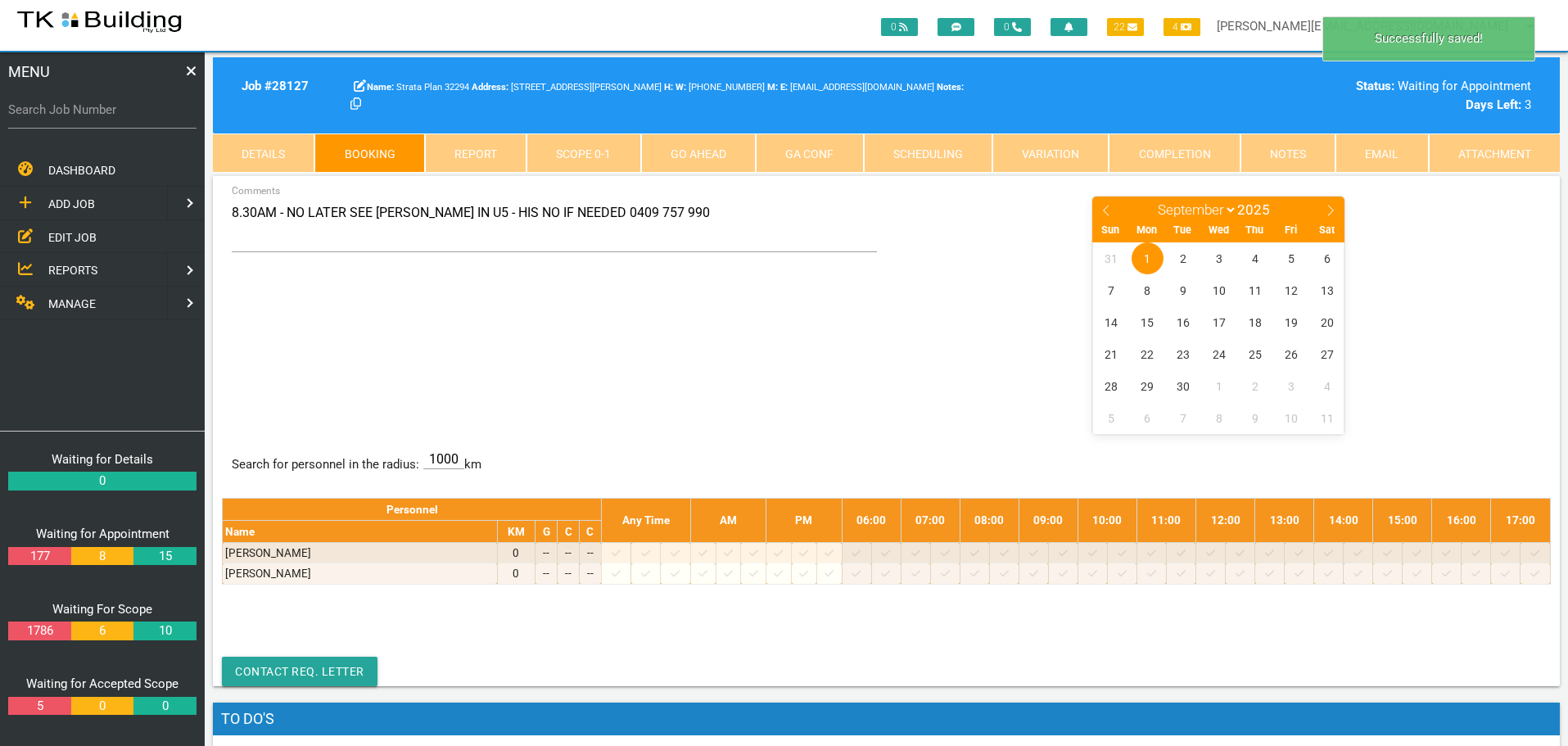
click at [819, 357] on div "8.30AM - NO LATER SEE [PERSON_NAME] IN U5 - HIS NO IF NEEDED 0409 757 990 Comme…" at bounding box center [887, 314] width 1329 height 238
click at [1181, 254] on span "2" at bounding box center [1183, 258] width 32 height 32
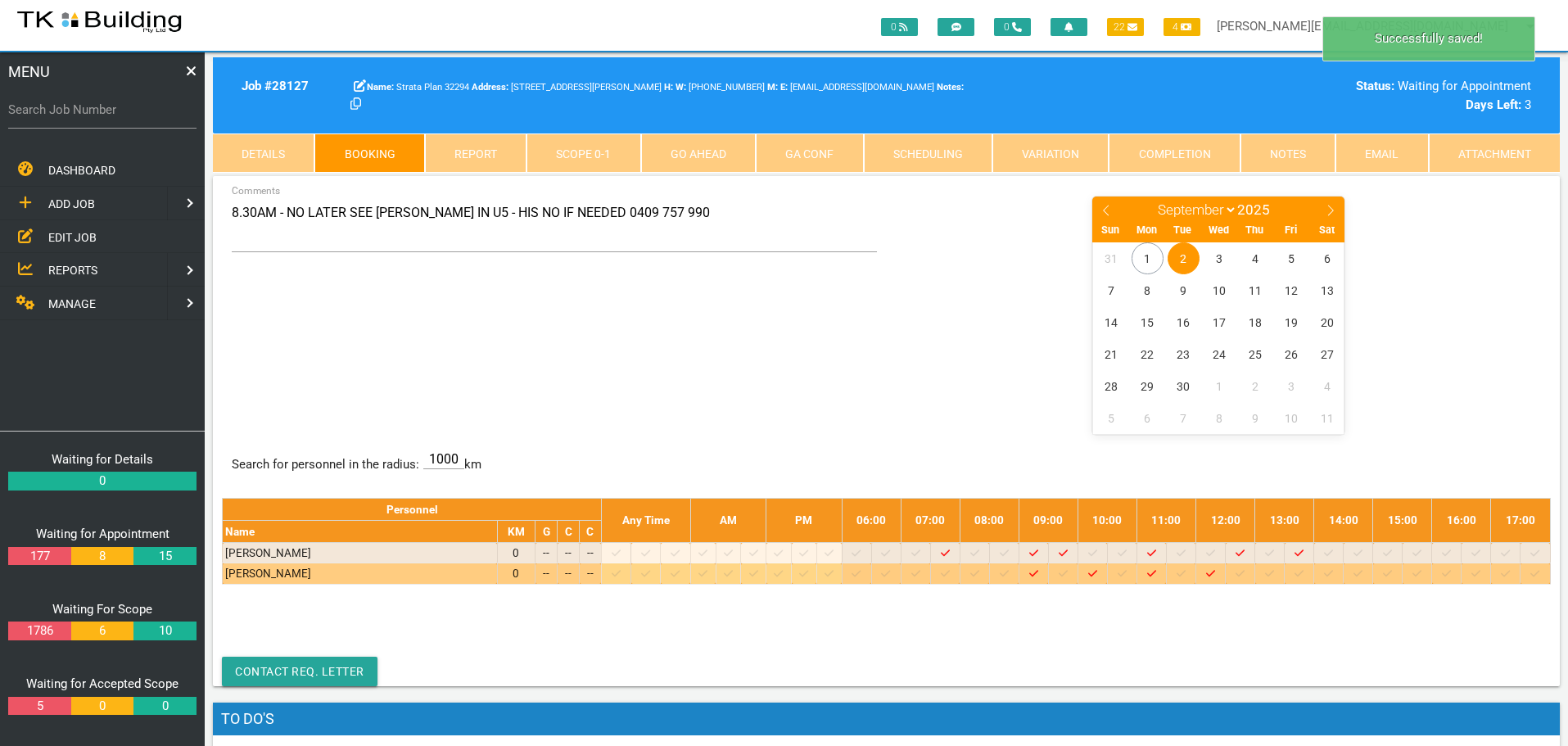
click at [1008, 572] on icon at bounding box center [1005, 573] width 9 height 10
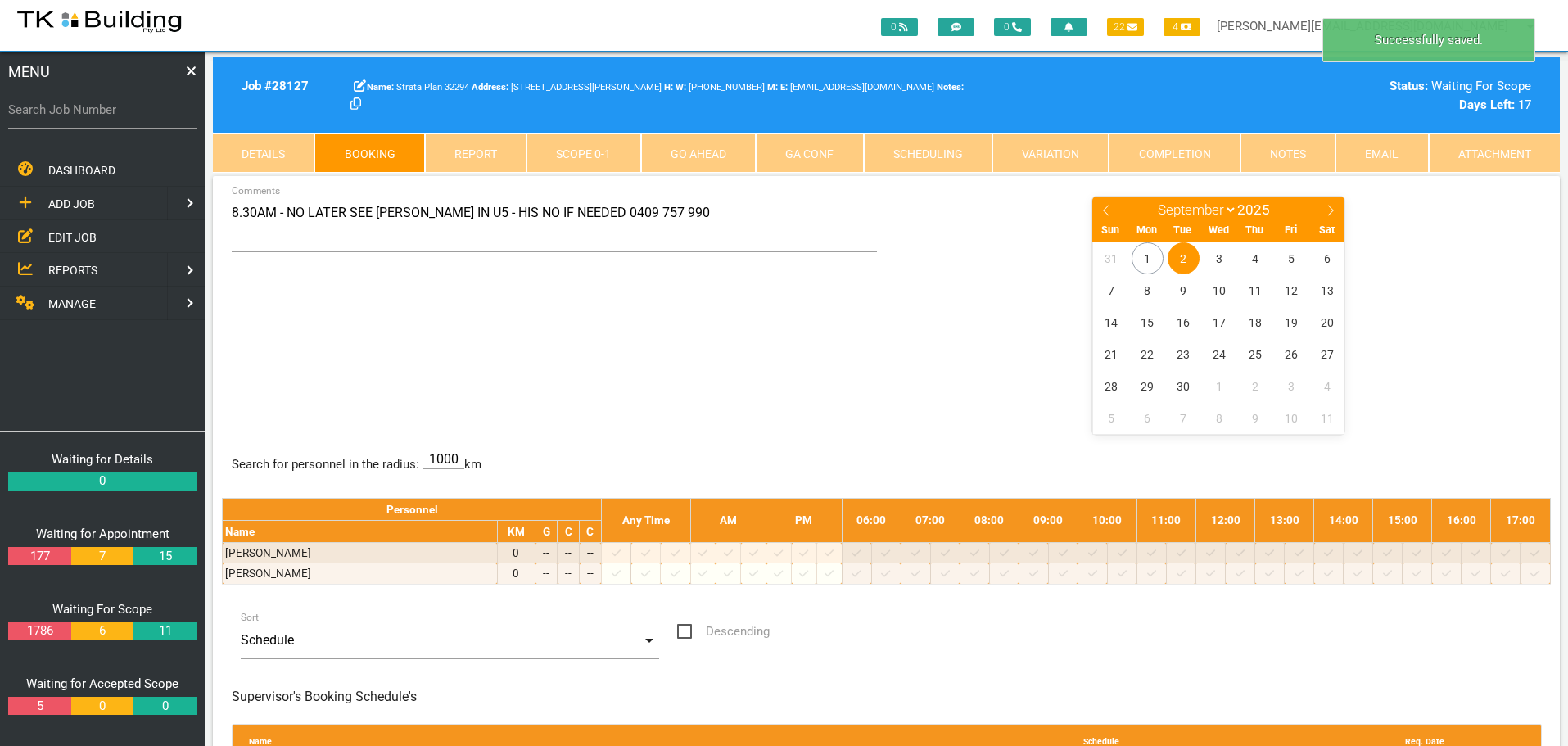
click at [745, 320] on div "8.30AM - NO LATER SEE [PERSON_NAME] IN U5 - HIS NO IF NEEDED 0409 757 990 Comme…" at bounding box center [887, 314] width 1329 height 238
click at [61, 267] on span "REPORTS" at bounding box center [73, 270] width 49 height 13
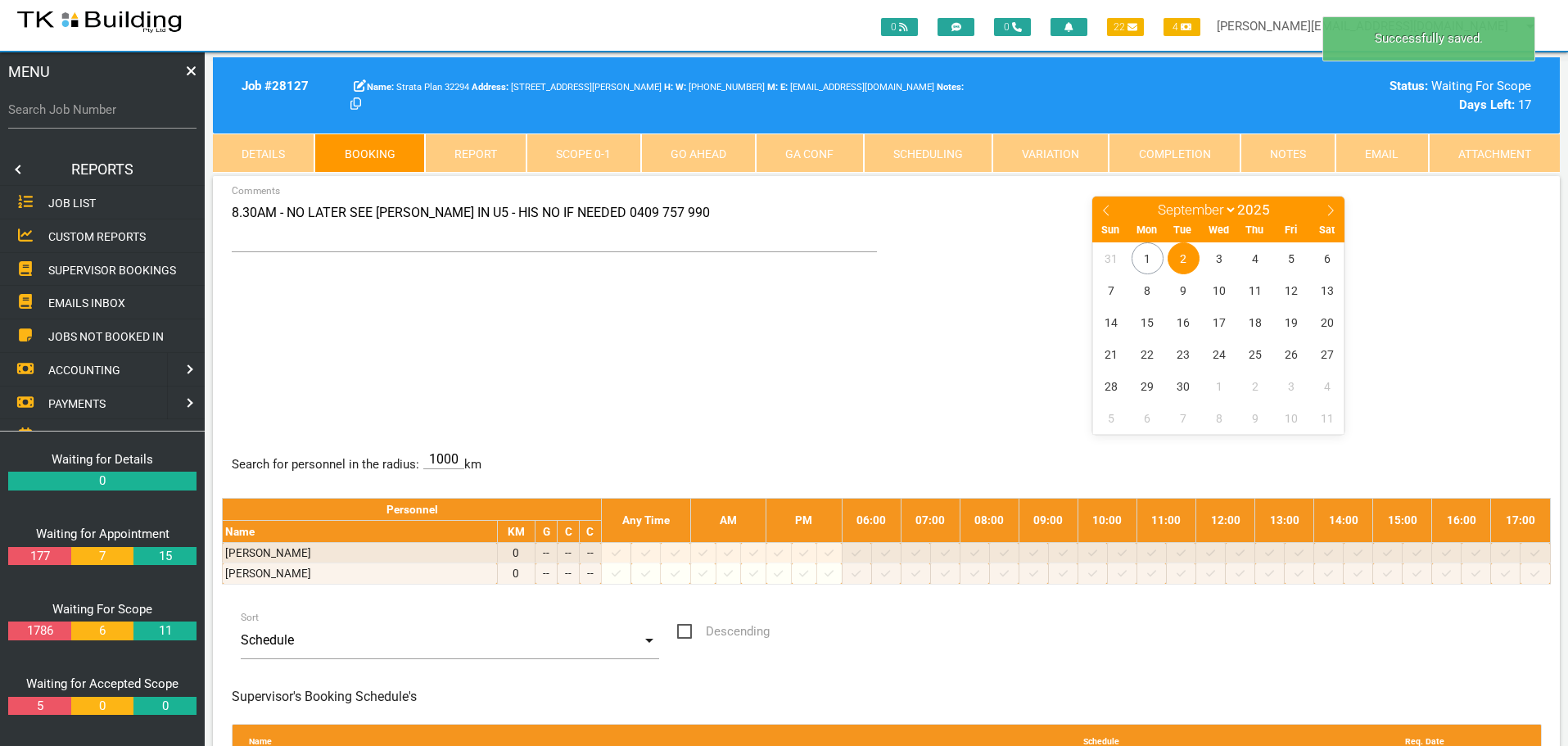
click at [138, 258] on link "SUPERVISOR BOOKINGS" at bounding box center [103, 270] width 212 height 34
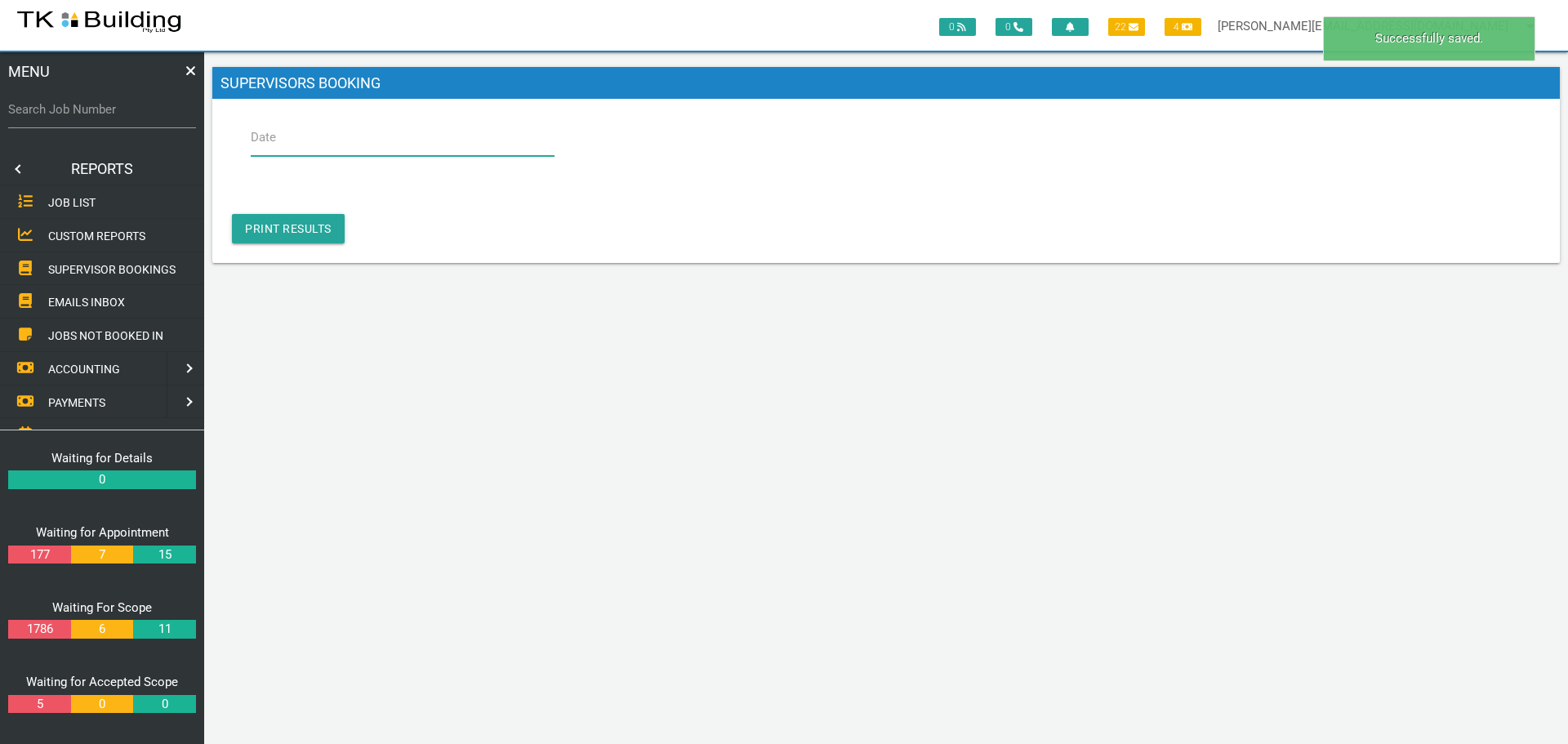
click at [399, 141] on input "Date" at bounding box center [403, 138] width 304 height 38
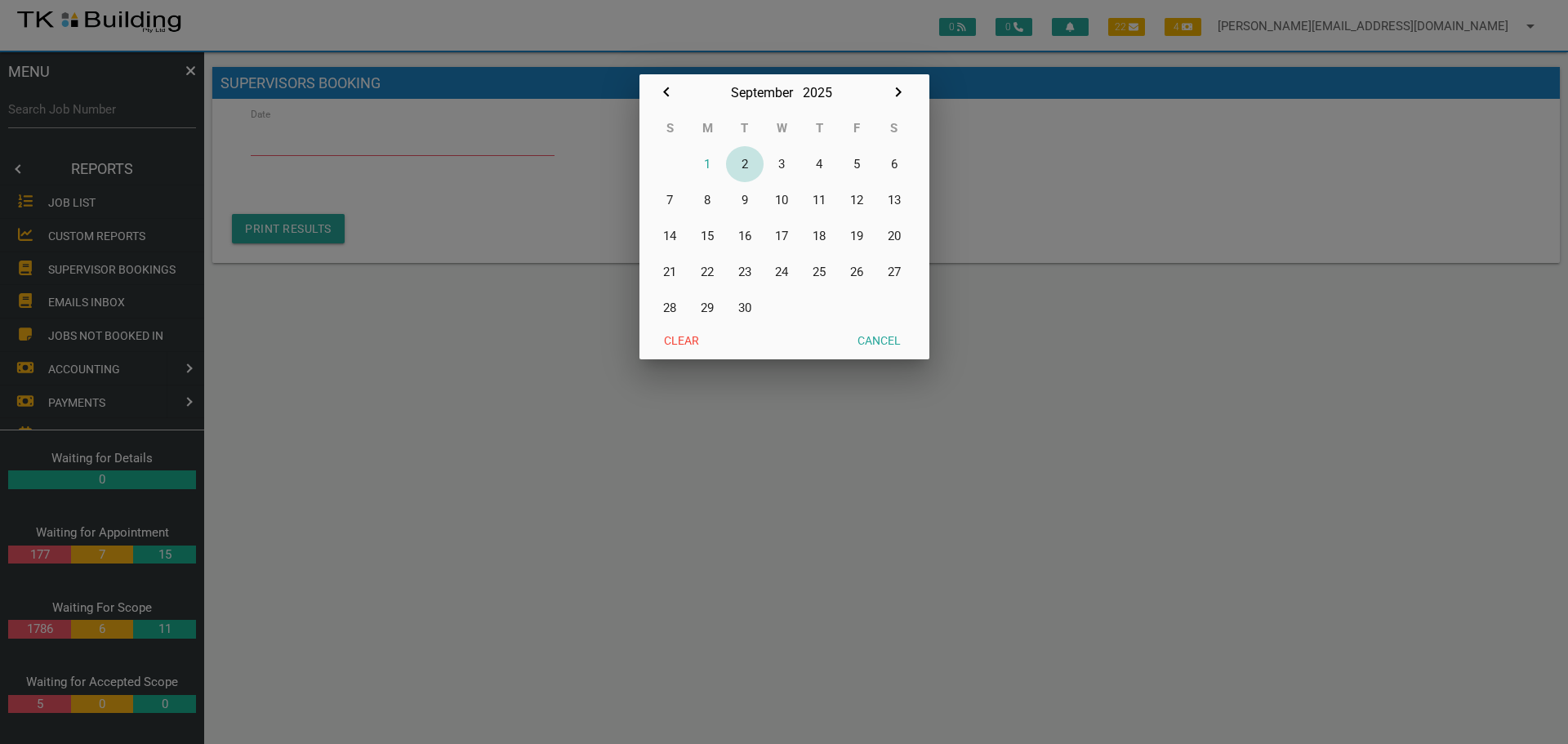
click at [744, 159] on button "2" at bounding box center [745, 164] width 38 height 36
type input "[DATE]"
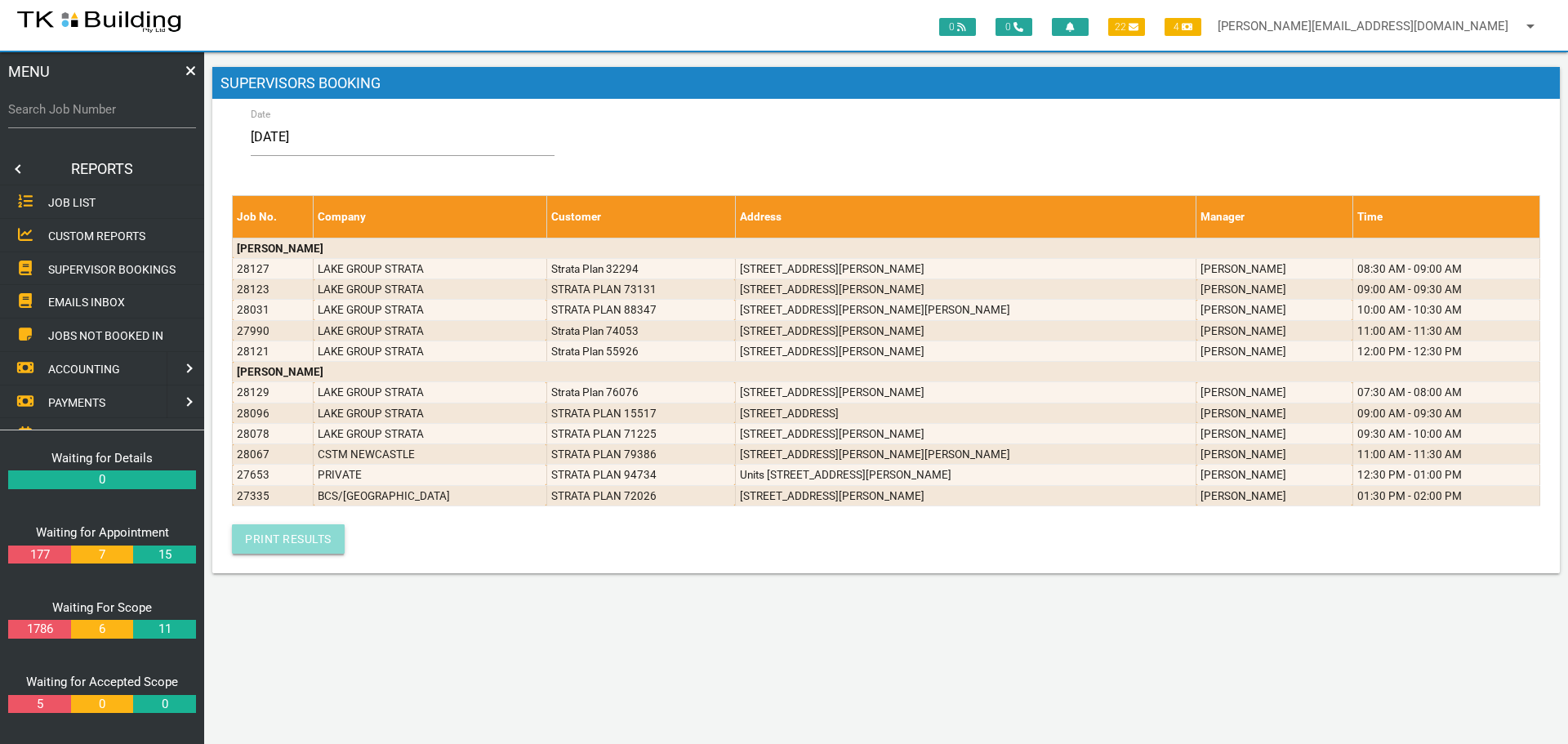
click at [305, 540] on link "Print Results" at bounding box center [289, 538] width 113 height 29
click at [85, 119] on label "Search Job Number" at bounding box center [102, 110] width 188 height 19
click at [85, 119] on input "Search Job Number" at bounding box center [102, 109] width 188 height 38
type input "27762"
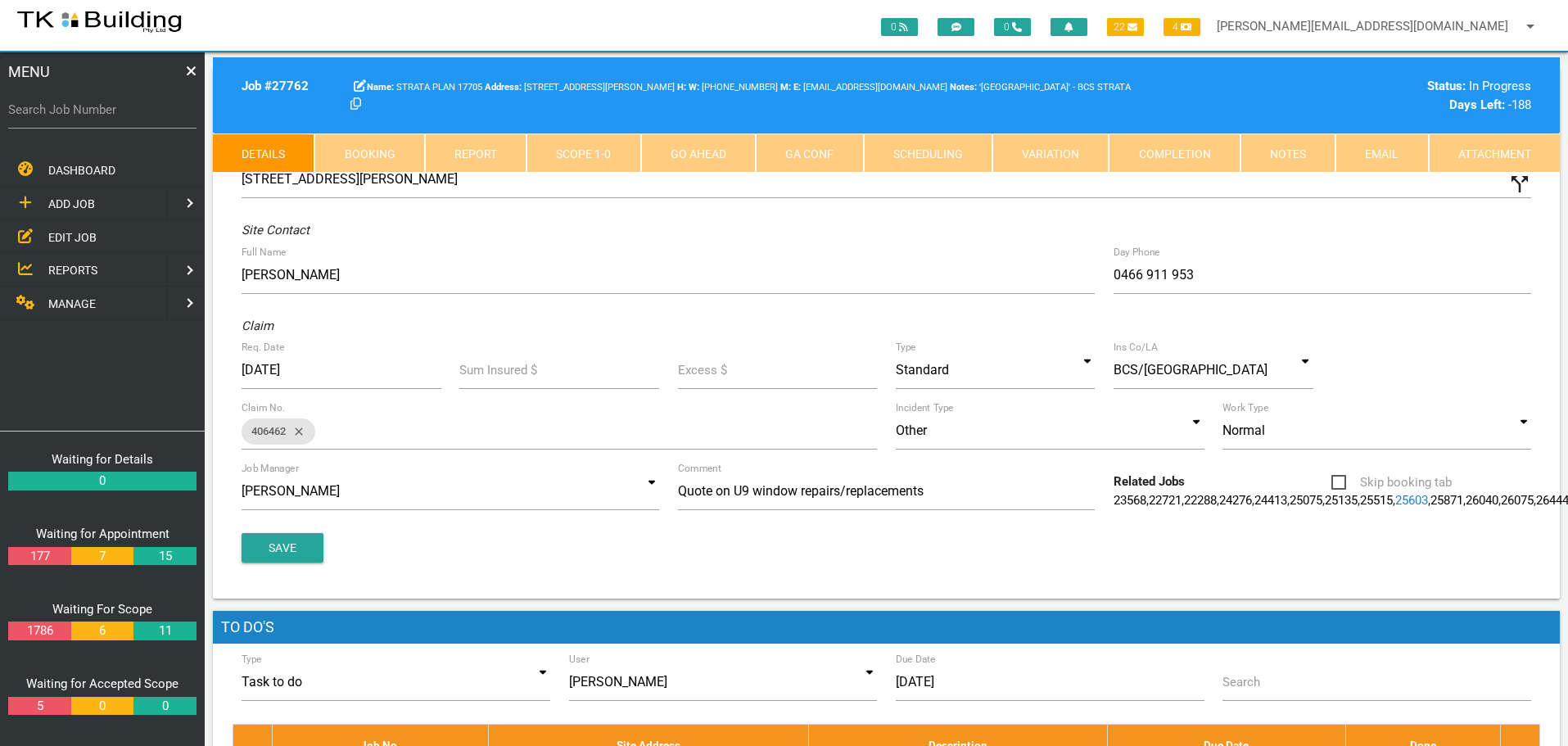
click at [1308, 149] on link "Notes" at bounding box center [1287, 153] width 95 height 40
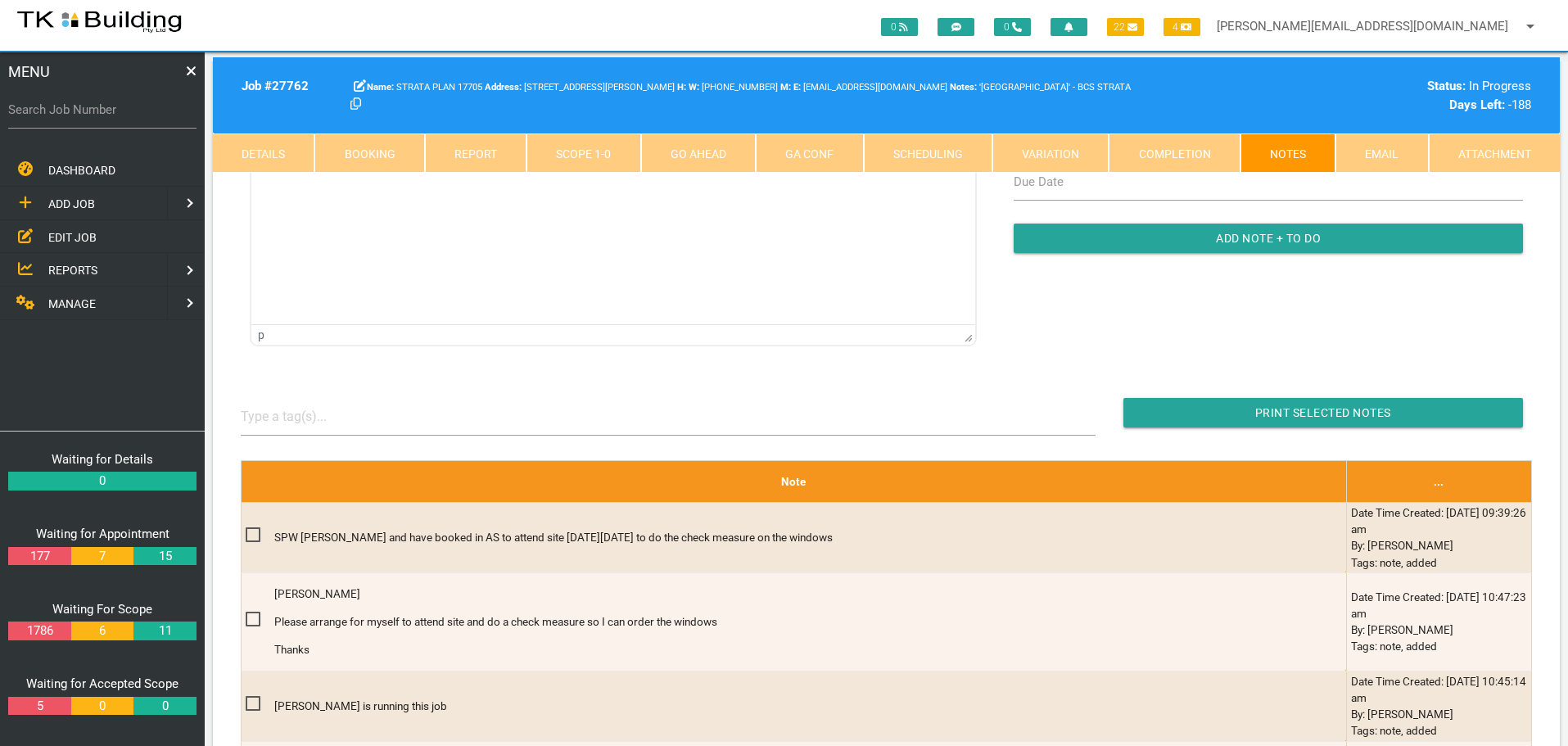
scroll to position [164, 0]
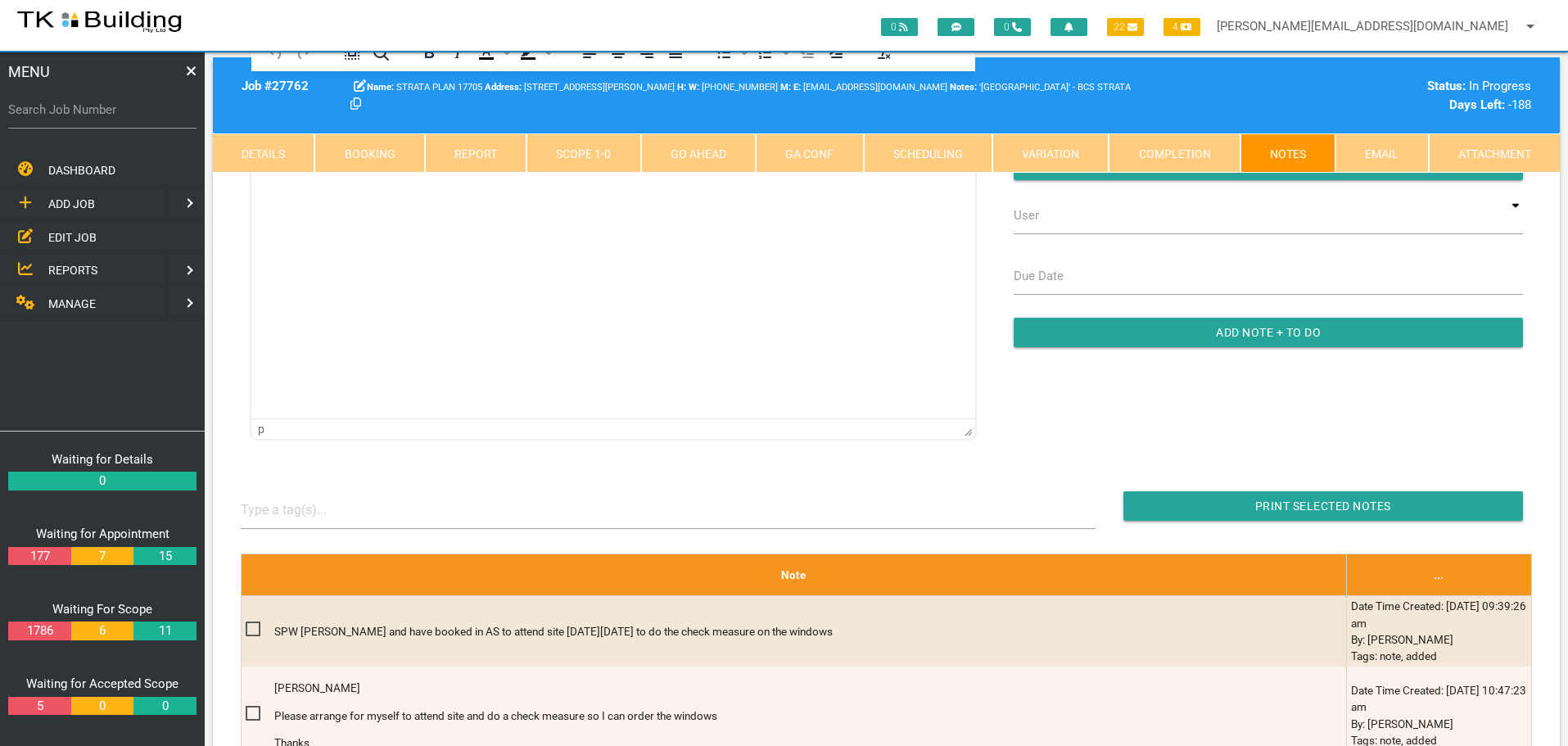
click at [246, 151] on link "Details" at bounding box center [263, 153] width 101 height 40
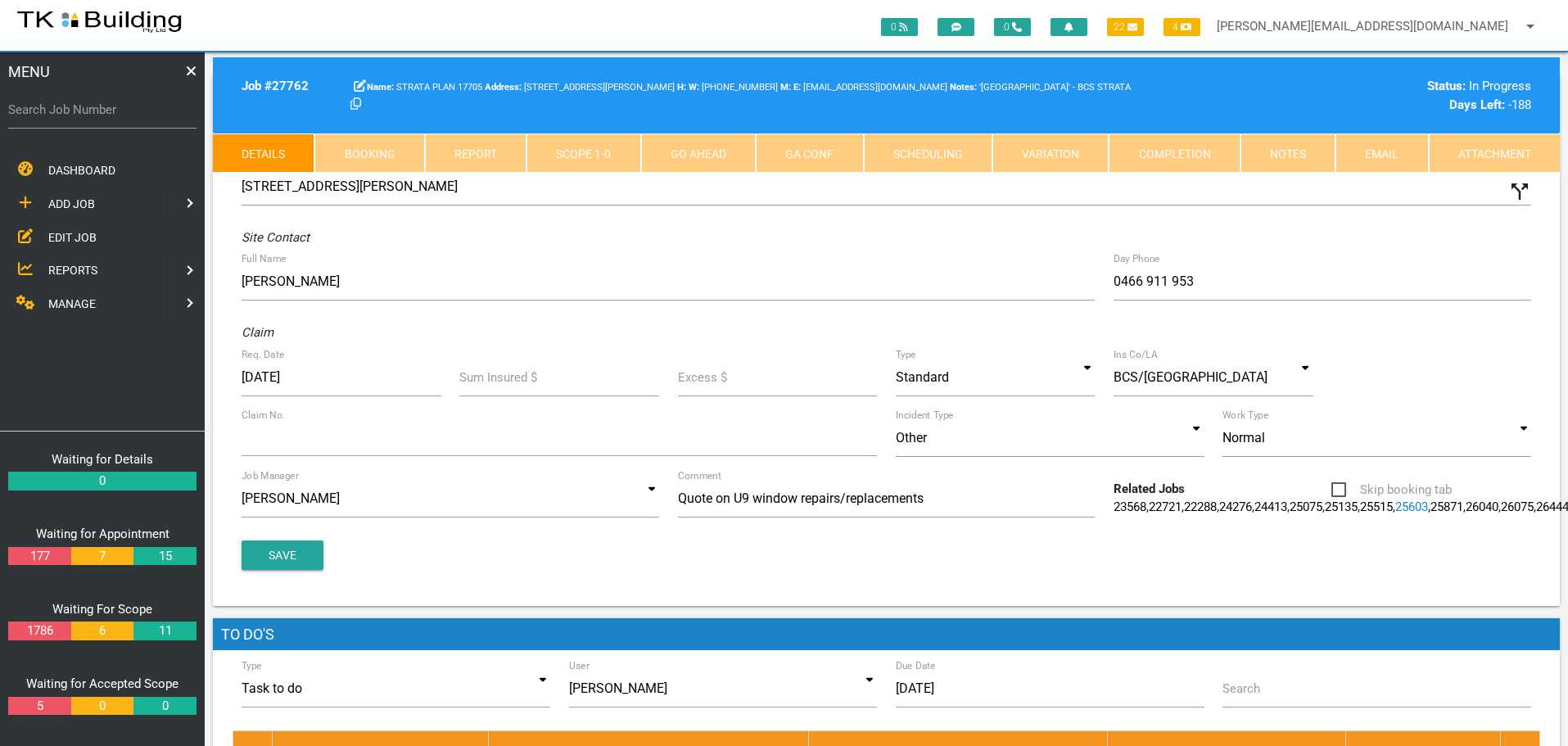
scroll to position [0, 0]
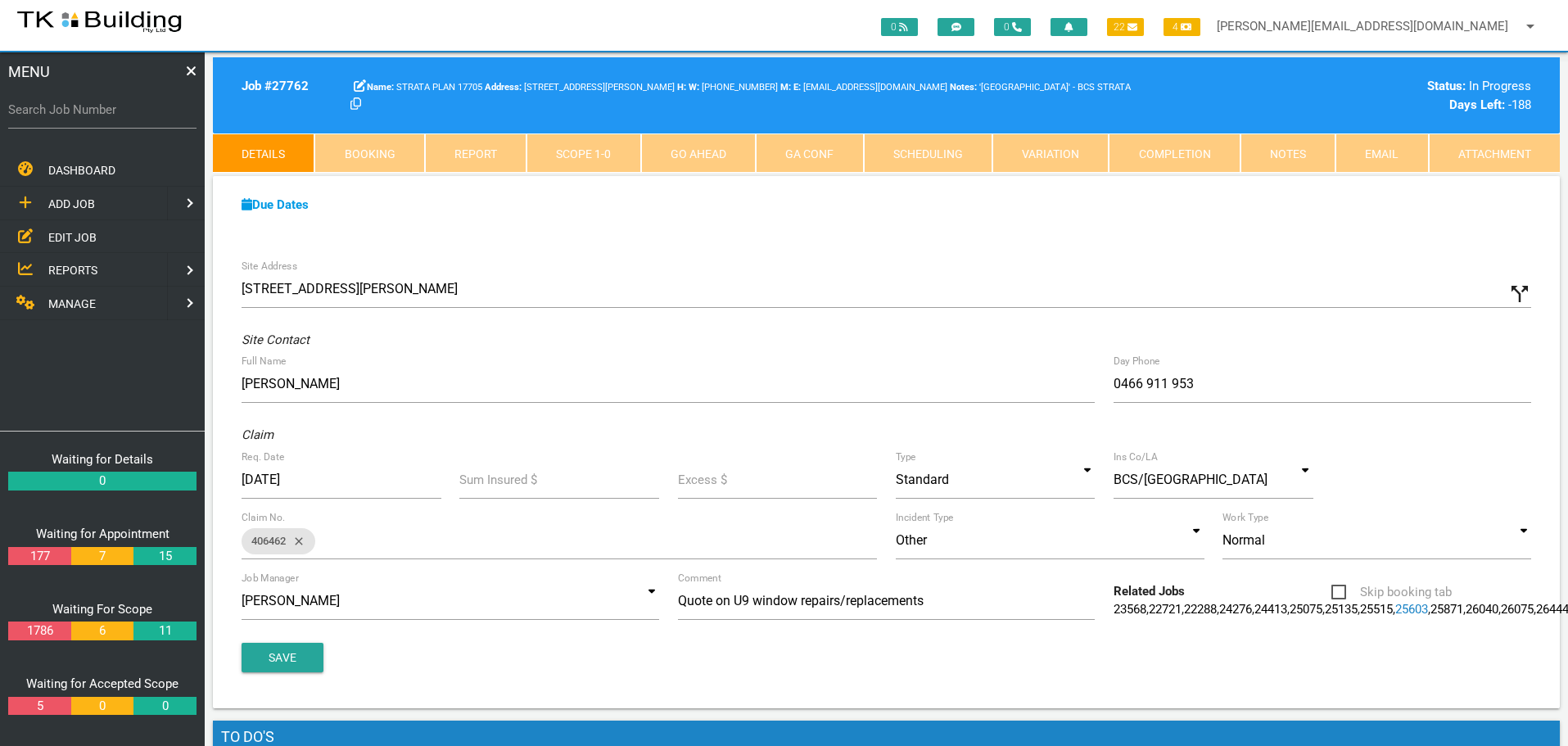
click at [66, 239] on span "EDIT JOB" at bounding box center [72, 236] width 48 height 13
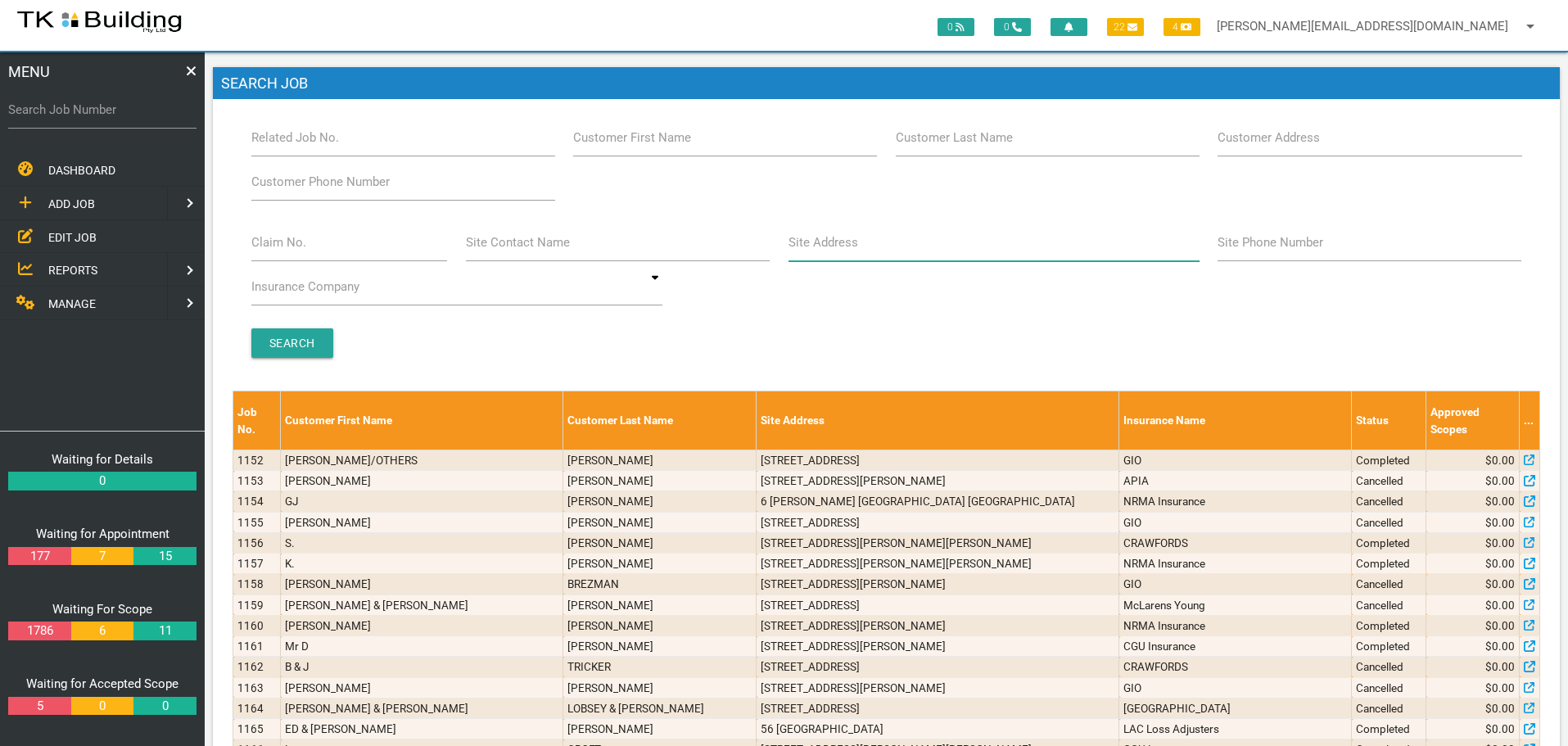
click at [869, 258] on input "Site Address" at bounding box center [993, 243] width 411 height 38
type input "28 [PERSON_NAME]"
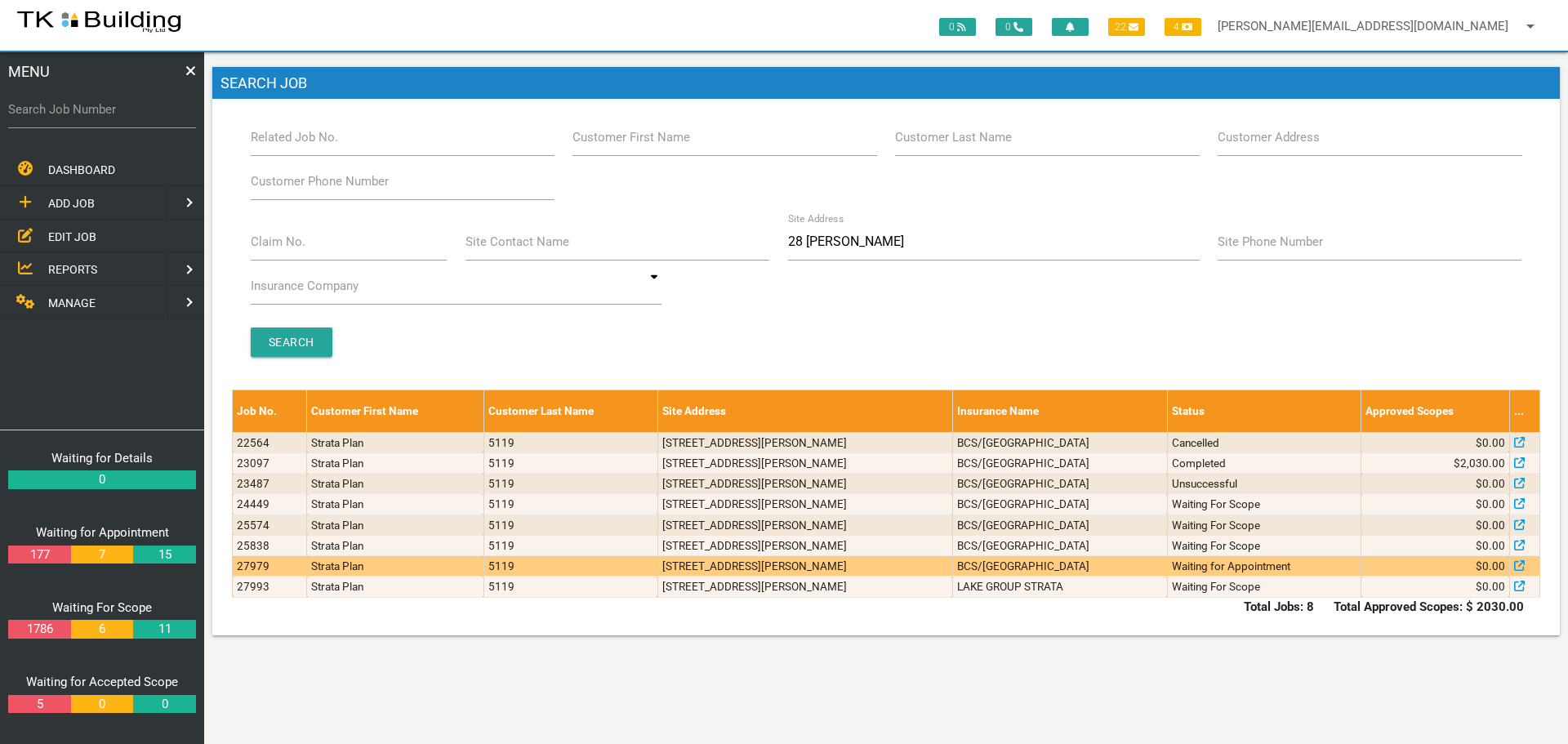
click at [1032, 566] on td "BCS/[GEOGRAPHIC_DATA]" at bounding box center [1060, 567] width 215 height 21
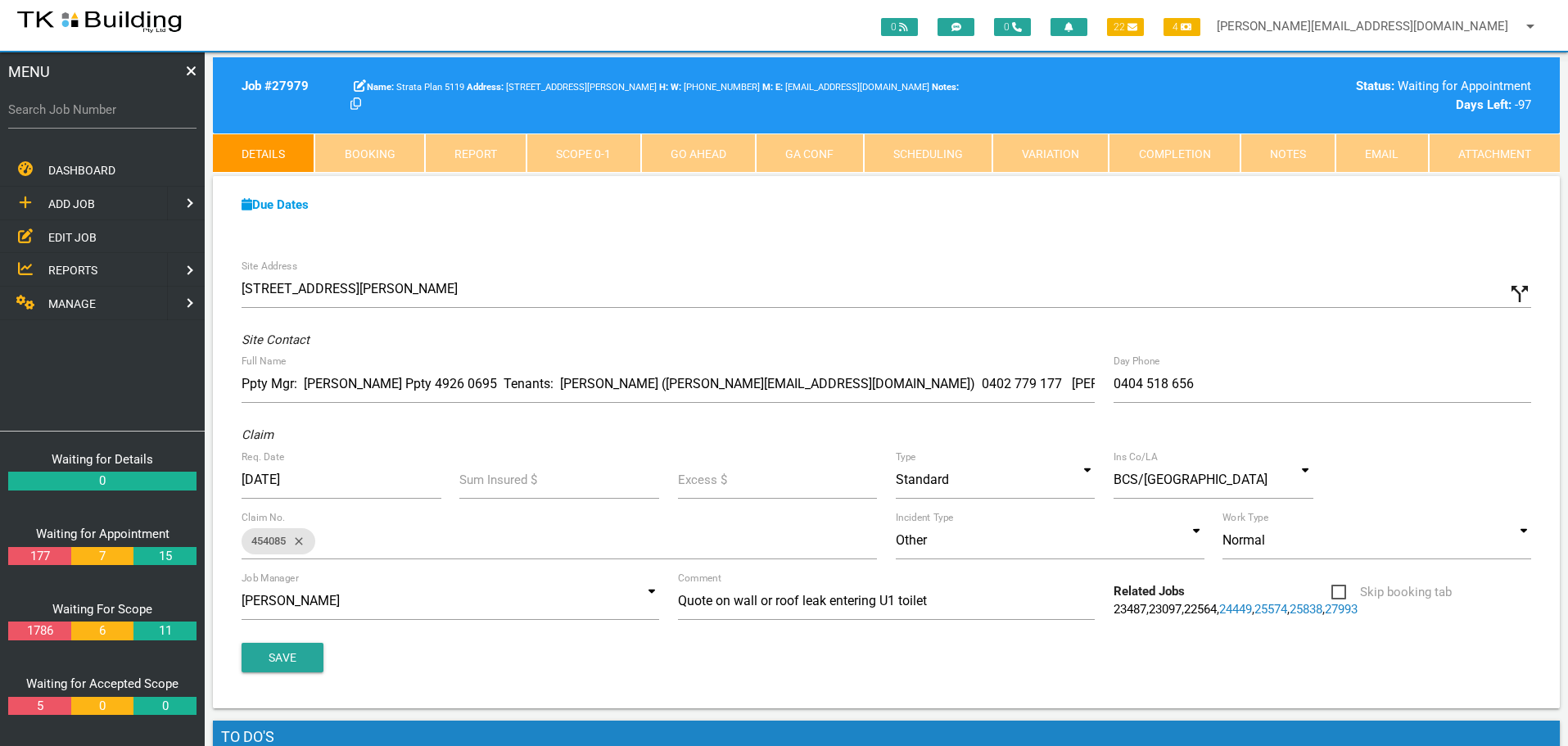
click at [1277, 149] on link "Notes" at bounding box center [1287, 153] width 95 height 40
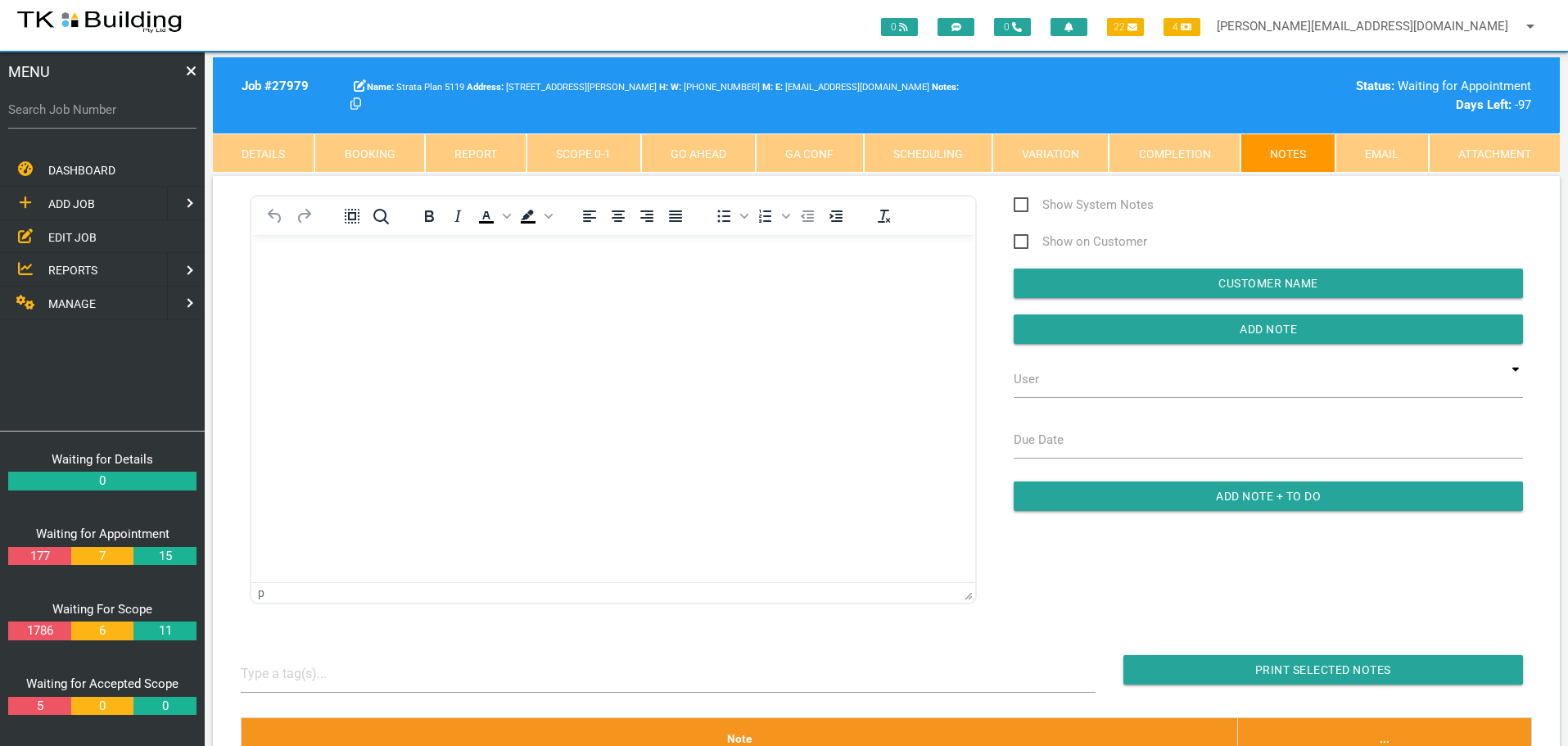
click at [268, 158] on link "Details" at bounding box center [263, 153] width 101 height 40
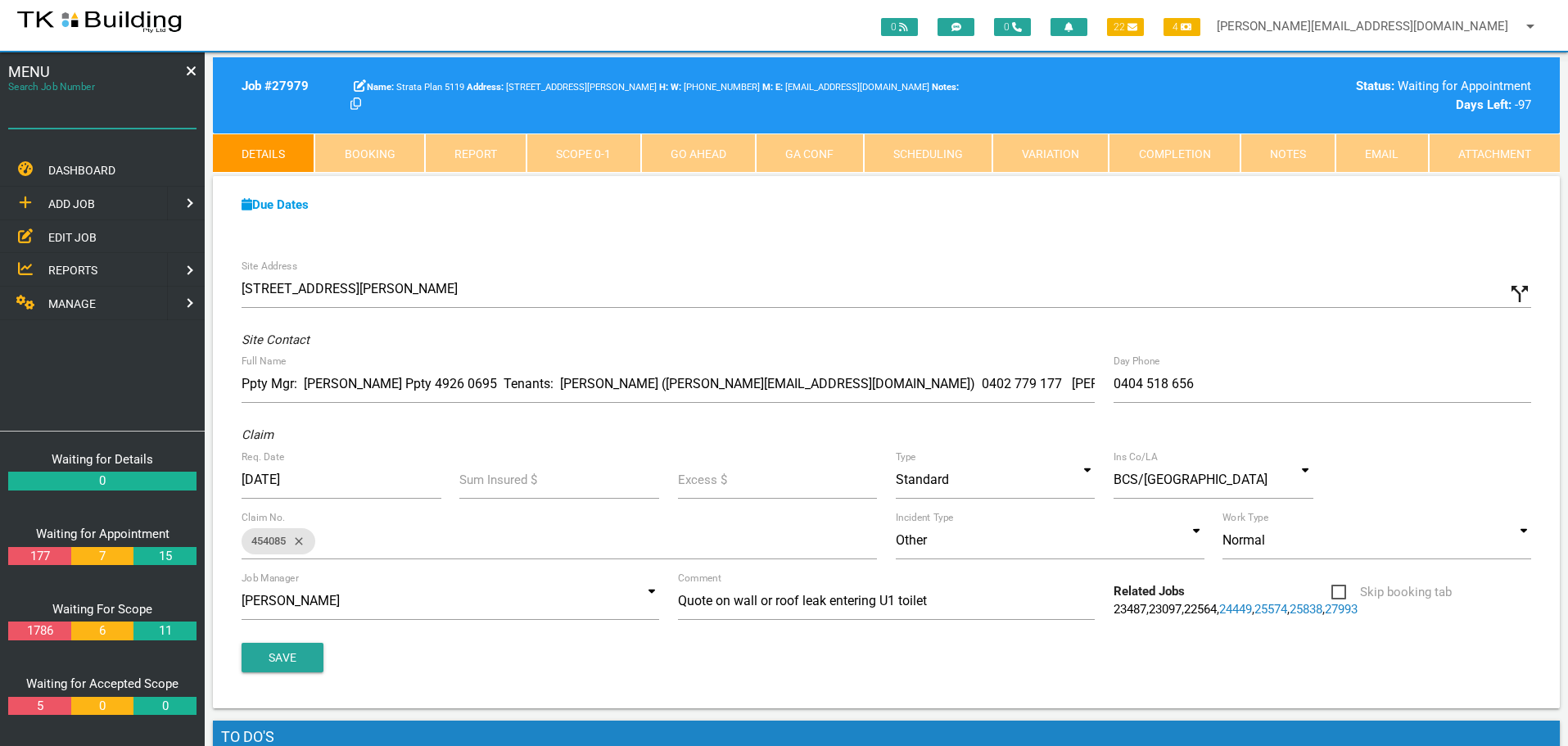
click at [93, 123] on input "Search Job Number" at bounding box center [102, 110] width 188 height 38
type input "27946"
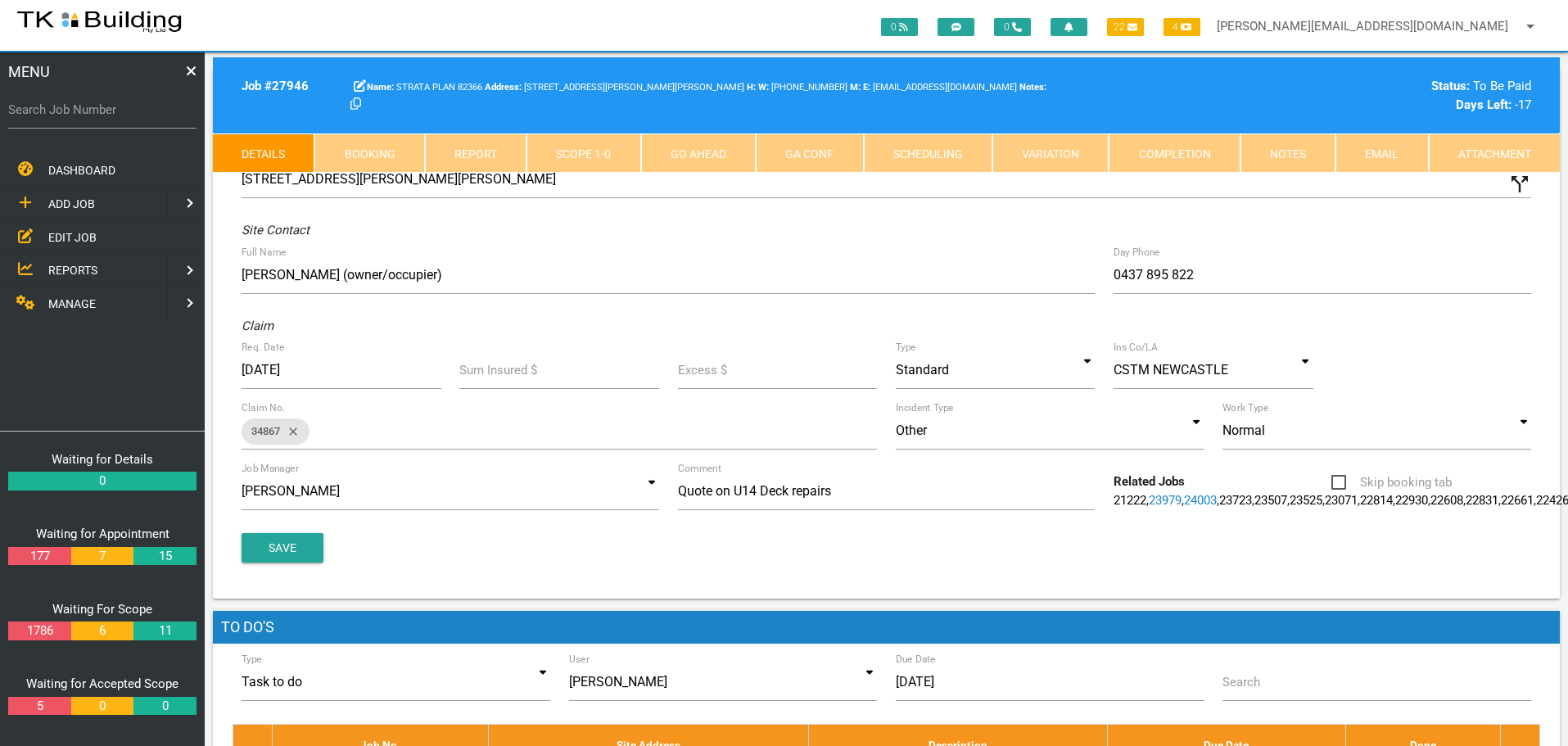
click at [1303, 141] on link "Notes" at bounding box center [1287, 153] width 95 height 40
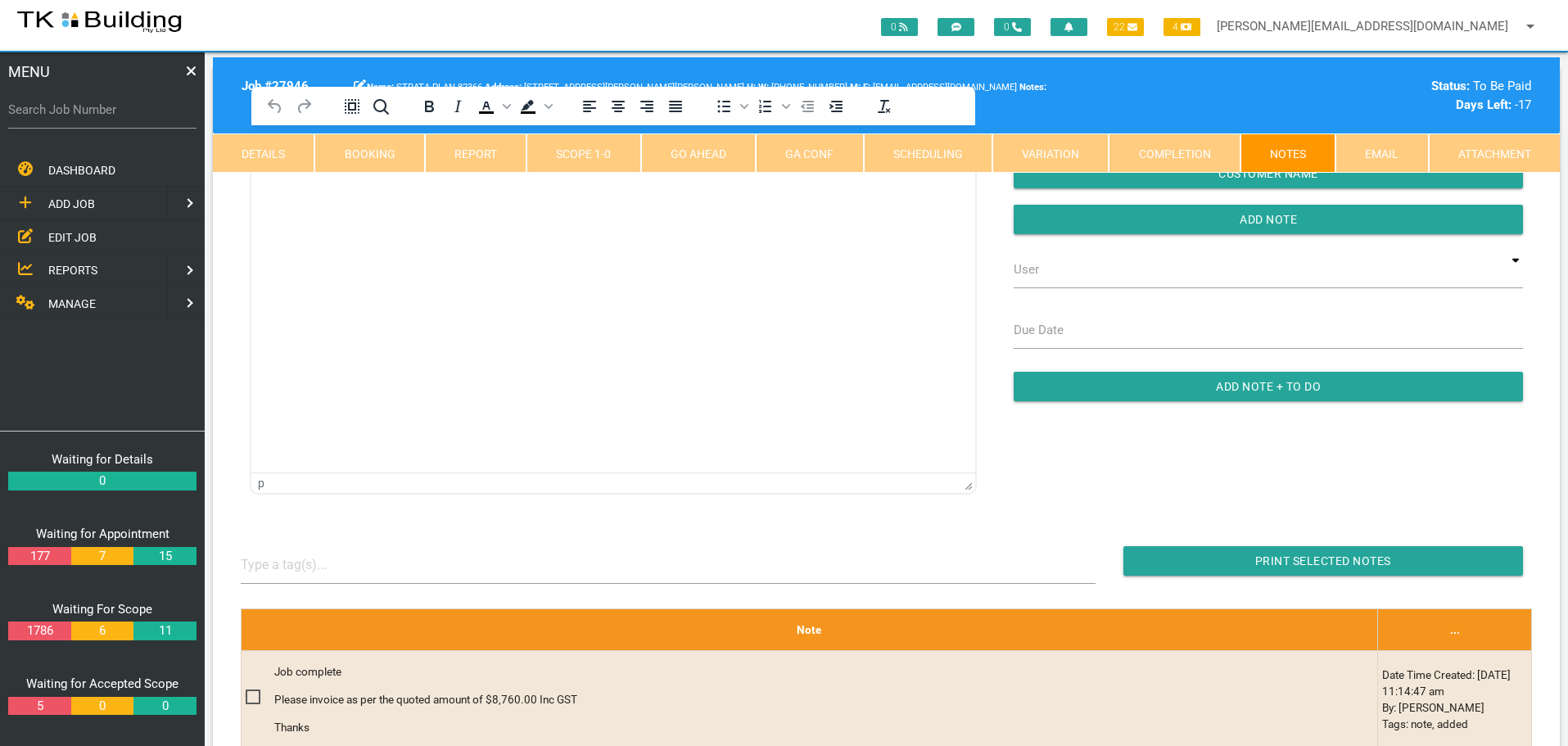
click at [345, 200] on html at bounding box center [613, 163] width 724 height 75
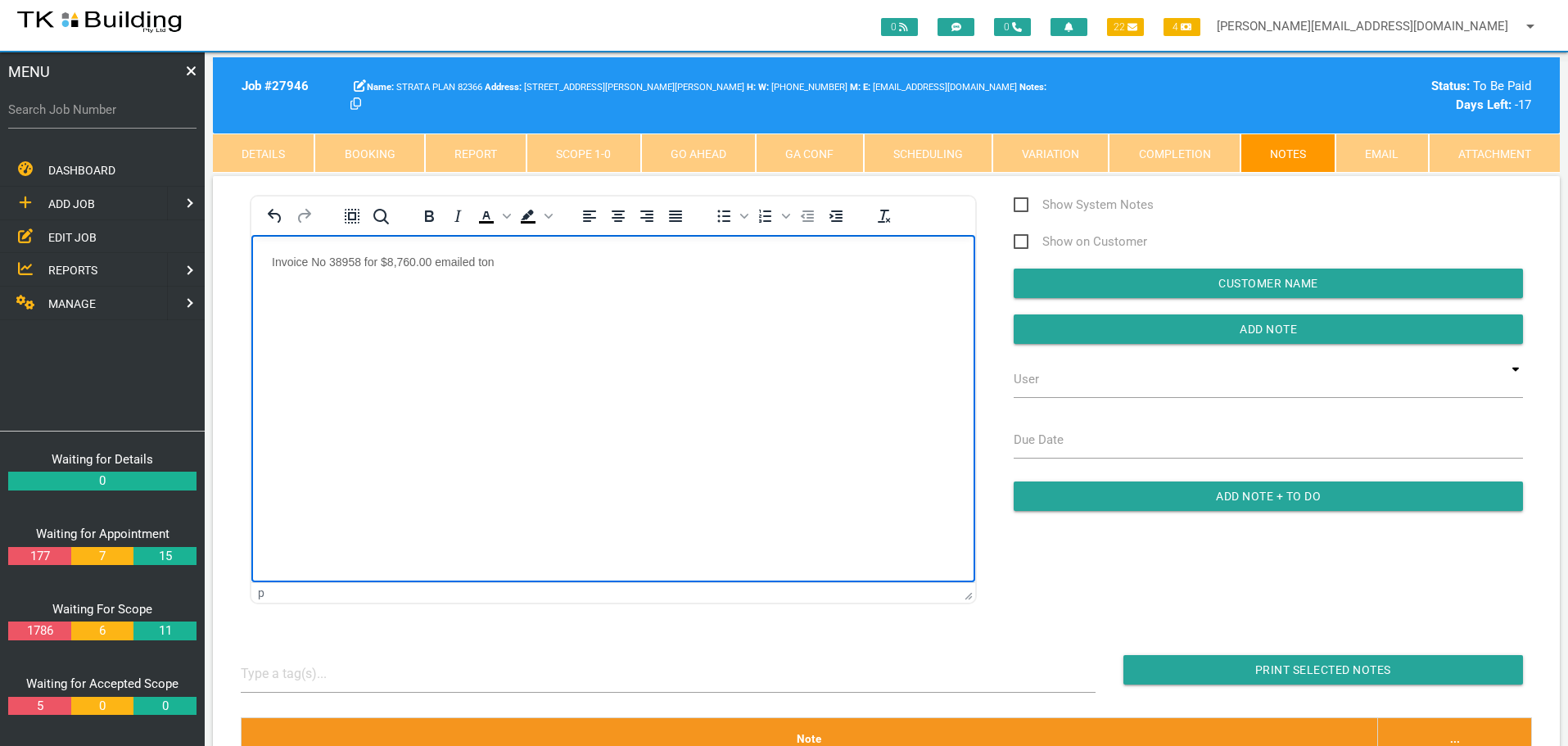
click at [524, 260] on p "Invoice No 38958 for $8,760.00 emailed ton" at bounding box center [613, 261] width 683 height 13
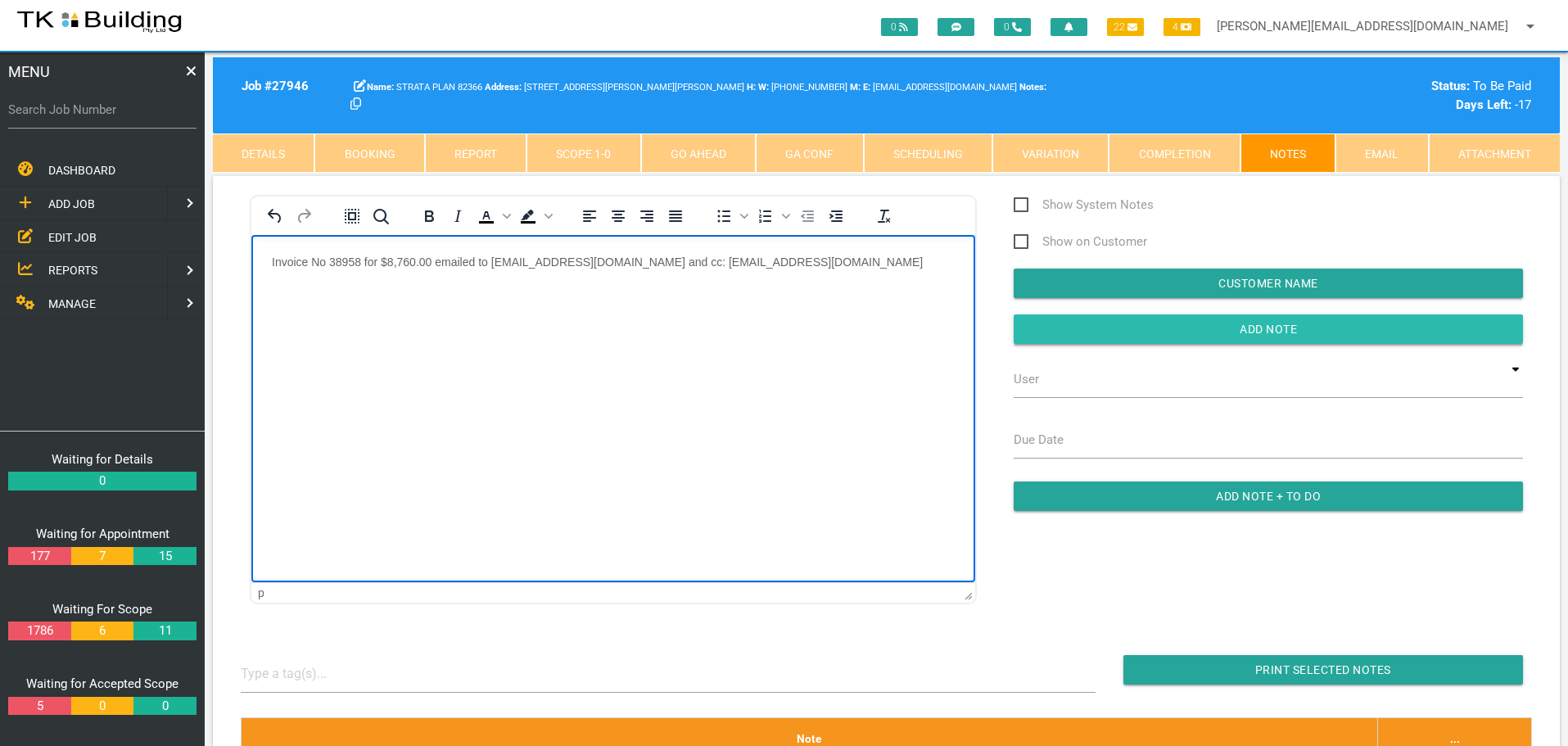
click at [1026, 324] on input "Add Note" at bounding box center [1268, 329] width 509 height 29
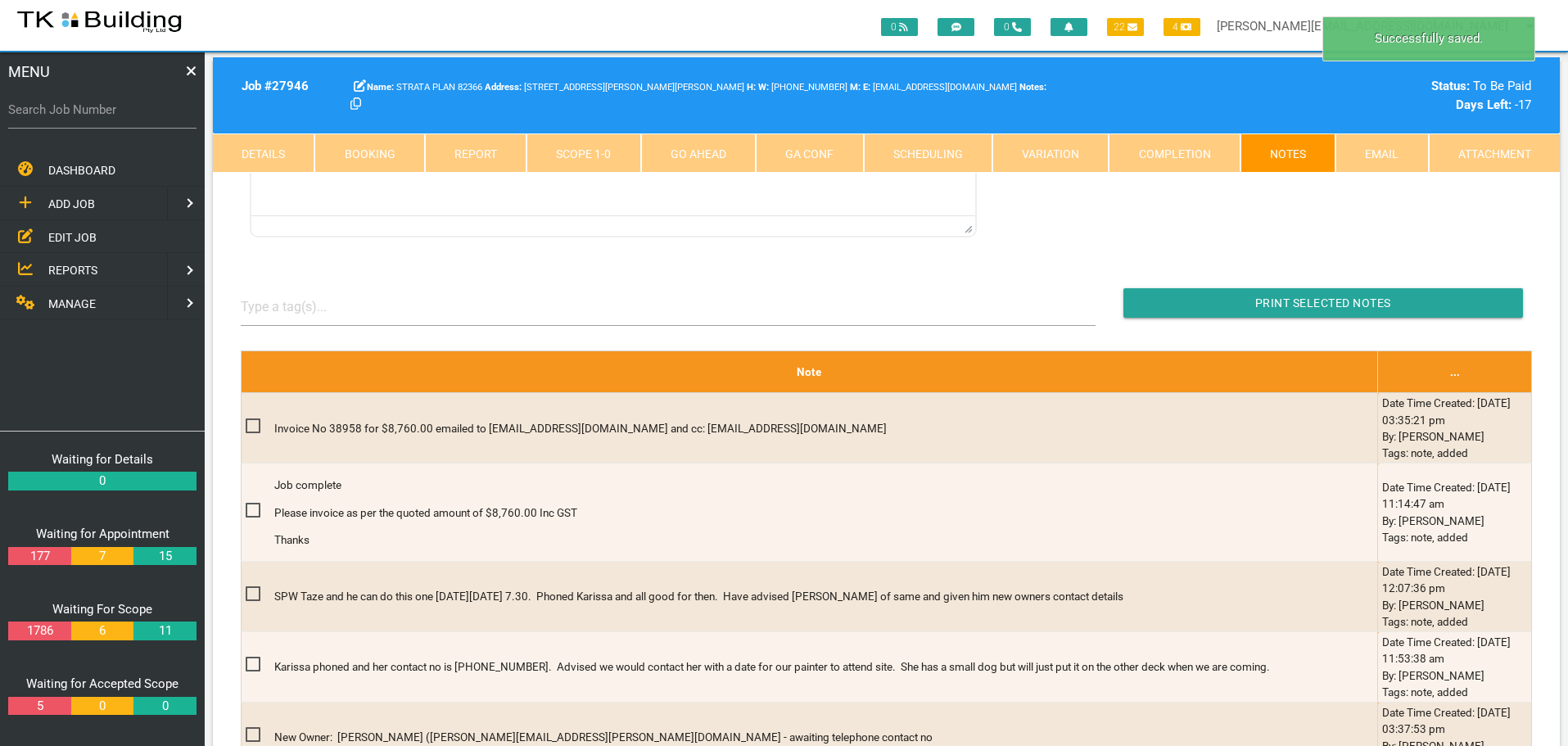
scroll to position [409, 0]
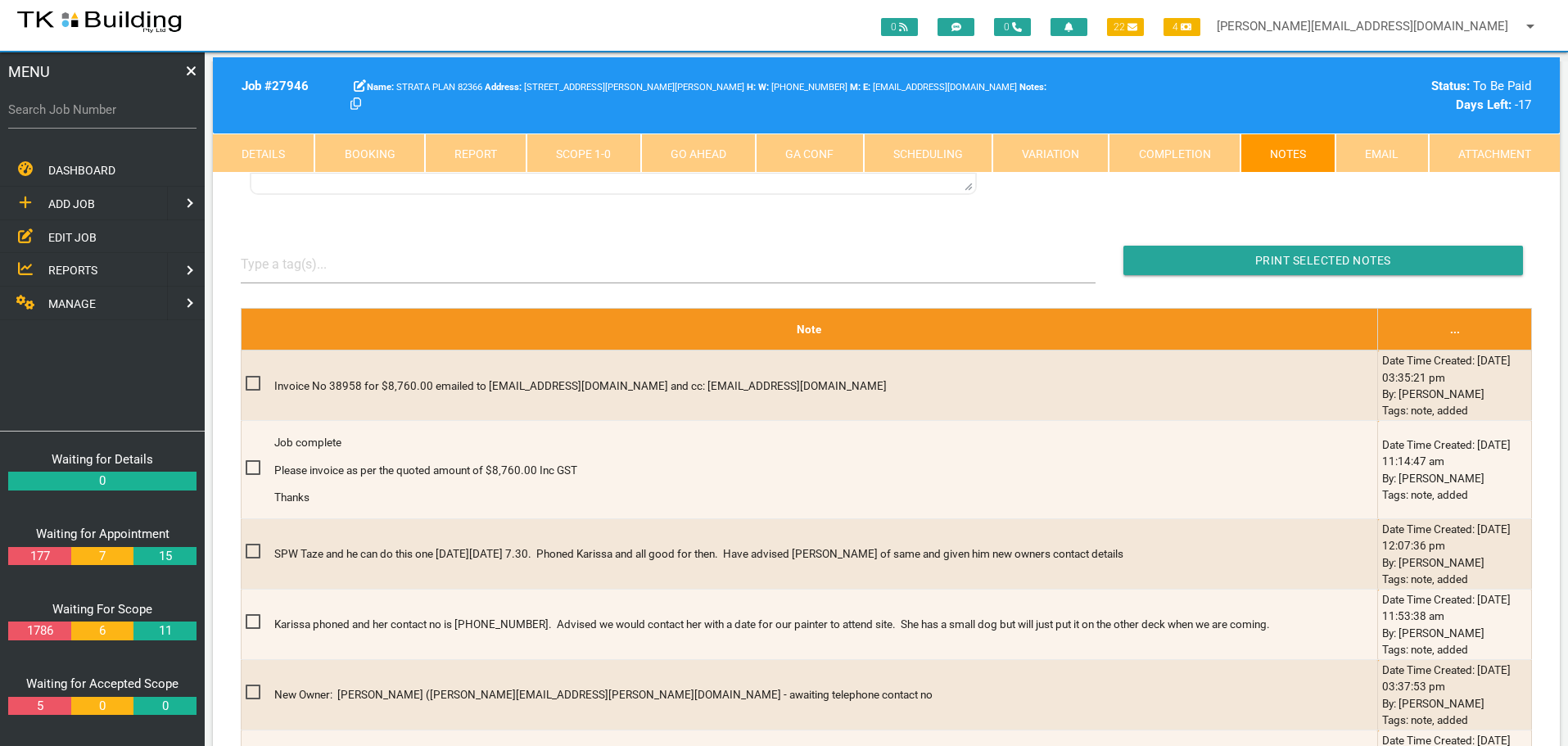
click at [74, 114] on label "Search Job Number" at bounding box center [102, 111] width 188 height 19
click at [74, 114] on input "Search Job Number" at bounding box center [102, 110] width 188 height 38
type input "27843"
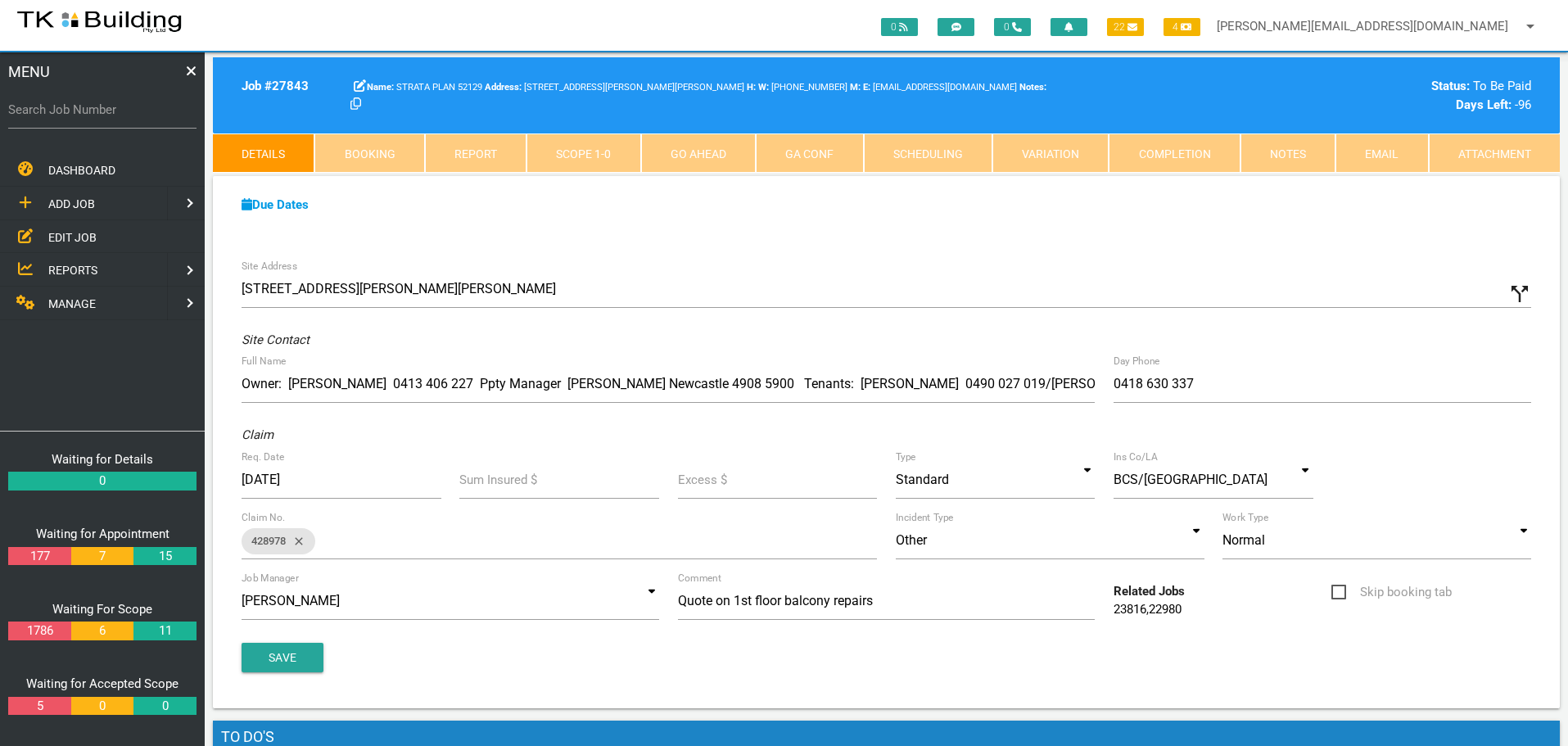
click at [1295, 151] on link "Notes" at bounding box center [1287, 153] width 95 height 40
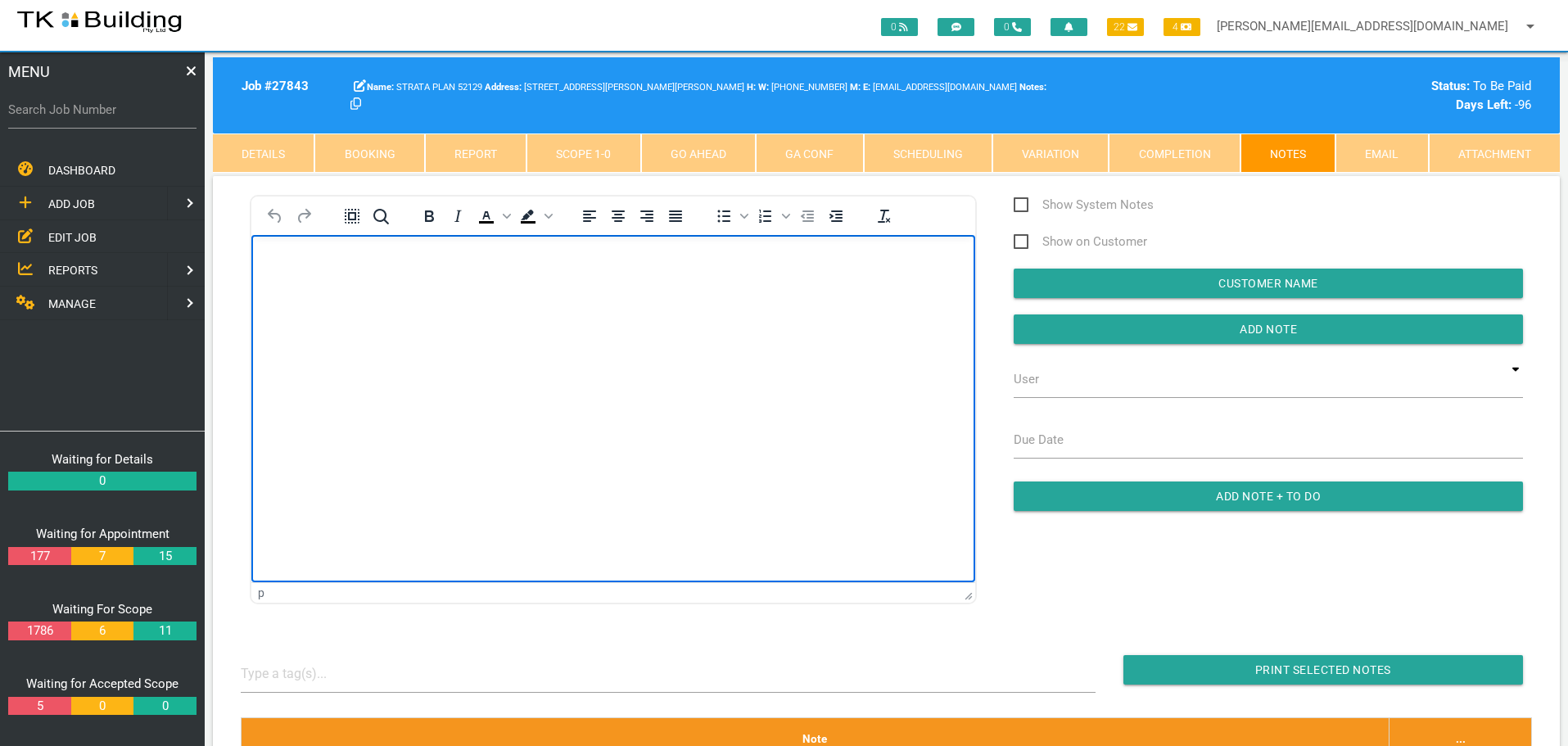
click at [313, 301] on body "Rich Text Area. Press ALT-0 for help." at bounding box center [613, 281] width 724 height 54
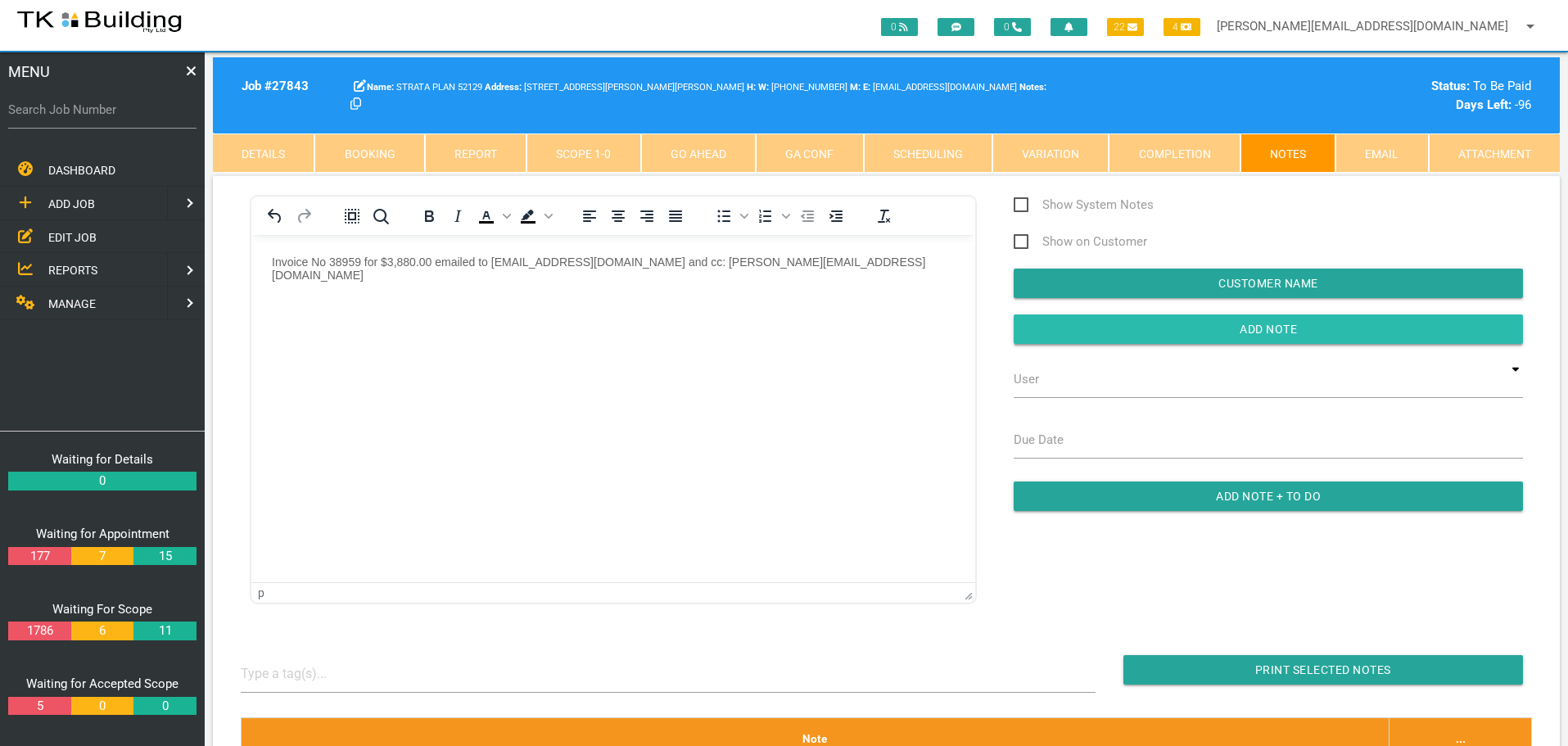
click at [1072, 326] on input "button" at bounding box center [1268, 329] width 509 height 29
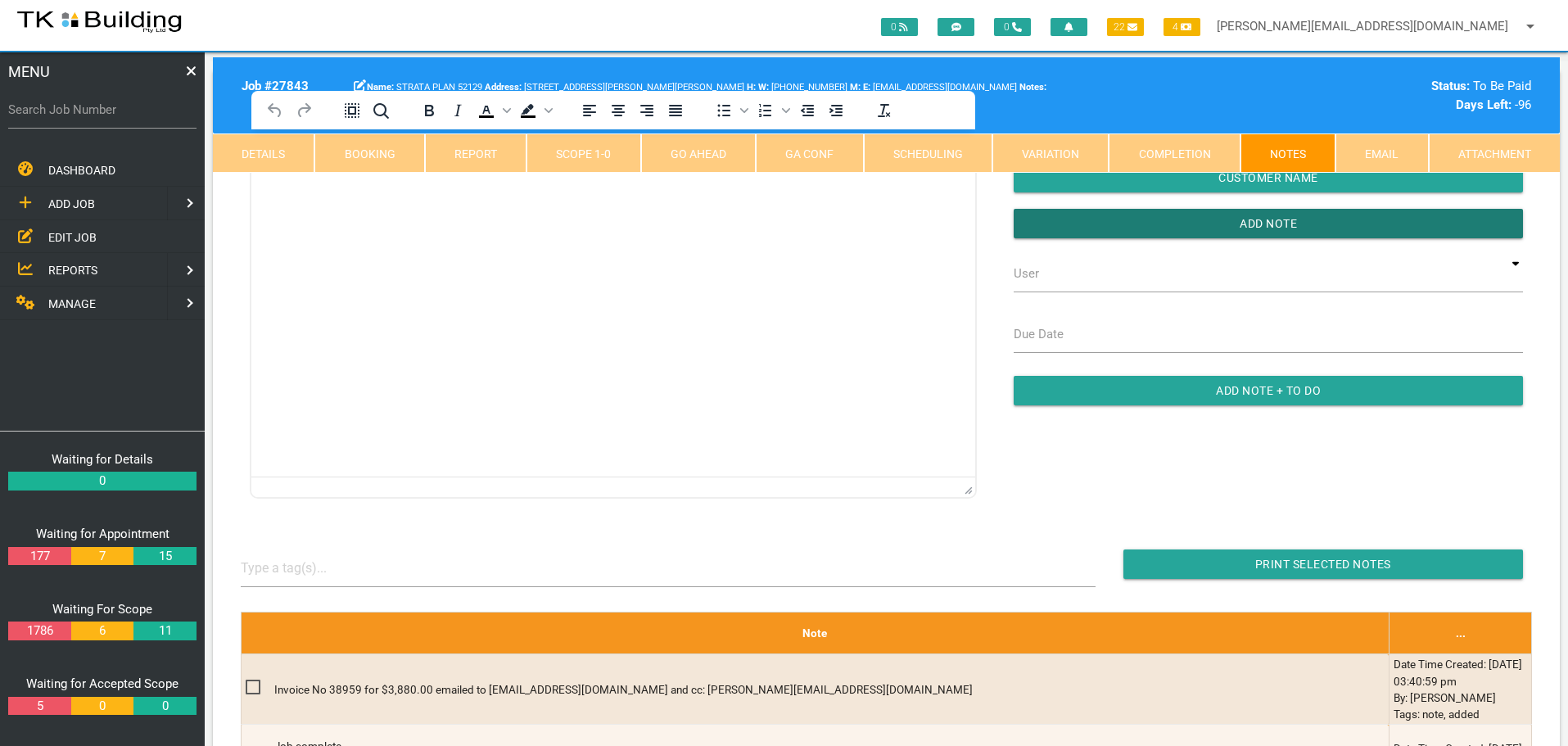
scroll to position [246, 0]
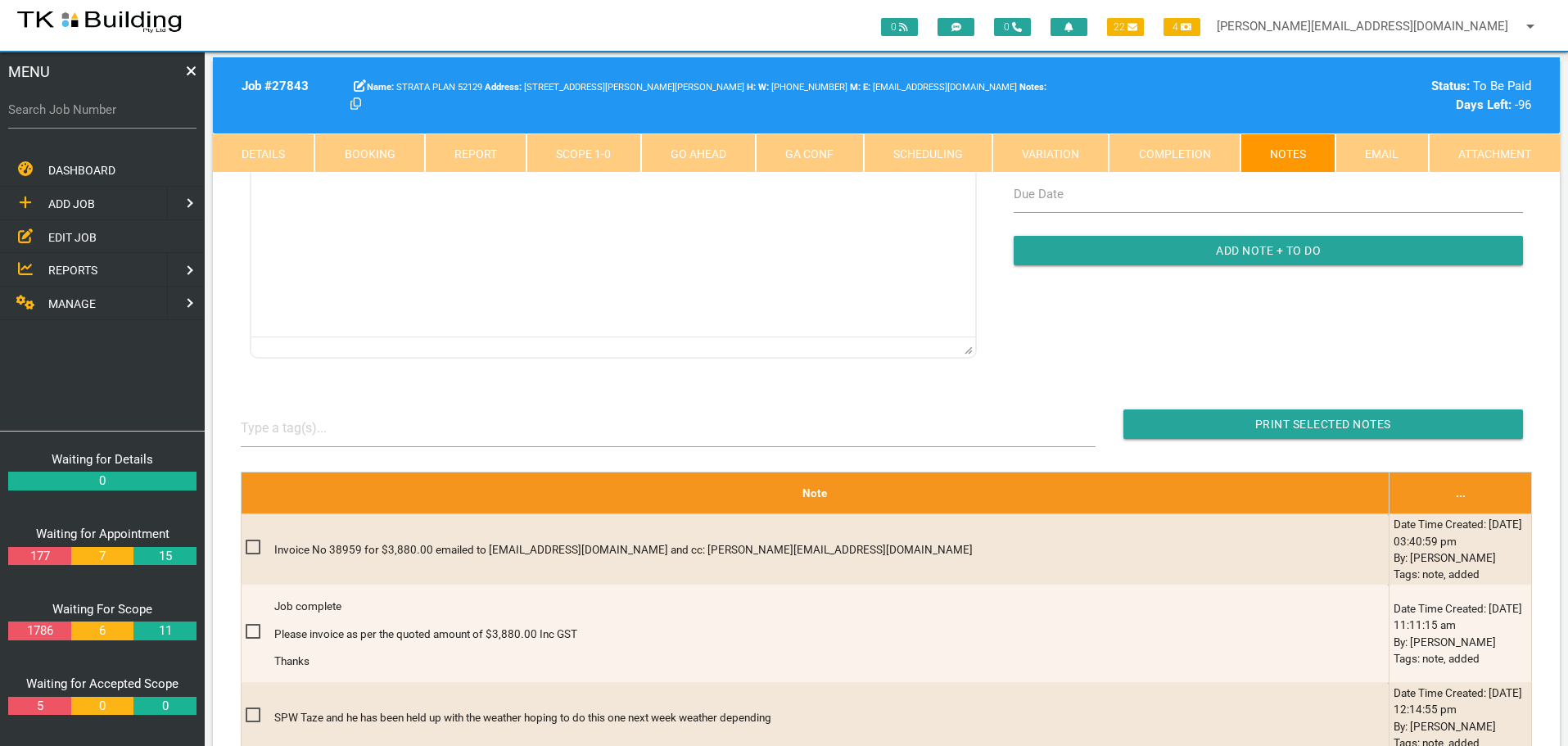
click at [52, 113] on label "Search Job Number" at bounding box center [102, 111] width 188 height 19
click at [52, 113] on input "Search Job Number" at bounding box center [102, 110] width 188 height 38
type input "27713"
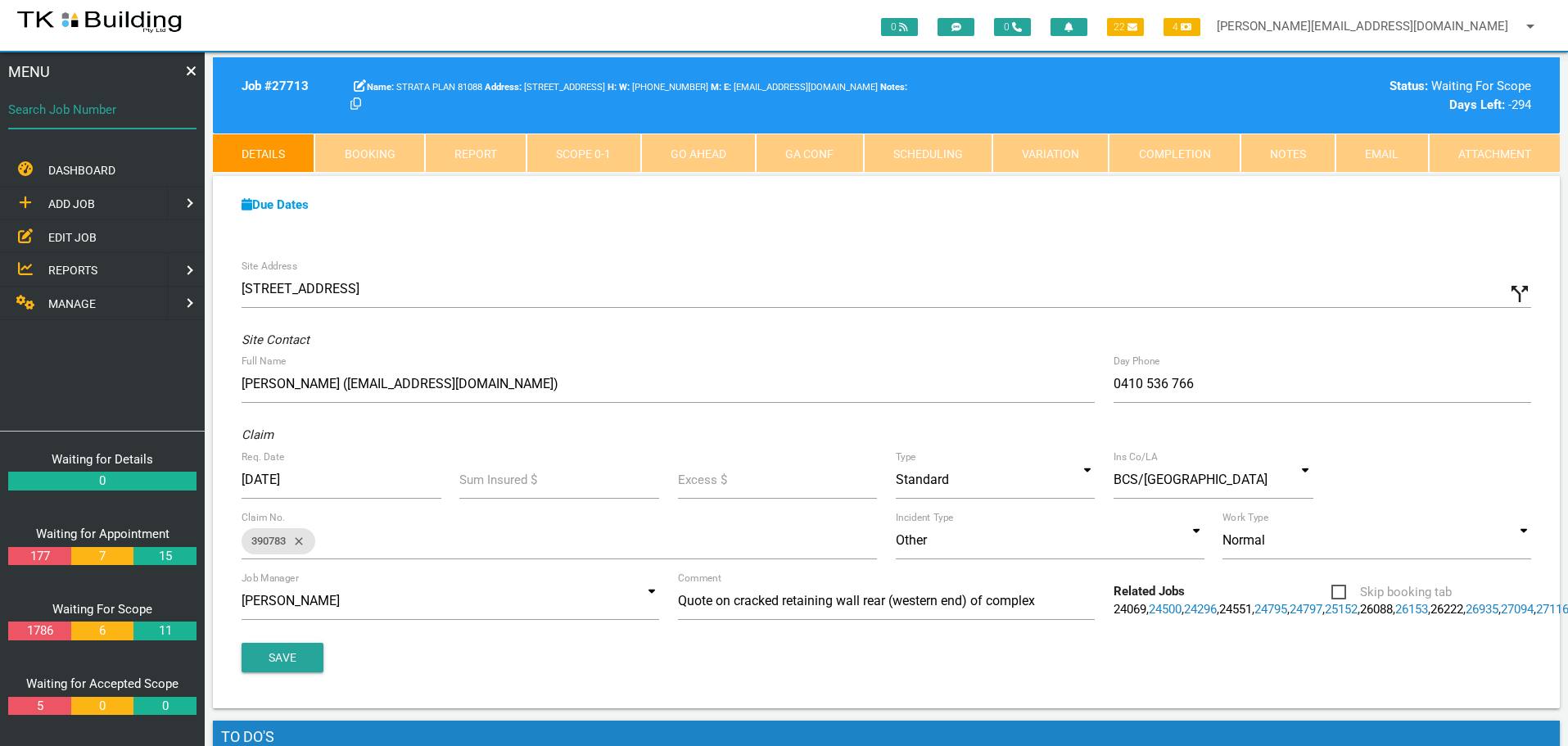
click at [109, 120] on input "Search Job Number" at bounding box center [102, 110] width 188 height 38
type input "27718"
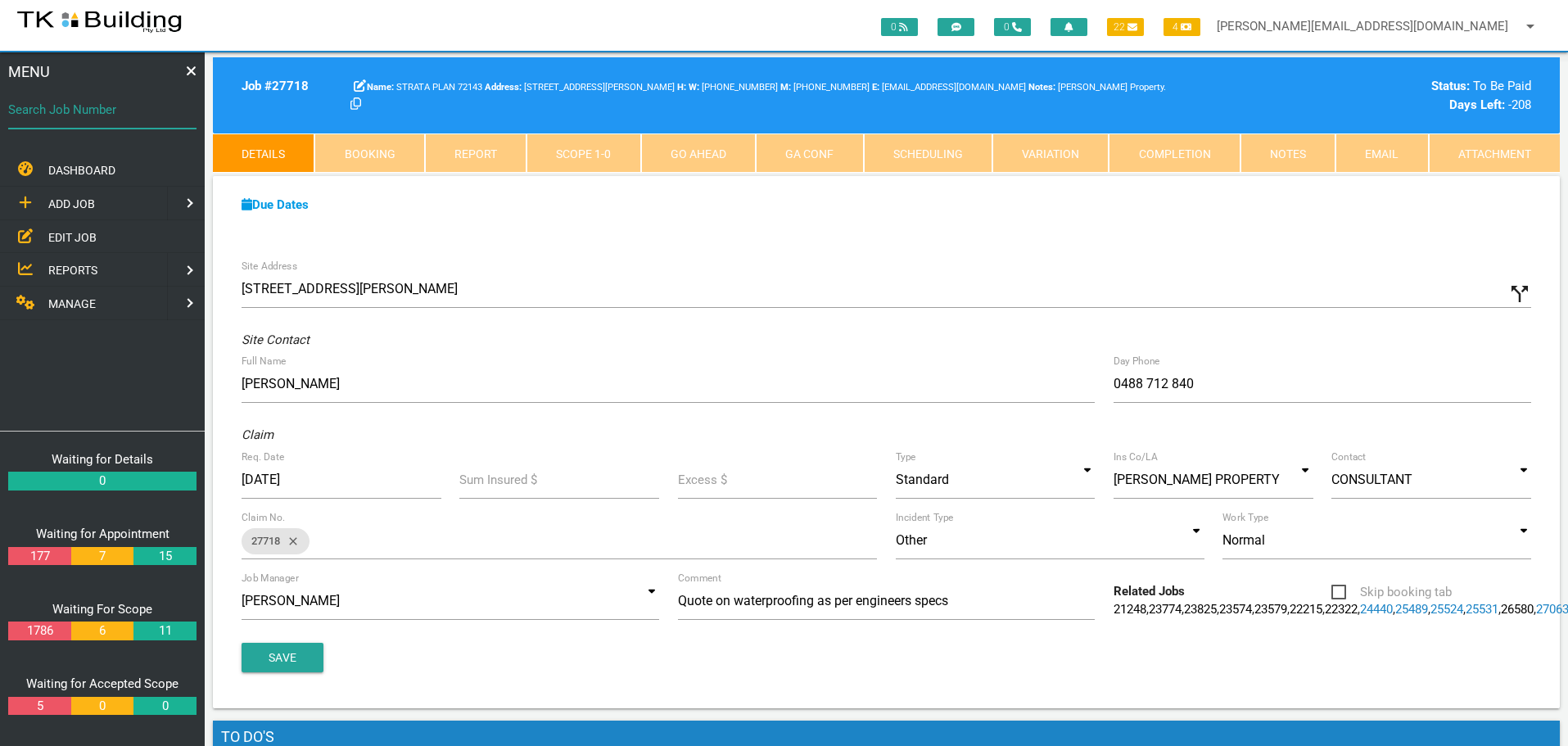
click at [101, 123] on input "Search Job Number" at bounding box center [102, 110] width 188 height 38
type input "27764"
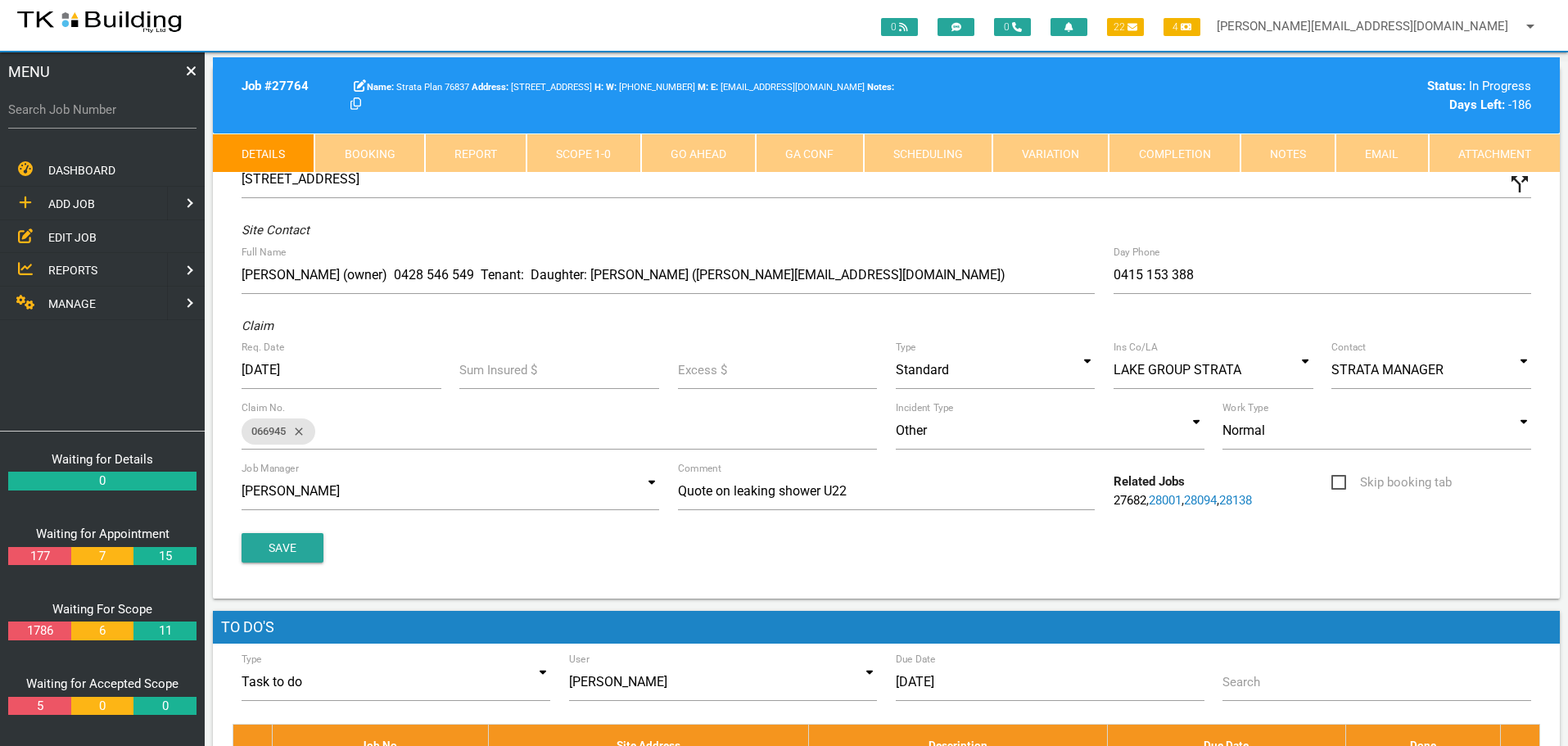
click at [96, 130] on div "Search Job Number" at bounding box center [102, 113] width 188 height 44
click at [104, 123] on input "Search Job Number" at bounding box center [102, 110] width 188 height 38
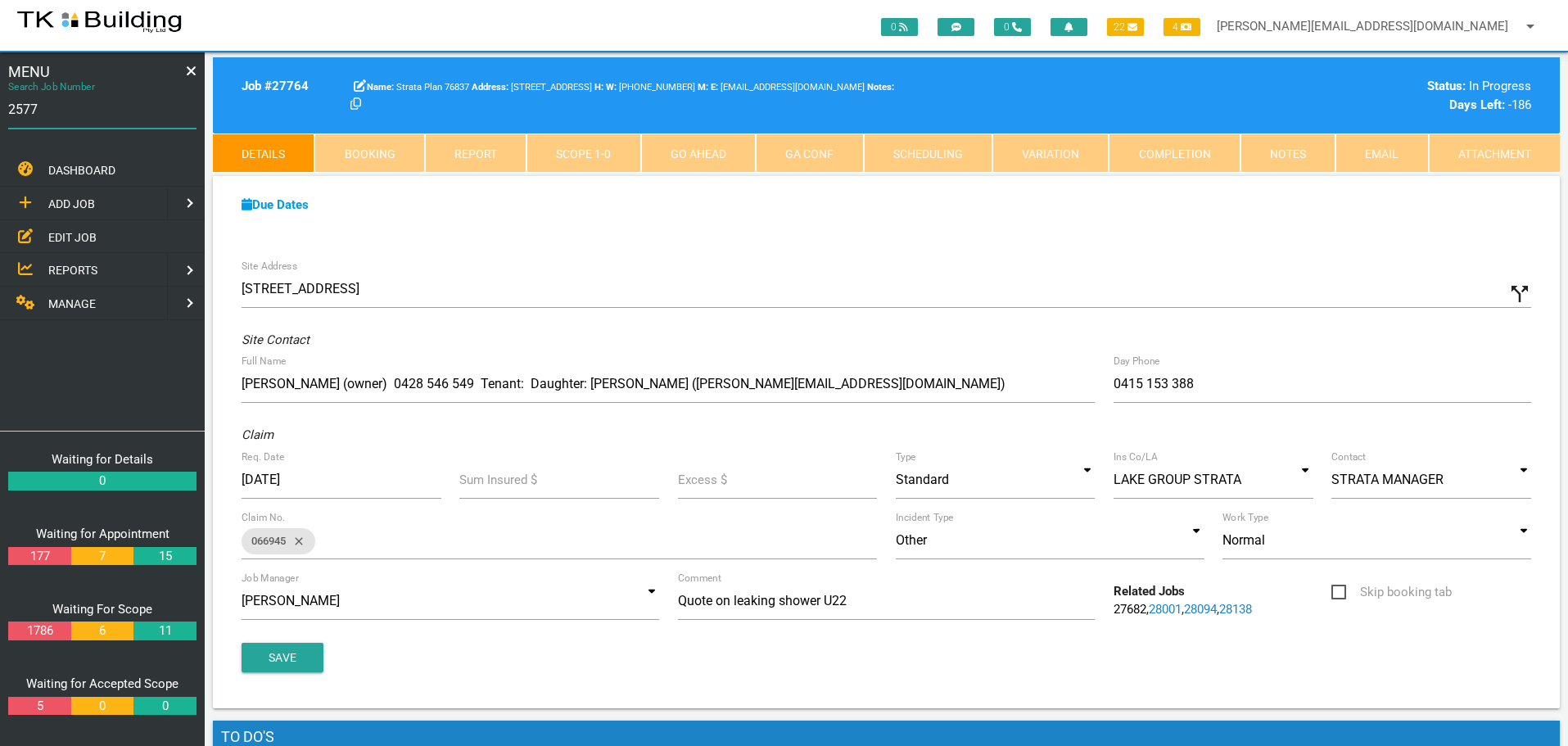
type input "25770"
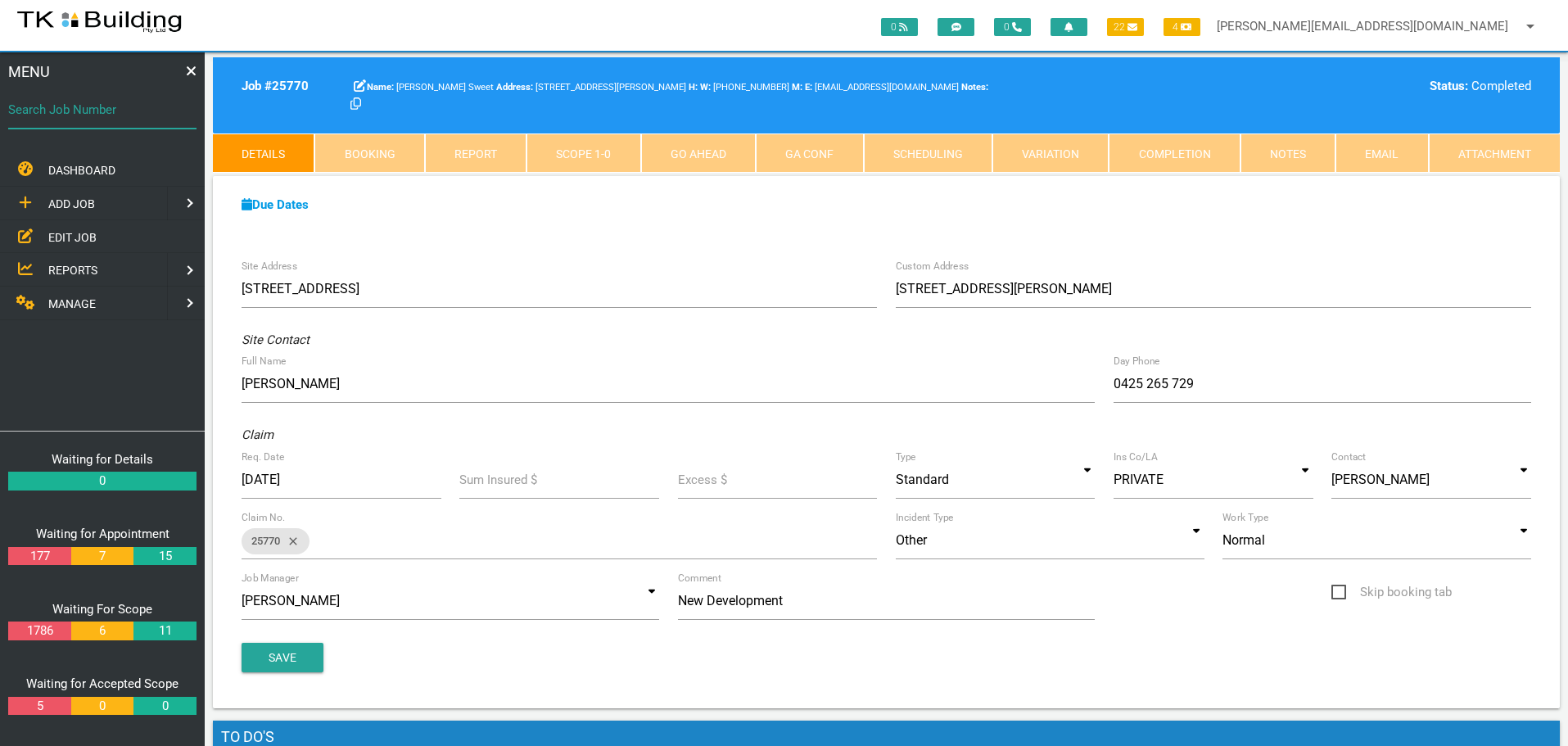
click at [130, 123] on input "Search Job Number" at bounding box center [102, 110] width 188 height 38
type input "27822"
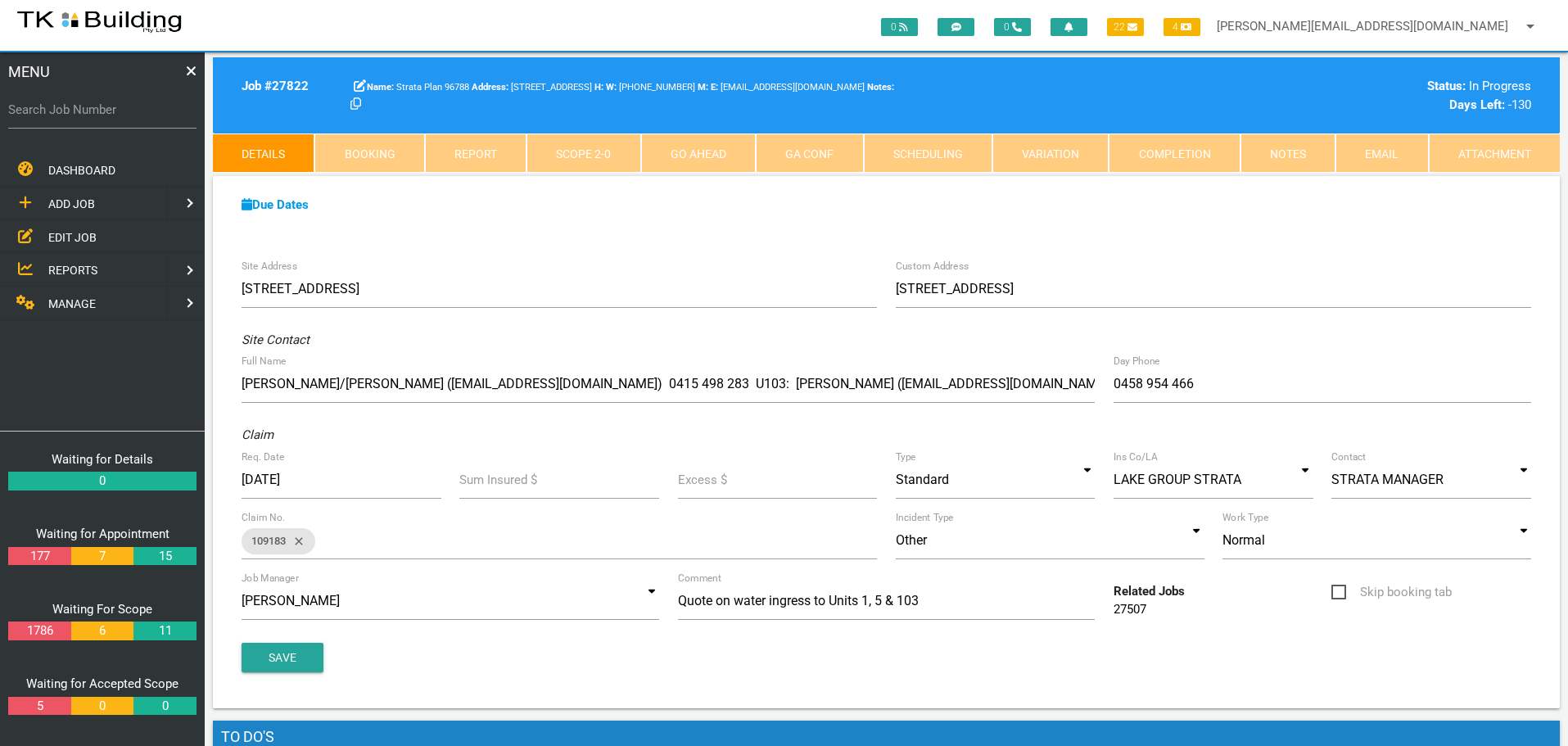
click at [80, 113] on label "Search Job Number" at bounding box center [102, 111] width 188 height 19
click at [80, 113] on input "Search Job Number" at bounding box center [102, 110] width 188 height 38
type input "27799"
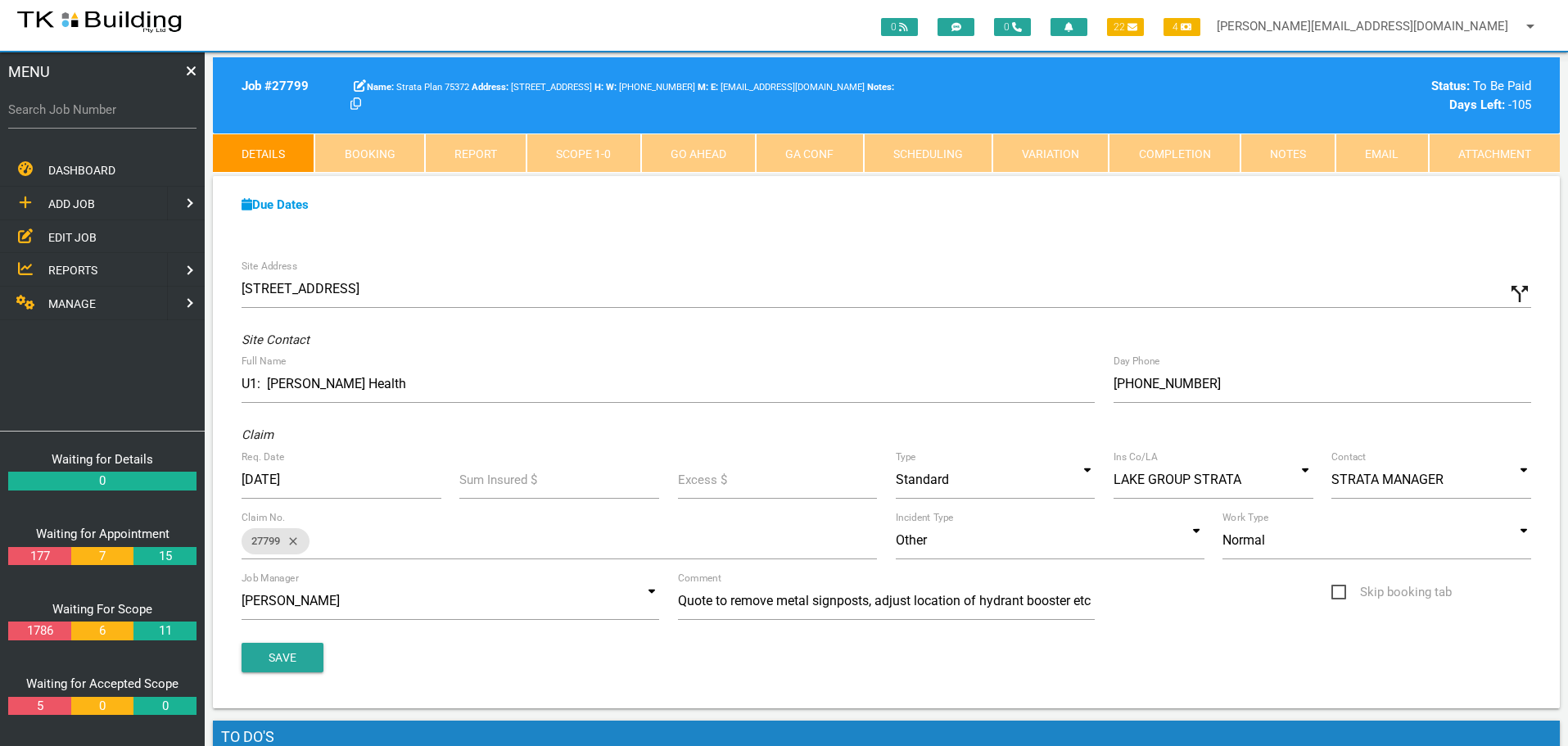
click at [71, 113] on label "Search Job Number" at bounding box center [102, 111] width 188 height 19
click at [71, 113] on input "Search Job Number" at bounding box center [102, 110] width 188 height 38
type input "27458"
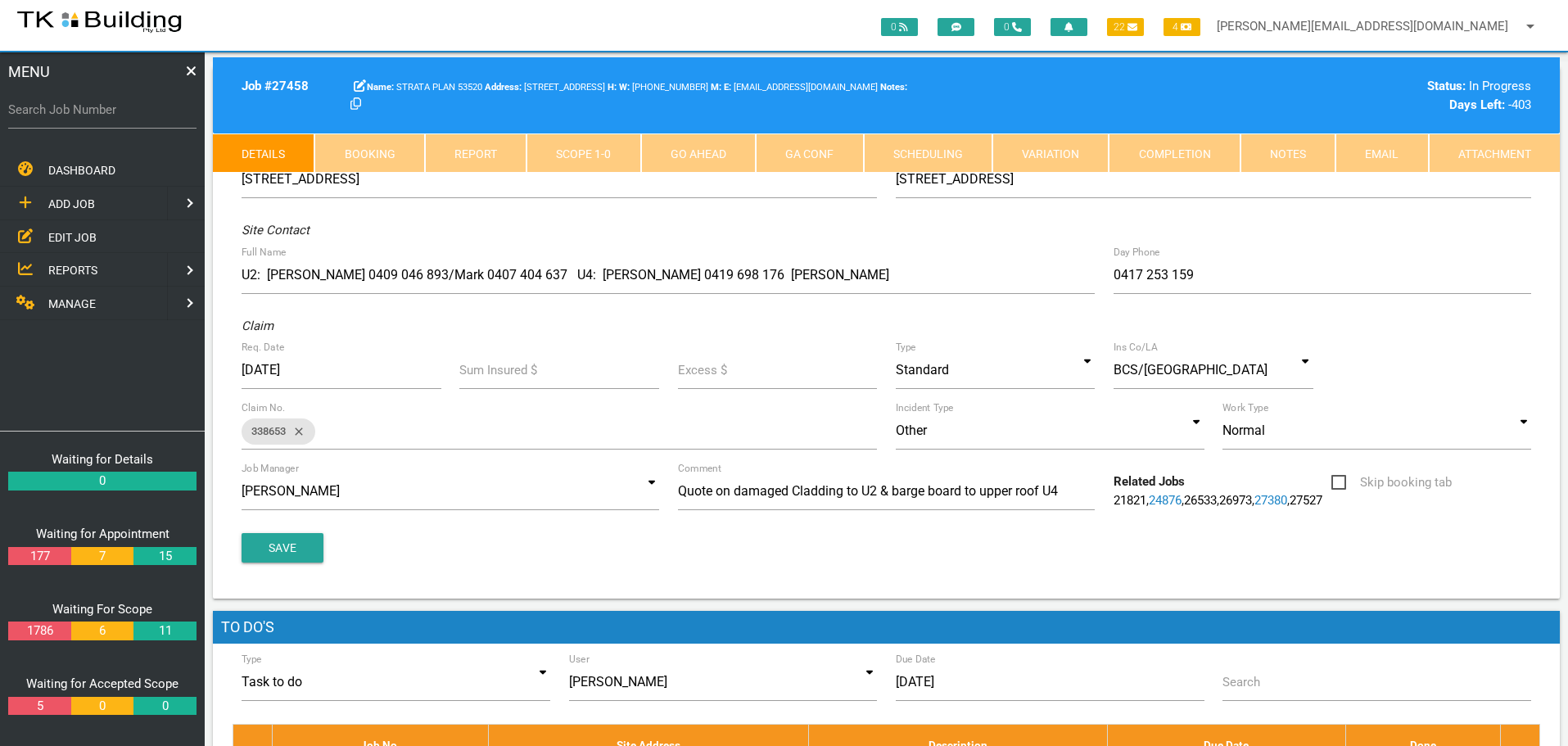
click at [82, 117] on label "Search Job Number" at bounding box center [102, 111] width 188 height 19
click at [82, 117] on input "Search Job Number" at bounding box center [102, 110] width 188 height 38
type input "28102"
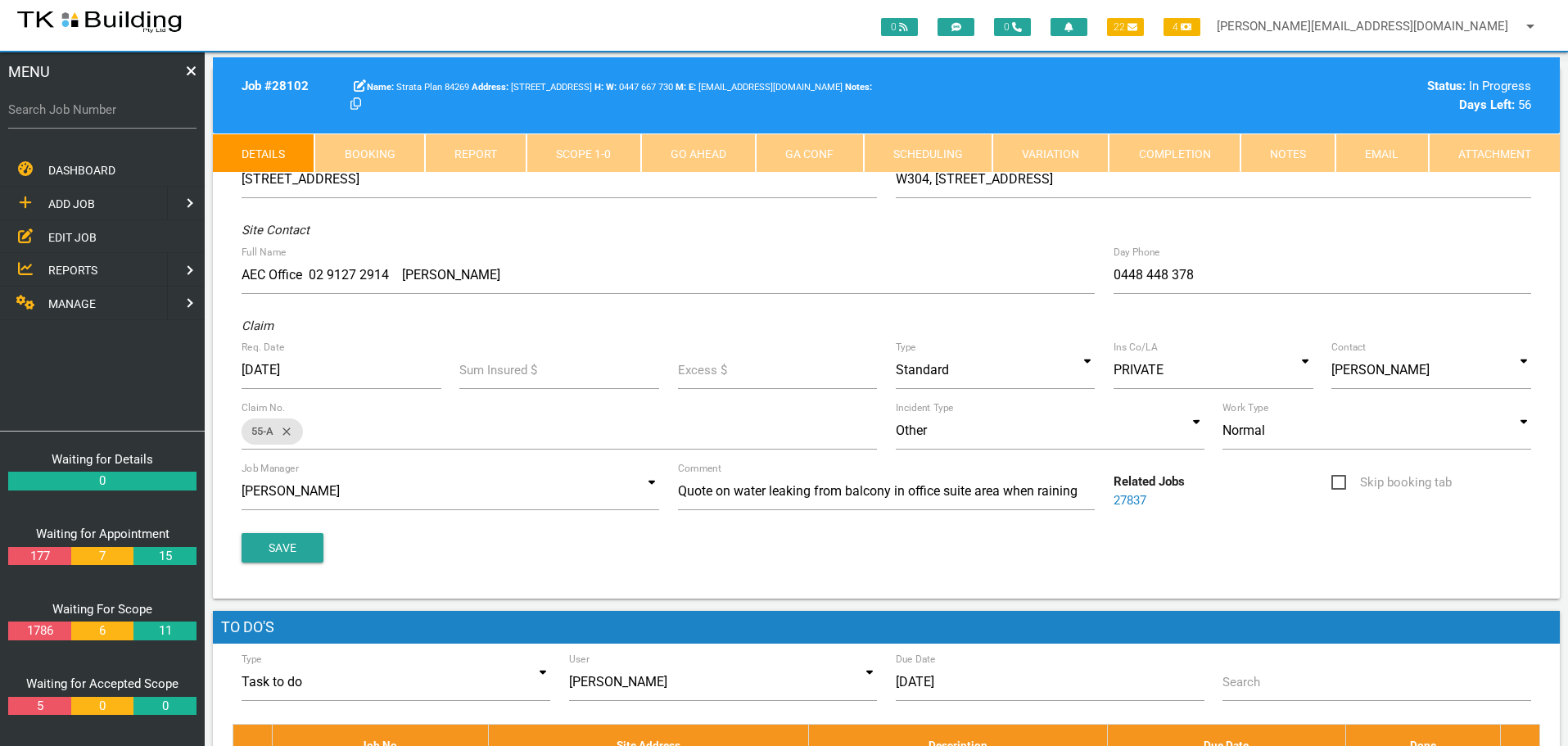
click at [68, 112] on label "Search Job Number" at bounding box center [102, 111] width 188 height 19
click at [68, 112] on input "Search Job Number" at bounding box center [102, 110] width 188 height 38
type input "27677"
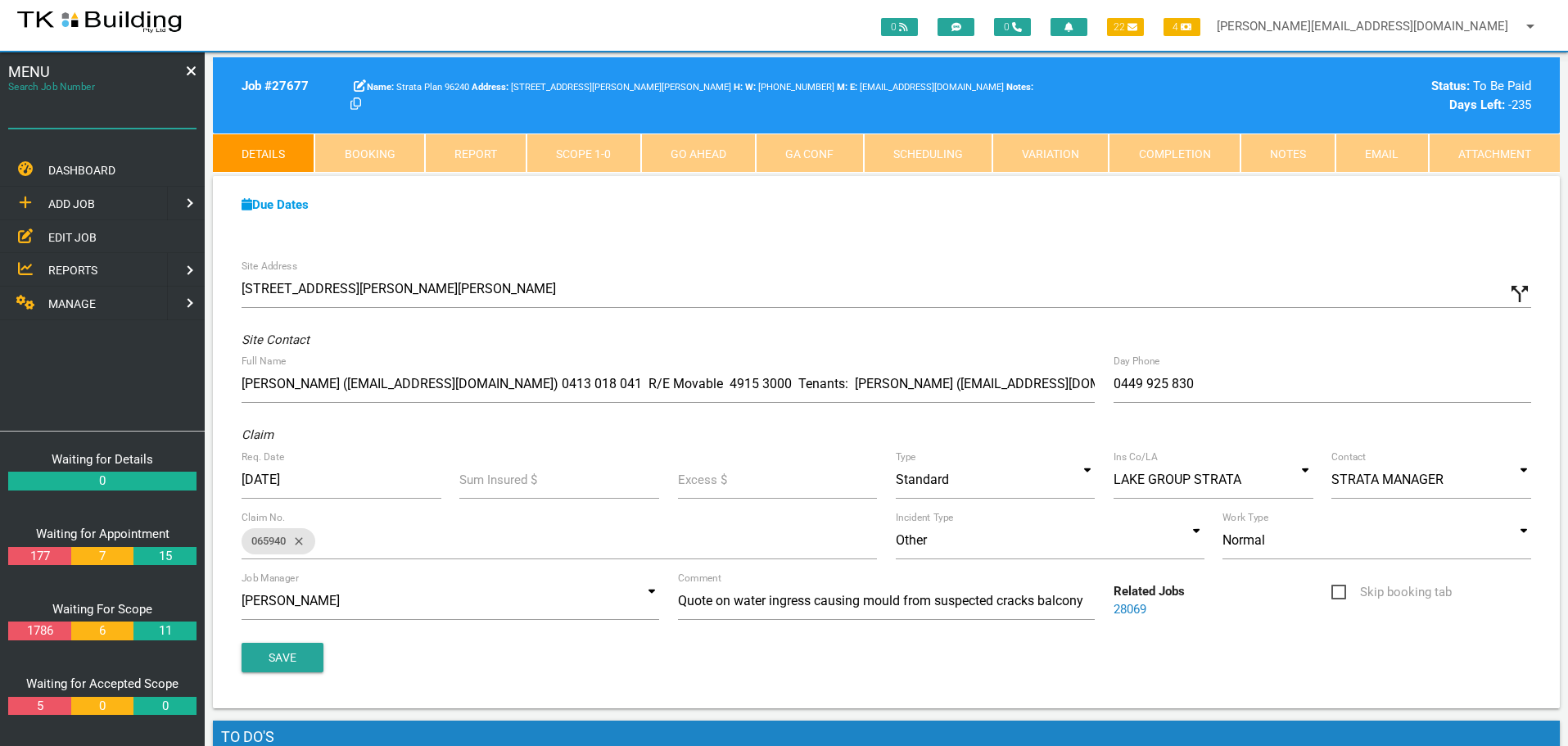
click at [57, 125] on input "Search Job Number" at bounding box center [102, 110] width 188 height 38
type input "27458"
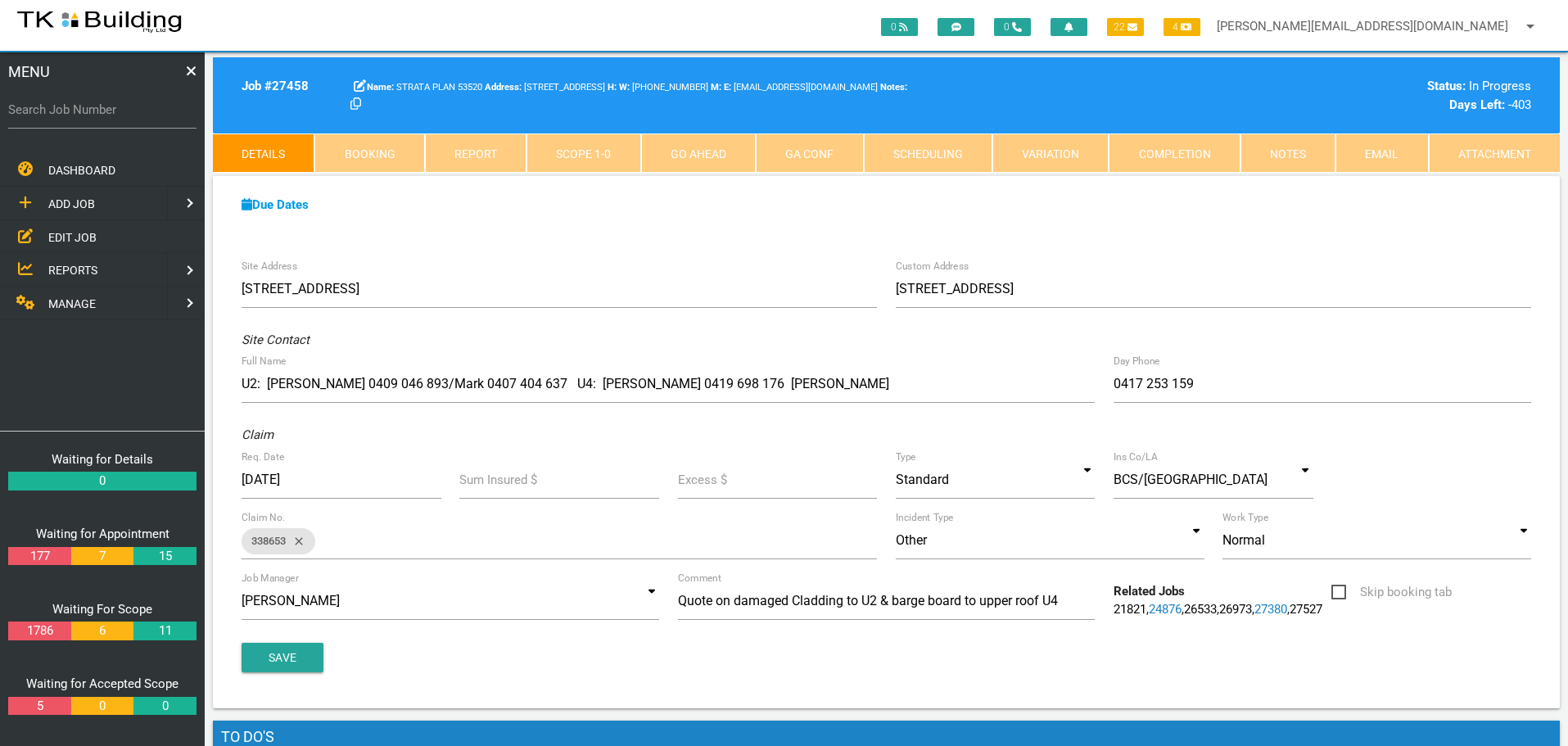
click at [67, 233] on span "EDIT JOB" at bounding box center [72, 236] width 48 height 13
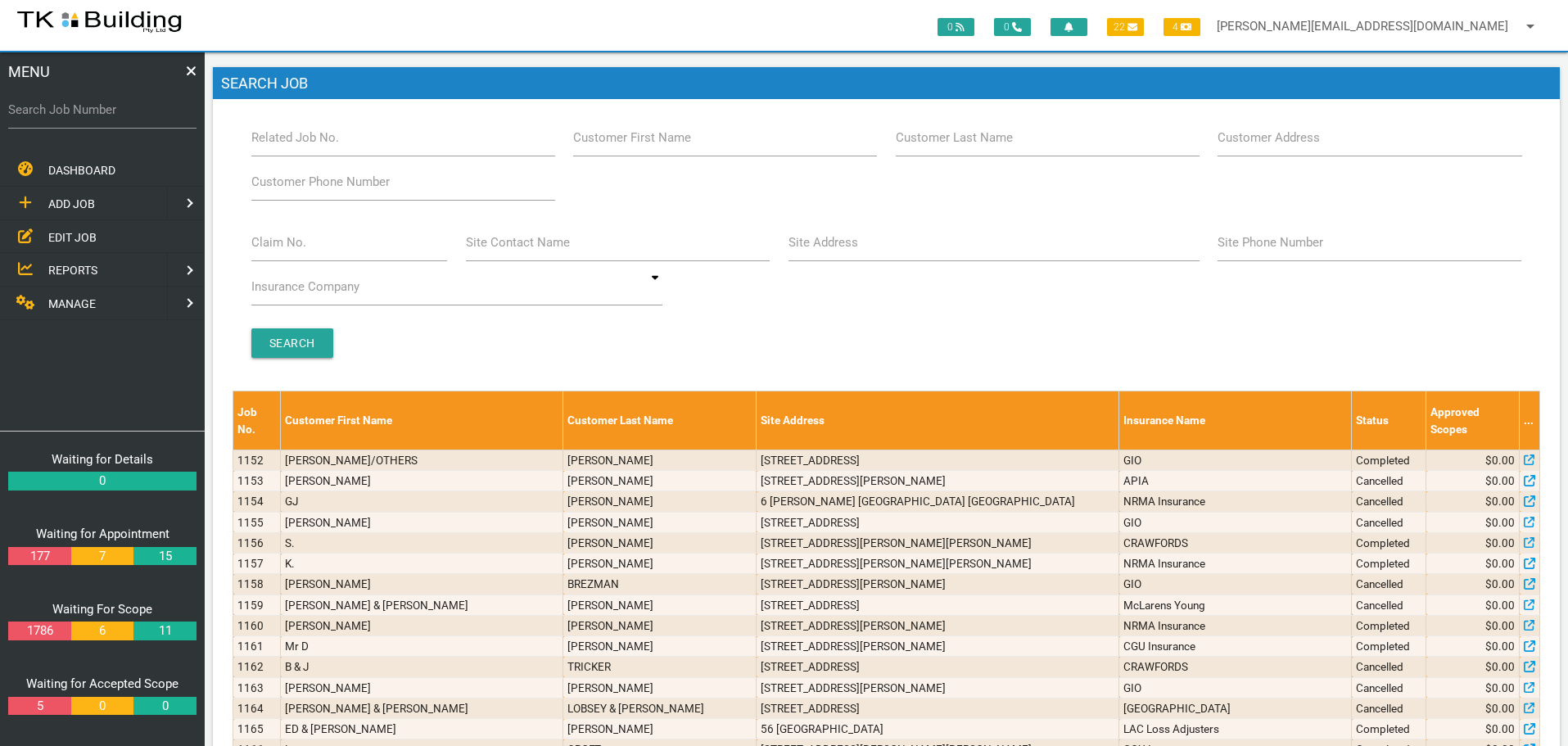
click at [961, 145] on label "Customer Last Name" at bounding box center [955, 138] width 117 height 19
click at [961, 145] on input "Customer Last Name" at bounding box center [1047, 138] width 303 height 38
type input "77256"
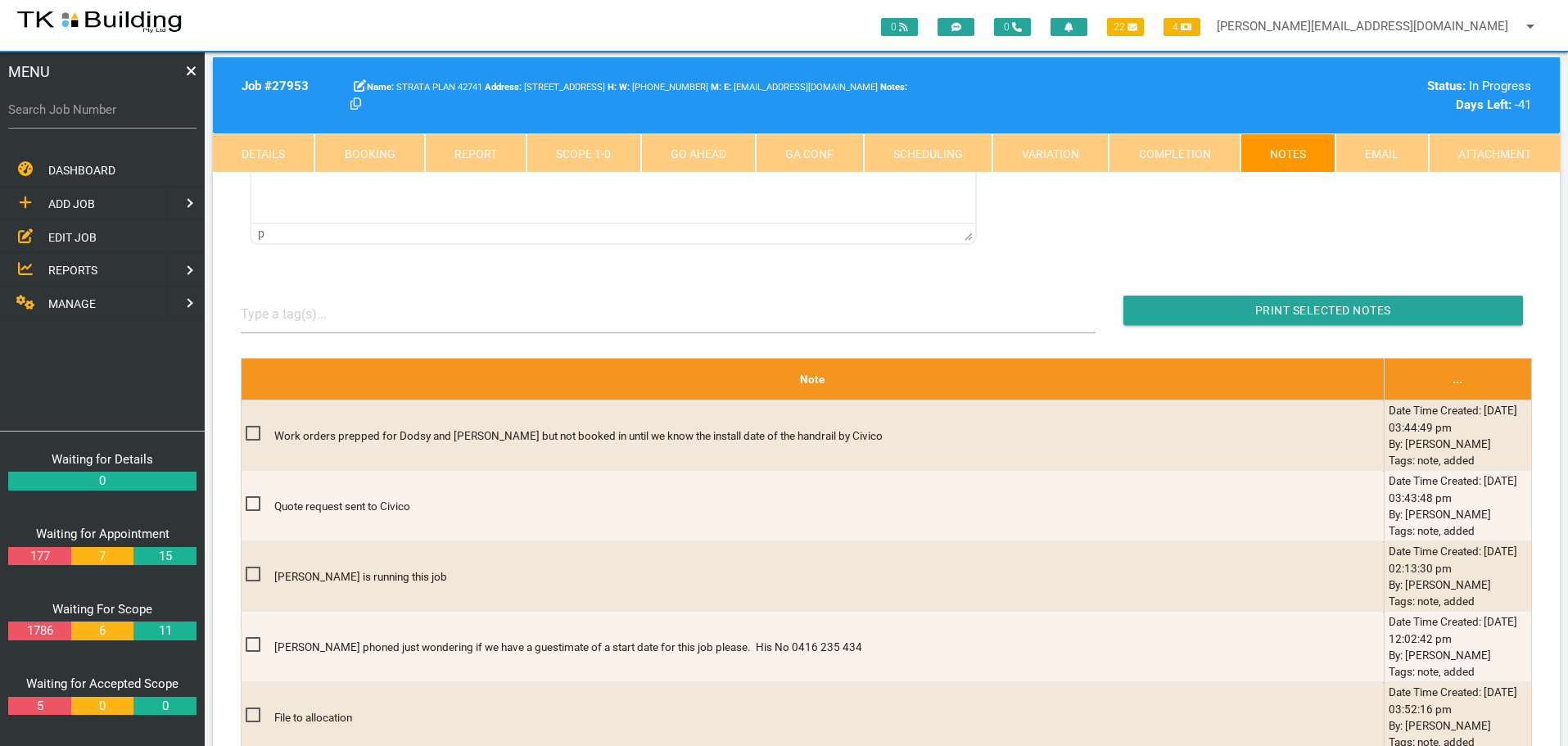
click at [119, 113] on label "Search Job Number" at bounding box center [102, 111] width 188 height 19
click at [119, 113] on input "Search Job Number" at bounding box center [102, 110] width 188 height 38
type input "28060"
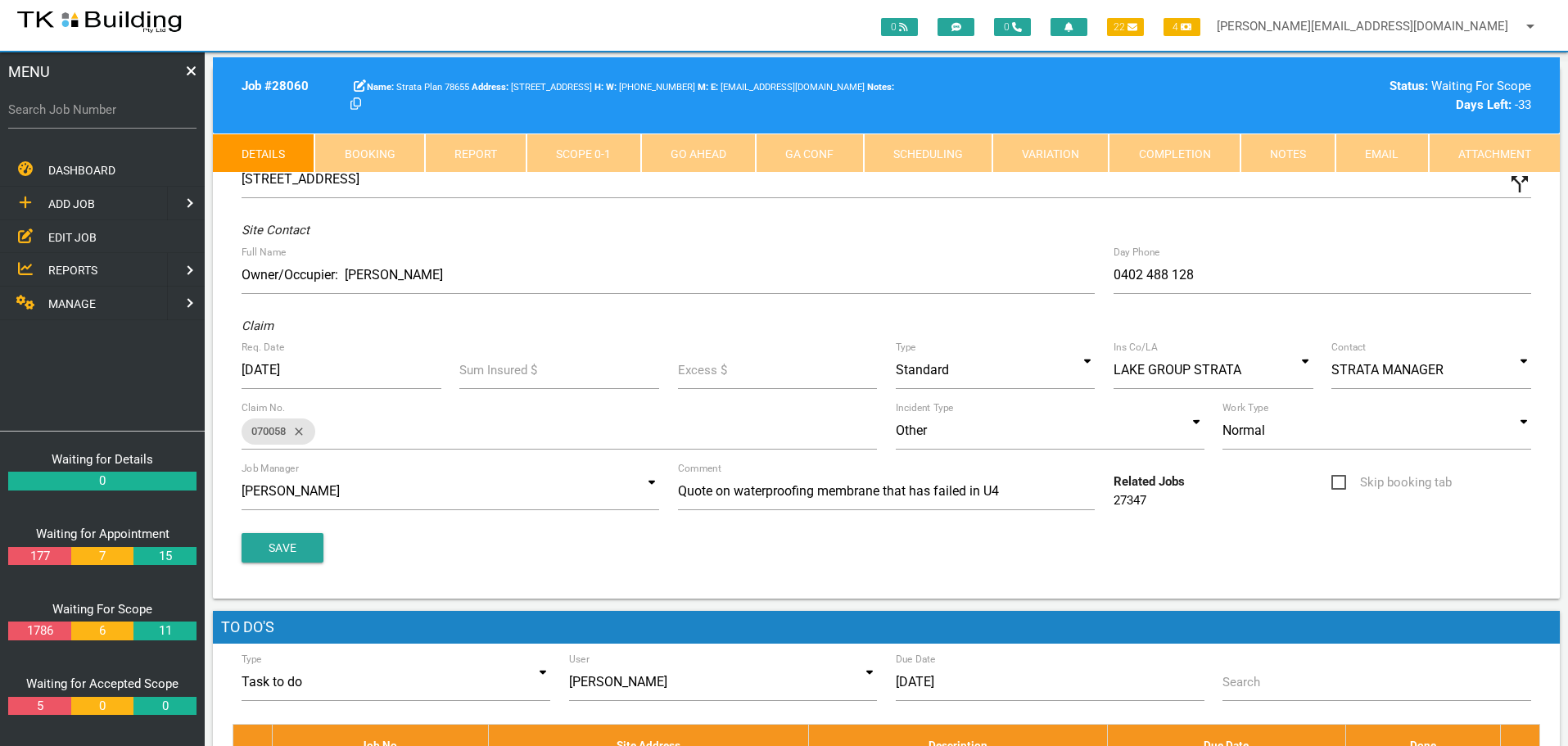
click at [1274, 159] on link "Notes" at bounding box center [1287, 153] width 95 height 40
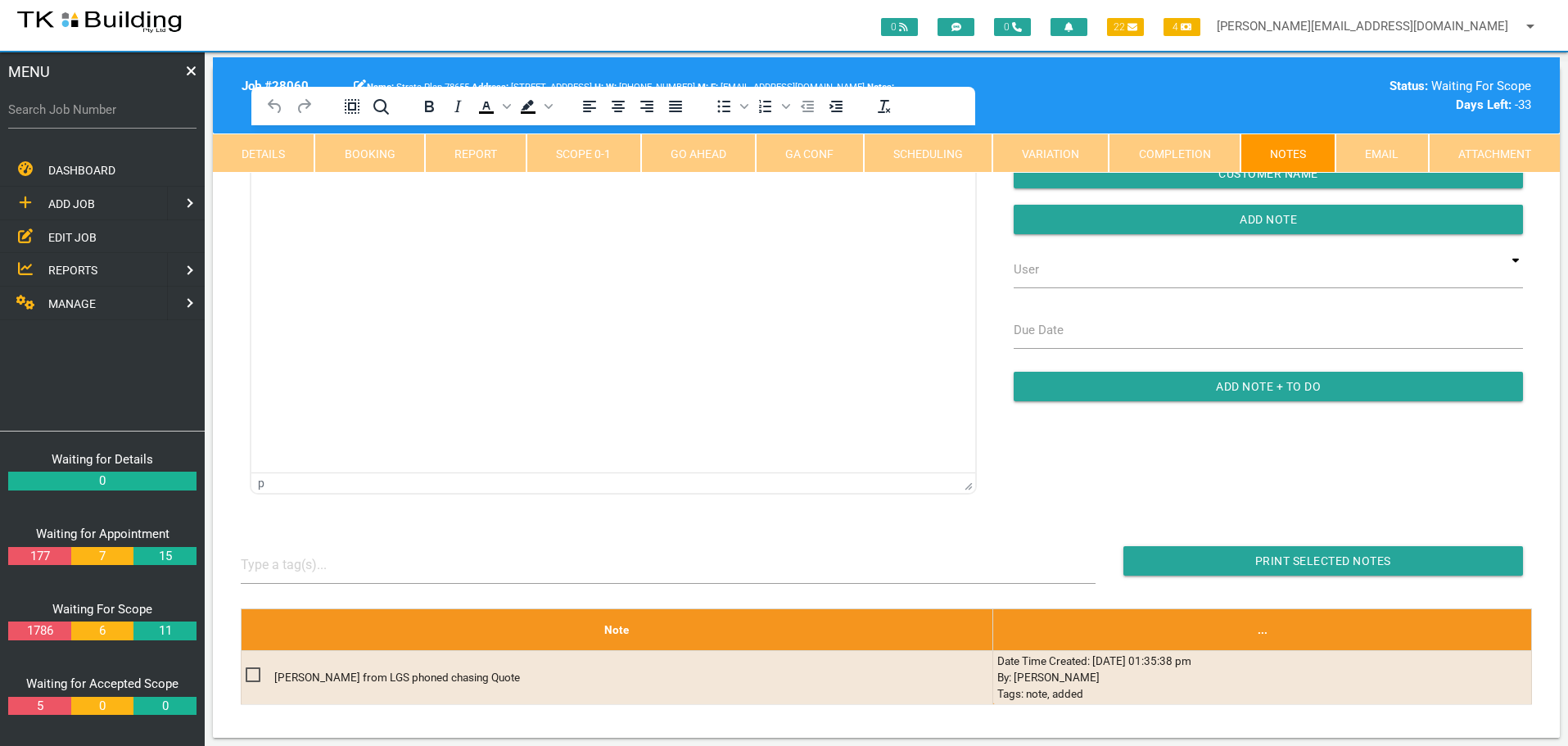
click at [336, 200] on html at bounding box center [613, 163] width 724 height 75
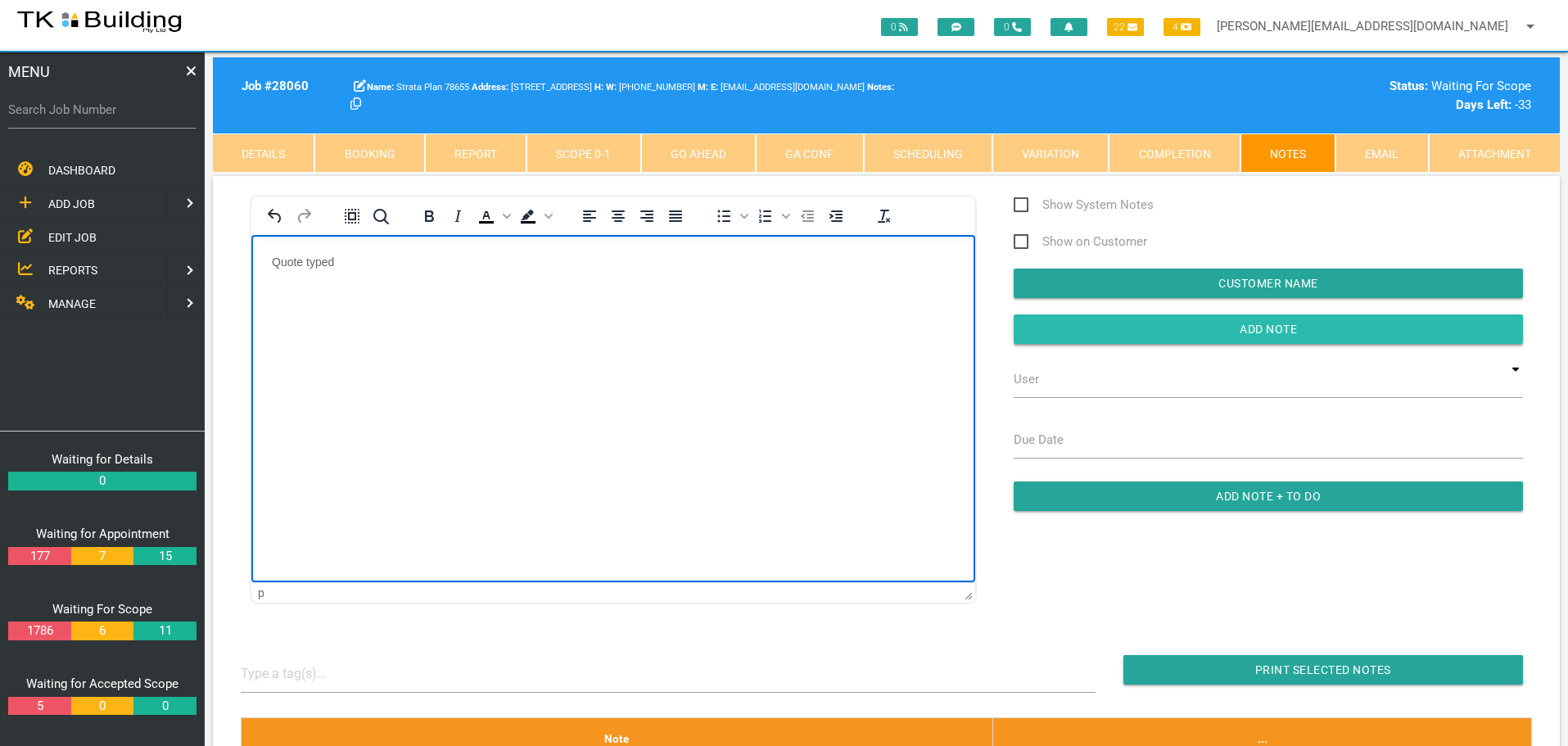
click at [1140, 333] on input "Add Note" at bounding box center [1268, 329] width 509 height 29
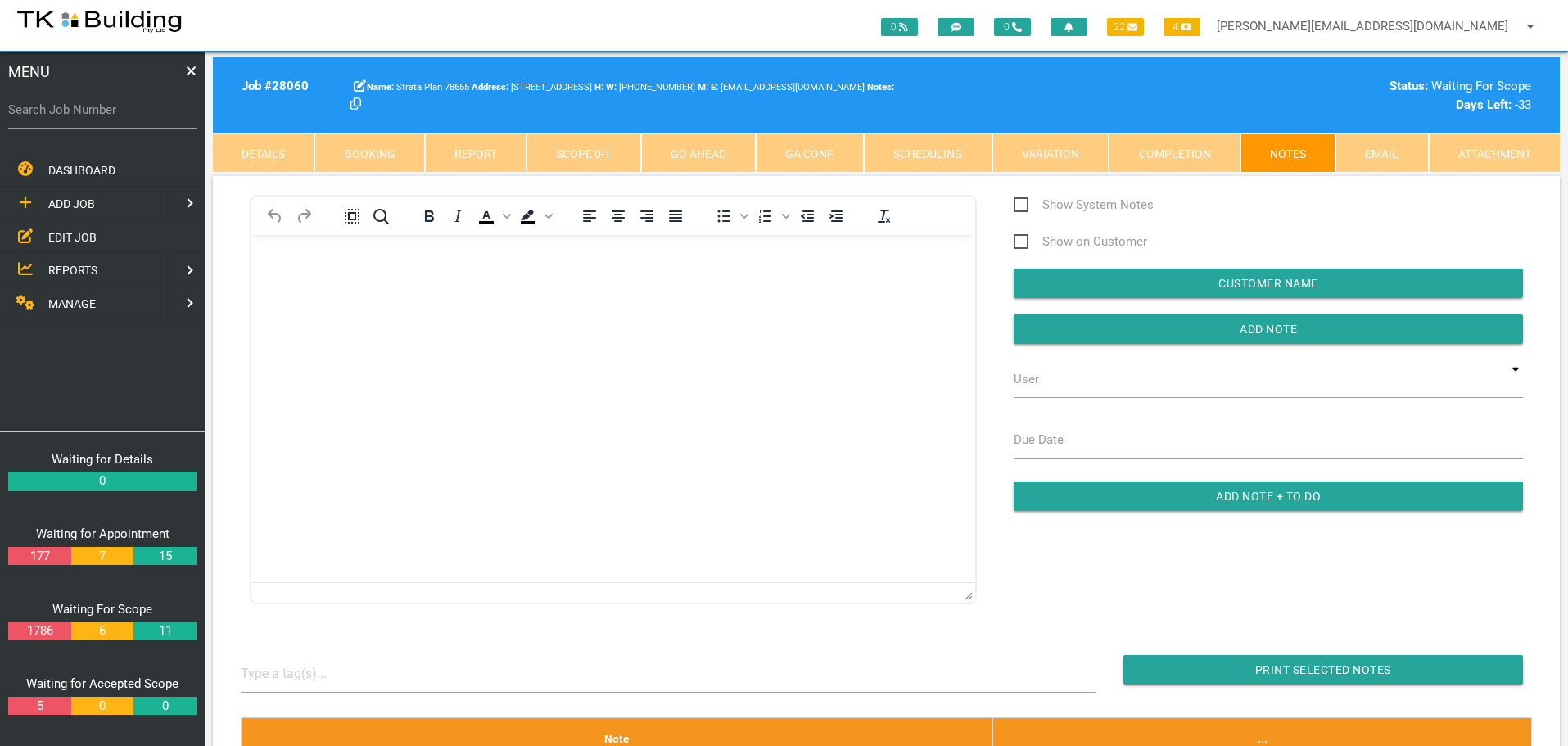
click at [95, 117] on label "Search Job Number" at bounding box center [102, 111] width 188 height 19
click at [95, 117] on input "Search Job Number" at bounding box center [102, 110] width 188 height 38
type input "28110"
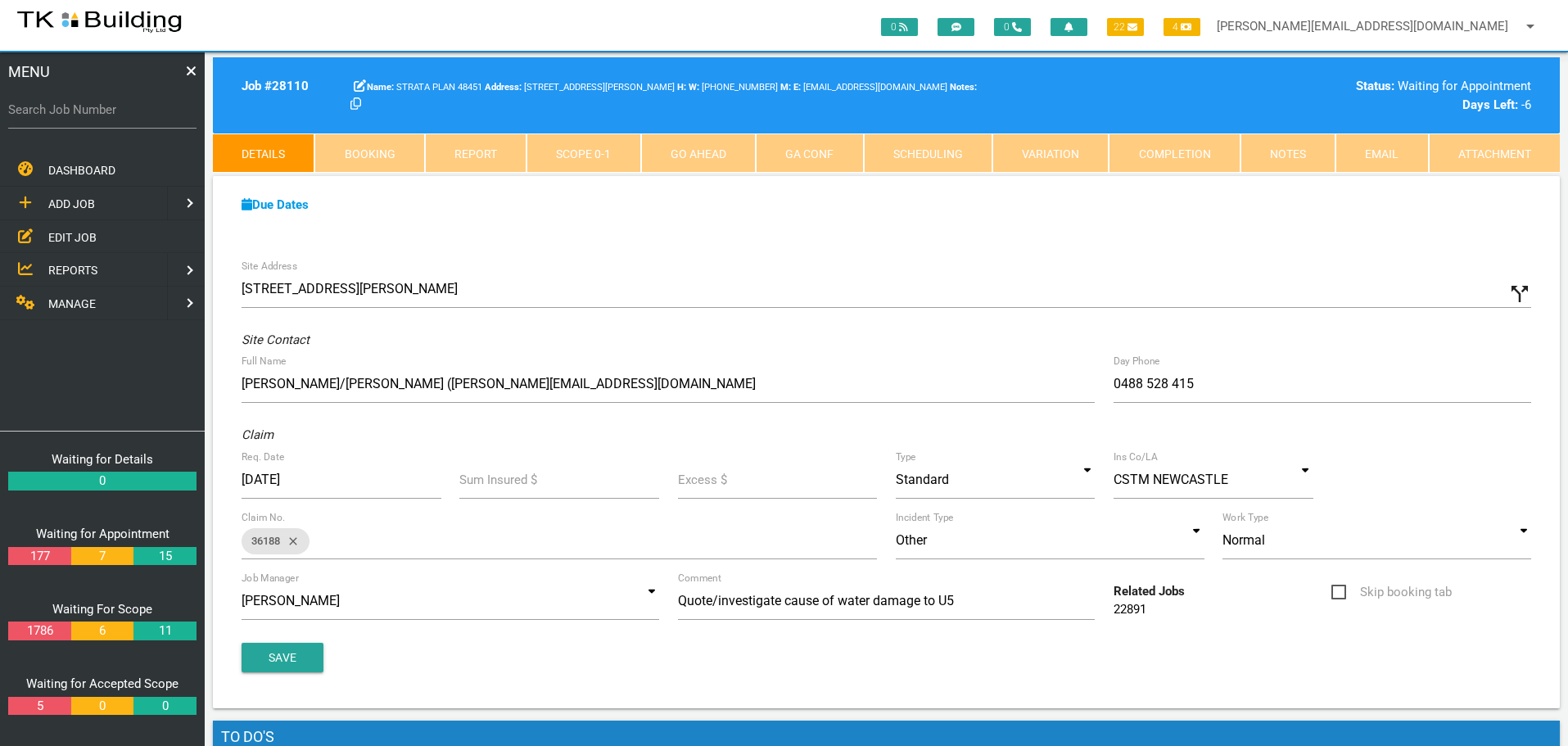
click at [393, 143] on link "Booking" at bounding box center [370, 153] width 110 height 40
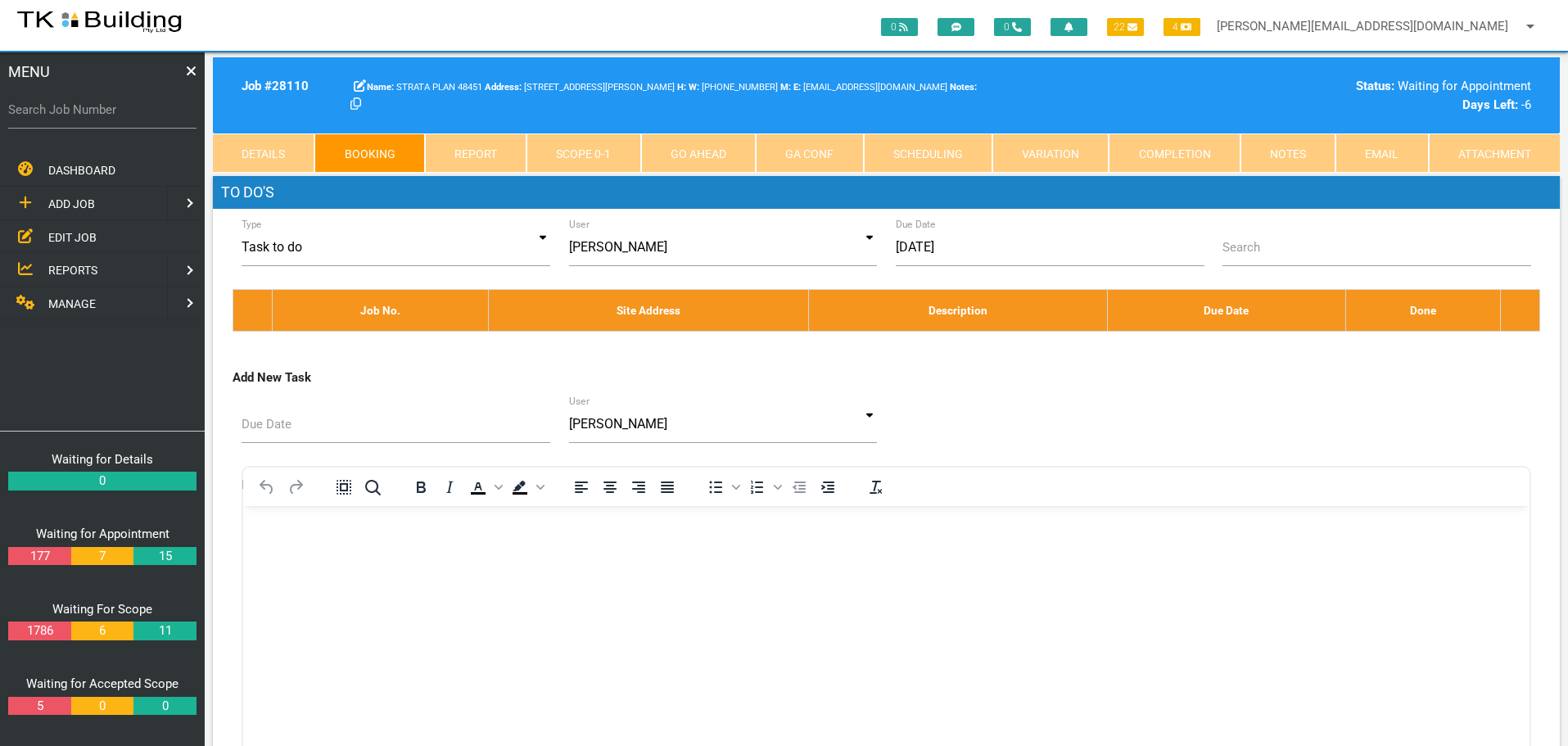
select select "8"
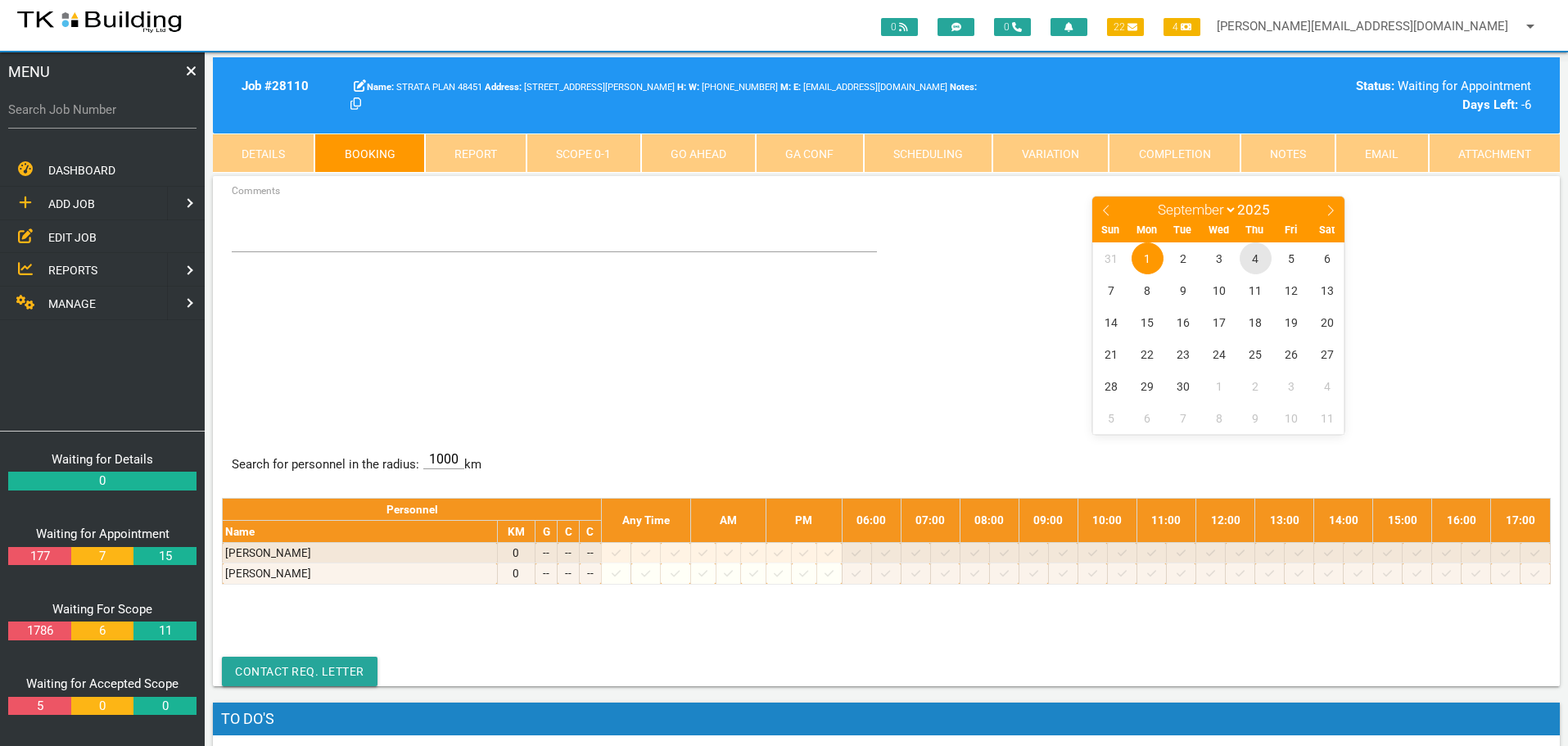
click at [1259, 260] on span "4" at bounding box center [1256, 258] width 32 height 32
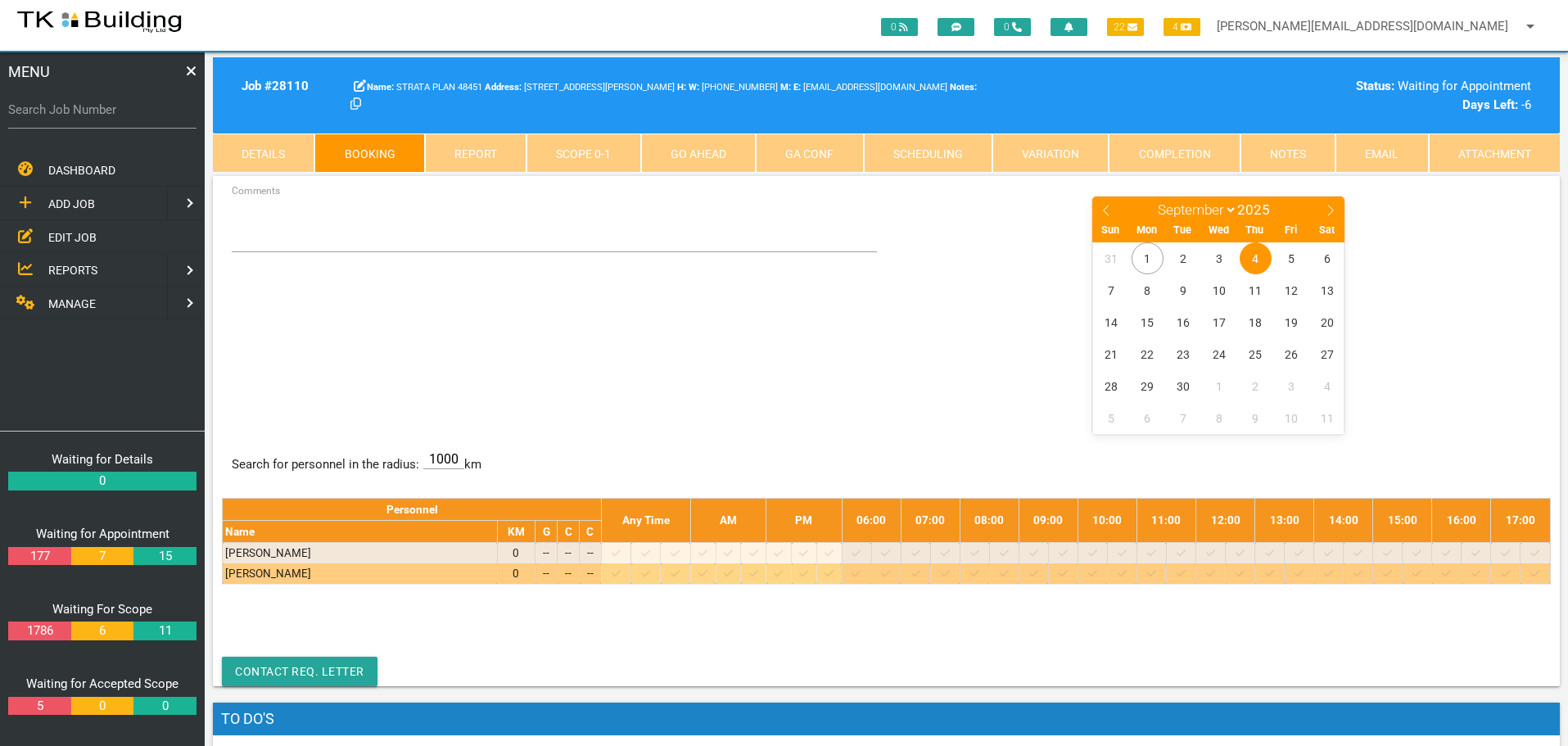
click at [1038, 573] on icon at bounding box center [1034, 573] width 9 height 10
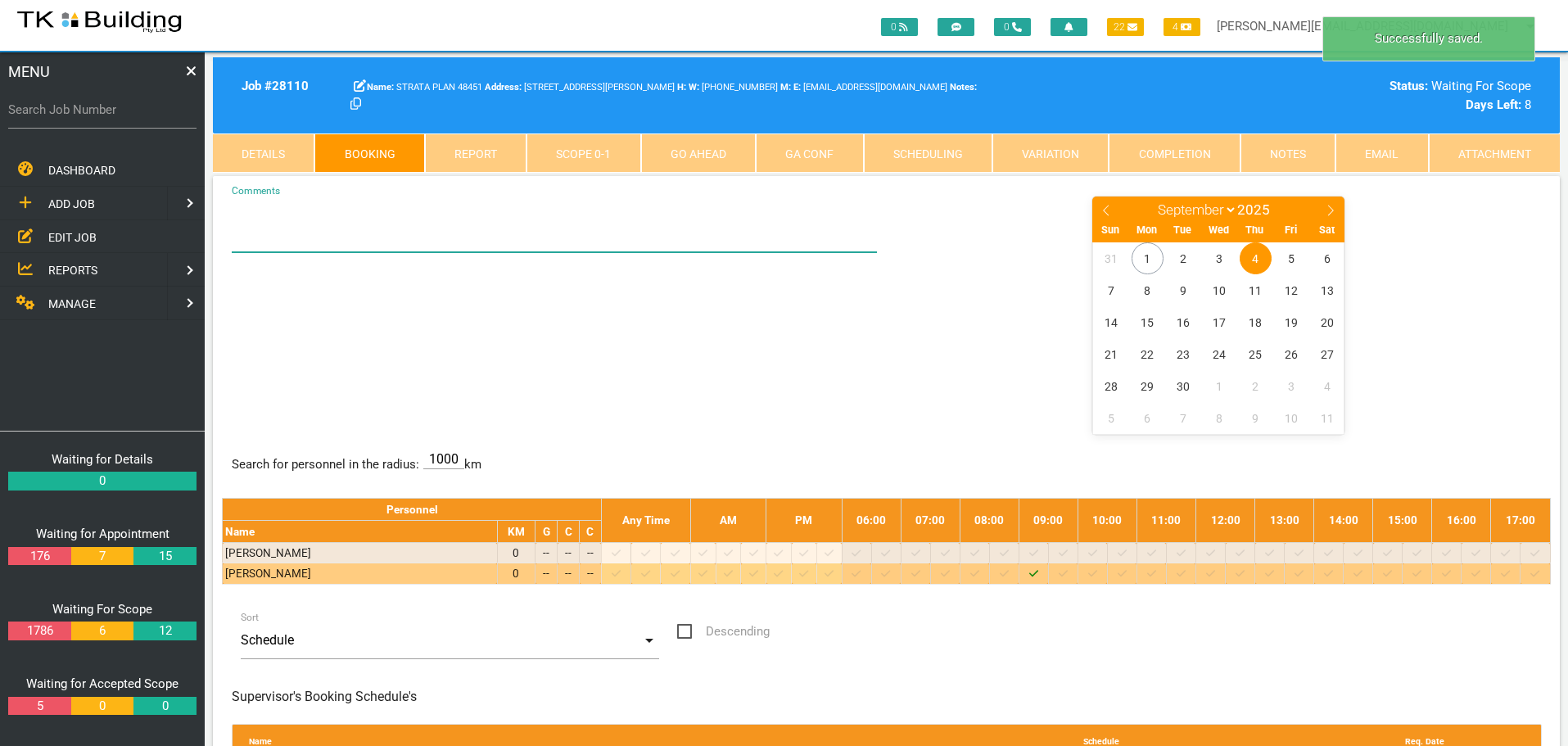
click at [276, 241] on textarea "Comments" at bounding box center [555, 223] width 646 height 58
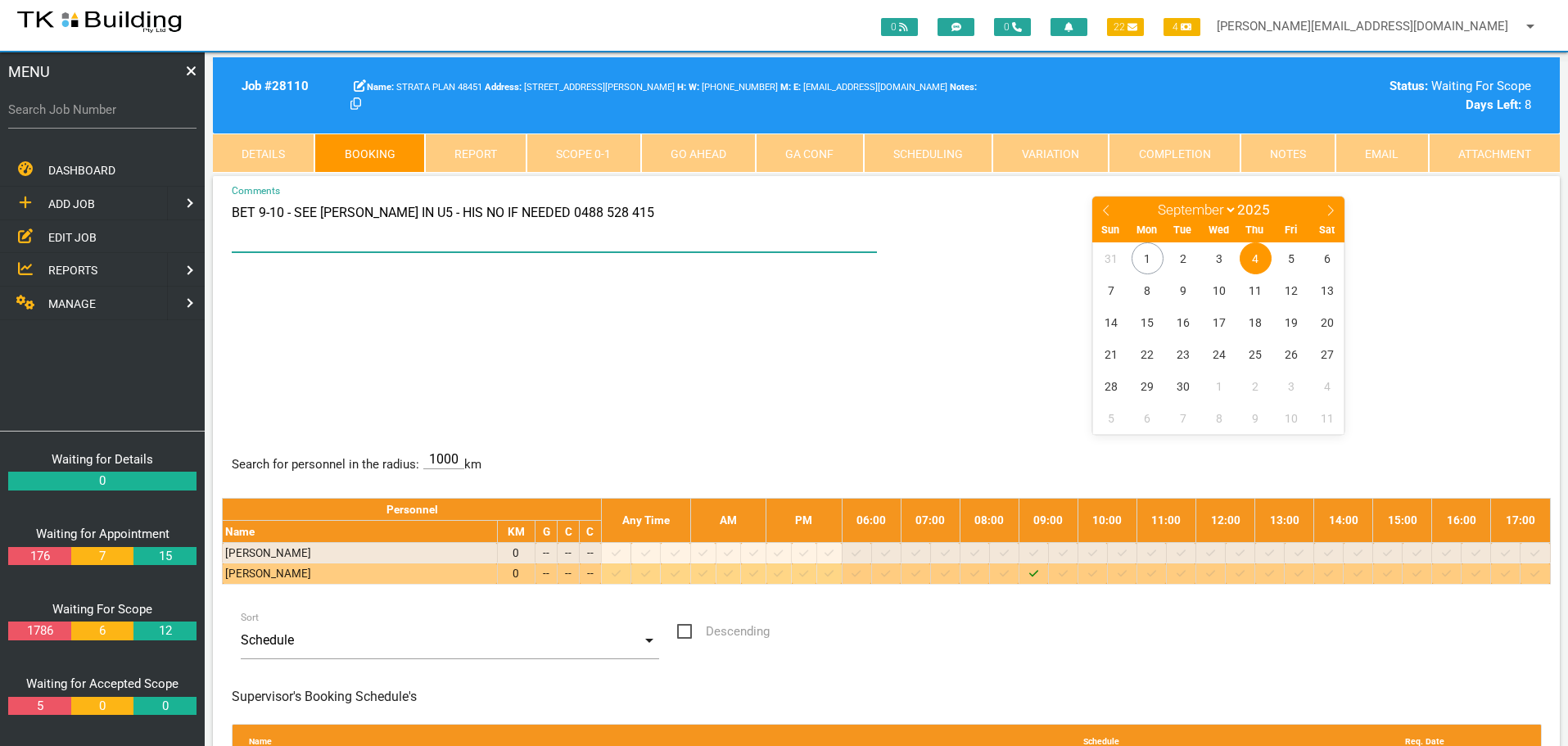
type textarea "BET 9-10 - SEE [PERSON_NAME] IN U5 - HIS NO IF NEEDED 0488 528 415"
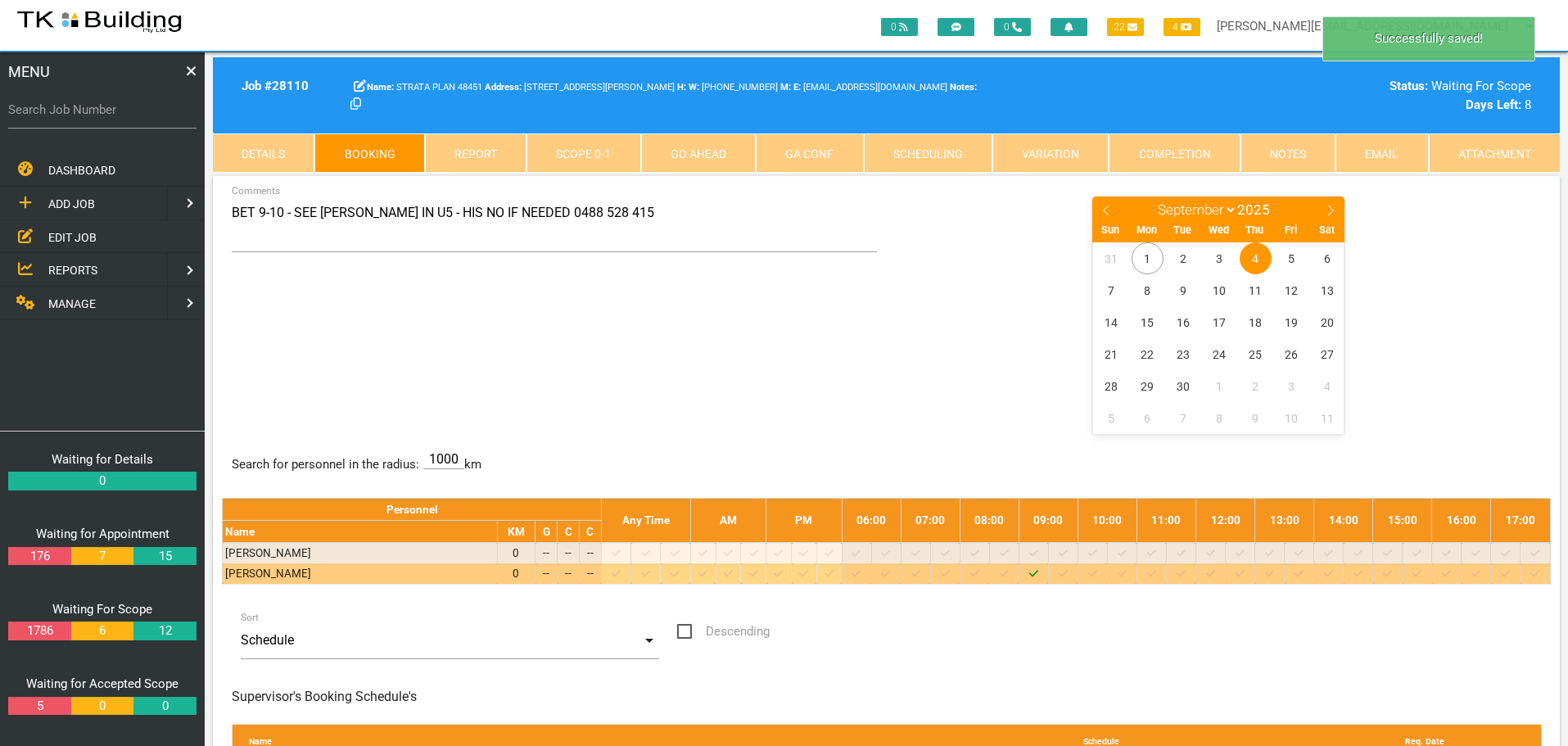
click at [832, 320] on div "BET 9-10 - SEE [PERSON_NAME] IN U5 - HIS NO IF NEEDED 0488 528 415 Comments Jan…" at bounding box center [887, 314] width 1329 height 238
drag, startPoint x: 108, startPoint y: 113, endPoint x: 103, endPoint y: 131, distance: 18.7
click at [104, 123] on div "Search Job Number" at bounding box center [102, 113] width 188 height 44
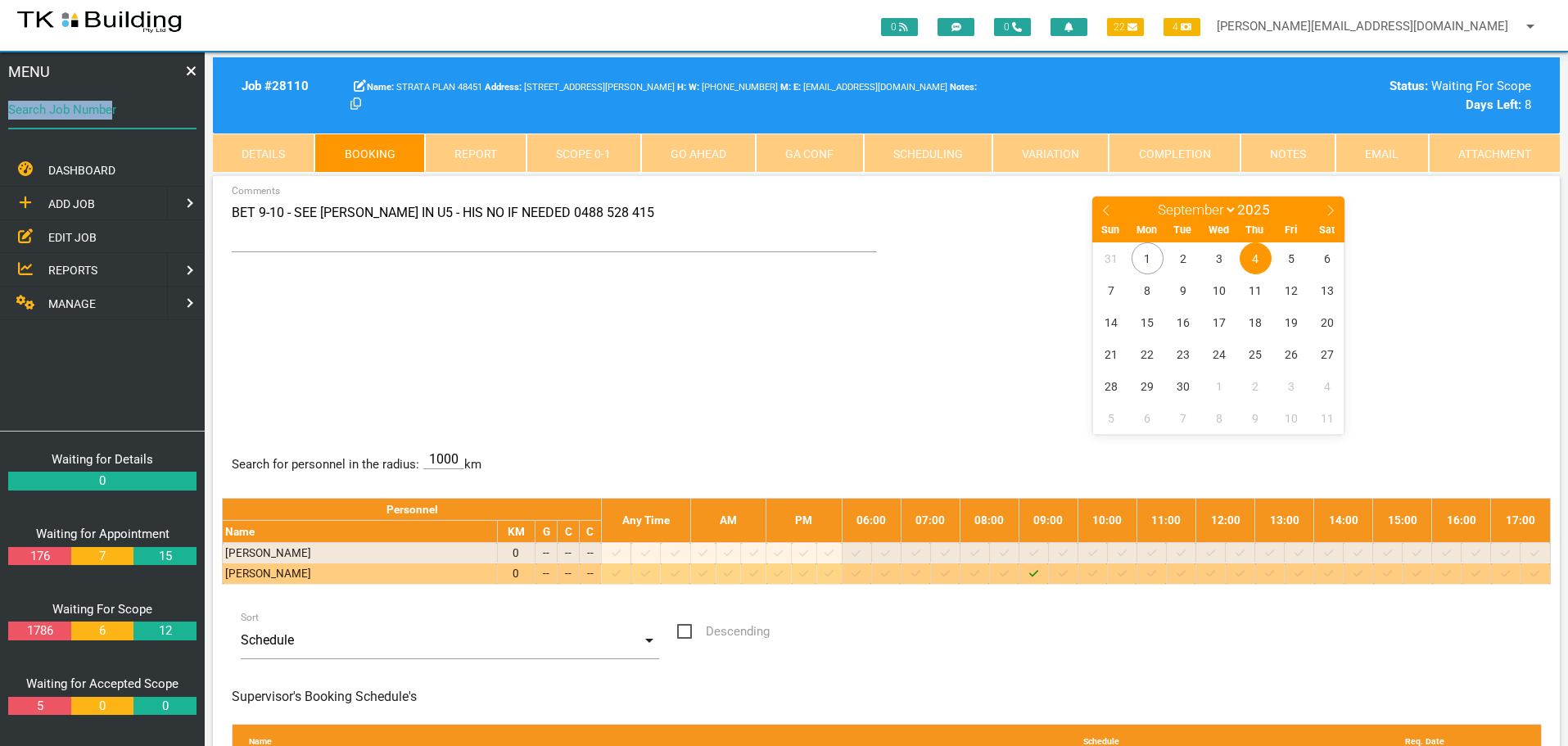
click at [135, 125] on input "Search Job Number" at bounding box center [102, 110] width 188 height 38
type input "28060"
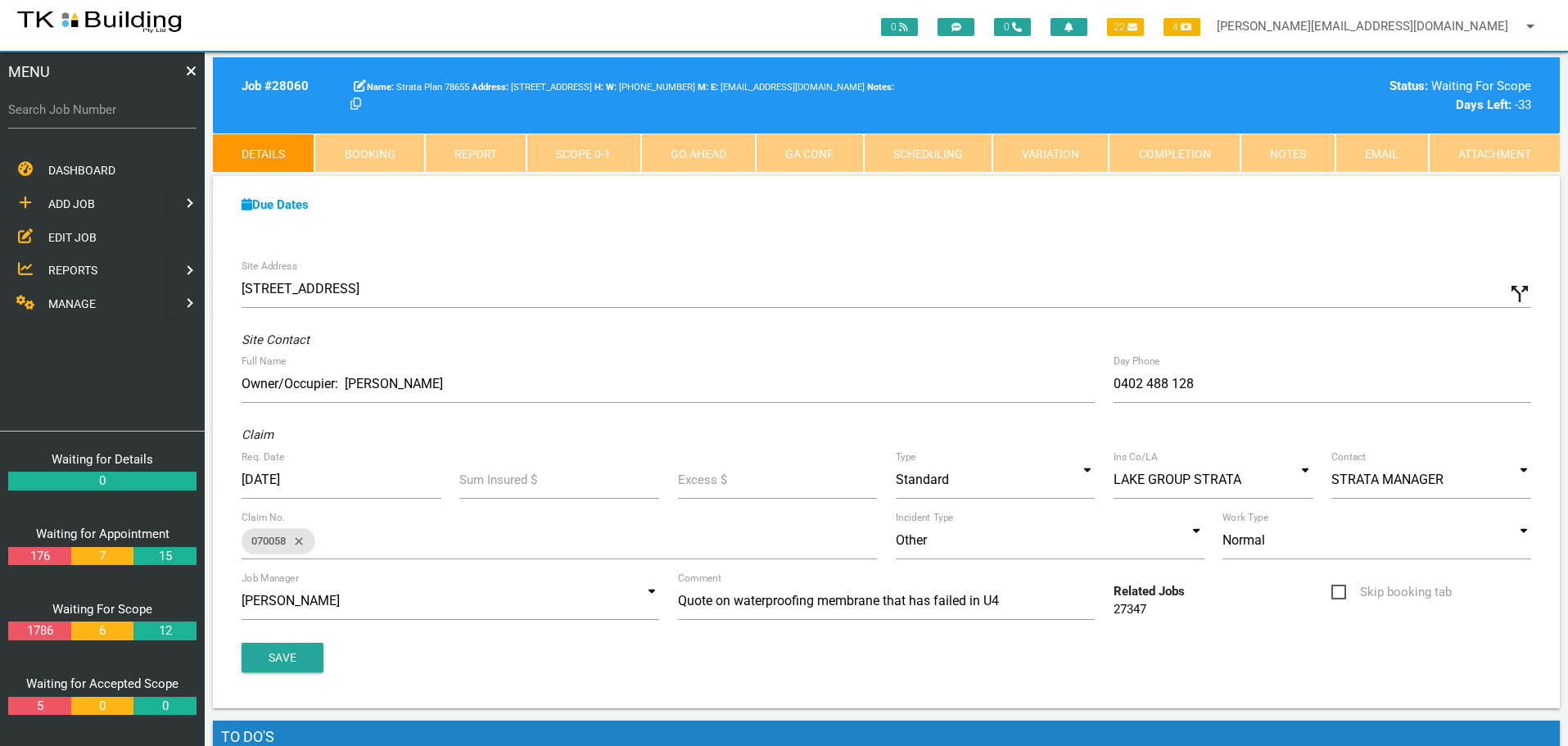
click at [1286, 155] on link "Notes" at bounding box center [1287, 153] width 95 height 40
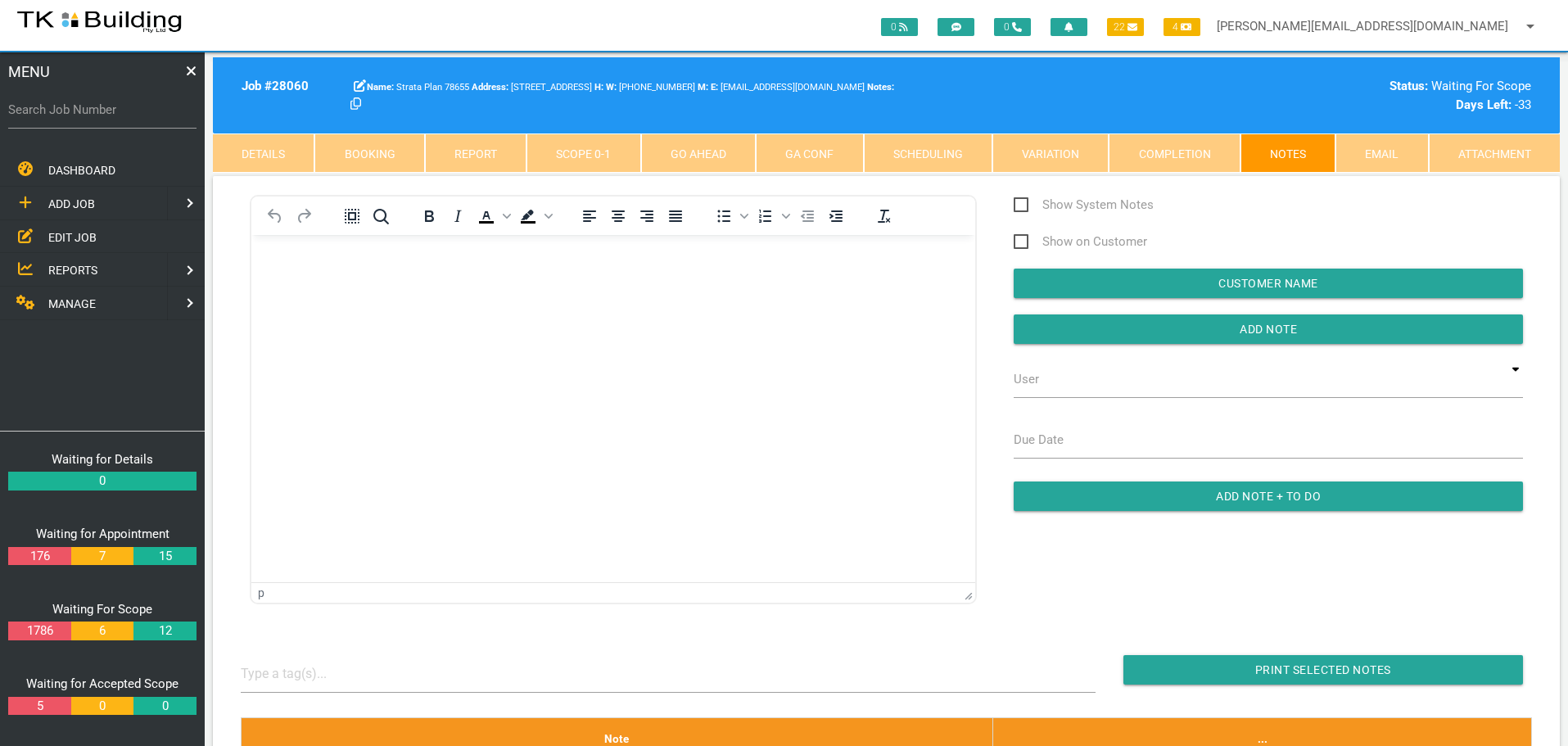
click at [335, 272] on body "Rich Text Area. Press ALT-0 for help." at bounding box center [613, 281] width 724 height 54
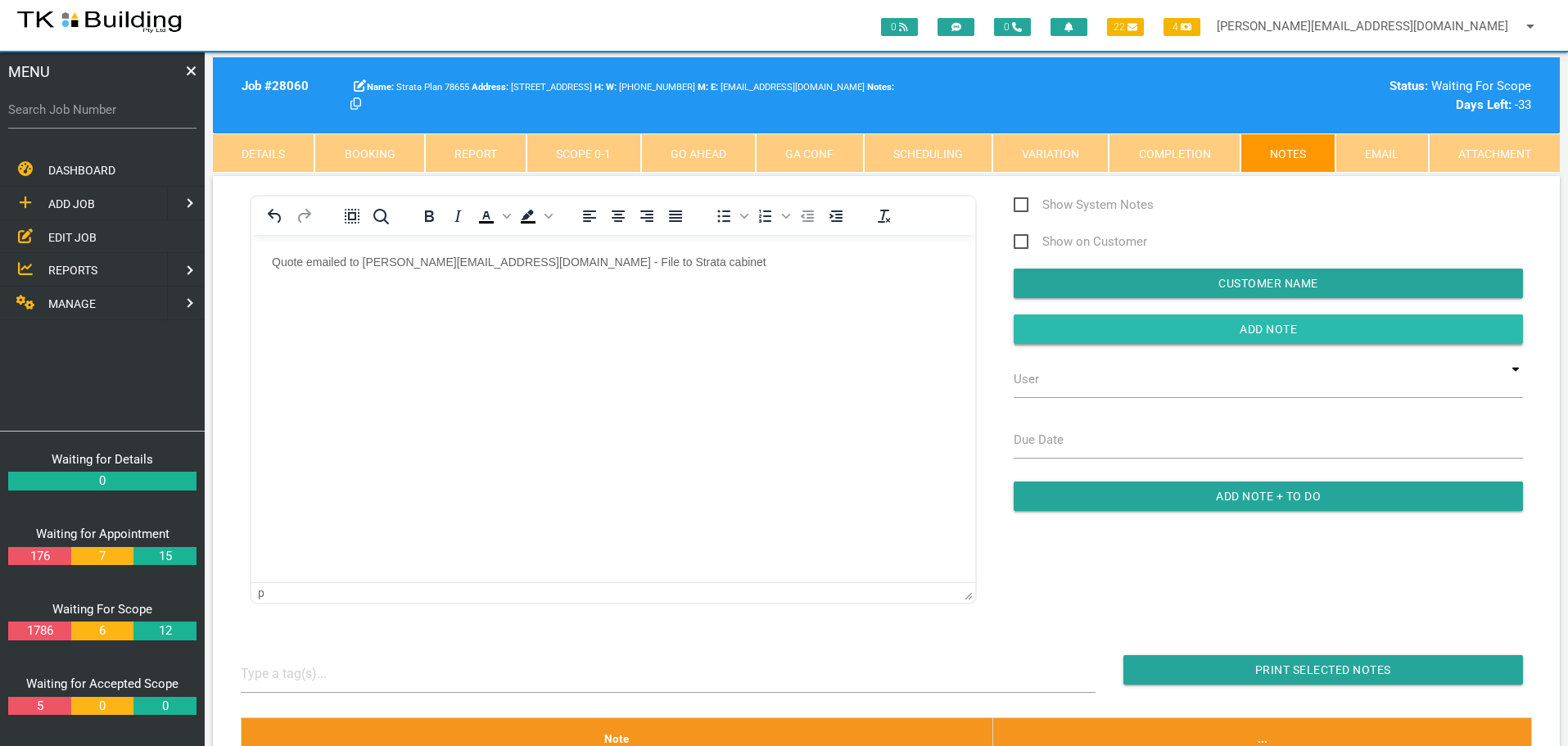
click at [1166, 321] on input "button" at bounding box center [1268, 329] width 509 height 29
